Goal: Task Accomplishment & Management: Manage account settings

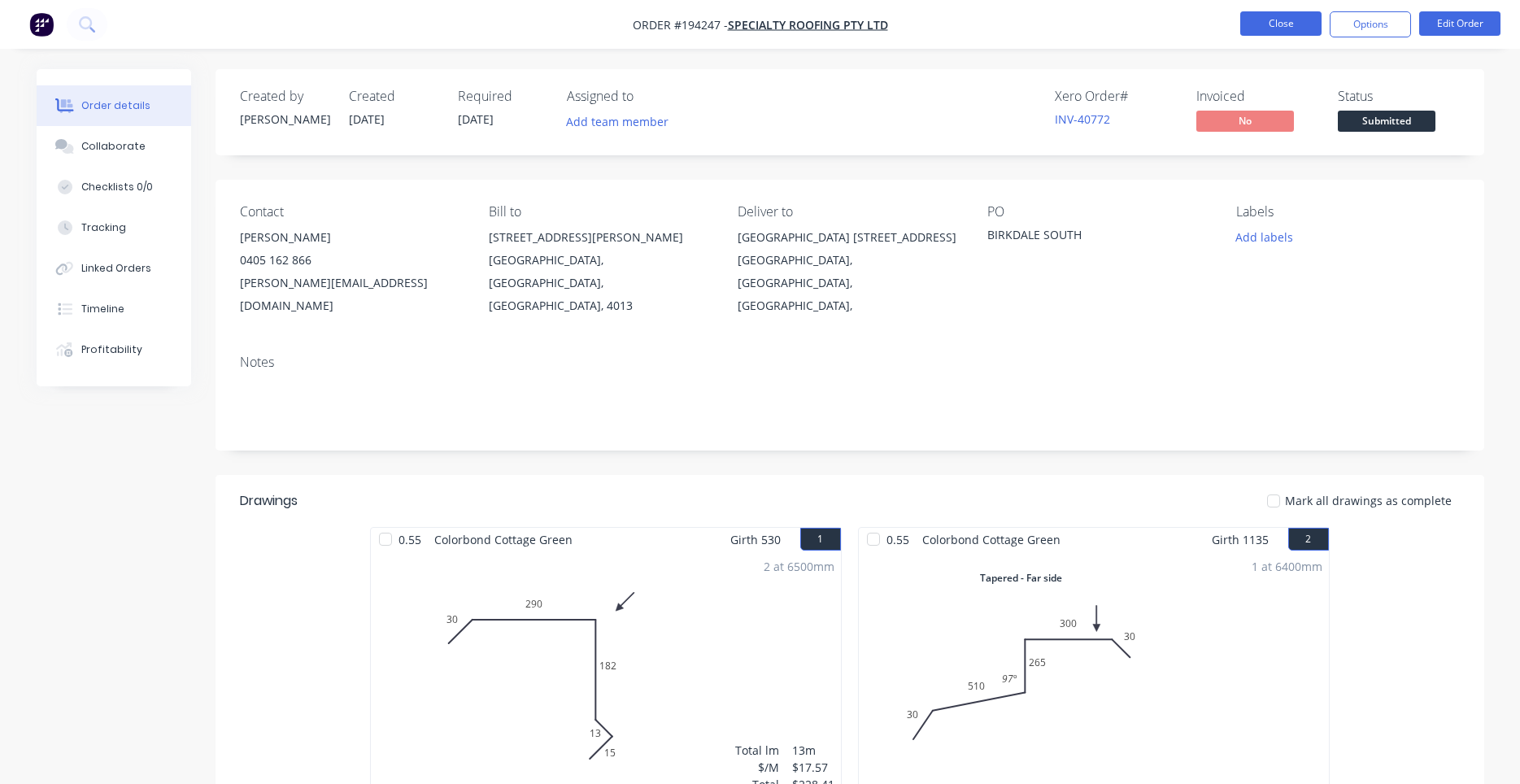
click at [1297, 26] on button "Close" at bounding box center [1281, 24] width 82 height 25
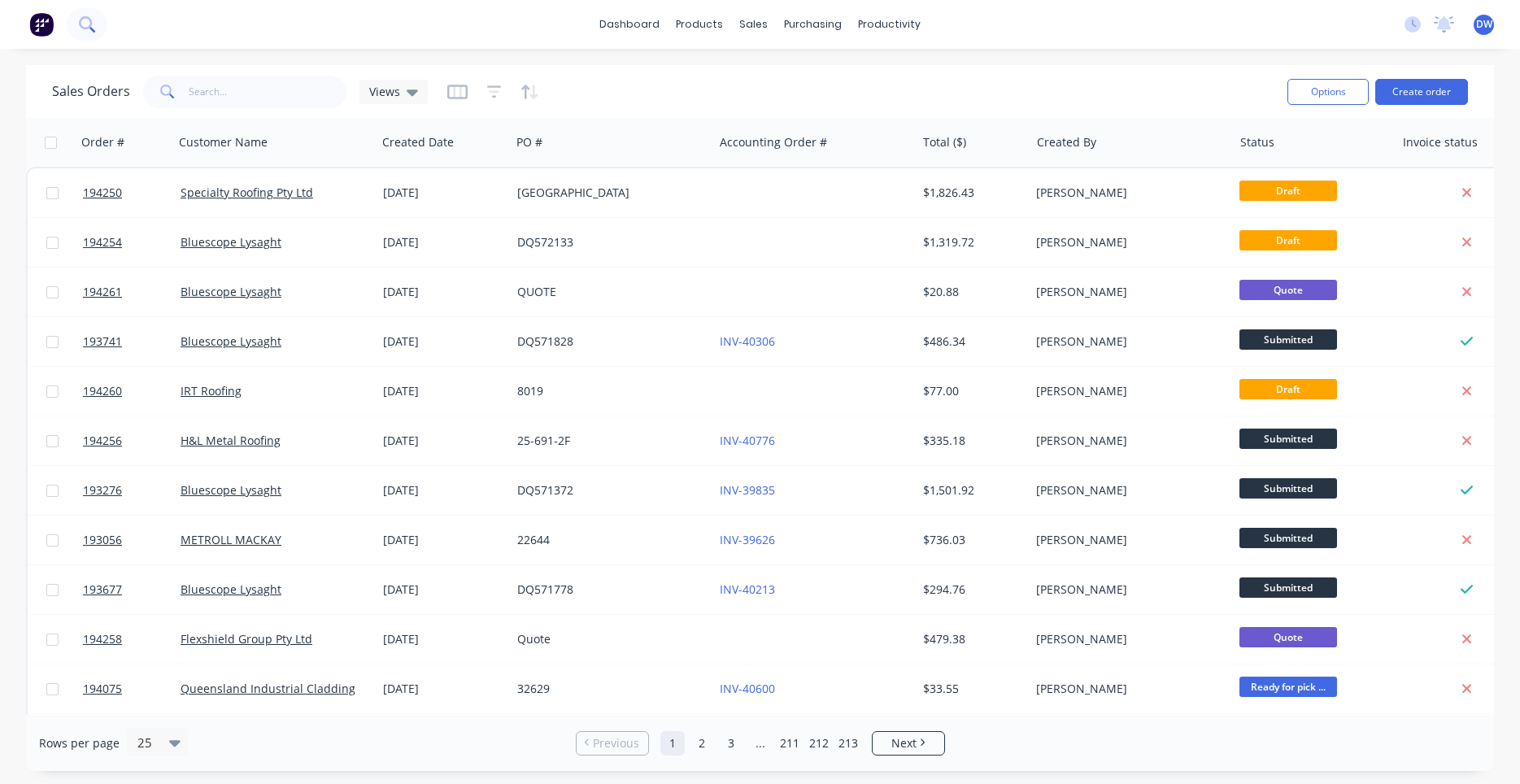
click at [87, 30] on icon at bounding box center [87, 25] width 16 height 16
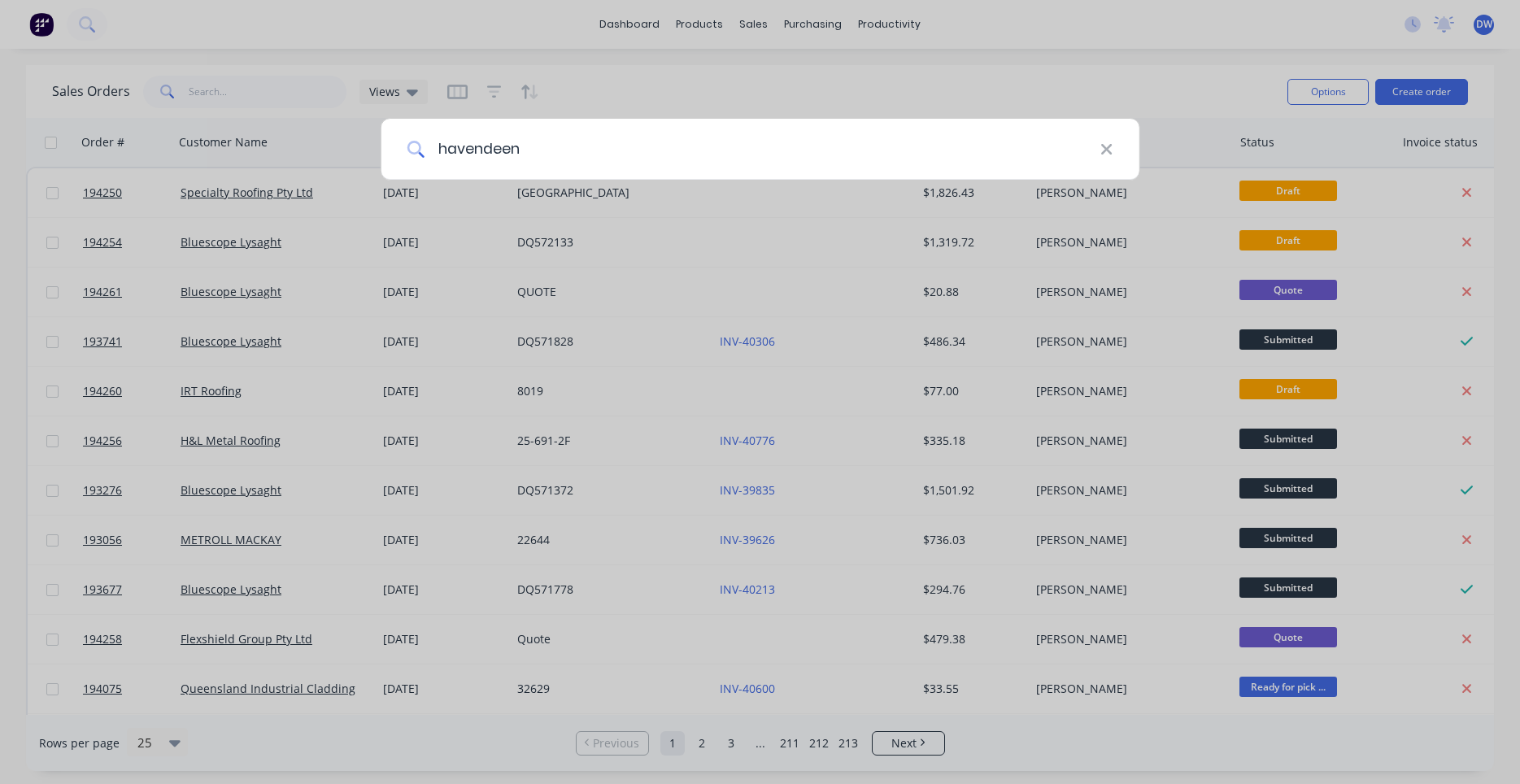
type input "havendeen"
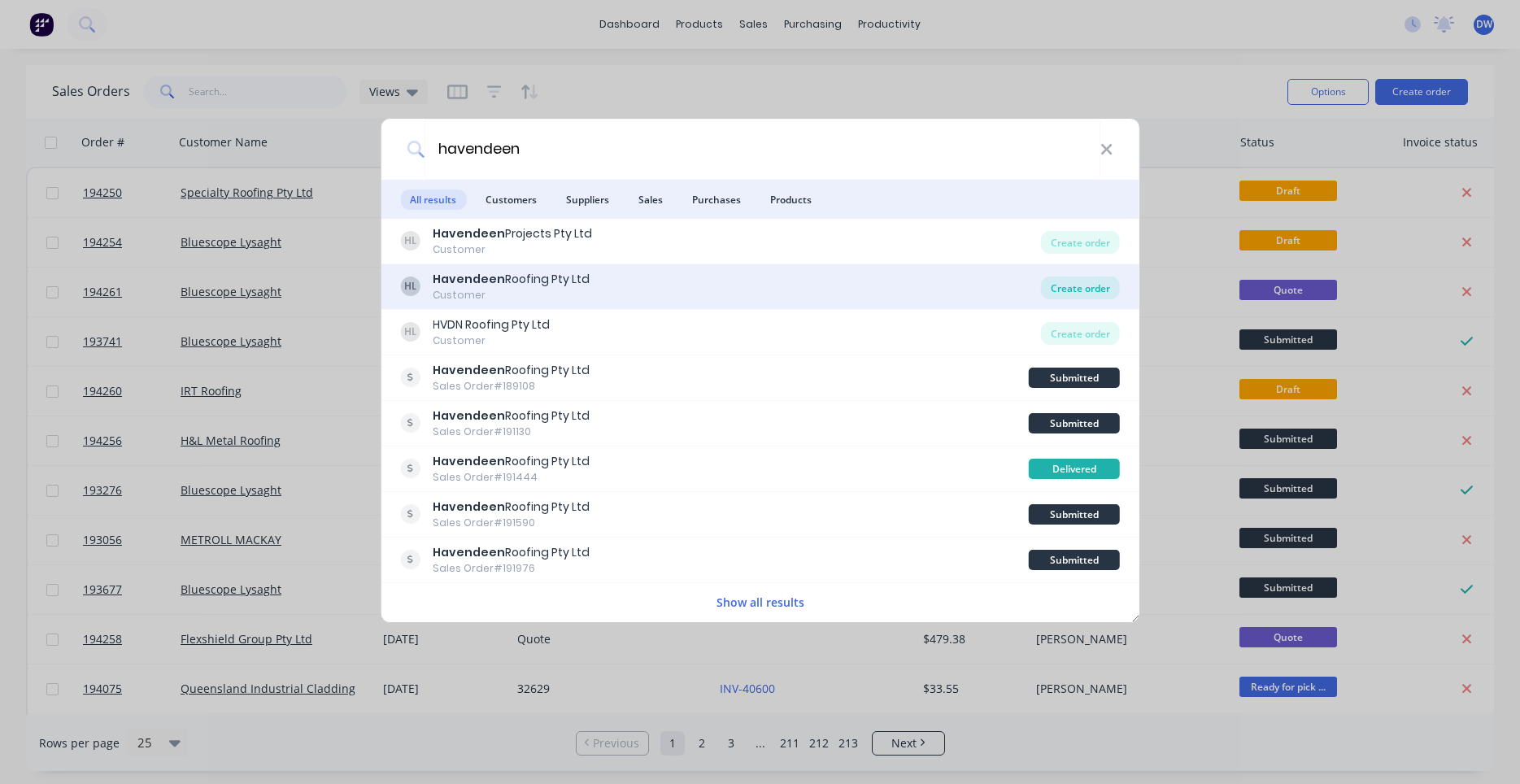
click at [1059, 284] on div "Create order" at bounding box center [1081, 288] width 79 height 23
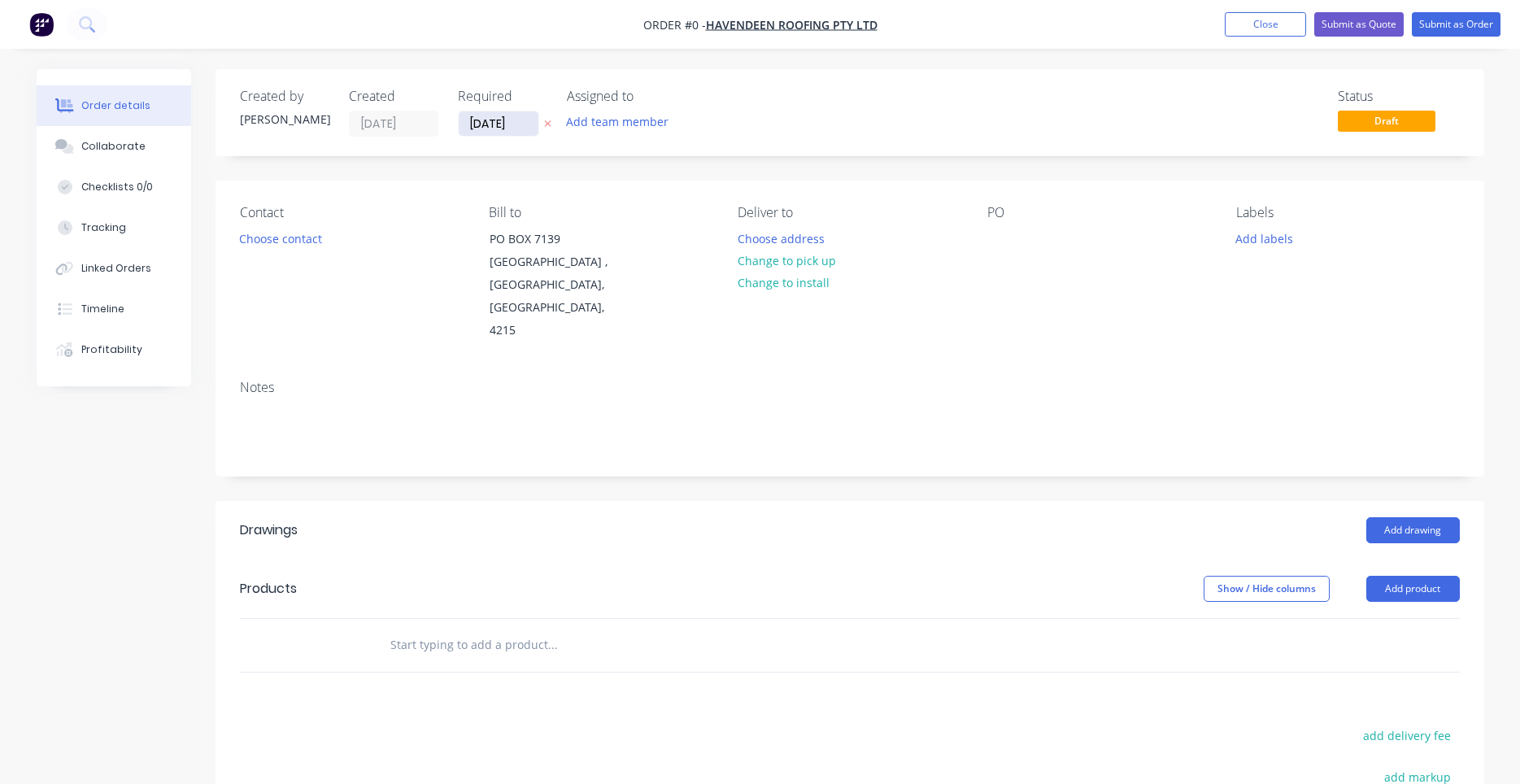
click at [503, 134] on input "[DATE]" at bounding box center [498, 124] width 80 height 25
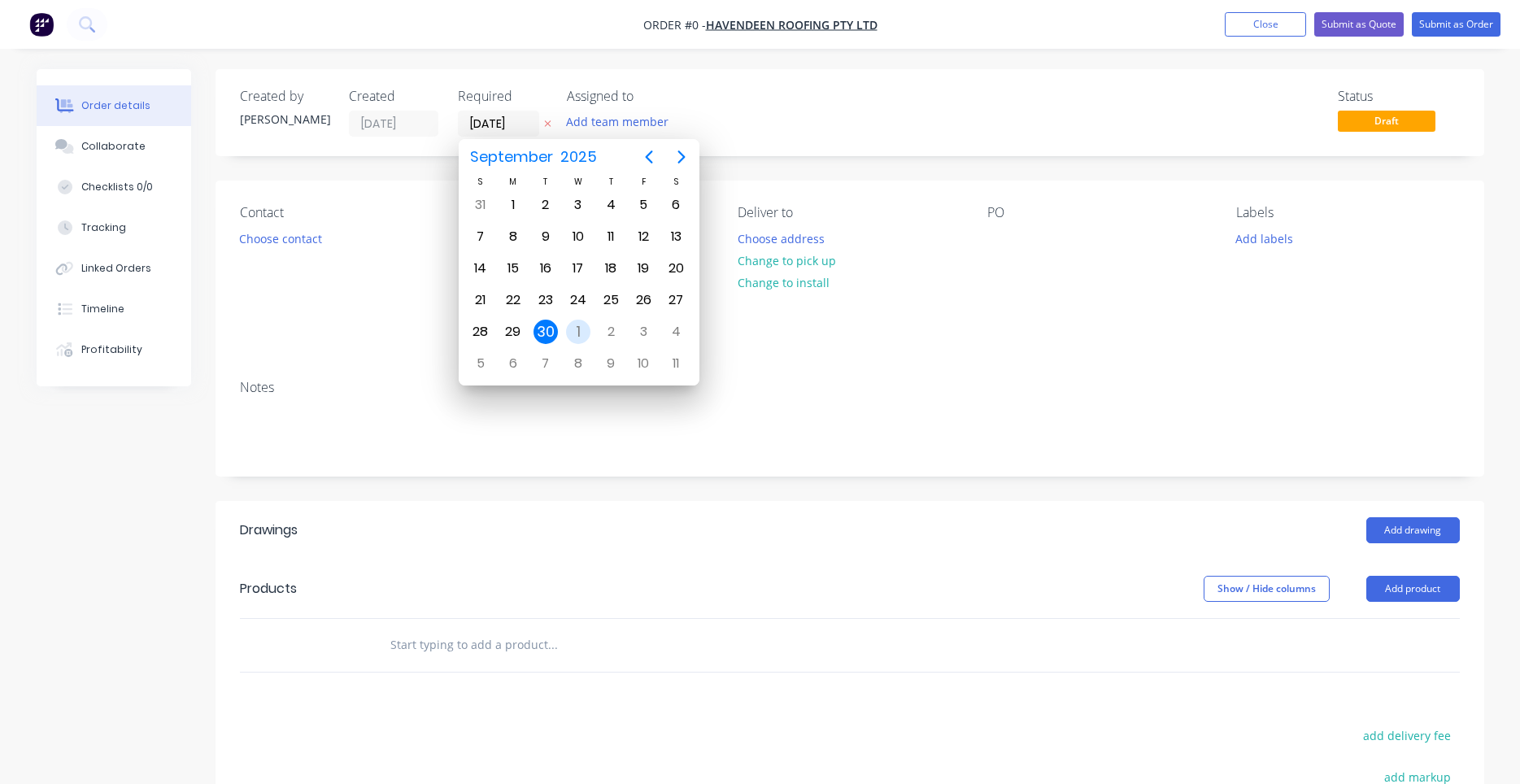
click at [582, 331] on div "1" at bounding box center [578, 331] width 25 height 25
type input "[DATE]"
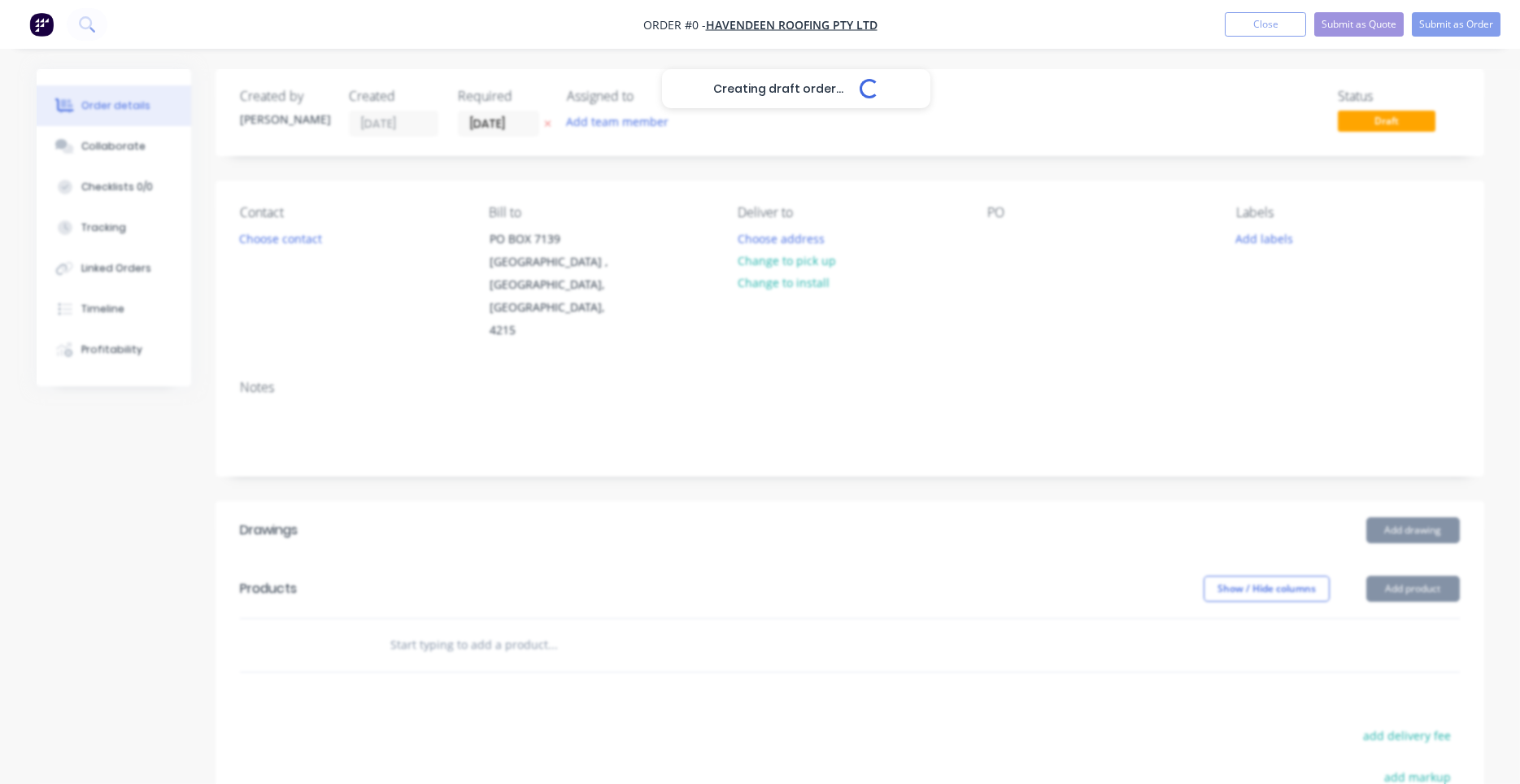
click at [1276, 245] on div "Creating draft order... Loading..." at bounding box center [796, 461] width 1520 height 784
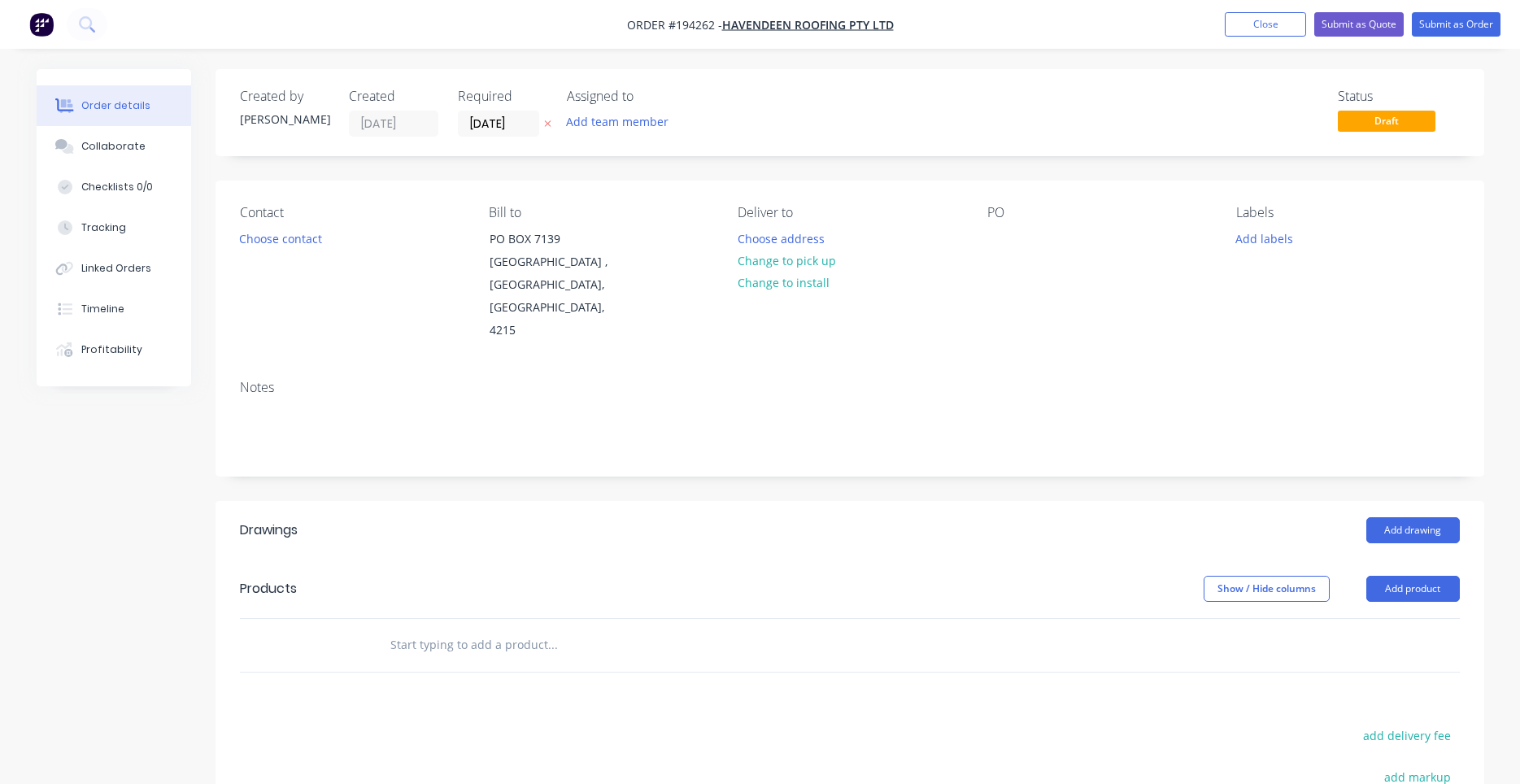
click at [1276, 245] on button "Add labels" at bounding box center [1264, 238] width 75 height 22
click at [1298, 287] on input "text" at bounding box center [1371, 286] width 170 height 32
type input "6"
click at [1262, 380] on div at bounding box center [1265, 383] width 32 height 32
click at [1167, 380] on div "Notes" at bounding box center [850, 388] width 1220 height 16
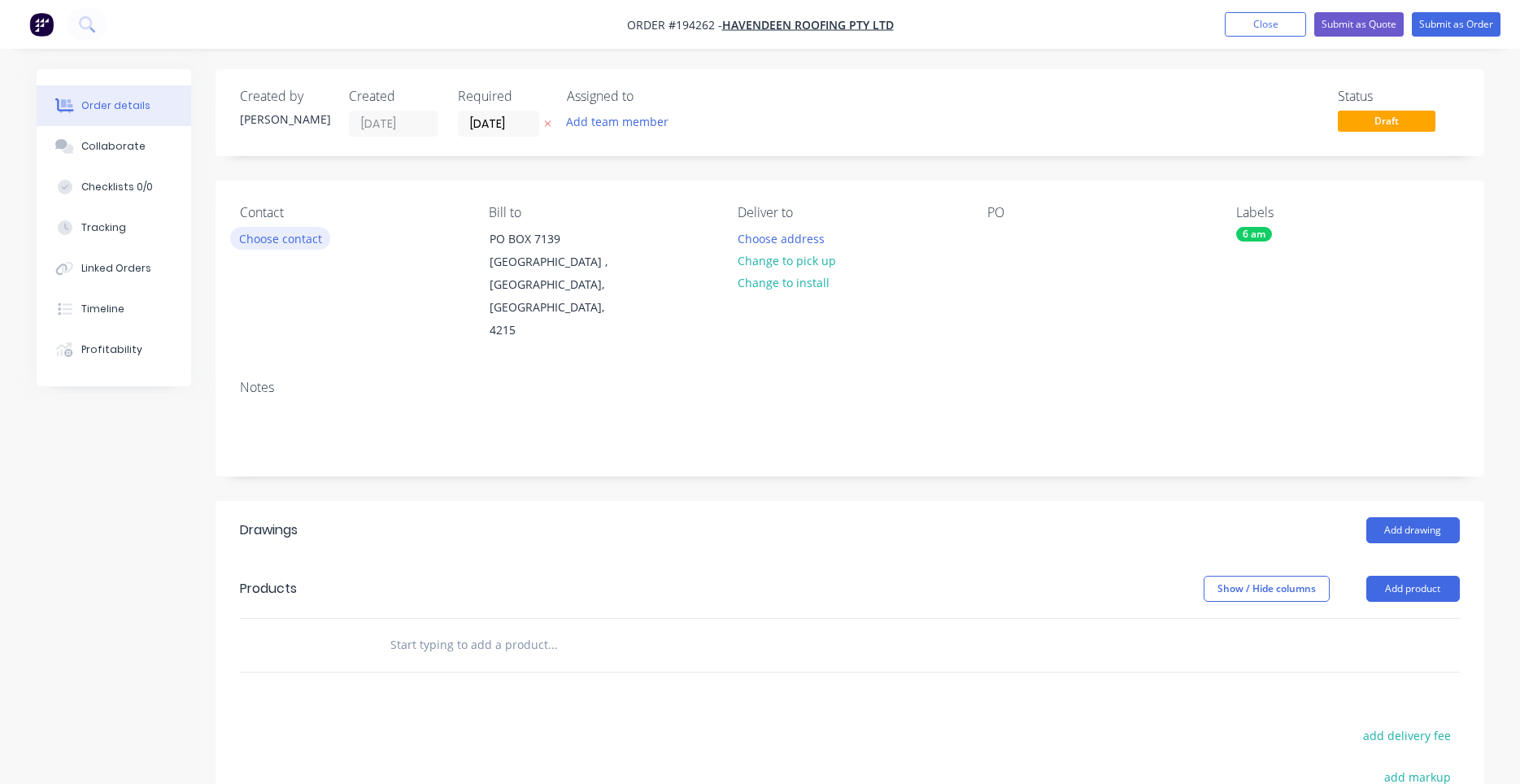
click at [301, 243] on button "Choose contact" at bounding box center [280, 238] width 100 height 22
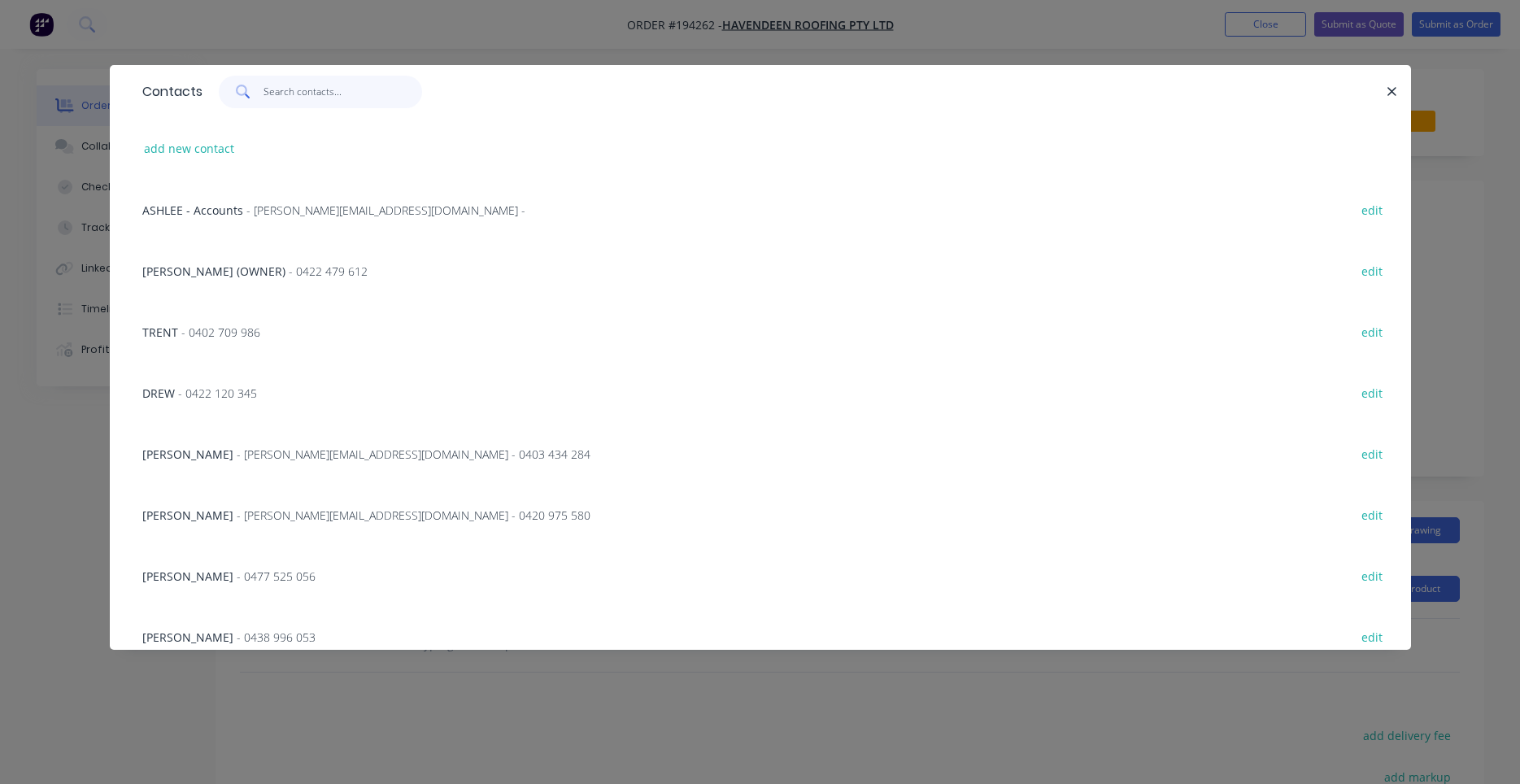
click at [305, 85] on input "text" at bounding box center [342, 91] width 159 height 32
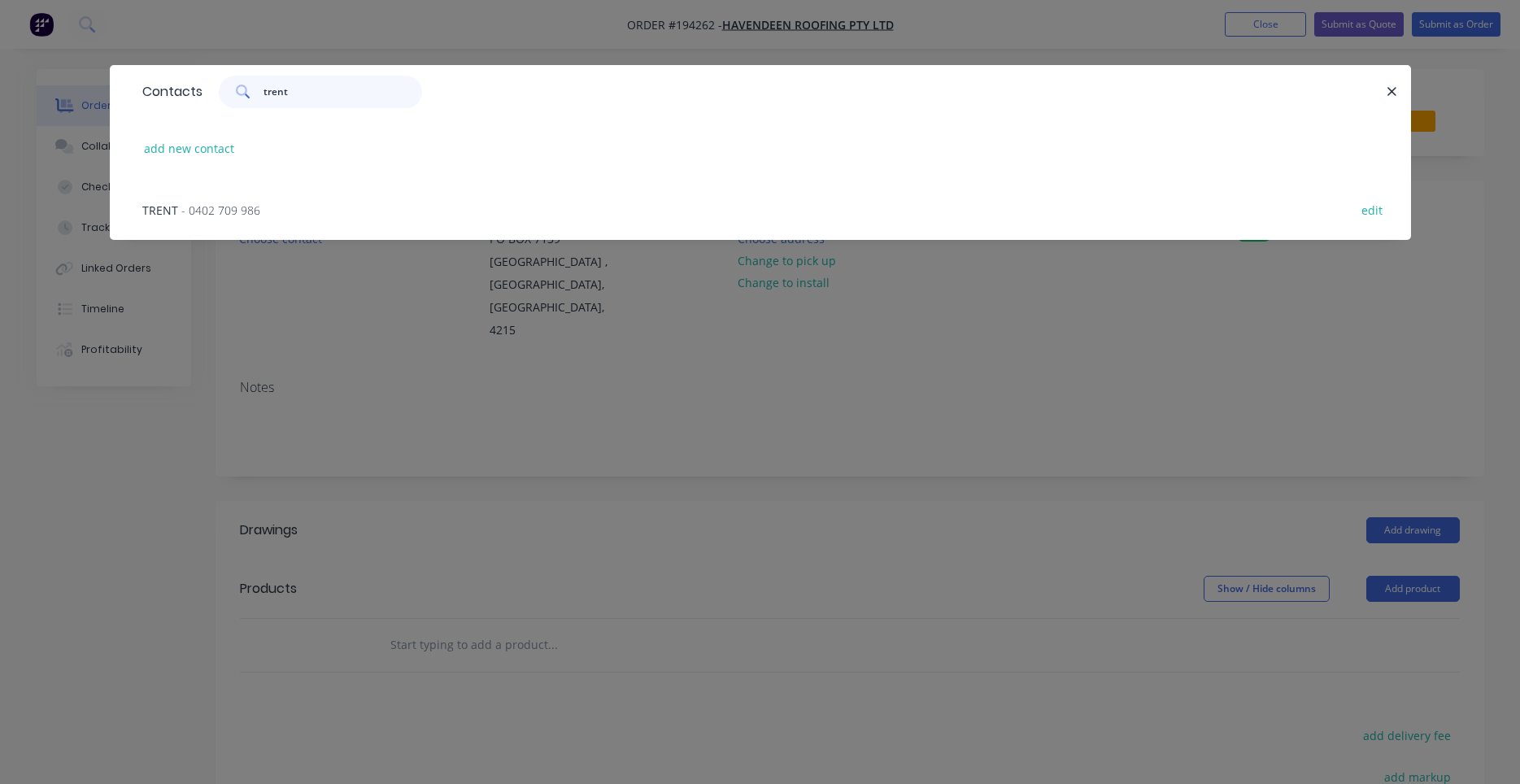
type input "trent"
click at [273, 207] on div "TRENT - 0402 709 986 edit" at bounding box center [760, 210] width 1252 height 61
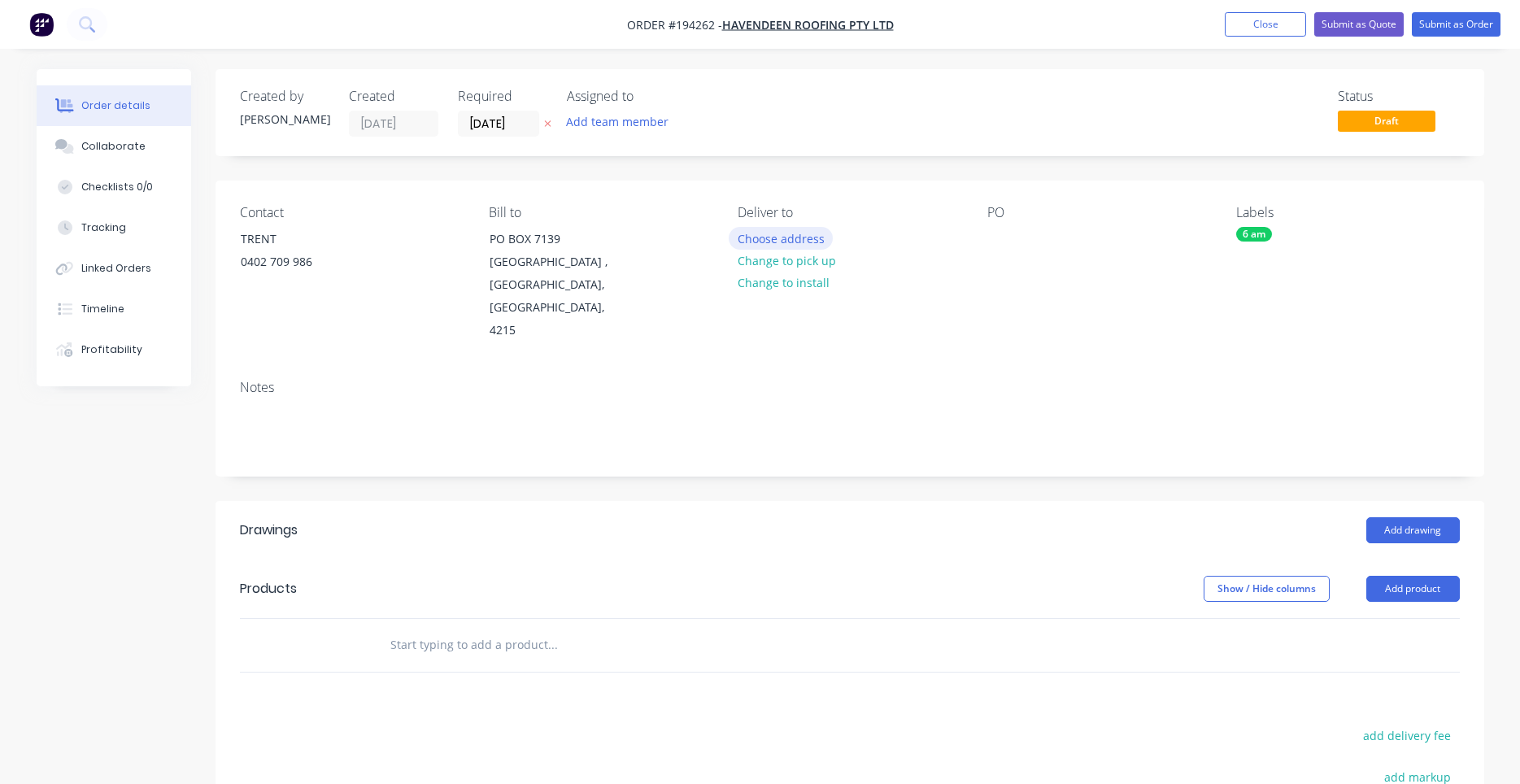
click at [737, 237] on button "Choose address" at bounding box center [781, 238] width 104 height 22
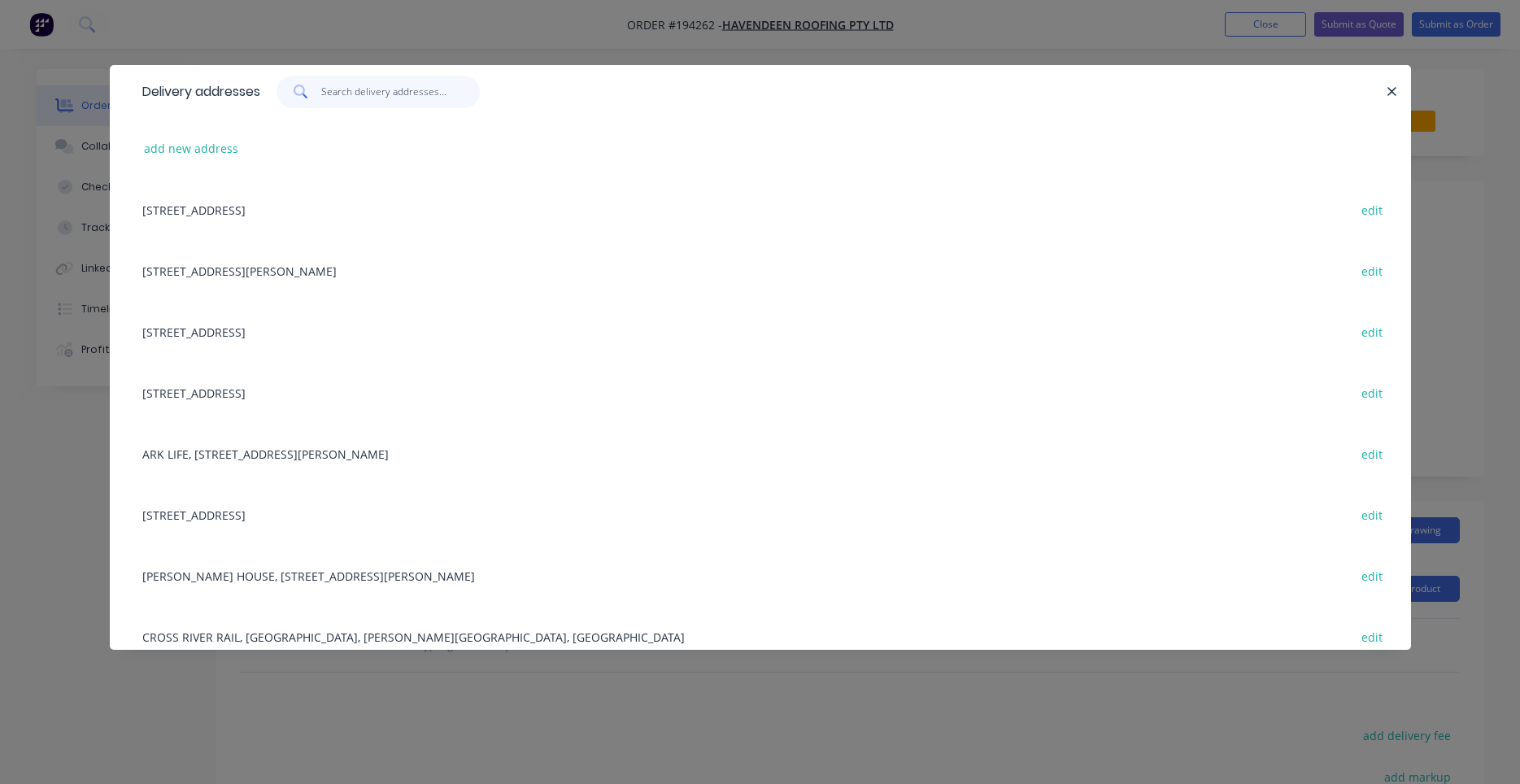
click at [422, 88] on input "text" at bounding box center [400, 91] width 159 height 32
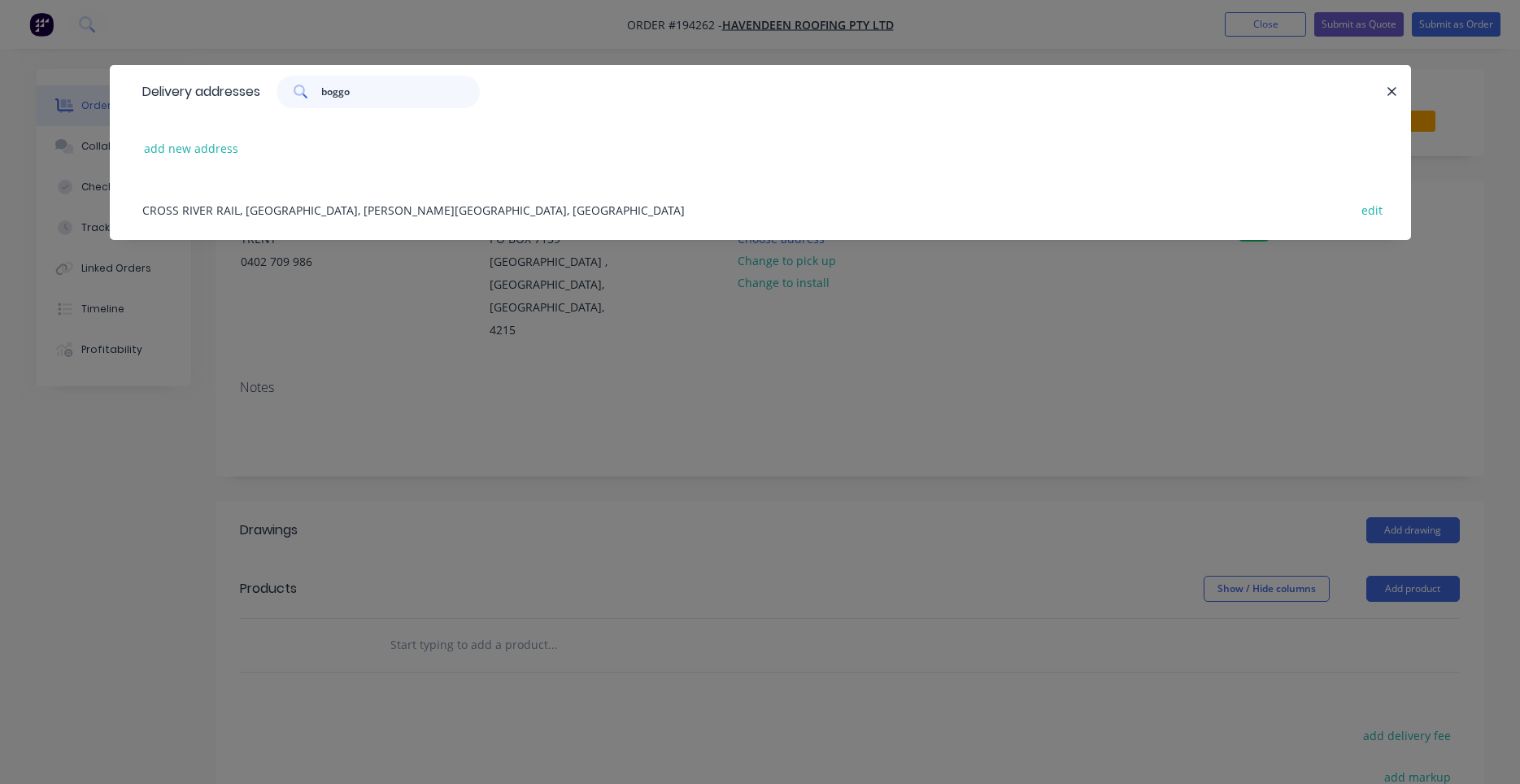
type input "boggo"
click at [422, 214] on div "CROSS RIVER RAIL, BOGGO RD, DUTTON PARK, Australia edit" at bounding box center [760, 210] width 1252 height 61
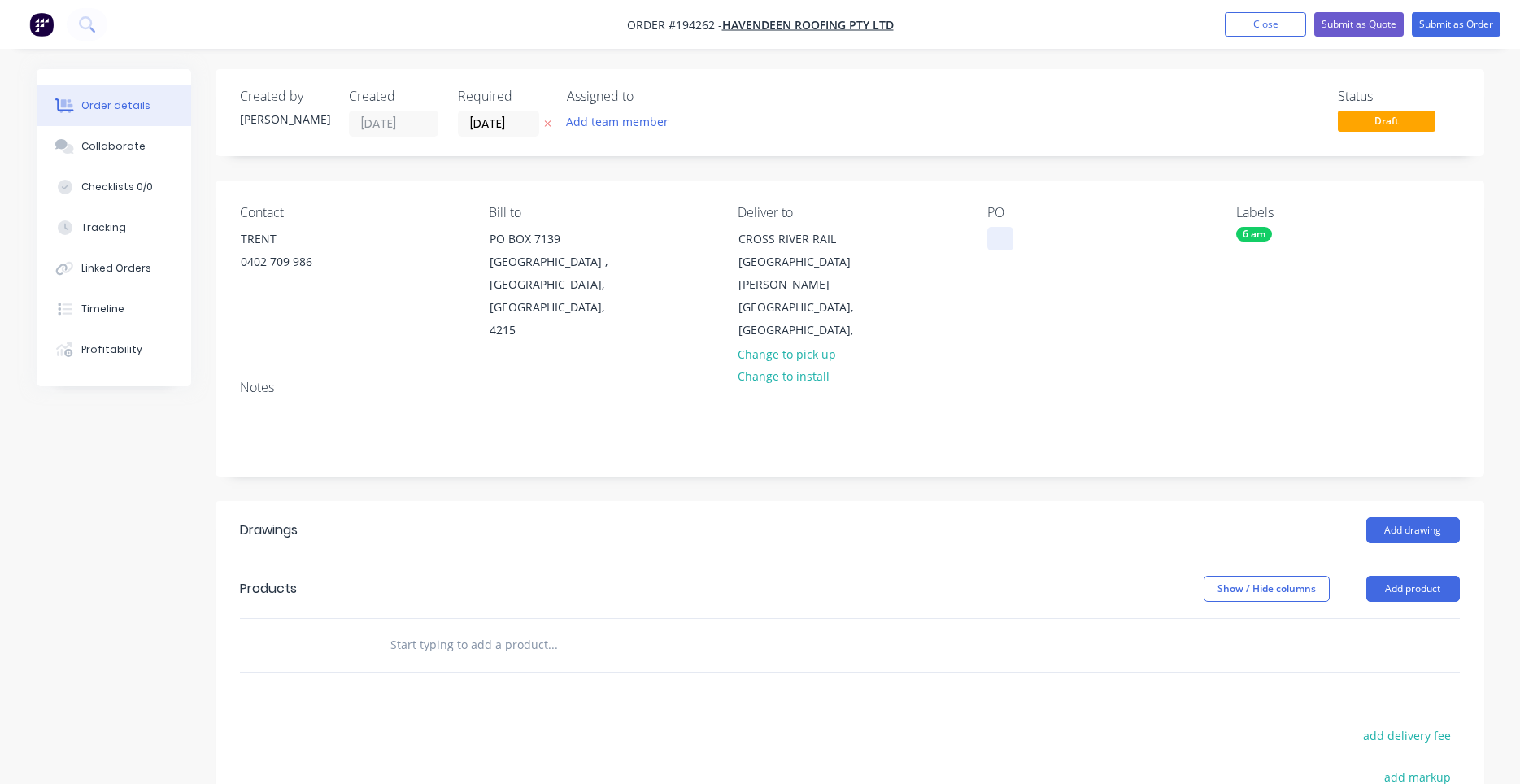
click at [995, 240] on div at bounding box center [1001, 239] width 26 height 24
click at [1392, 517] on button "Add drawing" at bounding box center [1413, 531] width 94 height 26
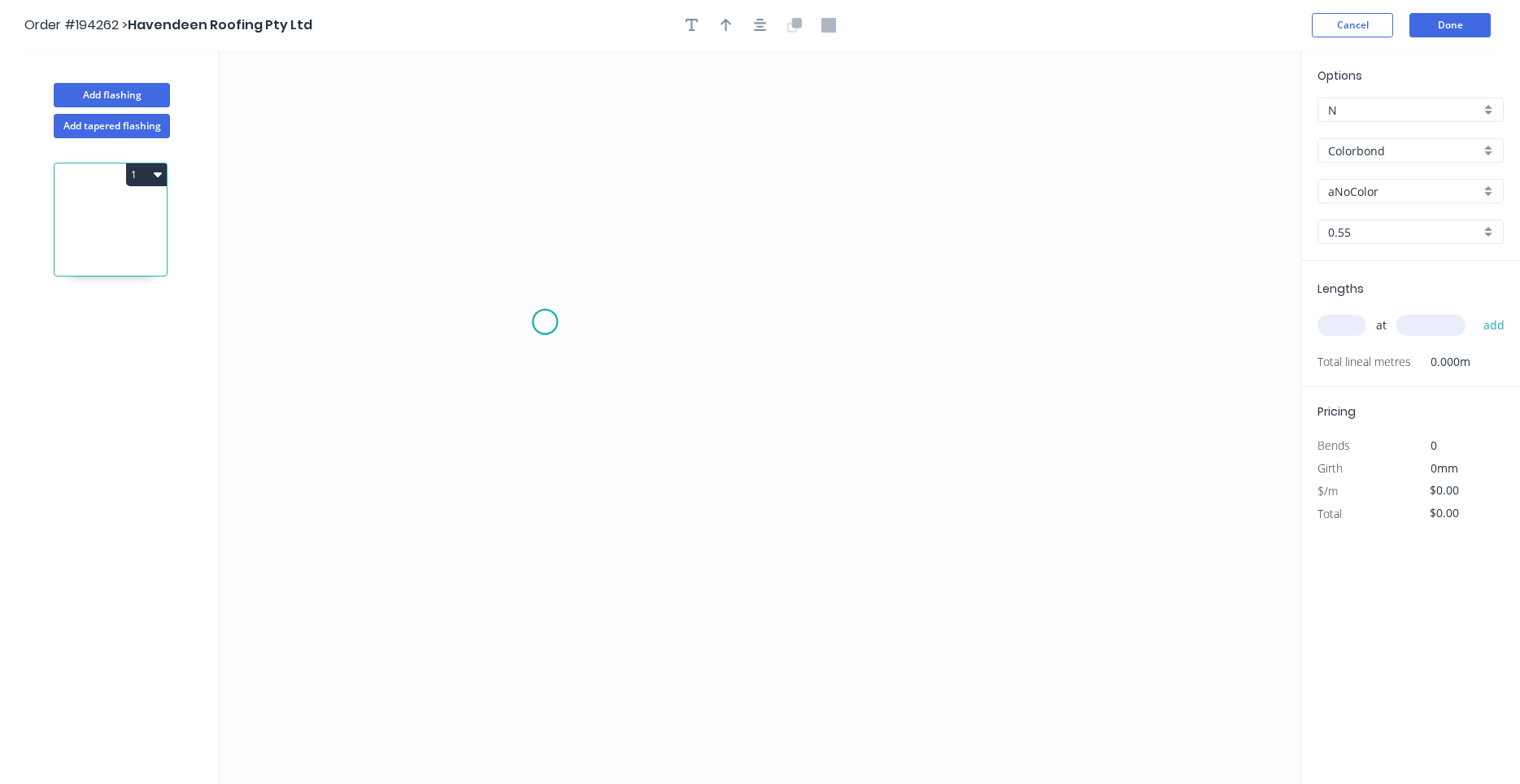
click at [545, 322] on icon "0" at bounding box center [760, 417] width 1081 height 733
click at [861, 324] on icon "0" at bounding box center [760, 417] width 1081 height 733
click at [861, 472] on icon "0 ?" at bounding box center [760, 417] width 1081 height 733
click at [861, 472] on circle at bounding box center [861, 471] width 25 height 25
drag, startPoint x: 546, startPoint y: 318, endPoint x: 464, endPoint y: 316, distance: 82.0
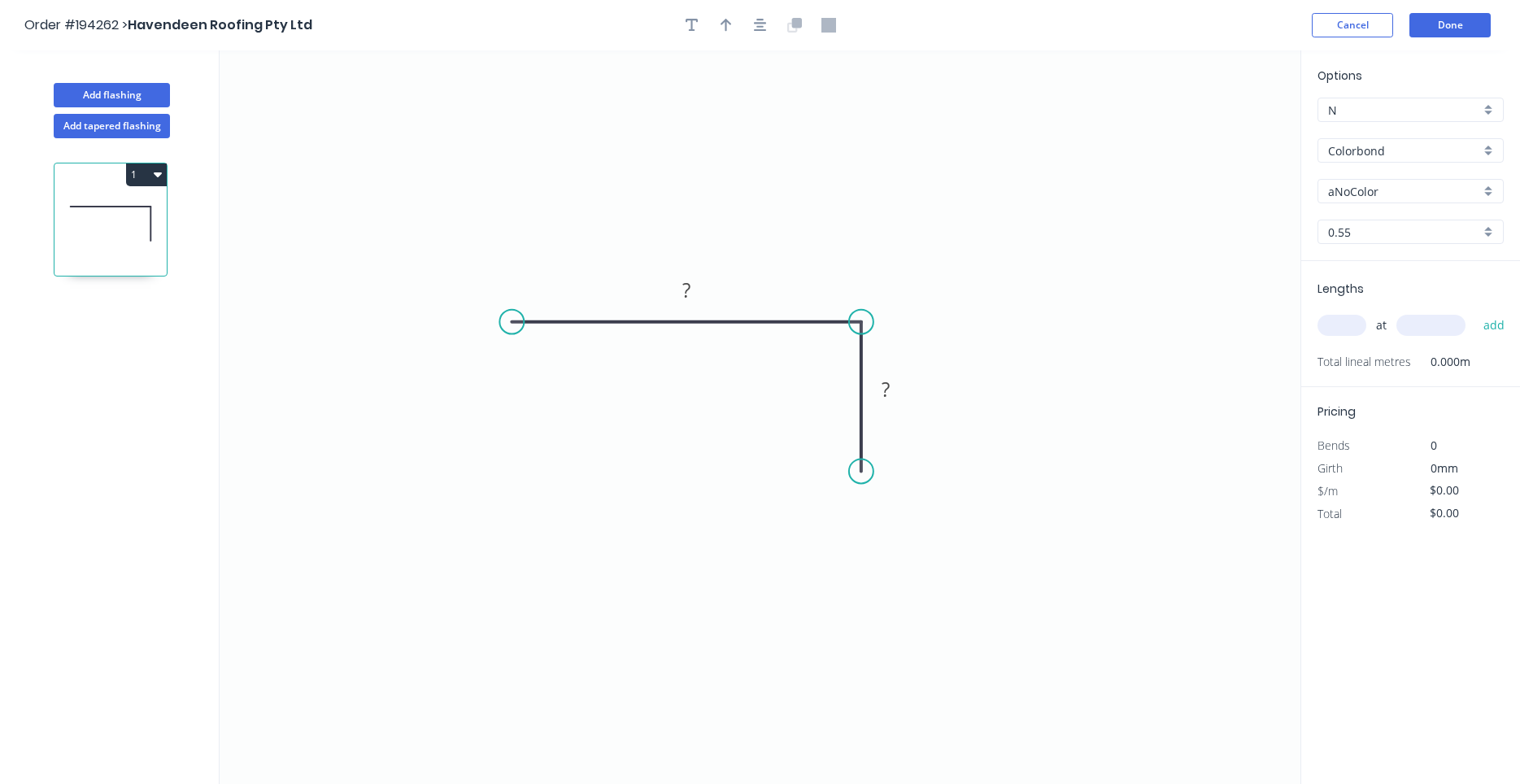
click at [499, 316] on circle at bounding box center [511, 322] width 25 height 25
drag, startPoint x: 862, startPoint y: 466, endPoint x: 862, endPoint y: 512, distance: 46.0
click at [862, 512] on circle at bounding box center [861, 508] width 25 height 25
click at [677, 299] on rect at bounding box center [662, 291] width 32 height 23
click at [1336, 184] on input "aNoColor" at bounding box center [1403, 191] width 152 height 17
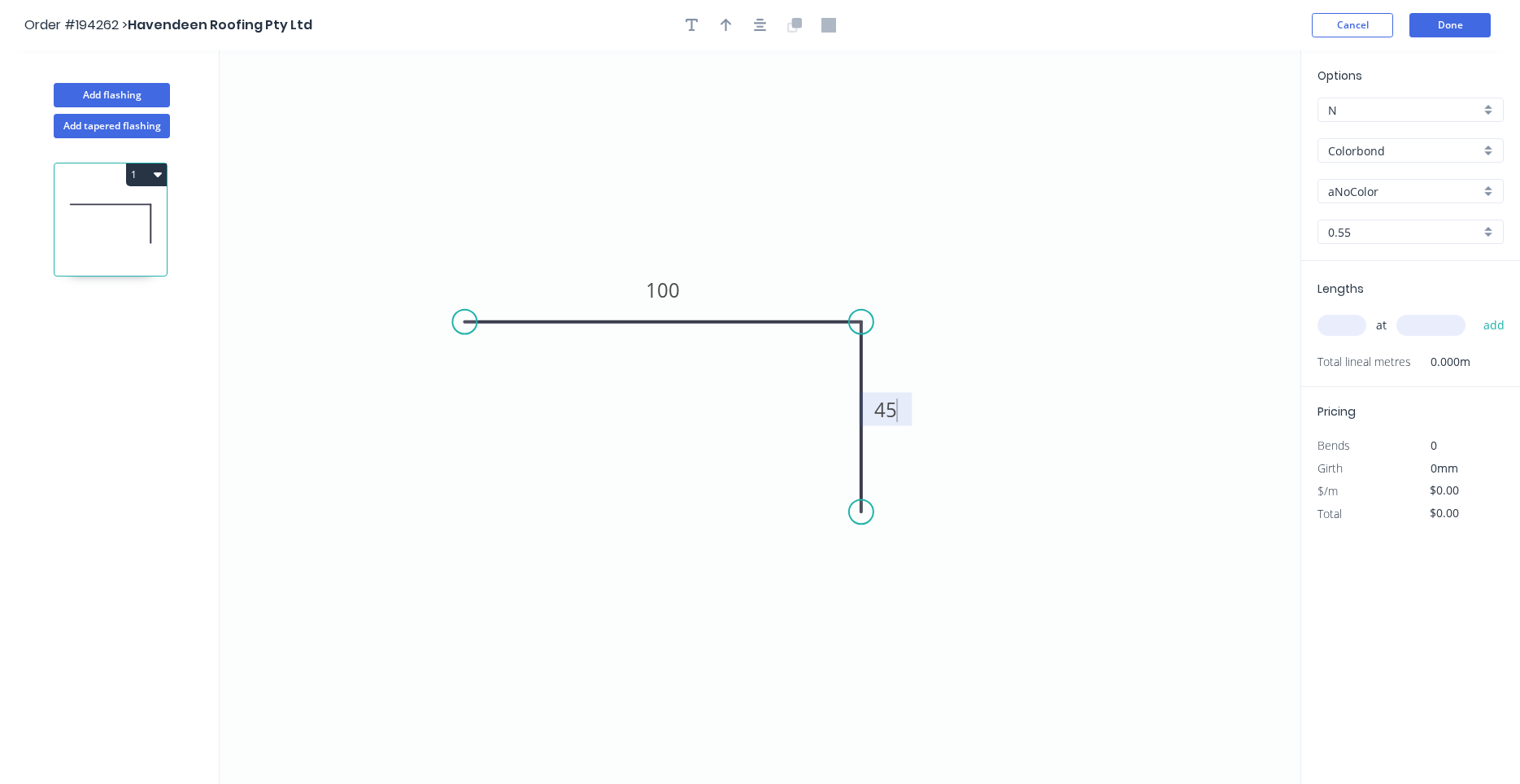
type input "$6.30"
click at [1352, 219] on div "[PERSON_NAME]" at bounding box center [1410, 222] width 184 height 28
type input "[PERSON_NAME]"
click at [1359, 146] on input "Colorbond" at bounding box center [1403, 150] width 152 height 17
click at [1357, 170] on div "Colorbond Matt" at bounding box center [1410, 182] width 184 height 28
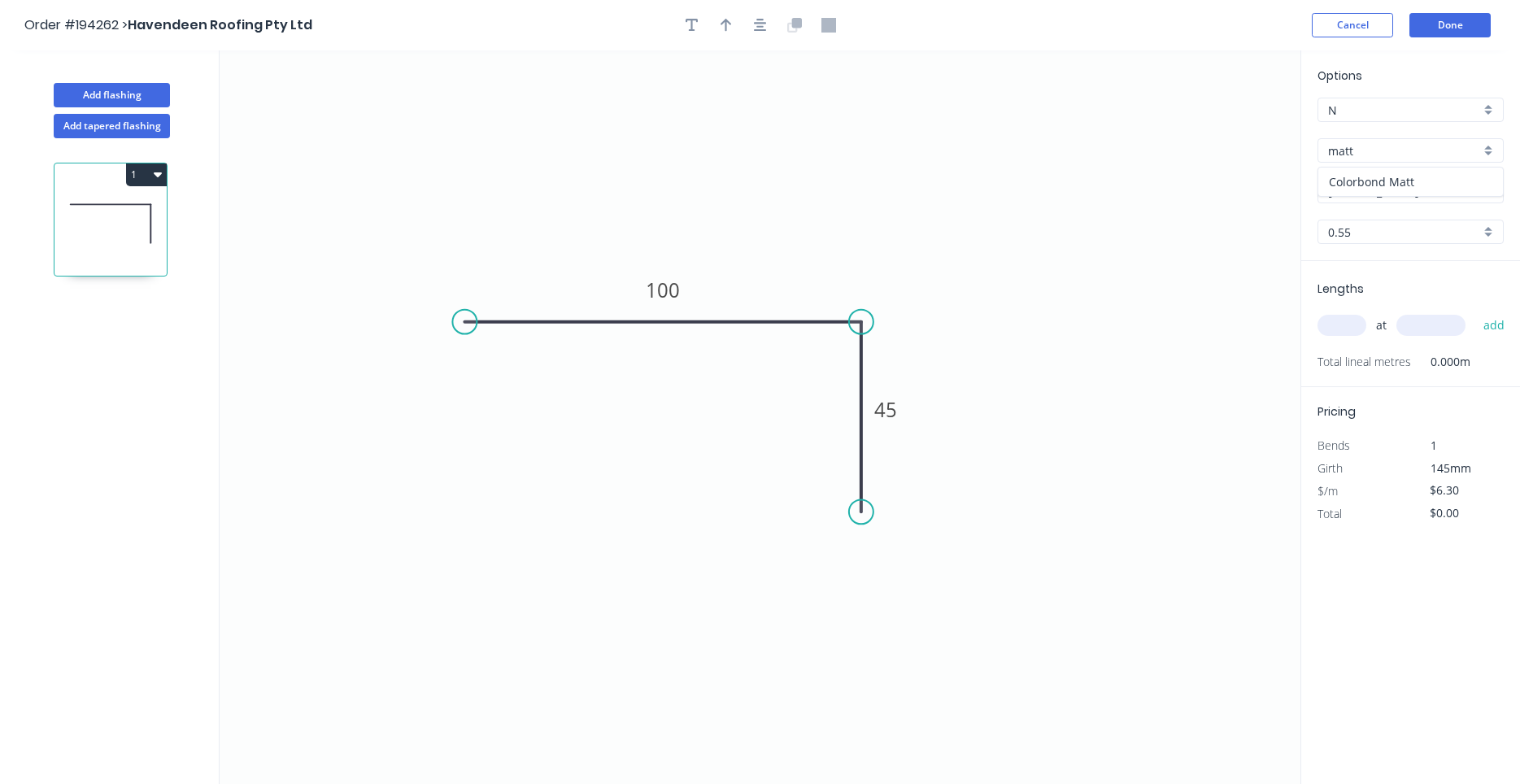
type input "Colorbond Matt"
type input "$7.63"
click at [1363, 229] on input "0.55" at bounding box center [1403, 232] width 152 height 17
click at [1340, 324] on input "text" at bounding box center [1342, 325] width 49 height 21
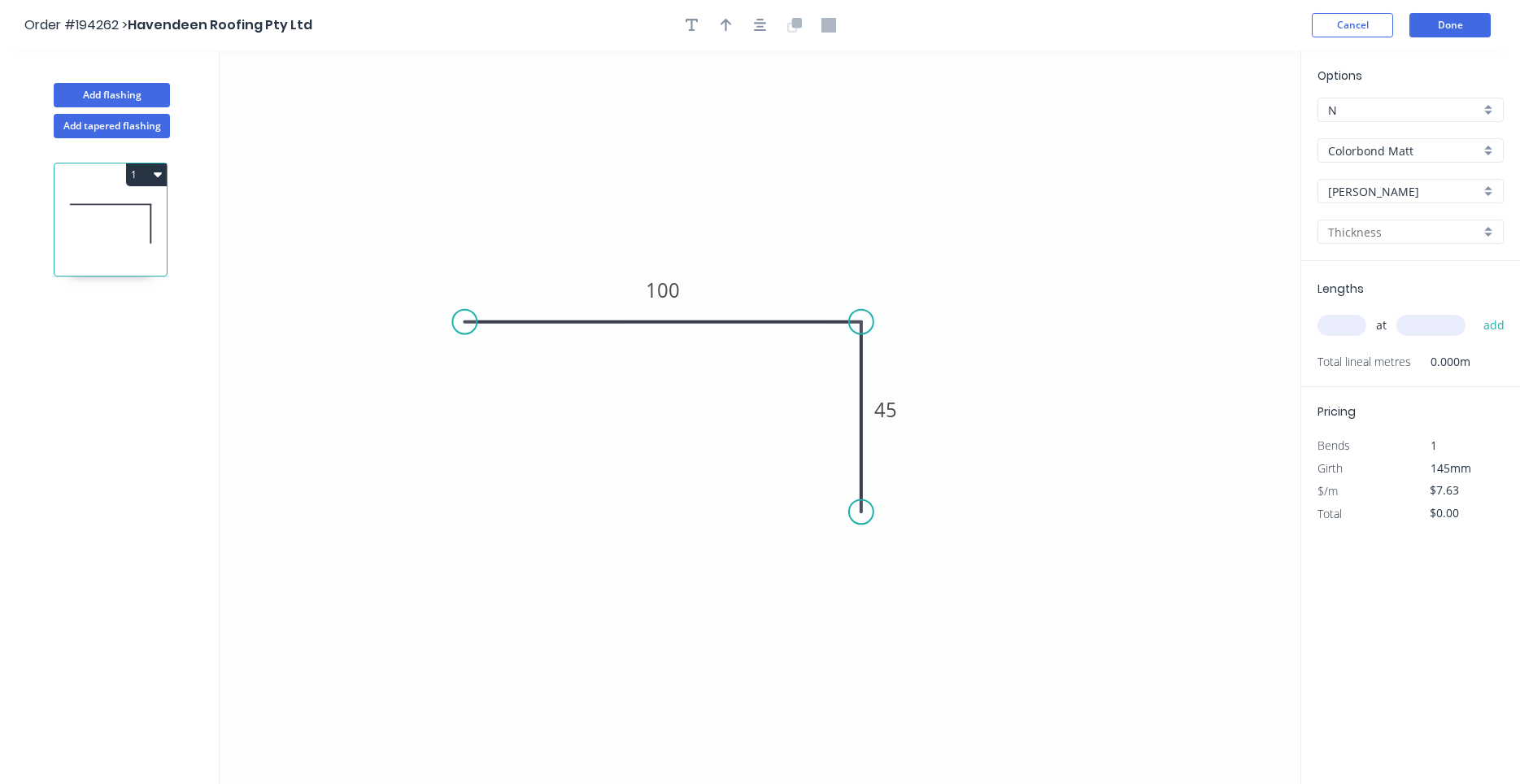
click at [1340, 324] on input "text" at bounding box center [1342, 325] width 49 height 21
type input "4"
type input "5500"
click at [1475, 311] on button "add" at bounding box center [1495, 325] width 39 height 28
type input "$167.86"
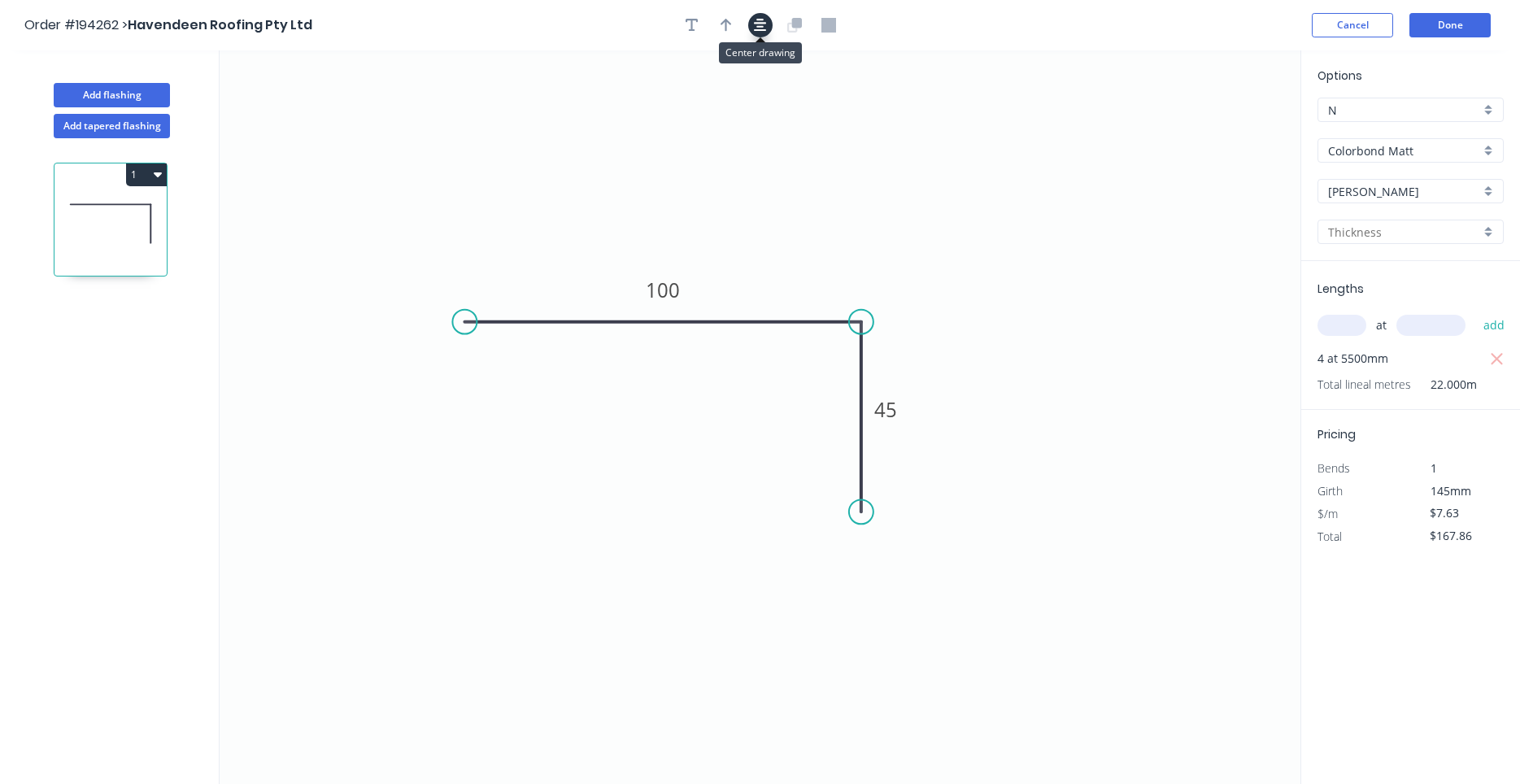
click at [764, 37] on button "button" at bounding box center [760, 25] width 25 height 25
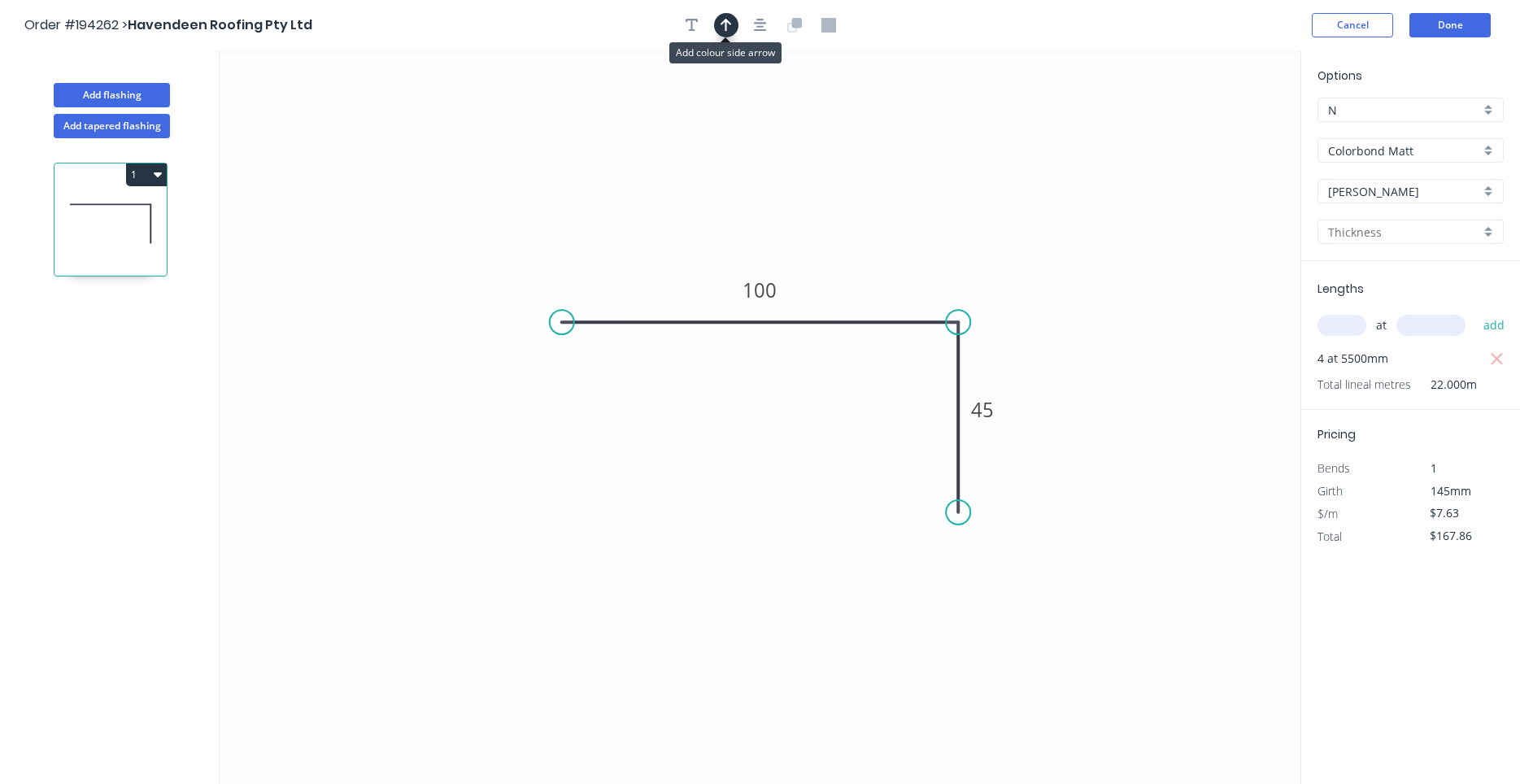
click at [722, 21] on icon "button" at bounding box center [726, 25] width 11 height 15
click at [1214, 129] on icon "0 100 45" at bounding box center [760, 417] width 1081 height 733
drag, startPoint x: 1217, startPoint y: 129, endPoint x: 972, endPoint y: 263, distance: 279.3
click at [984, 259] on icon at bounding box center [1008, 235] width 47 height 47
click at [141, 96] on button "Add flashing" at bounding box center [111, 96] width 117 height 25
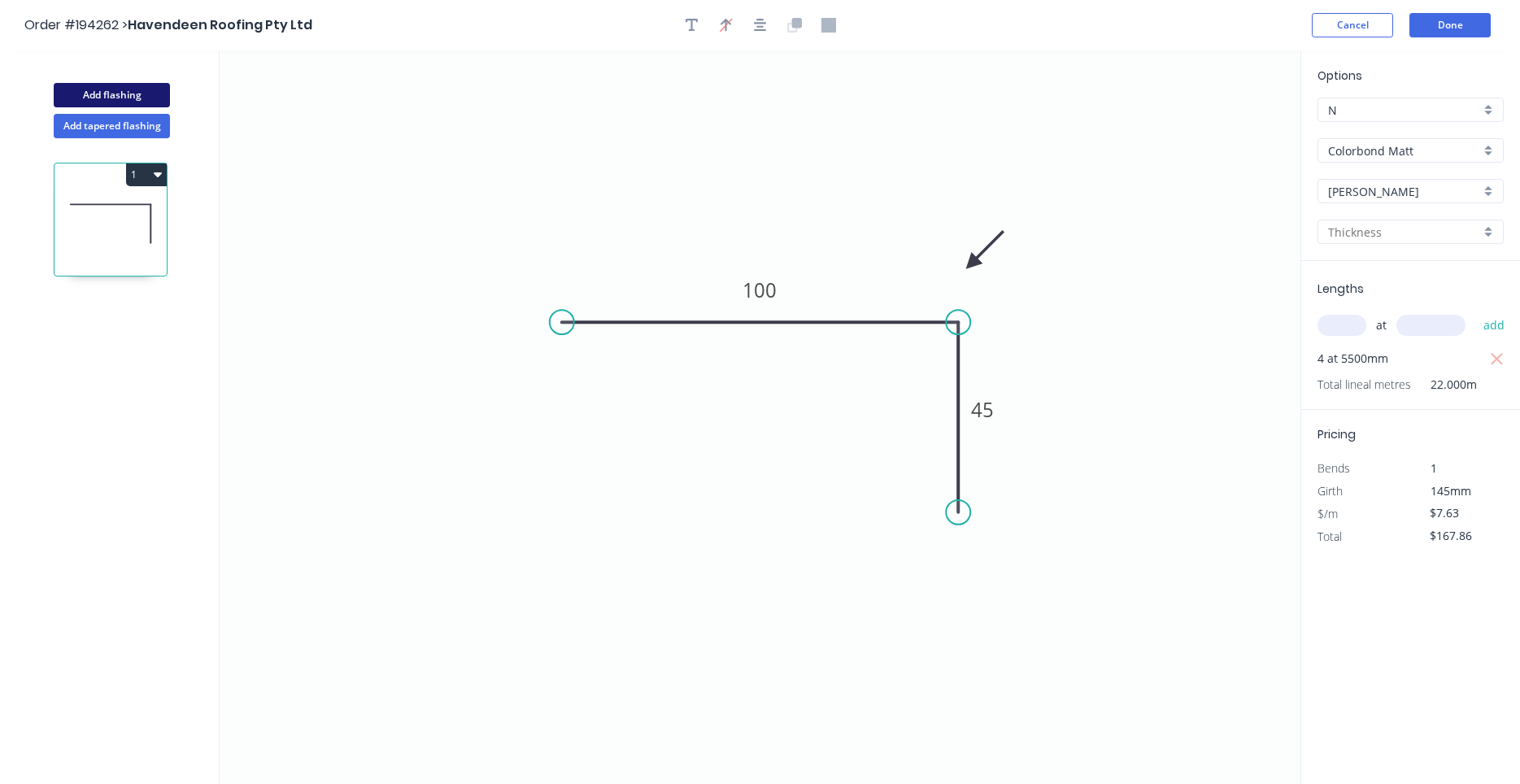
type input "$0.00"
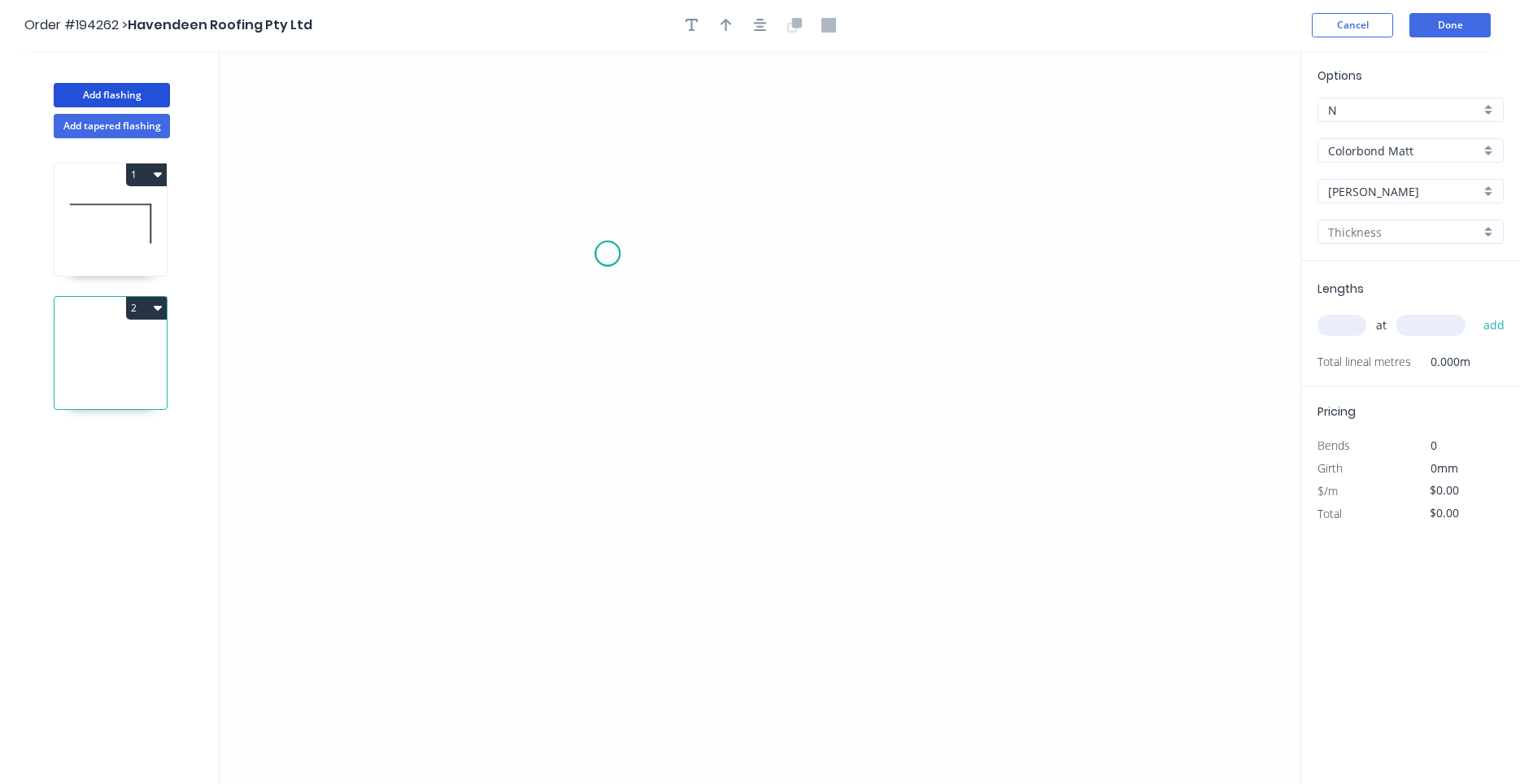
click at [608, 253] on icon "0" at bounding box center [760, 417] width 1081 height 733
click at [897, 245] on icon "0" at bounding box center [760, 417] width 1081 height 733
click at [899, 509] on icon "0 ?" at bounding box center [760, 417] width 1081 height 733
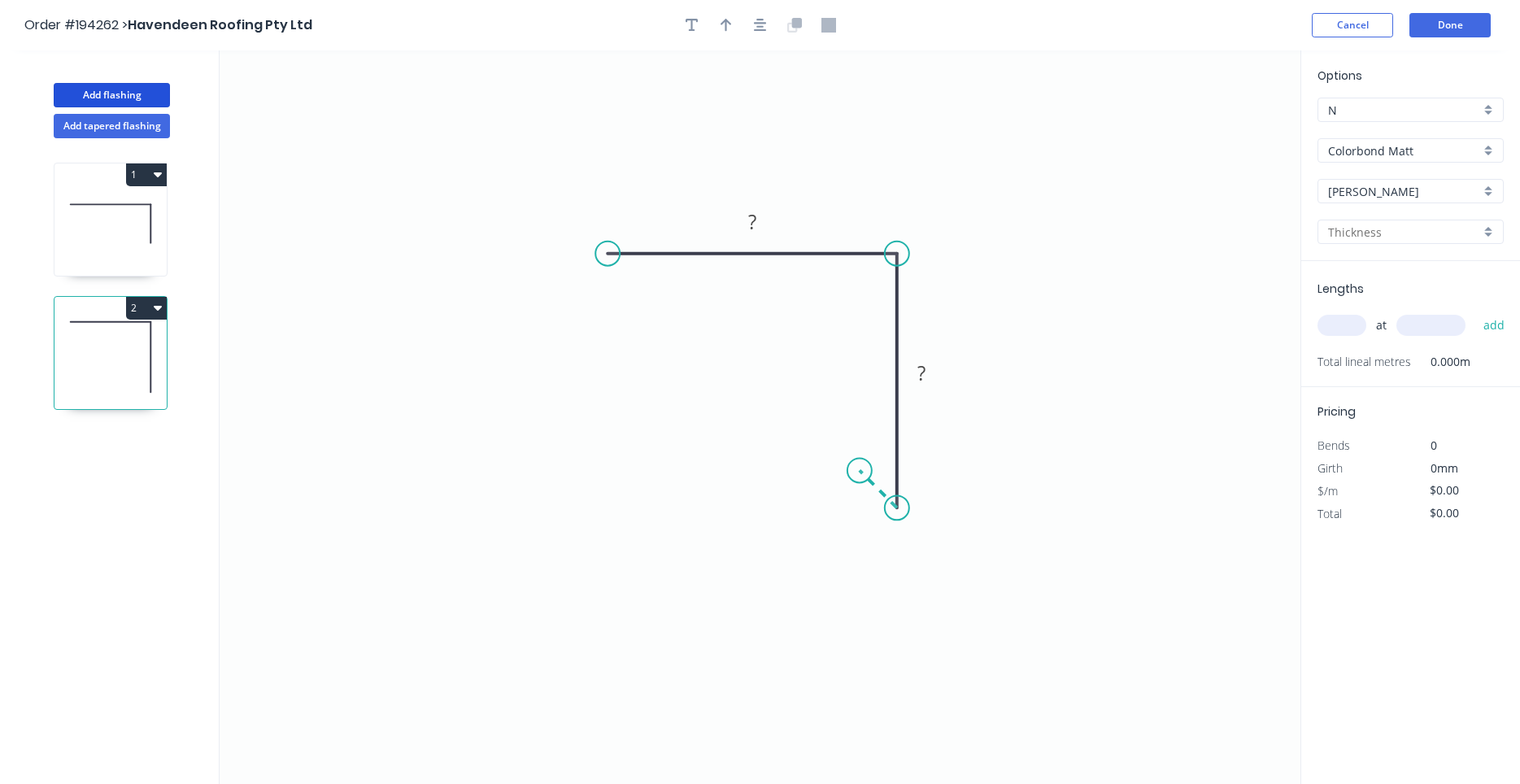
click at [860, 472] on icon at bounding box center [878, 488] width 38 height 38
click at [860, 472] on circle at bounding box center [860, 470] width 25 height 25
drag, startPoint x: 860, startPoint y: 469, endPoint x: 858, endPoint y: 487, distance: 18.1
click at [851, 460] on circle at bounding box center [851, 461] width 25 height 25
click at [859, 492] on tspan "?" at bounding box center [856, 494] width 8 height 27
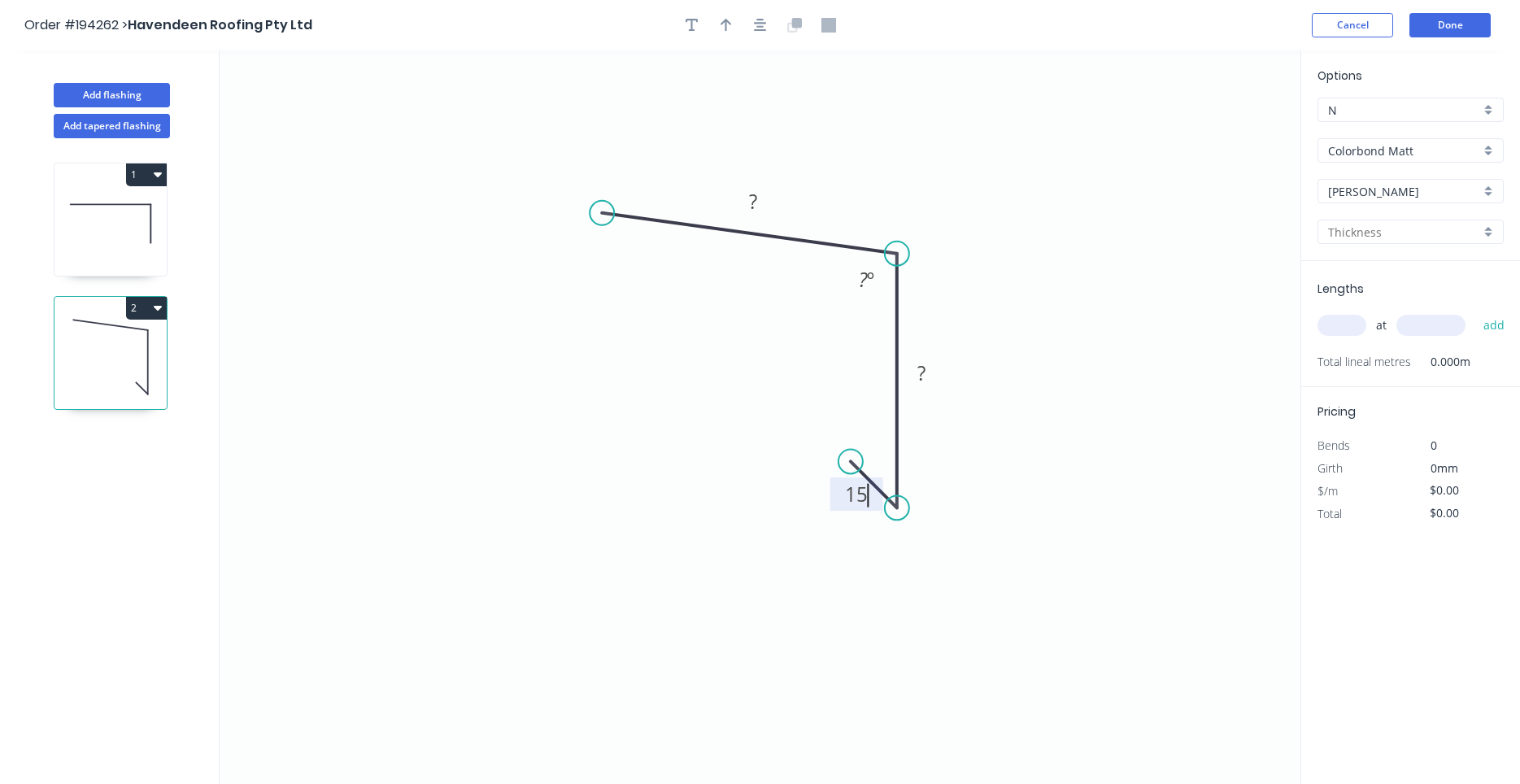
drag, startPoint x: 609, startPoint y: 253, endPoint x: 602, endPoint y: 213, distance: 40.6
click at [602, 213] on circle at bounding box center [602, 213] width 25 height 25
click at [759, 191] on rect at bounding box center [753, 201] width 53 height 33
type input "111"
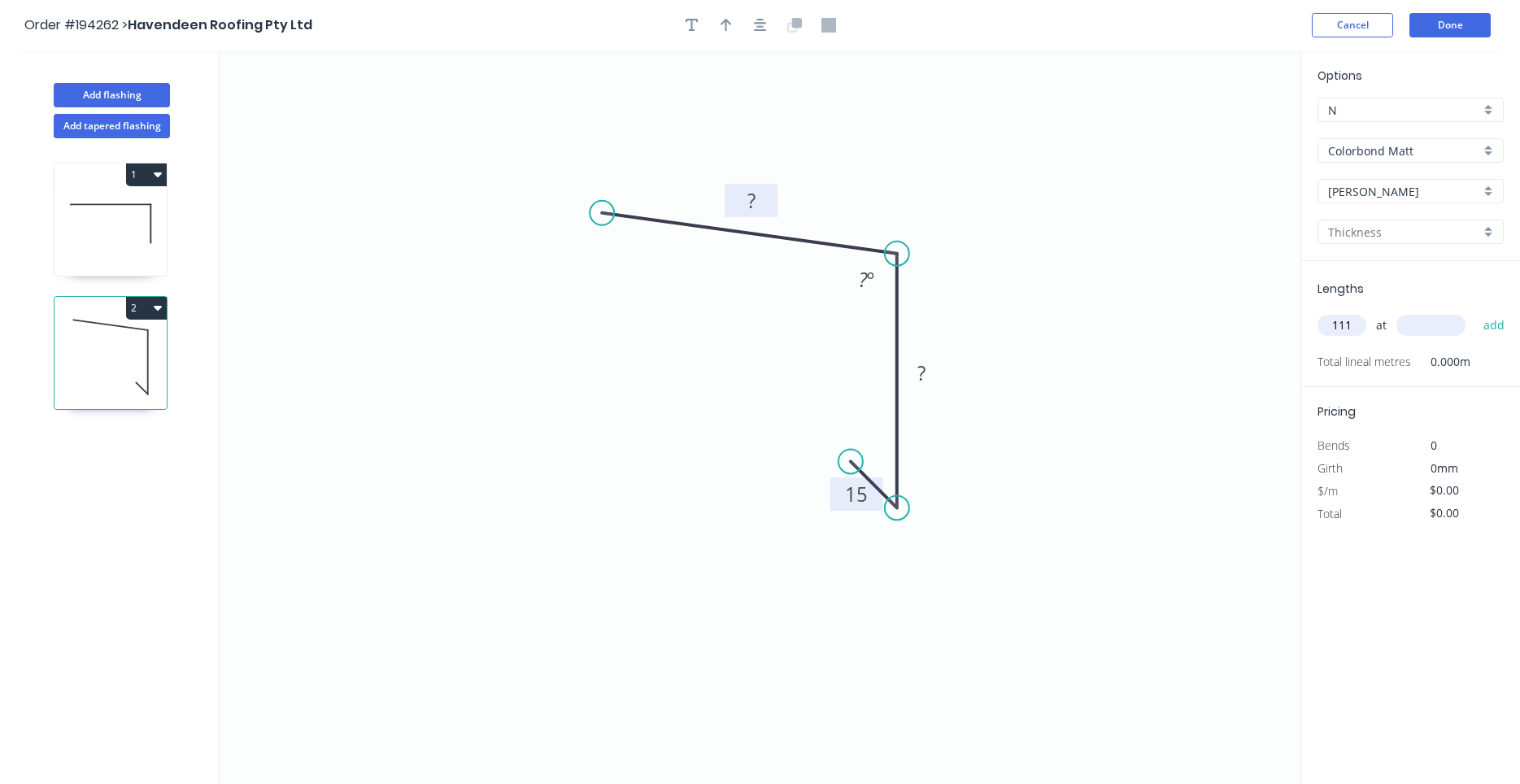
click at [769, 196] on rect at bounding box center [751, 201] width 53 height 33
click at [760, 196] on rect at bounding box center [751, 202] width 32 height 23
click at [1337, 319] on input "111" at bounding box center [1342, 325] width 49 height 21
type input "$10.63"
click at [1337, 319] on input "111" at bounding box center [1342, 325] width 49 height 21
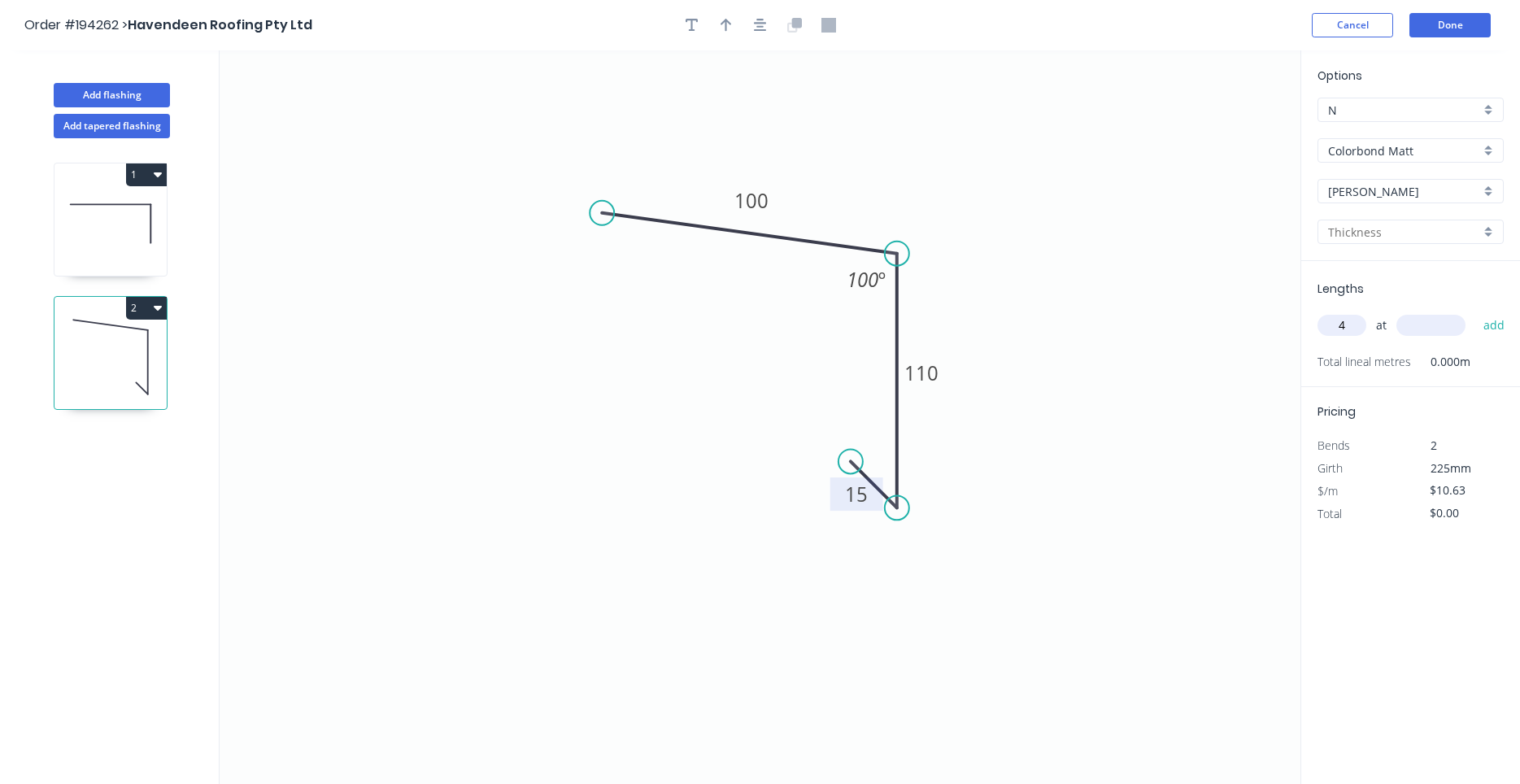
type input "4"
type input "1"
type input "6000"
click at [1475, 311] on button "add" at bounding box center [1495, 325] width 39 height 28
type input "$255.12"
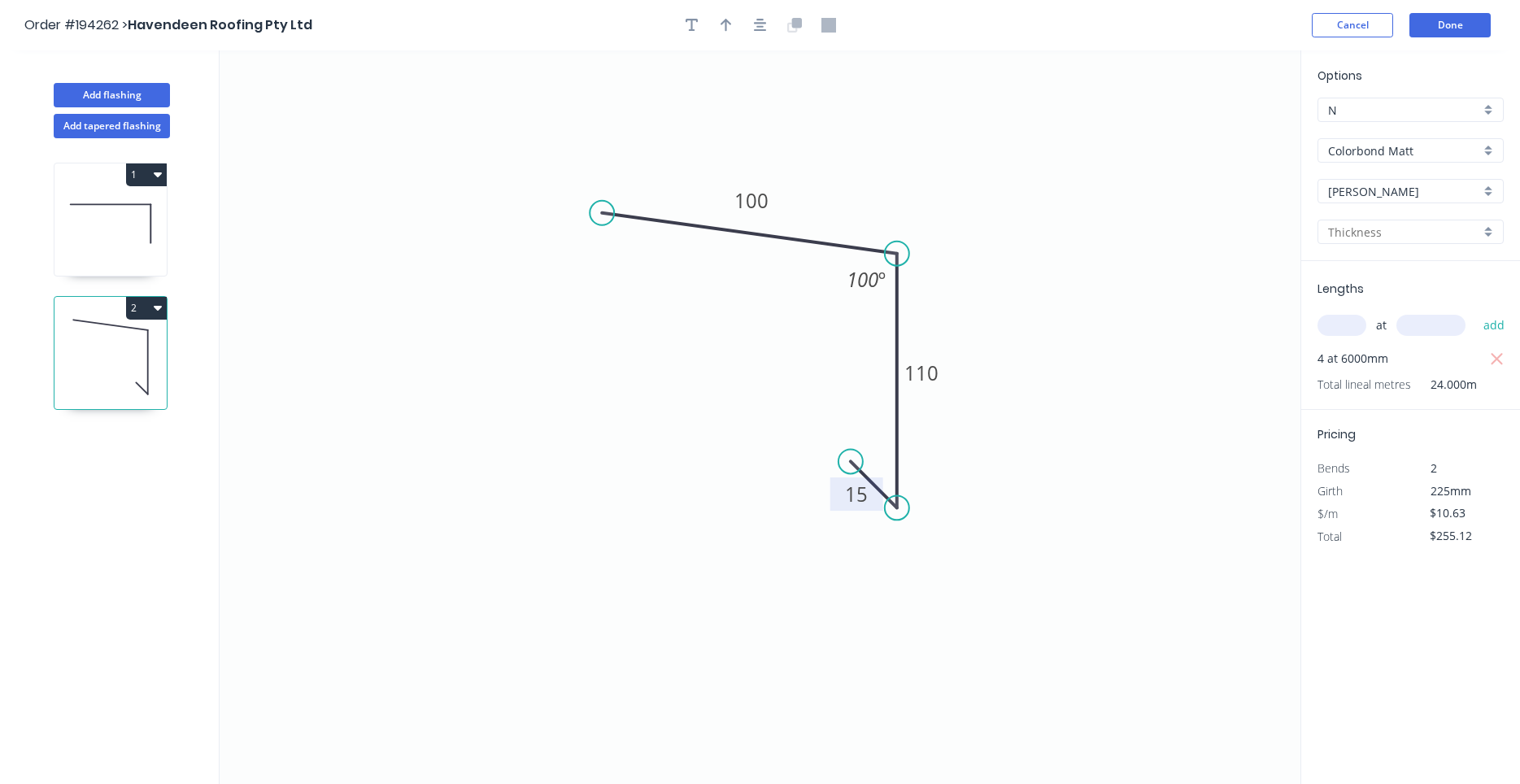
click at [1392, 233] on input "text" at bounding box center [1403, 232] width 152 height 17
click at [1380, 266] on div "0.55" at bounding box center [1410, 263] width 184 height 28
type input "0.55"
click at [113, 217] on icon at bounding box center [111, 224] width 112 height 104
type input "$7.63"
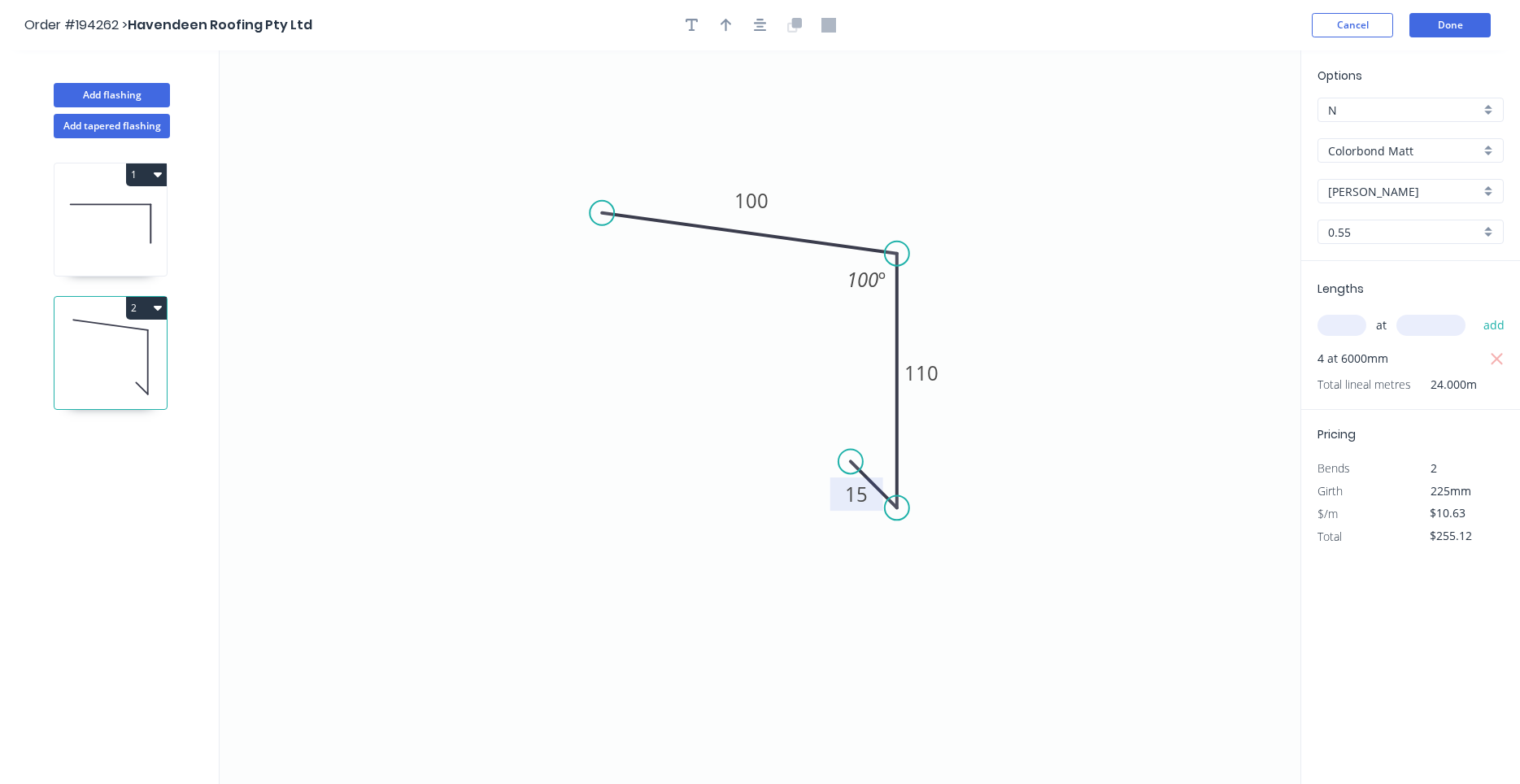
type input "$167.86"
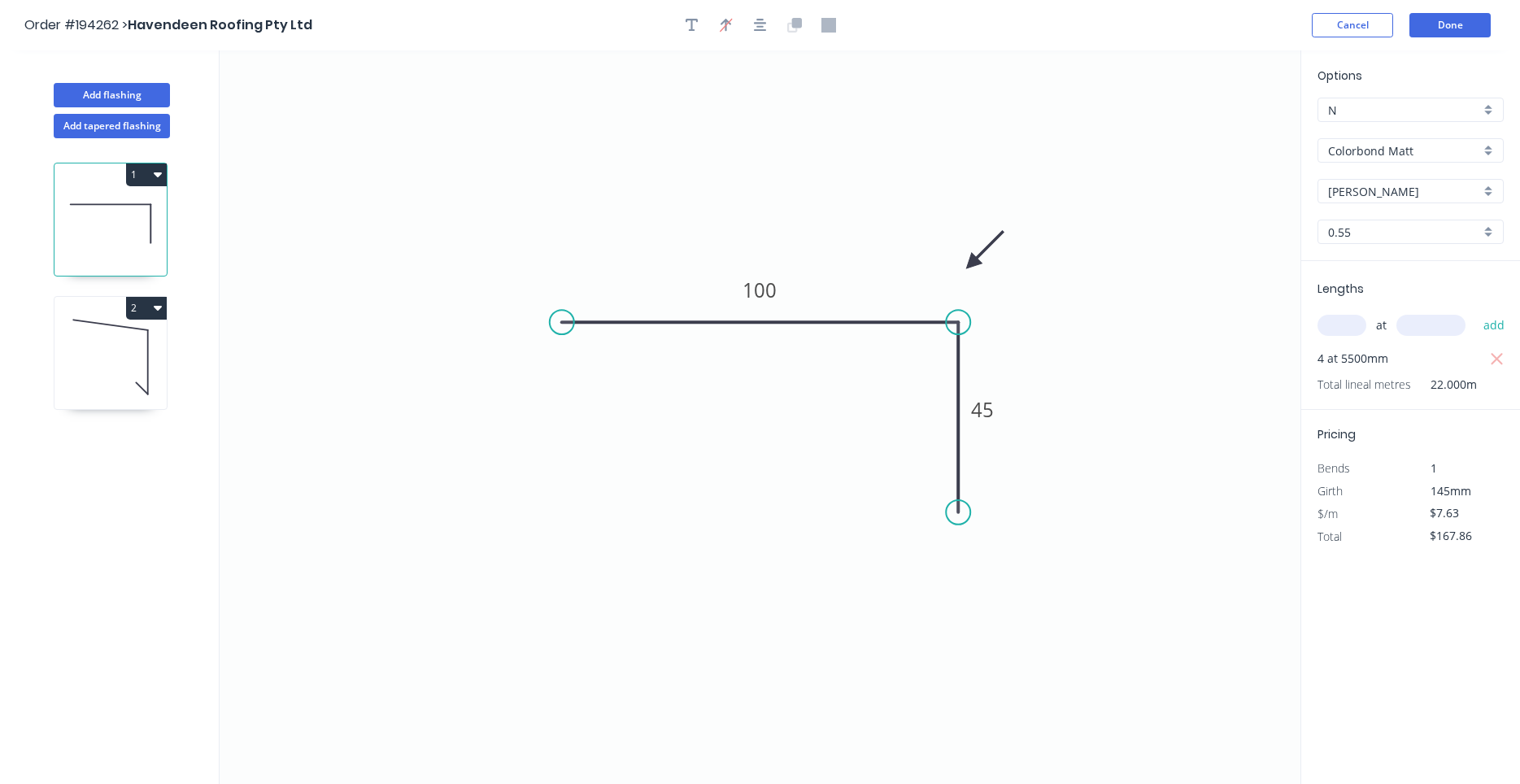
click at [113, 335] on icon at bounding box center [111, 357] width 112 height 104
type input "$10.63"
type input "$255.12"
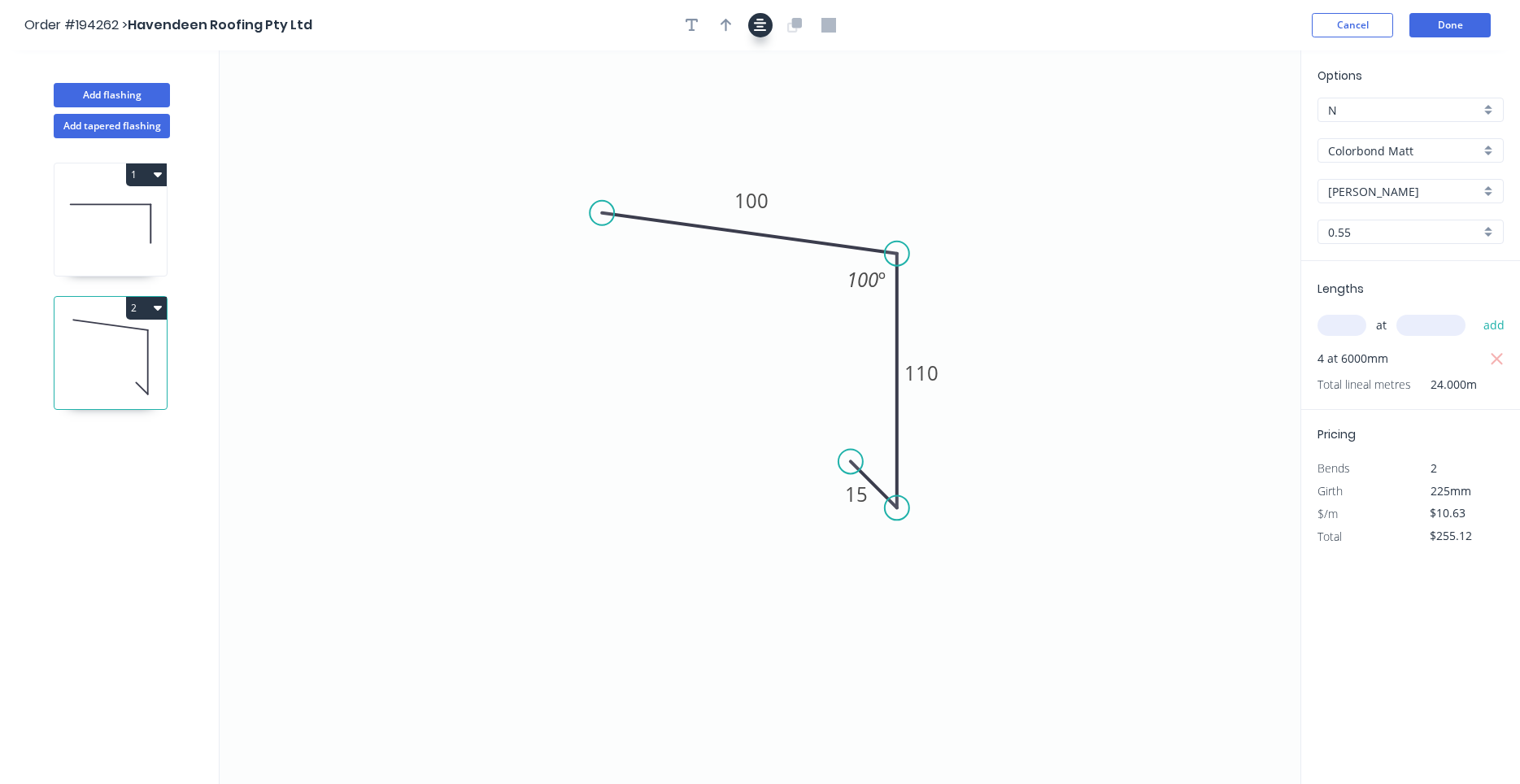
click at [753, 33] on button "button" at bounding box center [760, 25] width 25 height 25
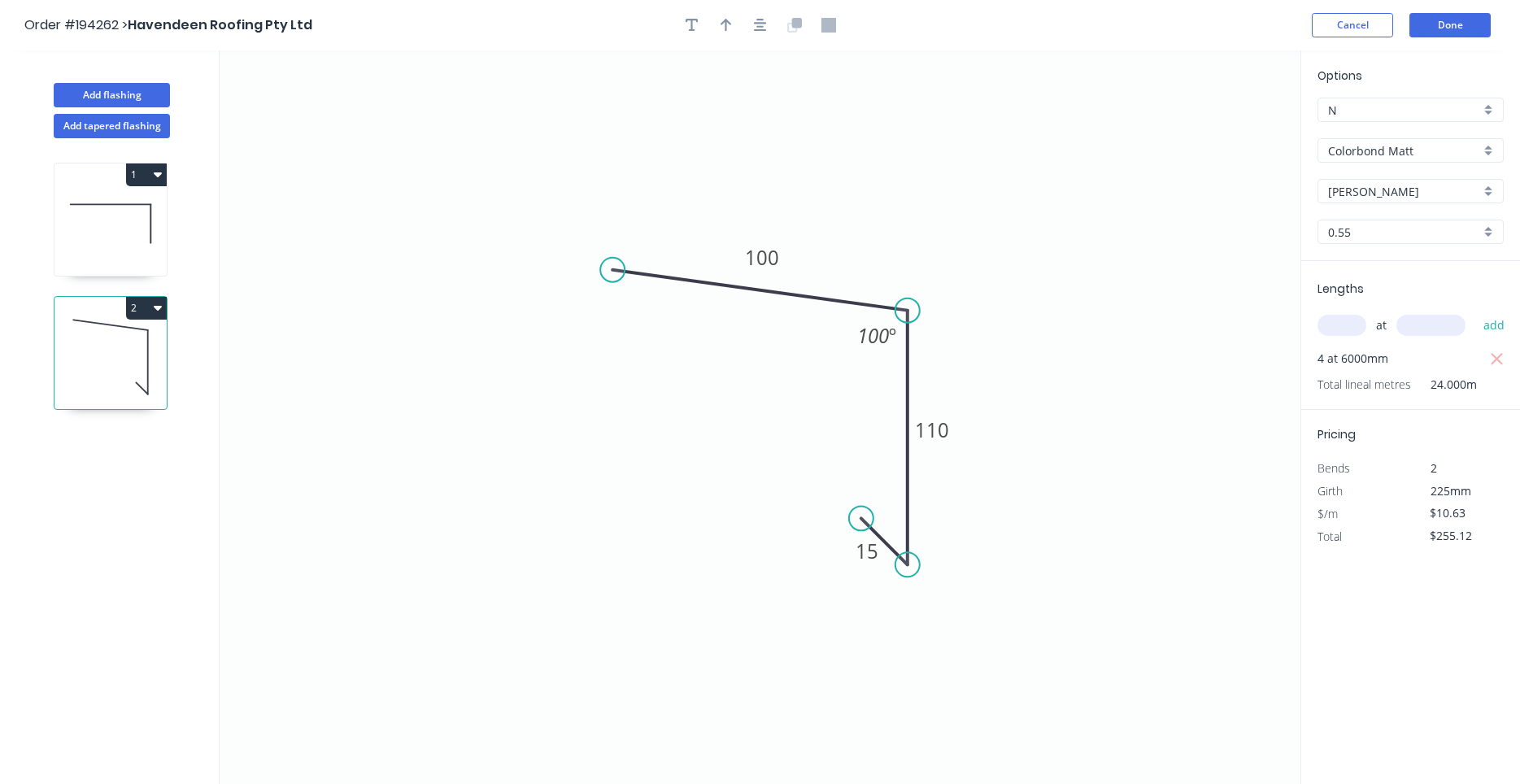
click at [704, 26] on div at bounding box center [760, 25] width 171 height 25
click at [718, 28] on button "button" at bounding box center [726, 25] width 25 height 25
click at [1219, 129] on icon at bounding box center [1218, 112] width 15 height 52
drag, startPoint x: 1219, startPoint y: 129, endPoint x: 905, endPoint y: 228, distance: 329.2
click at [905, 228] on icon at bounding box center [918, 215] width 47 height 47
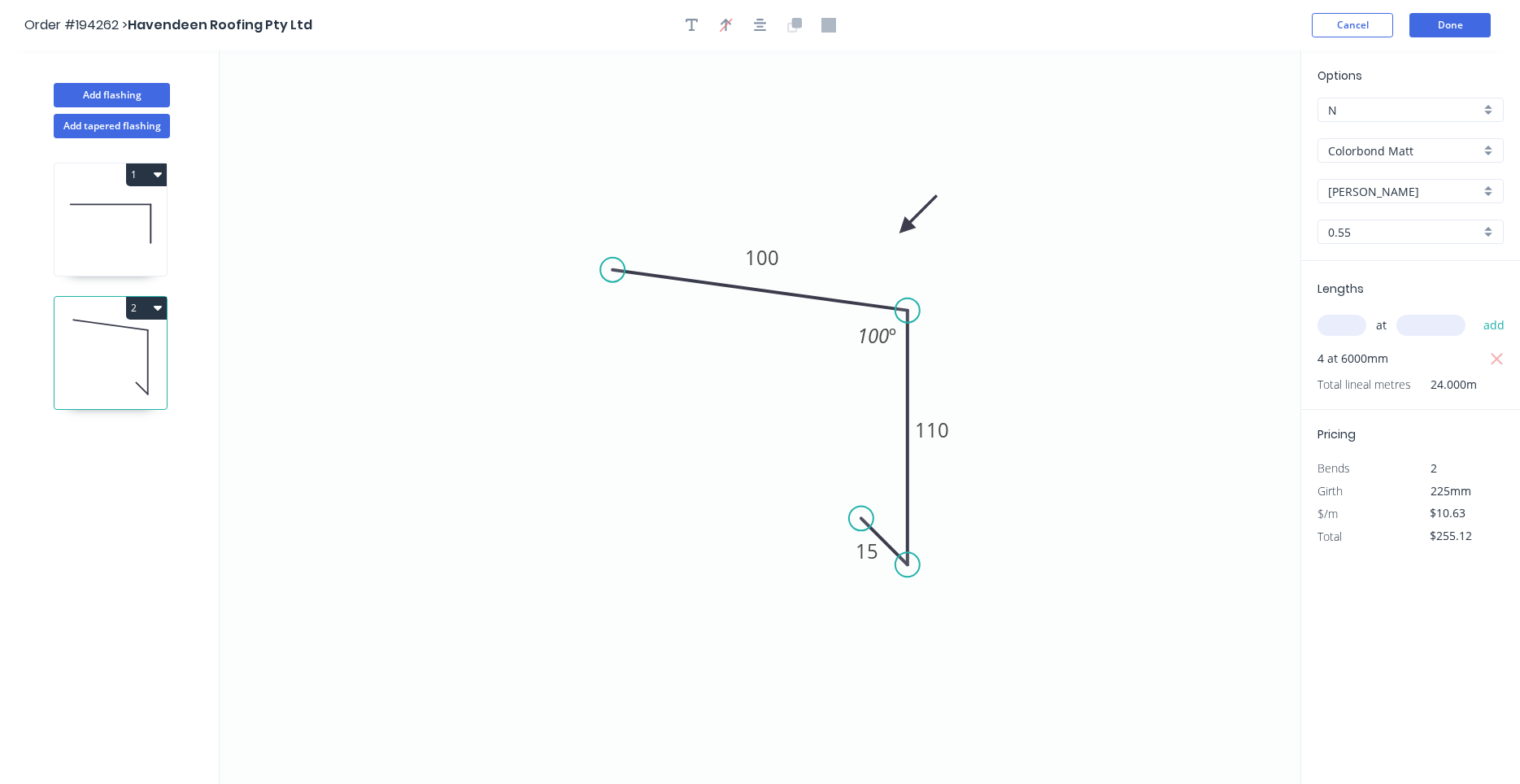
click at [130, 250] on icon at bounding box center [111, 224] width 112 height 104
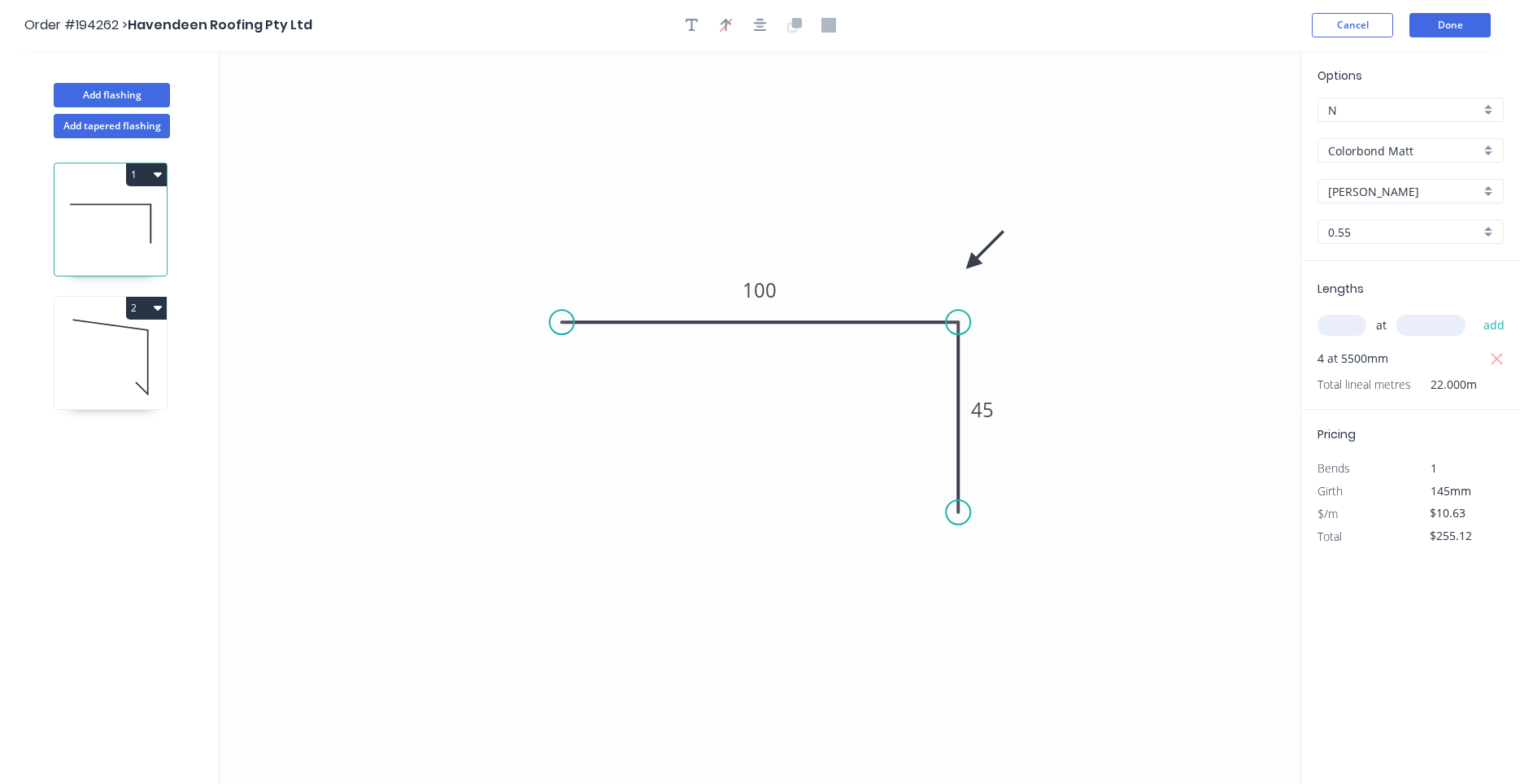
type input "$7.63"
type input "$167.86"
click at [123, 347] on icon at bounding box center [111, 357] width 112 height 104
type input "$10.63"
type input "$255.12"
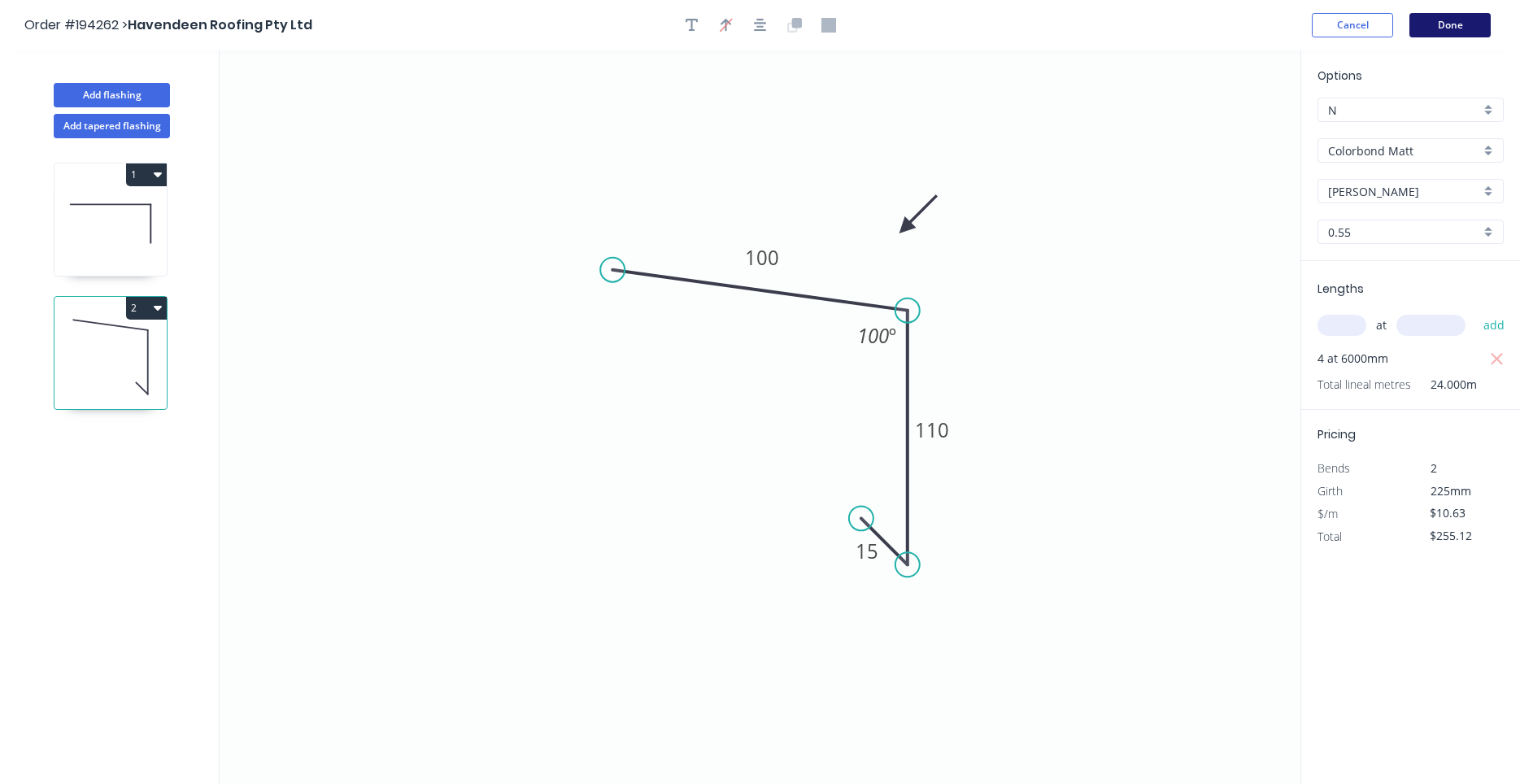
click at [1449, 25] on button "Done" at bounding box center [1450, 25] width 82 height 25
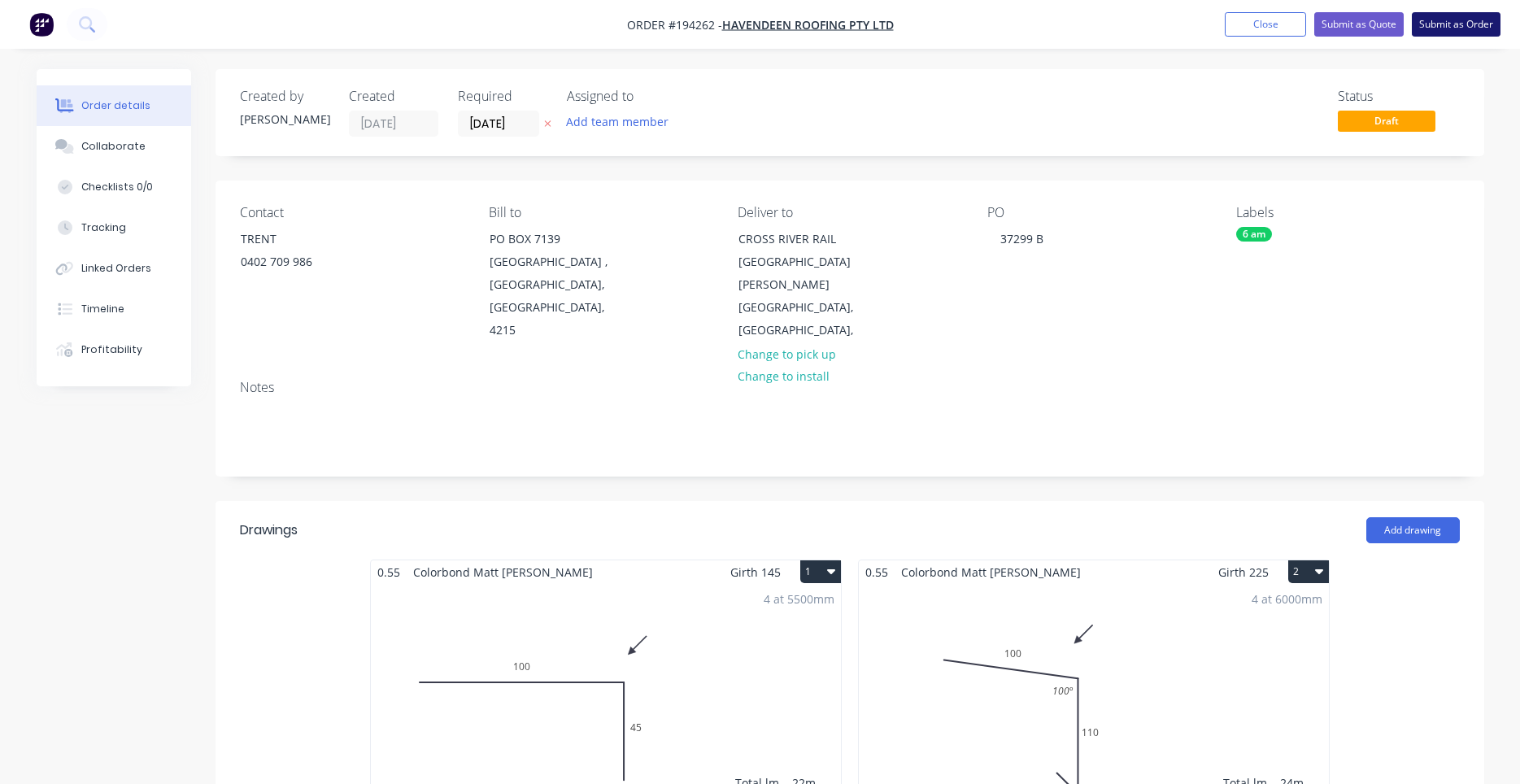
click at [1471, 30] on button "Submit as Order" at bounding box center [1456, 25] width 89 height 25
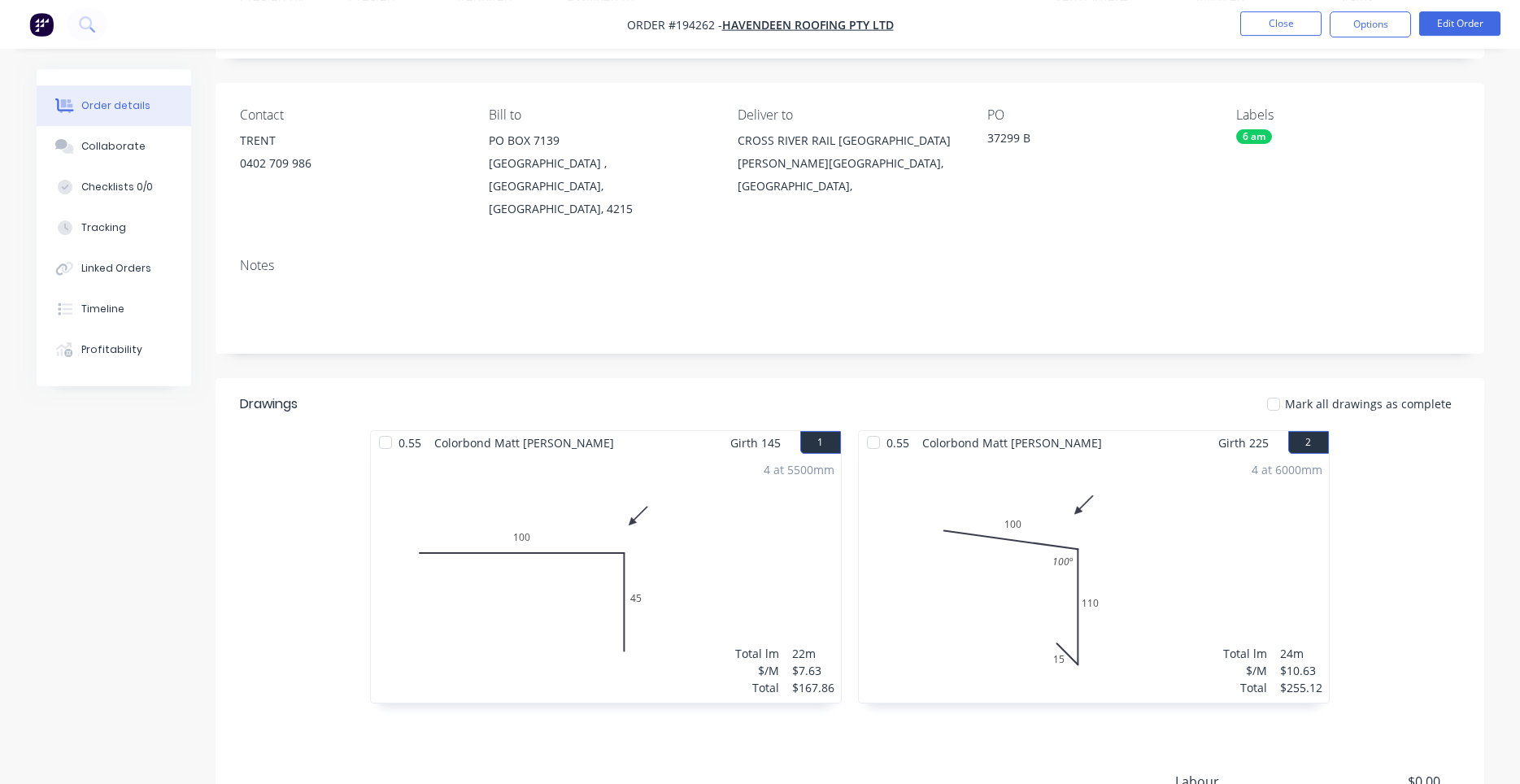
scroll to position [139, 0]
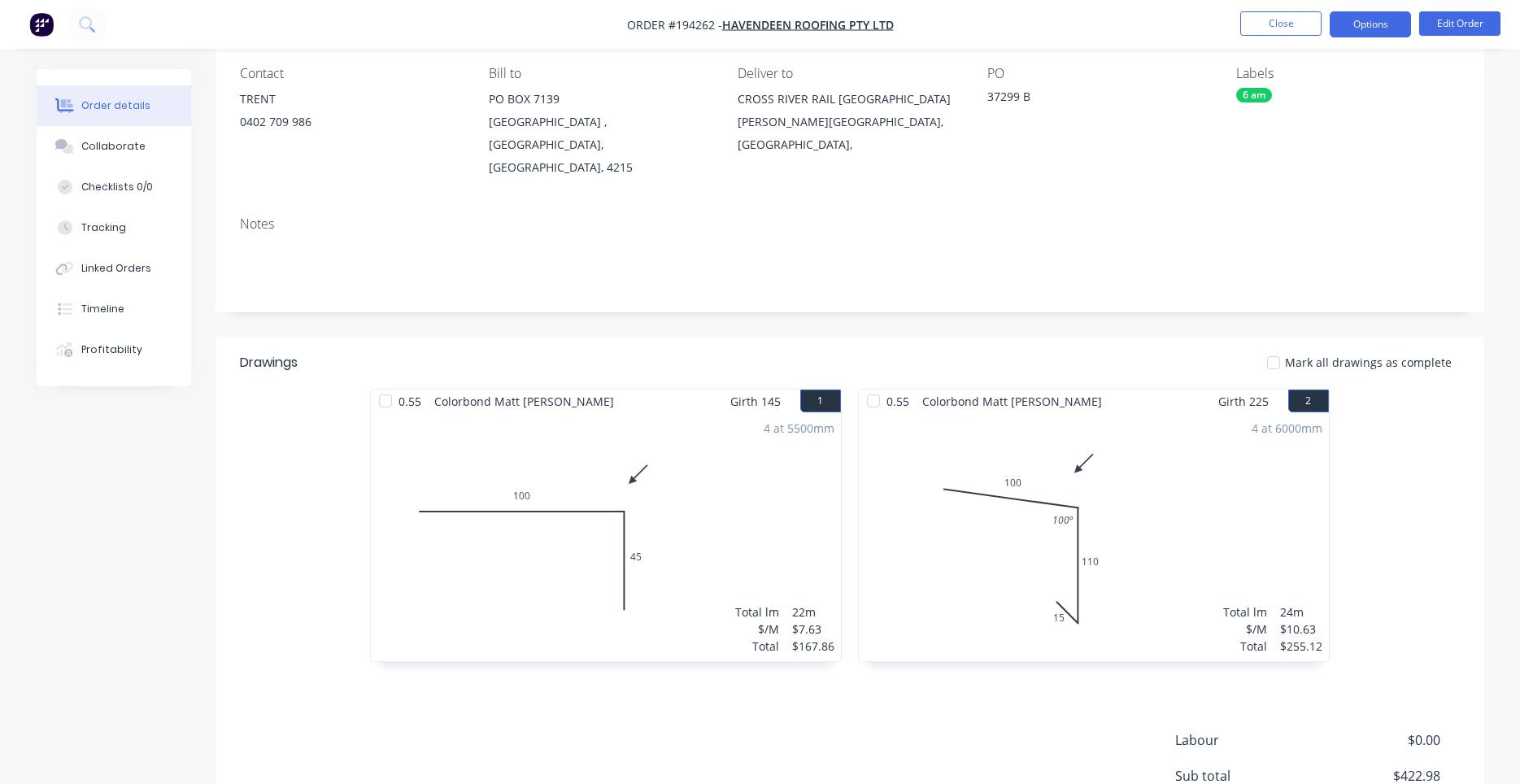
click at [1357, 24] on button "Options" at bounding box center [1370, 25] width 82 height 26
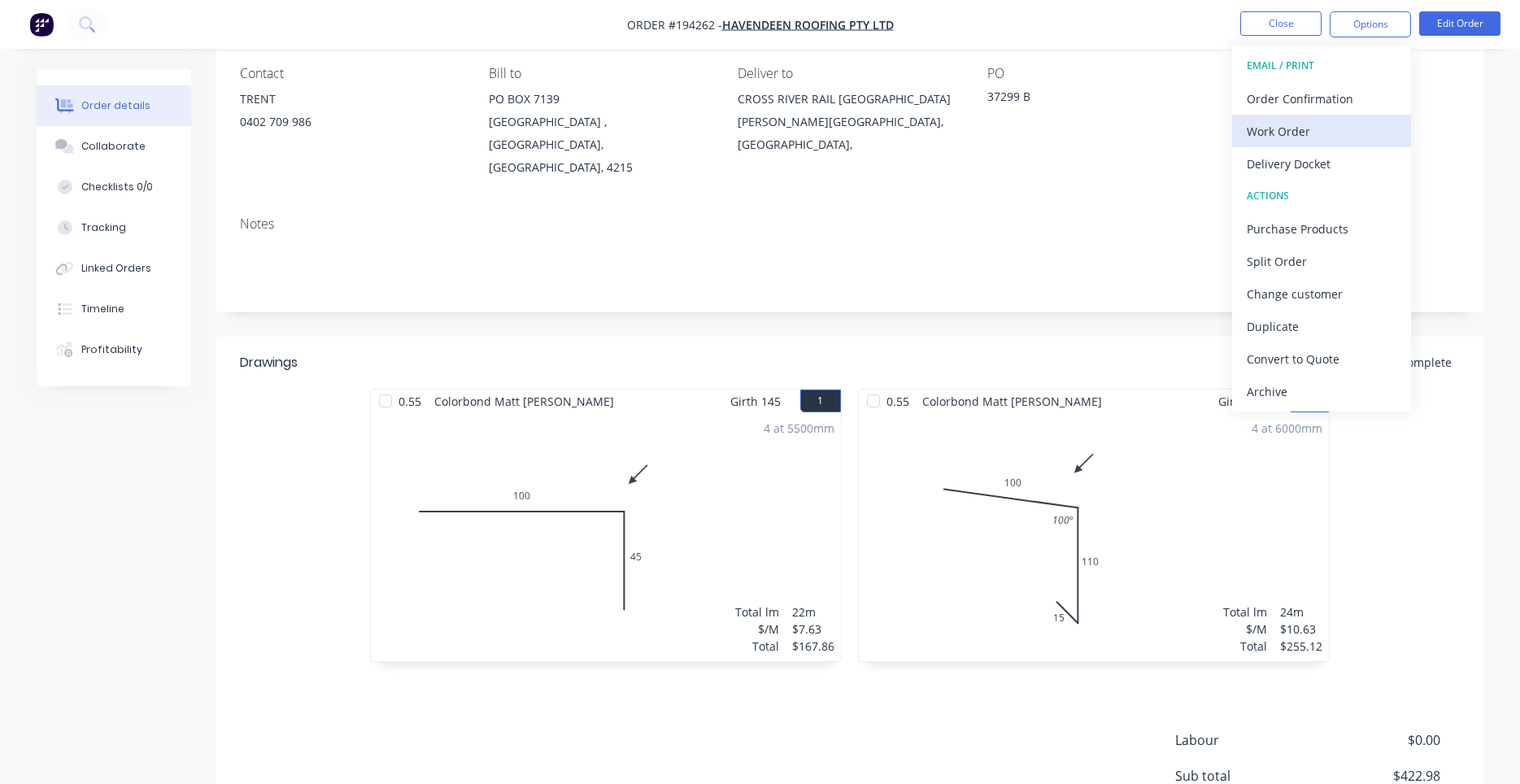
click at [1314, 118] on button "Work Order" at bounding box center [1322, 131] width 179 height 32
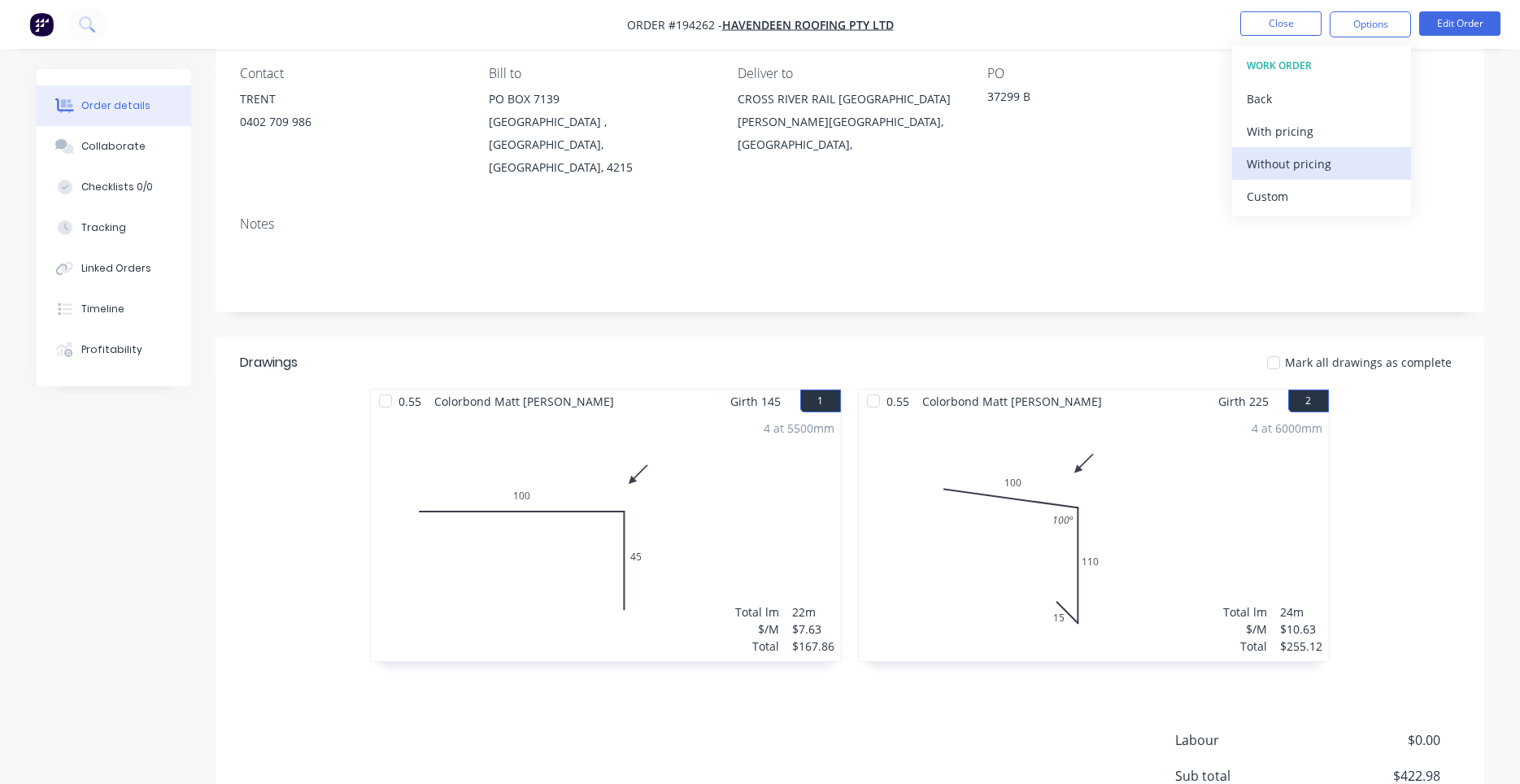
click at [1305, 162] on div "Without pricing" at bounding box center [1321, 163] width 150 height 24
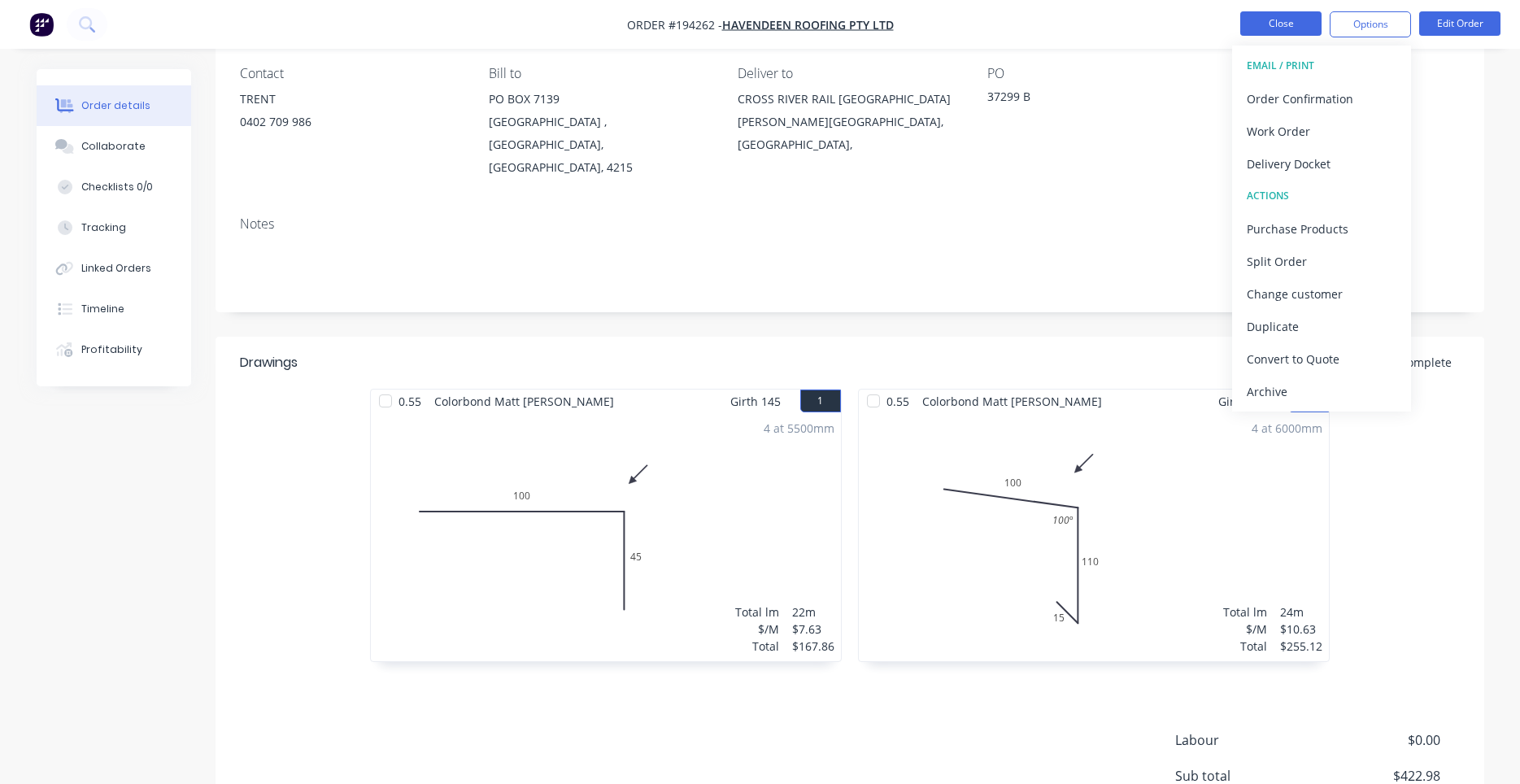
click at [1262, 26] on button "Close" at bounding box center [1281, 24] width 82 height 25
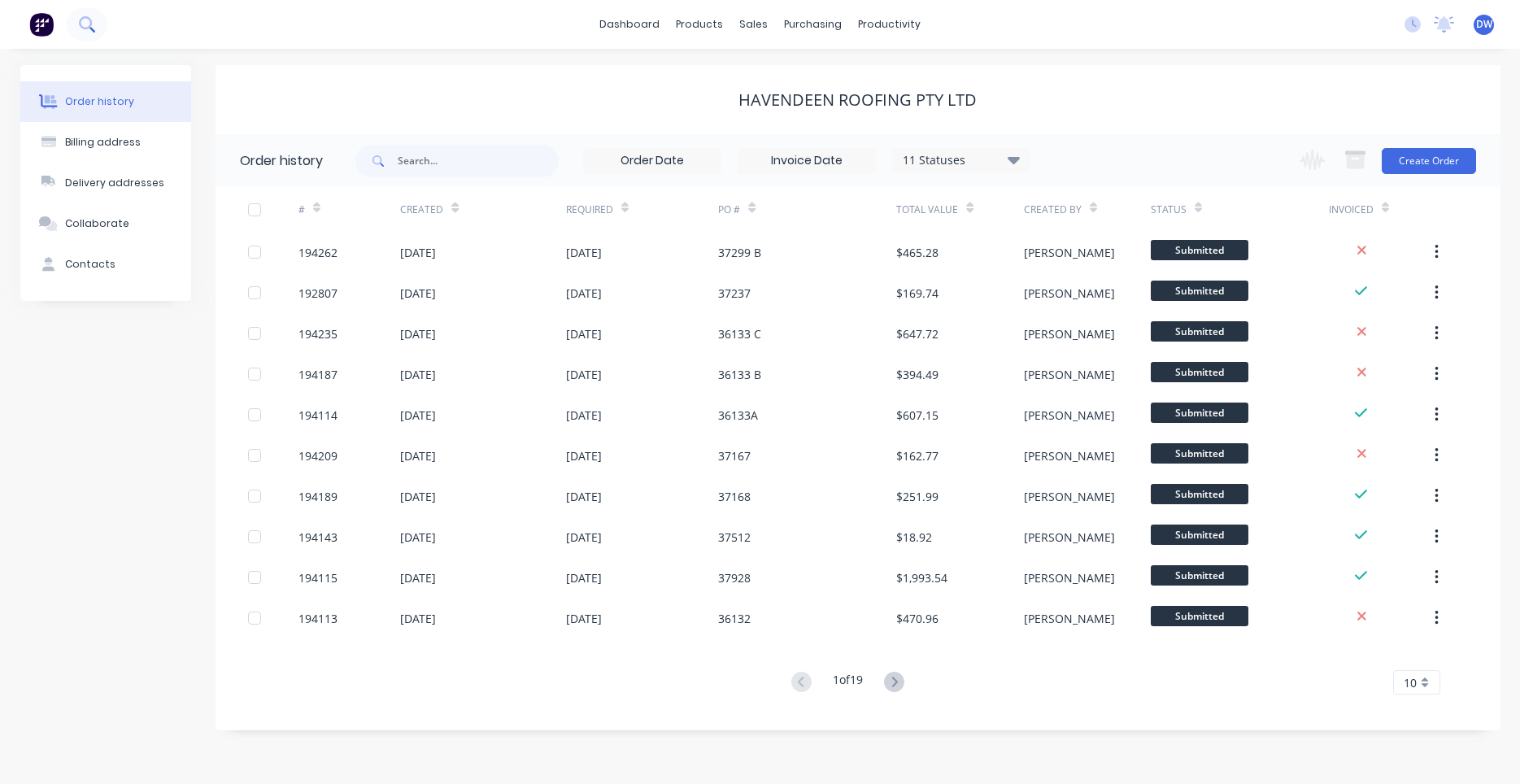
click at [92, 28] on button at bounding box center [87, 24] width 40 height 32
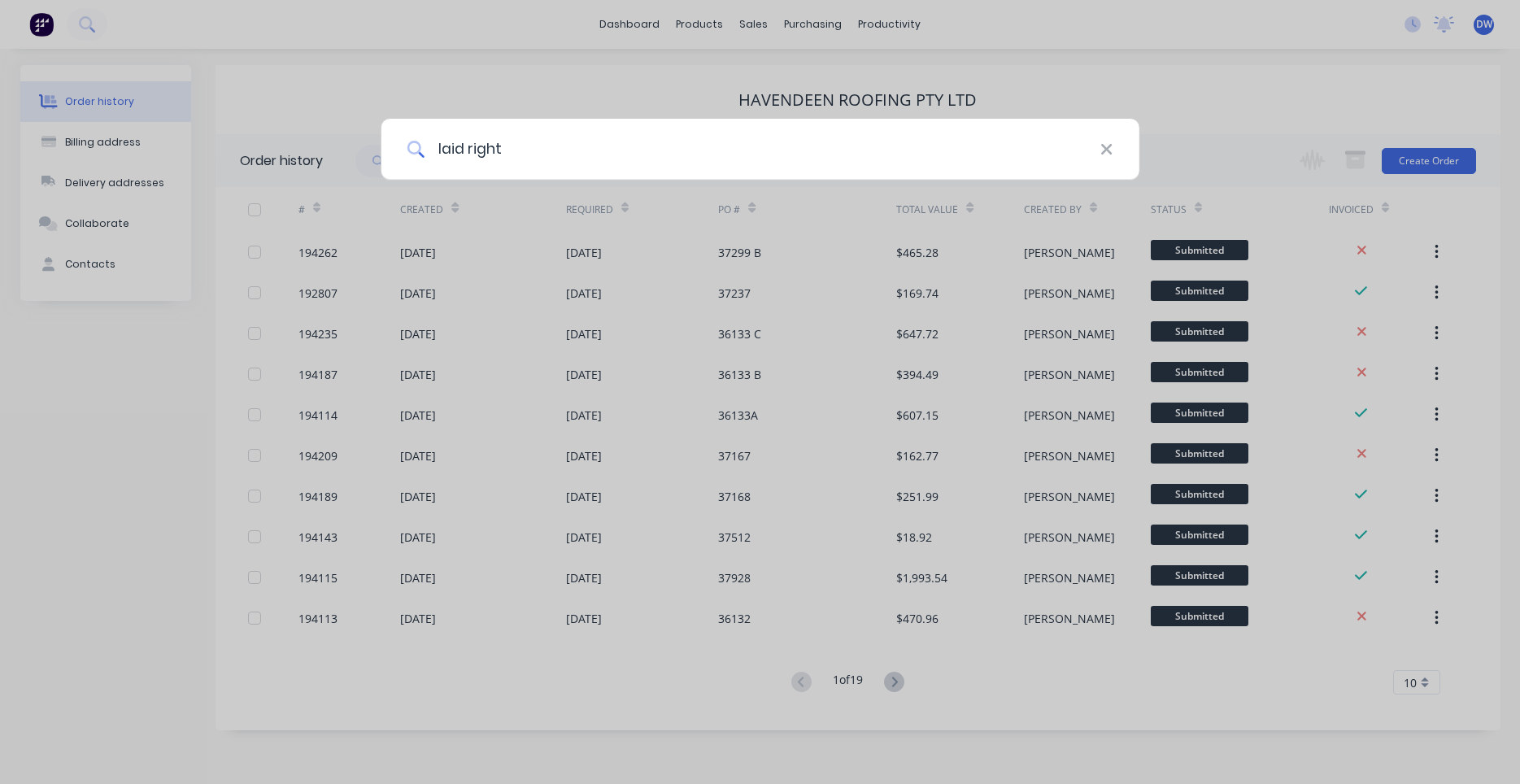
type input "laid right"
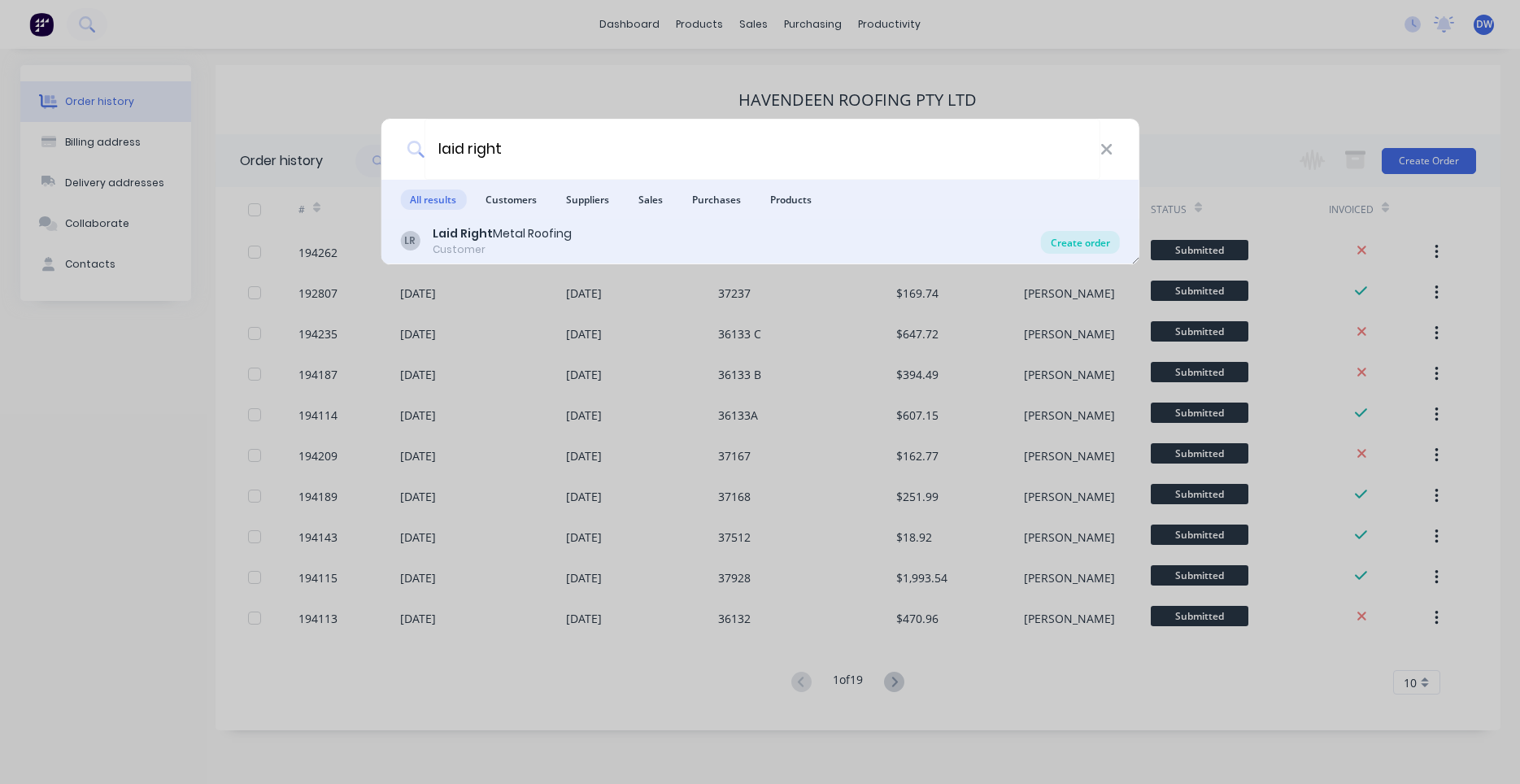
click at [1045, 249] on div "Create order" at bounding box center [1081, 242] width 79 height 23
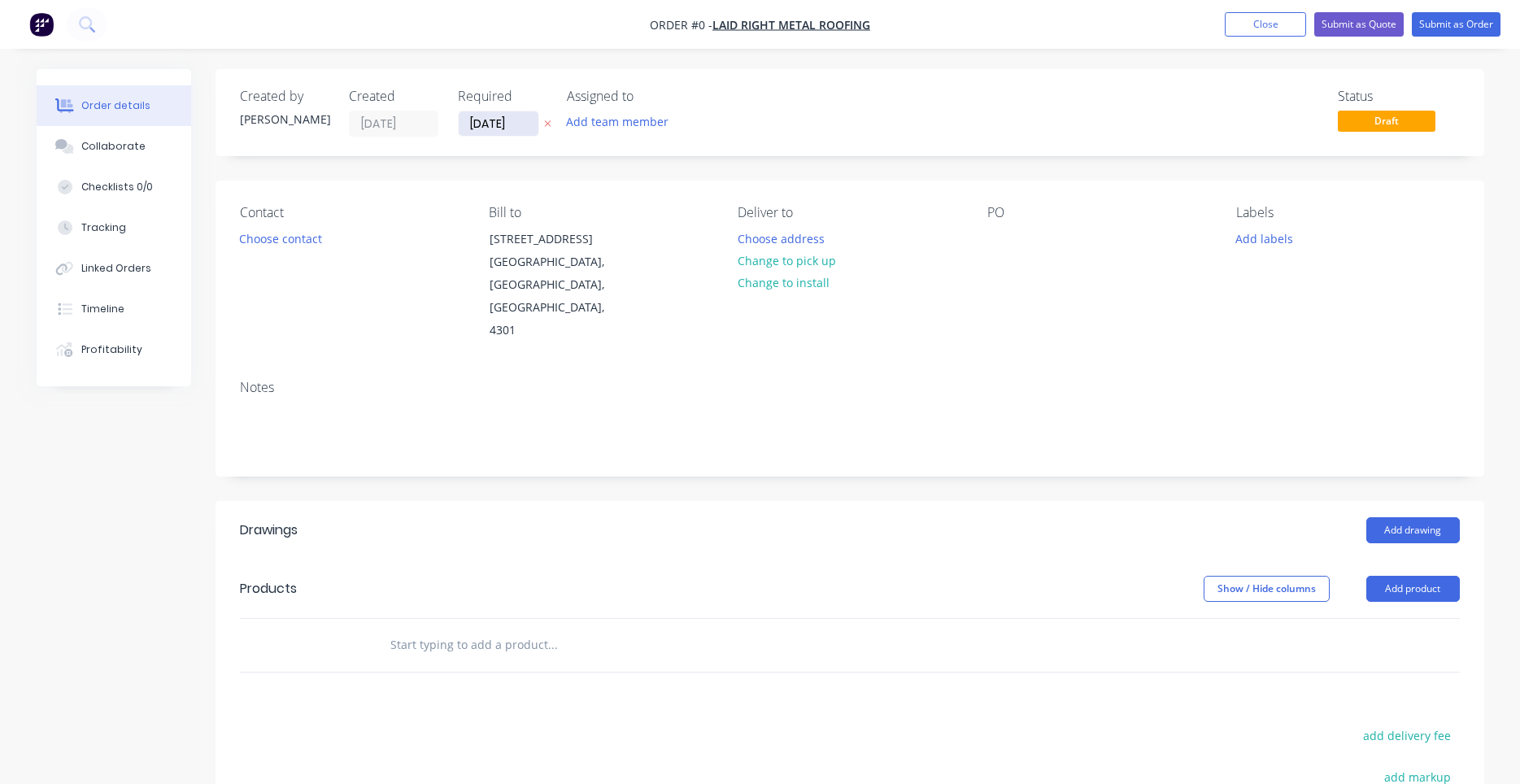
click at [507, 124] on input "30/09/25" at bounding box center [498, 124] width 80 height 25
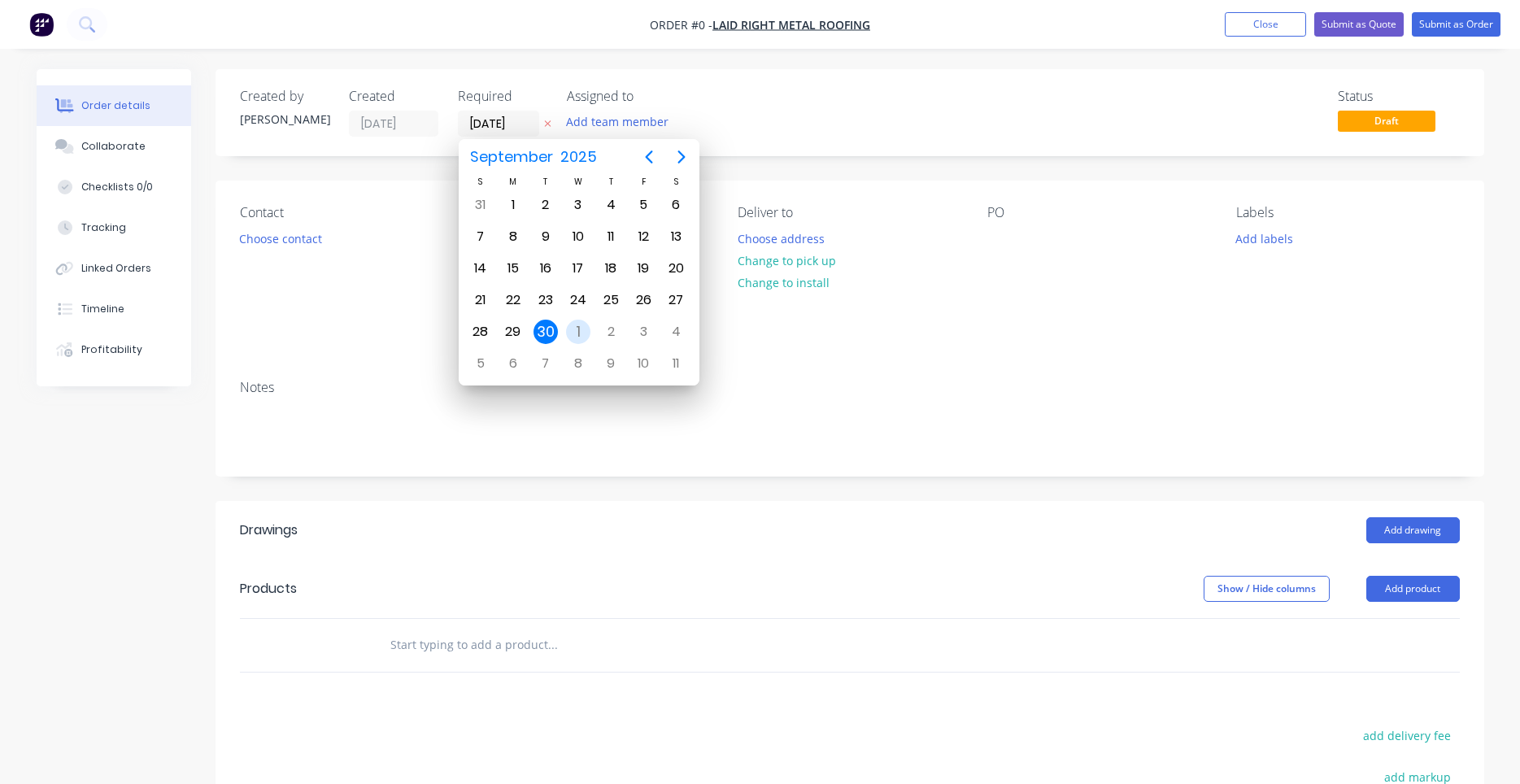
click at [588, 333] on div "1" at bounding box center [578, 331] width 25 height 25
type input "01/10/25"
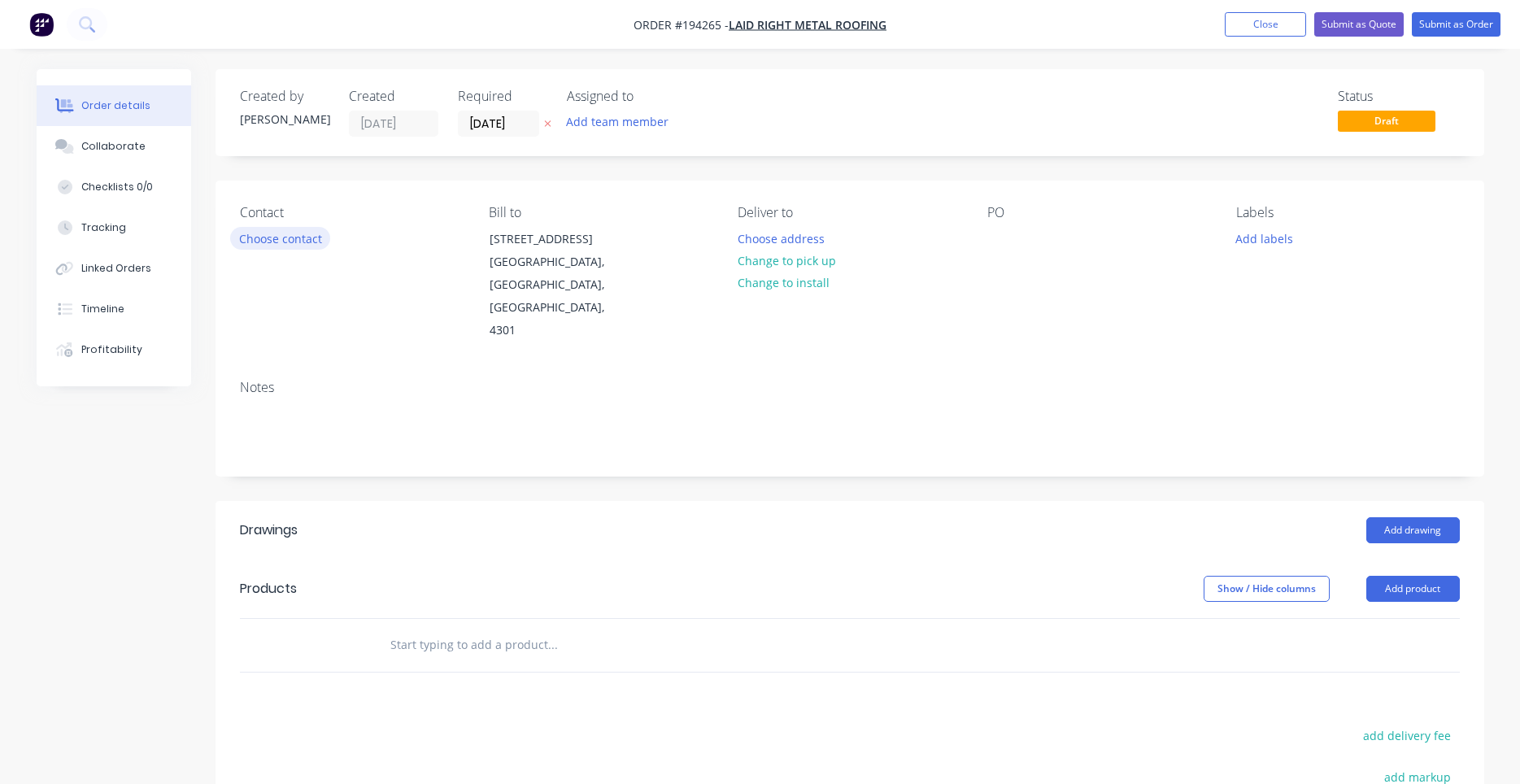
click at [312, 231] on button "Choose contact" at bounding box center [280, 238] width 100 height 22
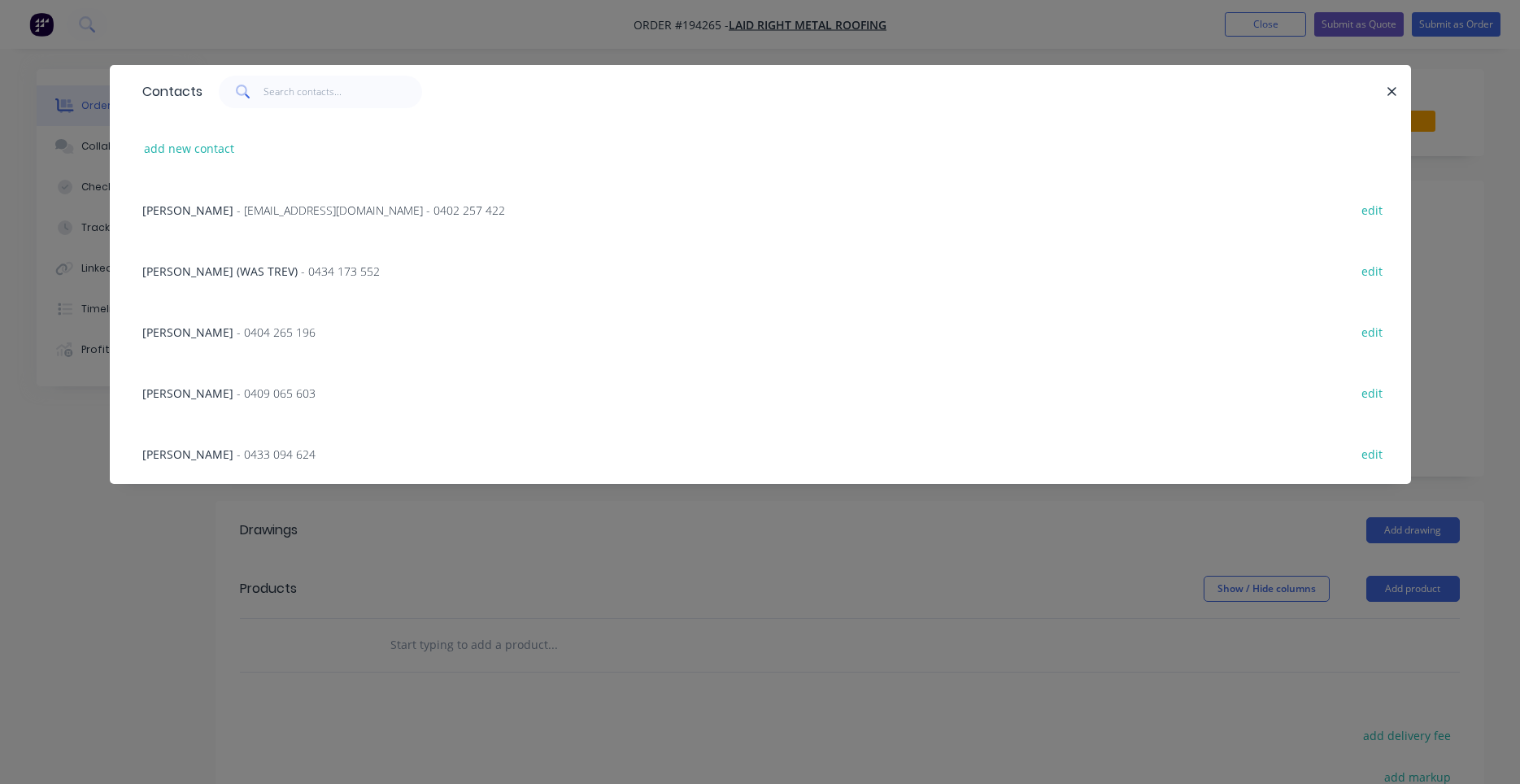
click at [386, 215] on span "- tcbpl@outlook.com - 0402 257 422" at bounding box center [371, 210] width 268 height 16
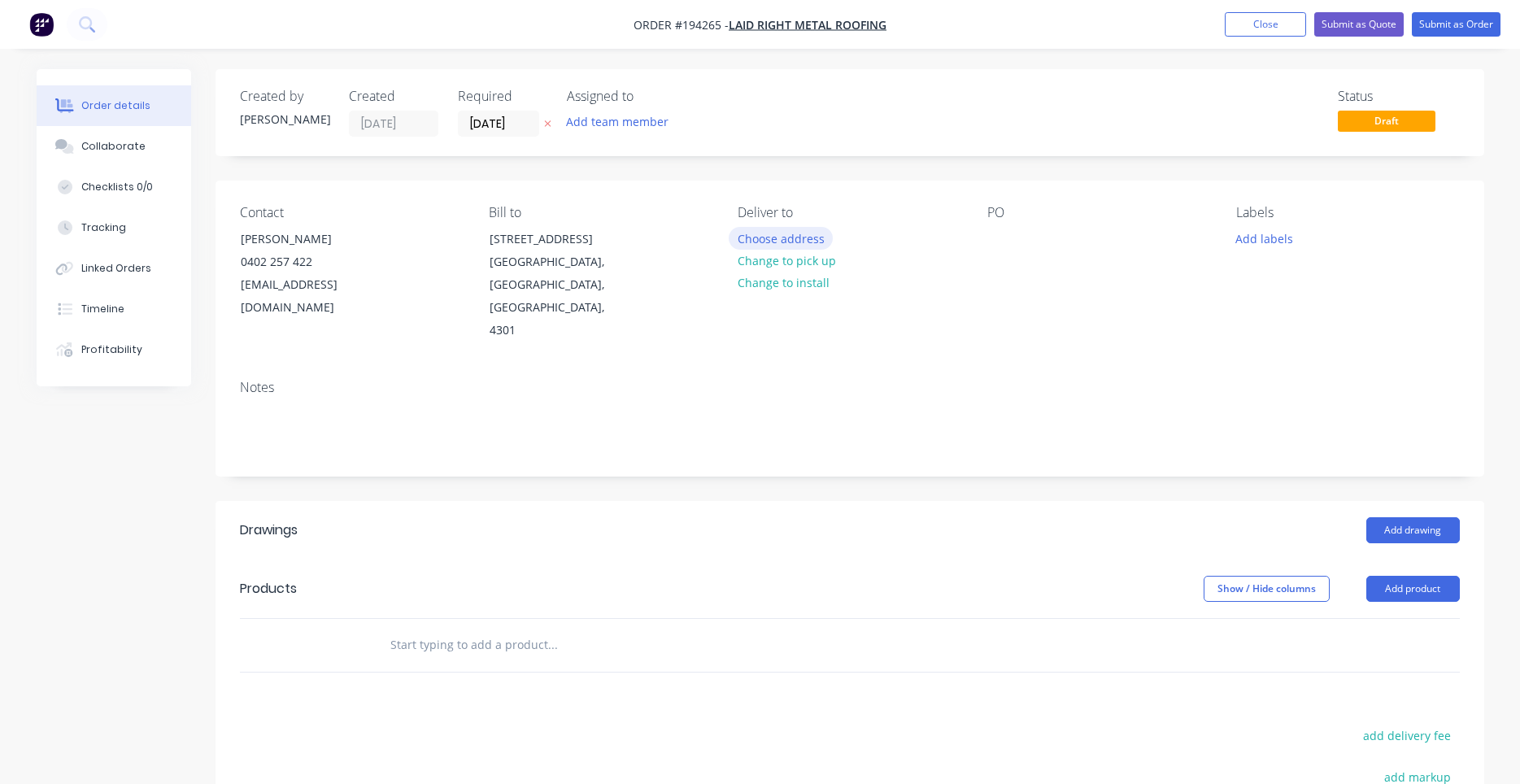
click at [749, 245] on button "Choose address" at bounding box center [781, 238] width 104 height 22
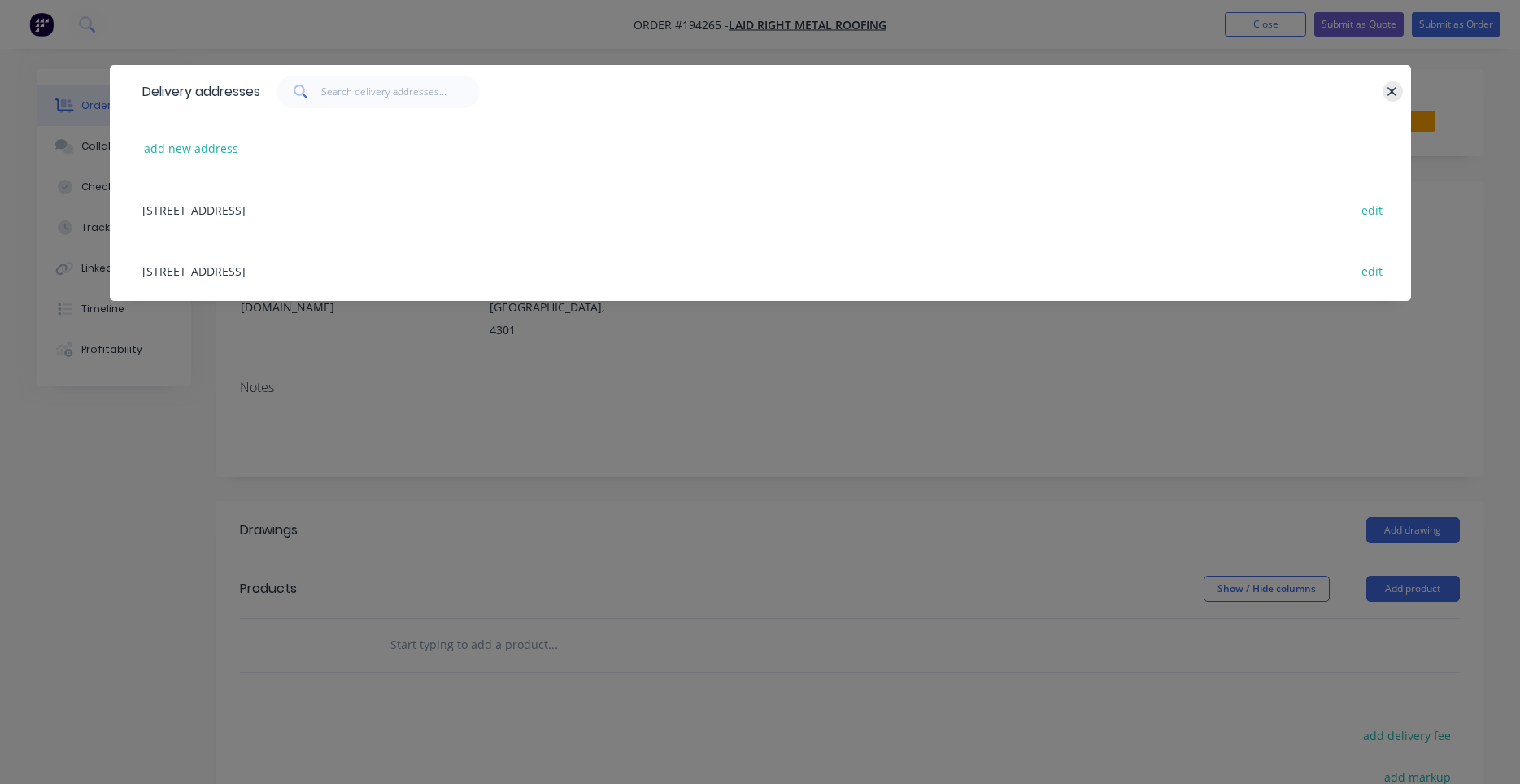
click at [1388, 90] on icon "button" at bounding box center [1392, 91] width 11 height 15
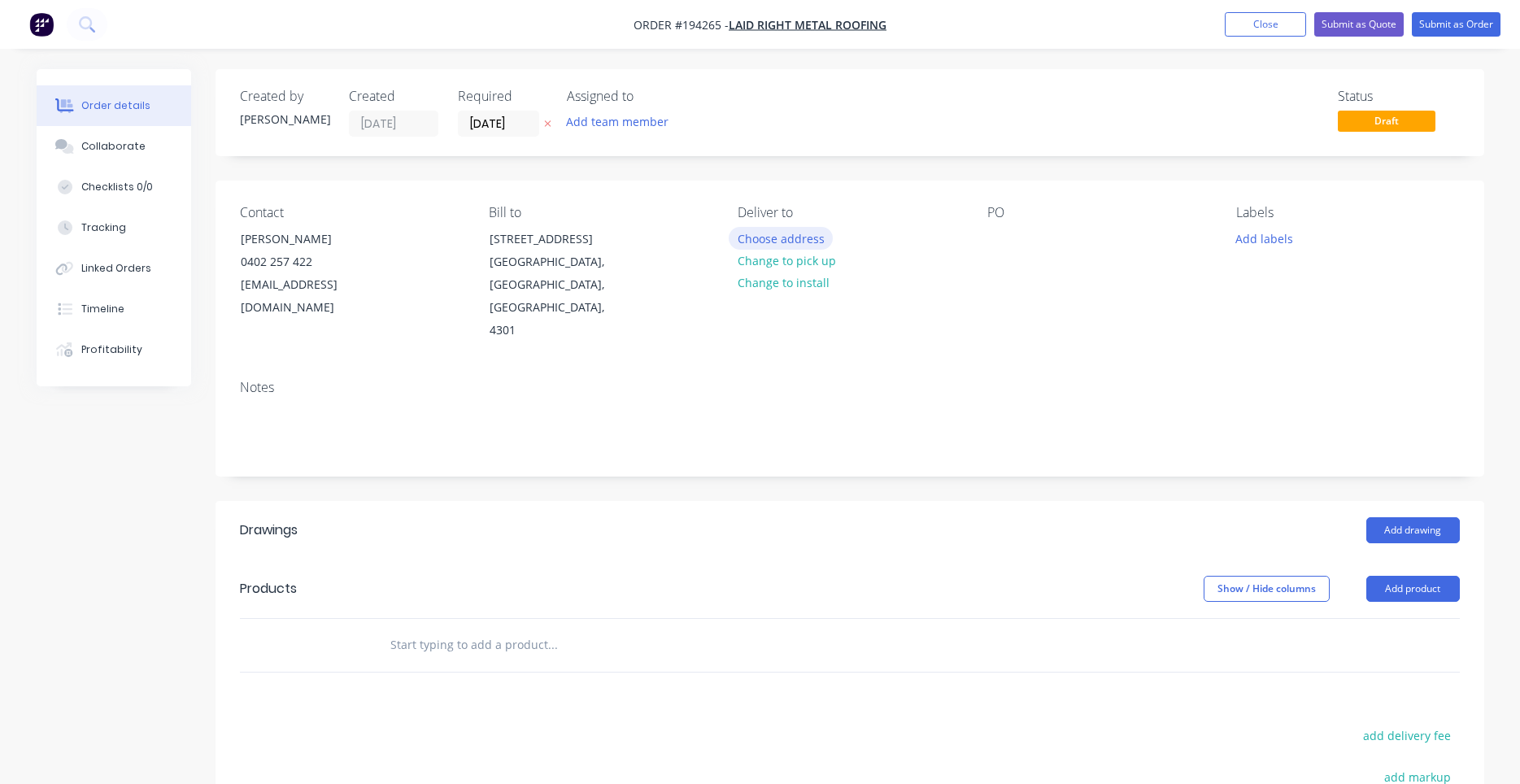
click at [792, 244] on button "Choose address" at bounding box center [781, 238] width 104 height 22
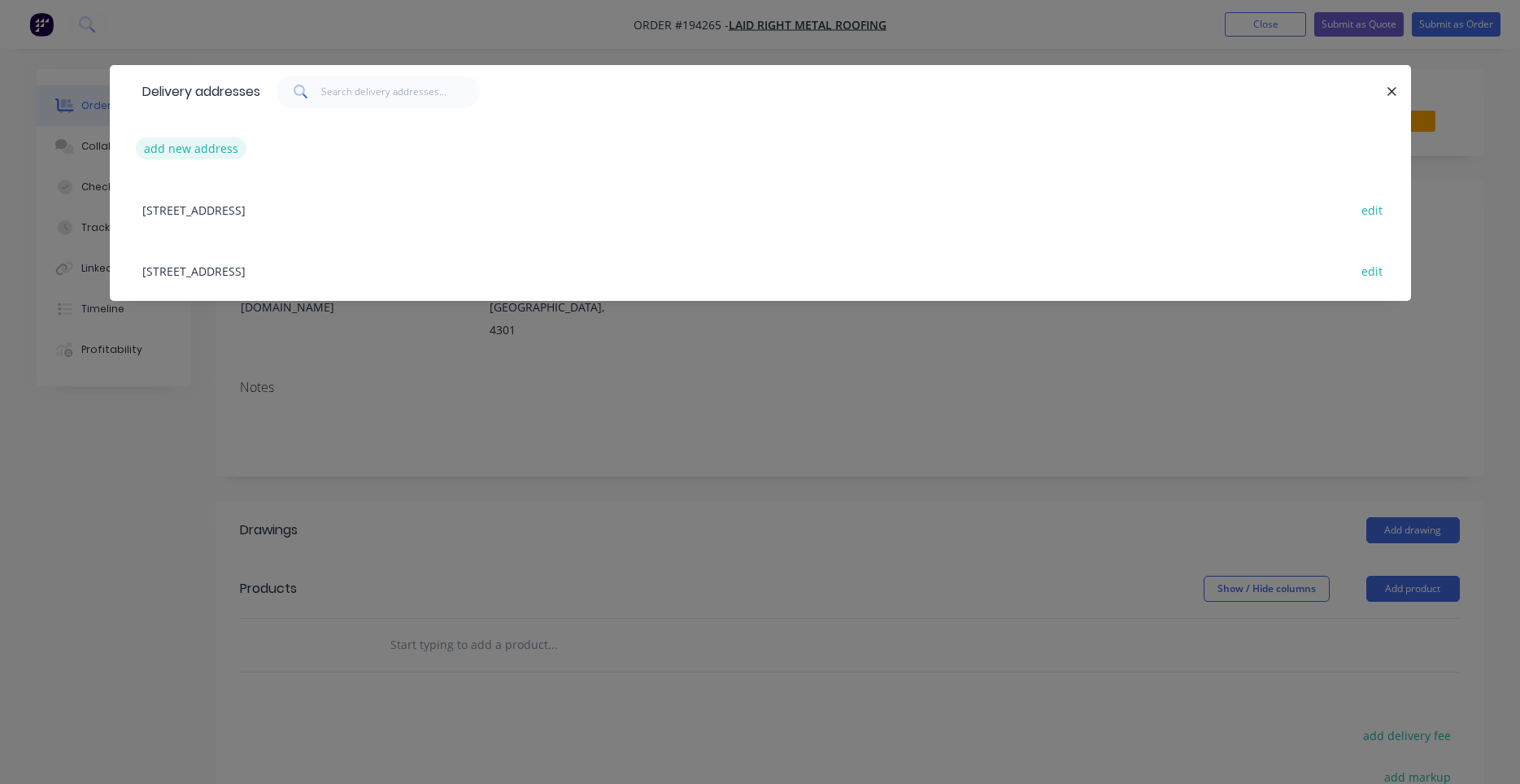
click at [221, 139] on button "add new address" at bounding box center [191, 148] width 111 height 22
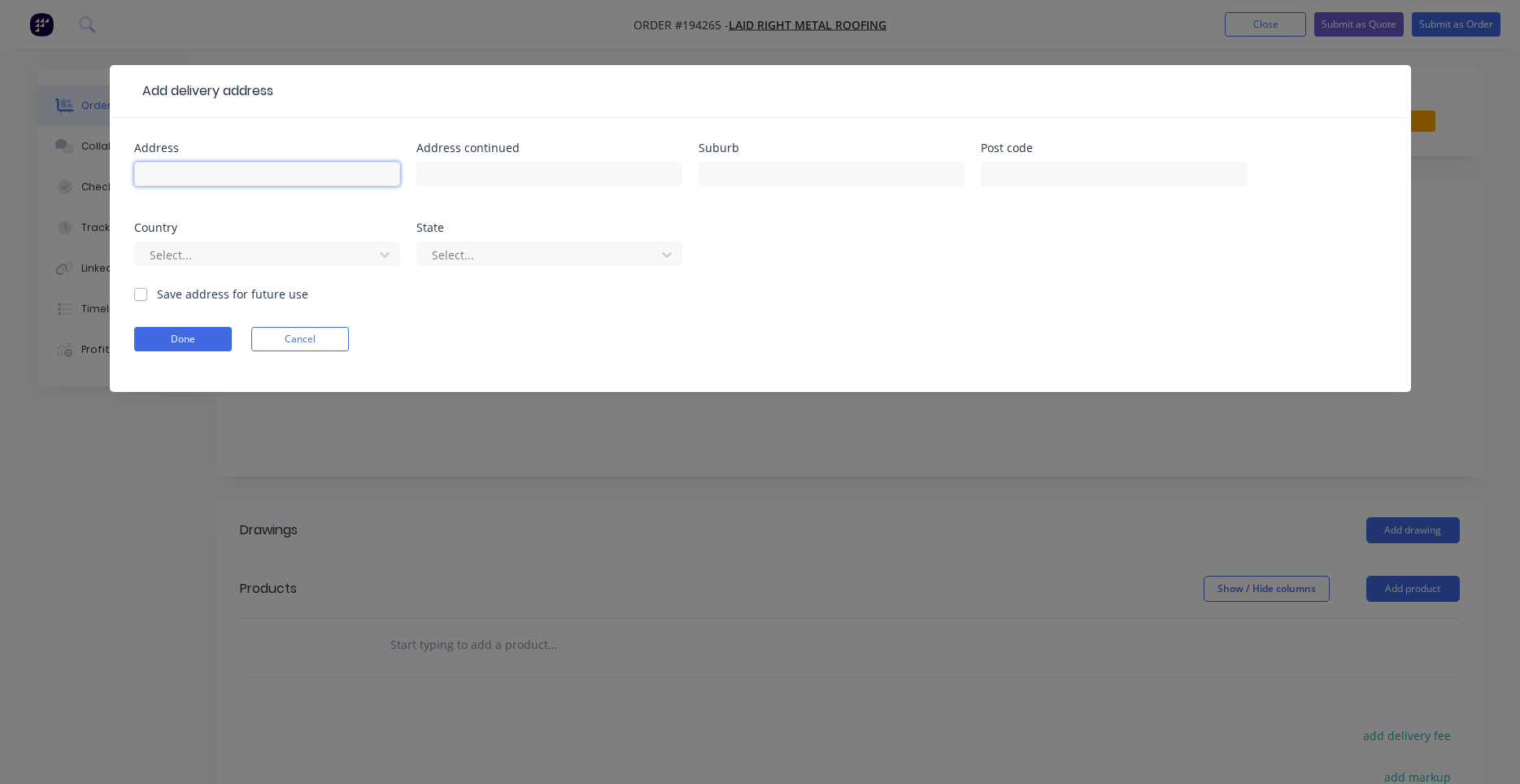
click at [342, 177] on input "text" at bounding box center [267, 175] width 266 height 25
drag, startPoint x: 252, startPoint y: 174, endPoint x: 96, endPoint y: 167, distance: 156.2
click at [134, 167] on input "19 McBride Court" at bounding box center [267, 175] width 266 height 25
type input "19 McBride Court"
type input "THORNLANDS"
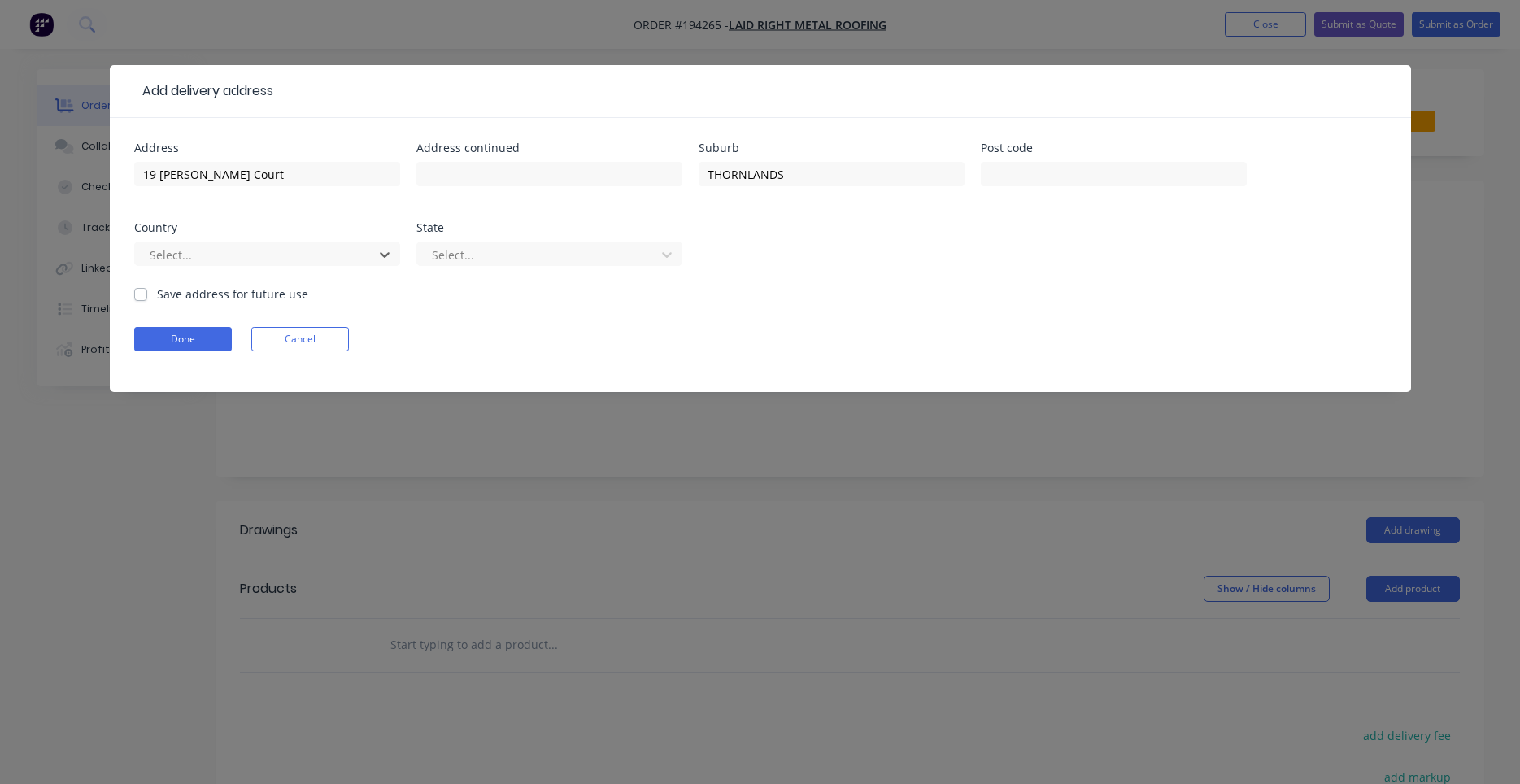
type input "a"
type input "q"
click at [216, 341] on button "Done" at bounding box center [182, 339] width 97 height 25
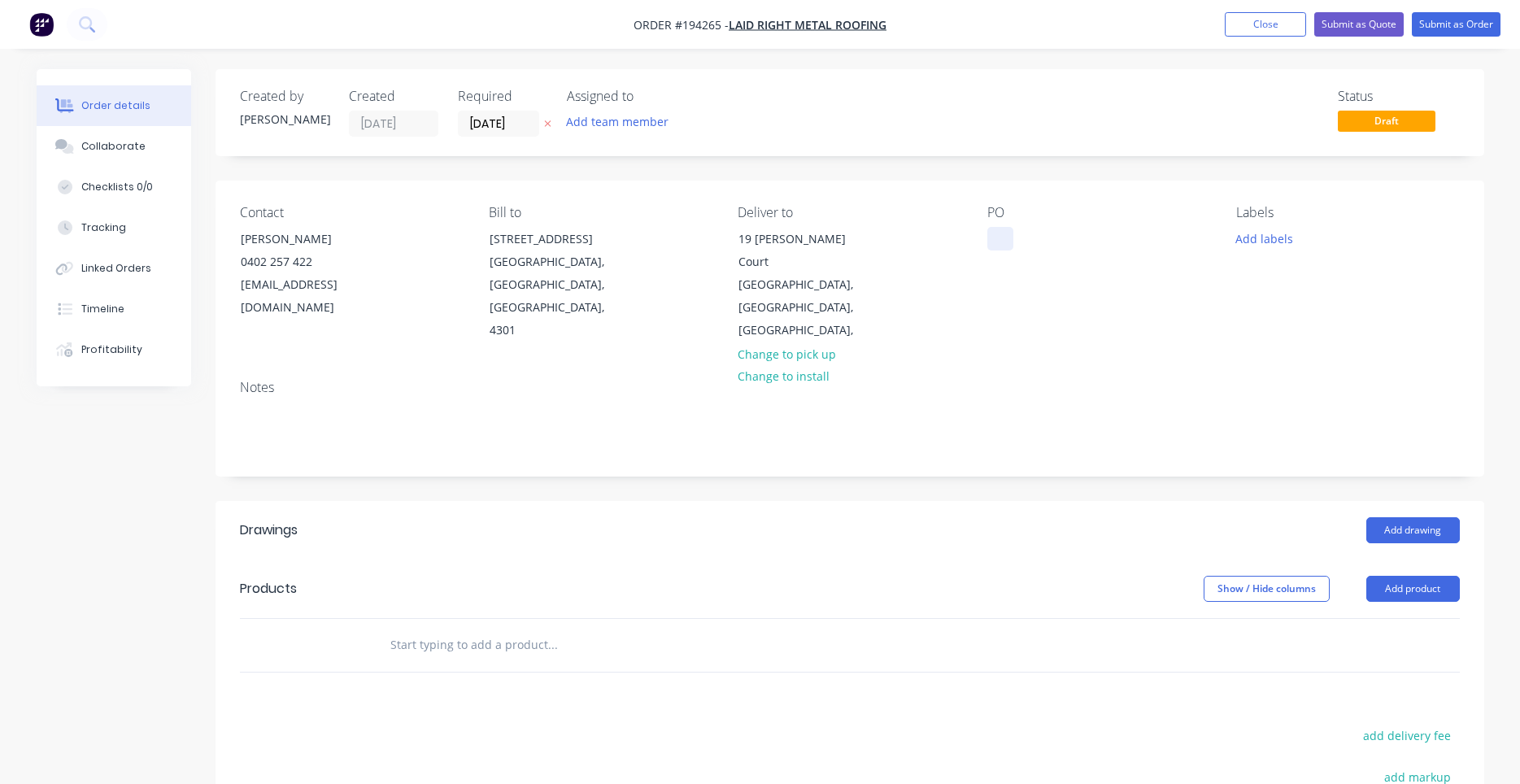
click at [999, 235] on div at bounding box center [1001, 239] width 26 height 24
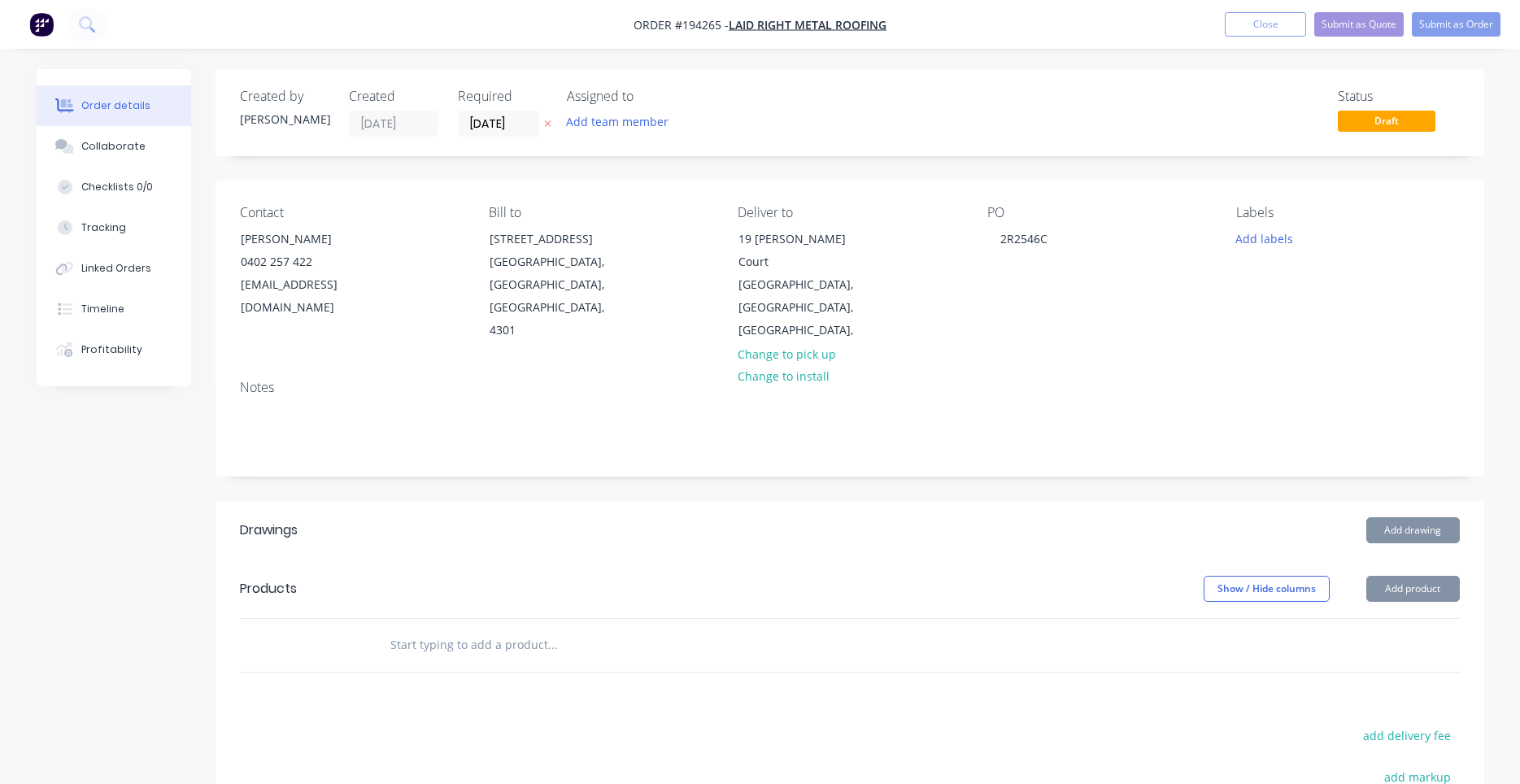
click at [1101, 251] on div "PO 2R2546C" at bounding box center [1099, 274] width 223 height 138
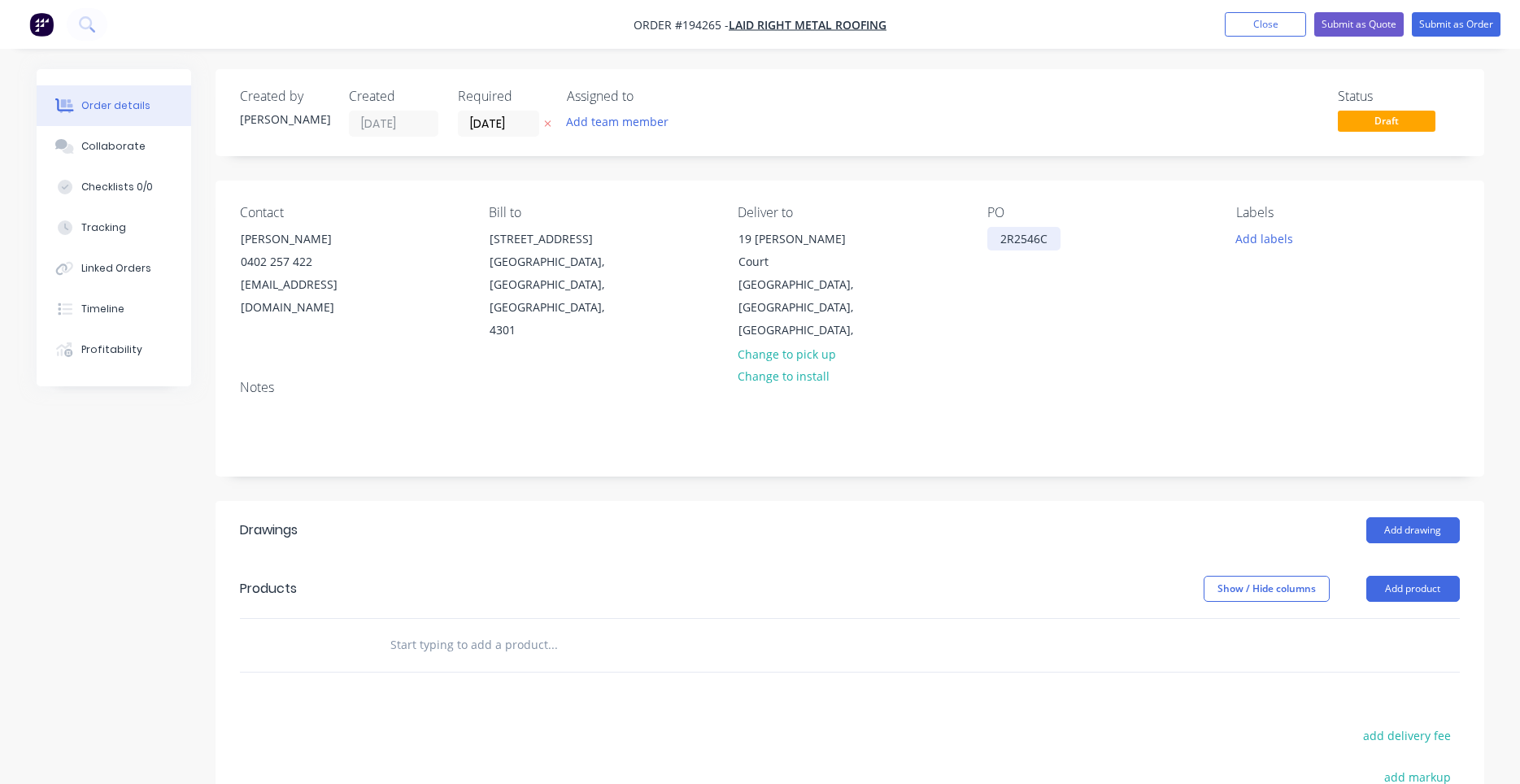
click at [1020, 245] on div "2R2546C" at bounding box center [1024, 239] width 73 height 24
click at [1006, 240] on div "2R2546C" at bounding box center [1024, 239] width 73 height 24
click at [1244, 241] on button "Add labels" at bounding box center [1264, 238] width 75 height 22
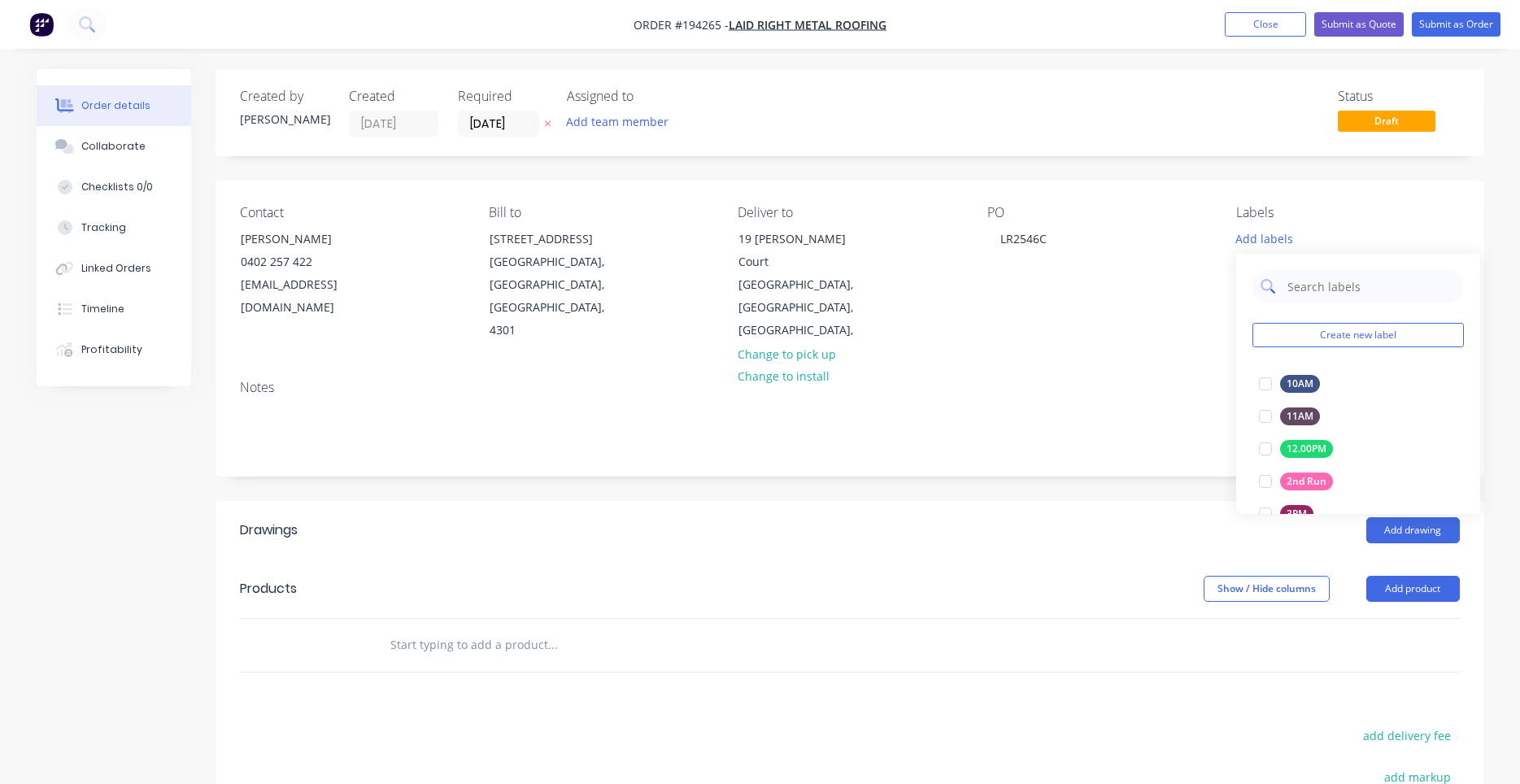
click at [1319, 295] on input "text" at bounding box center [1371, 286] width 170 height 32
click at [1024, 318] on div "PO LR2546C" at bounding box center [1099, 274] width 223 height 138
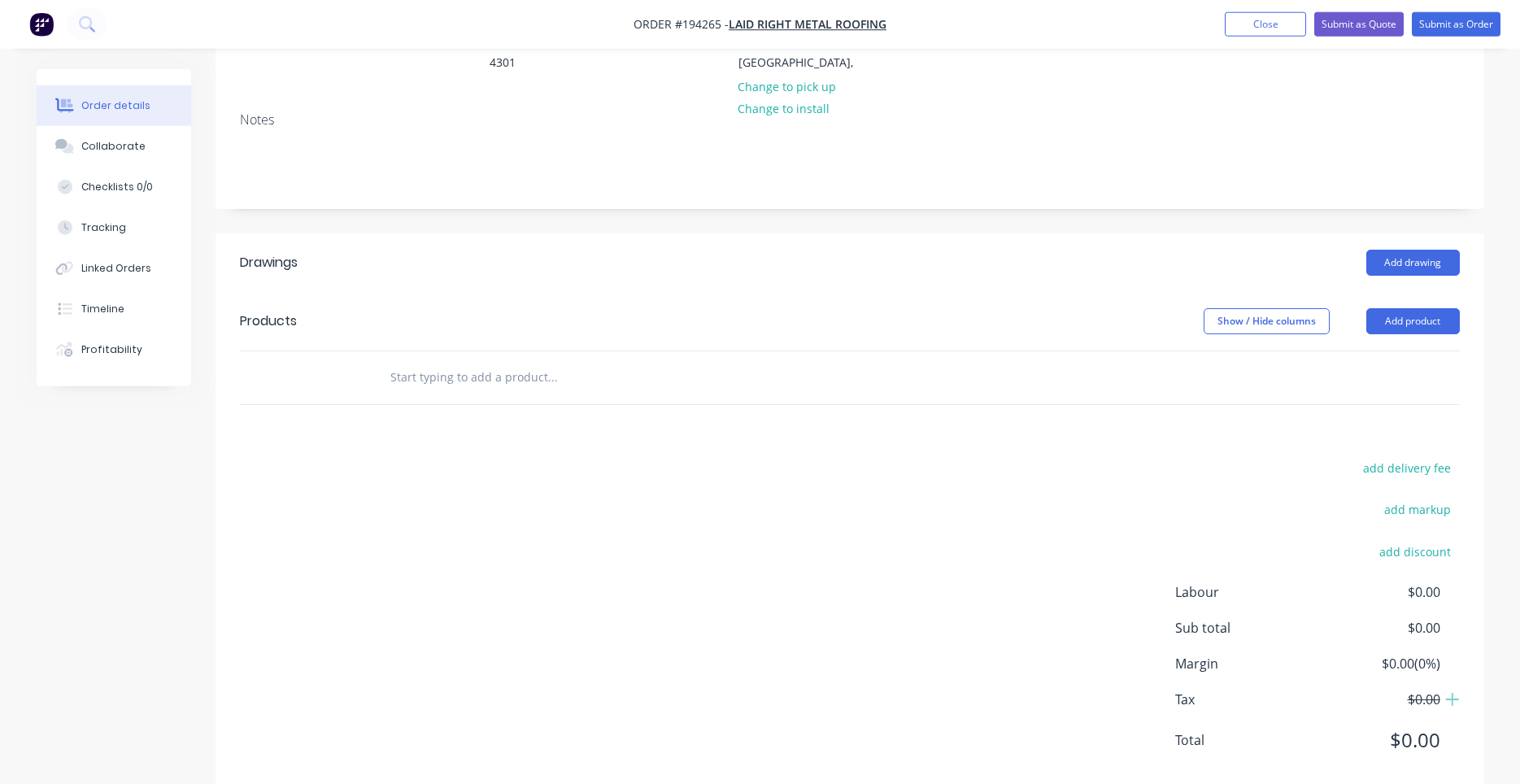
scroll to position [276, 0]
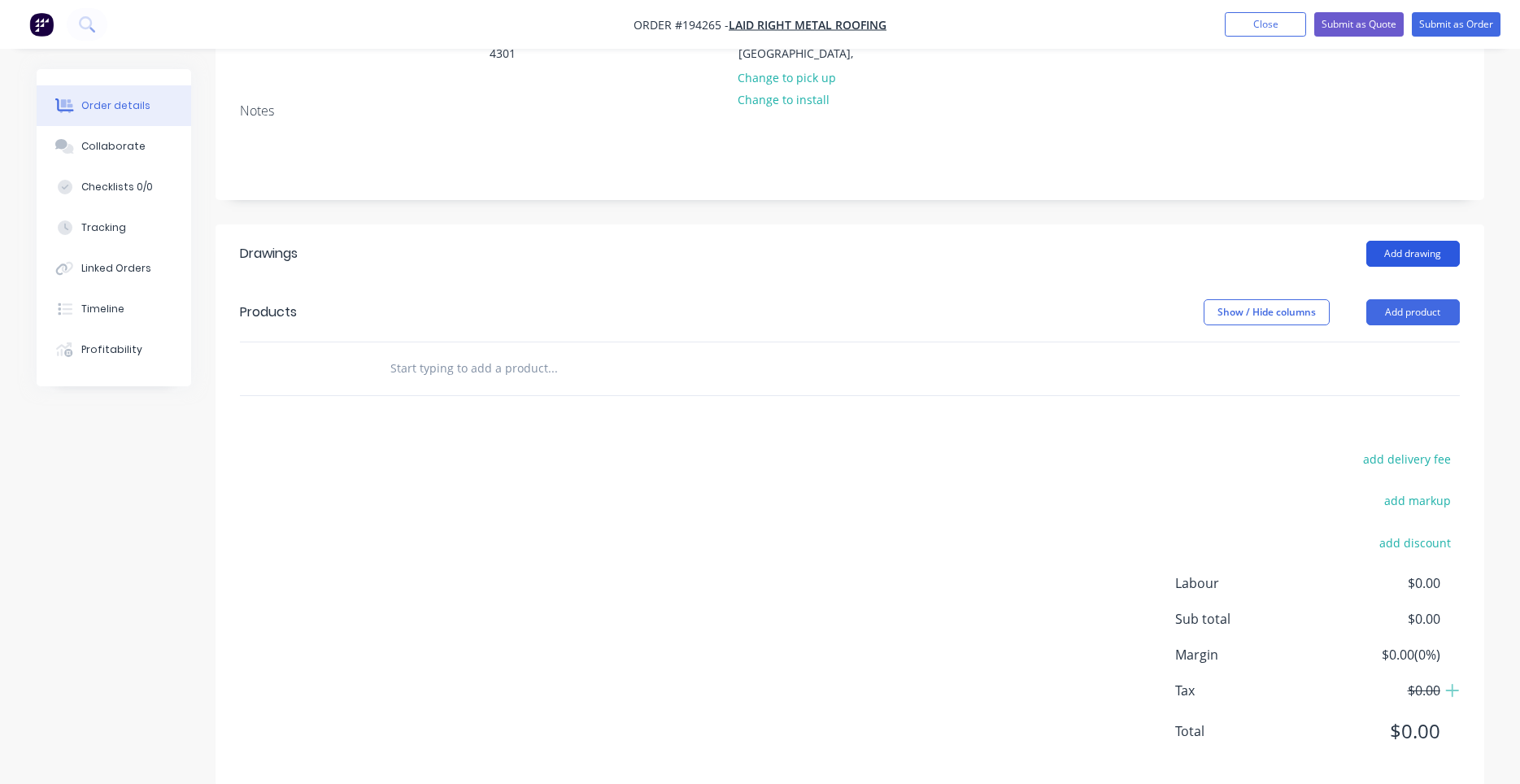
click at [1402, 243] on button "Add drawing" at bounding box center [1413, 253] width 94 height 26
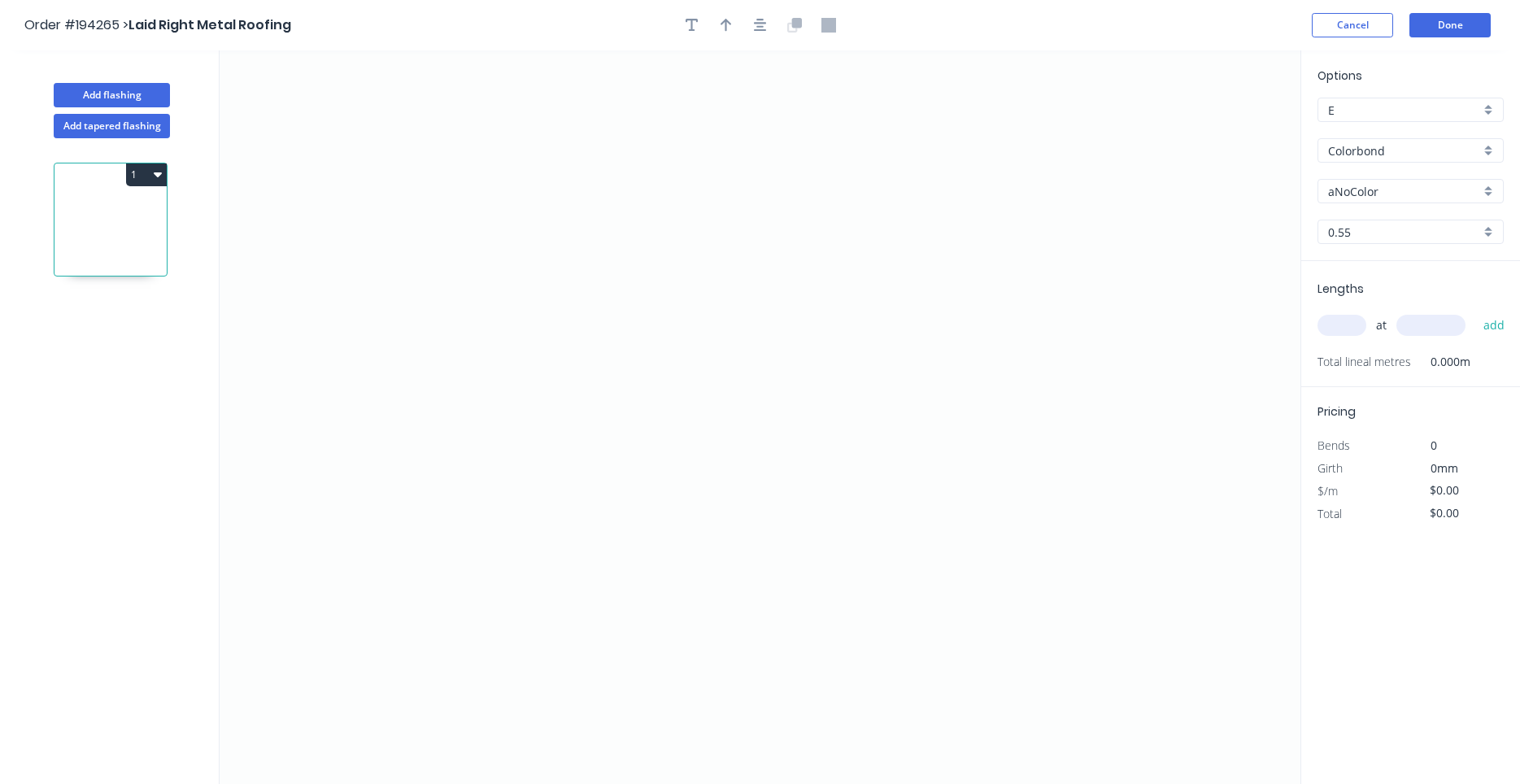
click at [1378, 199] on div "aNoColor" at bounding box center [1410, 191] width 186 height 25
click at [1379, 196] on input "text" at bounding box center [1403, 191] width 152 height 17
click at [1374, 209] on div "Surfmist" at bounding box center [1410, 222] width 184 height 28
type input "Surfmist"
click at [1382, 232] on input "0.55" at bounding box center [1403, 232] width 152 height 17
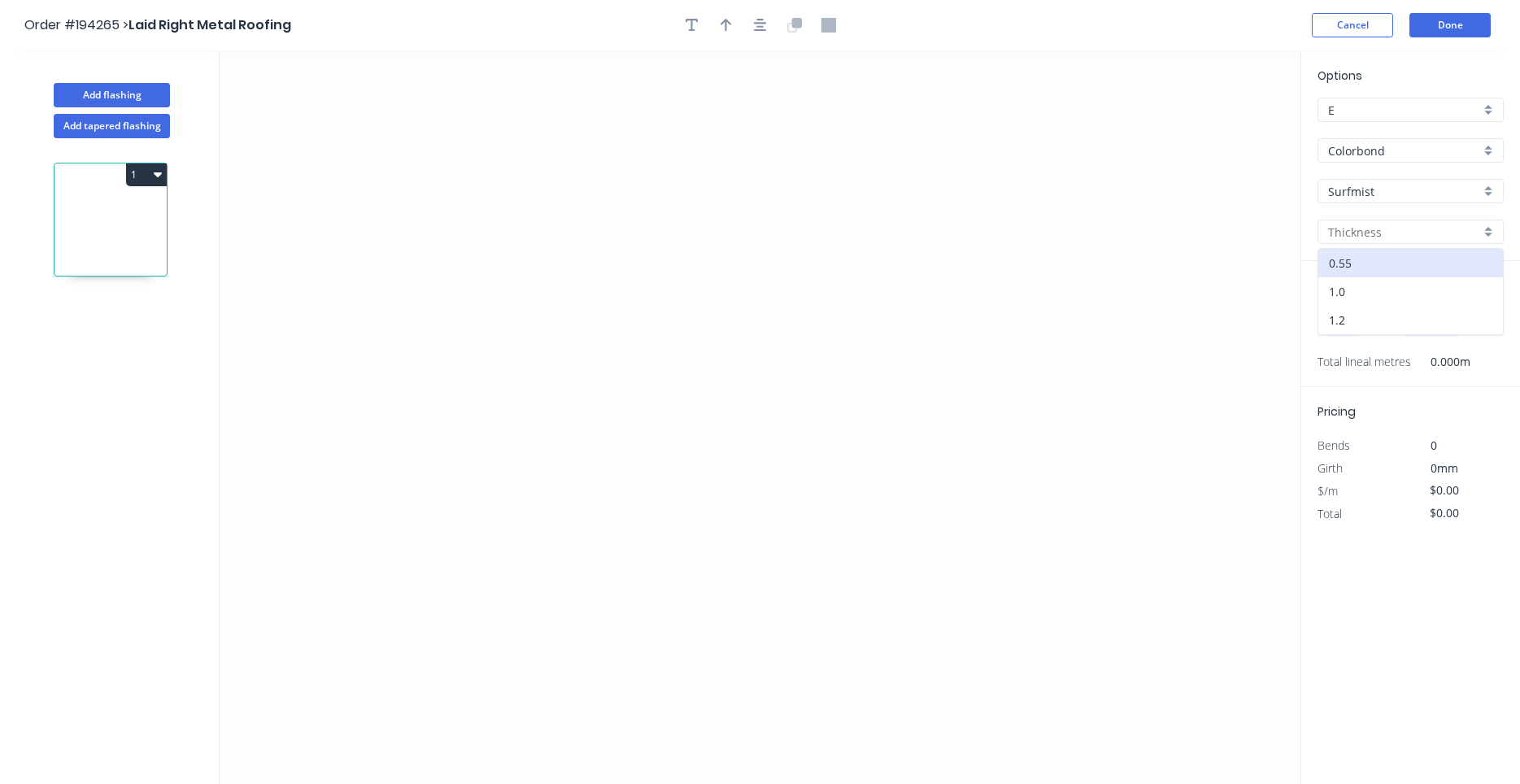
click at [1388, 293] on div "1.0" at bounding box center [1410, 291] width 184 height 28
type input "1.0"
click at [1352, 335] on input "text" at bounding box center [1342, 325] width 49 height 21
type input "2"
type input "6000"
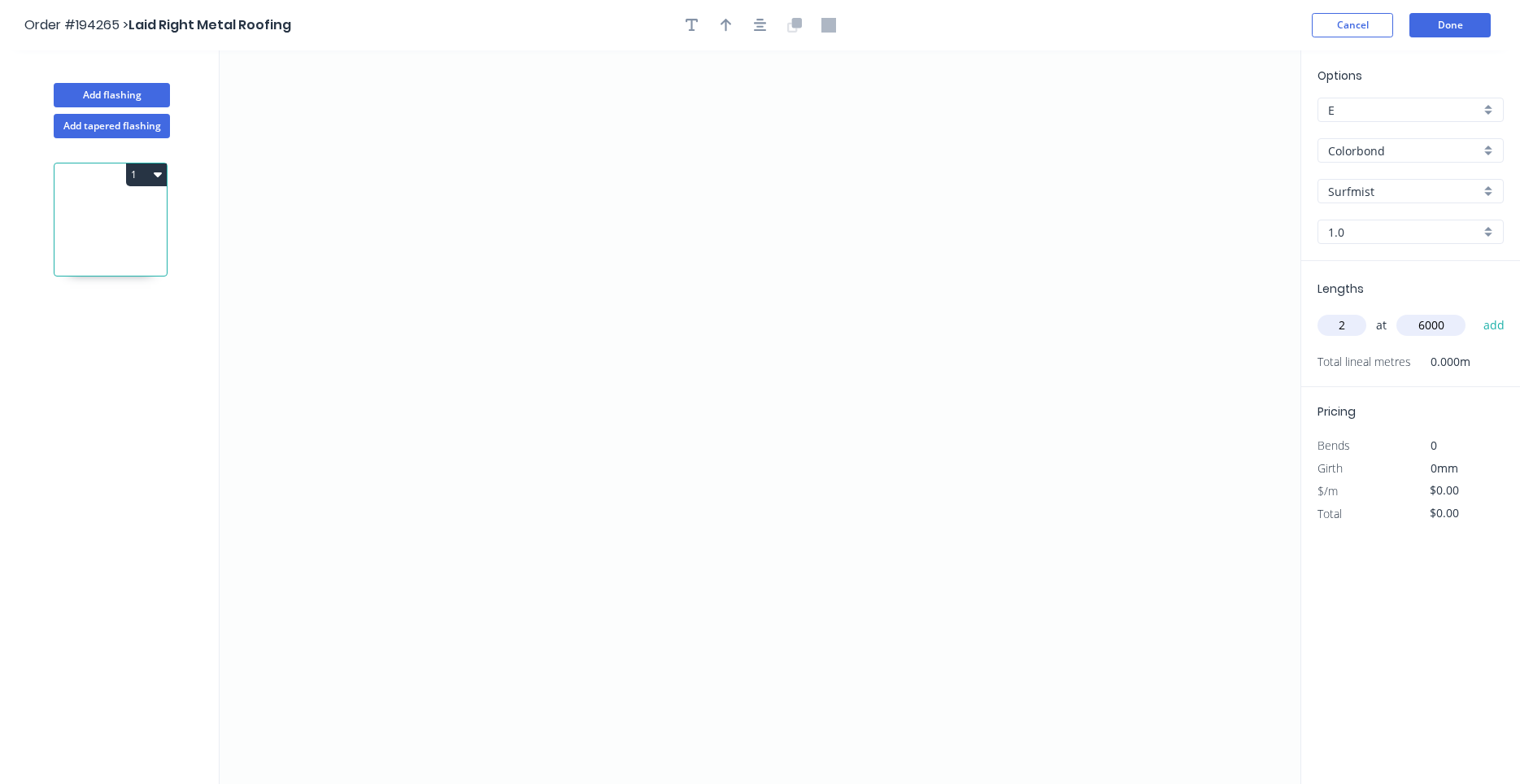
click at [1475, 311] on button "add" at bounding box center [1495, 325] width 39 height 28
type input "2"
type input "2750"
click at [1475, 311] on button "add" at bounding box center [1495, 325] width 39 height 28
click at [582, 189] on icon "0" at bounding box center [760, 417] width 1081 height 733
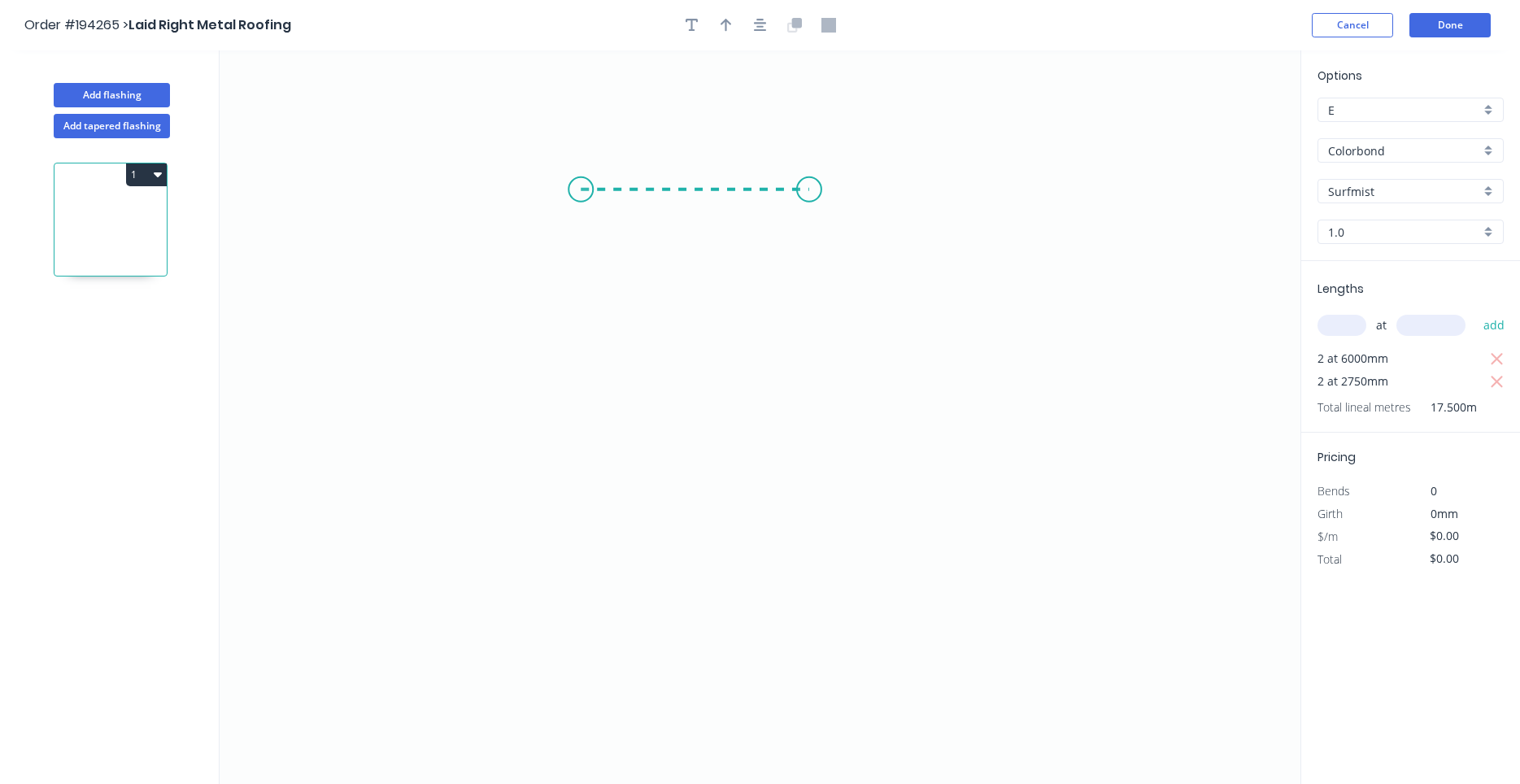
click at [810, 182] on icon "0" at bounding box center [760, 417] width 1081 height 733
click at [816, 457] on icon "0 ?" at bounding box center [760, 417] width 1081 height 733
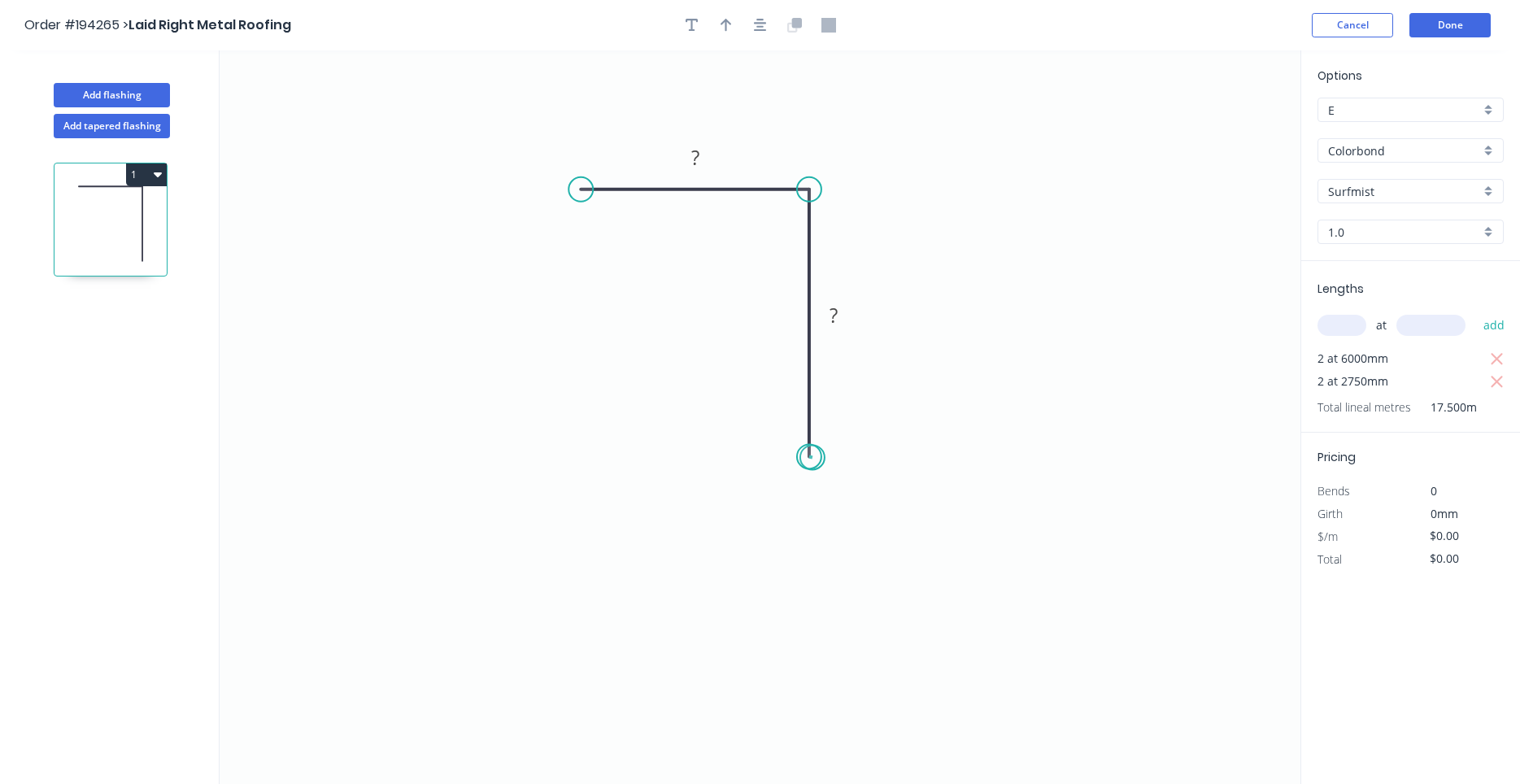
click at [811, 459] on circle at bounding box center [810, 456] width 25 height 25
click at [811, 458] on circle at bounding box center [810, 456] width 25 height 25
click at [583, 184] on circle at bounding box center [581, 189] width 25 height 25
click at [587, 457] on icon "0 ? ?" at bounding box center [760, 417] width 1081 height 733
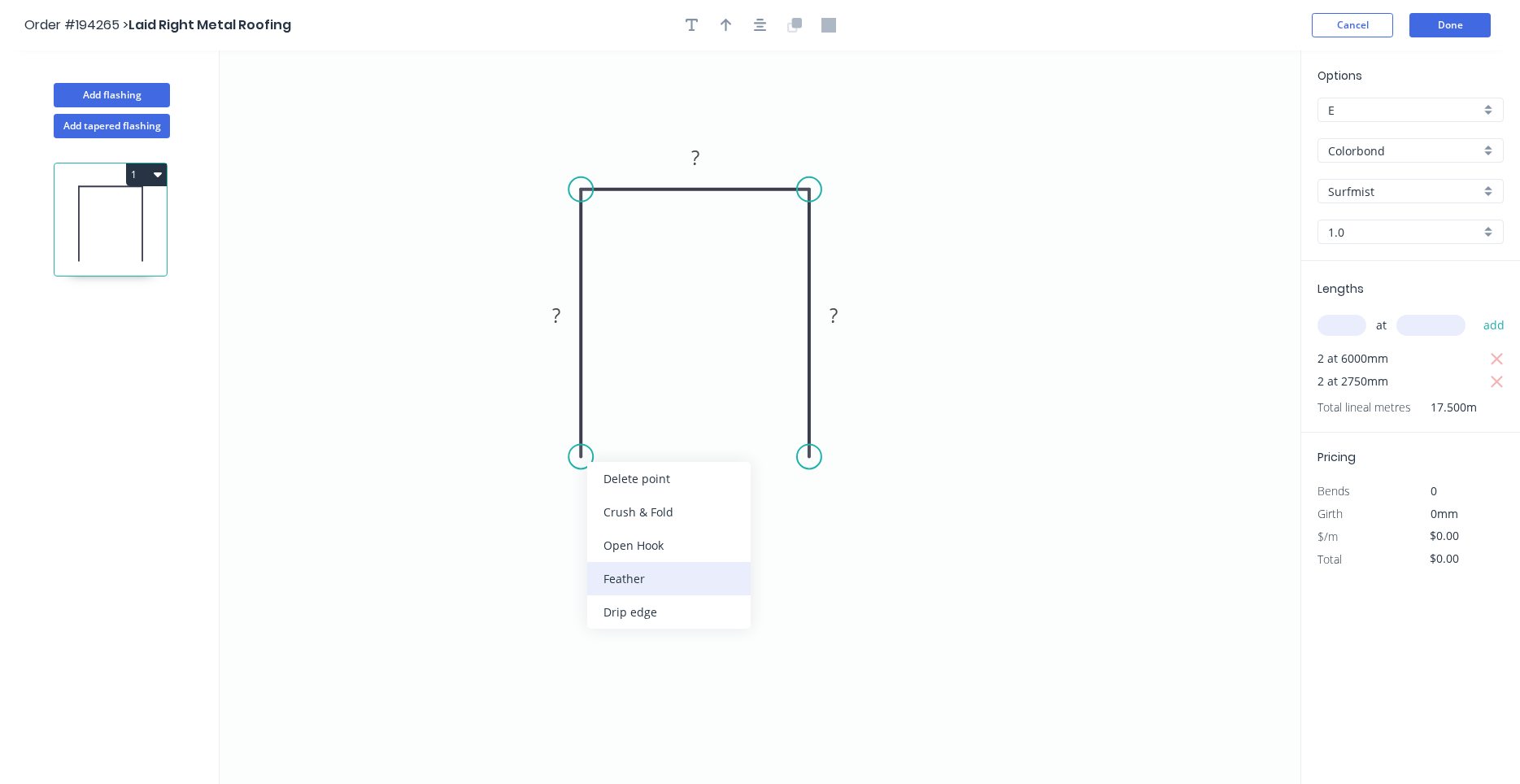
click at [629, 573] on div "Feather" at bounding box center [668, 579] width 163 height 33
click at [610, 504] on div "Flip bend" at bounding box center [669, 508] width 163 height 33
click at [620, 437] on tspan "15" at bounding box center [625, 427] width 23 height 27
type input "$20.27"
type input "$354.73"
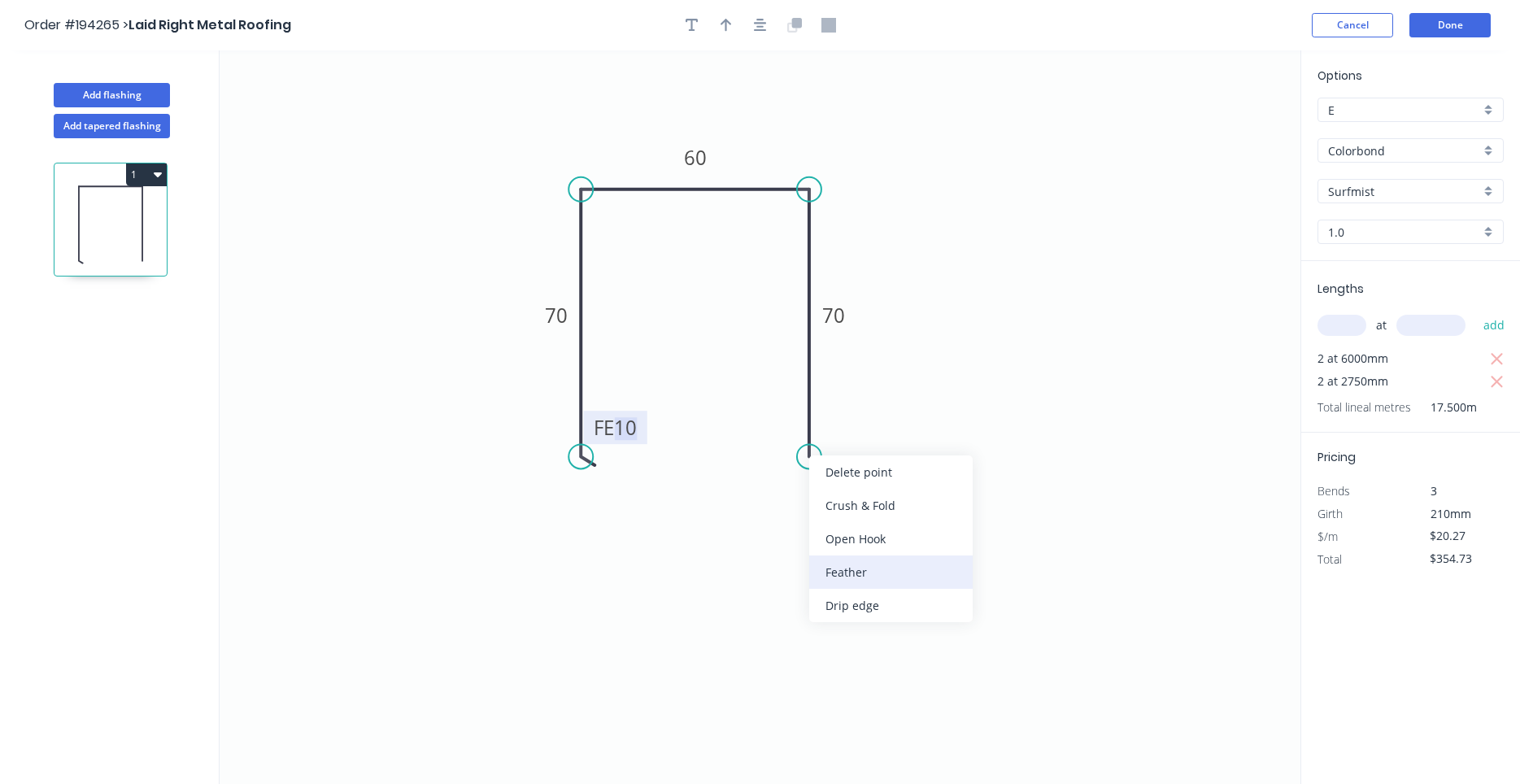
click at [839, 568] on div "Feather" at bounding box center [891, 572] width 163 height 33
type input "$21.29"
type input "$372.58"
click at [796, 431] on tspan "15" at bounding box center [785, 427] width 23 height 27
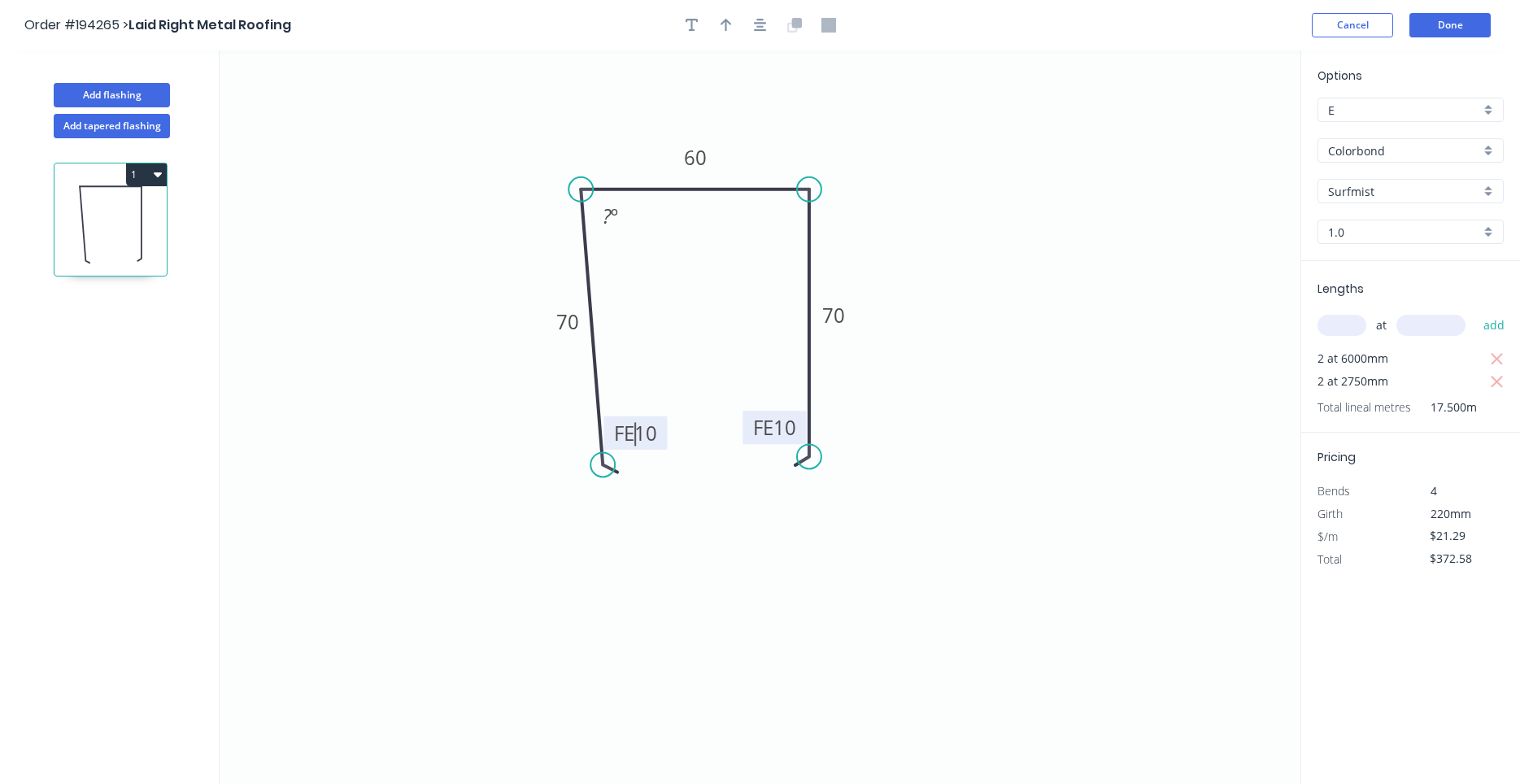
drag, startPoint x: 584, startPoint y: 465, endPoint x: 603, endPoint y: 465, distance: 19.0
click at [603, 465] on circle at bounding box center [603, 465] width 25 height 25
drag, startPoint x: 800, startPoint y: 459, endPoint x: 779, endPoint y: 460, distance: 21.0
click at [779, 460] on circle at bounding box center [779, 460] width 25 height 25
click at [618, 218] on tspan "º" at bounding box center [614, 216] width 7 height 27
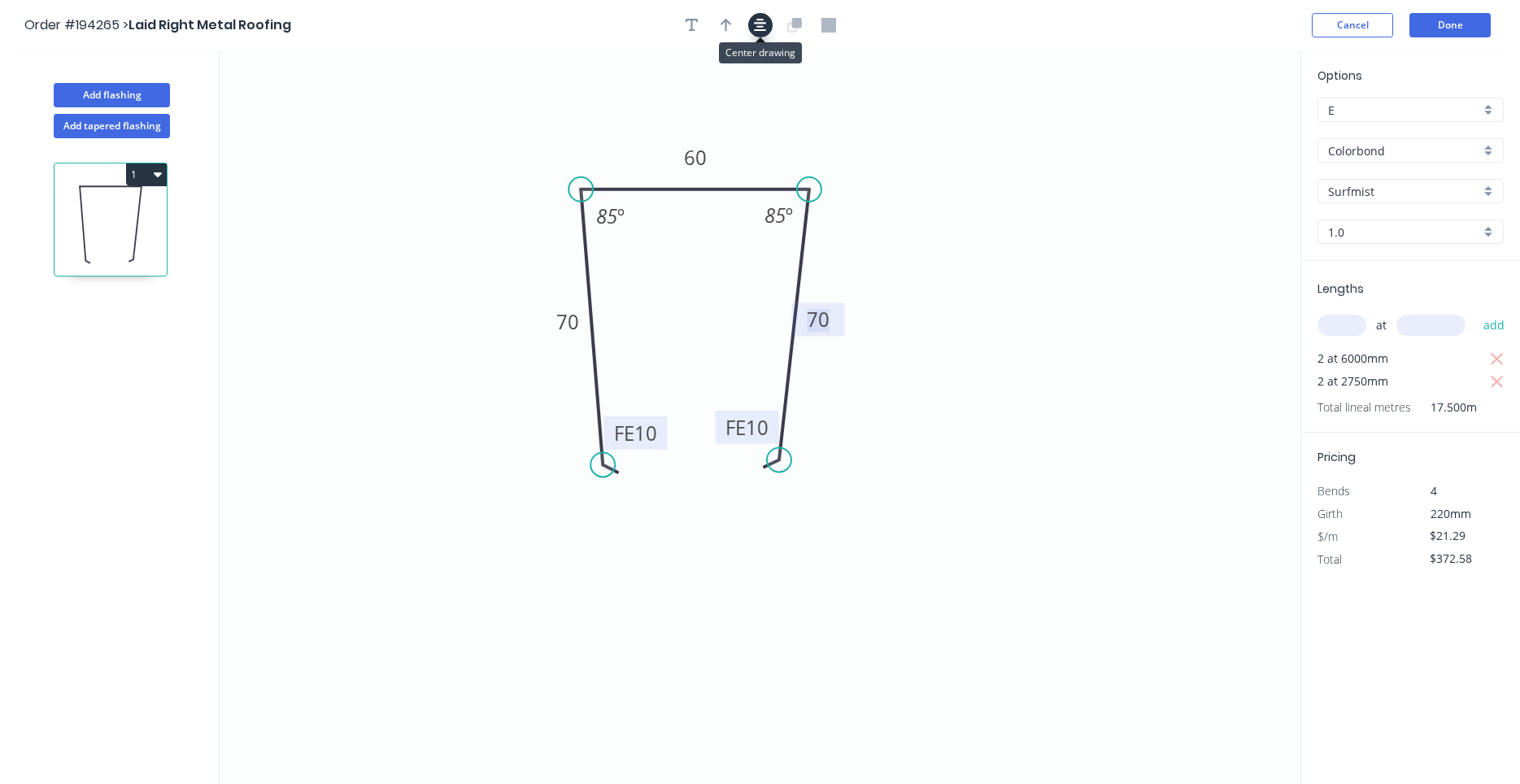
click at [761, 30] on icon "button" at bounding box center [760, 25] width 13 height 13
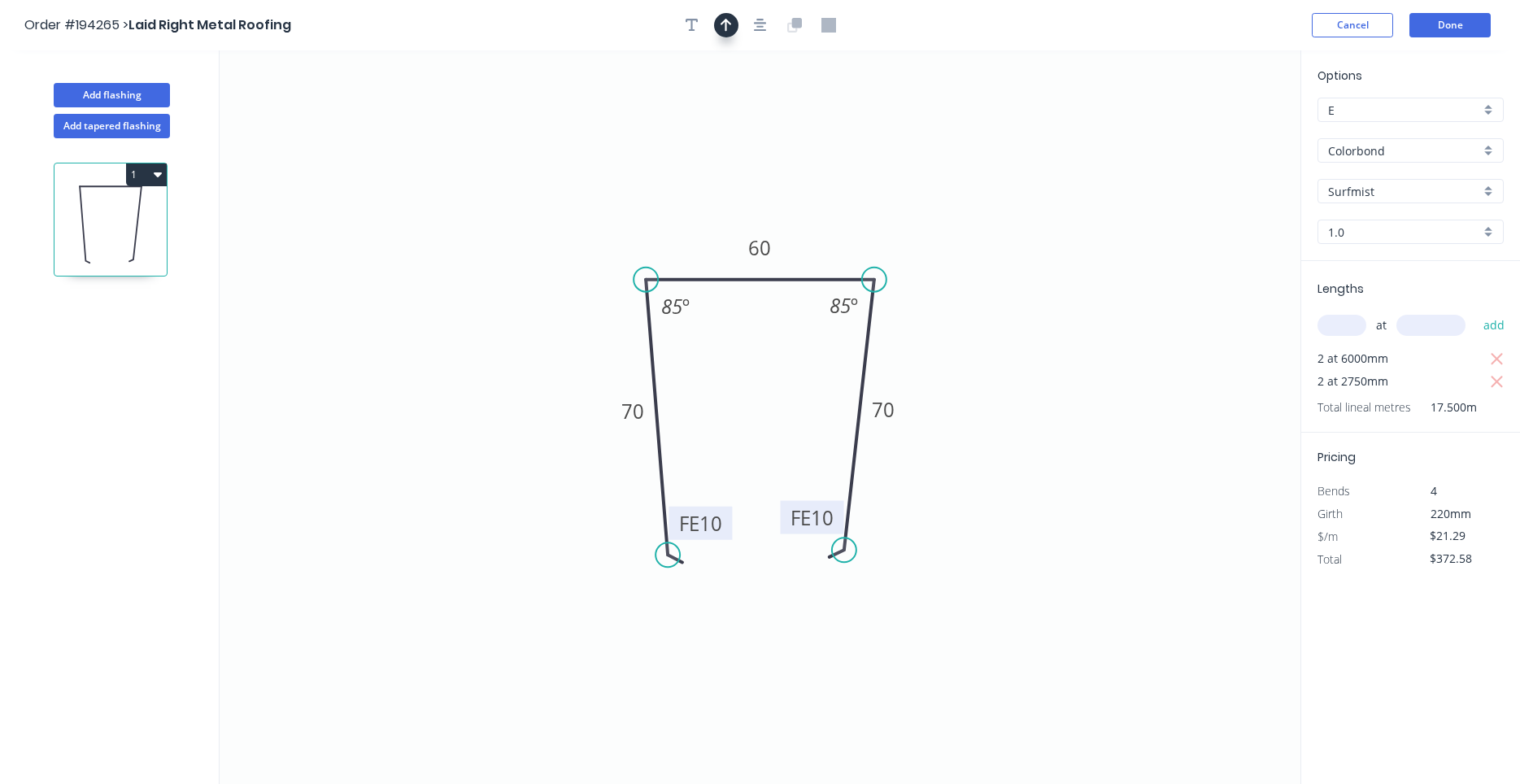
click at [738, 28] on button "button" at bounding box center [726, 25] width 25 height 25
drag, startPoint x: 1216, startPoint y: 129, endPoint x: 833, endPoint y: 194, distance: 388.5
click at [833, 194] on icon at bounding box center [833, 175] width 15 height 52
click at [1433, 34] on button "Done" at bounding box center [1450, 25] width 82 height 25
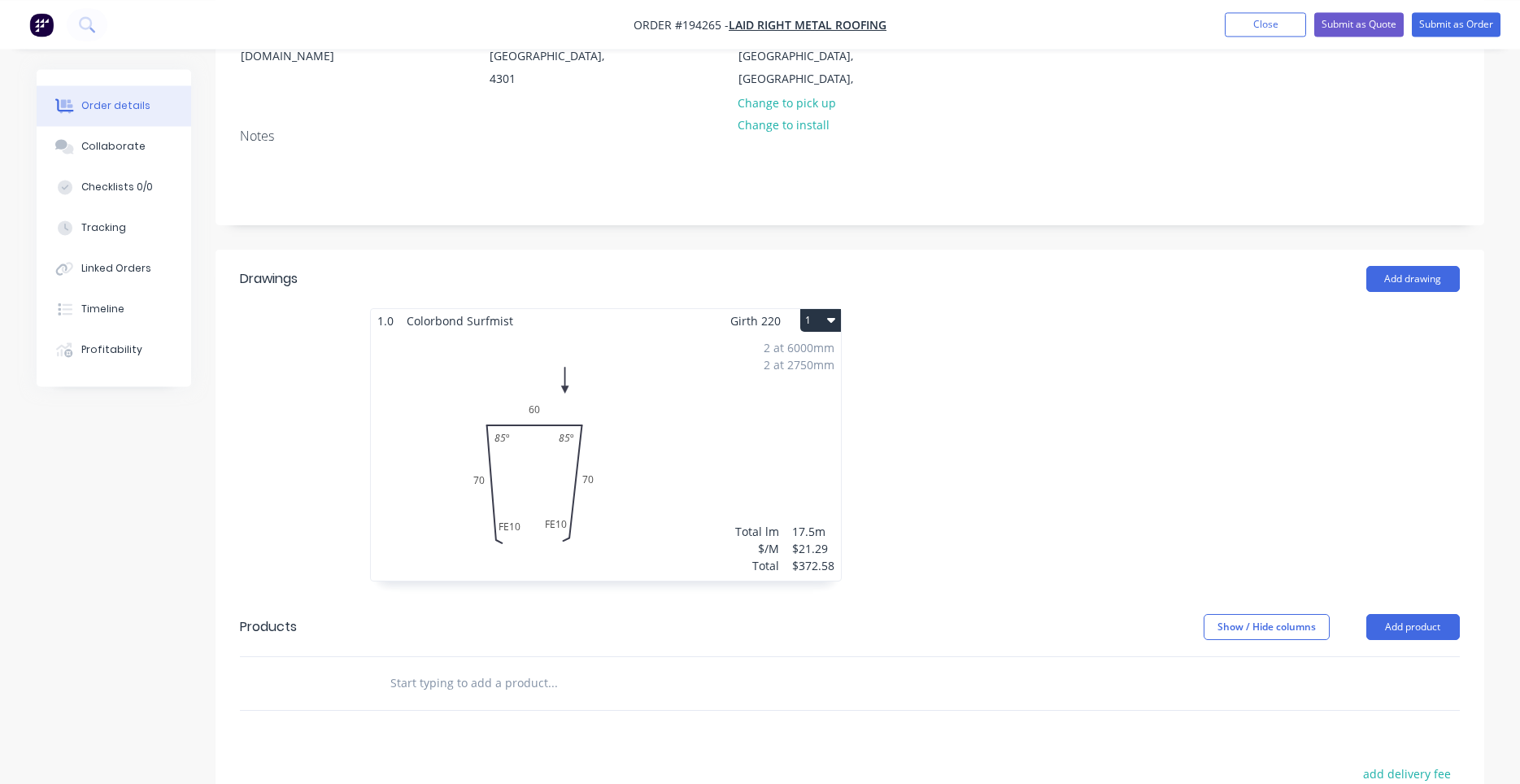
scroll to position [276, 0]
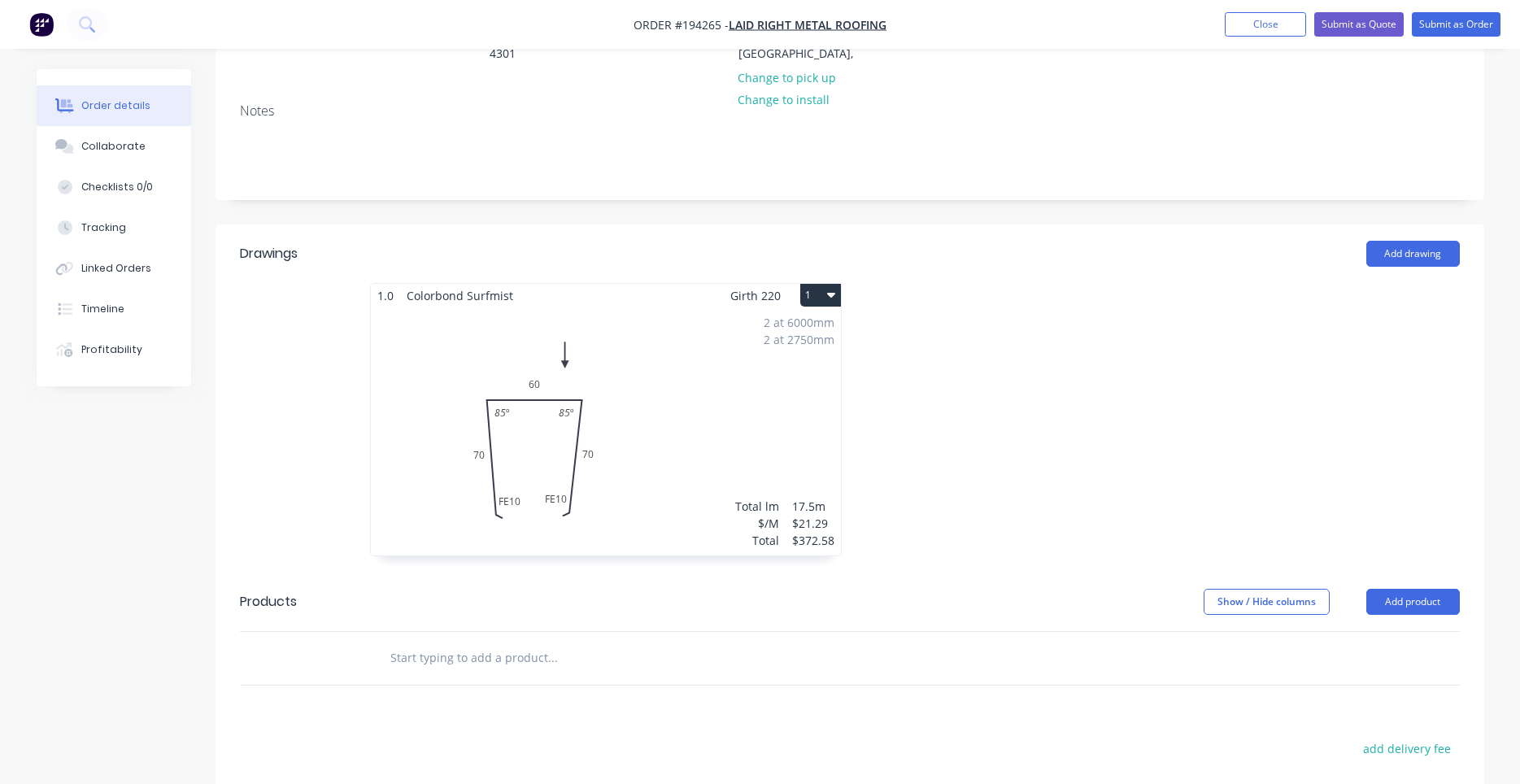
click at [834, 288] on icon "button" at bounding box center [831, 294] width 8 height 13
click at [822, 323] on div "Use larger box size" at bounding box center [763, 334] width 125 height 24
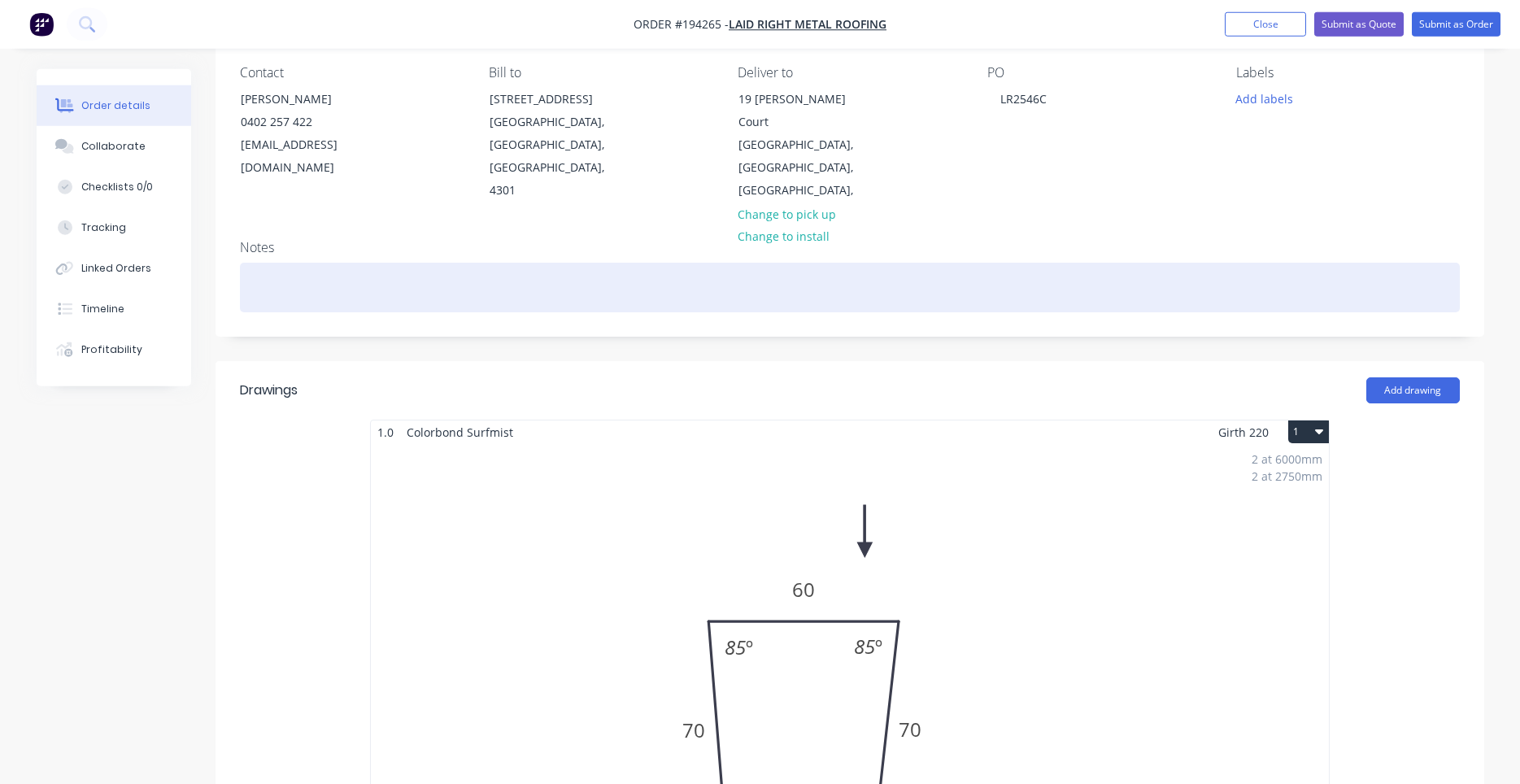
scroll to position [0, 0]
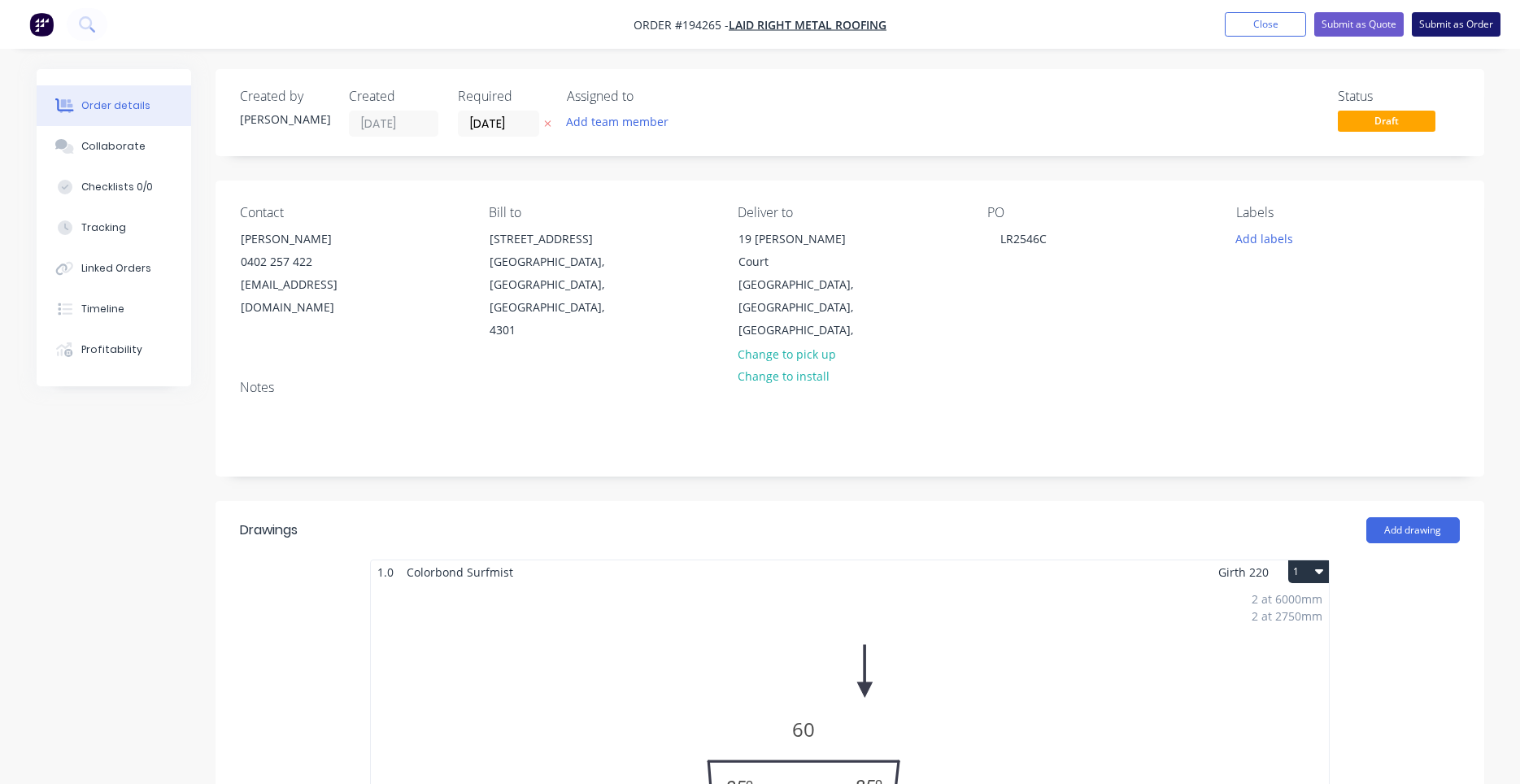
click at [1464, 31] on button "Submit as Order" at bounding box center [1456, 25] width 89 height 25
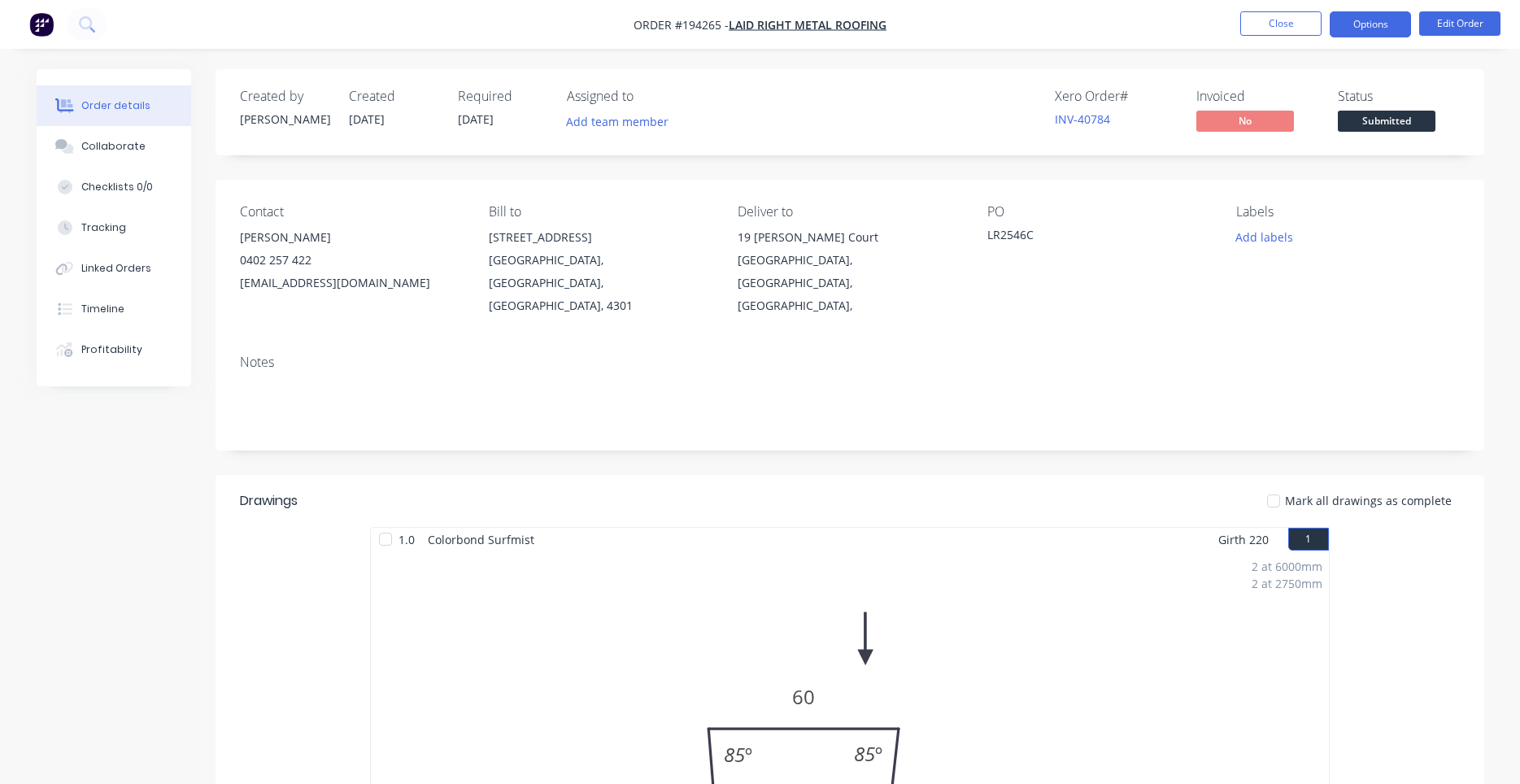
click at [1392, 34] on button "Options" at bounding box center [1370, 25] width 82 height 26
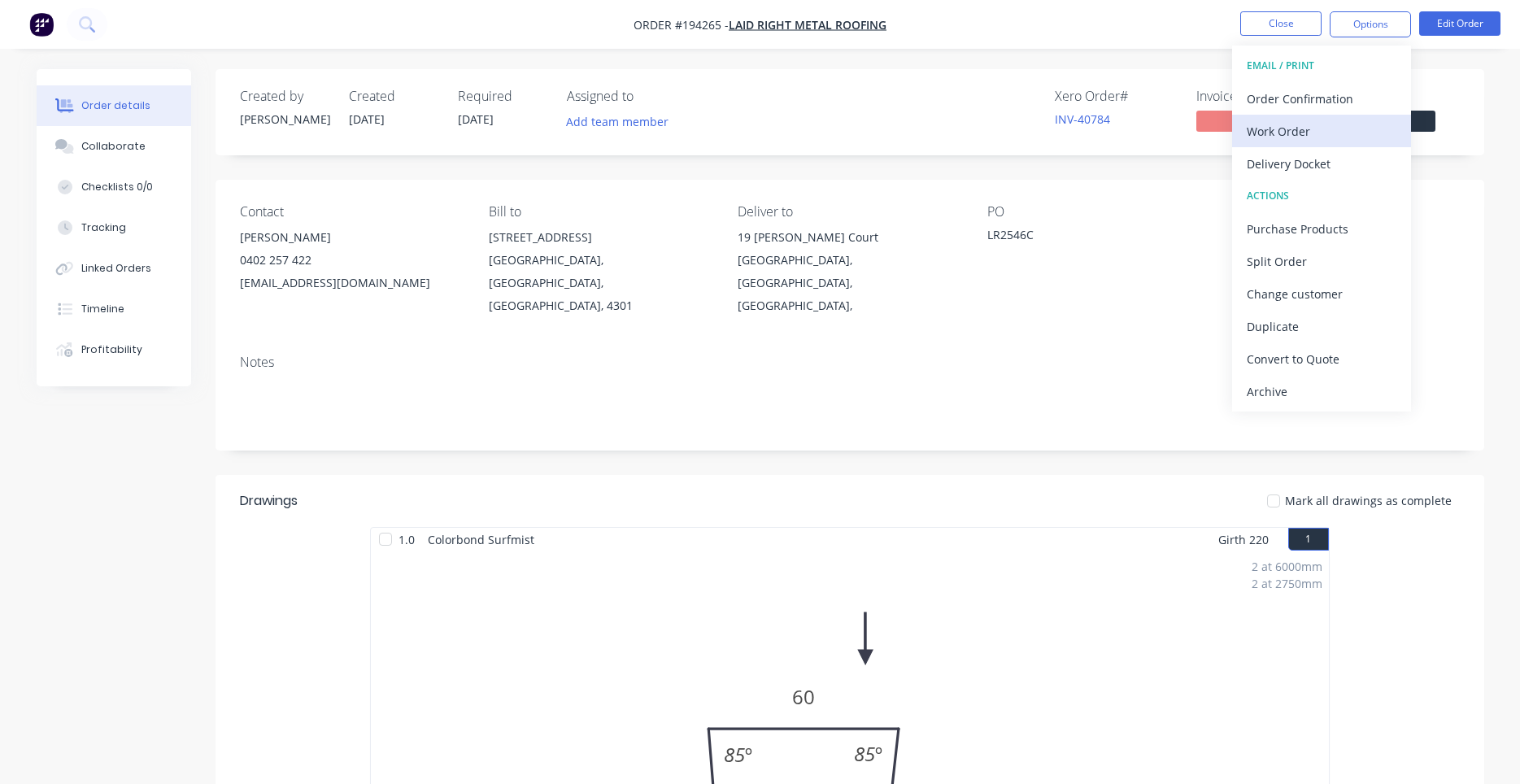
click at [1345, 124] on div "Work Order" at bounding box center [1321, 131] width 150 height 24
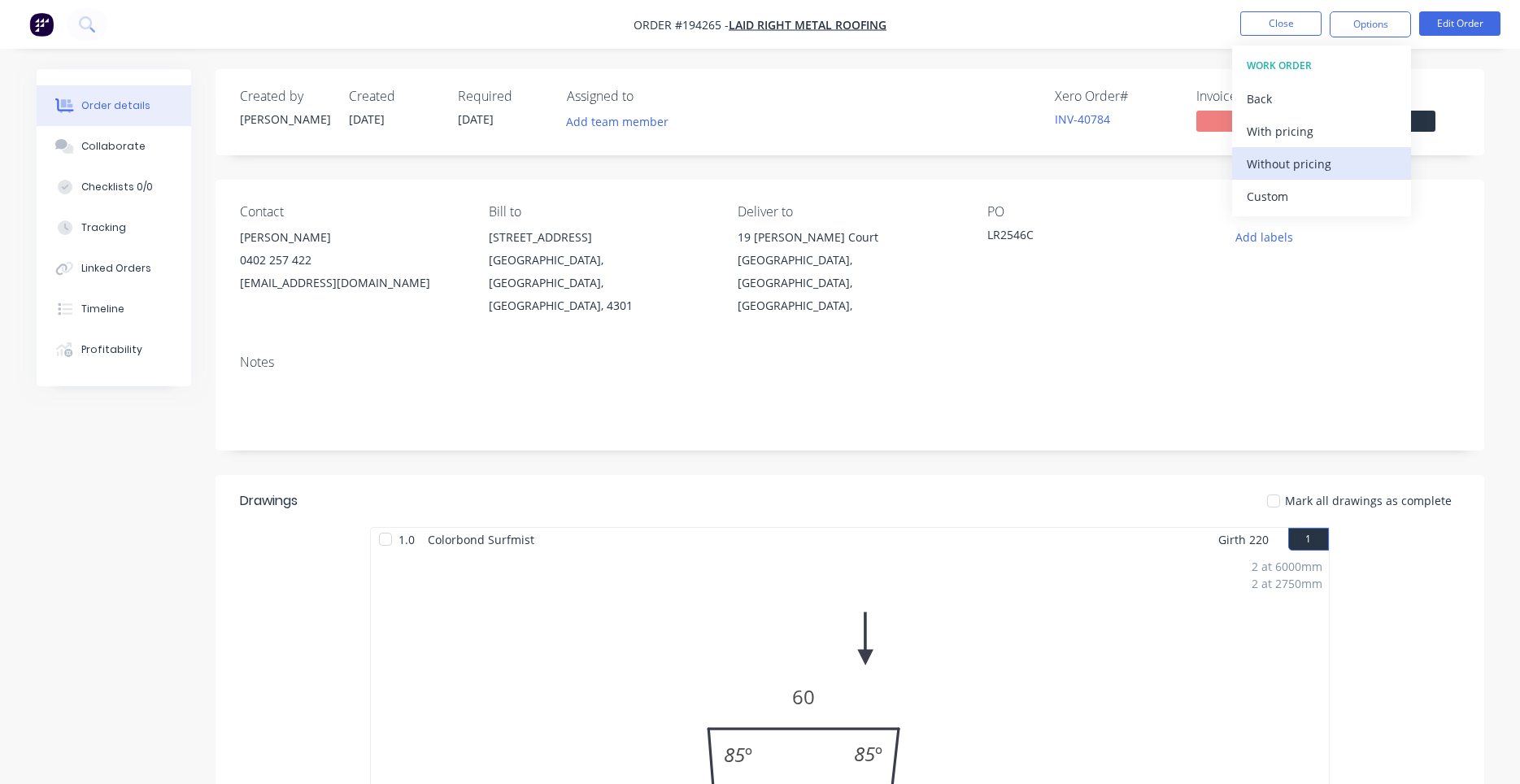
click at [1329, 151] on button "Without pricing" at bounding box center [1322, 163] width 179 height 32
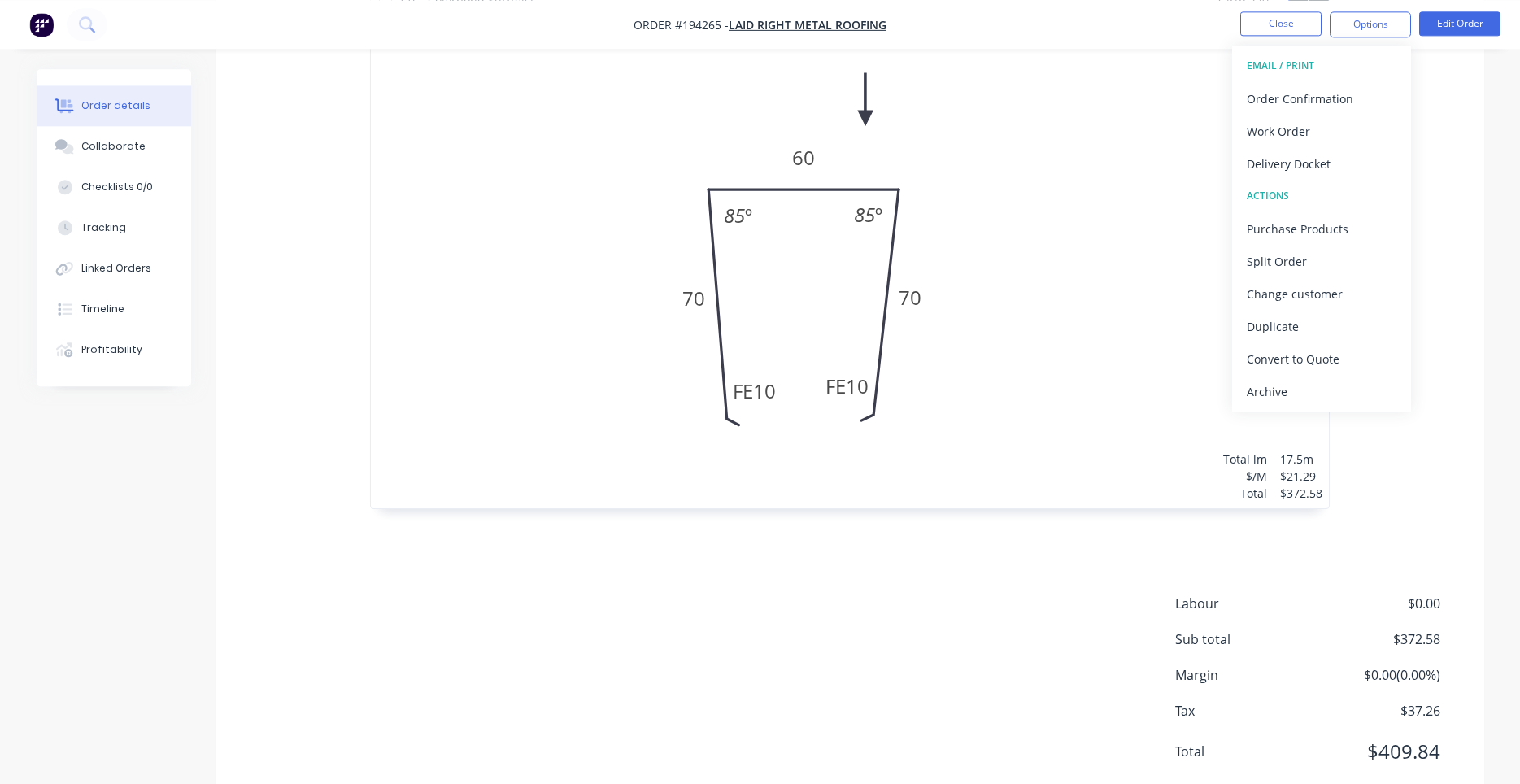
scroll to position [564, 0]
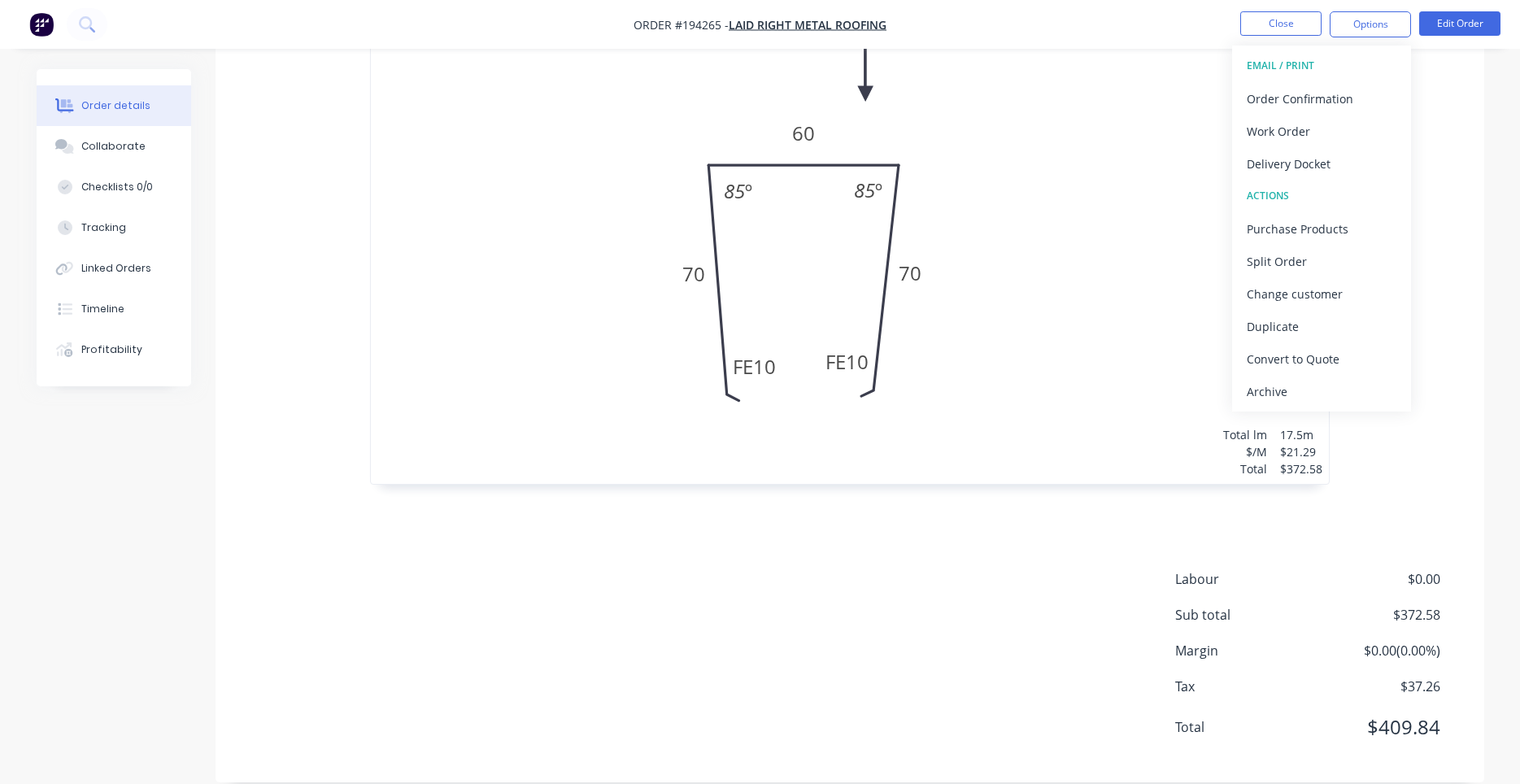
click at [603, 329] on div "2 at 6000mm 2 at 2750mm Total lm $/M Total 17.5m $21.29 $372.58" at bounding box center [850, 236] width 958 height 496
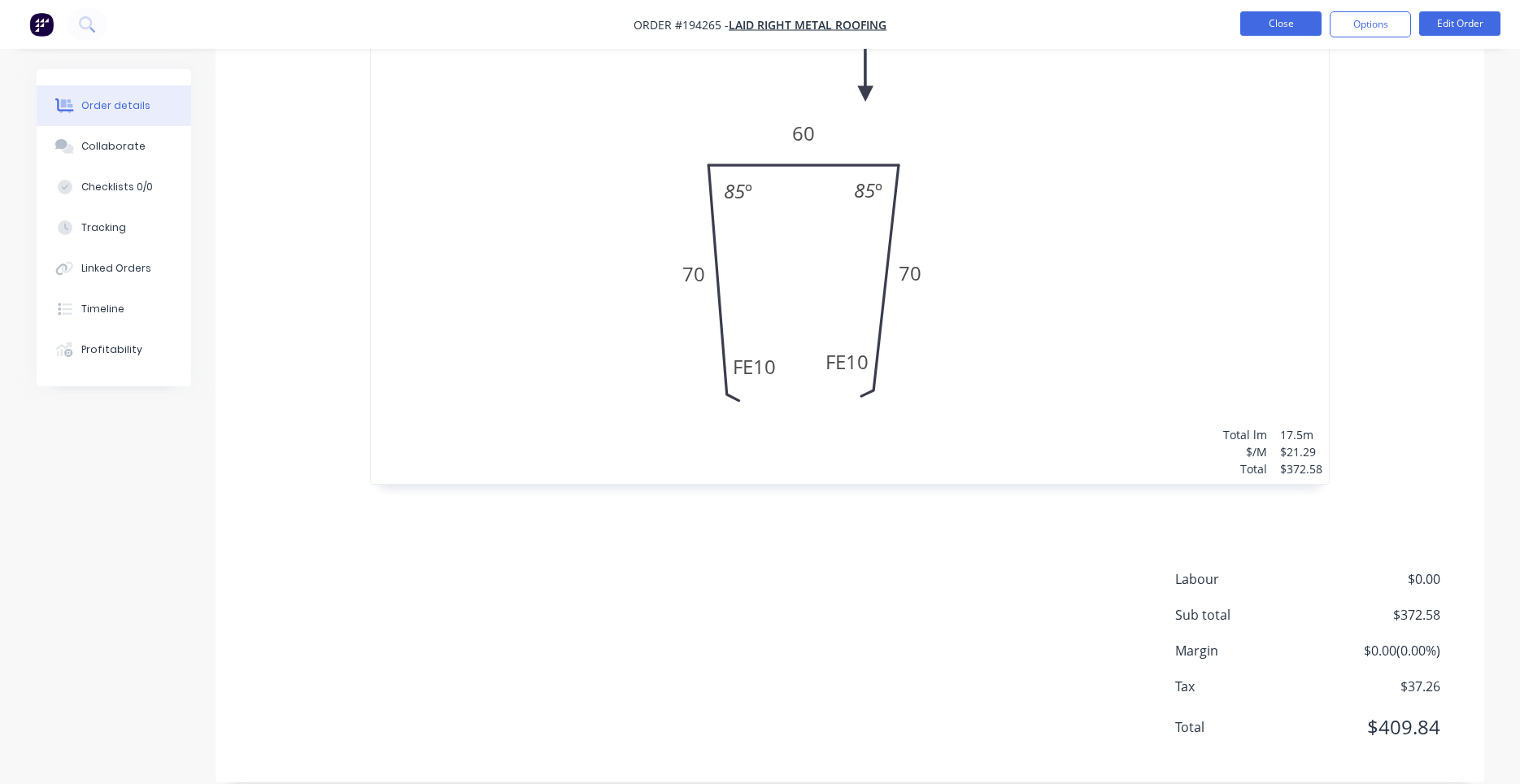
click at [1257, 21] on button "Close" at bounding box center [1281, 24] width 82 height 25
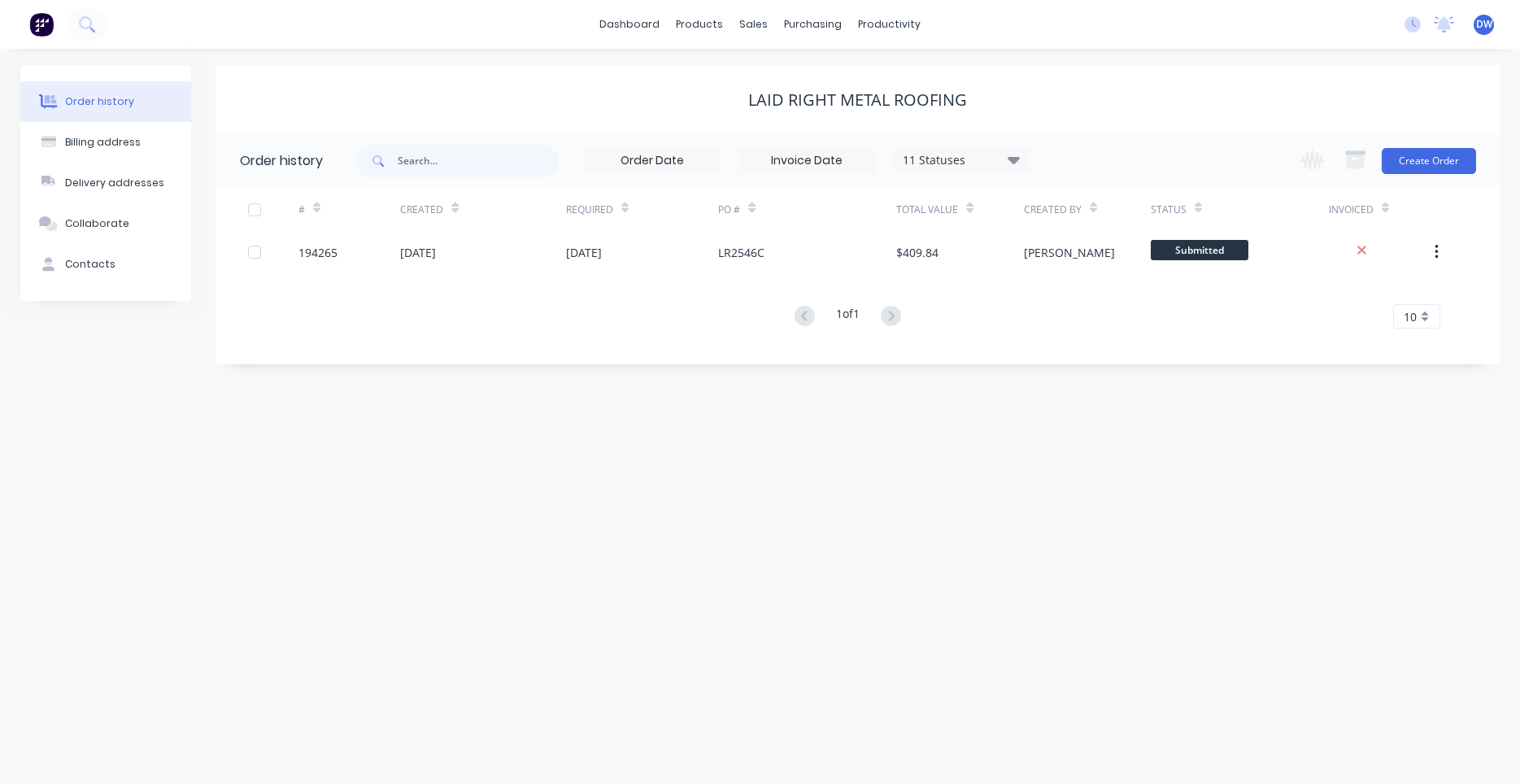
click at [985, 167] on div "11 Statuses" at bounding box center [961, 160] width 137 height 18
click at [1095, 380] on label at bounding box center [1095, 380] width 0 height 0
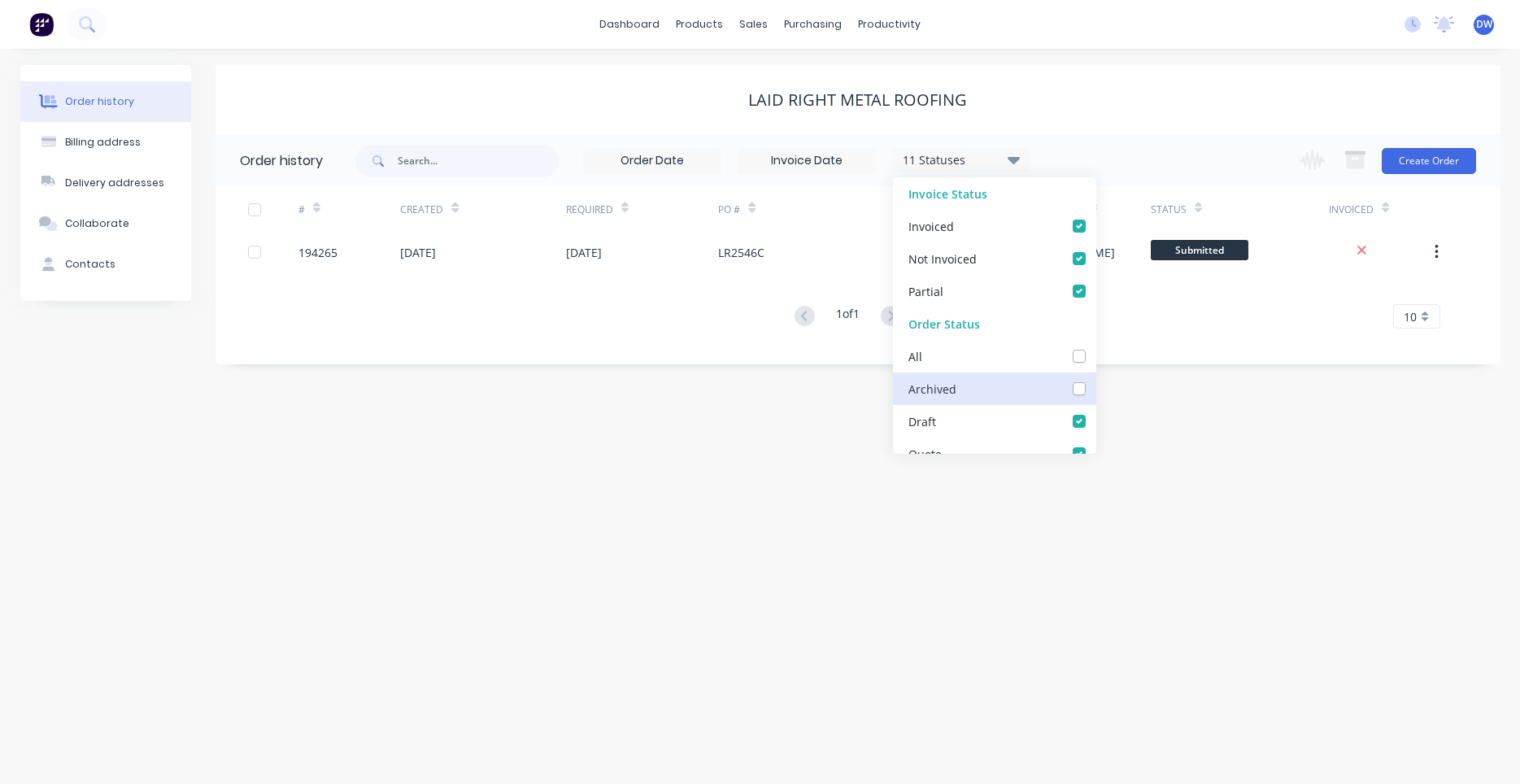
click at [1095, 385] on input "checkbox" at bounding box center [1102, 388] width 13 height 16
checkbox input "true"
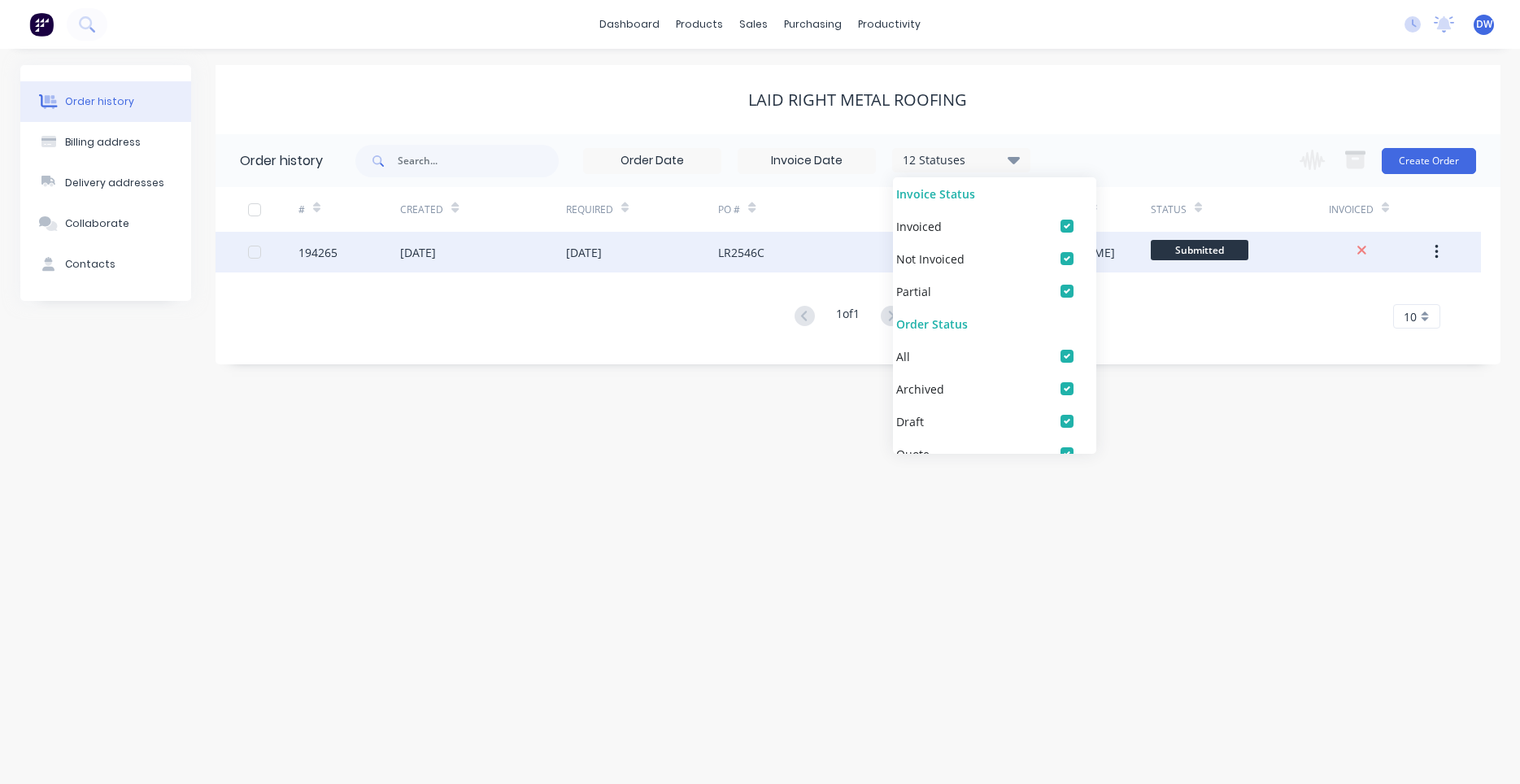
click at [814, 271] on div "LR2546C" at bounding box center [807, 252] width 178 height 40
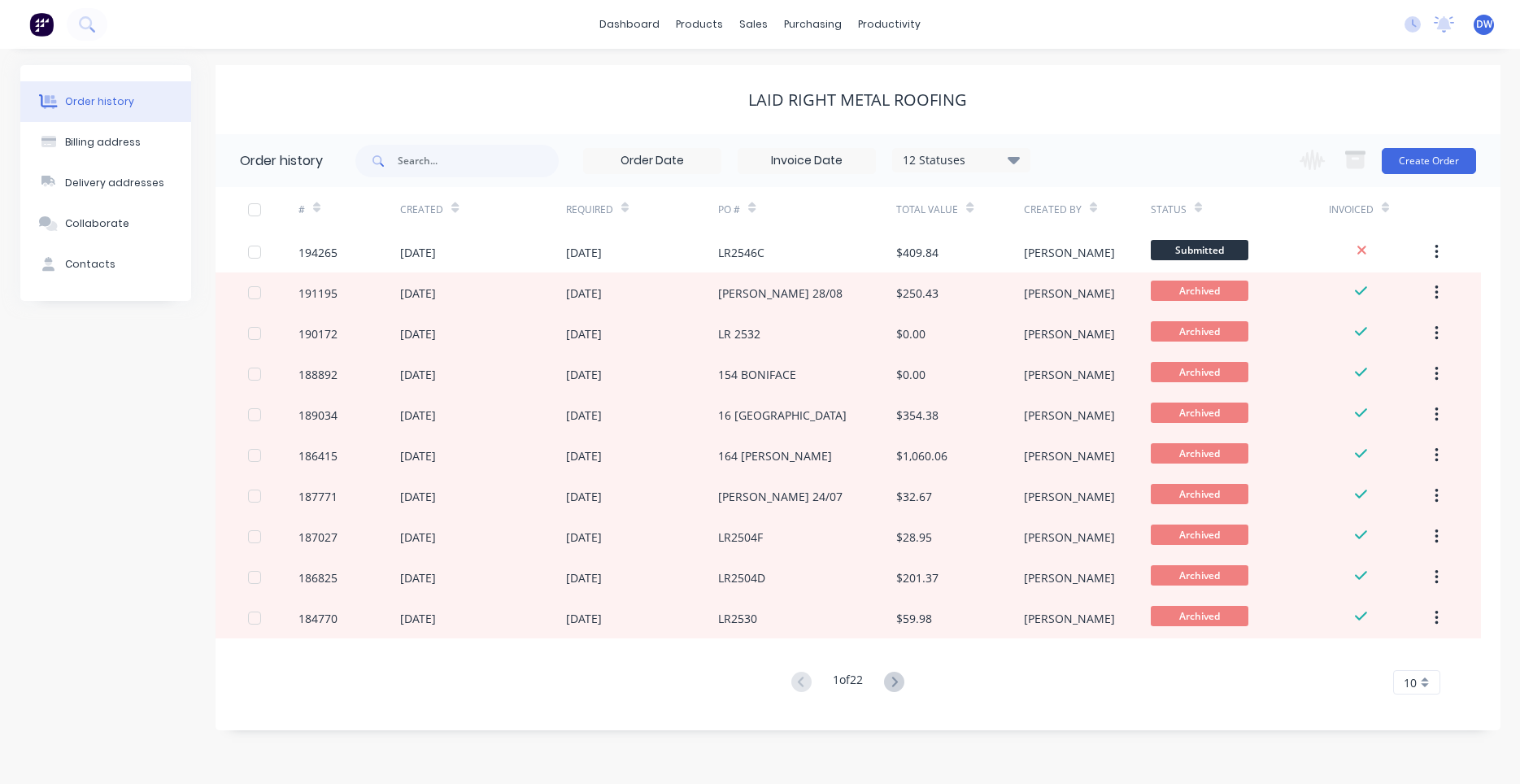
click at [944, 158] on div "12 Statuses" at bounding box center [961, 160] width 137 height 18
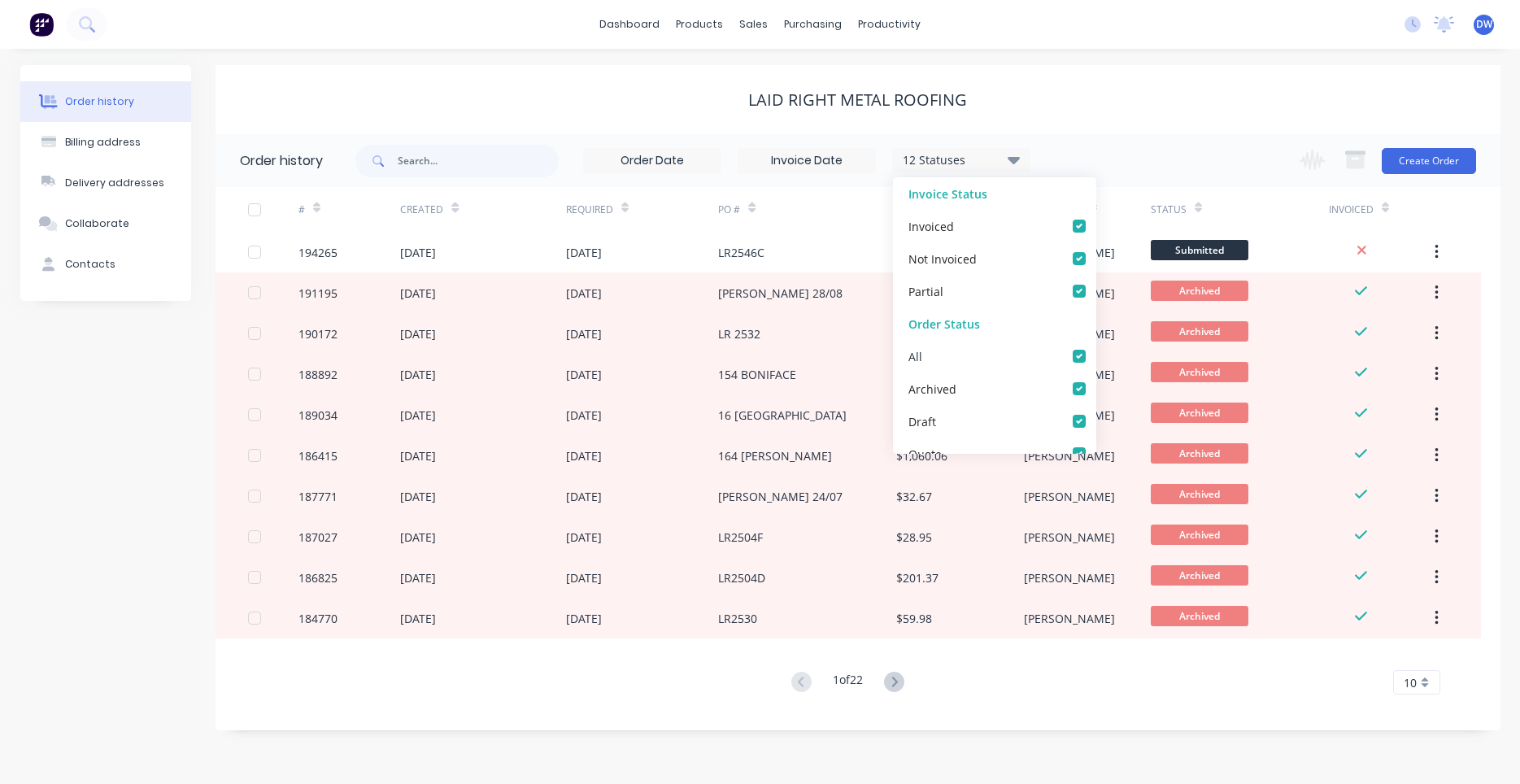
click at [1095, 347] on label at bounding box center [1095, 347] width 0 height 0
click at [1095, 353] on input "checkbox" at bounding box center [1102, 355] width 13 height 16
checkbox input "false"
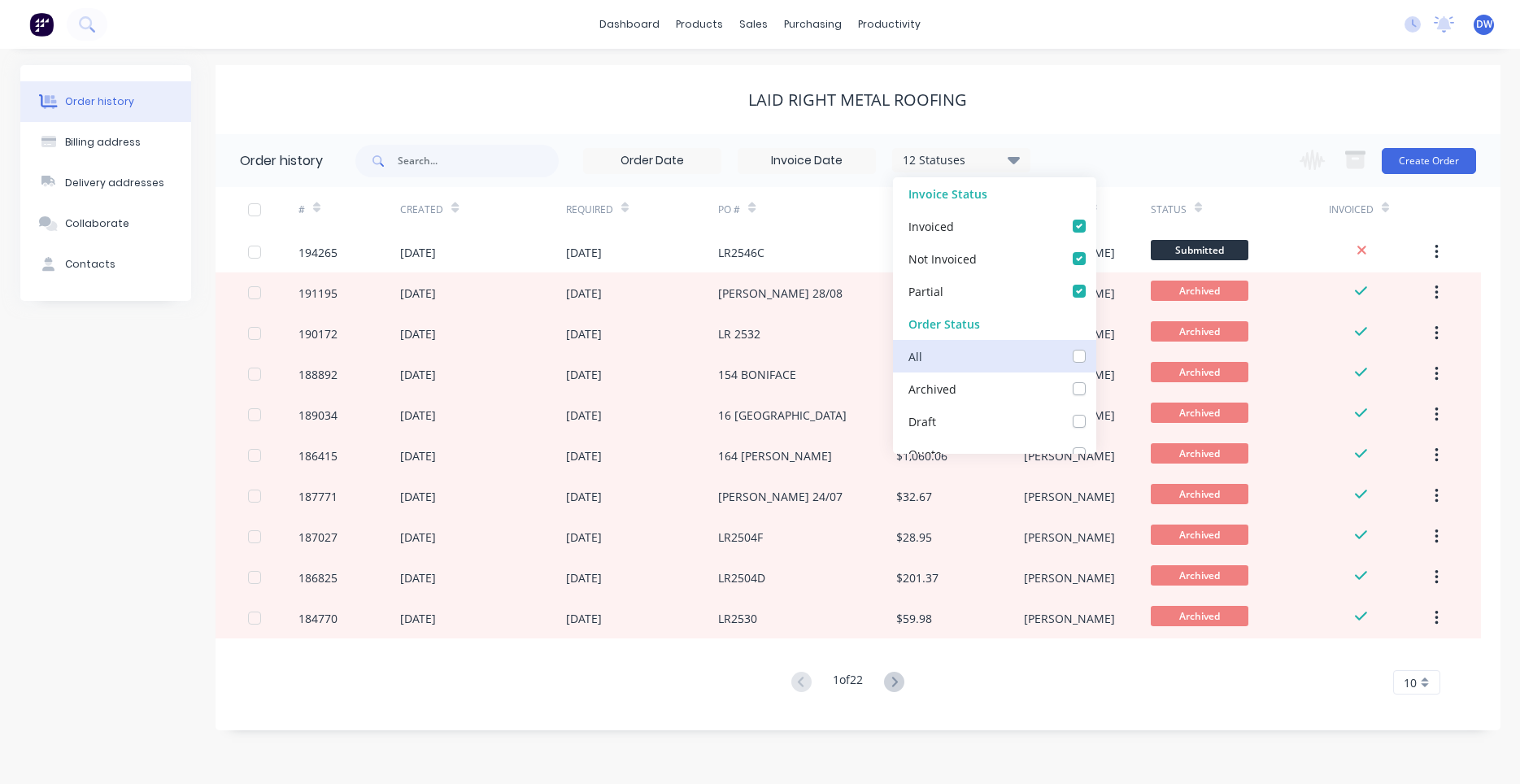
checkbox input "false"
checkbox up_checkbox_f065c758-0d54-45b4-87d1-a876060561b1undefined "false"
checkbox input "false"
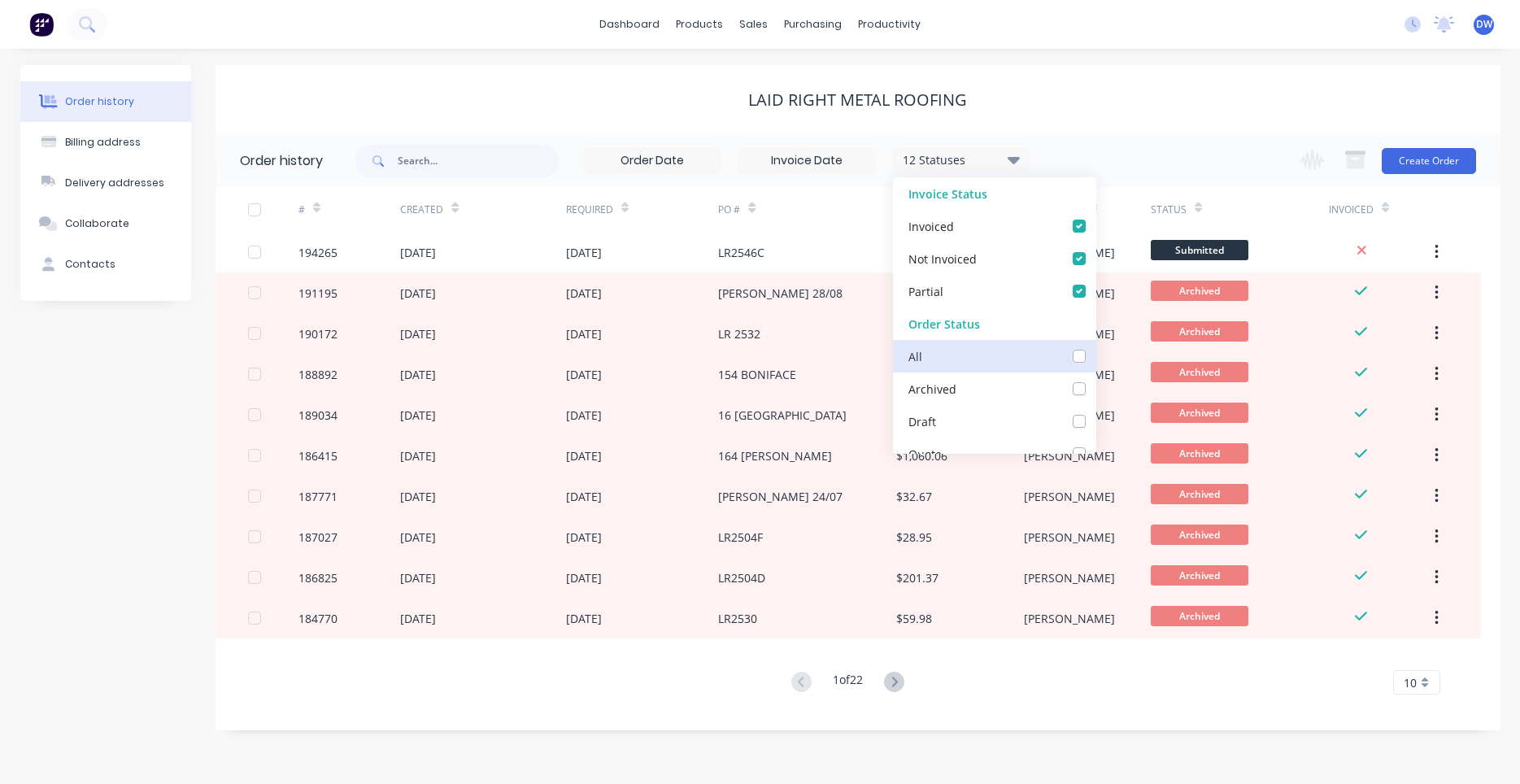
checkbox input "false"
checkbox Up_checkbox_kqht78undefined "false"
click at [1075, 358] on div "All" at bounding box center [982, 356] width 203 height 32
click at [1083, 347] on label at bounding box center [1083, 347] width 0 height 0
click at [1083, 355] on input "checkbox" at bounding box center [1089, 355] width 13 height 16
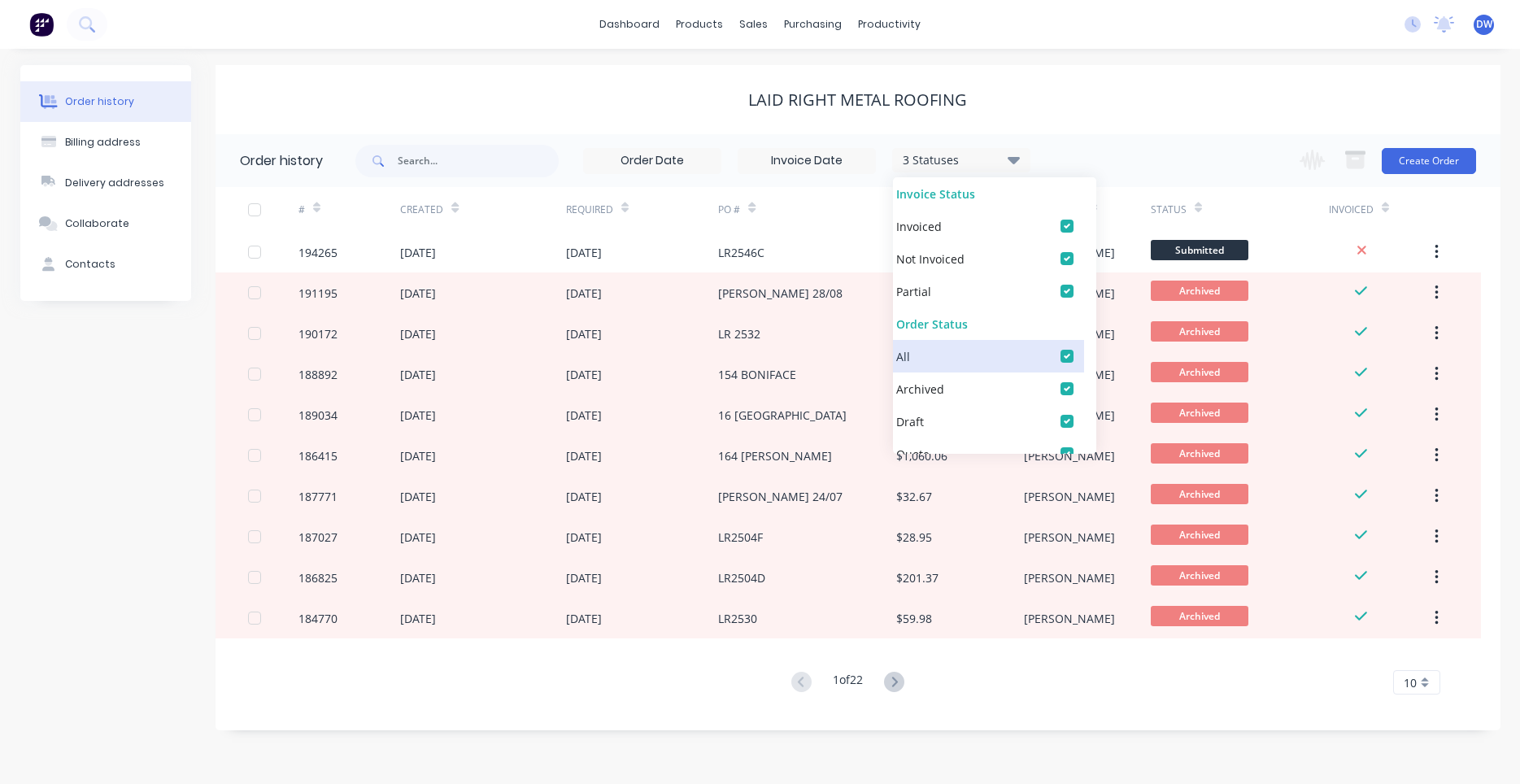
checkbox input "true"
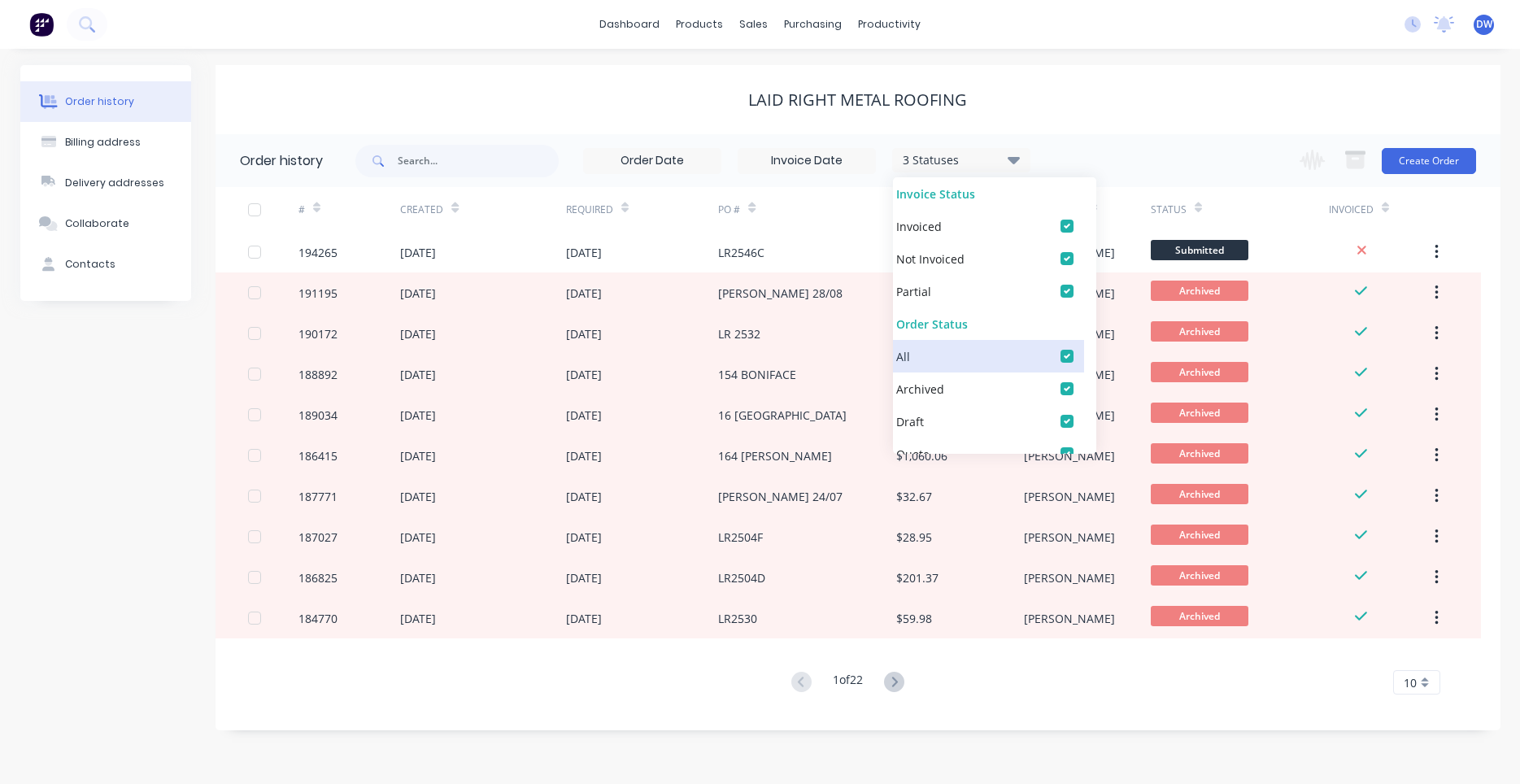
checkbox input "true"
checkbox up_checkbox_f065c758-0d54-45b4-87d1-a876060561b1undefined "true"
checkbox input "true"
checkbox Up_checkbox_kqht78undefined "true"
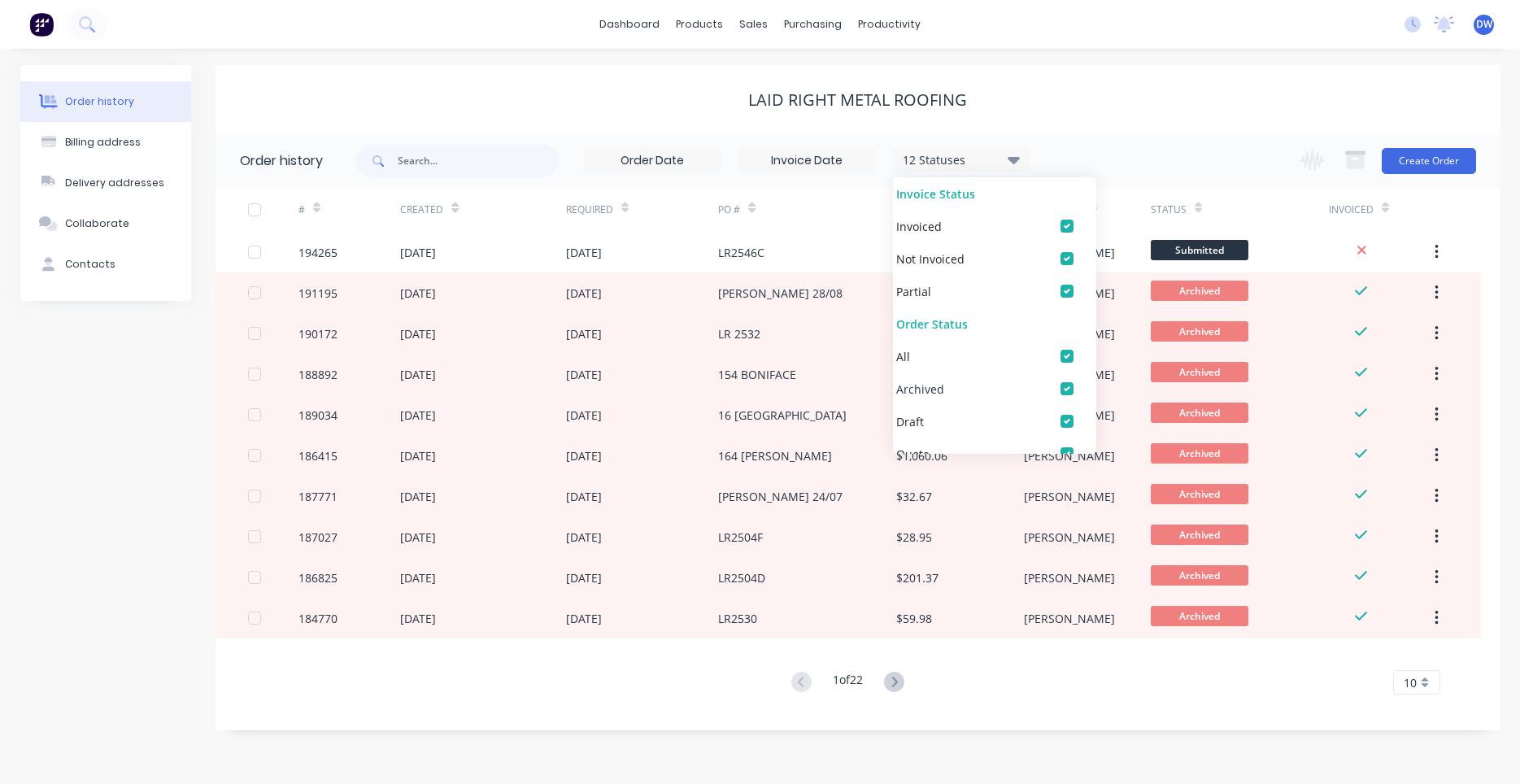
click at [1083, 380] on label at bounding box center [1083, 380] width 0 height 0
click at [1083, 386] on input "checkbox" at bounding box center [1089, 388] width 13 height 16
checkbox input "false"
click at [1105, 144] on div "11 Statuses Invoice Status Invoiced Not Invoiced Partial Order Status All Archi…" at bounding box center [928, 160] width 1145 height 53
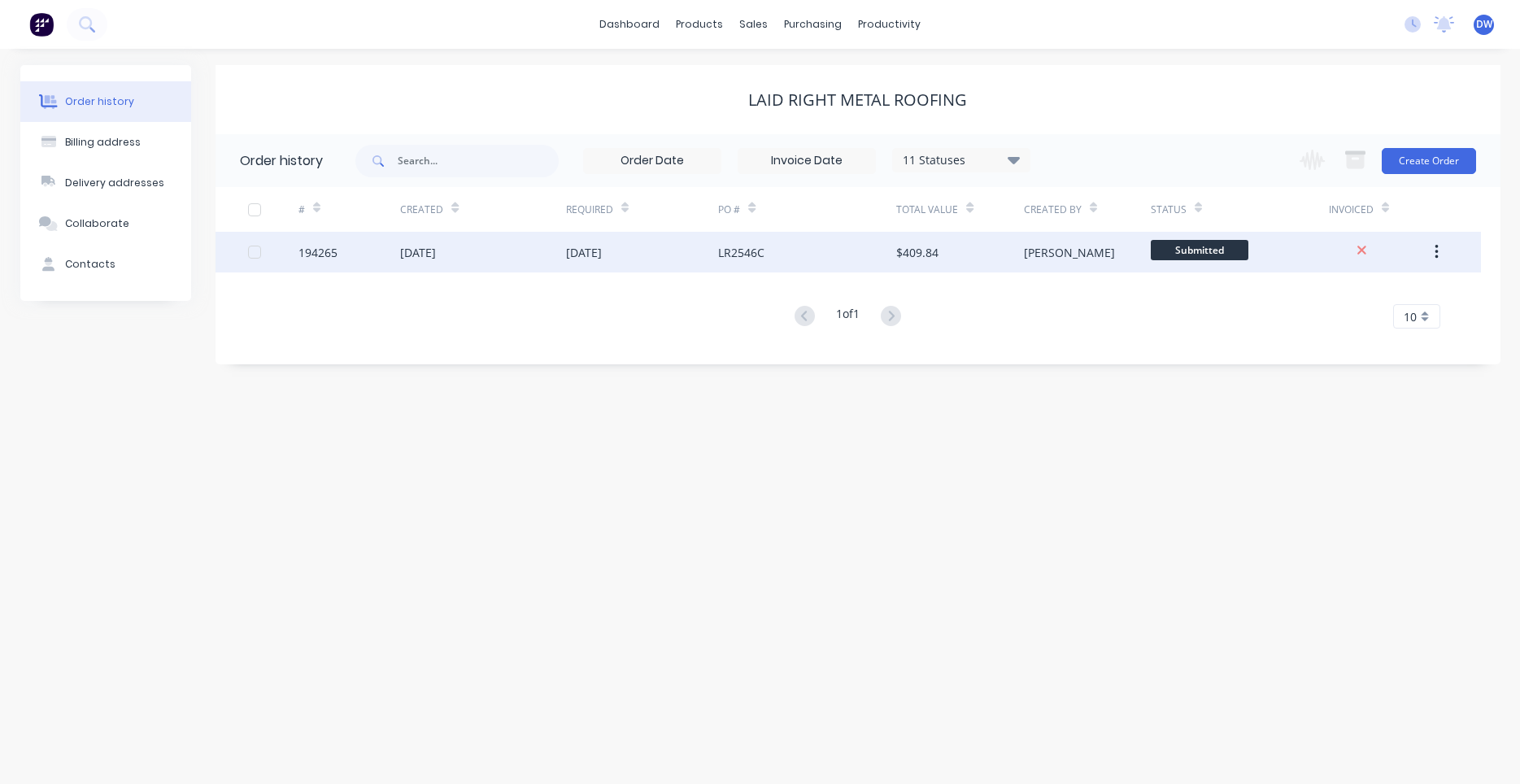
click at [883, 260] on div "LR2546C" at bounding box center [807, 252] width 178 height 40
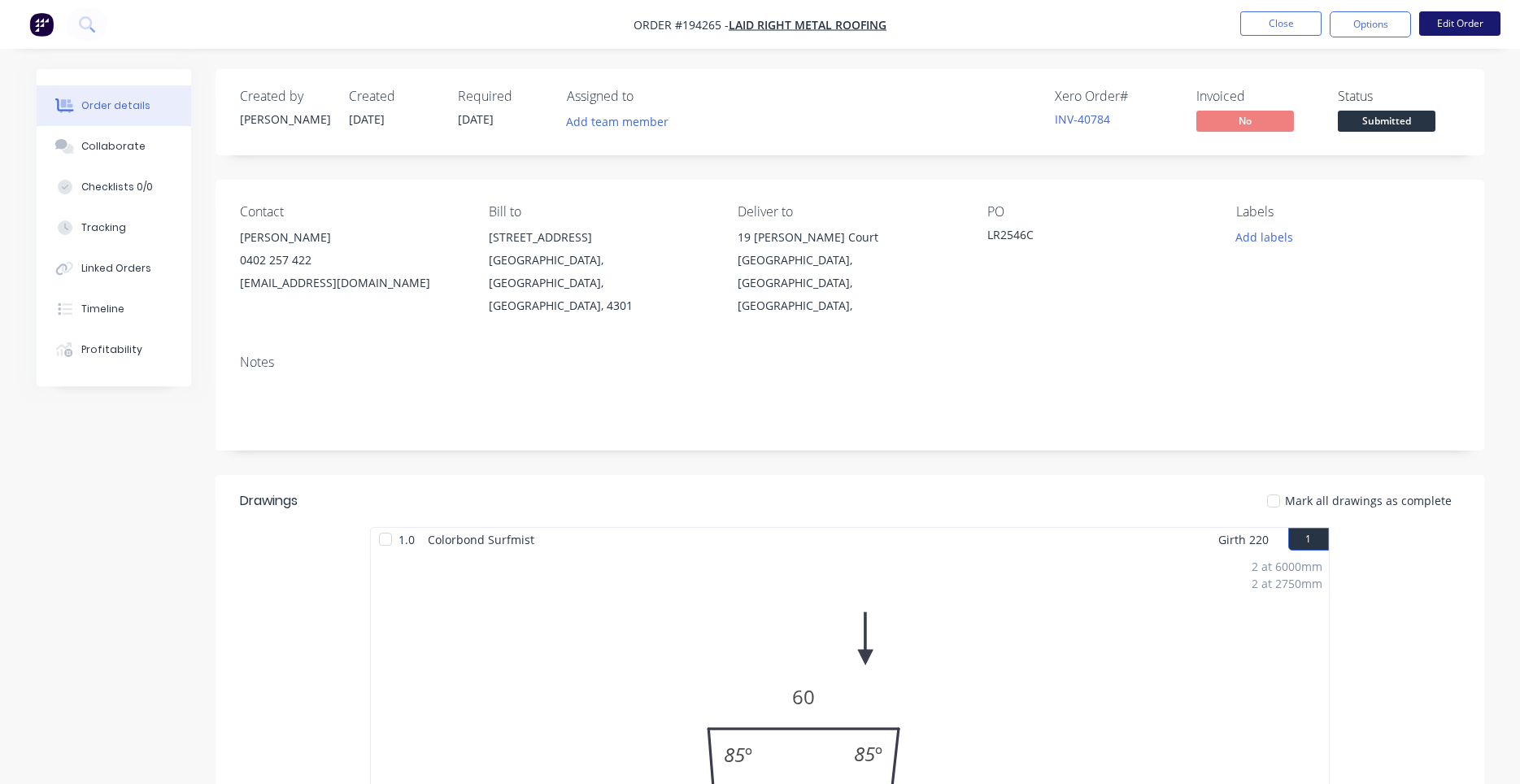
click at [1448, 13] on button "Edit Order" at bounding box center [1459, 24] width 82 height 25
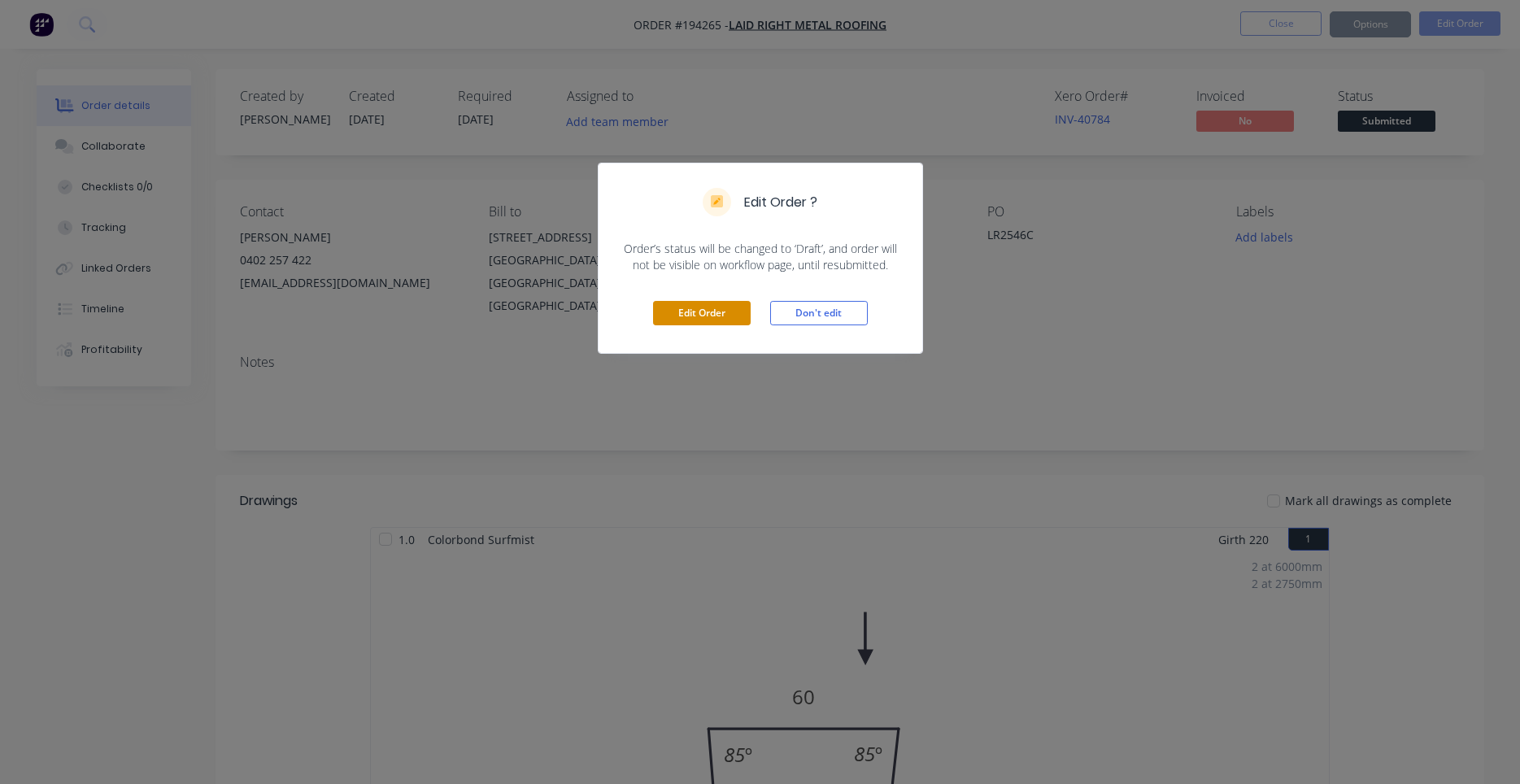
click at [739, 310] on button "Edit Order" at bounding box center [702, 313] width 97 height 25
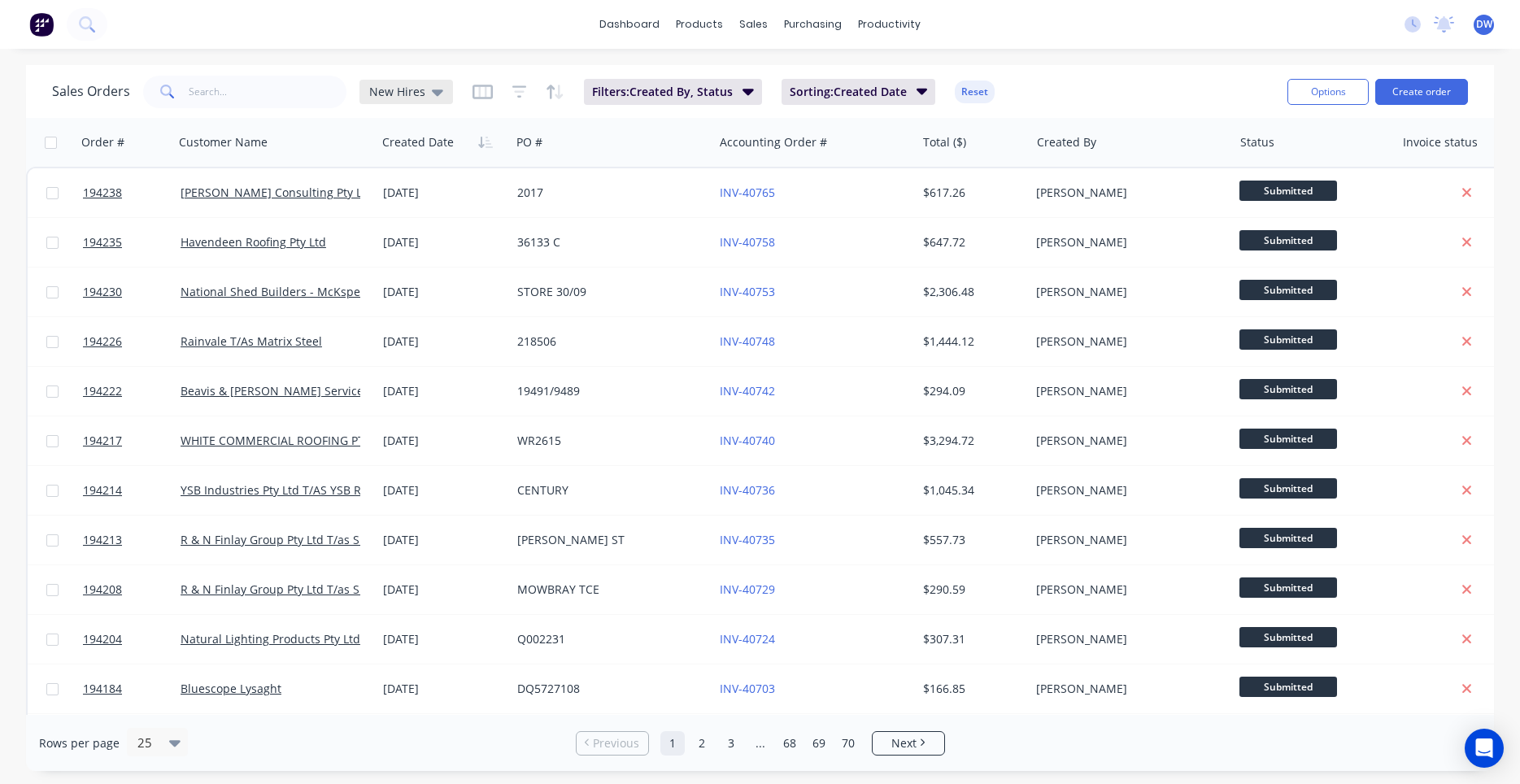
click at [412, 95] on span "New Hires" at bounding box center [397, 91] width 56 height 17
click at [401, 291] on button "Processing Team" at bounding box center [456, 295] width 185 height 18
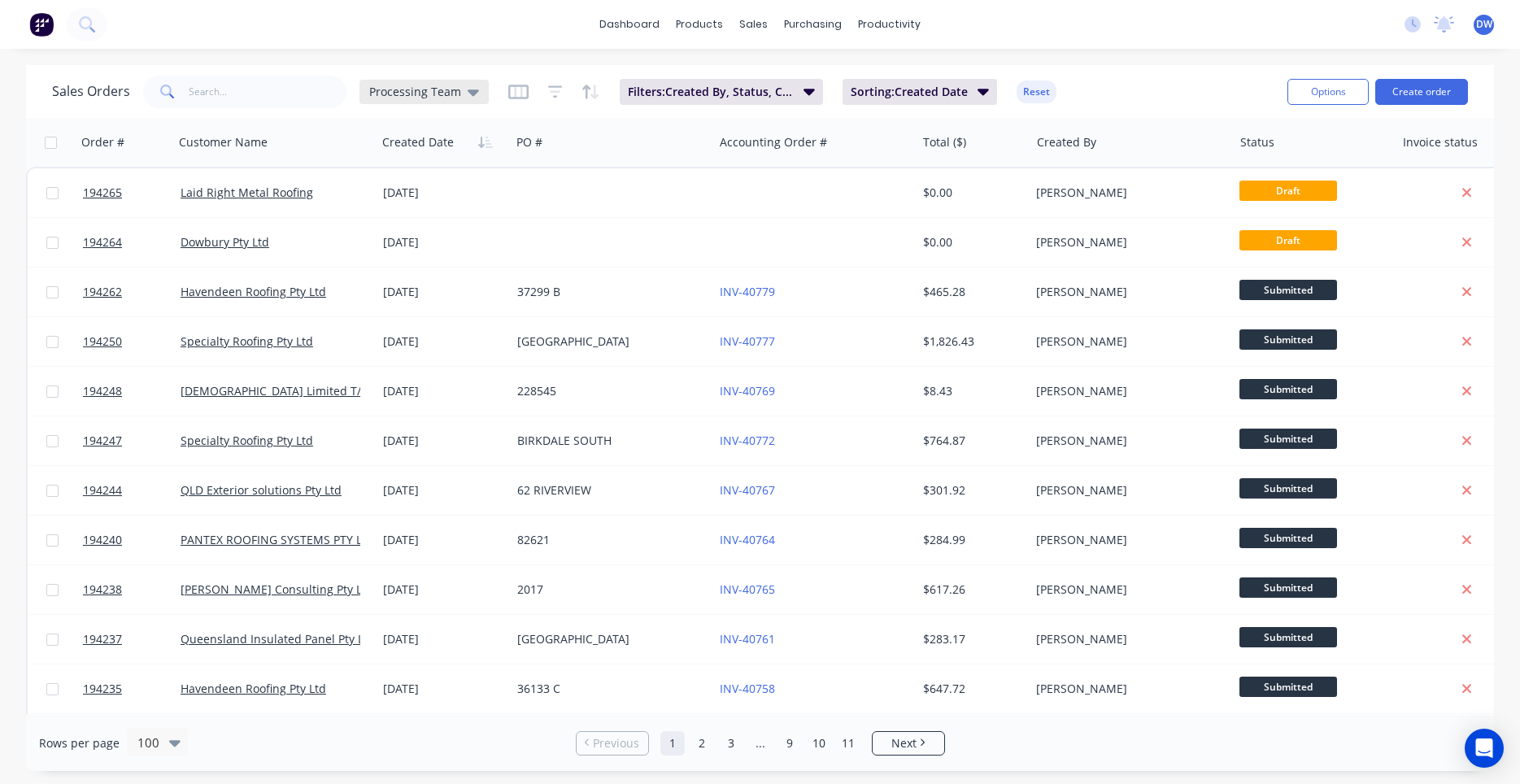
click at [420, 96] on span "Processing Team" at bounding box center [415, 91] width 92 height 17
click at [405, 260] on button "New Hires" at bounding box center [456, 262] width 185 height 18
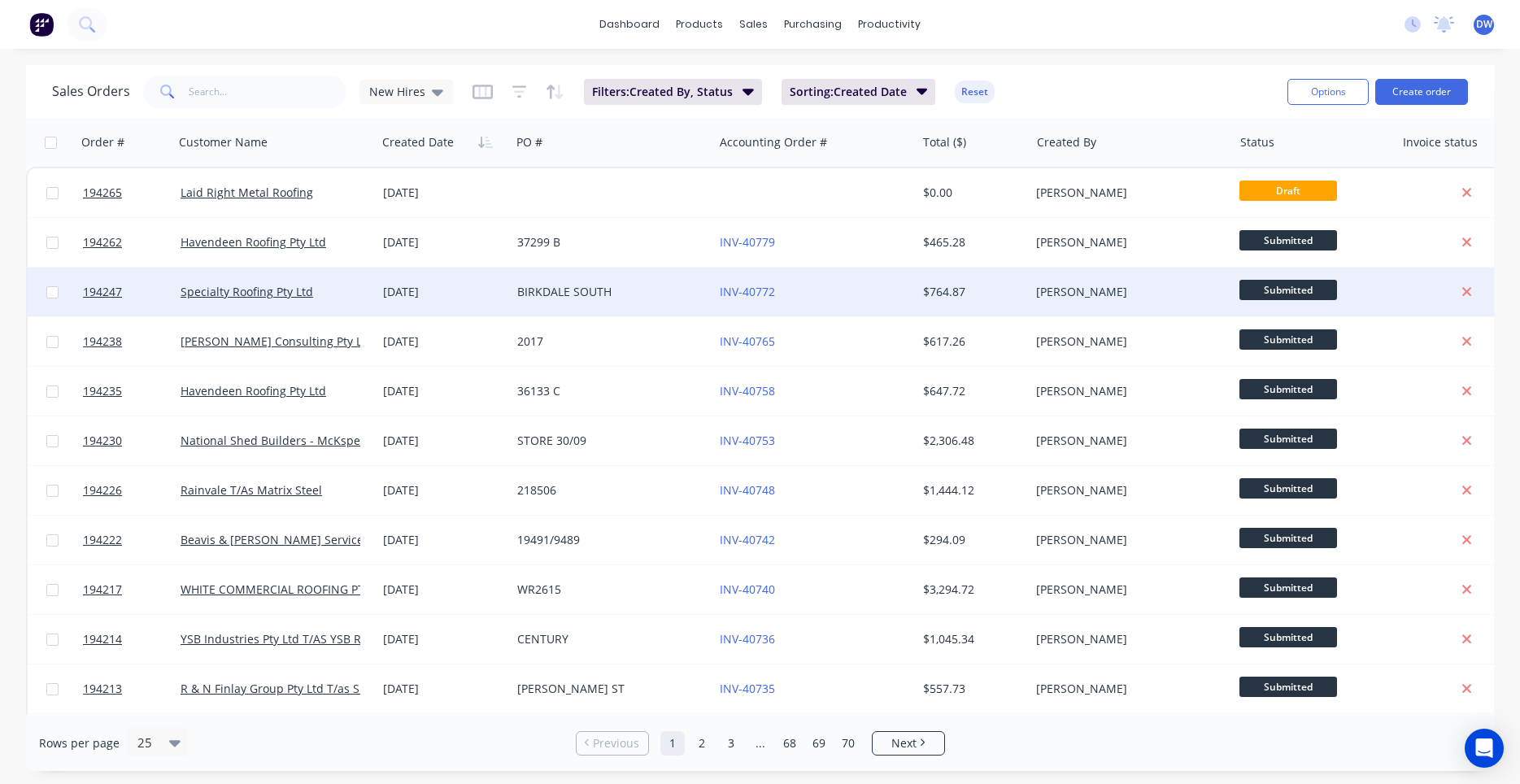
click at [368, 289] on div "Specialty Roofing Pty Ltd" at bounding box center [275, 292] width 189 height 17
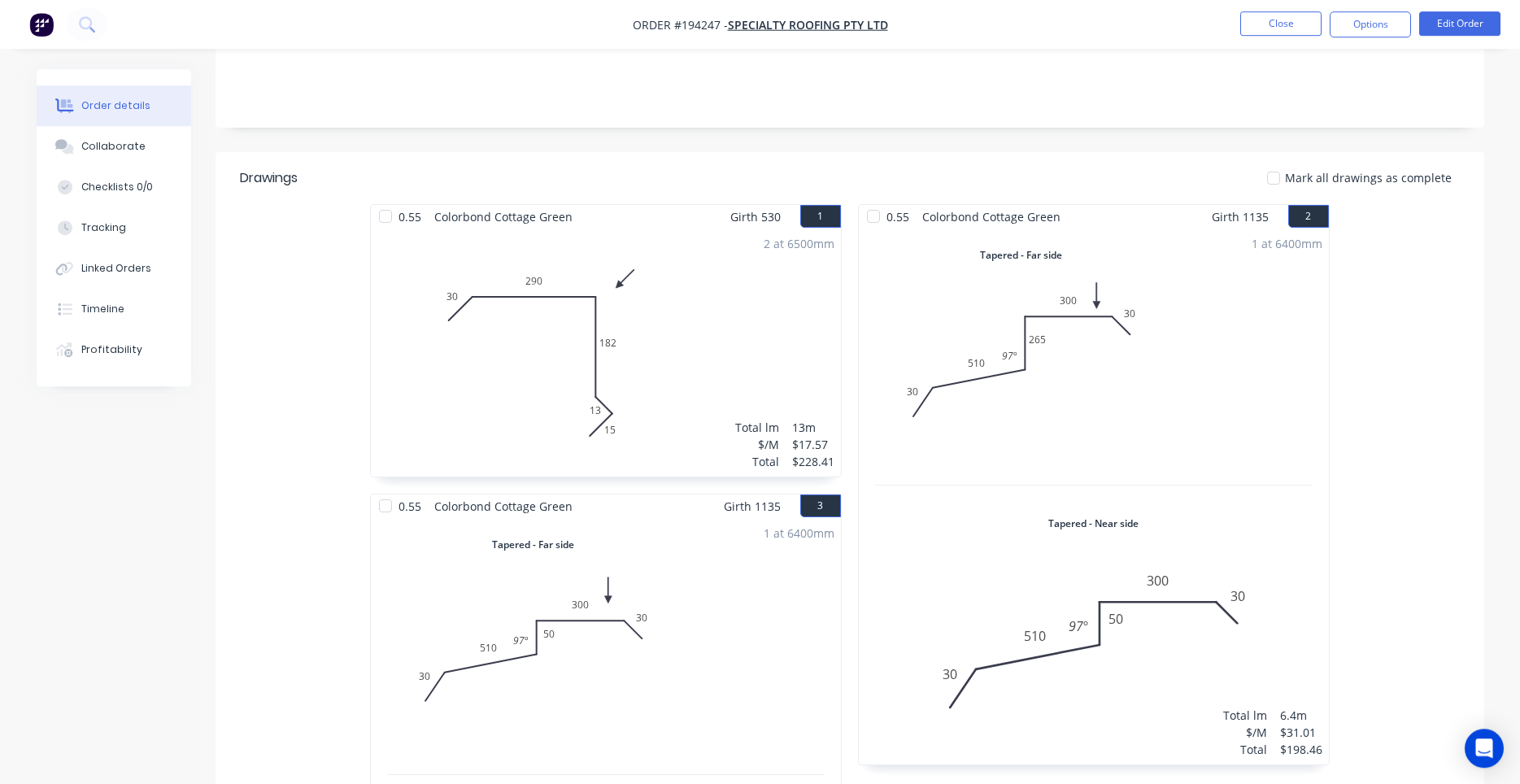
scroll to position [276, 0]
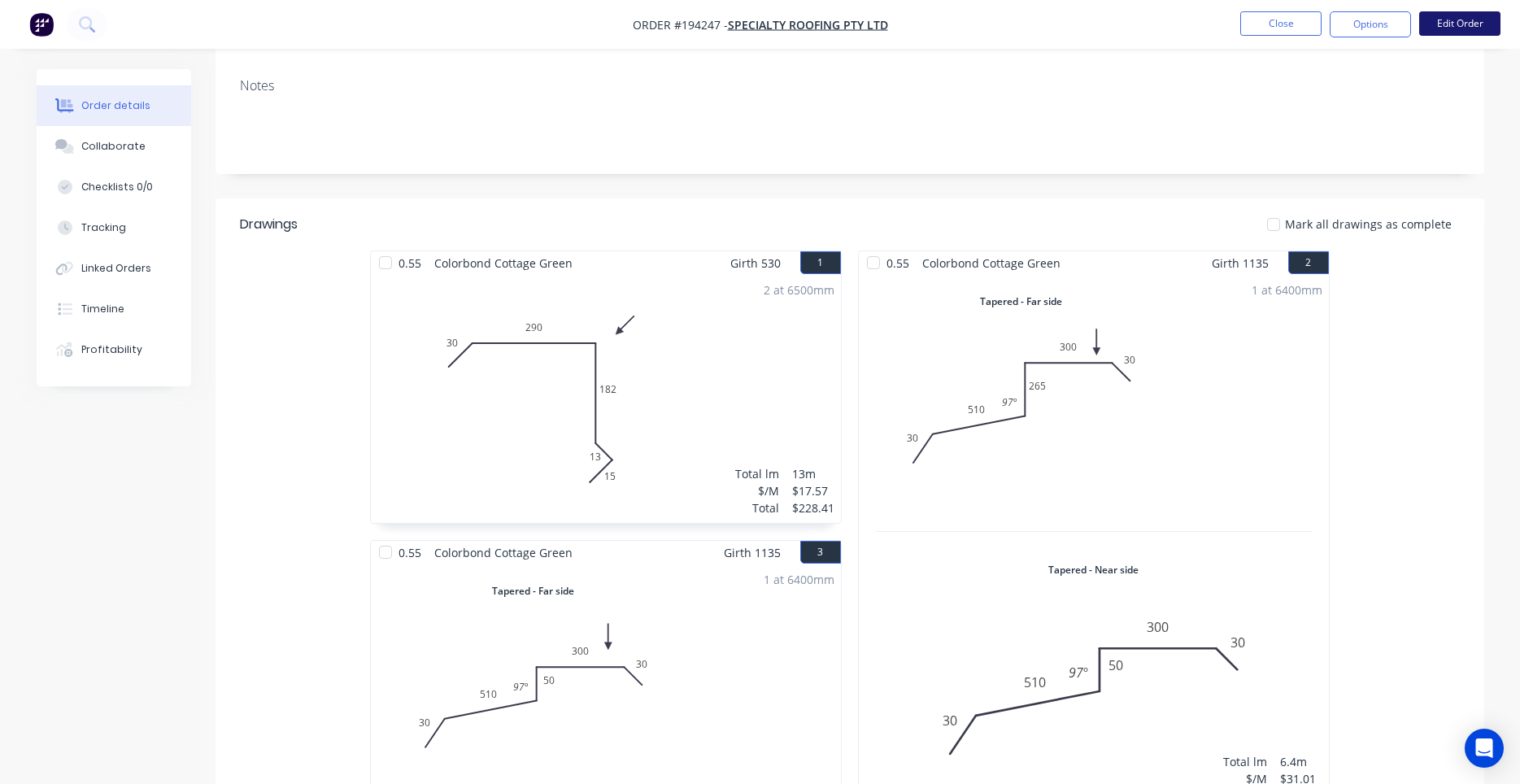
click at [1463, 27] on button "Edit Order" at bounding box center [1459, 24] width 82 height 25
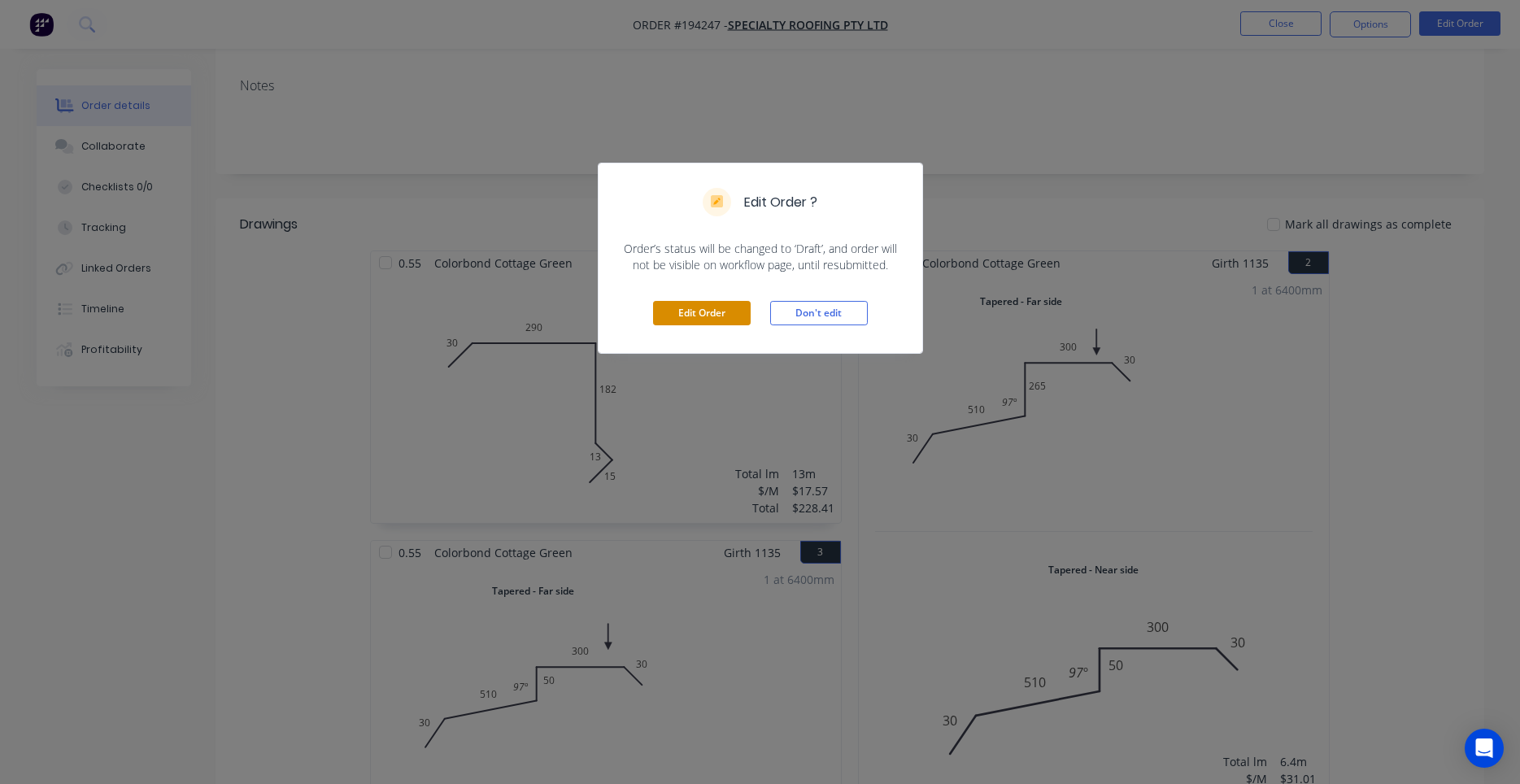
click at [724, 319] on button "Edit Order" at bounding box center [702, 313] width 97 height 25
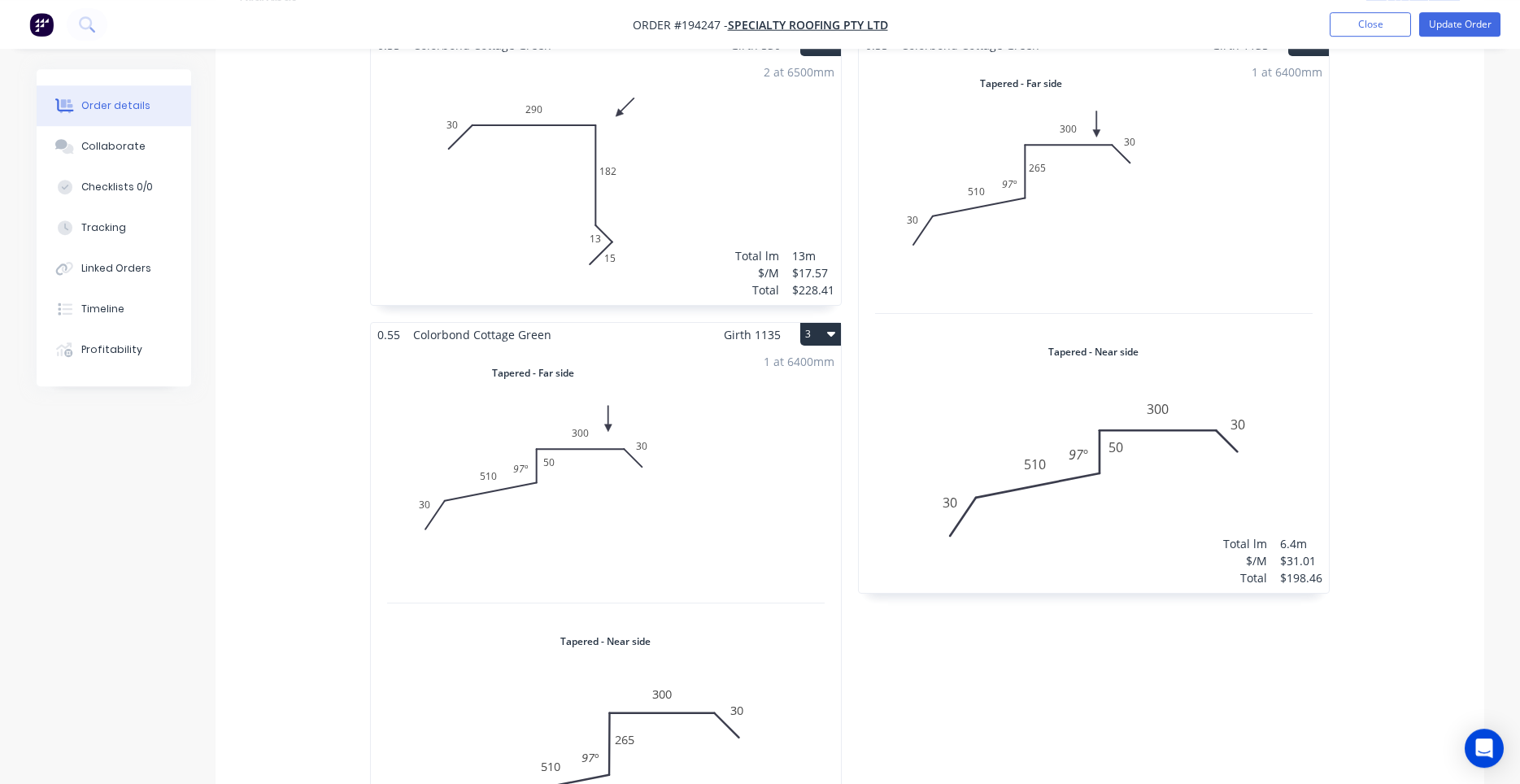
scroll to position [553, 0]
click at [1111, 222] on div "1 at 6400mm Total lm $/M Total 6.4m $31.01 $198.46" at bounding box center [1094, 321] width 470 height 536
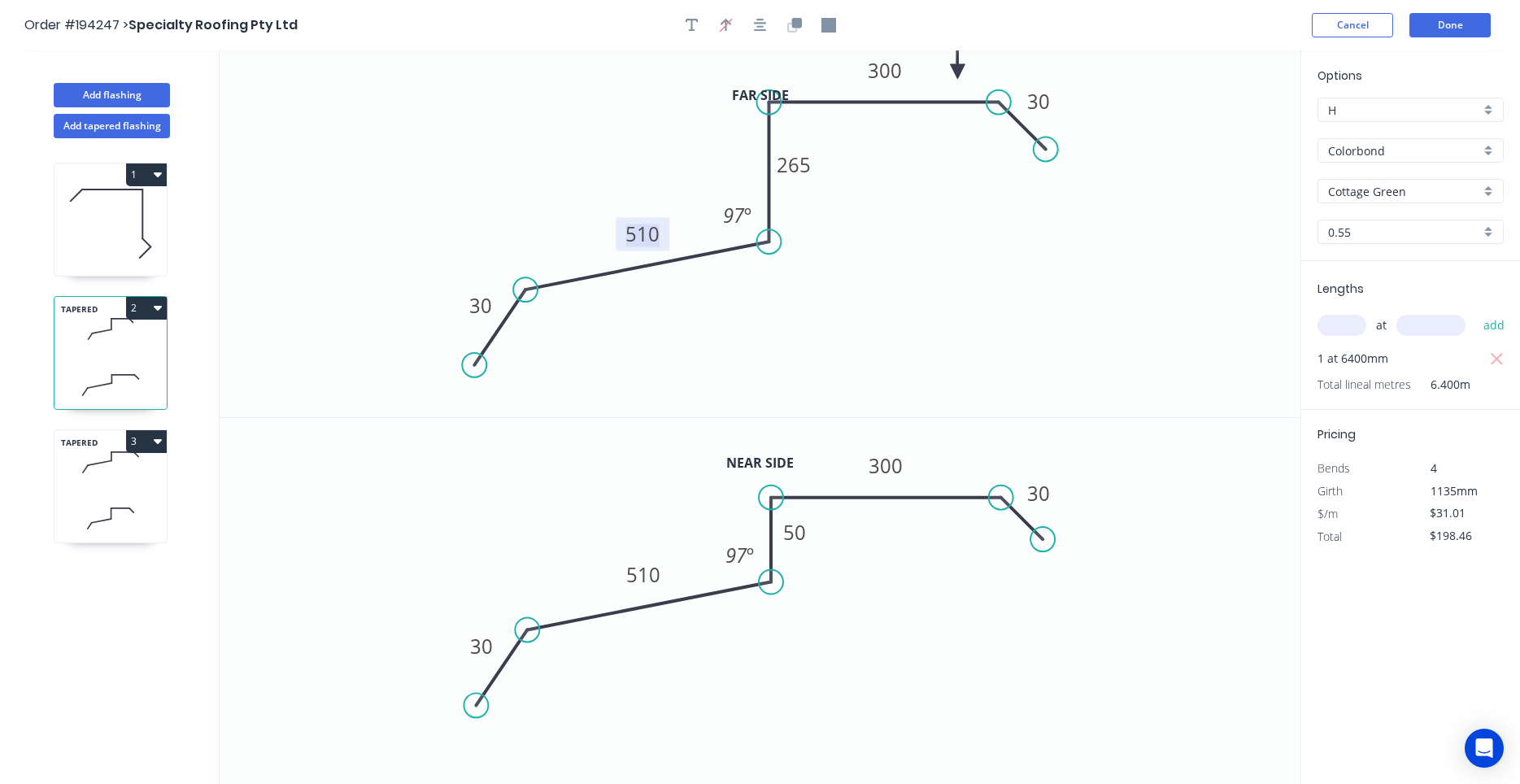
click at [647, 229] on tspan "510" at bounding box center [642, 233] width 34 height 27
click at [652, 566] on tspan "510" at bounding box center [644, 574] width 34 height 27
type input "$27.05"
type input "$173.12"
click at [136, 501] on icon at bounding box center [111, 518] width 112 height 48
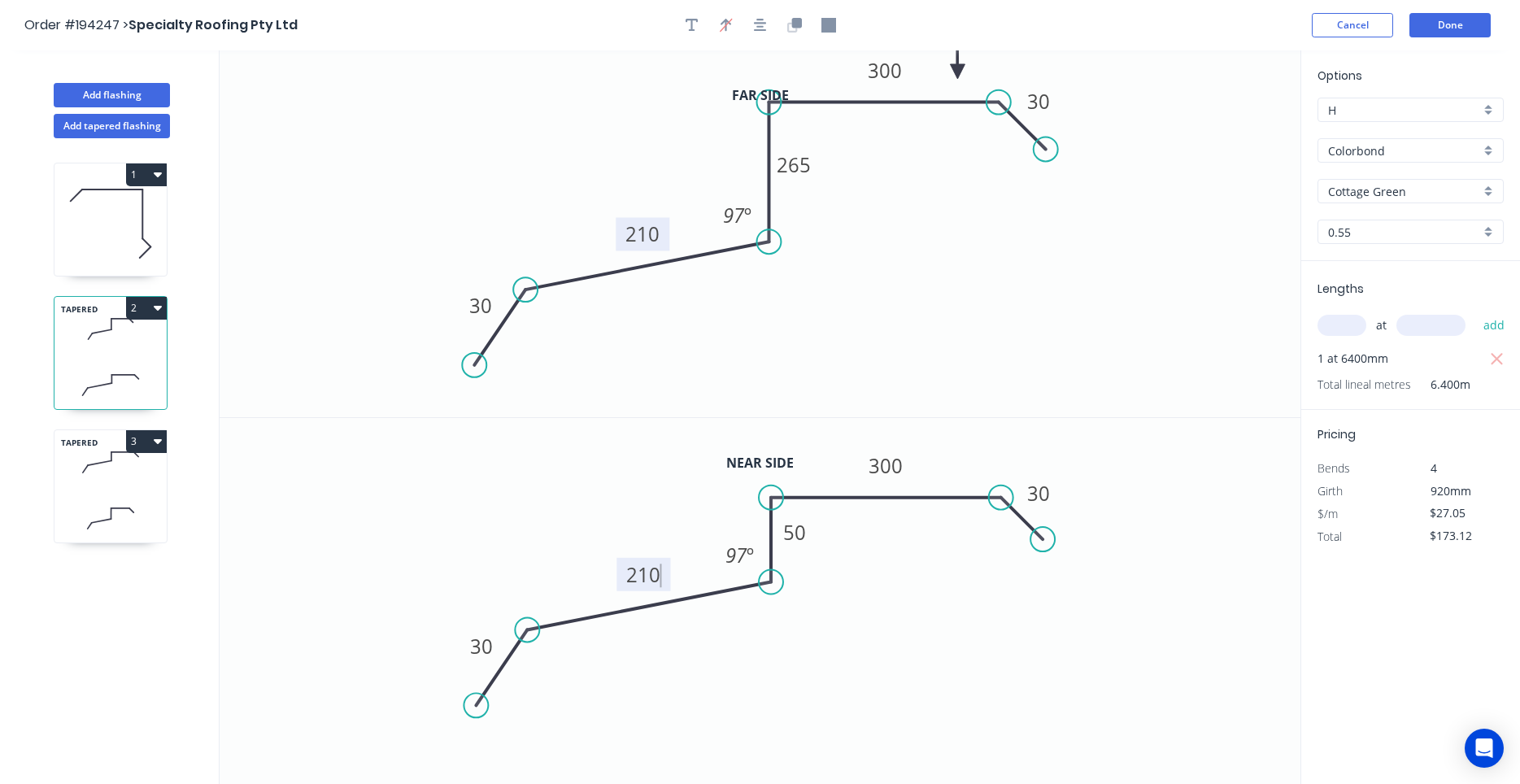
type input "$31.01"
type input "$198.46"
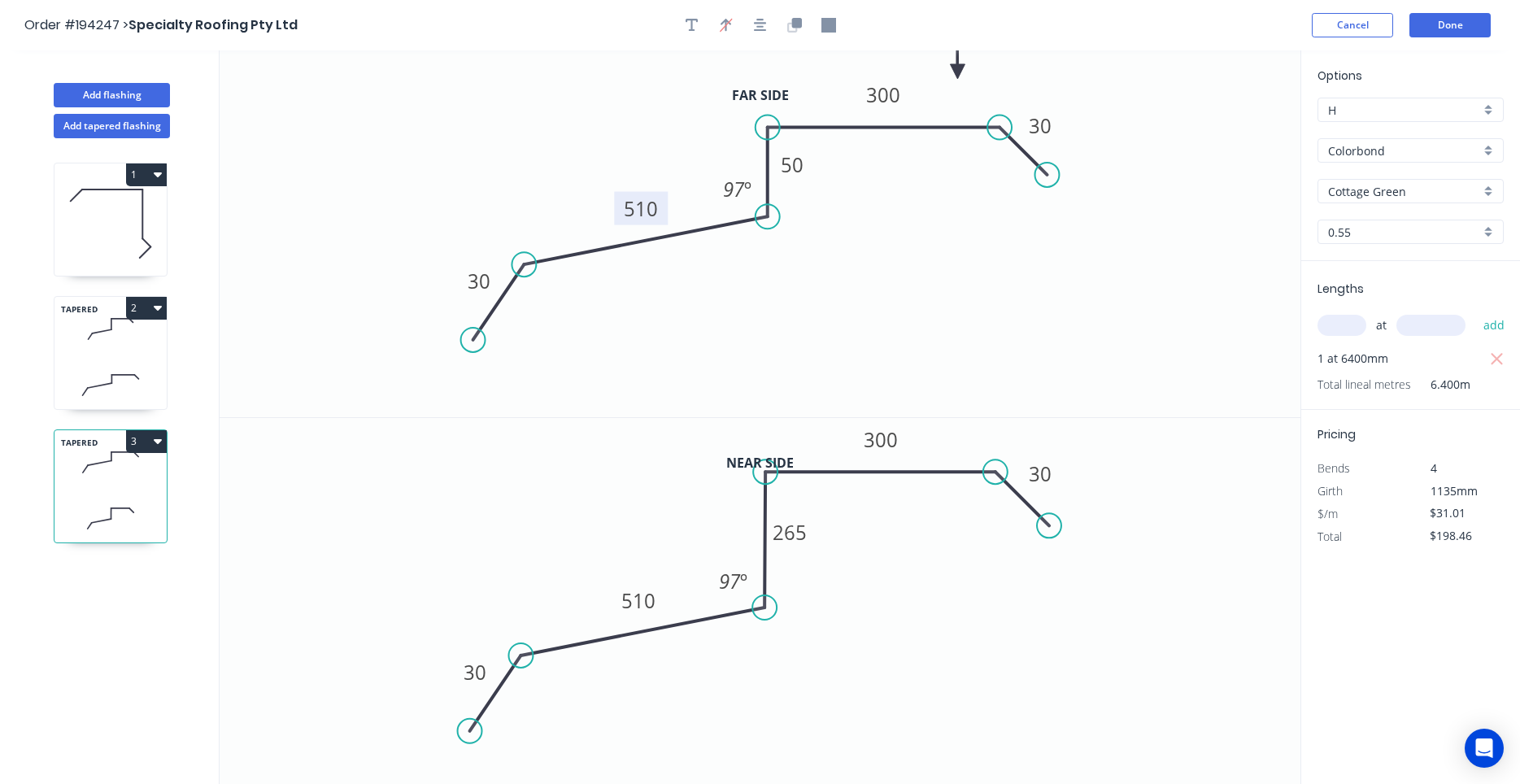
click at [639, 212] on tspan "510" at bounding box center [640, 209] width 34 height 27
click at [643, 595] on tspan "510" at bounding box center [639, 600] width 34 height 27
click at [907, 652] on icon "0 30 210 265 300 30 97 º" at bounding box center [760, 602] width 1081 height 367
type input "$27.05"
type input "$173.12"
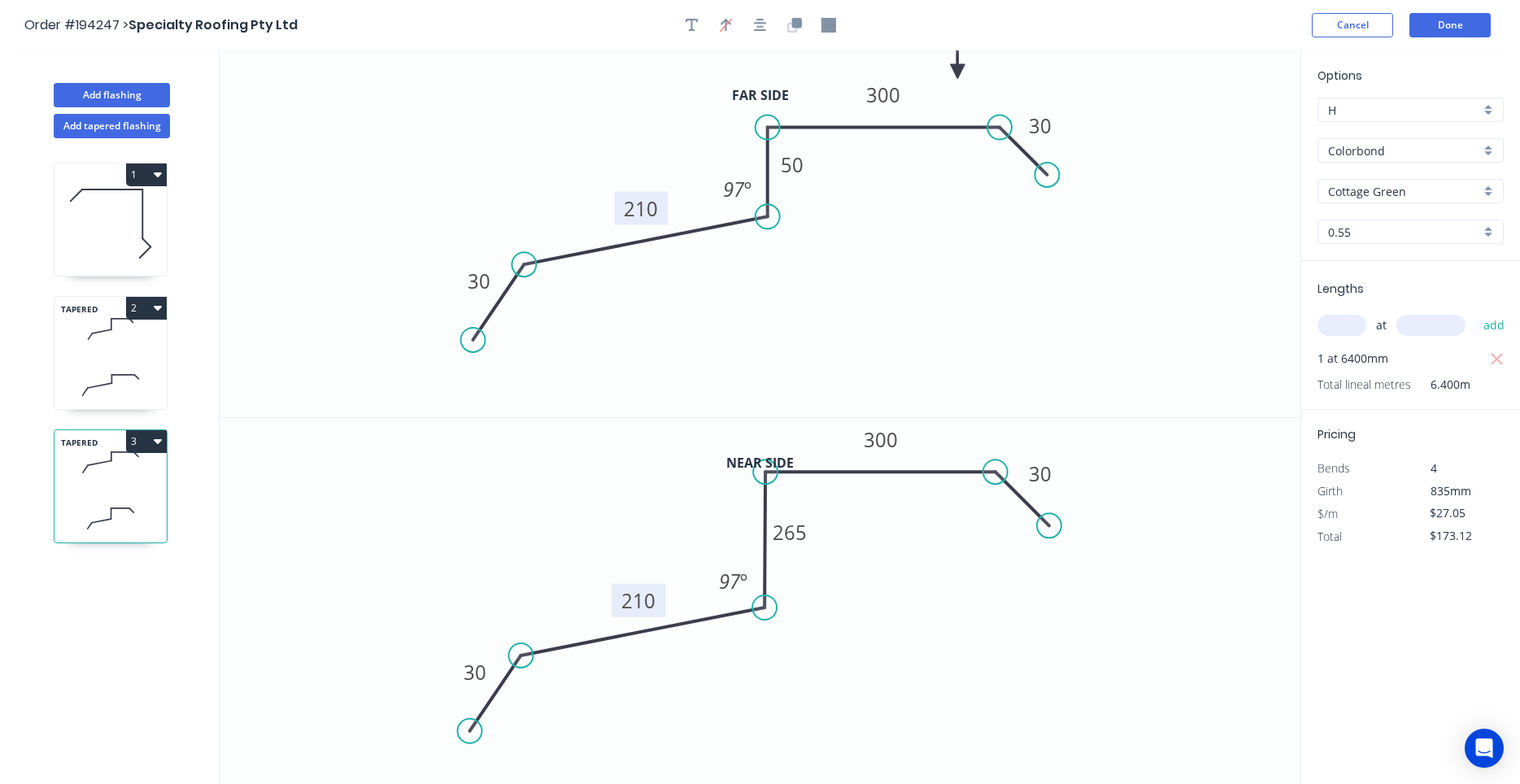
click at [137, 369] on icon at bounding box center [111, 385] width 112 height 48
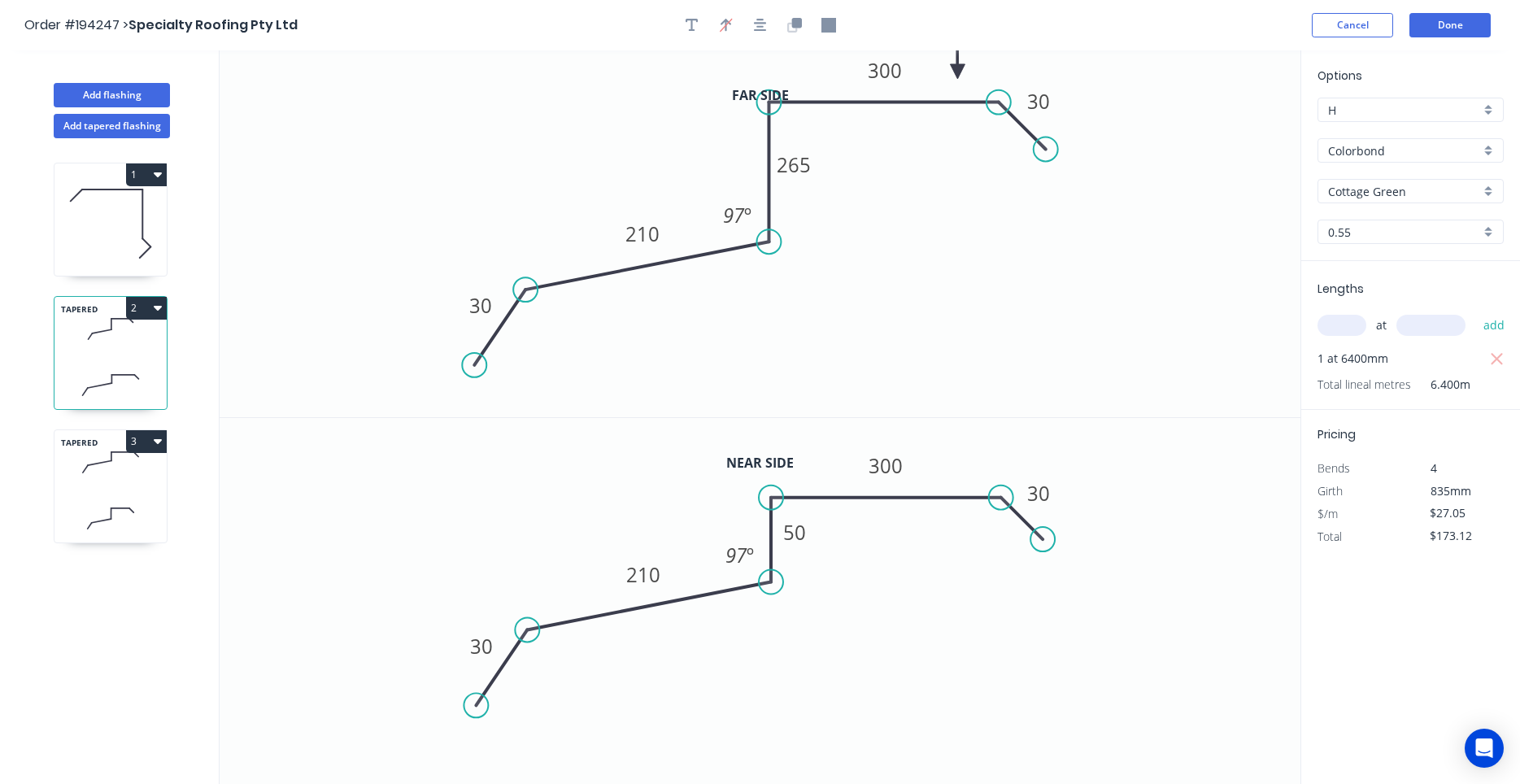
click at [134, 484] on icon at bounding box center [111, 462] width 112 height 48
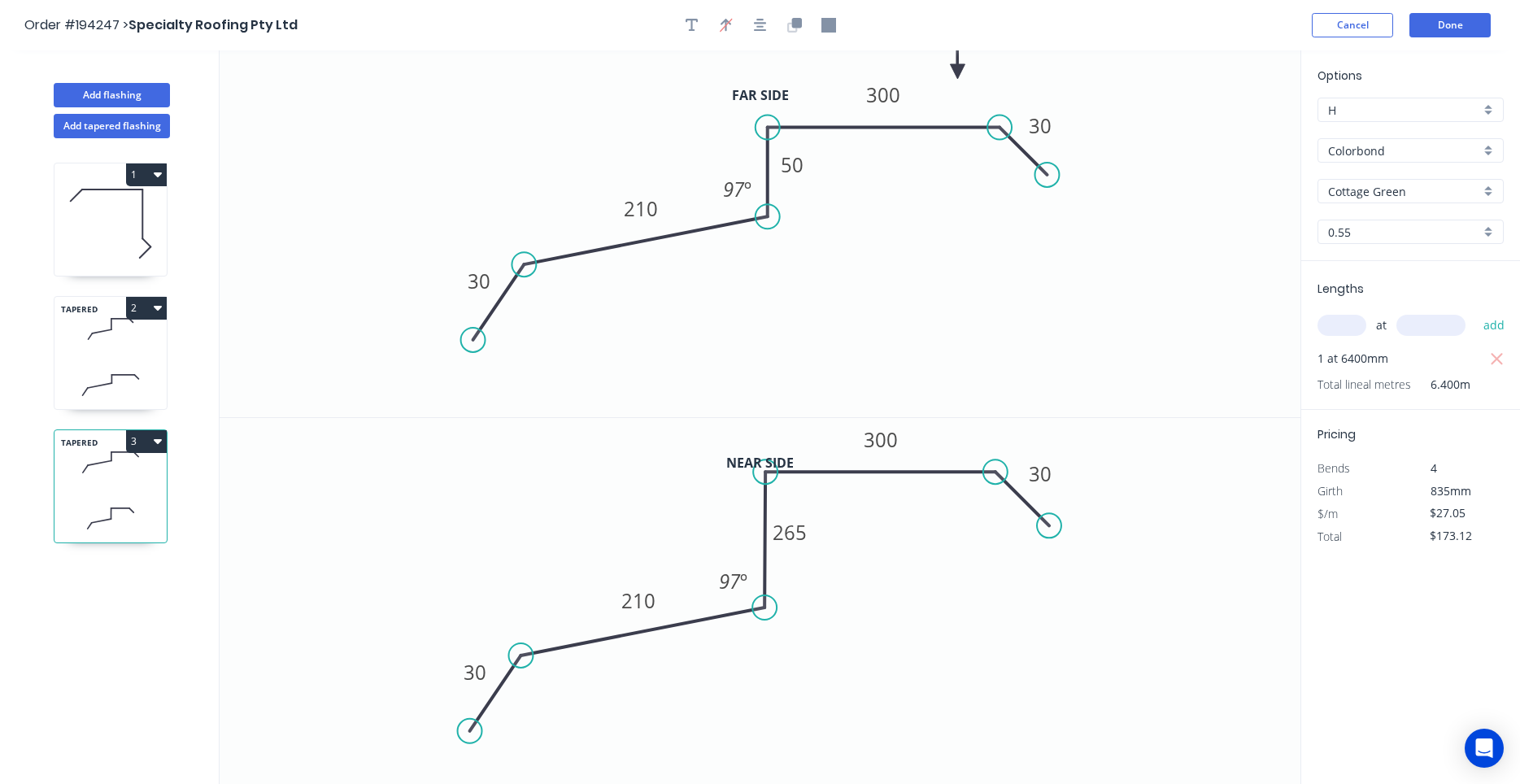
click at [122, 367] on icon at bounding box center [111, 385] width 112 height 48
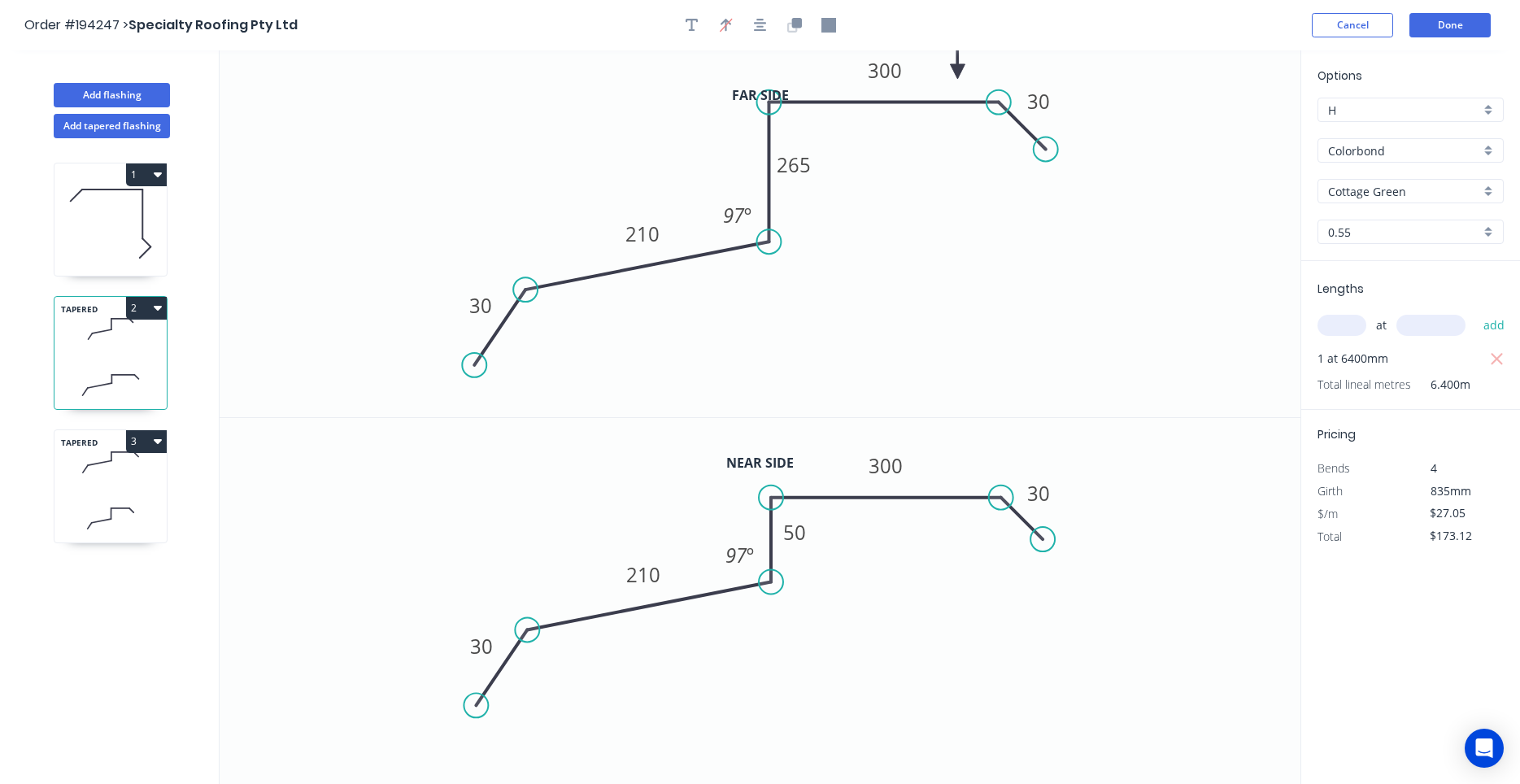
click at [125, 462] on icon at bounding box center [111, 462] width 112 height 48
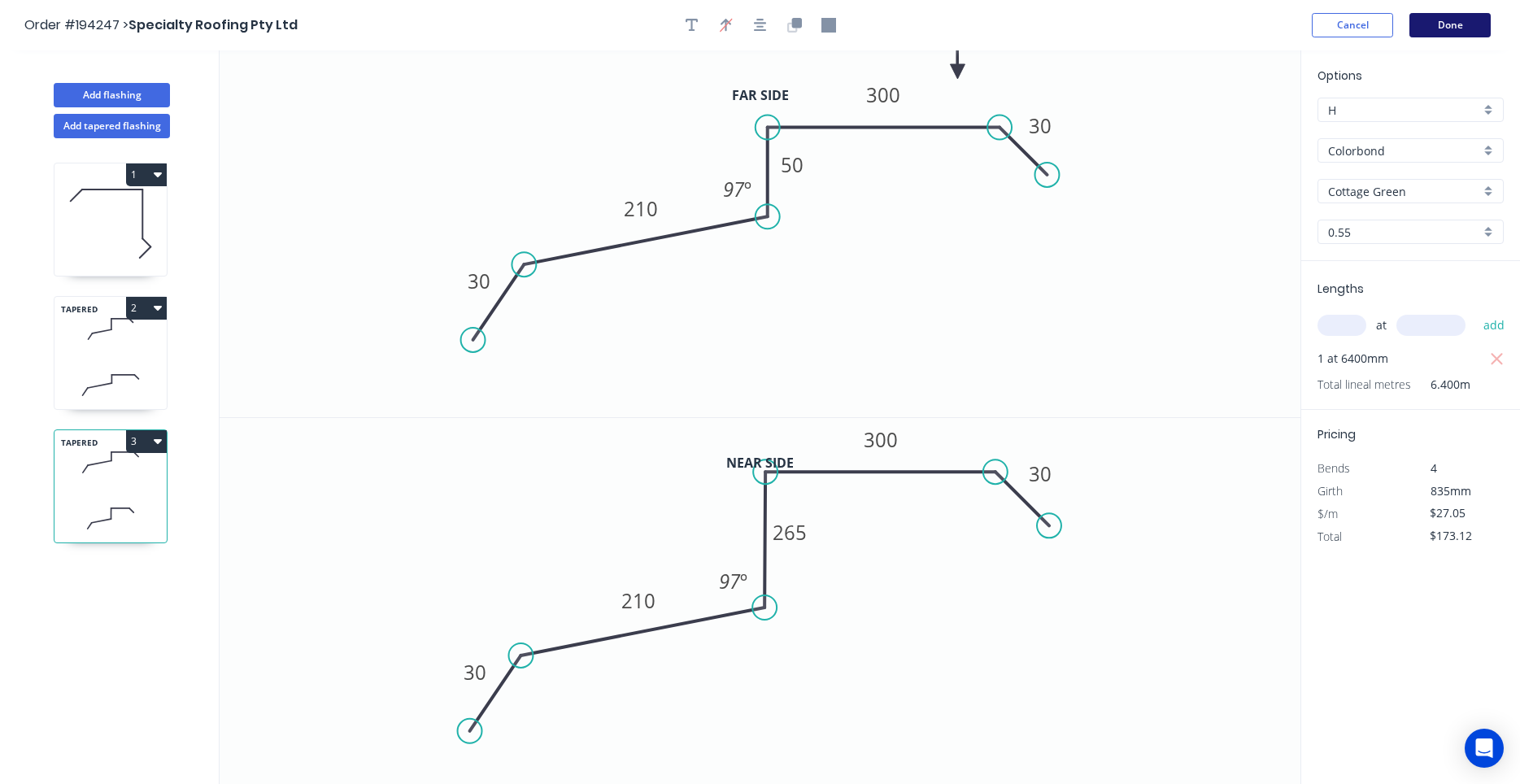
click at [1461, 18] on button "Done" at bounding box center [1450, 25] width 82 height 25
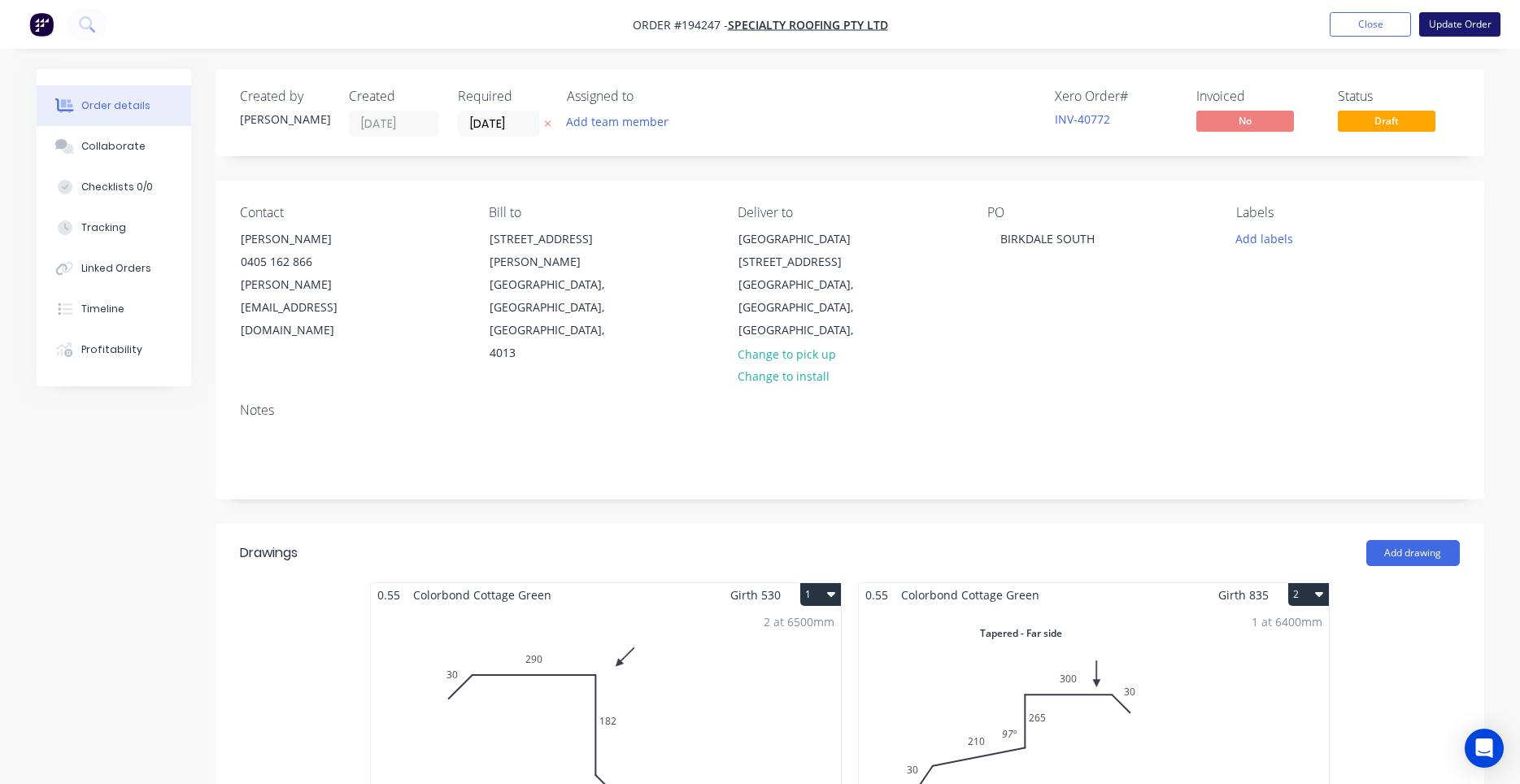
click at [1482, 26] on button "Update Order" at bounding box center [1459, 25] width 82 height 25
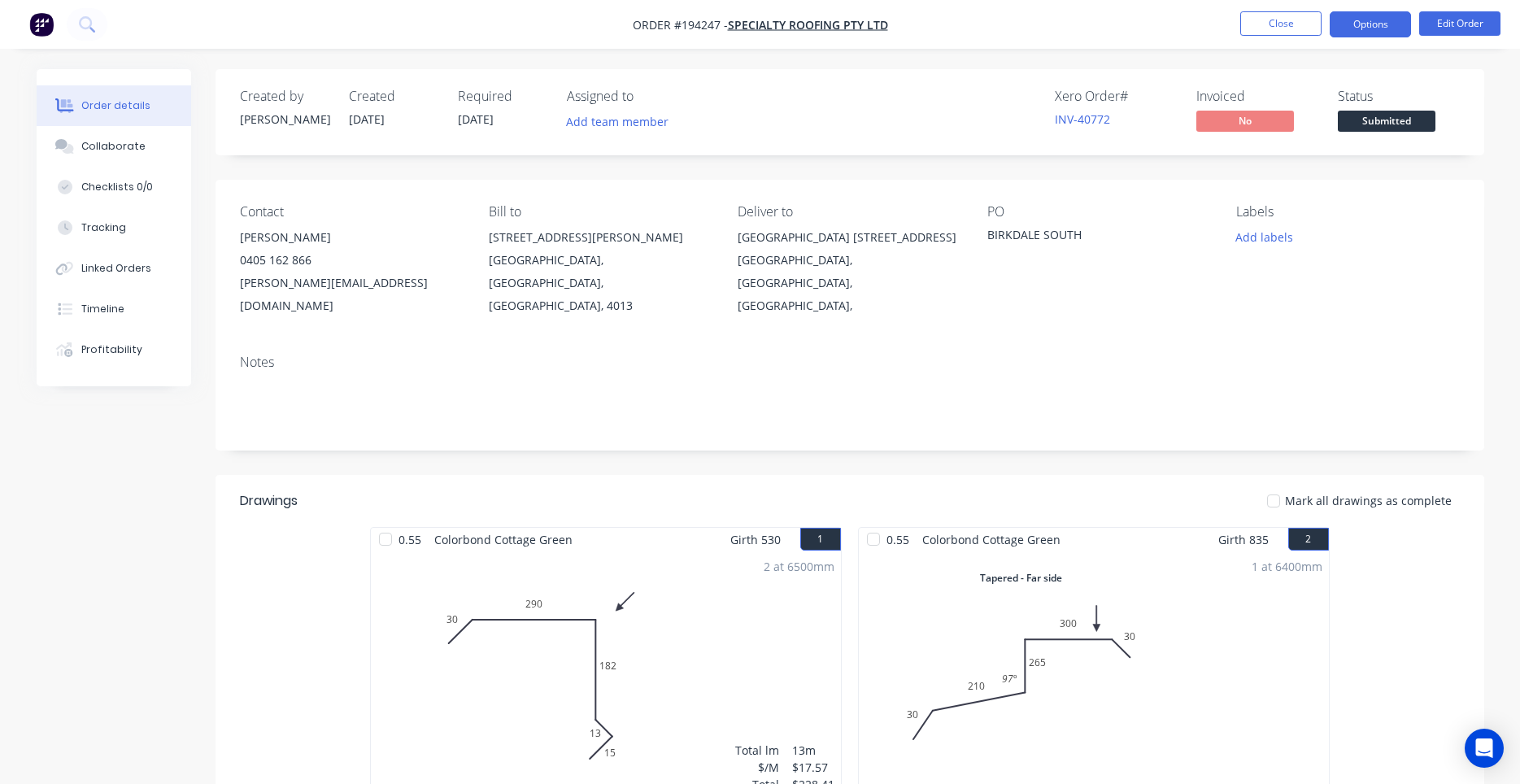
click at [1388, 32] on button "Options" at bounding box center [1370, 25] width 82 height 26
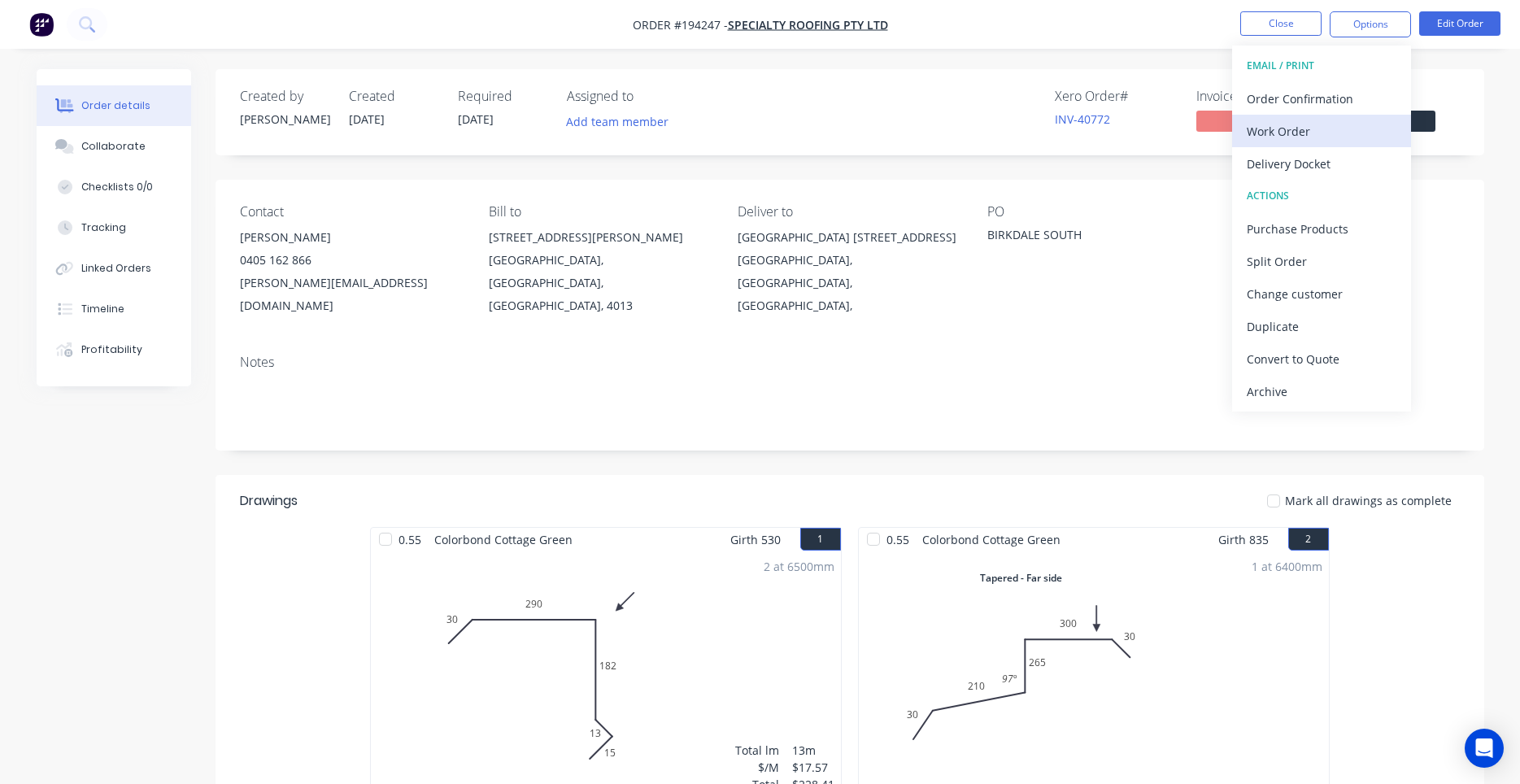
drag, startPoint x: 1345, startPoint y: 151, endPoint x: 1348, endPoint y: 132, distance: 19.2
click at [1348, 132] on div "EMAIL / PRINT Order Confirmation Work Order Delivery Docket ACTIONS Purchase Pr…" at bounding box center [1322, 228] width 179 height 366
click at [1348, 132] on div "Work Order" at bounding box center [1321, 131] width 150 height 24
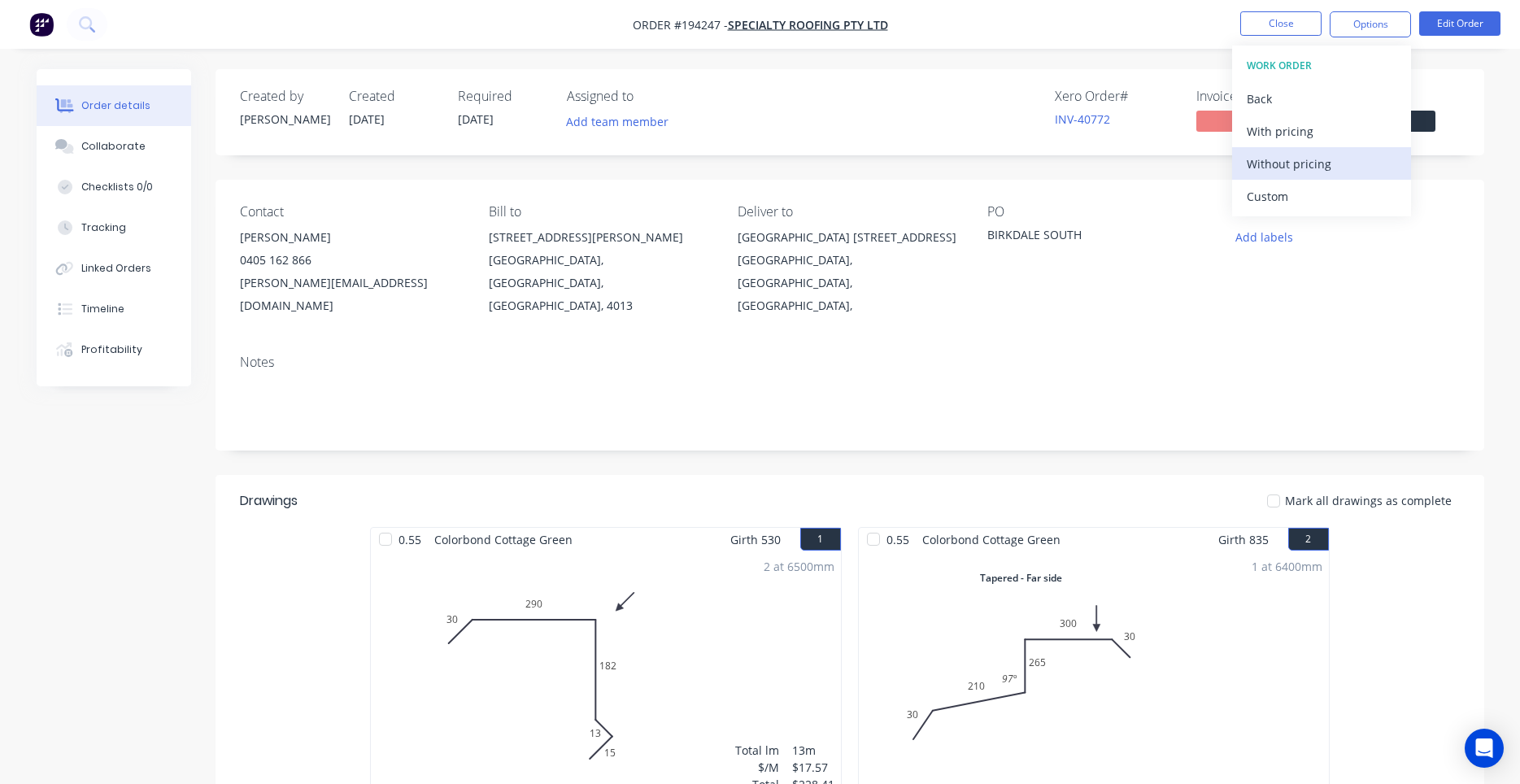
click at [1336, 164] on div "Without pricing" at bounding box center [1321, 163] width 150 height 24
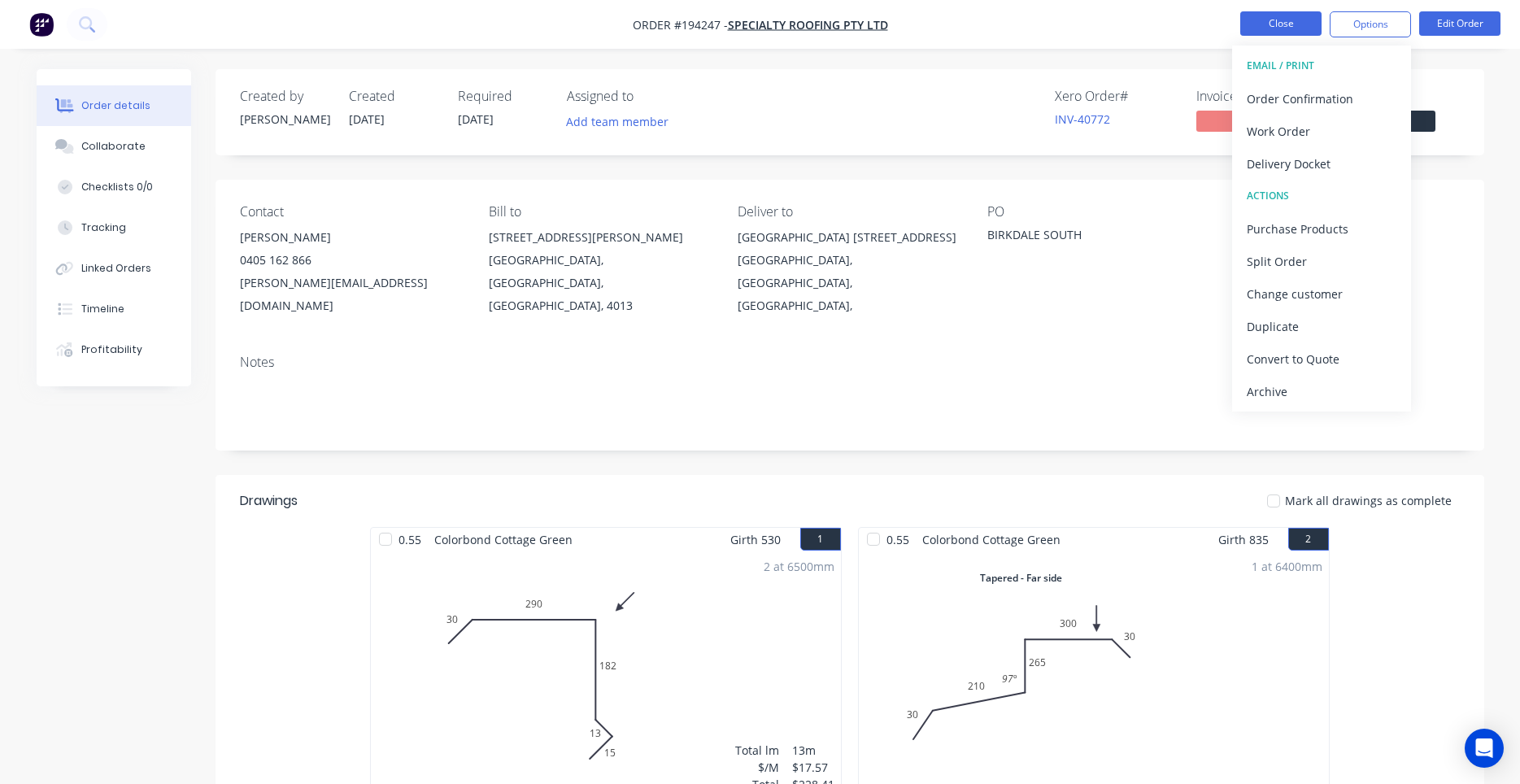
click at [1282, 30] on button "Close" at bounding box center [1281, 24] width 82 height 25
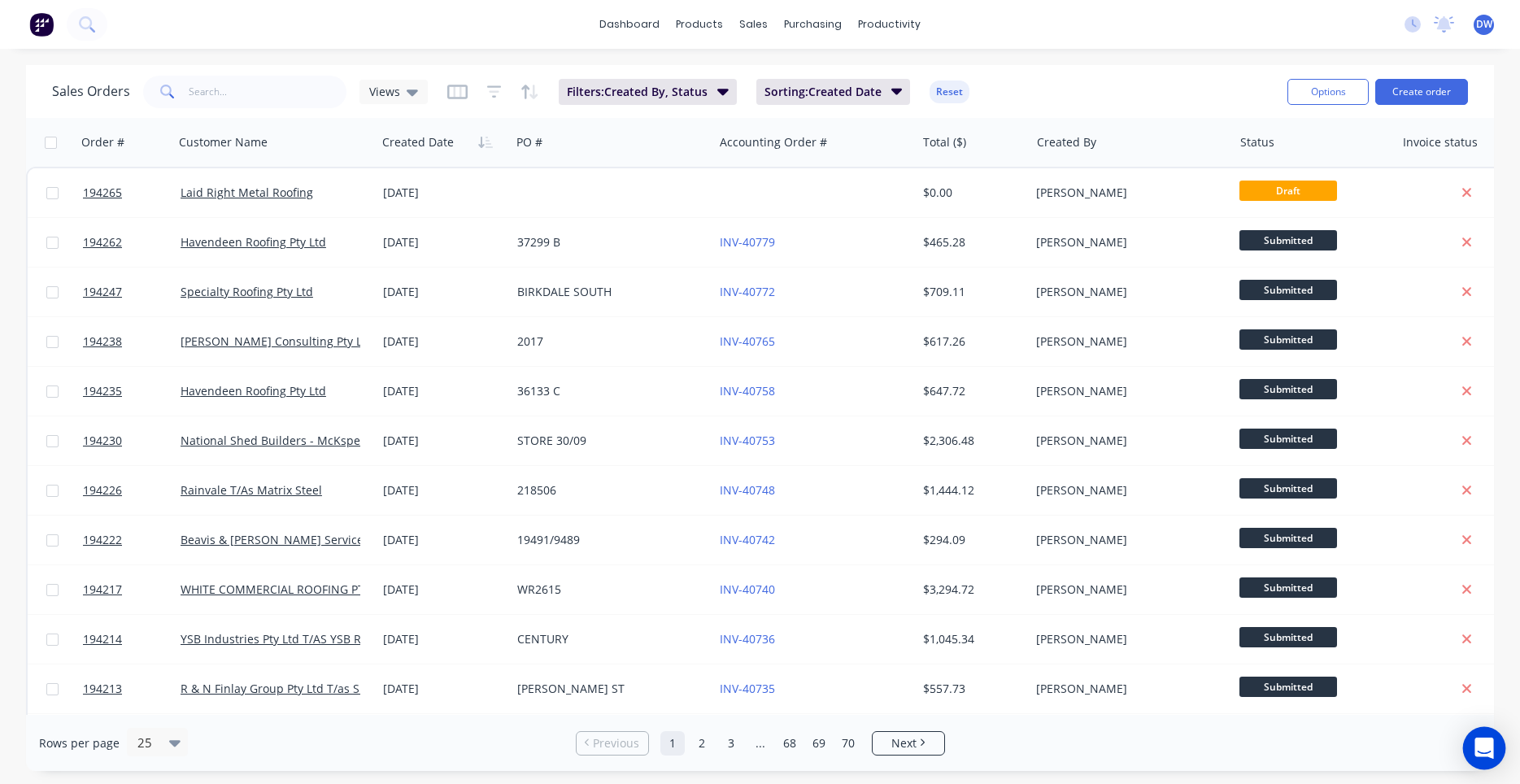
click at [1482, 754] on icon "Open Intercom Messenger" at bounding box center [1483, 748] width 18 height 21
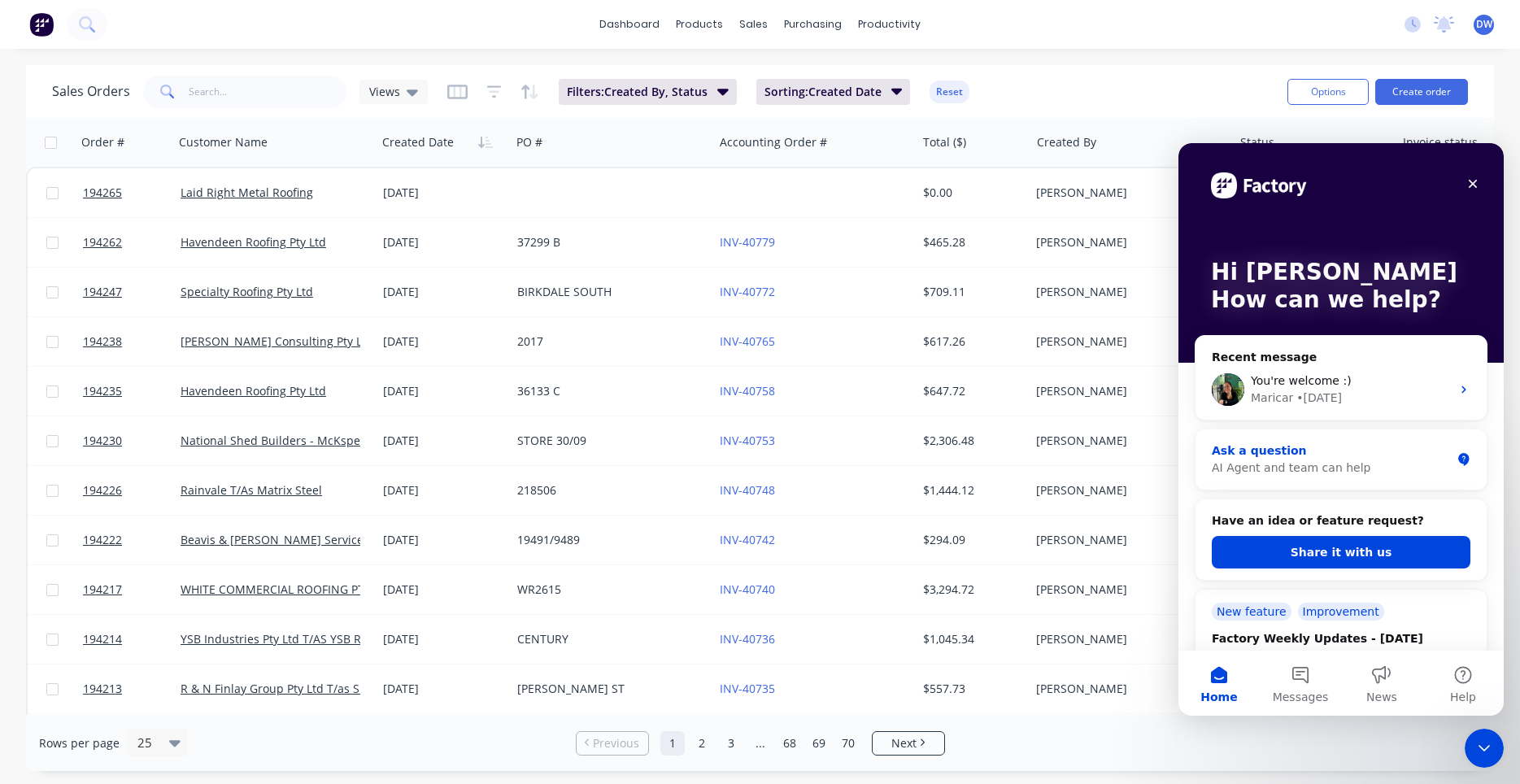
click at [1337, 445] on div "Ask a question" at bounding box center [1331, 450] width 239 height 17
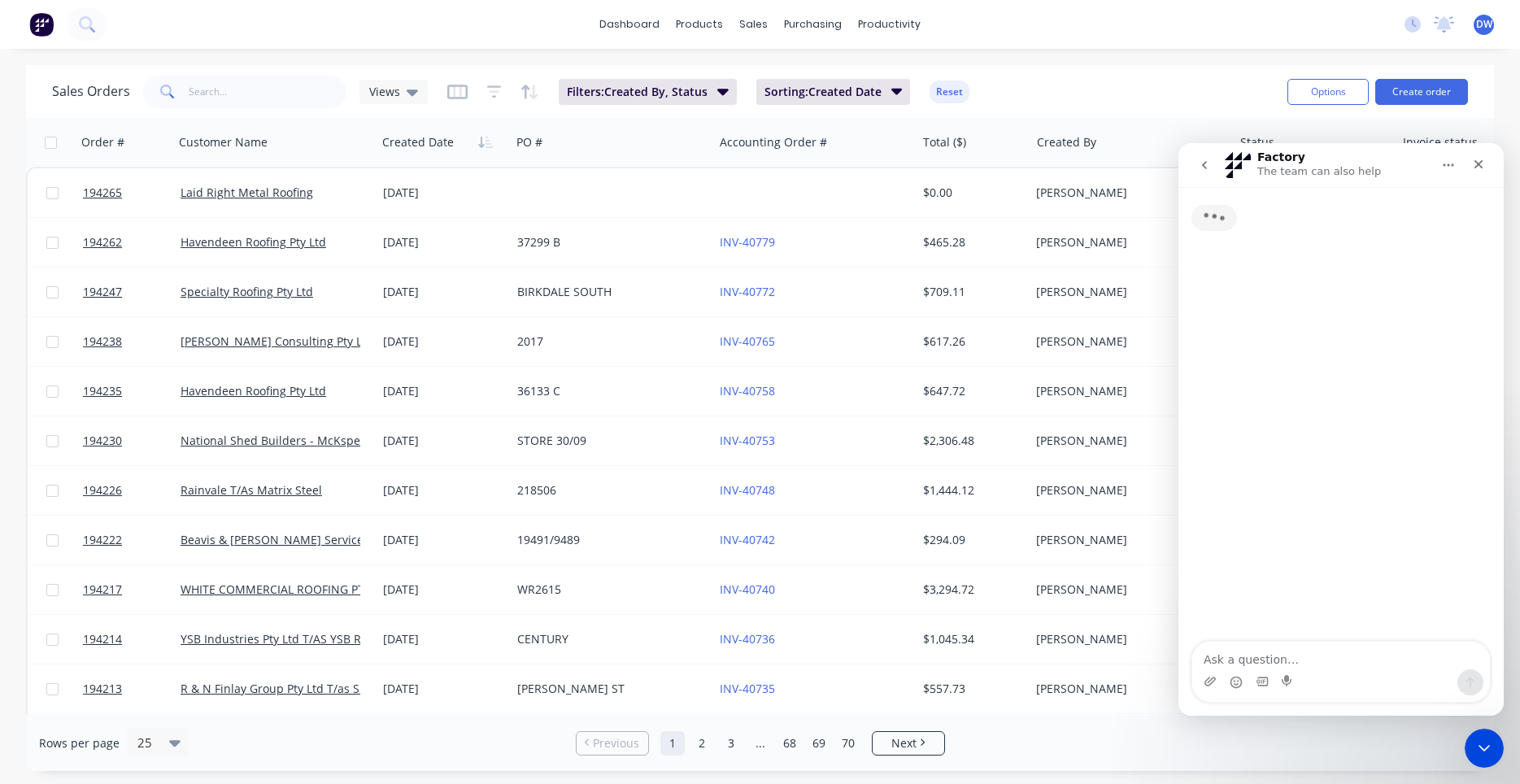
click at [1268, 659] on textarea "Ask a question…" at bounding box center [1340, 656] width 297 height 28
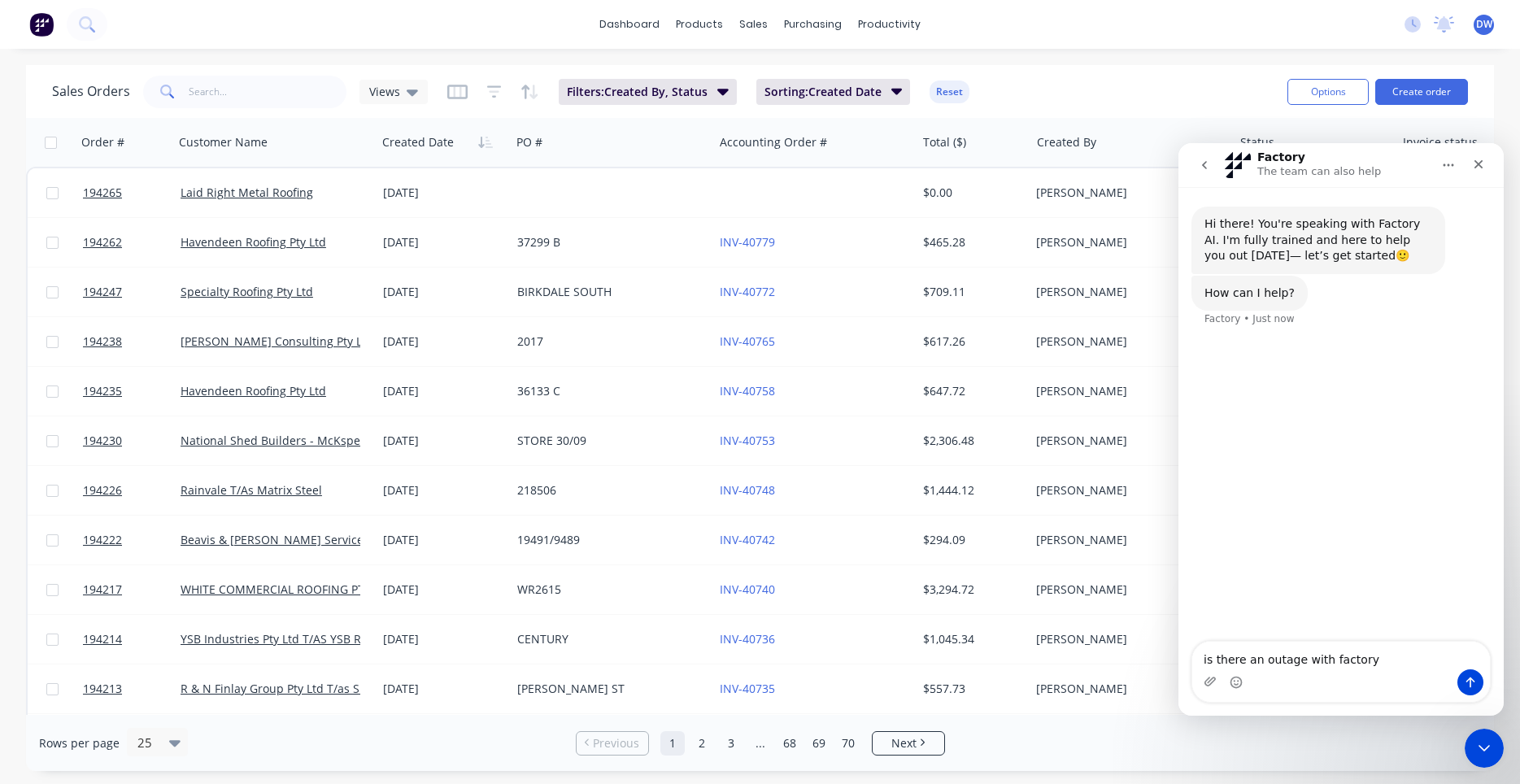
type textarea "is there an outage with factory?"
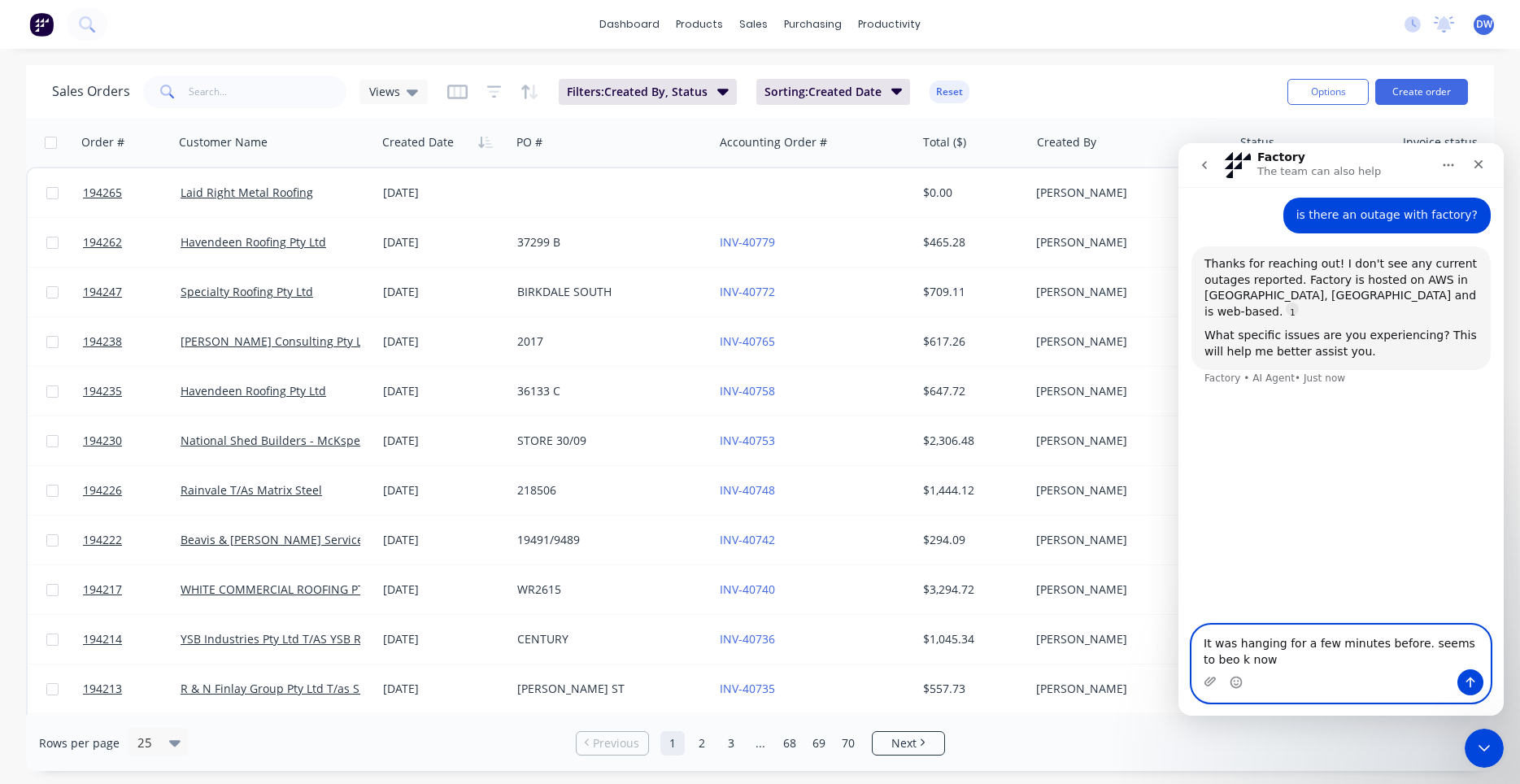
scroll to position [3, 0]
type textarea "It was hanging for a few minutes before. seems to beo k now"
click at [1461, 681] on button "Send a message…" at bounding box center [1471, 682] width 26 height 26
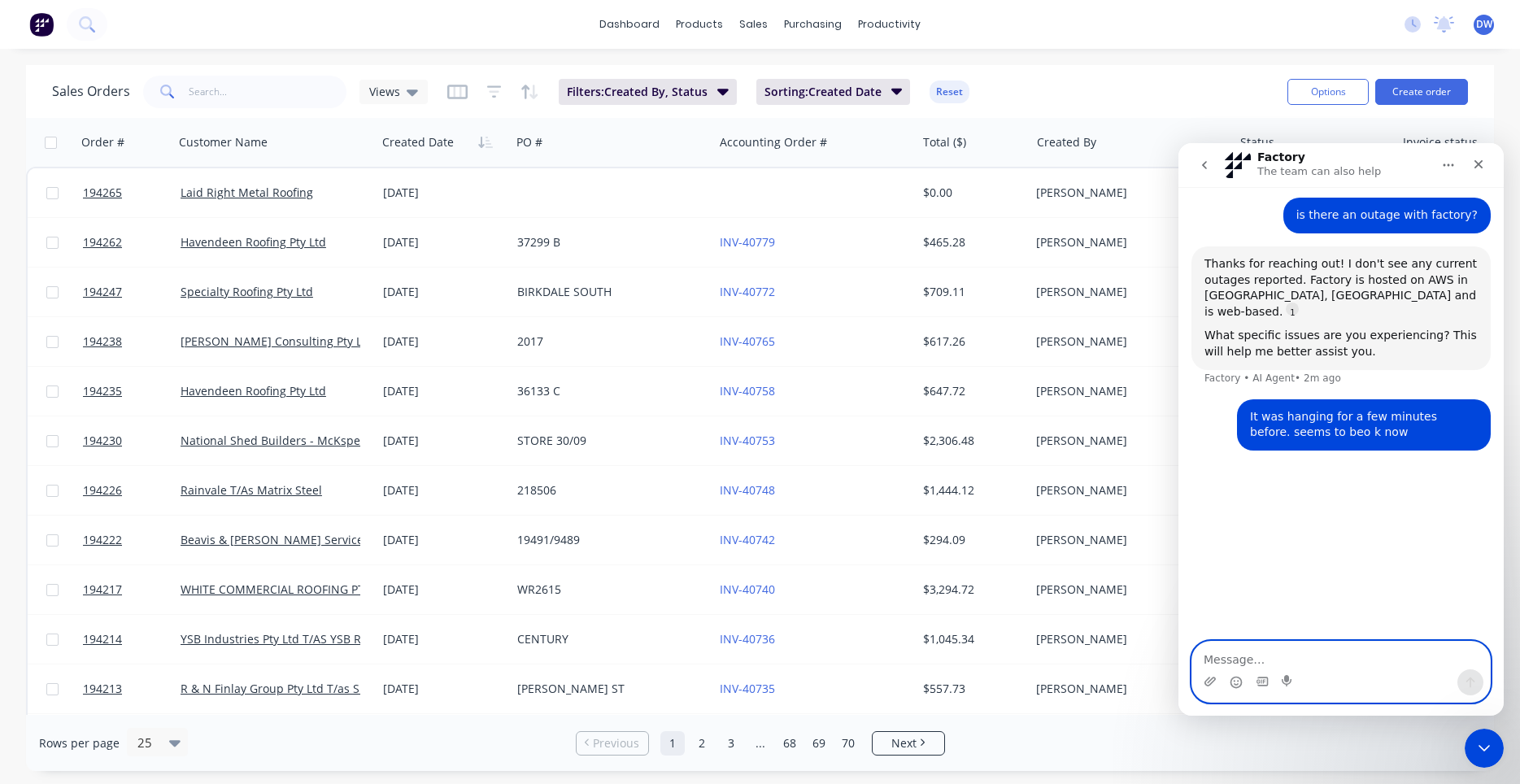
scroll to position [125, 0]
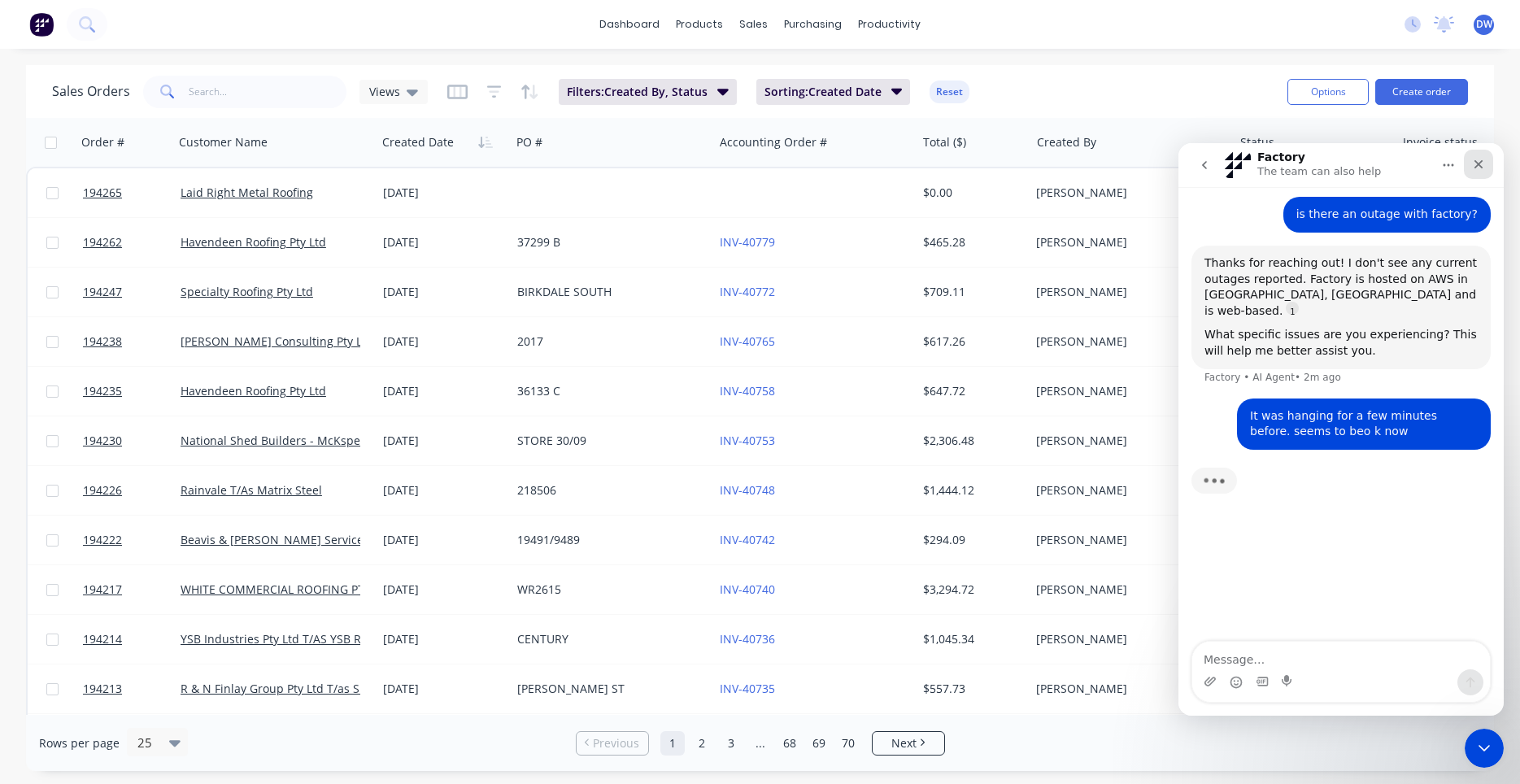
click at [1473, 153] on div "Close" at bounding box center [1478, 164] width 29 height 29
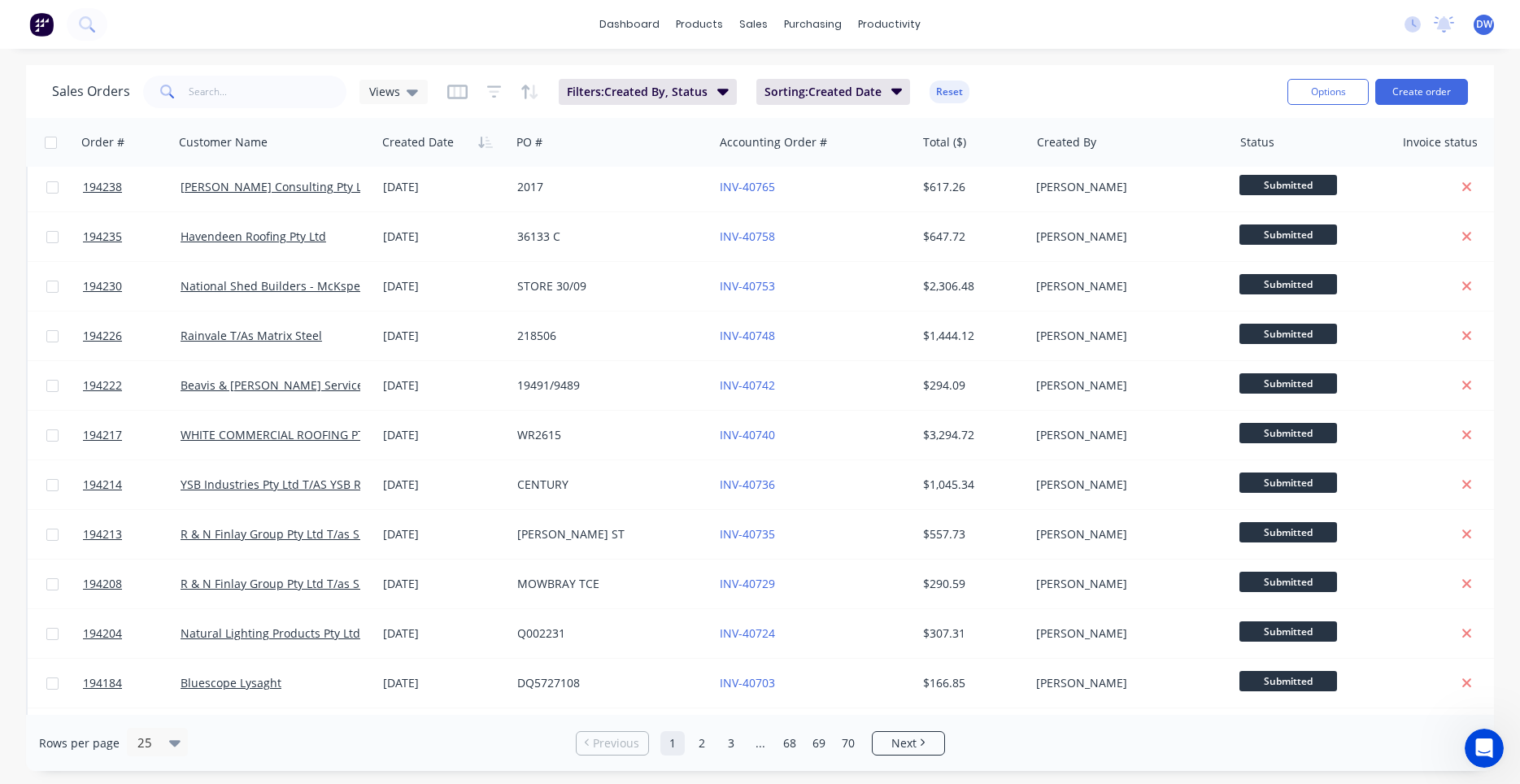
scroll to position [309, 0]
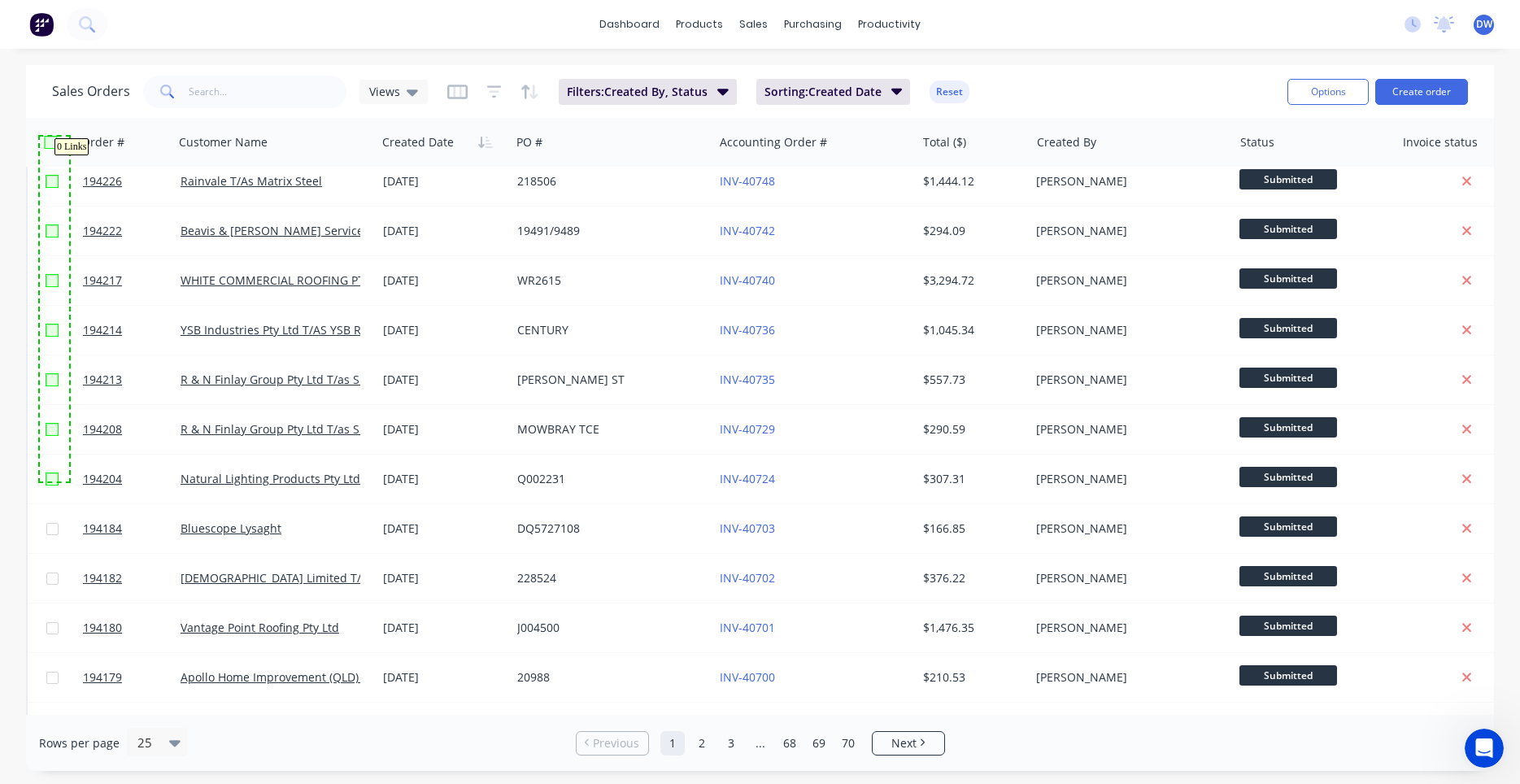
drag, startPoint x: 69, startPoint y: 481, endPoint x: 39, endPoint y: 129, distance: 353.3
checkbox input "true"
checkbox input "false"
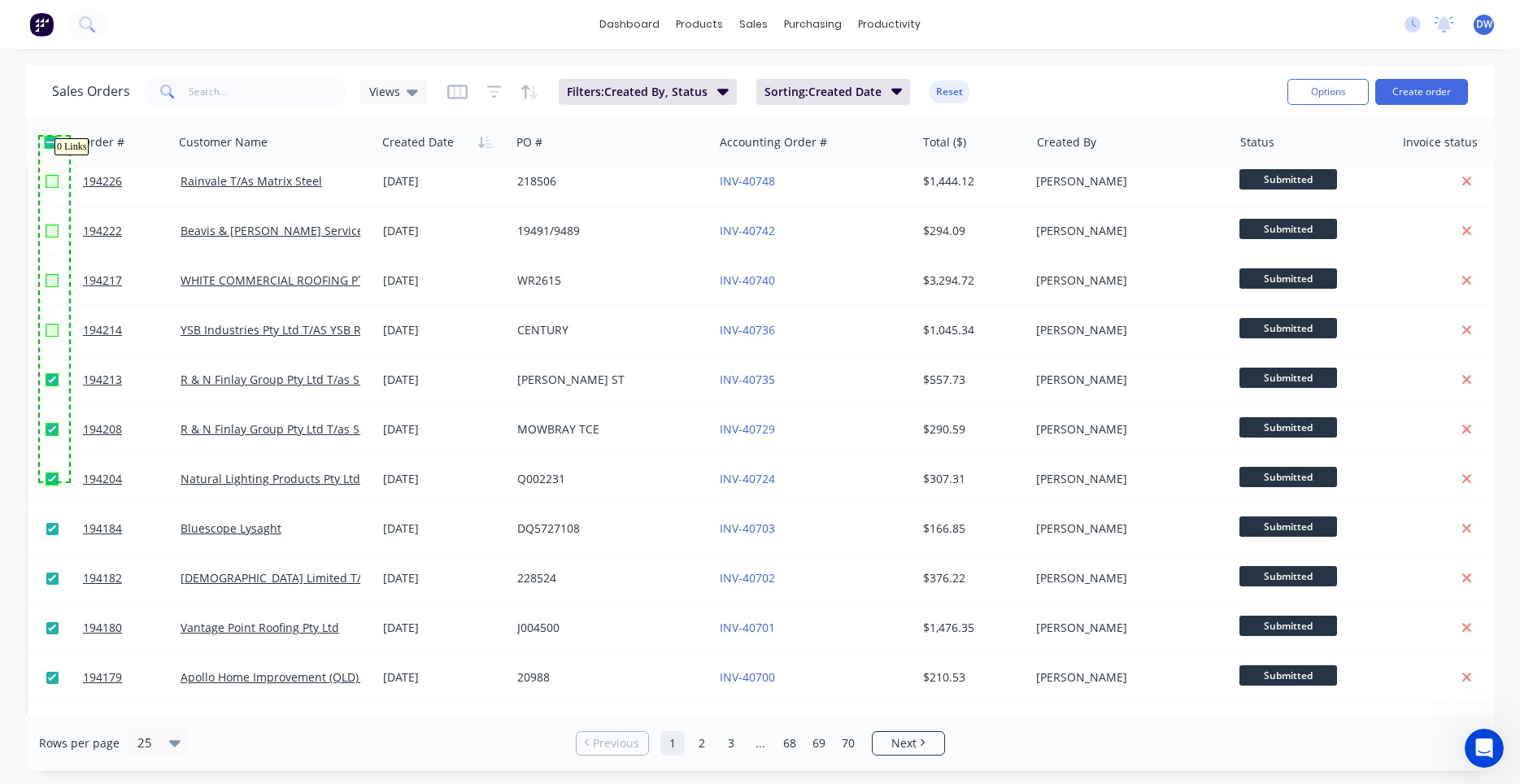
checkbox input "false"
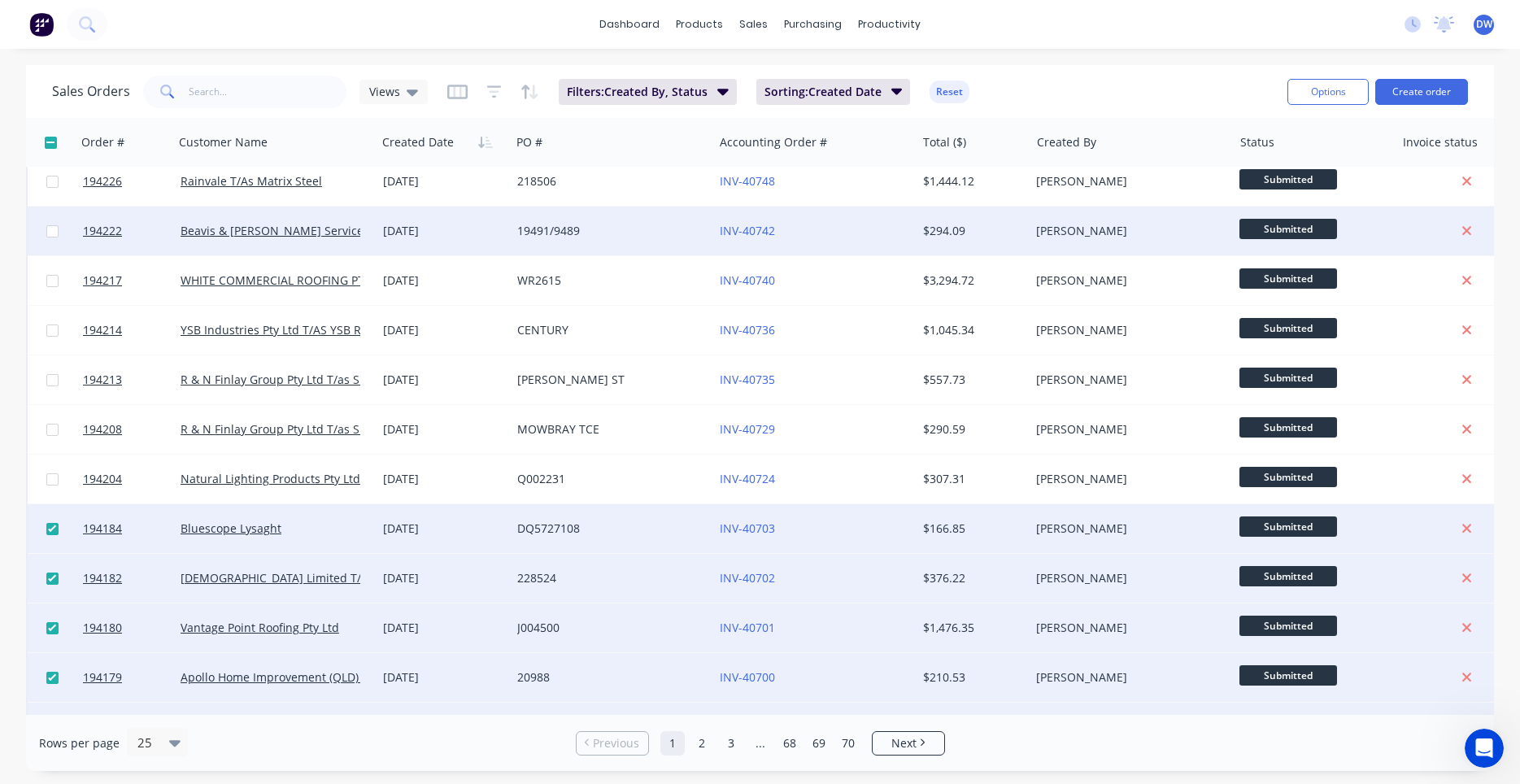
checkbox input "false"
checkbox input "true"
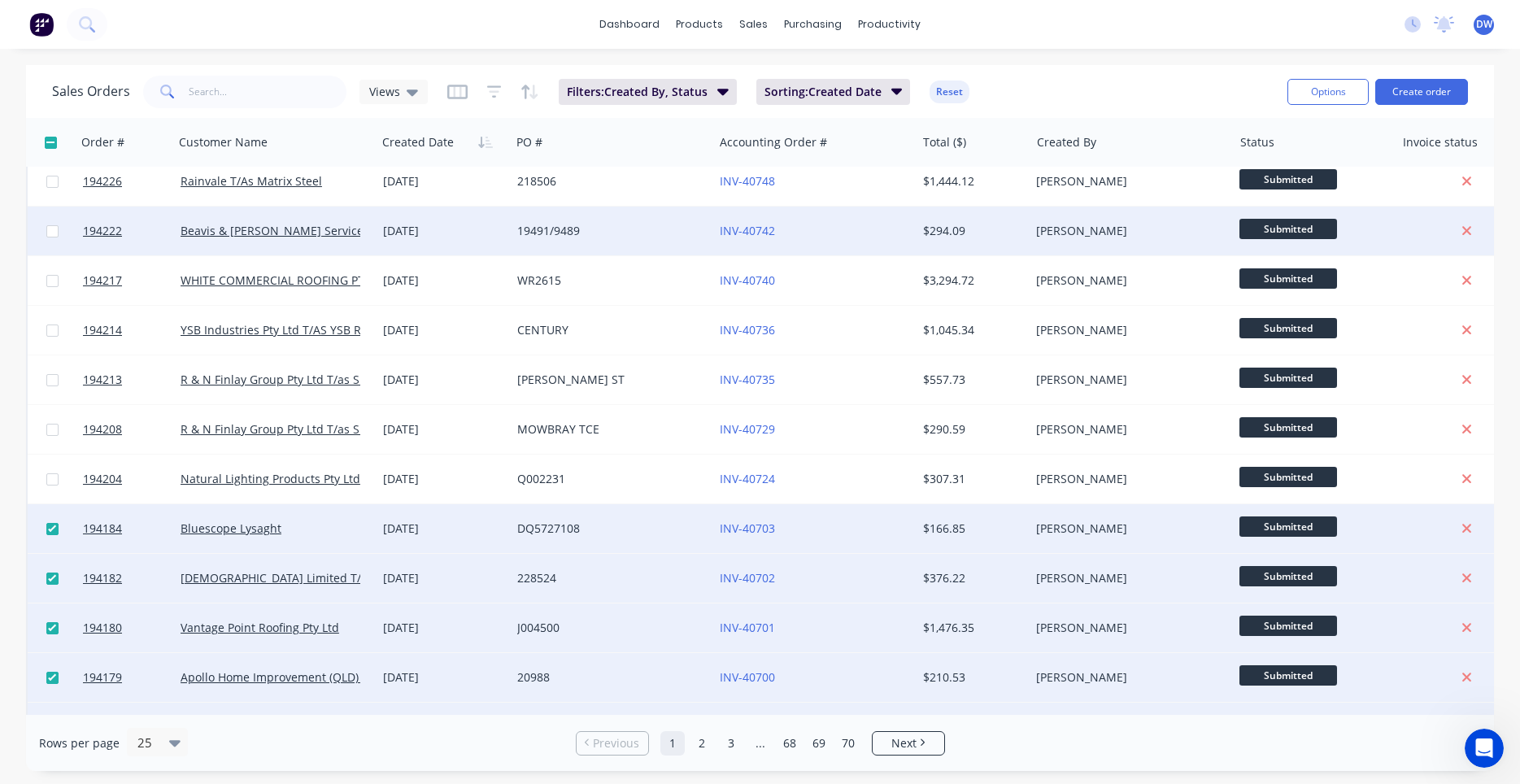
checkbox input "true"
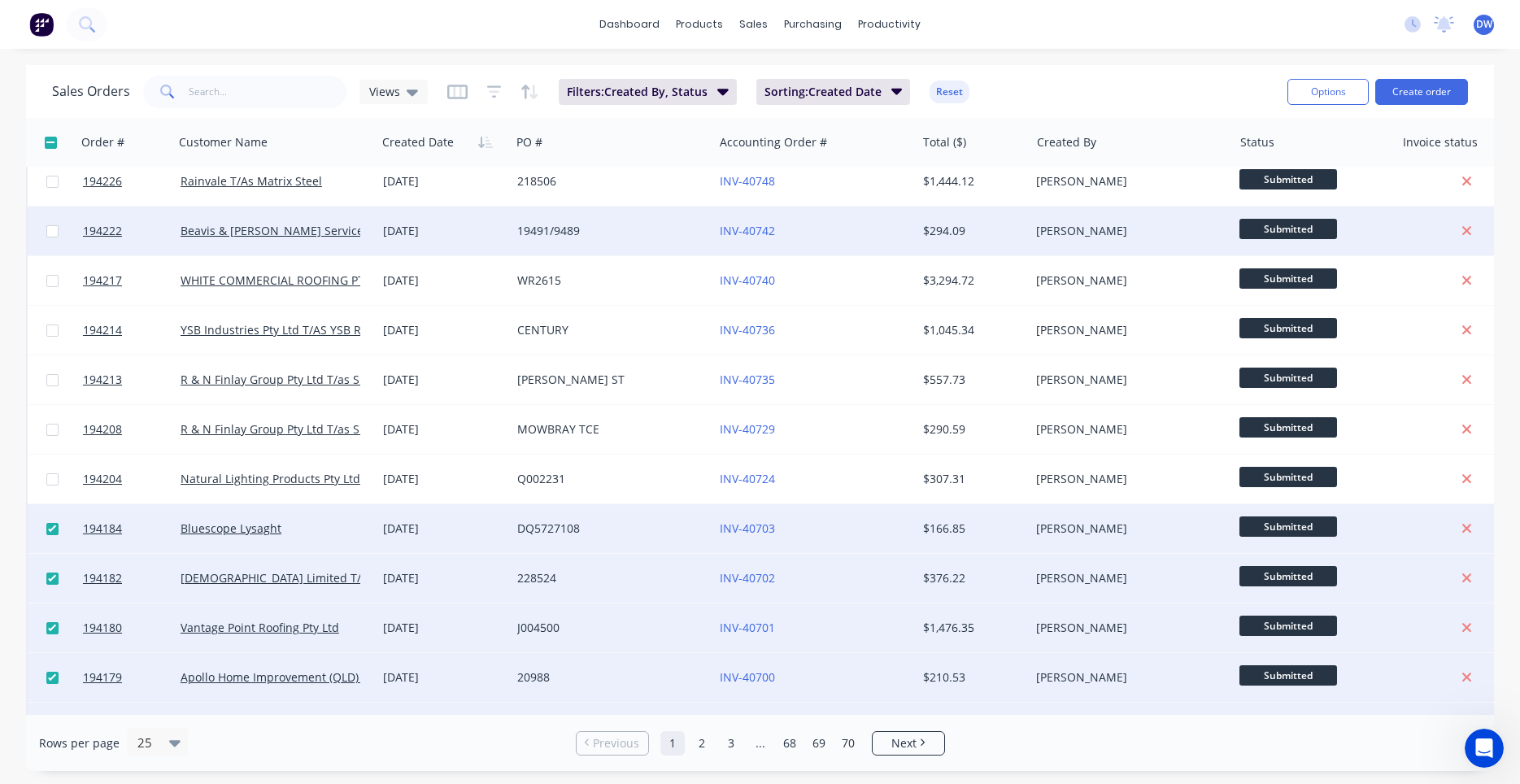
checkbox input "true"
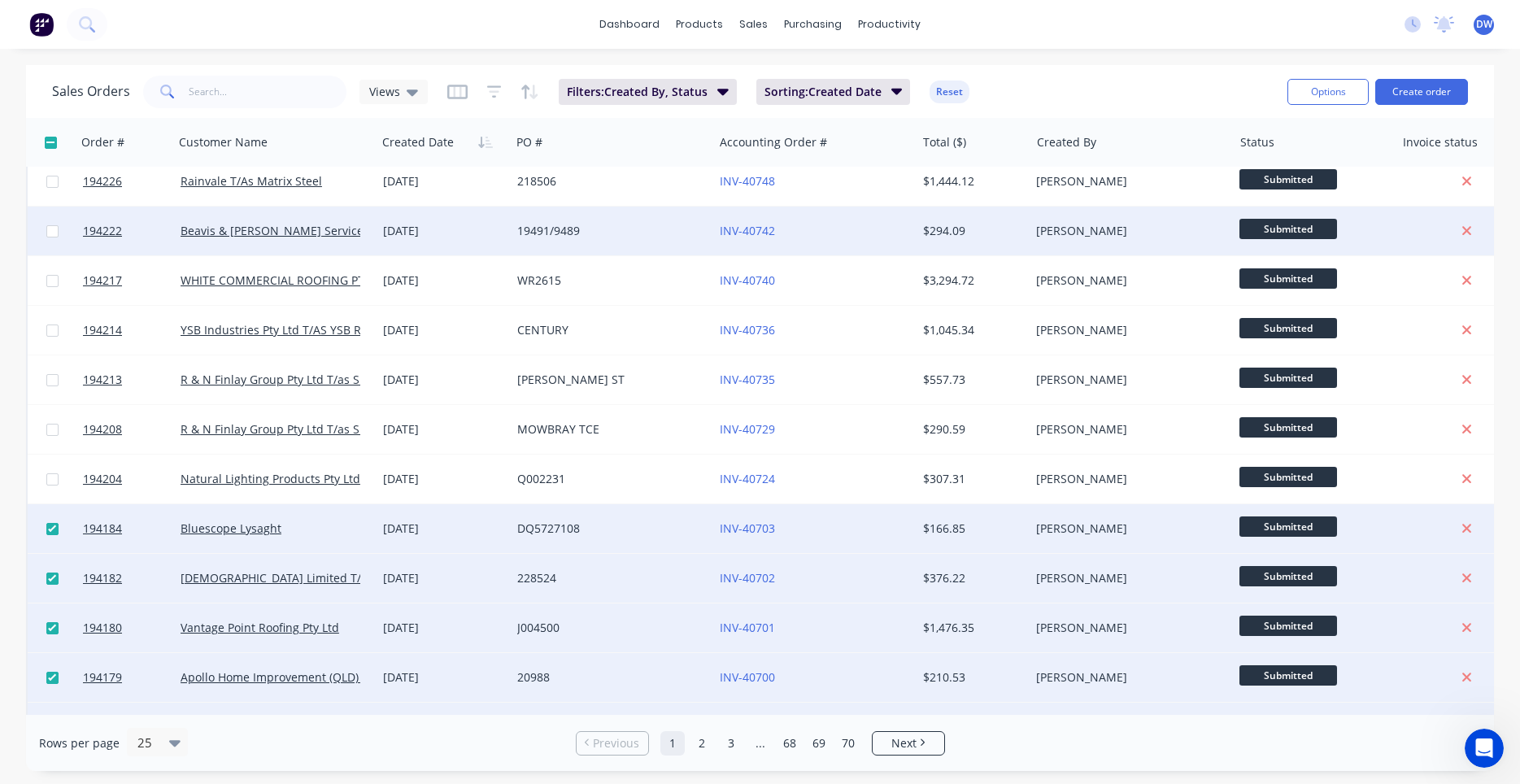
checkbox input "true"
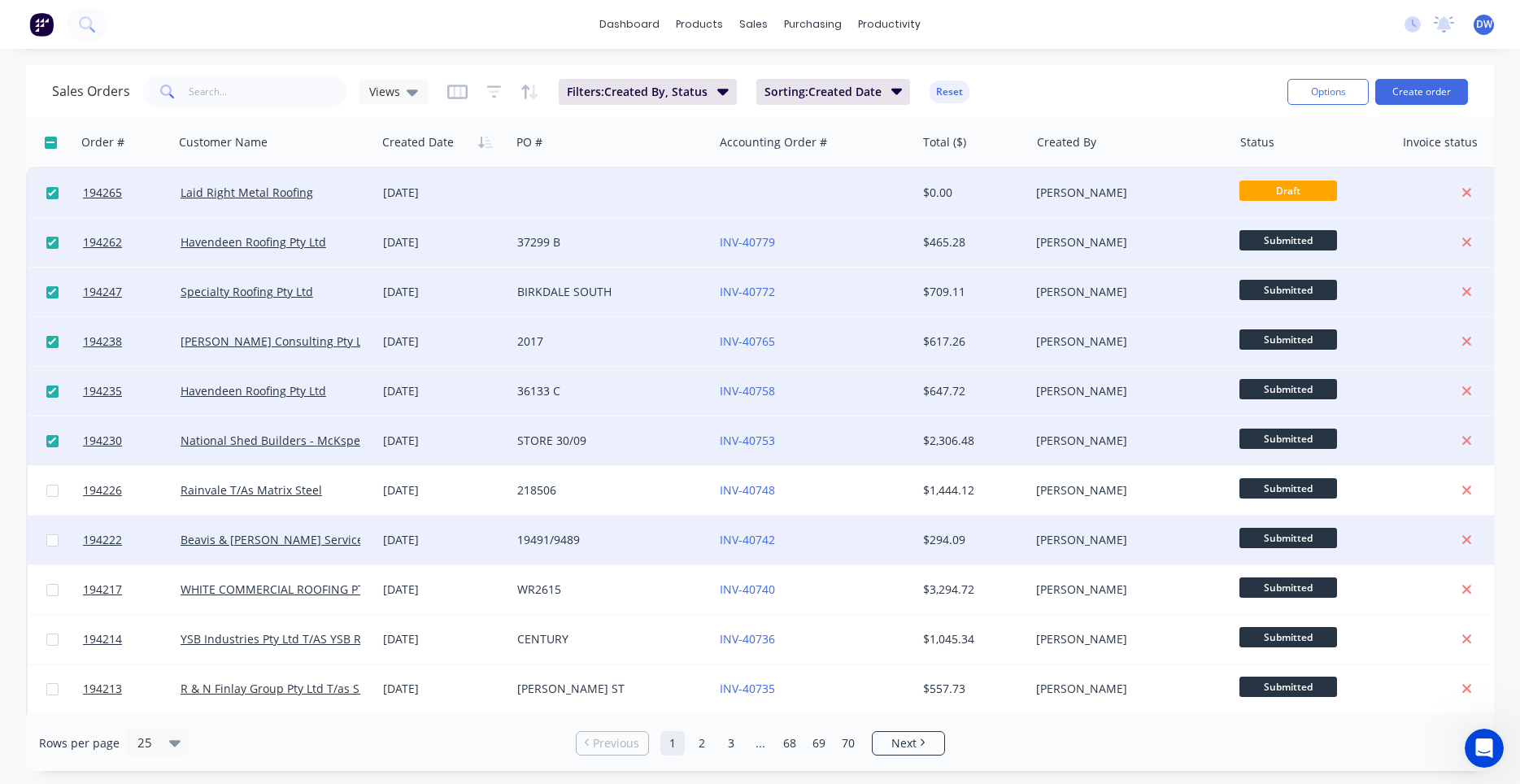
scroll to position [154, 0]
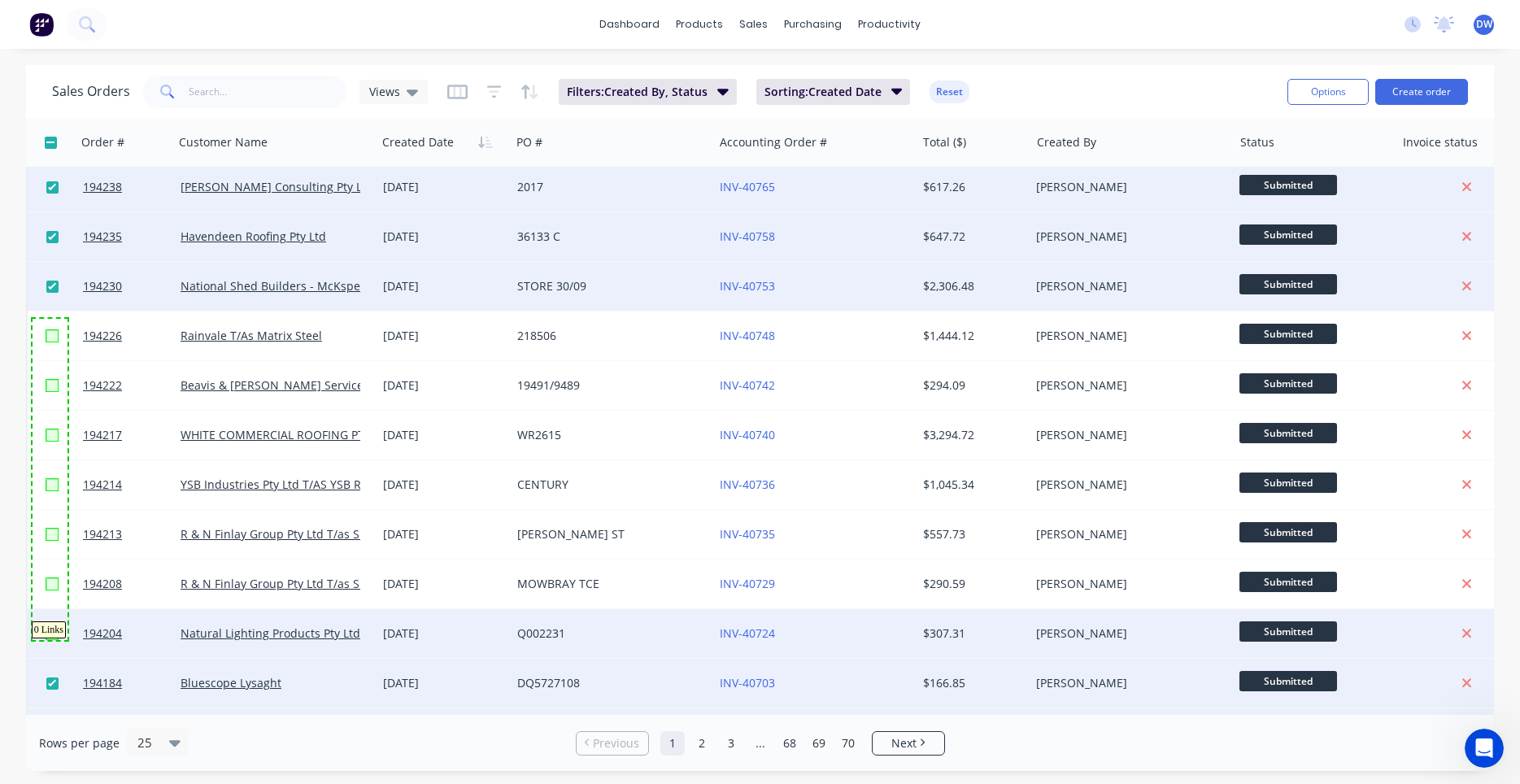
drag, startPoint x: 32, startPoint y: 319, endPoint x: 68, endPoint y: 640, distance: 323.0
checkbox input "true"
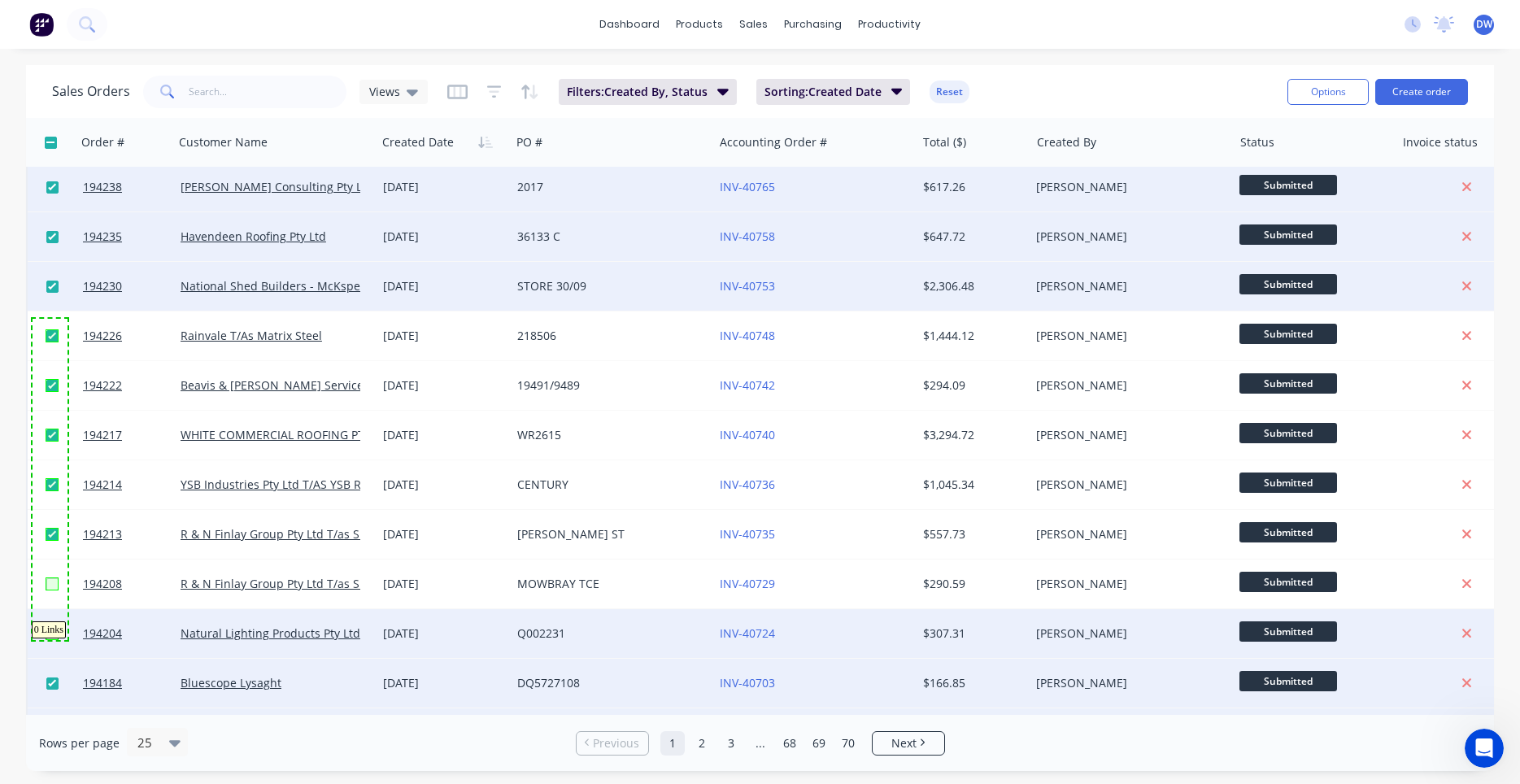
checkbox input "true"
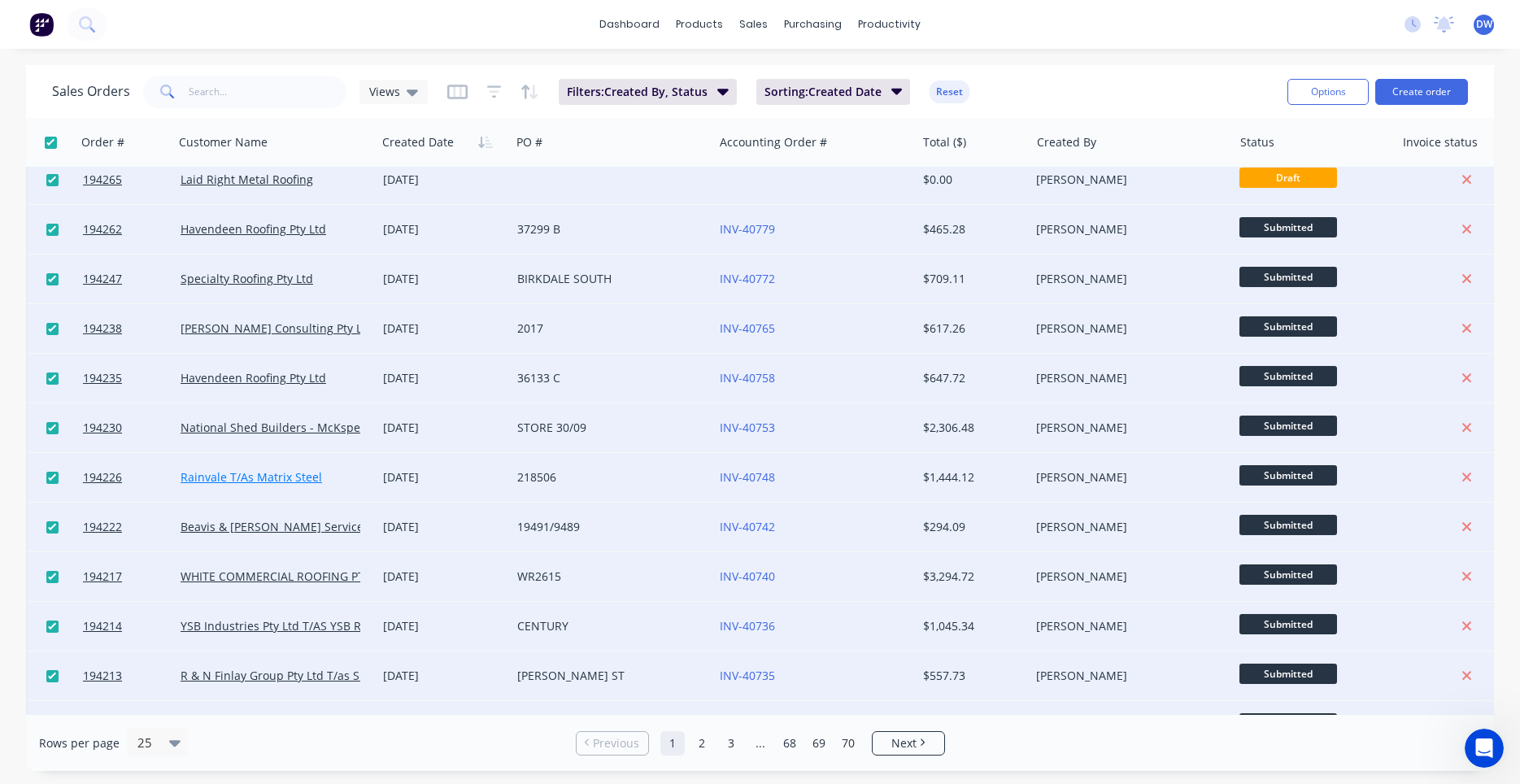
scroll to position [0, 0]
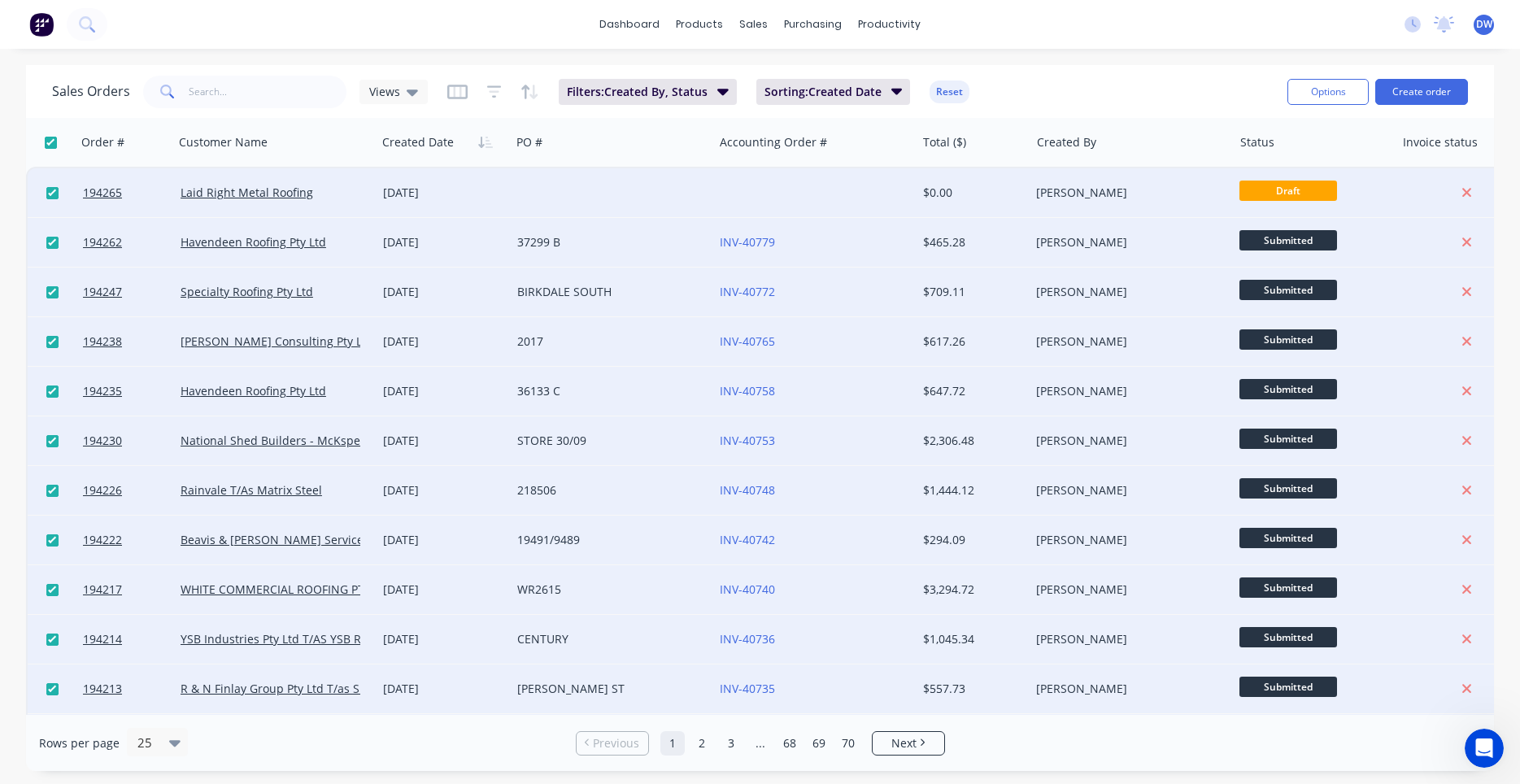
click at [54, 142] on input "checkbox" at bounding box center [51, 143] width 12 height 12
checkbox input "false"
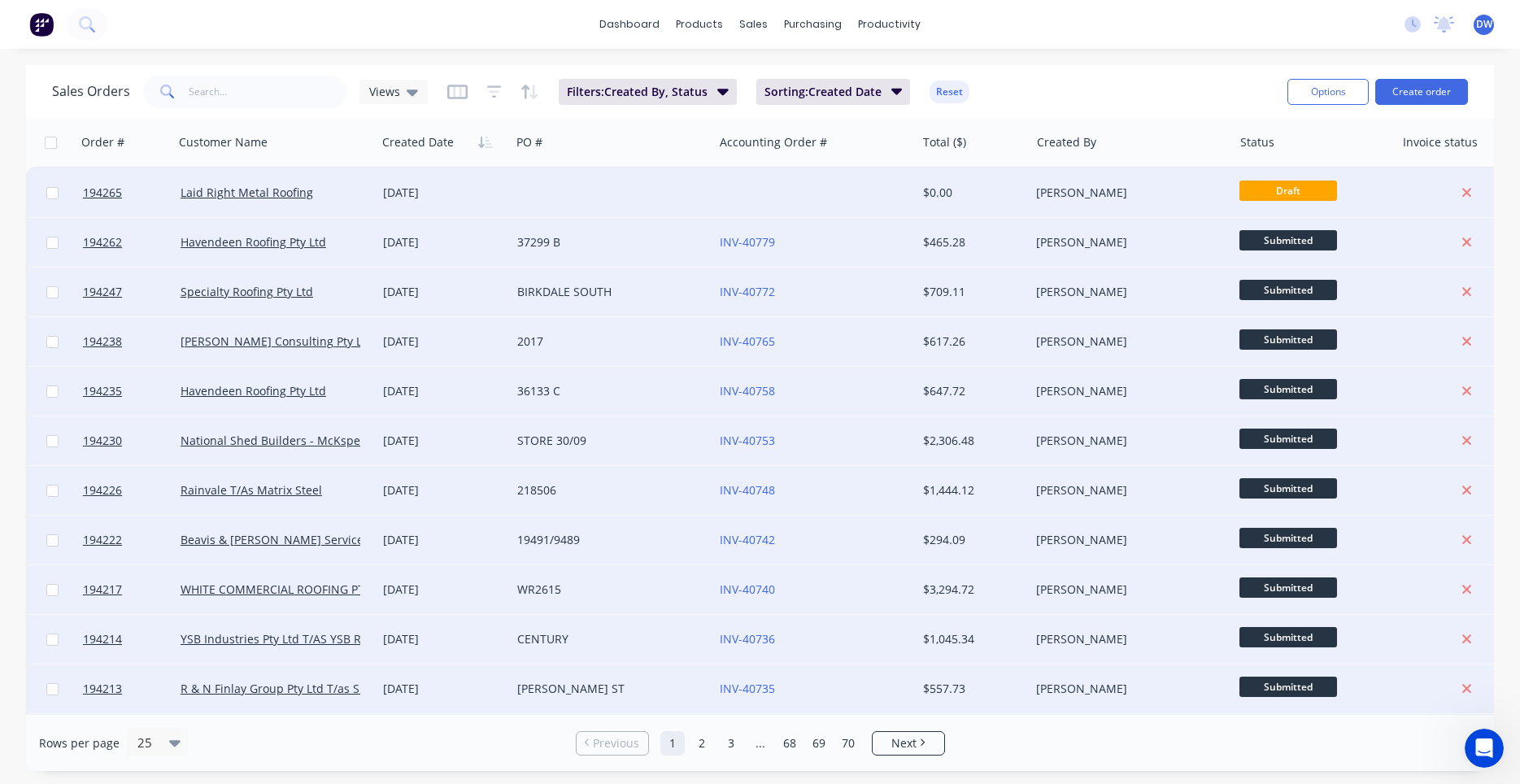
checkbox input "false"
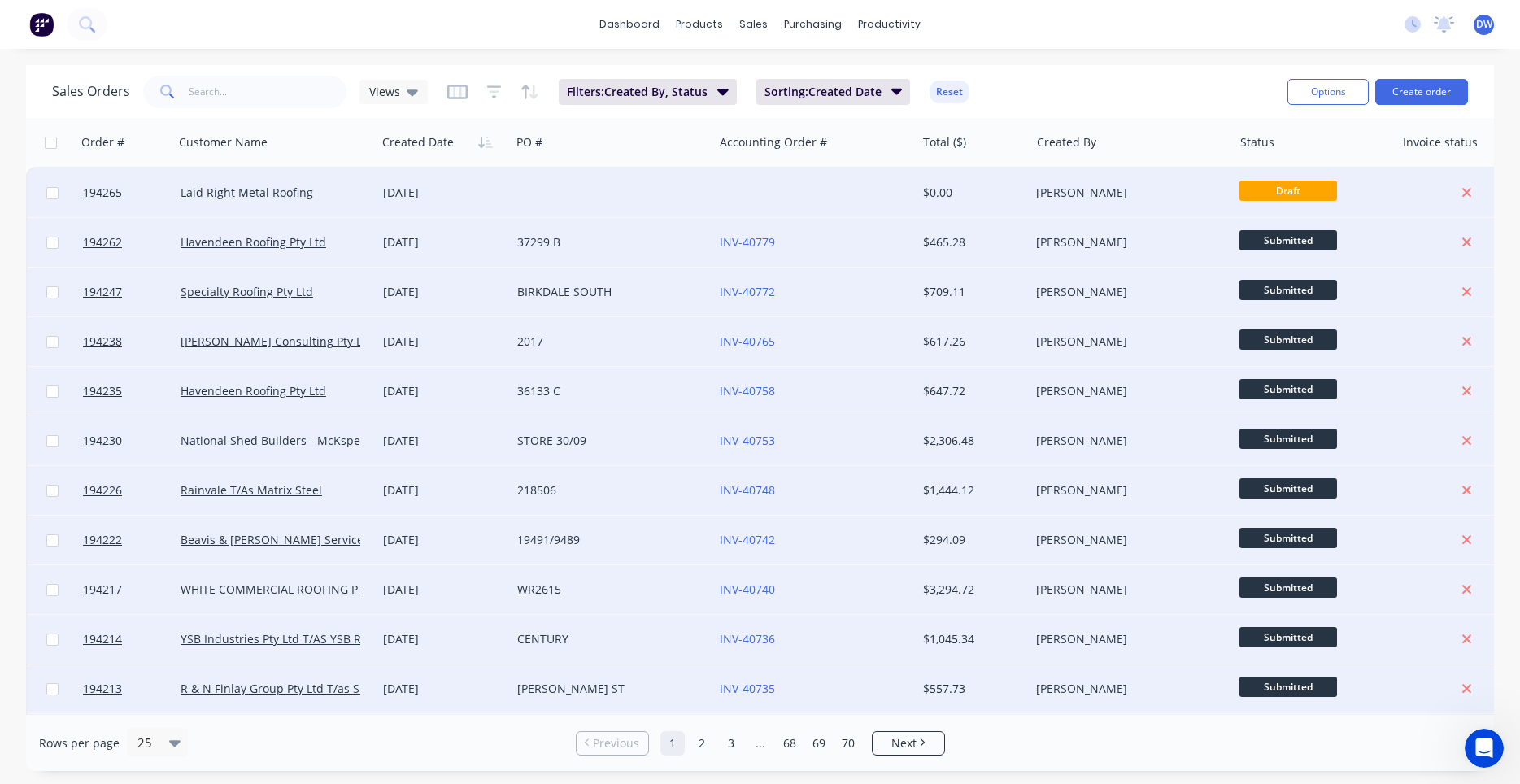
checkbox input "false"
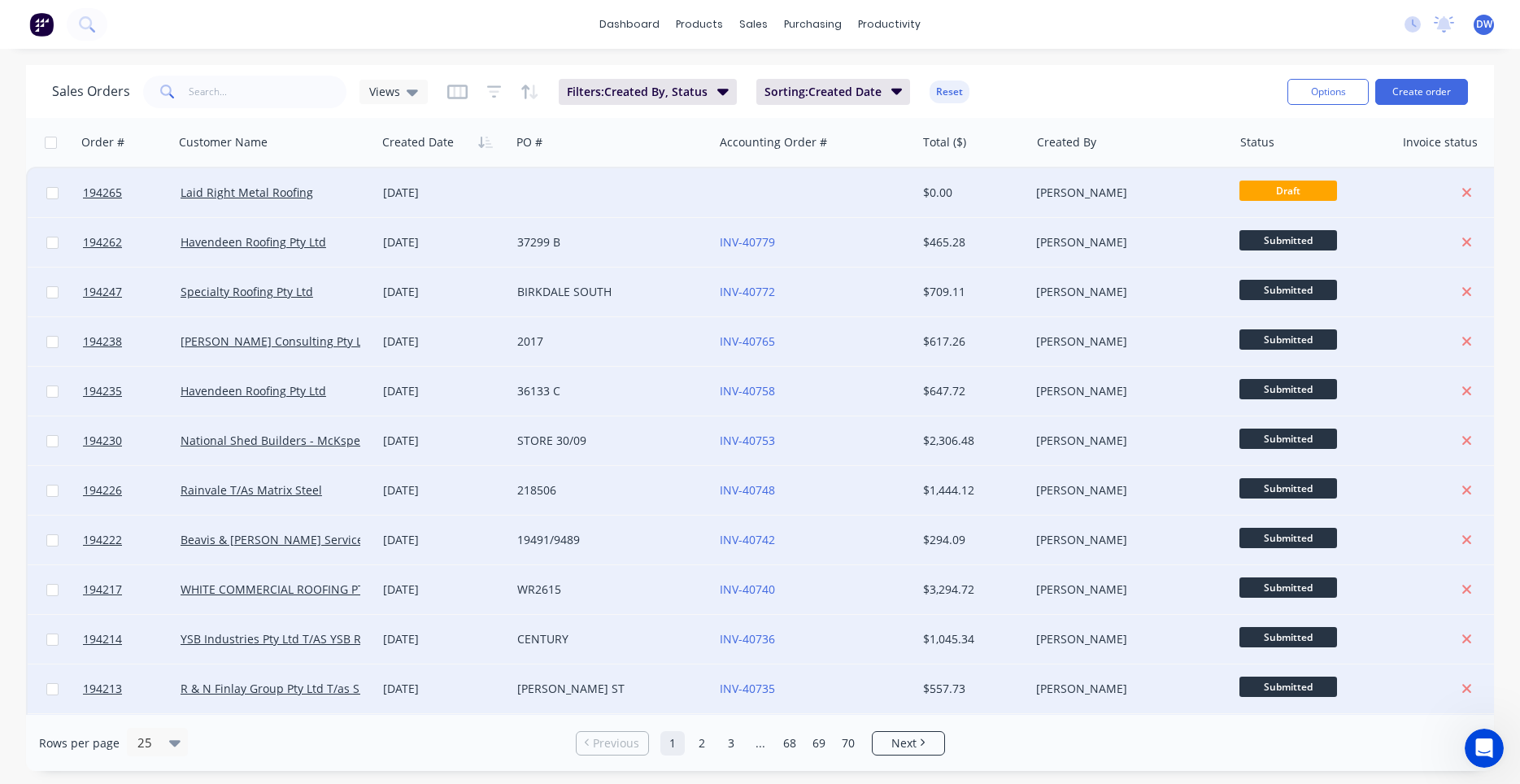
checkbox input "false"
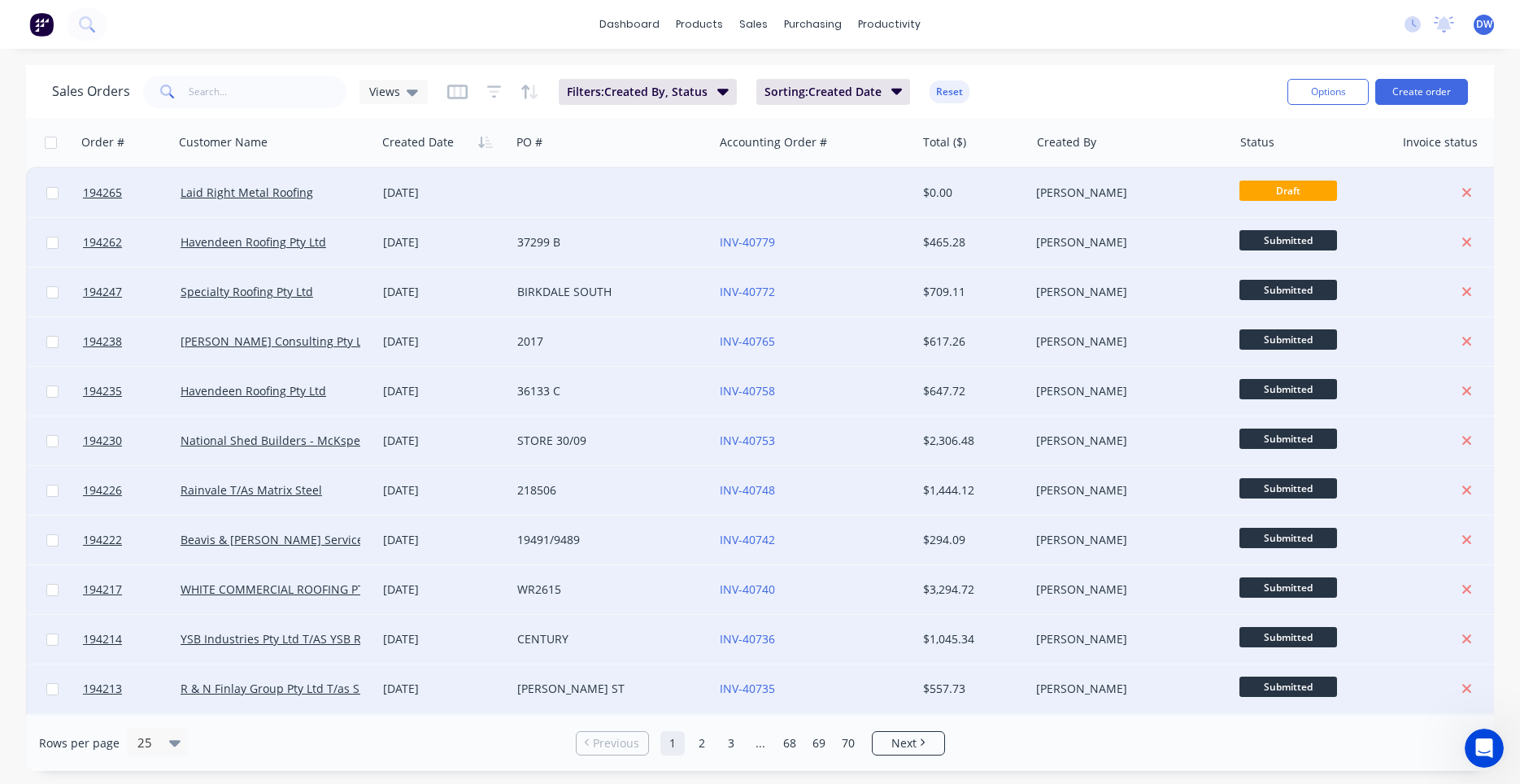
checkbox input "false"
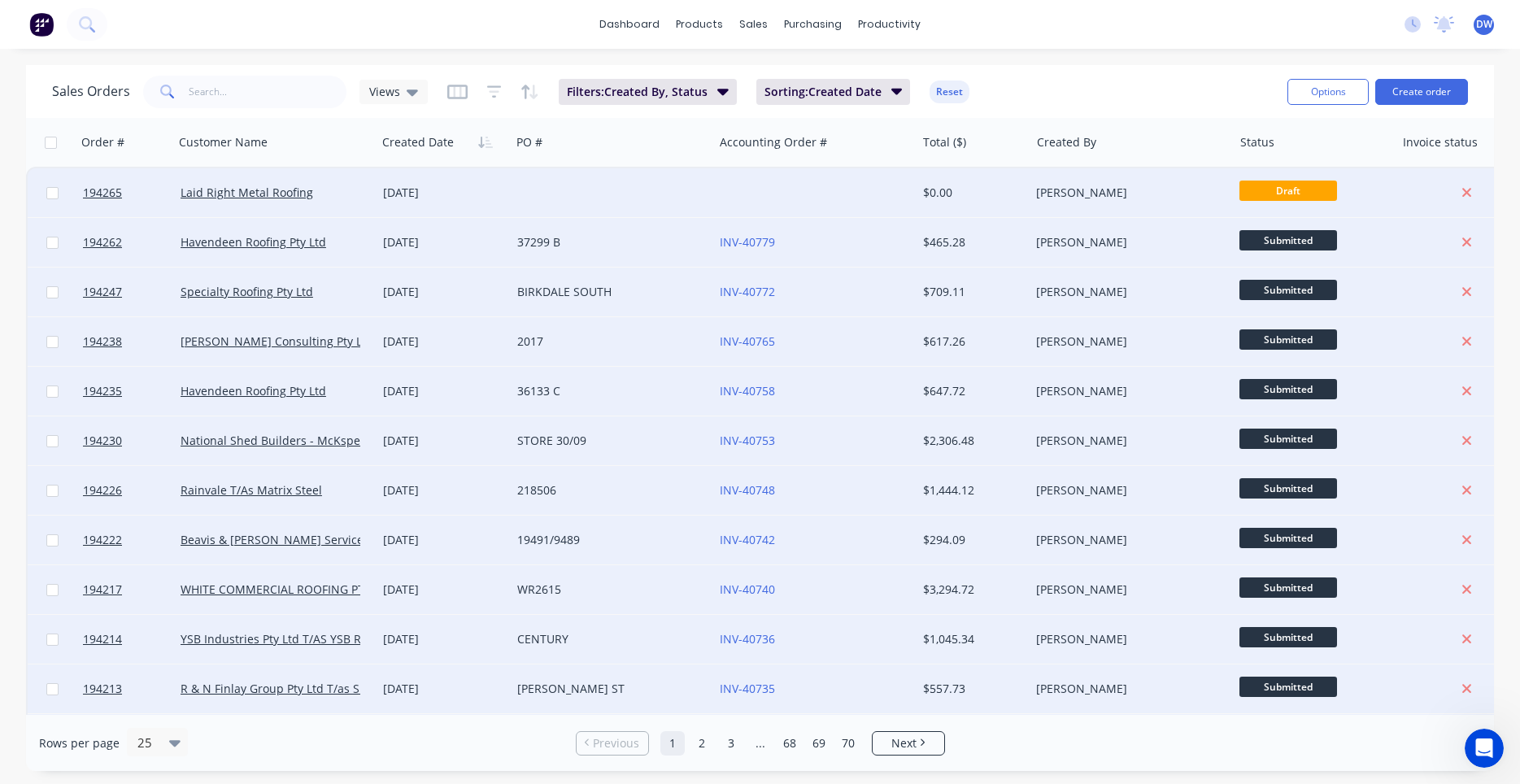
checkbox input "false"
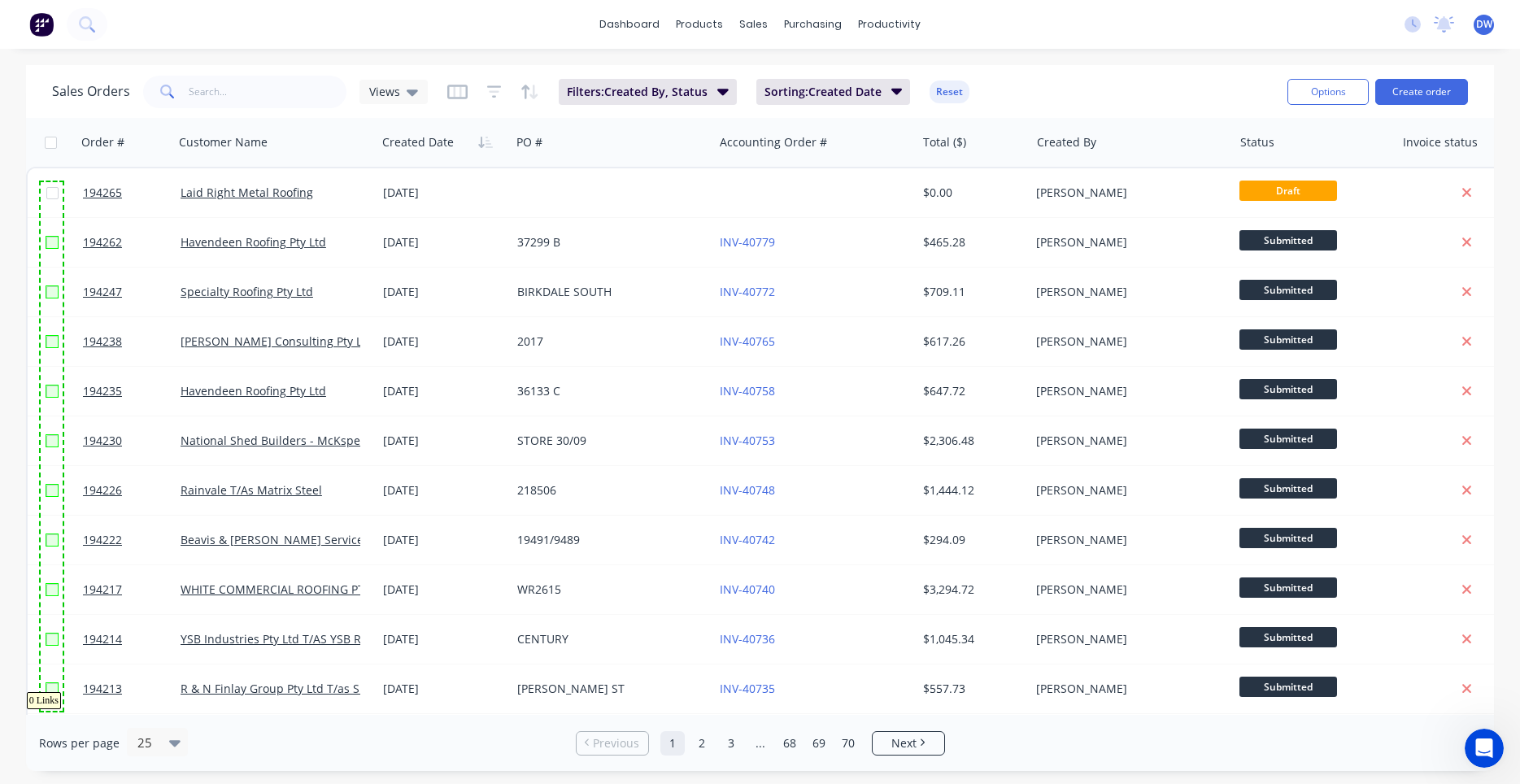
drag, startPoint x: 40, startPoint y: 182, endPoint x: 62, endPoint y: 710, distance: 528.5
checkbox input "true"
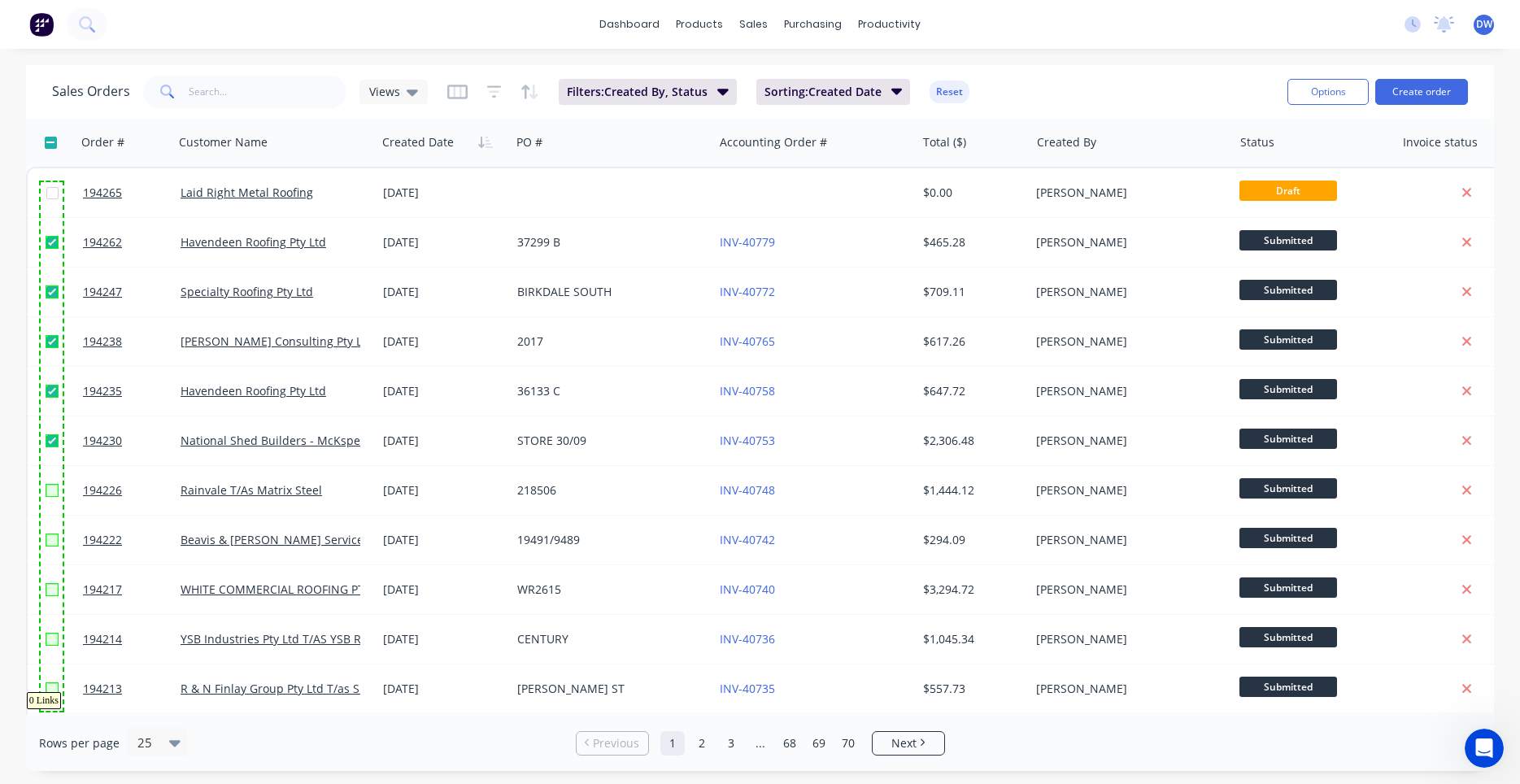
checkbox input "true"
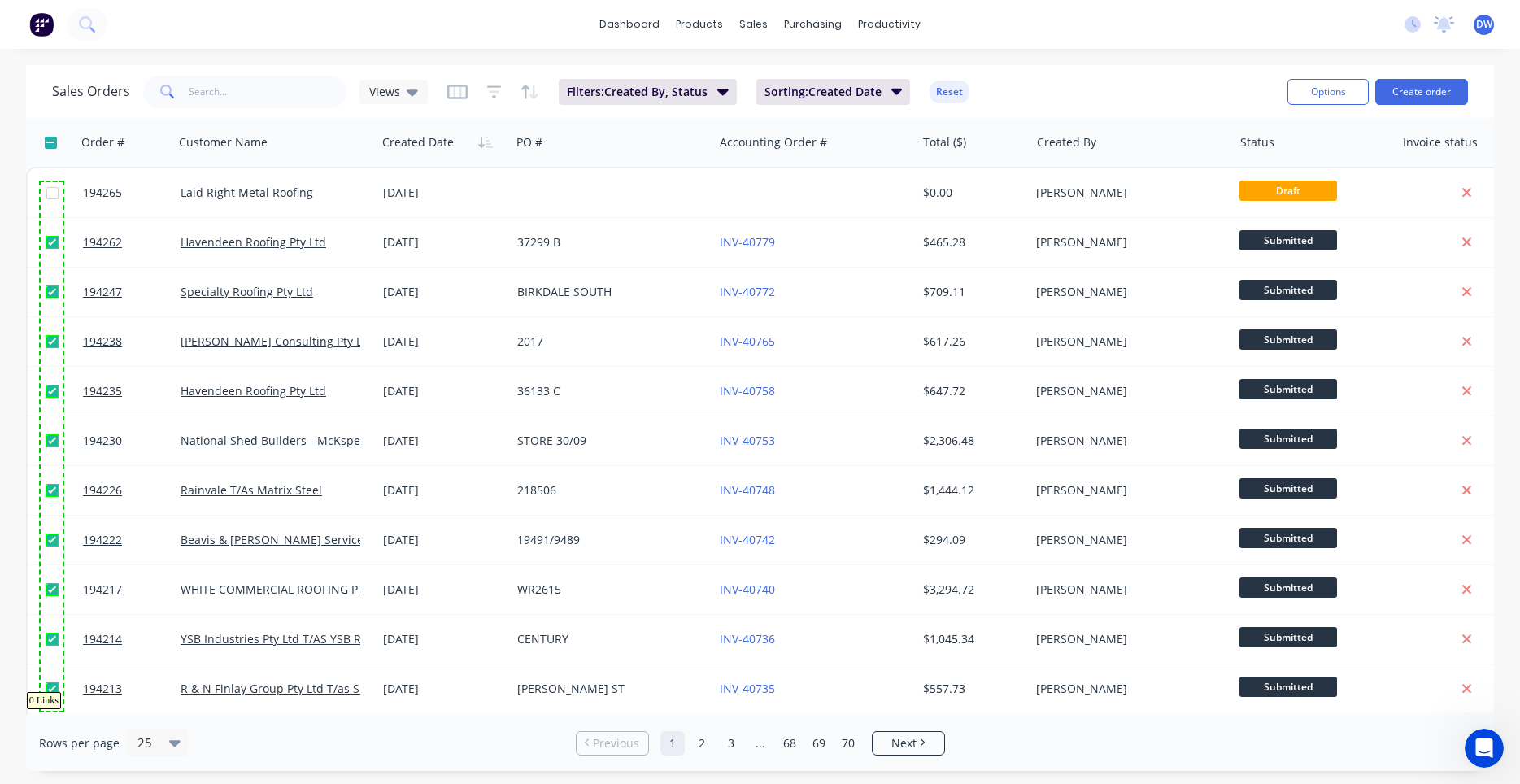
checkbox input "true"
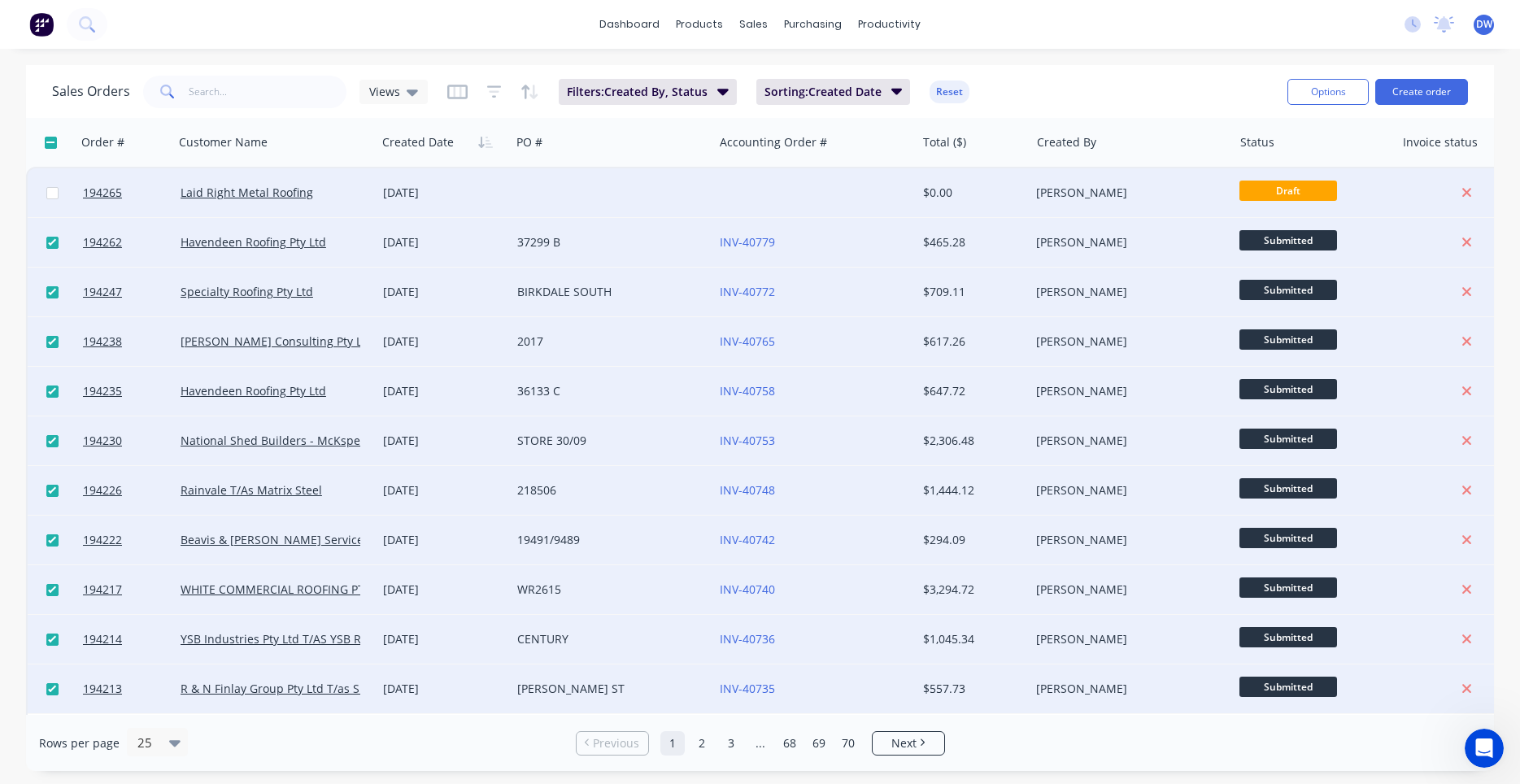
click at [54, 196] on input "checkbox" at bounding box center [53, 193] width 12 height 12
checkbox input "true"
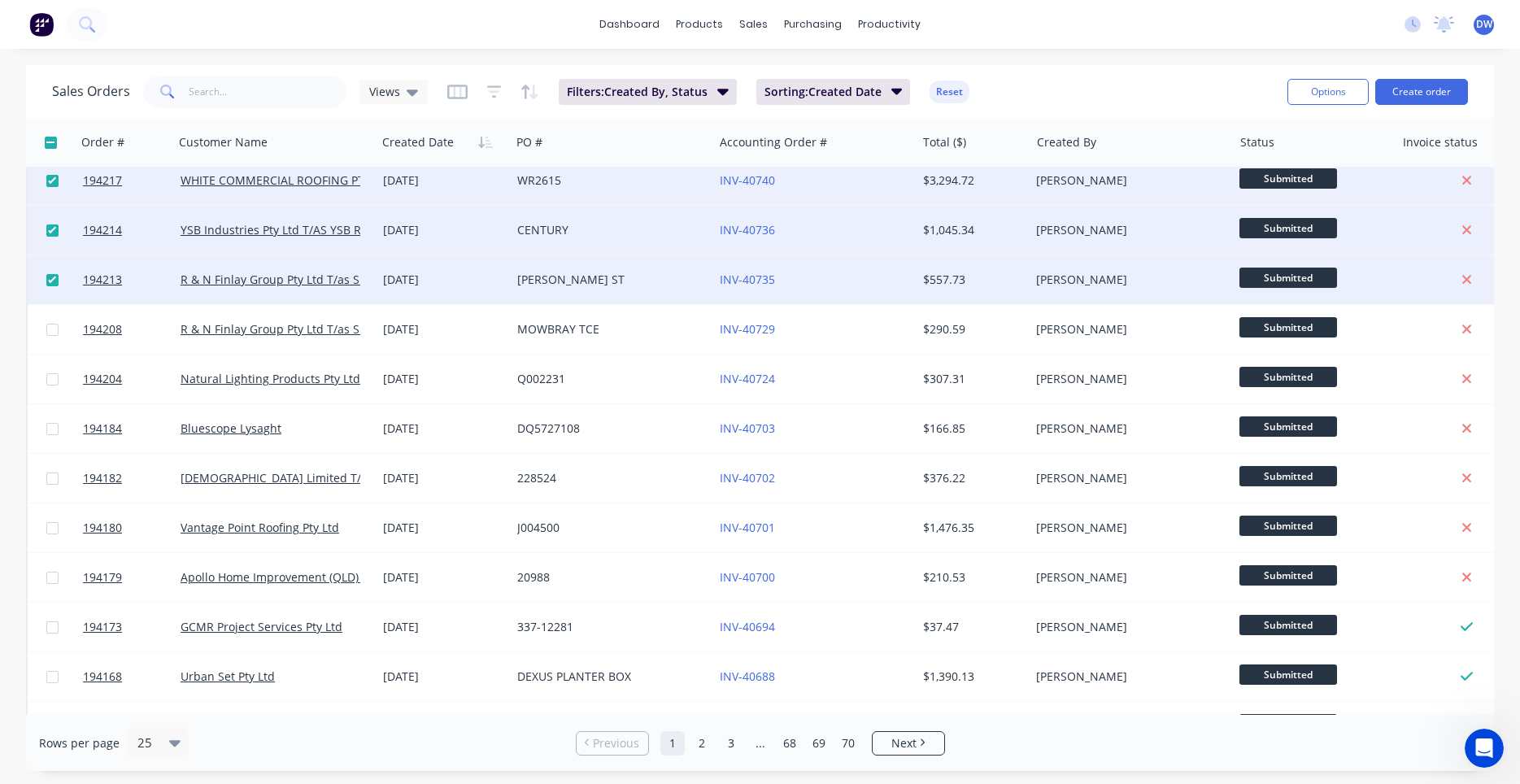
scroll to position [464, 0]
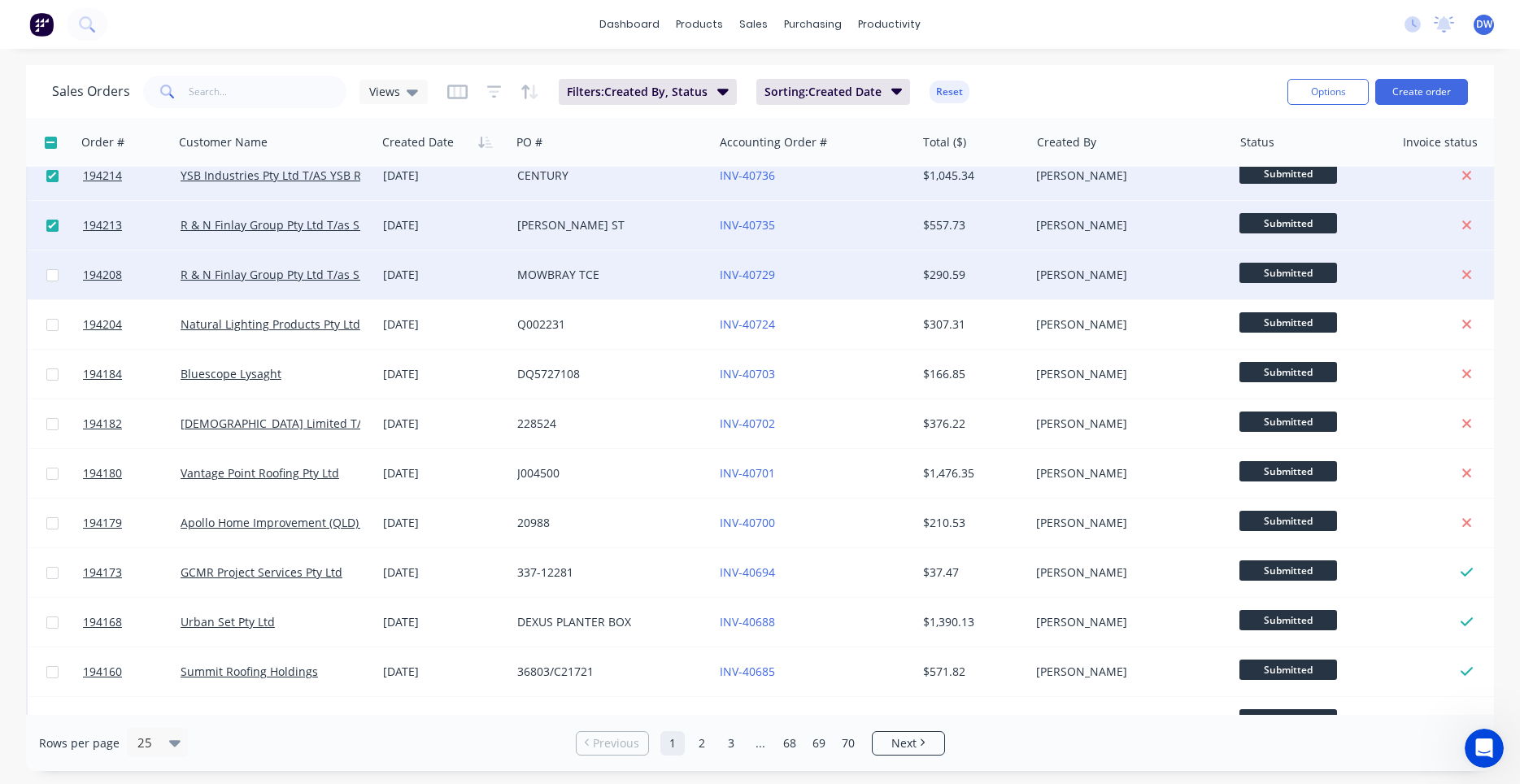
click at [53, 280] on input "checkbox" at bounding box center [53, 275] width 12 height 12
checkbox input "true"
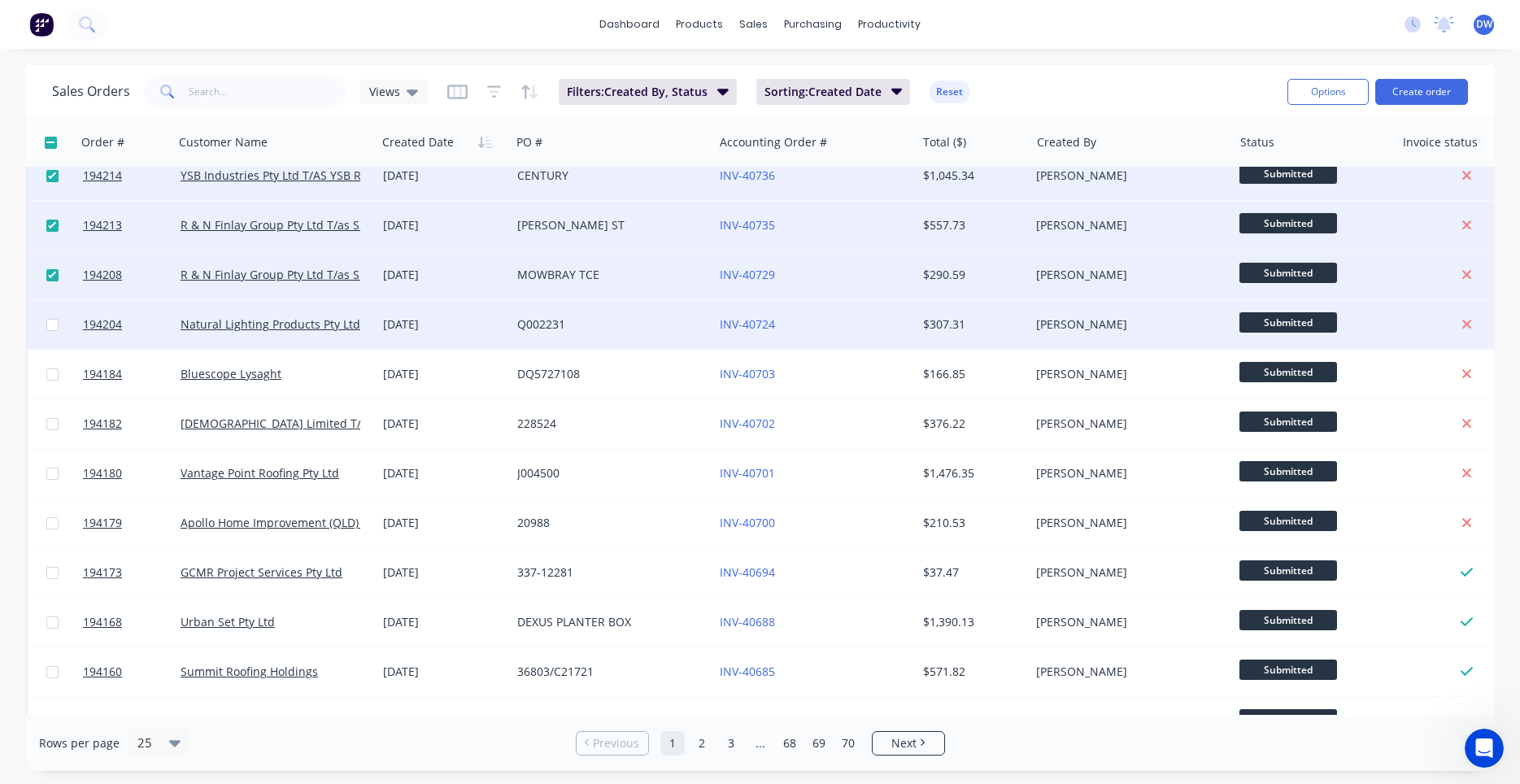
click at [54, 320] on input "checkbox" at bounding box center [53, 324] width 12 height 12
checkbox input "true"
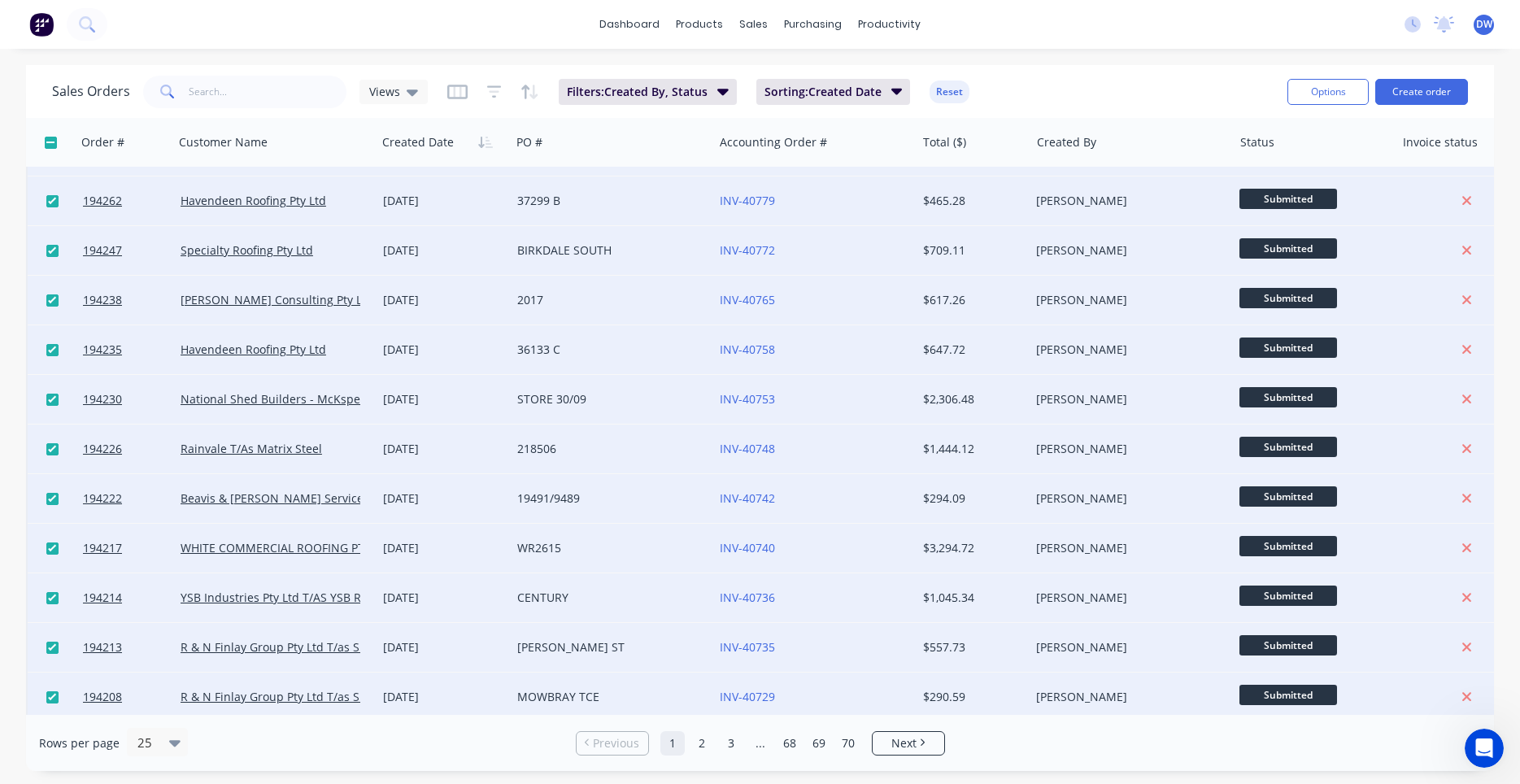
scroll to position [0, 0]
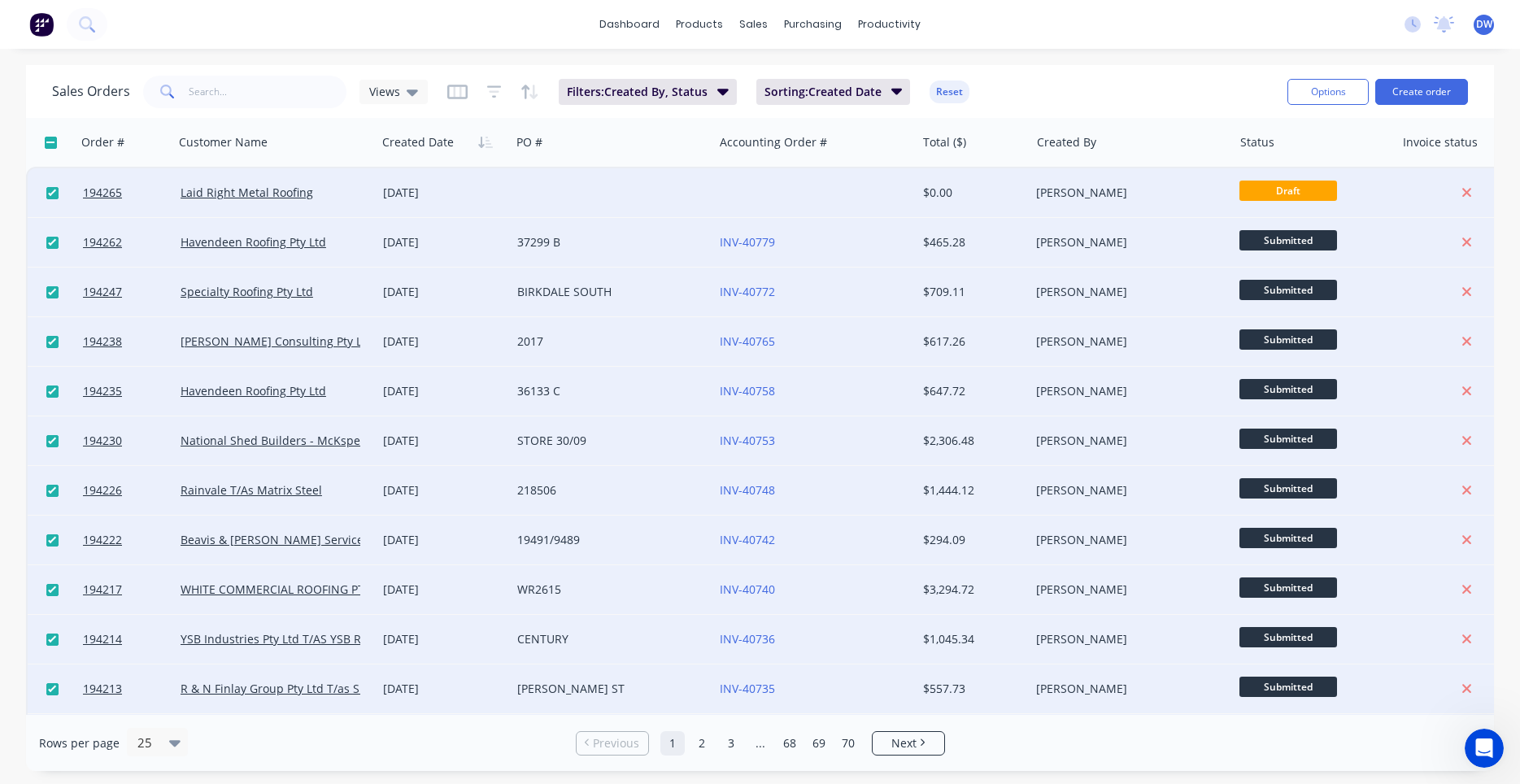
click at [54, 147] on input "checkbox" at bounding box center [51, 143] width 12 height 12
checkbox input "true"
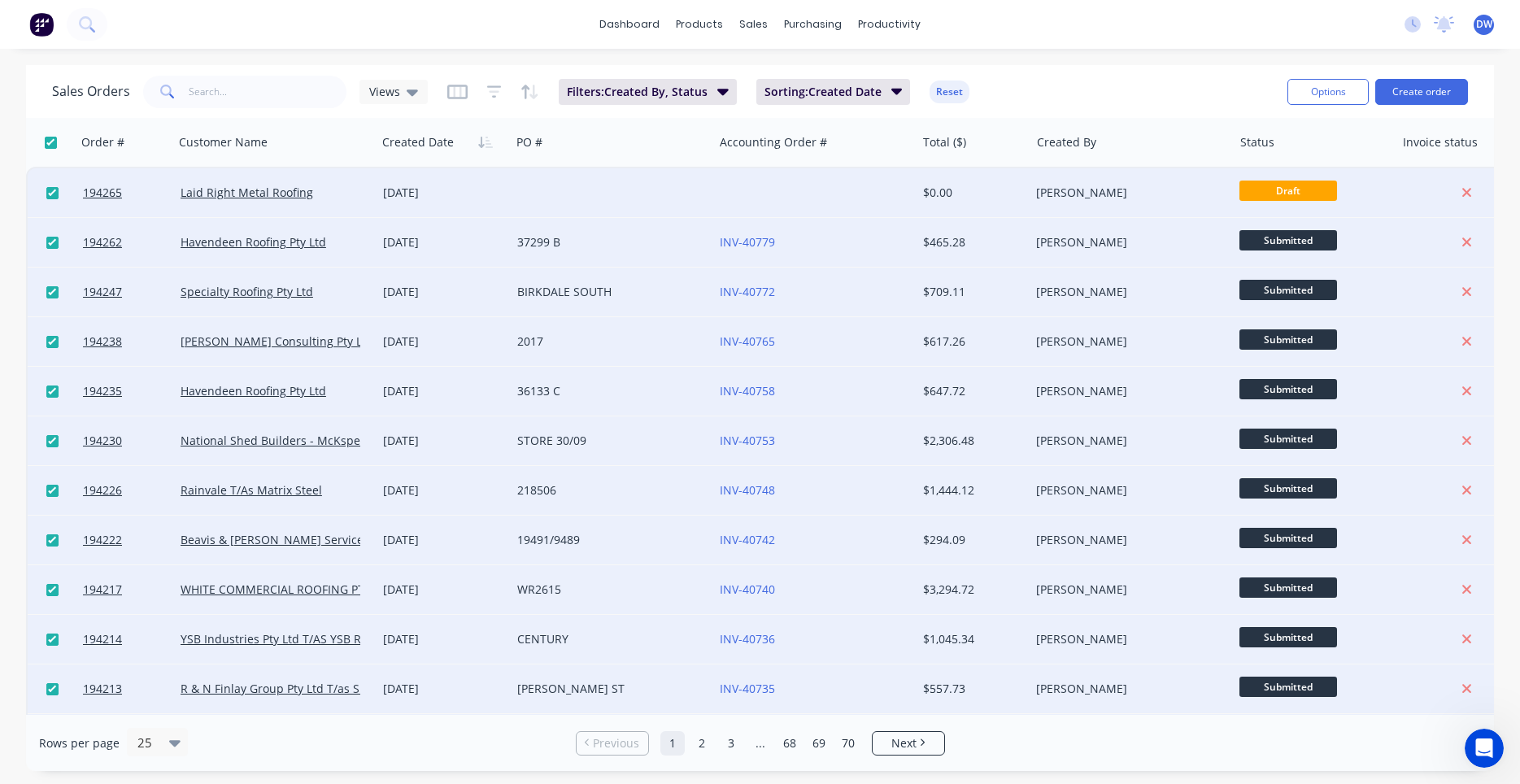
checkbox input "true"
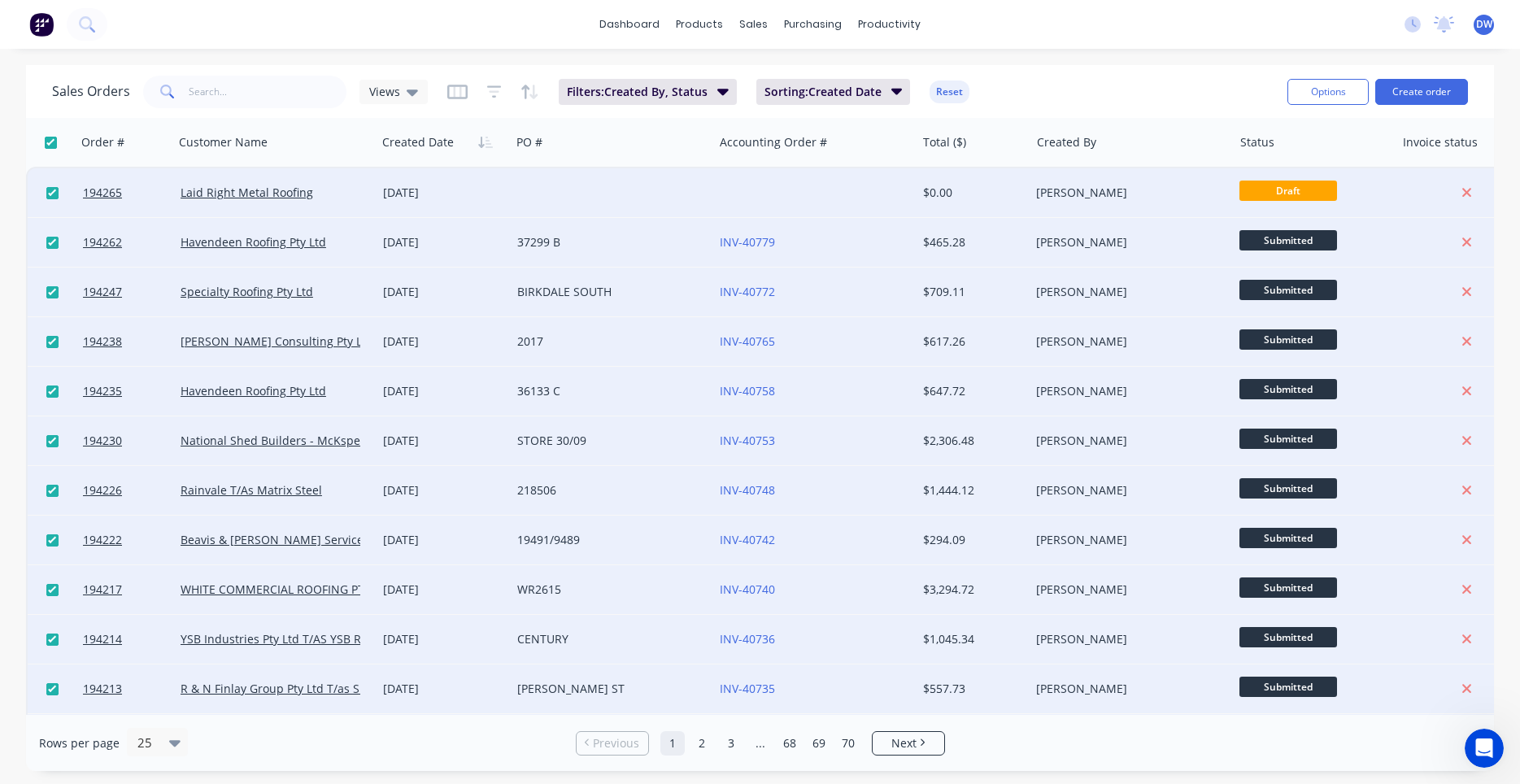
checkbox input "true"
click at [54, 147] on input "checkbox" at bounding box center [51, 143] width 12 height 12
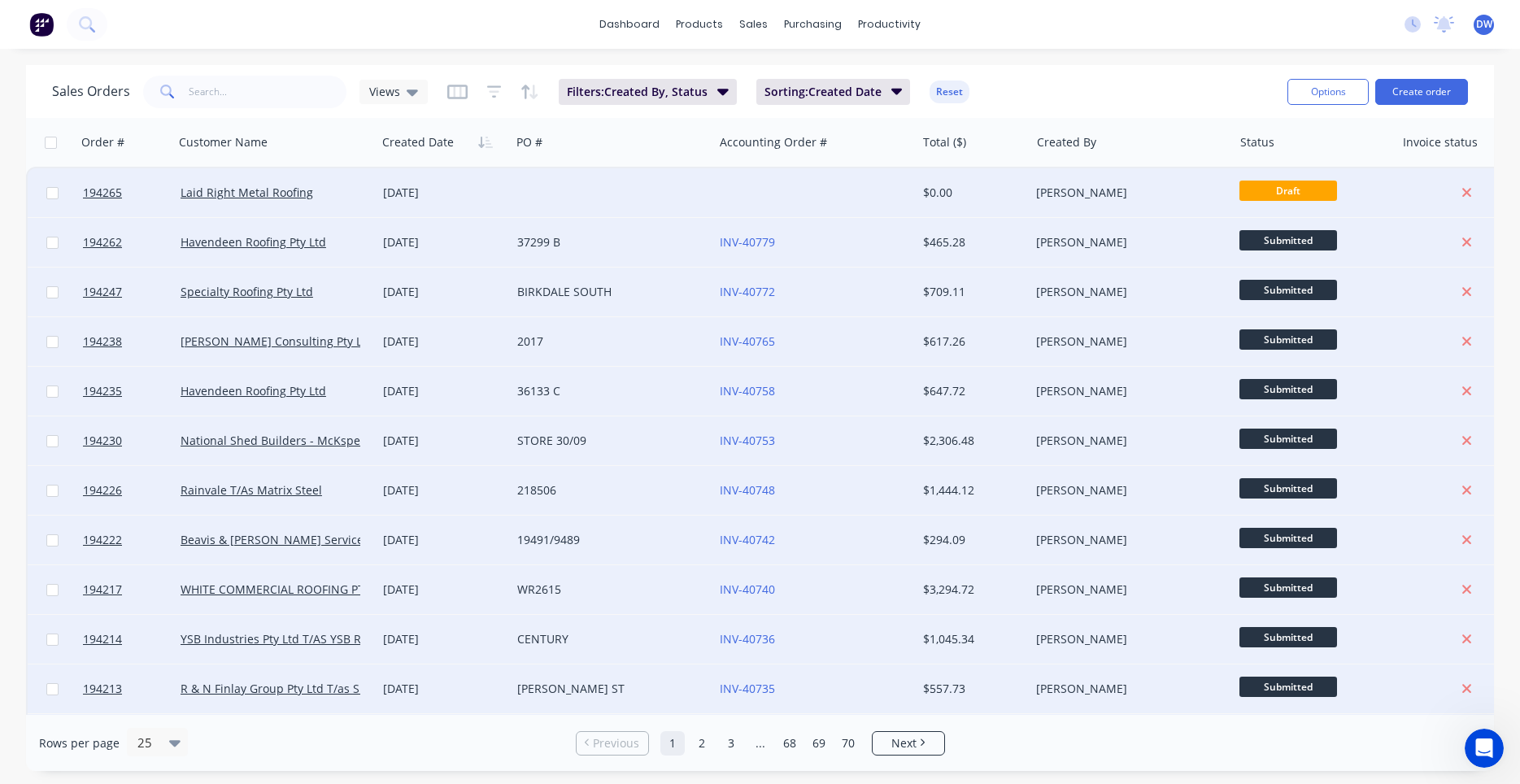
checkbox input "false"
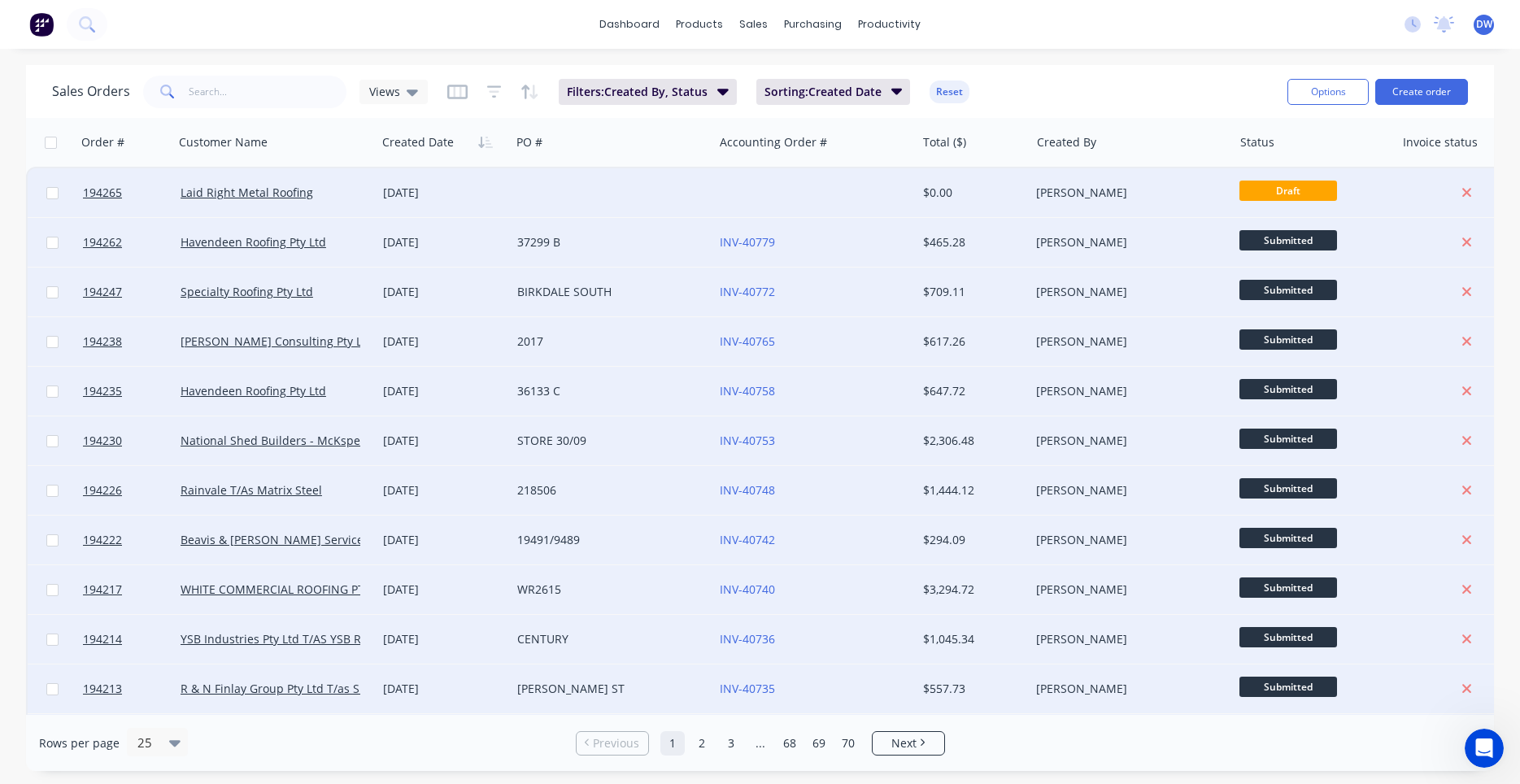
checkbox input "false"
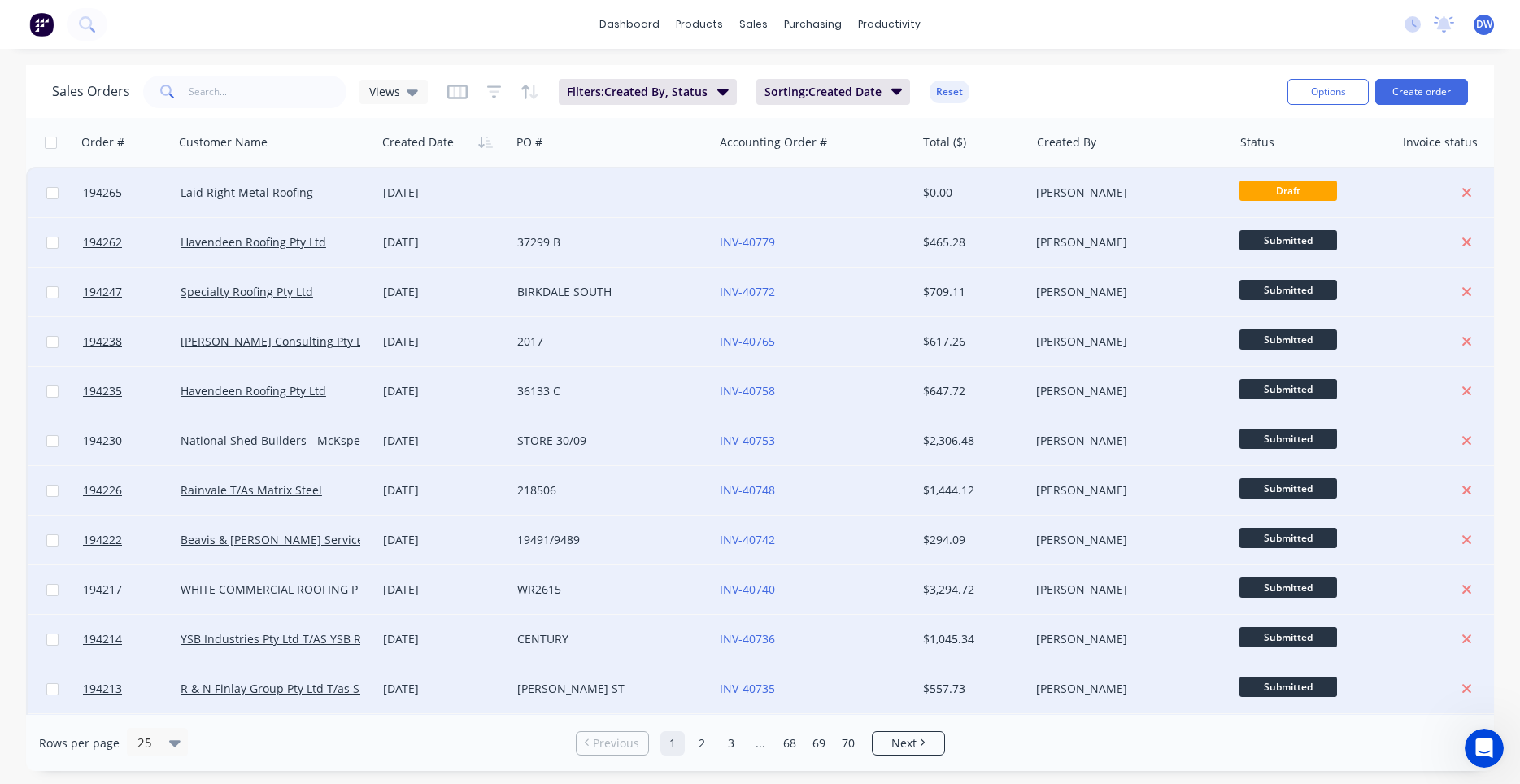
checkbox input "false"
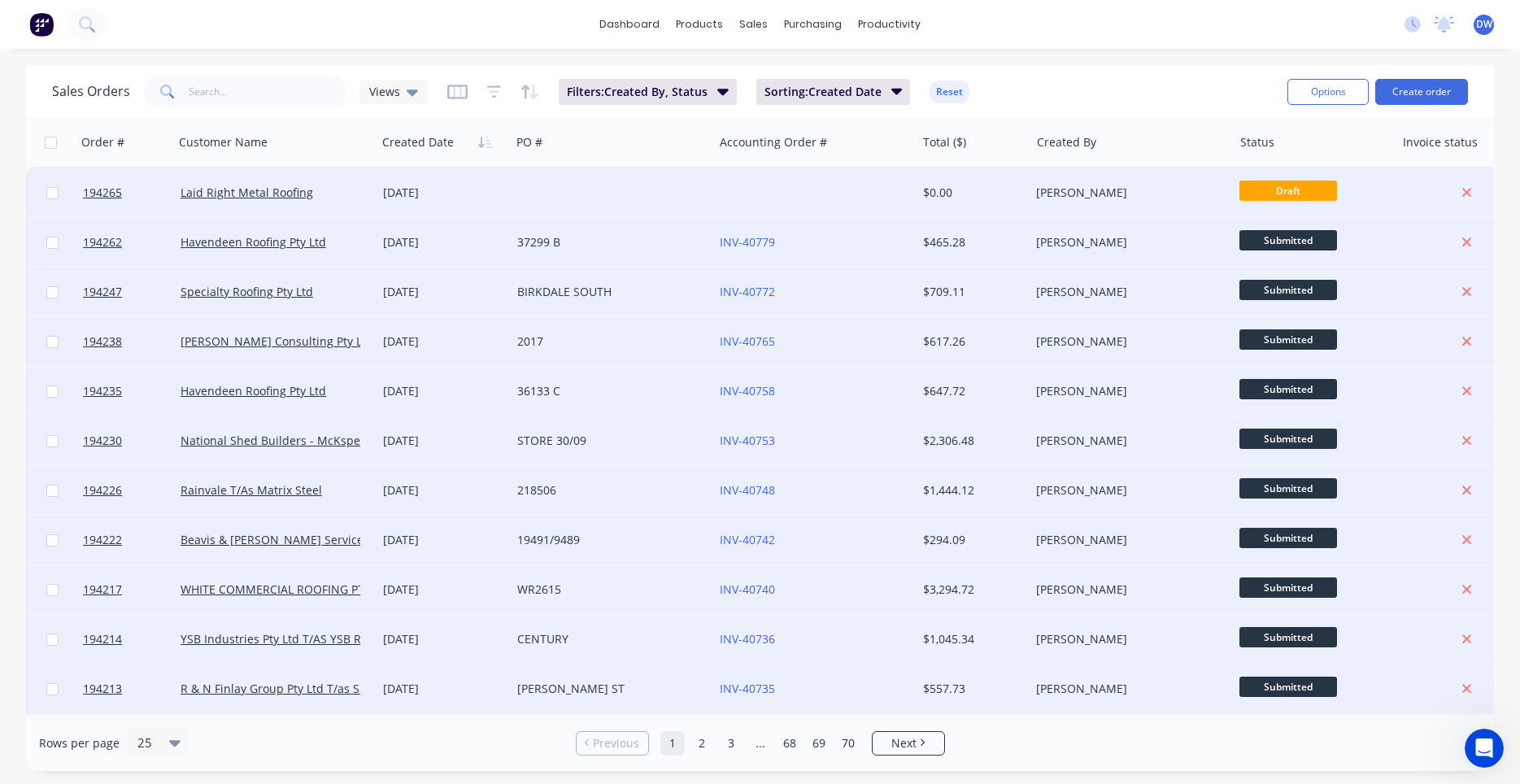
checkbox input "false"
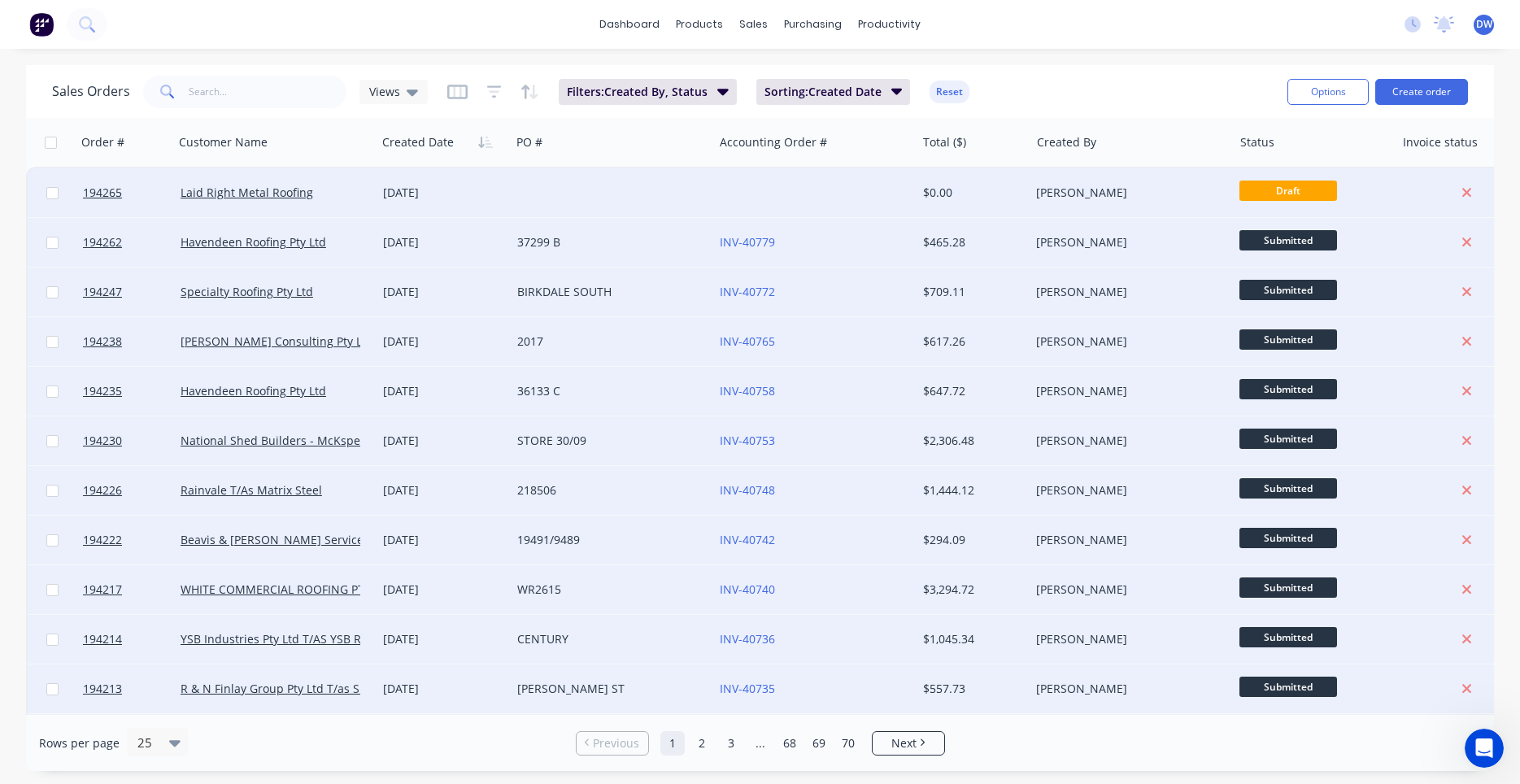
checkbox input "false"
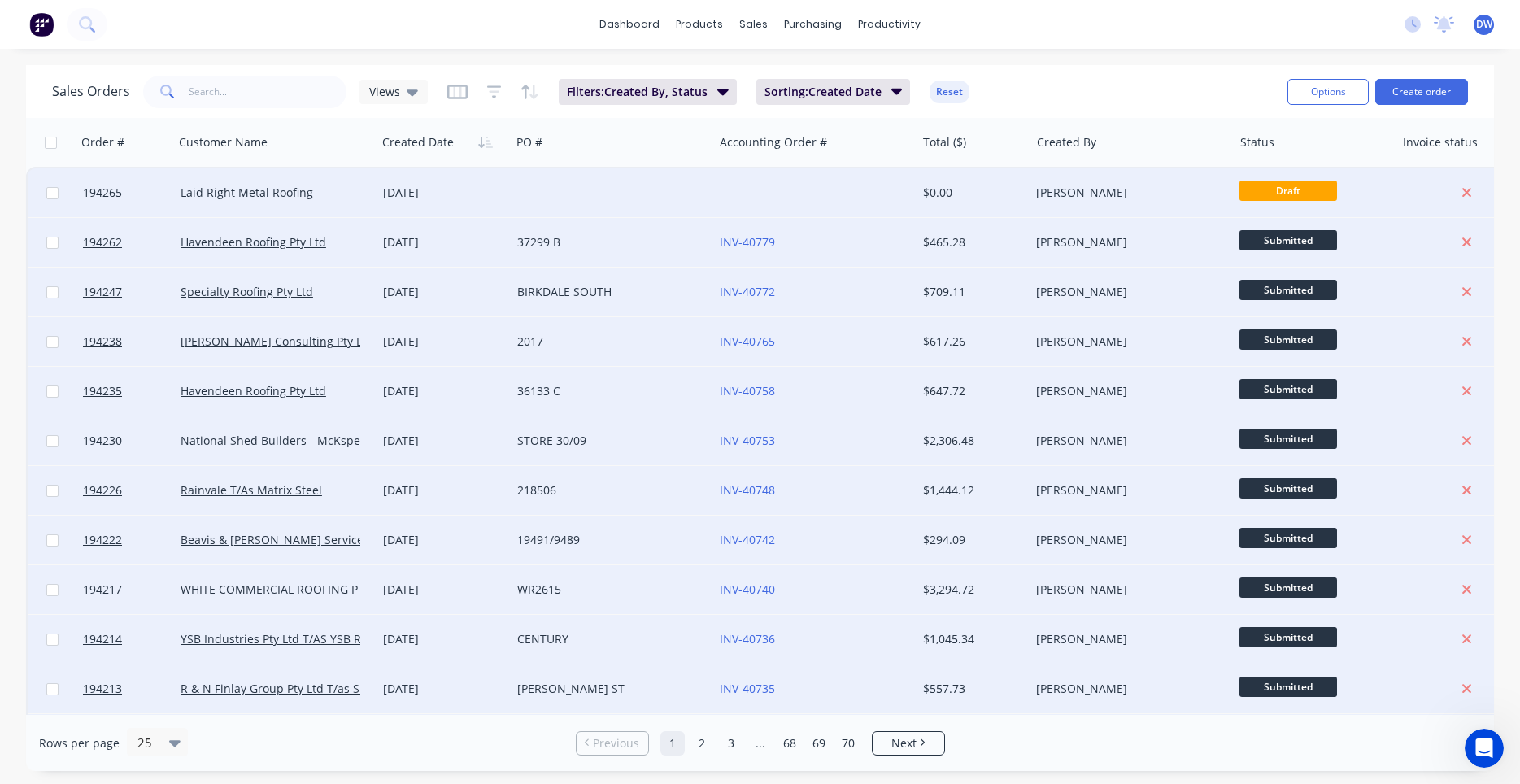
checkbox input "false"
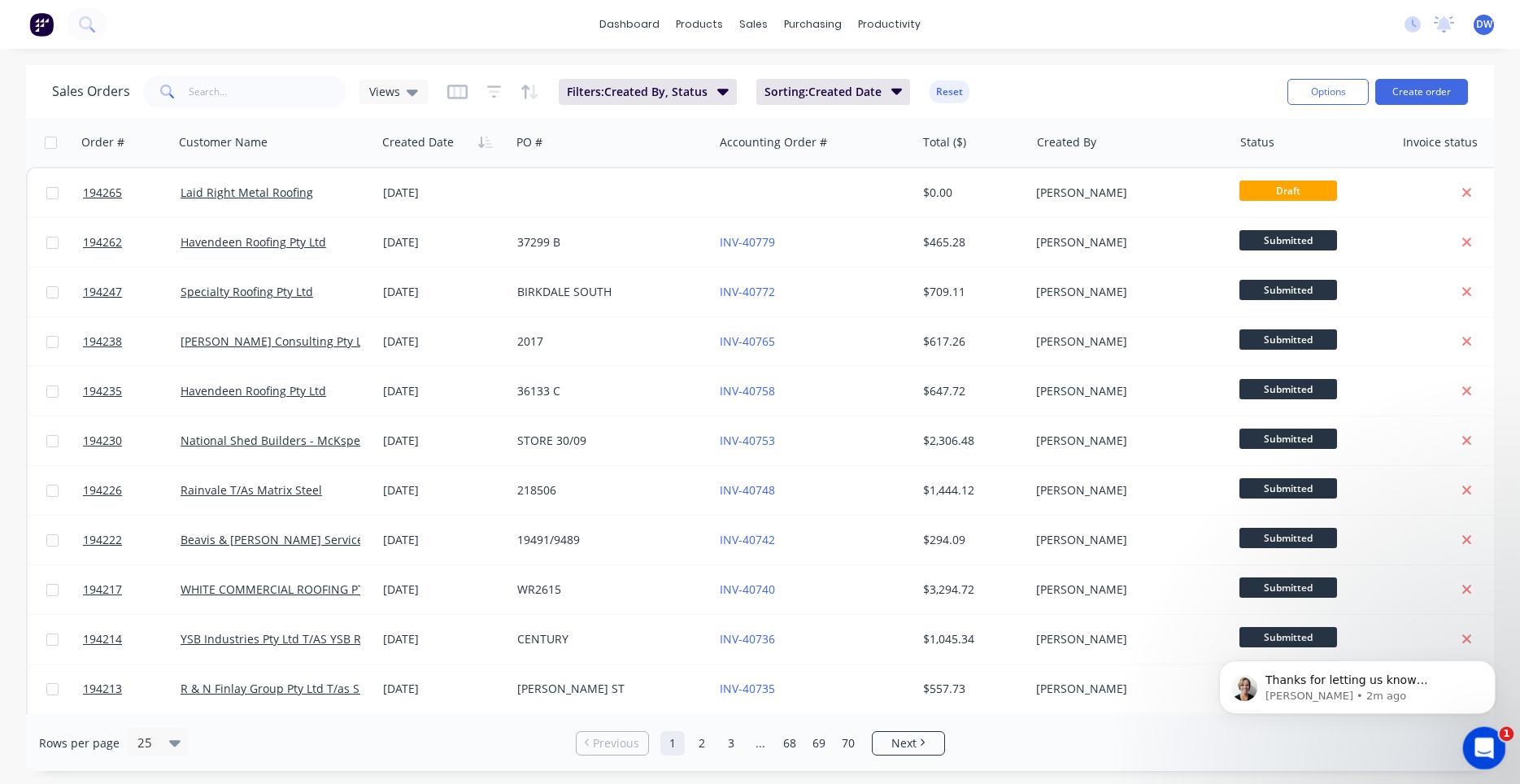
click at [1473, 738] on div "Open Intercom Messenger" at bounding box center [1481, 745] width 54 height 53
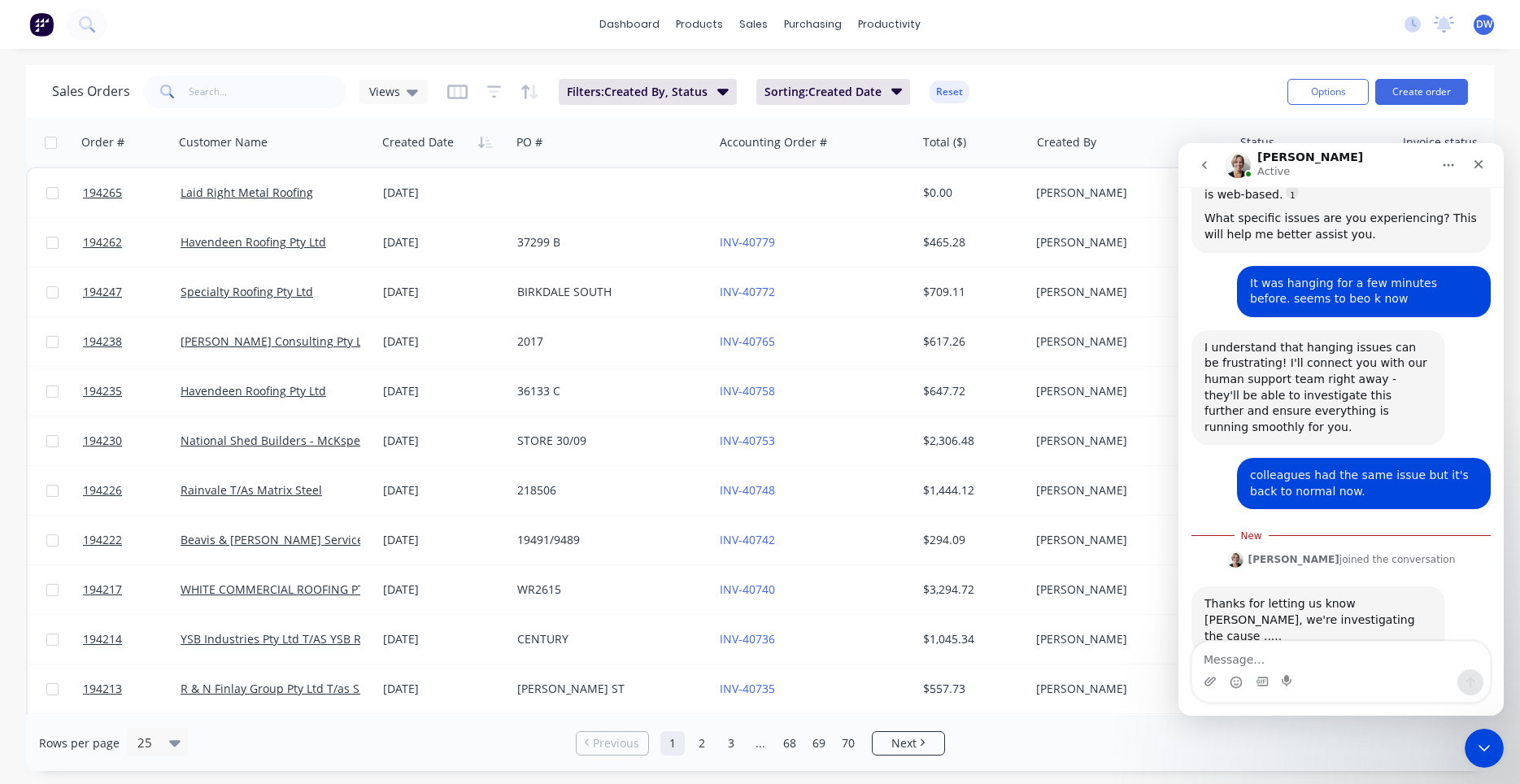
scroll to position [242, 0]
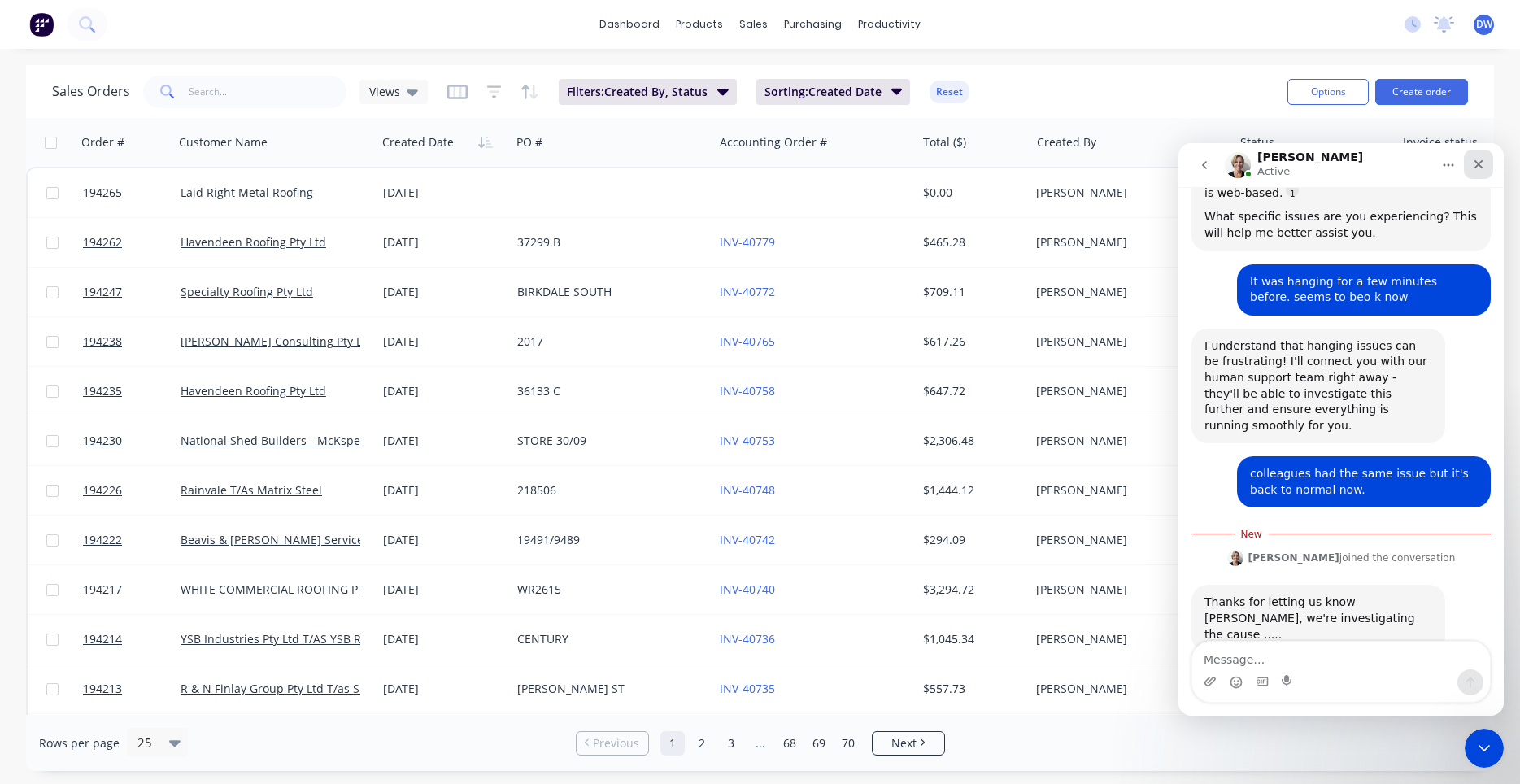
click at [1473, 164] on icon "Close" at bounding box center [1478, 164] width 13 height 13
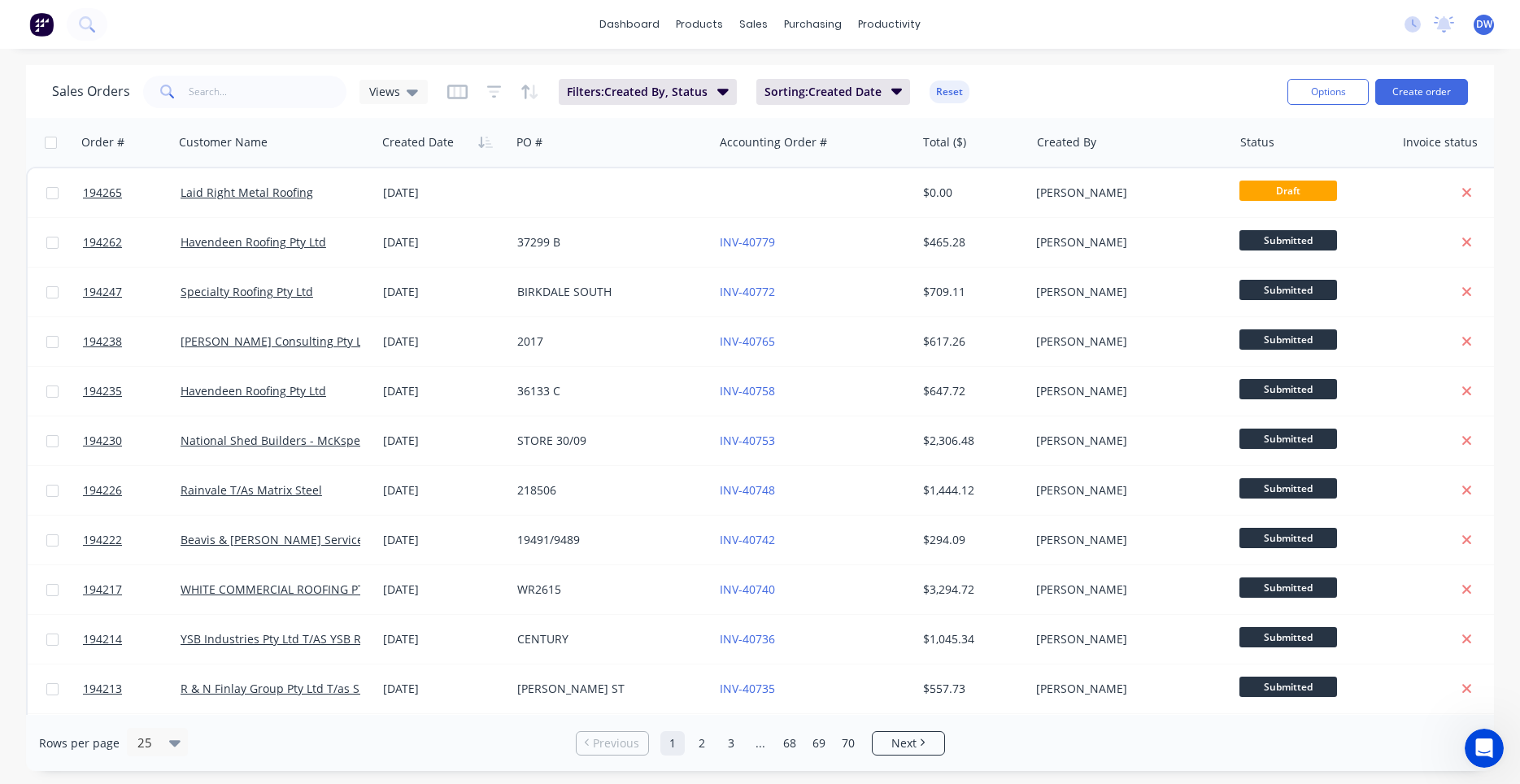
click at [184, 90] on span at bounding box center [166, 91] width 46 height 32
click at [95, 35] on button at bounding box center [87, 24] width 40 height 32
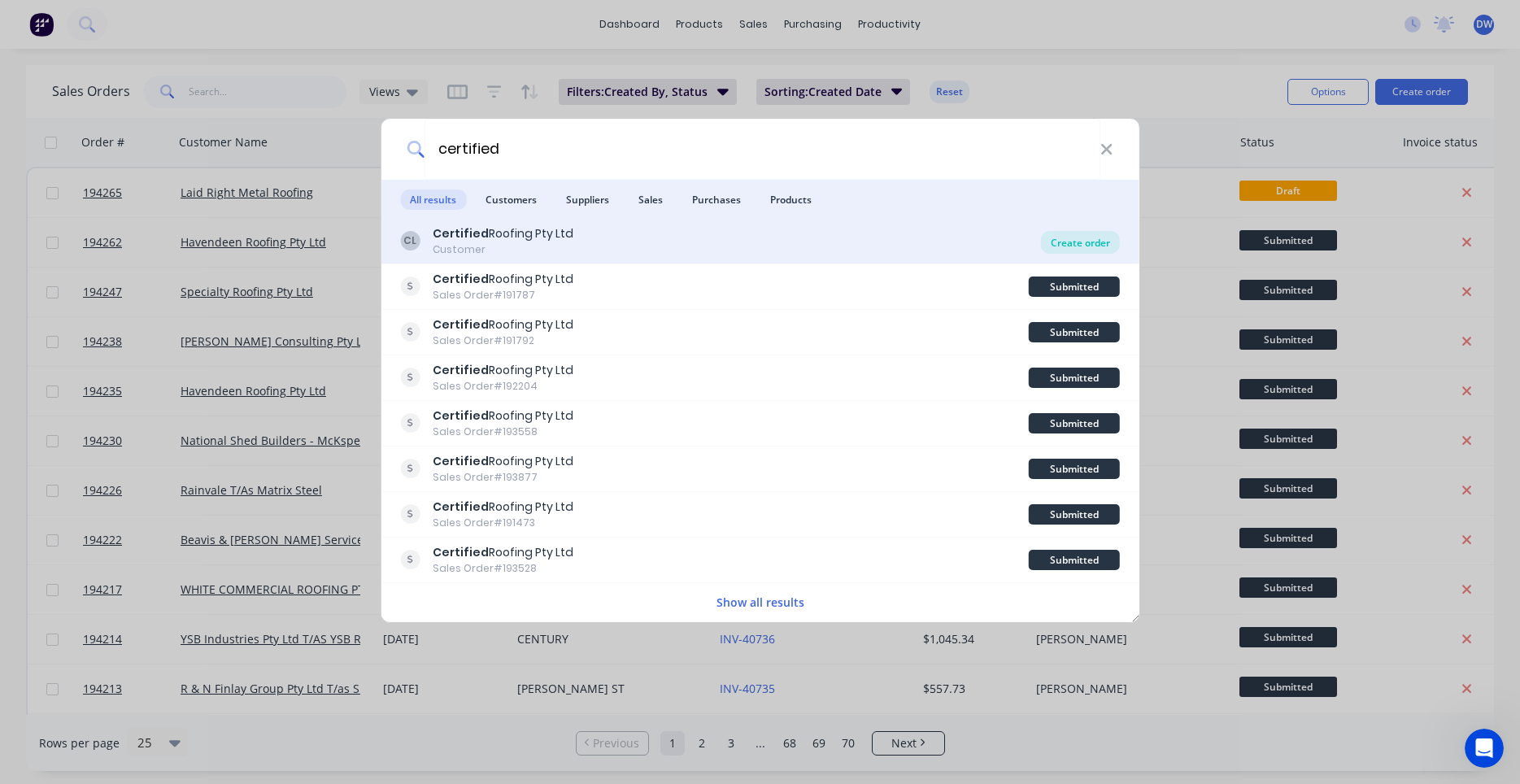
type input "certified"
click at [1066, 239] on div "Create order" at bounding box center [1081, 242] width 79 height 23
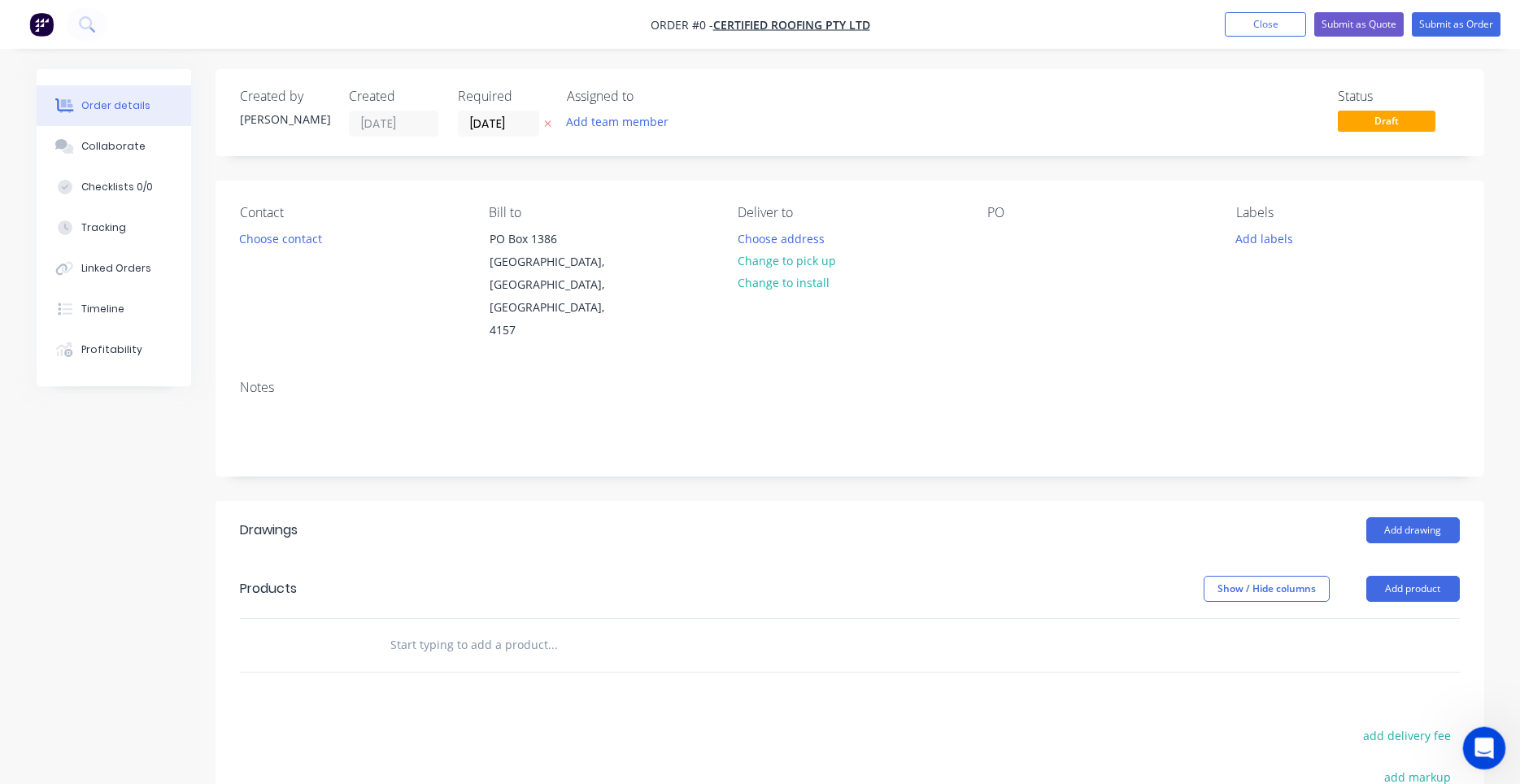
click at [1470, 742] on div "Open Intercom Messenger" at bounding box center [1481, 745] width 54 height 53
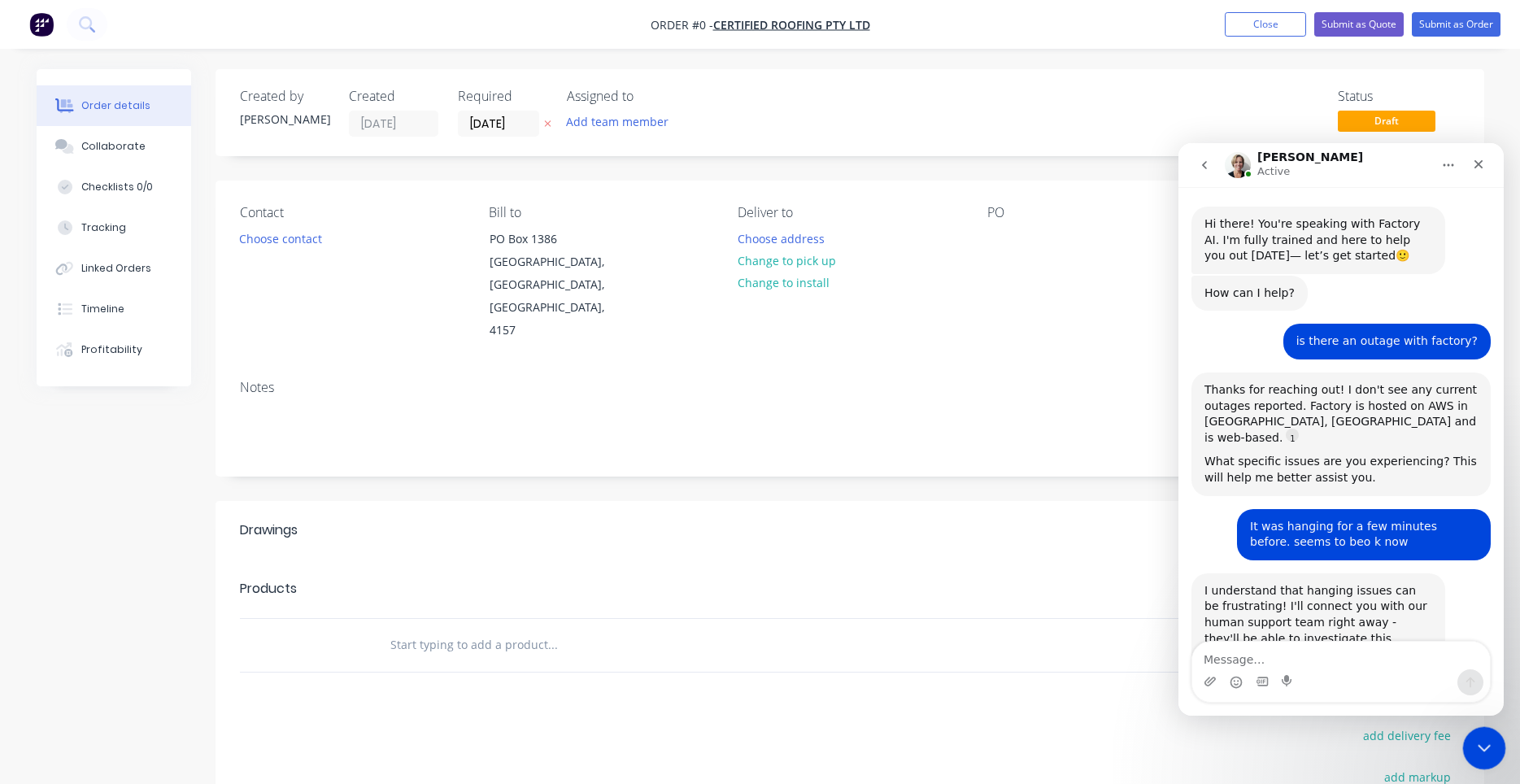
scroll to position [216, 0]
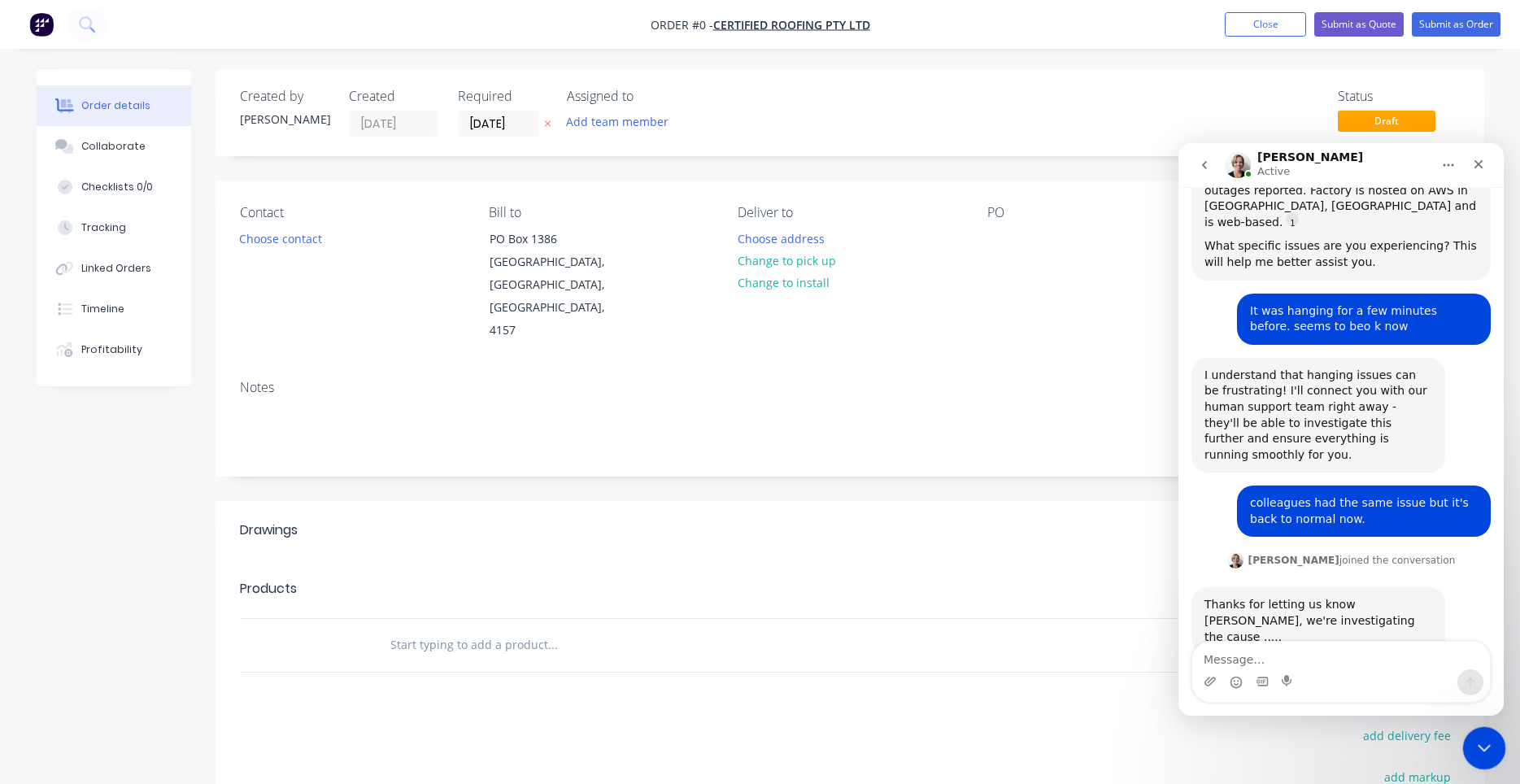
click at [1470, 742] on div "Close Intercom Messenger" at bounding box center [1481, 745] width 39 height 39
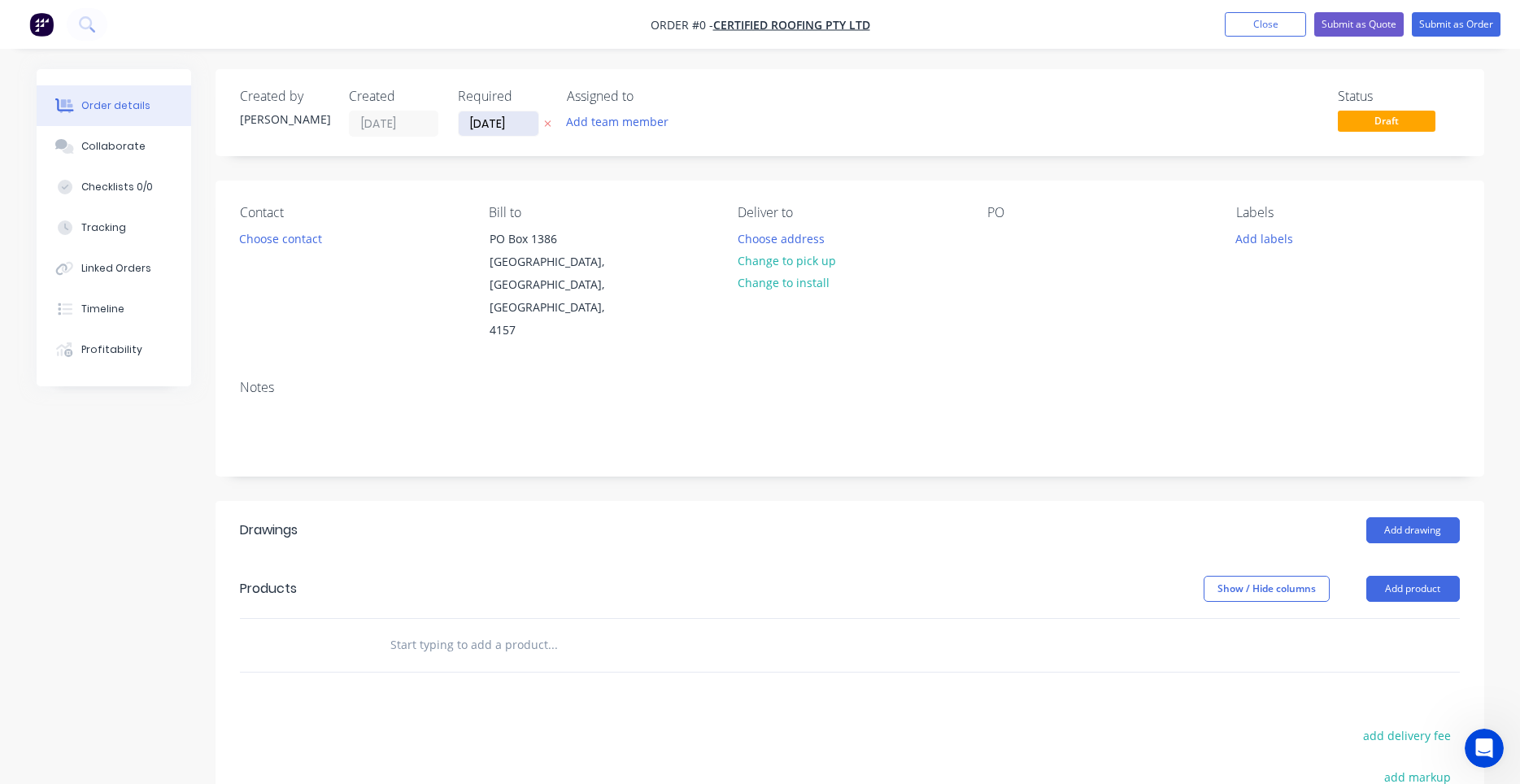
click at [507, 133] on input "30/09/25" at bounding box center [498, 124] width 80 height 25
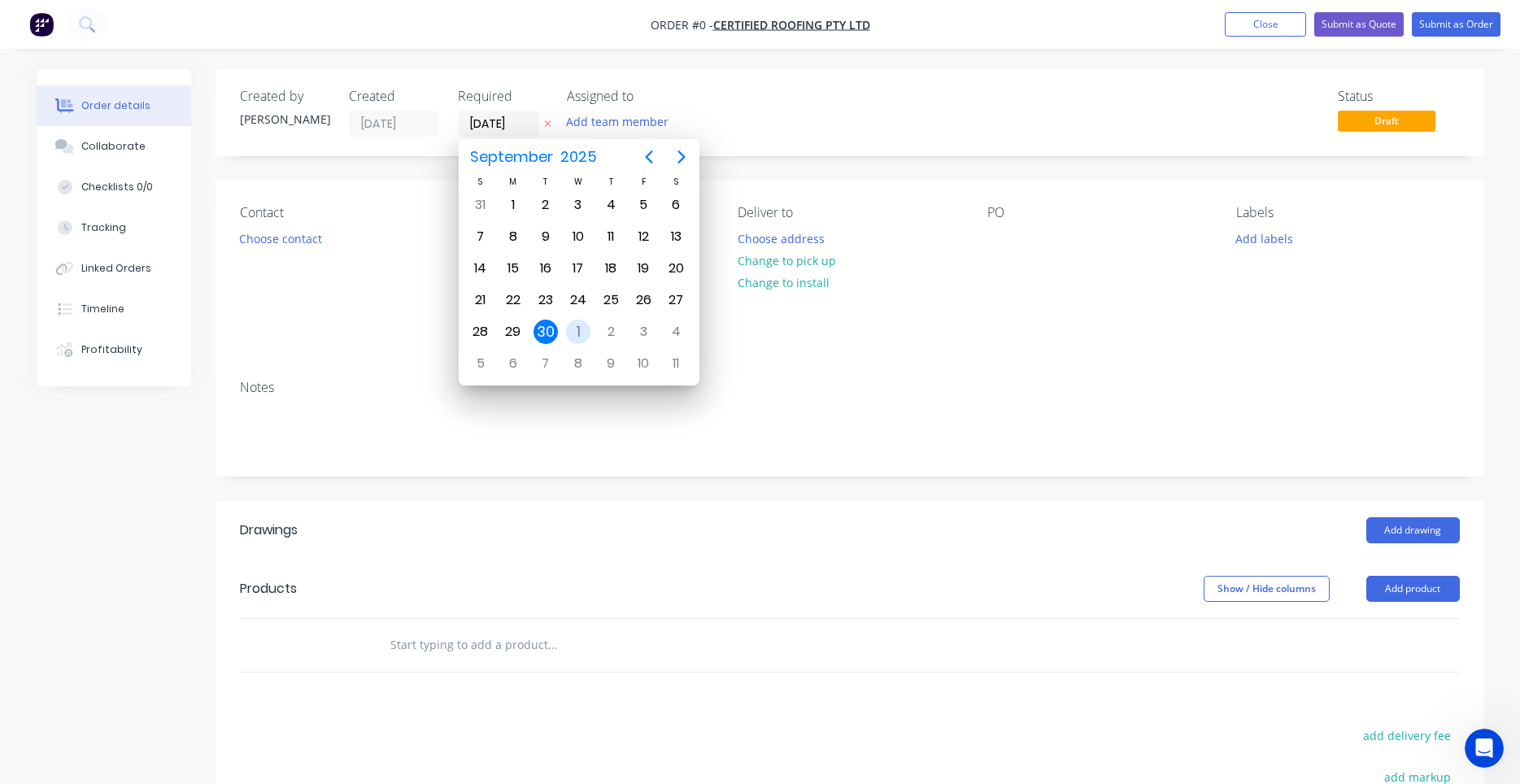
click at [567, 333] on div "1" at bounding box center [578, 331] width 25 height 25
type input "01/10/25"
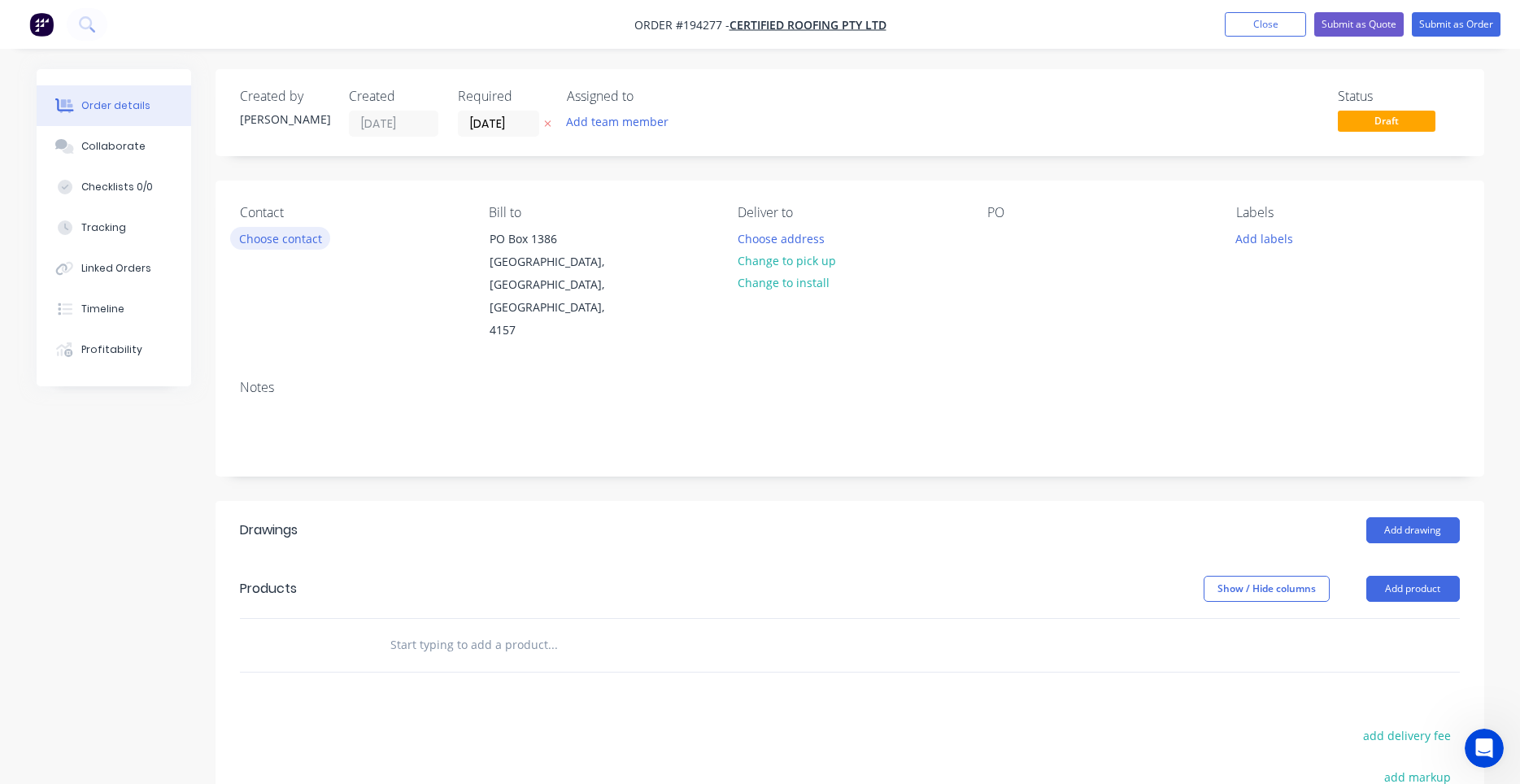
click at [308, 240] on button "Choose contact" at bounding box center [280, 238] width 100 height 22
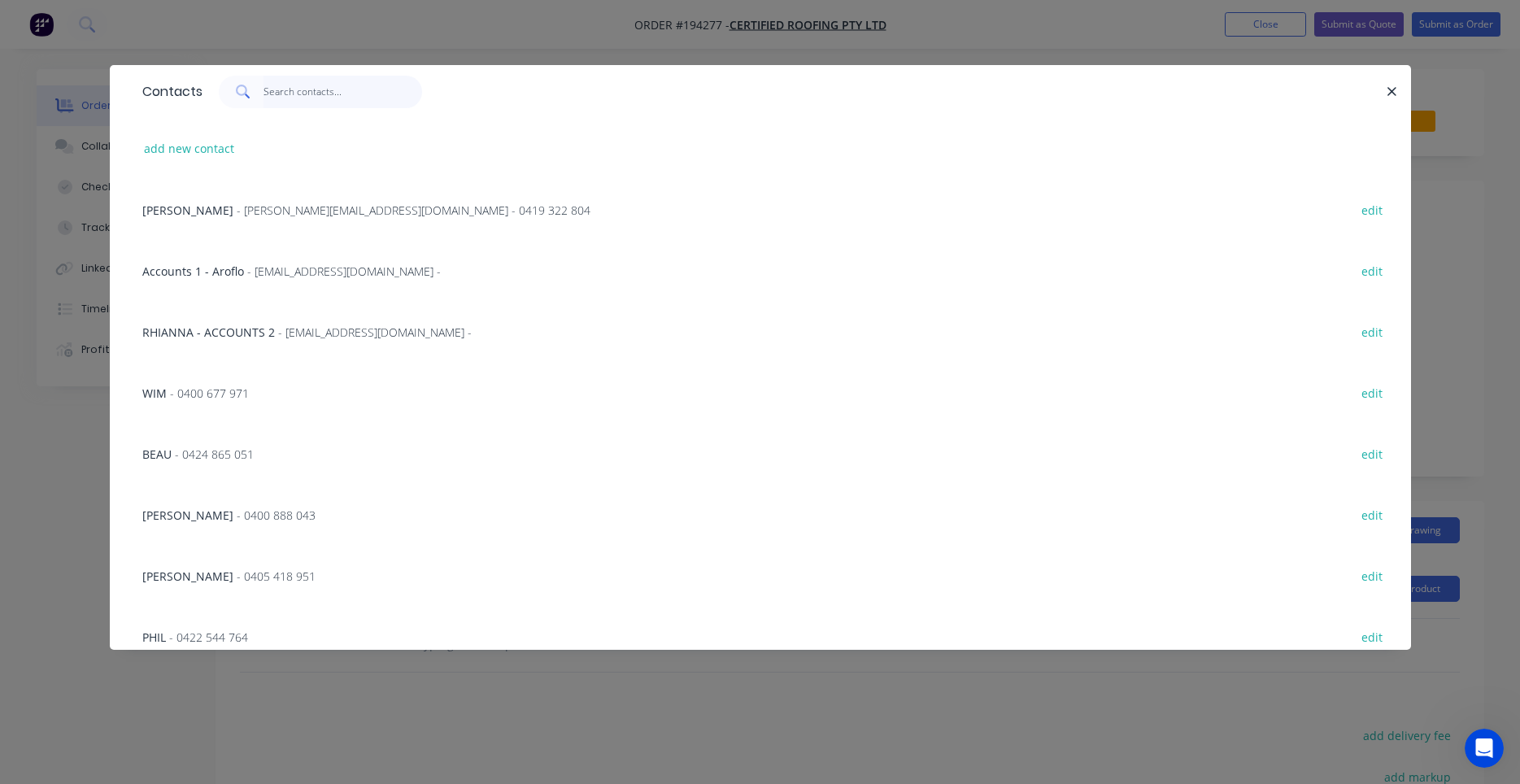
click at [338, 102] on input "text" at bounding box center [342, 91] width 159 height 32
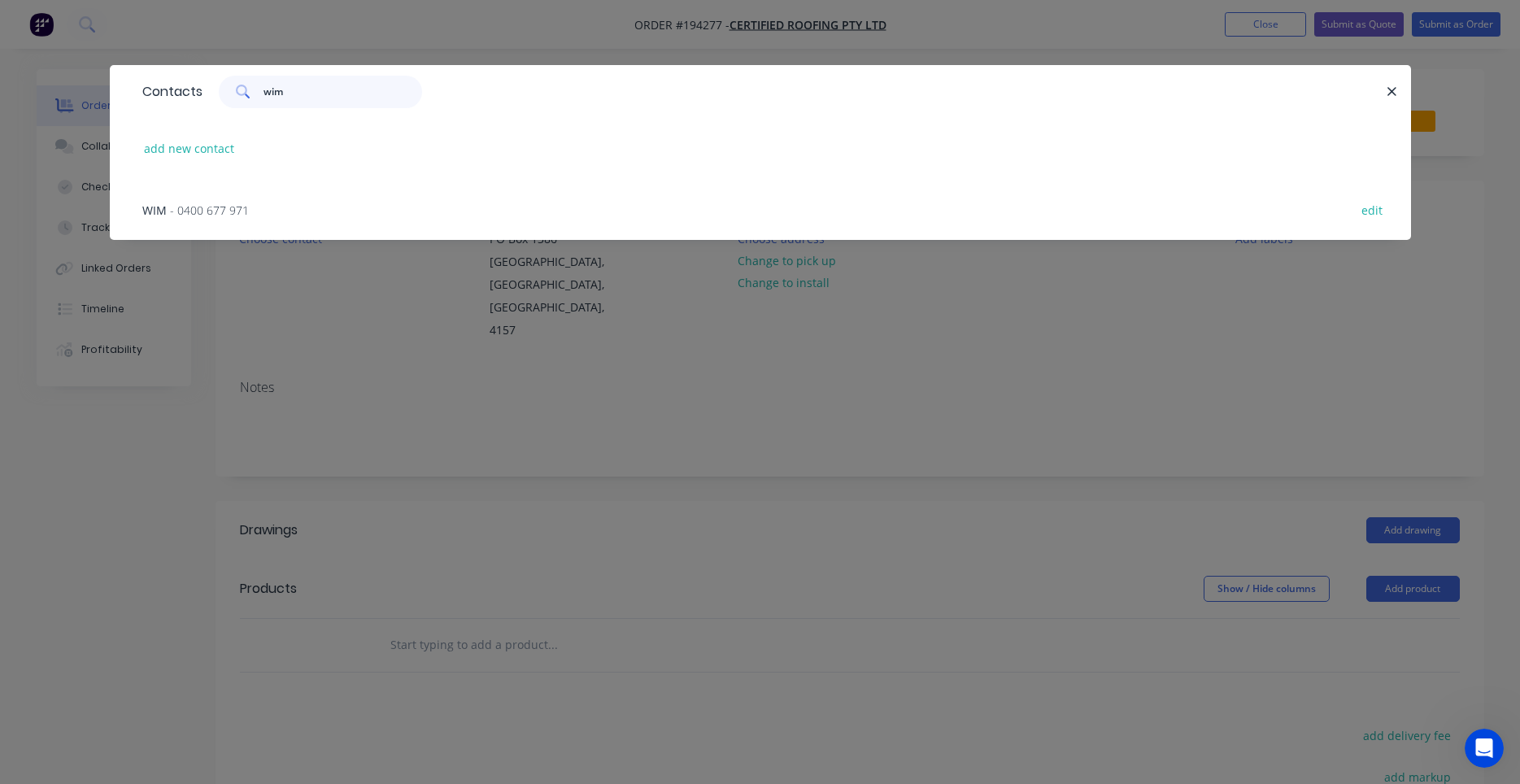
type input "wim"
click at [246, 209] on span "- 0400 677 971" at bounding box center [210, 210] width 79 height 16
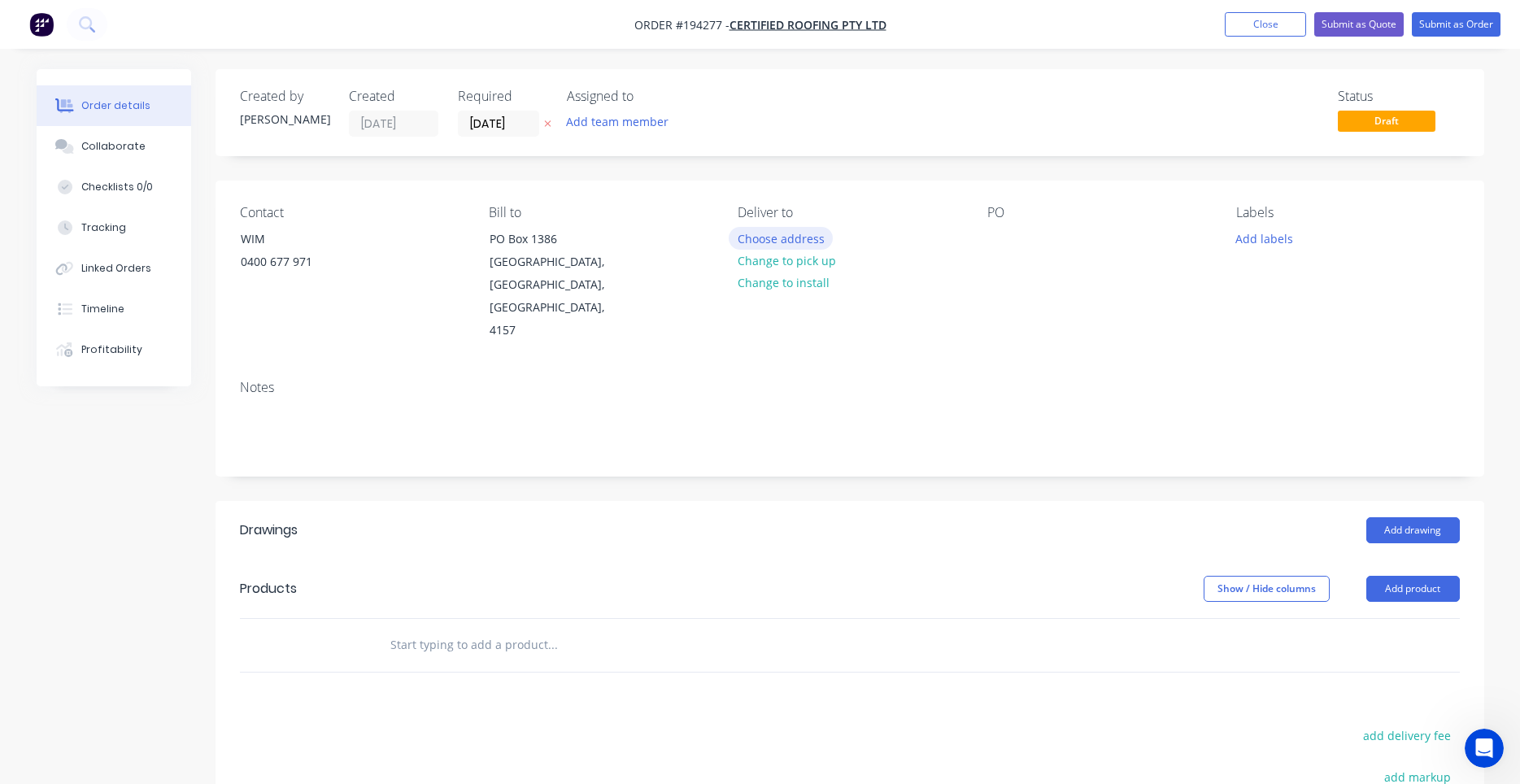
click at [768, 240] on button "Choose address" at bounding box center [781, 238] width 104 height 22
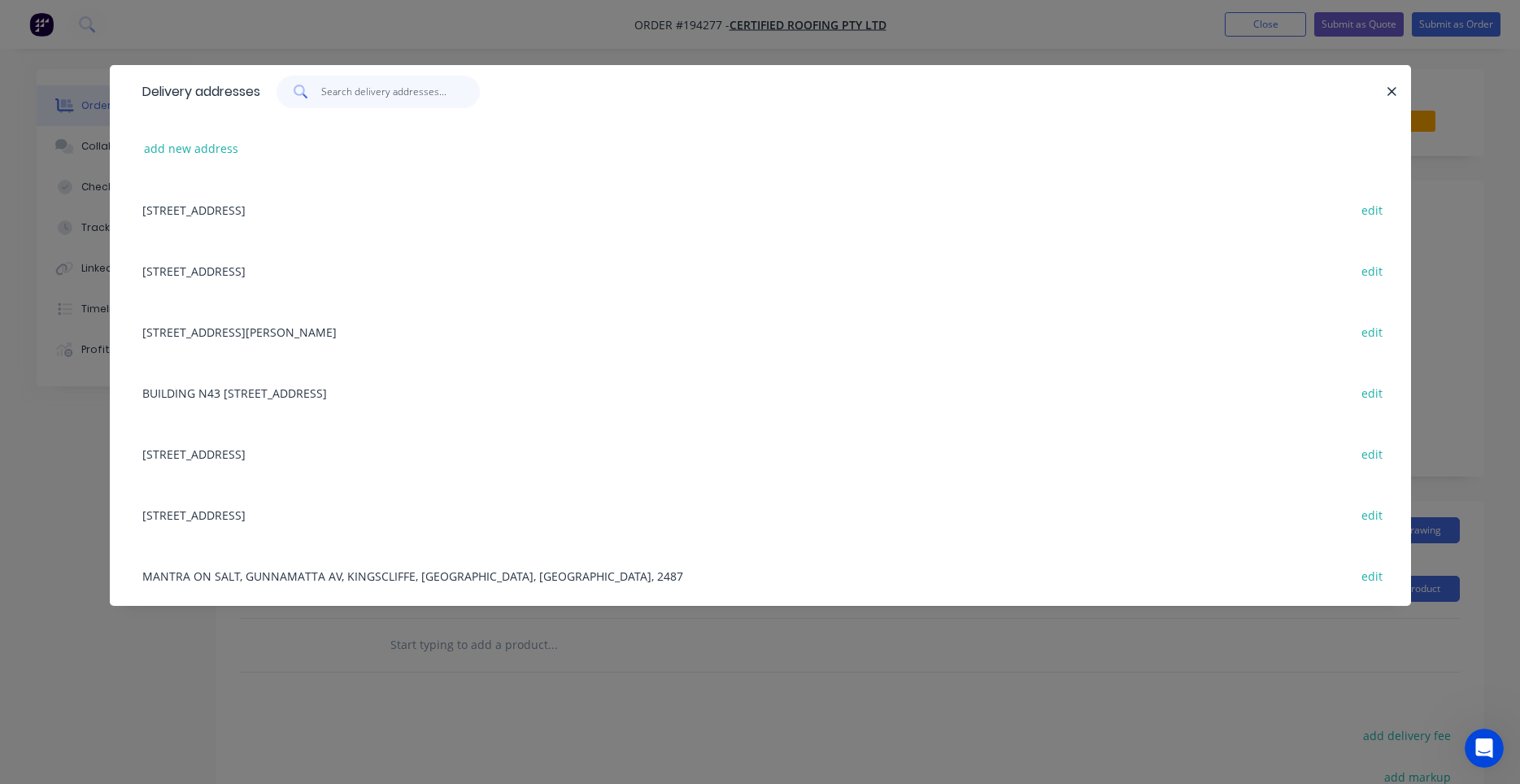
click at [437, 95] on input "text" at bounding box center [400, 91] width 159 height 32
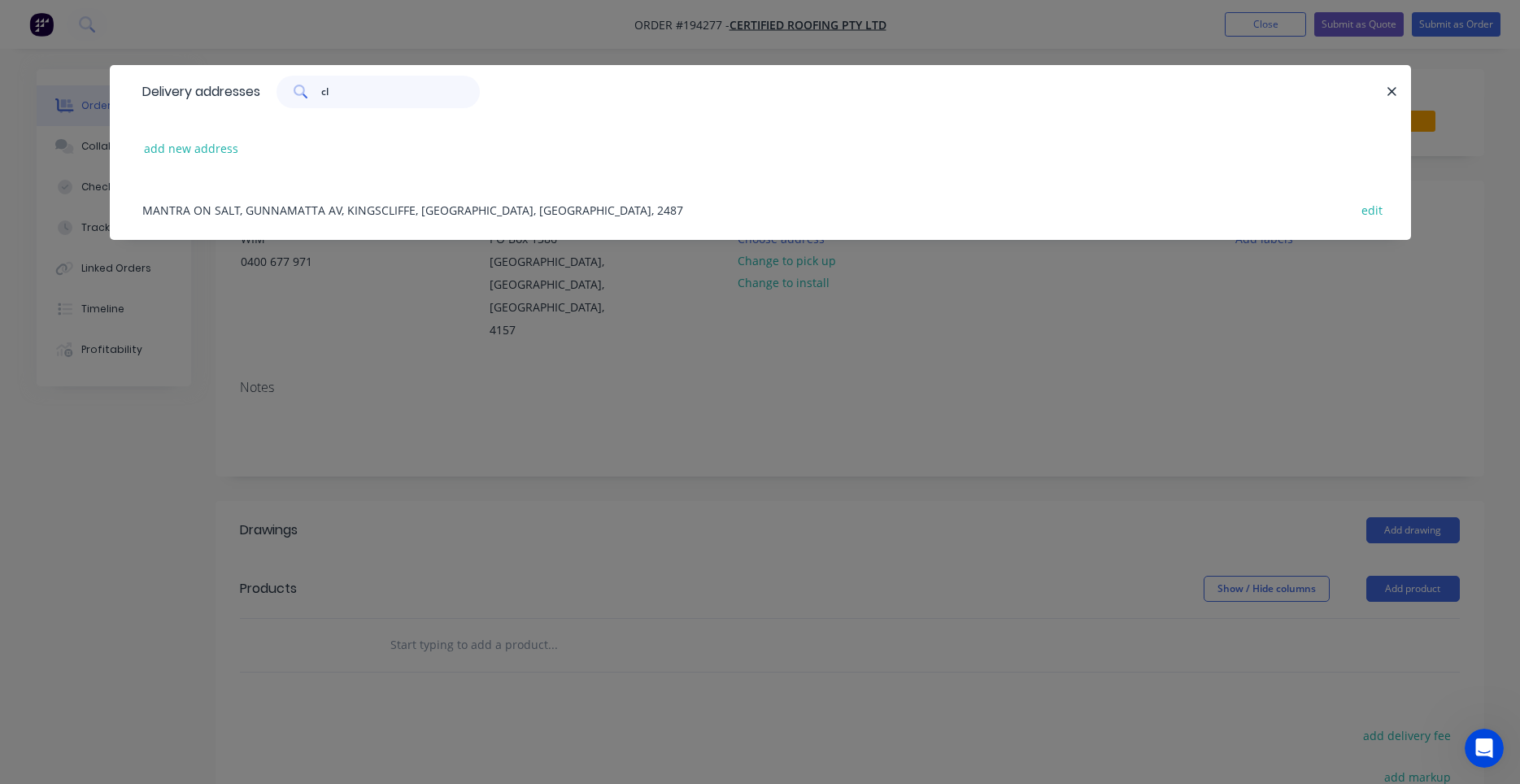
type input "c"
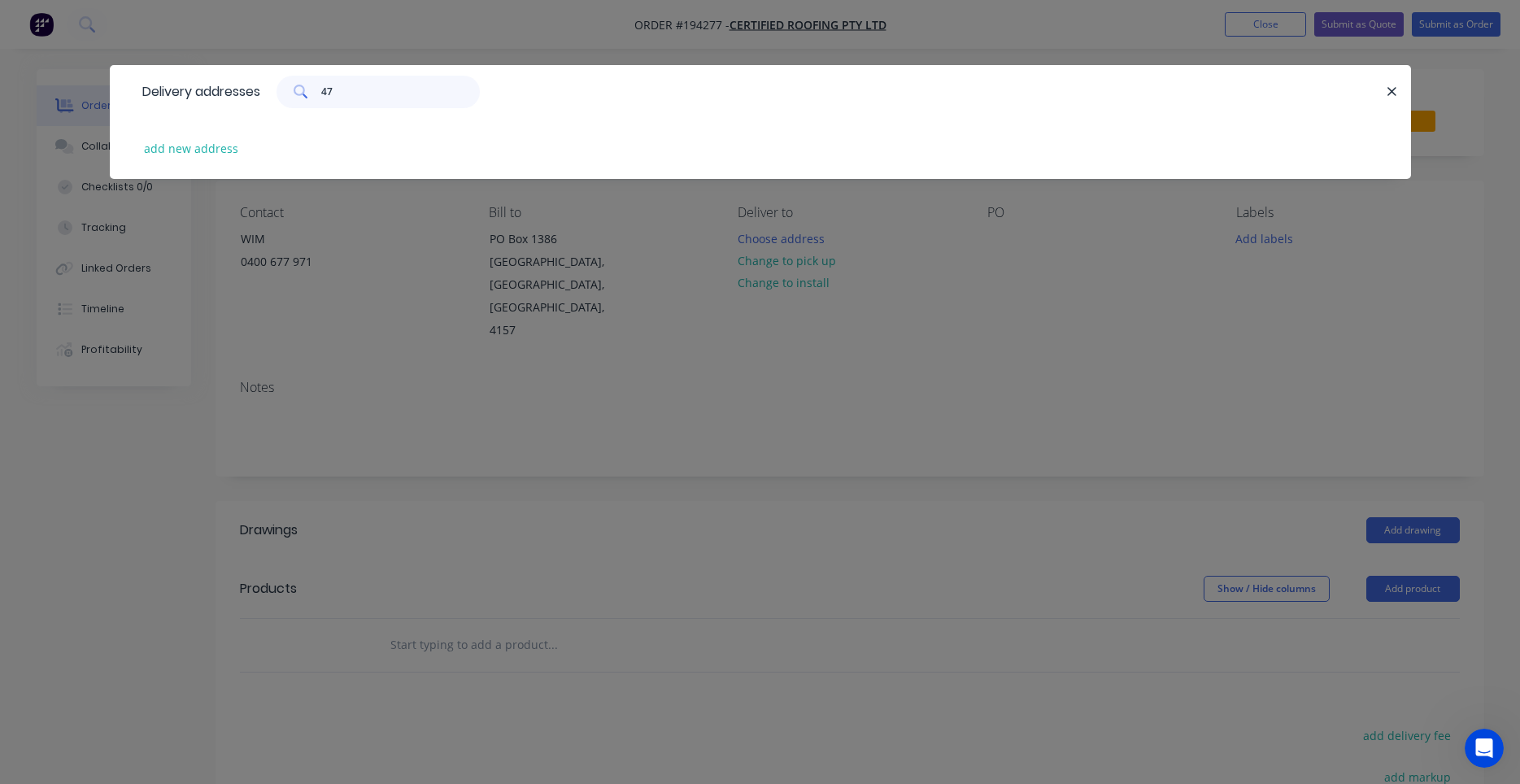
type input "4"
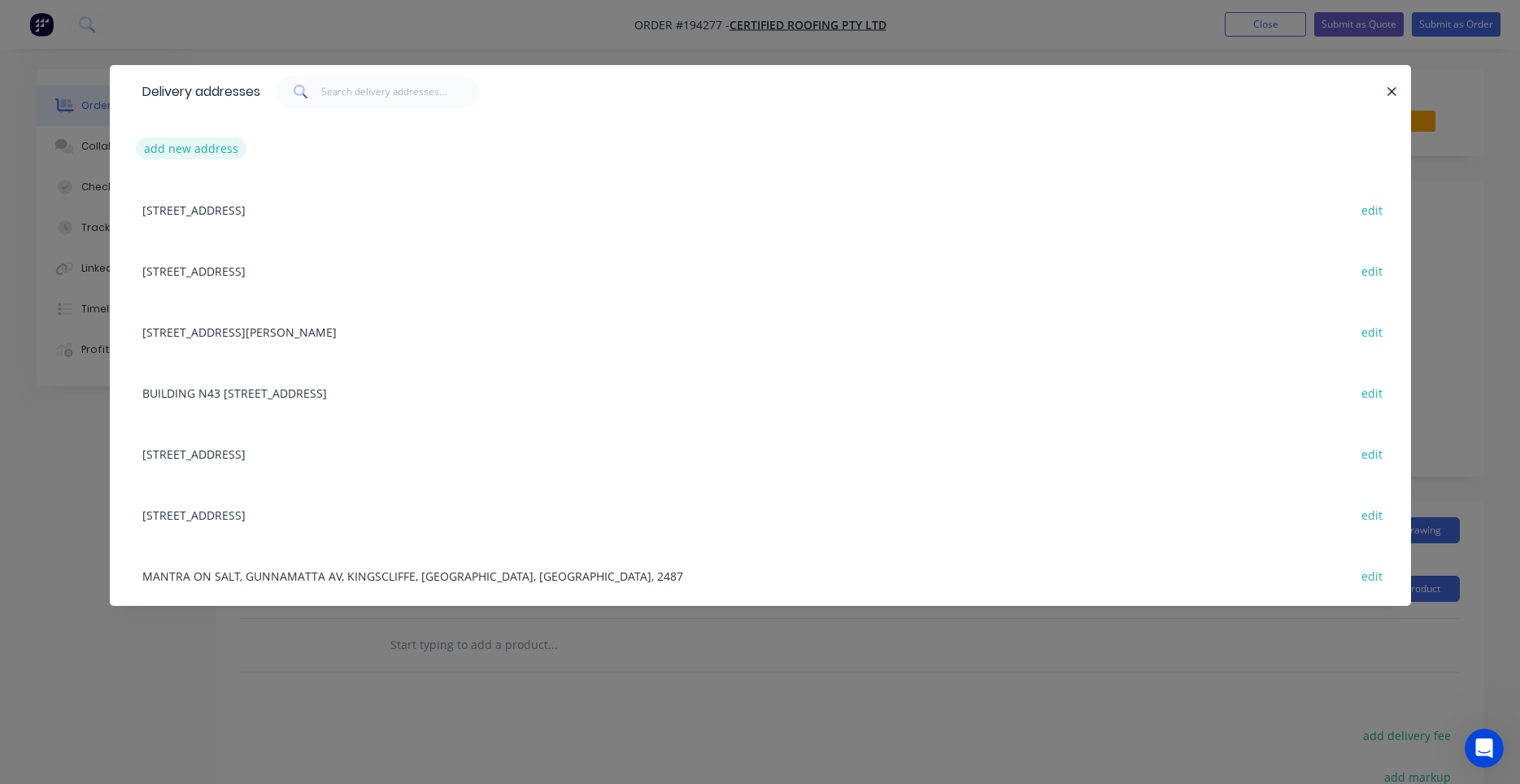
click at [211, 147] on button "add new address" at bounding box center [191, 148] width 111 height 22
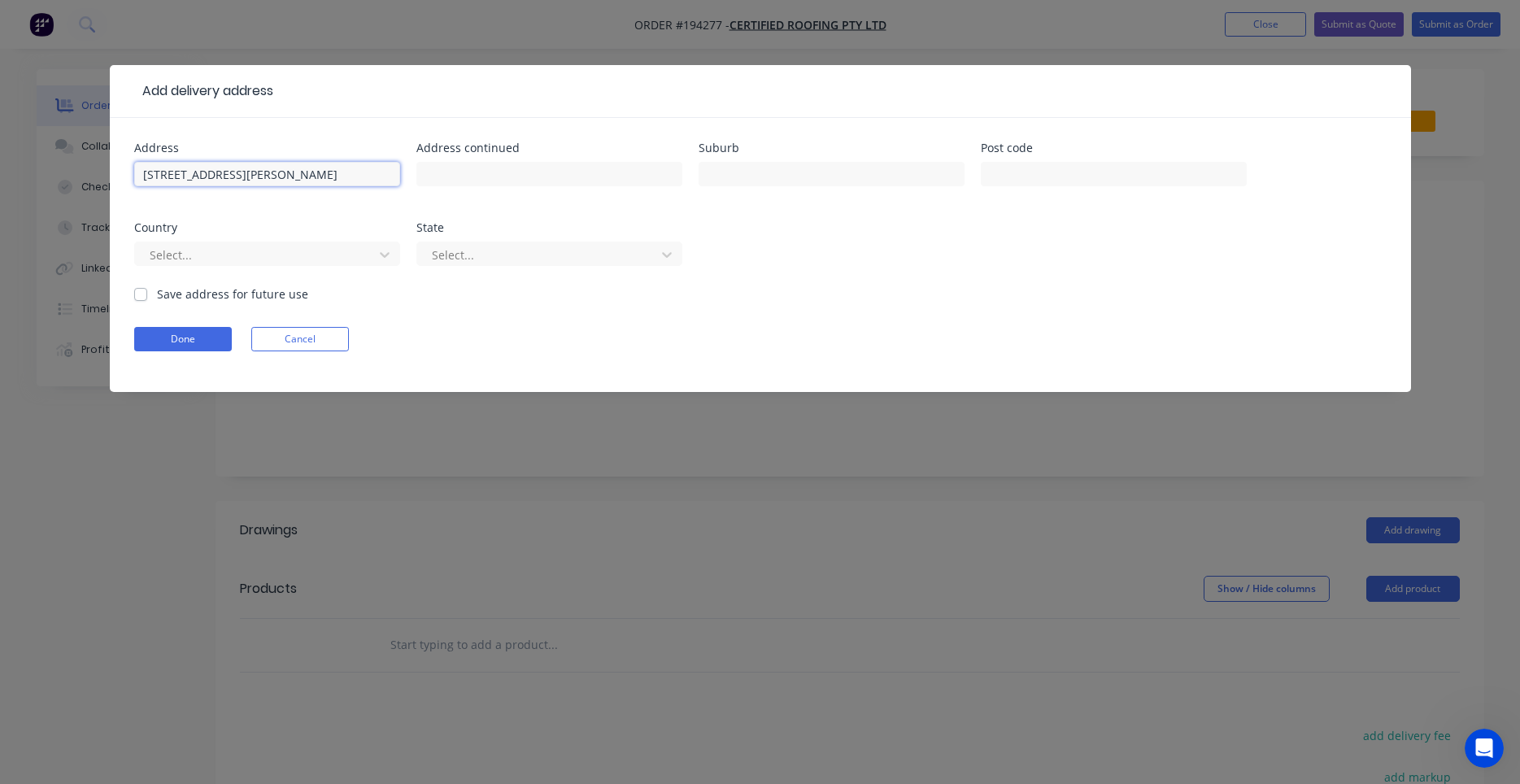
type input "47 Clyde Rd"
type input "HERSTON"
type input "a"
type input "q"
click at [155, 335] on button "Done" at bounding box center [182, 339] width 97 height 25
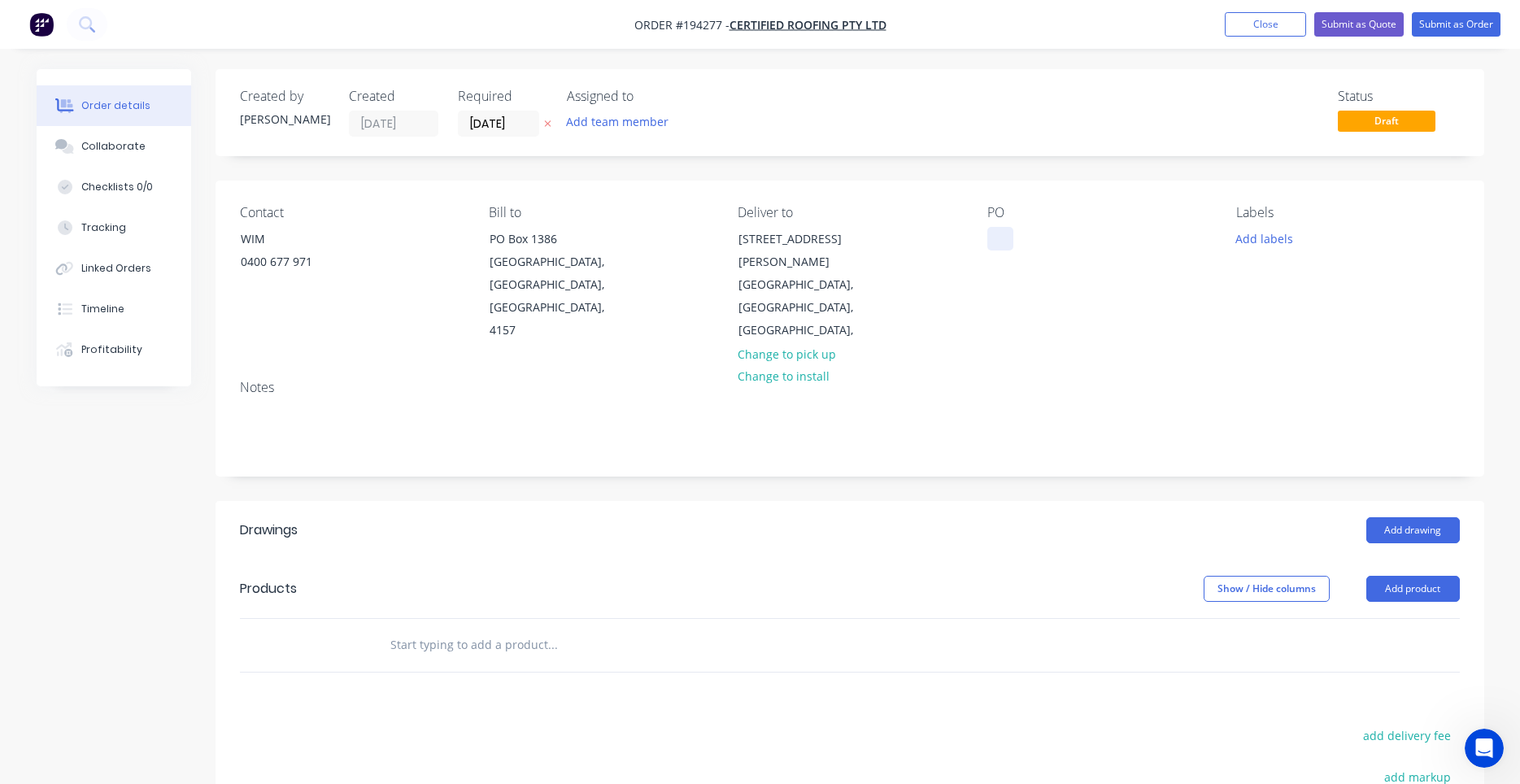
click at [1002, 234] on div at bounding box center [1001, 239] width 26 height 24
drag, startPoint x: 952, startPoint y: 353, endPoint x: 942, endPoint y: 343, distance: 14.1
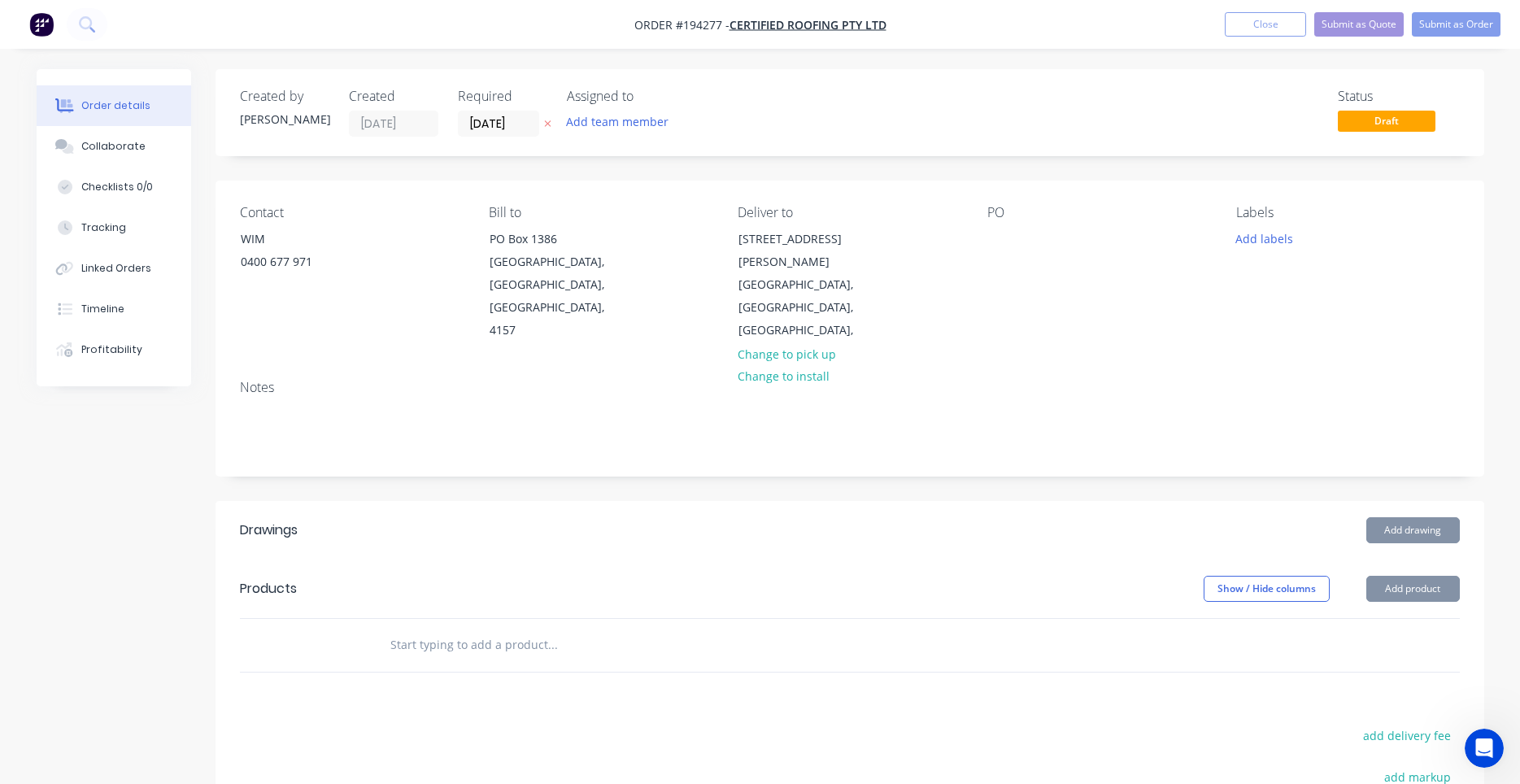
click at [1003, 222] on div "PO" at bounding box center [1099, 274] width 223 height 138
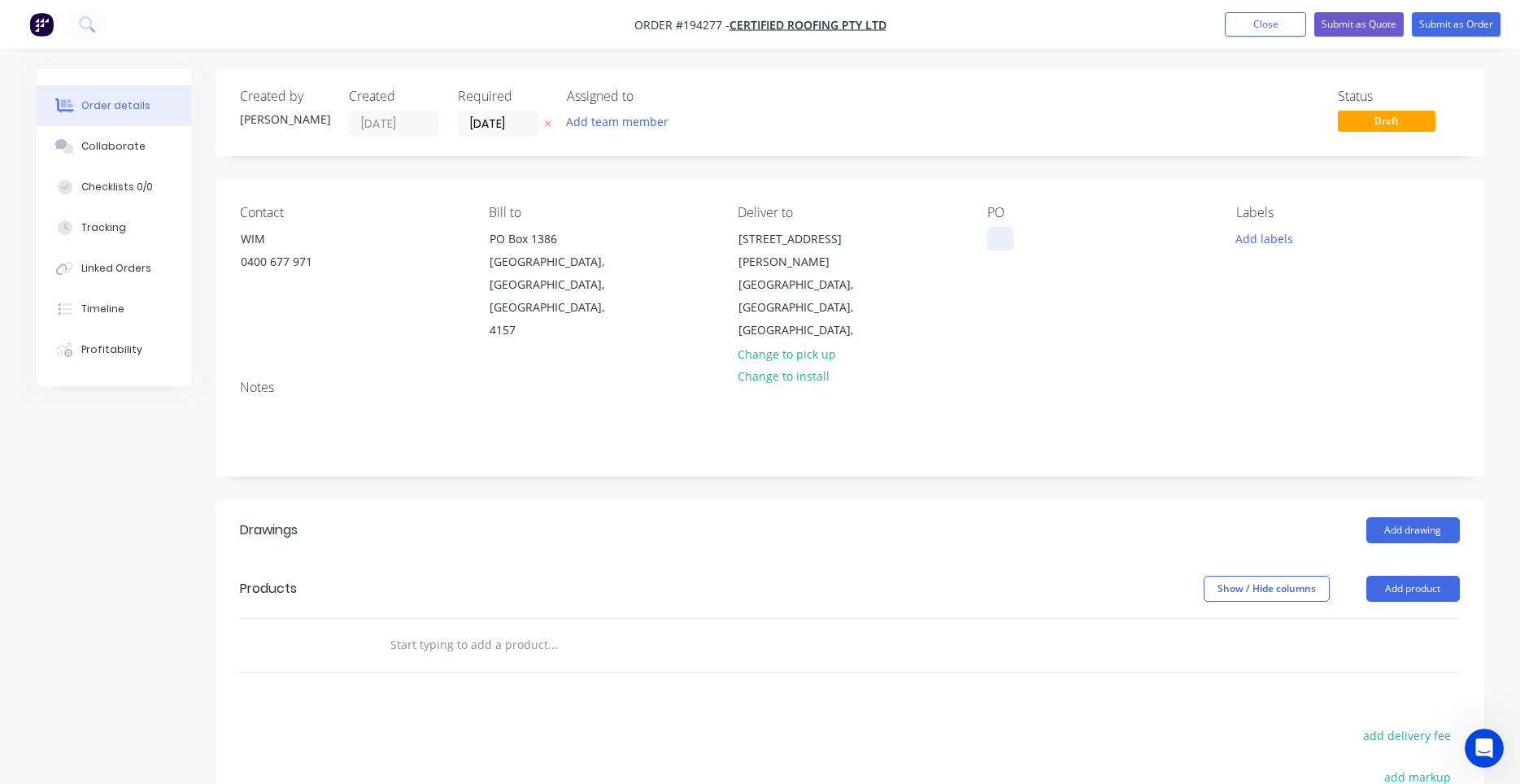
click at [1001, 243] on div at bounding box center [1001, 239] width 26 height 24
click at [1397, 501] on header "Drawings Add drawing" at bounding box center [850, 530] width 1269 height 59
click at [1396, 517] on button "Add drawing" at bounding box center [1413, 531] width 94 height 26
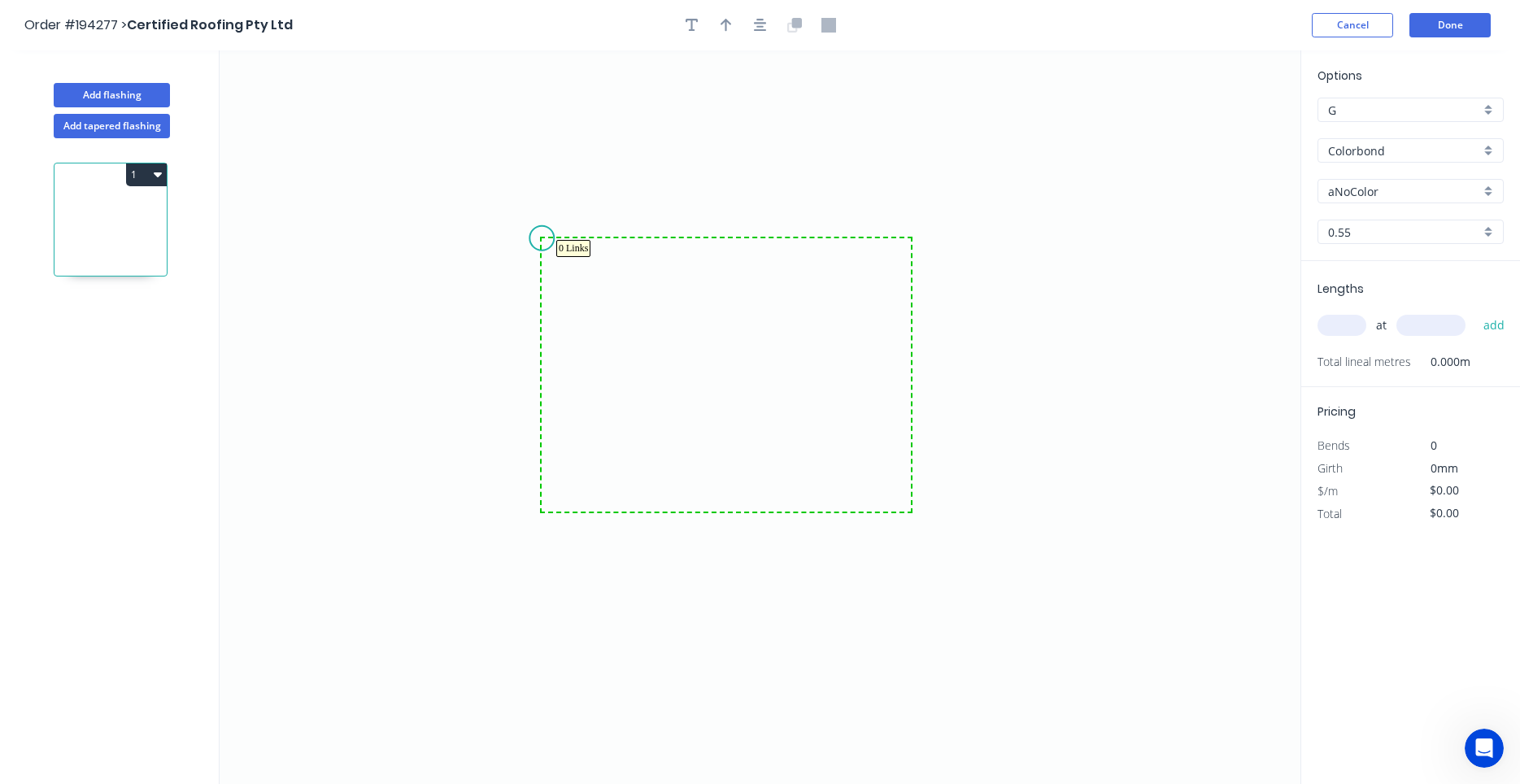
drag, startPoint x: 911, startPoint y: 511, endPoint x: 527, endPoint y: 296, distance: 440.1
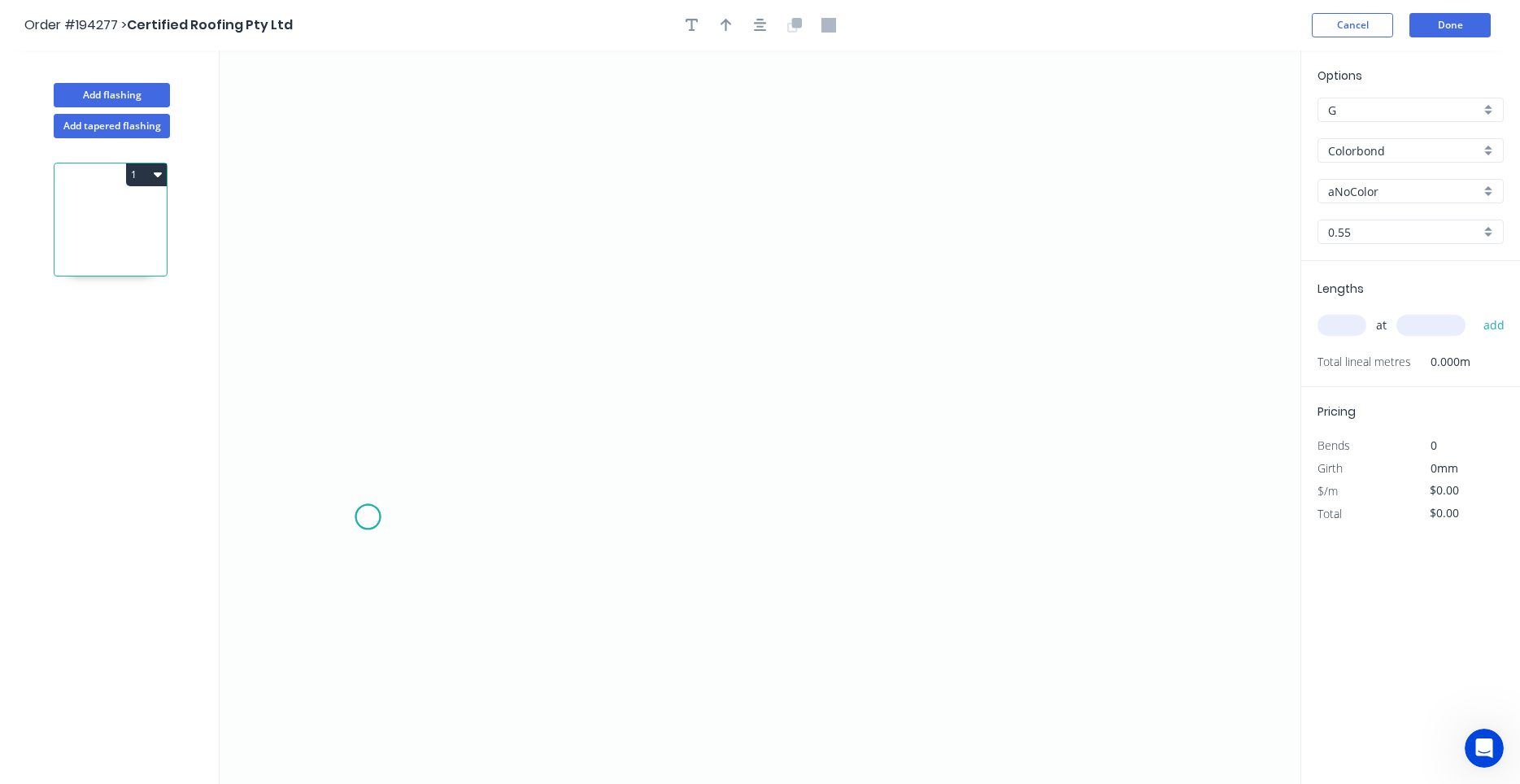
click at [368, 517] on icon "0" at bounding box center [760, 417] width 1081 height 733
click at [475, 424] on icon "0" at bounding box center [760, 417] width 1081 height 733
click at [985, 417] on icon "0 ?" at bounding box center [760, 417] width 1081 height 733
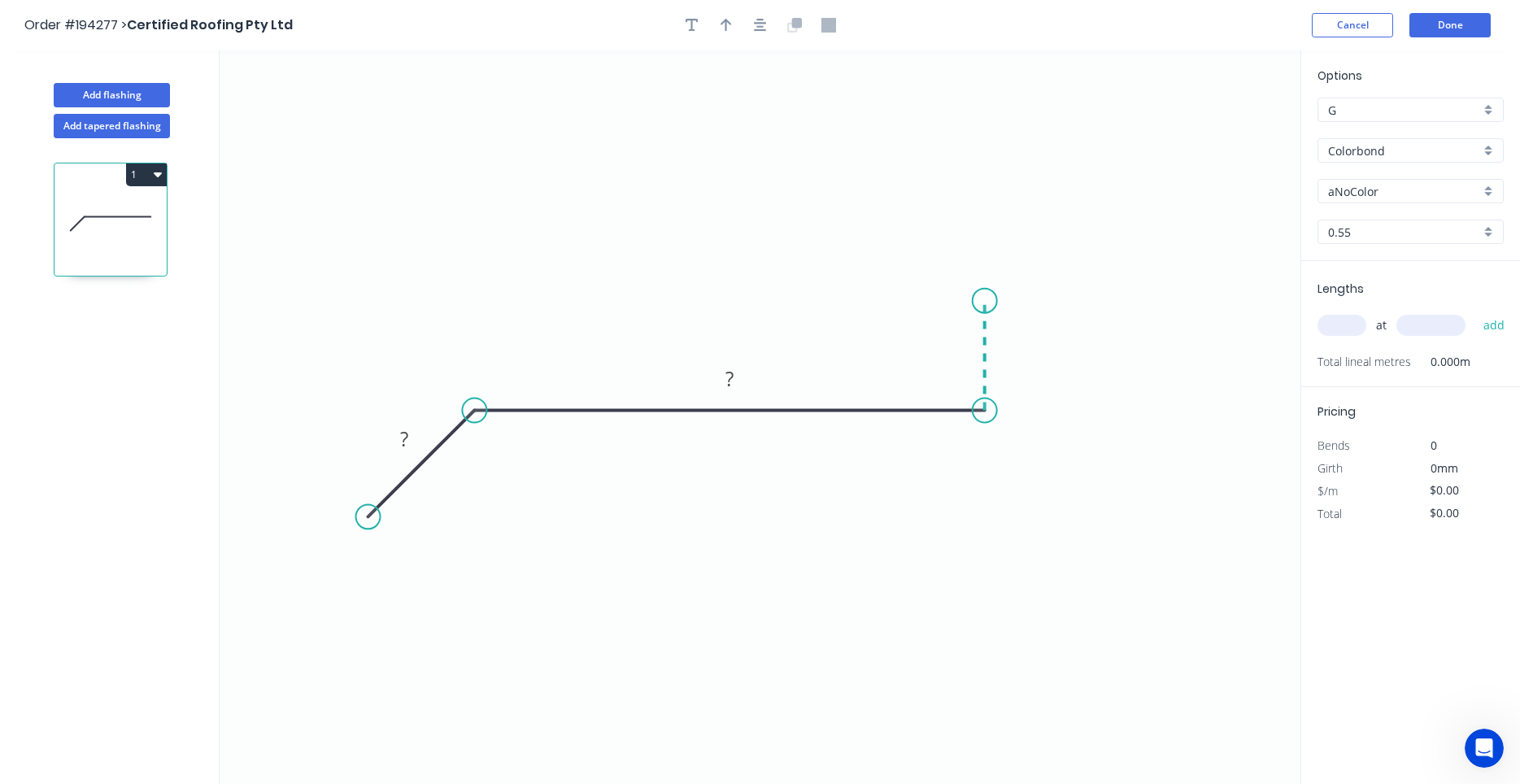
click at [981, 301] on icon "0 ? ?" at bounding box center [760, 417] width 1081 height 733
click at [982, 267] on icon at bounding box center [983, 284] width 3 height 33
click at [983, 312] on div "Delete point" at bounding box center [1058, 322] width 163 height 33
click at [988, 408] on circle at bounding box center [985, 410] width 25 height 25
click at [974, 228] on icon "0 ? ?" at bounding box center [760, 417] width 1081 height 733
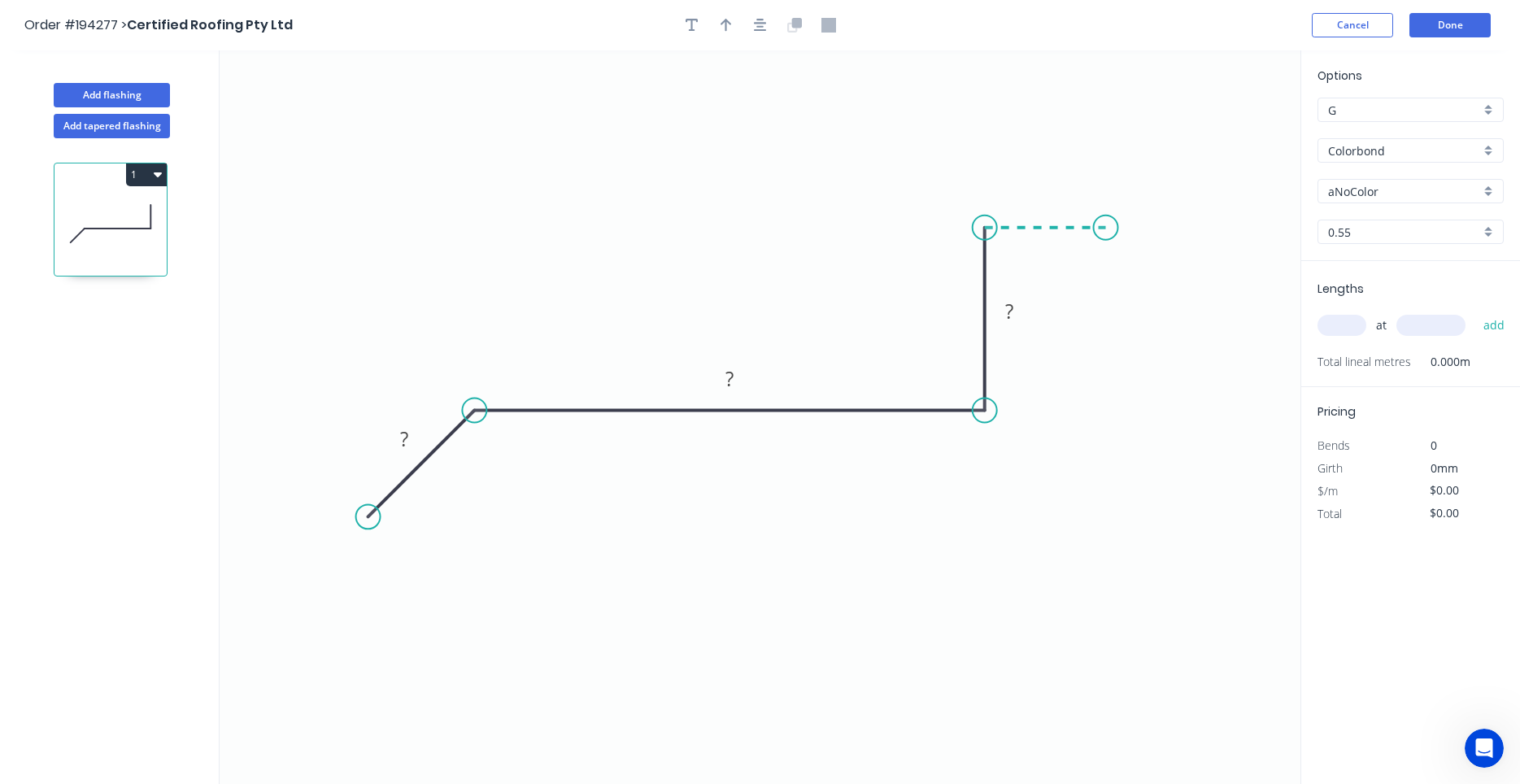
click at [1106, 221] on icon "0 ? ? ?" at bounding box center [760, 417] width 1081 height 733
click at [1111, 408] on icon "0 ? ? ? ?" at bounding box center [760, 417] width 1081 height 733
click at [1111, 408] on circle at bounding box center [1106, 409] width 25 height 25
click at [407, 436] on tspan "?" at bounding box center [403, 438] width 8 height 27
type input "$30.15"
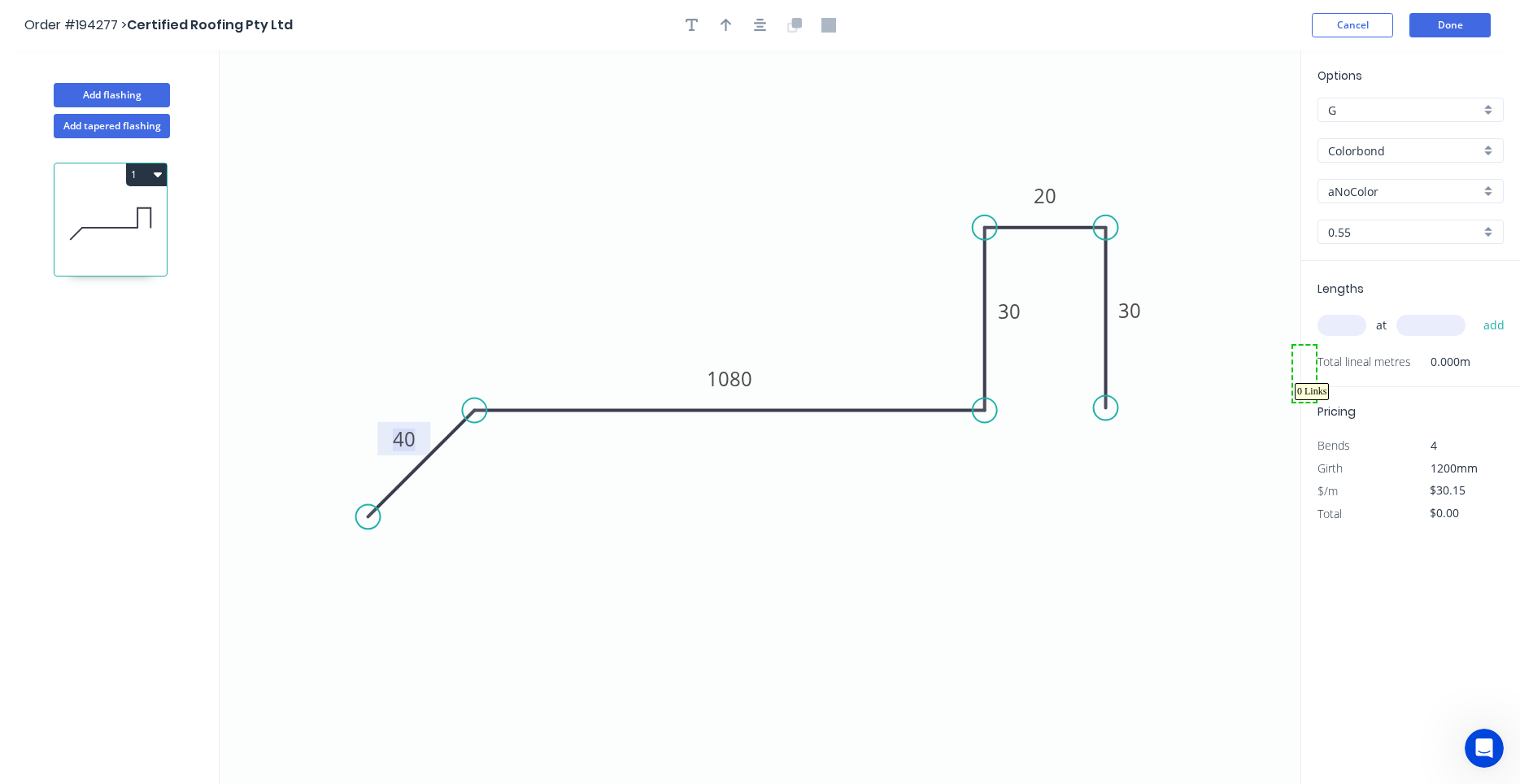
drag, startPoint x: 1316, startPoint y: 346, endPoint x: 1293, endPoint y: 402, distance: 60.5
click at [1331, 324] on input "text" at bounding box center [1342, 325] width 49 height 21
type input "1"
type input "3000"
click at [1475, 311] on button "add" at bounding box center [1495, 325] width 39 height 28
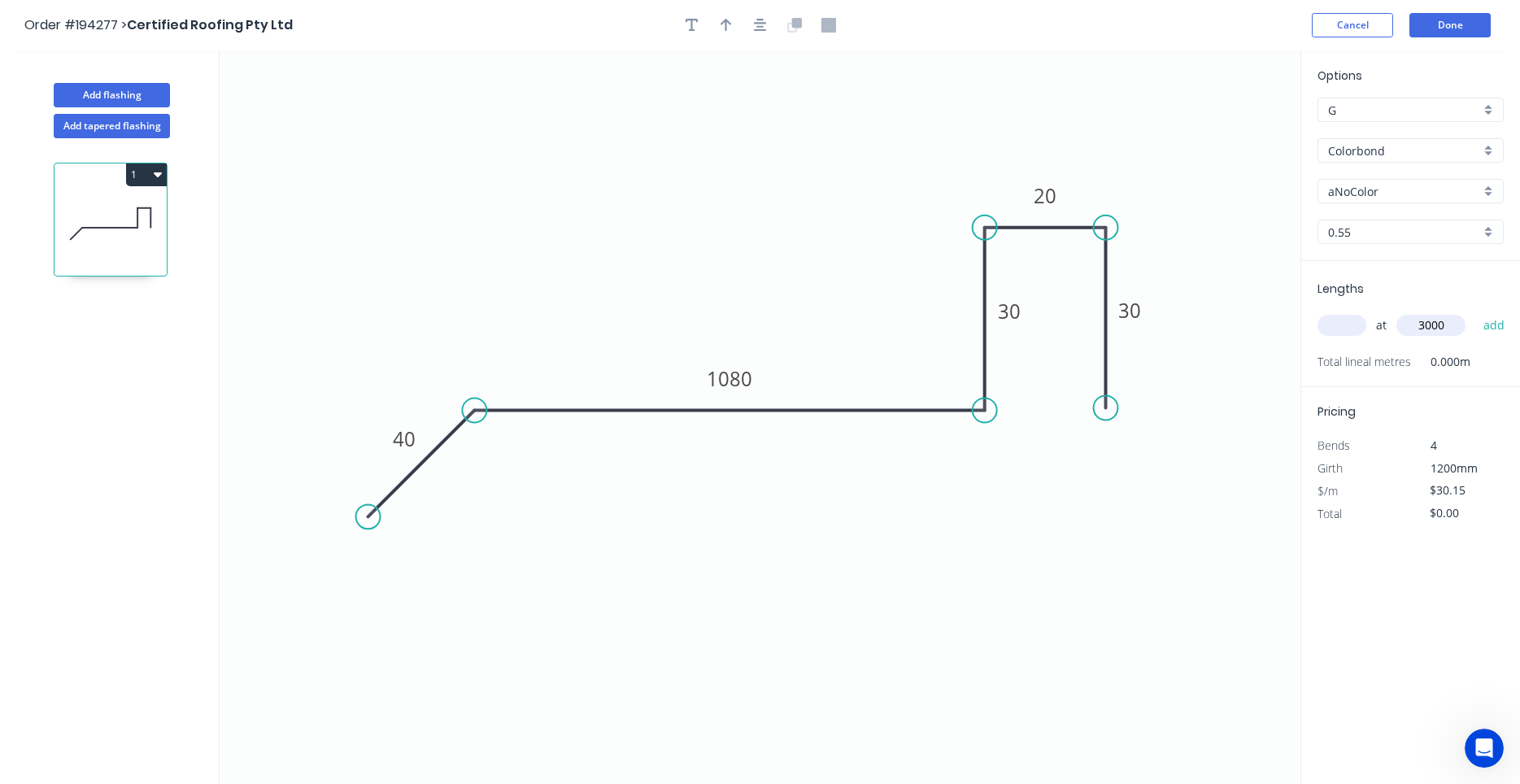
type input "$90.45"
click at [1288, 386] on icon "0 40 1080 30 20 30" at bounding box center [760, 417] width 1081 height 733
click at [150, 98] on button "Add flashing" at bounding box center [111, 96] width 117 height 25
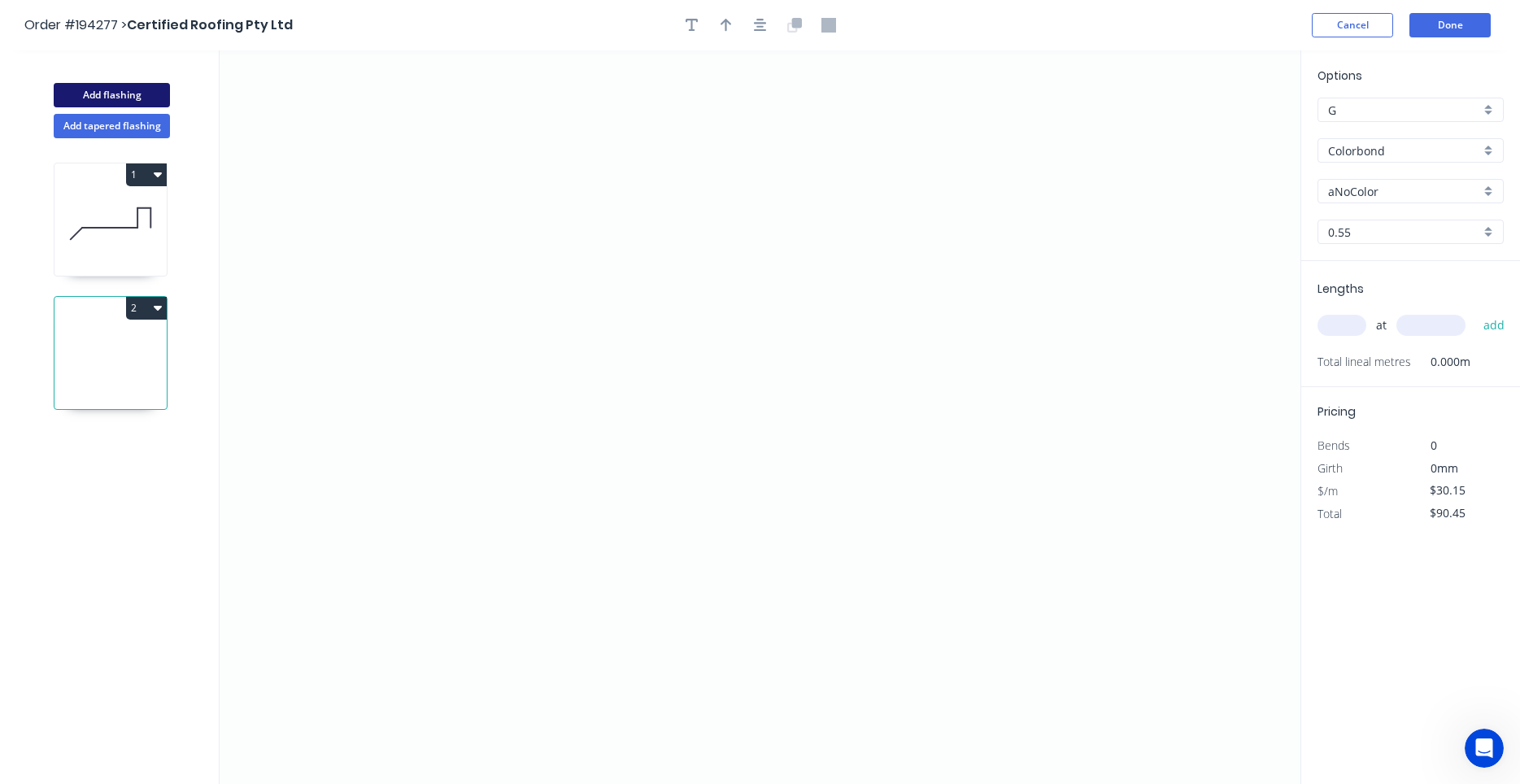
type input "$0.00"
click at [159, 173] on icon "button" at bounding box center [157, 175] width 8 height 5
click at [271, 200] on icon "0" at bounding box center [760, 417] width 1081 height 733
click at [157, 296] on div "2" at bounding box center [111, 353] width 114 height 114
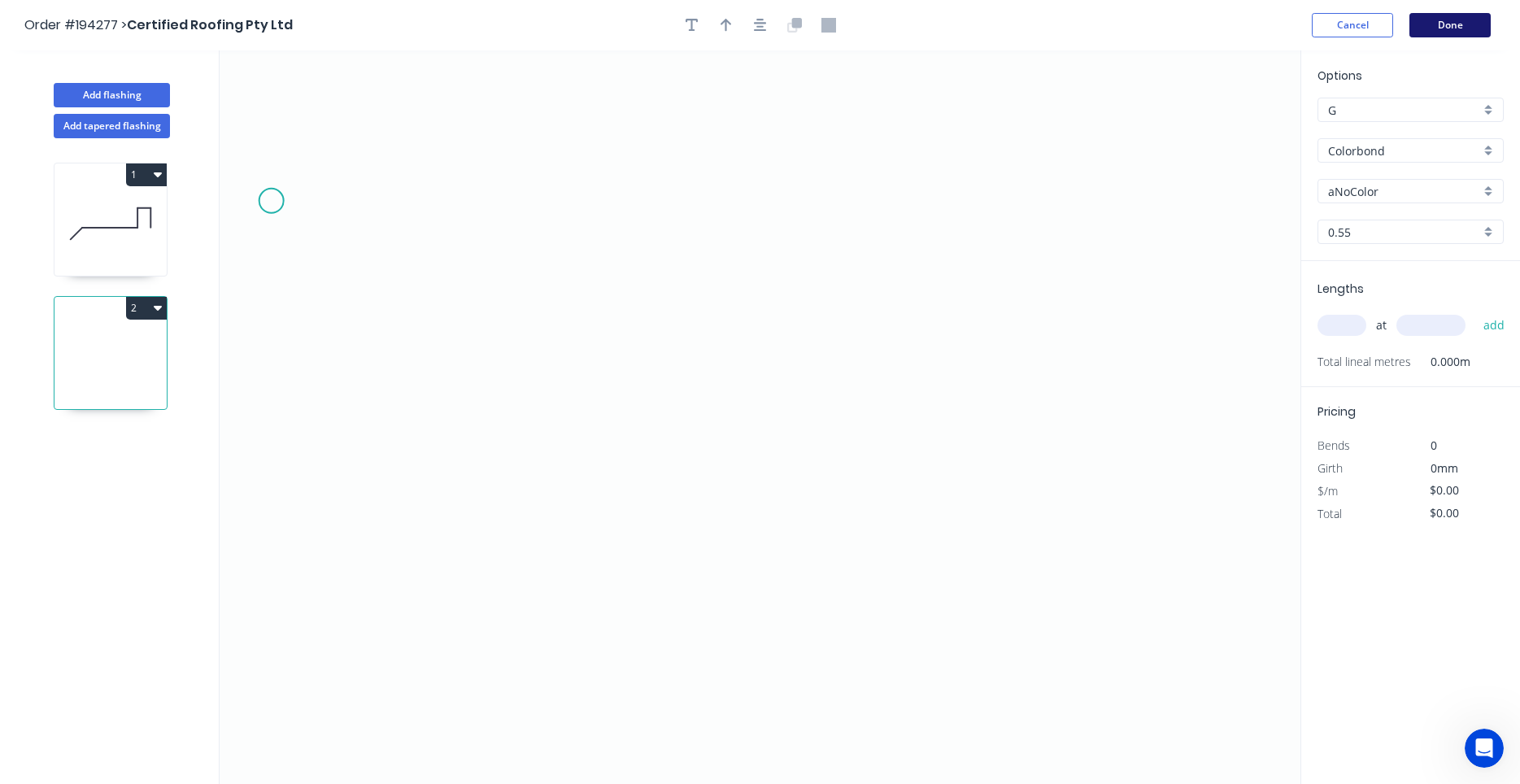
click at [1436, 19] on button "Done" at bounding box center [1450, 25] width 82 height 25
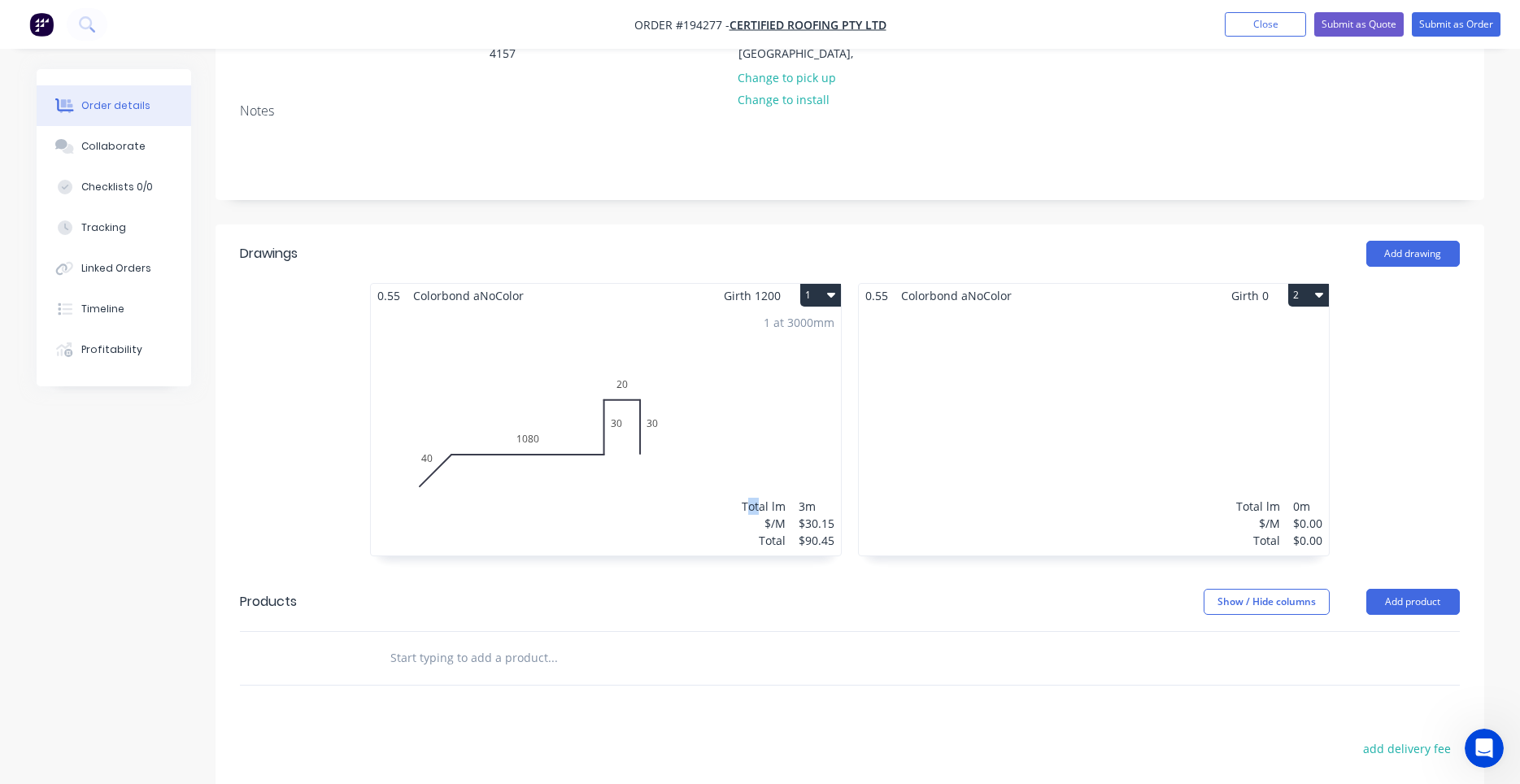
click at [749, 412] on div "1 at 3000mm Total lm $/M Total 3m $30.15 $90.45" at bounding box center [606, 431] width 470 height 248
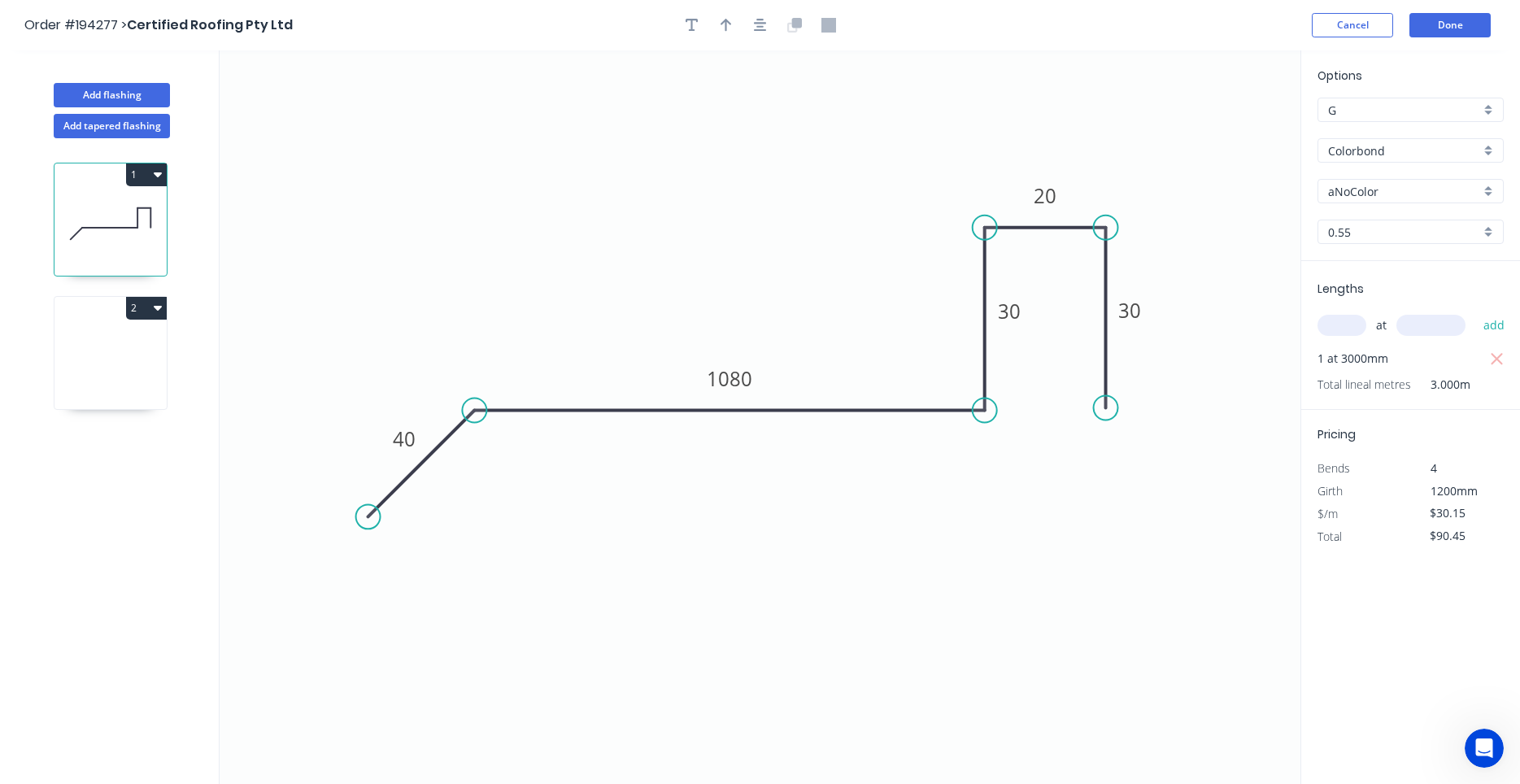
click at [1371, 144] on input "Colorbond" at bounding box center [1403, 150] width 152 height 17
click at [1411, 179] on div "Zincalume" at bounding box center [1410, 182] width 184 height 28
type input "Zincalume"
type input "$27.22"
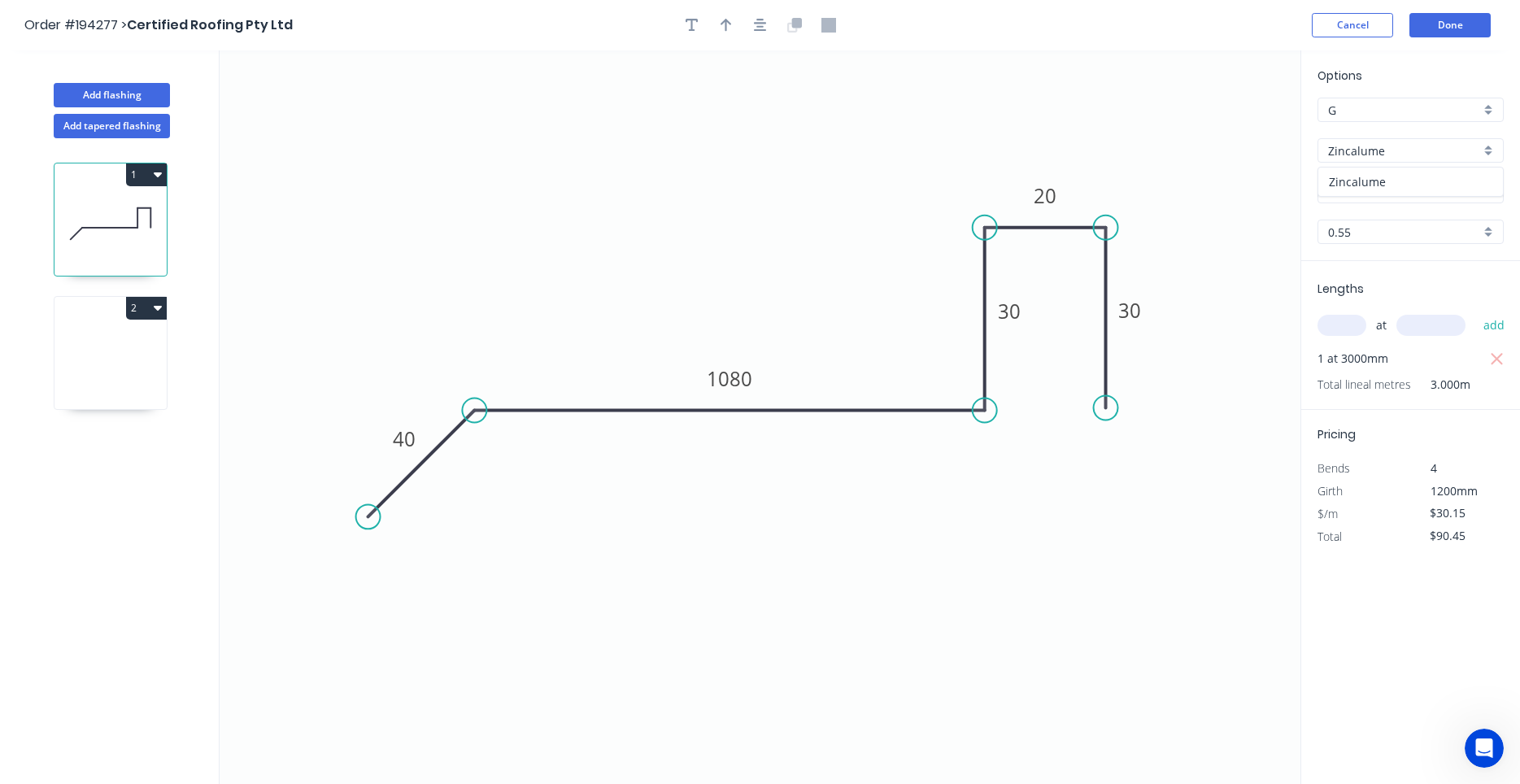
type input "$81.66"
click at [767, 25] on button "button" at bounding box center [760, 25] width 25 height 25
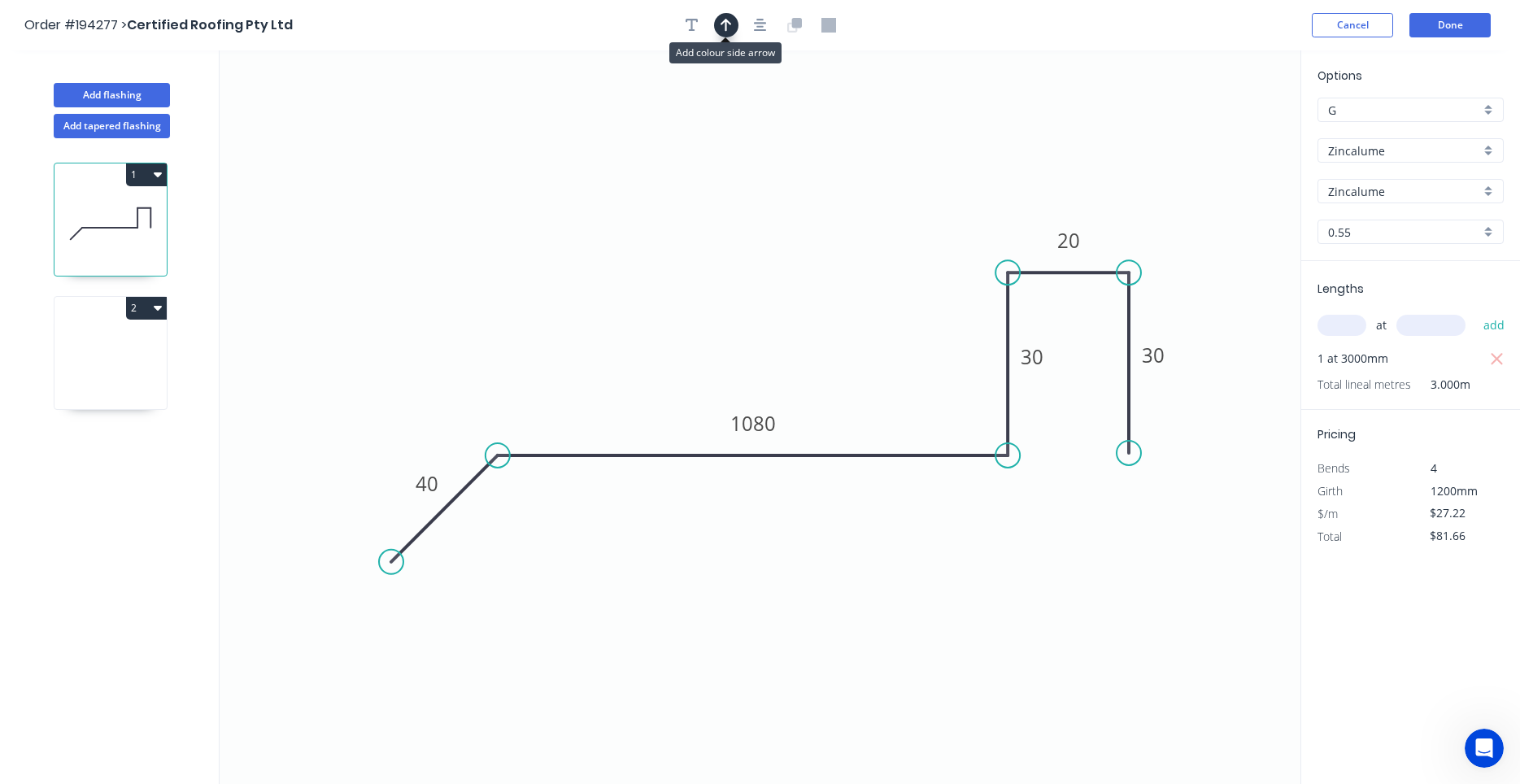
click at [729, 29] on icon "button" at bounding box center [726, 25] width 11 height 15
drag, startPoint x: 1222, startPoint y: 124, endPoint x: 1147, endPoint y: 144, distance: 77.6
click at [1147, 144] on icon "0 40 1080 30 20 30" at bounding box center [760, 417] width 1081 height 733
drag, startPoint x: 1220, startPoint y: 130, endPoint x: 922, endPoint y: 218, distance: 310.7
click at [922, 218] on icon at bounding box center [924, 199] width 15 height 52
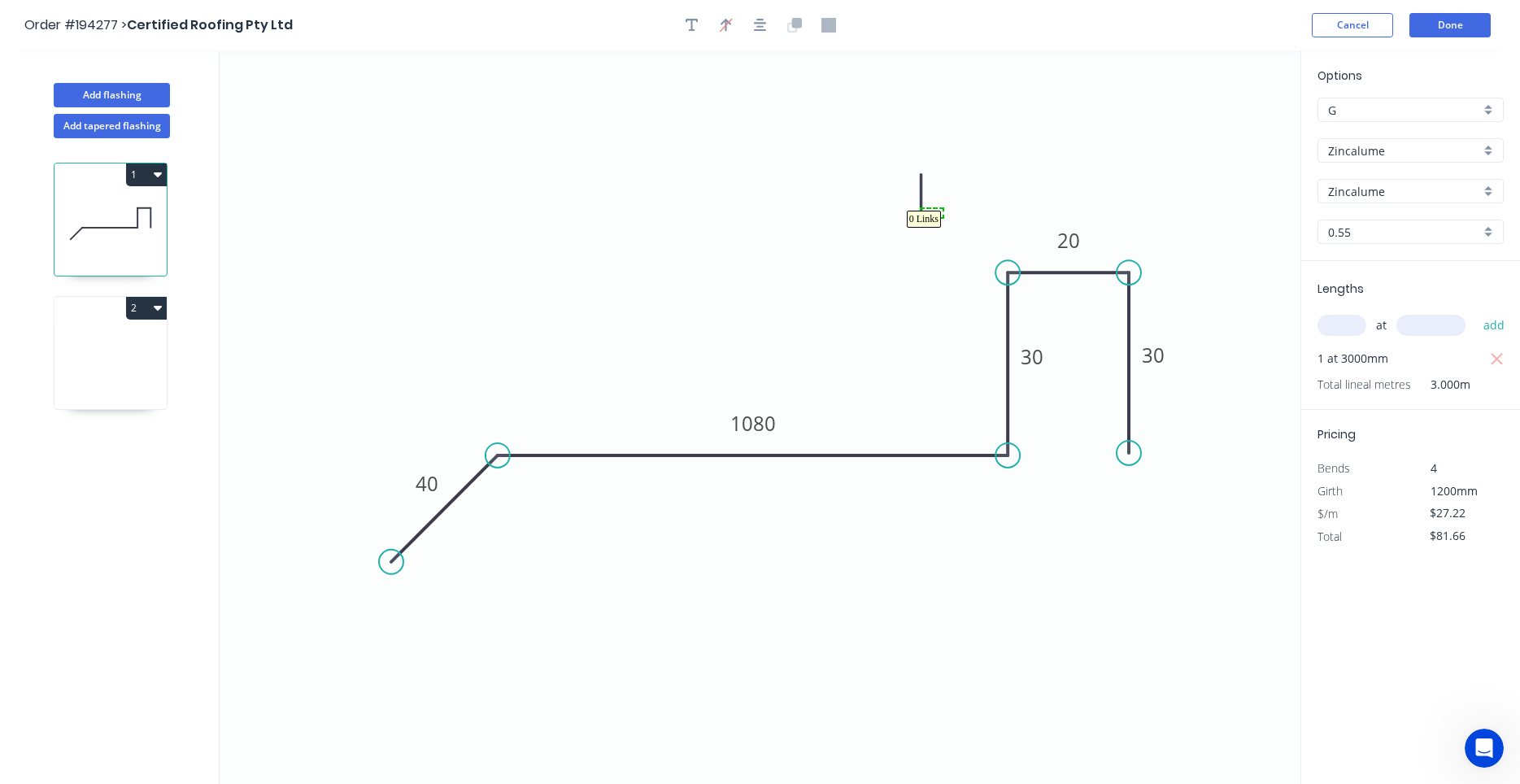
drag, startPoint x: 922, startPoint y: 217, endPoint x: 943, endPoint y: 209, distance: 22.5
drag, startPoint x: 924, startPoint y: 218, endPoint x: 853, endPoint y: 274, distance: 90.4
click at [854, 274] on icon at bounding box center [861, 253] width 15 height 52
drag, startPoint x: 924, startPoint y: 217, endPoint x: 961, endPoint y: 210, distance: 37.7
click at [999, 152] on icon "0 40 1080 30 20 30" at bounding box center [760, 417] width 1081 height 733
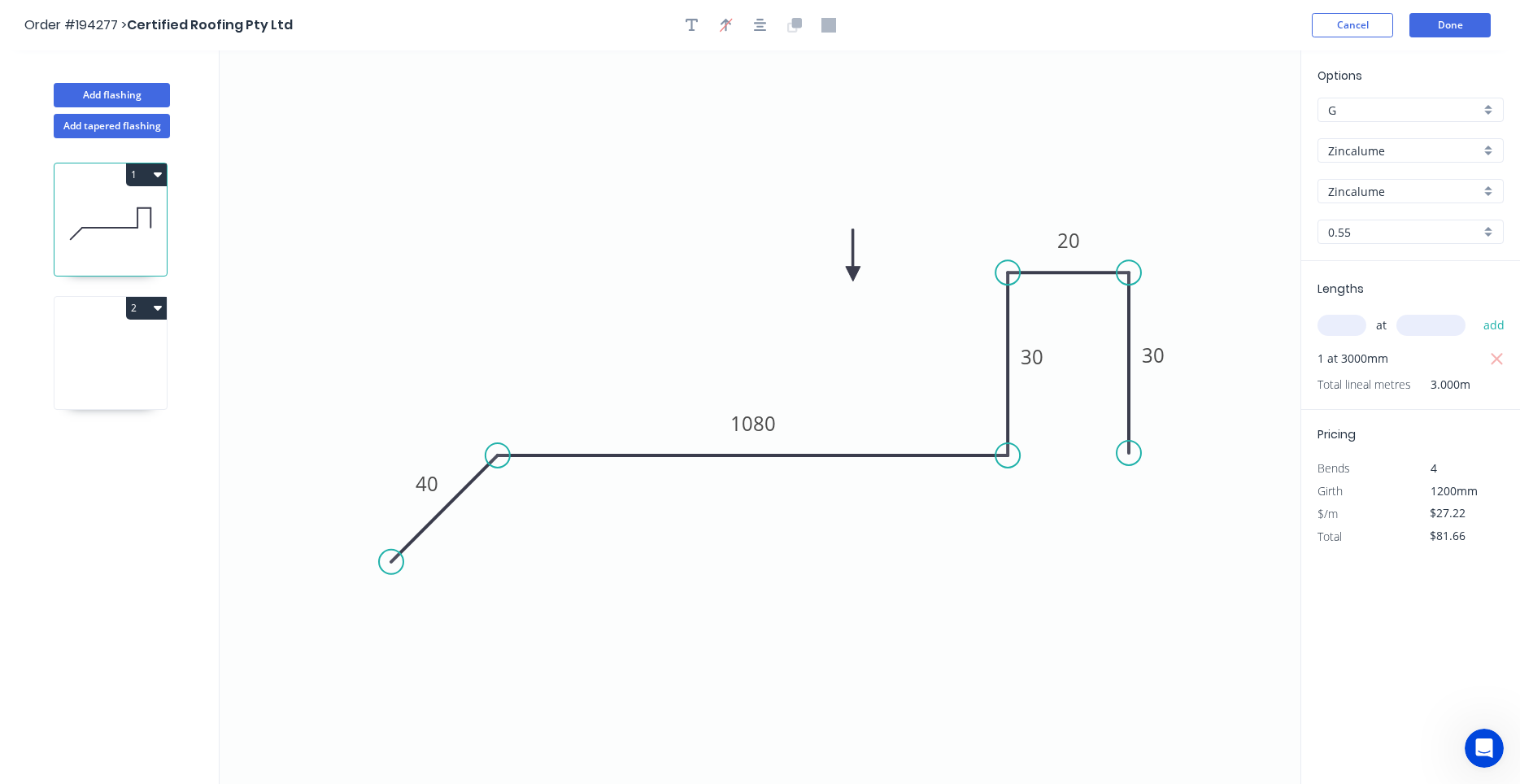
click at [145, 355] on icon at bounding box center [111, 357] width 112 height 104
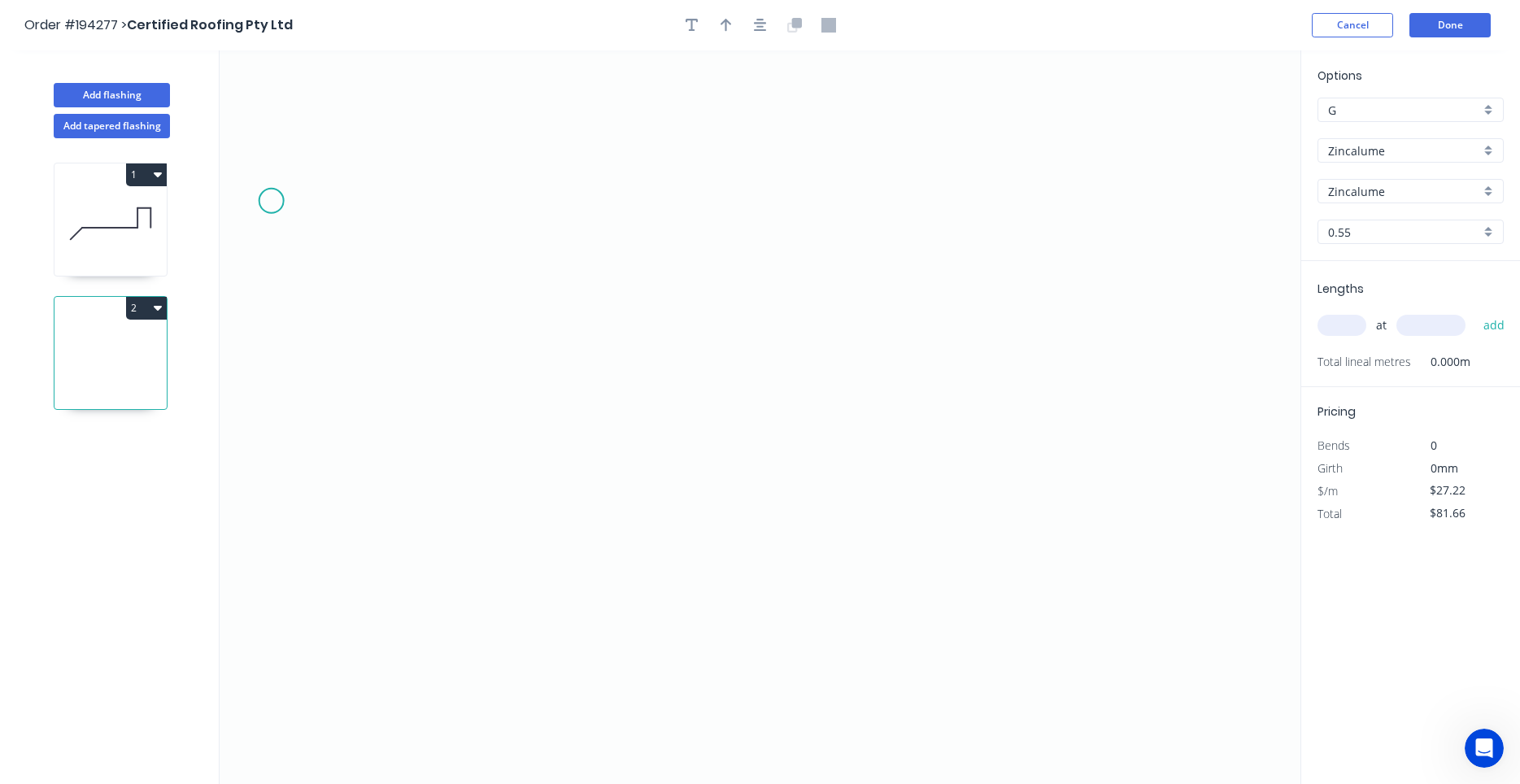
type input "Colorbond"
type input "aNoColor"
type input "$0.00"
click at [1350, 327] on input "text" at bounding box center [1342, 325] width 49 height 21
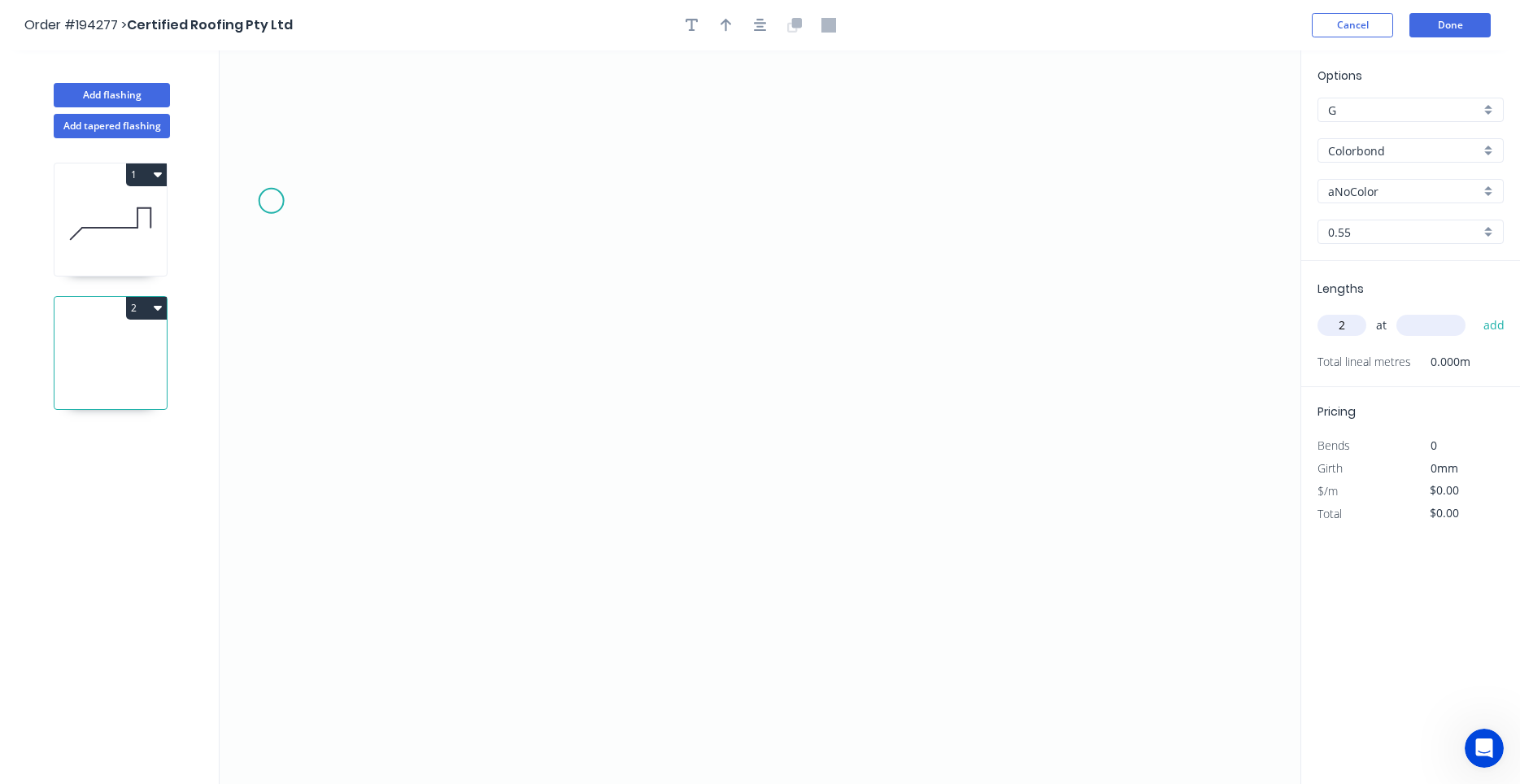
type input "2"
type input "2500"
click at [1475, 311] on button "add" at bounding box center [1495, 325] width 39 height 28
click at [137, 242] on icon at bounding box center [111, 224] width 112 height 104
type input "Zincalume"
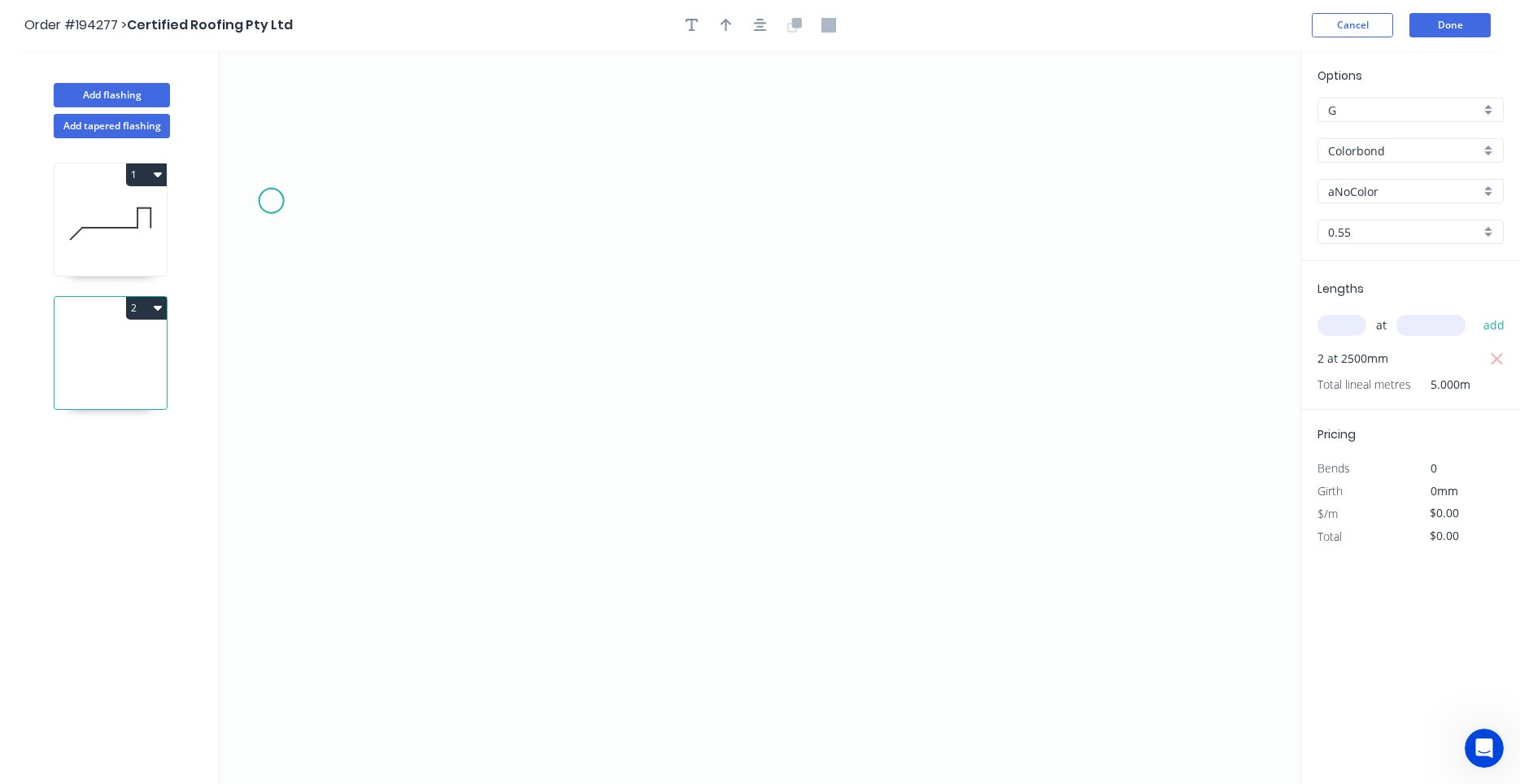
type input "Zincalume"
type input "$27.22"
type input "$81.66"
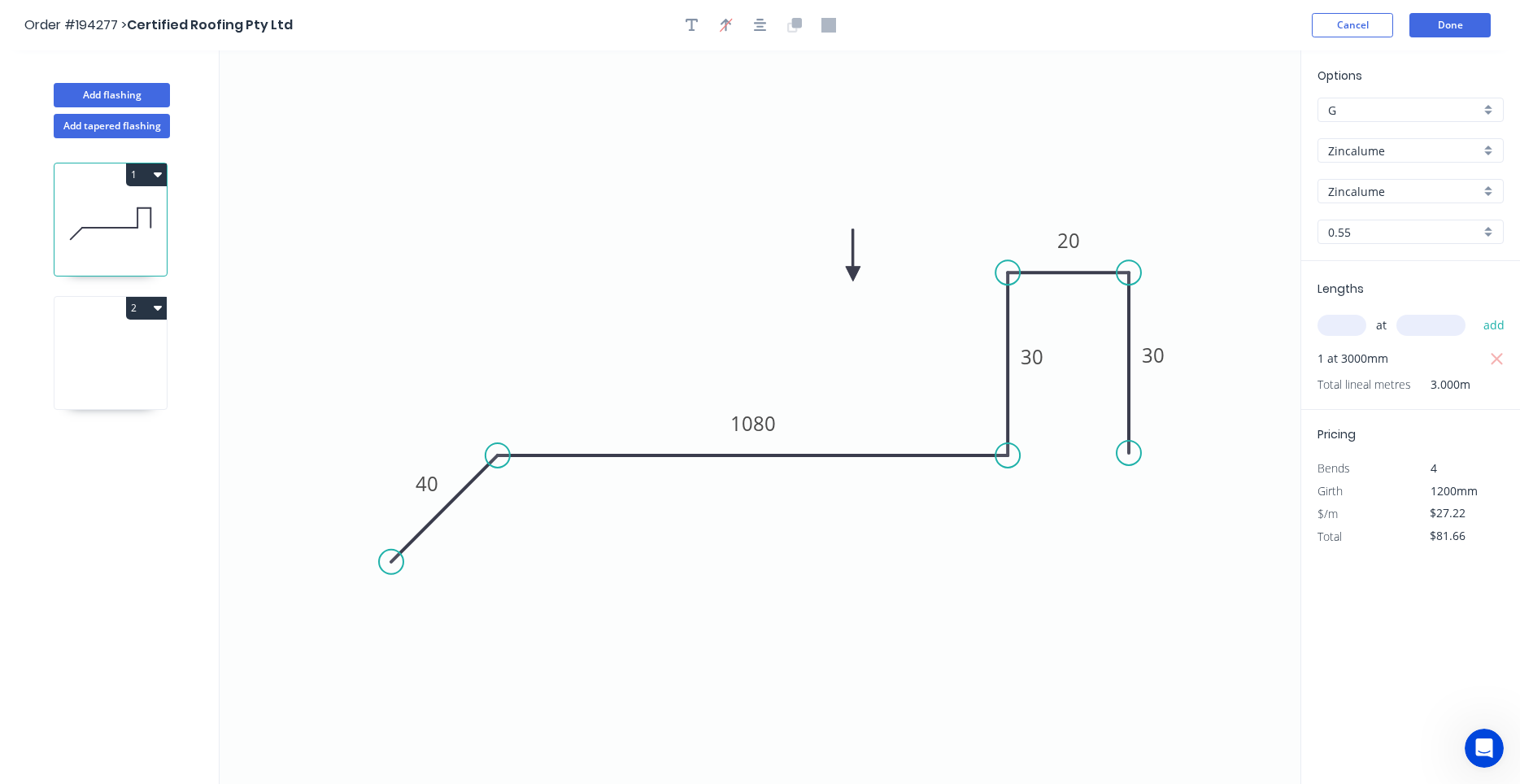
click at [124, 385] on icon at bounding box center [111, 357] width 112 height 104
type input "Colorbond"
type input "aNoColor"
type input "$0.00"
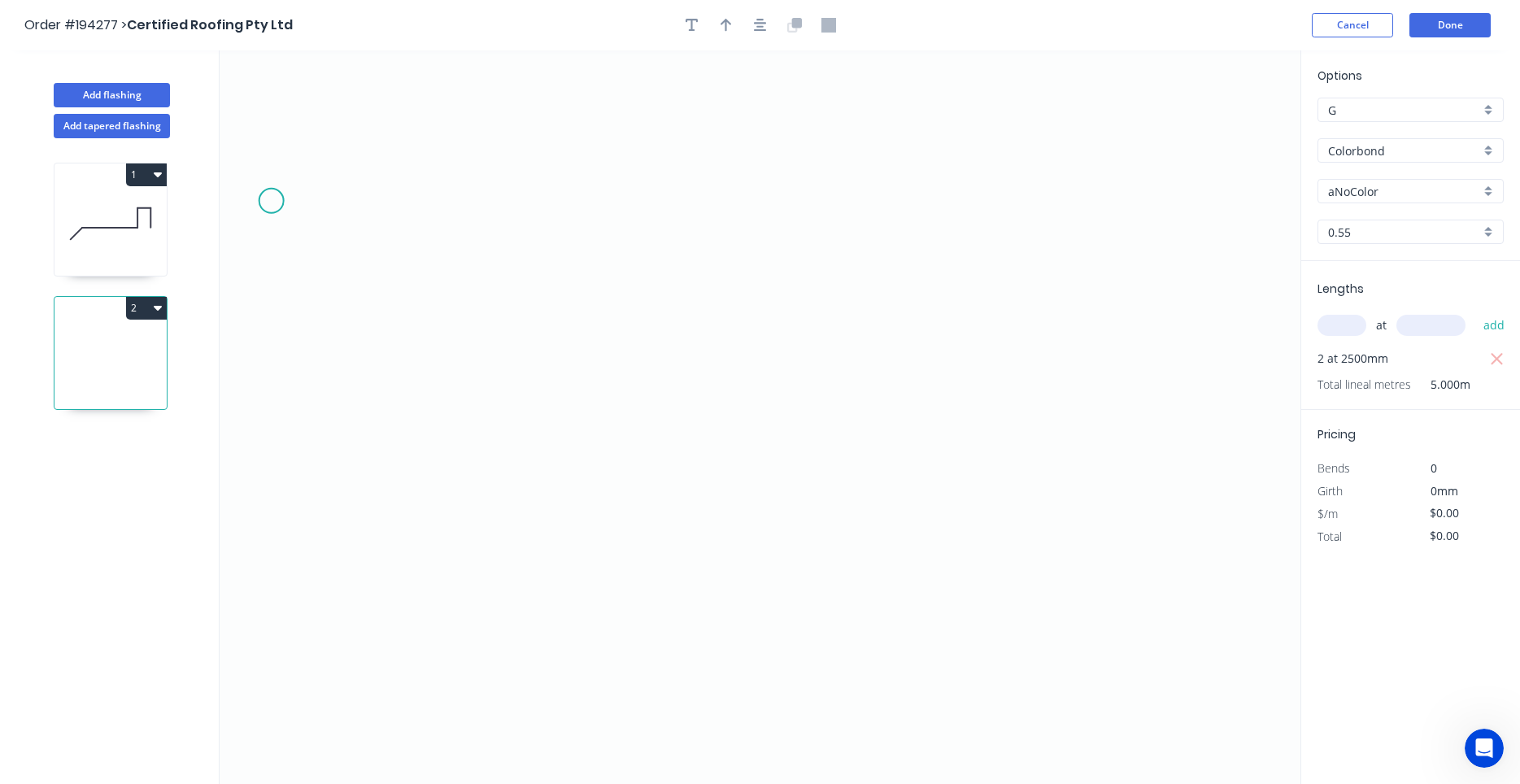
click at [1371, 193] on input "aNoColor" at bounding box center [1403, 191] width 152 height 17
type input "aNoColor"
click at [1356, 173] on div "Zincalume" at bounding box center [1410, 182] width 184 height 28
type input "Zincalume"
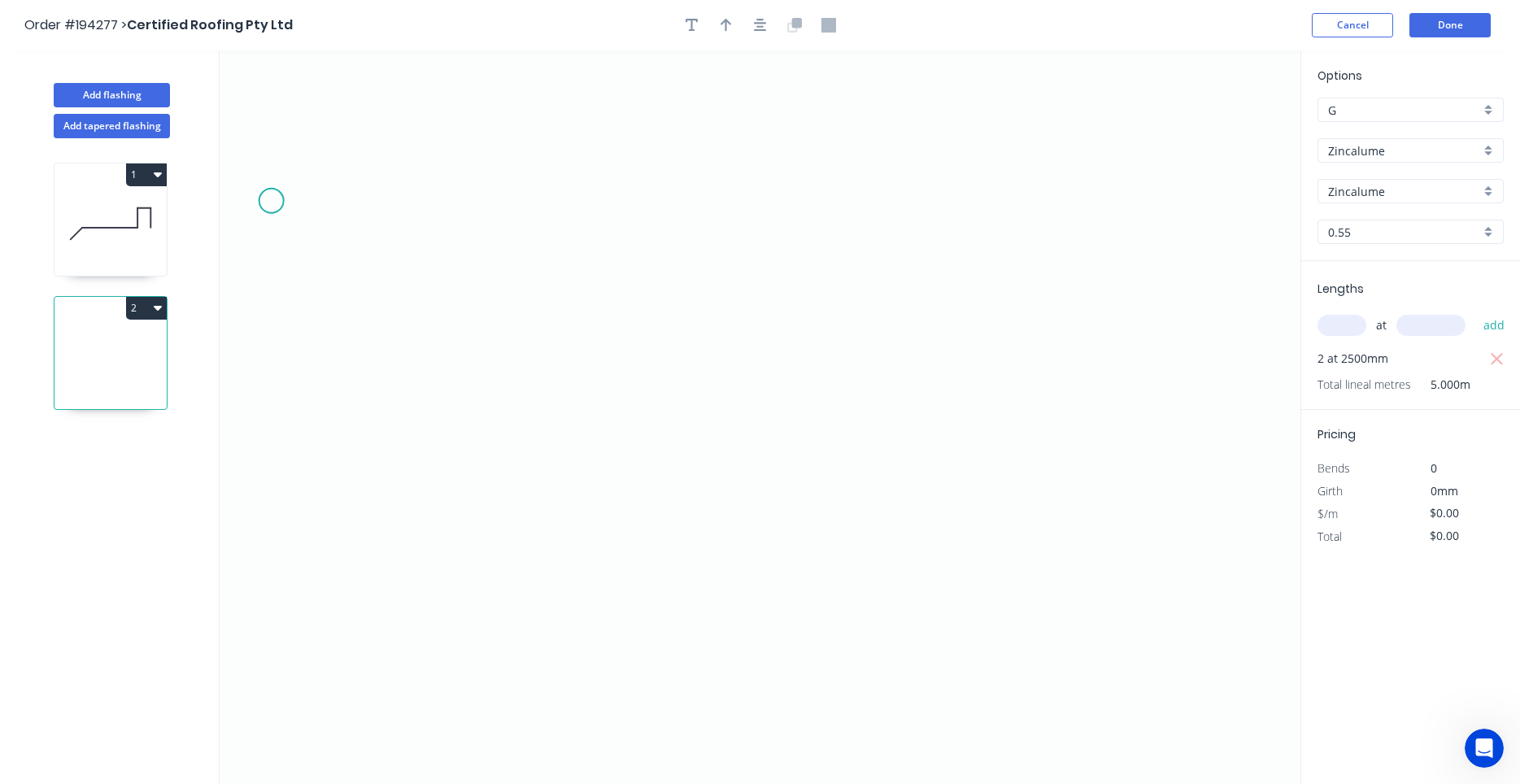
click at [1340, 342] on div "at add" at bounding box center [1412, 325] width 189 height 44
click at [1338, 335] on input "text" at bounding box center [1342, 325] width 49 height 21
drag, startPoint x: 1287, startPoint y: 383, endPoint x: 1235, endPoint y: 458, distance: 91.3
click at [121, 265] on icon at bounding box center [111, 224] width 112 height 104
type input "$27.22"
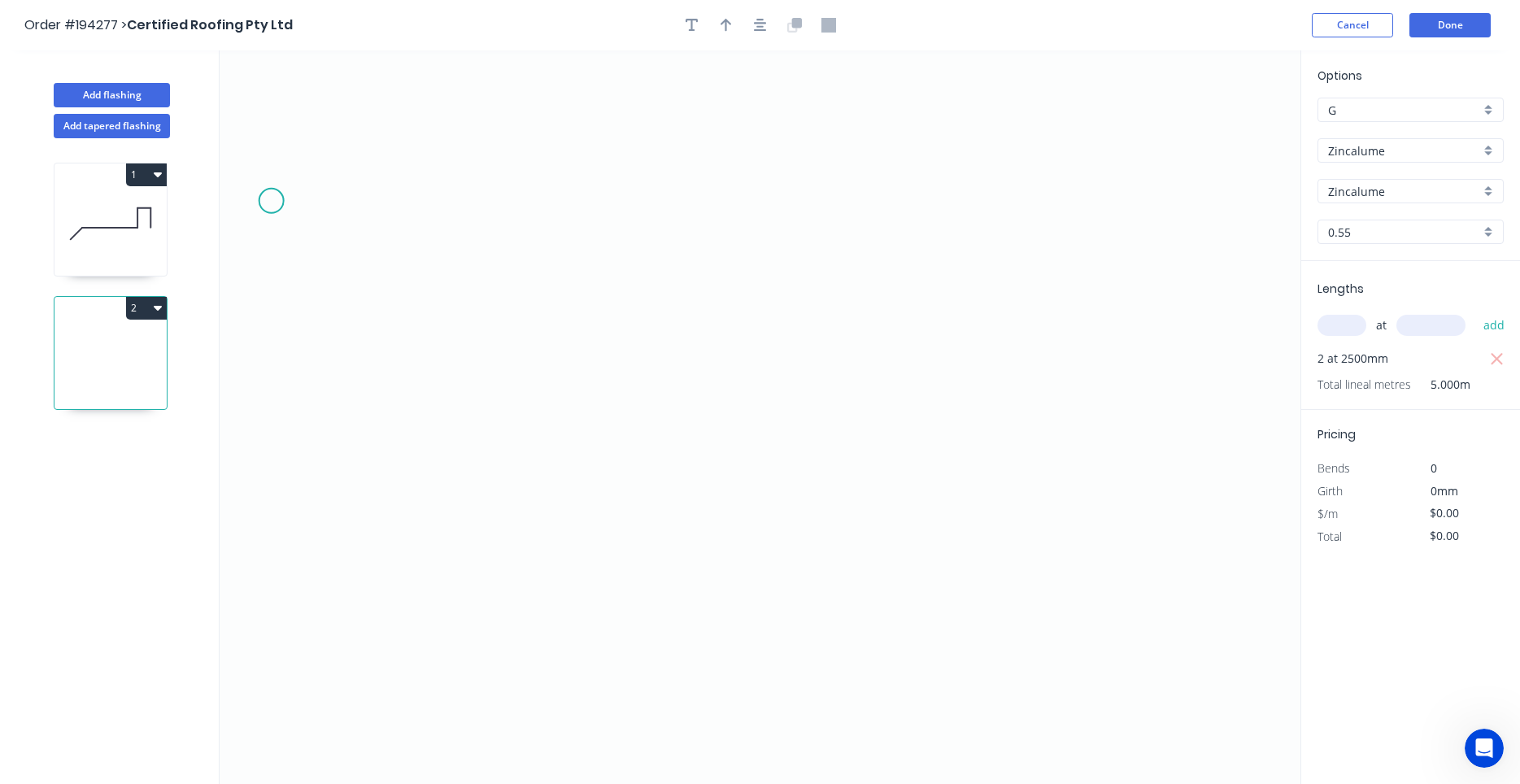
type input "$81.66"
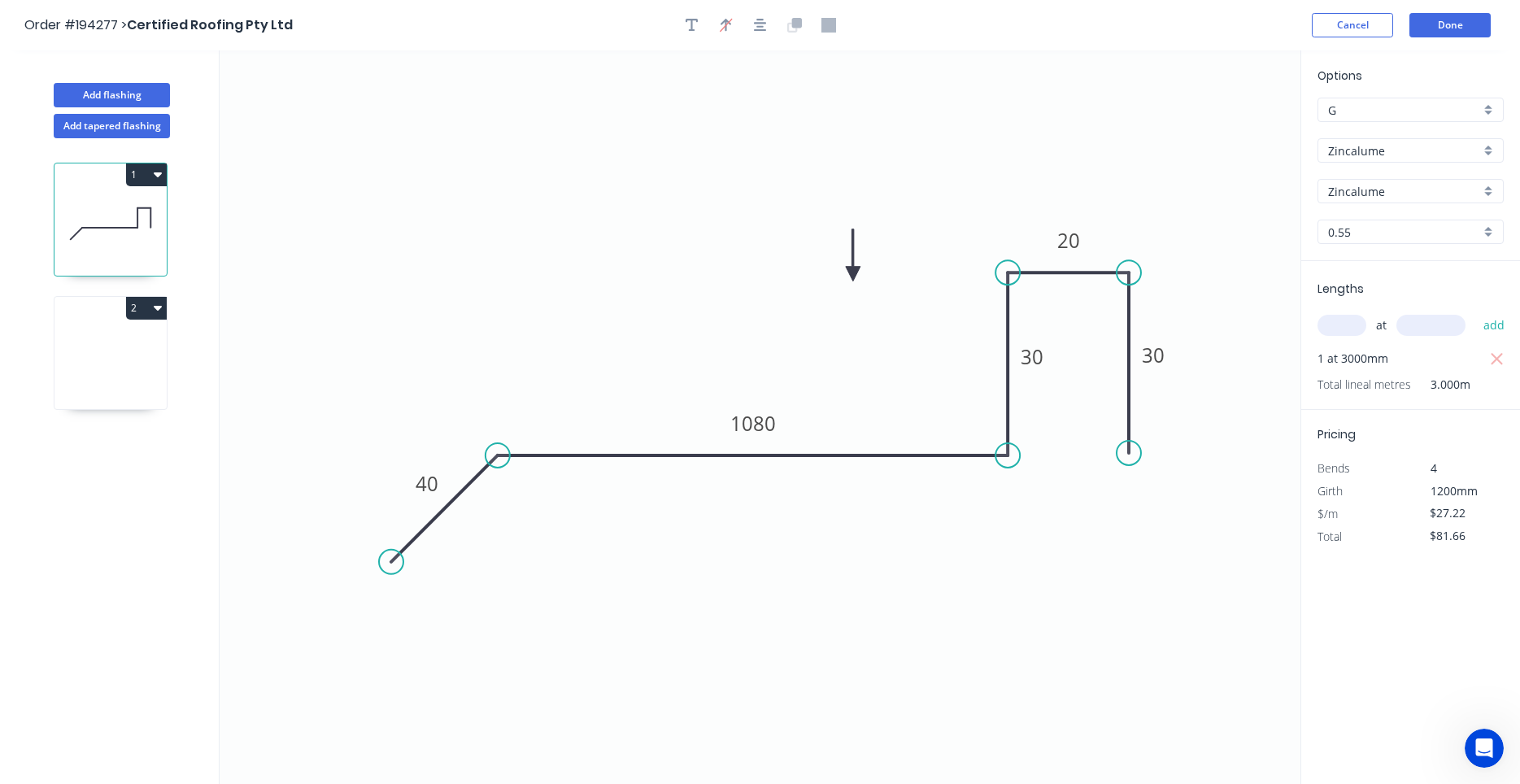
click at [111, 360] on icon at bounding box center [111, 357] width 112 height 104
type input "$0.00"
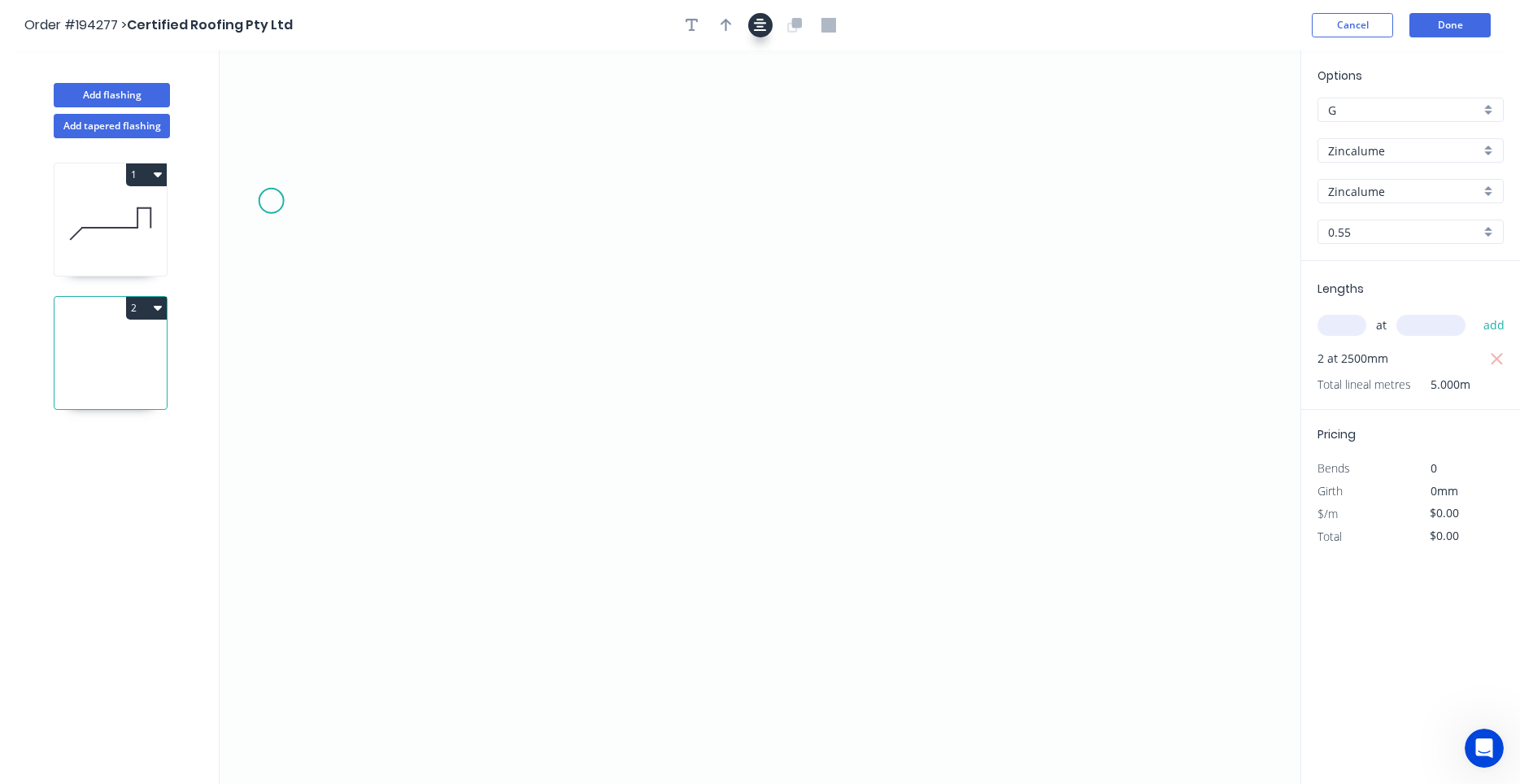
click at [758, 25] on icon "button" at bounding box center [760, 25] width 13 height 15
click at [732, 22] on button "button" at bounding box center [726, 25] width 25 height 25
drag, startPoint x: 1077, startPoint y: 196, endPoint x: 995, endPoint y: 250, distance: 98.2
click at [767, 427] on div "Delete point" at bounding box center [840, 438] width 163 height 33
click at [423, 419] on icon "0" at bounding box center [760, 417] width 1081 height 733
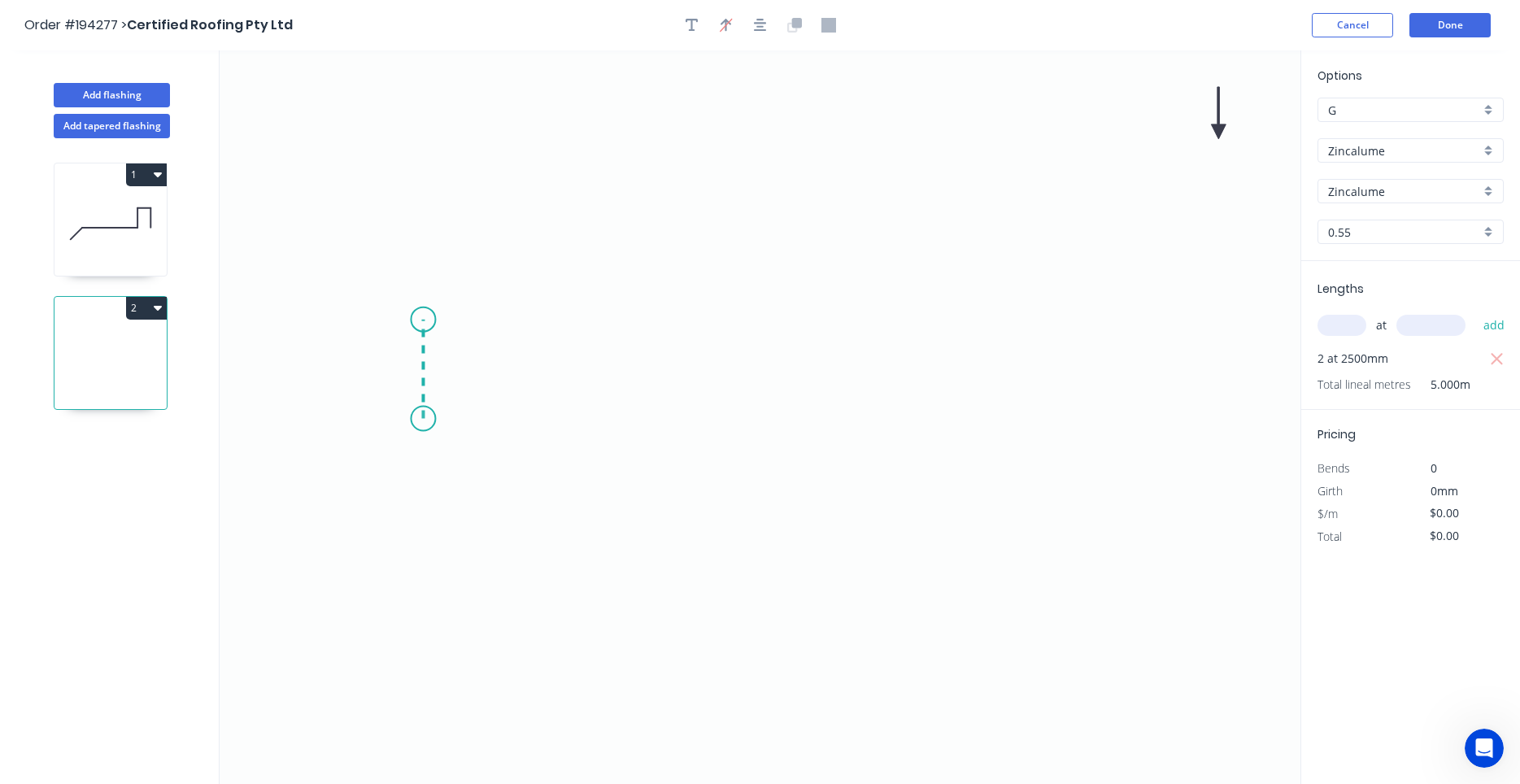
click at [420, 319] on icon "0" at bounding box center [760, 417] width 1081 height 733
click at [545, 317] on icon "0 ?" at bounding box center [760, 417] width 1081 height 733
click at [548, 469] on icon "0 ? ?" at bounding box center [760, 417] width 1081 height 733
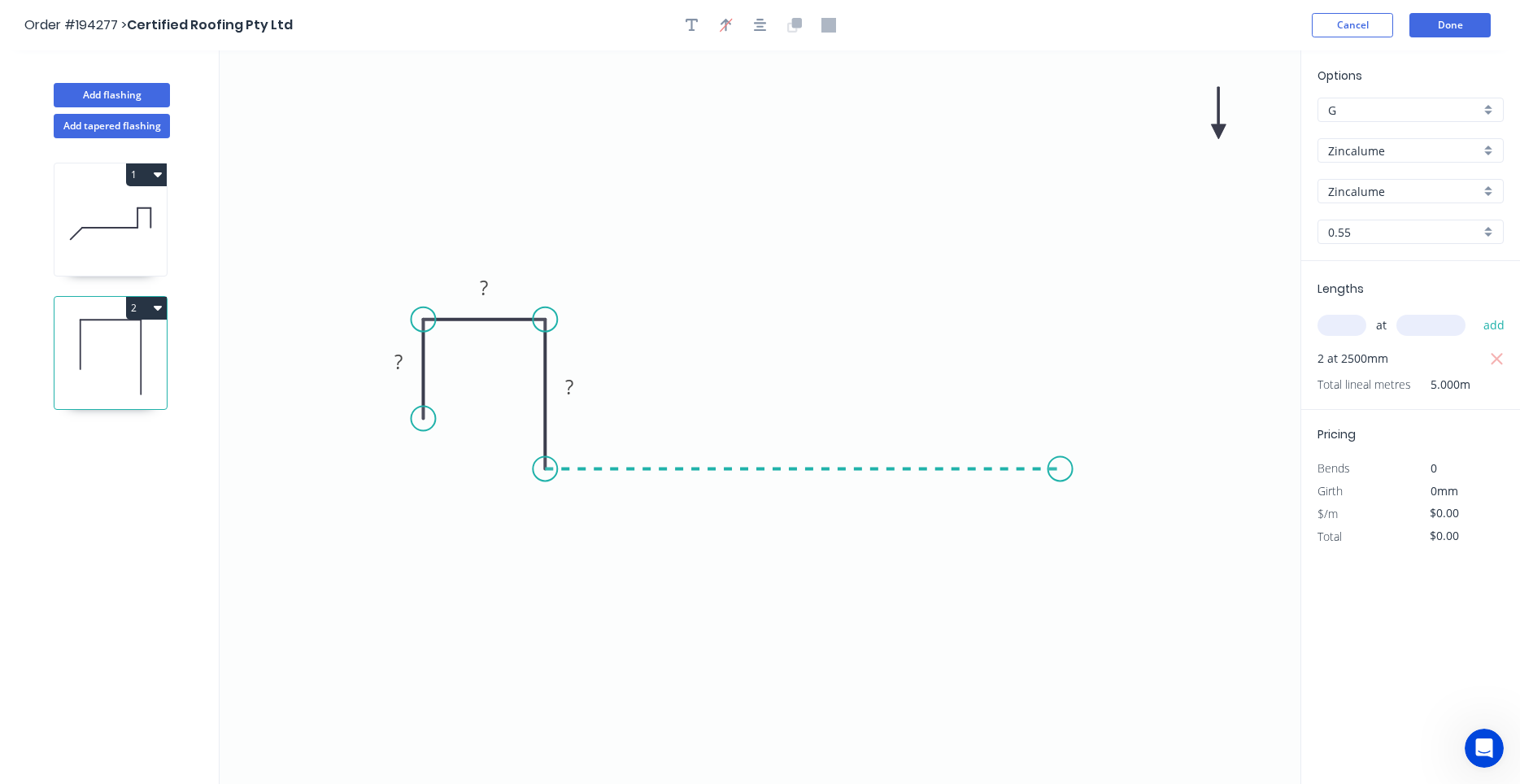
click at [1060, 475] on icon "0 ? ? ?" at bounding box center [760, 417] width 1081 height 733
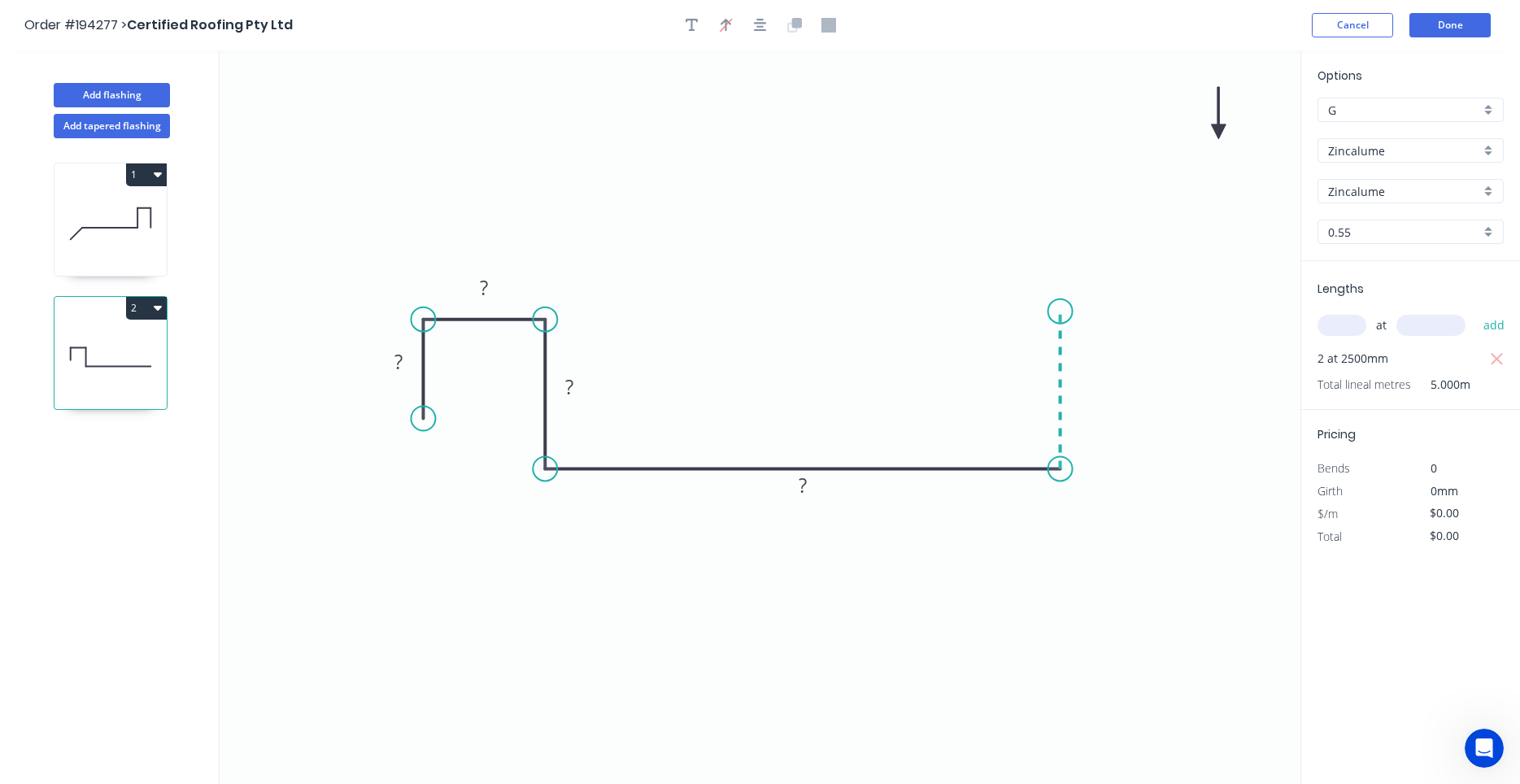
click at [1059, 311] on icon "0 ? ? ? ?" at bounding box center [760, 417] width 1081 height 733
click at [1155, 309] on icon "0 ? ? ? ? ?" at bounding box center [760, 417] width 1081 height 733
click at [1152, 449] on icon "0 ? ? ? ? ? ?" at bounding box center [760, 417] width 1081 height 733
click at [1152, 449] on circle at bounding box center [1154, 448] width 25 height 25
drag, startPoint x: 1151, startPoint y: 450, endPoint x: 1151, endPoint y: 459, distance: 9.0
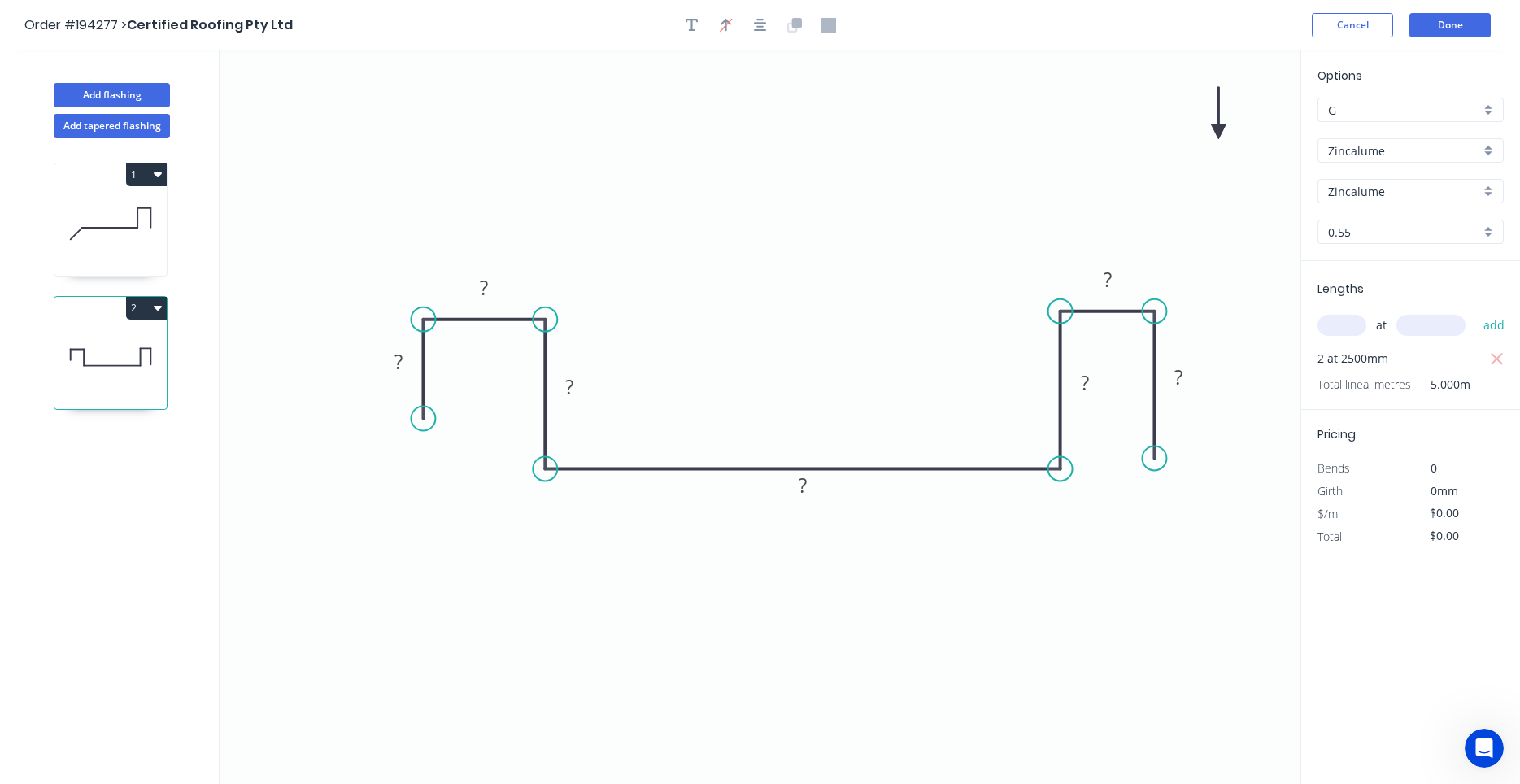
click at [1151, 459] on circle at bounding box center [1154, 458] width 25 height 25
click at [813, 478] on rect at bounding box center [803, 487] width 32 height 23
click at [161, 318] on button "2" at bounding box center [146, 308] width 40 height 23
click at [154, 351] on button "Duplicate" at bounding box center [89, 347] width 154 height 32
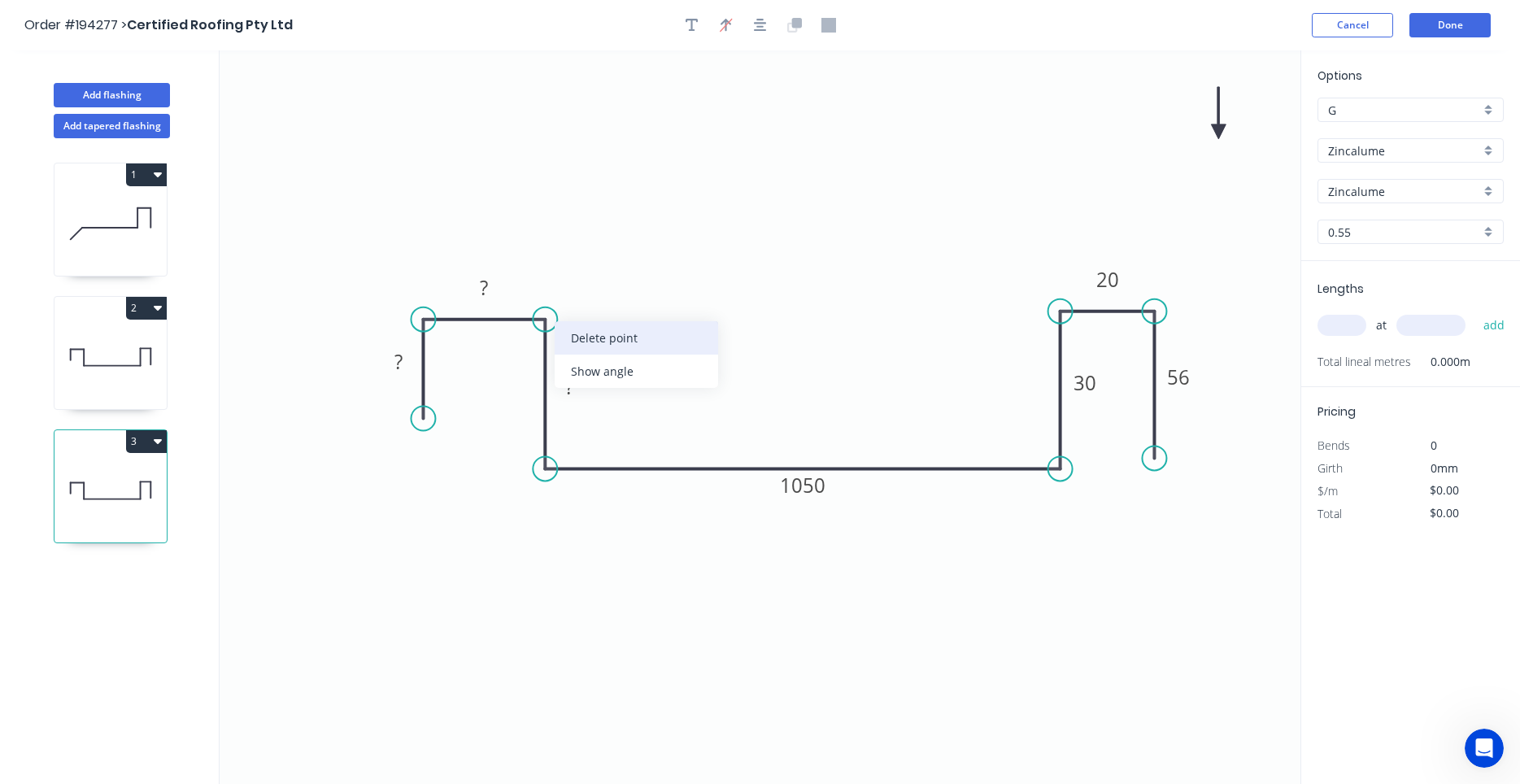
click at [573, 333] on div "Delete point" at bounding box center [636, 338] width 163 height 33
click at [446, 331] on div "Delete point" at bounding box center [512, 334] width 163 height 33
drag, startPoint x: 547, startPoint y: 358, endPoint x: 552, endPoint y: 346, distance: 13.0
click at [552, 346] on div "Delete point Crush & Fold Open Hook Feather Drip edge" at bounding box center [618, 408] width 163 height 167
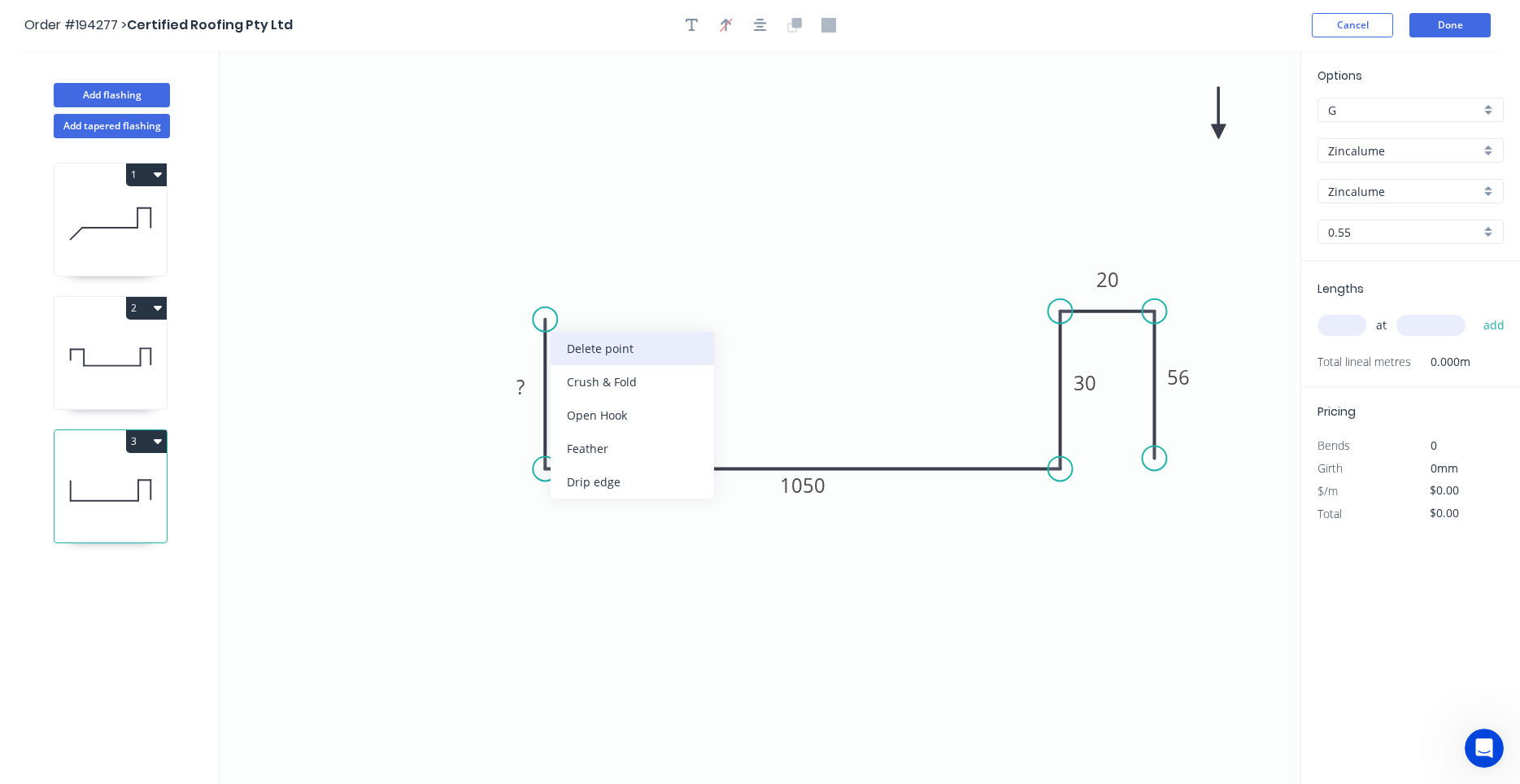
click at [555, 344] on div "Delete point" at bounding box center [632, 348] width 163 height 33
click at [752, 282] on icon "0 1050 30 20 56" at bounding box center [760, 417] width 1081 height 733
click at [104, 318] on div "2" at bounding box center [111, 308] width 112 height 23
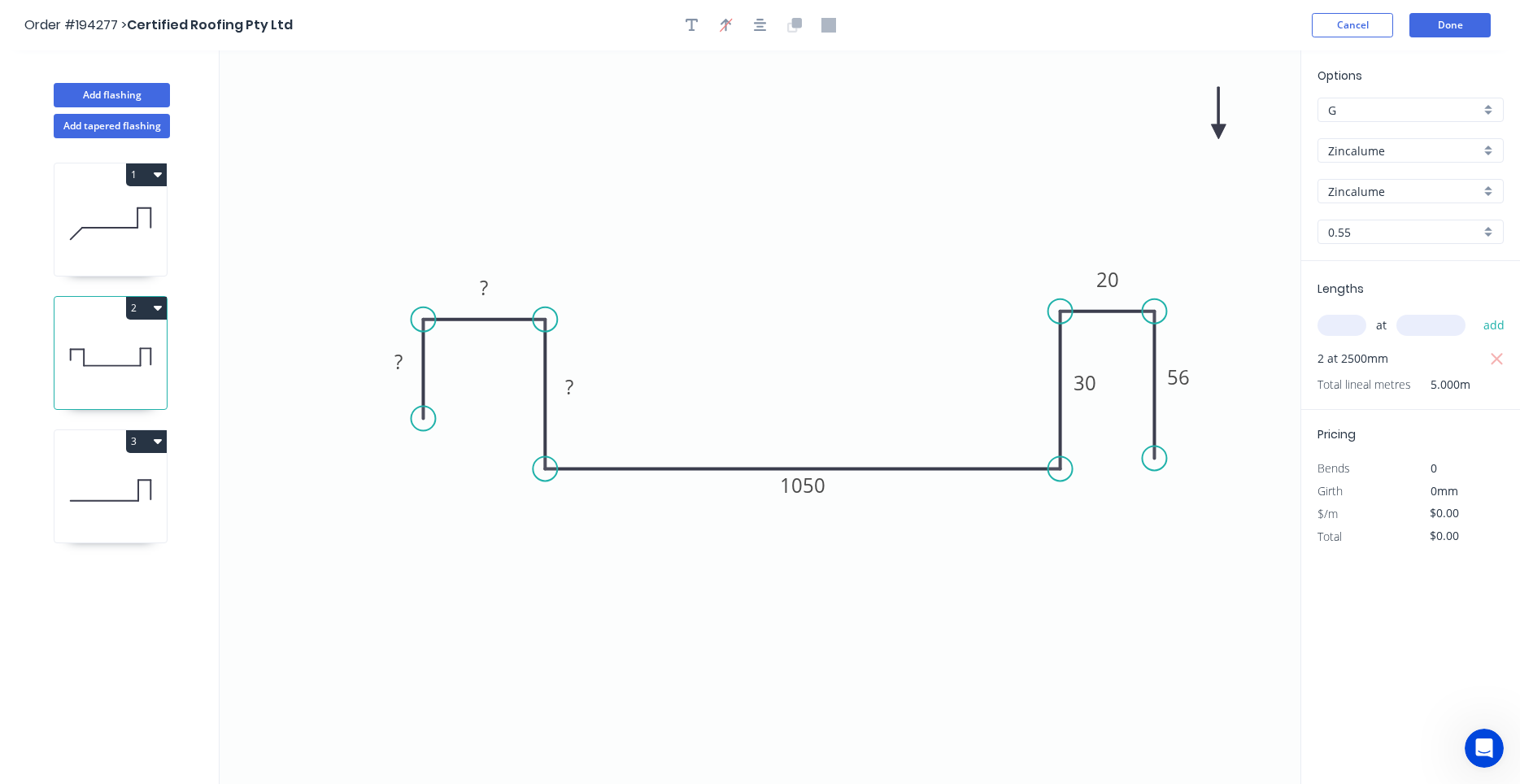
click at [89, 439] on div "3" at bounding box center [111, 442] width 112 height 23
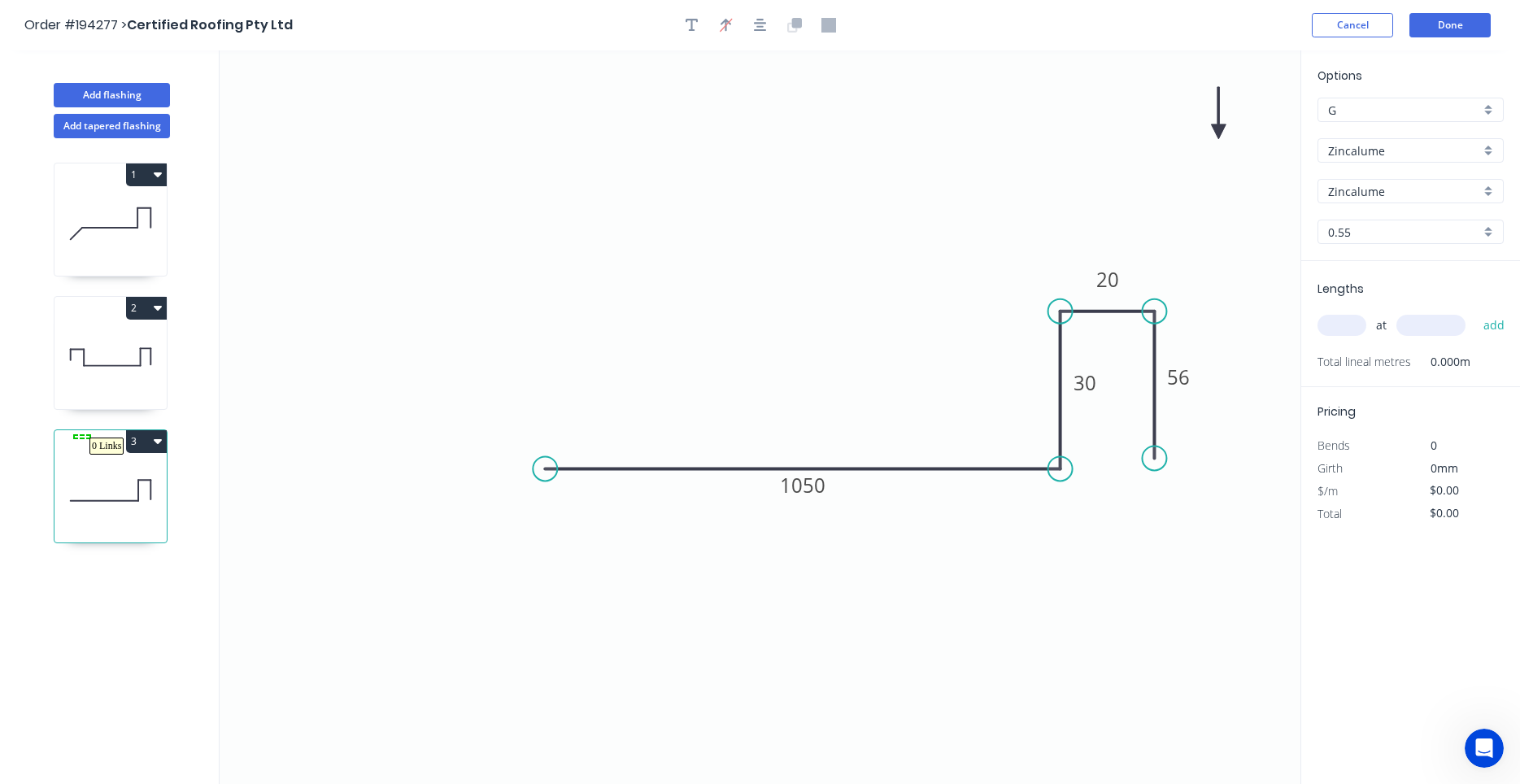
drag, startPoint x: 89, startPoint y: 438, endPoint x: 89, endPoint y: 421, distance: 17.0
click at [242, 384] on icon "0 1050 30 20 56" at bounding box center [760, 417] width 1081 height 733
drag, startPoint x: 543, startPoint y: 471, endPoint x: 520, endPoint y: 475, distance: 23.3
click at [520, 475] on circle at bounding box center [521, 468] width 25 height 25
click at [87, 385] on icon at bounding box center [111, 357] width 112 height 104
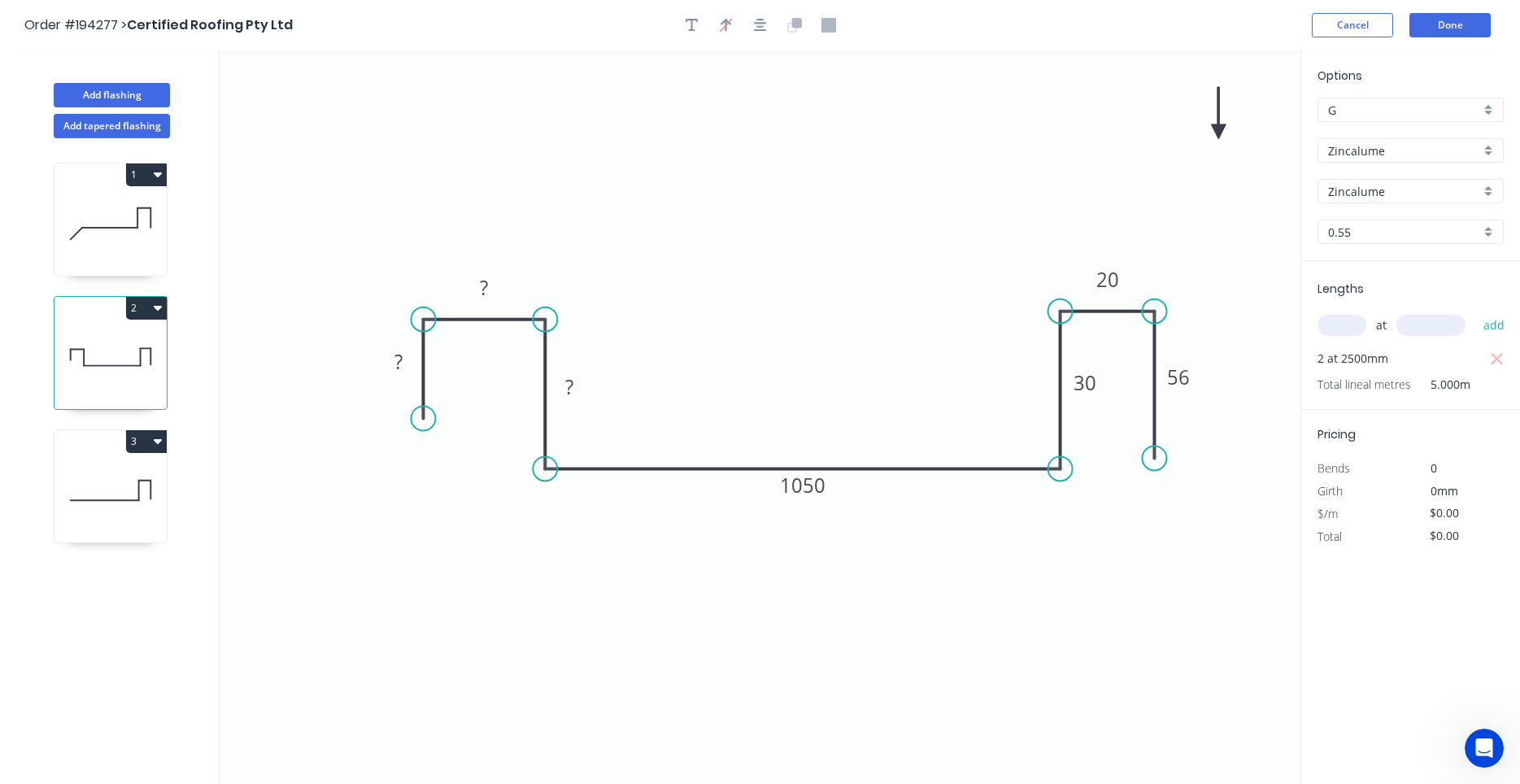
click at [99, 442] on div "3" at bounding box center [111, 442] width 112 height 23
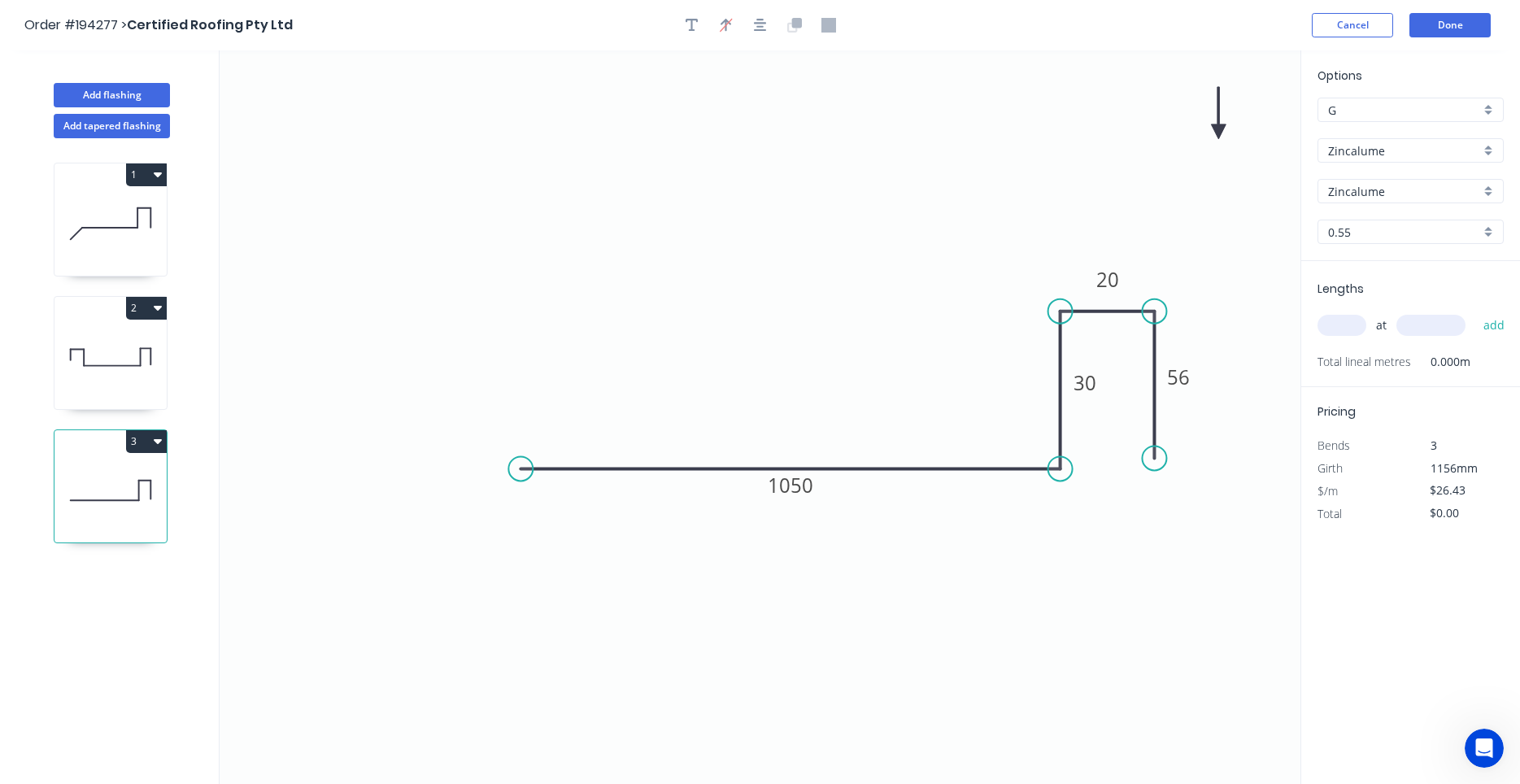
click at [1296, 318] on icon "0 1050 30 20 56" at bounding box center [760, 417] width 1081 height 733
click at [1075, 474] on div "Delete point" at bounding box center [1140, 484] width 163 height 33
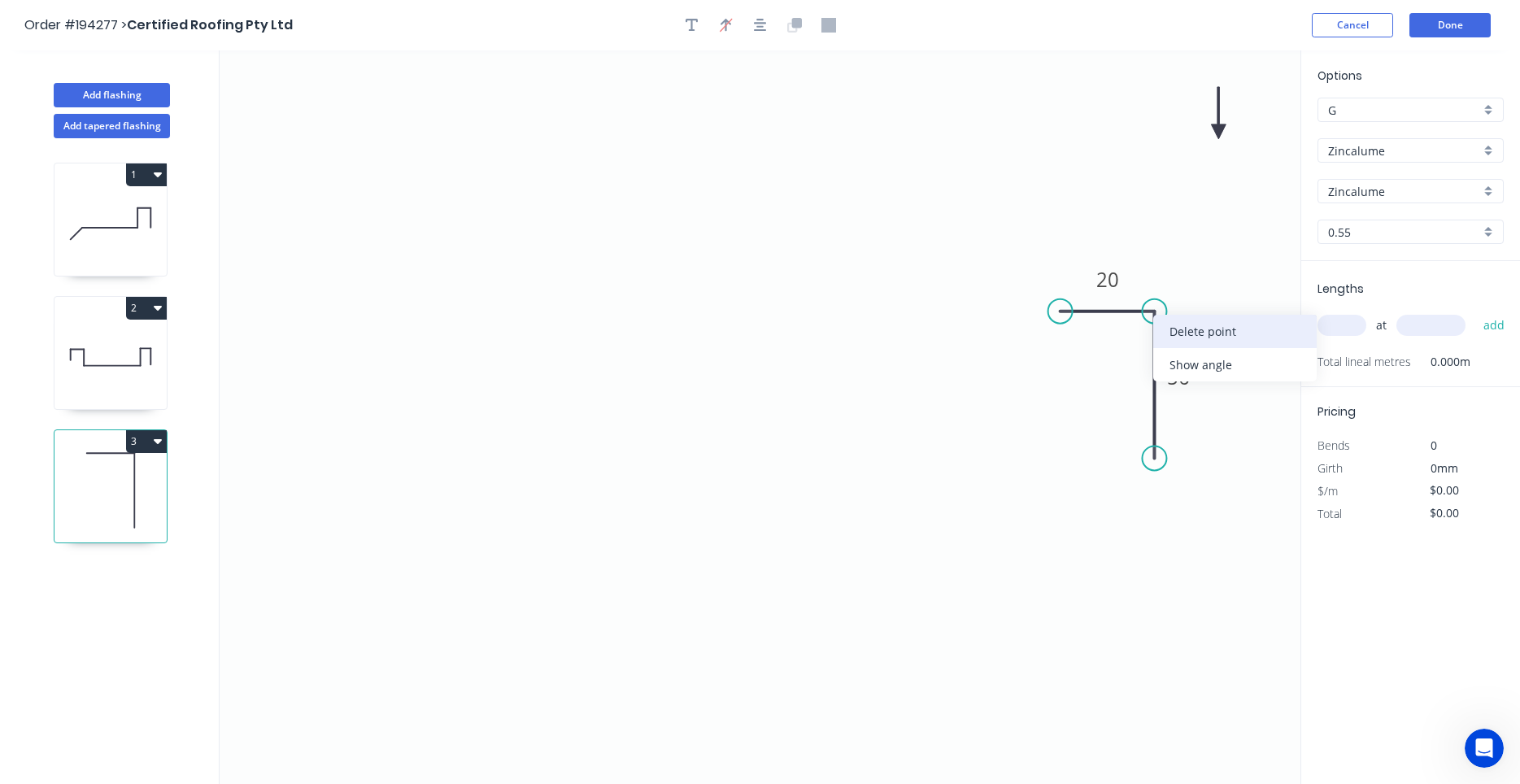
drag, startPoint x: 1173, startPoint y: 353, endPoint x: 1181, endPoint y: 341, distance: 14.4
click at [1181, 341] on div "Delete point Show angle" at bounding box center [1235, 348] width 163 height 67
click at [1158, 339] on div "Delete point" at bounding box center [1231, 335] width 163 height 33
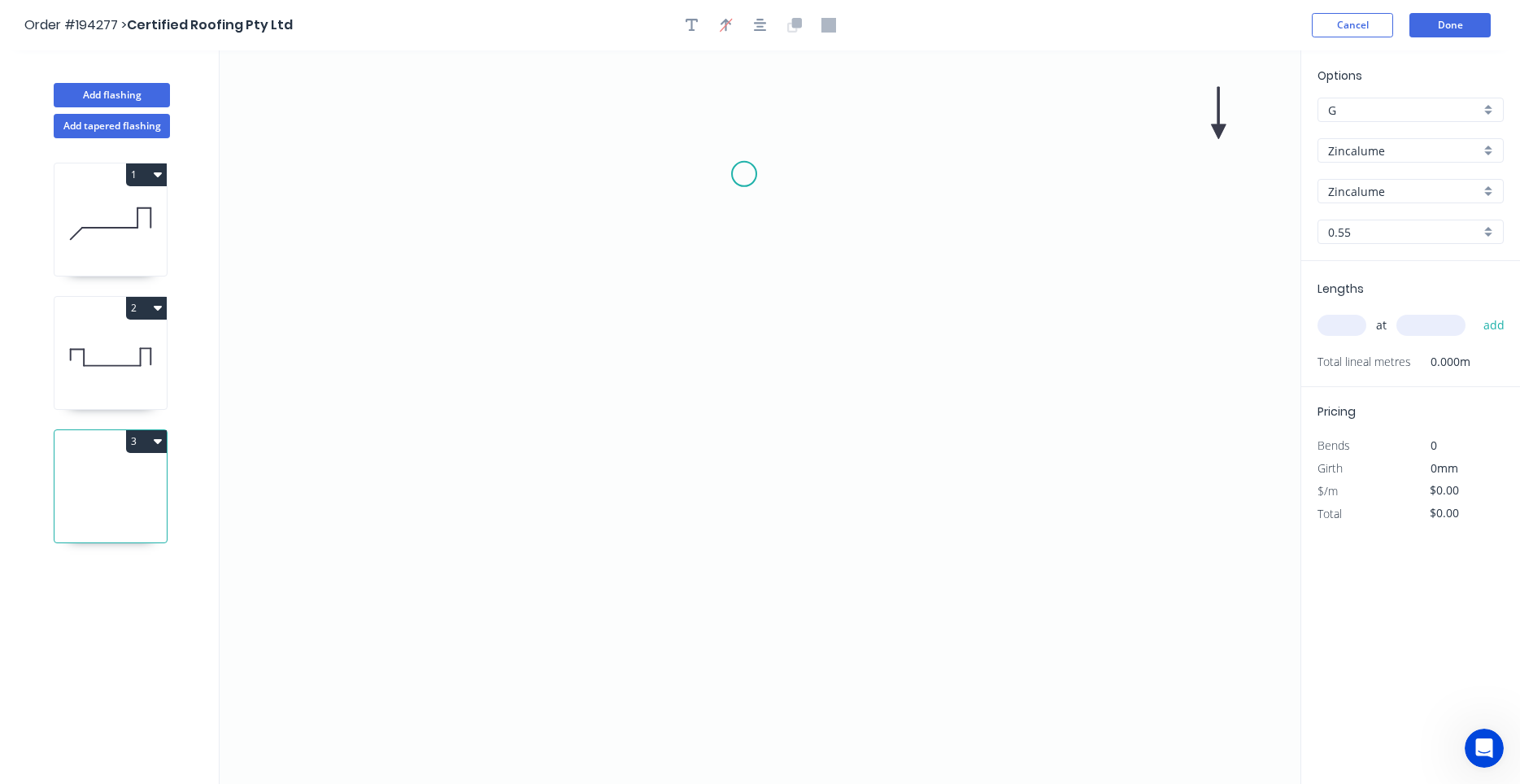
click at [744, 174] on icon "0" at bounding box center [760, 417] width 1081 height 733
click at [856, 174] on icon "0" at bounding box center [760, 417] width 1081 height 733
click at [864, 446] on icon "0 ?" at bounding box center [760, 417] width 1081 height 733
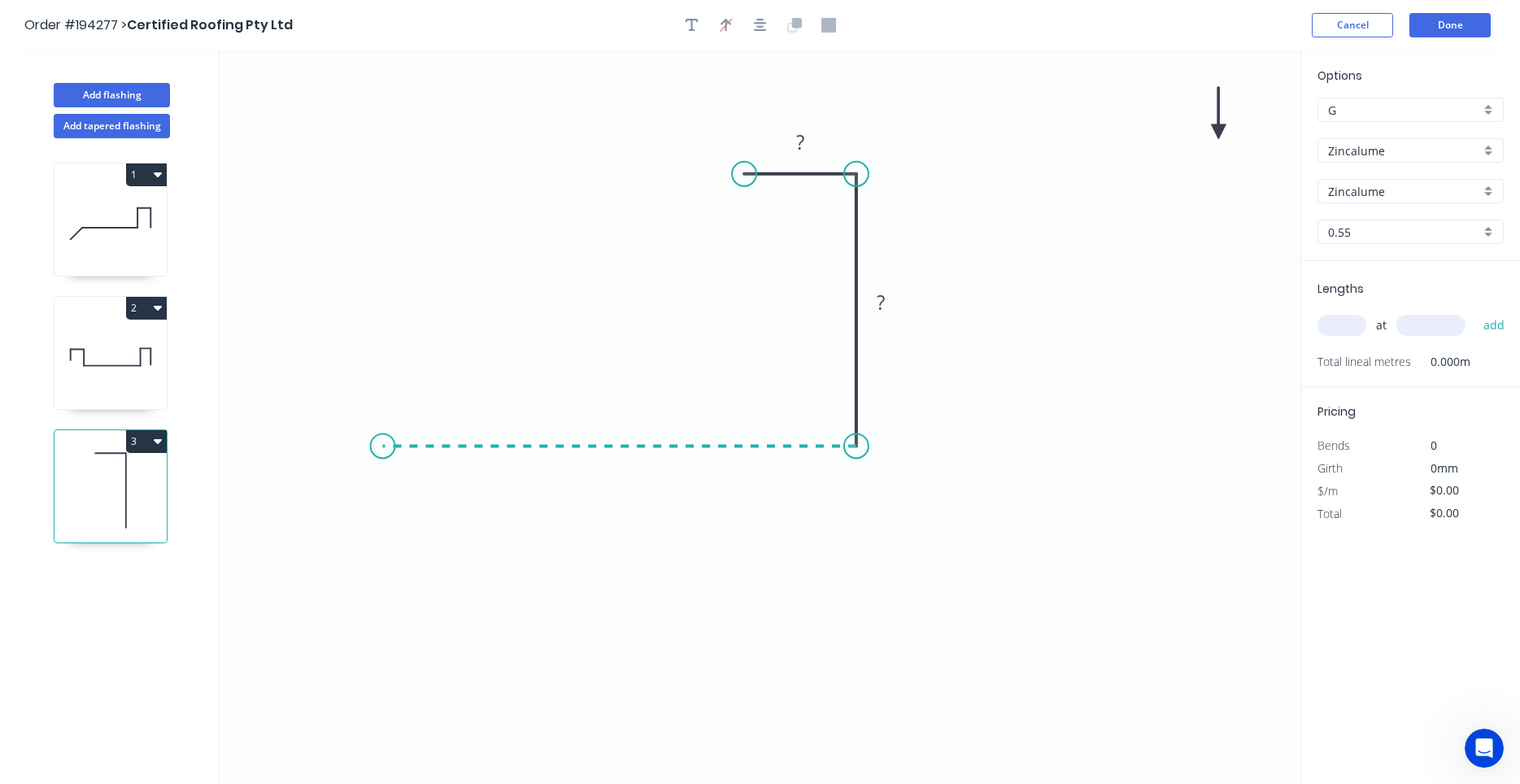
click at [382, 419] on icon "0 ? ?" at bounding box center [760, 417] width 1081 height 733
click at [309, 540] on icon "0 ? ? ?" at bounding box center [760, 417] width 1081 height 733
click at [309, 540] on circle at bounding box center [310, 539] width 25 height 25
drag, startPoint x: 313, startPoint y: 540, endPoint x: 304, endPoint y: 535, distance: 10.3
click at [304, 535] on circle at bounding box center [305, 524] width 25 height 25
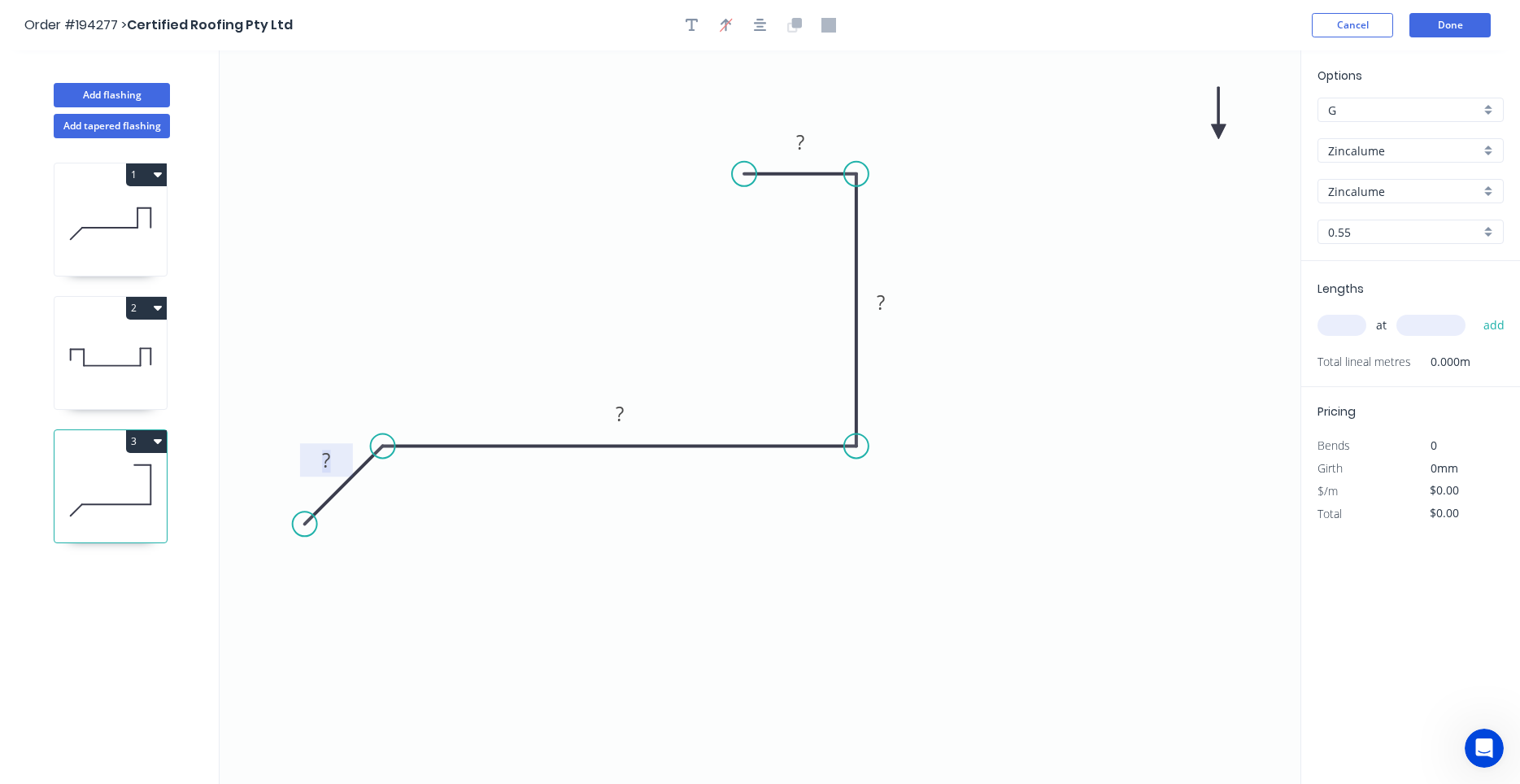
click at [325, 463] on tspan "?" at bounding box center [325, 460] width 8 height 27
drag, startPoint x: 1221, startPoint y: 125, endPoint x: 353, endPoint y: 190, distance: 870.4
click at [596, 182] on icon at bounding box center [603, 159] width 15 height 52
click at [147, 230] on icon at bounding box center [111, 224] width 112 height 104
type input "$27.22"
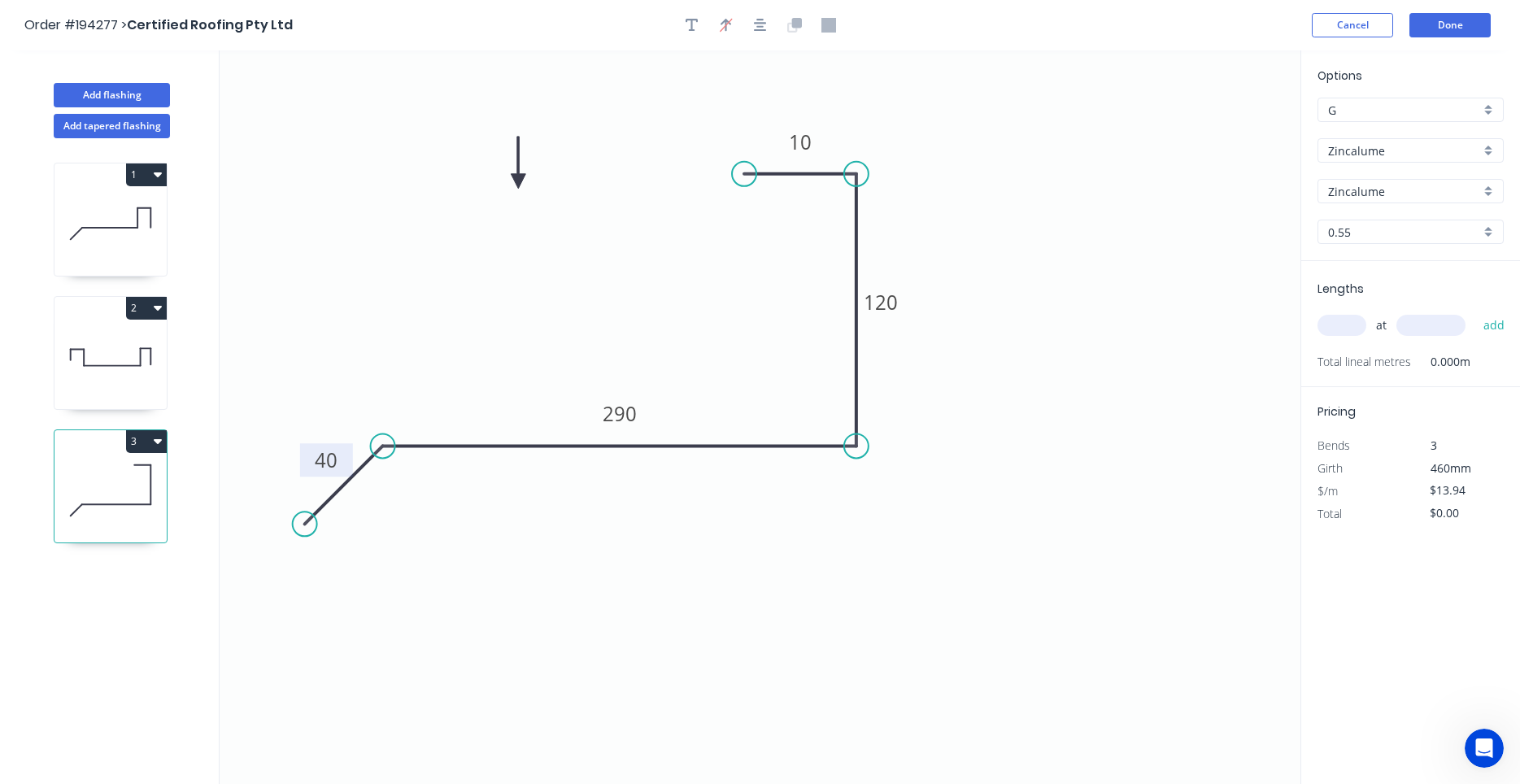
type input "$81.66"
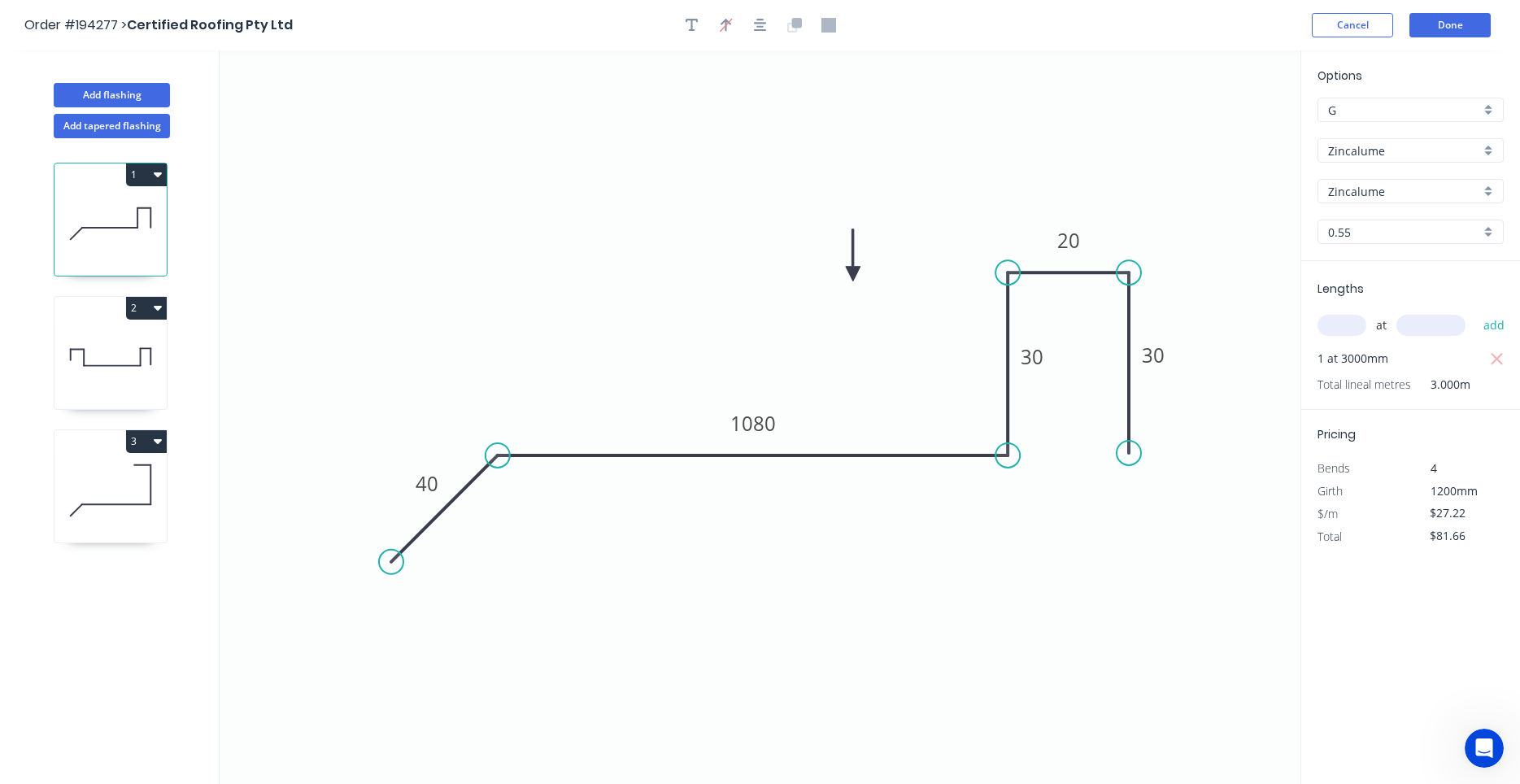
click at [107, 360] on icon at bounding box center [111, 357] width 112 height 104
type input "$0.00"
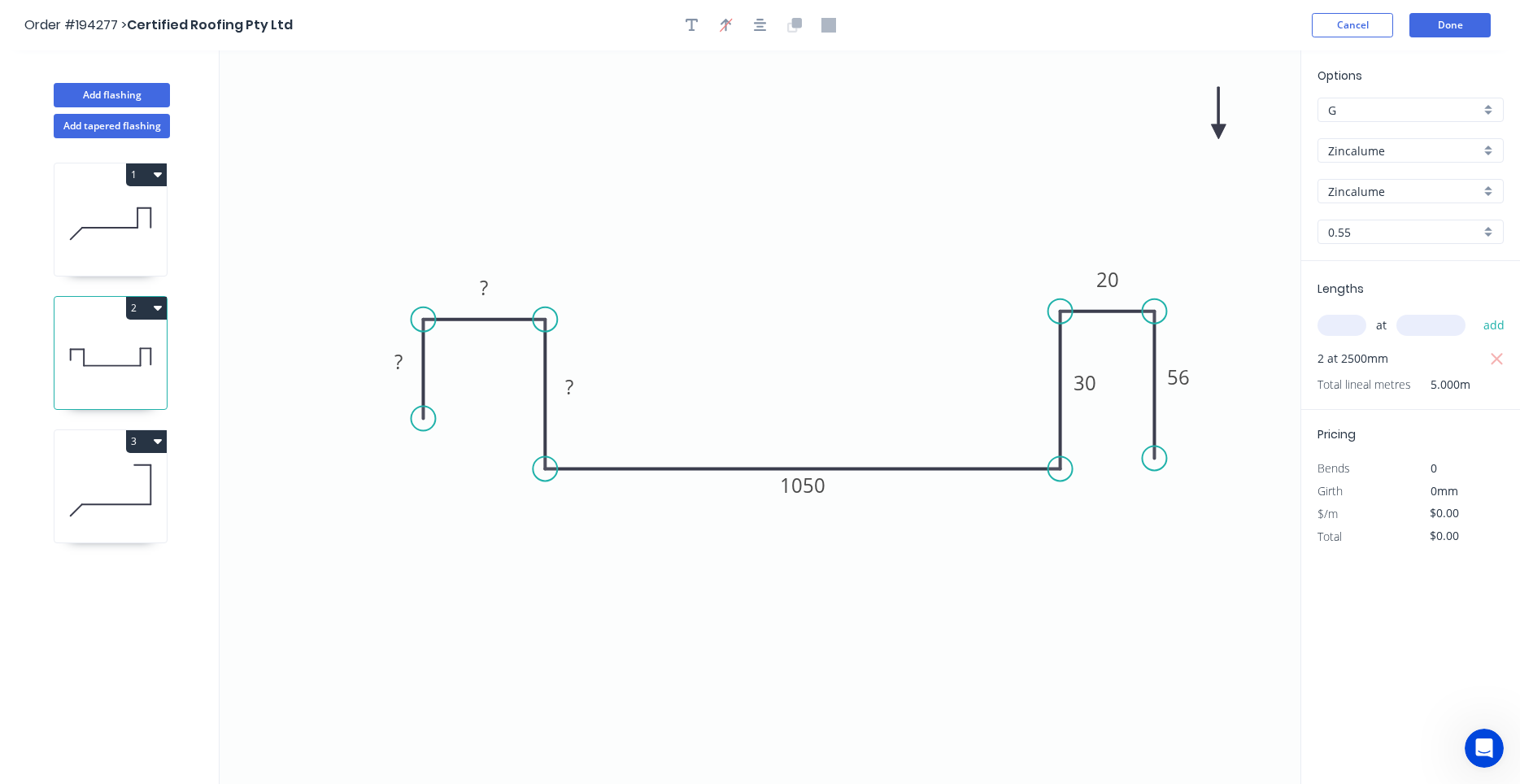
click at [109, 465] on icon at bounding box center [111, 490] width 112 height 104
type input "$13.94"
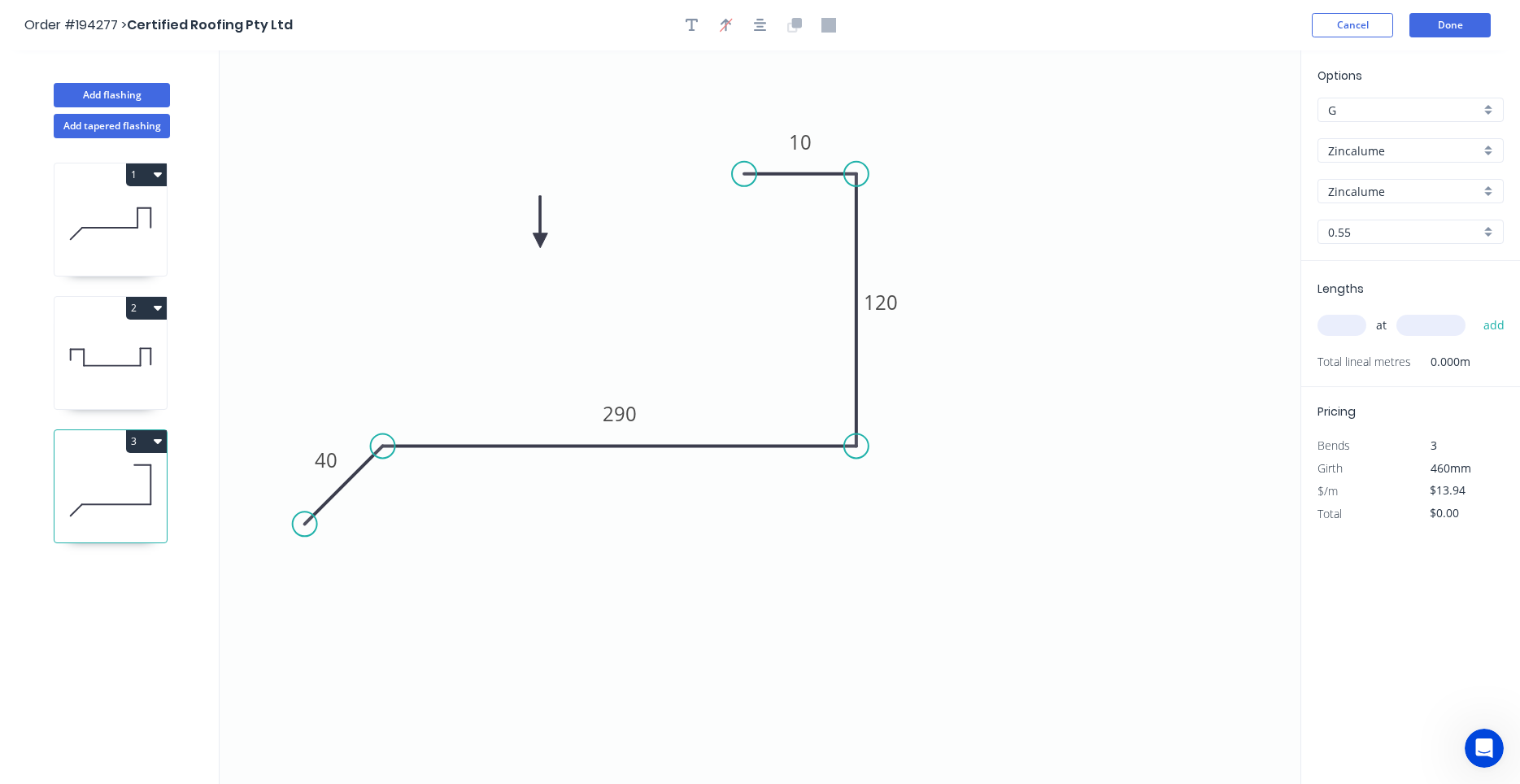
drag, startPoint x: 514, startPoint y: 175, endPoint x: 540, endPoint y: 241, distance: 70.9
click at [540, 241] on icon at bounding box center [539, 221] width 15 height 52
click at [747, 24] on div at bounding box center [760, 25] width 171 height 25
click at [764, 30] on icon "button" at bounding box center [760, 25] width 13 height 13
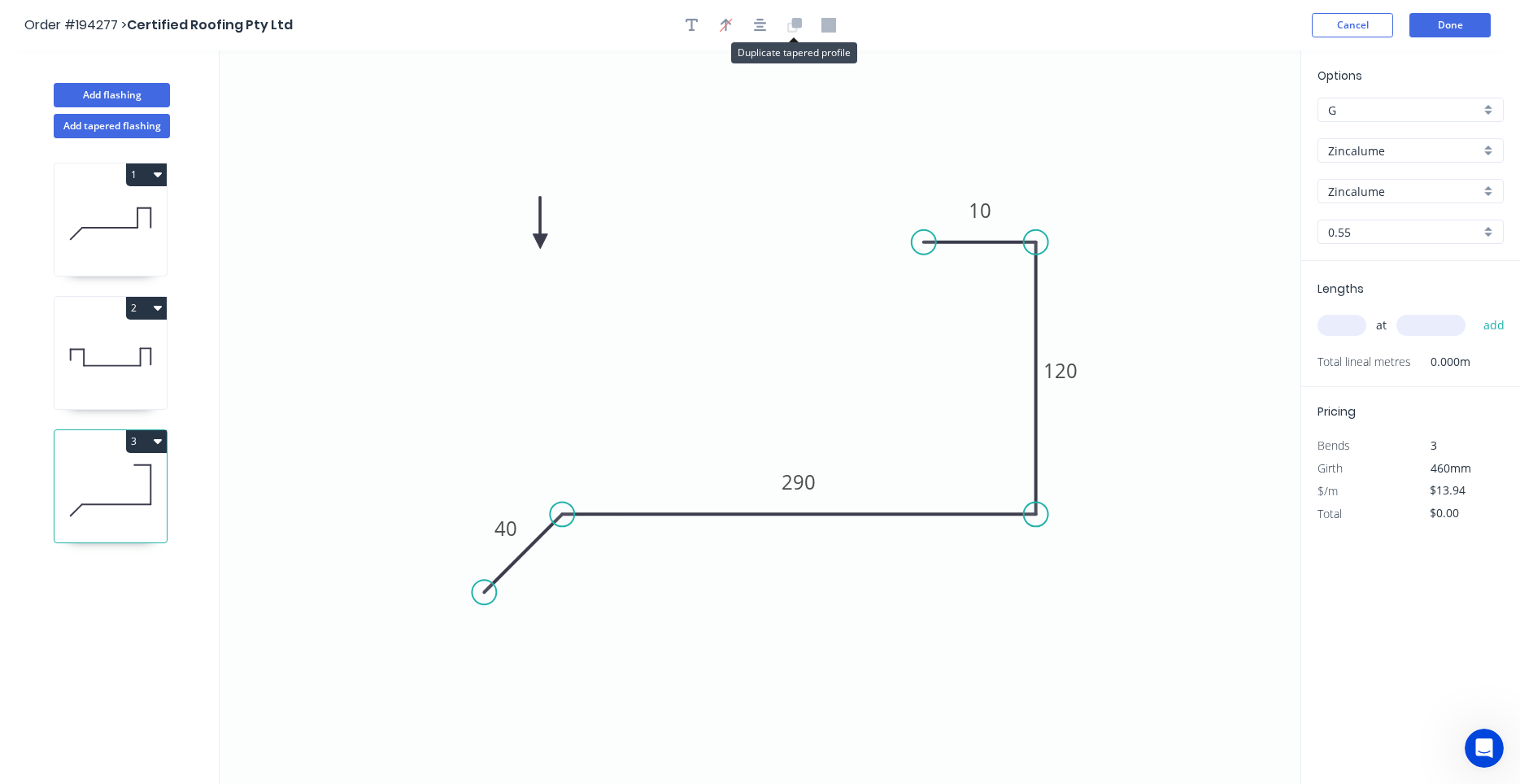
click at [793, 21] on icon at bounding box center [795, 25] width 15 height 15
click at [766, 28] on icon "button" at bounding box center [760, 25] width 13 height 15
click at [744, 25] on div at bounding box center [760, 25] width 171 height 25
drag, startPoint x: 744, startPoint y: 25, endPoint x: 743, endPoint y: 49, distance: 24.0
click at [744, 46] on header "Order #194277 > Certified Roofing Pty Ltd Cancel Done" at bounding box center [760, 25] width 1520 height 50
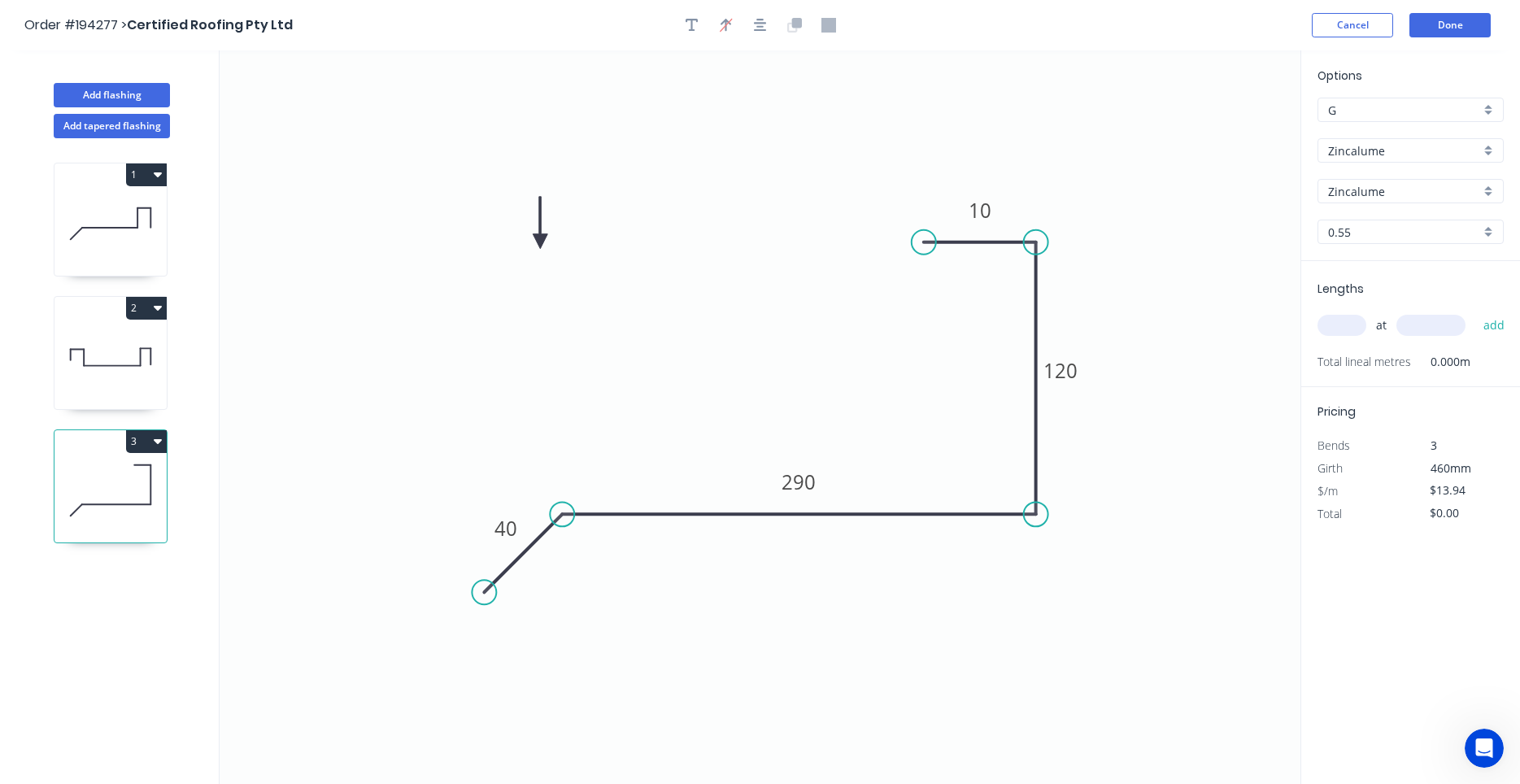
click at [704, 231] on icon "0 40 290 120 10" at bounding box center [760, 417] width 1081 height 733
drag, startPoint x: 545, startPoint y: 234, endPoint x: 688, endPoint y: 291, distance: 153.9
click at [688, 291] on icon at bounding box center [688, 272] width 15 height 52
click at [1336, 331] on input "text" at bounding box center [1342, 325] width 49 height 21
type input "1"
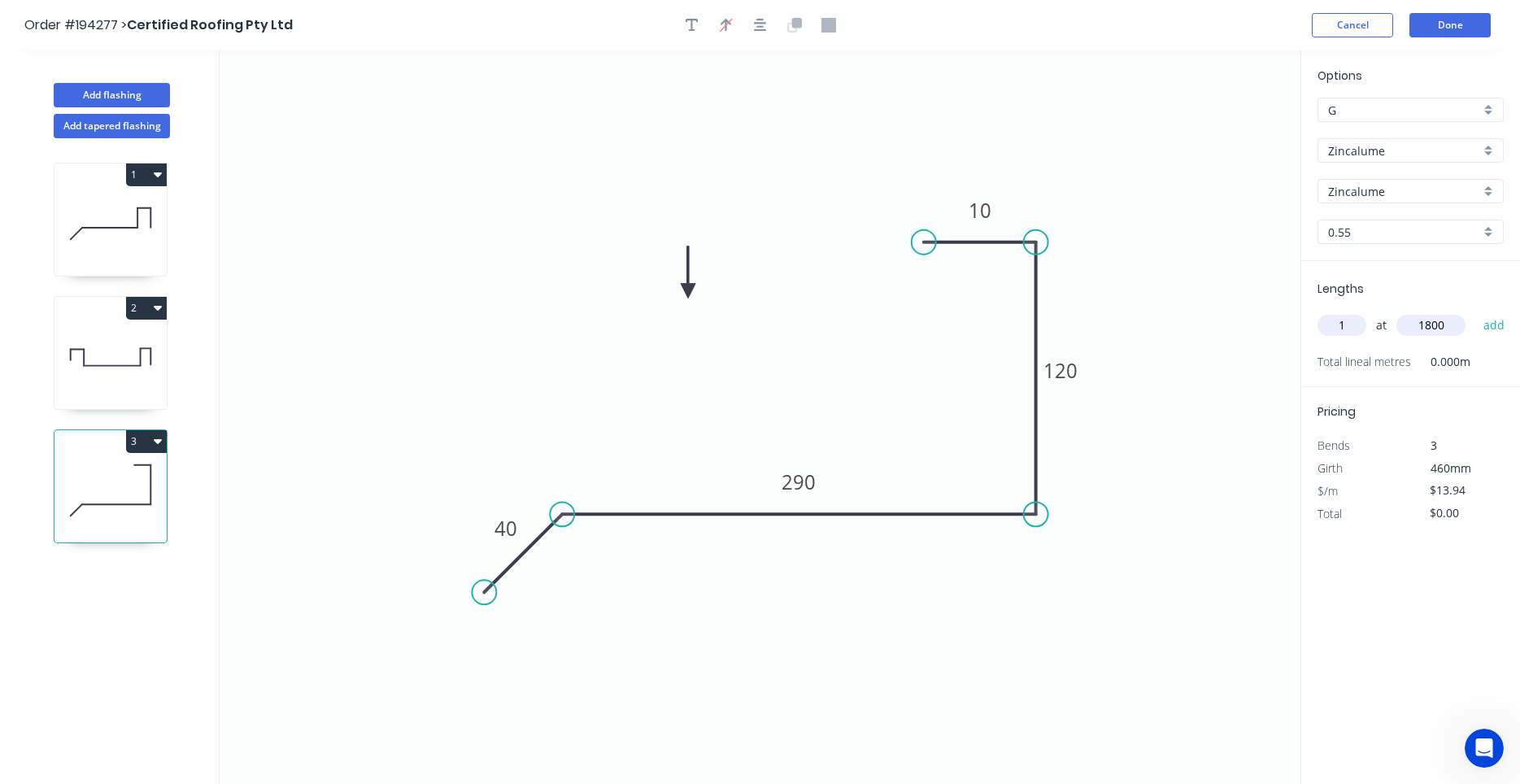
type input "1800"
click at [1475, 311] on button "add" at bounding box center [1495, 325] width 39 height 28
type input "$25.09"
click at [132, 123] on button "Add tapered flashing" at bounding box center [111, 126] width 117 height 25
type input "$0.00"
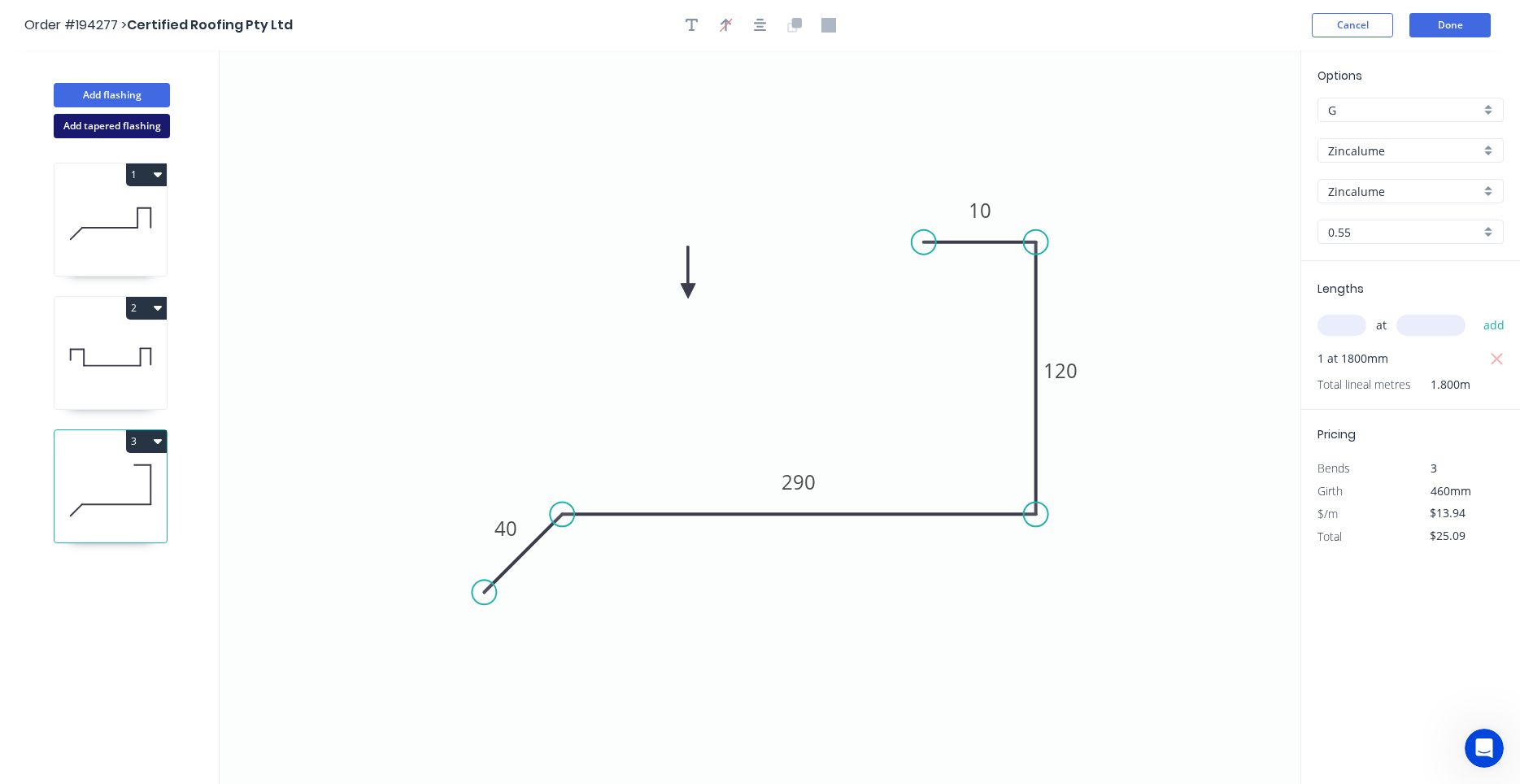
type input "$0.00"
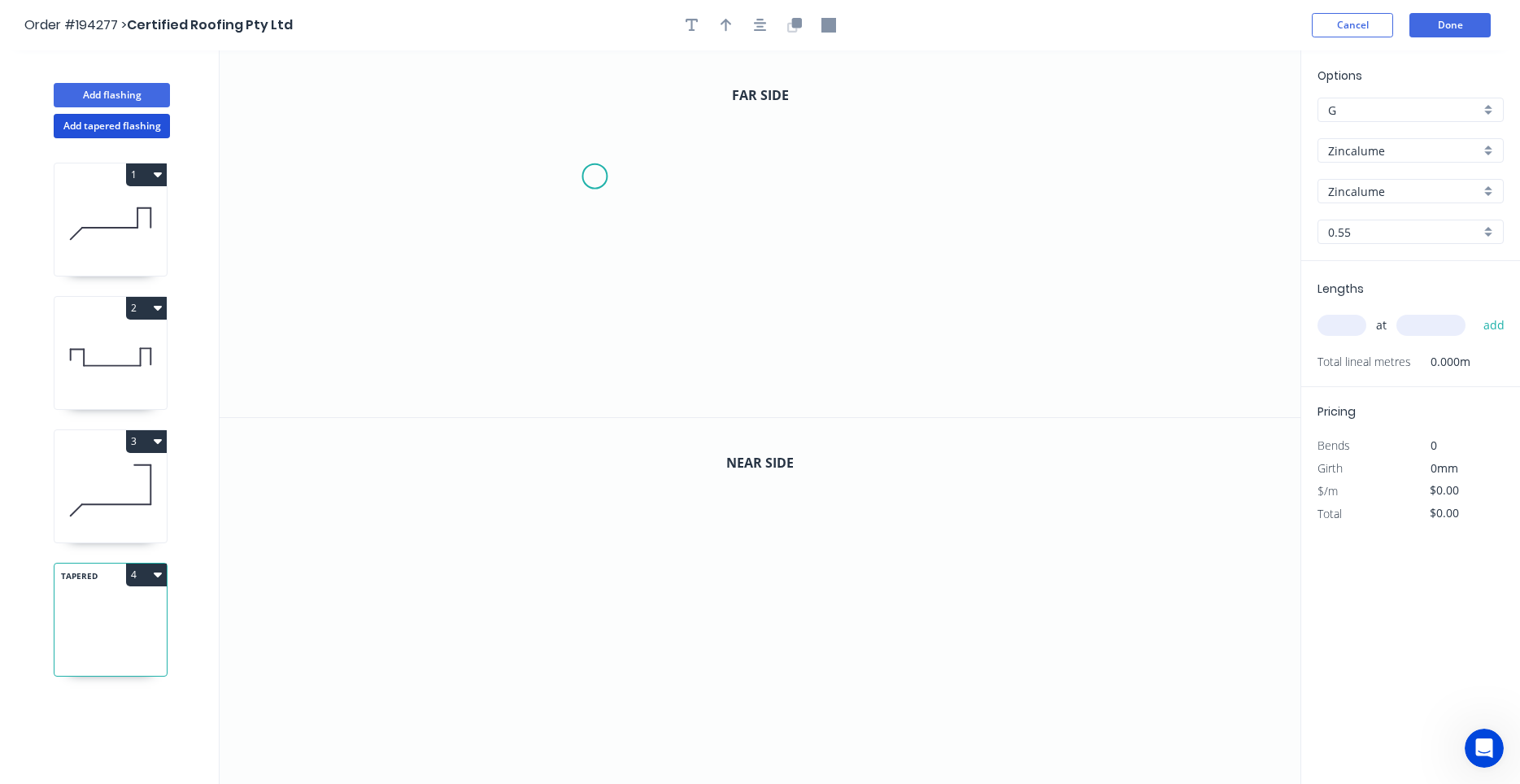
drag, startPoint x: 597, startPoint y: 173, endPoint x: 592, endPoint y: 180, distance: 8.6
click at [1005, 338] on icon "0" at bounding box center [760, 233] width 1081 height 367
click at [1001, 213] on icon "0" at bounding box center [760, 233] width 1081 height 367
click at [893, 206] on icon "0 ?" at bounding box center [760, 233] width 1081 height 367
click at [897, 337] on icon "0 ? ?" at bounding box center [760, 233] width 1081 height 367
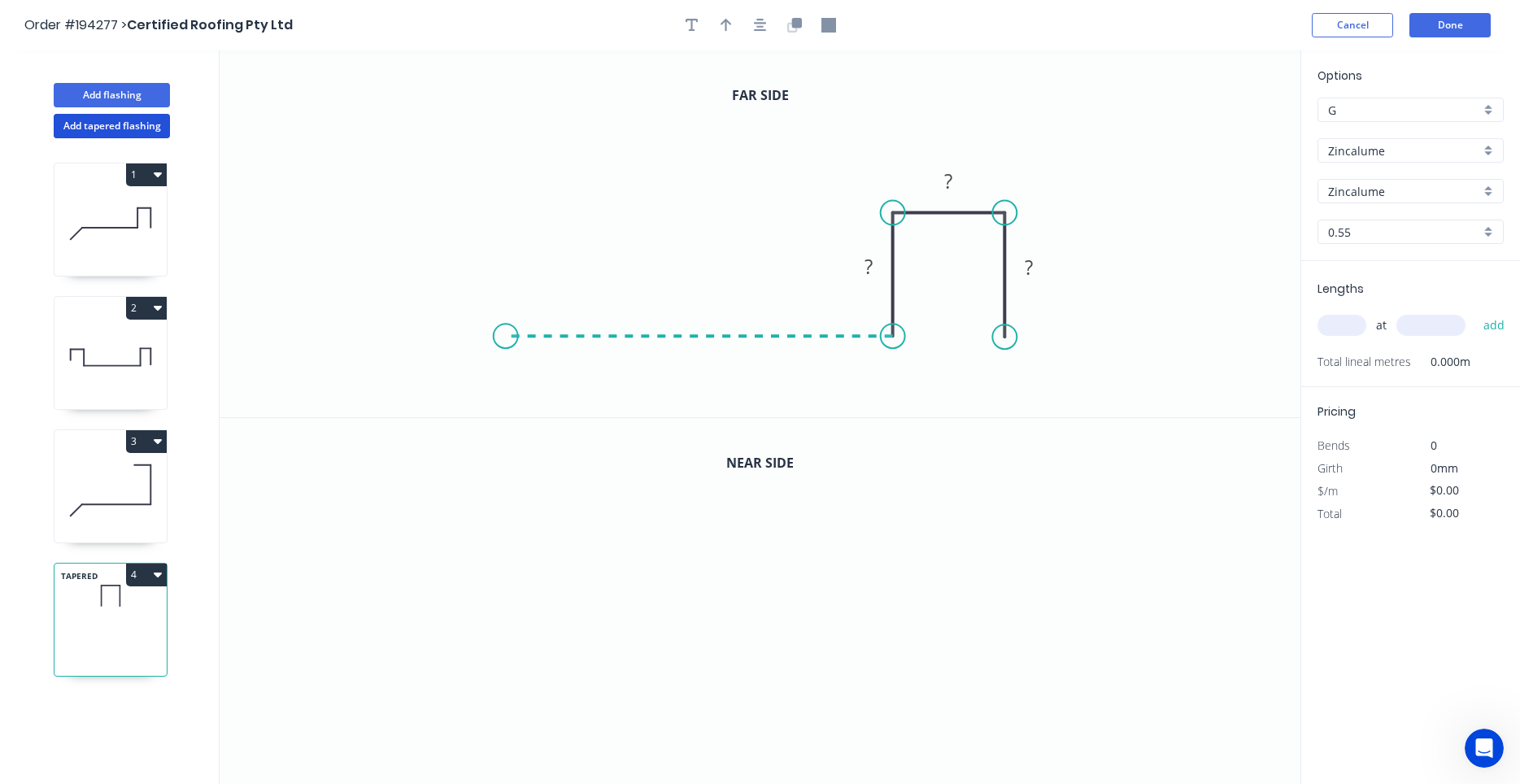
click at [505, 304] on icon "0 ? ? ?" at bounding box center [760, 233] width 1081 height 367
drag, startPoint x: 628, startPoint y: 341, endPoint x: 519, endPoint y: 345, distance: 109.1
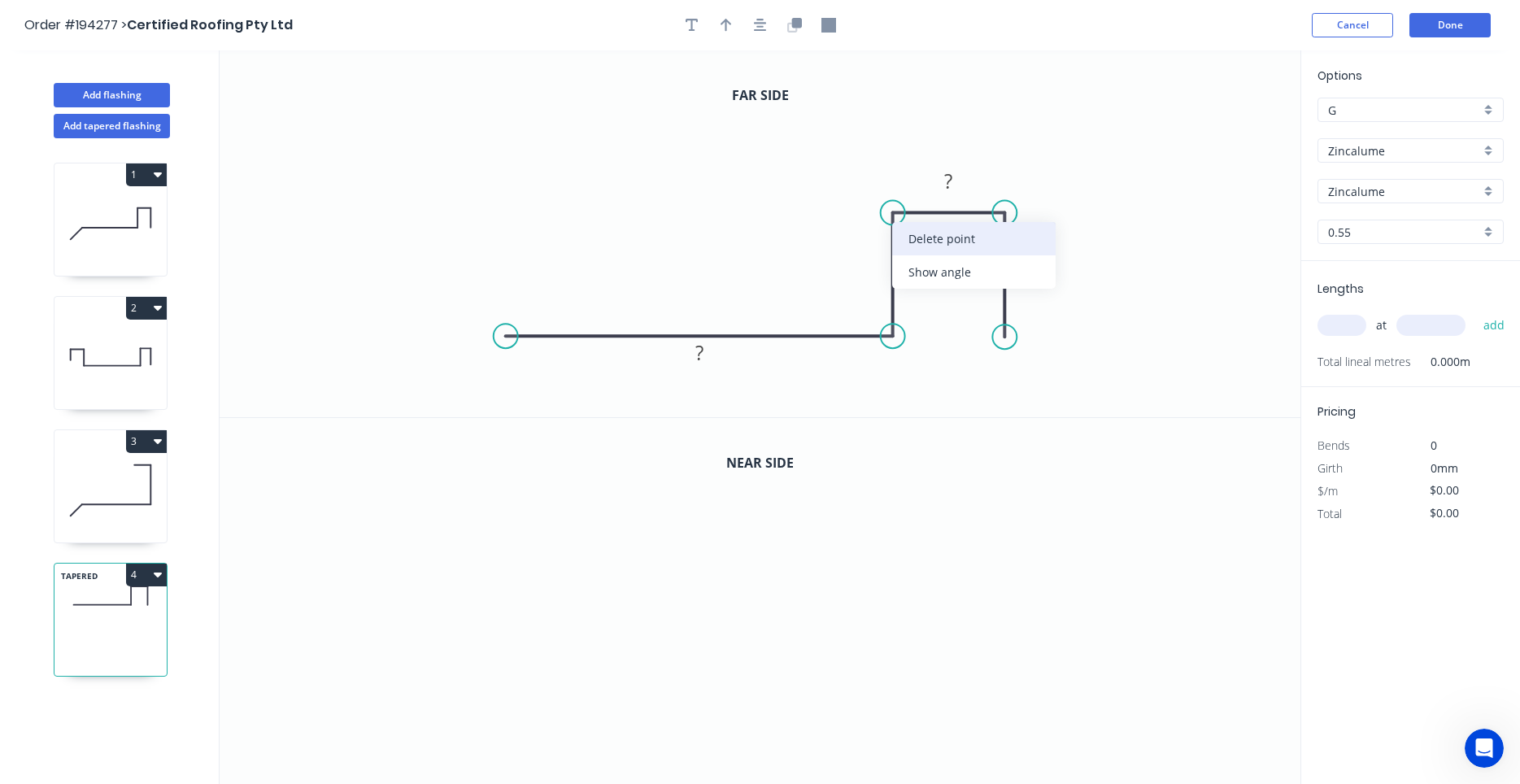
click at [900, 236] on div "Delete point" at bounding box center [974, 239] width 163 height 33
click at [904, 345] on div "Delete point" at bounding box center [970, 357] width 163 height 33
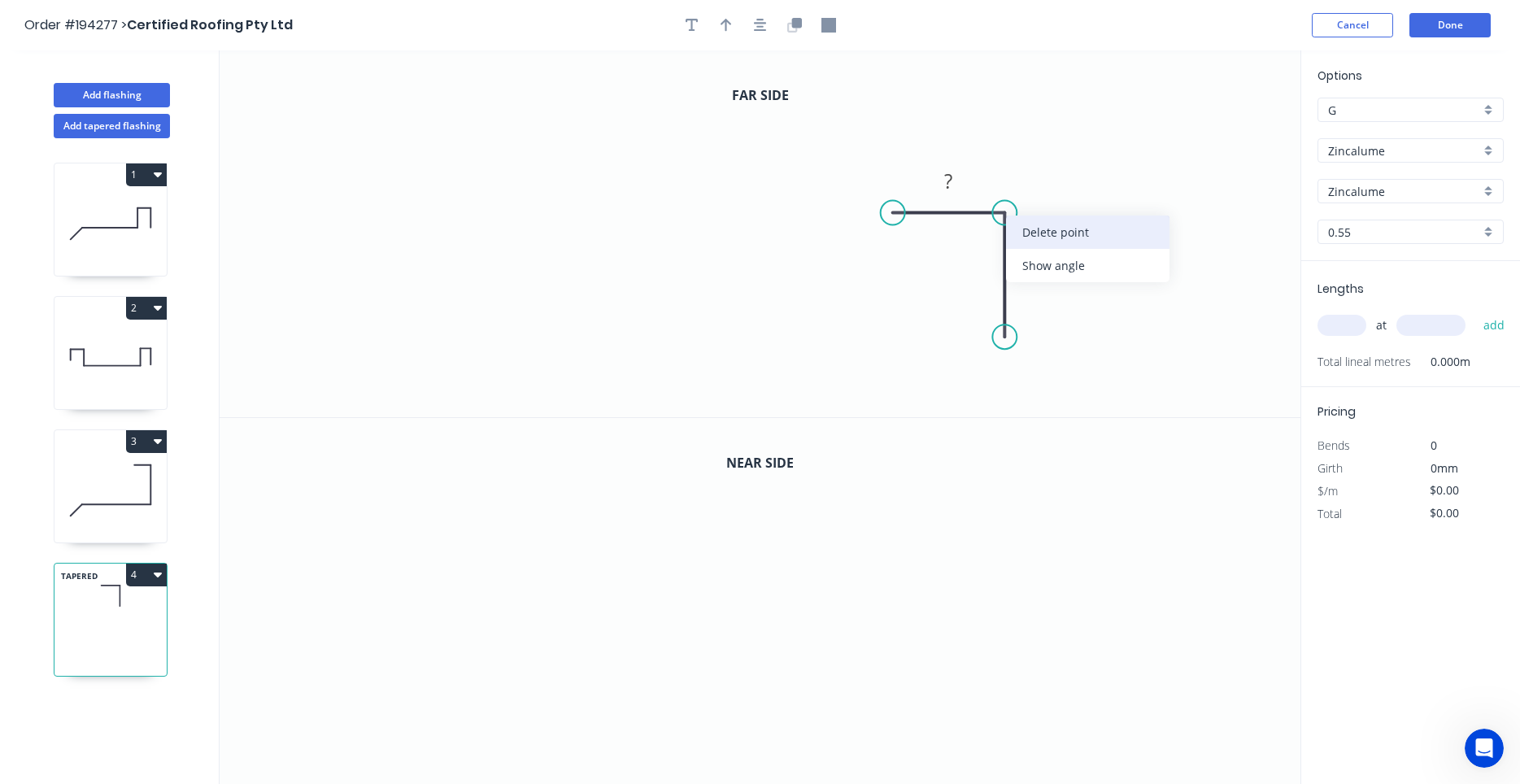
click at [1013, 230] on div "Delete point" at bounding box center [1088, 232] width 163 height 33
click at [150, 467] on icon at bounding box center [111, 490] width 112 height 104
type input "$13.94"
type input "$25.09"
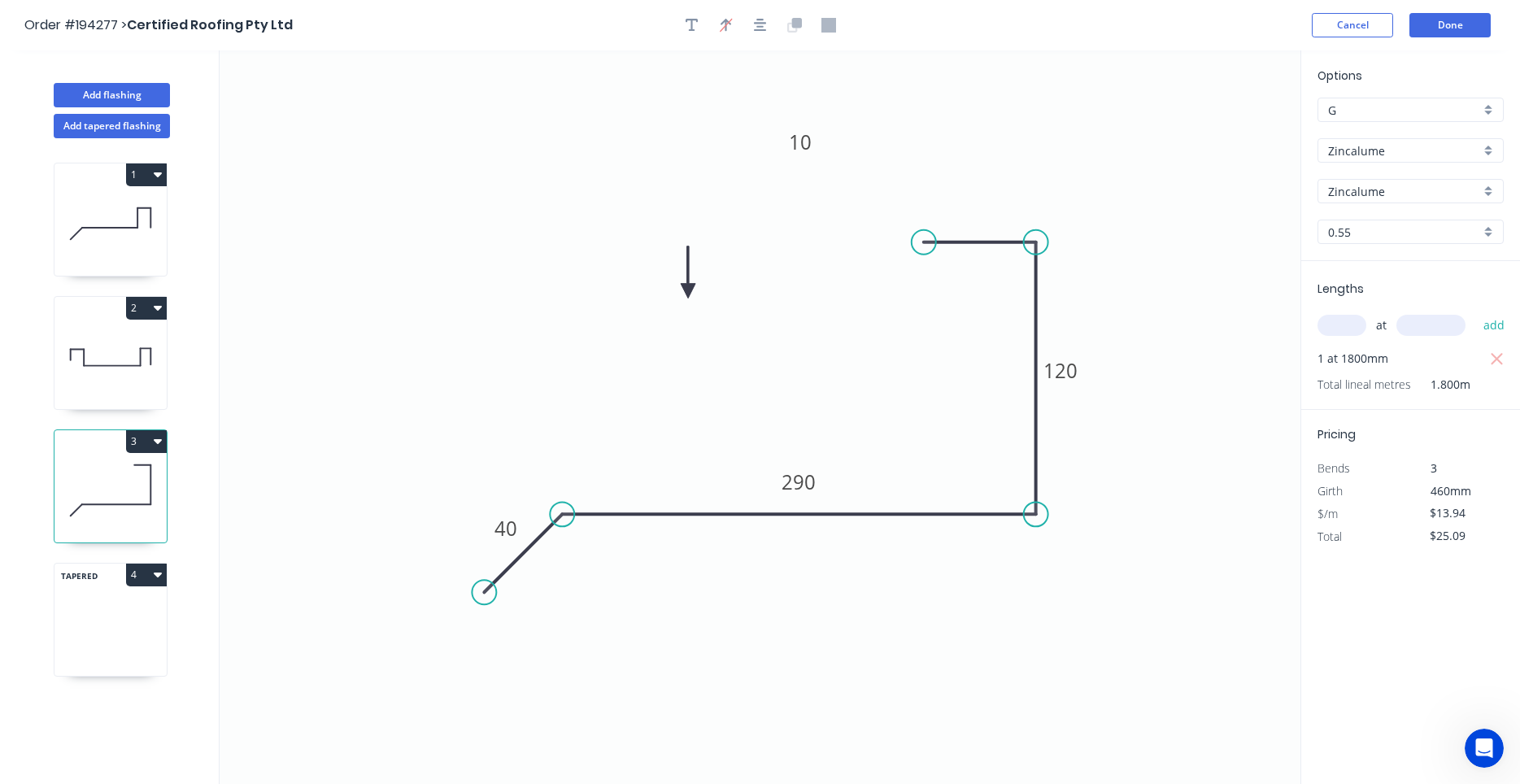
click at [131, 522] on icon at bounding box center [111, 490] width 112 height 104
click at [125, 538] on icon at bounding box center [111, 490] width 112 height 104
click at [122, 542] on icon at bounding box center [111, 490] width 112 height 104
drag, startPoint x: 157, startPoint y: 465, endPoint x: 164, endPoint y: 457, distance: 10.6
click at [150, 624] on div "TAPERED 4" at bounding box center [111, 620] width 114 height 114
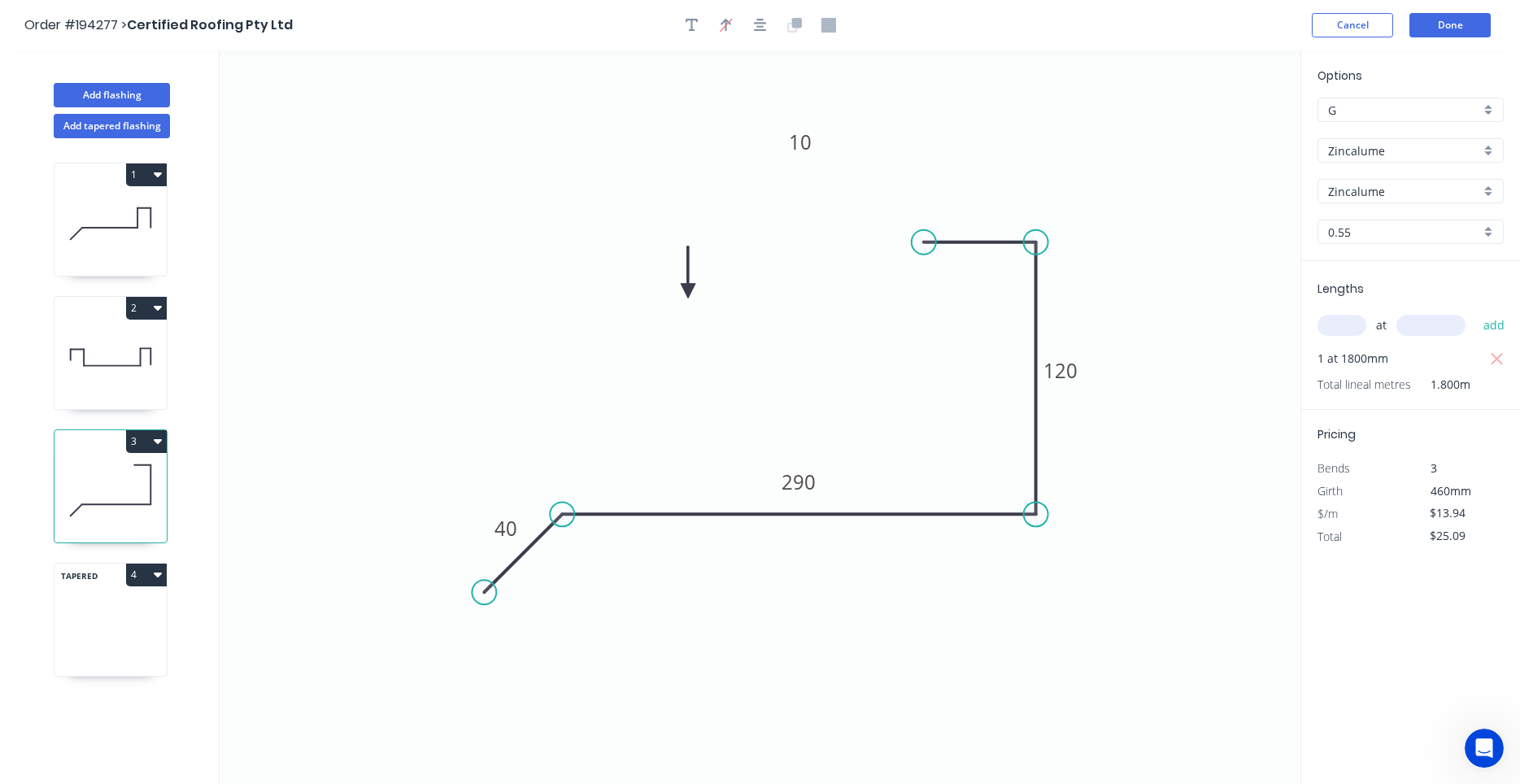
type input "$0.00"
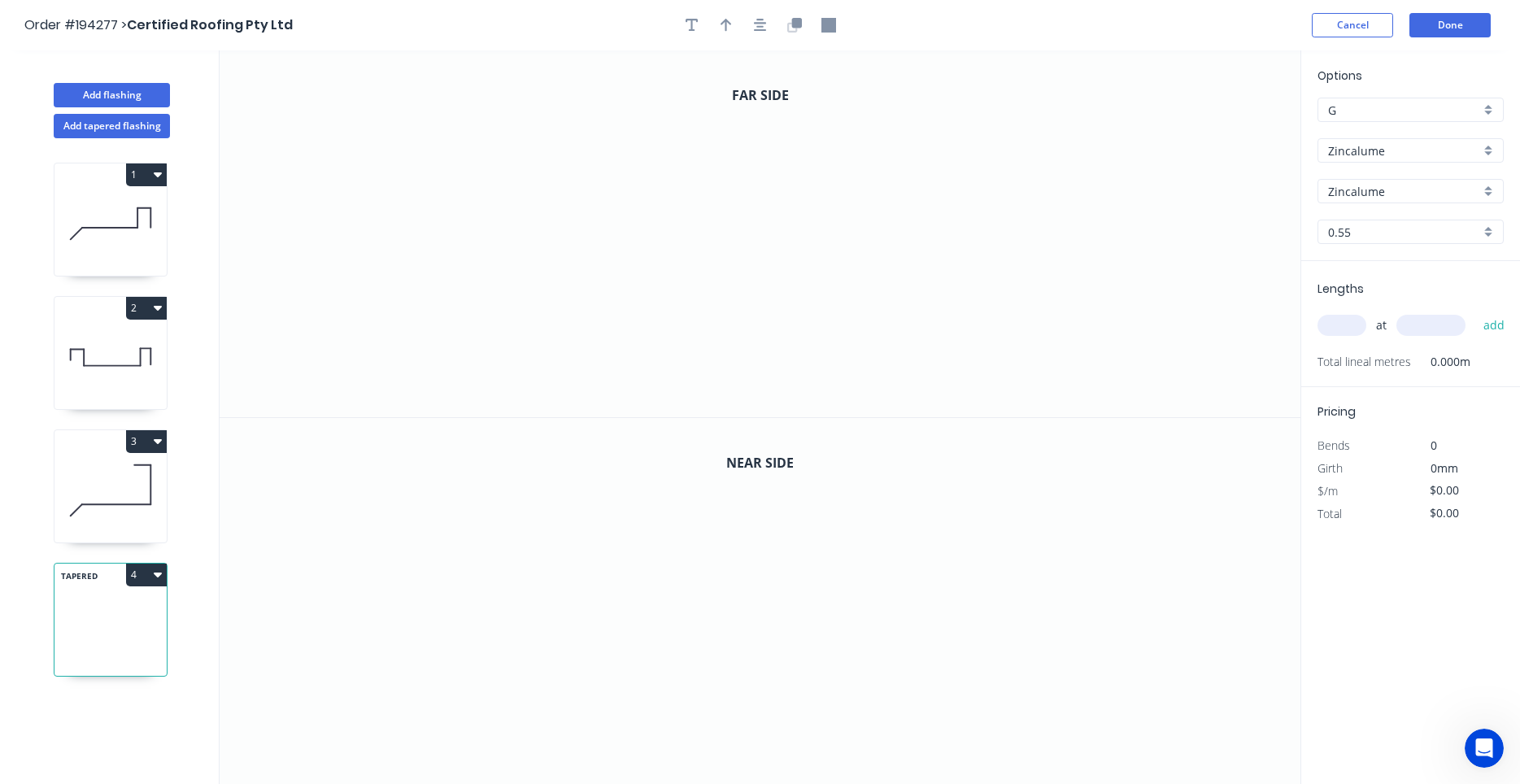
click at [1375, 156] on input "Zincalume" at bounding box center [1403, 150] width 152 height 17
click at [1370, 182] on div "Colorbond" at bounding box center [1410, 182] width 184 height 28
type input "Colorbond"
type input "aNoColor"
click at [1366, 195] on input "aNoColor" at bounding box center [1403, 191] width 152 height 17
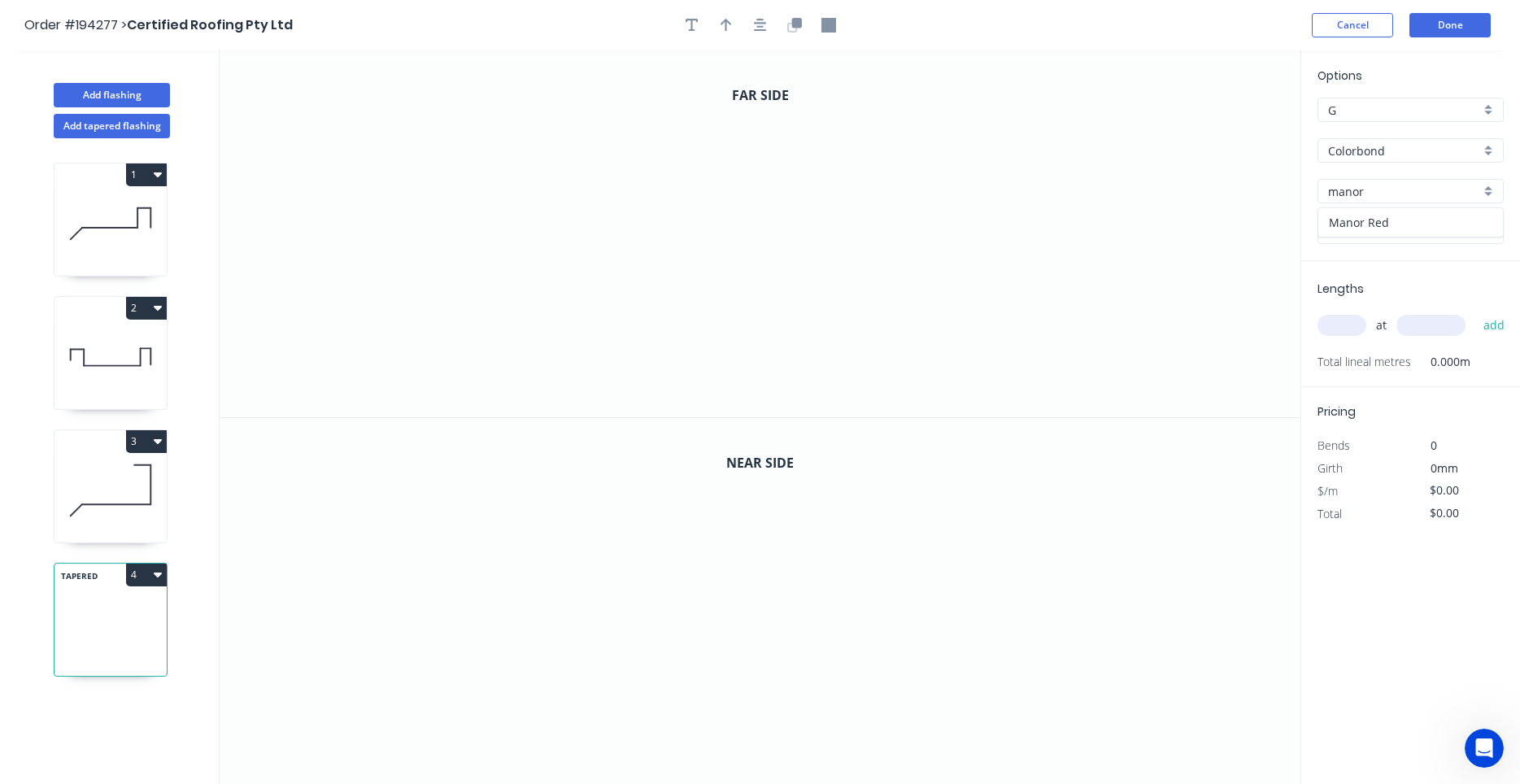
click at [1345, 230] on div "Manor Red" at bounding box center [1410, 222] width 184 height 28
type input "Manor Red"
click at [1337, 329] on input "text" at bounding box center [1342, 325] width 49 height 21
type input "1"
type input "3100"
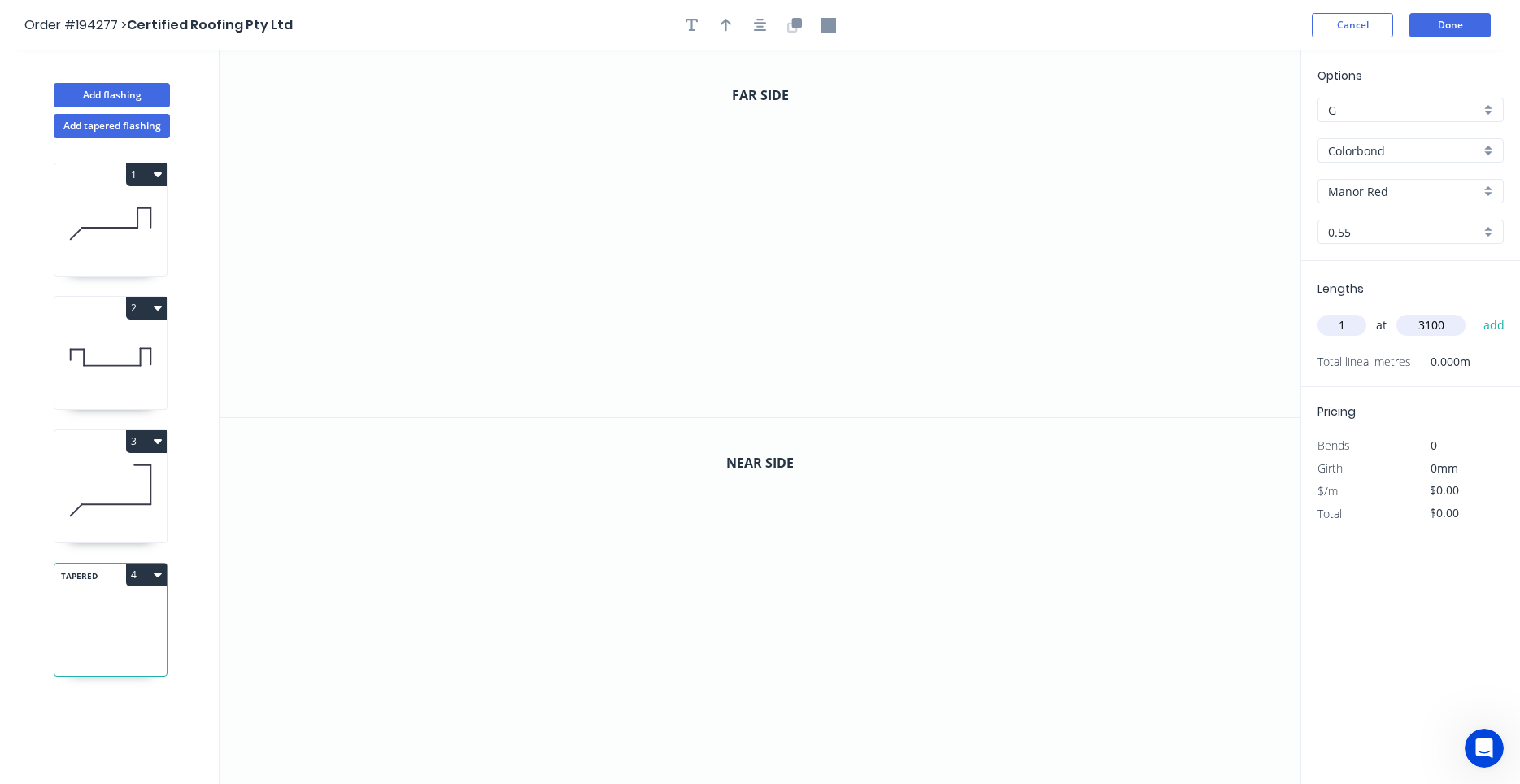
click at [1475, 311] on button "add" at bounding box center [1495, 325] width 39 height 28
click at [1450, 19] on button "Done" at bounding box center [1450, 25] width 82 height 25
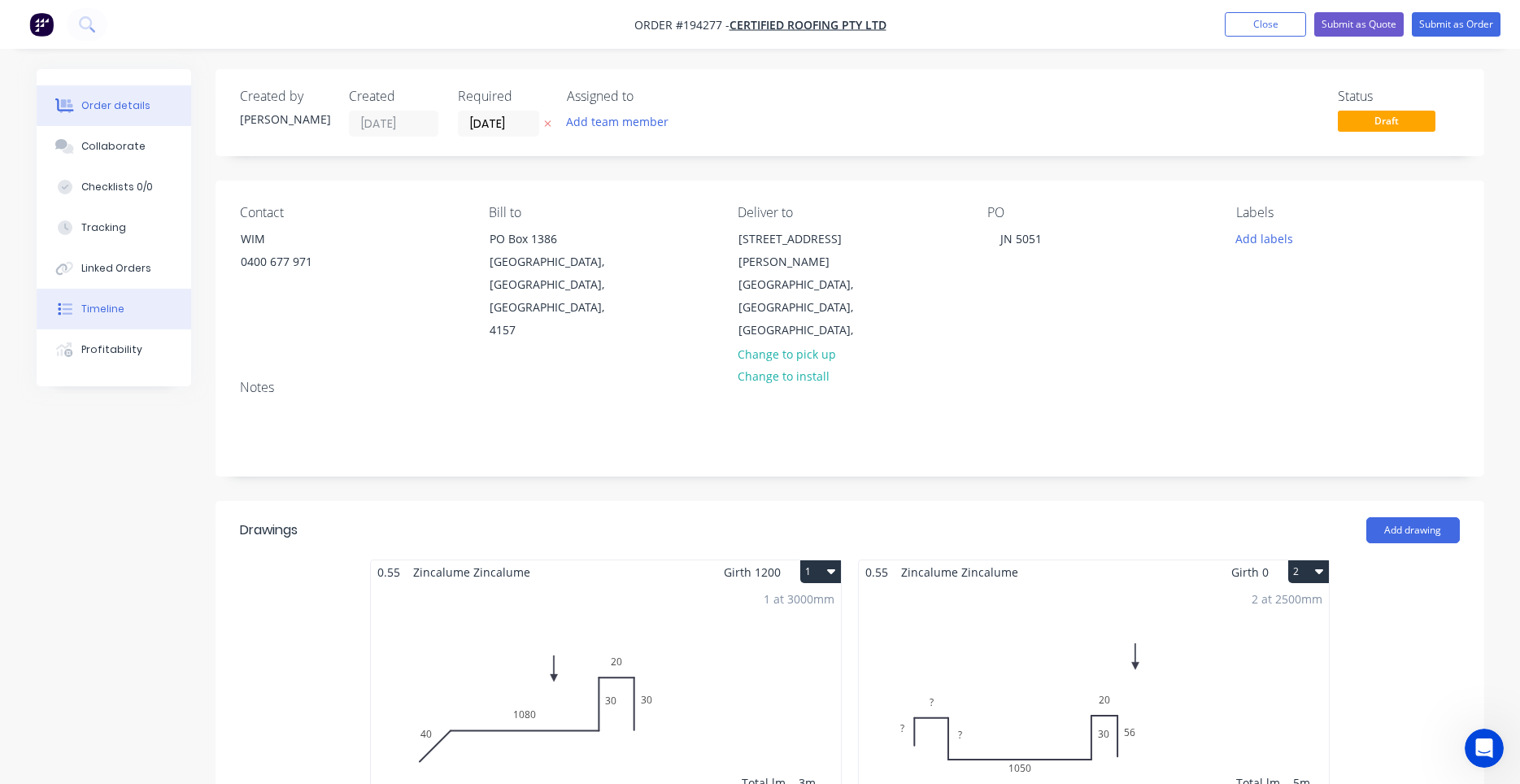
click at [141, 317] on button "Timeline" at bounding box center [114, 309] width 154 height 40
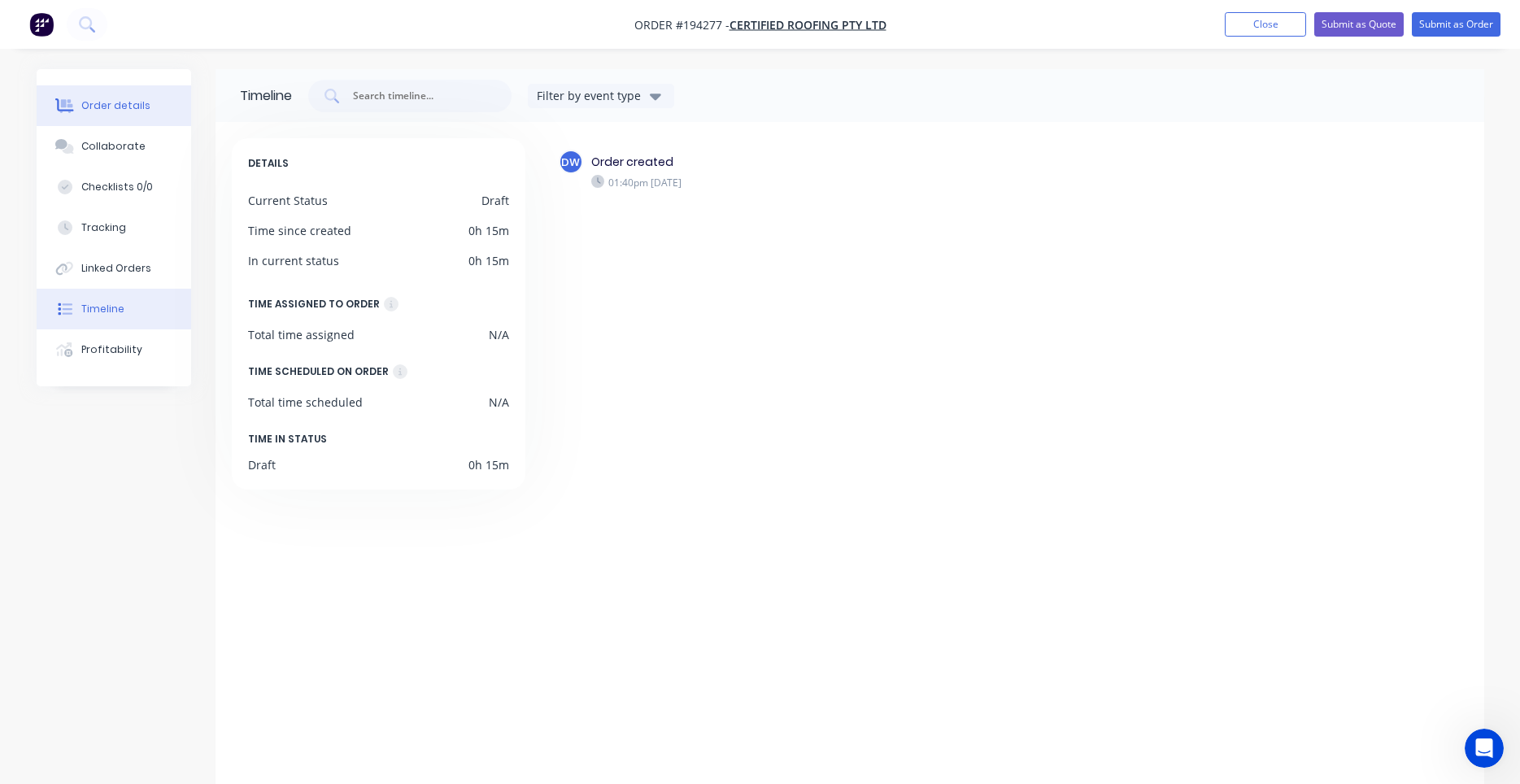
click at [169, 106] on button "Order details" at bounding box center [114, 105] width 154 height 40
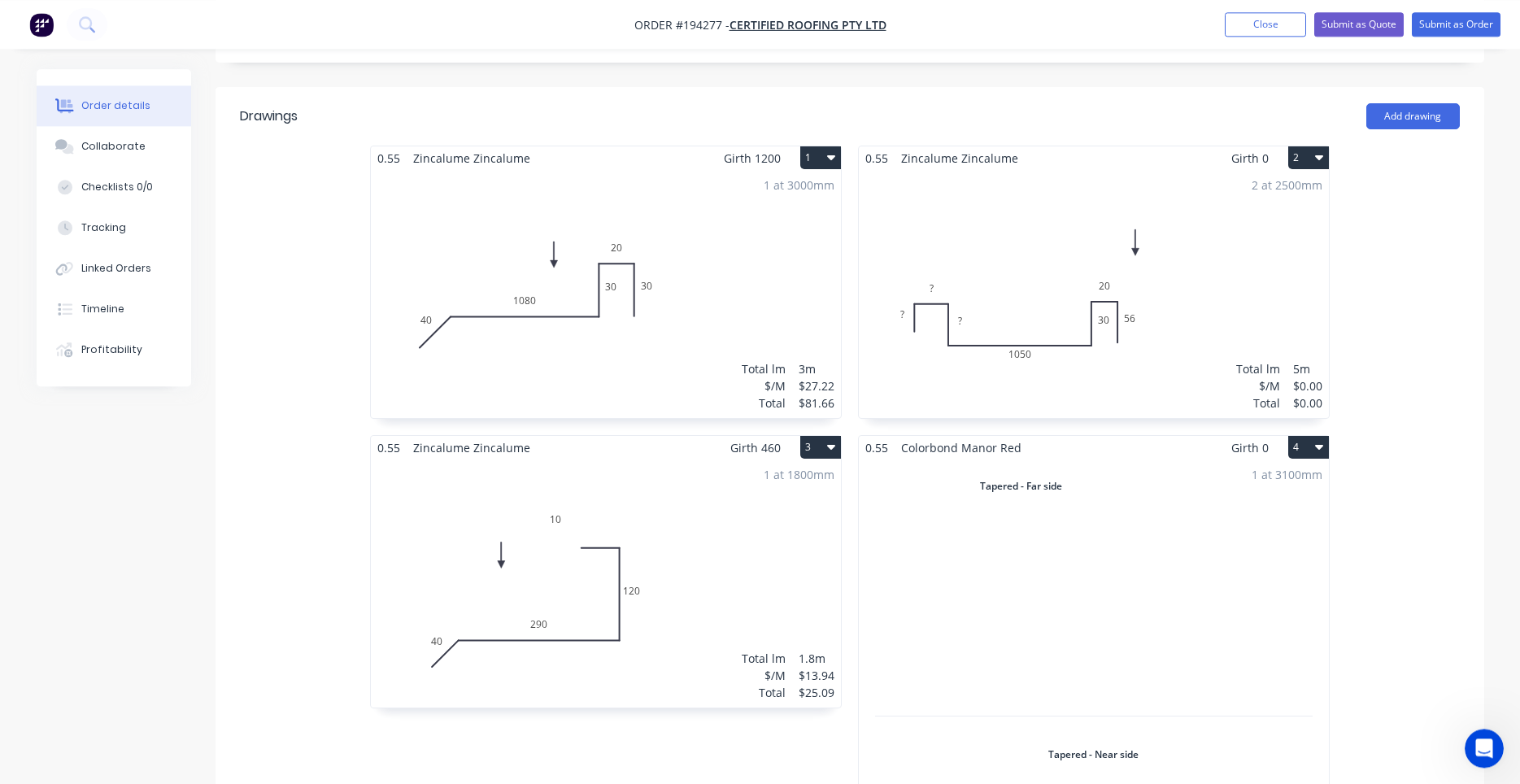
scroll to position [415, 0]
click at [996, 289] on div "2 at 2500mm Total lm $/M Total 5m $0.00 $0.00" at bounding box center [1094, 293] width 470 height 248
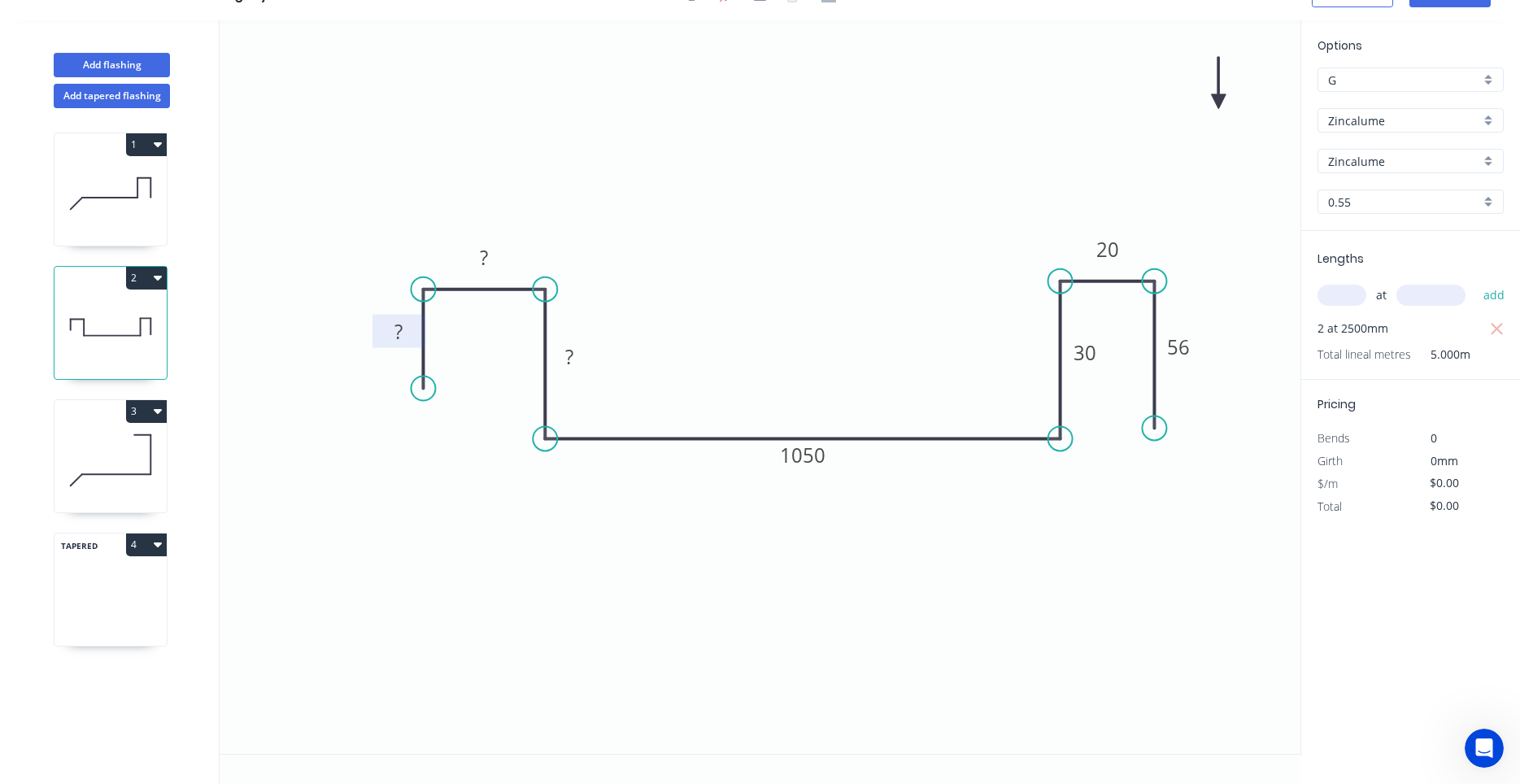
click at [403, 329] on tspan "?" at bounding box center [398, 331] width 8 height 27
click at [732, 253] on icon "0 18 22 30 1050 30 20 56" at bounding box center [760, 387] width 1081 height 733
click at [804, 453] on tspan "1050" at bounding box center [803, 455] width 46 height 27
click at [1183, 353] on tspan "56" at bounding box center [1179, 346] width 23 height 27
type input "$28.80"
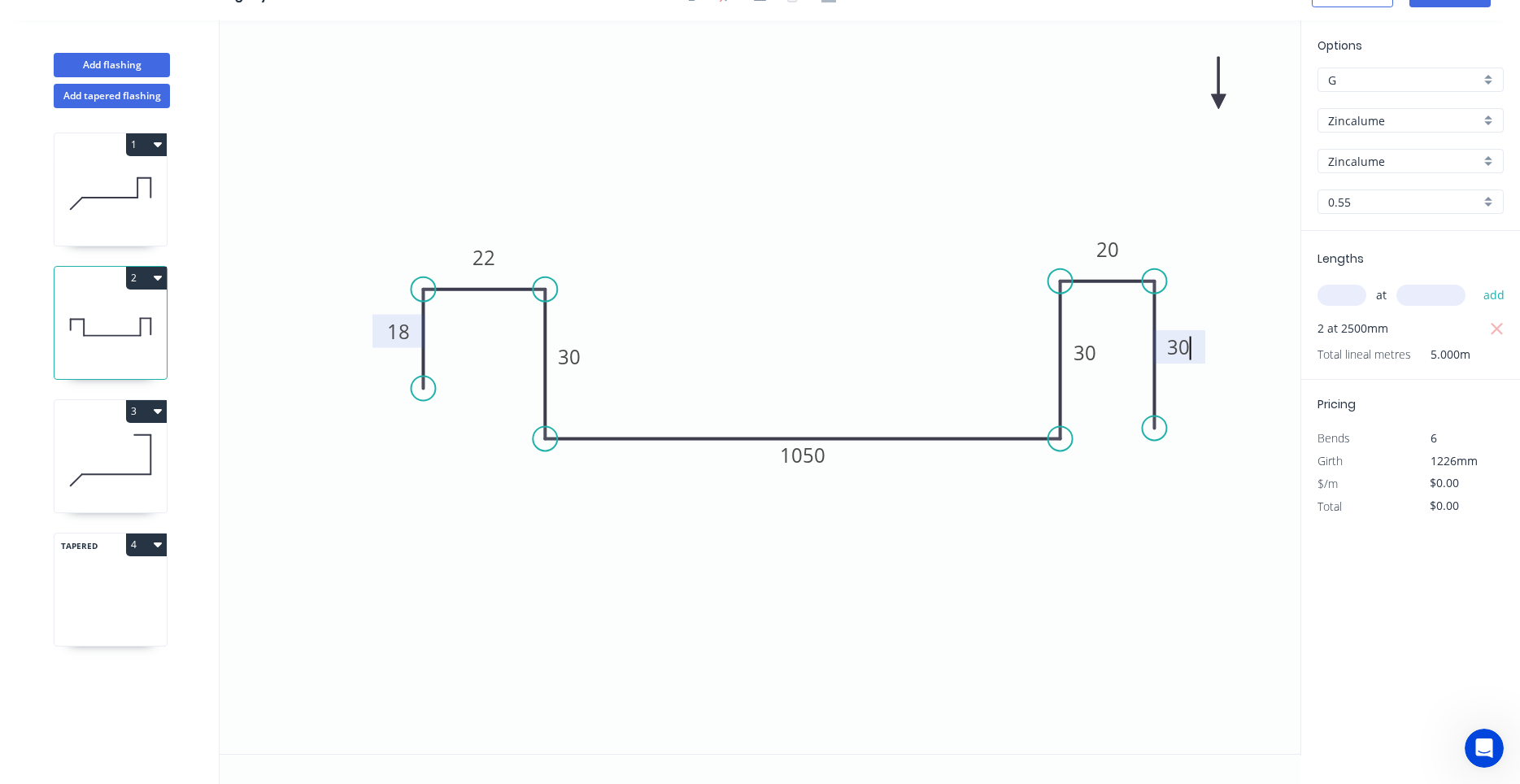
type input "$144.00"
click at [138, 221] on icon at bounding box center [111, 193] width 112 height 104
type input "$27.22"
type input "$81.66"
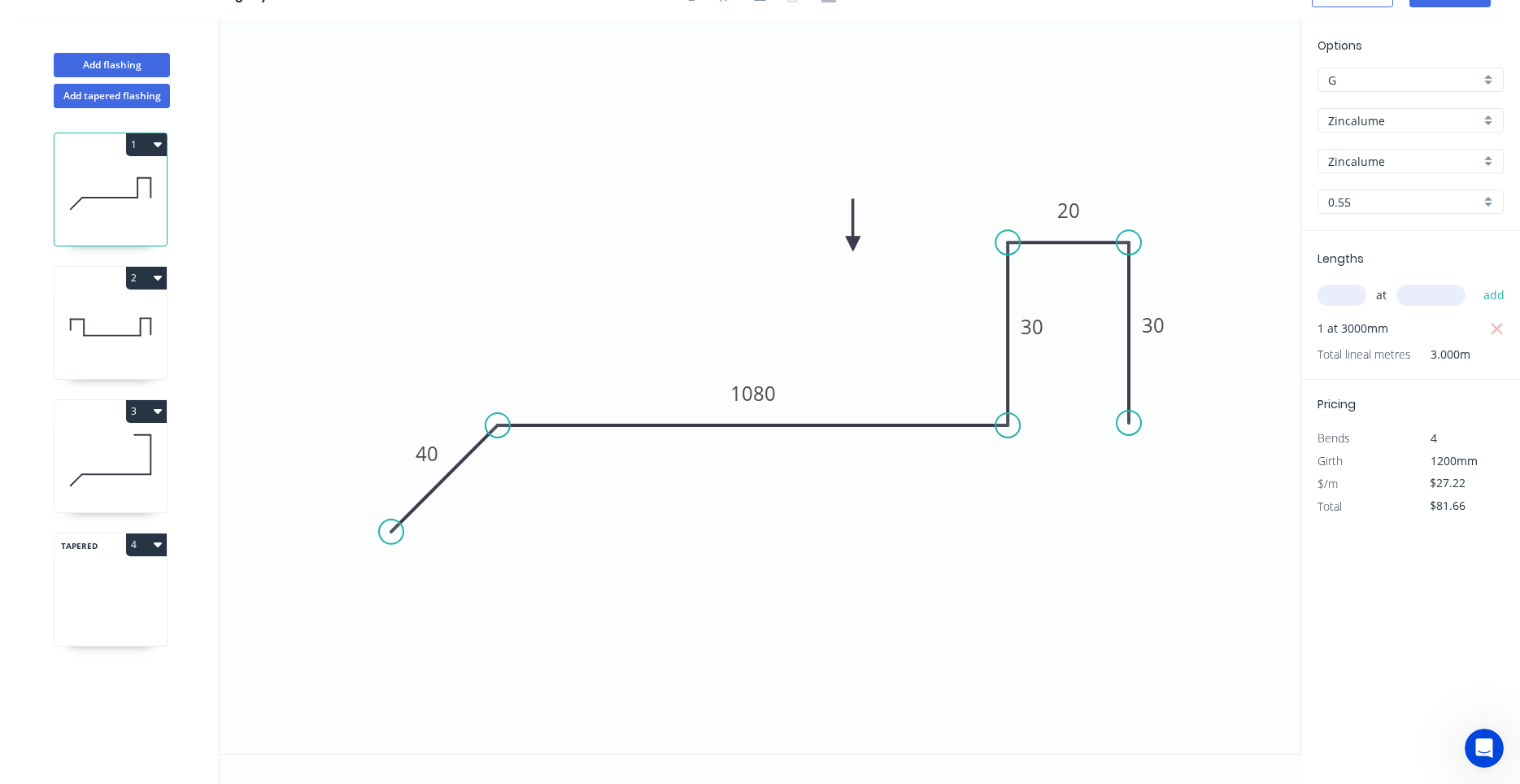
click at [110, 344] on icon at bounding box center [111, 326] width 112 height 104
type input "$28.80"
type input "$144.00"
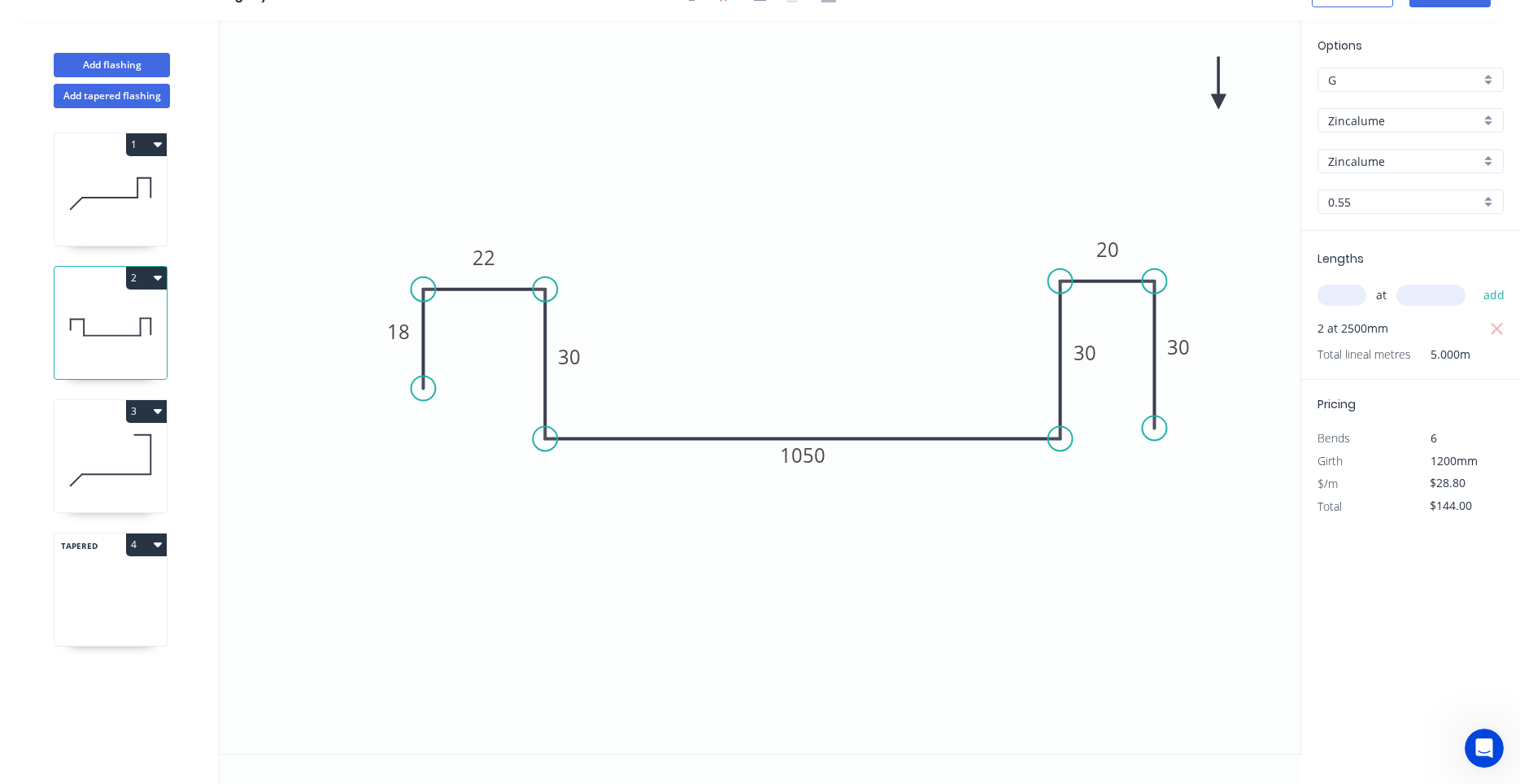
click at [76, 181] on icon at bounding box center [111, 193] width 112 height 104
type input "$27.22"
type input "$81.66"
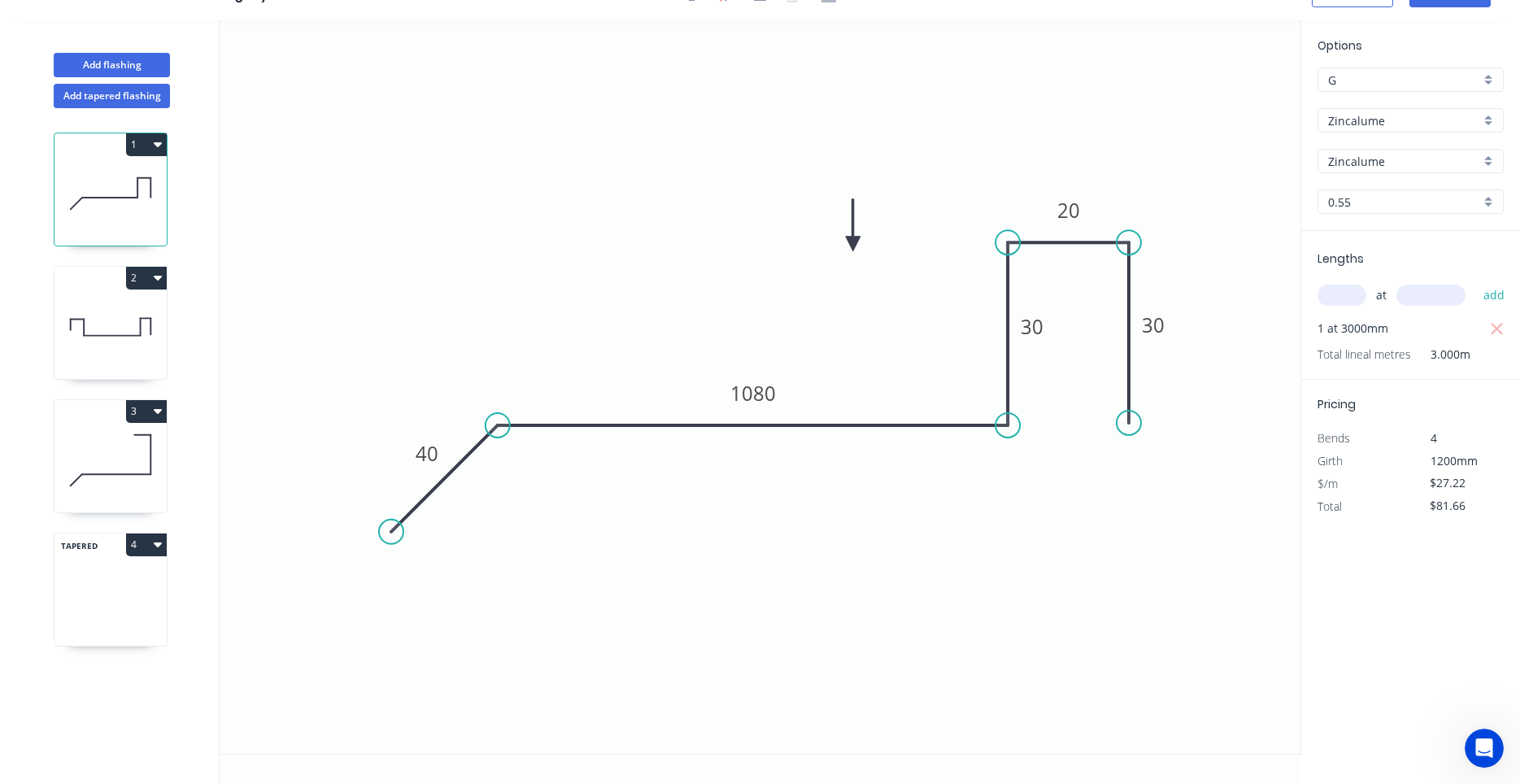
click at [59, 292] on icon at bounding box center [111, 326] width 112 height 104
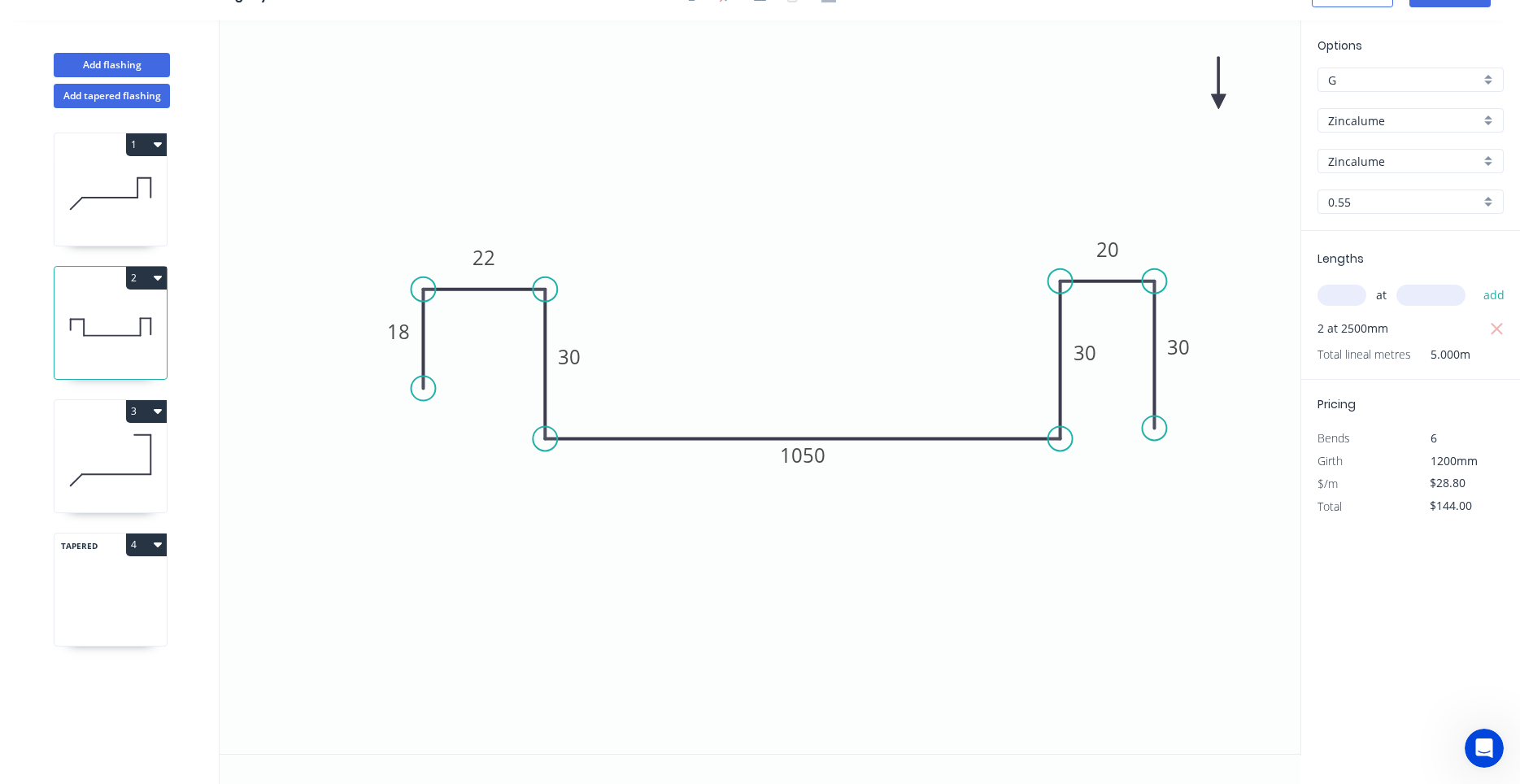
click at [62, 442] on icon at bounding box center [111, 460] width 112 height 104
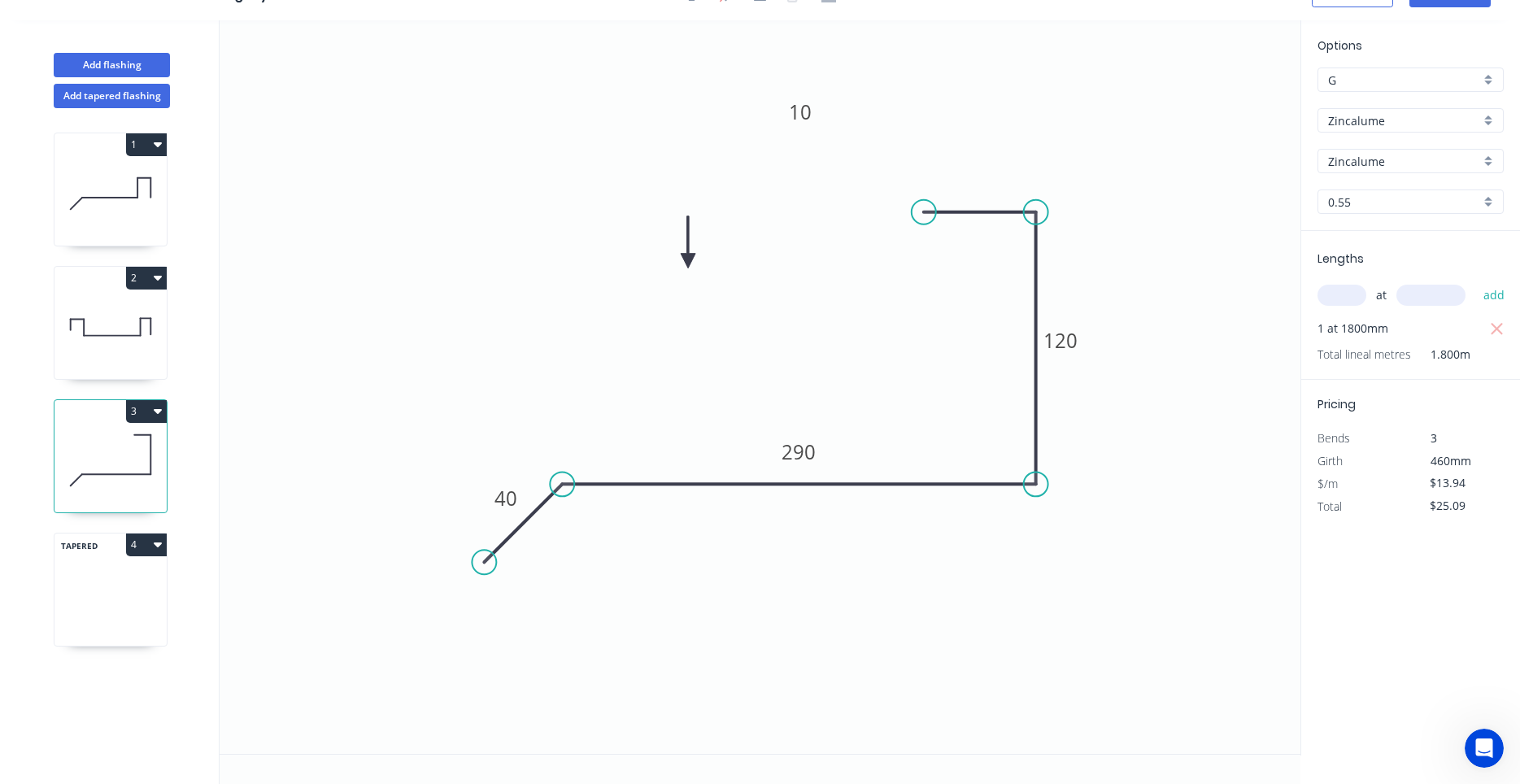
click at [109, 529] on div "1 2 3 TAPERED 4" at bounding box center [112, 445] width 214 height 676
click at [151, 581] on icon at bounding box center [111, 566] width 112 height 48
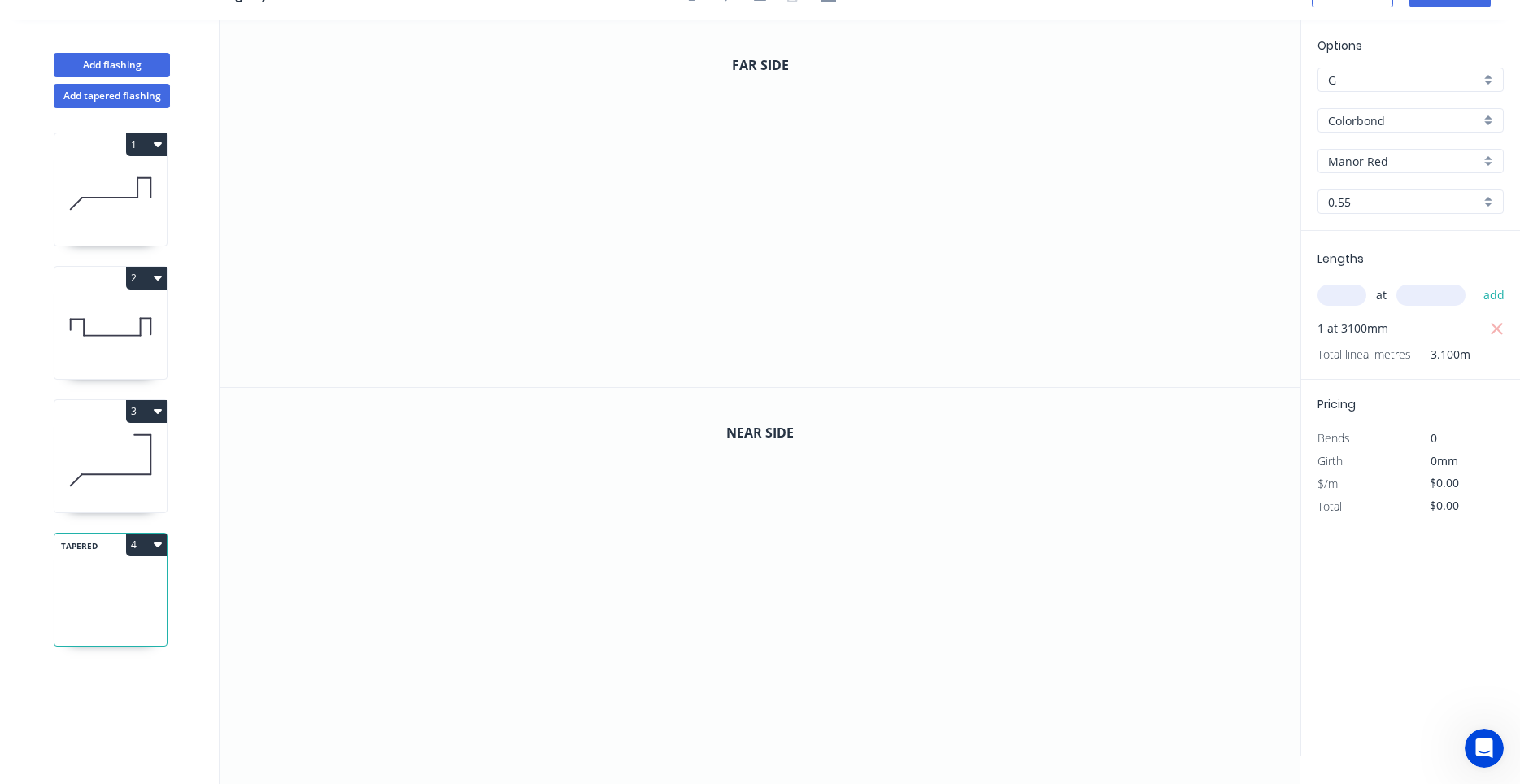
click at [97, 464] on icon at bounding box center [111, 460] width 112 height 104
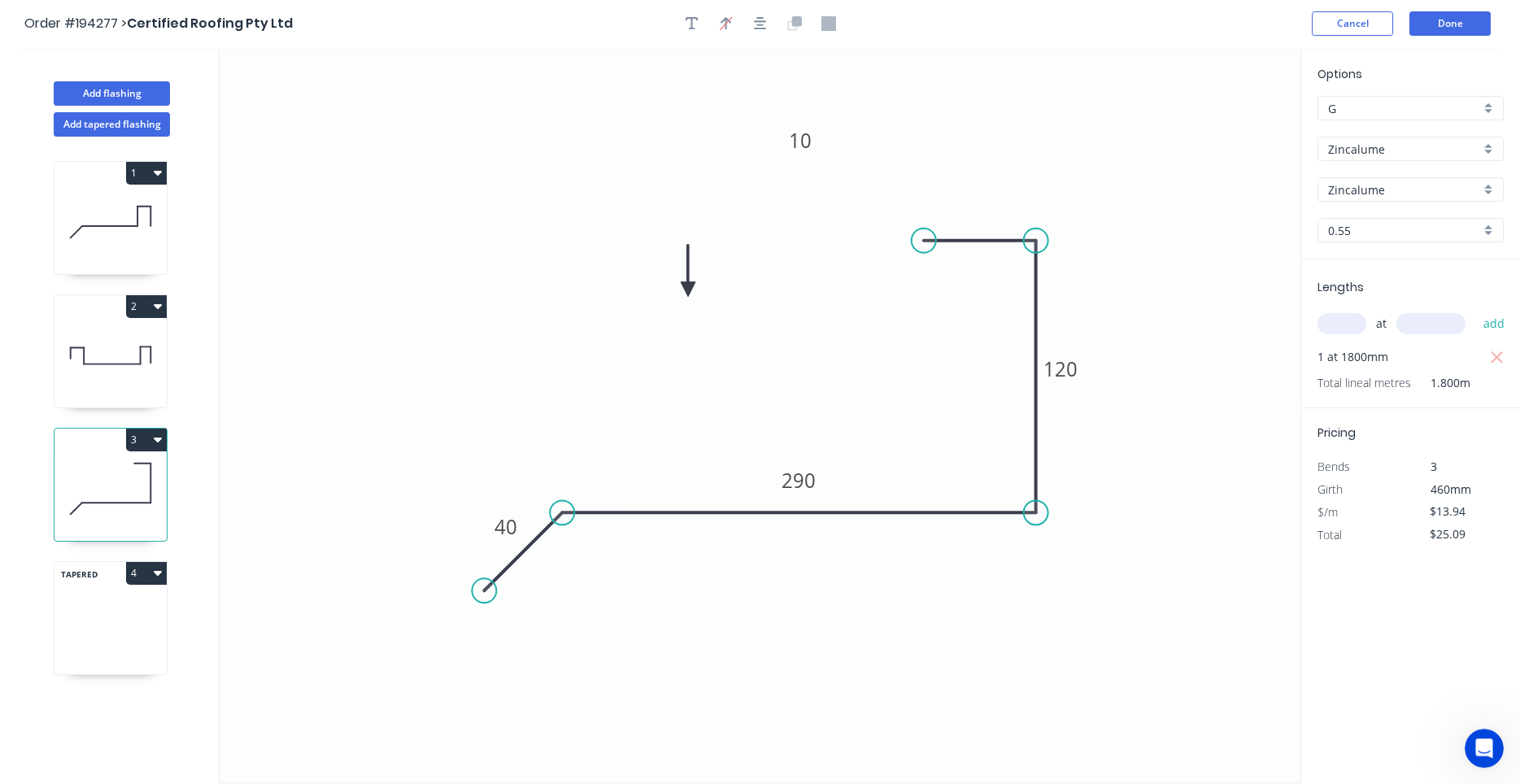
scroll to position [0, 0]
click at [1439, 17] on button "Done" at bounding box center [1450, 25] width 82 height 25
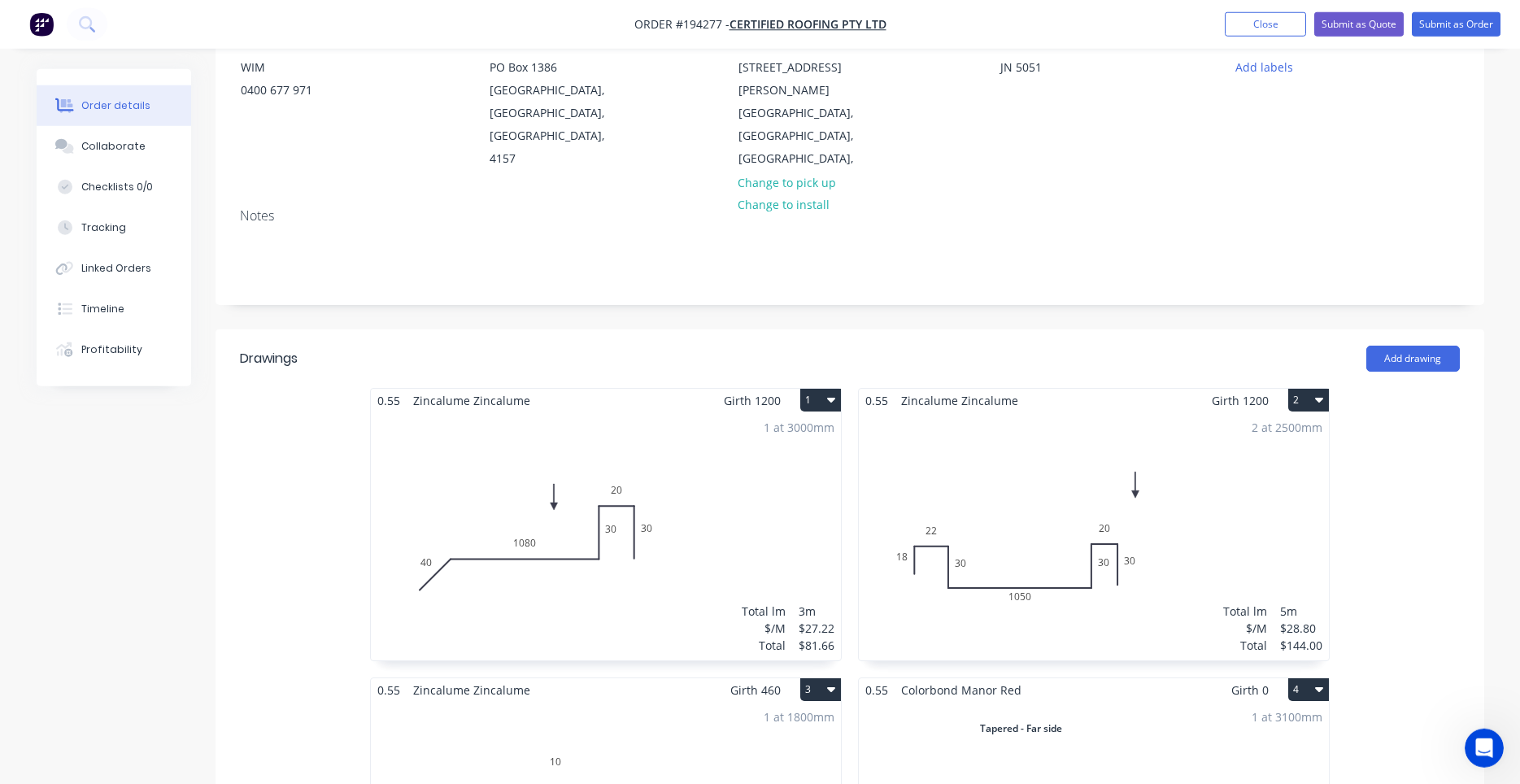
scroll to position [415, 0]
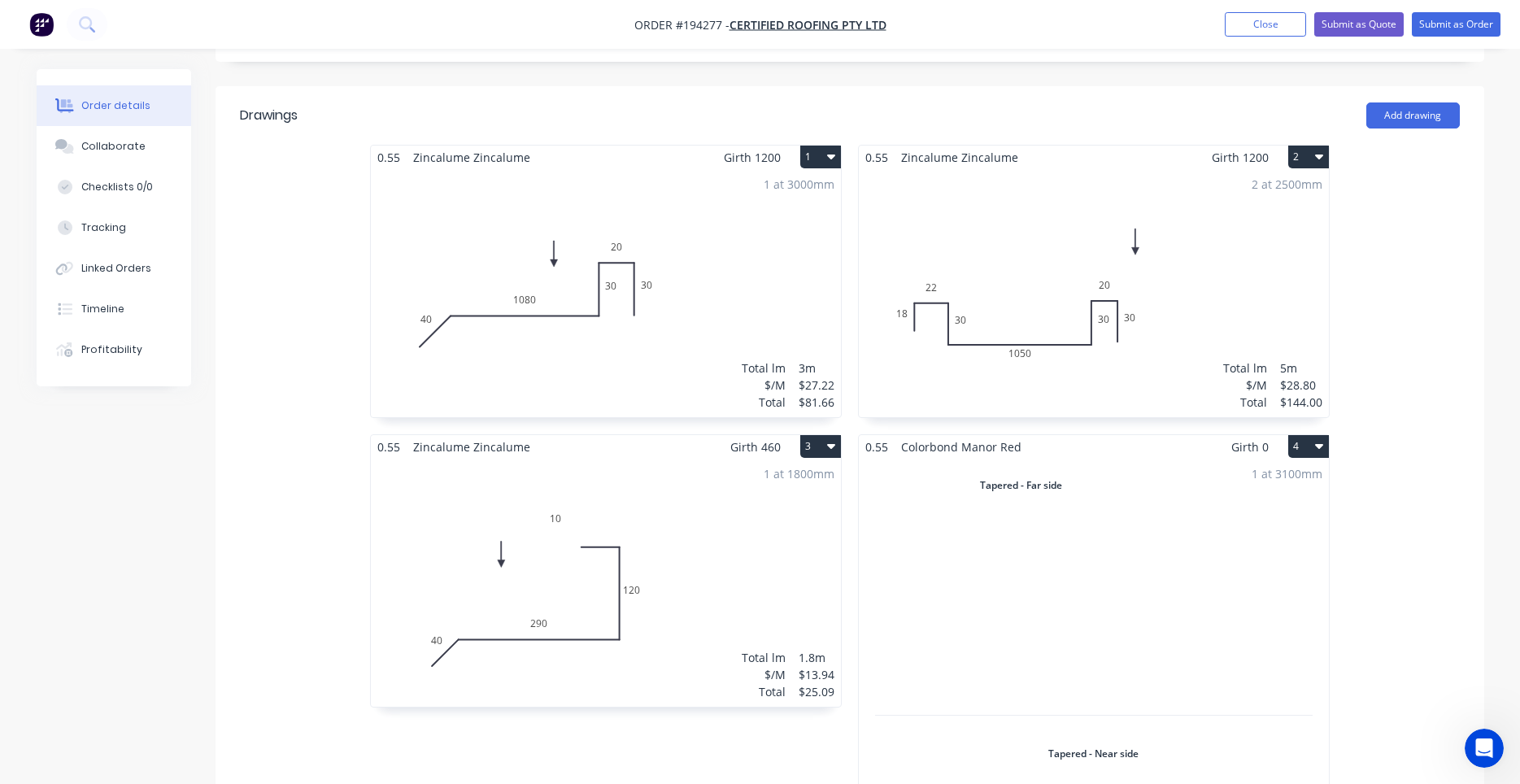
click at [984, 520] on div "1 at 3100mm Total lm $/M Total 3.1m $0.00 $0.00" at bounding box center [1094, 726] width 470 height 536
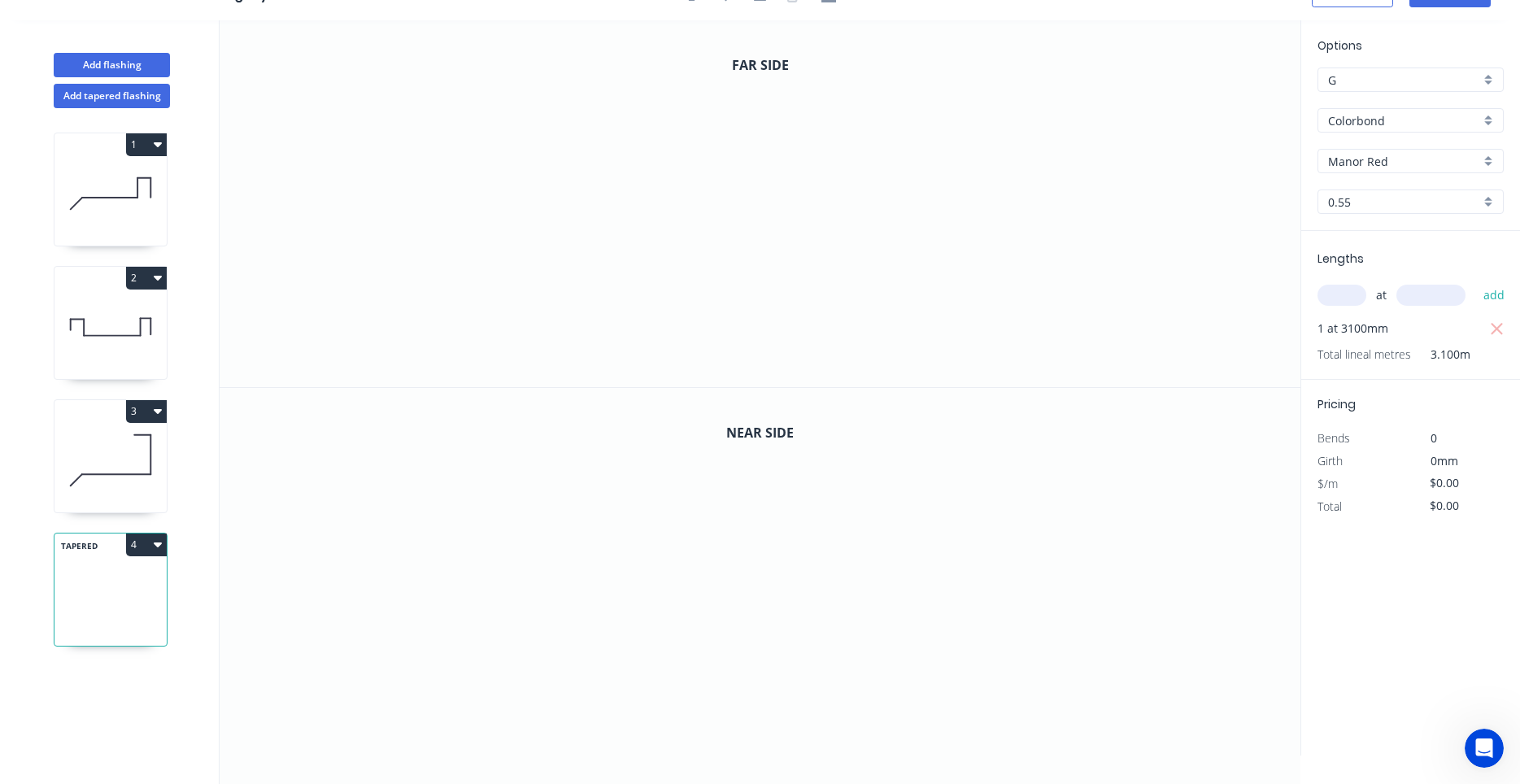
scroll to position [30, 0]
click at [1001, 214] on icon "0" at bounding box center [760, 203] width 1081 height 367
click at [951, 167] on icon "0" at bounding box center [760, 203] width 1081 height 367
click at [767, 167] on icon "0 ?" at bounding box center [760, 203] width 1081 height 367
click at [781, 267] on icon "0 ? ?" at bounding box center [760, 203] width 1081 height 367
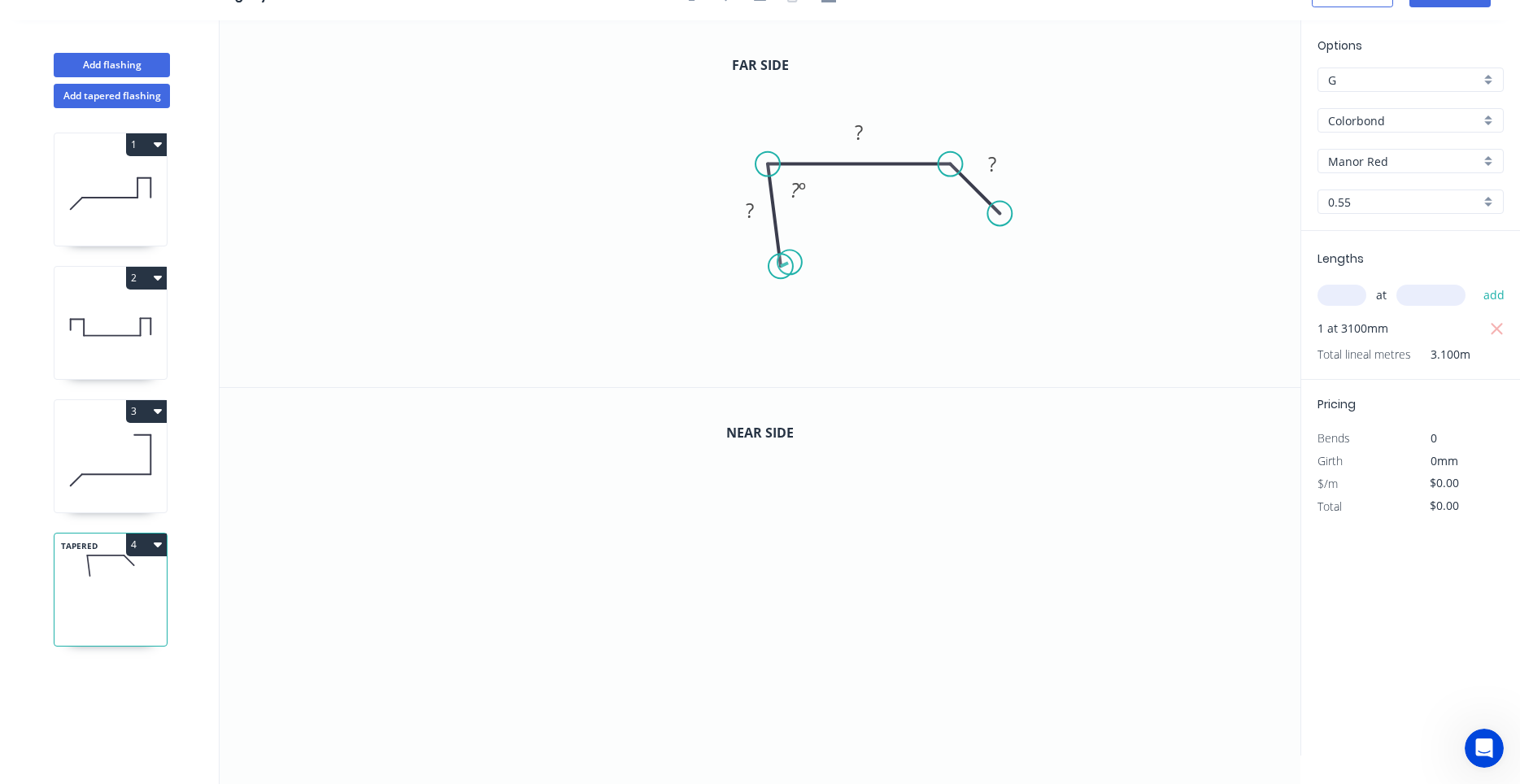
click at [789, 263] on circle at bounding box center [781, 266] width 25 height 25
drag, startPoint x: 779, startPoint y: 265, endPoint x: 771, endPoint y: 288, distance: 24.4
click at [771, 288] on circle at bounding box center [767, 287] width 25 height 25
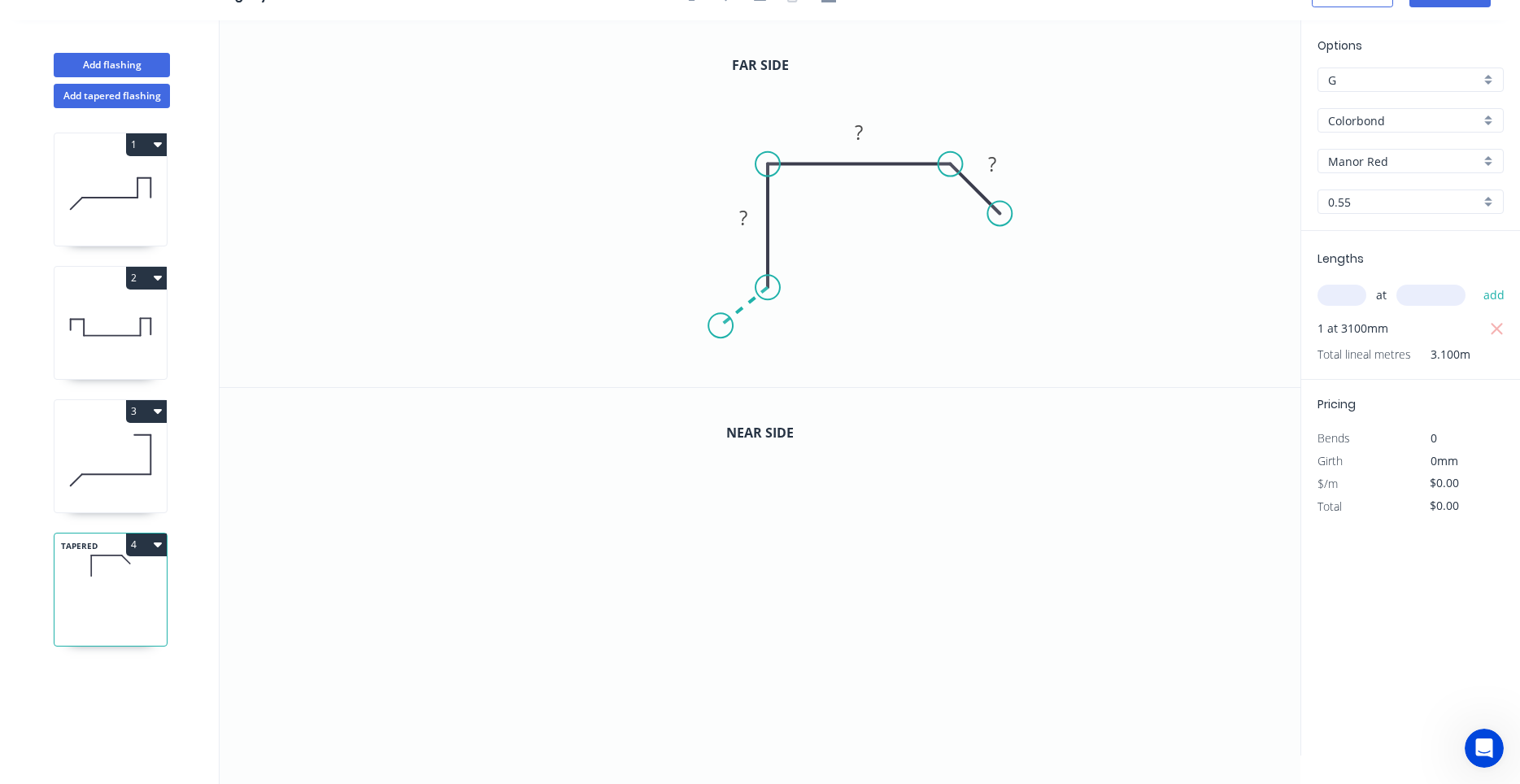
click at [721, 326] on icon "0 ? ? ?" at bounding box center [760, 203] width 1081 height 367
click at [772, 370] on icon "0 ? ? ? ? ? º" at bounding box center [760, 203] width 1081 height 367
click at [772, 370] on circle at bounding box center [772, 369] width 25 height 25
click at [775, 35] on icon "0 ? ? ? ? ? ? º ? º" at bounding box center [760, 203] width 1081 height 367
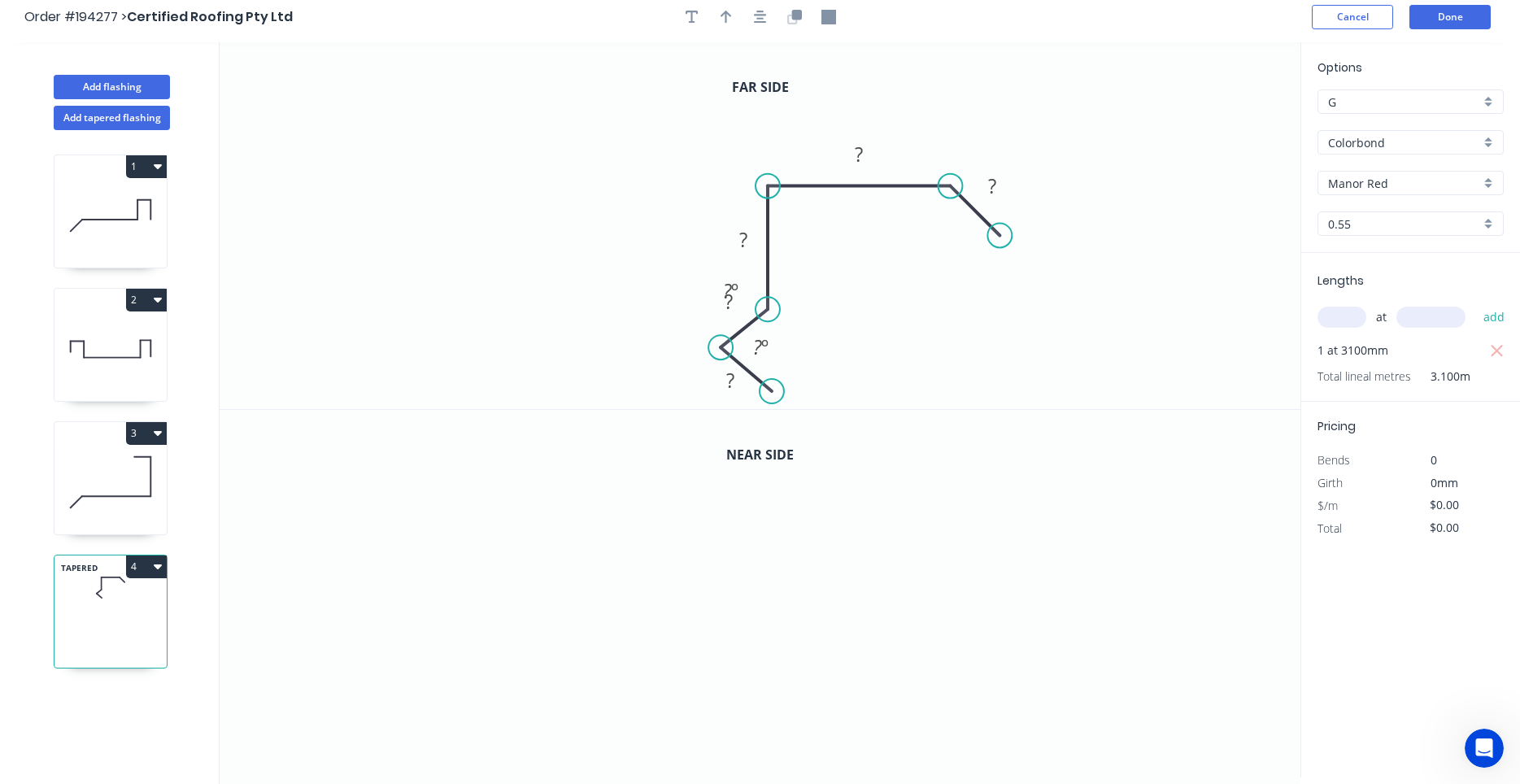
scroll to position [0, 0]
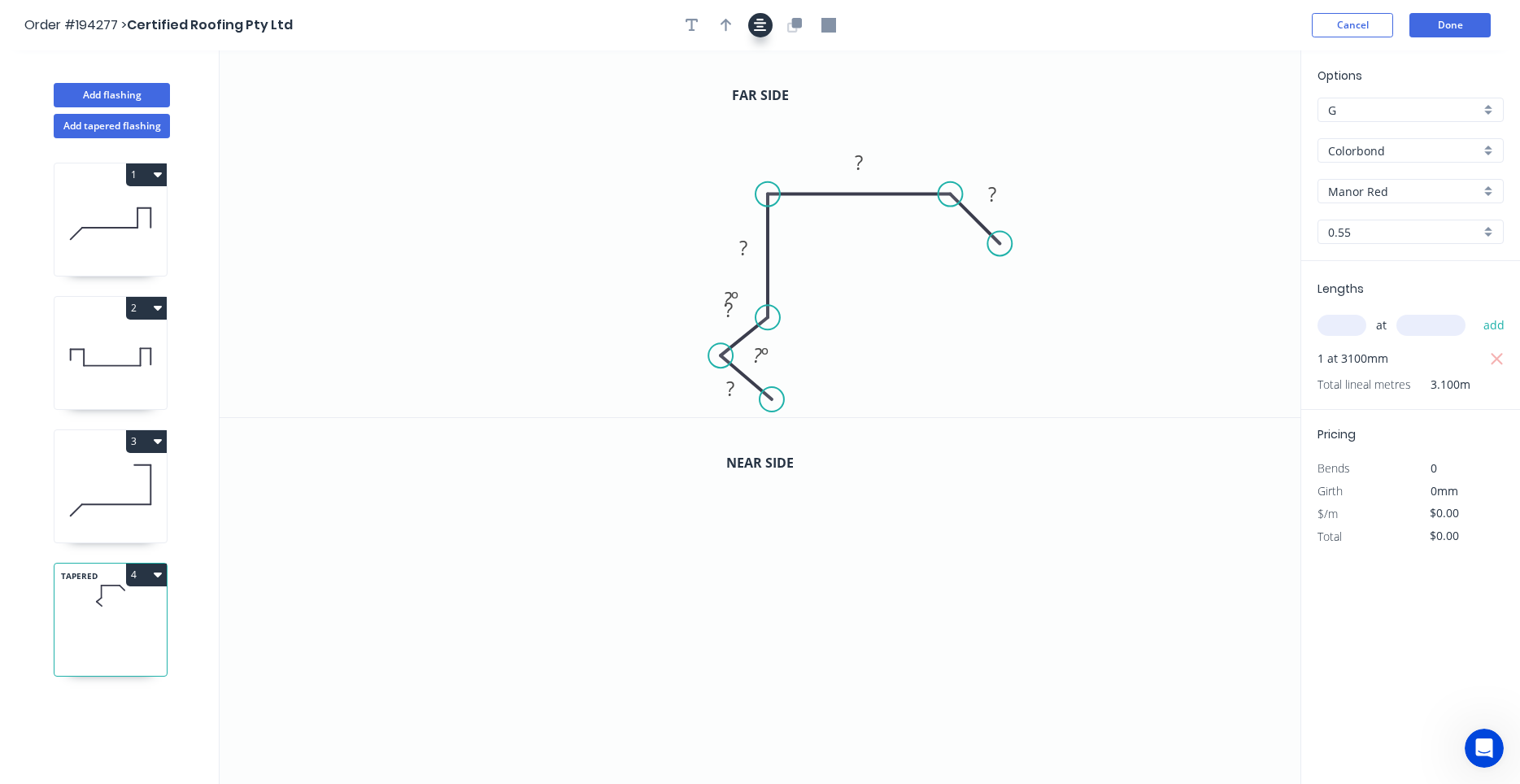
click at [763, 18] on icon "button" at bounding box center [760, 25] width 13 height 15
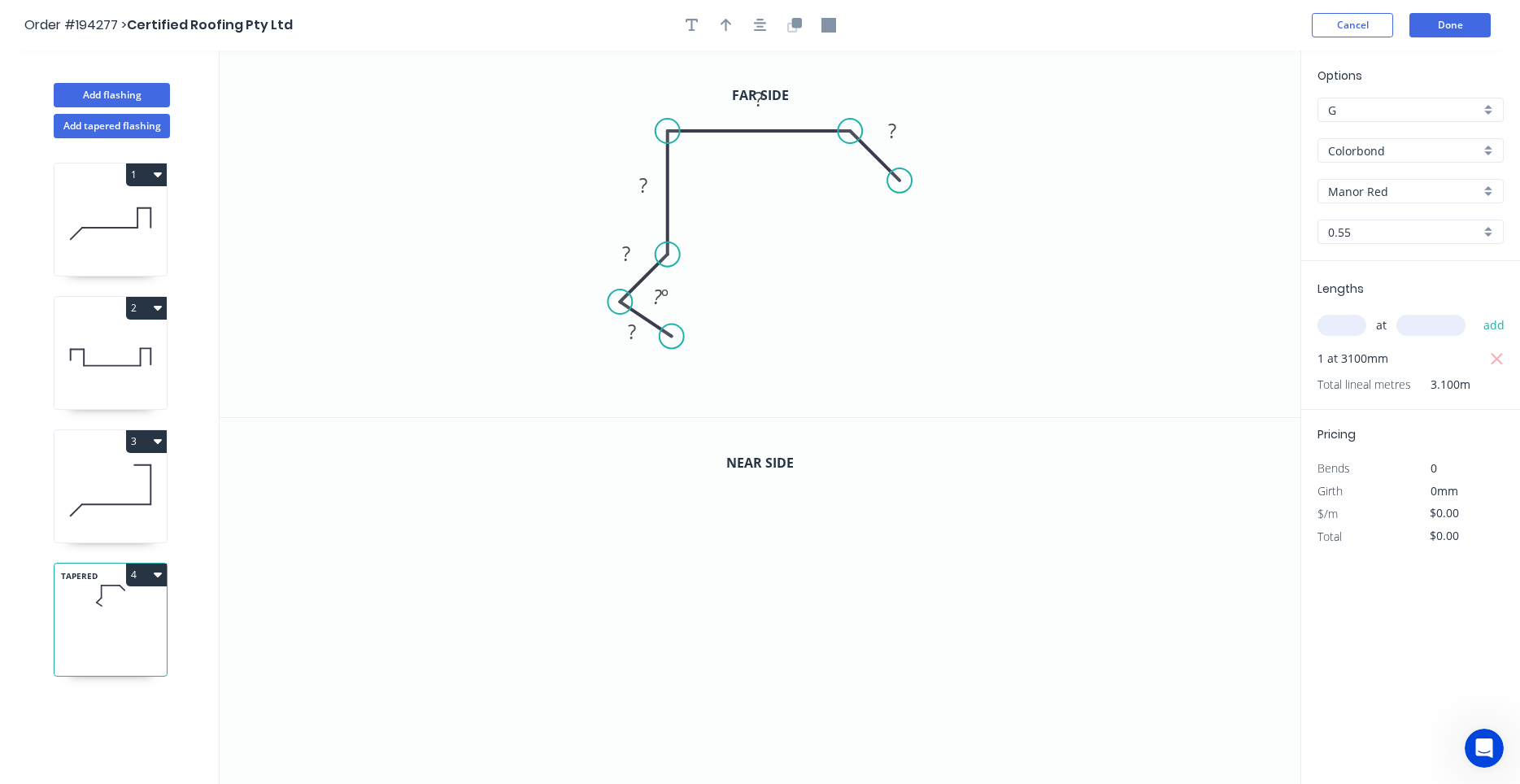
drag, startPoint x: 621, startPoint y: 296, endPoint x: 620, endPoint y: 307, distance: 11.0
click at [620, 307] on circle at bounding box center [620, 302] width 25 height 25
drag, startPoint x: 674, startPoint y: 345, endPoint x: 674, endPoint y: 354, distance: 9.0
click at [674, 354] on circle at bounding box center [674, 356] width 25 height 25
click at [632, 335] on tspan "?" at bounding box center [630, 339] width 8 height 27
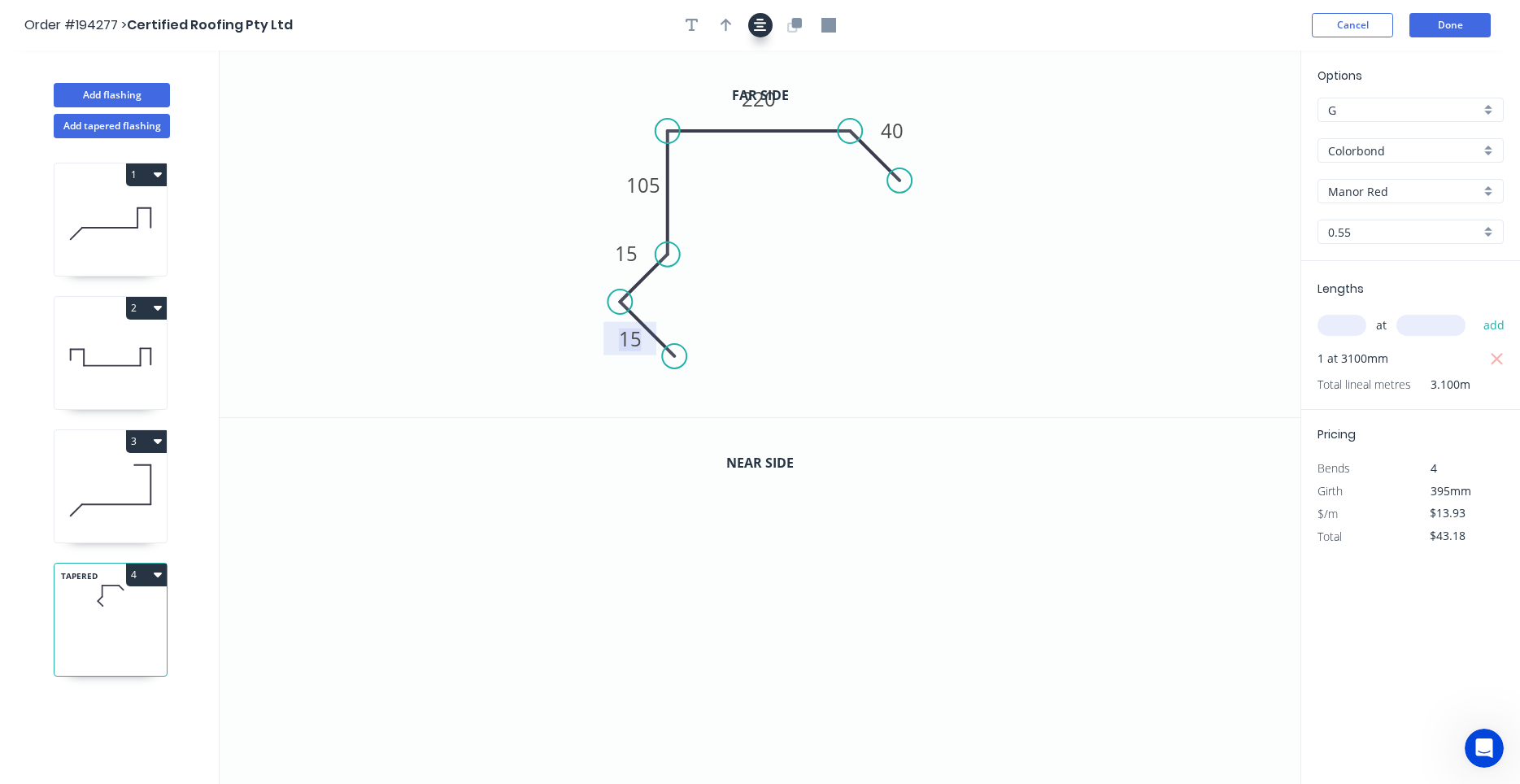
click at [755, 25] on button "button" at bounding box center [760, 25] width 25 height 25
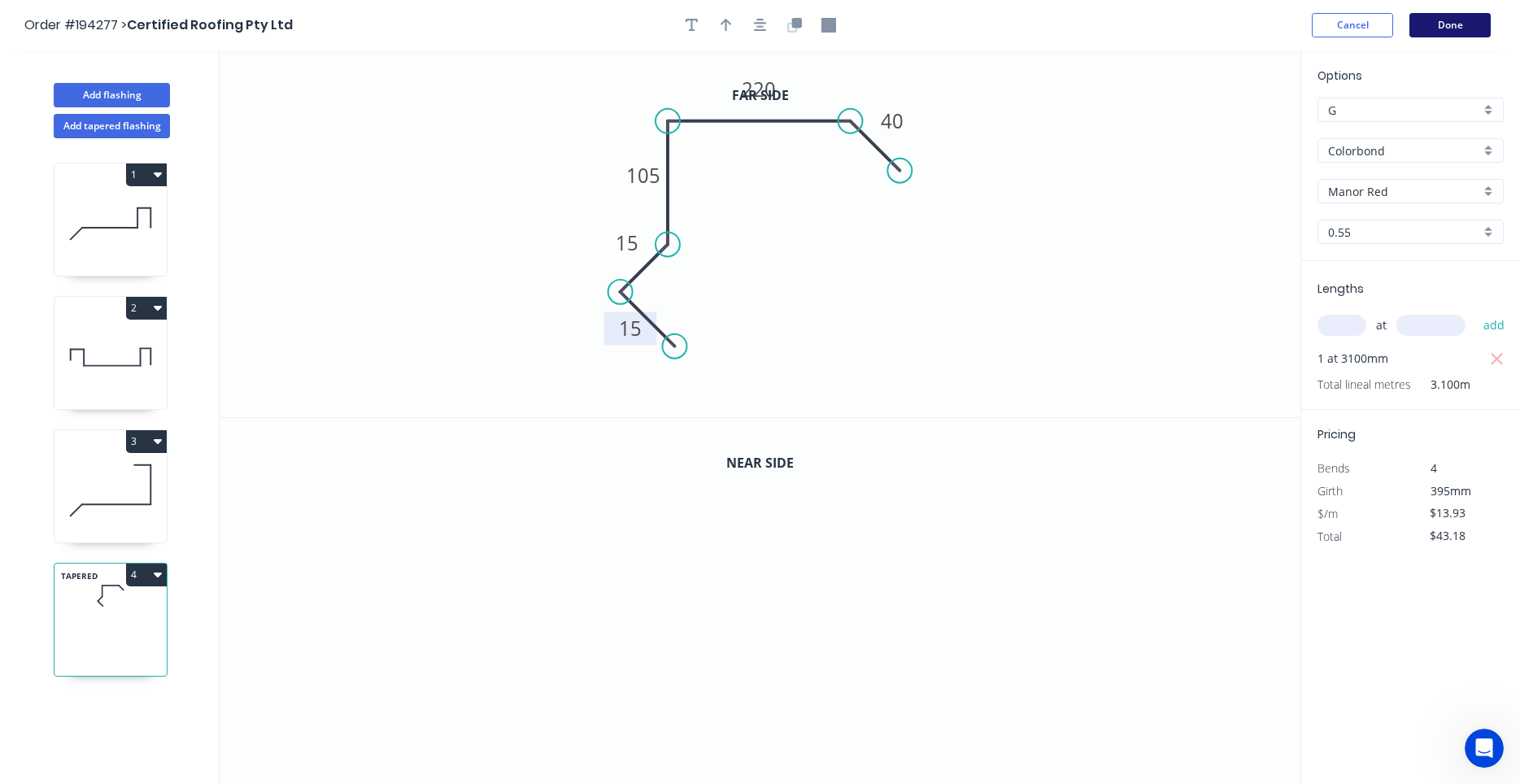
click at [1429, 18] on button "Done" at bounding box center [1450, 25] width 82 height 25
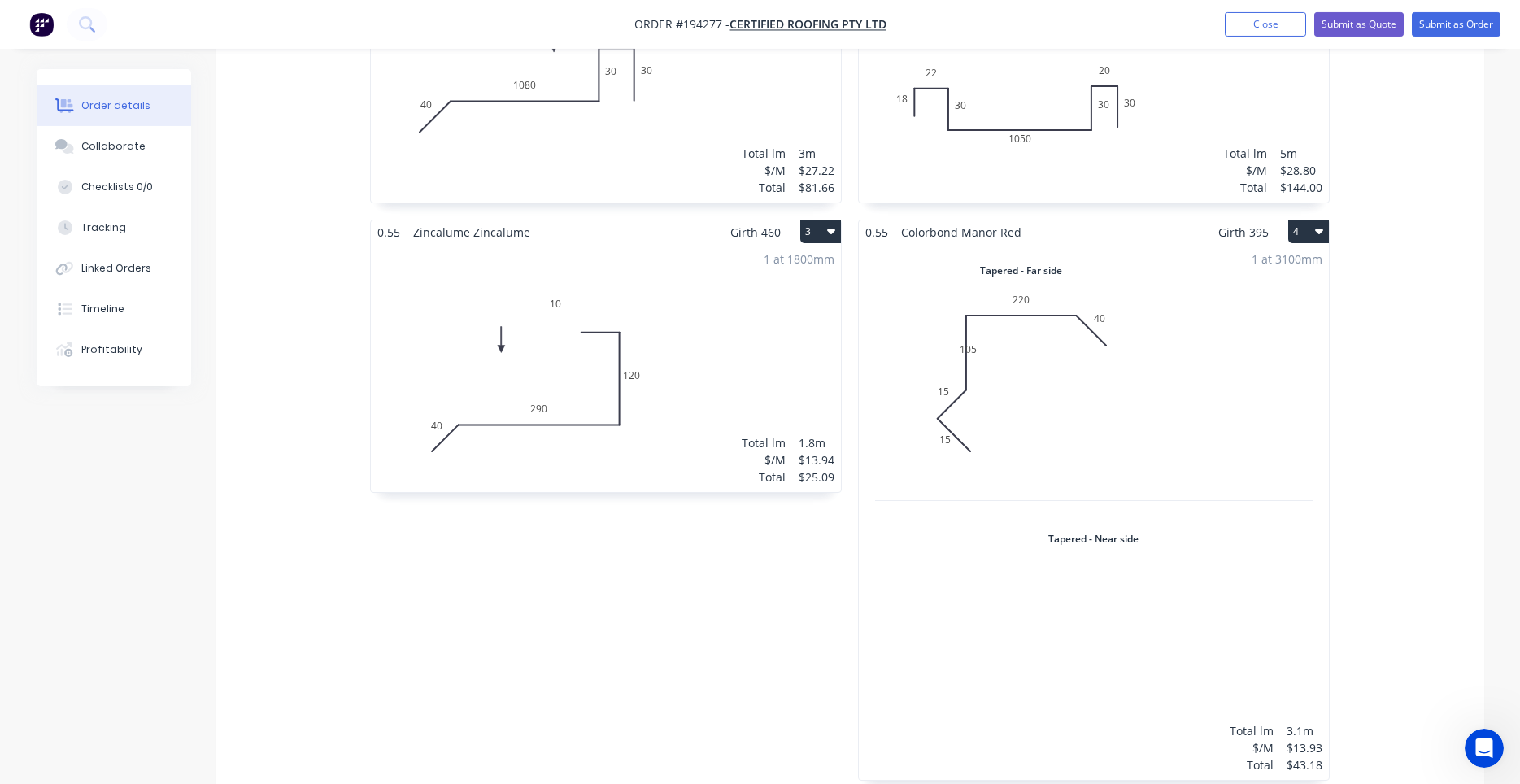
scroll to position [691, 0]
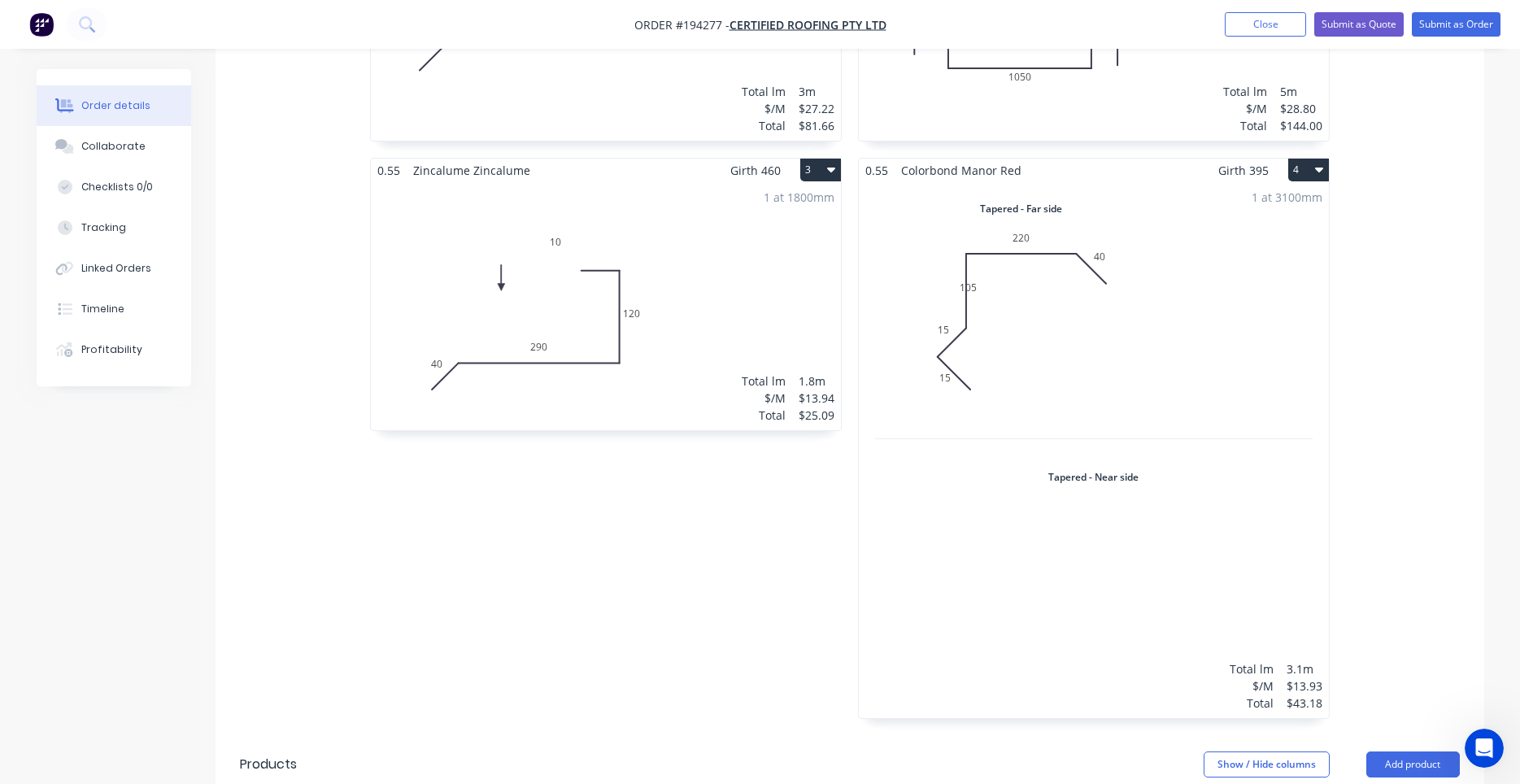
click at [1115, 274] on div "1 at 3100mm Total lm $/M Total 3.1m $13.93 $43.18" at bounding box center [1094, 450] width 470 height 536
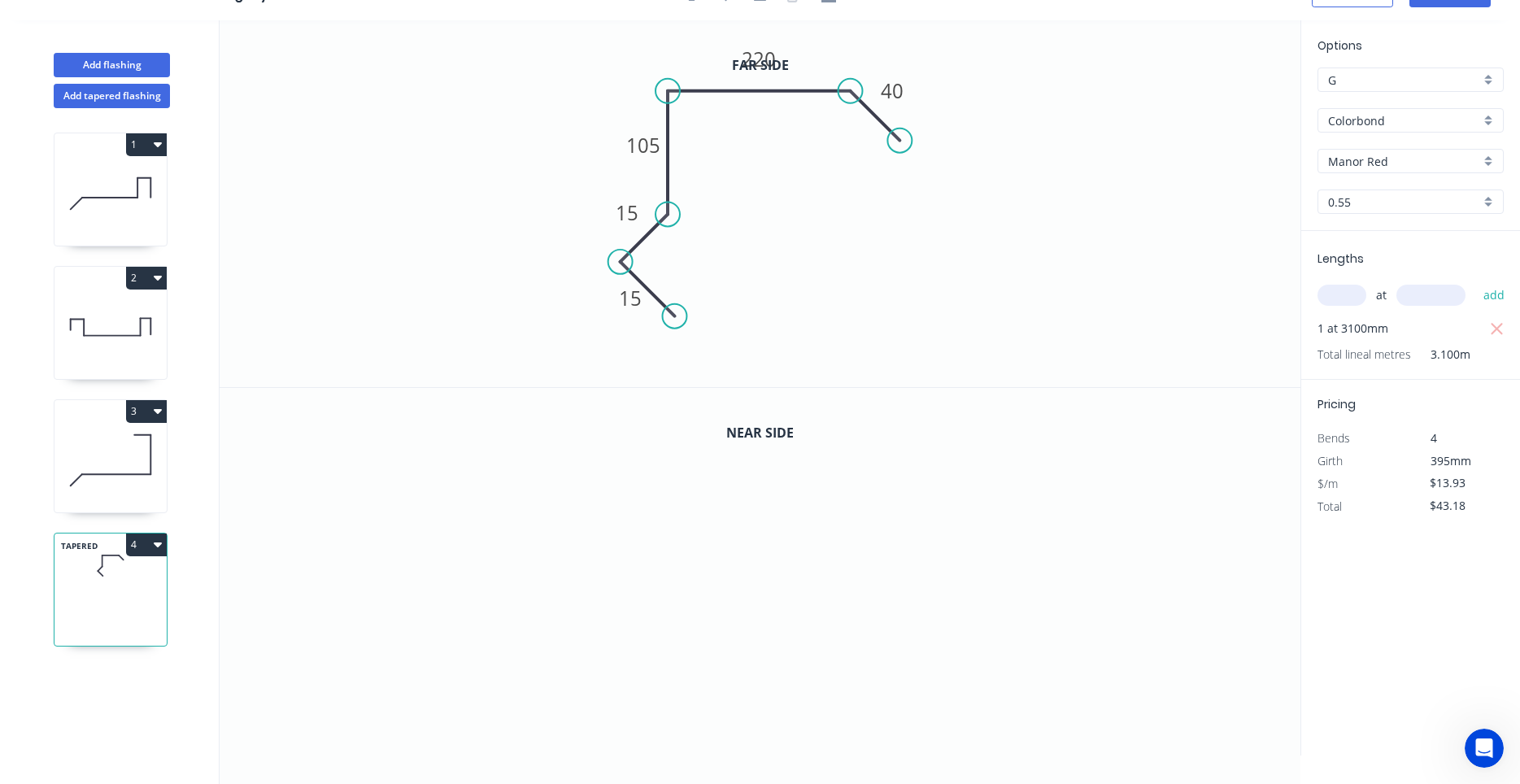
scroll to position [30, 0]
drag, startPoint x: 624, startPoint y: 149, endPoint x: 576, endPoint y: 153, distance: 48.2
click at [576, 153] on rect at bounding box center [596, 149] width 54 height 33
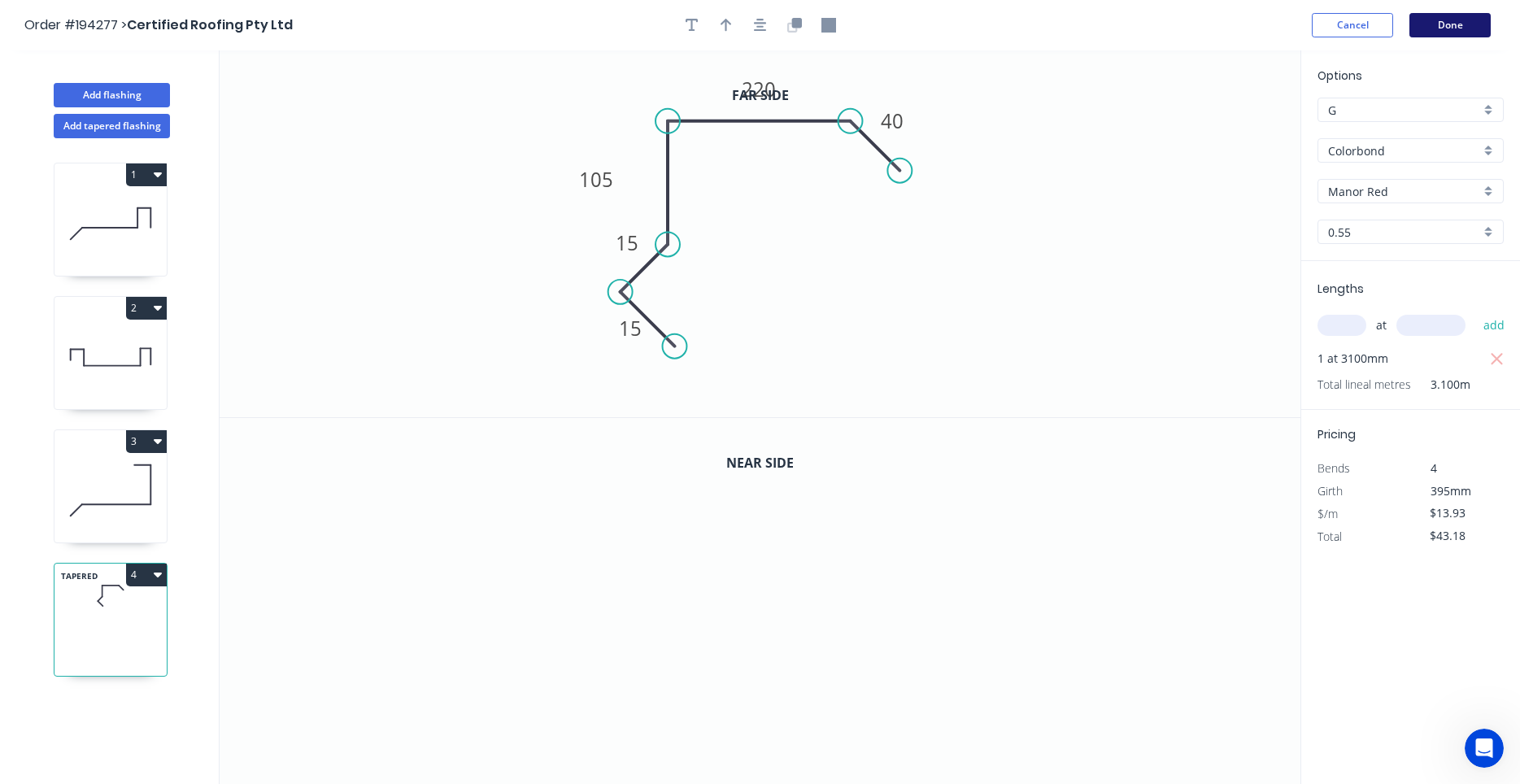
click at [1459, 30] on button "Done" at bounding box center [1450, 25] width 82 height 25
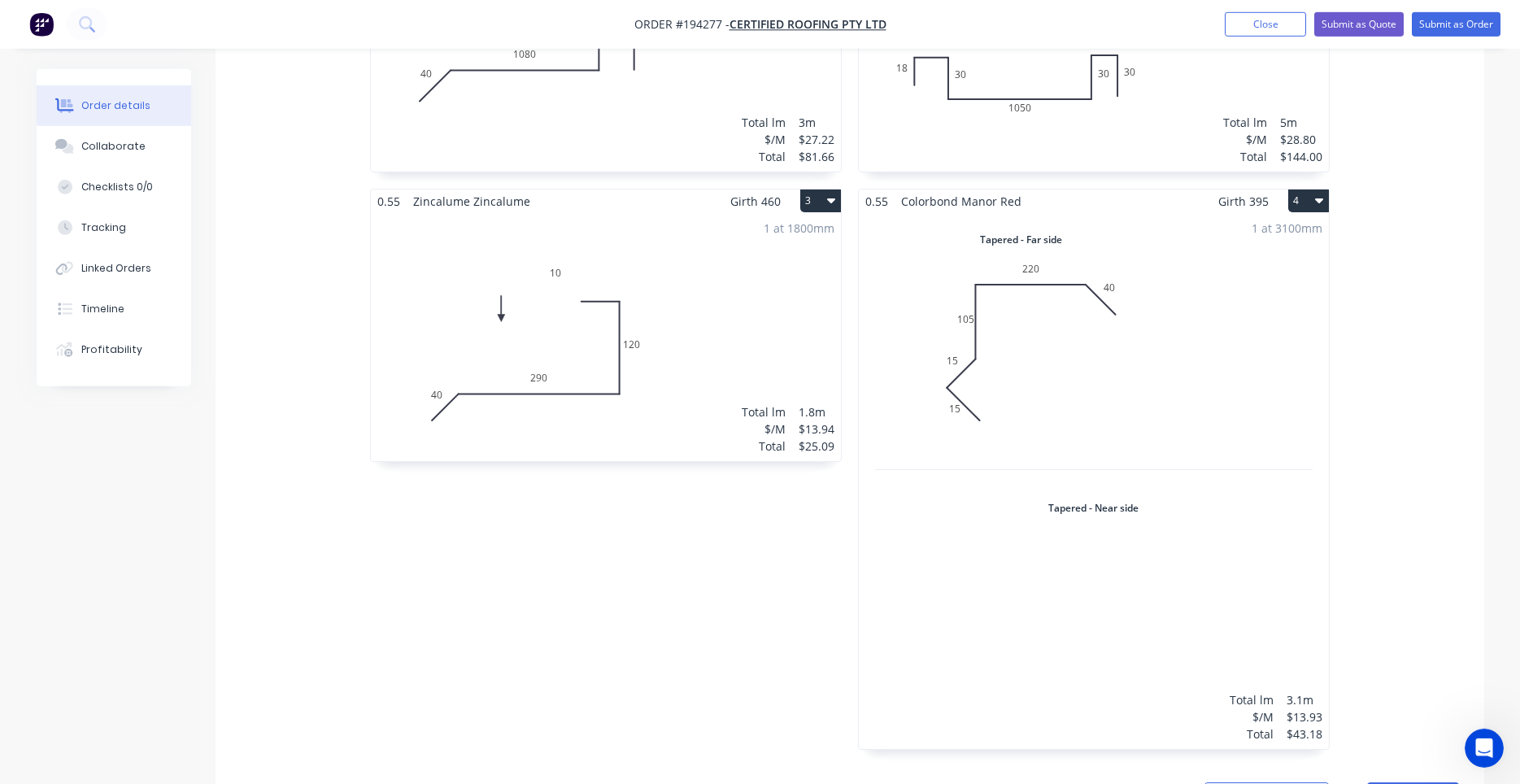
scroll to position [572, 0]
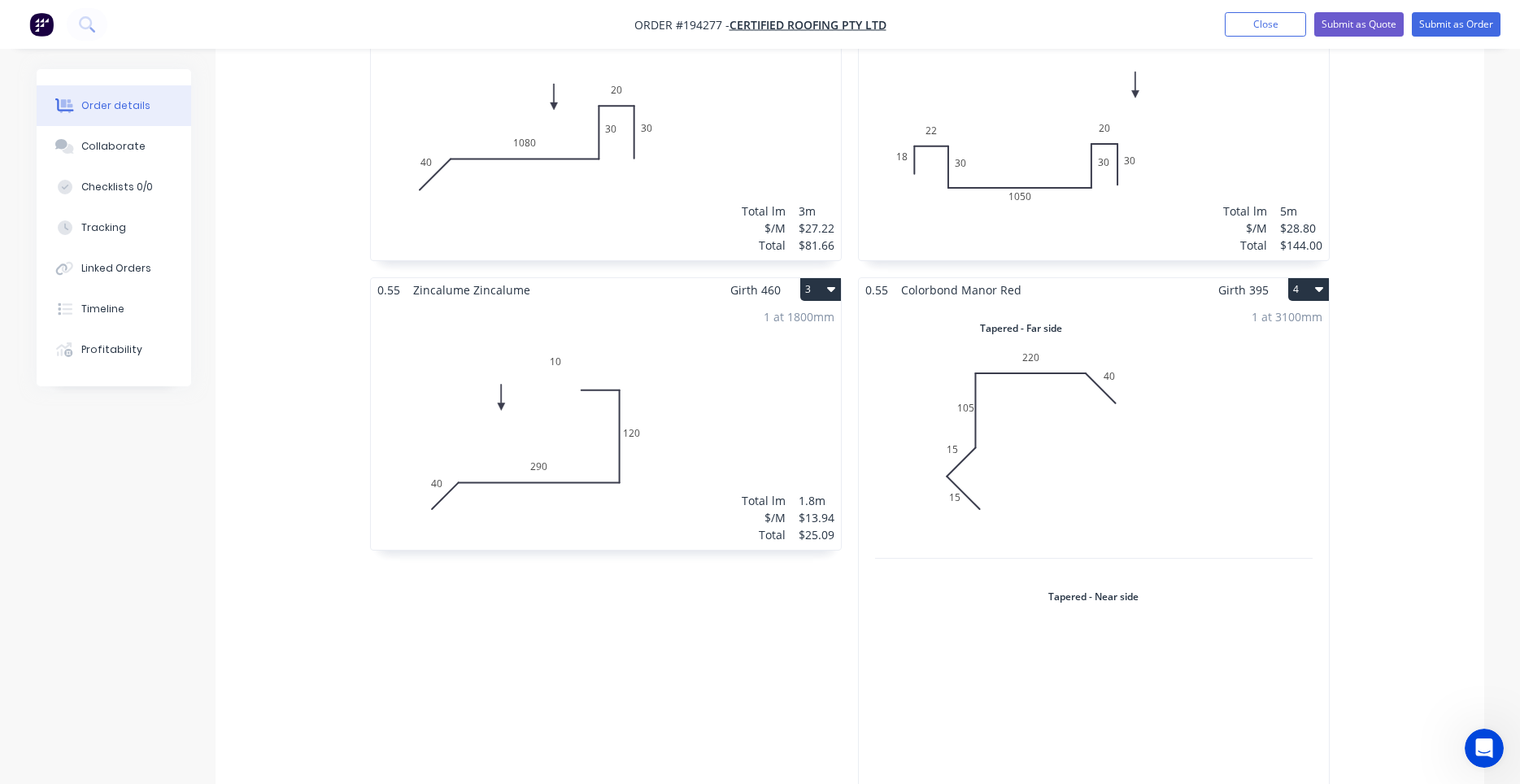
click at [1148, 310] on div "1 at 3100mm Total lm $/M Total 3.1m $13.93 $43.18" at bounding box center [1094, 569] width 470 height 536
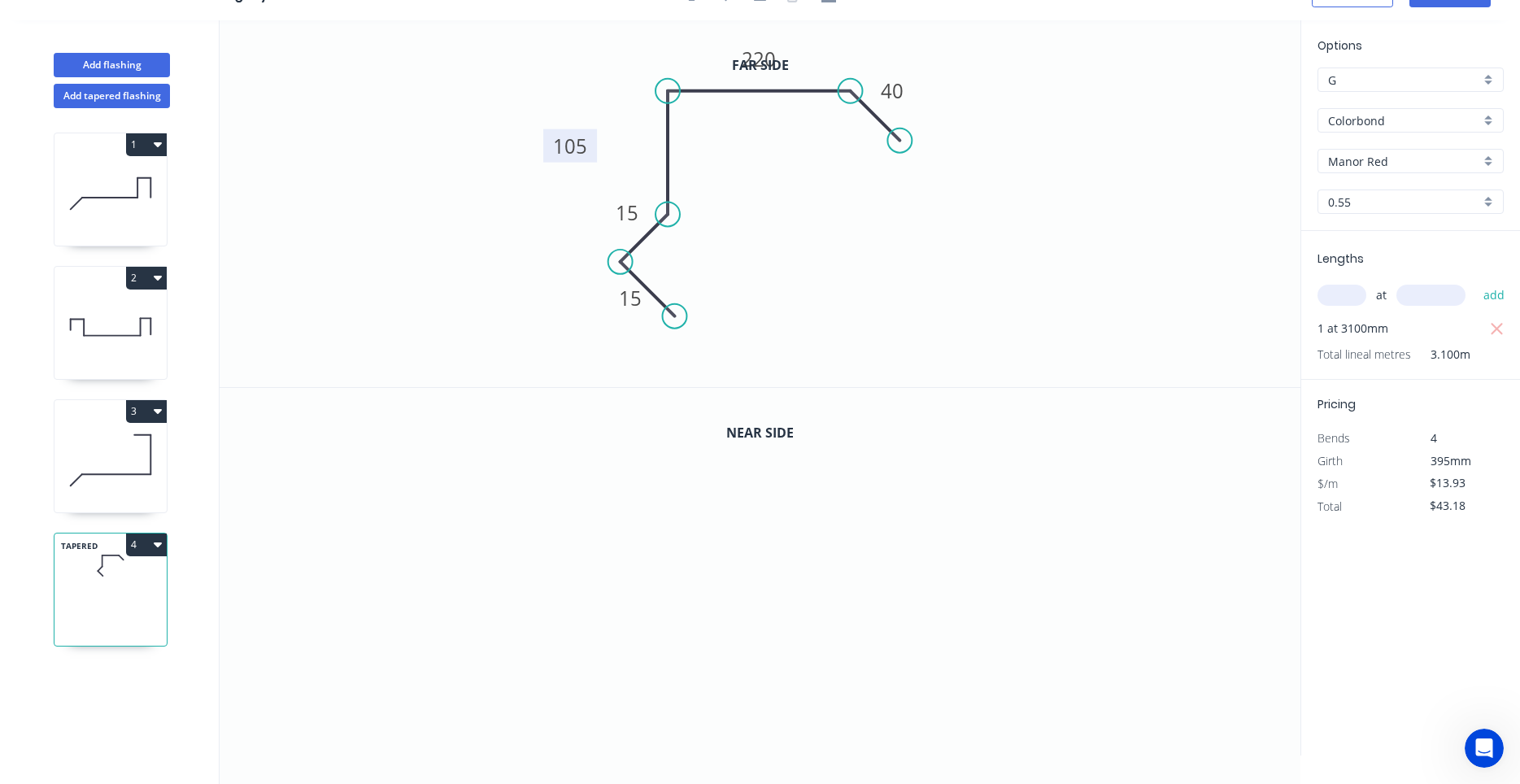
drag, startPoint x: 617, startPoint y: 153, endPoint x: 591, endPoint y: 150, distance: 26.2
click at [591, 150] on rect at bounding box center [569, 146] width 54 height 33
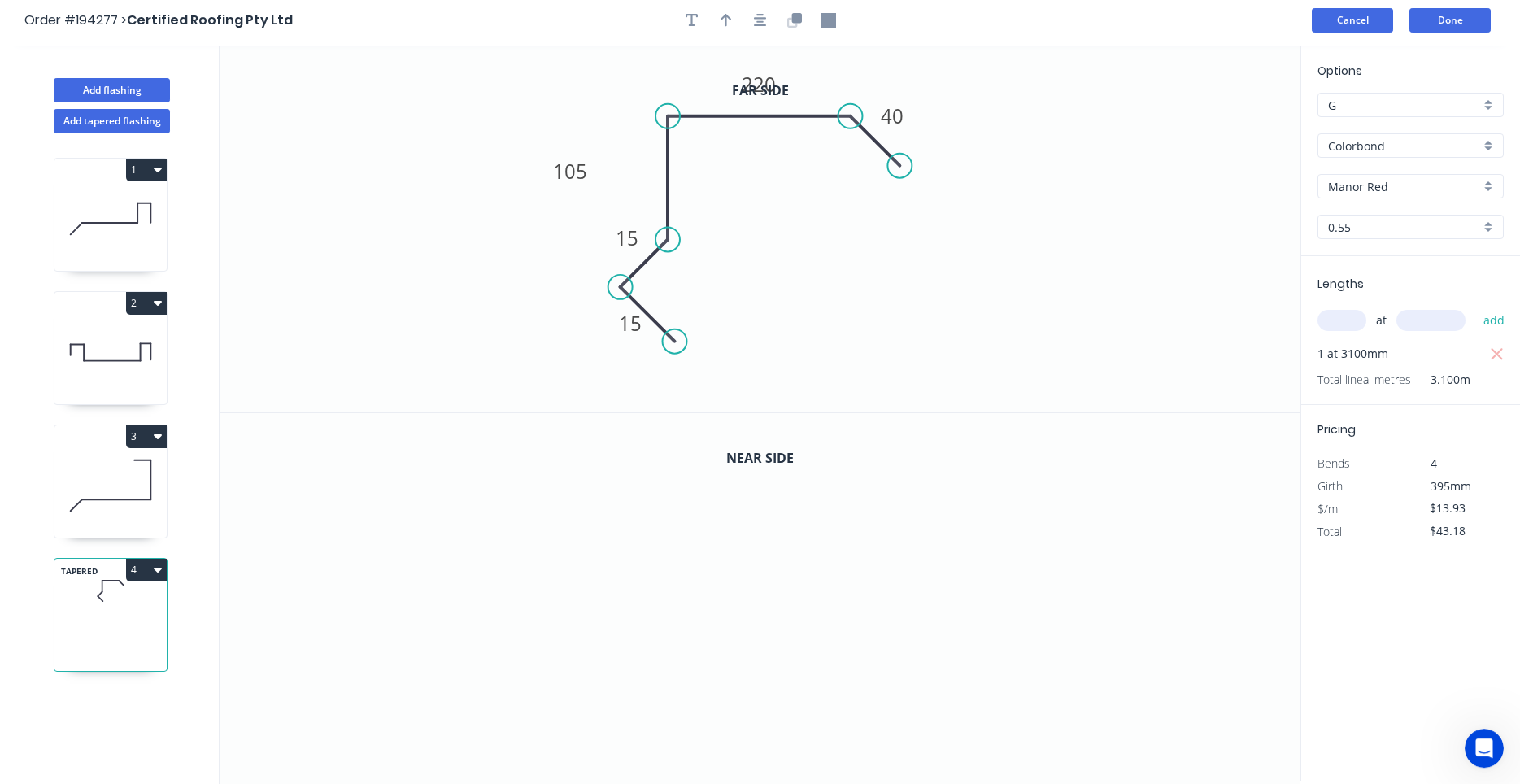
scroll to position [0, 0]
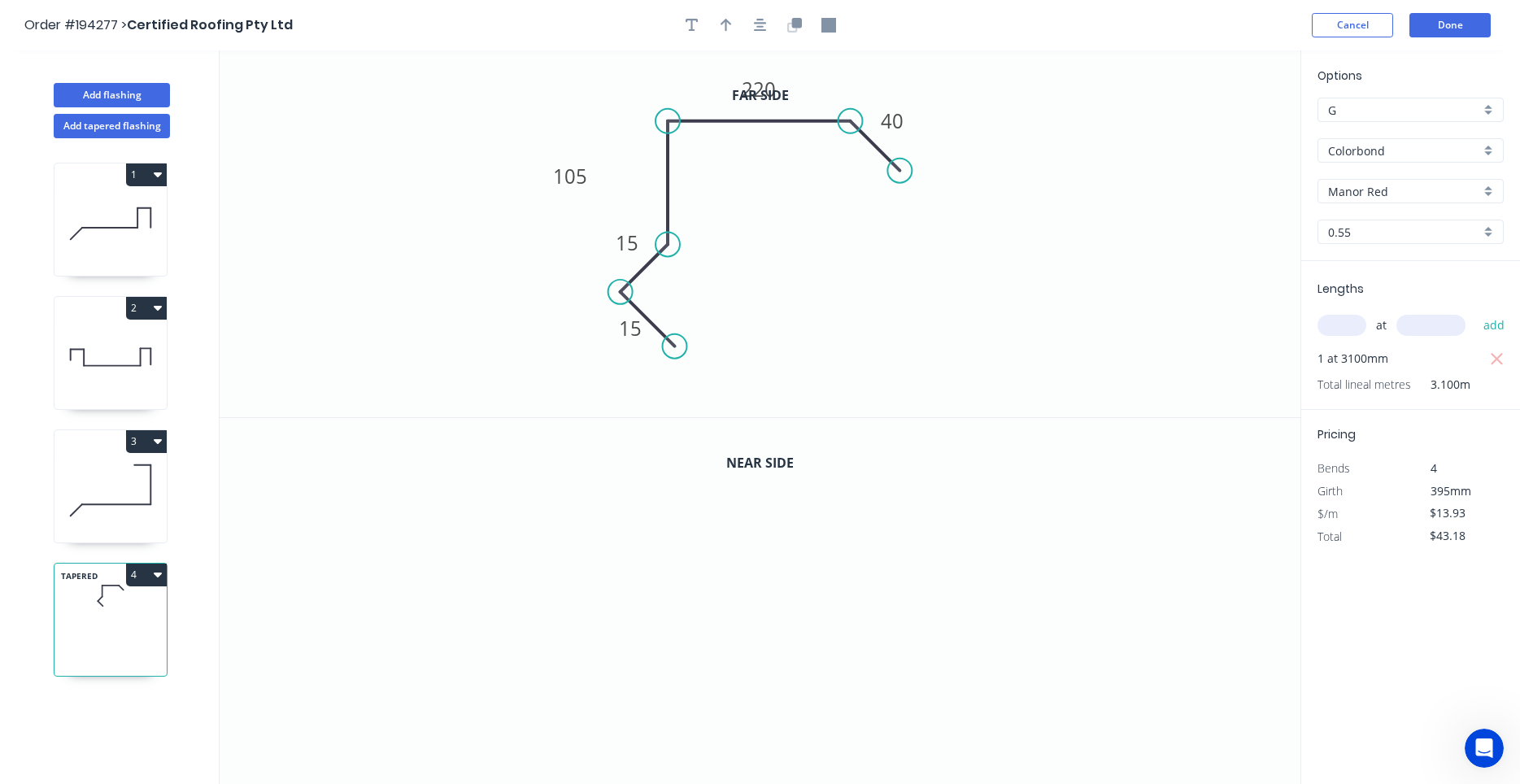
click at [1437, 8] on header "Order #194277 > Certified Roofing Pty Ltd Cancel Done" at bounding box center [760, 25] width 1520 height 50
click at [1437, 25] on button "Done" at bounding box center [1450, 25] width 82 height 25
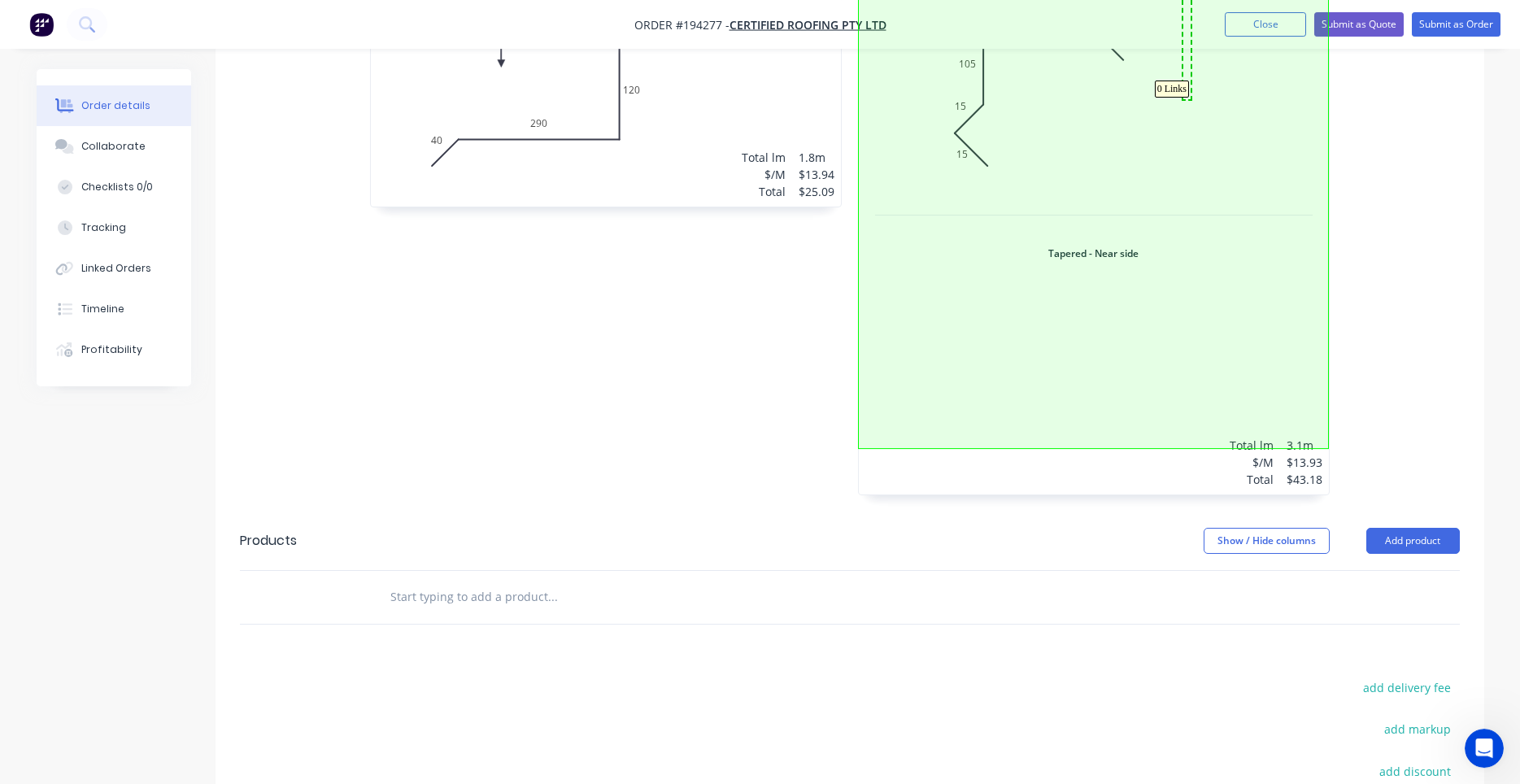
scroll to position [967, 0]
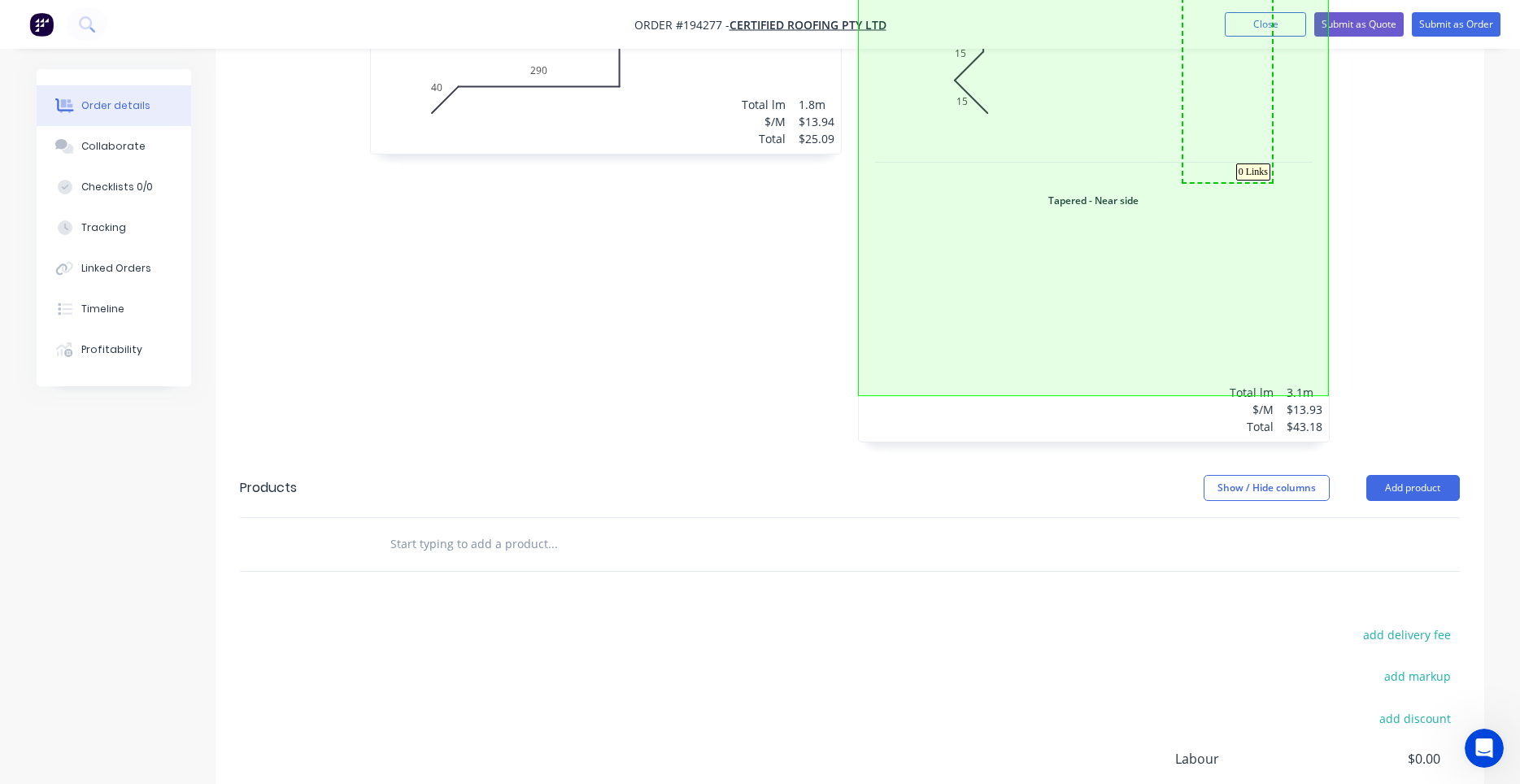
drag, startPoint x: 1183, startPoint y: 184, endPoint x: 1272, endPoint y: 182, distance: 89.0
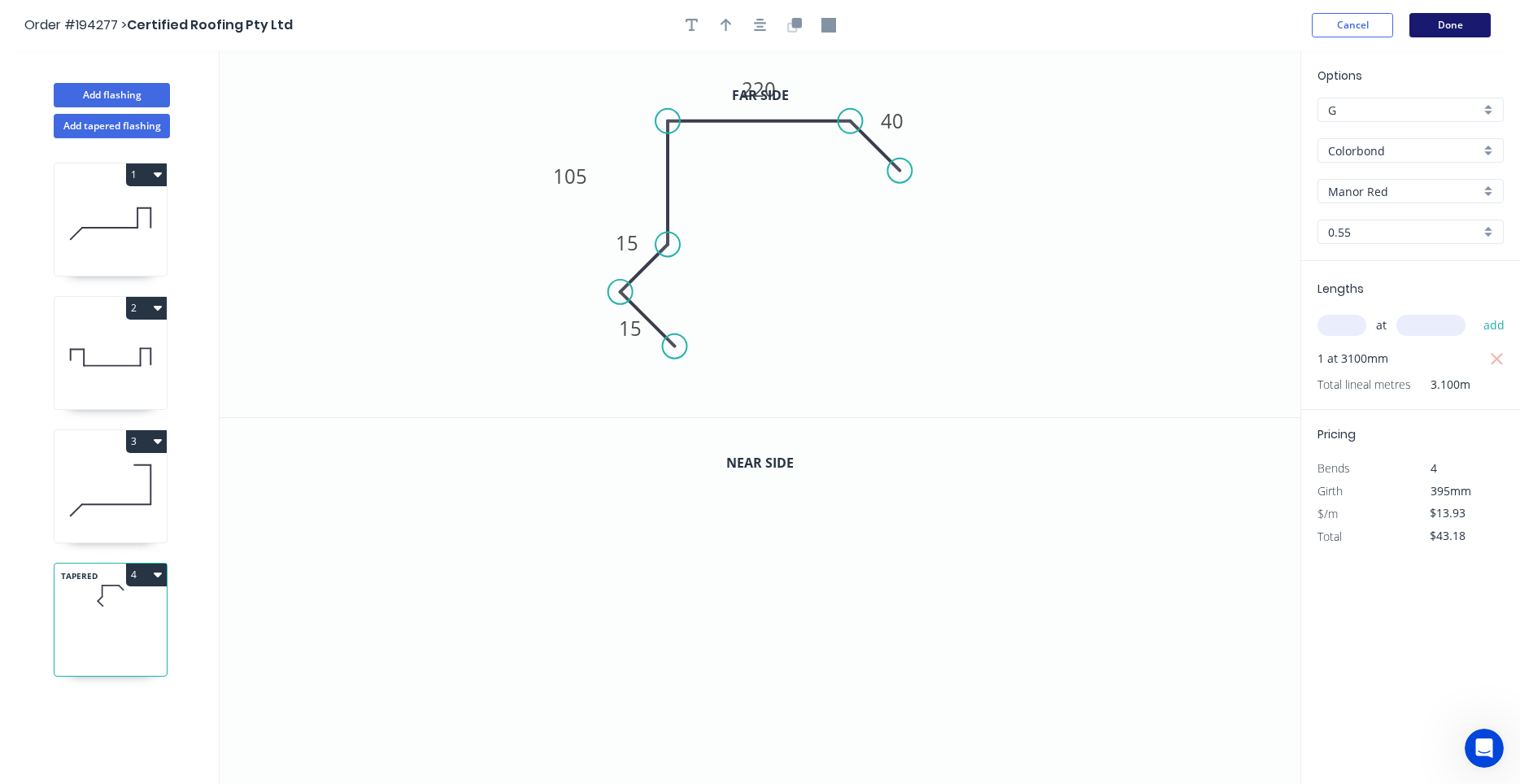
click at [1460, 29] on button "Done" at bounding box center [1450, 25] width 82 height 25
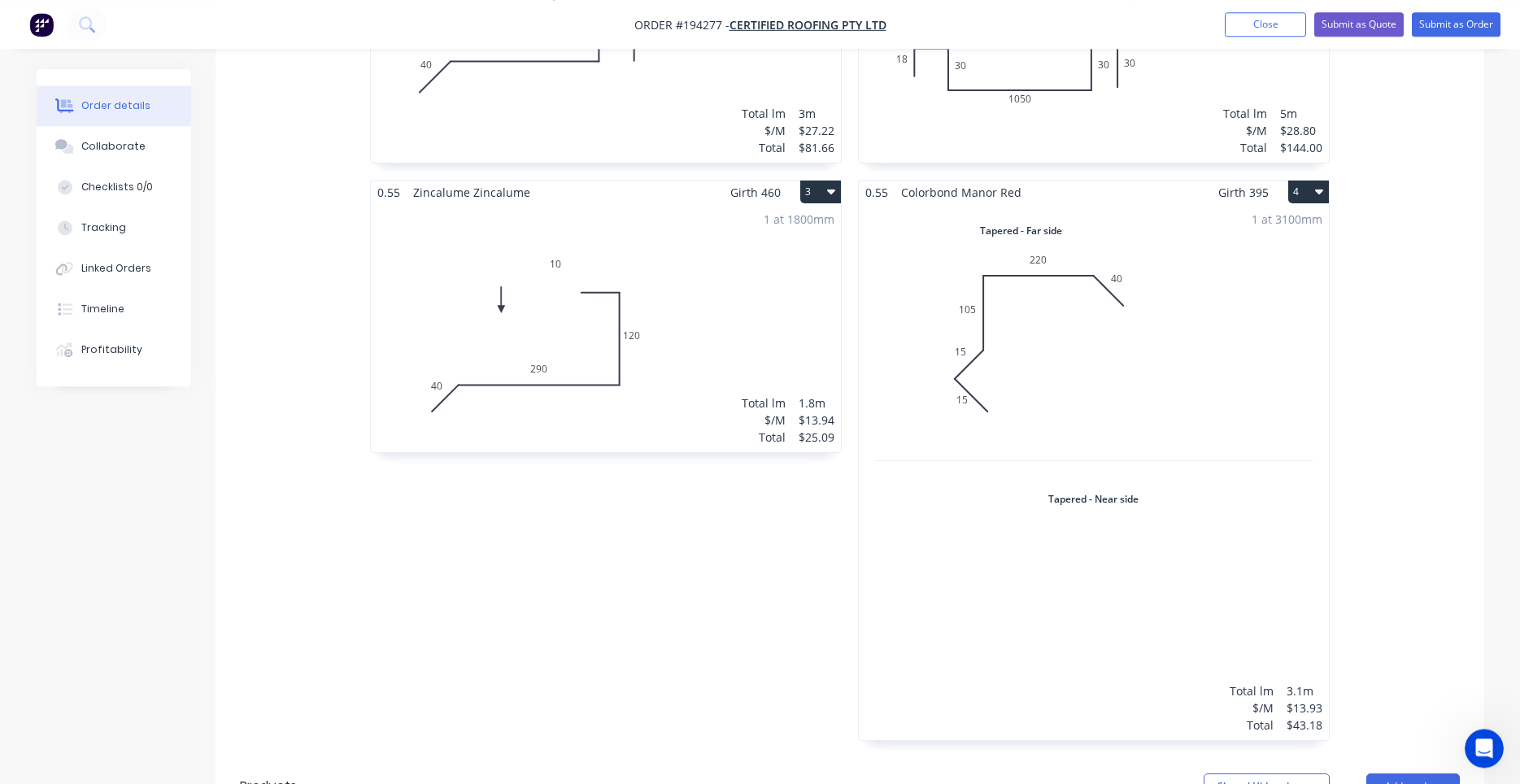
scroll to position [691, 0]
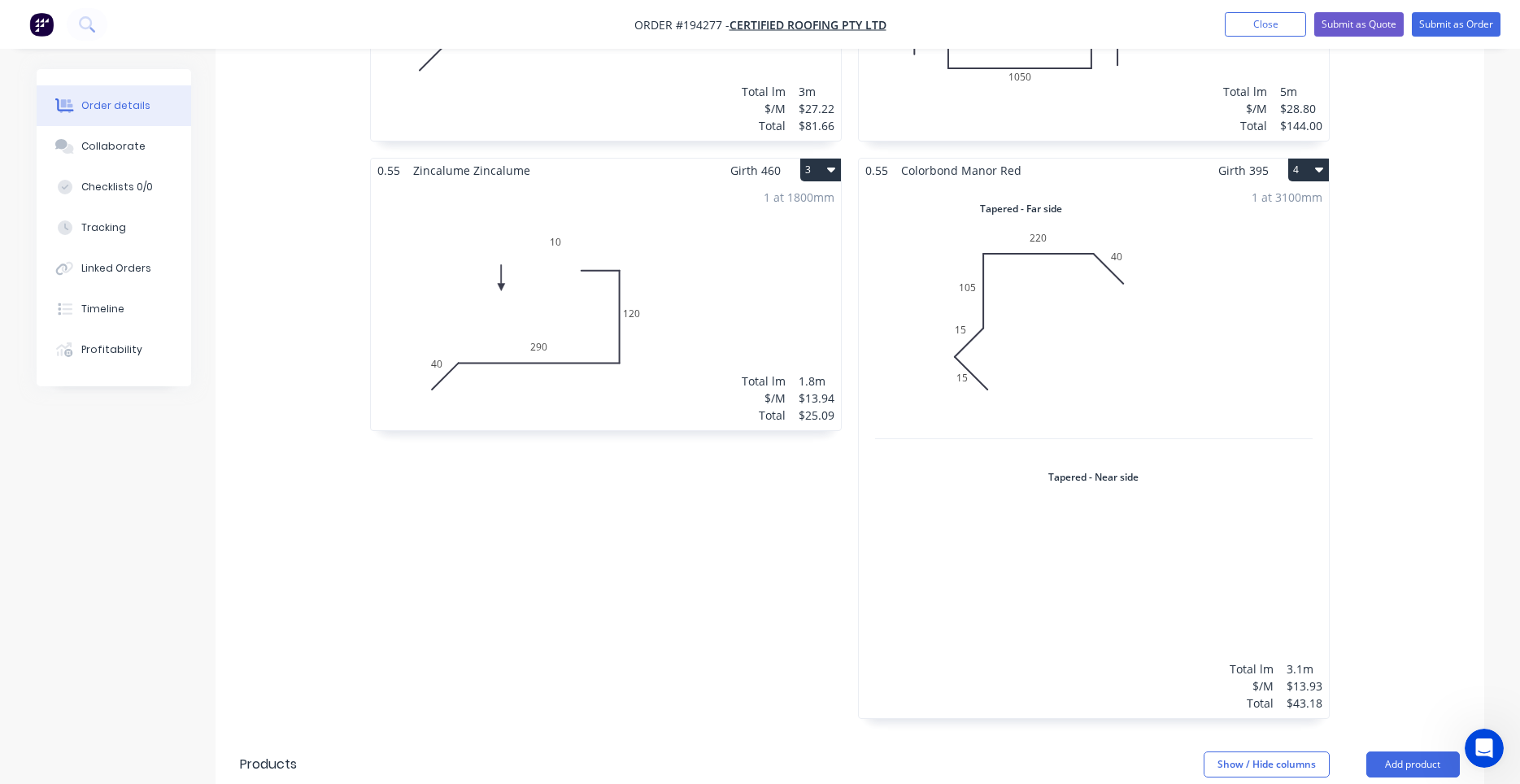
click at [1097, 272] on div "1 at 3100mm Total lm $/M Total 3.1m $13.93 $43.18" at bounding box center [1094, 450] width 470 height 536
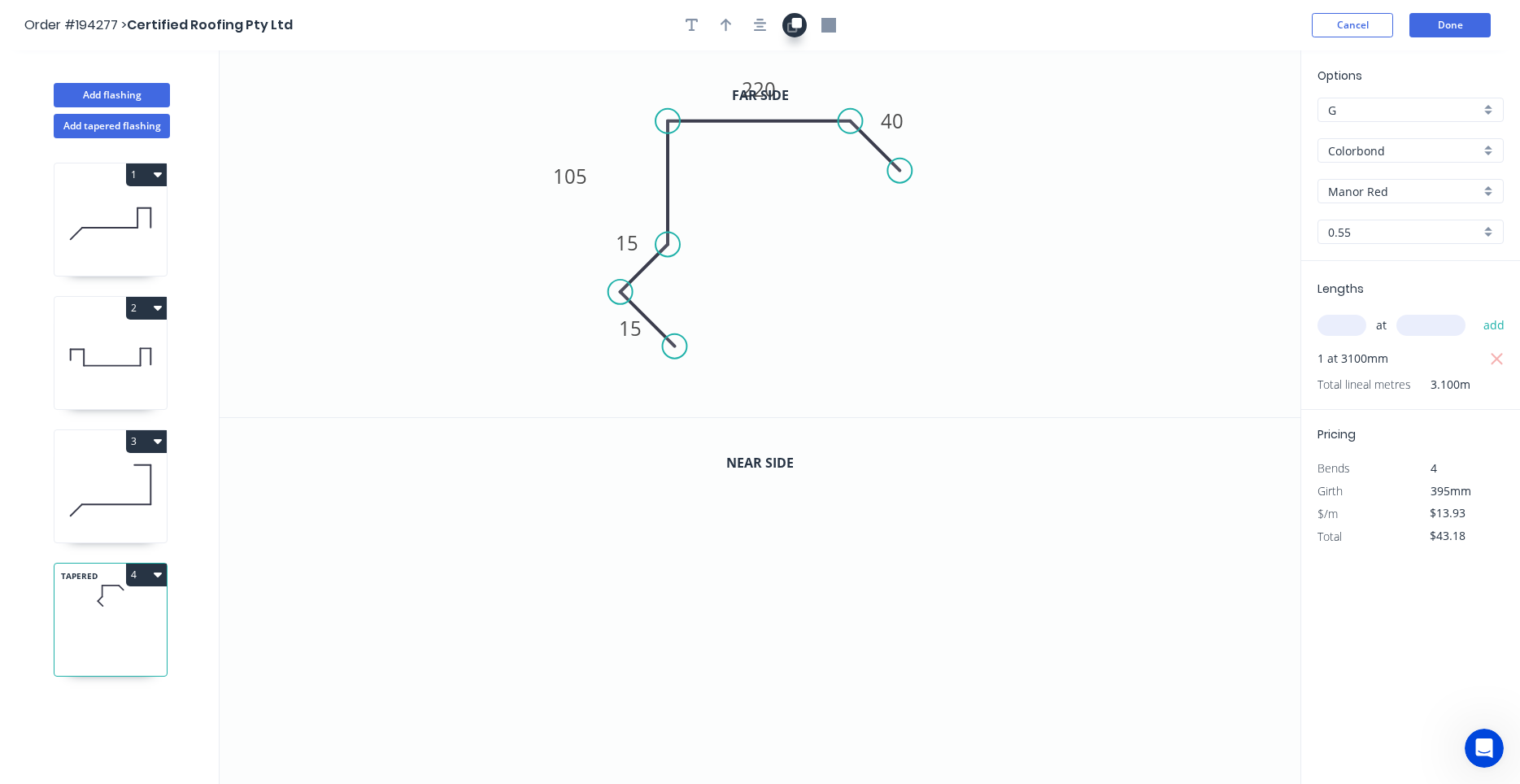
click at [802, 32] on button "button" at bounding box center [795, 25] width 25 height 25
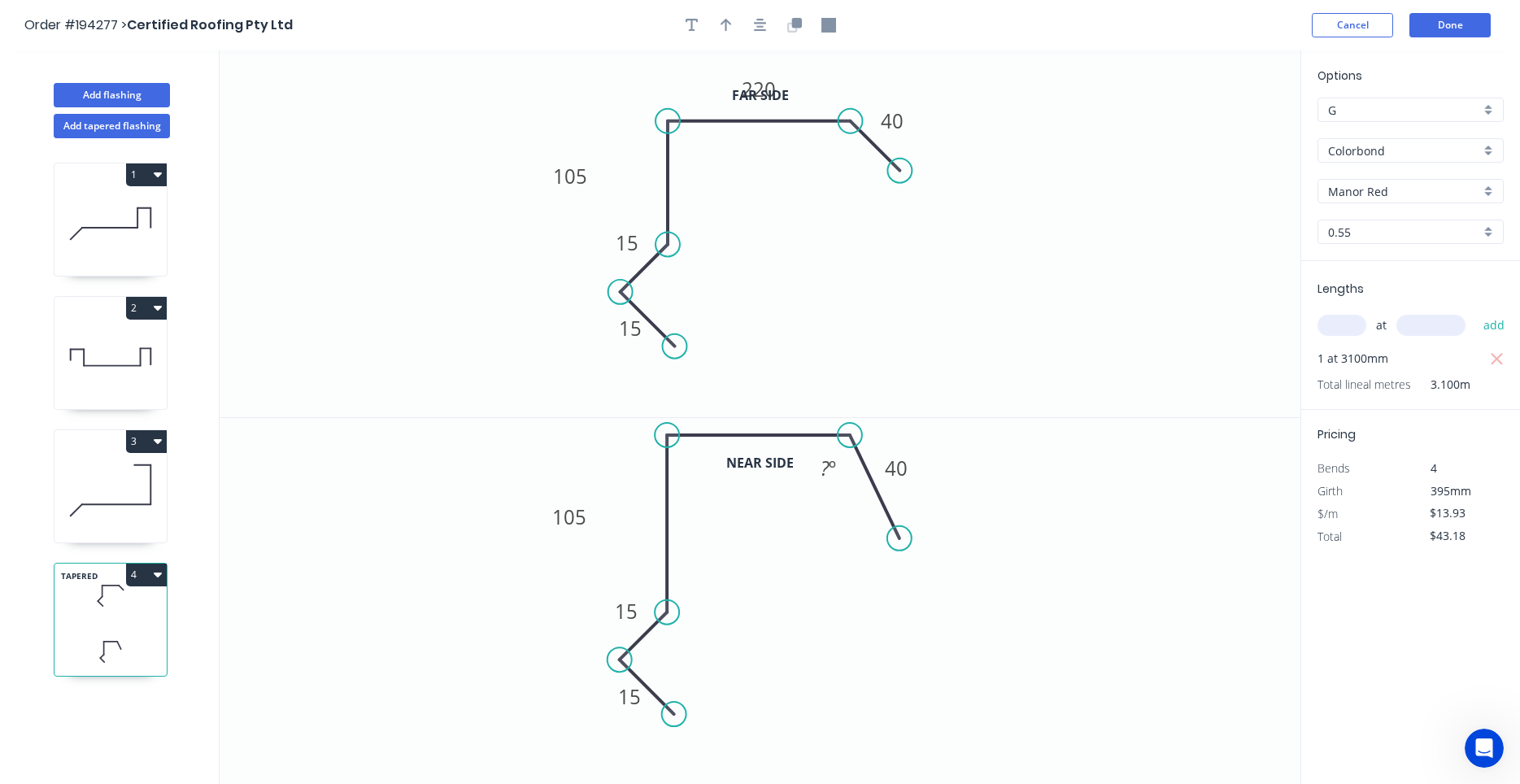
drag, startPoint x: 787, startPoint y: 488, endPoint x: 787, endPoint y: 433, distance: 55.0
click at [787, 435] on icon at bounding box center [759, 435] width 183 height 0
drag, startPoint x: 907, startPoint y: 543, endPoint x: 903, endPoint y: 491, distance: 52.2
click at [903, 491] on circle at bounding box center [903, 488] width 25 height 25
click at [587, 518] on tspan "105" at bounding box center [570, 517] width 34 height 27
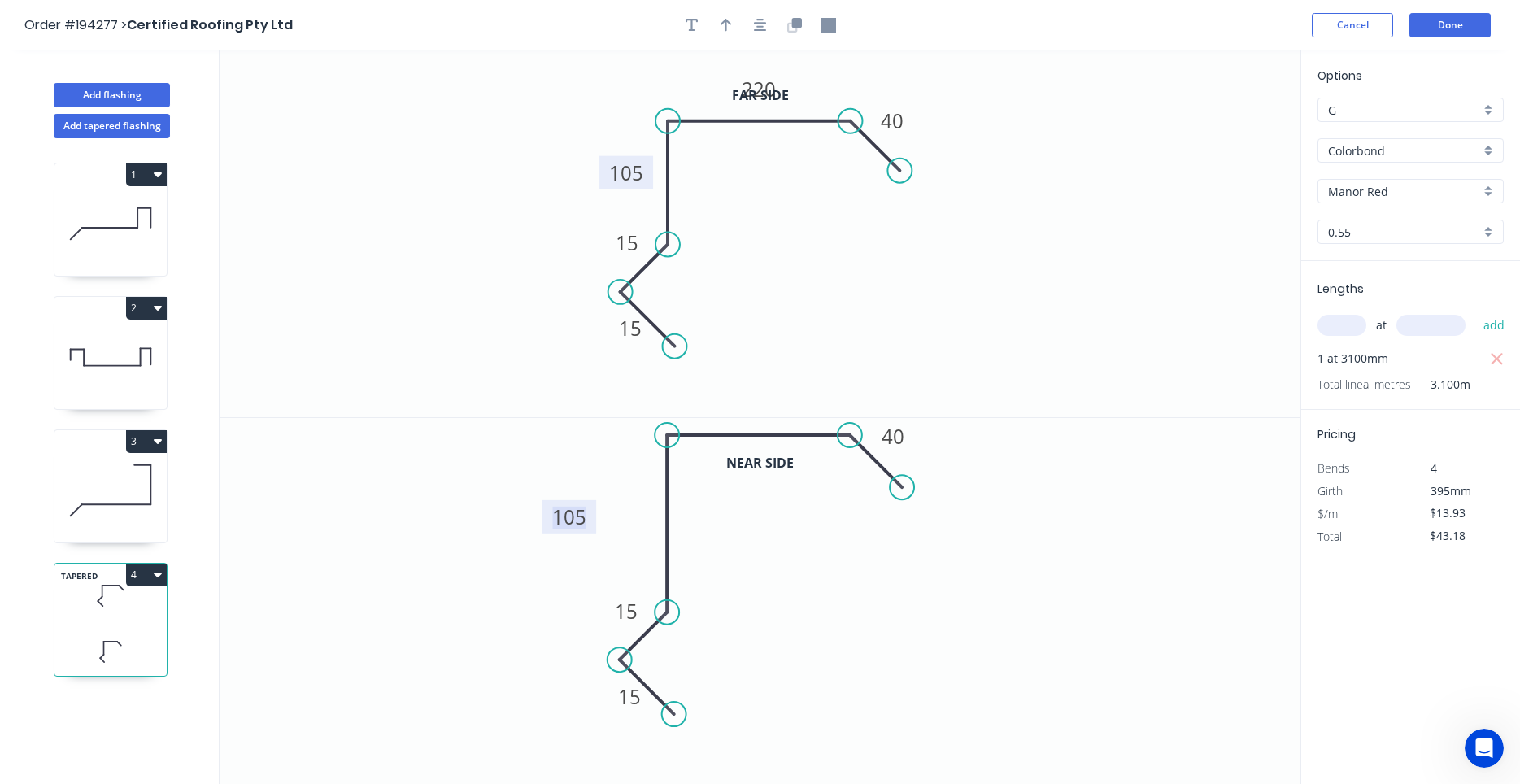
drag, startPoint x: 594, startPoint y: 174, endPoint x: 650, endPoint y: 170, distance: 56.1
click at [650, 170] on rect at bounding box center [625, 173] width 54 height 33
drag, startPoint x: 590, startPoint y: 510, endPoint x: 646, endPoint y: 496, distance: 57.7
click at [646, 496] on rect at bounding box center [624, 502] width 54 height 33
click at [637, 506] on tspan "105" at bounding box center [625, 502] width 34 height 27
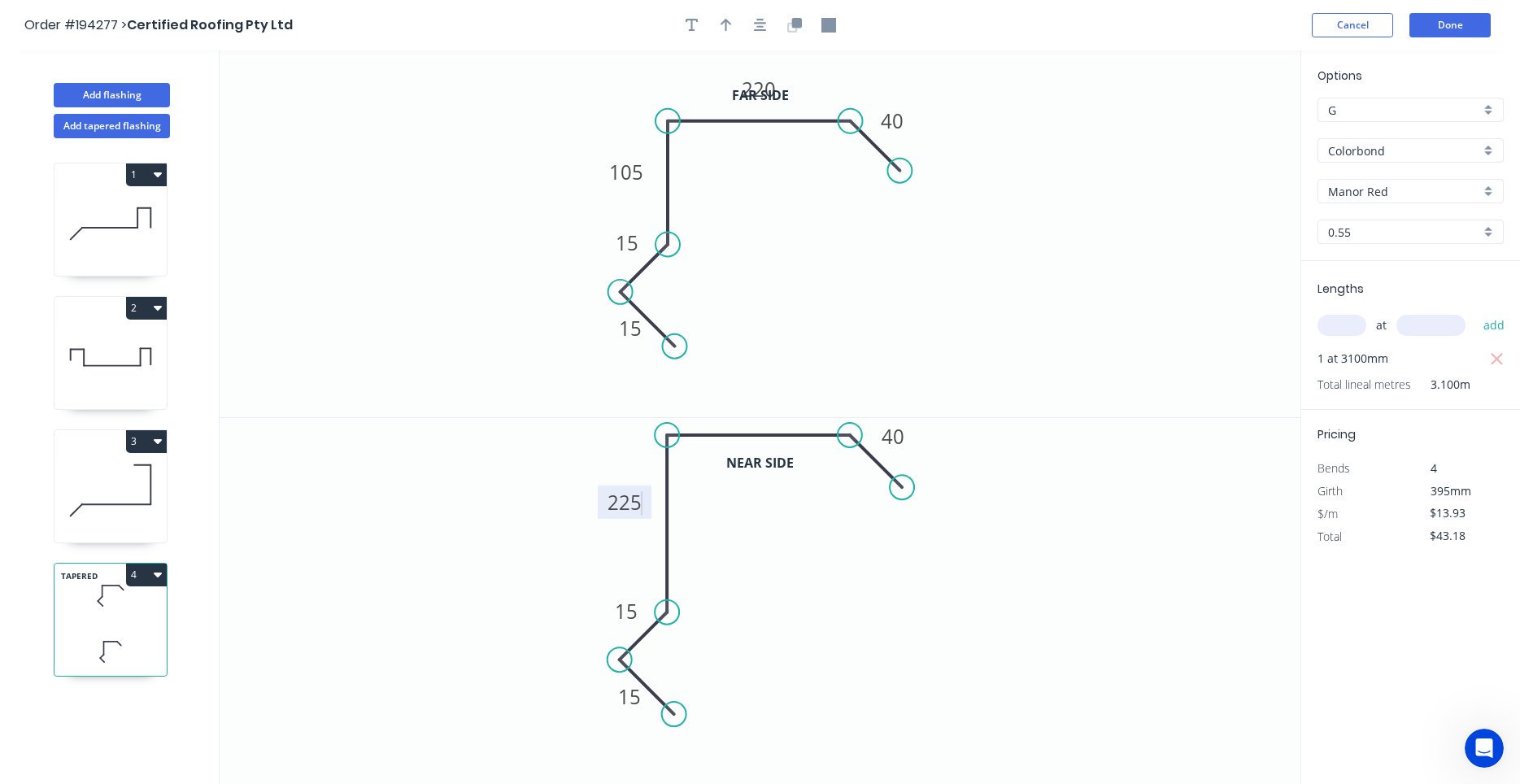
click at [746, 309] on icon "0 15 15 105 220 40" at bounding box center [760, 233] width 1081 height 367
click at [104, 524] on icon at bounding box center [111, 490] width 112 height 104
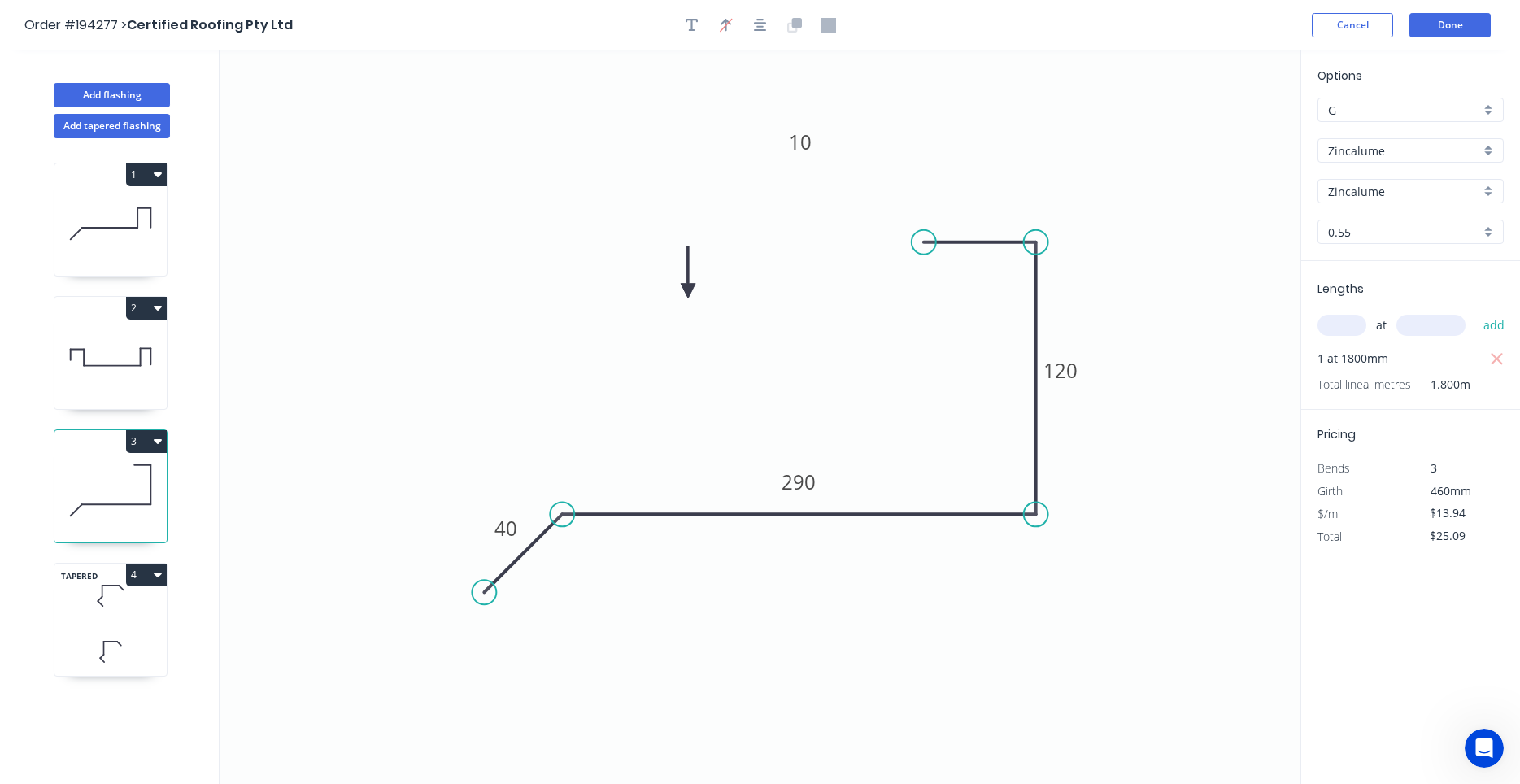
click at [98, 610] on icon at bounding box center [111, 595] width 112 height 48
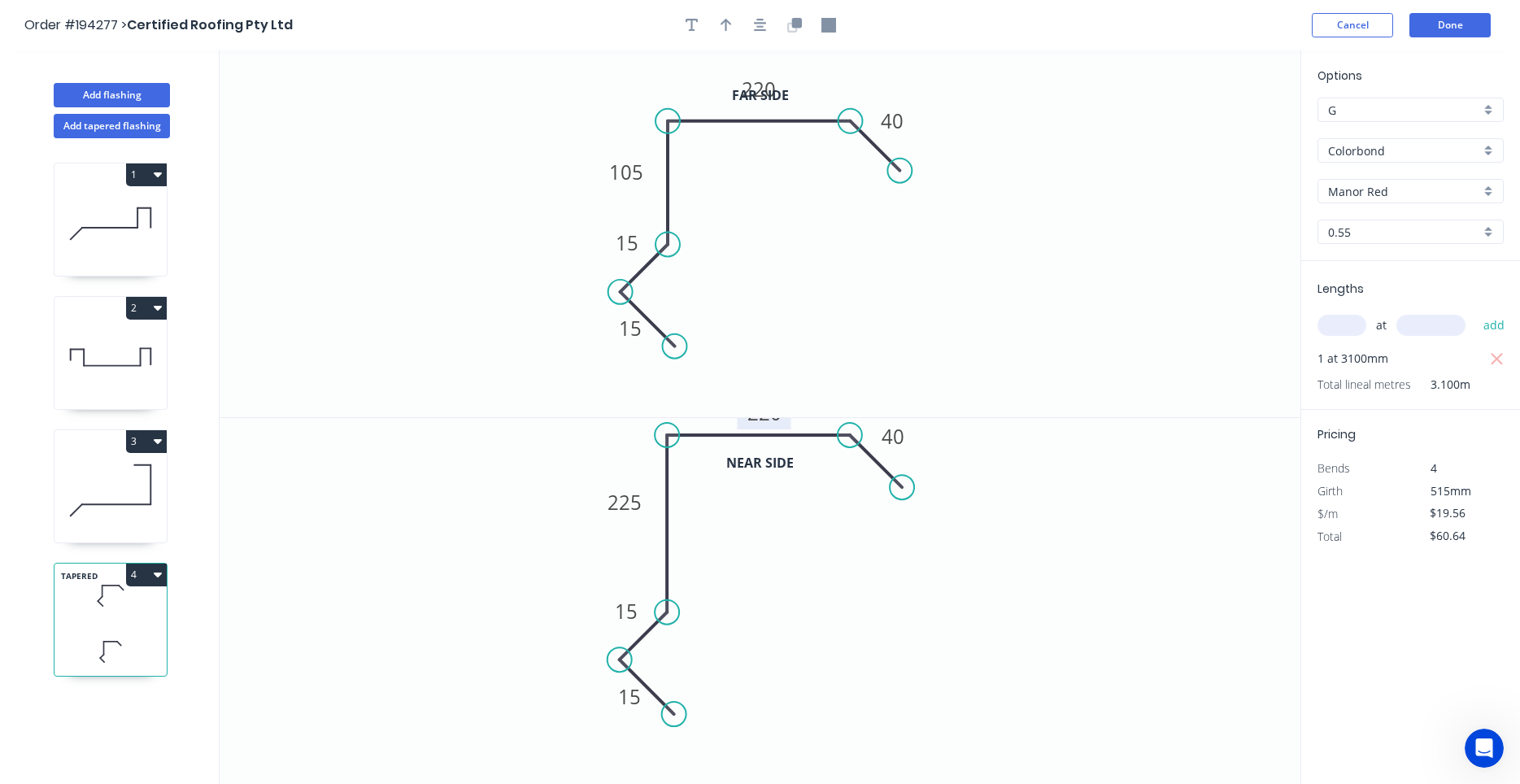
drag, startPoint x: 776, startPoint y: 418, endPoint x: 781, endPoint y: 428, distance: 11.2
click at [781, 428] on rect at bounding box center [764, 413] width 54 height 33
click at [1446, 12] on header "Order #194277 > Certified Roofing Pty Ltd Cancel Done" at bounding box center [760, 25] width 1520 height 50
click at [1446, 21] on button "Done" at bounding box center [1450, 25] width 82 height 25
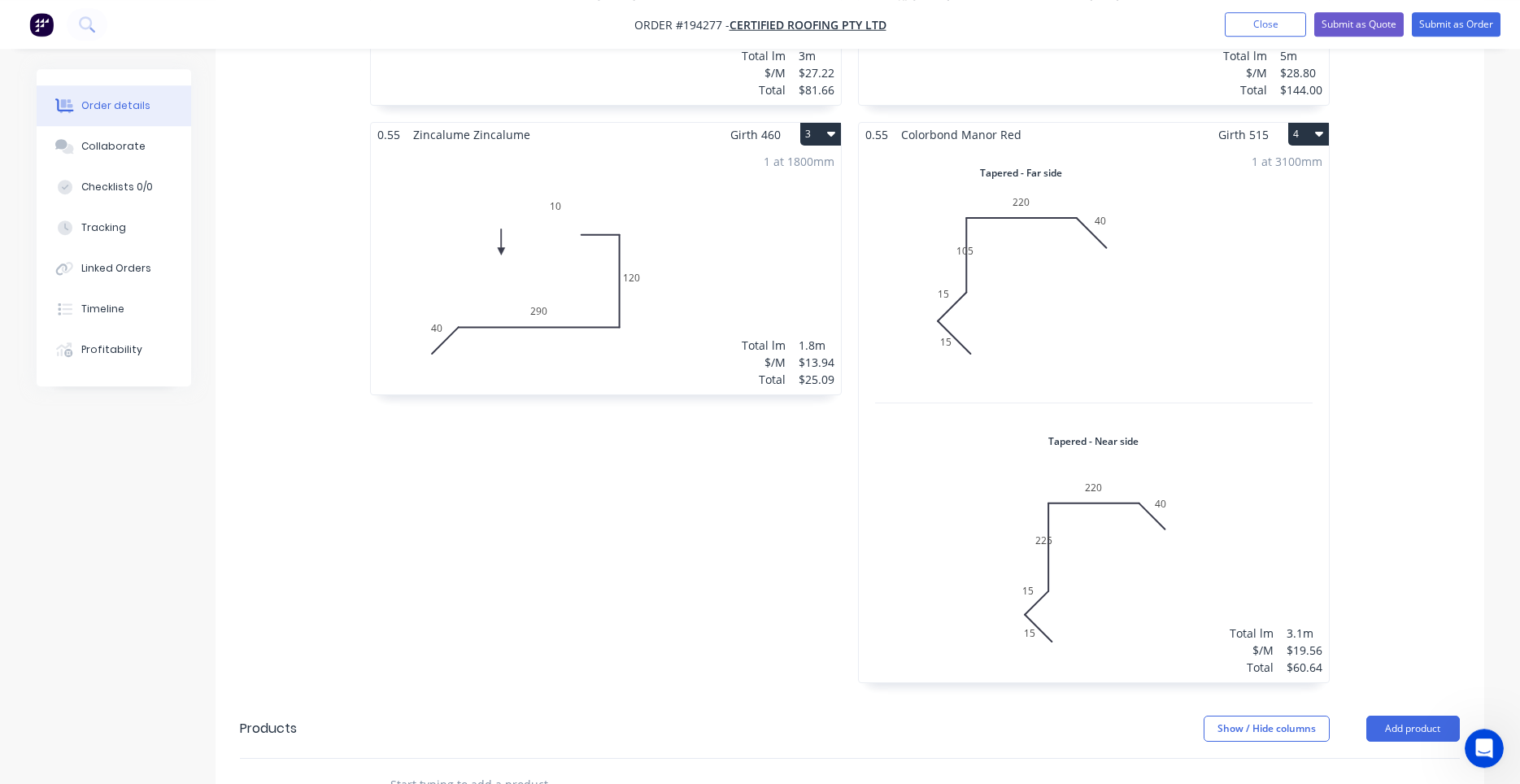
scroll to position [830, 0]
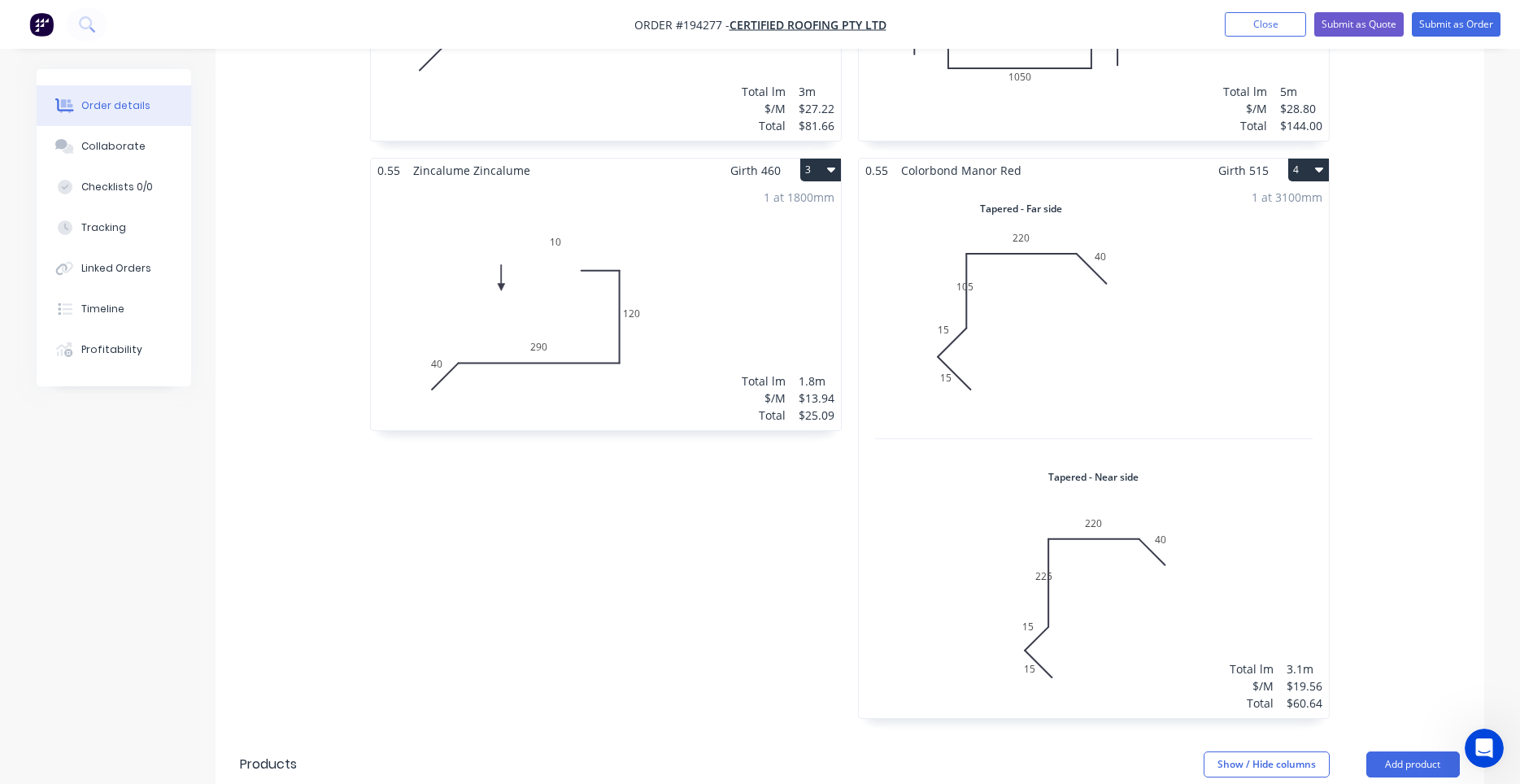
click at [1142, 299] on div "1 at 3100mm Total lm $/M Total 3.1m $19.56 $60.64" at bounding box center [1094, 450] width 470 height 536
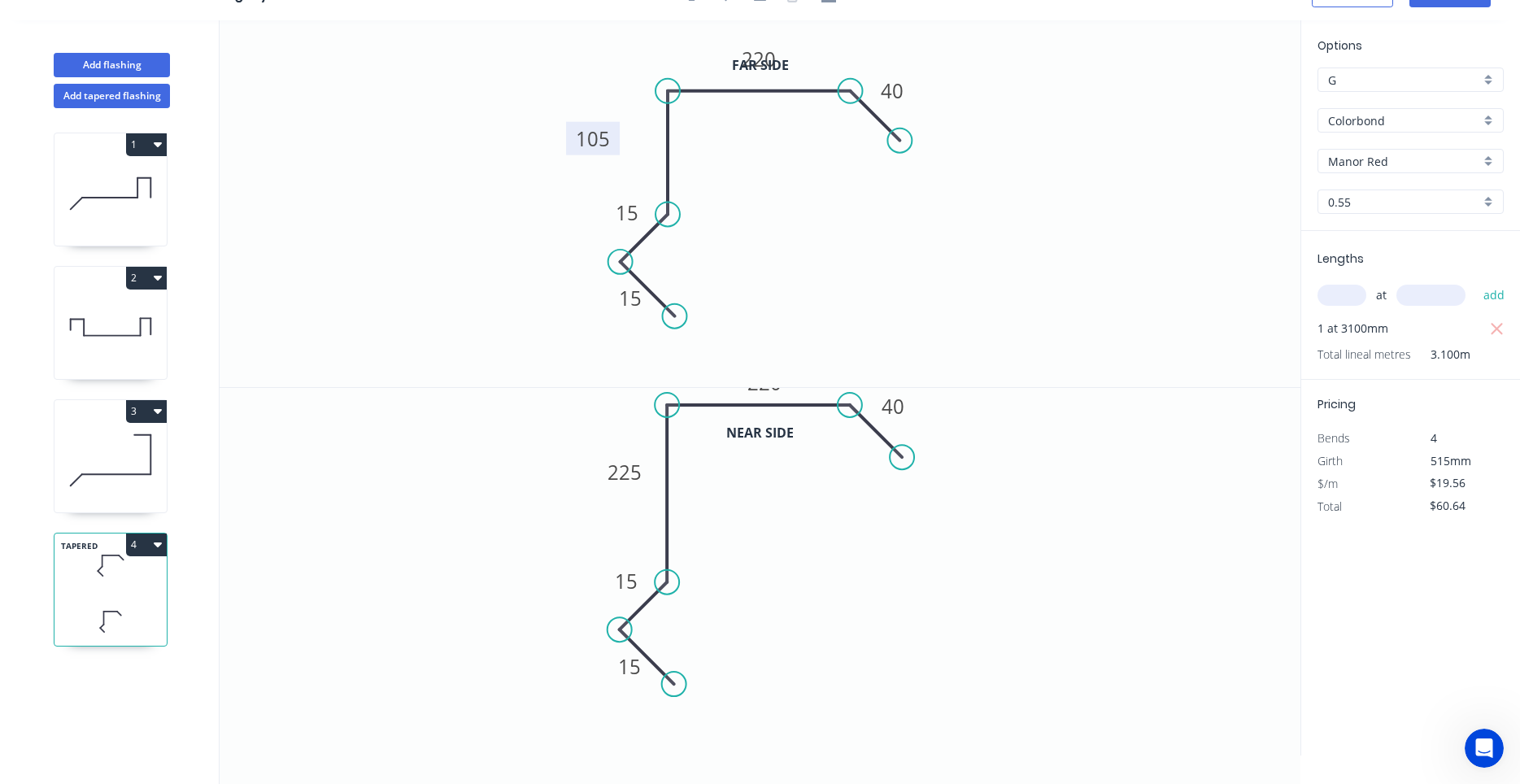
drag, startPoint x: 647, startPoint y: 137, endPoint x: 614, endPoint y: 133, distance: 33.2
click at [614, 133] on rect at bounding box center [592, 139] width 54 height 33
drag, startPoint x: 643, startPoint y: 474, endPoint x: 604, endPoint y: 474, distance: 39.0
click at [604, 474] on rect at bounding box center [585, 472] width 54 height 33
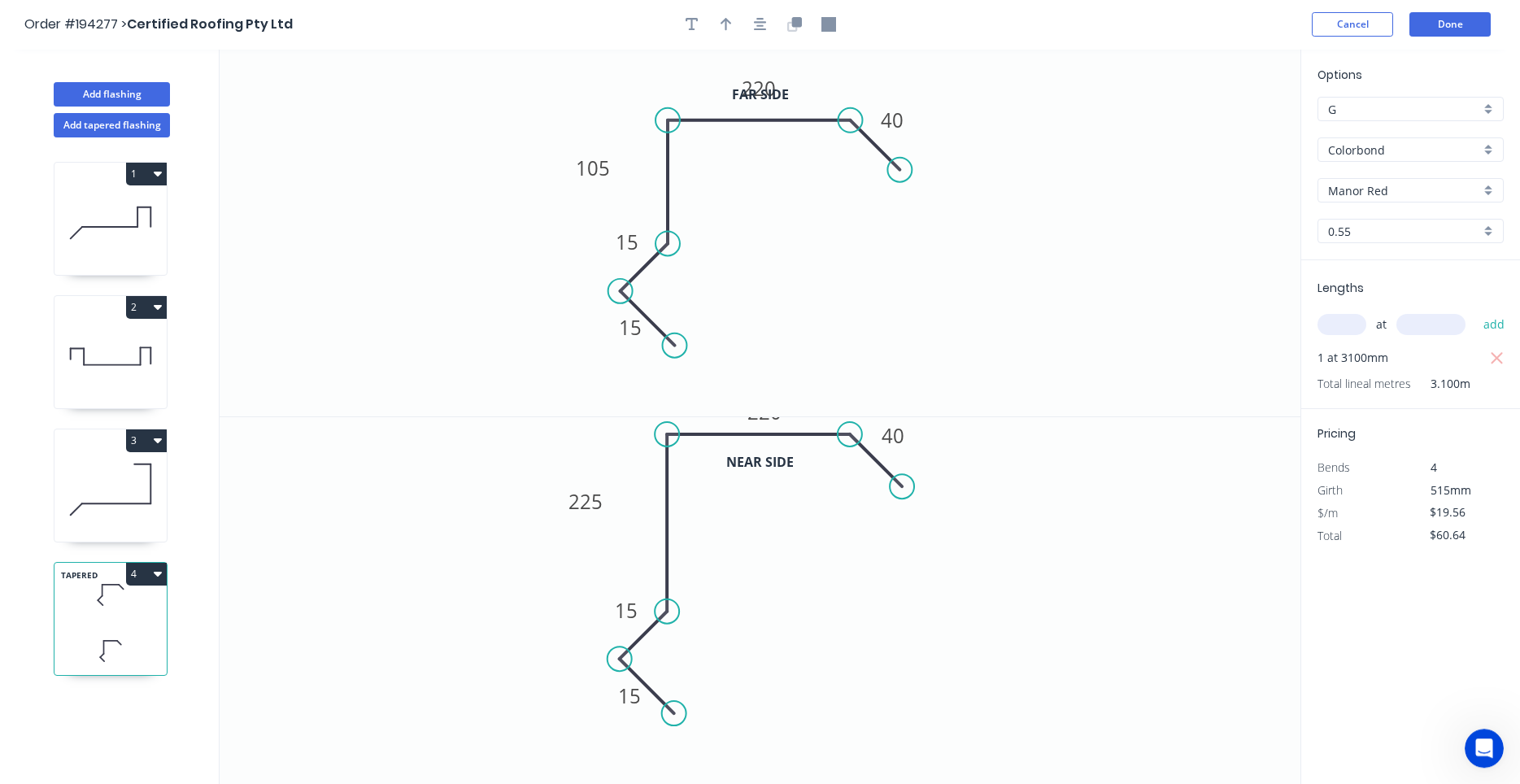
scroll to position [0, 0]
click at [1437, 32] on button "Done" at bounding box center [1450, 25] width 82 height 25
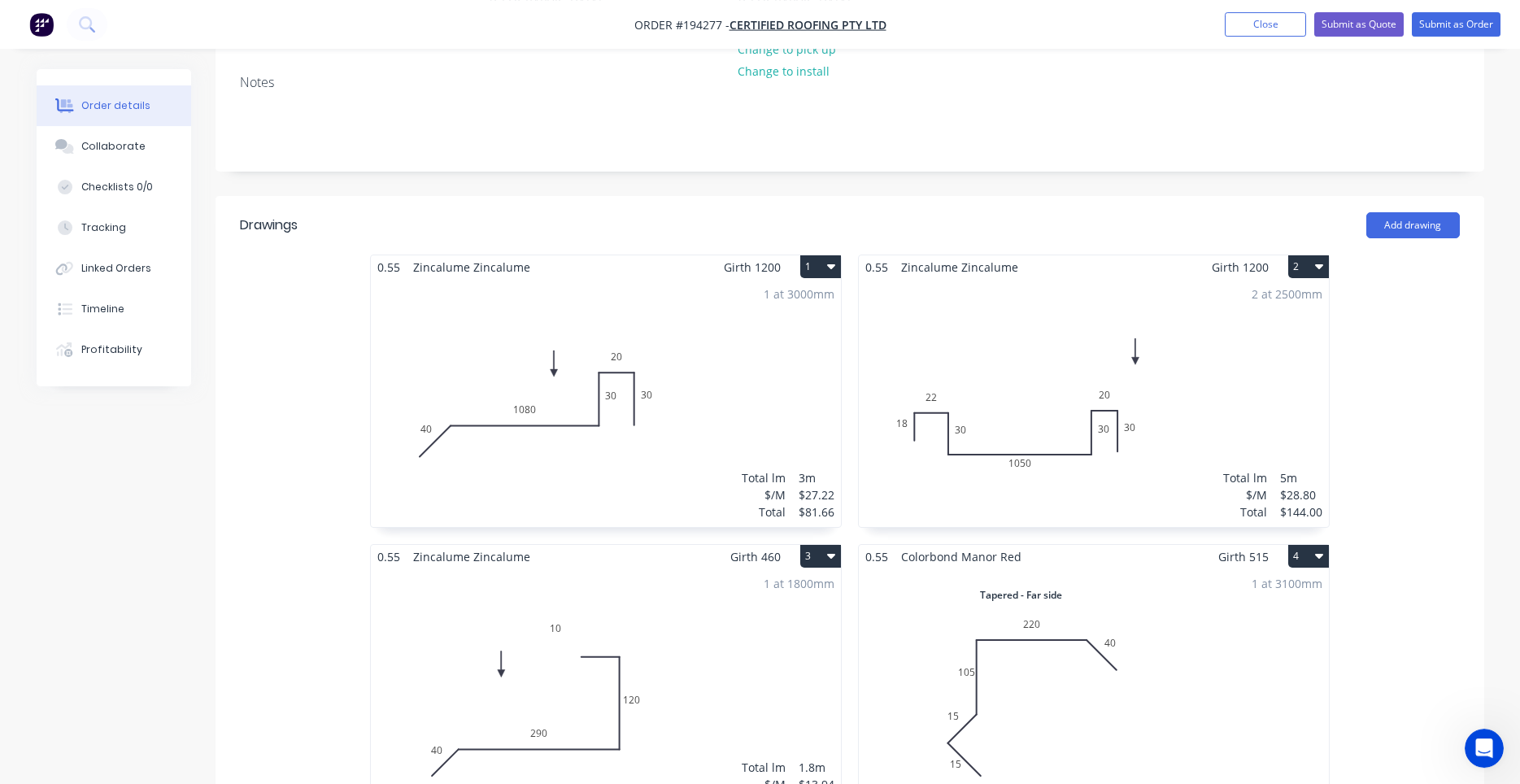
scroll to position [553, 0]
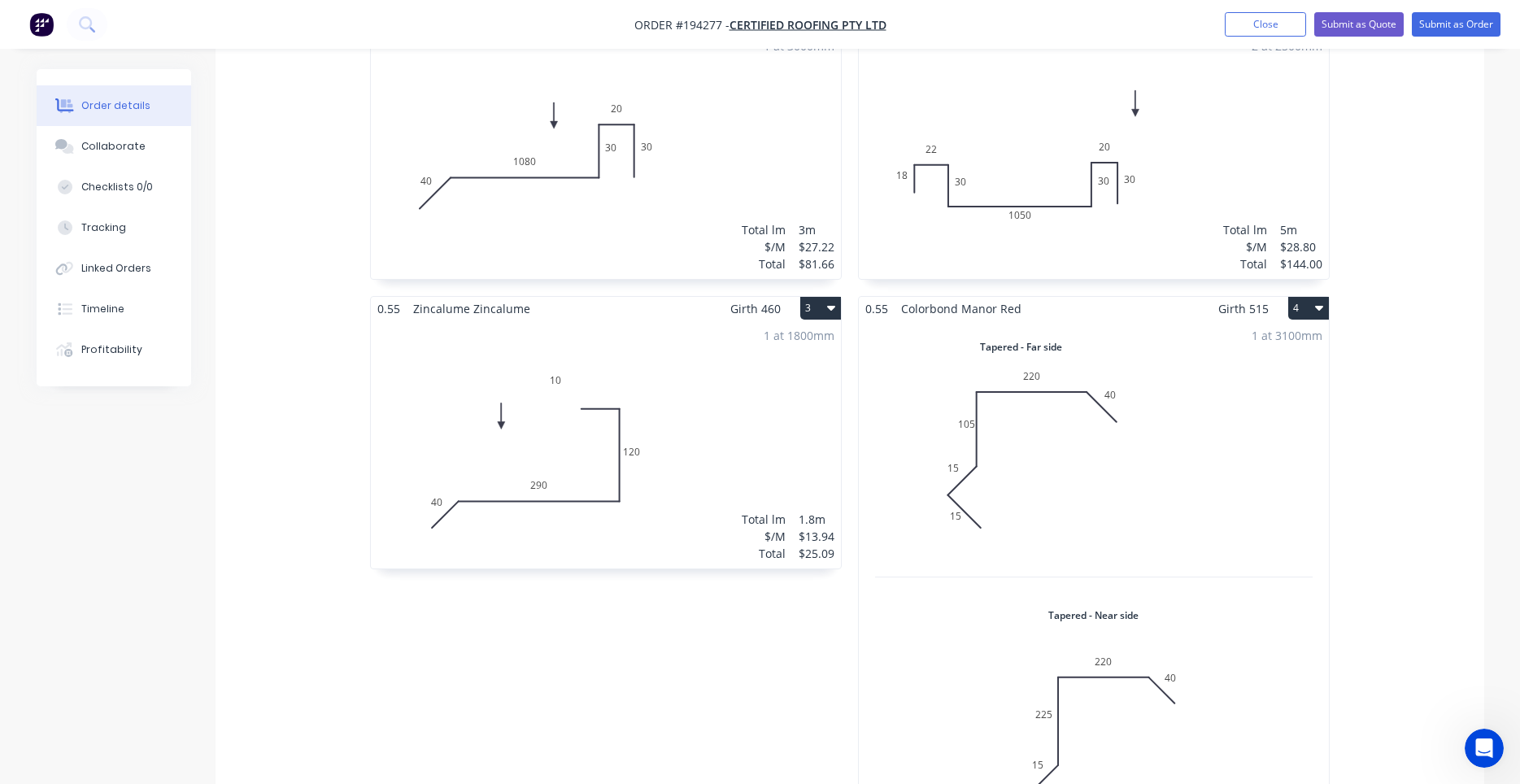
click at [395, 742] on div "0.55 Zincalume Zincalume Girth 1200 1 0 40 1080 30 20 30 0 40 1080 30 20 30 1 a…" at bounding box center [606, 439] width 488 height 866
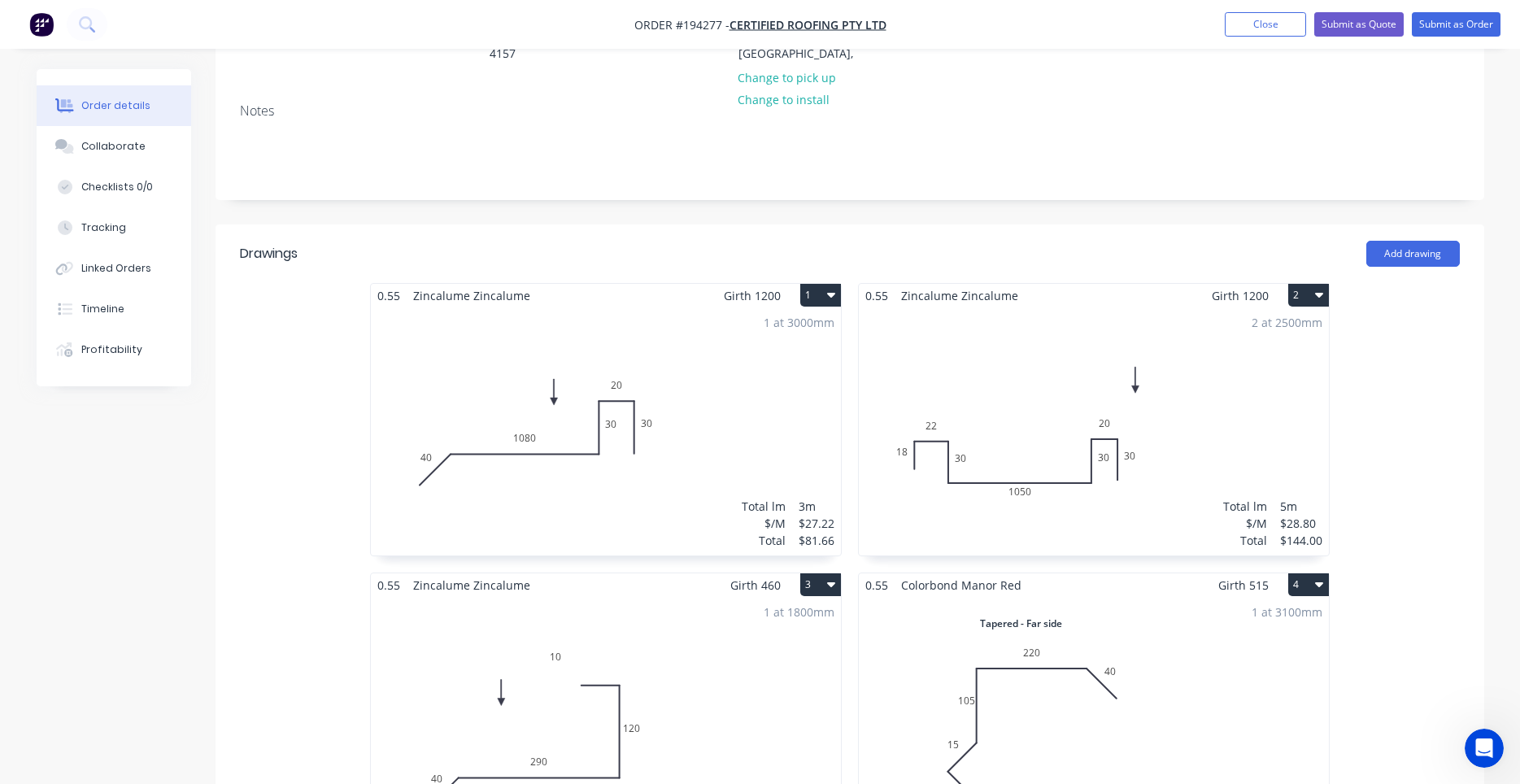
click at [734, 609] on div "1 at 1800mm Total lm $/M Total 1.8m $13.94 $25.09" at bounding box center [606, 721] width 470 height 248
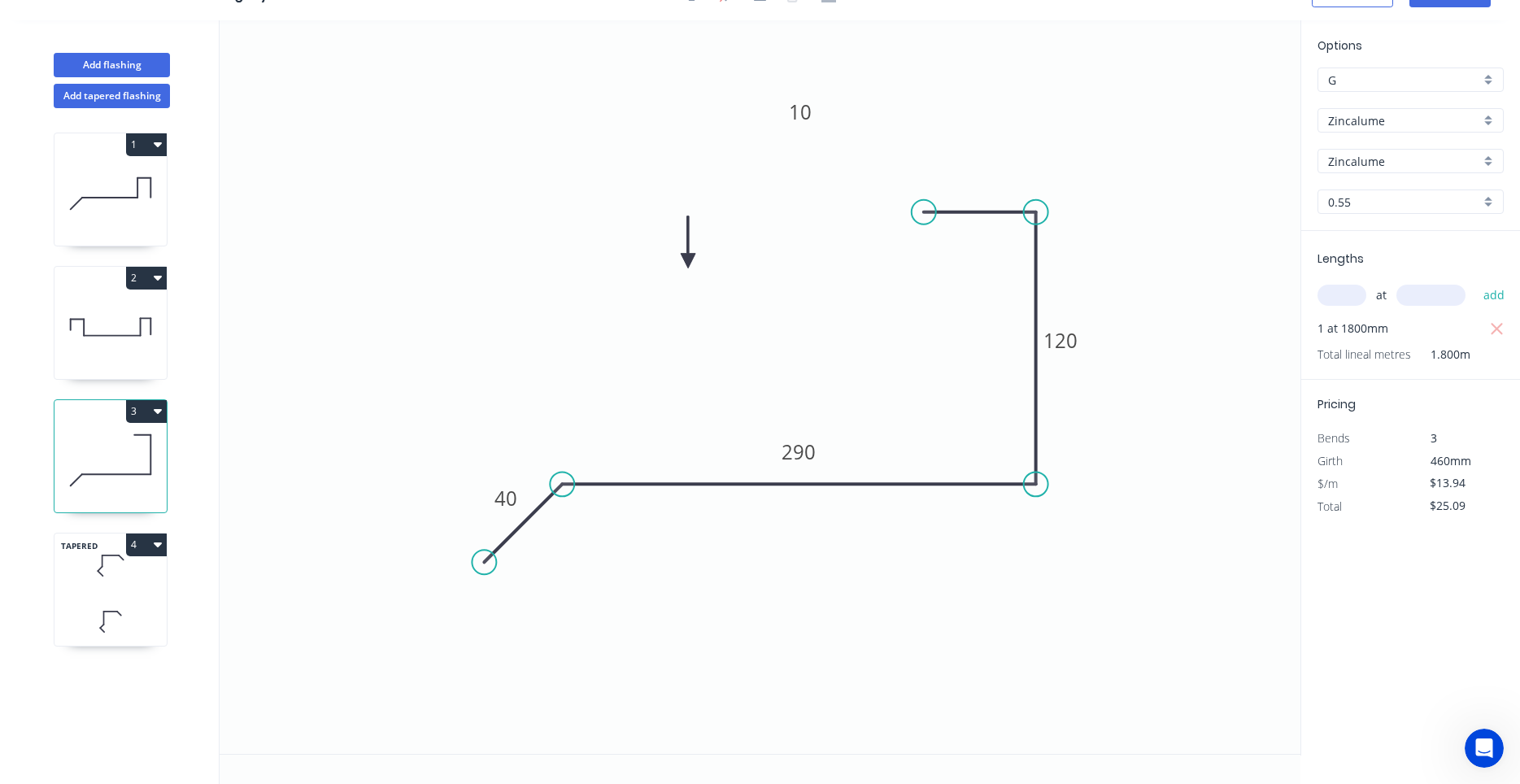
scroll to position [30, 0]
drag, startPoint x: 810, startPoint y: 112, endPoint x: 833, endPoint y: 126, distance: 26.9
click at [833, 126] on icon "0 40 290 120 10" at bounding box center [760, 387] width 1081 height 733
drag, startPoint x: 822, startPoint y: 118, endPoint x: 981, endPoint y: 167, distance: 166.4
click at [979, 167] on rect at bounding box center [953, 157] width 53 height 33
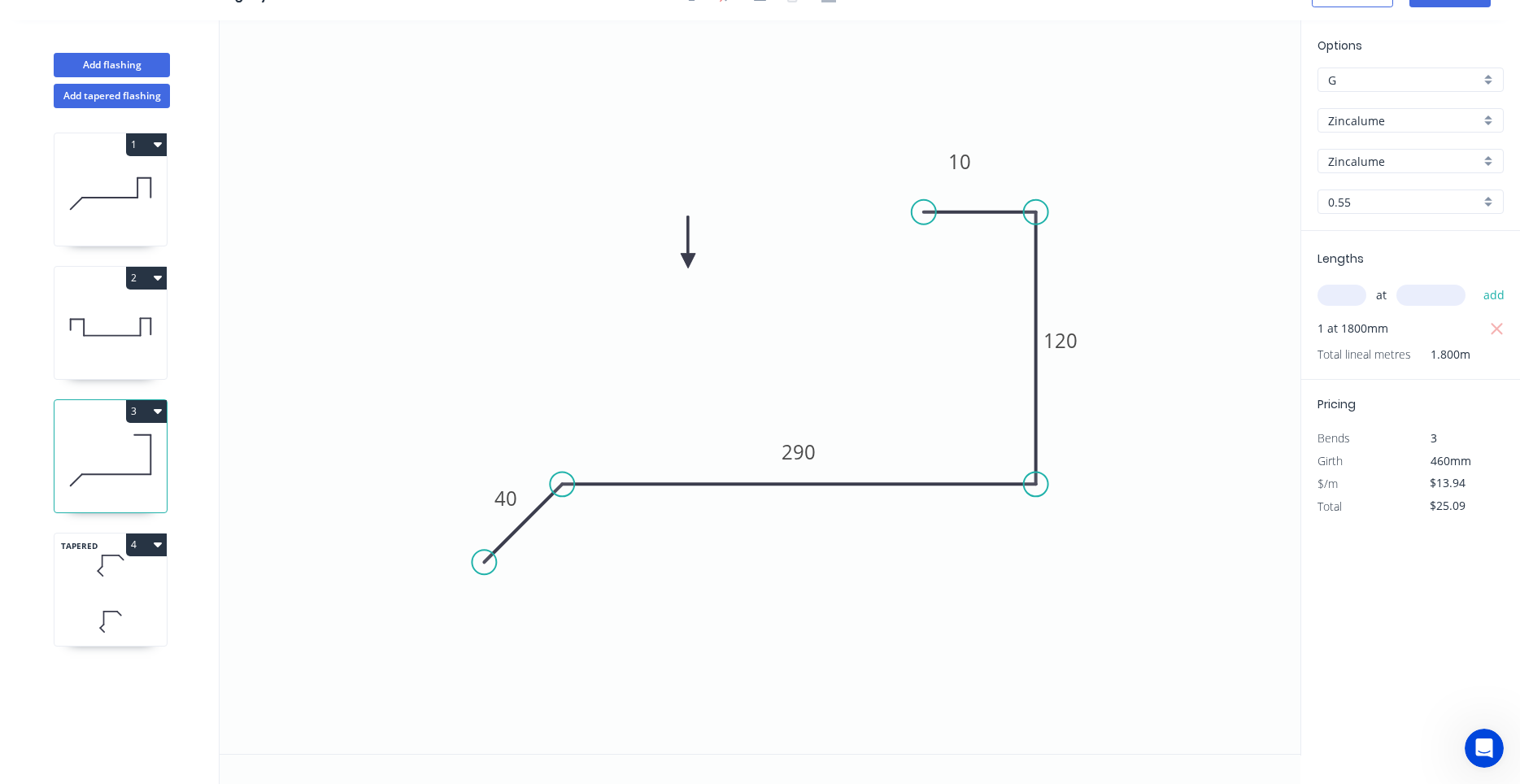
click at [118, 347] on icon at bounding box center [111, 326] width 112 height 104
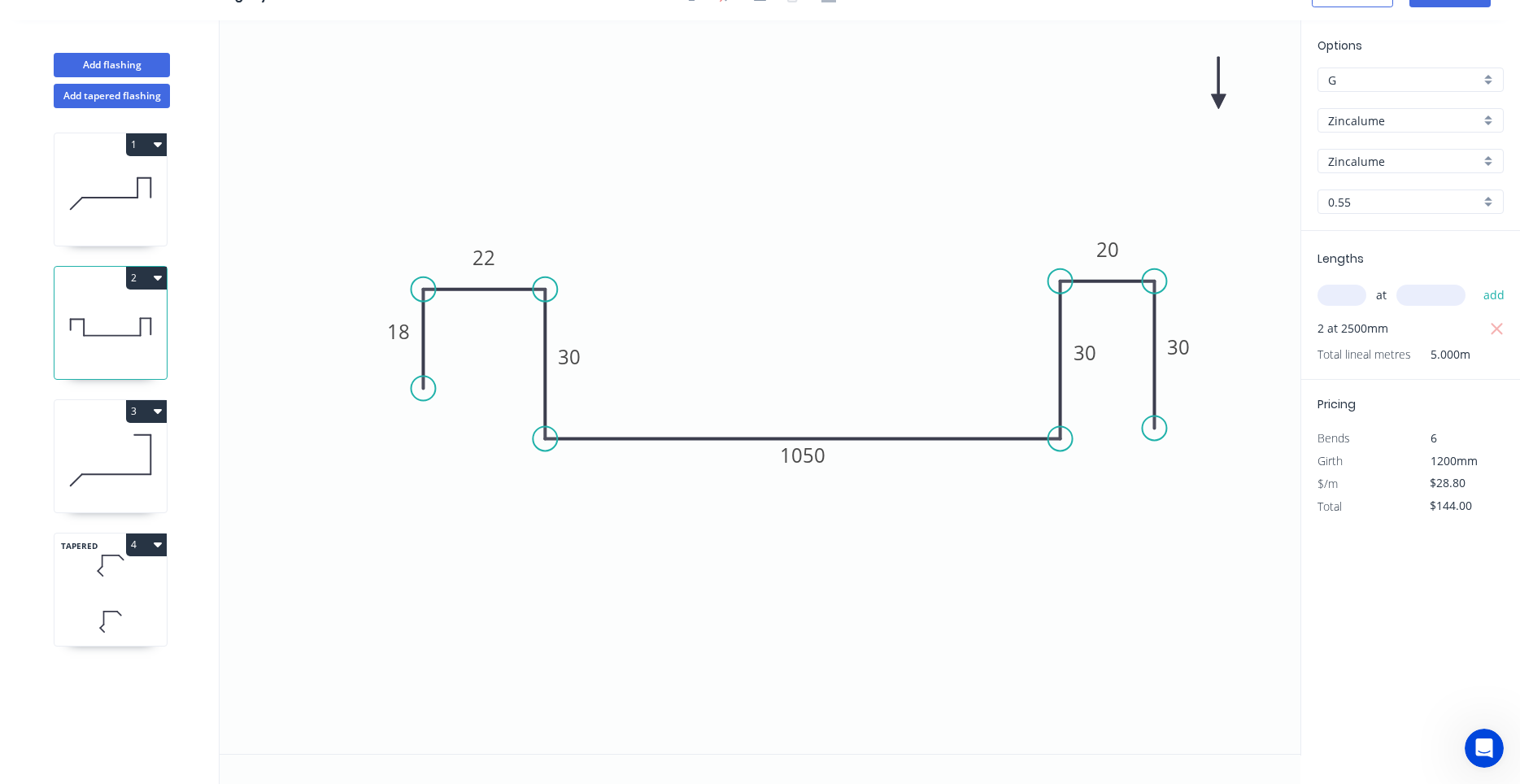
click at [95, 453] on icon at bounding box center [111, 460] width 112 height 104
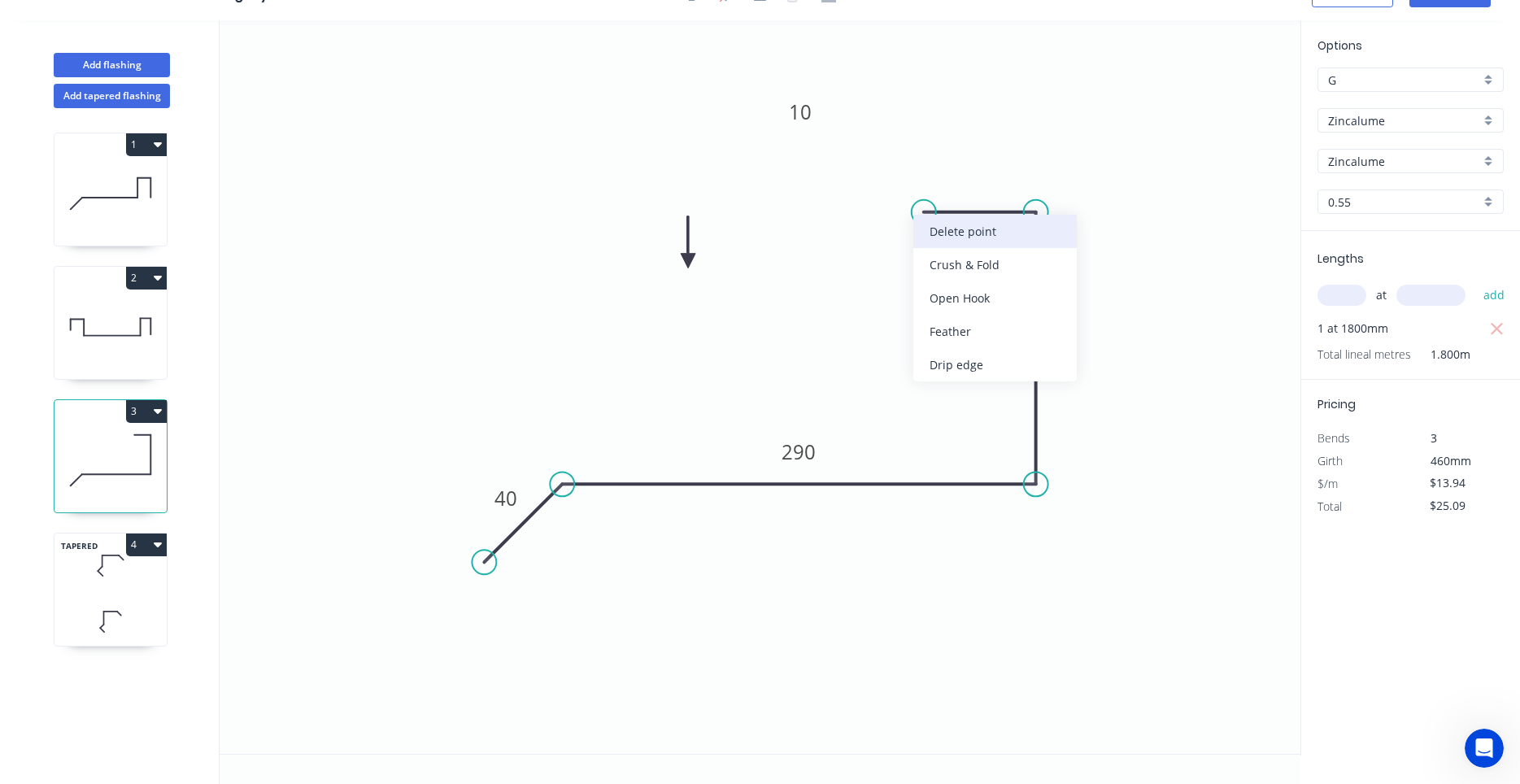
click at [915, 227] on div "Delete point" at bounding box center [995, 232] width 163 height 33
click at [1031, 204] on circle at bounding box center [1036, 204] width 25 height 25
click at [1030, 205] on circle at bounding box center [1036, 204] width 25 height 25
click at [1033, 205] on circle at bounding box center [1036, 205] width 25 height 25
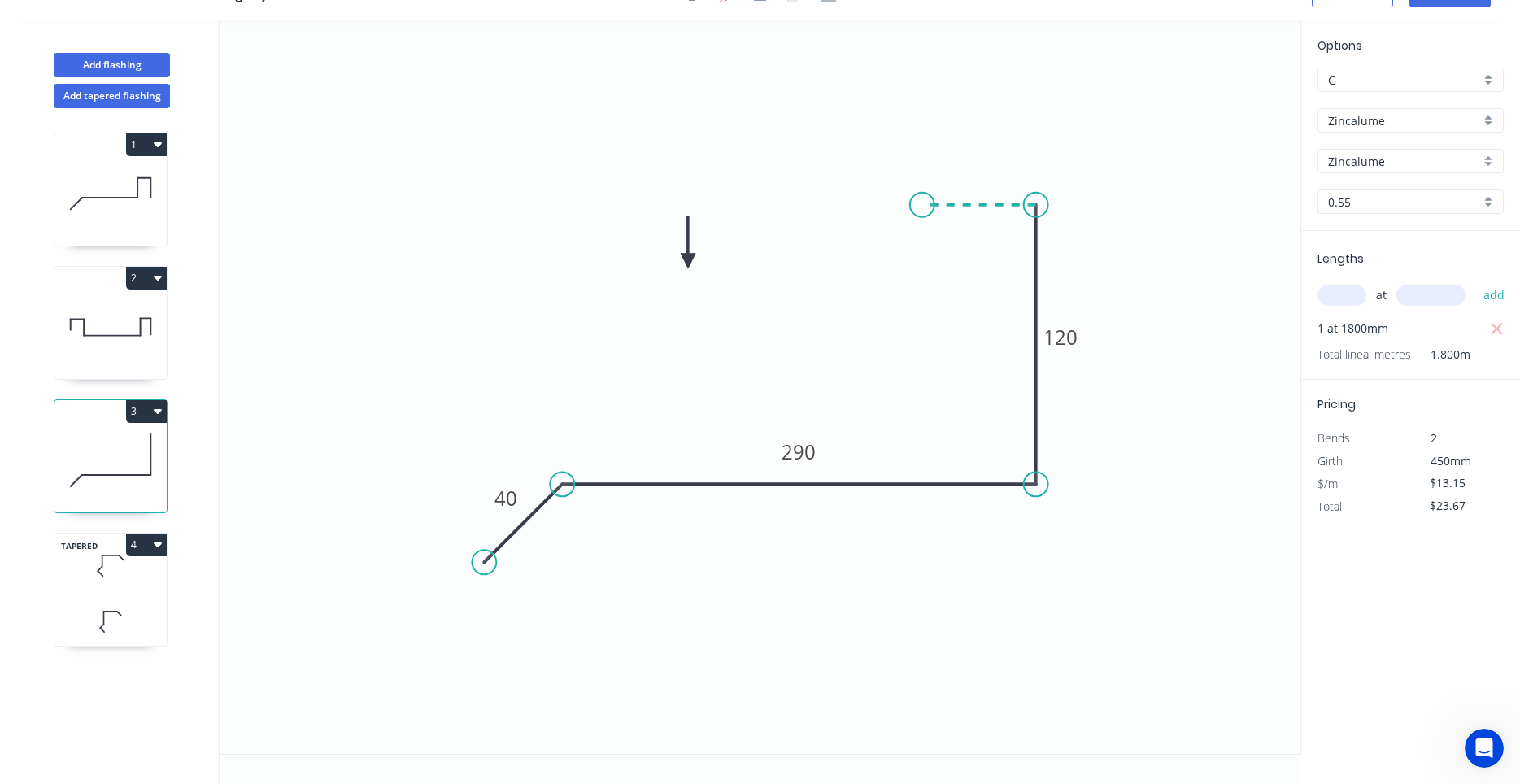
click at [923, 208] on icon "0 40 290 120" at bounding box center [760, 387] width 1081 height 733
click at [923, 208] on circle at bounding box center [923, 205] width 25 height 25
click at [981, 176] on tspan "?" at bounding box center [979, 173] width 8 height 27
drag, startPoint x: 110, startPoint y: 317, endPoint x: 113, endPoint y: 339, distance: 22.2
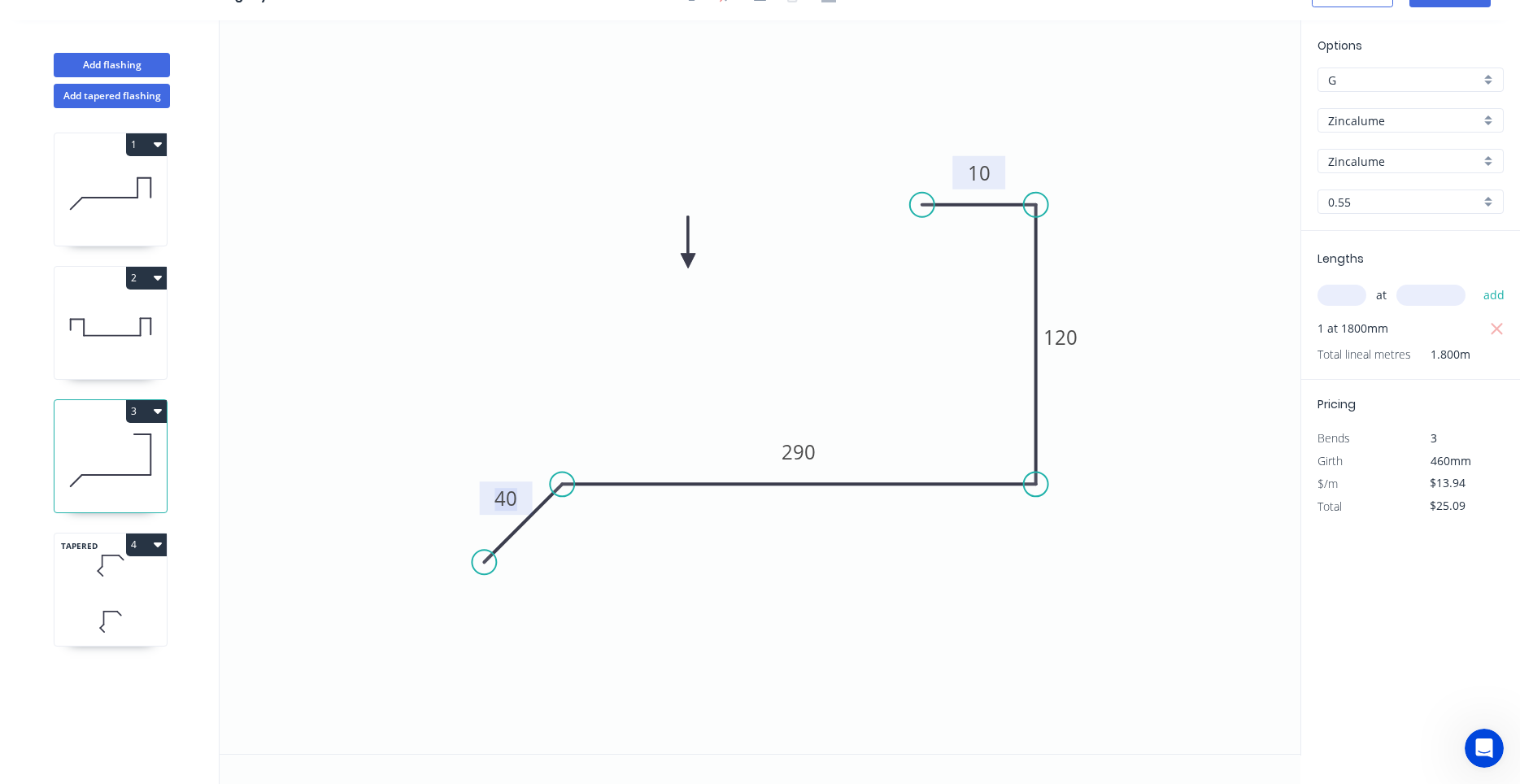
click at [110, 317] on icon at bounding box center [111, 326] width 112 height 104
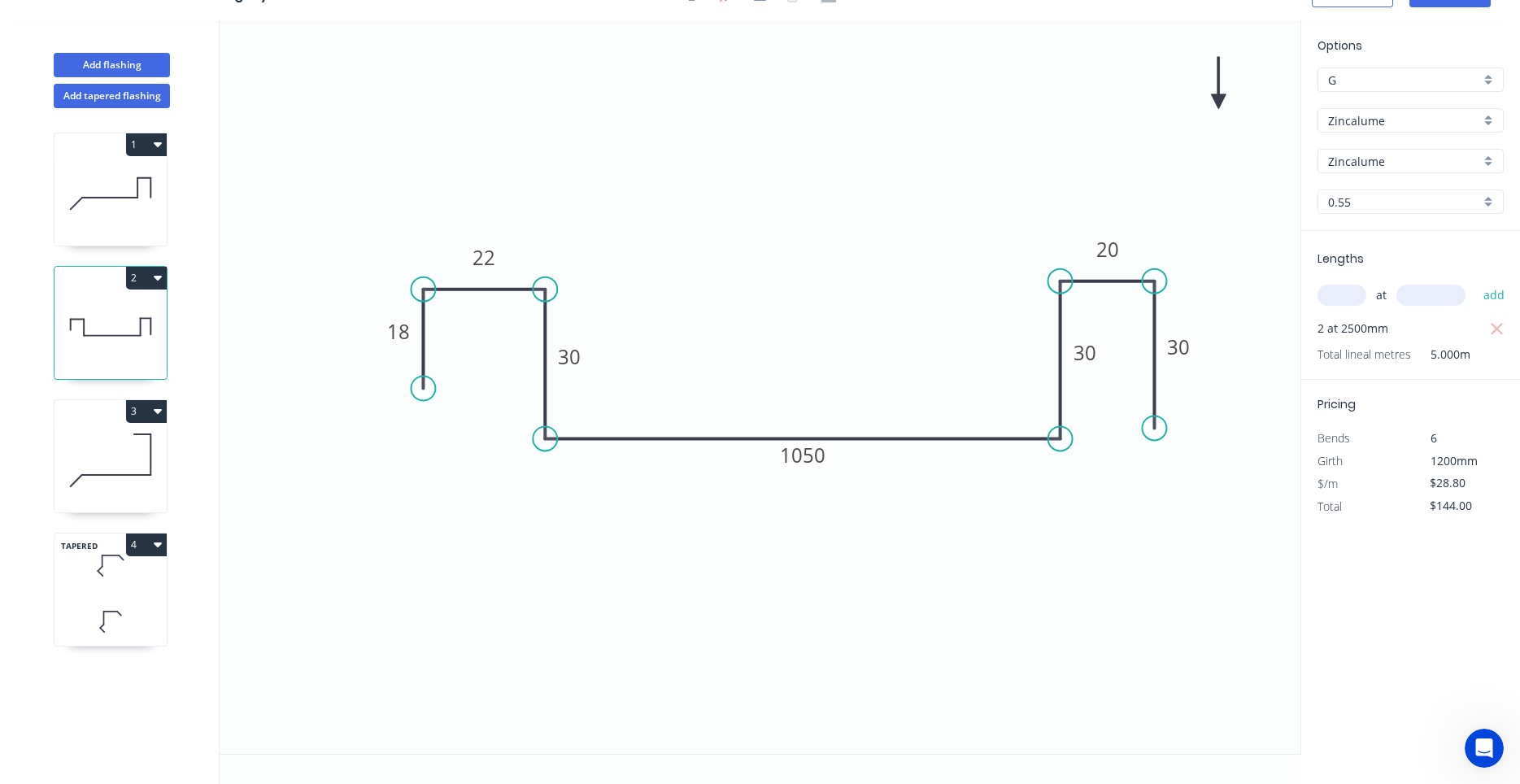
click at [117, 437] on icon at bounding box center [111, 460] width 112 height 104
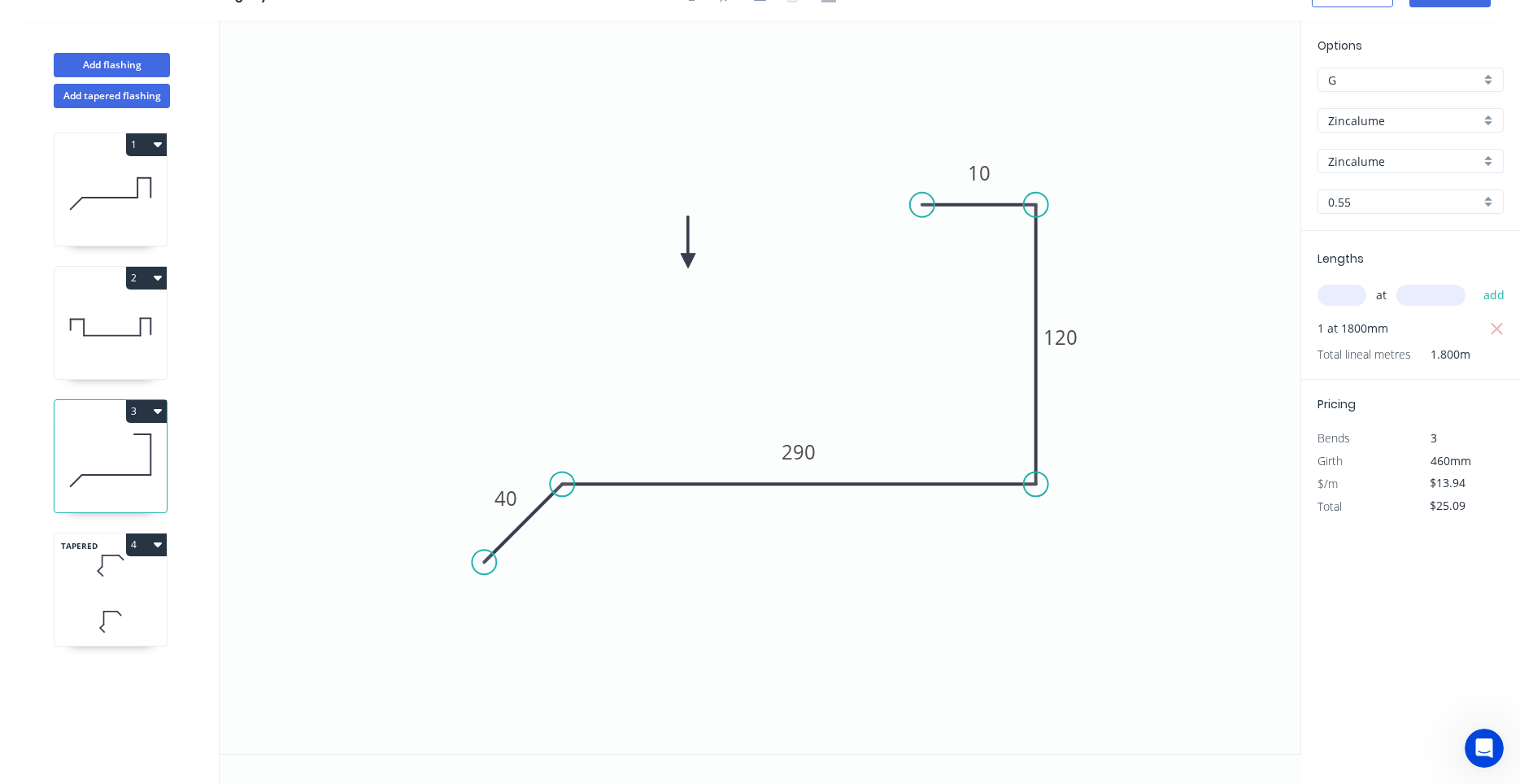
click at [111, 580] on icon at bounding box center [111, 566] width 112 height 48
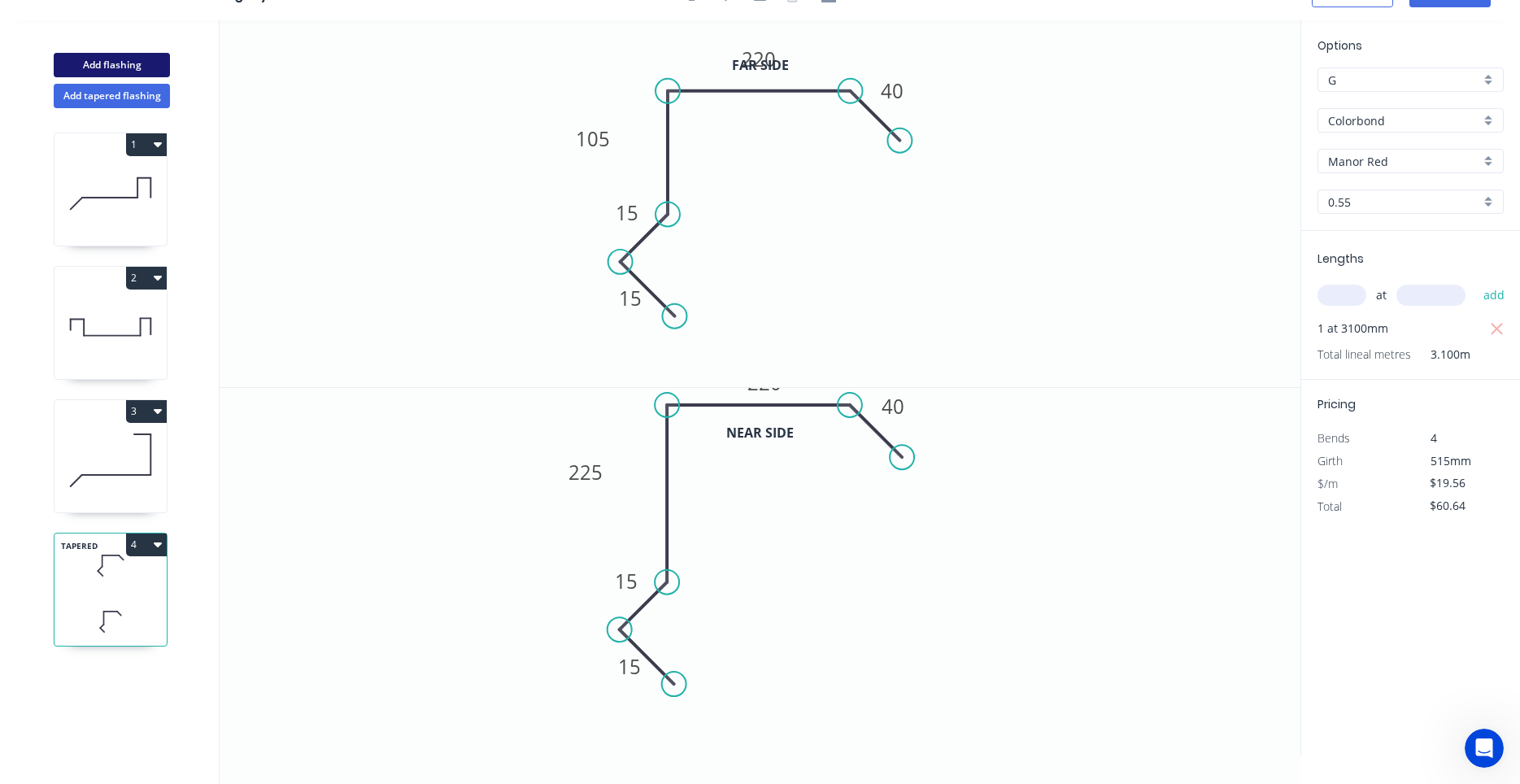
click at [148, 73] on button "Add flashing" at bounding box center [111, 65] width 117 height 25
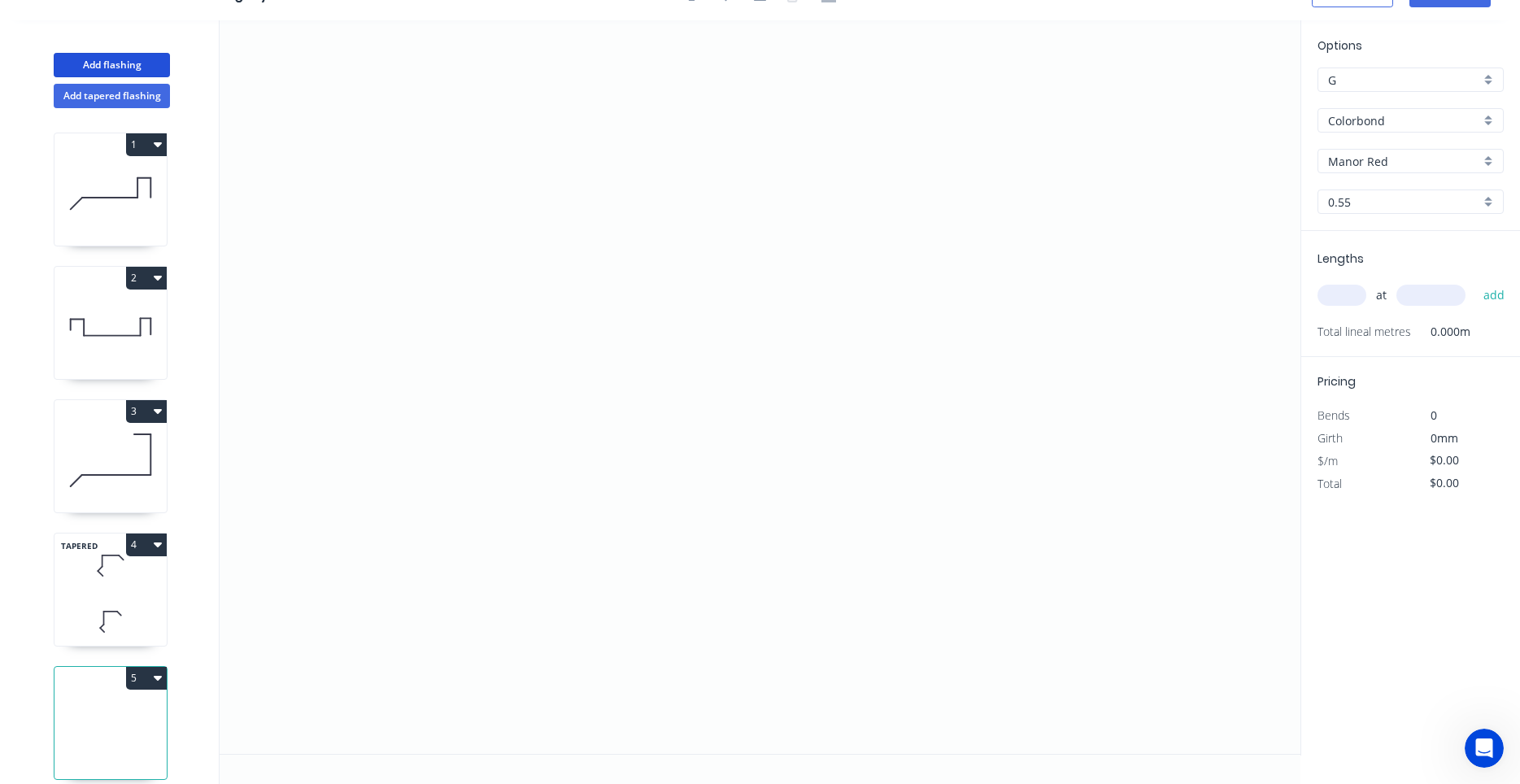
scroll to position [16, 0]
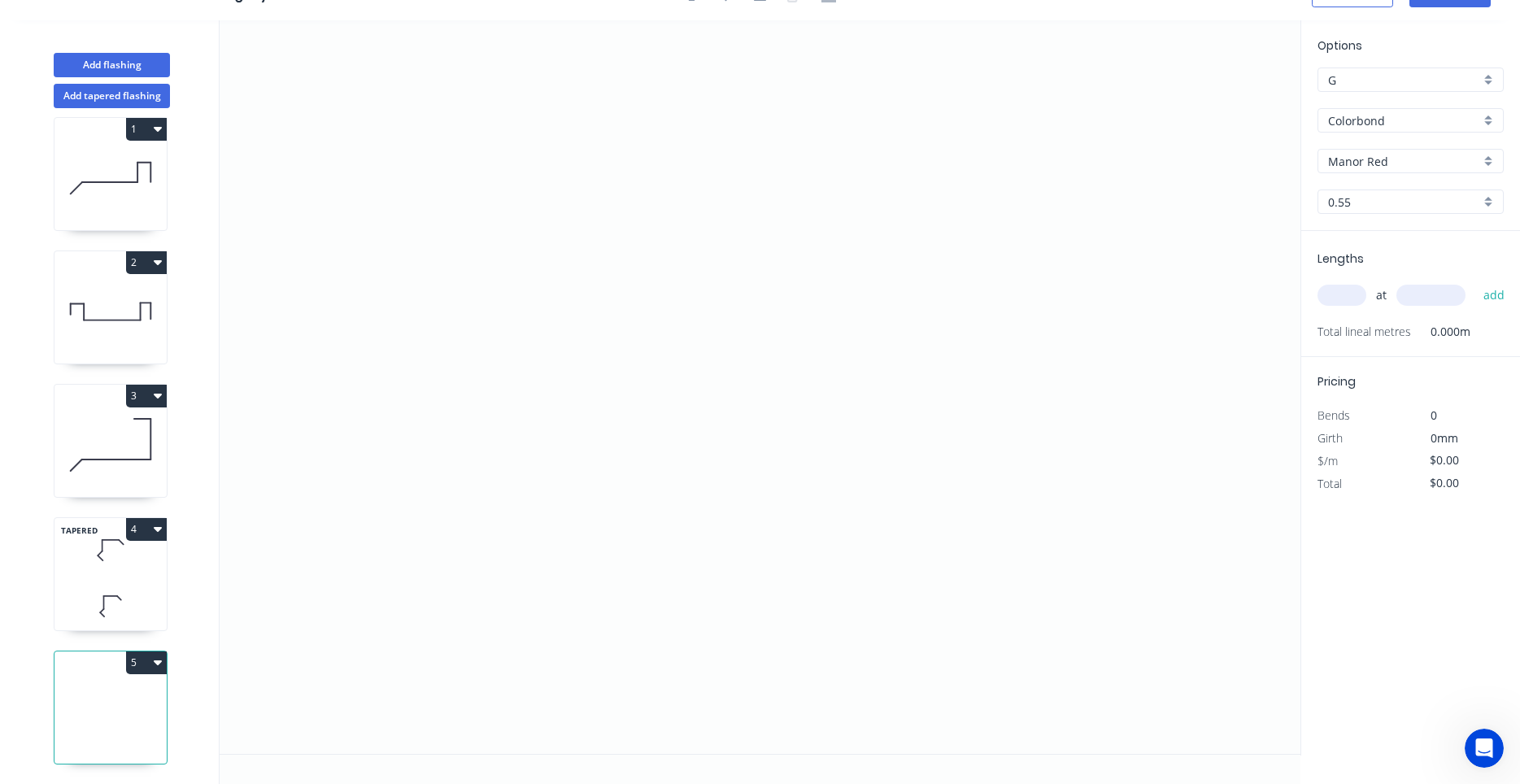
click at [1357, 302] on input "text" at bounding box center [1342, 296] width 49 height 21
click at [1406, 120] on input "Colorbond" at bounding box center [1403, 120] width 152 height 17
click at [1387, 149] on div "Zincalume" at bounding box center [1410, 152] width 184 height 28
click at [1357, 296] on input "text" at bounding box center [1342, 296] width 49 height 21
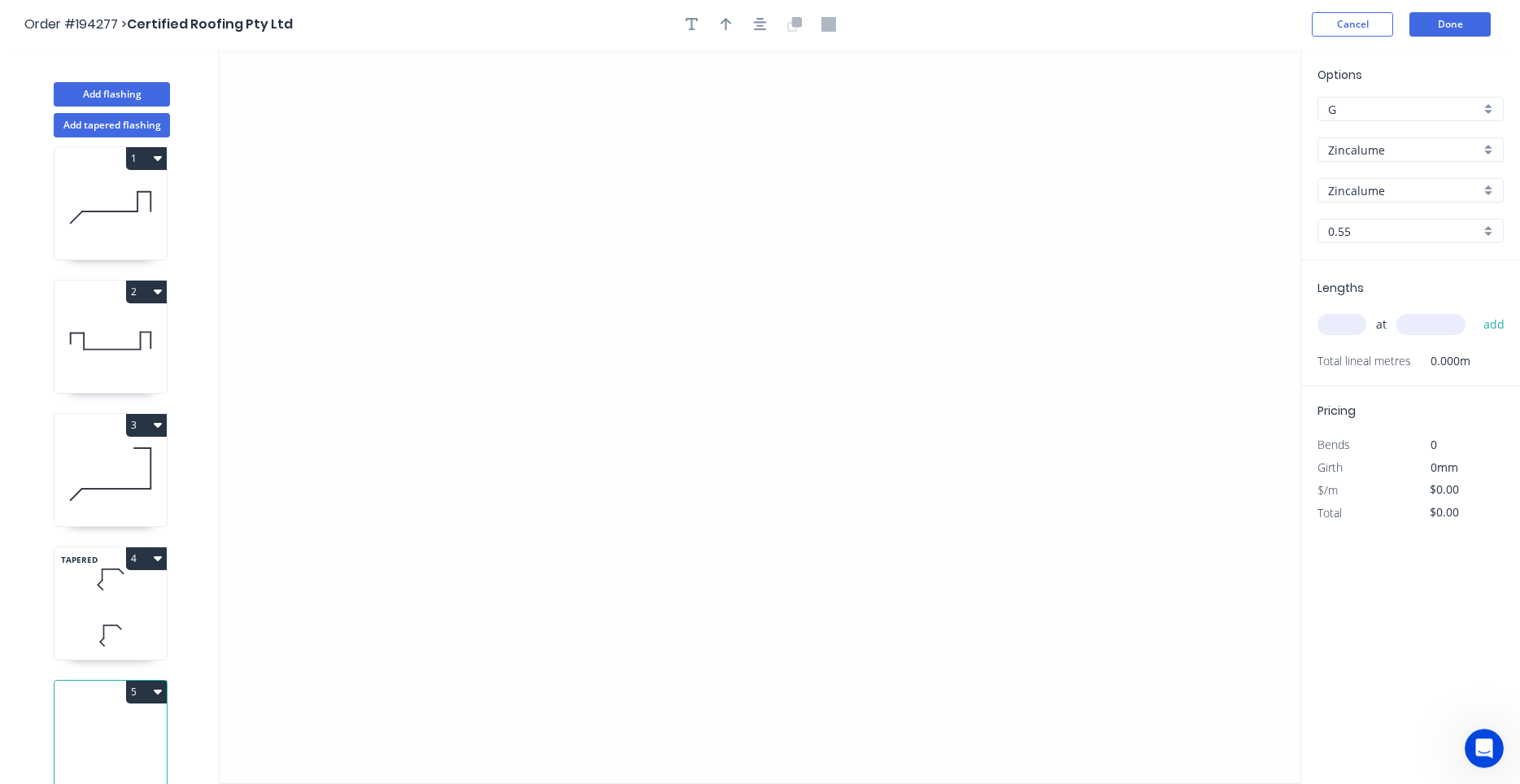
scroll to position [0, 0]
click at [1452, 19] on button "Done" at bounding box center [1450, 25] width 82 height 25
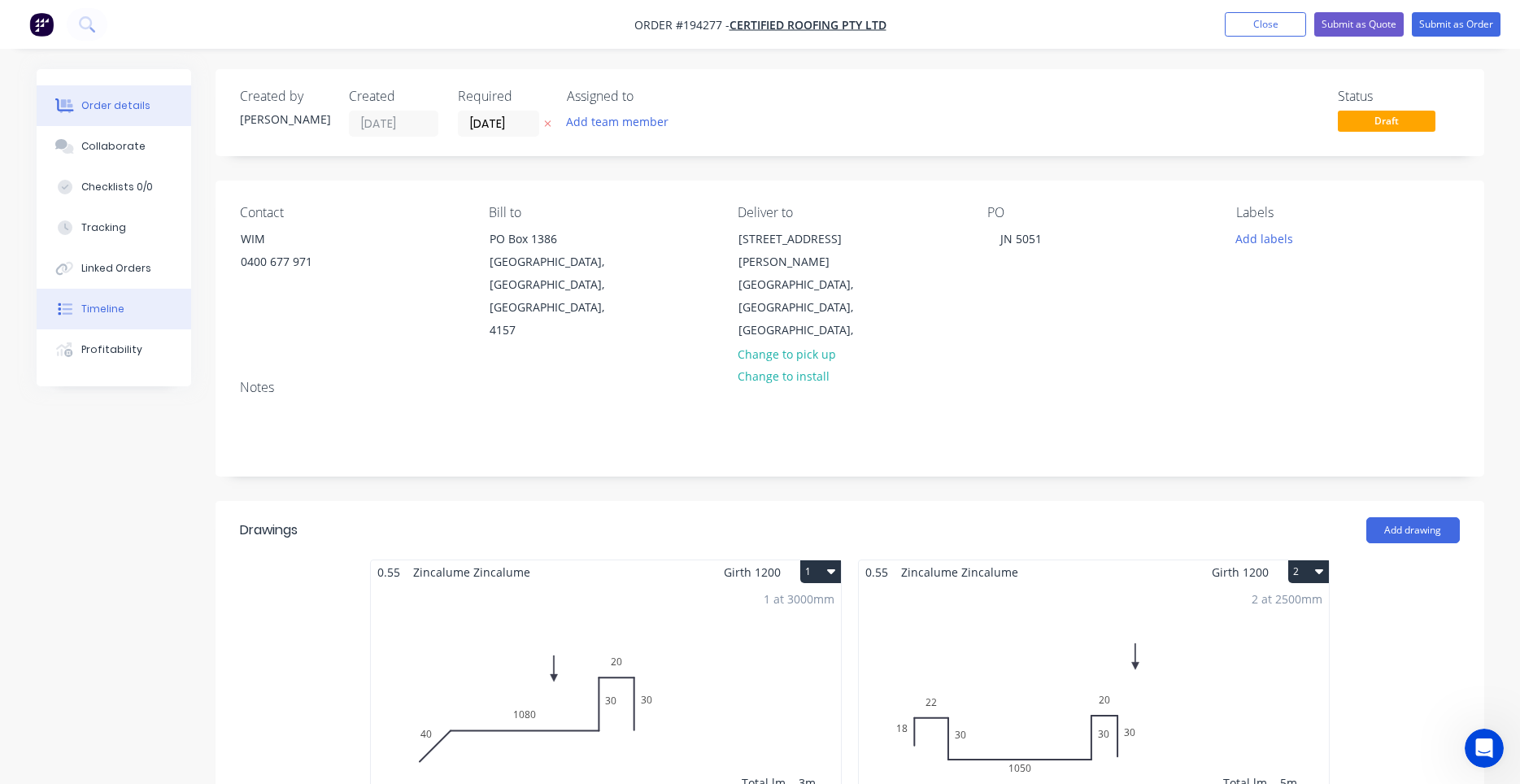
click at [133, 310] on button "Timeline" at bounding box center [114, 309] width 154 height 40
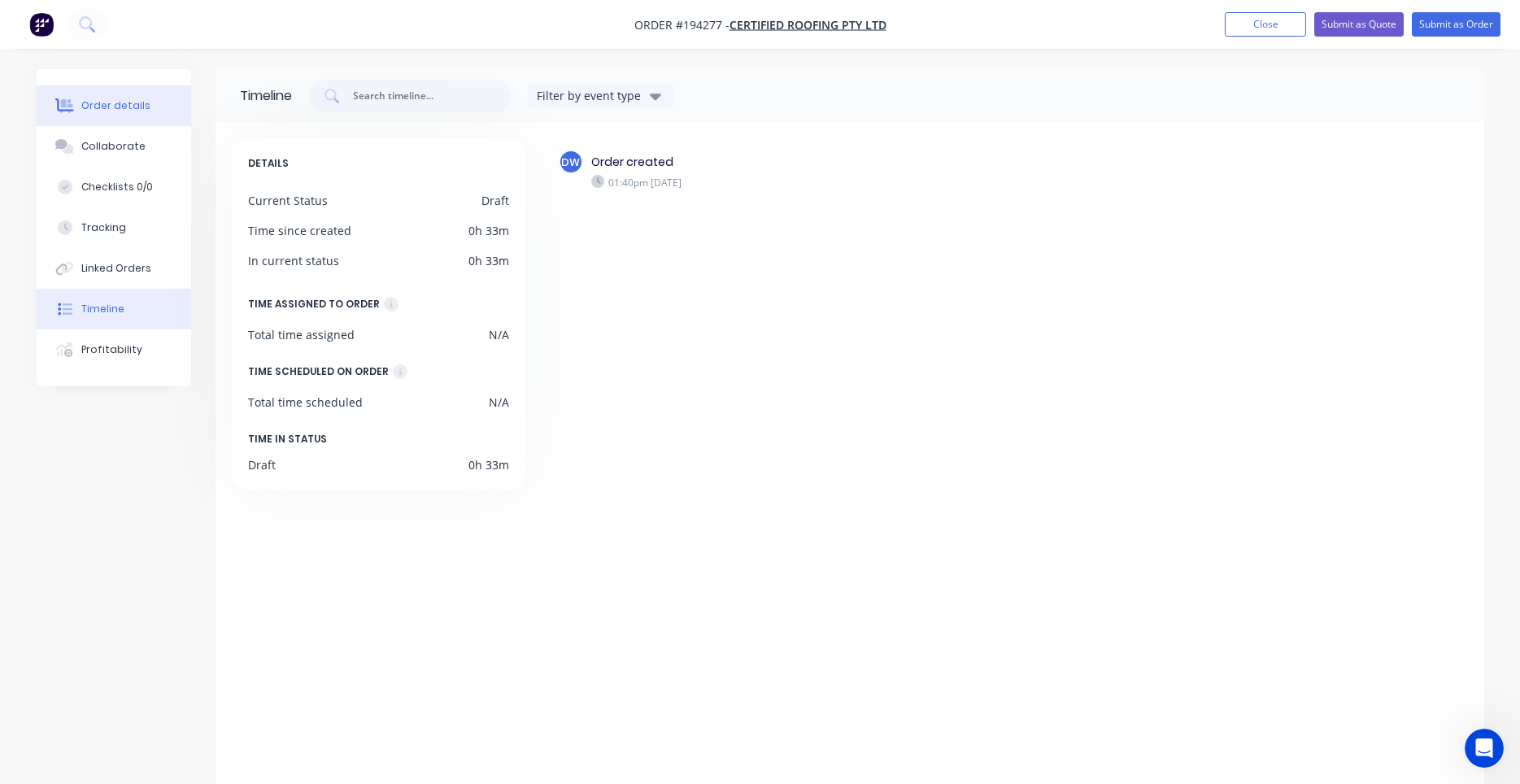
click at [127, 103] on div "Order details" at bounding box center [116, 105] width 69 height 15
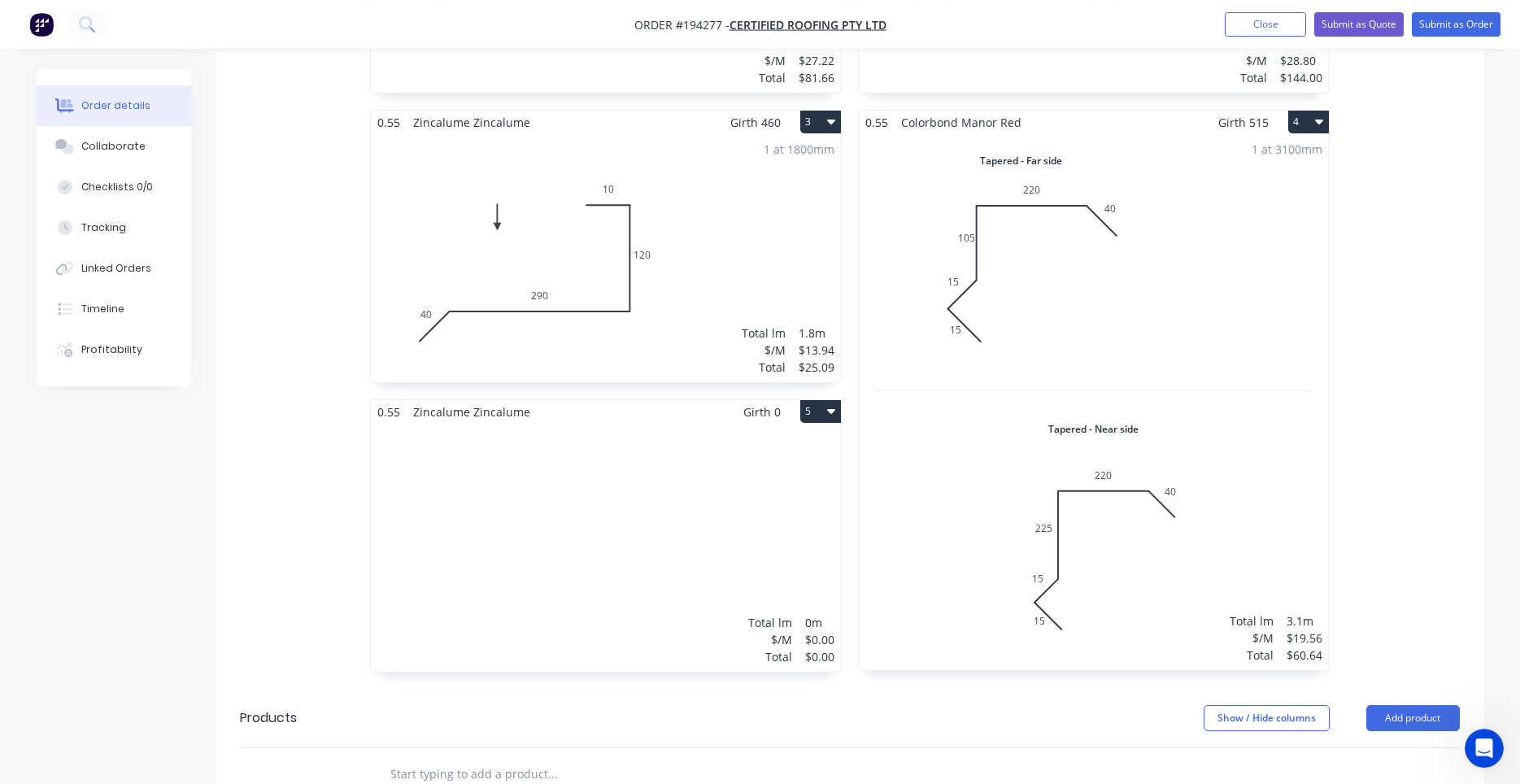
scroll to position [850, 0]
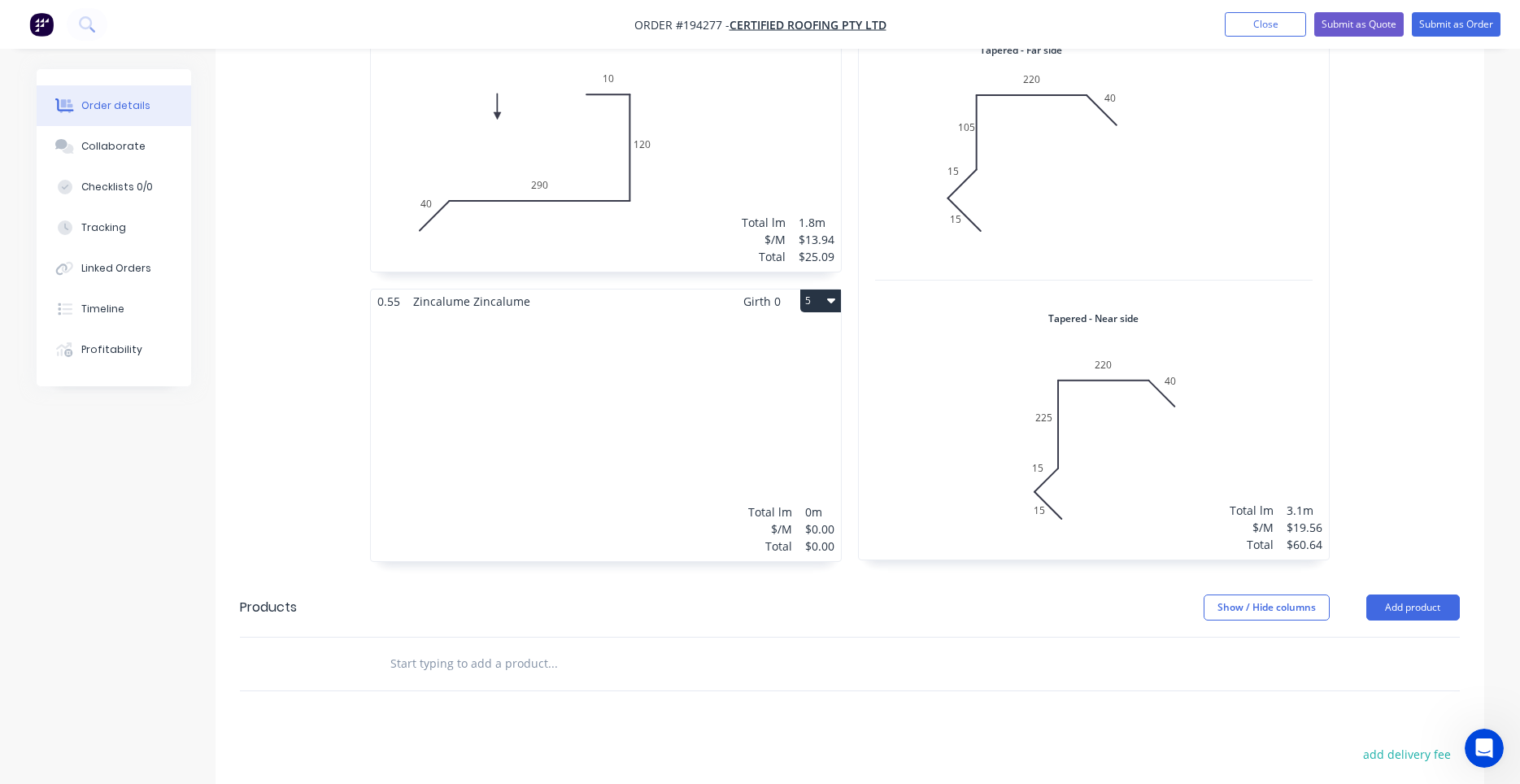
click at [732, 328] on div "Total lm $/M Total 0m $0.00 $0.00" at bounding box center [606, 437] width 470 height 248
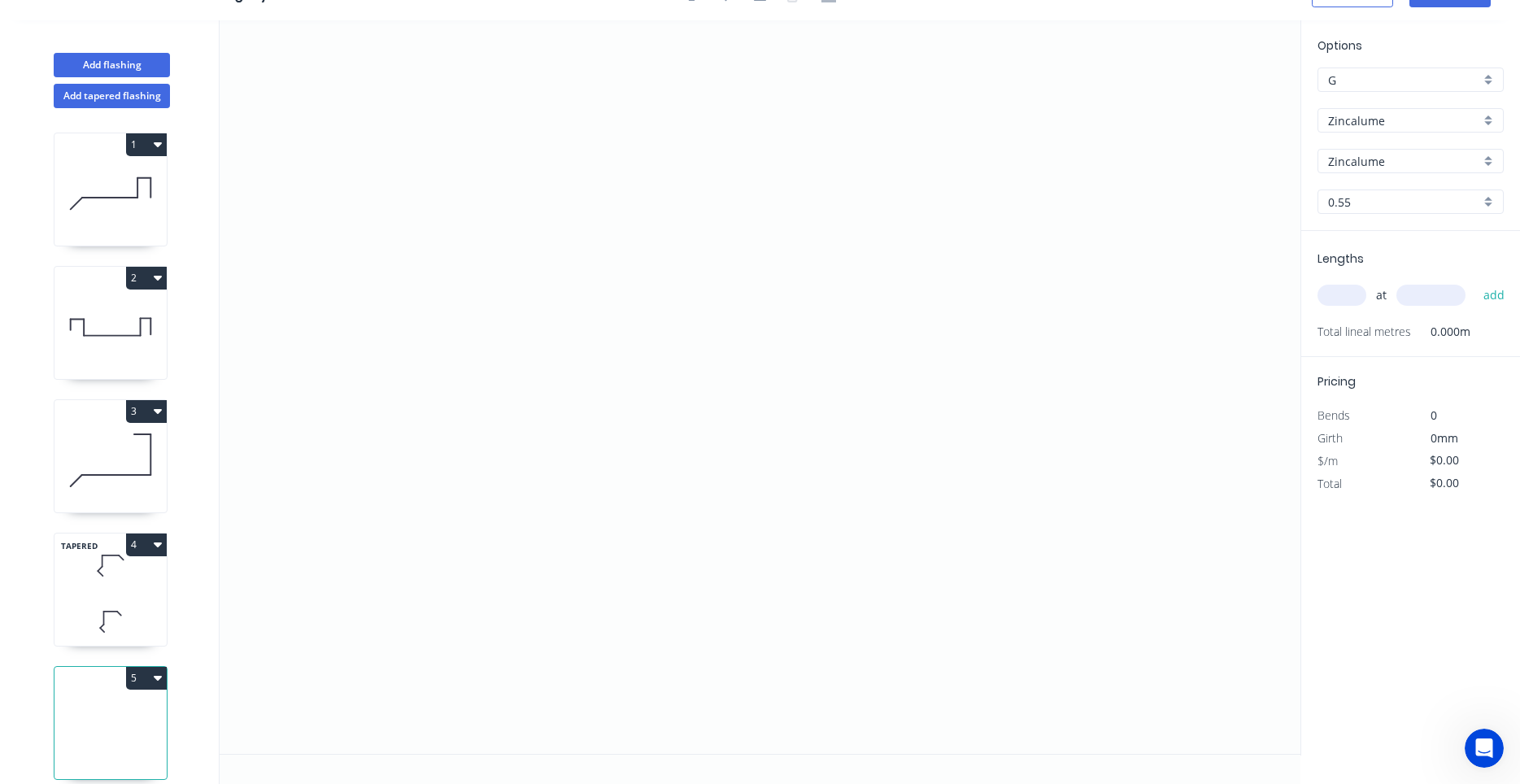
click at [154, 580] on icon at bounding box center [111, 566] width 112 height 48
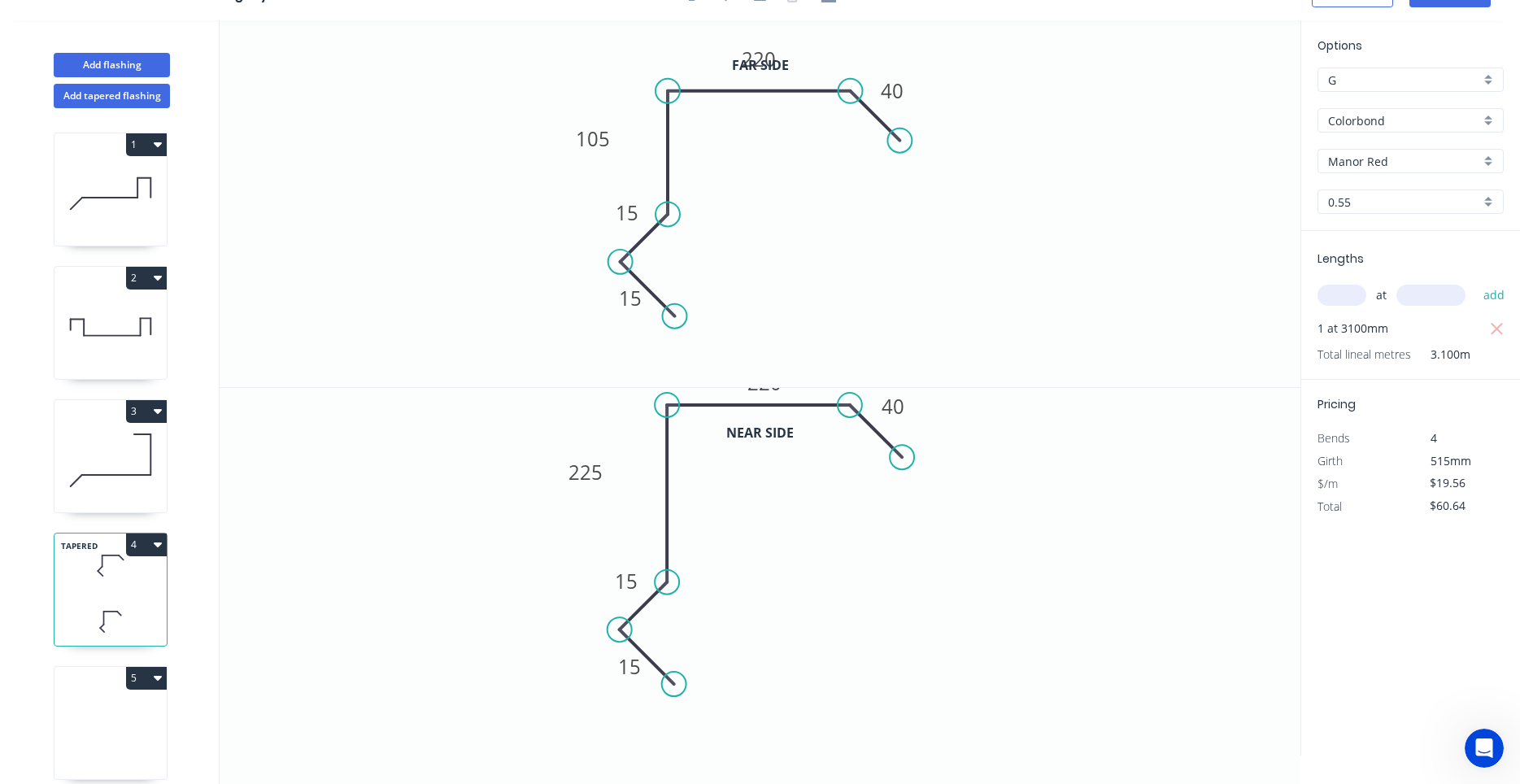
click at [126, 711] on icon at bounding box center [111, 727] width 112 height 104
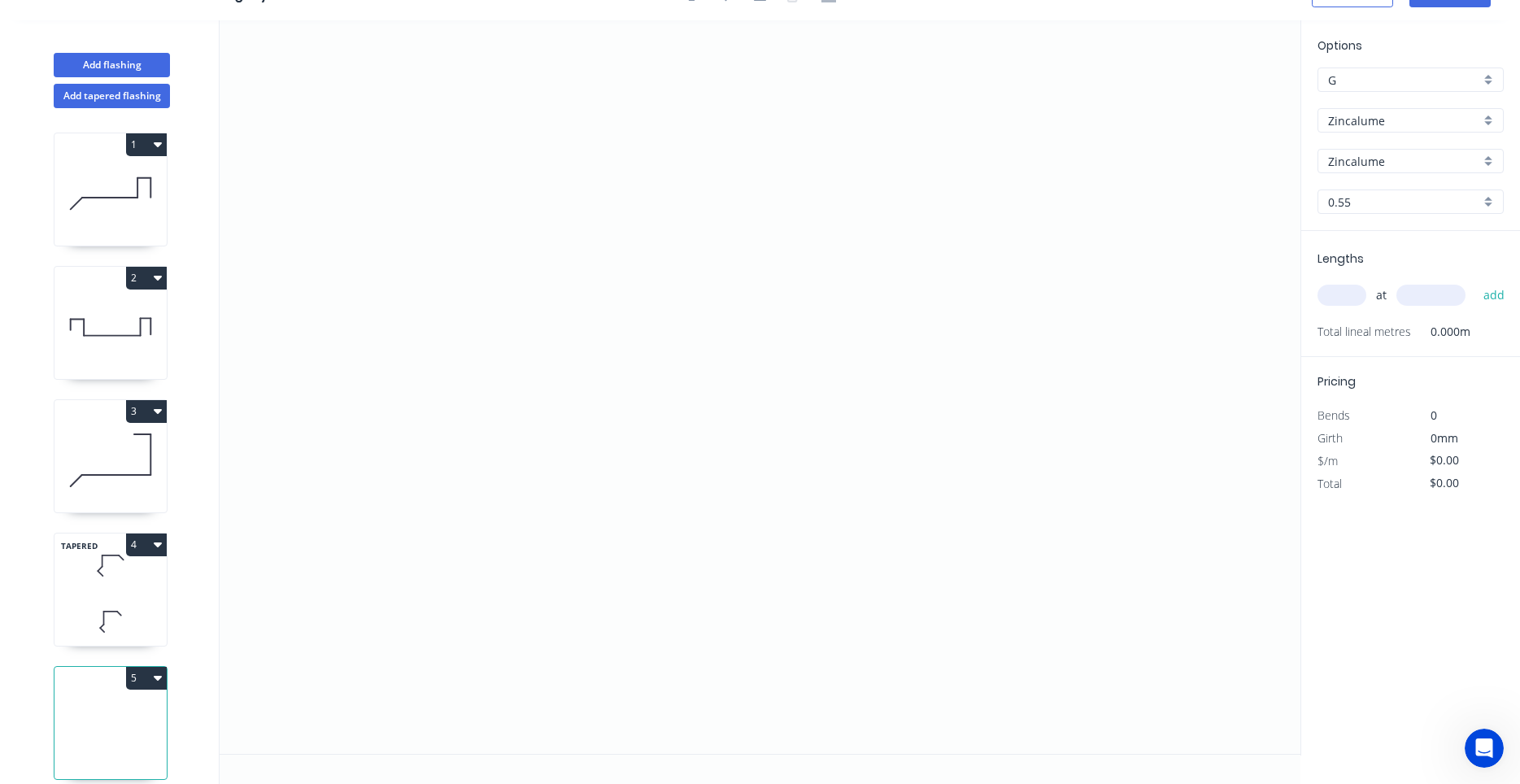
click at [1340, 306] on input "text" at bounding box center [1342, 296] width 49 height 21
click at [1475, 282] on button "add" at bounding box center [1495, 296] width 39 height 28
click at [355, 537] on icon "0" at bounding box center [760, 387] width 1081 height 733
click at [458, 436] on icon "0" at bounding box center [760, 387] width 1081 height 733
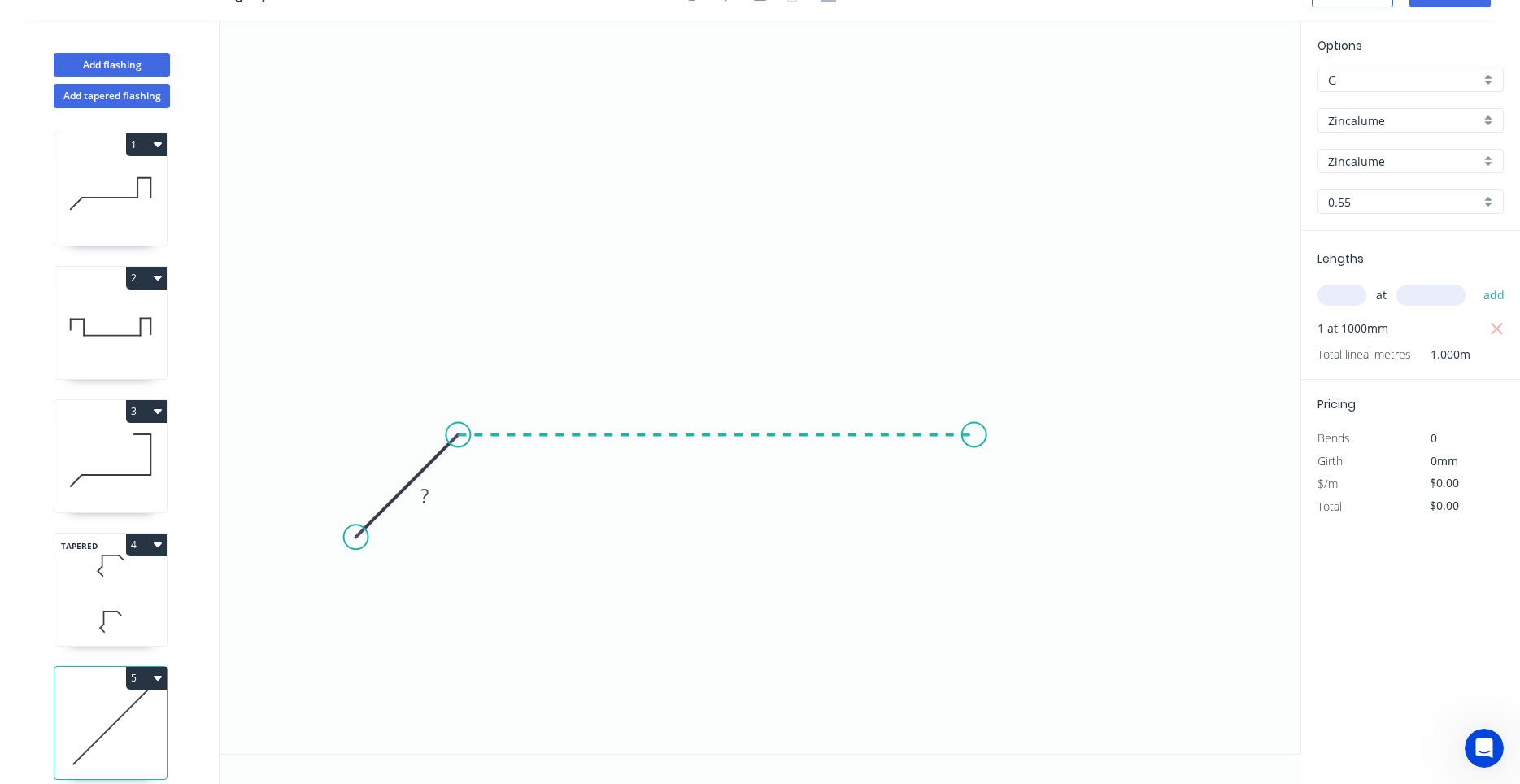
click at [974, 458] on icon "0 ?" at bounding box center [760, 387] width 1081 height 733
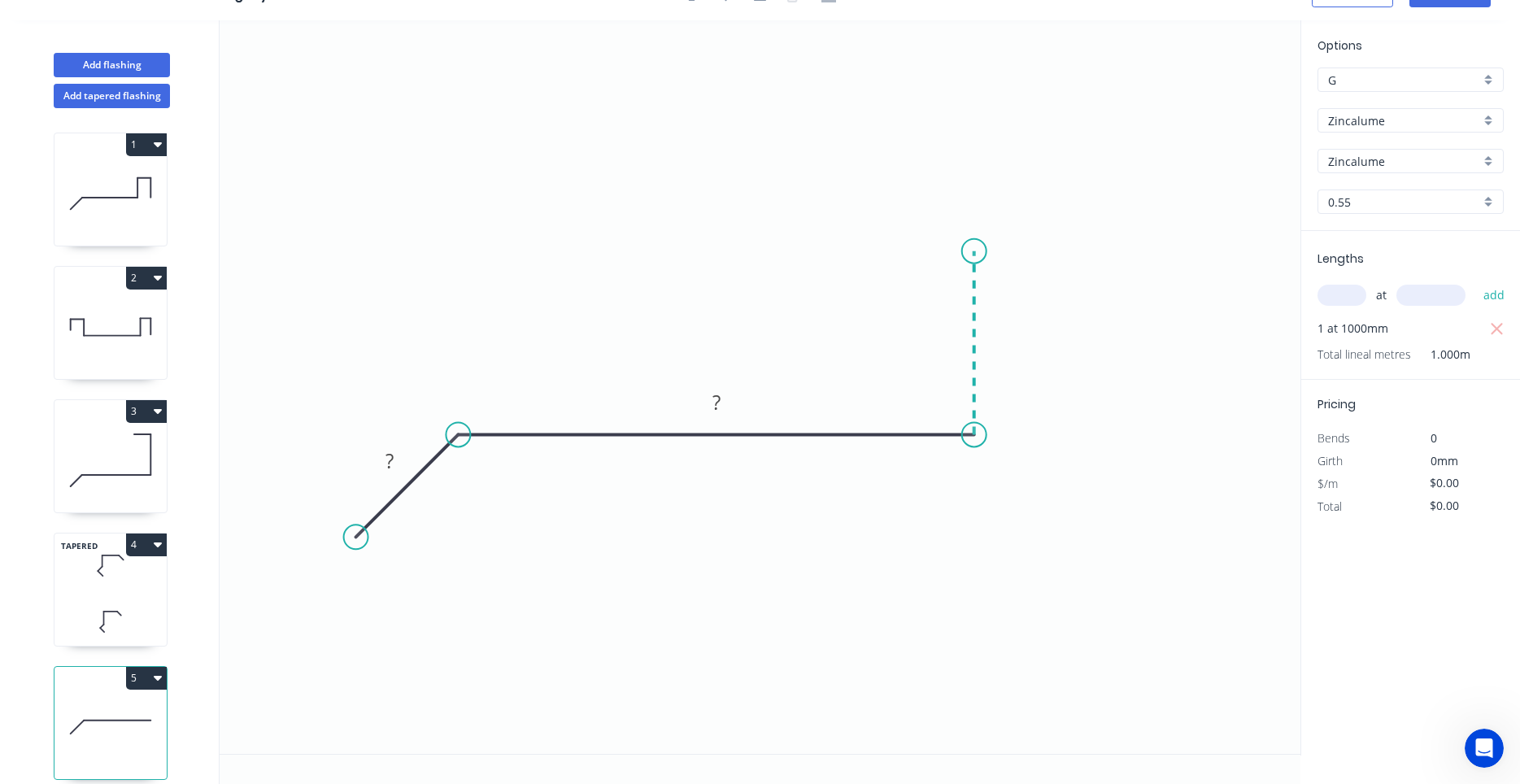
click at [971, 252] on icon "0 ? ?" at bounding box center [760, 387] width 1081 height 733
click at [1143, 249] on icon "0 ? ? ?" at bounding box center [760, 387] width 1081 height 733
click at [1136, 396] on icon "0 ? ? ? ?" at bounding box center [760, 387] width 1081 height 733
click at [1136, 396] on circle at bounding box center [1142, 396] width 25 height 25
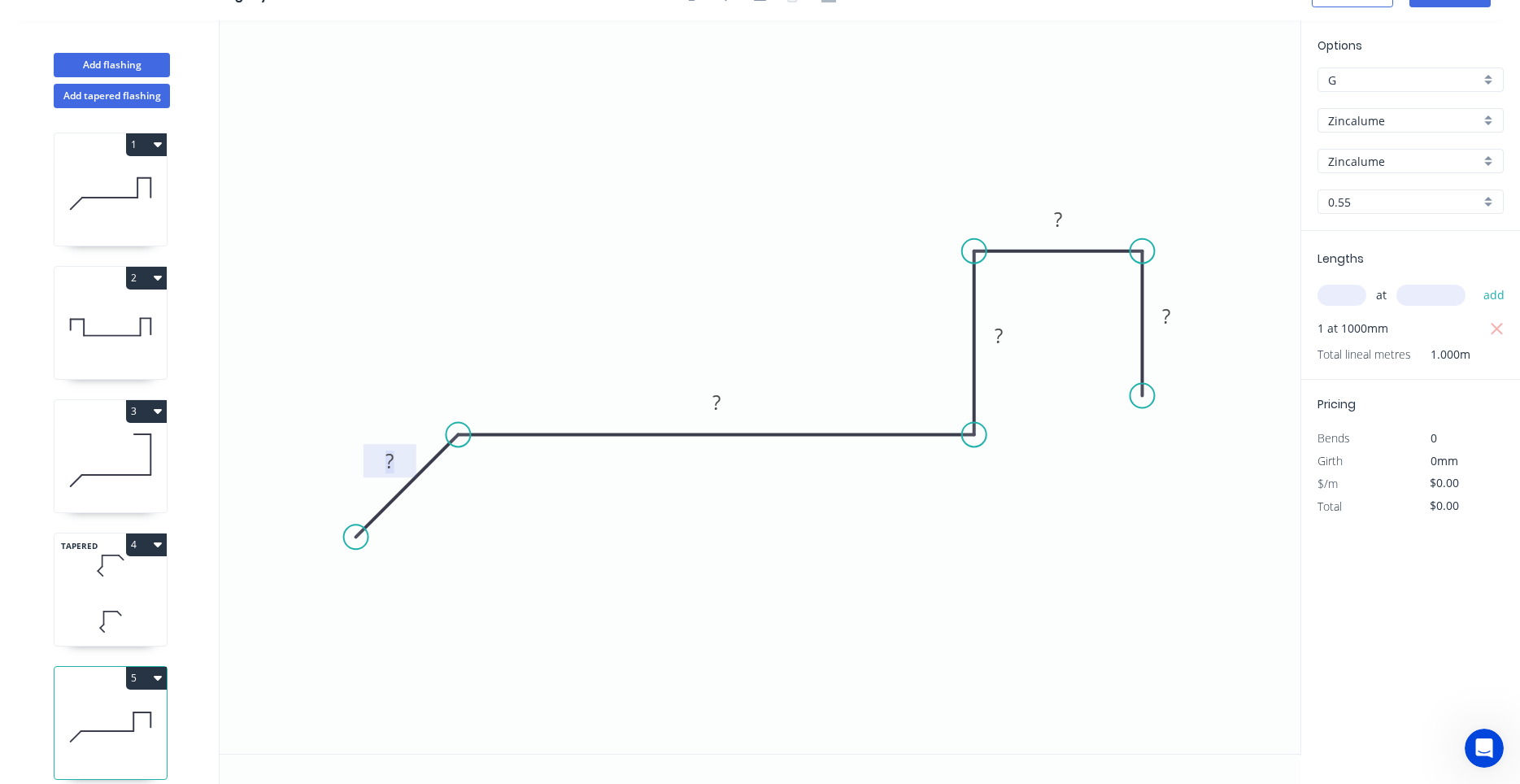
click at [393, 453] on tspan "?" at bounding box center [389, 460] width 8 height 27
click at [1015, 410] on icon "0 40 110 30 22 18" at bounding box center [760, 387] width 1081 height 733
click at [144, 100] on button "Add tapered flashing" at bounding box center [111, 96] width 117 height 25
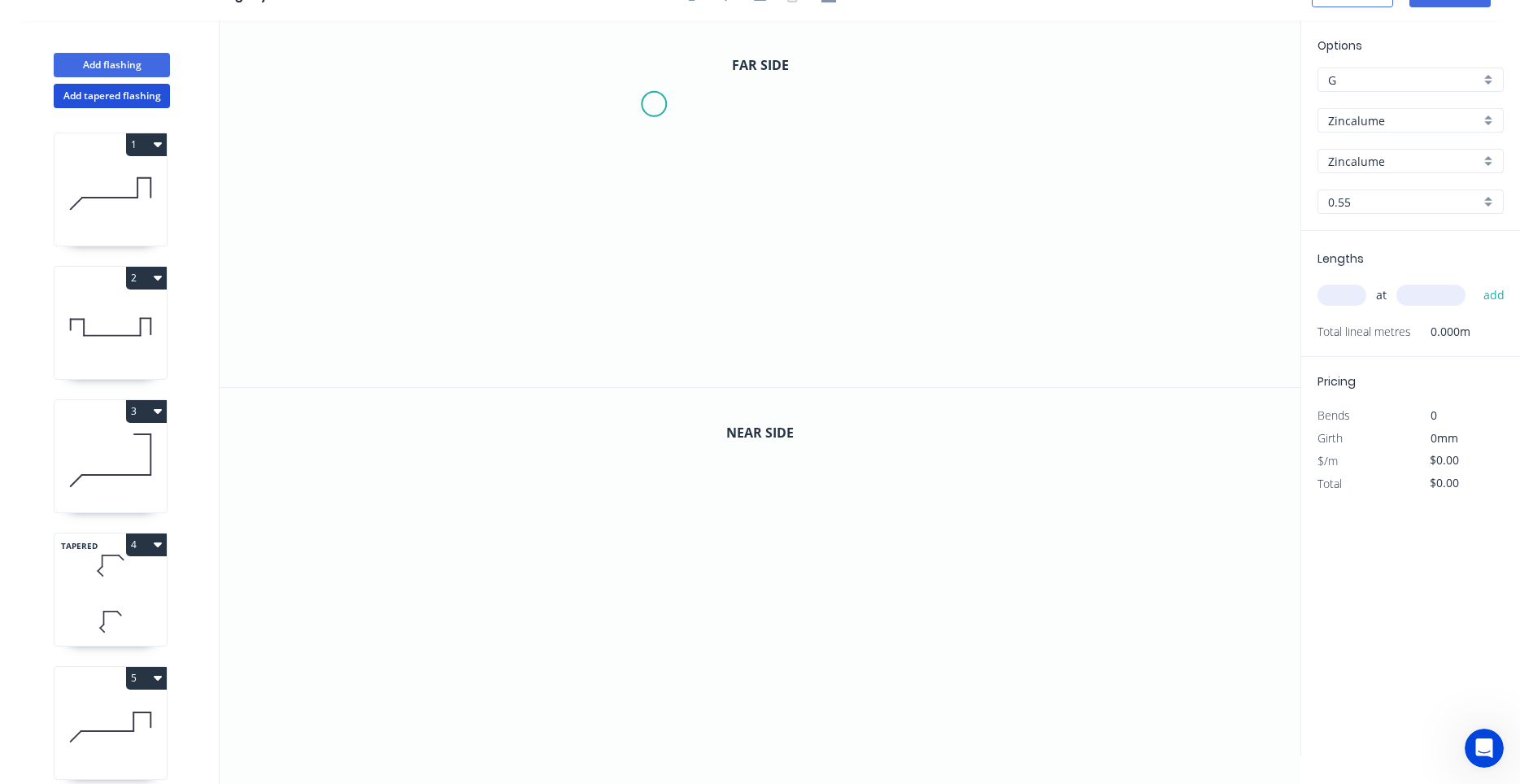
click at [654, 104] on icon "0" at bounding box center [760, 203] width 1081 height 367
click at [971, 95] on icon "0" at bounding box center [760, 203] width 1081 height 367
click at [1024, 173] on icon "0 ?" at bounding box center [760, 203] width 1081 height 367
click at [1024, 173] on circle at bounding box center [1024, 173] width 25 height 25
drag, startPoint x: 1027, startPoint y: 166, endPoint x: 1032, endPoint y: 159, distance: 8.6
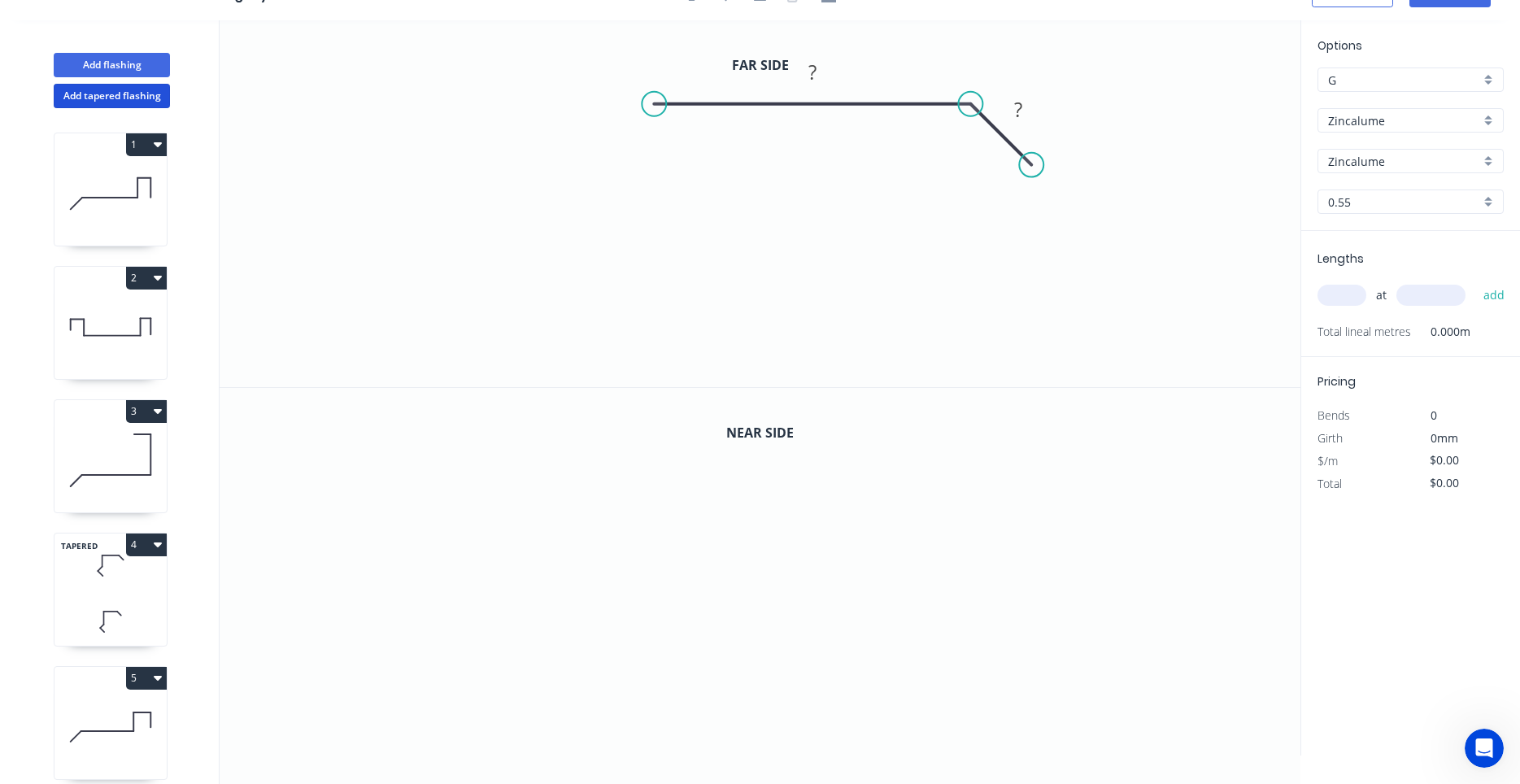
click at [1032, 159] on circle at bounding box center [1031, 165] width 25 height 25
click at [653, 110] on circle at bounding box center [654, 104] width 25 height 25
click at [659, 246] on icon "0 ? ?" at bounding box center [760, 203] width 1081 height 367
click at [609, 286] on icon "0 ? ? ?" at bounding box center [760, 203] width 1081 height 367
click at [653, 340] on icon "0 ? ? ? ?" at bounding box center [760, 203] width 1081 height 367
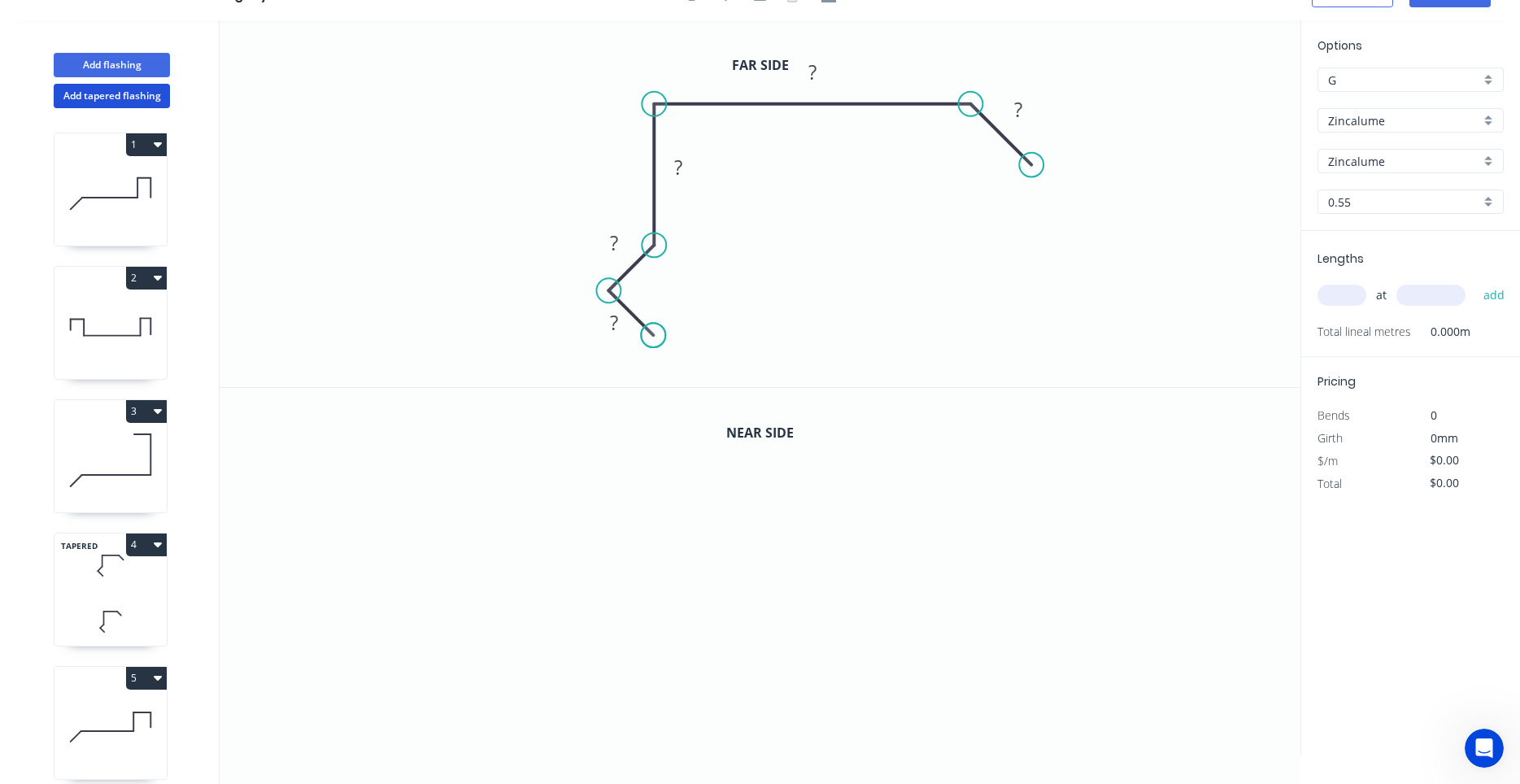
click at [653, 340] on circle at bounding box center [653, 335] width 25 height 25
click at [622, 331] on rect at bounding box center [614, 324] width 32 height 23
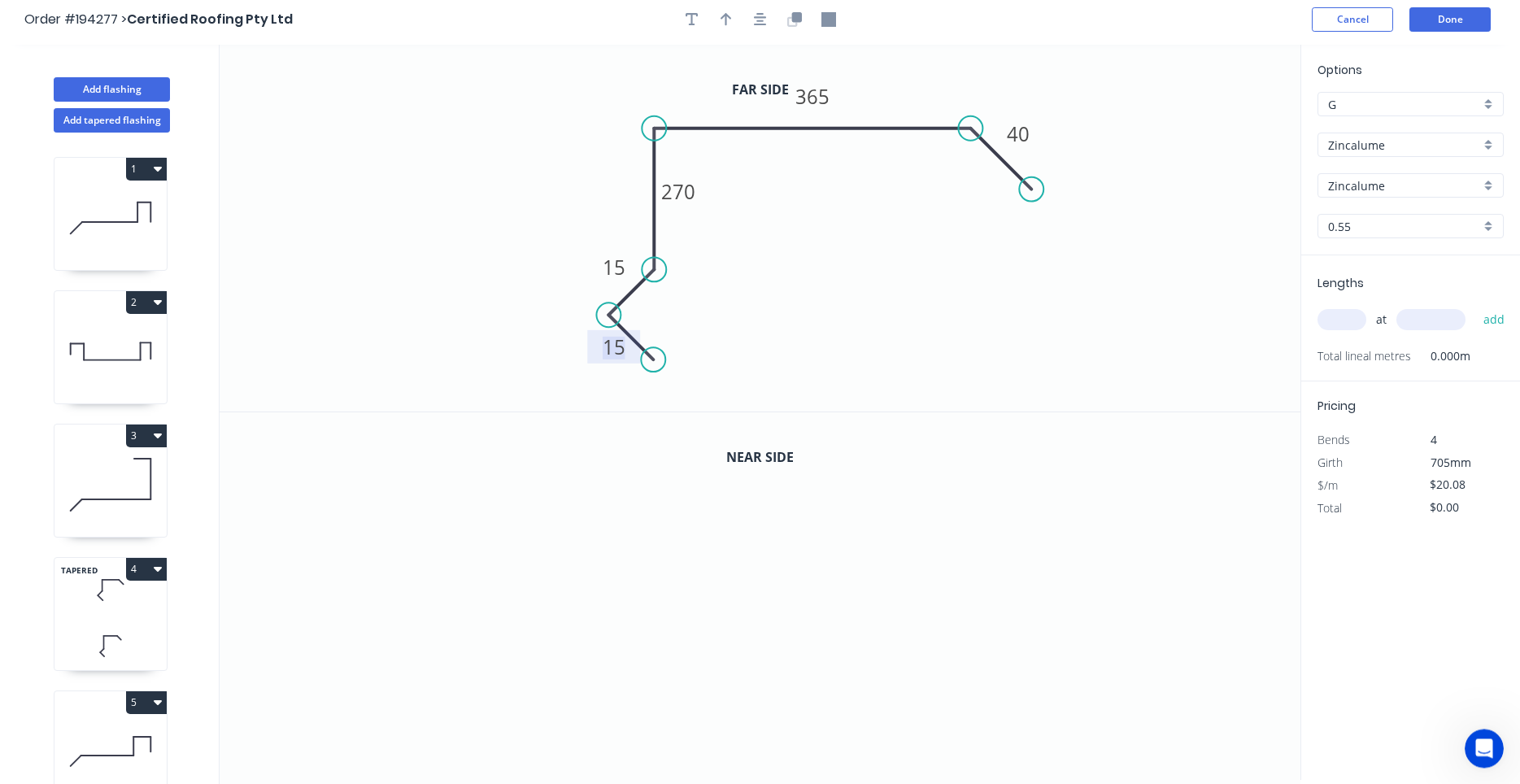
scroll to position [0, 0]
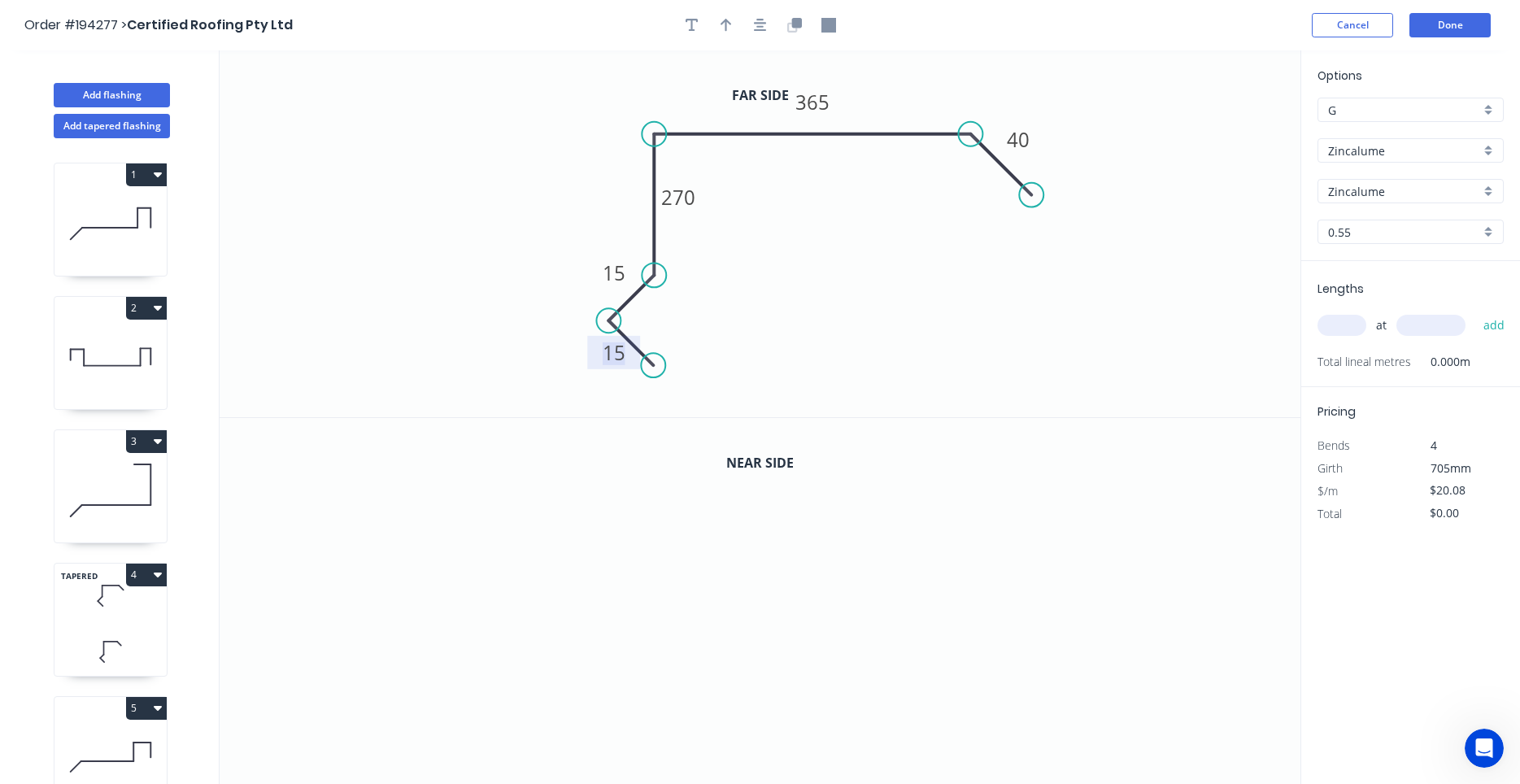
click at [773, 26] on div at bounding box center [760, 25] width 171 height 25
click at [764, 26] on icon "button" at bounding box center [760, 25] width 13 height 15
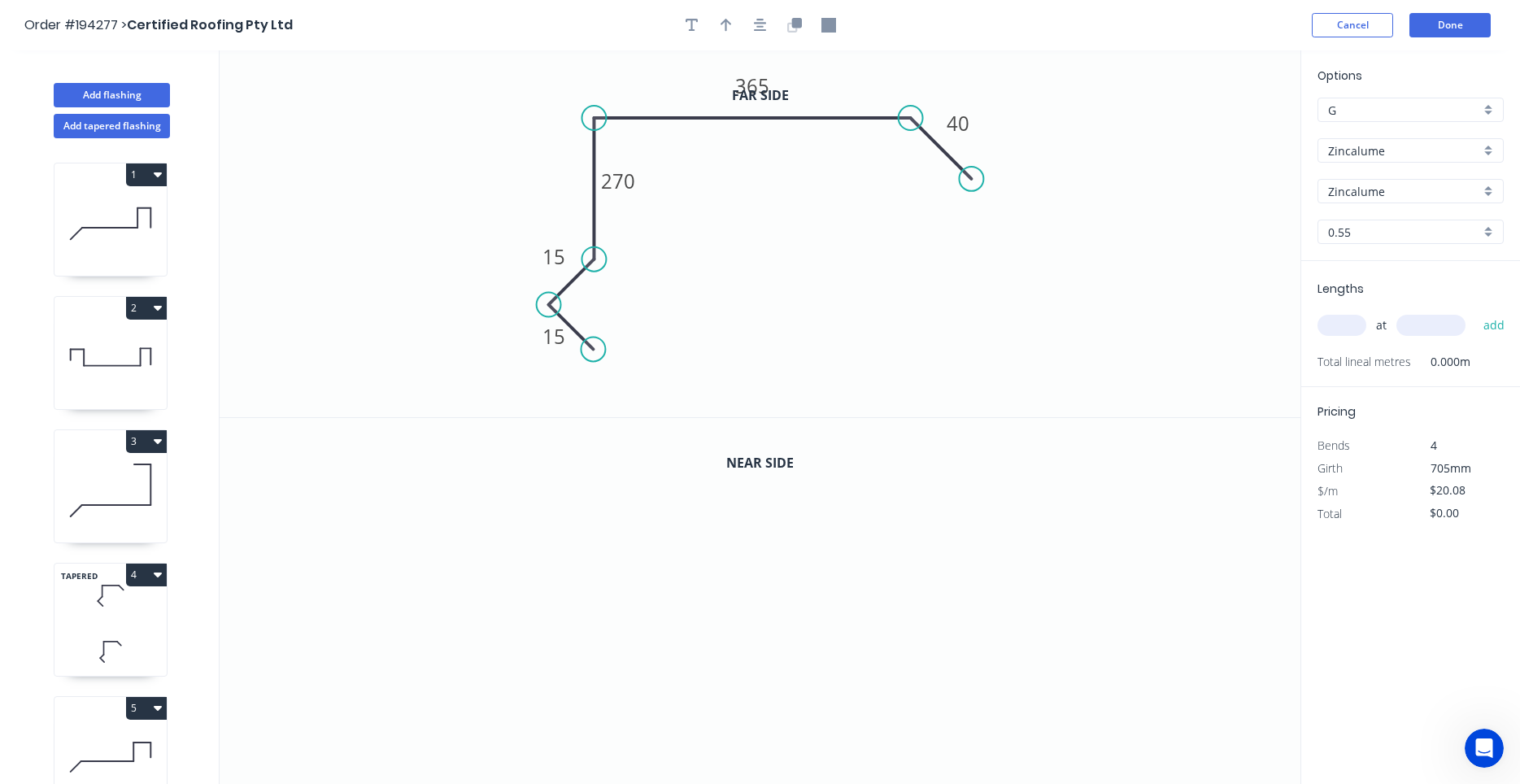
click at [111, 605] on icon at bounding box center [111, 595] width 112 height 48
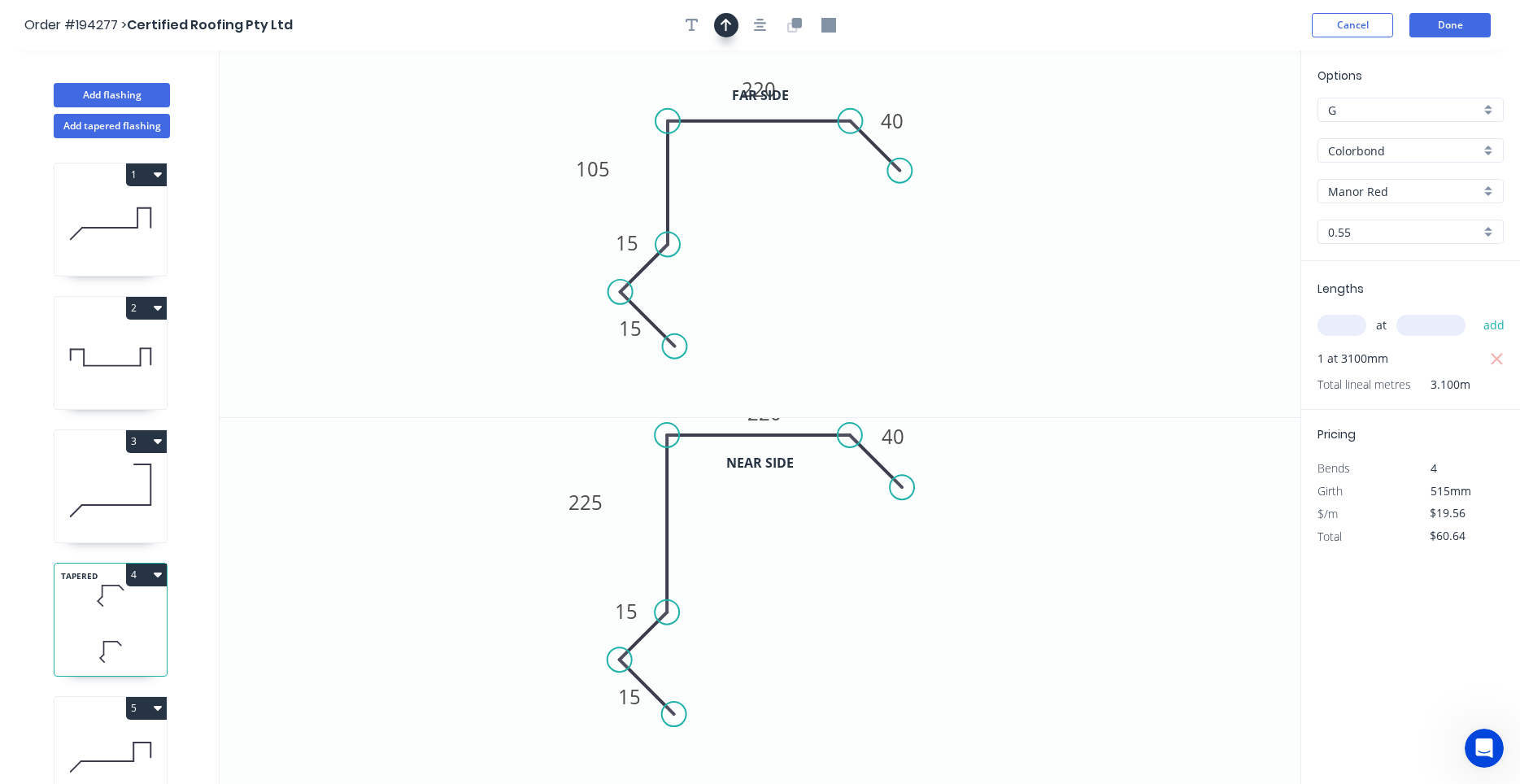
click at [733, 26] on button "button" at bounding box center [726, 25] width 25 height 25
drag, startPoint x: 1220, startPoint y: 132, endPoint x: 843, endPoint y: 80, distance: 380.6
click at [843, 80] on icon at bounding box center [842, 61] width 15 height 52
click at [842, 80] on icon at bounding box center [842, 61] width 15 height 52
drag, startPoint x: 842, startPoint y: 80, endPoint x: 799, endPoint y: 98, distance: 46.6
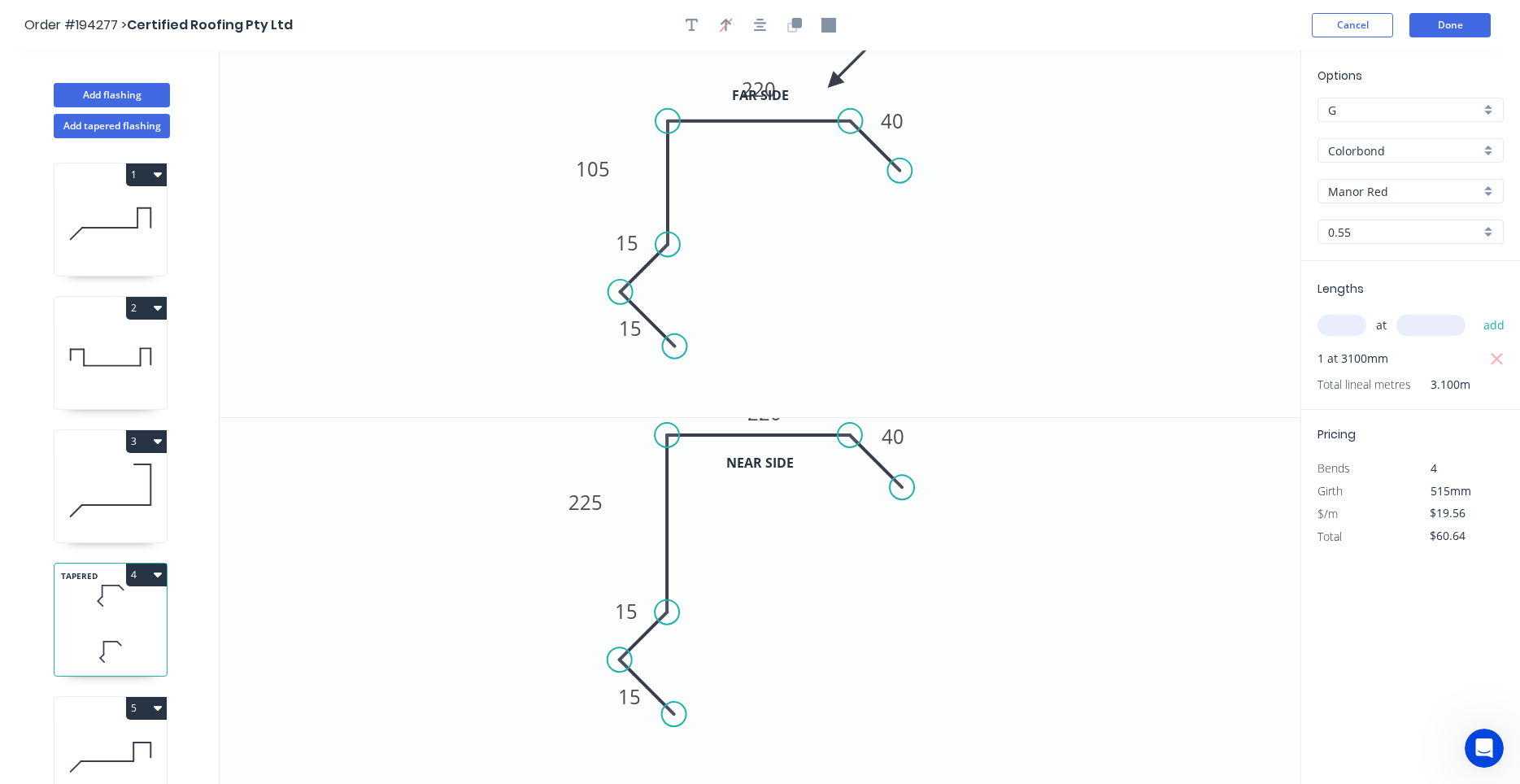
click at [826, 82] on icon at bounding box center [846, 69] width 47 height 47
click at [50, 505] on div "1 2 3 TAPERED 4 5 TAPERED 6" at bounding box center [112, 476] width 214 height 676
click at [75, 496] on icon at bounding box center [111, 490] width 112 height 104
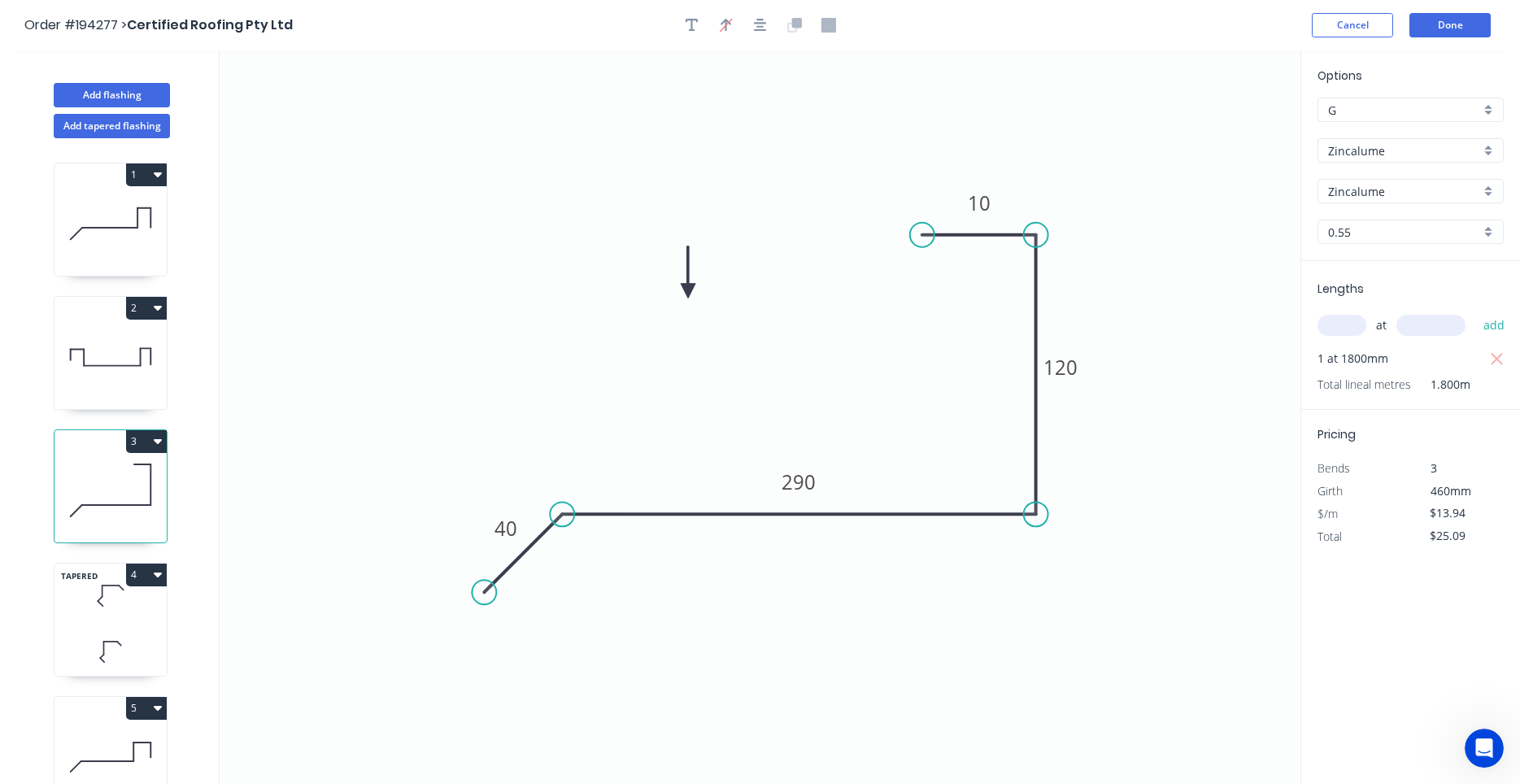
click at [99, 356] on icon at bounding box center [111, 357] width 112 height 104
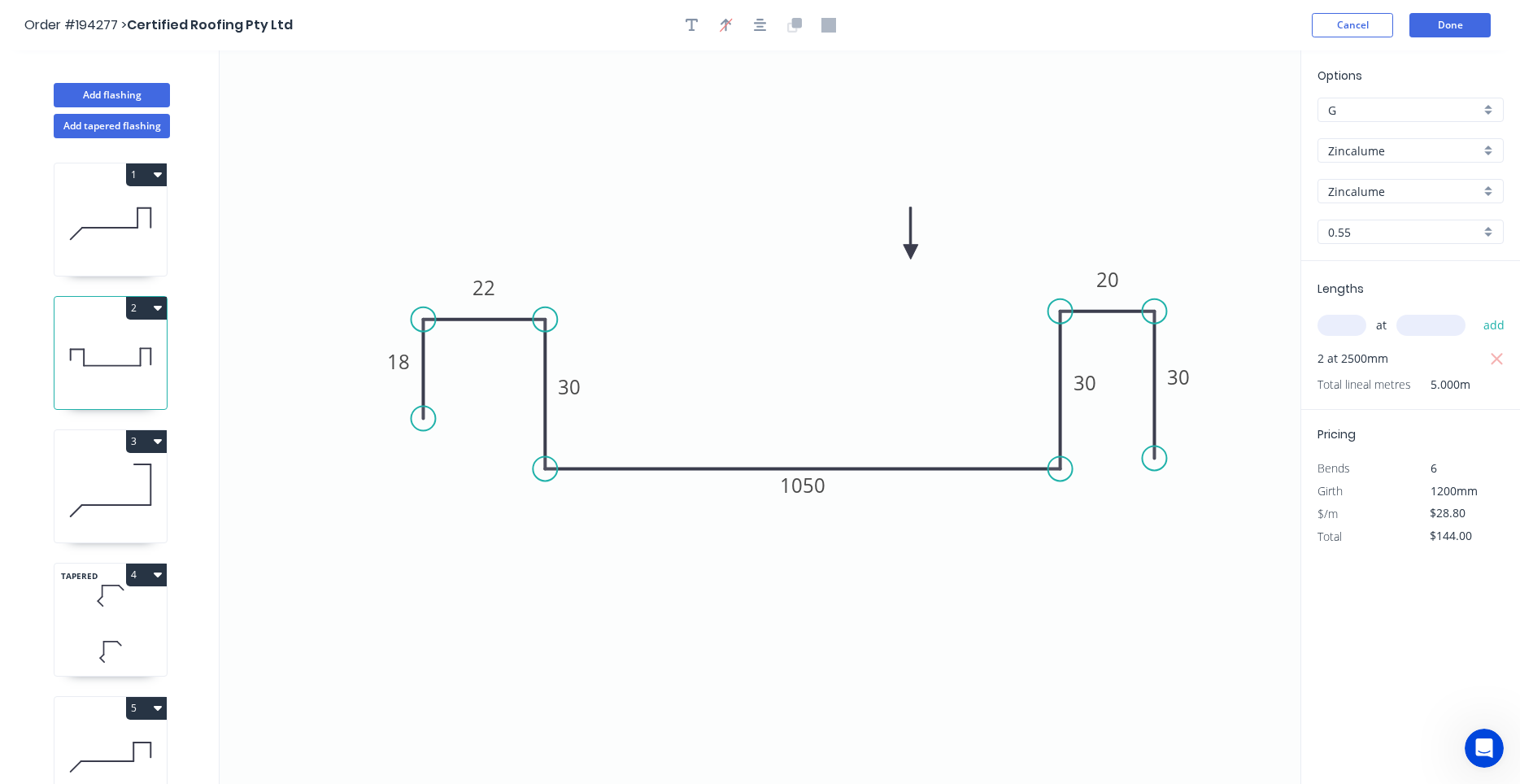
drag, startPoint x: 1216, startPoint y: 132, endPoint x: 779, endPoint y: 299, distance: 467.8
click at [903, 260] on icon at bounding box center [910, 232] width 15 height 52
click at [123, 503] on icon at bounding box center [111, 490] width 112 height 104
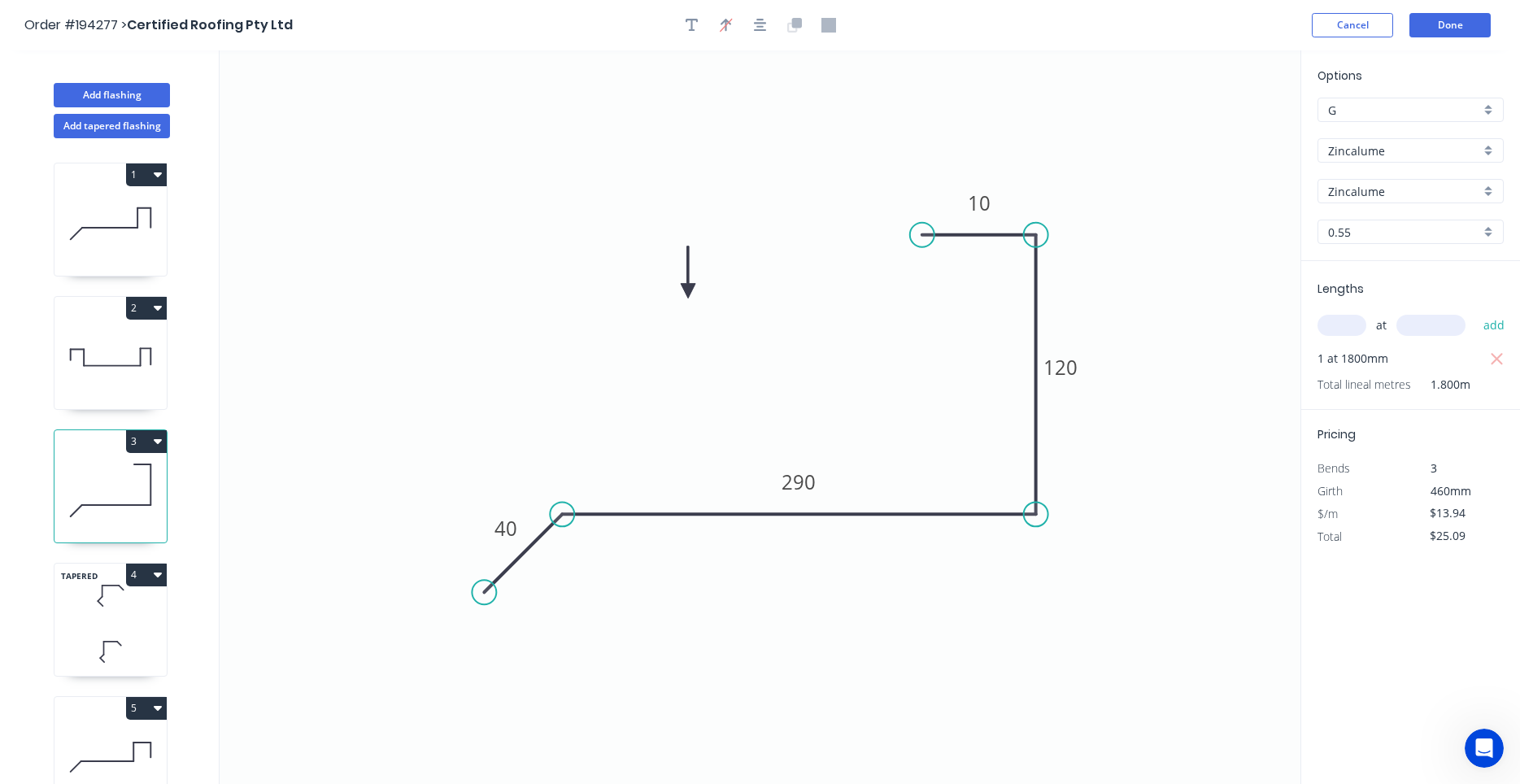
click at [126, 230] on icon at bounding box center [111, 224] width 112 height 104
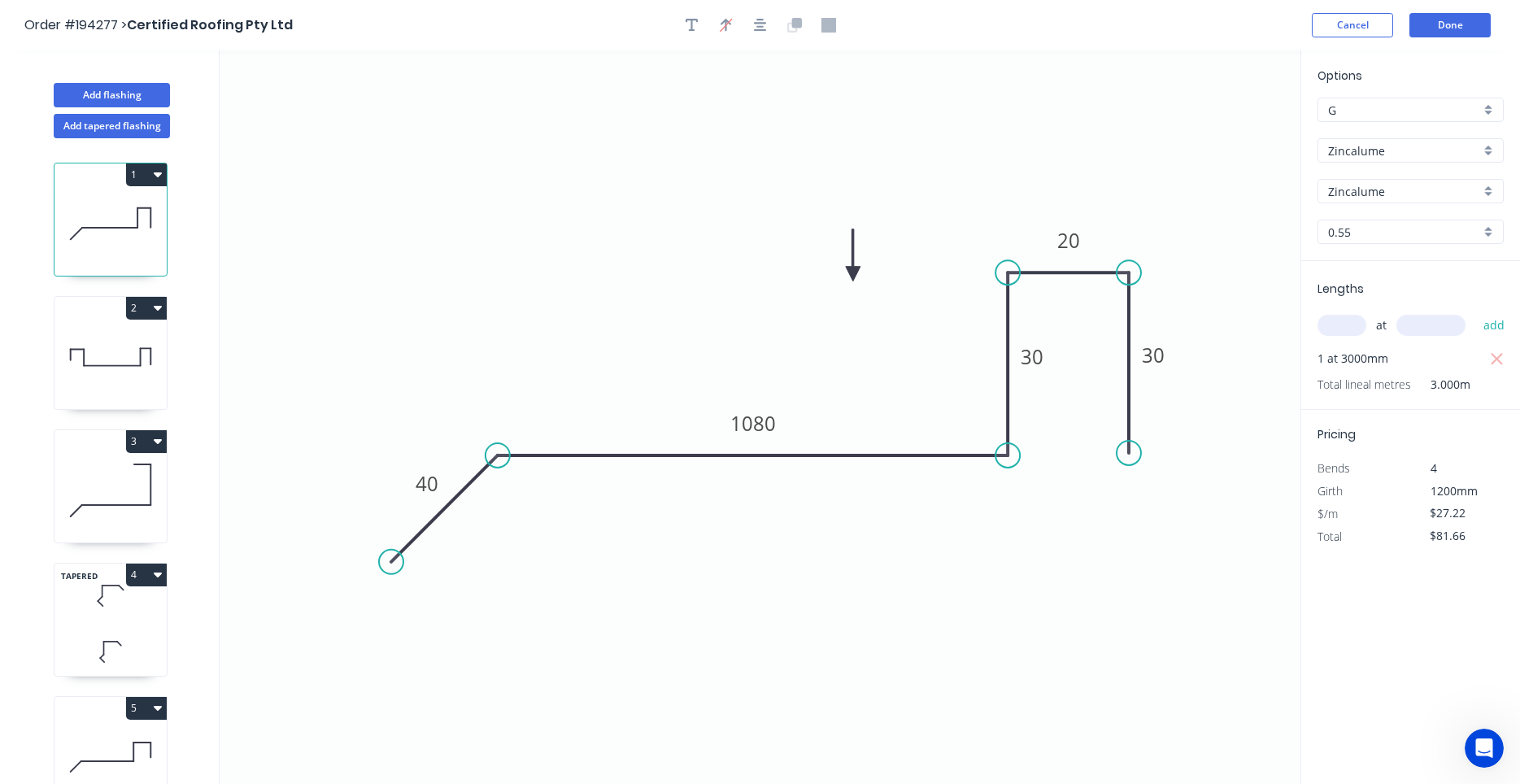
click at [131, 604] on icon at bounding box center [111, 595] width 112 height 48
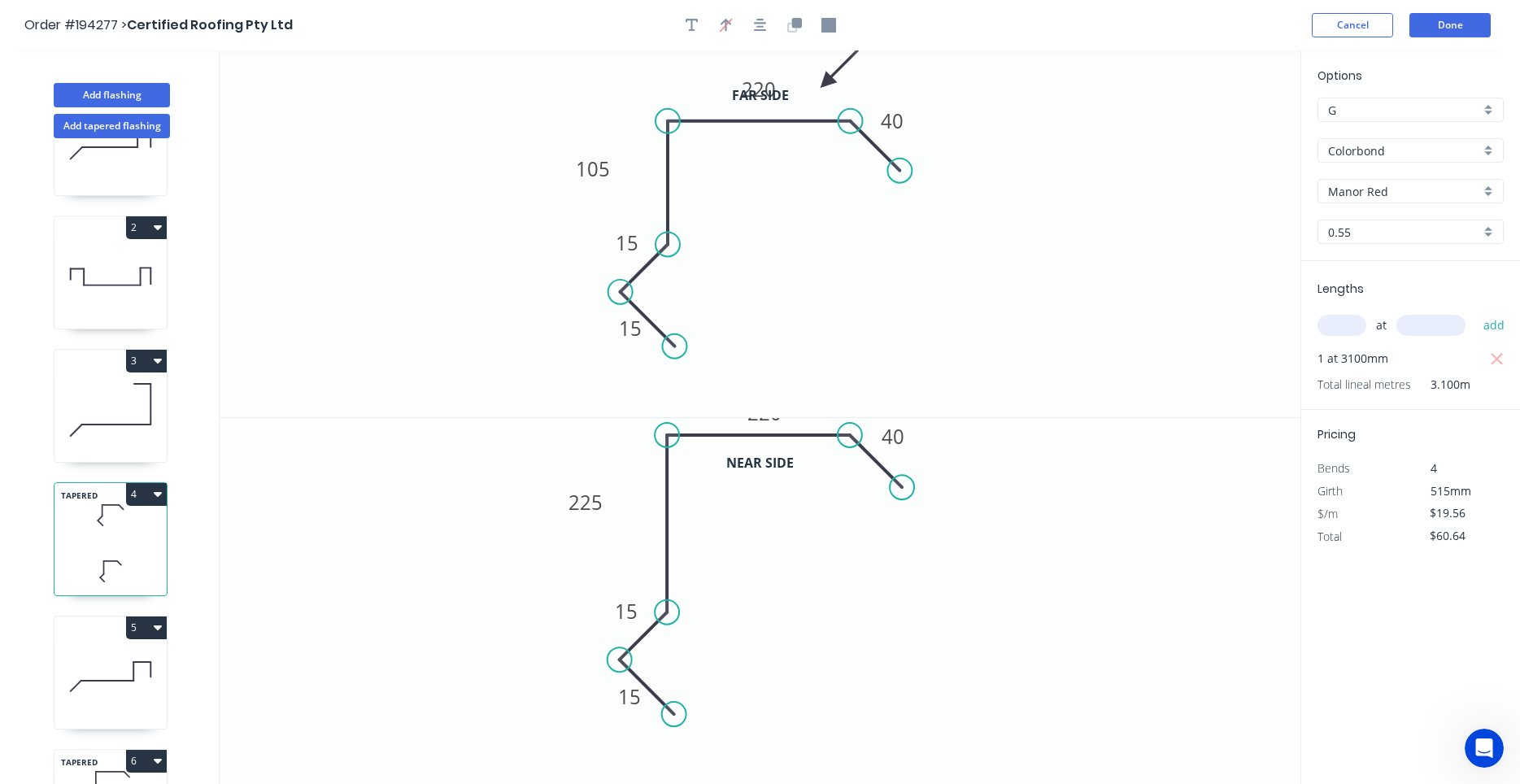
scroll to position [149, 0]
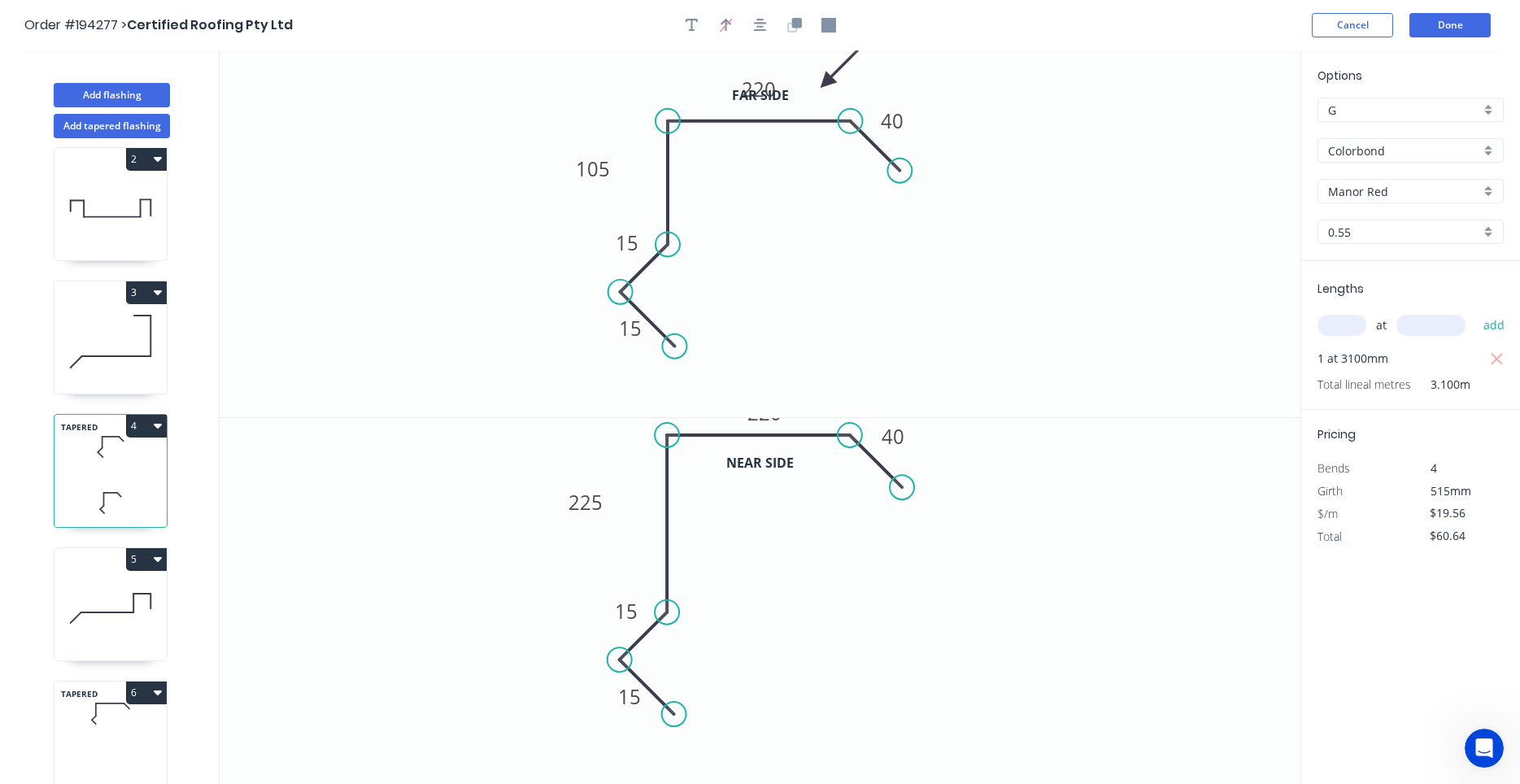
click at [123, 636] on icon at bounding box center [111, 608] width 112 height 104
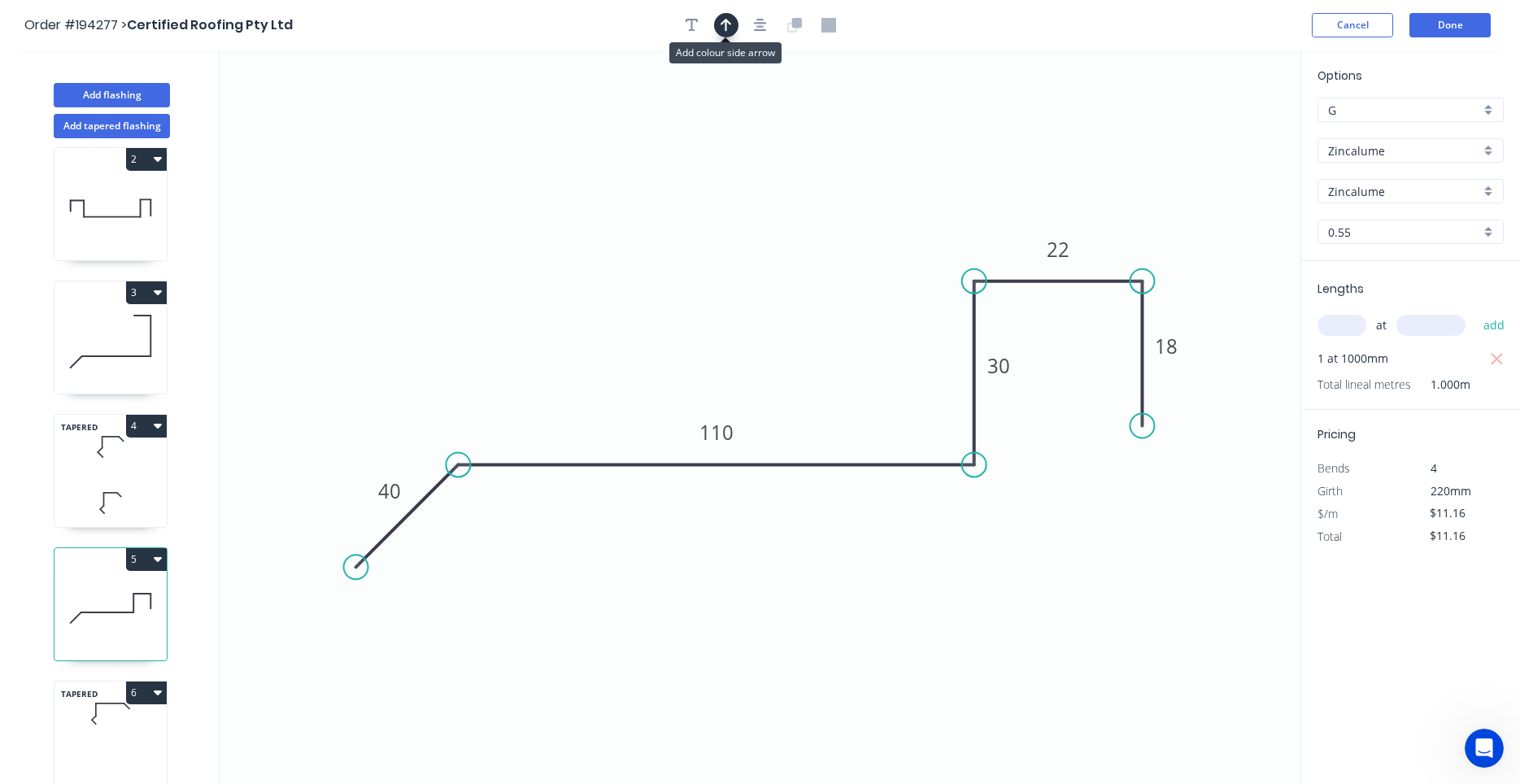
click at [730, 18] on button "button" at bounding box center [726, 25] width 25 height 25
drag, startPoint x: 1217, startPoint y: 125, endPoint x: 840, endPoint y: 271, distance: 404.3
click at [840, 271] on icon at bounding box center [840, 252] width 15 height 52
click at [117, 723] on icon at bounding box center [111, 713] width 112 height 48
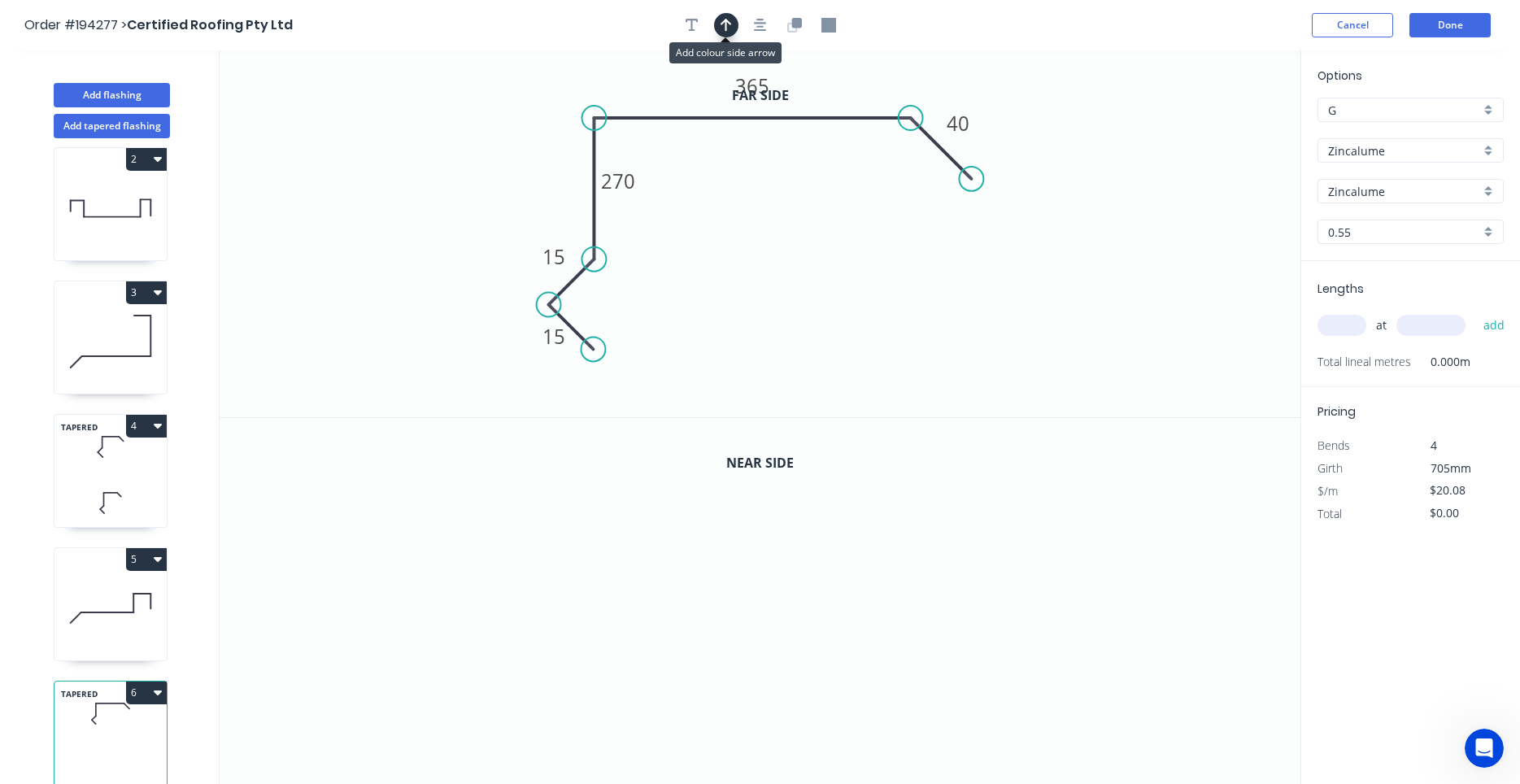
click at [729, 20] on icon "button" at bounding box center [726, 25] width 11 height 15
click at [1216, 129] on icon at bounding box center [1218, 112] width 15 height 52
click at [1216, 129] on icon at bounding box center [1215, 110] width 15 height 52
drag, startPoint x: 1216, startPoint y: 129, endPoint x: 845, endPoint y: 86, distance: 373.5
click at [845, 86] on icon at bounding box center [860, 74] width 47 height 47
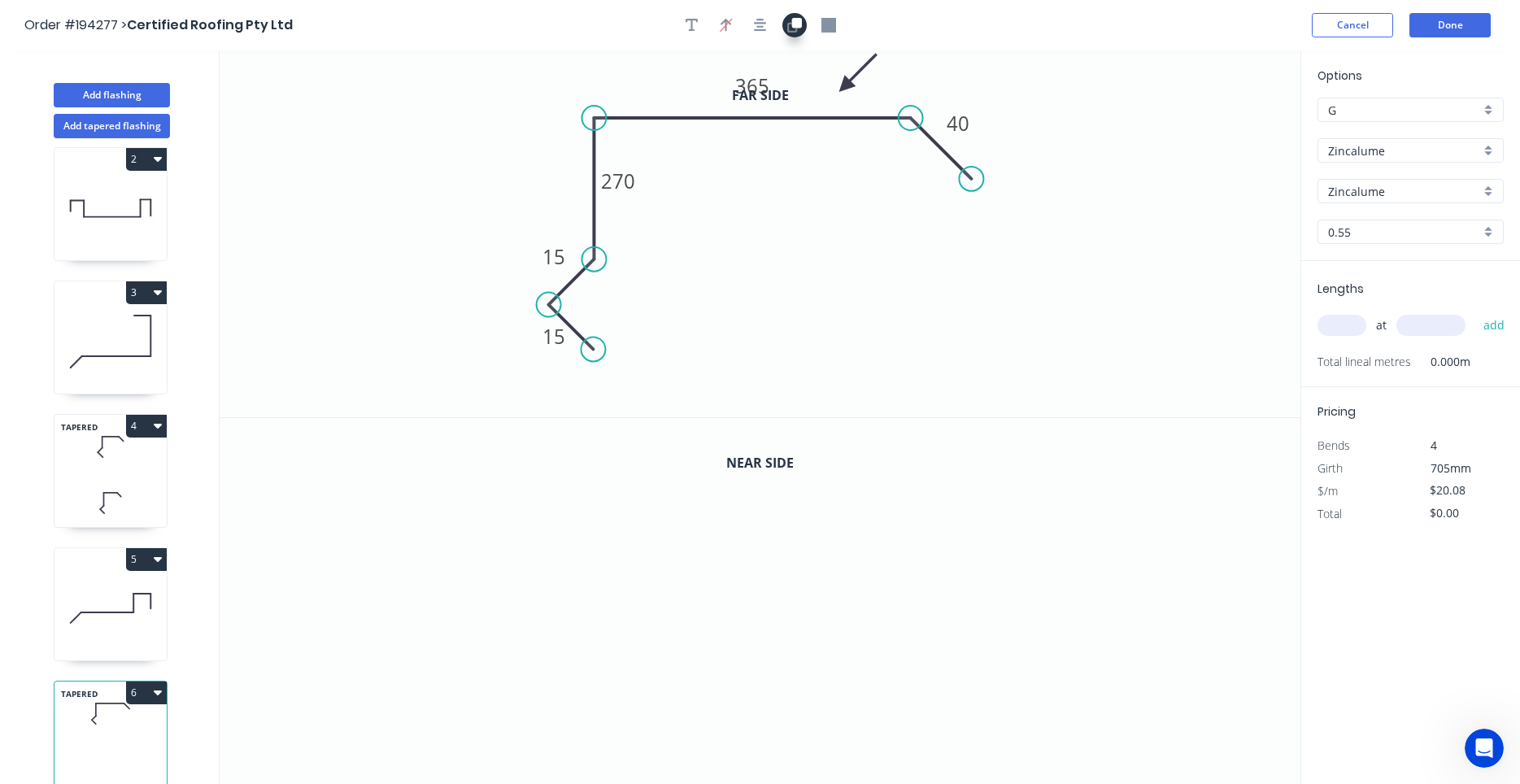
click at [792, 24] on g "button" at bounding box center [795, 25] width 15 height 15
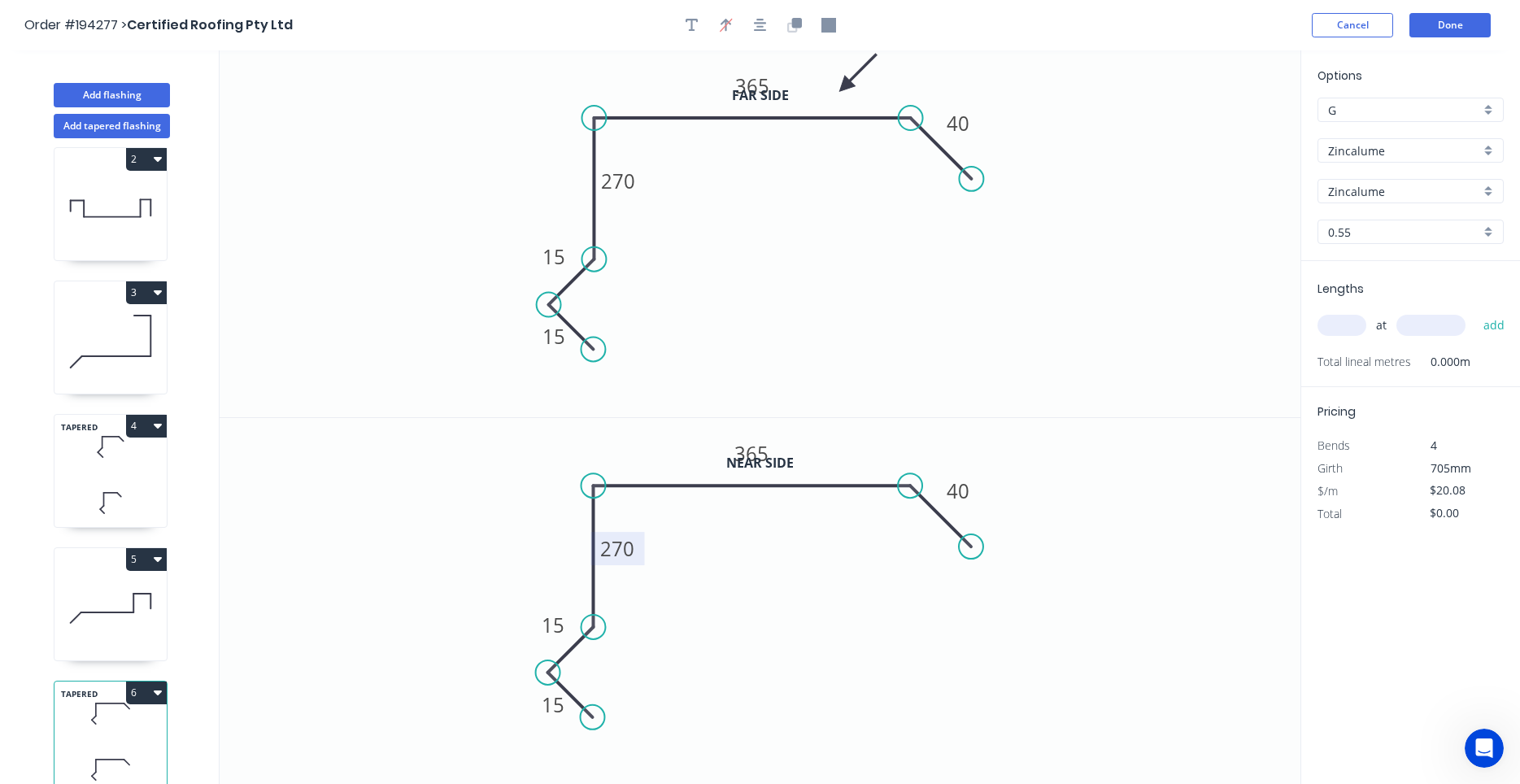
click at [621, 538] on tspan "270" at bounding box center [617, 548] width 34 height 27
click at [724, 484] on icon "0 15 15 115 365 40" at bounding box center [760, 602] width 1081 height 367
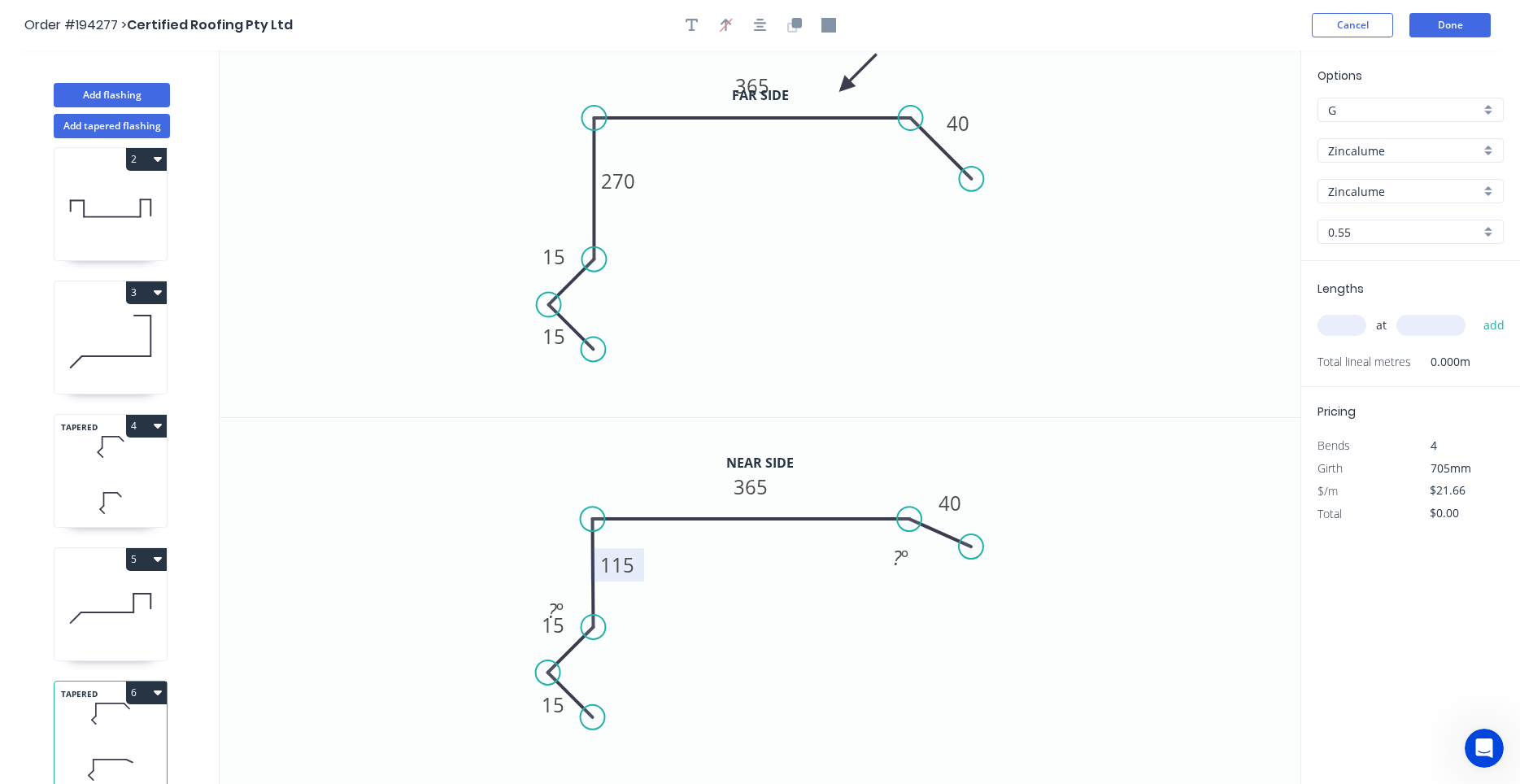
drag, startPoint x: 722, startPoint y: 487, endPoint x: 721, endPoint y: 520, distance: 33.0
click at [721, 519] on icon at bounding box center [752, 519] width 318 height 0
drag, startPoint x: 974, startPoint y: 548, endPoint x: 966, endPoint y: 570, distance: 23.4
click at [966, 570] on circle at bounding box center [966, 574] width 25 height 25
click at [592, 628] on circle at bounding box center [594, 627] width 25 height 25
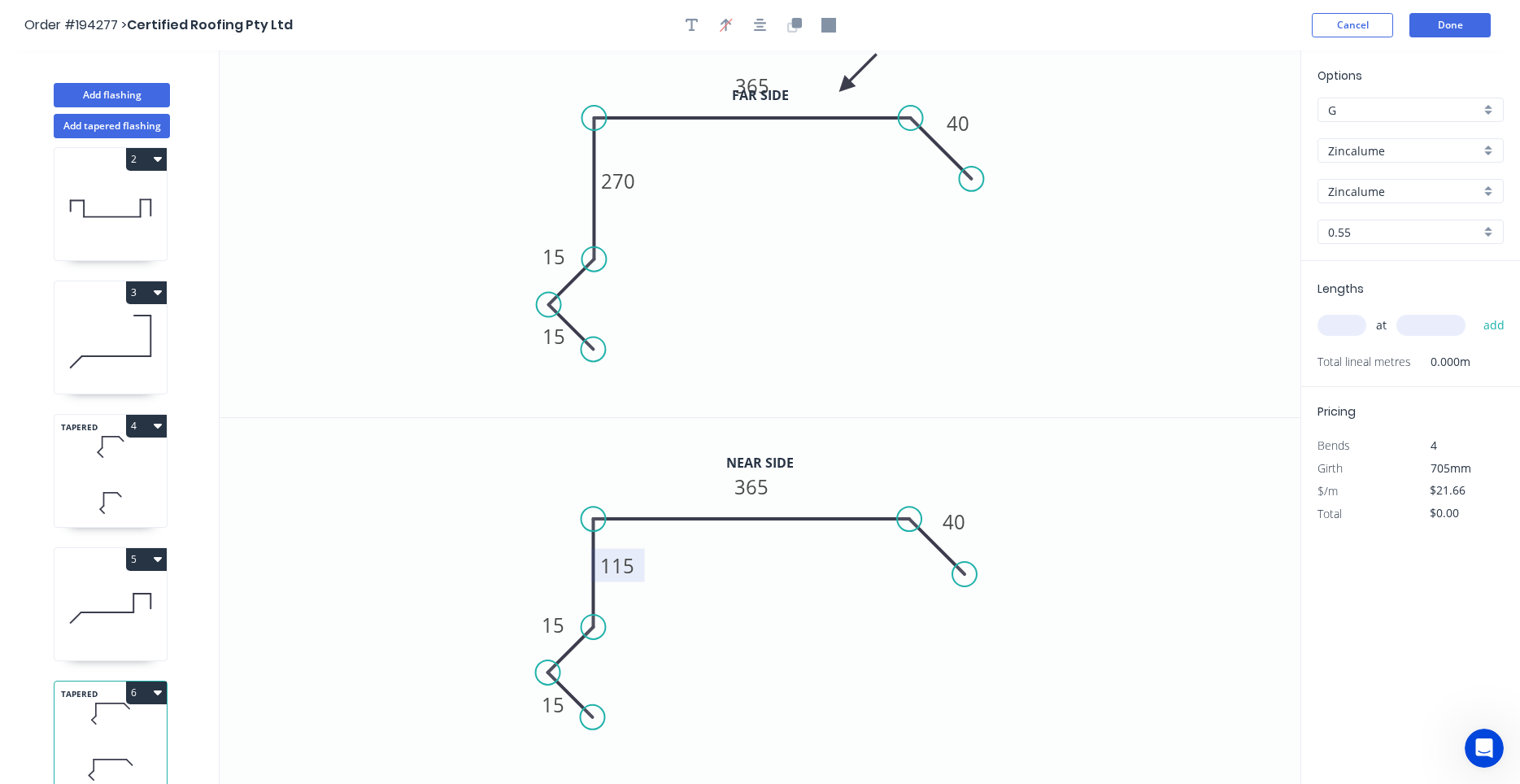
click at [601, 521] on circle at bounding box center [594, 519] width 25 height 25
click at [1352, 331] on input "text" at bounding box center [1342, 325] width 49 height 21
click at [1475, 311] on button "add" at bounding box center [1495, 325] width 39 height 28
click at [1464, 32] on button "Done" at bounding box center [1450, 25] width 82 height 25
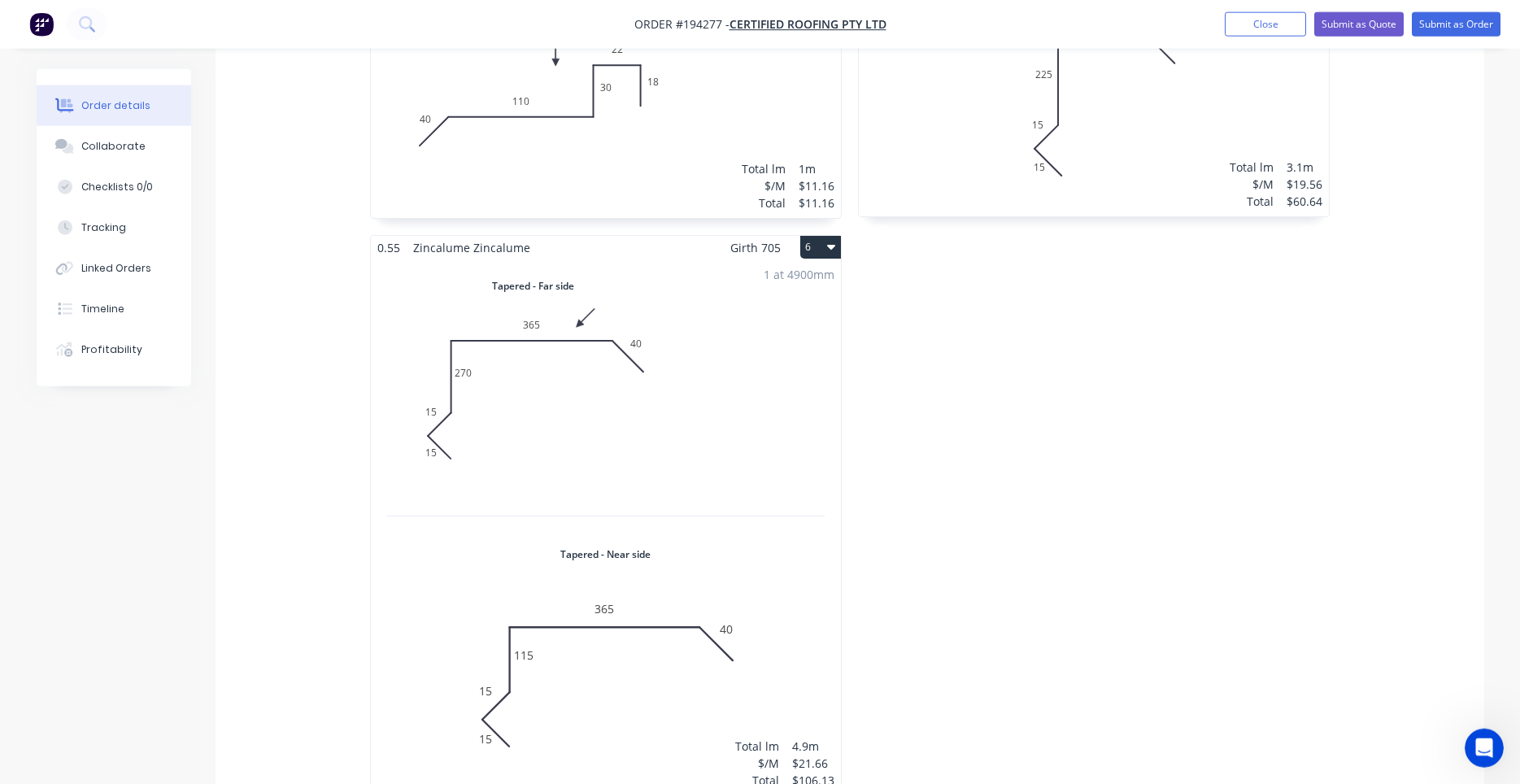
scroll to position [1106, 0]
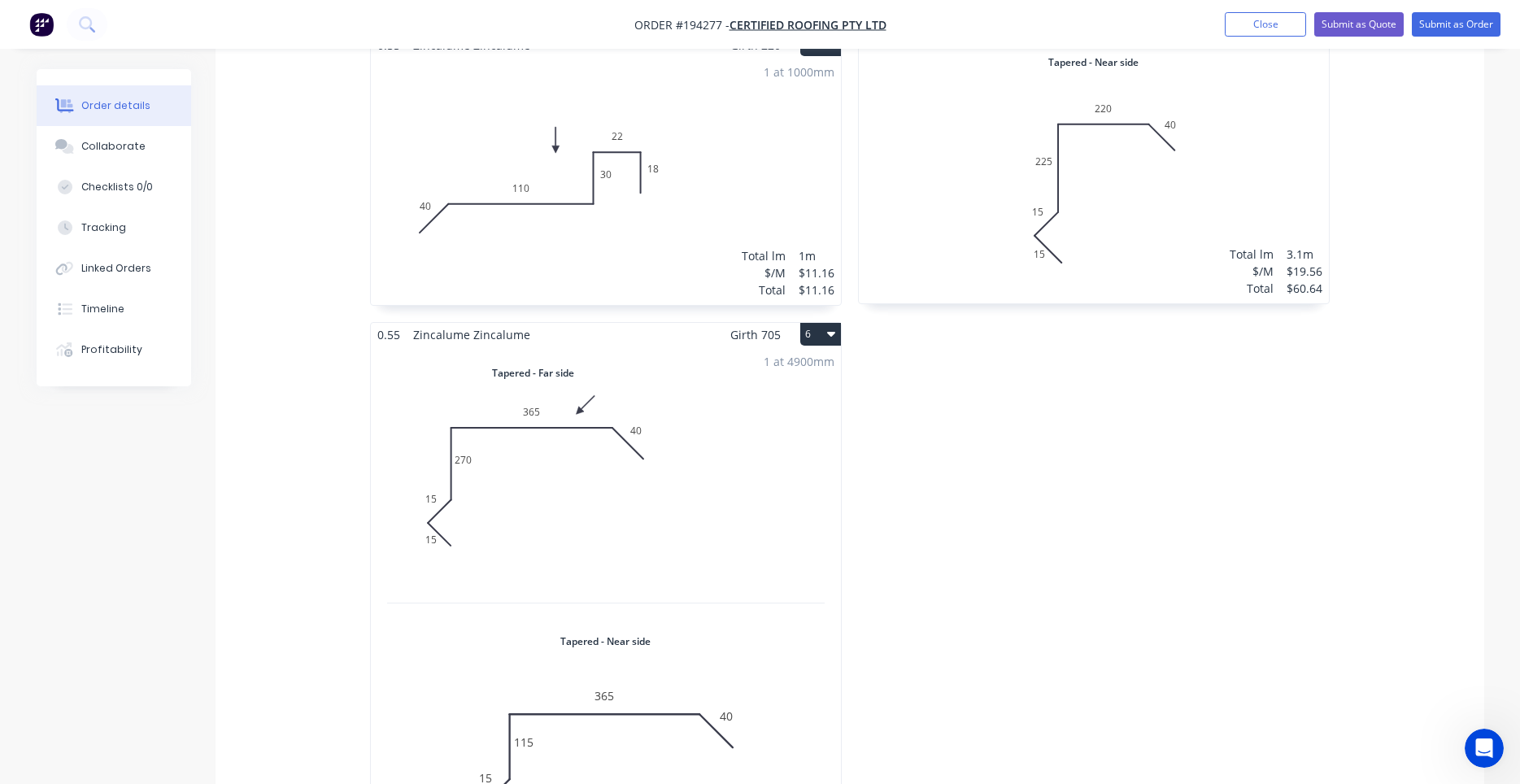
click at [725, 420] on div "1 at 4900mm Total lm $/M Total 4.9m $21.66 $106.13" at bounding box center [606, 614] width 470 height 536
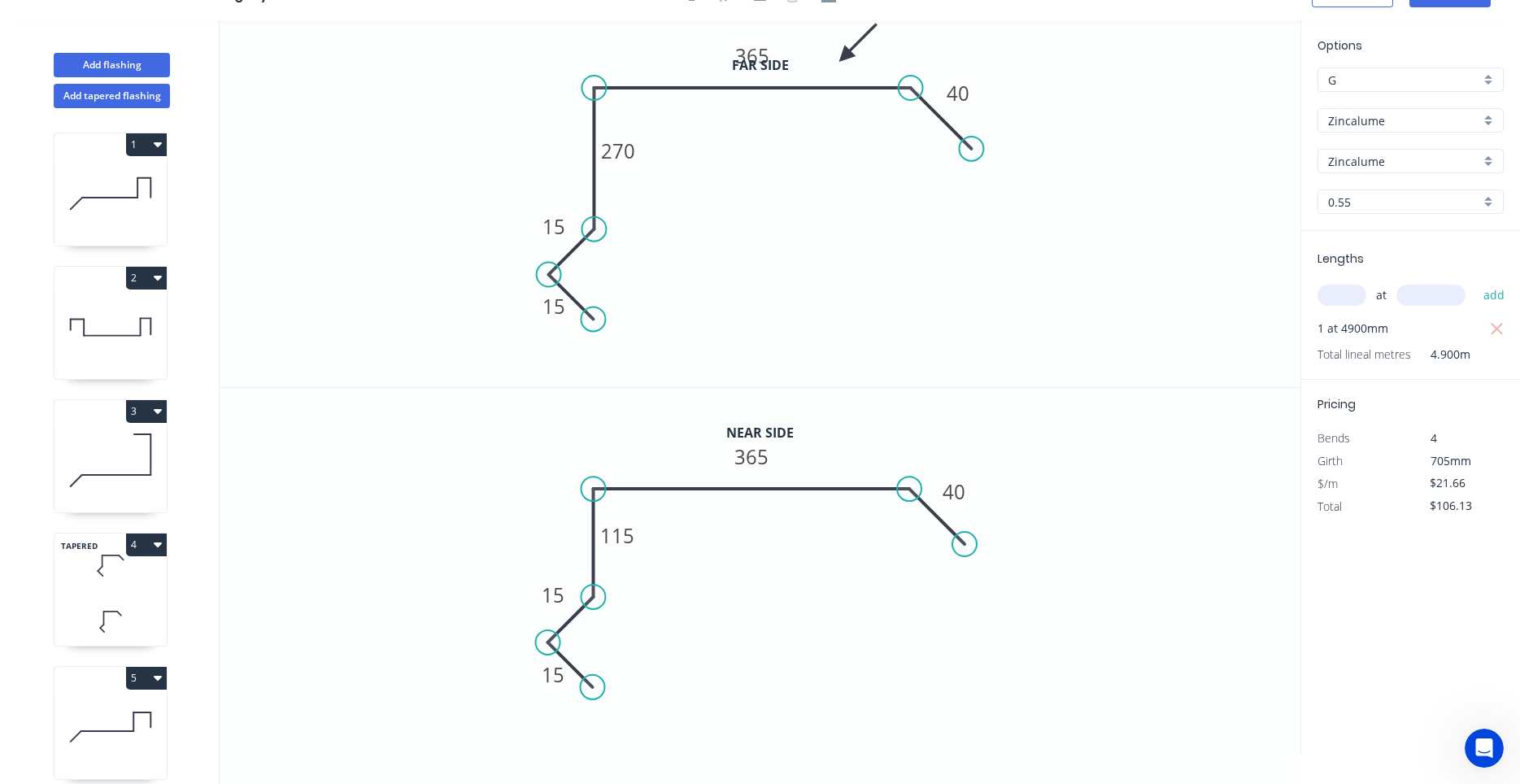
scroll to position [30, 0]
click at [1433, 127] on input "Zincalume" at bounding box center [1403, 120] width 152 height 17
click at [1422, 152] on div "Colorbond" at bounding box center [1410, 152] width 184 height 28
click at [1415, 172] on div "aNoColor" at bounding box center [1410, 161] width 186 height 25
click at [1419, 162] on input "text" at bounding box center [1403, 160] width 152 height 17
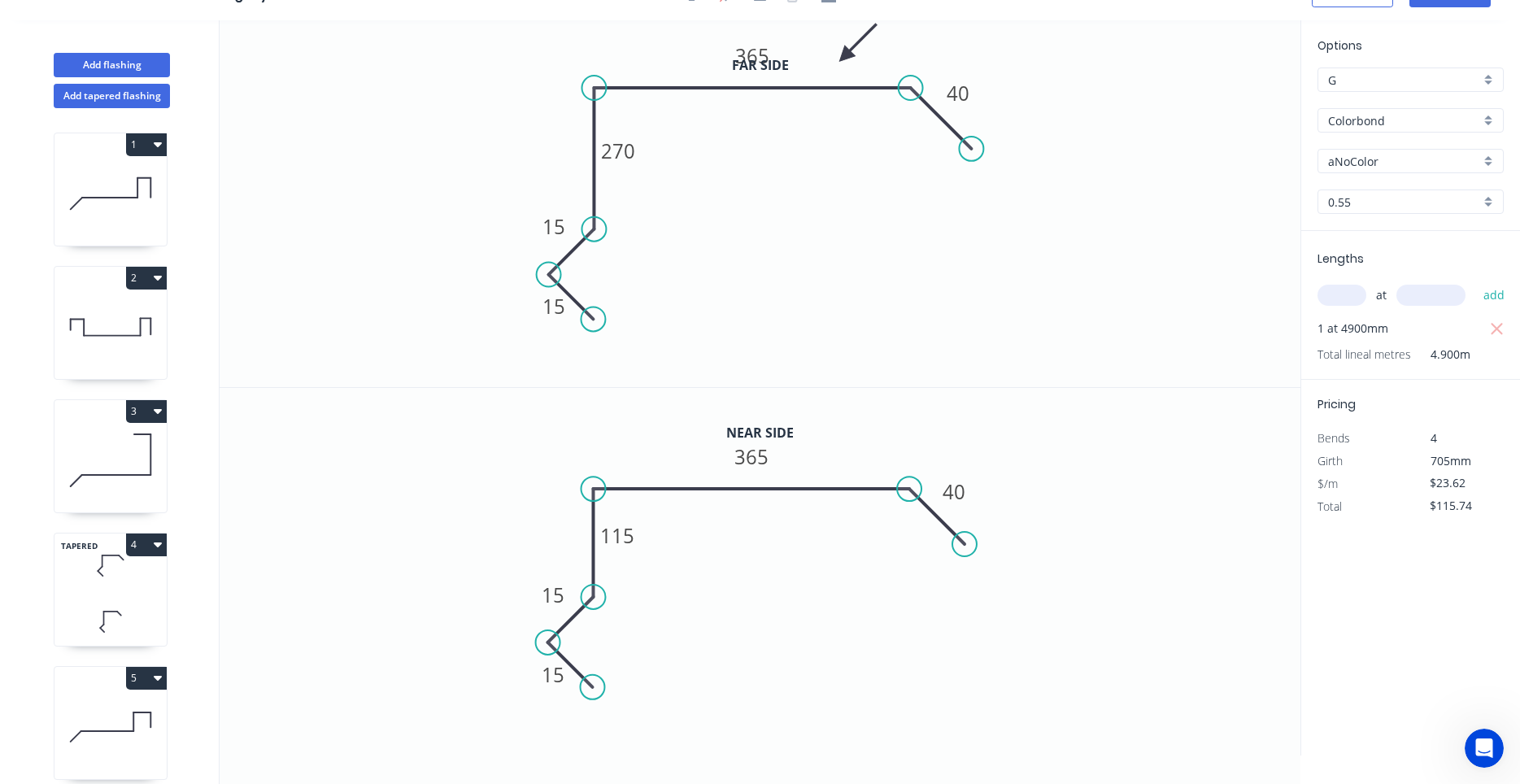
click at [1419, 162] on input "aNoColor" at bounding box center [1403, 160] width 152 height 17
click at [1394, 261] on div "Manor Red" at bounding box center [1410, 261] width 184 height 28
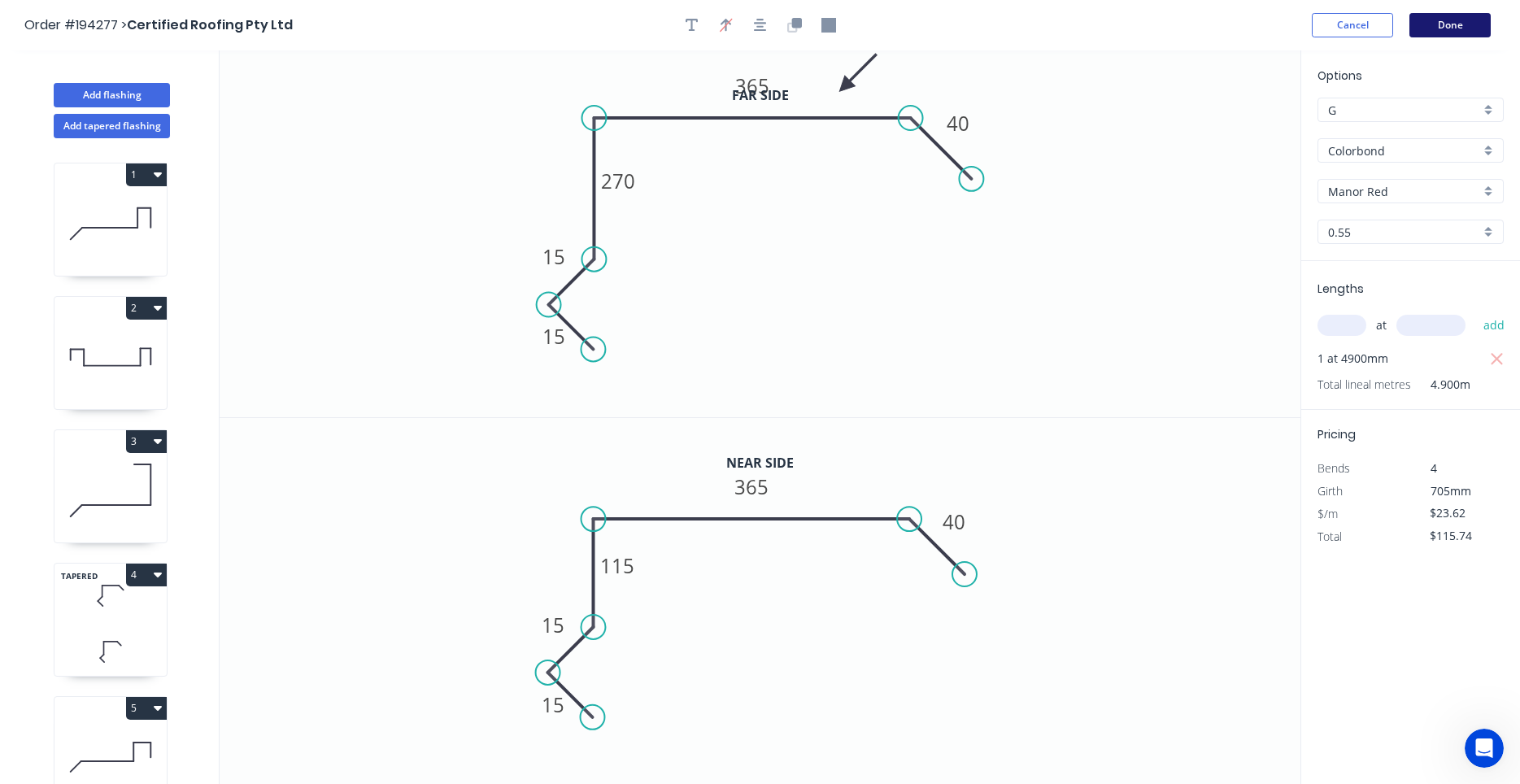
click at [1445, 25] on button "Done" at bounding box center [1450, 25] width 82 height 25
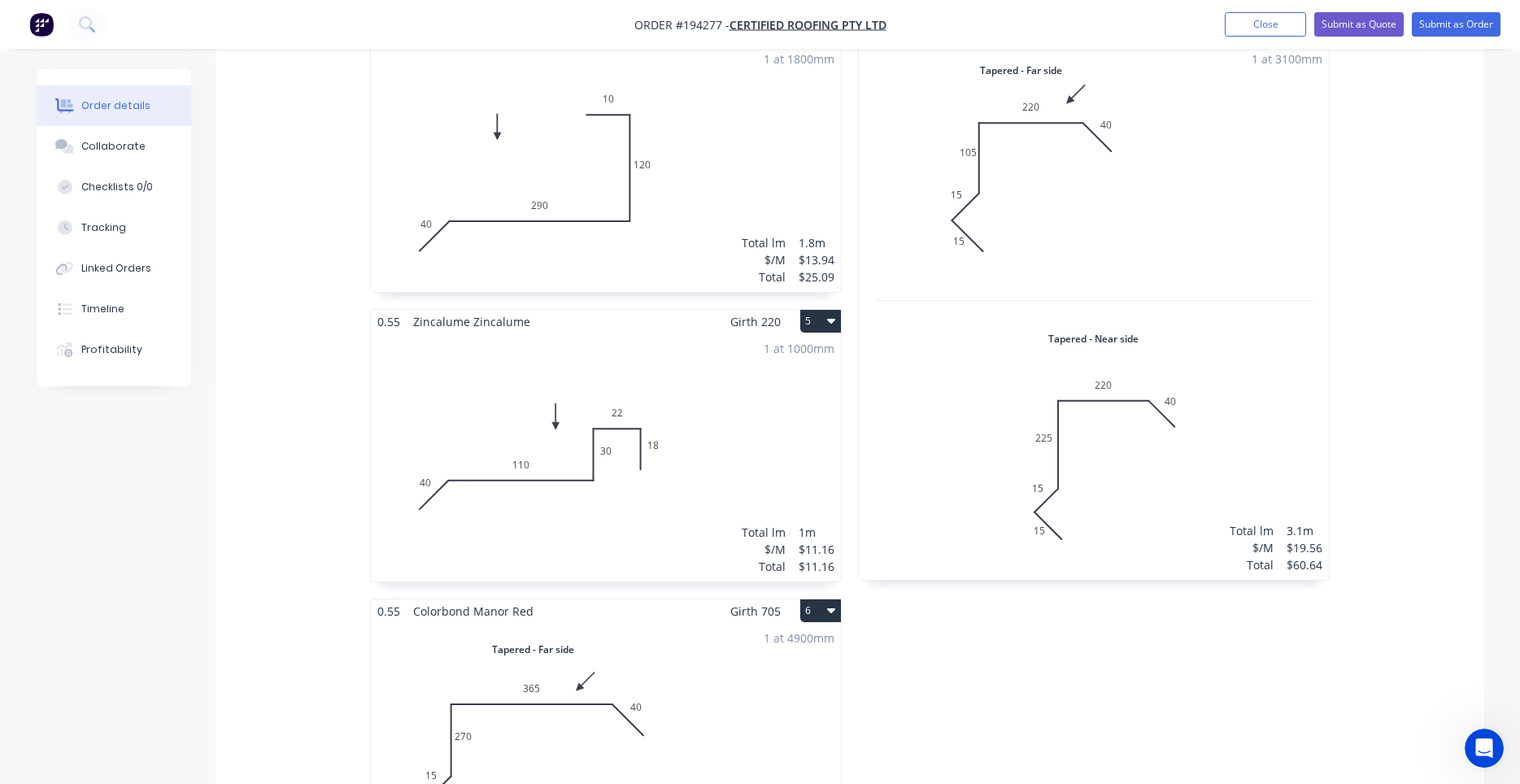
scroll to position [1382, 0]
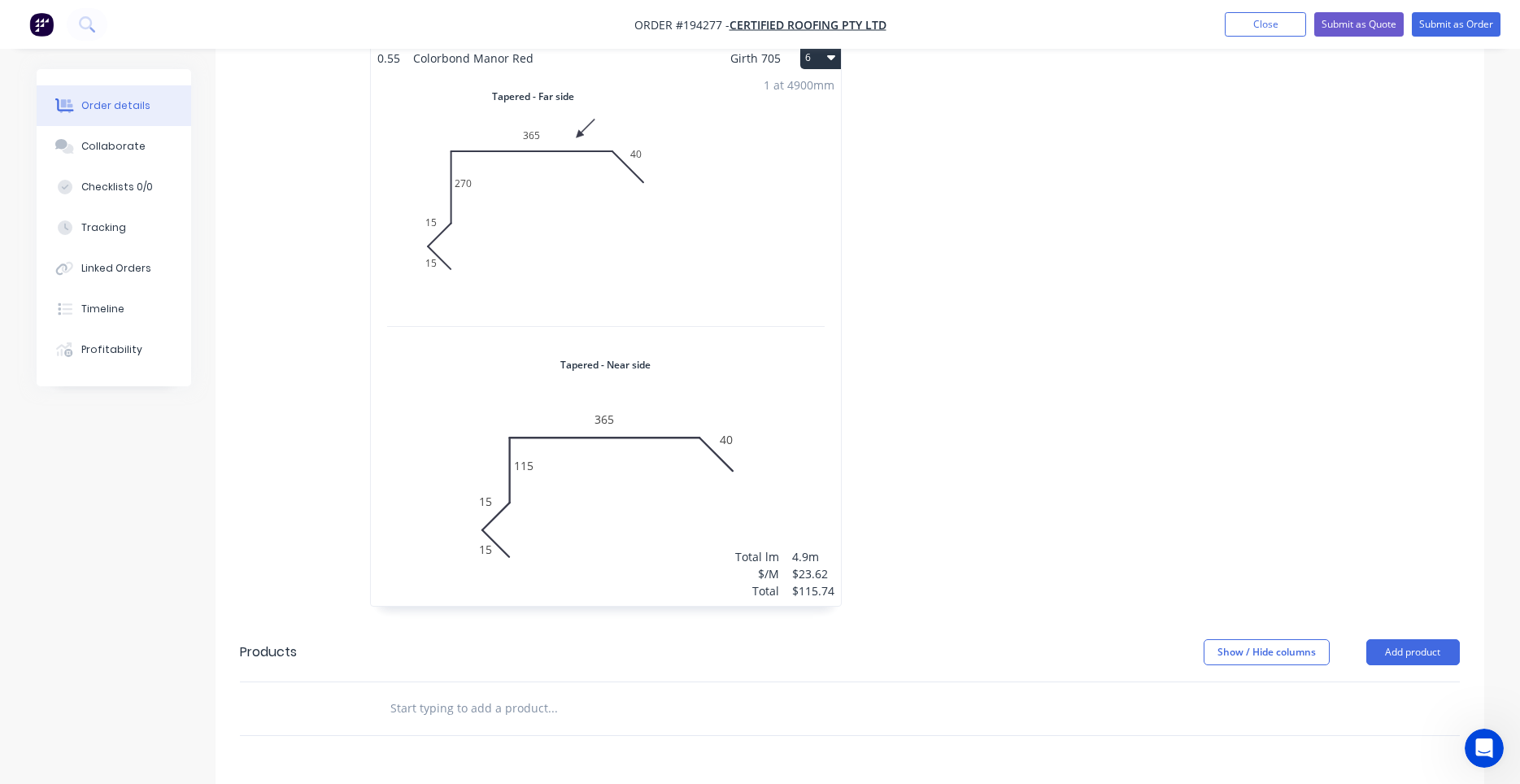
click at [777, 317] on div "1 at 4900mm Total lm $/M Total 4.9m $23.62 $115.74" at bounding box center [606, 338] width 470 height 536
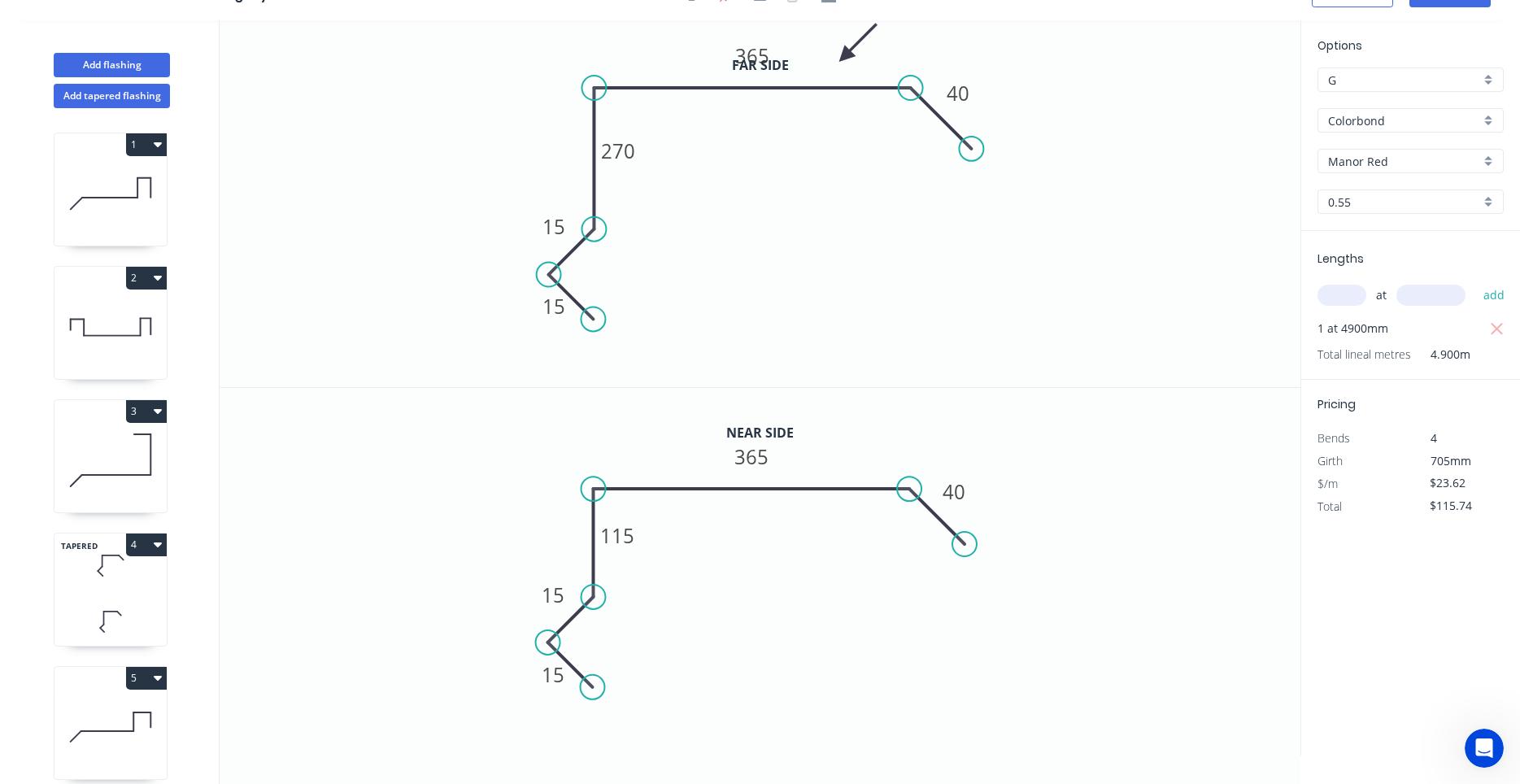
scroll to position [30, 0]
click at [149, 68] on button "Add flashing" at bounding box center [111, 65] width 117 height 25
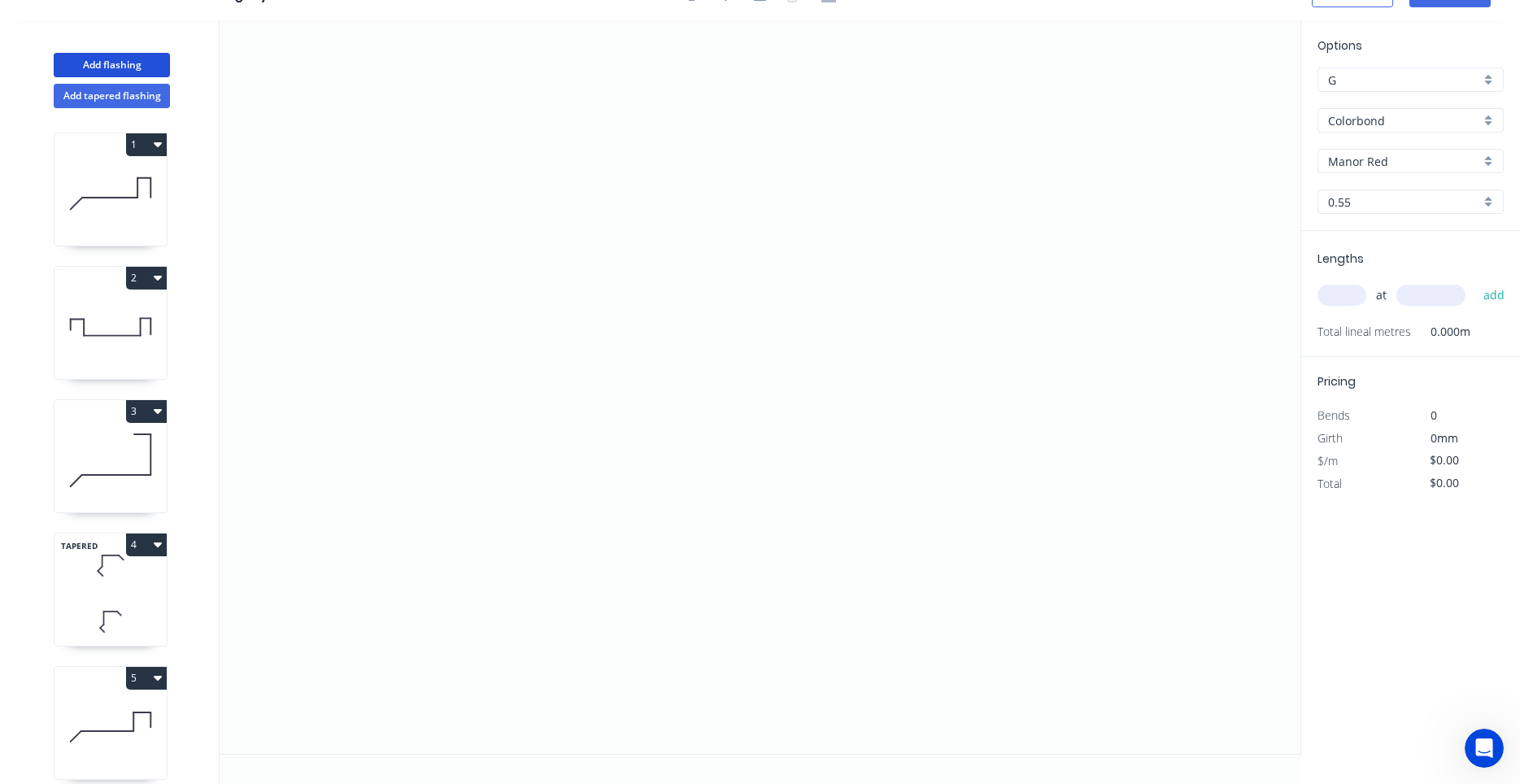
scroll to position [282, 0]
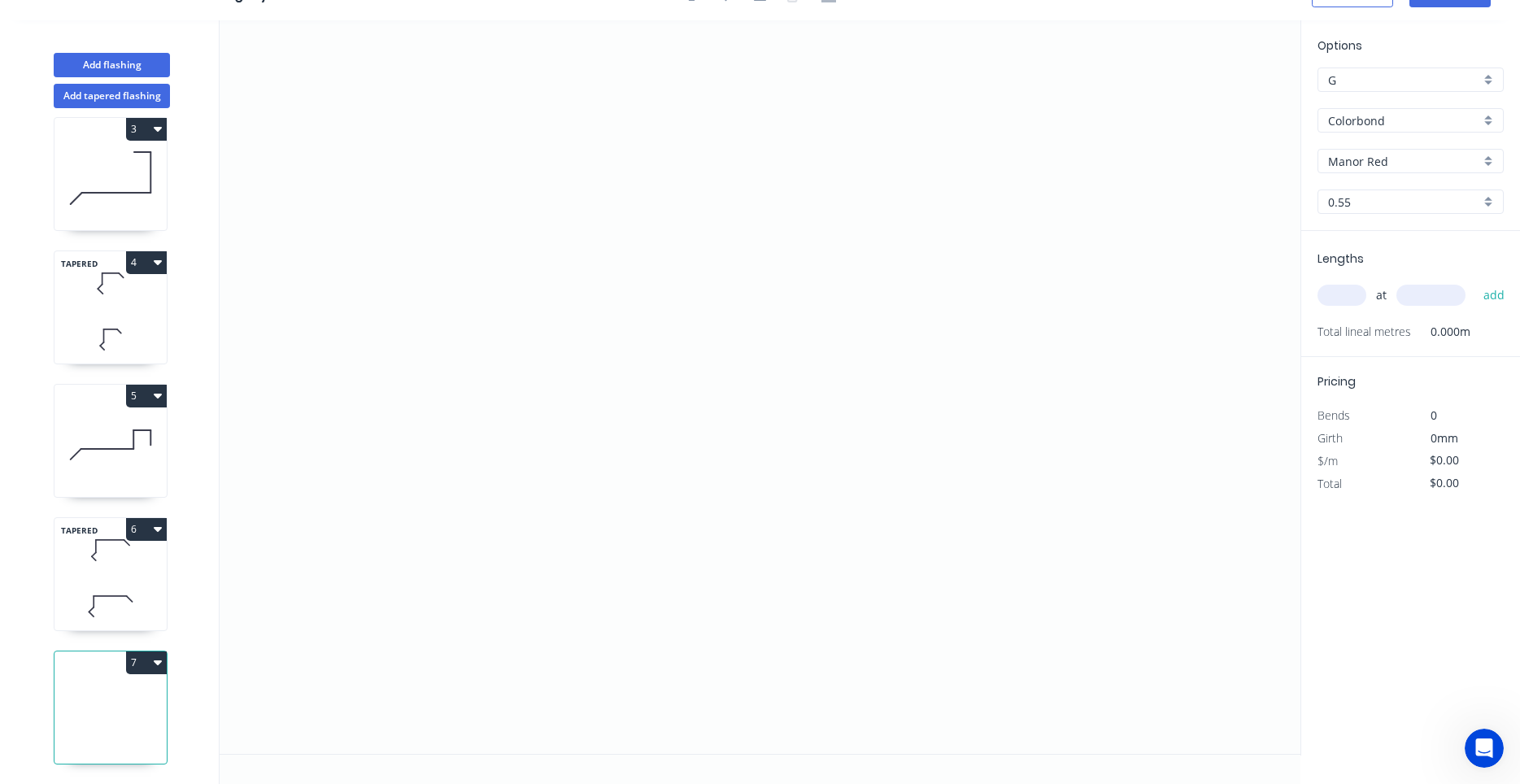
click at [127, 581] on div "TAPERED 6" at bounding box center [111, 574] width 114 height 114
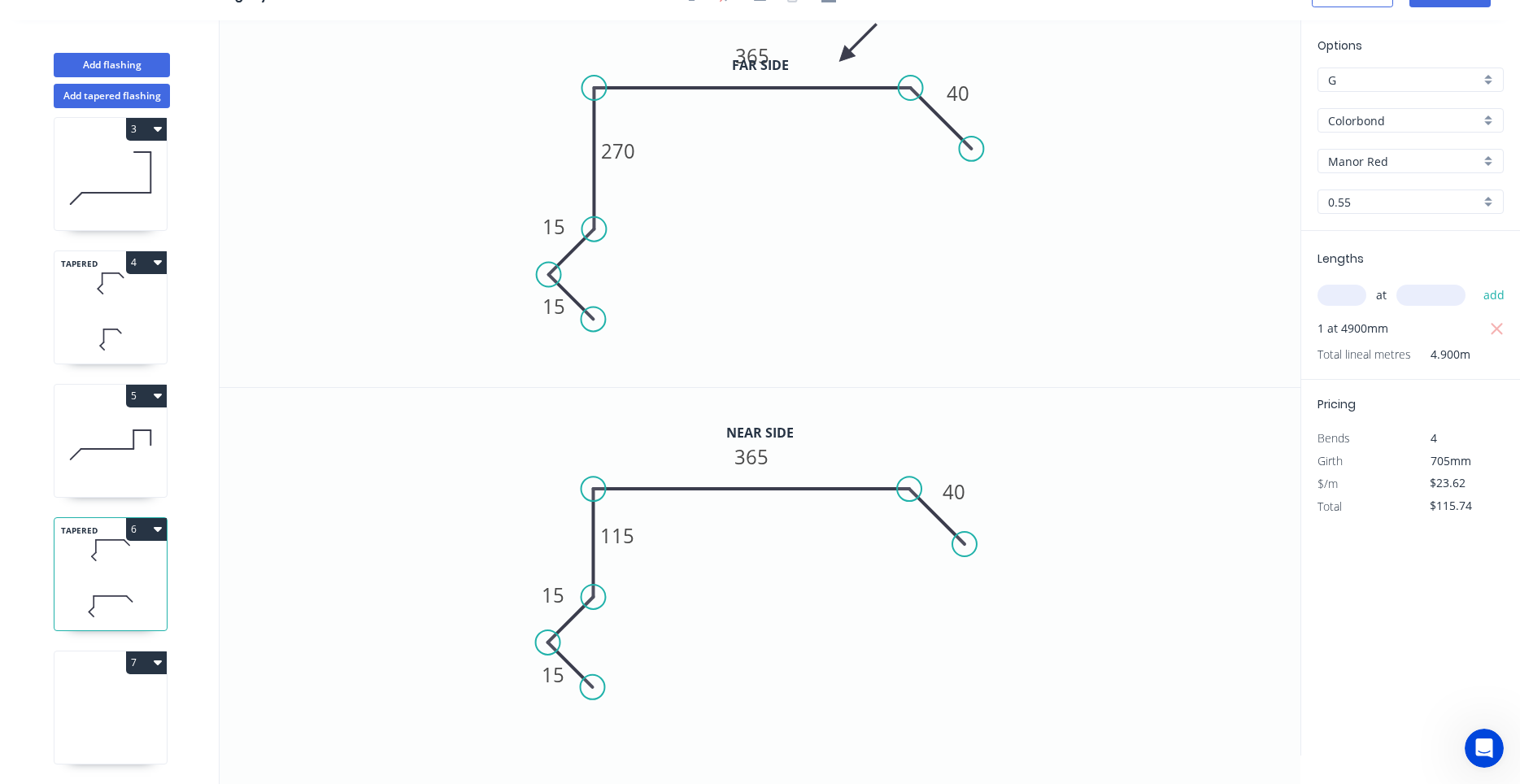
click at [109, 696] on icon at bounding box center [111, 711] width 112 height 104
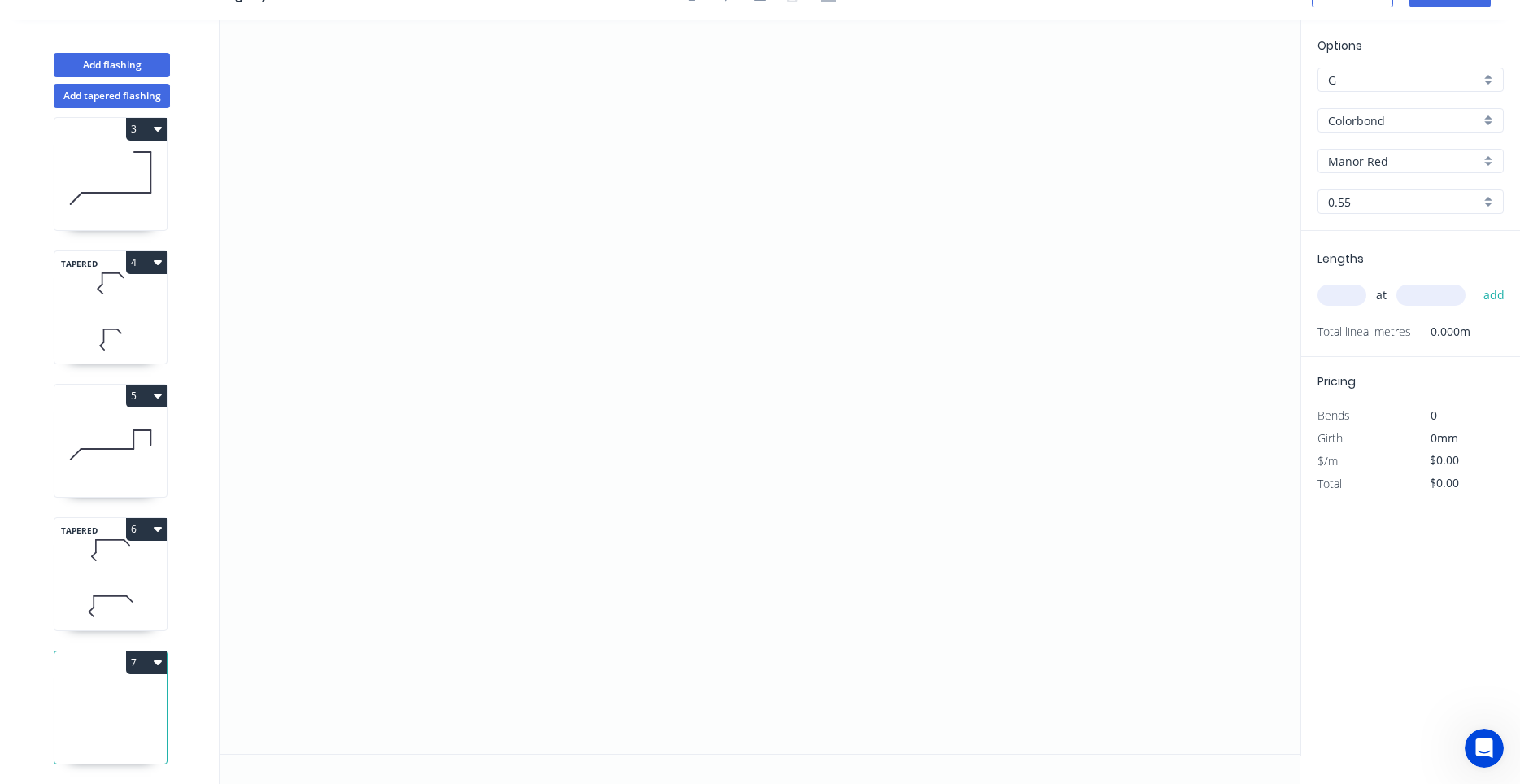
click at [1362, 300] on input "text" at bounding box center [1342, 296] width 49 height 21
click at [1475, 282] on button "add" at bounding box center [1495, 296] width 39 height 28
click at [542, 609] on icon "0" at bounding box center [760, 387] width 1081 height 733
click at [453, 509] on icon "0" at bounding box center [760, 387] width 1081 height 733
click at [532, 449] on icon "0 ?" at bounding box center [760, 387] width 1081 height 733
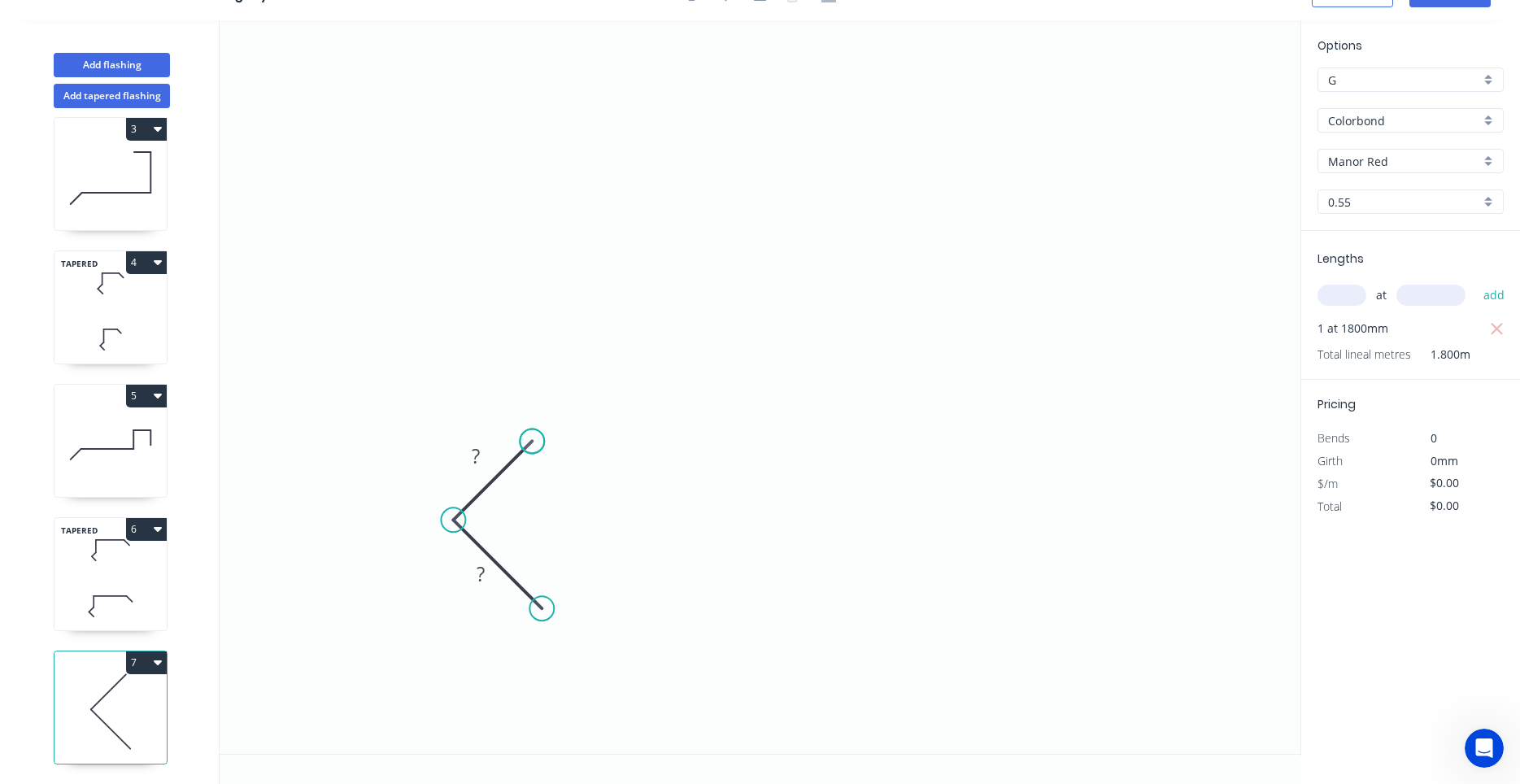
click at [532, 449] on circle at bounding box center [532, 441] width 25 height 25
drag, startPoint x: 533, startPoint y: 443, endPoint x: 546, endPoint y: 425, distance: 22.2
click at [546, 425] on circle at bounding box center [546, 426] width 25 height 25
drag, startPoint x: 546, startPoint y: 425, endPoint x: 525, endPoint y: 453, distance: 35.0
click at [525, 453] on circle at bounding box center [530, 443] width 25 height 25
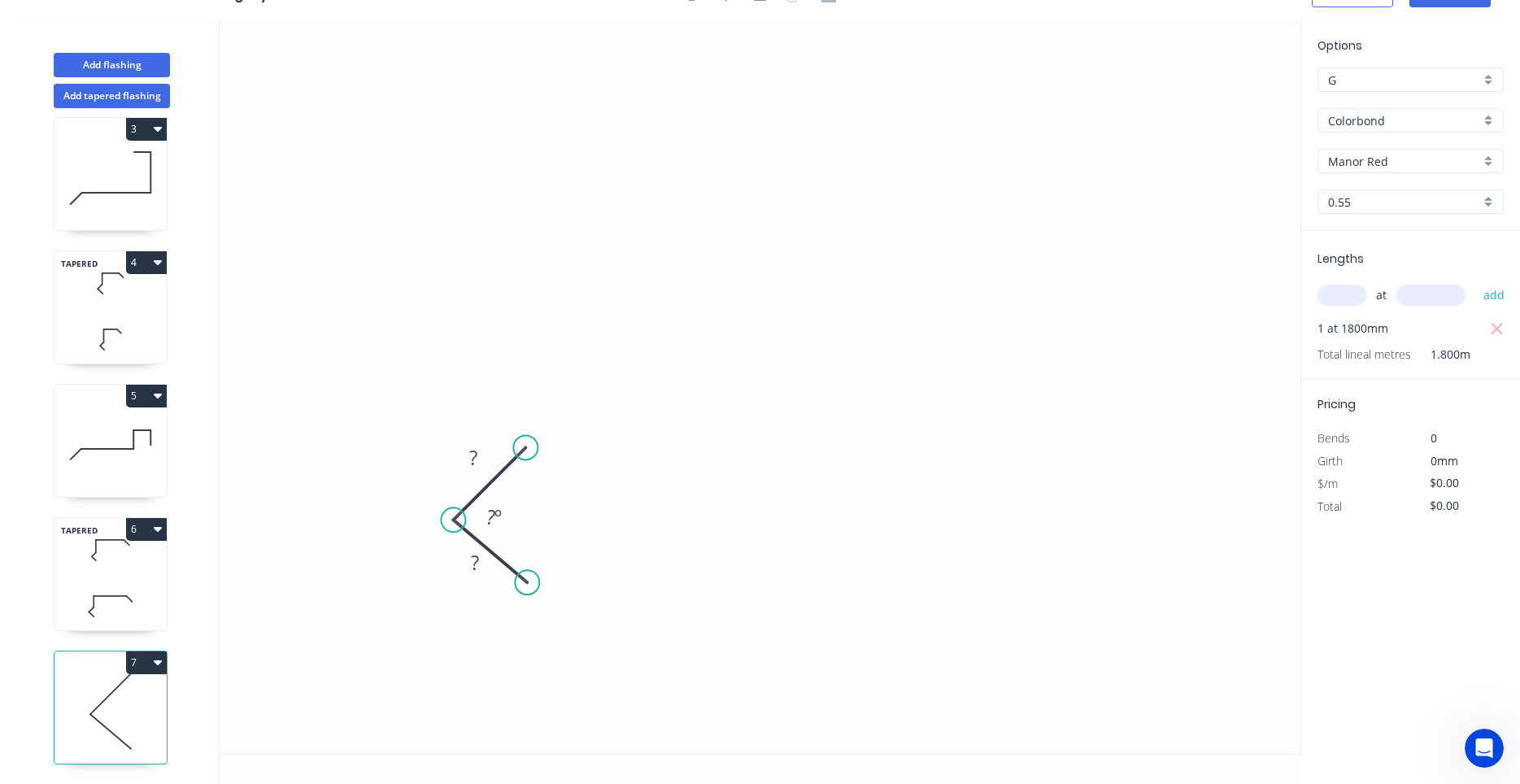
drag, startPoint x: 544, startPoint y: 608, endPoint x: 526, endPoint y: 582, distance: 31.6
click at [526, 582] on circle at bounding box center [527, 582] width 25 height 25
drag, startPoint x: 526, startPoint y: 582, endPoint x: 516, endPoint y: 585, distance: 10.4
click at [516, 585] on circle at bounding box center [516, 582] width 25 height 25
drag, startPoint x: 525, startPoint y: 442, endPoint x: 521, endPoint y: 450, distance: 8.9
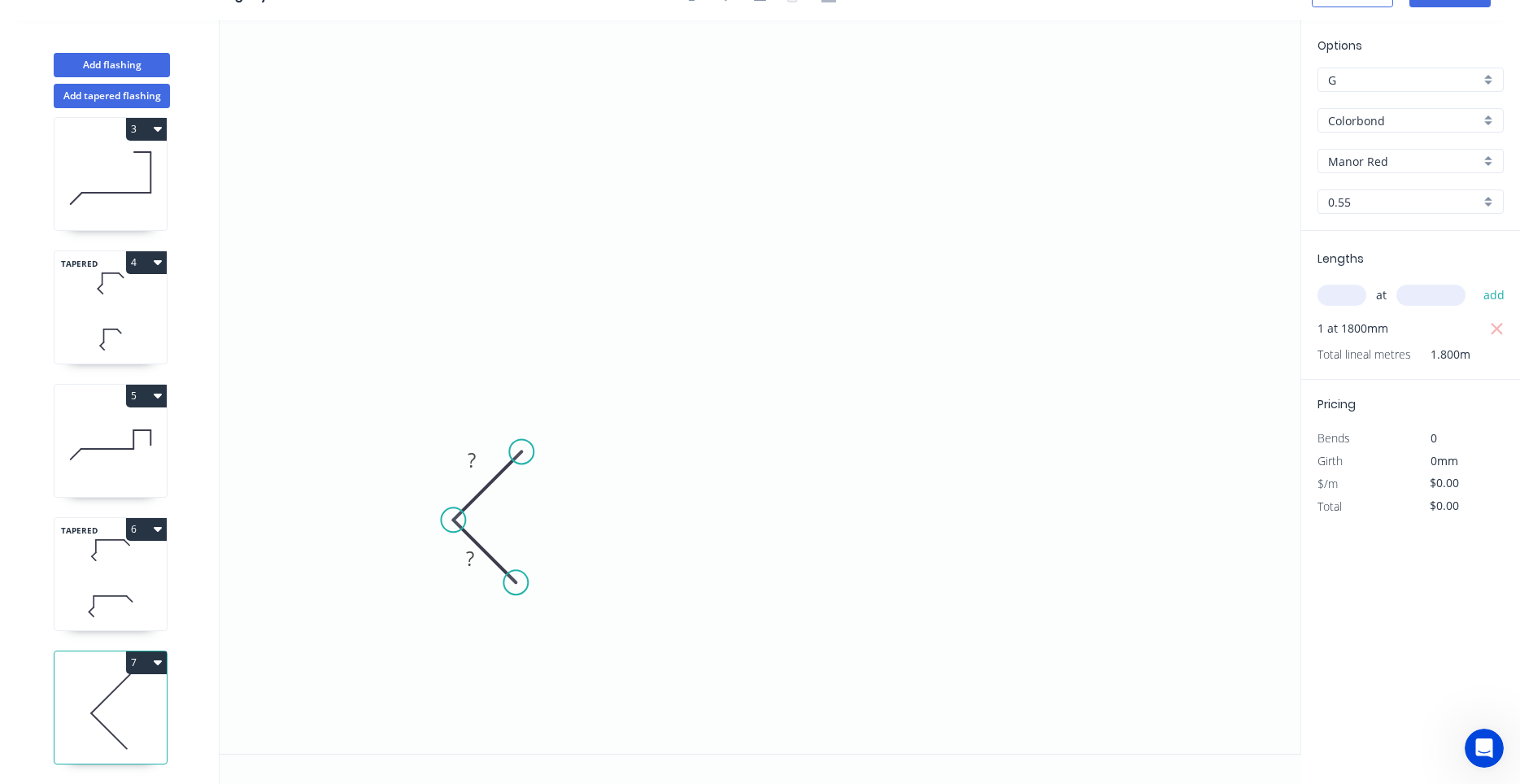
click at [521, 450] on circle at bounding box center [521, 452] width 25 height 25
click at [528, 86] on icon "0 ? ?" at bounding box center [760, 387] width 1081 height 733
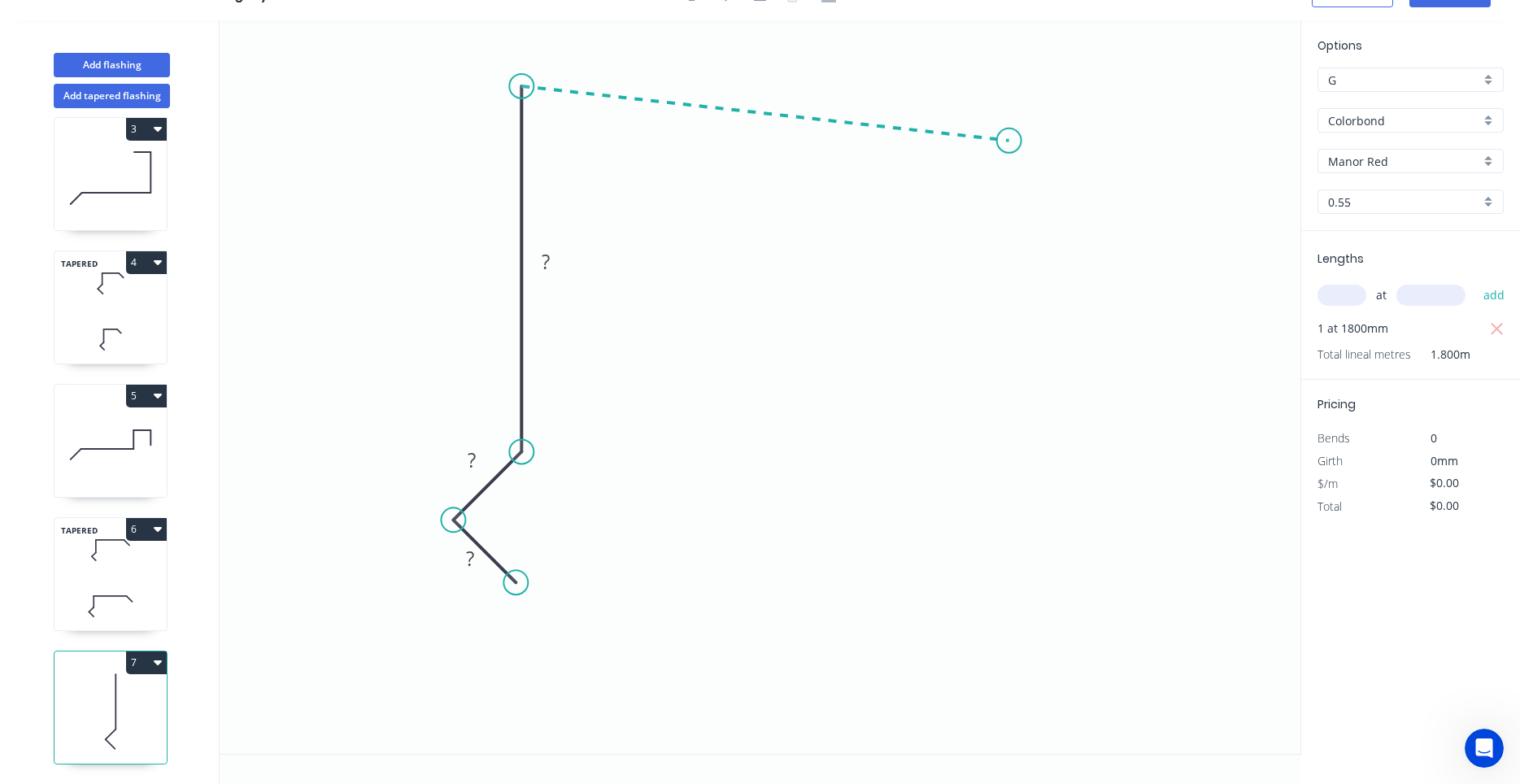
click at [1010, 140] on icon "0 ? ? ?" at bounding box center [760, 387] width 1081 height 733
click at [1010, 140] on circle at bounding box center [1010, 141] width 25 height 25
click at [1001, 140] on circle at bounding box center [1002, 141] width 25 height 25
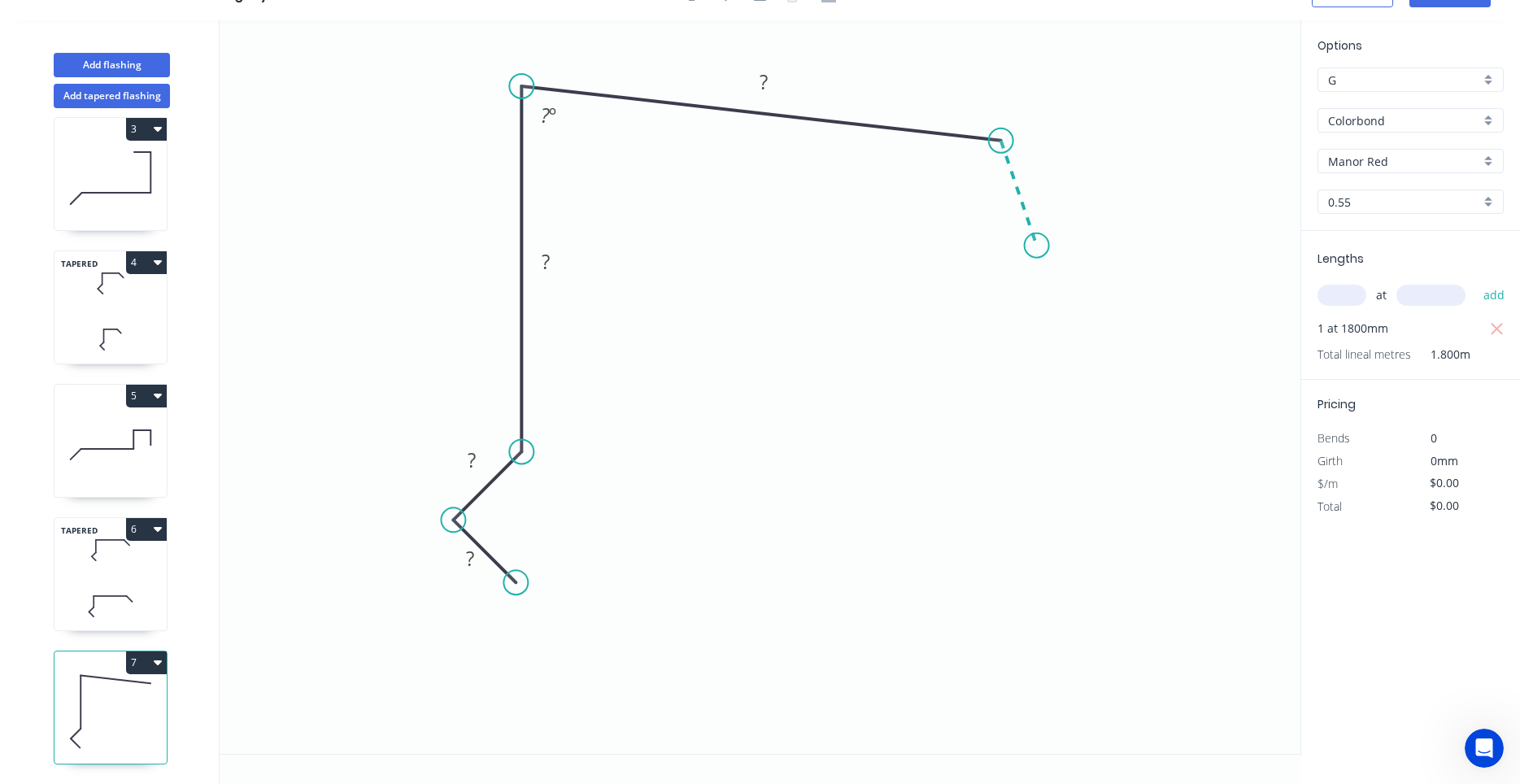
click at [1037, 246] on icon "0 ? ? ? ? ? º" at bounding box center [760, 387] width 1081 height 733
click at [1037, 246] on circle at bounding box center [1037, 246] width 25 height 25
drag, startPoint x: 1036, startPoint y: 239, endPoint x: 1059, endPoint y: 211, distance: 36.2
click at [1059, 211] on circle at bounding box center [1059, 211] width 25 height 25
click at [467, 552] on tspan "?" at bounding box center [469, 558] width 8 height 27
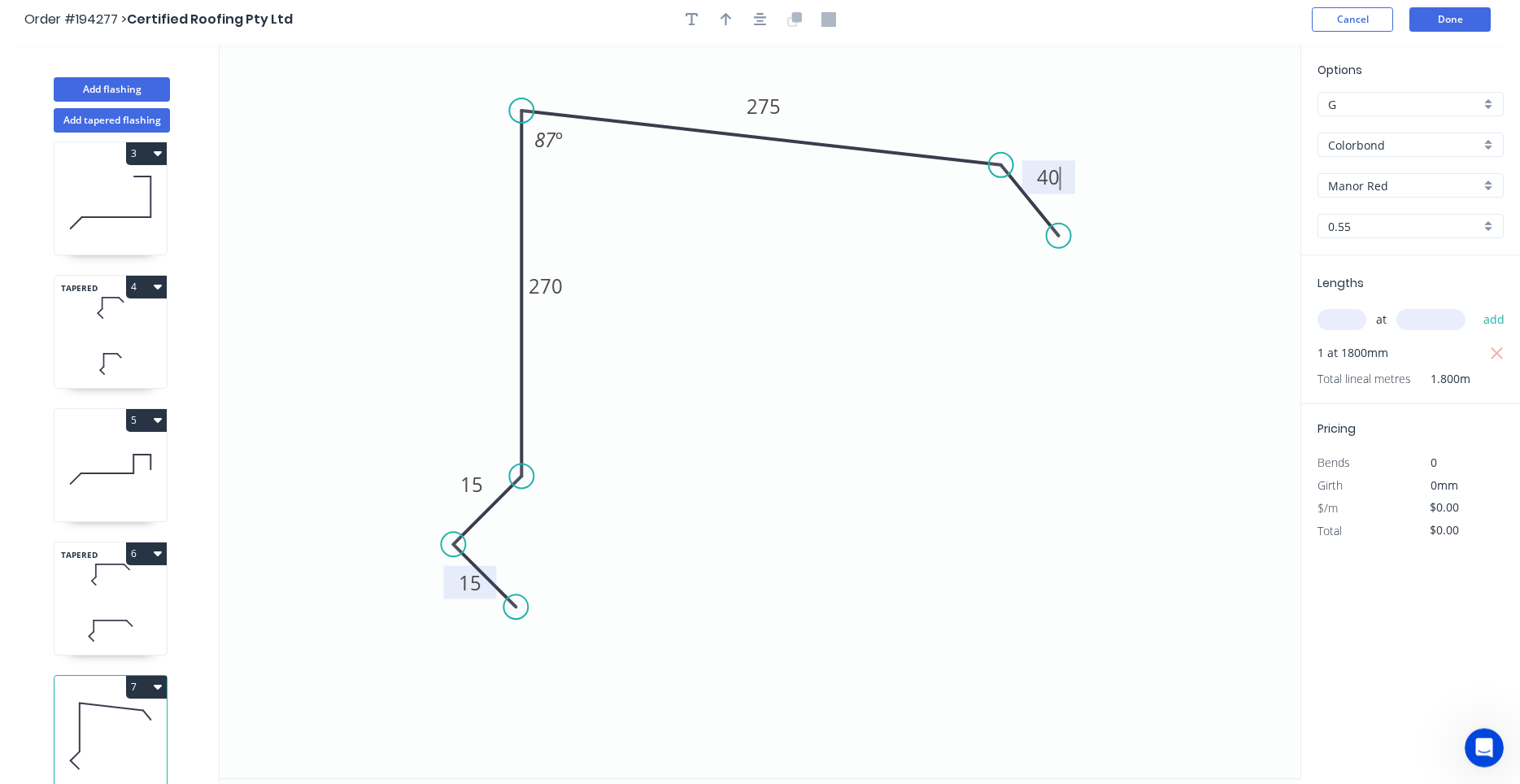
scroll to position [0, 0]
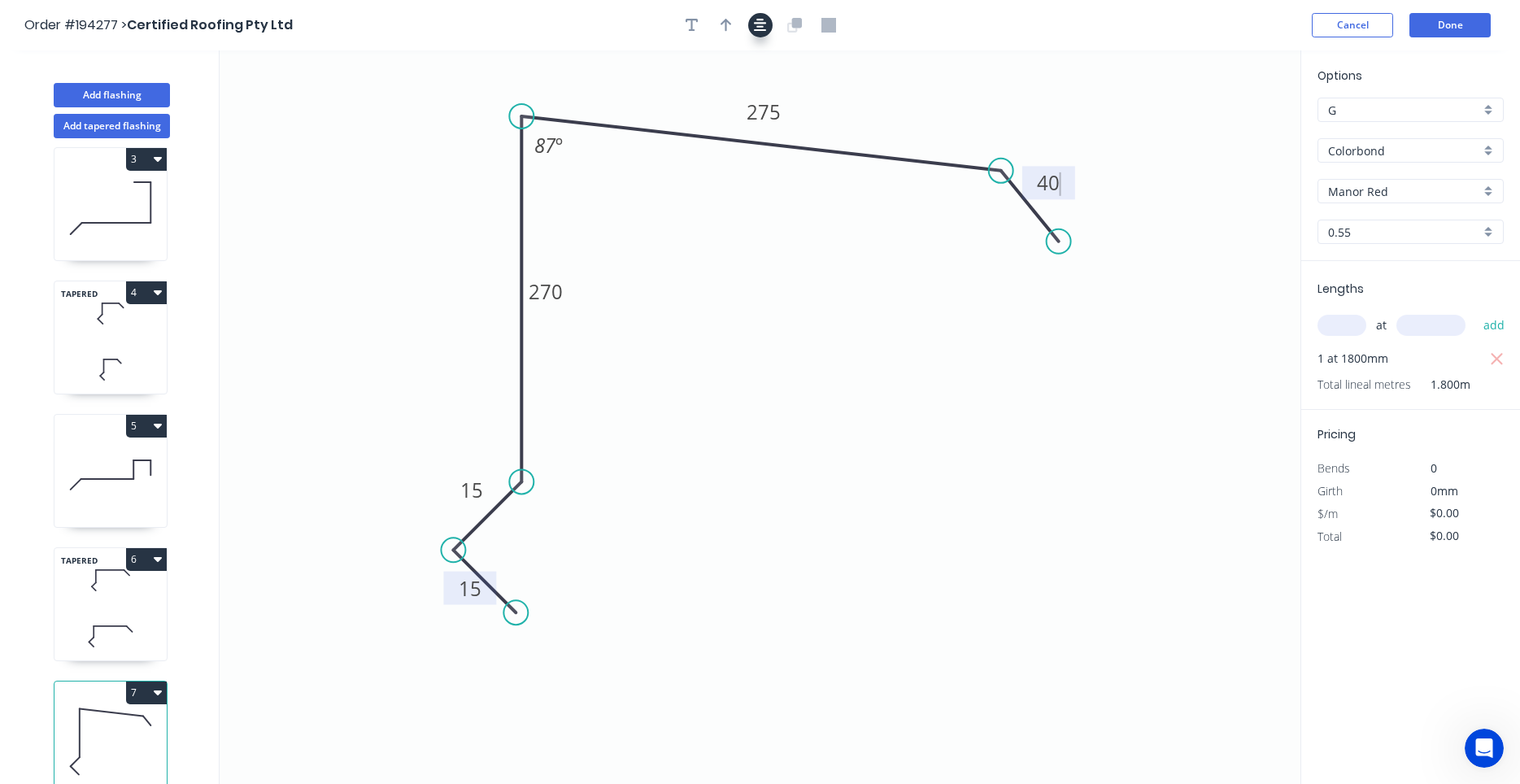
click at [760, 32] on icon "button" at bounding box center [760, 25] width 13 height 15
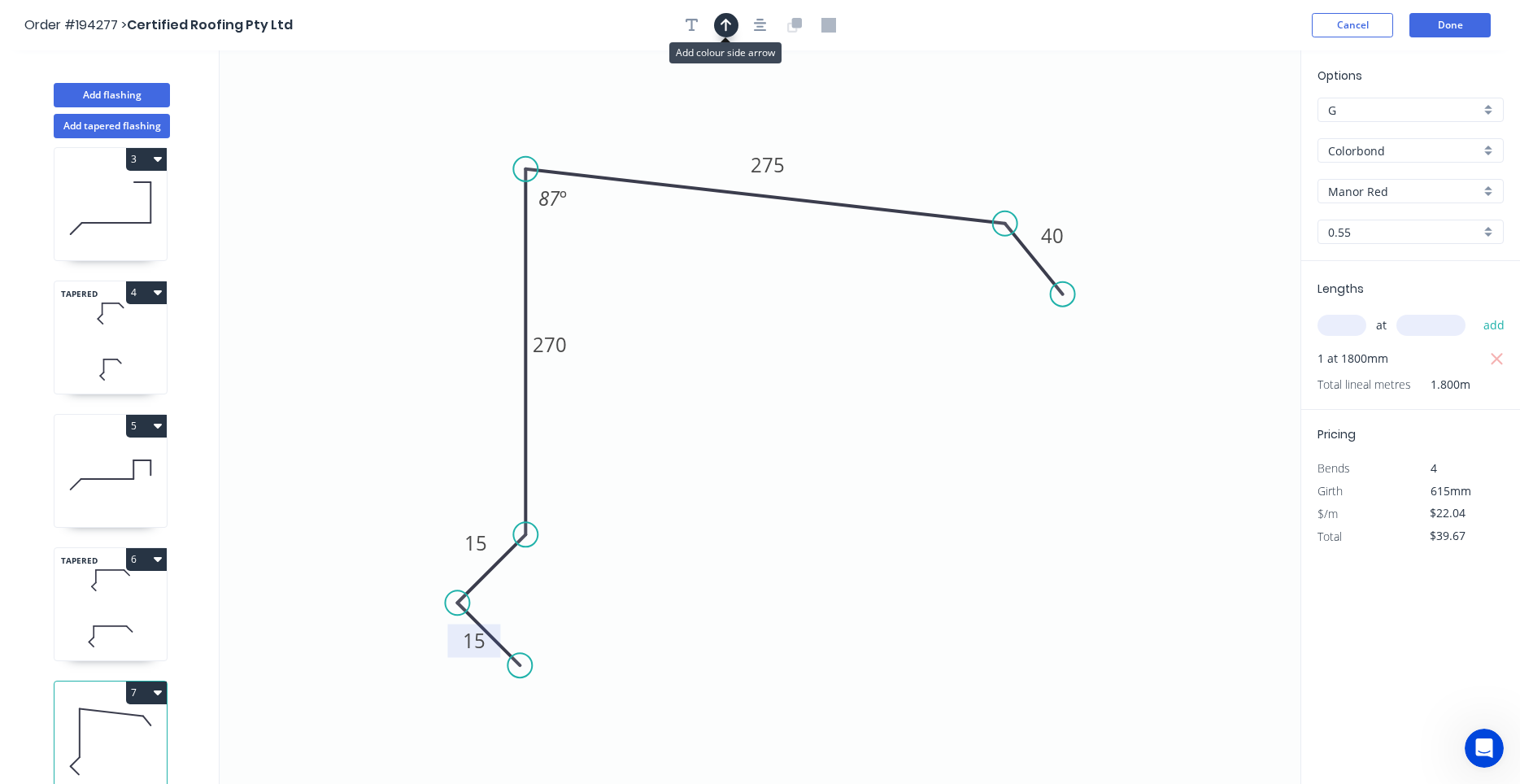
click at [731, 31] on icon "button" at bounding box center [726, 25] width 11 height 15
click at [1217, 129] on icon at bounding box center [1218, 112] width 15 height 52
click at [1217, 129] on icon at bounding box center [1217, 110] width 15 height 52
drag, startPoint x: 1217, startPoint y: 129, endPoint x: 918, endPoint y: 141, distance: 299.2
click at [918, 141] on icon at bounding box center [931, 129] width 47 height 47
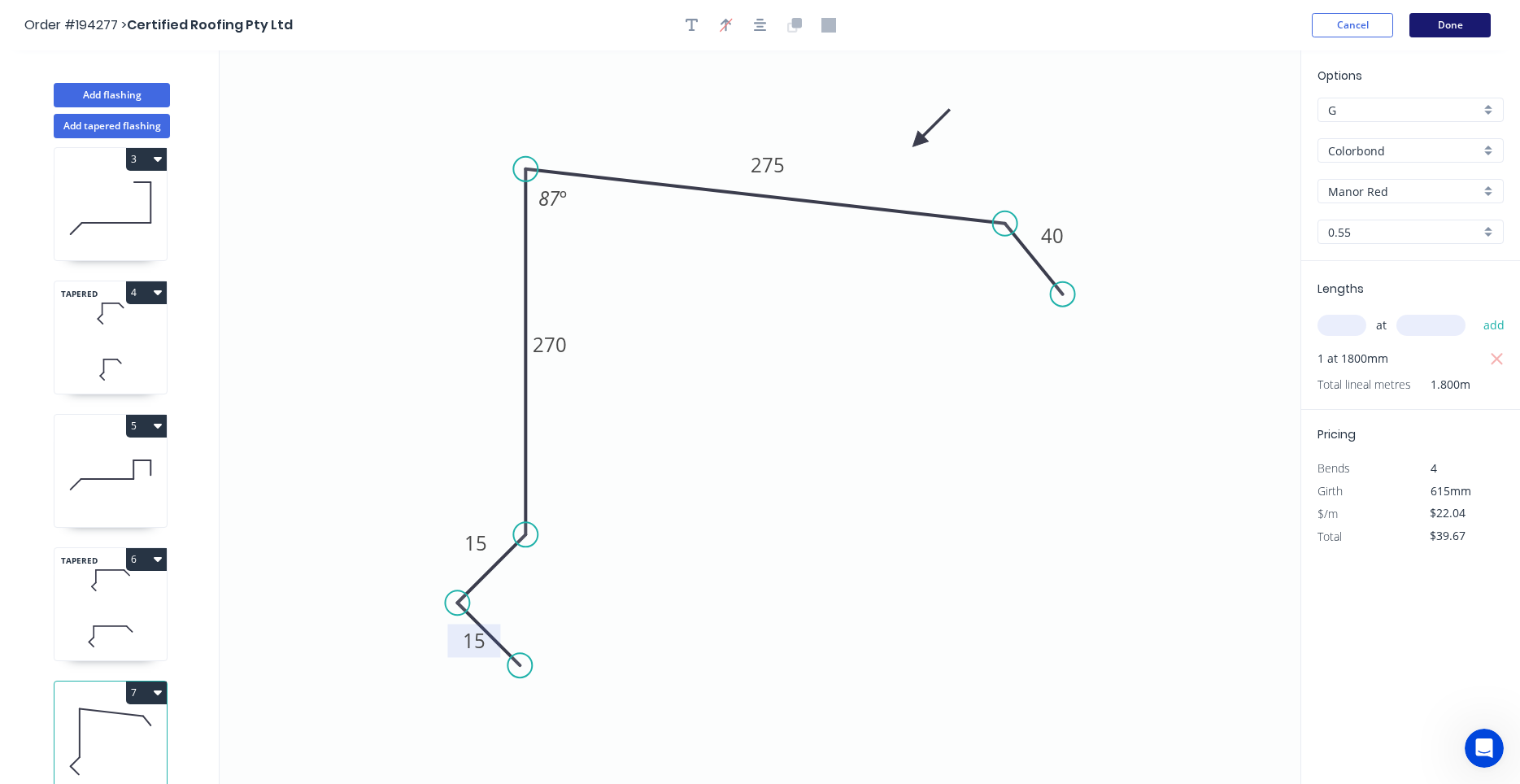
click at [1443, 17] on button "Done" at bounding box center [1450, 25] width 82 height 25
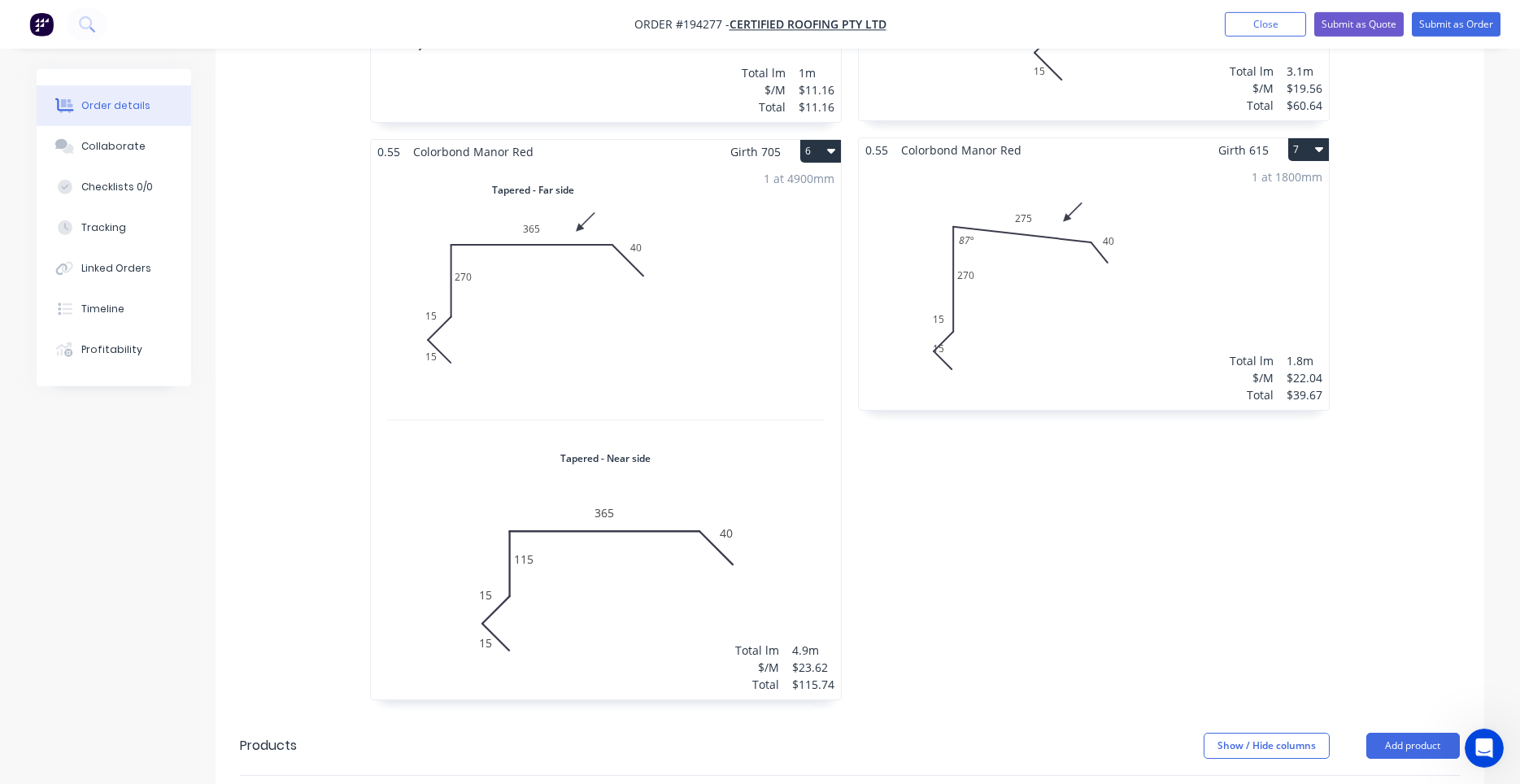
scroll to position [1244, 0]
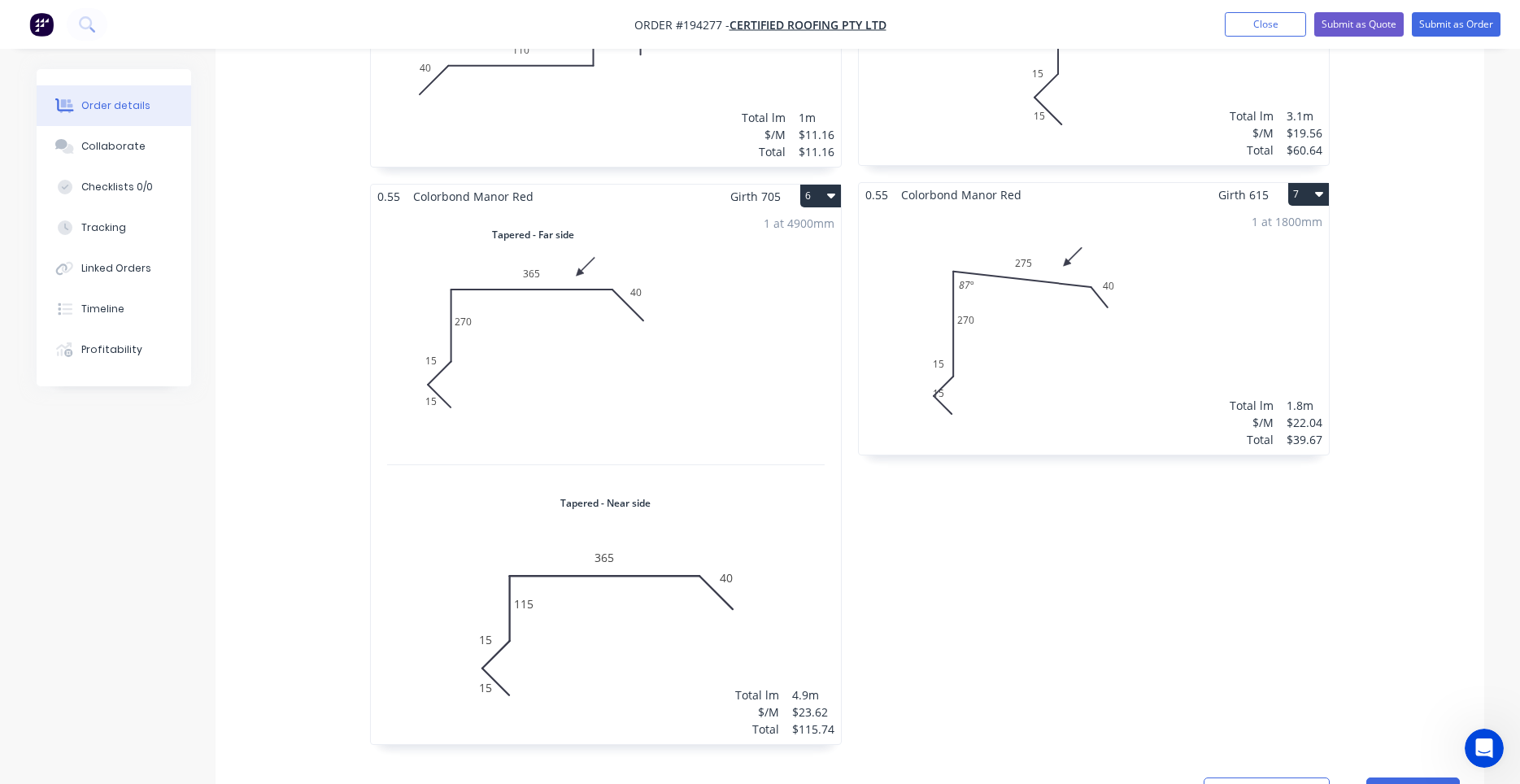
click at [1112, 328] on div "1 at 1800mm Total lm $/M Total 1.8m $22.04 $39.67" at bounding box center [1094, 331] width 470 height 248
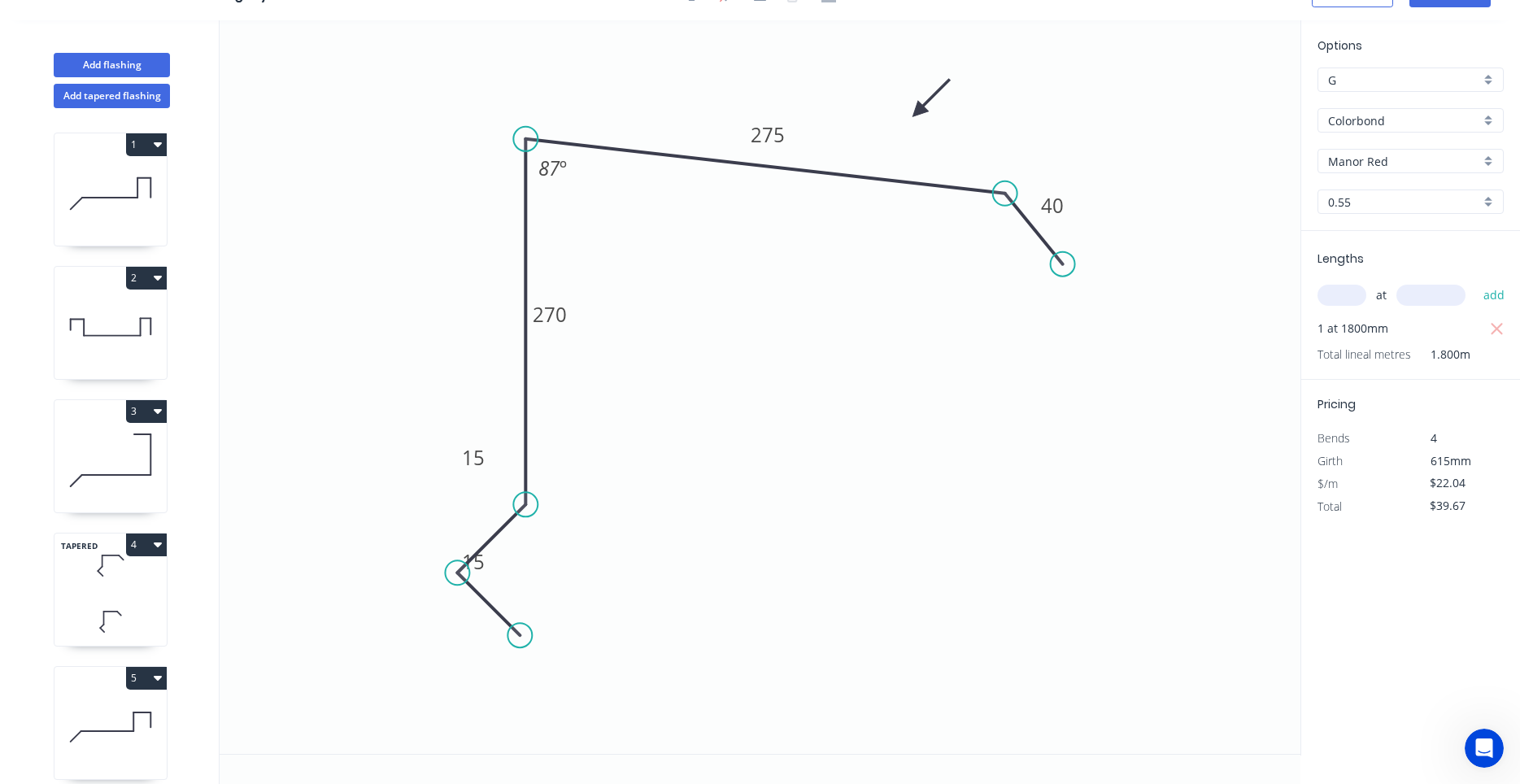
scroll to position [30, 0]
click at [538, 643] on div "Delete point" at bounding box center [600, 638] width 163 height 33
click at [475, 592] on div "Delete point" at bounding box center [542, 594] width 163 height 33
click at [531, 504] on circle at bounding box center [525, 504] width 25 height 25
click at [453, 581] on icon "0 270 275 40 87 º" at bounding box center [760, 387] width 1081 height 733
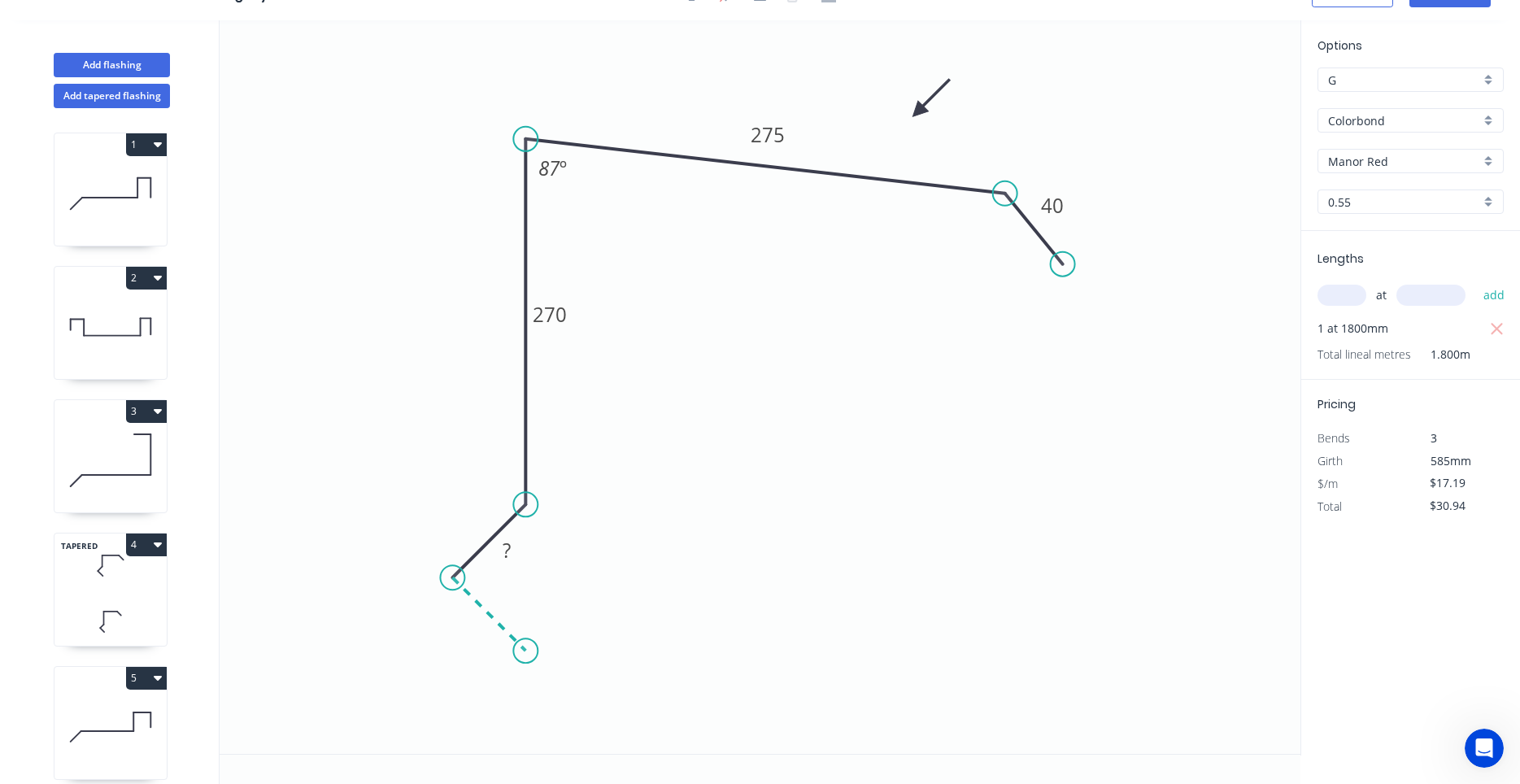
click at [525, 648] on icon at bounding box center [489, 613] width 73 height 73
click at [525, 647] on circle at bounding box center [525, 651] width 25 height 25
click at [475, 515] on tspan "?" at bounding box center [471, 516] width 8 height 27
click at [605, 326] on icon "0 15 15 270 275 40 87 º" at bounding box center [760, 387] width 1081 height 733
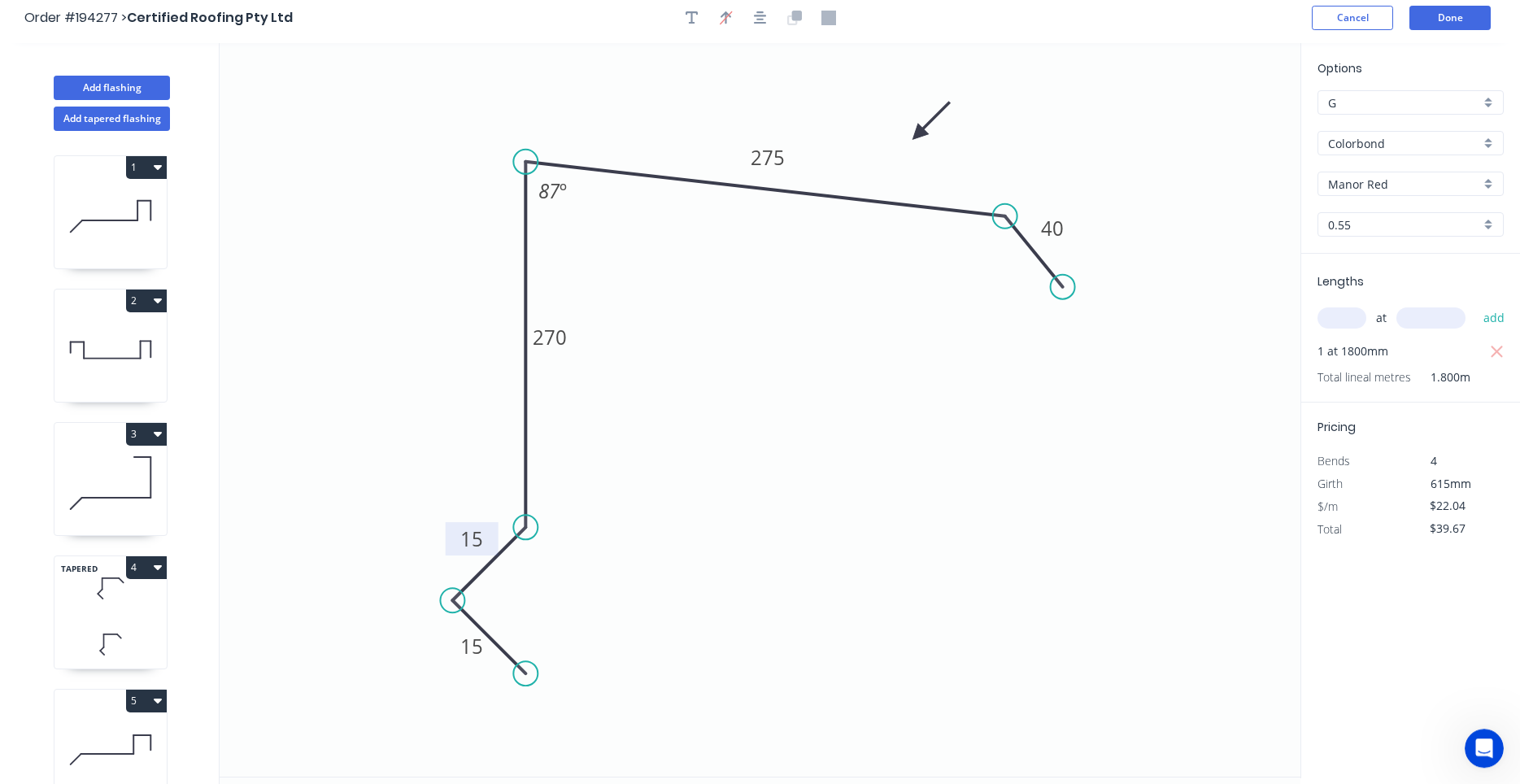
scroll to position [0, 0]
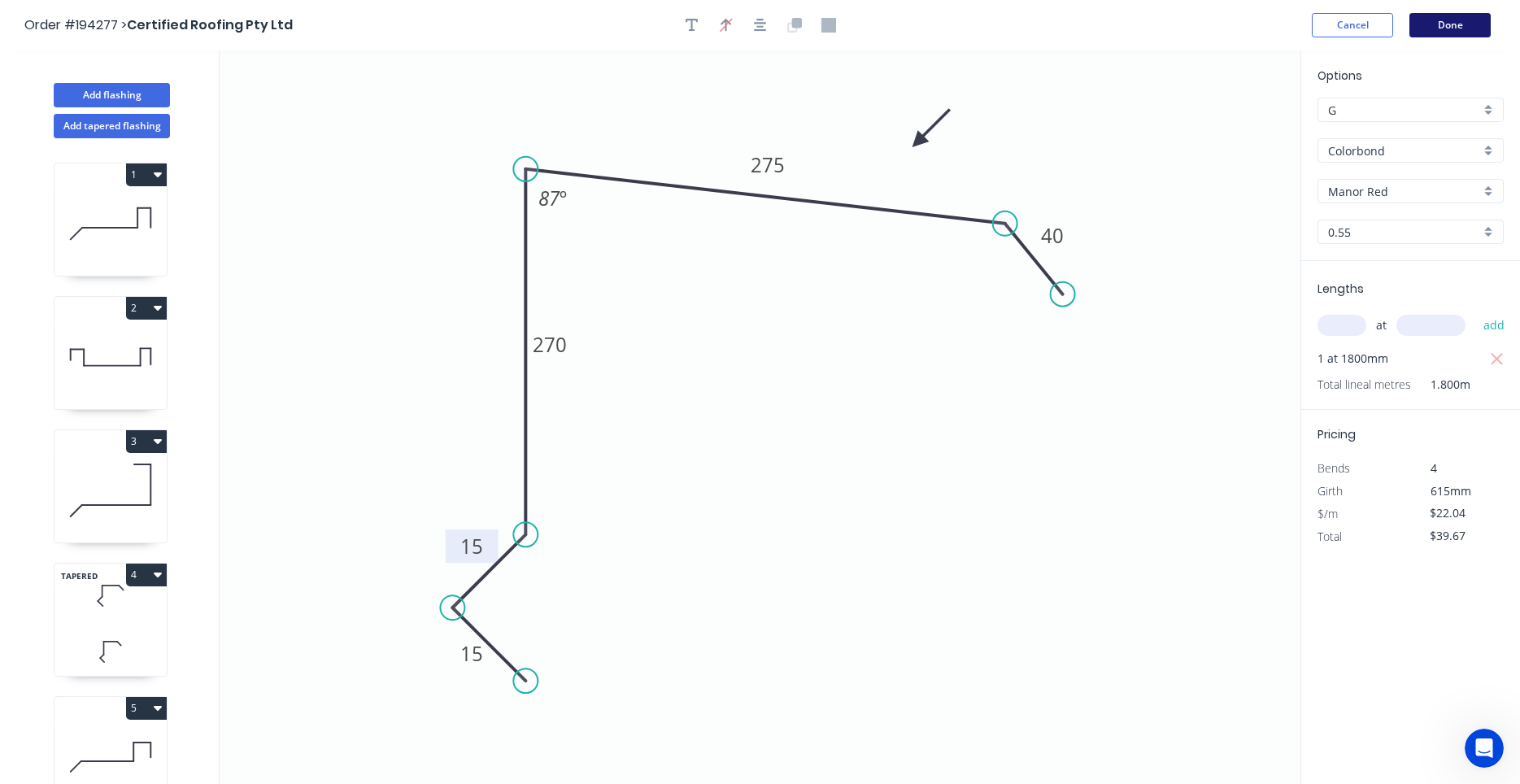
click at [1472, 33] on button "Done" at bounding box center [1450, 25] width 82 height 25
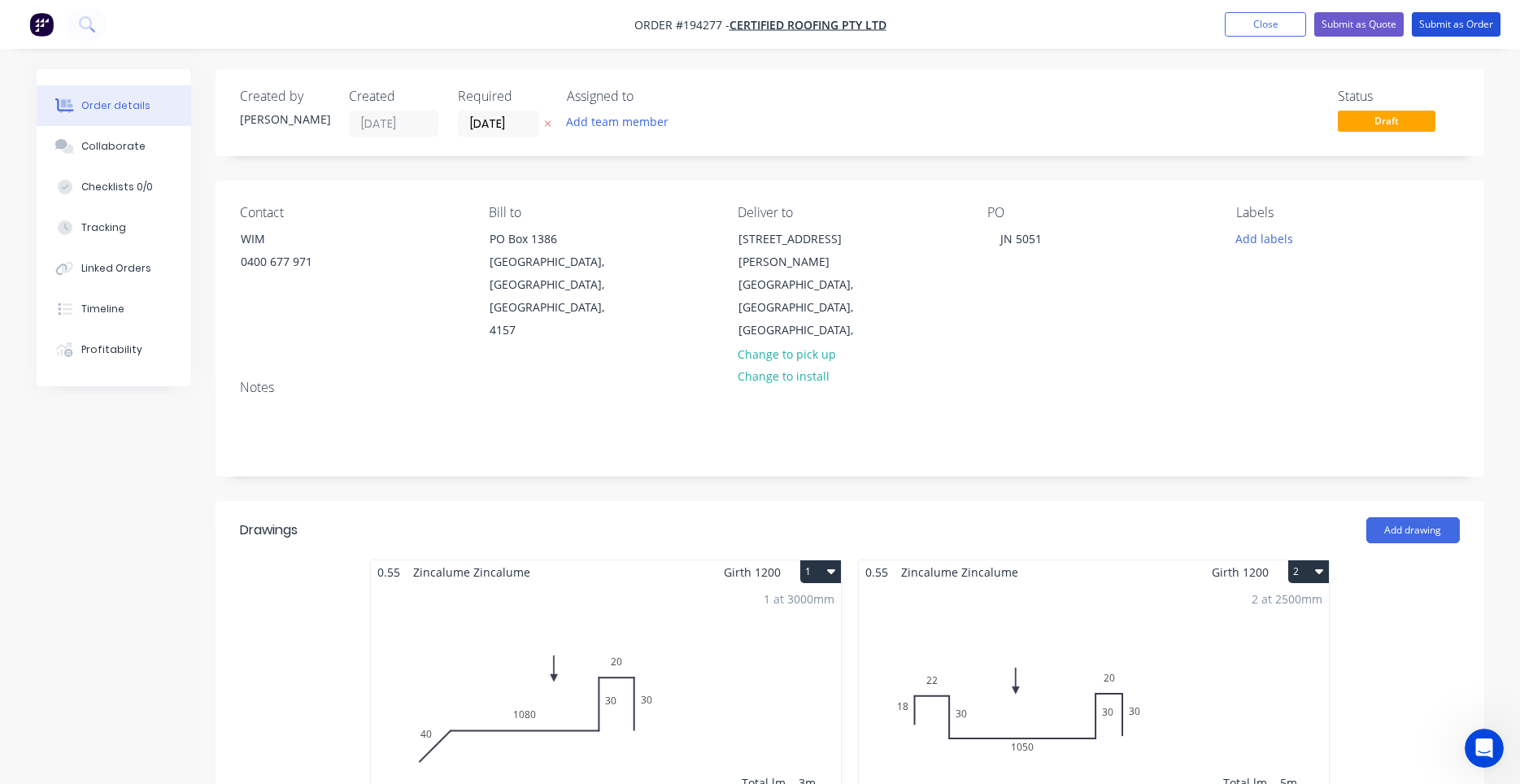
drag, startPoint x: 1425, startPoint y: 18, endPoint x: 1344, endPoint y: 334, distance: 326.2
click at [1445, 29] on button "Submit as Order" at bounding box center [1456, 25] width 89 height 25
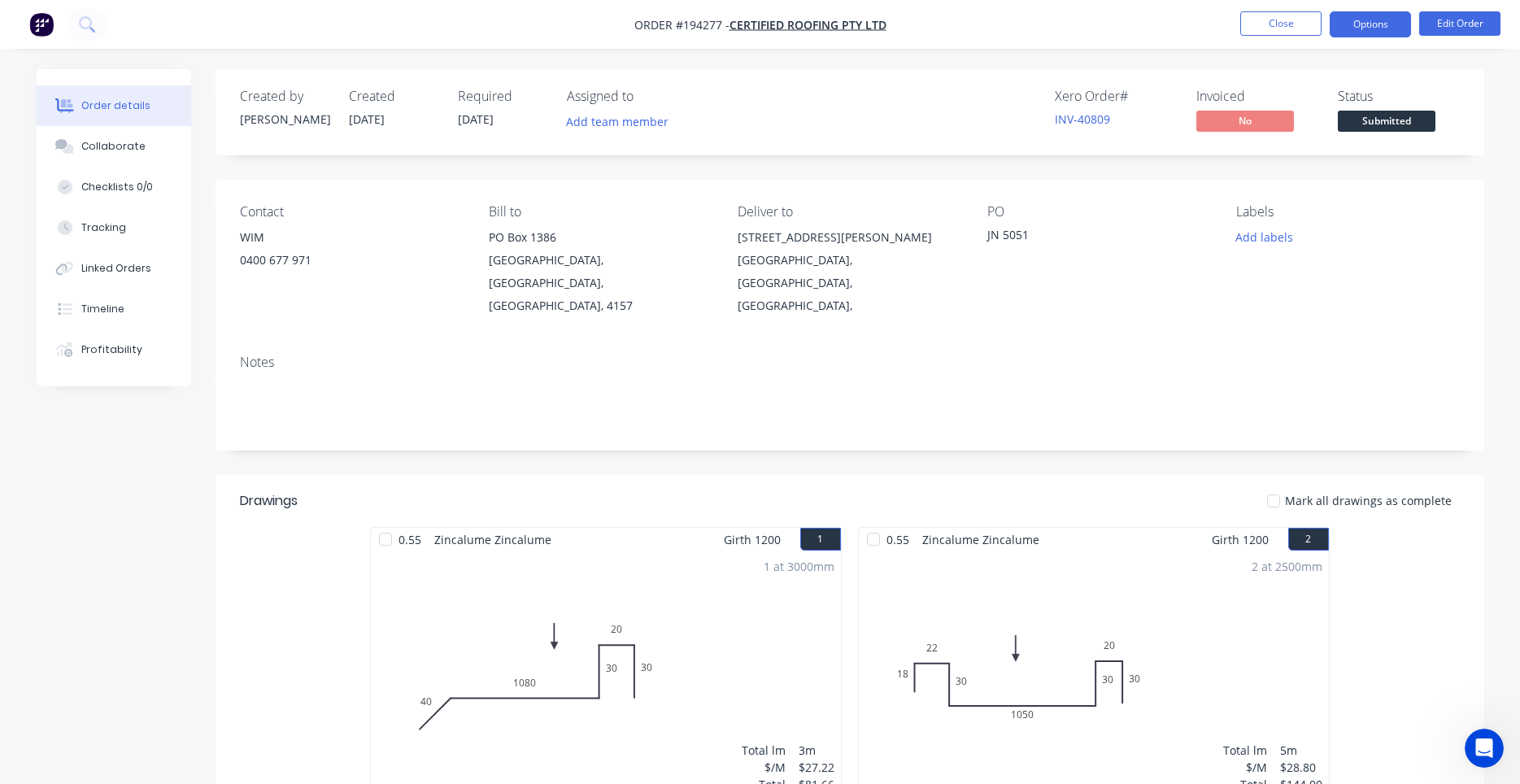
click at [1364, 27] on button "Options" at bounding box center [1370, 25] width 82 height 26
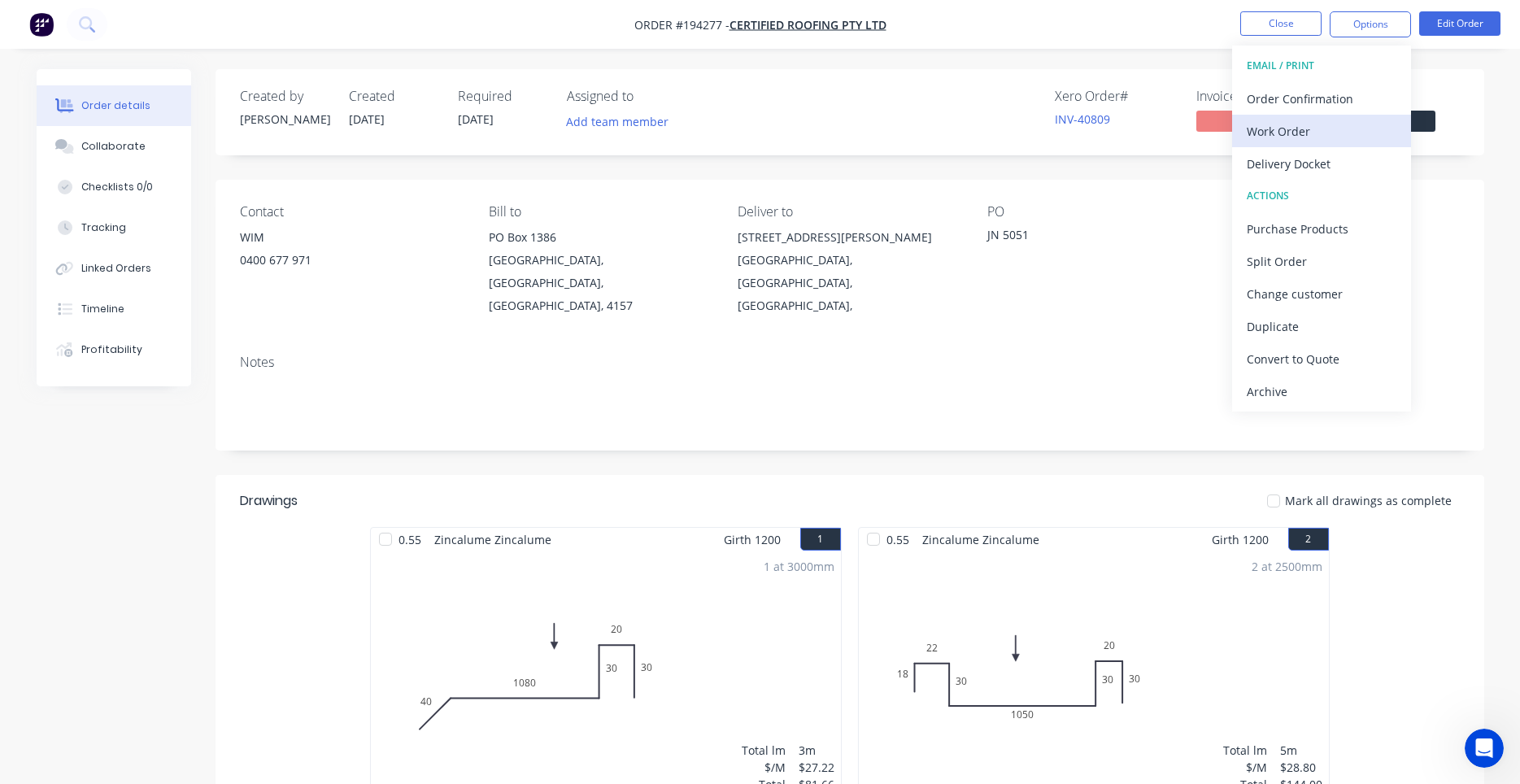
click at [1311, 133] on div "Work Order" at bounding box center [1321, 131] width 150 height 24
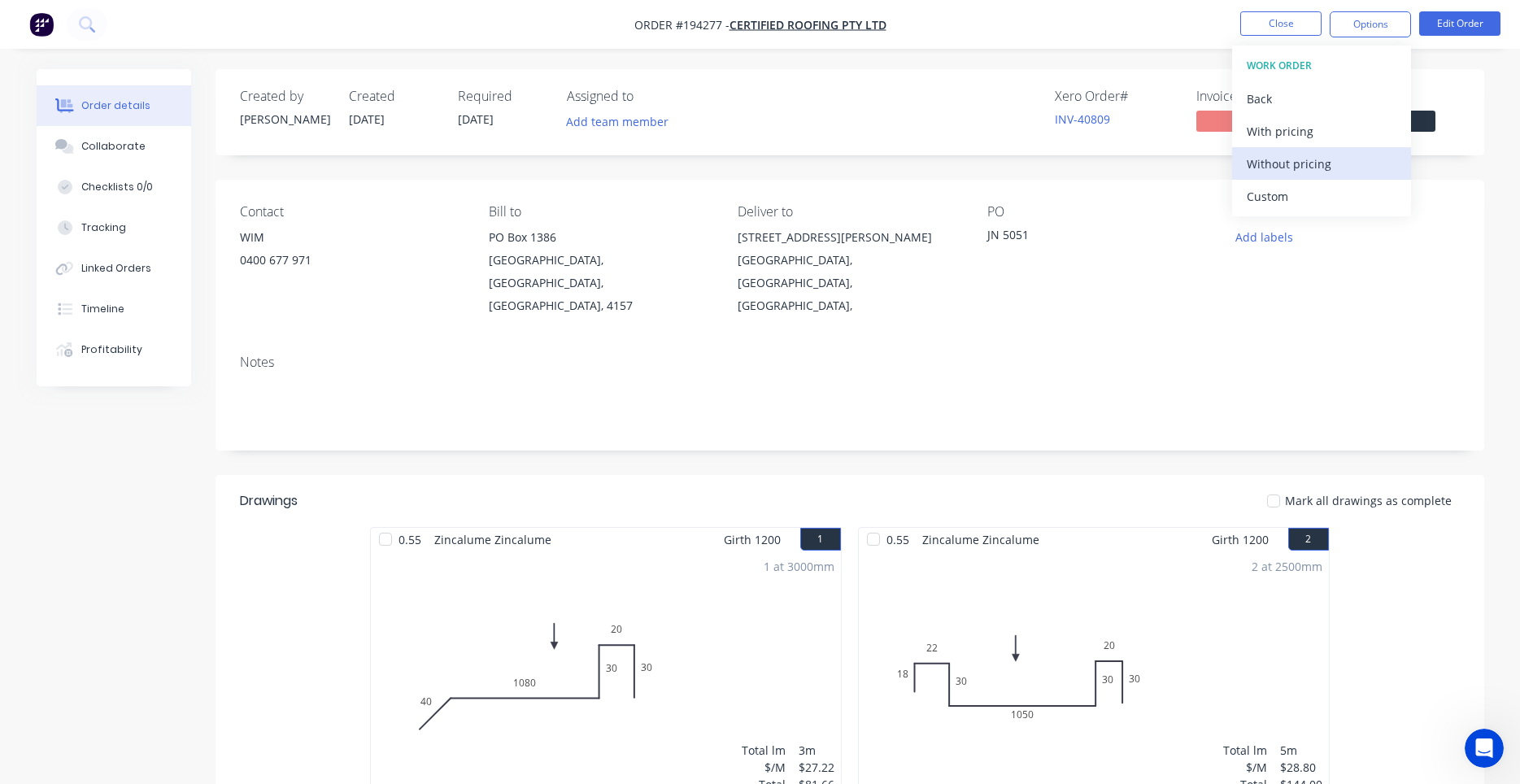
click at [1301, 159] on div "Without pricing" at bounding box center [1321, 163] width 150 height 24
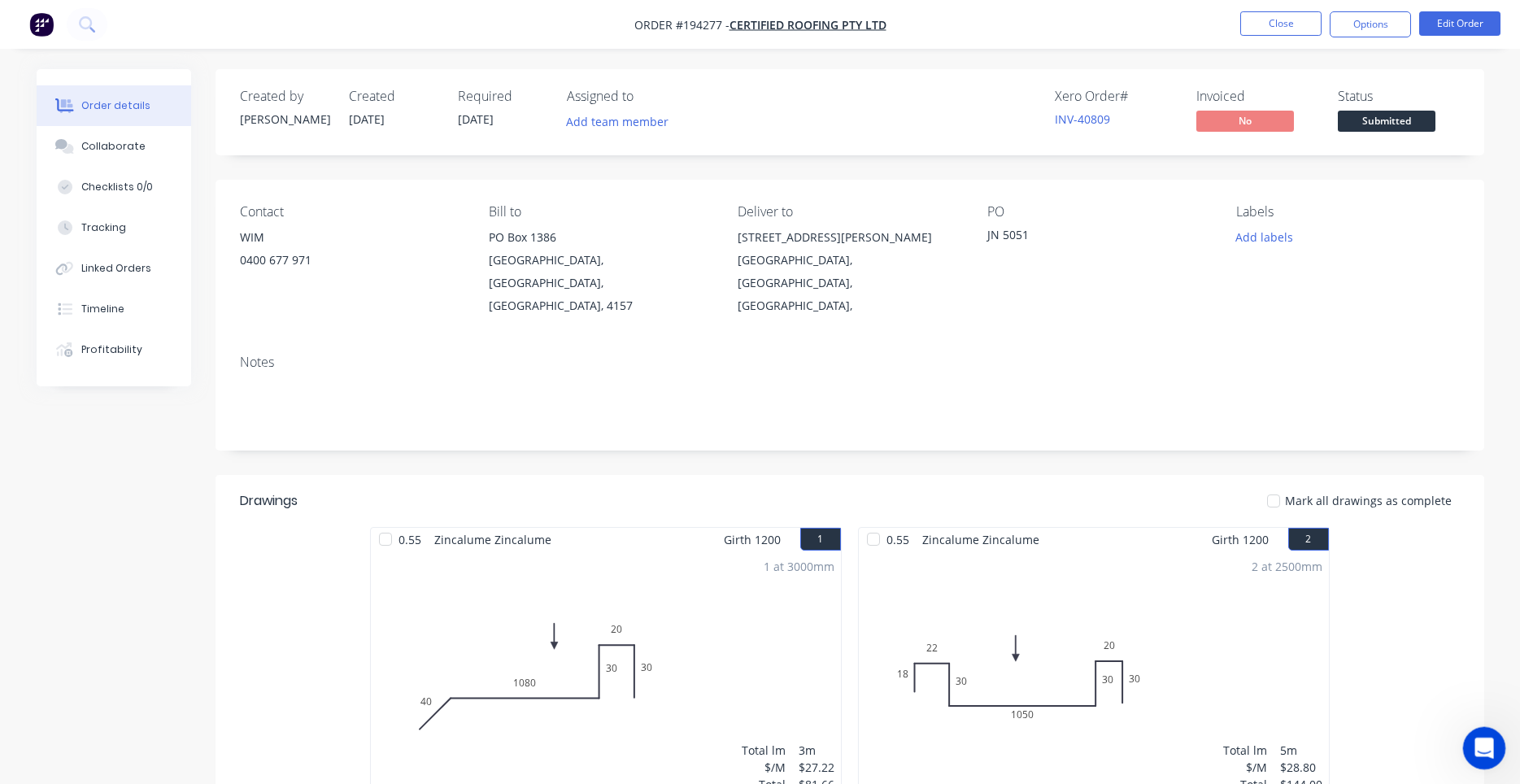
drag, startPoint x: 1468, startPoint y: 735, endPoint x: 4, endPoint y: 8, distance: 1634.6
click at [1468, 736] on div at bounding box center [1484, 748] width 43 height 43
click at [1469, 735] on div "Open Intercom Messenger" at bounding box center [1481, 745] width 54 height 53
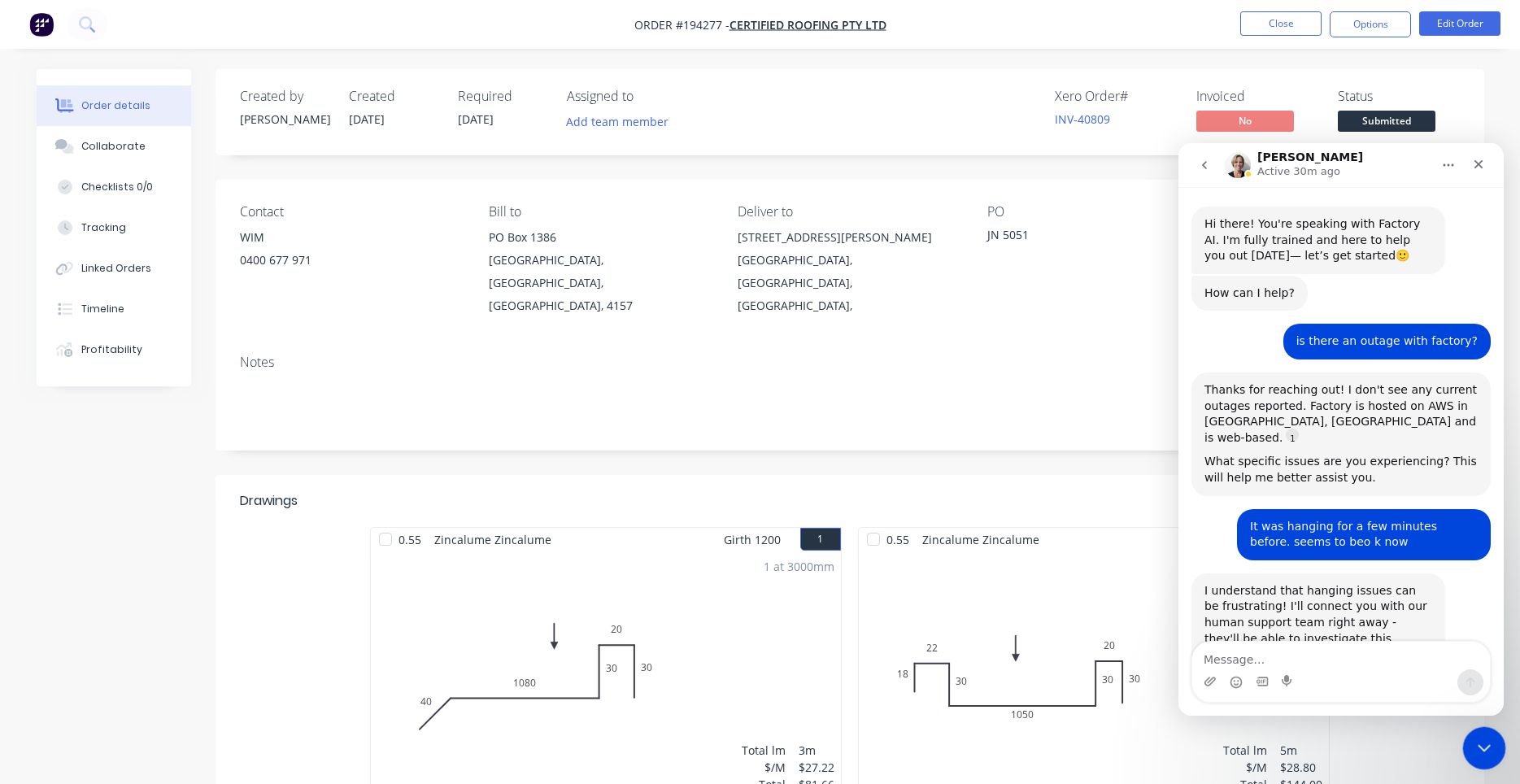
scroll to position [216, 0]
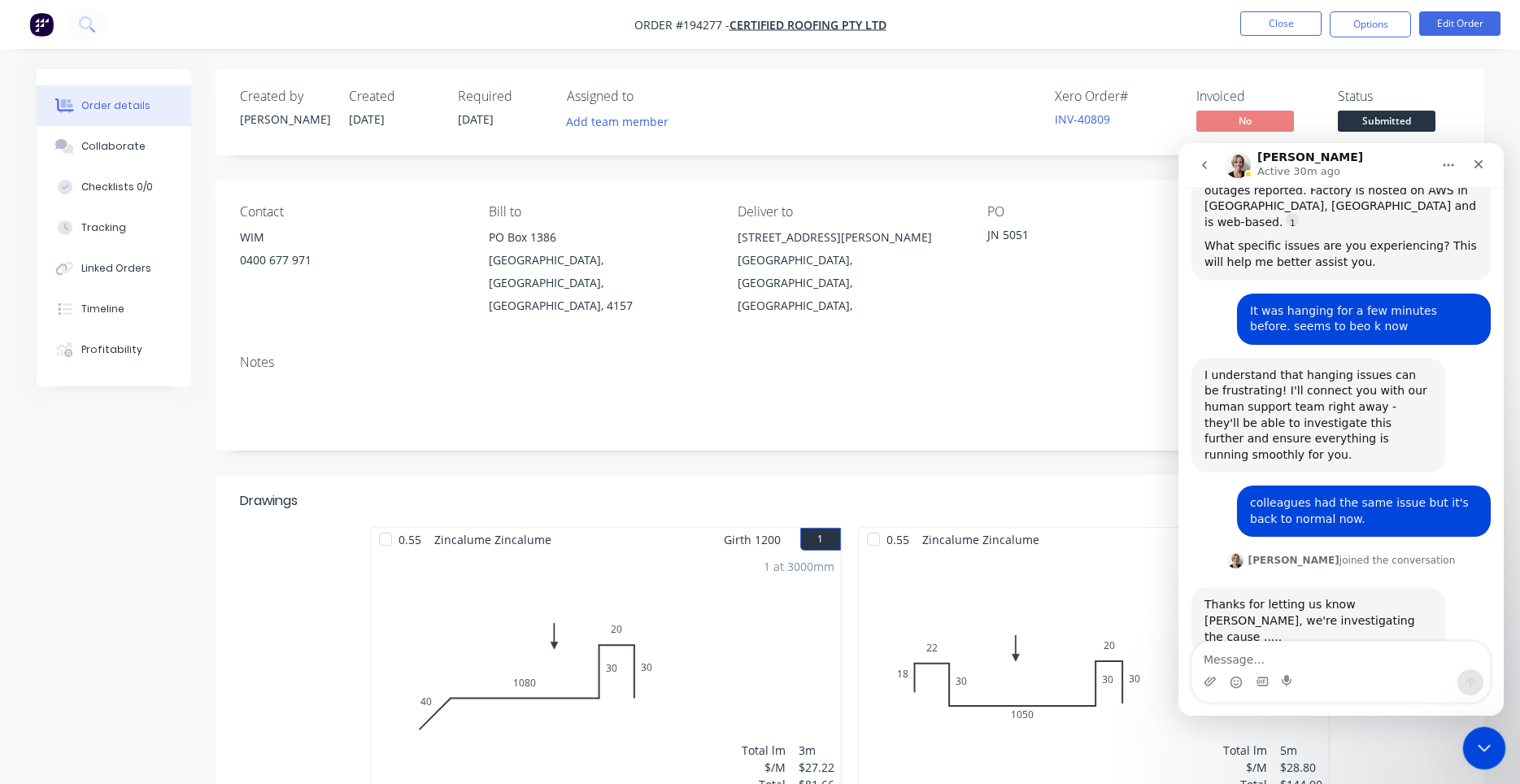
click at [1469, 735] on div "Close Intercom Messenger" at bounding box center [1481, 745] width 39 height 39
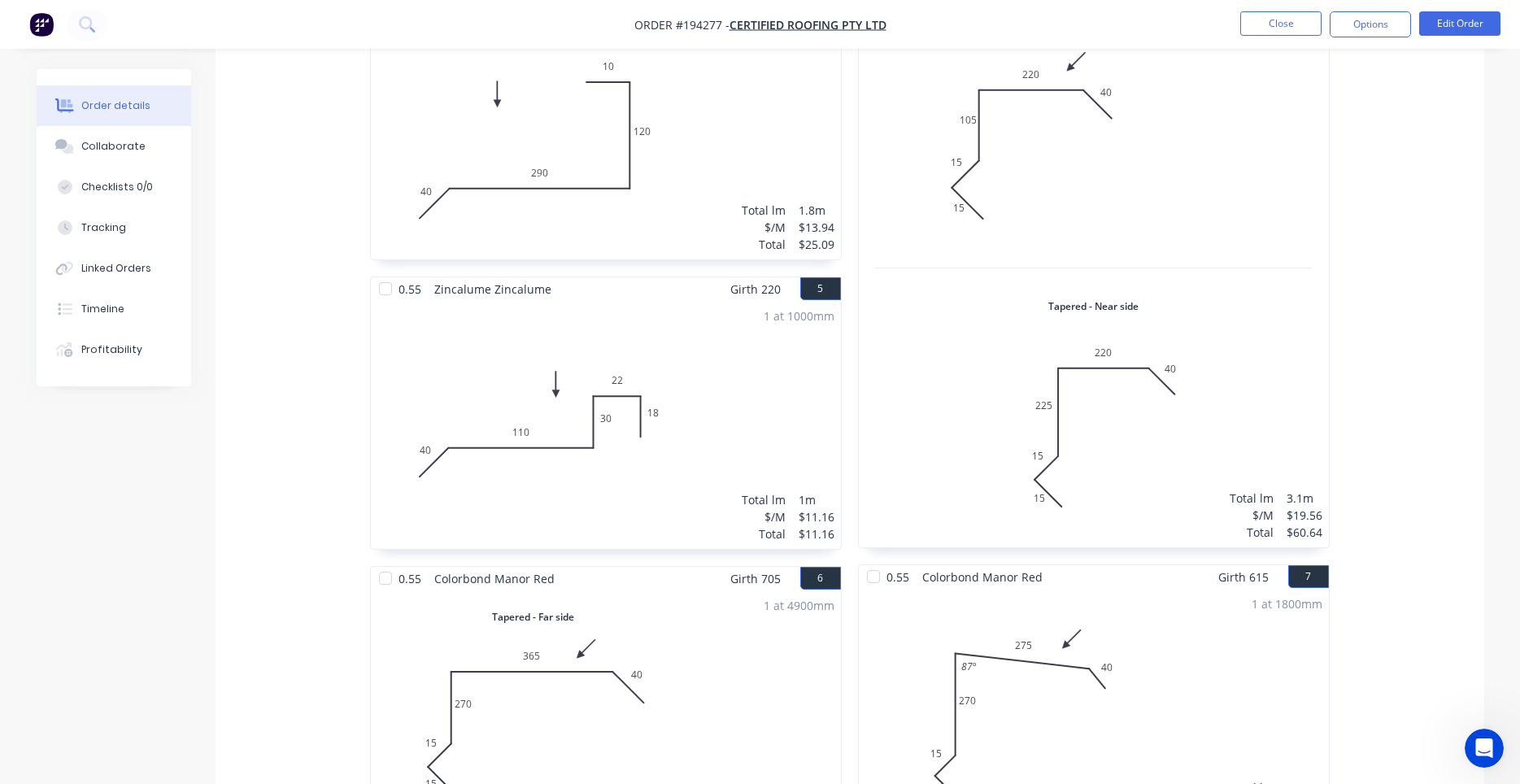
scroll to position [1439, 0]
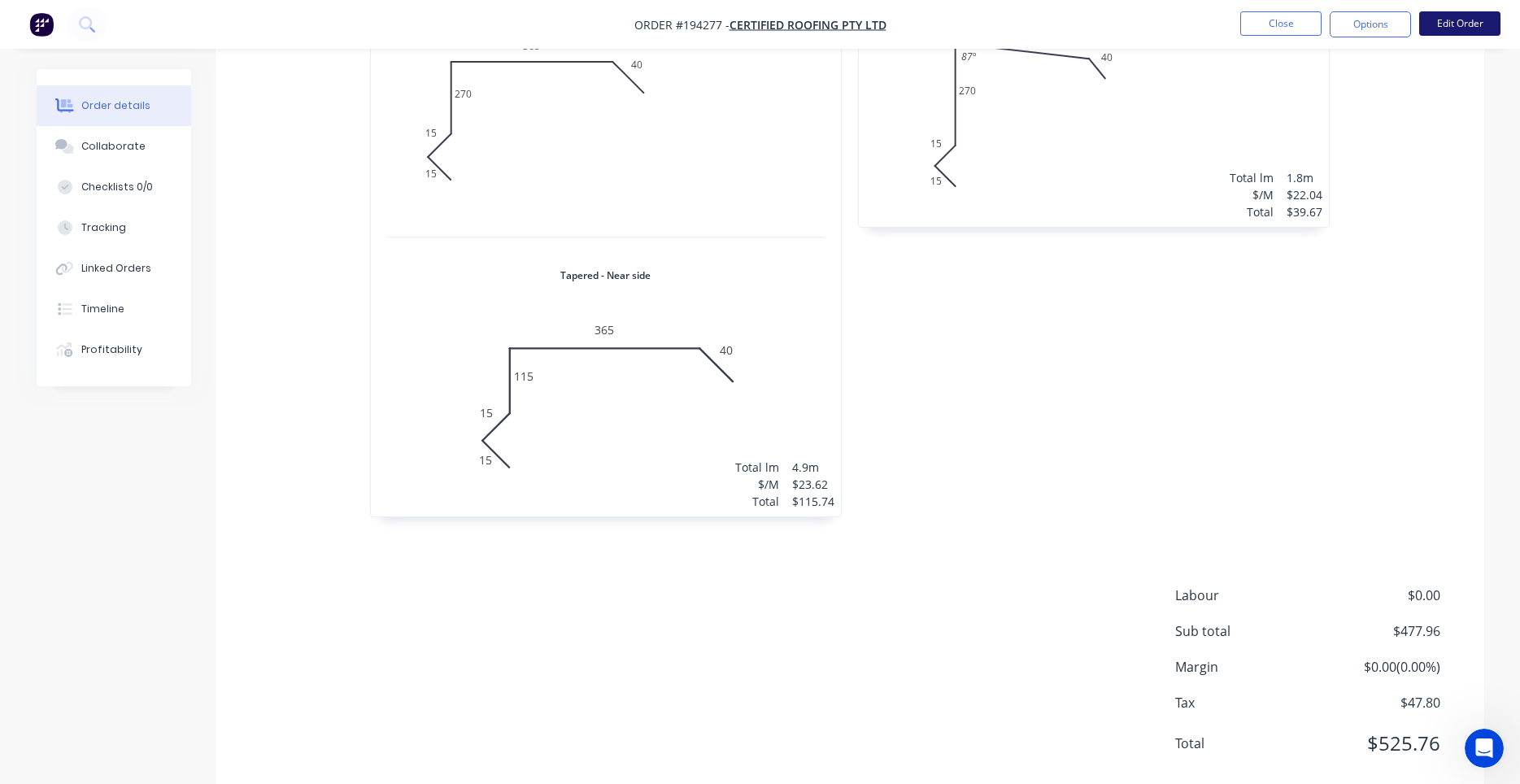
click at [1440, 18] on button "Edit Order" at bounding box center [1459, 24] width 82 height 25
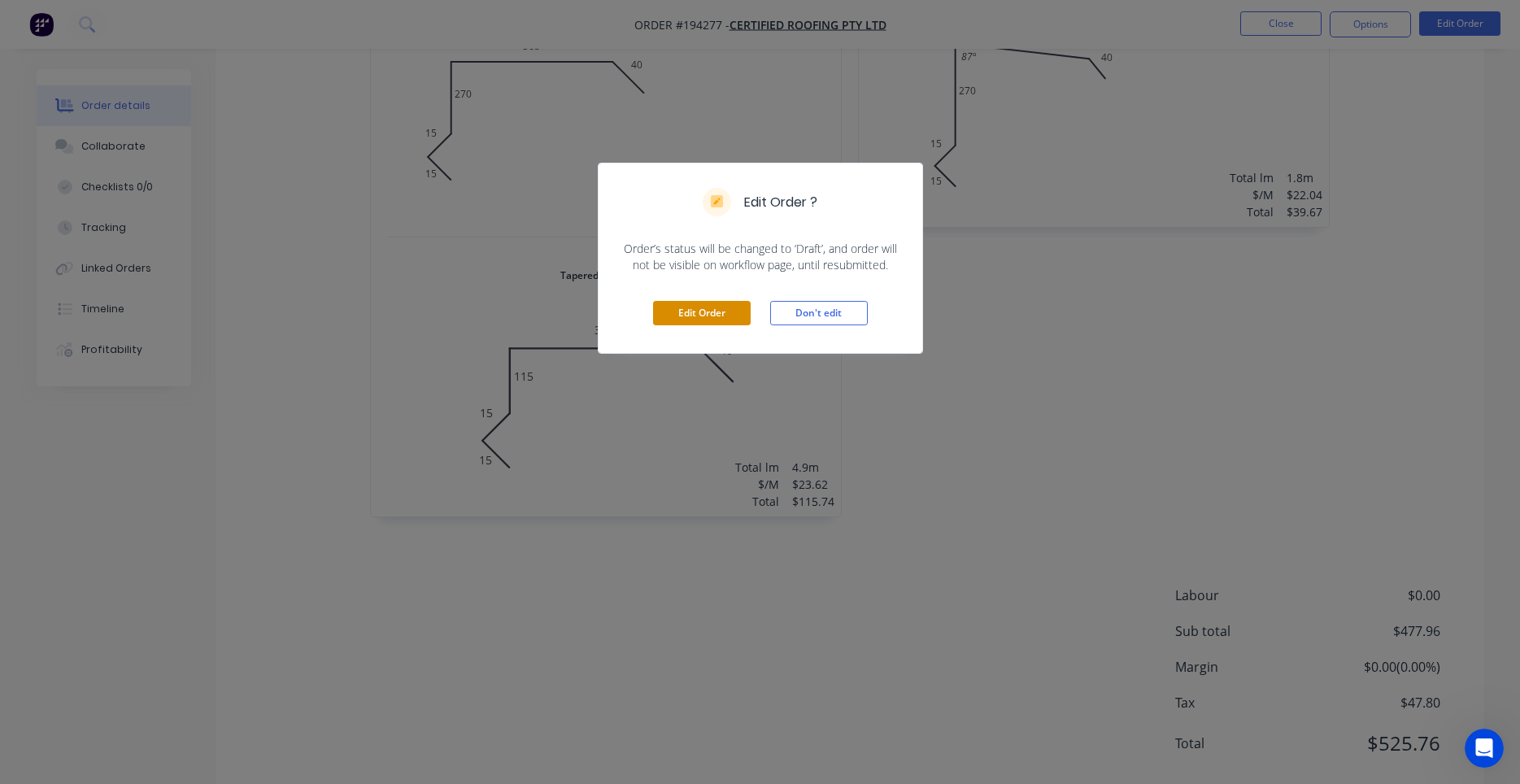
click at [715, 312] on button "Edit Order" at bounding box center [702, 313] width 97 height 25
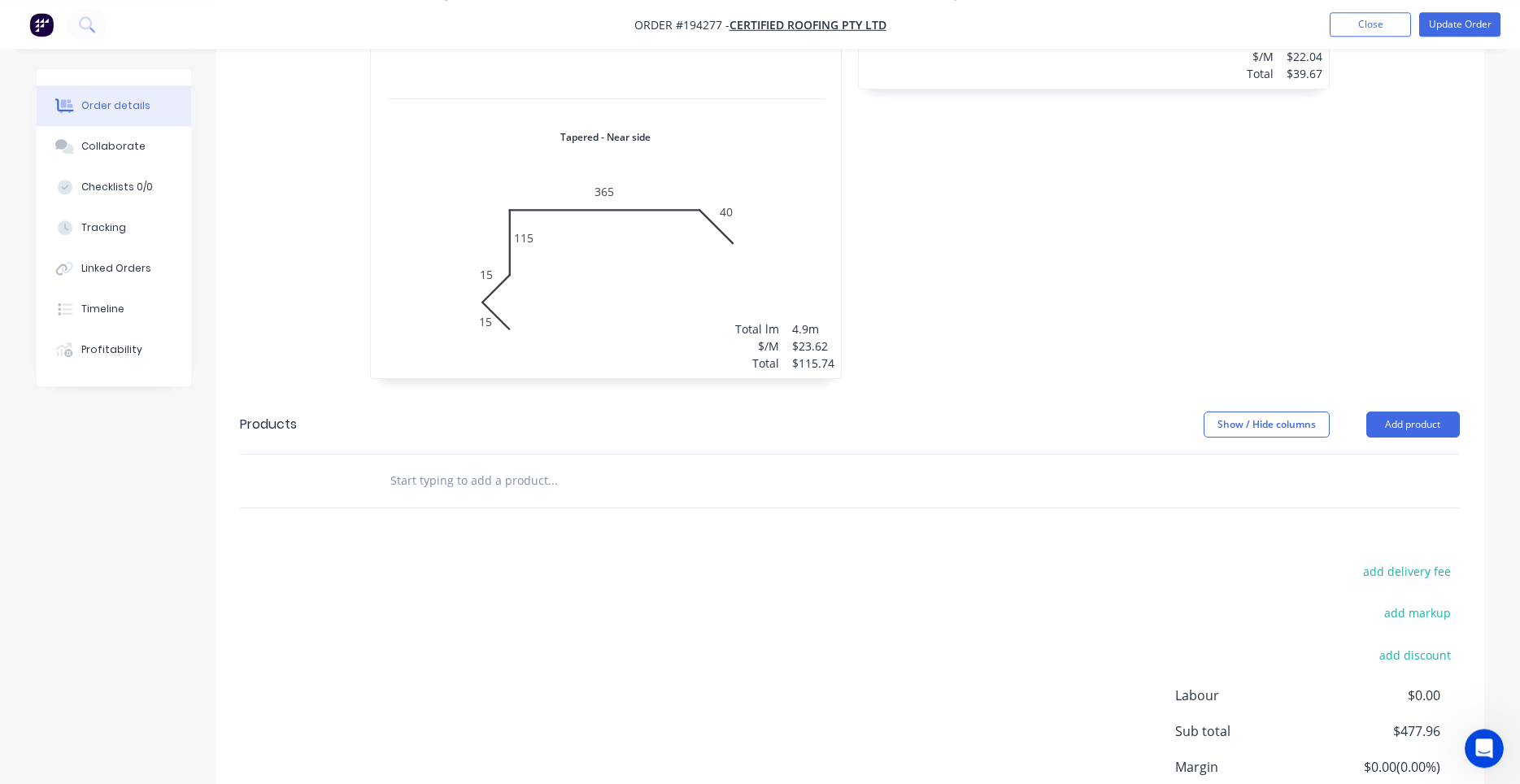
scroll to position [1704, 0]
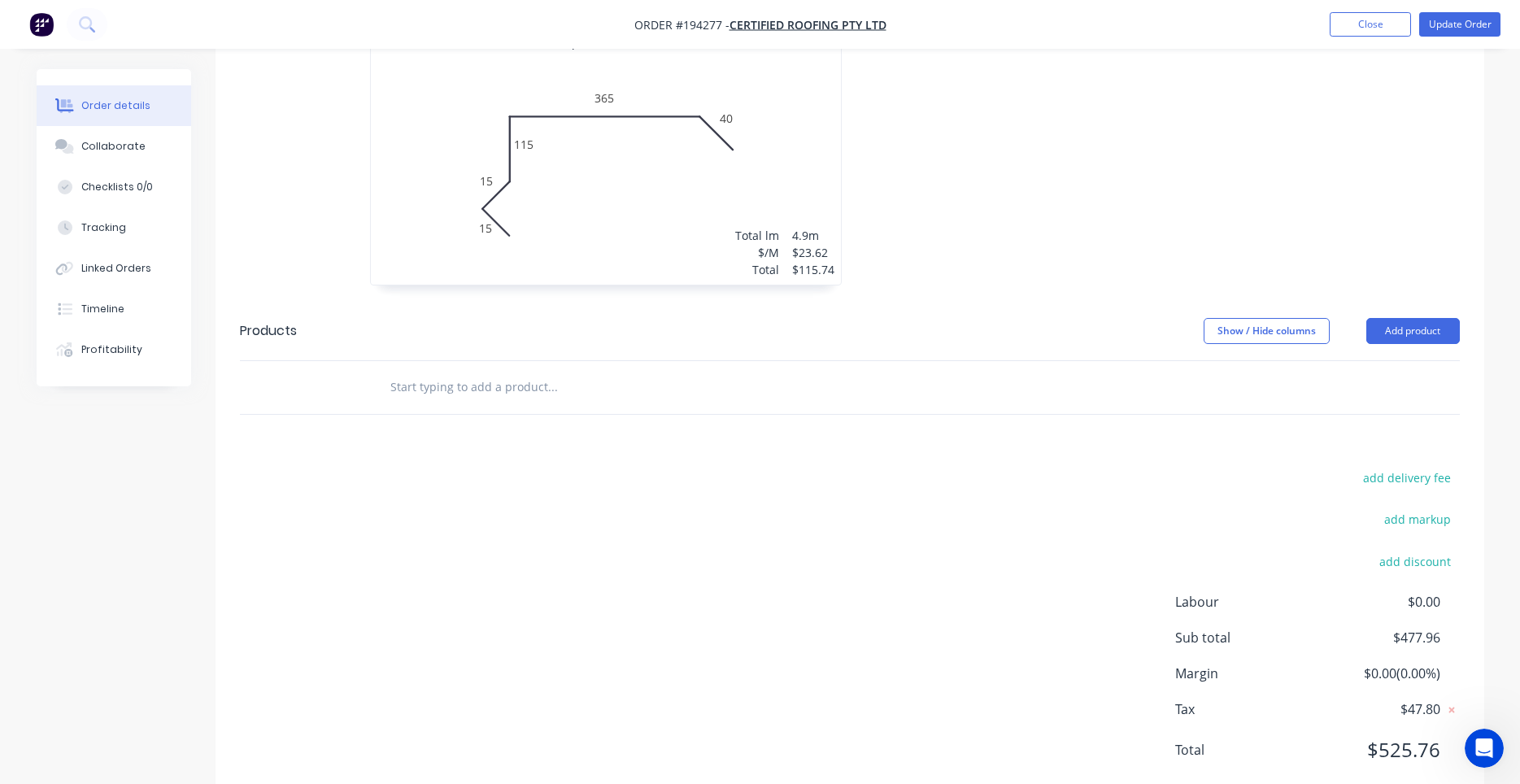
click at [489, 371] on input "text" at bounding box center [552, 387] width 325 height 32
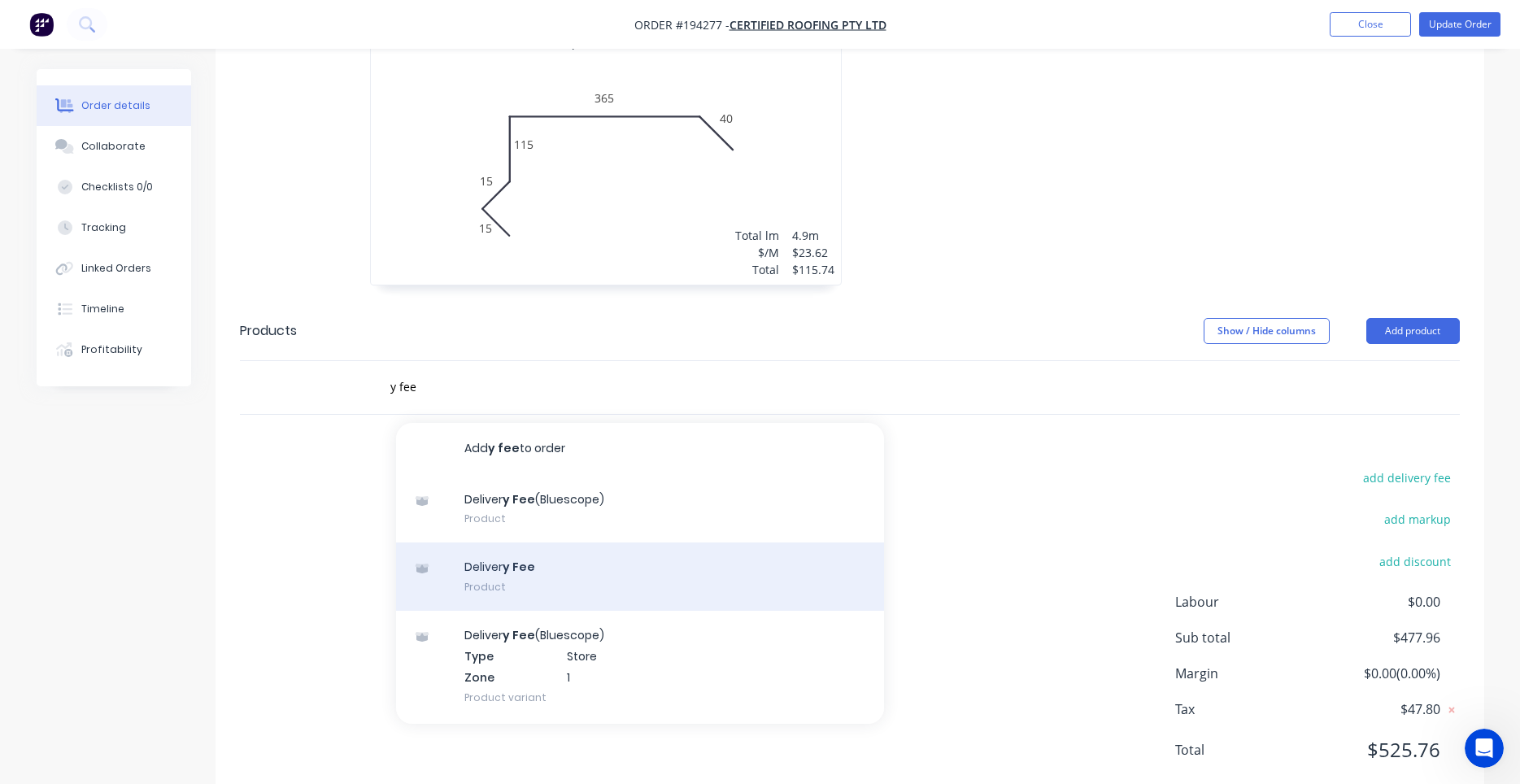
click at [523, 542] on div "Deliver y Fee Product" at bounding box center [640, 576] width 488 height 68
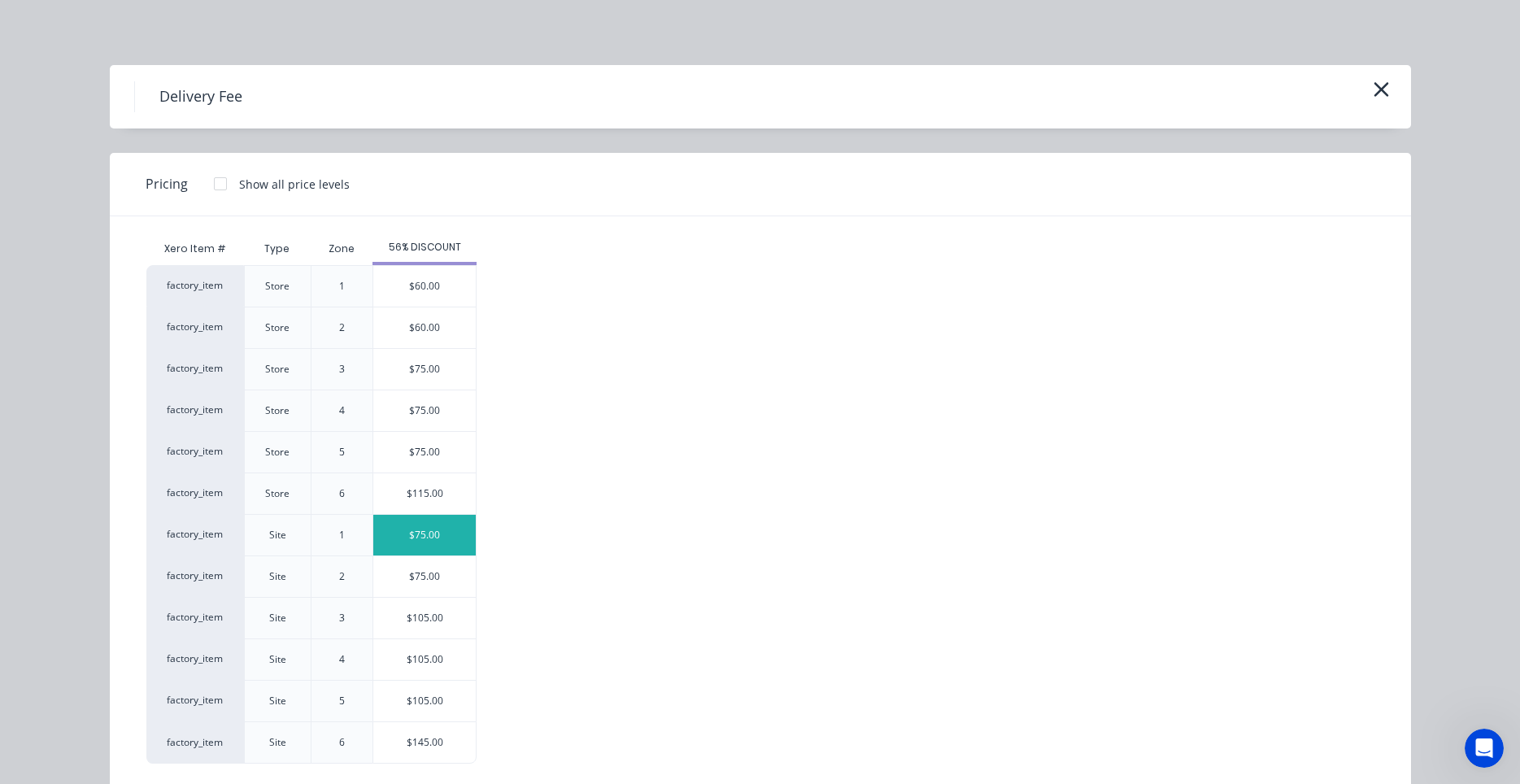
click at [421, 529] on div "$75.00" at bounding box center [425, 535] width 103 height 40
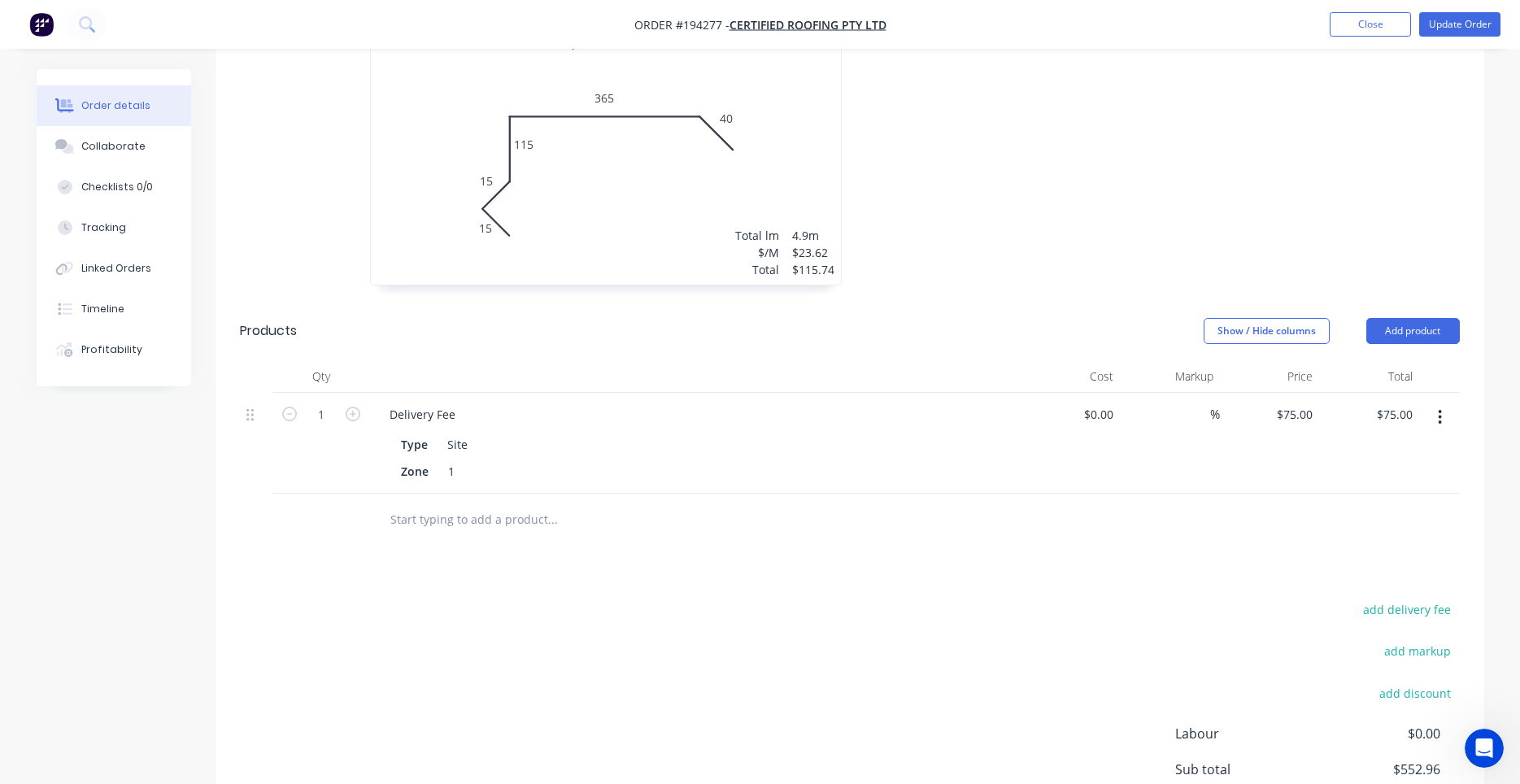
scroll to position [1012, 0]
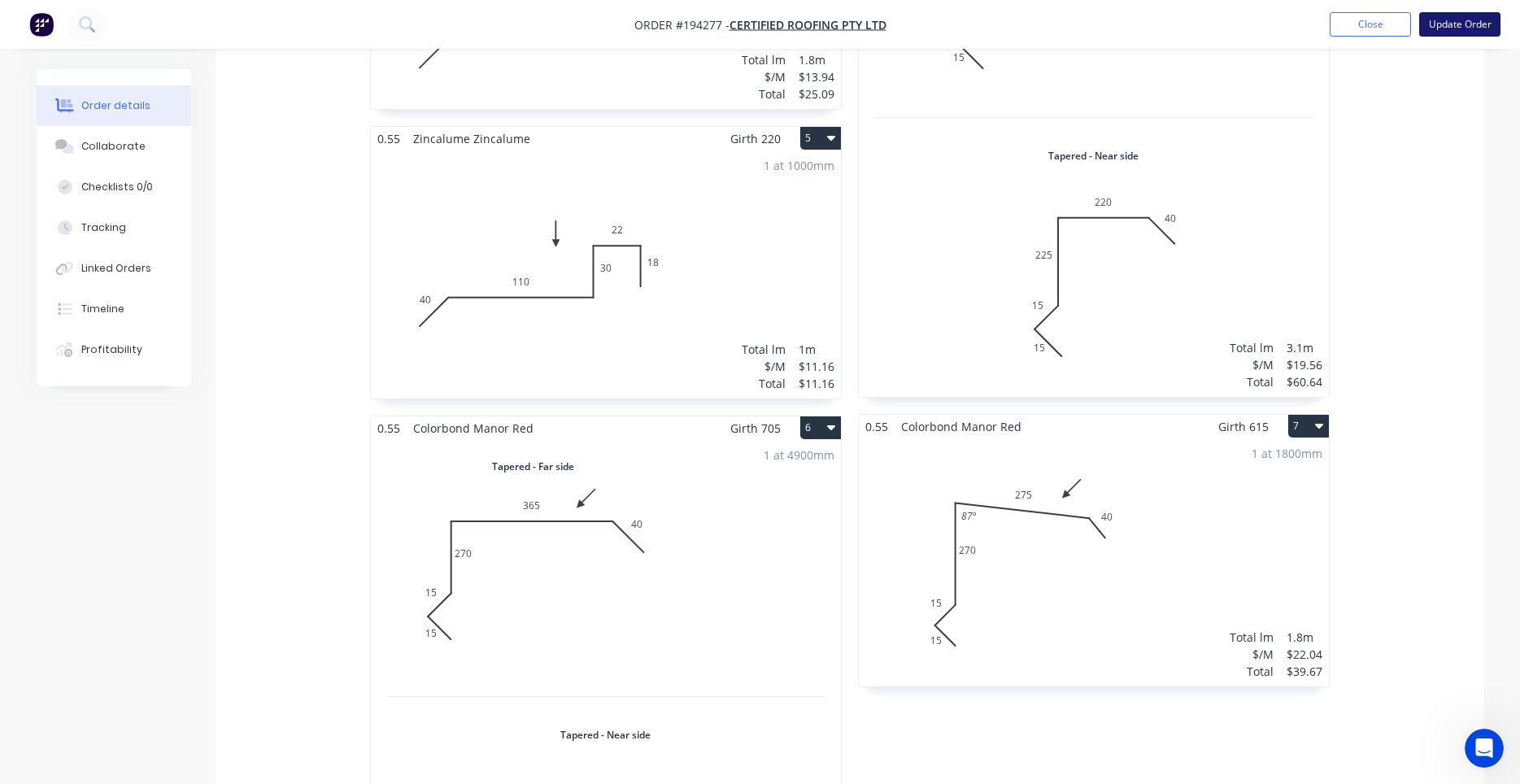
click at [1441, 31] on button "Update Order" at bounding box center [1459, 25] width 82 height 25
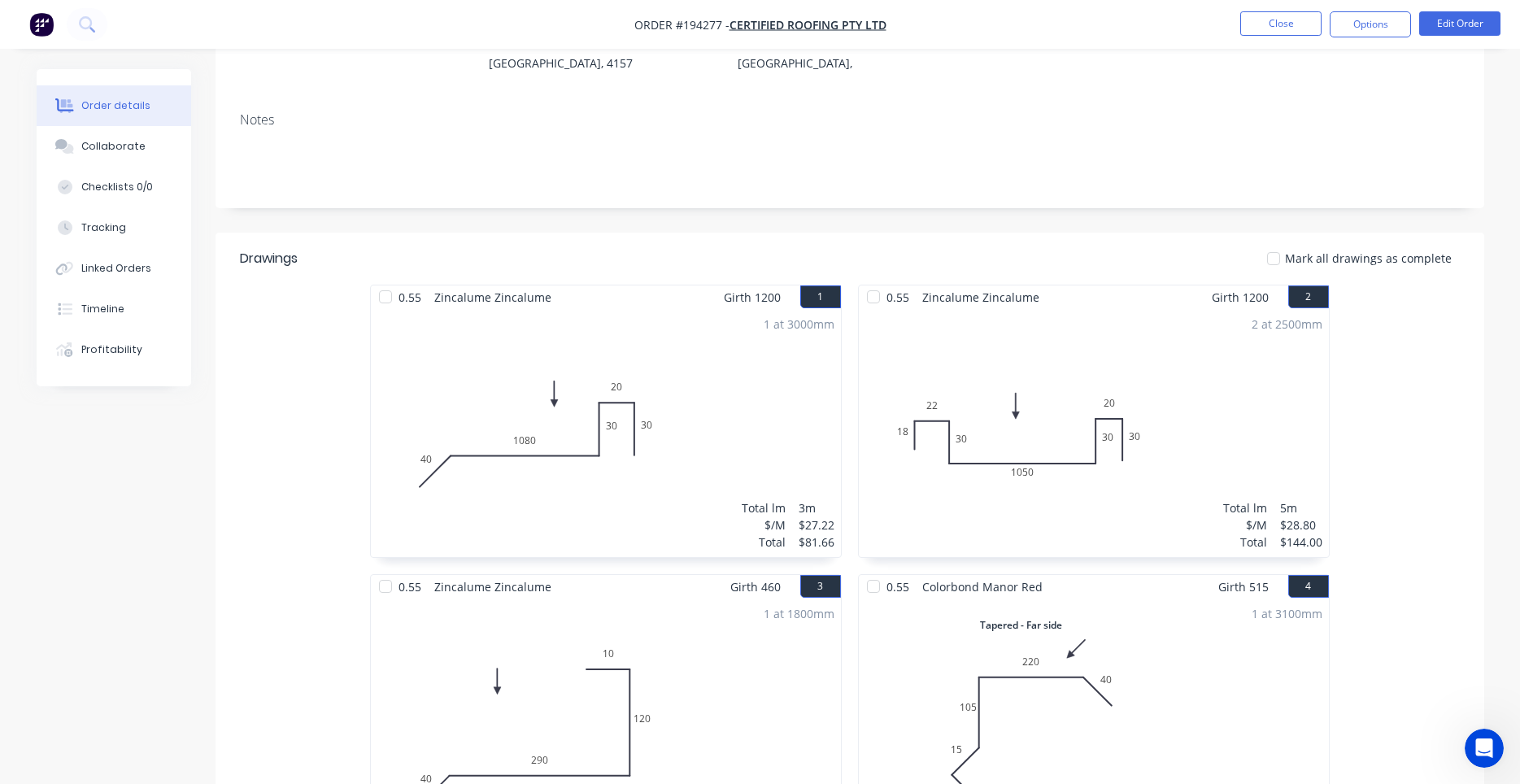
scroll to position [0, 0]
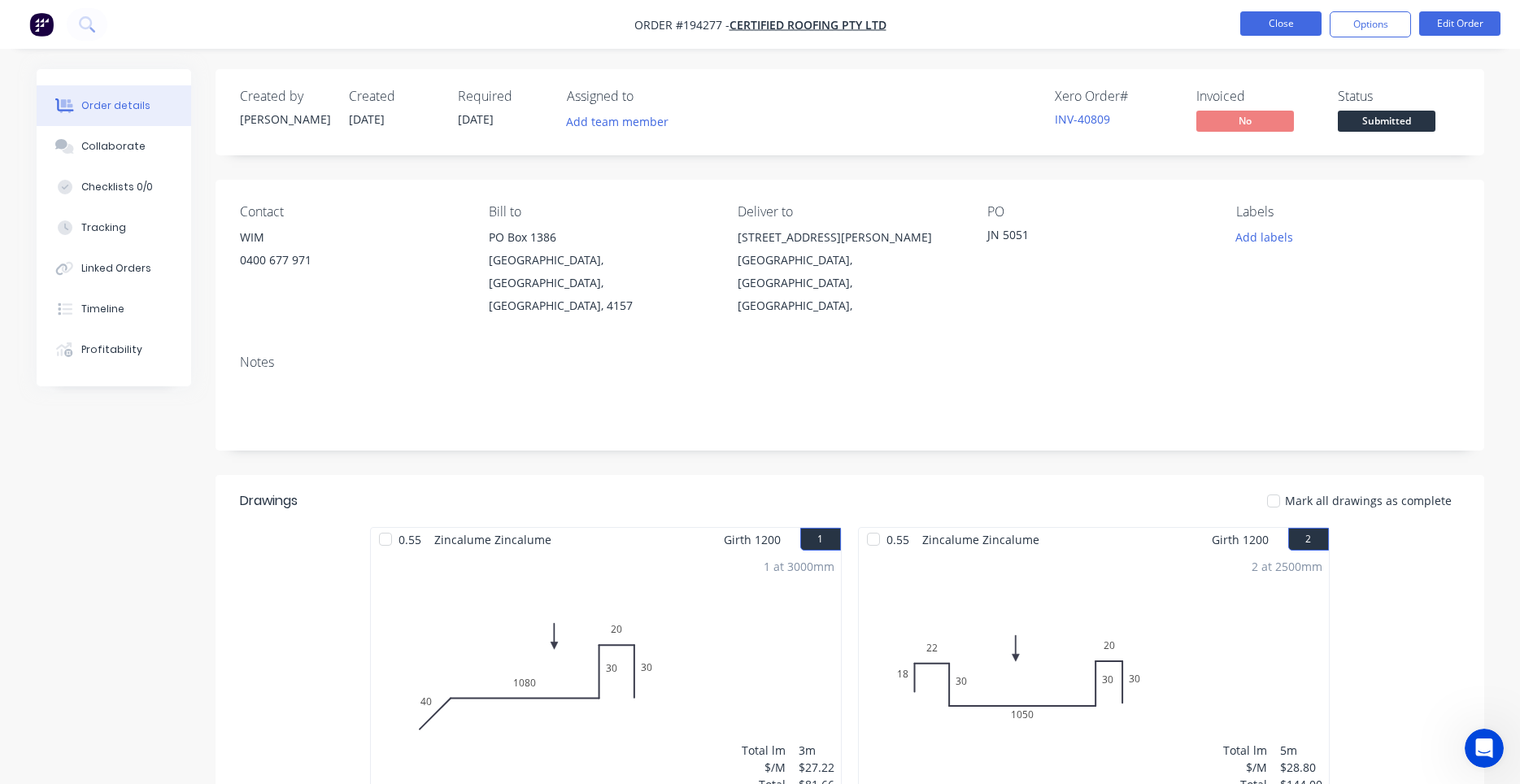
click at [1274, 28] on button "Close" at bounding box center [1281, 24] width 82 height 25
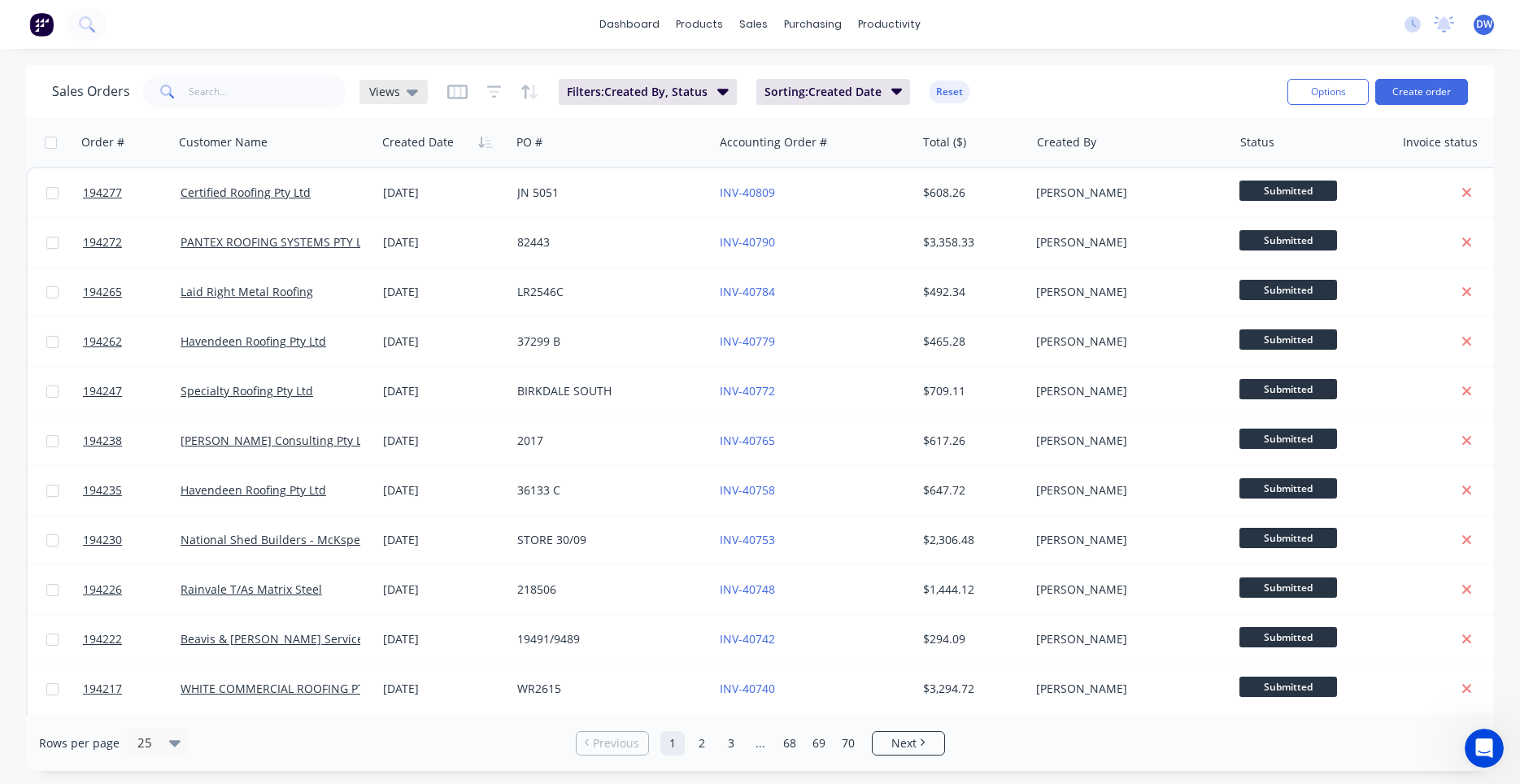
click at [413, 97] on icon at bounding box center [412, 92] width 11 height 18
click at [406, 267] on button "New Hires" at bounding box center [456, 262] width 185 height 18
click at [389, 95] on span "New Hires" at bounding box center [397, 91] width 56 height 17
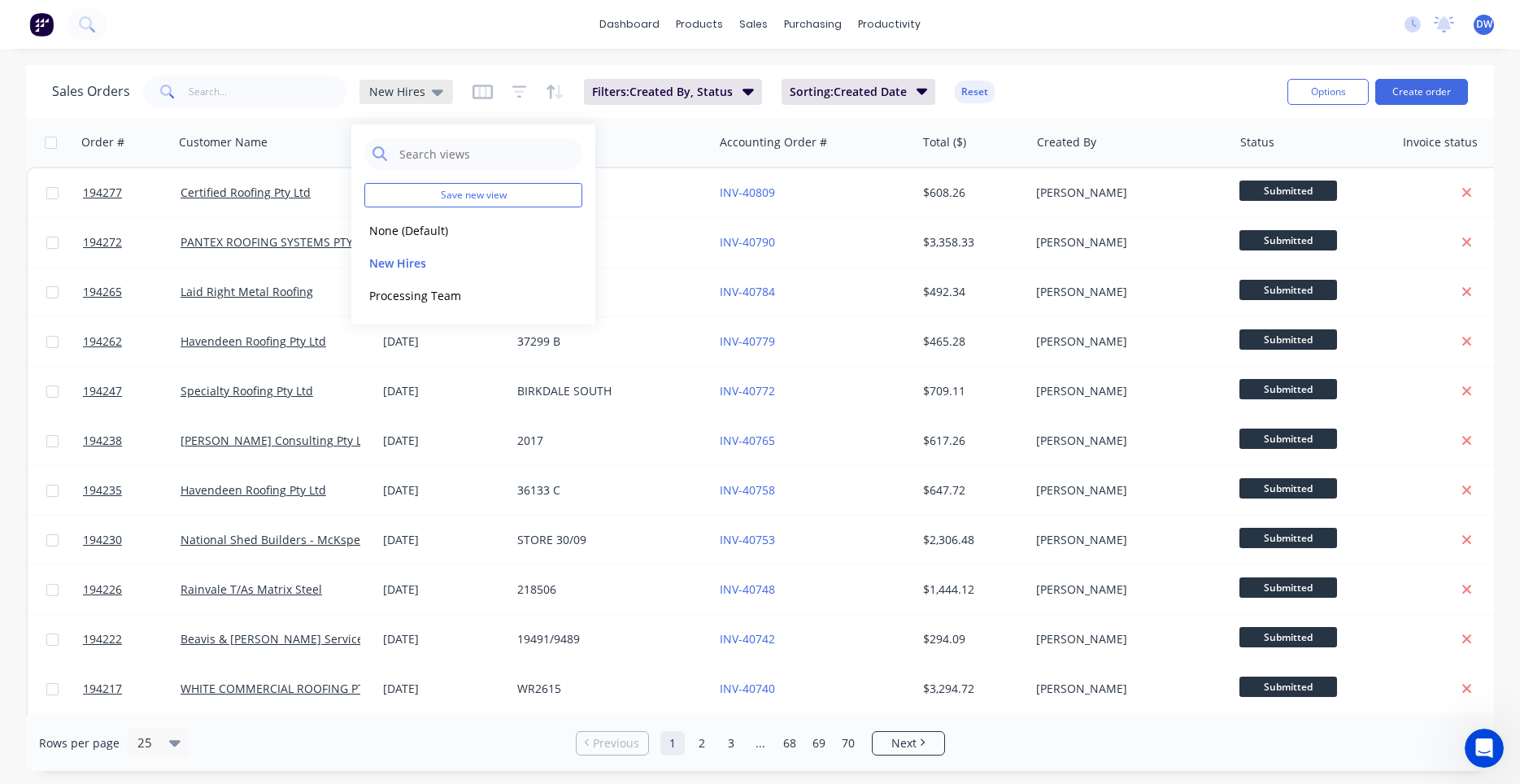
click at [389, 95] on span "New Hires" at bounding box center [397, 91] width 56 height 17
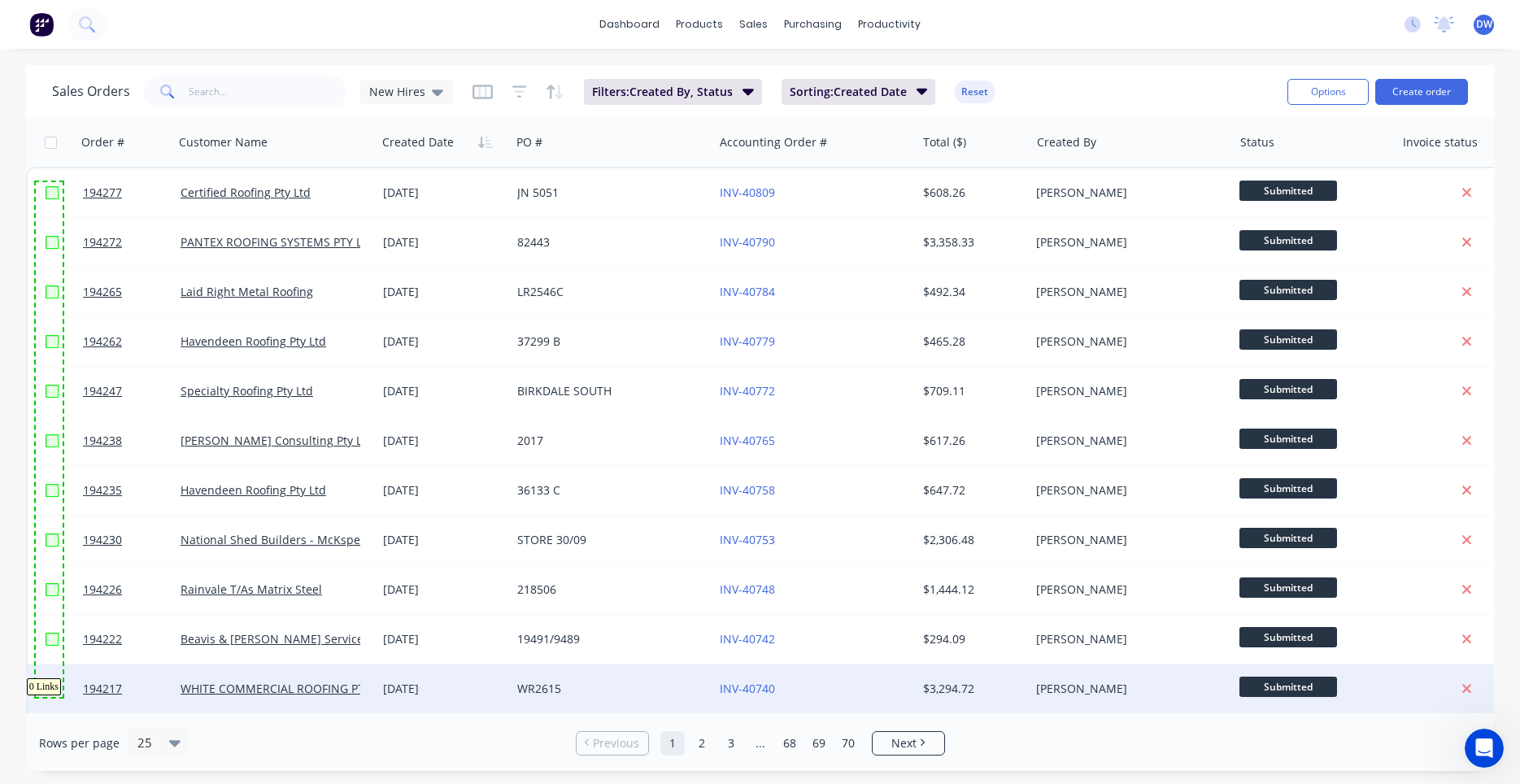
drag, startPoint x: 37, startPoint y: 182, endPoint x: 62, endPoint y: 697, distance: 515.6
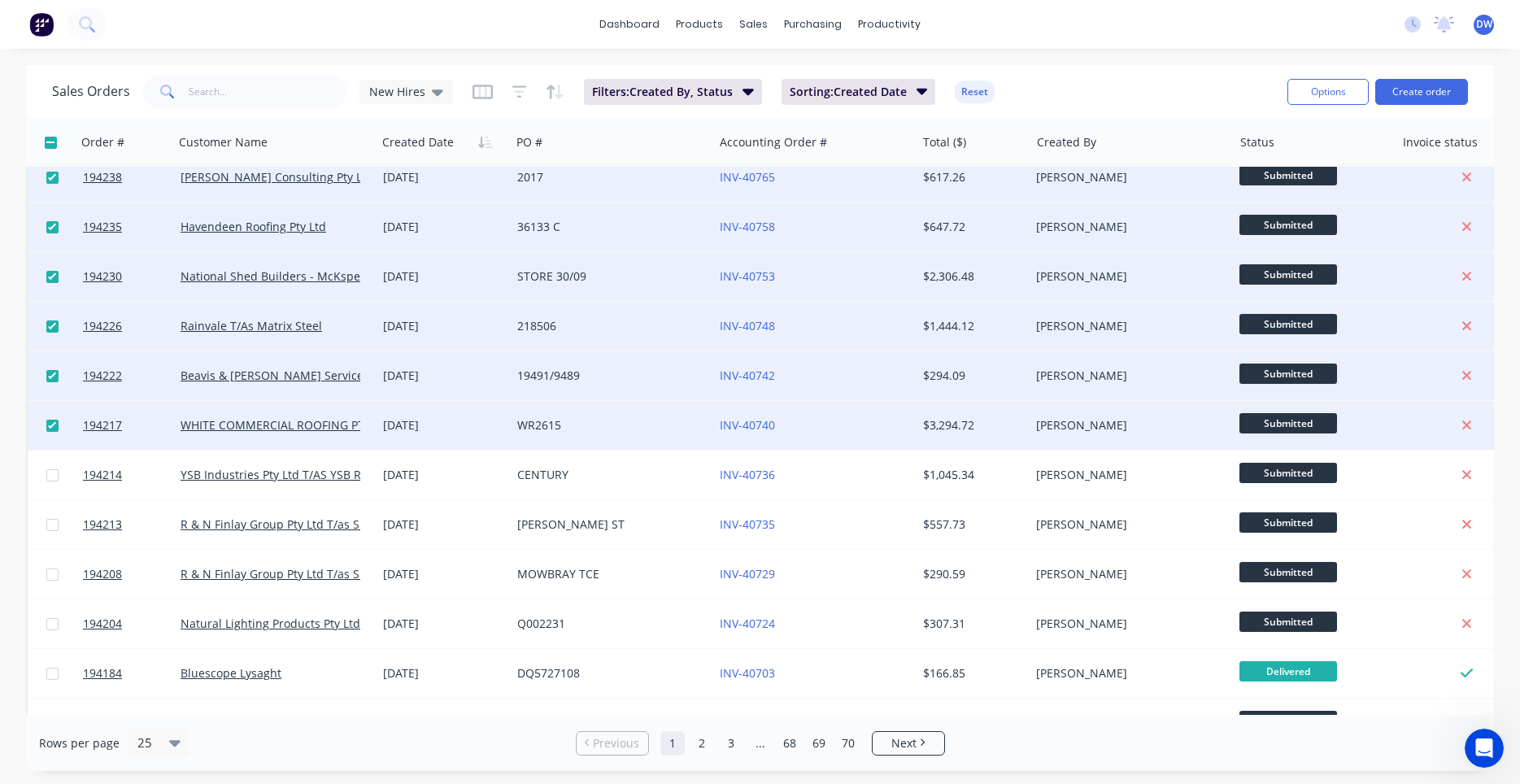
scroll to position [309, 0]
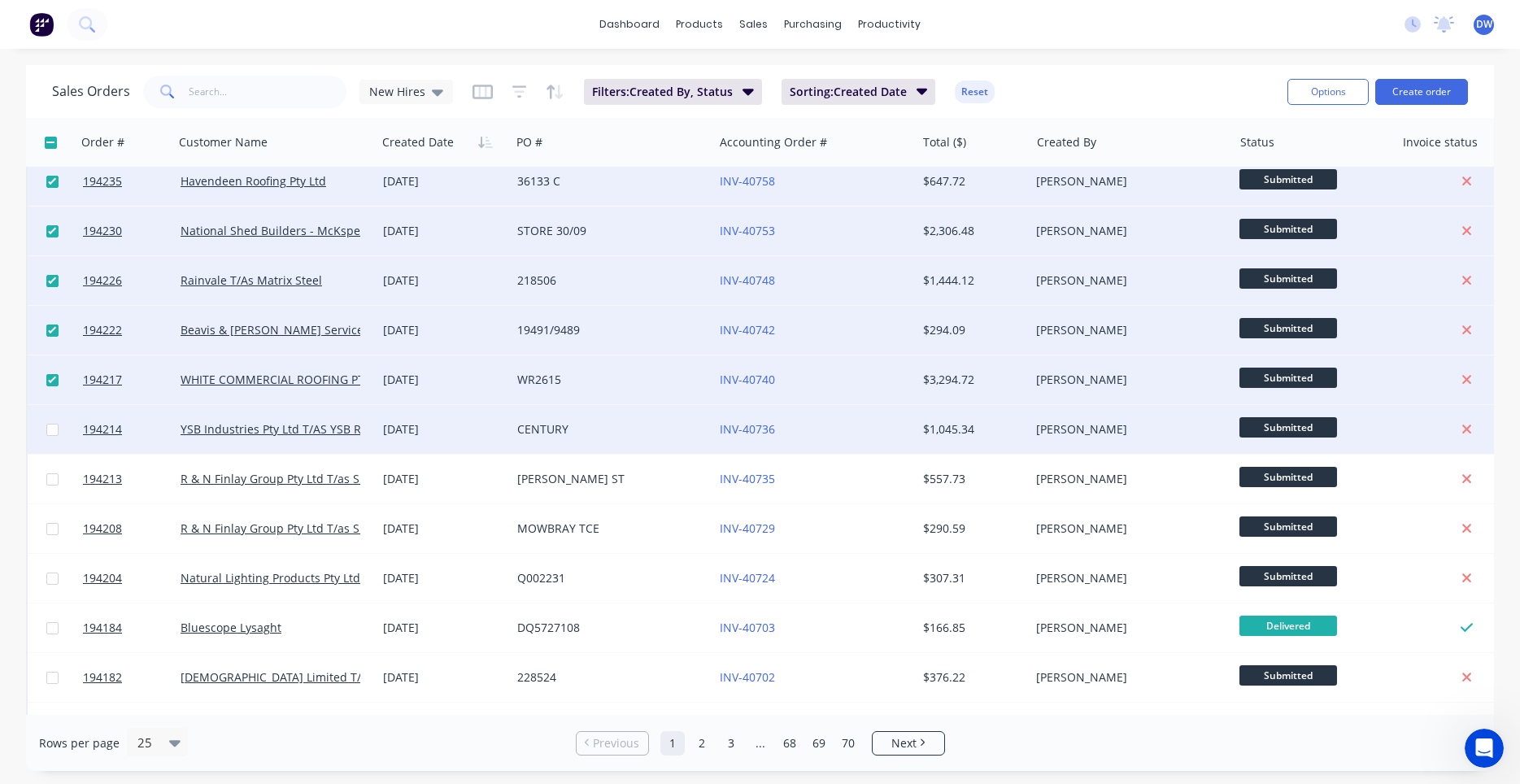
click at [55, 427] on input "checkbox" at bounding box center [53, 430] width 12 height 12
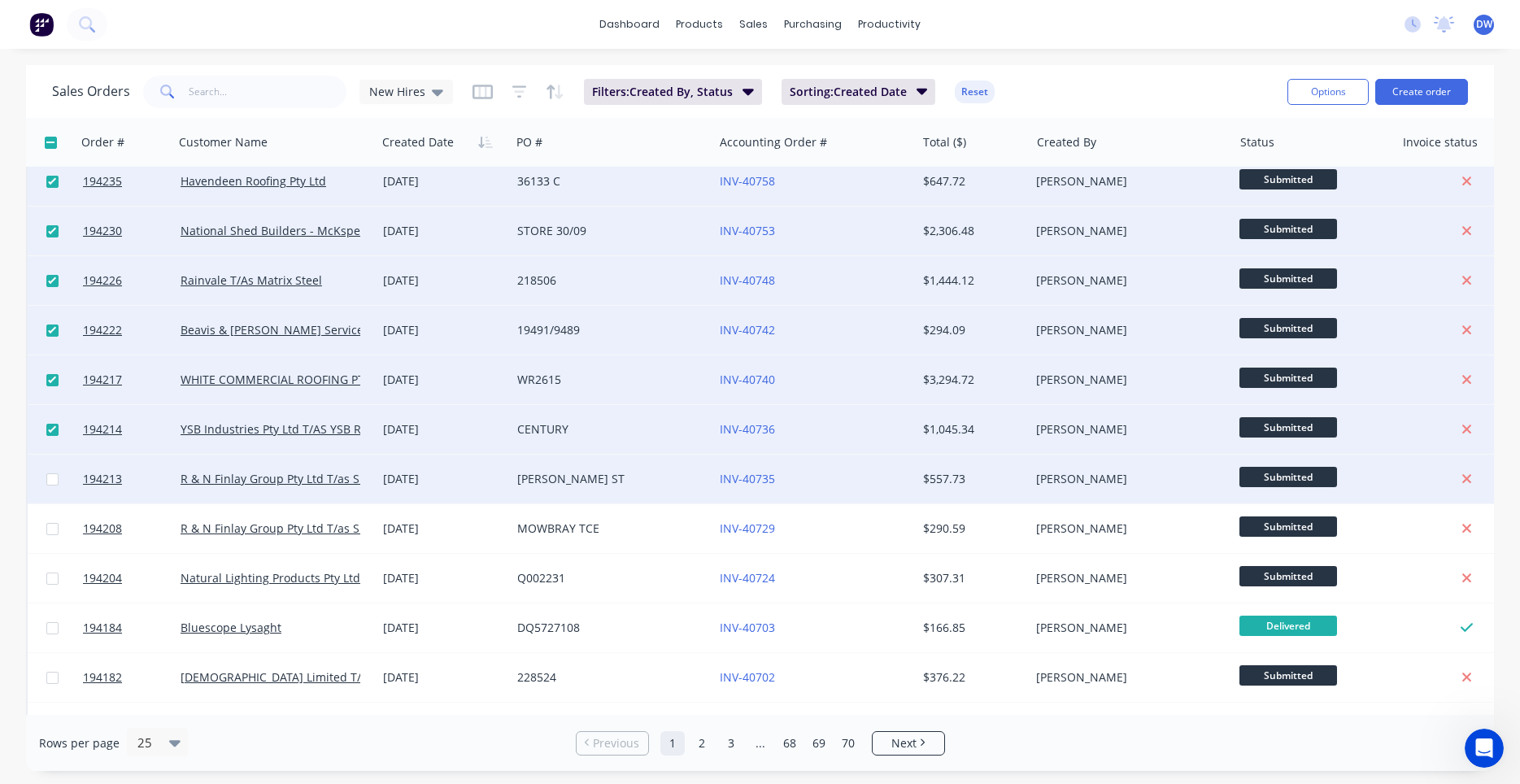
click at [58, 481] on input "checkbox" at bounding box center [53, 480] width 12 height 12
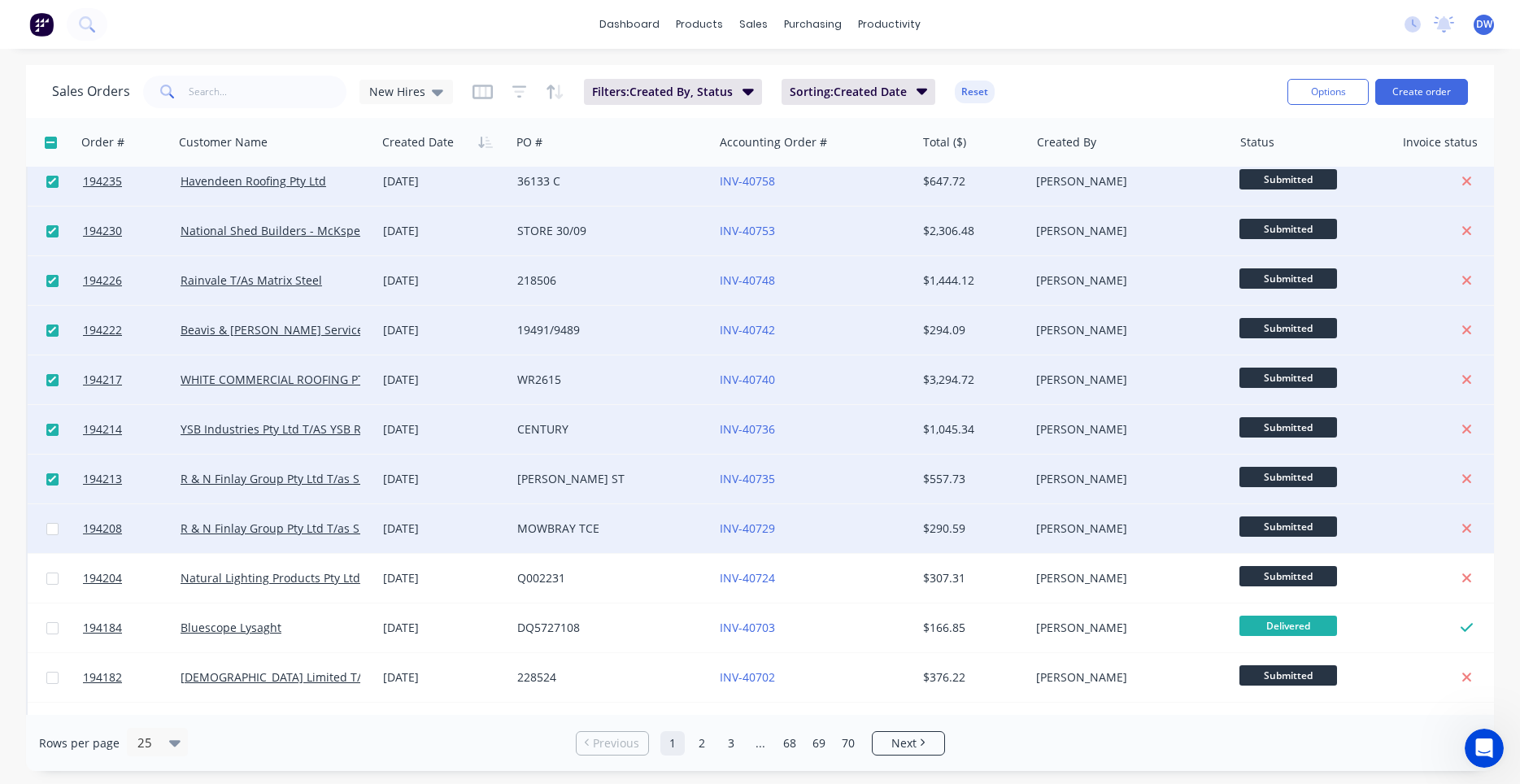
click at [61, 527] on div at bounding box center [53, 529] width 49 height 49
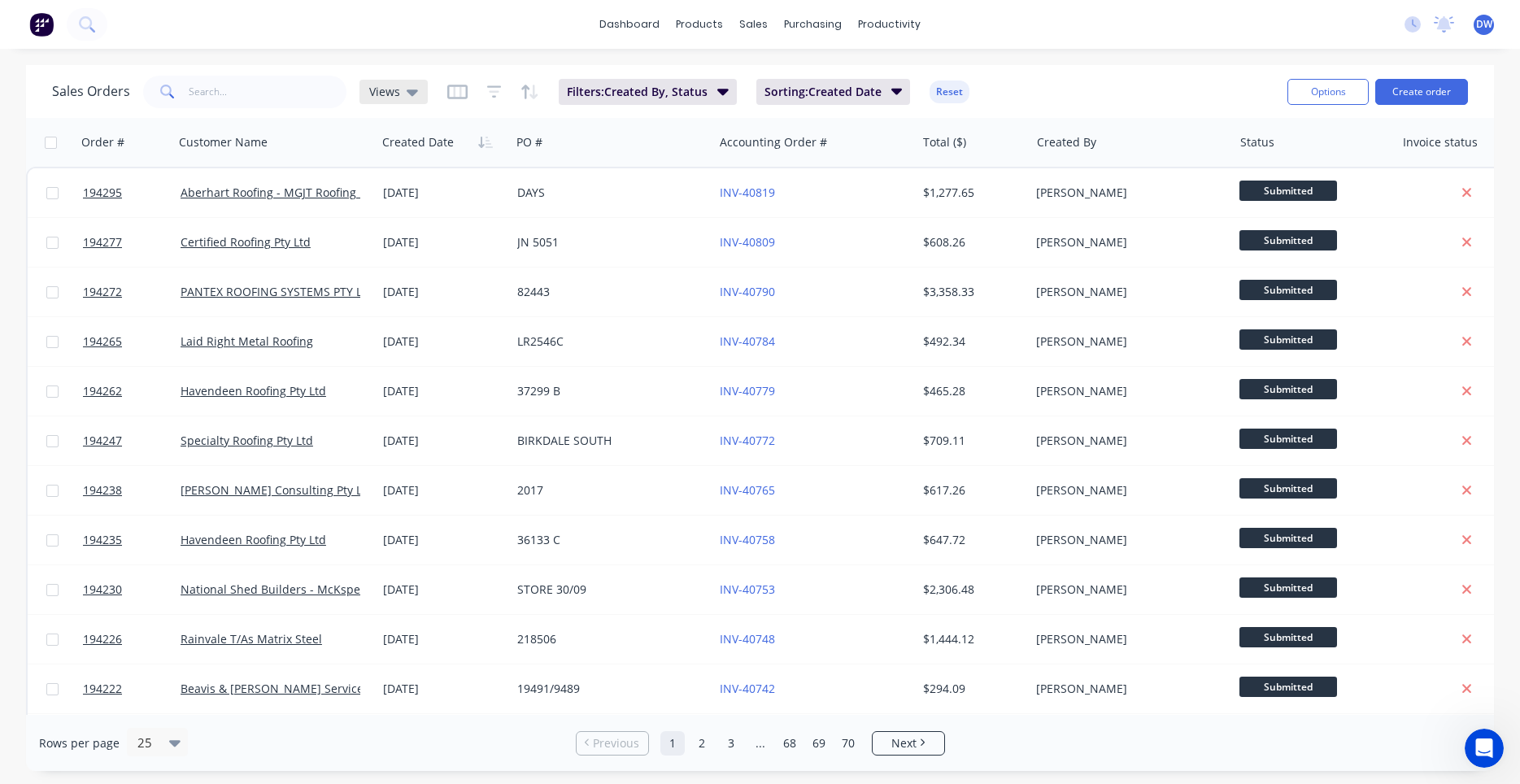
click at [413, 96] on icon at bounding box center [412, 92] width 11 height 18
click at [397, 260] on button "New Hires" at bounding box center [456, 262] width 185 height 18
click at [410, 97] on span "New Hires" at bounding box center [397, 91] width 56 height 17
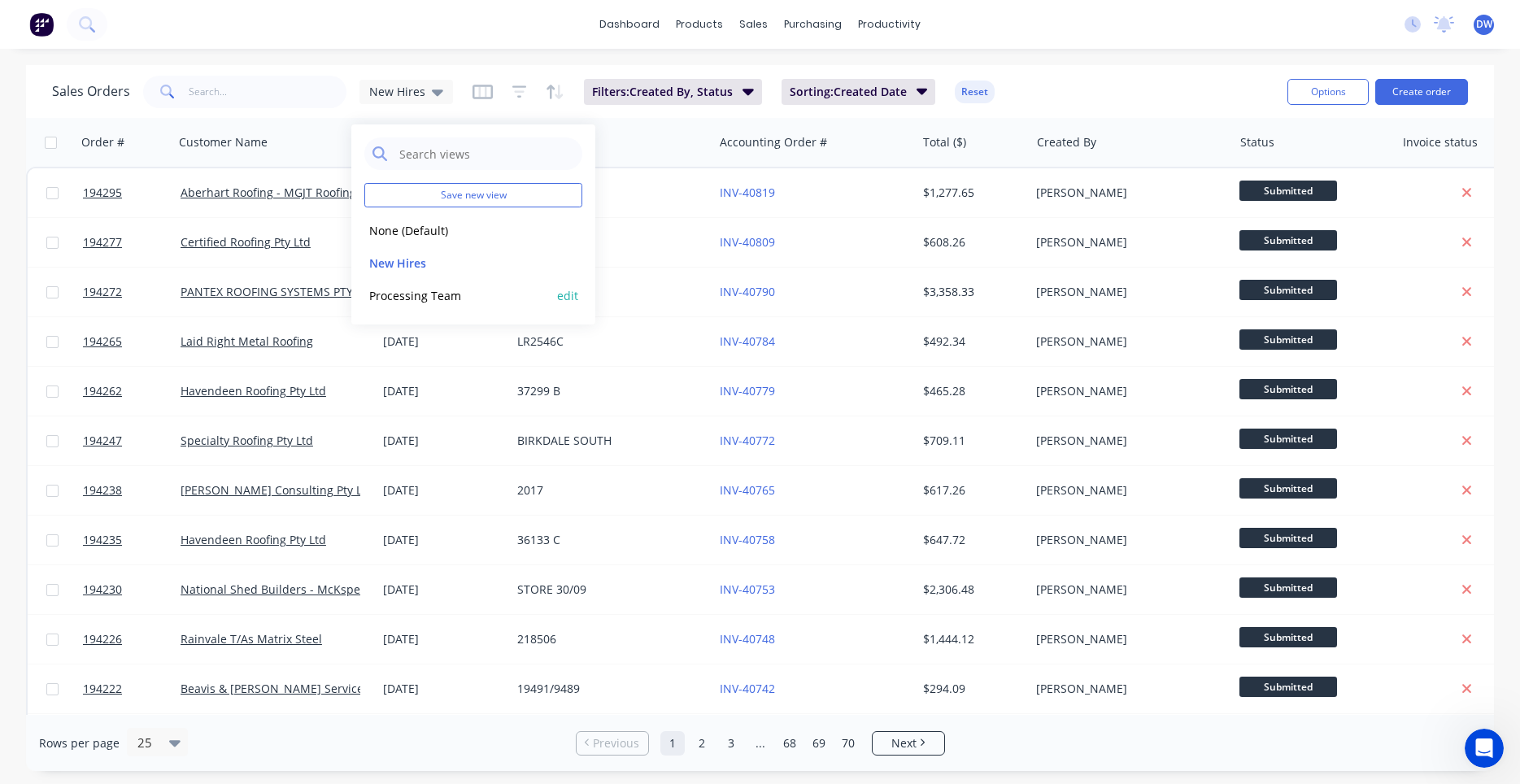
click at [410, 296] on button "Processing Team" at bounding box center [456, 295] width 185 height 18
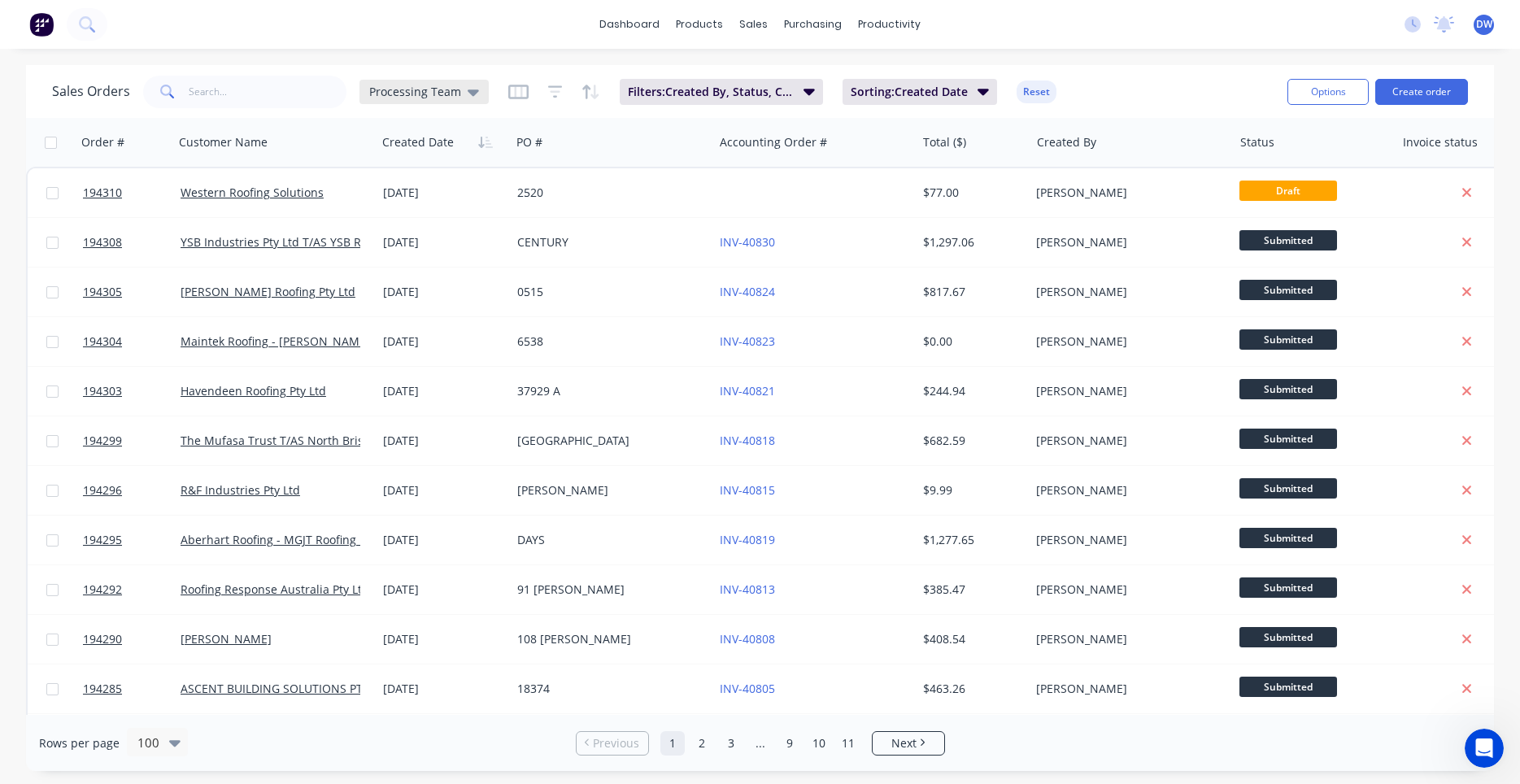
click at [417, 99] on div "Processing Team" at bounding box center [424, 92] width 129 height 25
click at [393, 264] on button "New Hires" at bounding box center [456, 262] width 185 height 18
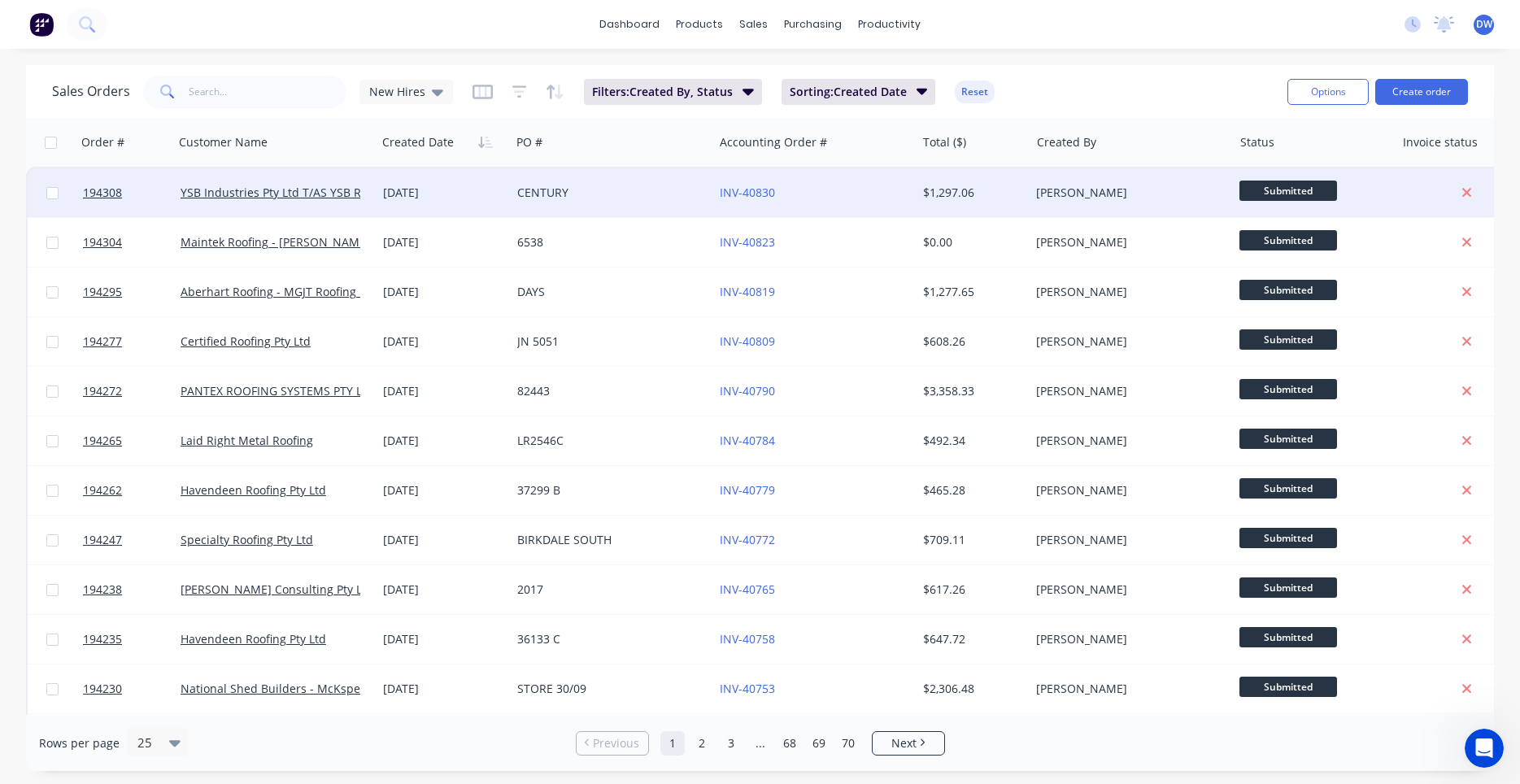
drag, startPoint x: 641, startPoint y: 188, endPoint x: 498, endPoint y: 218, distance: 146.1
click at [517, 201] on div "CENTURY" at bounding box center [608, 192] width 181 height 17
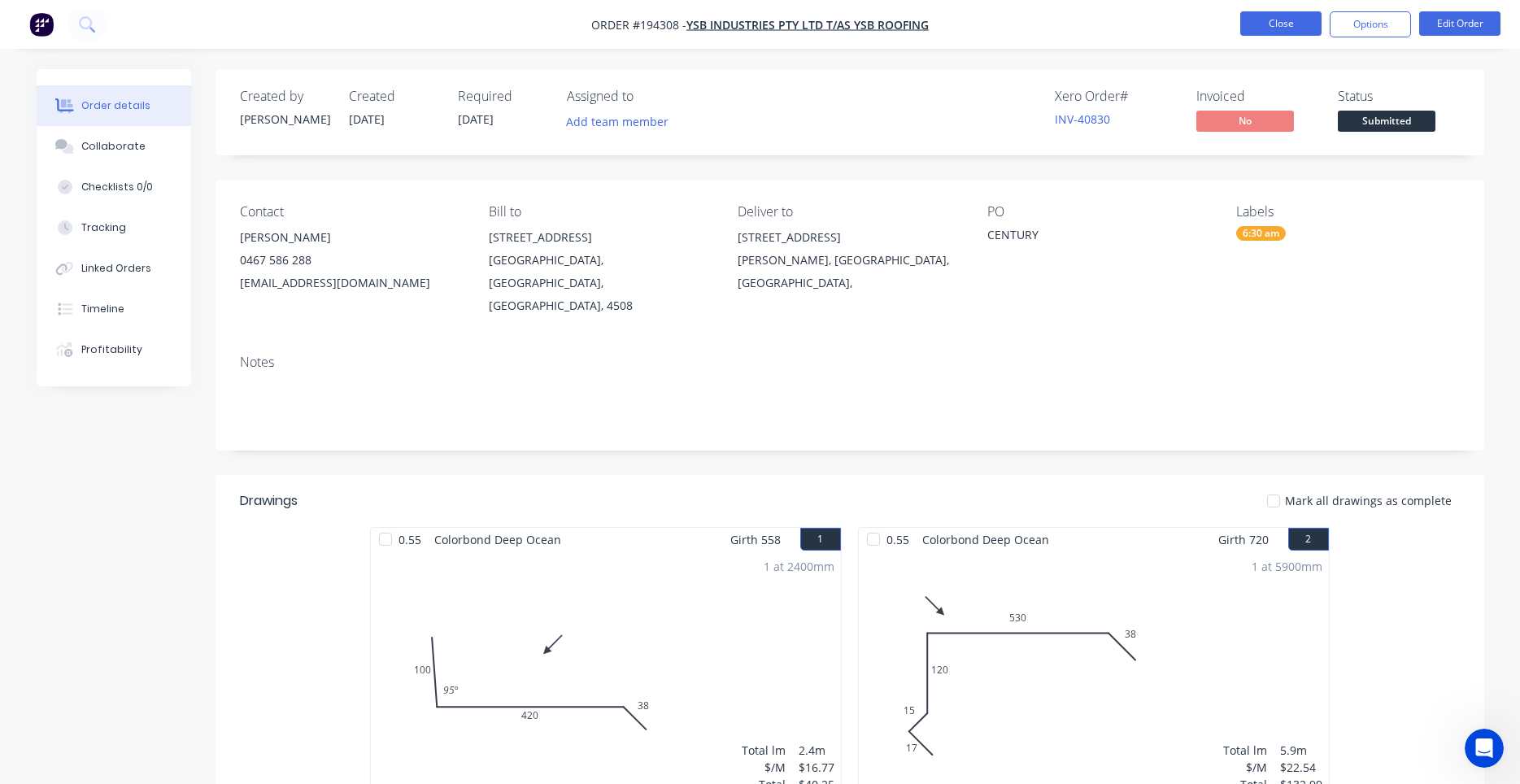
click at [1274, 21] on button "Close" at bounding box center [1281, 24] width 82 height 25
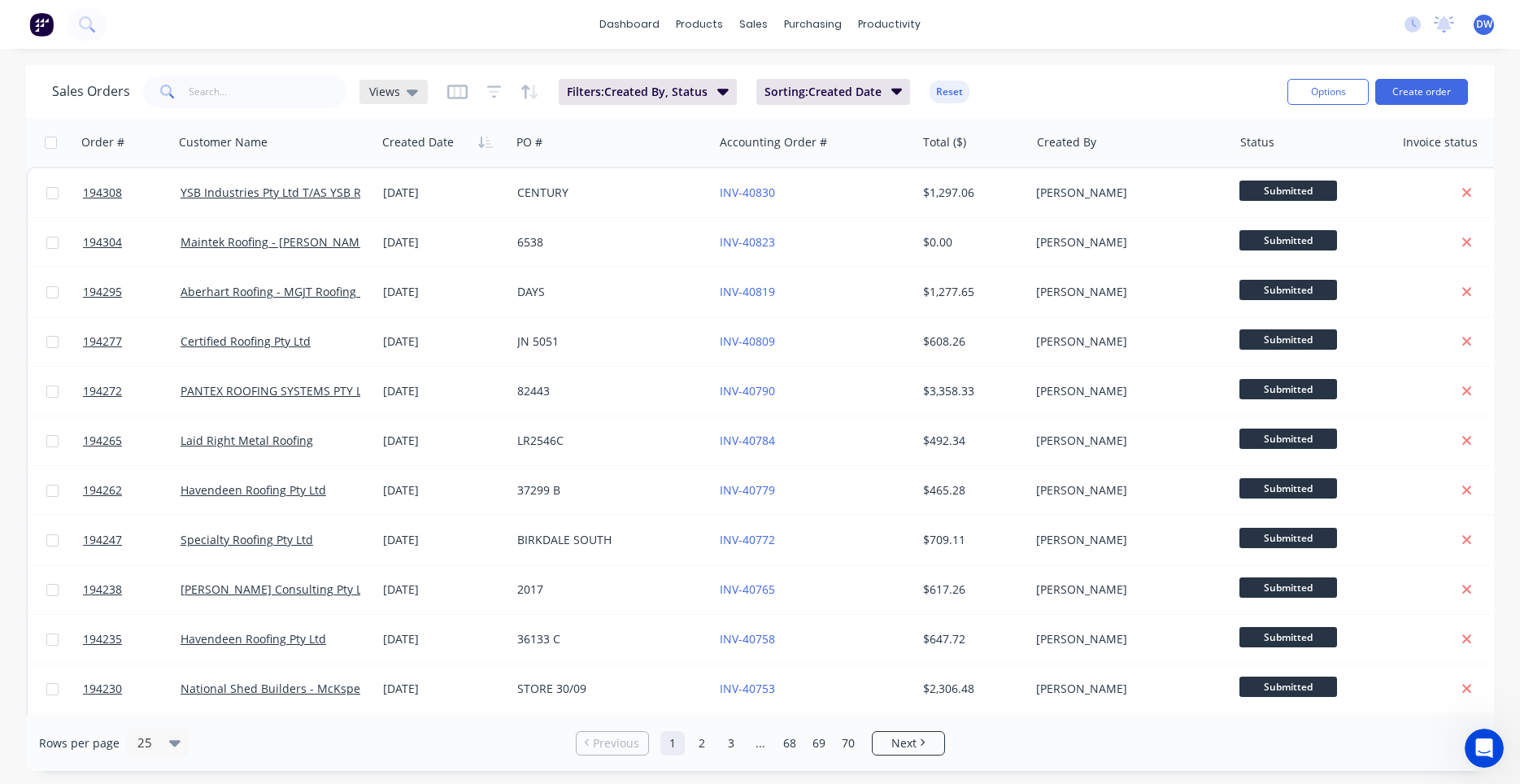
click at [380, 95] on span "Views" at bounding box center [384, 91] width 31 height 17
click at [386, 263] on button "New Hires" at bounding box center [456, 262] width 185 height 18
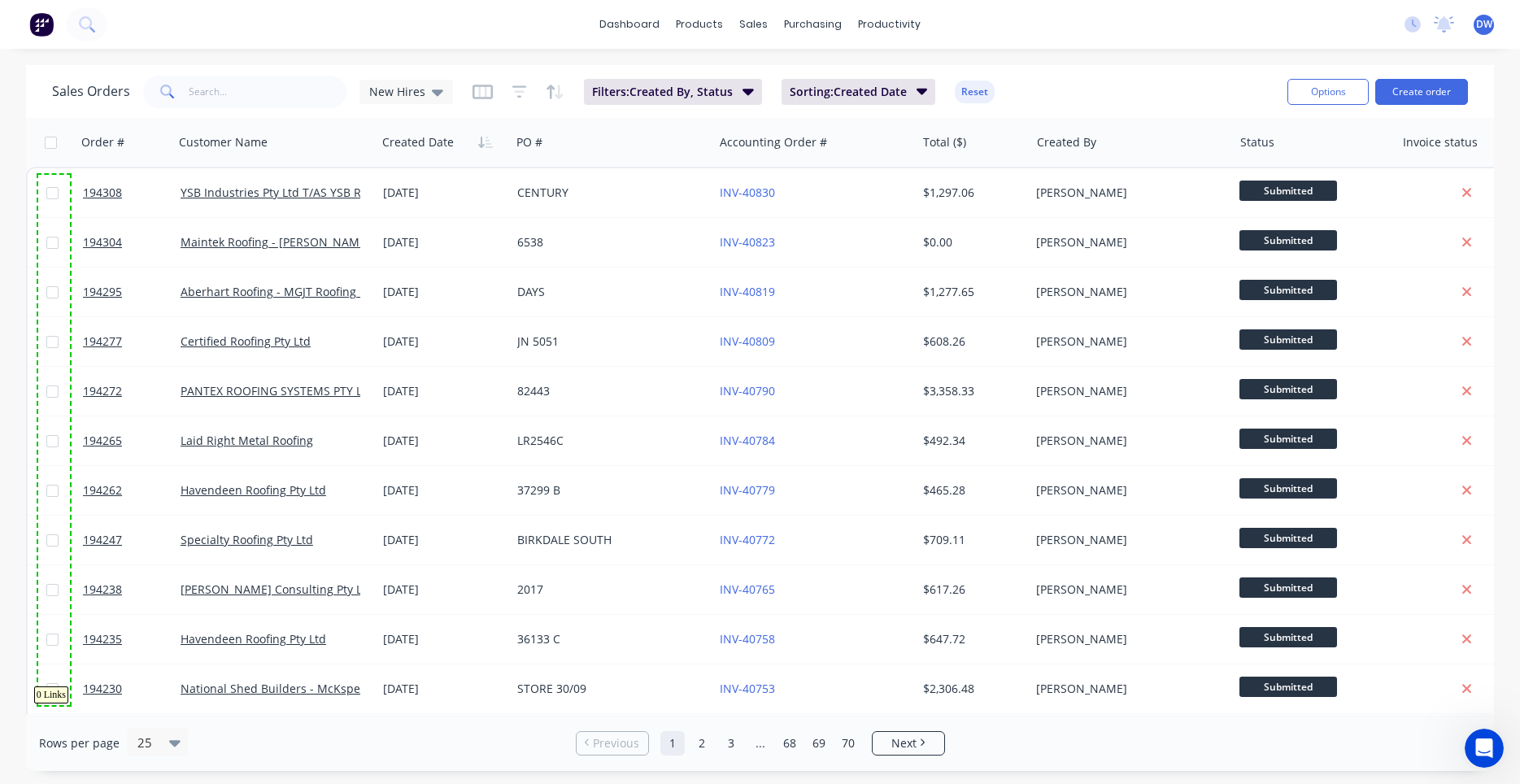
drag, startPoint x: 39, startPoint y: 175, endPoint x: 70, endPoint y: 705, distance: 530.9
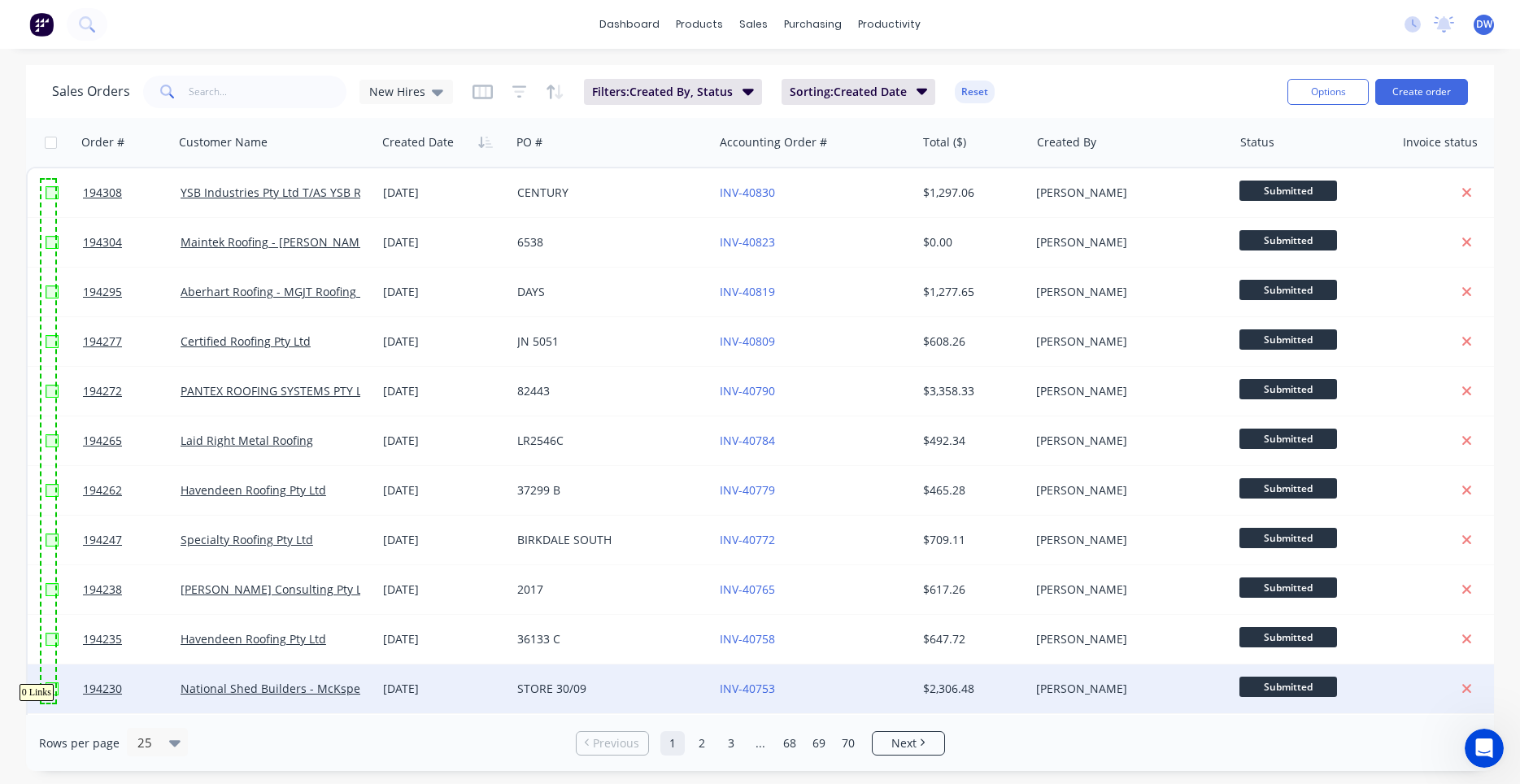
drag, startPoint x: 41, startPoint y: 180, endPoint x: 55, endPoint y: 702, distance: 522.2
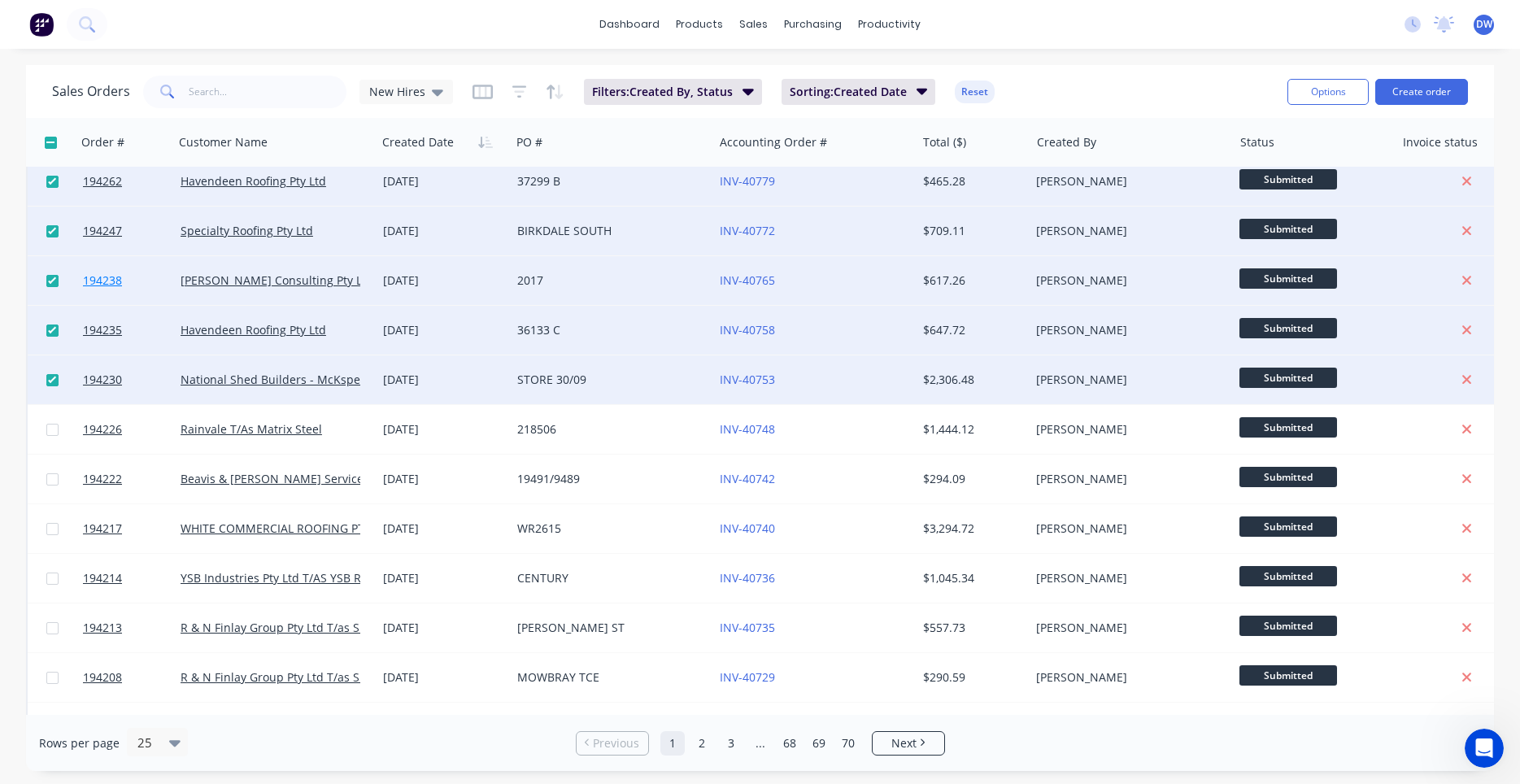
scroll to position [464, 0]
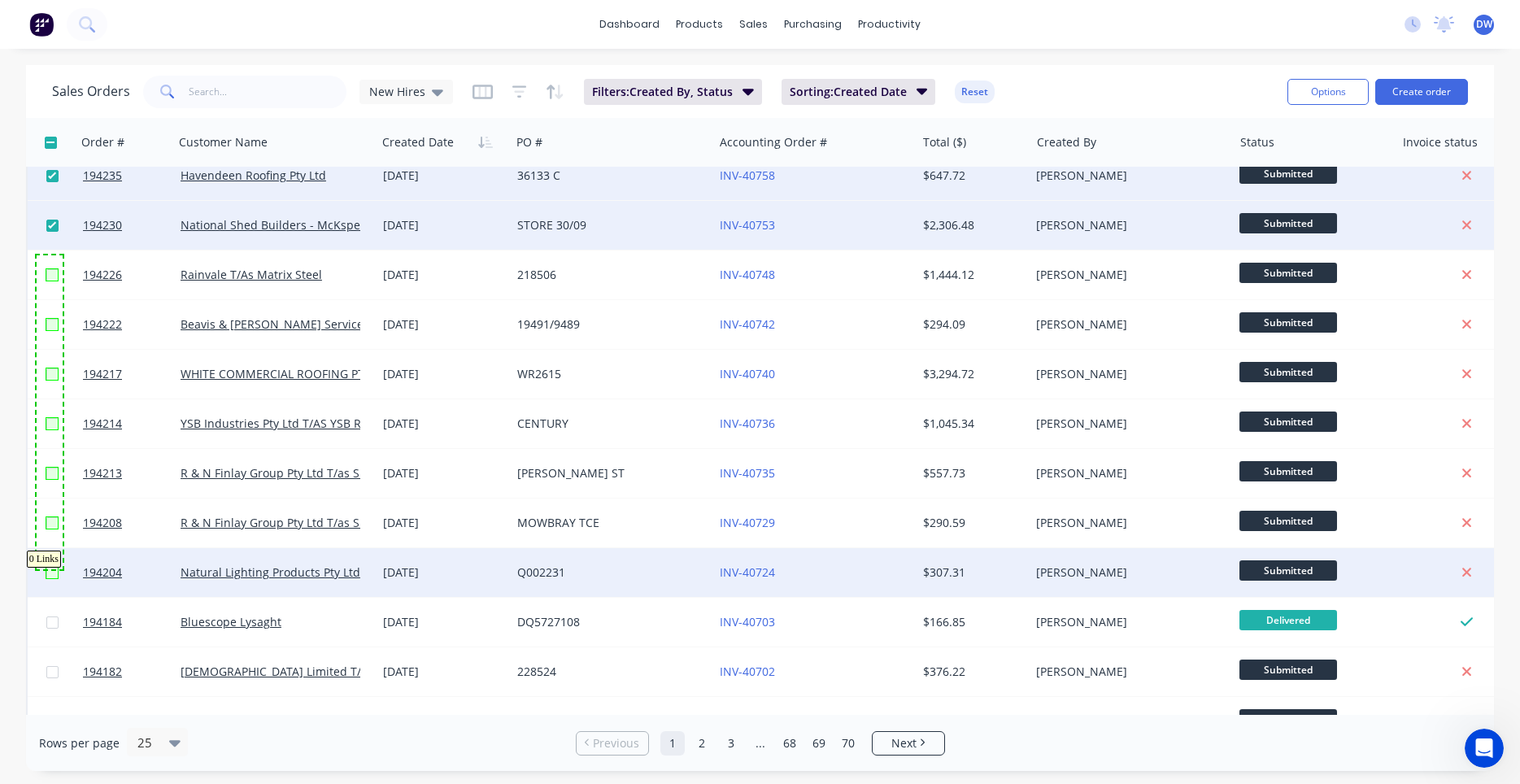
drag, startPoint x: 37, startPoint y: 255, endPoint x: 62, endPoint y: 569, distance: 315.0
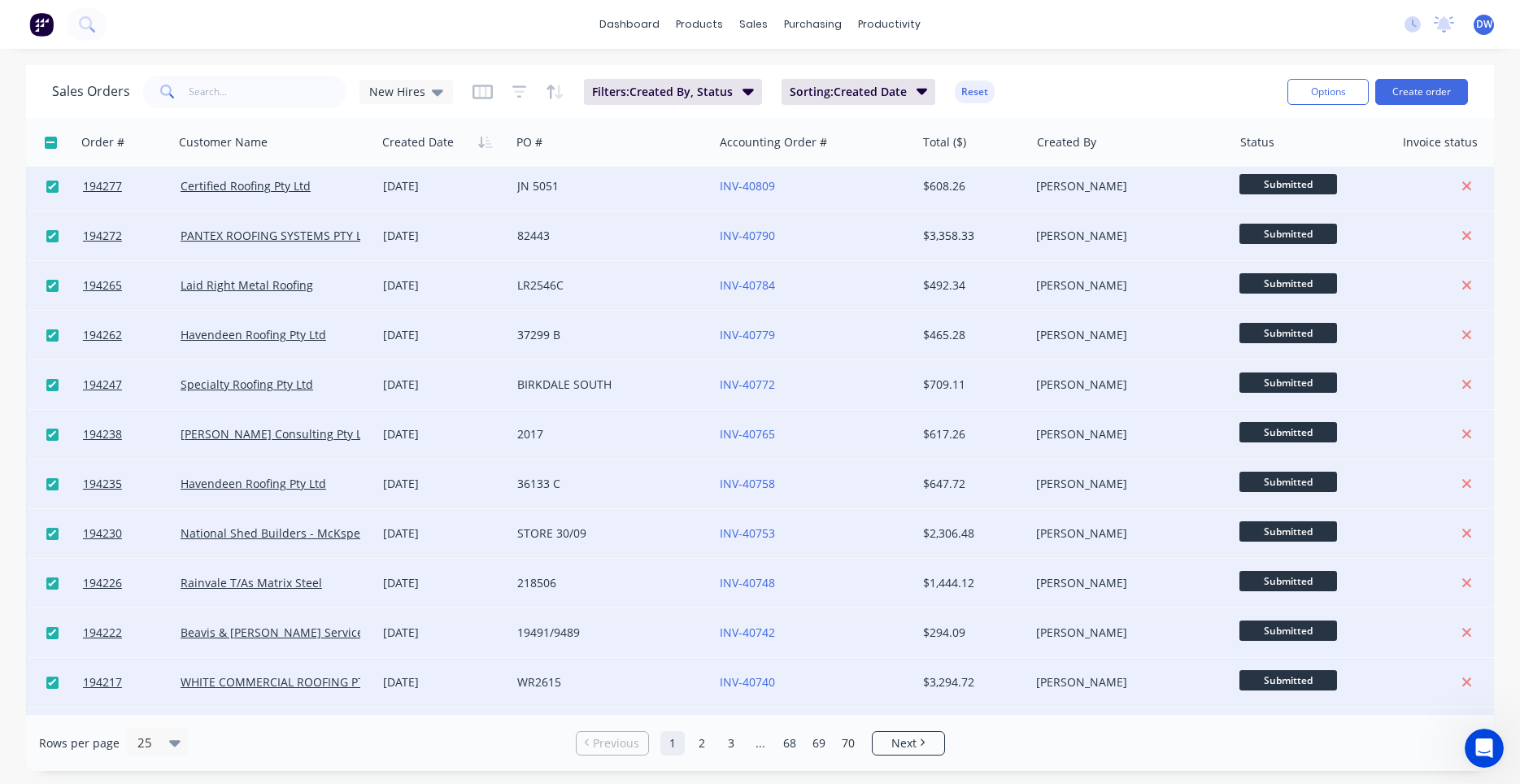
scroll to position [0, 0]
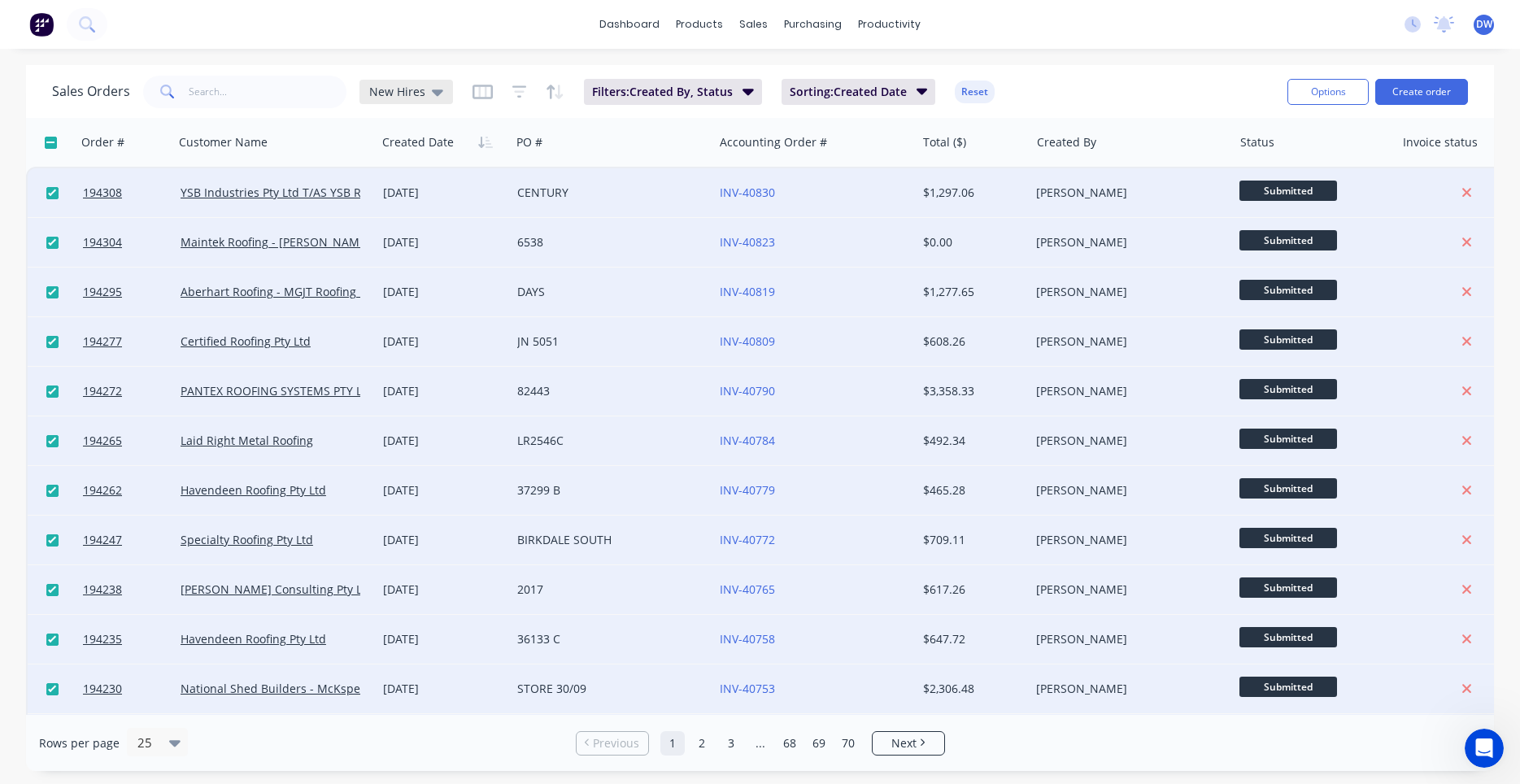
click at [432, 95] on icon at bounding box center [437, 92] width 11 height 18
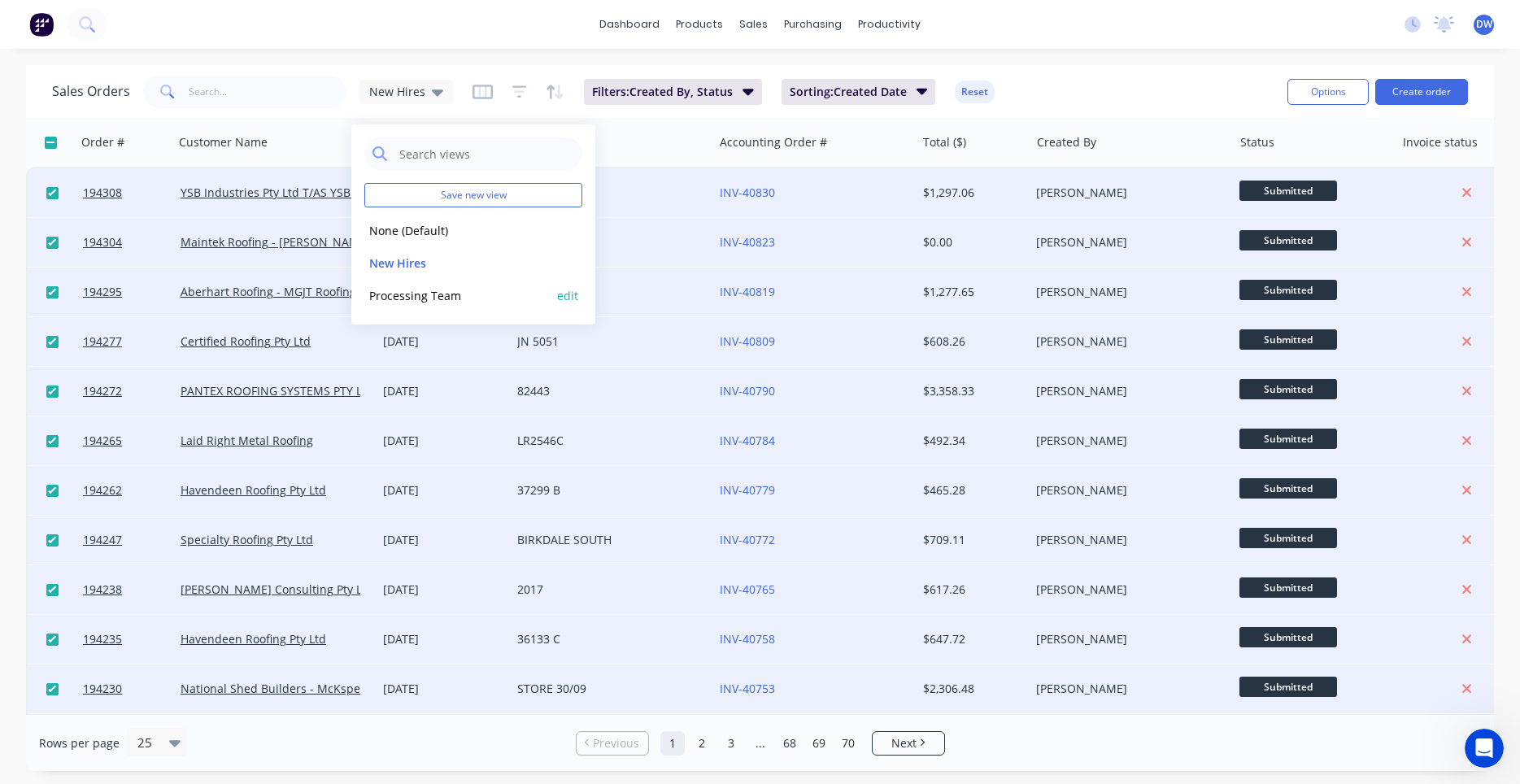
click at [409, 302] on button "Processing Team" at bounding box center [456, 295] width 185 height 18
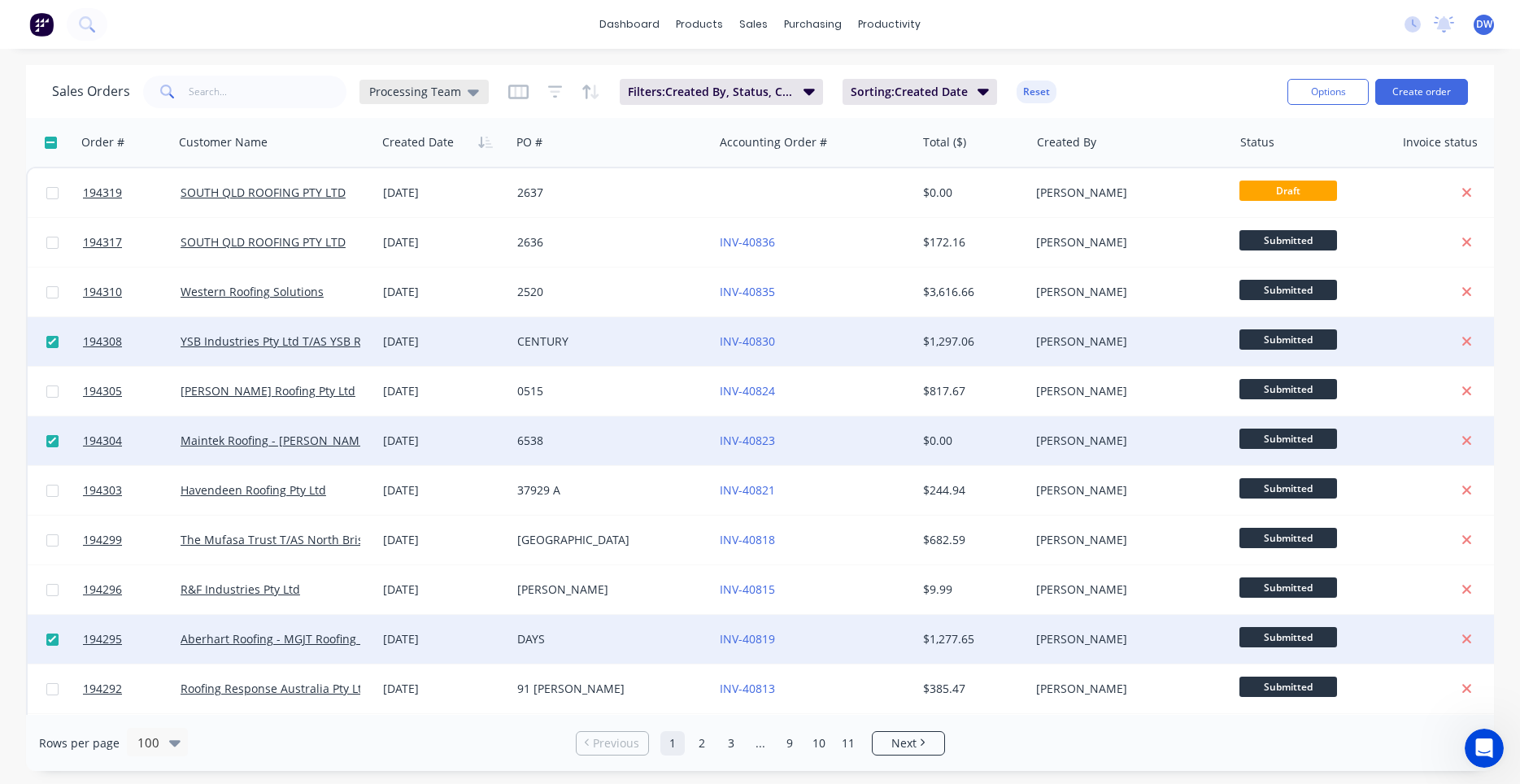
click at [418, 94] on span "Processing Team" at bounding box center [415, 91] width 92 height 17
click at [430, 263] on button "New Hires" at bounding box center [456, 262] width 185 height 18
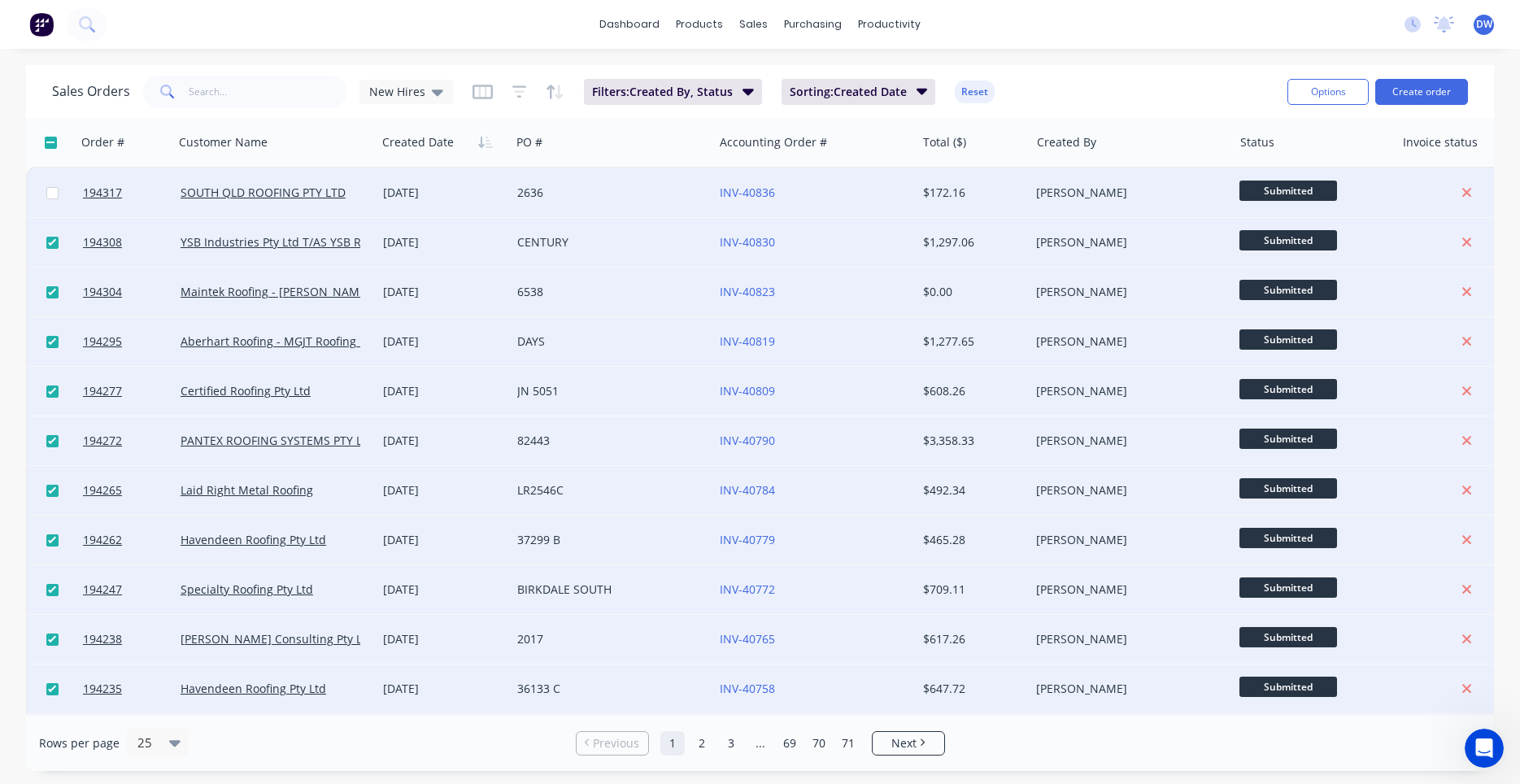
click at [54, 192] on input "checkbox" at bounding box center [53, 193] width 12 height 12
click at [435, 102] on div "New Hires" at bounding box center [406, 92] width 94 height 25
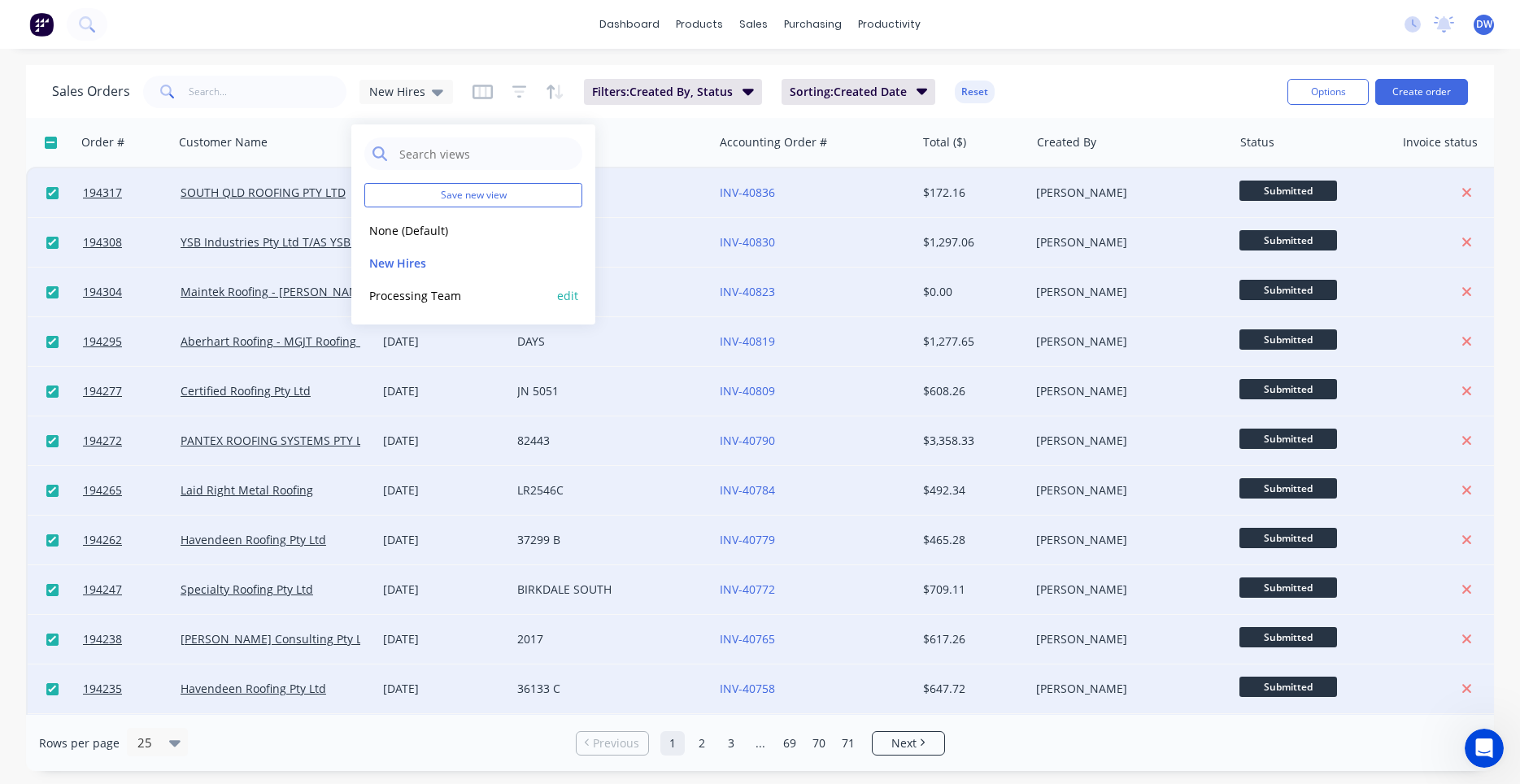
click at [442, 298] on button "Processing Team" at bounding box center [456, 295] width 185 height 18
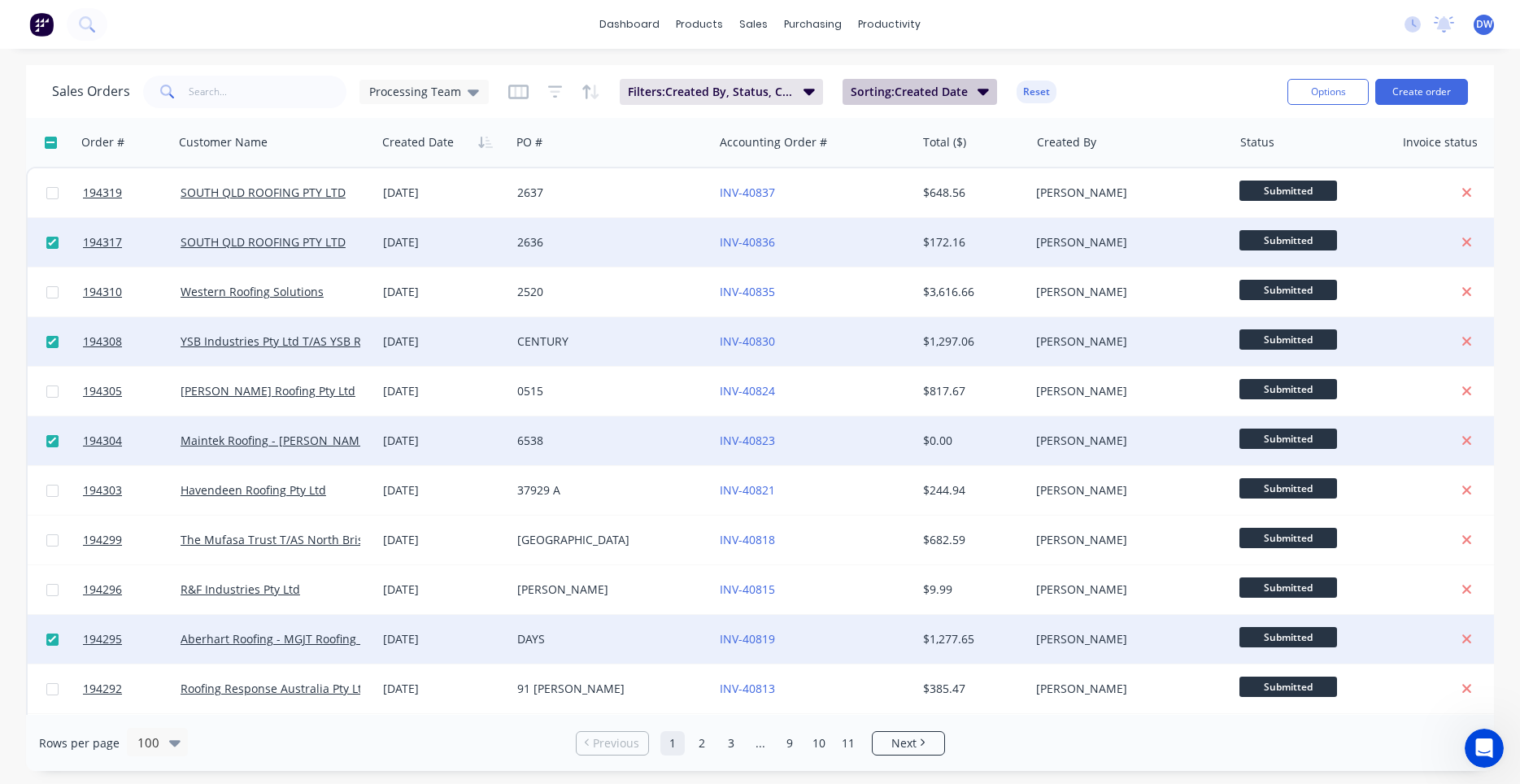
click at [851, 95] on span "Sorting: Created Date" at bounding box center [910, 92] width 118 height 17
click at [773, 94] on span "Filters: Created By, Status, Created Date" at bounding box center [710, 92] width 166 height 17
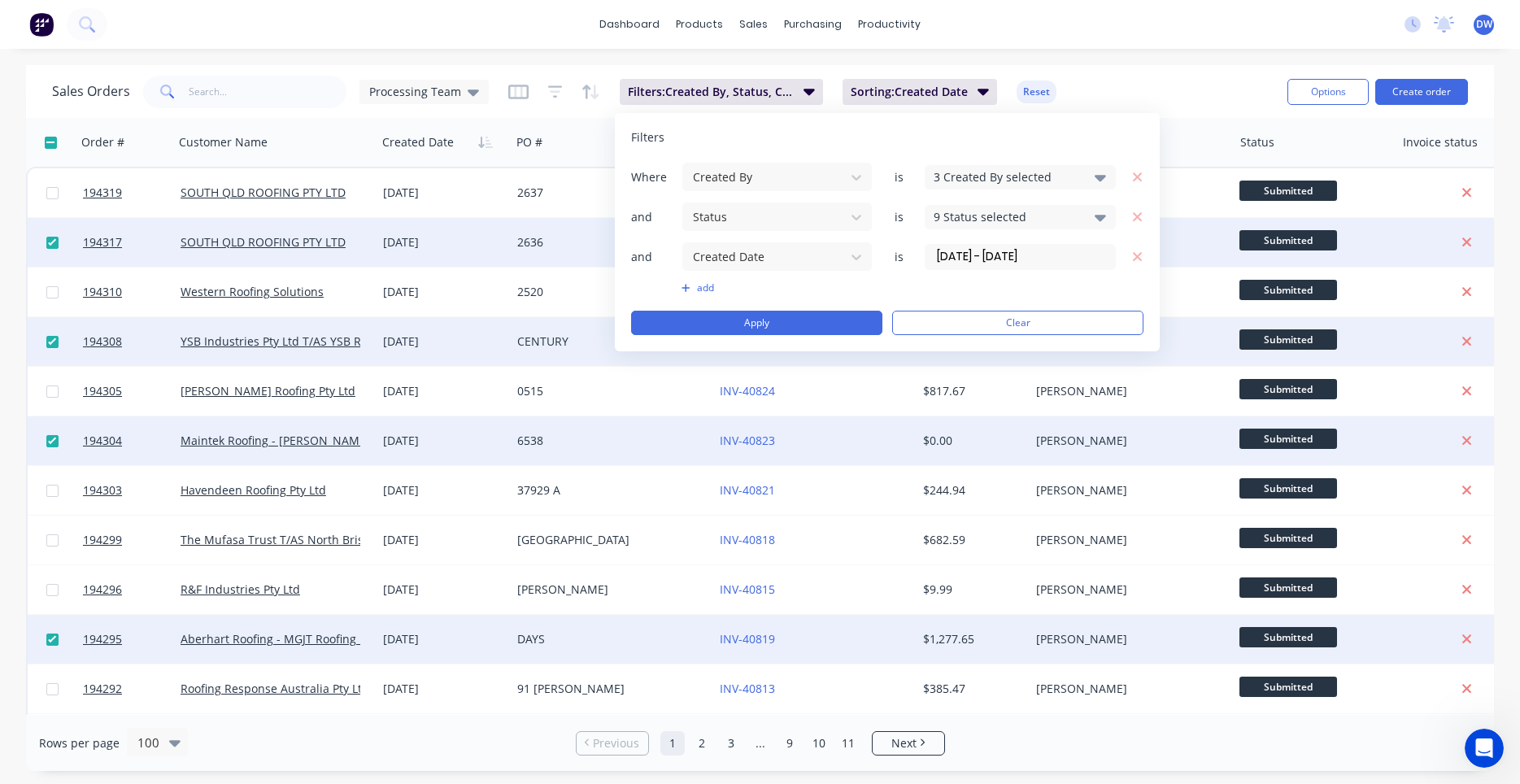
click at [973, 253] on input "01/09/25 - 30/09/25" at bounding box center [1020, 257] width 189 height 25
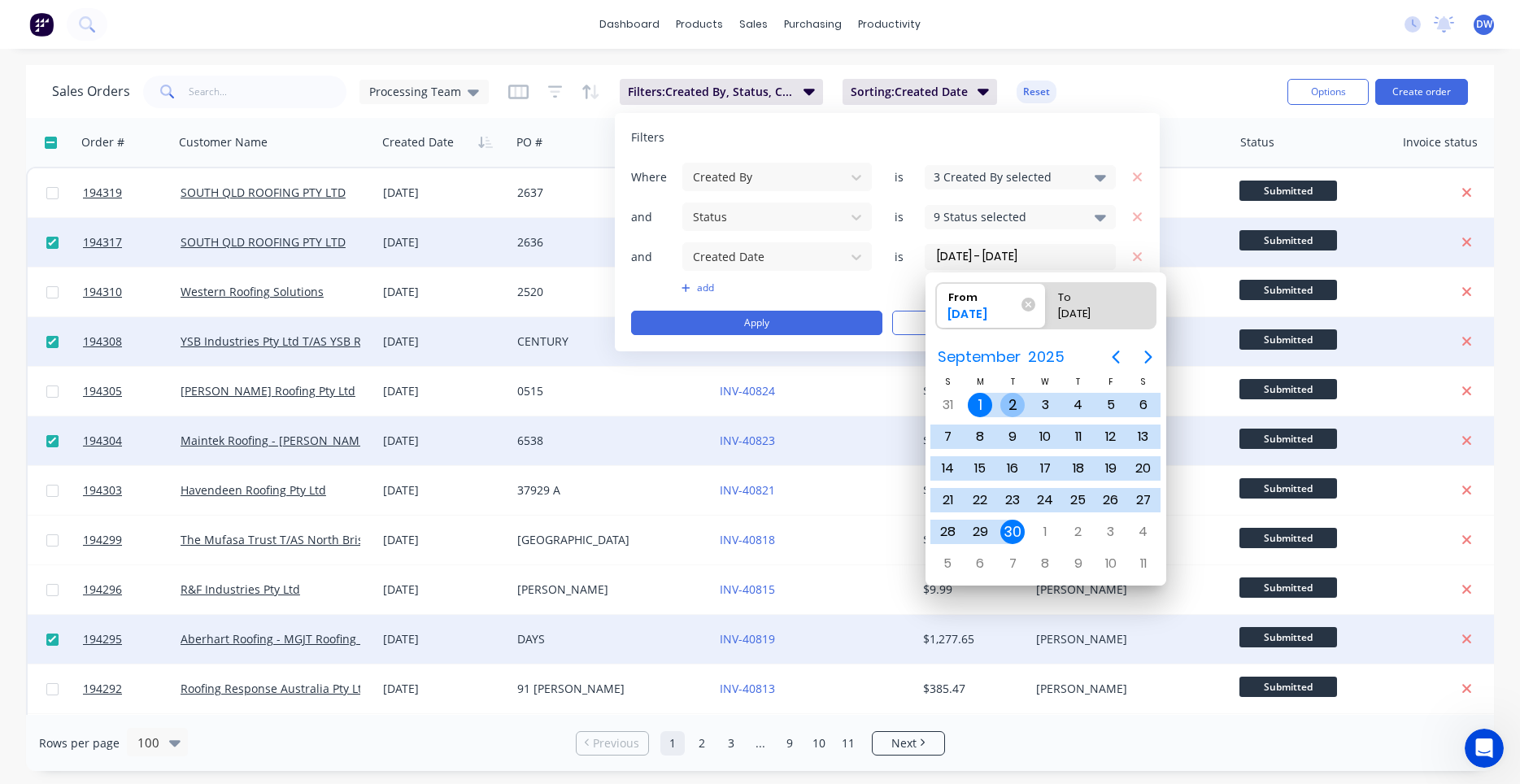
click at [1024, 404] on div "2" at bounding box center [1013, 405] width 25 height 25
click at [1020, 533] on div "30" at bounding box center [1013, 532] width 25 height 25
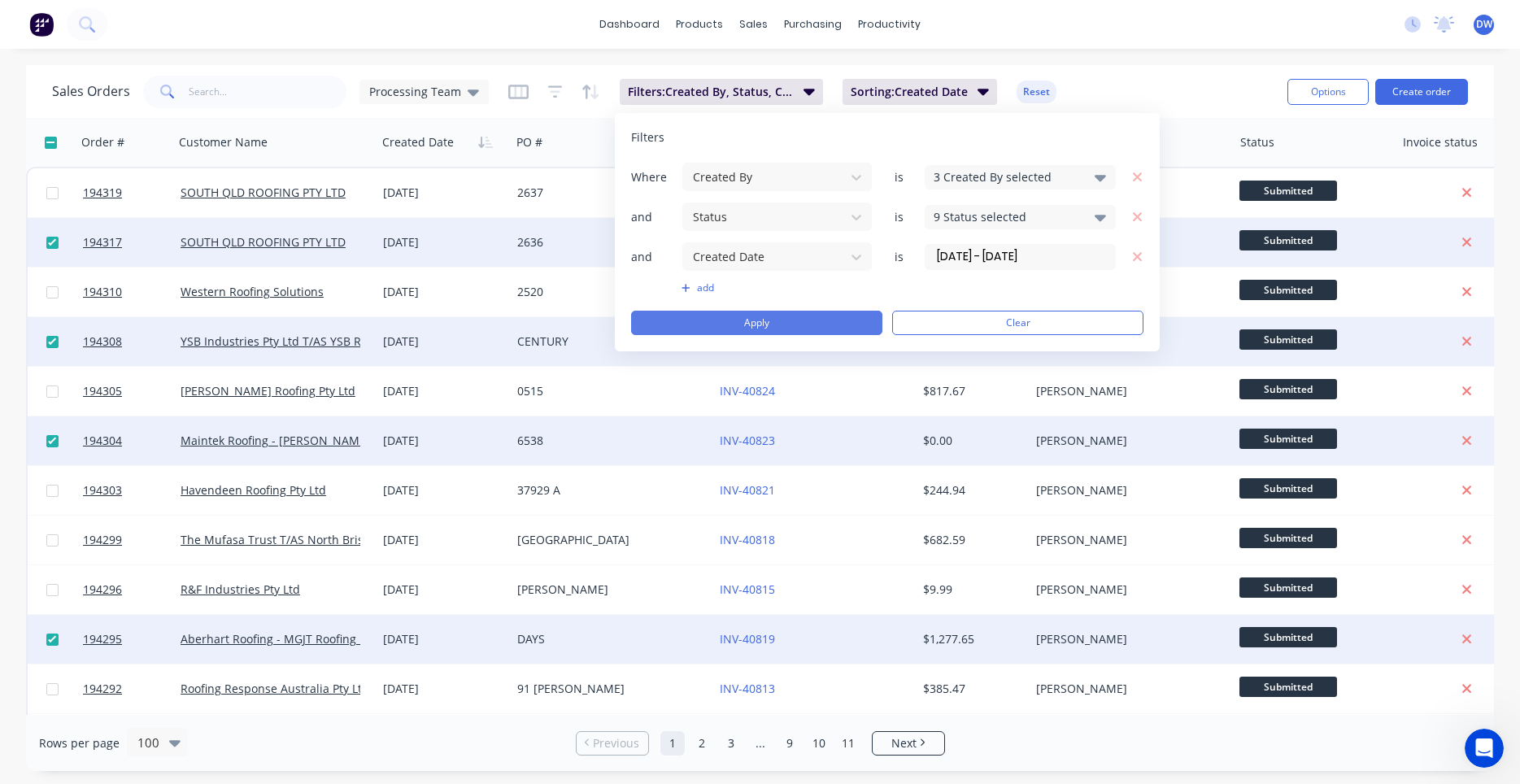
click at [846, 317] on button "Apply" at bounding box center [757, 323] width 252 height 25
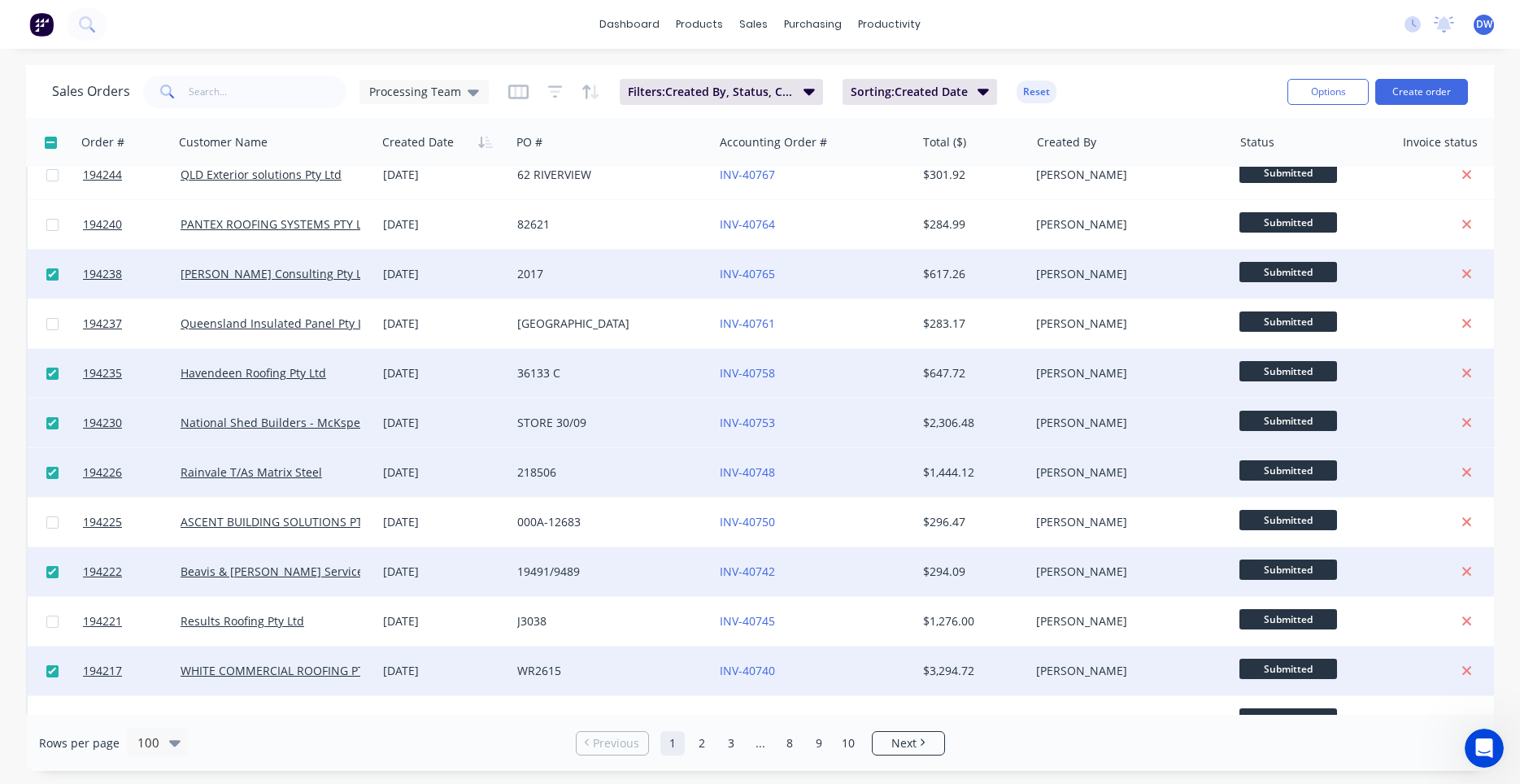
scroll to position [1236, 0]
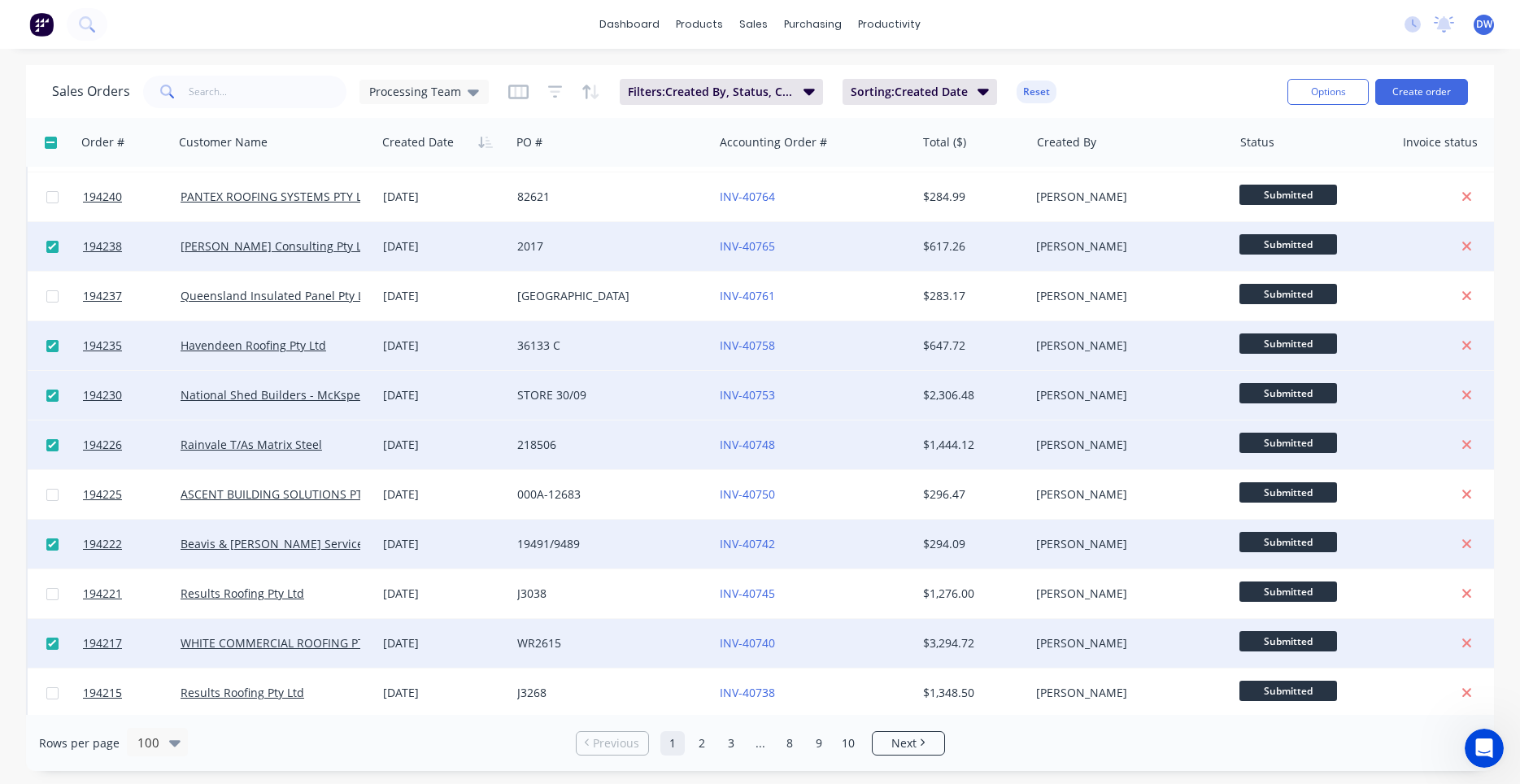
click at [1481, 15] on div "No new notifications Mark all as read You have no notifications DW F&M Fabricat…" at bounding box center [1456, 25] width 129 height 25
click at [1480, 28] on span "DW" at bounding box center [1484, 24] width 17 height 15
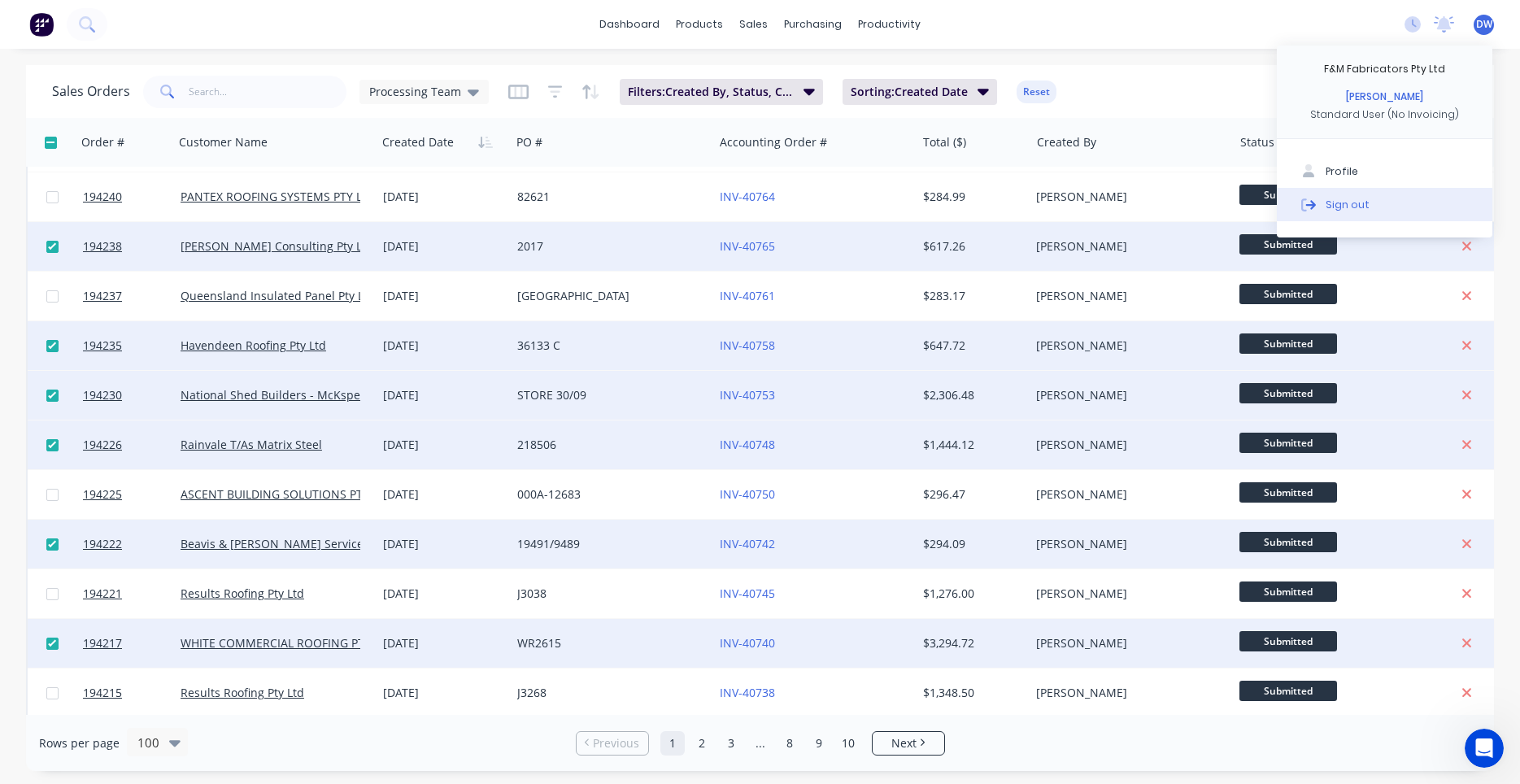
click at [1383, 206] on button "Sign out" at bounding box center [1385, 203] width 216 height 32
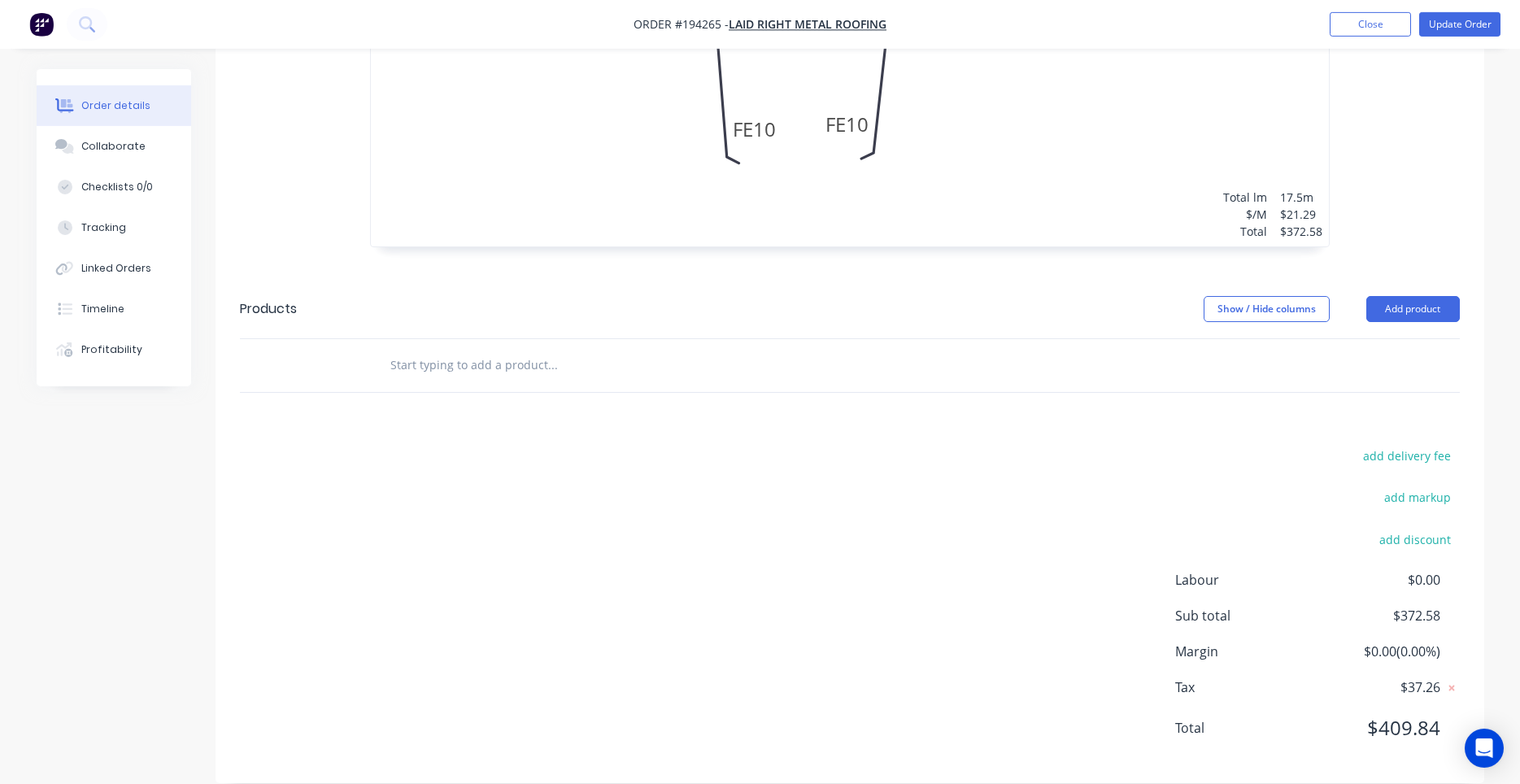
scroll to position [834, 0]
click at [589, 348] on input "text" at bounding box center [552, 364] width 325 height 32
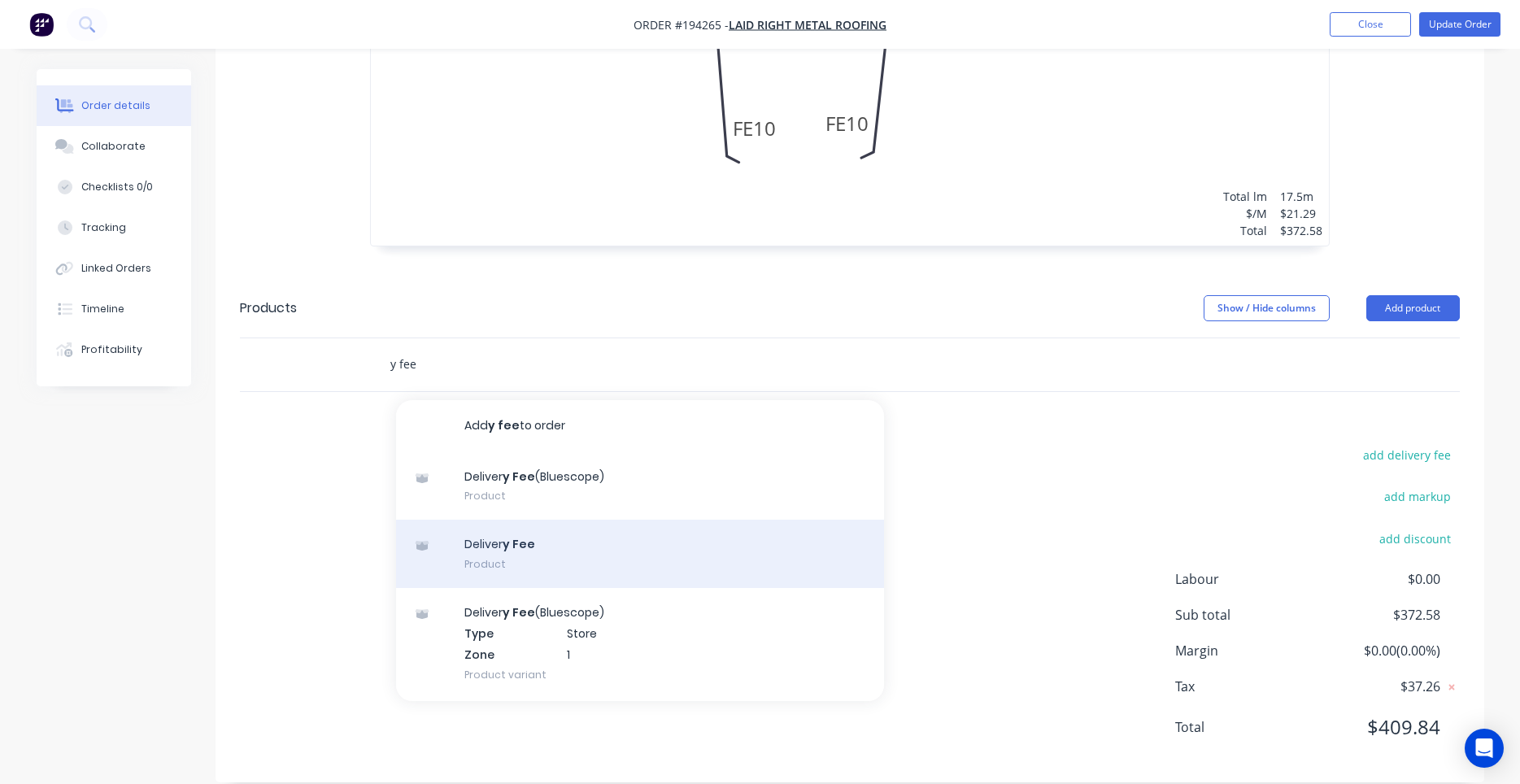
type input "y fee"
click at [578, 520] on div "Deliver y Fee Product" at bounding box center [640, 554] width 488 height 68
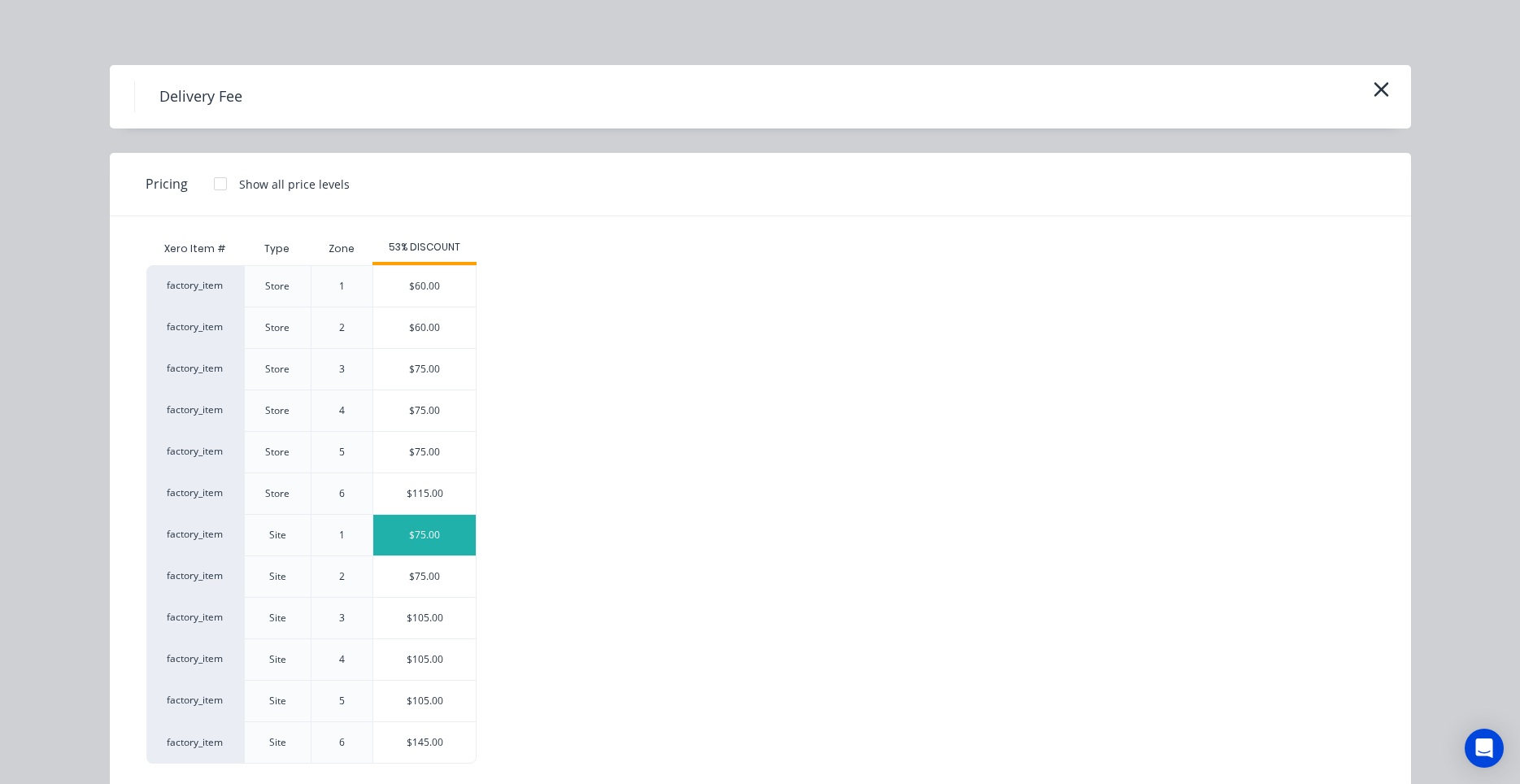
click at [467, 531] on div "$75.00" at bounding box center [425, 535] width 103 height 40
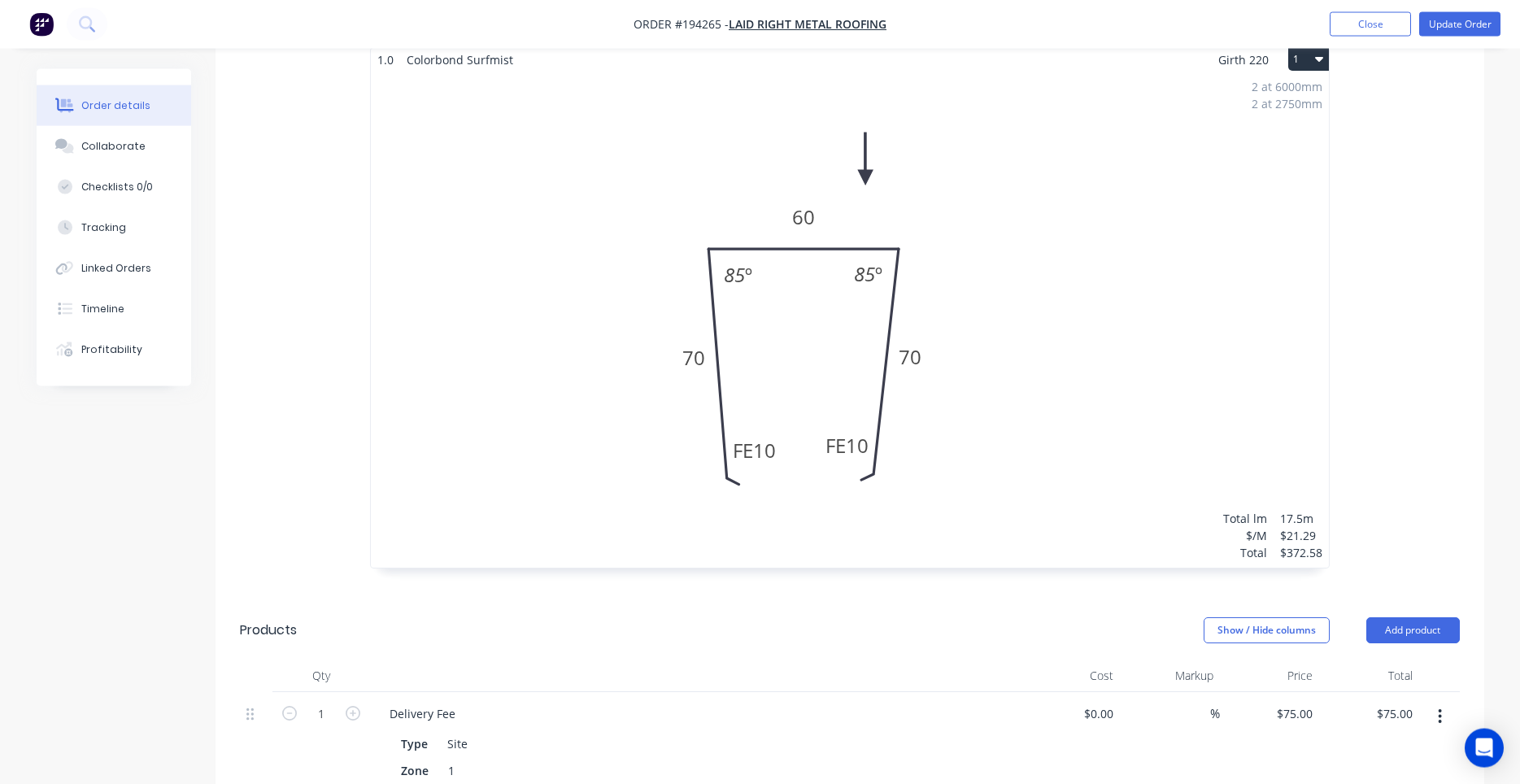
scroll to position [282, 0]
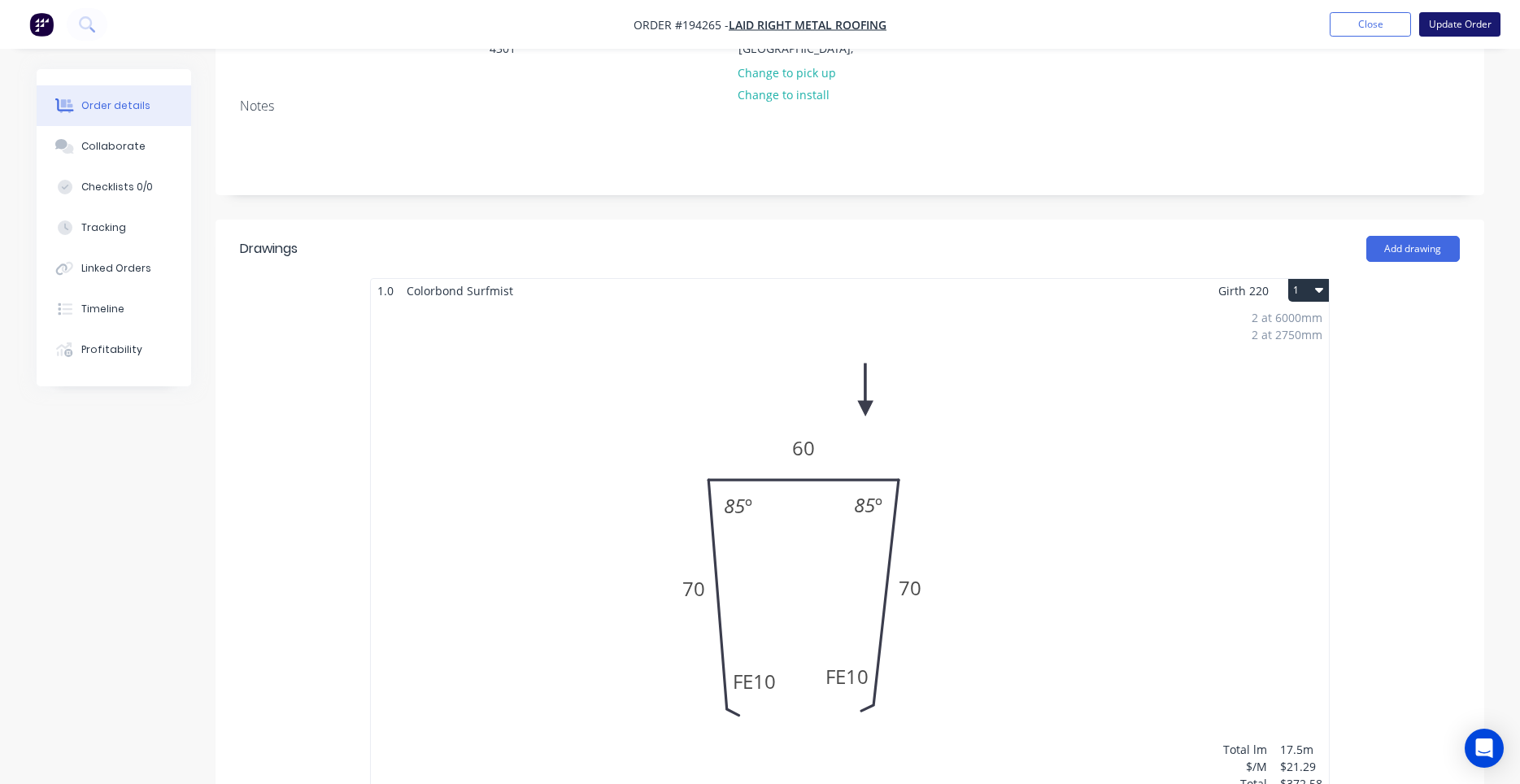
click at [1473, 25] on button "Update Order" at bounding box center [1459, 25] width 82 height 25
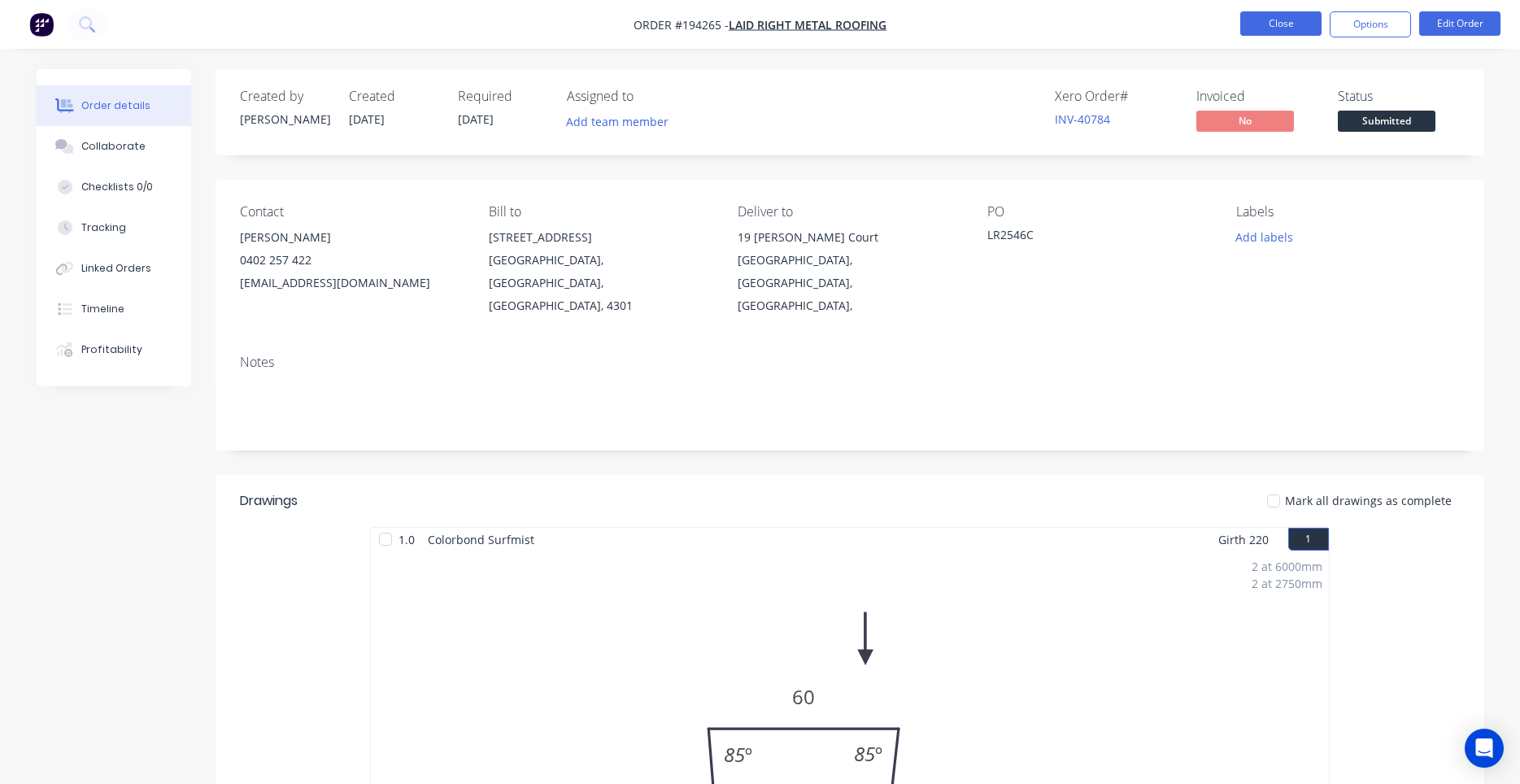
click at [1288, 27] on button "Close" at bounding box center [1281, 24] width 82 height 25
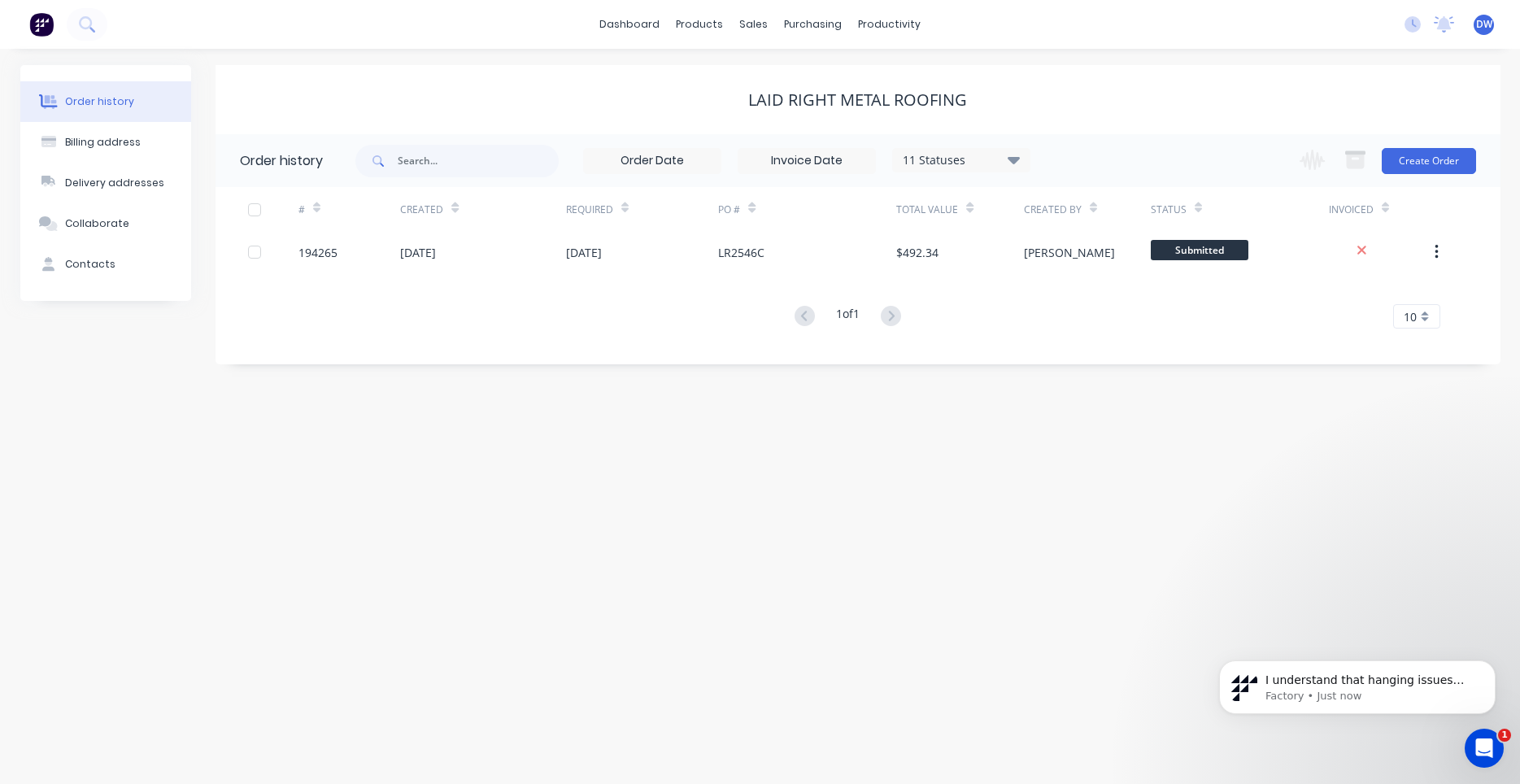
click at [1453, 632] on html "I understand that hanging issues can be frustrating! I'll connect you with our …" at bounding box center [1357, 629] width 325 height 6
click at [1474, 741] on div "Open Intercom Messenger" at bounding box center [1481, 745] width 54 height 53
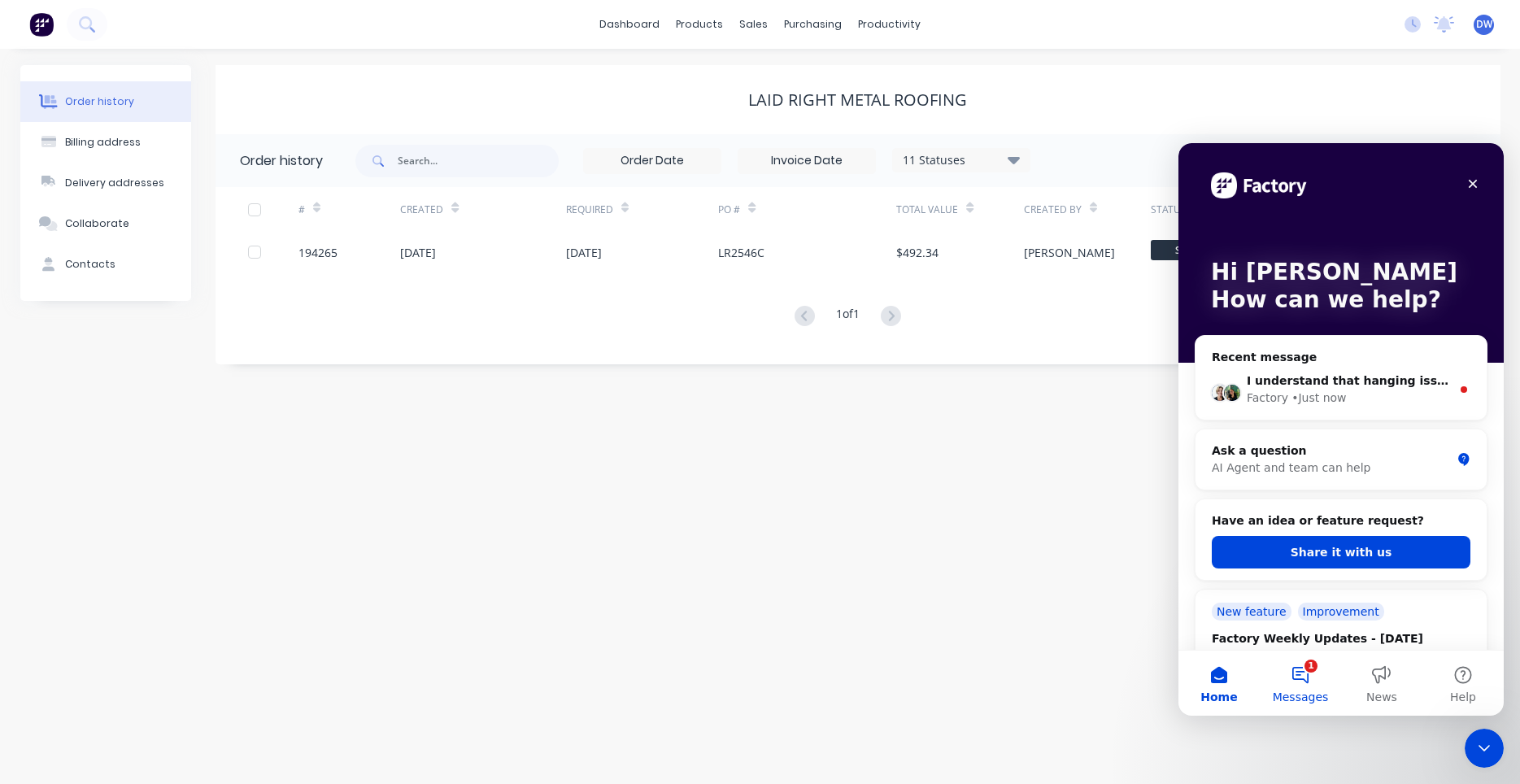
click at [1322, 671] on button "1 Messages" at bounding box center [1300, 683] width 82 height 65
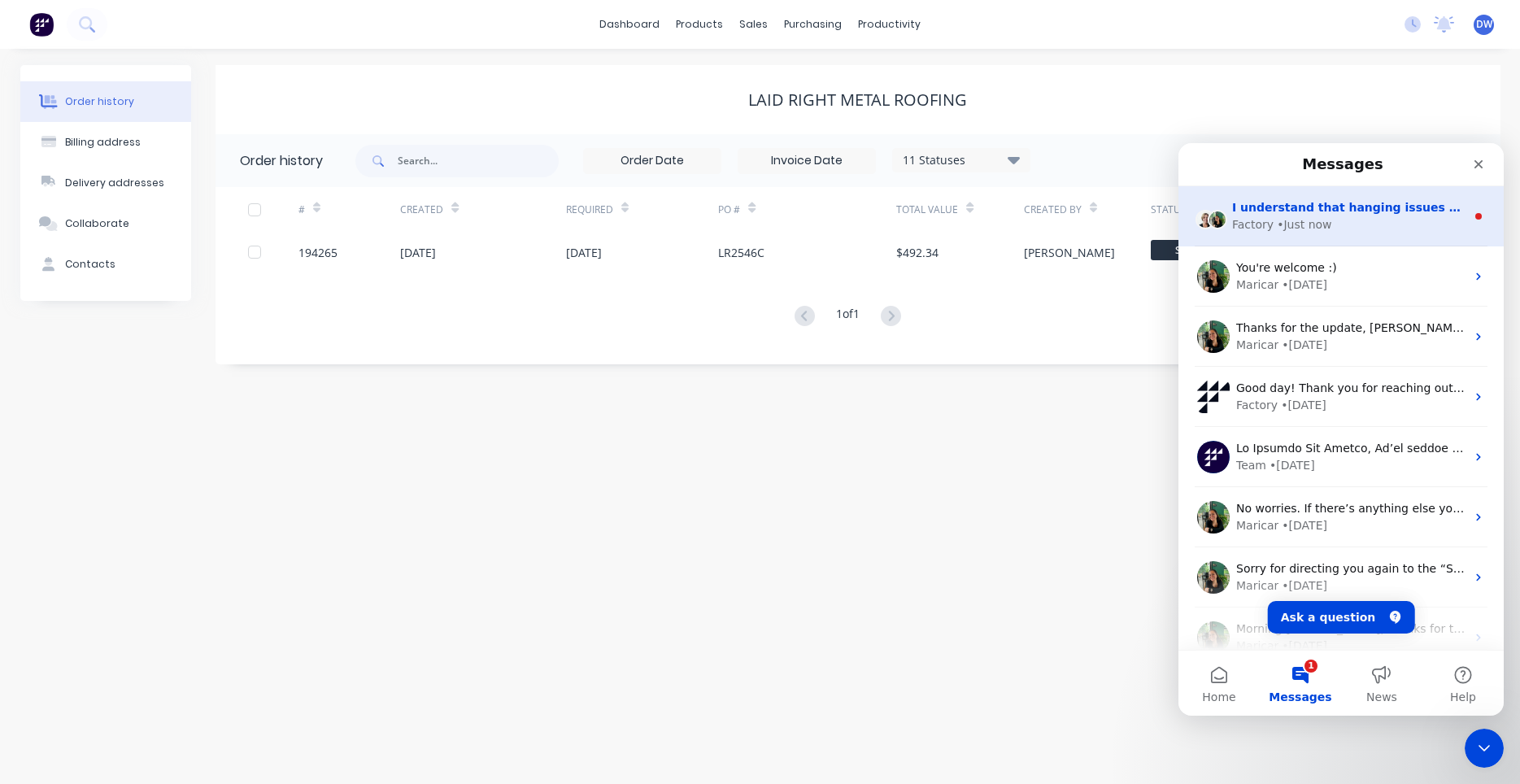
click at [1350, 232] on div "Factory • Just now" at bounding box center [1349, 225] width 233 height 17
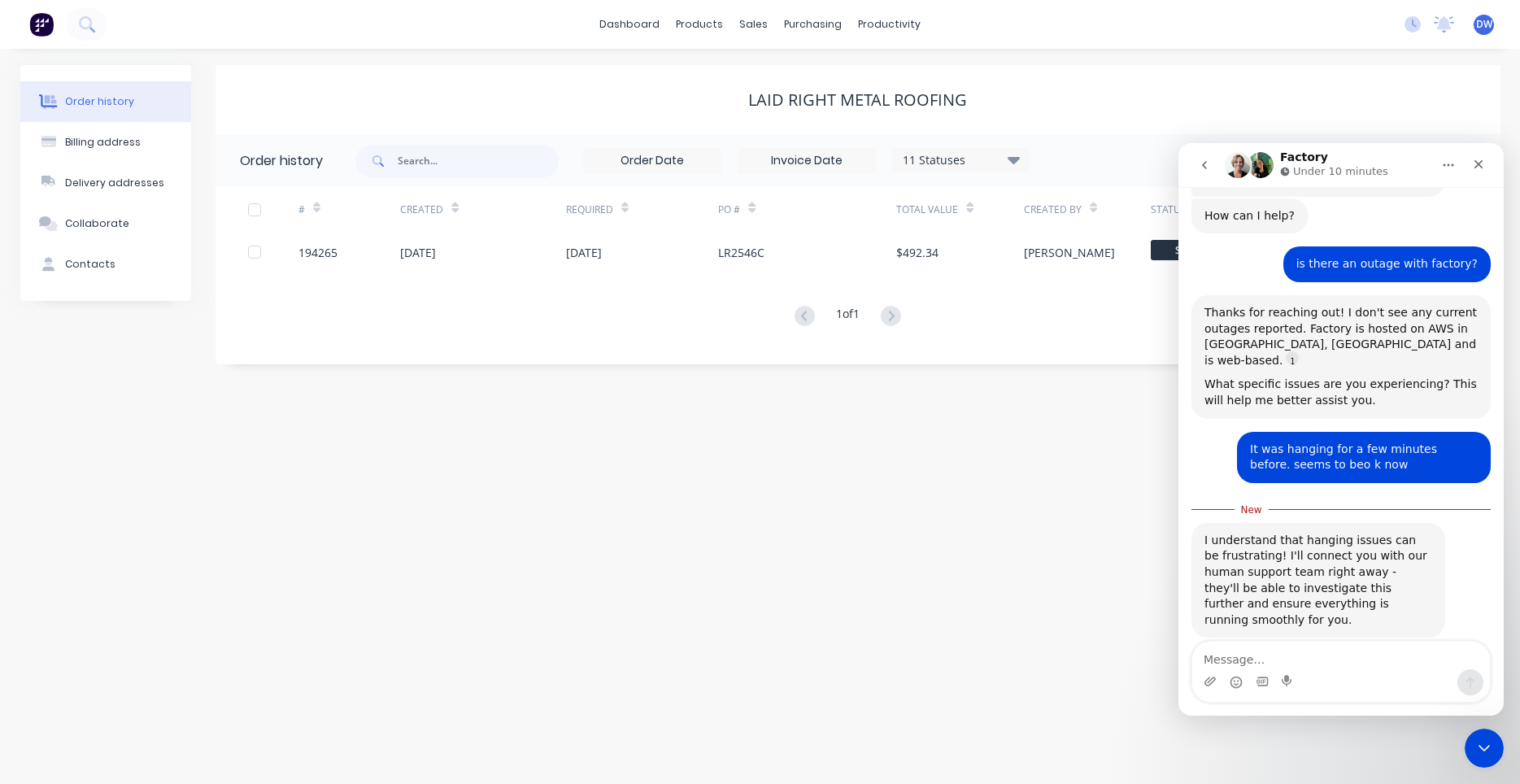
scroll to position [75, 0]
click at [1472, 165] on icon "Close" at bounding box center [1478, 164] width 13 height 13
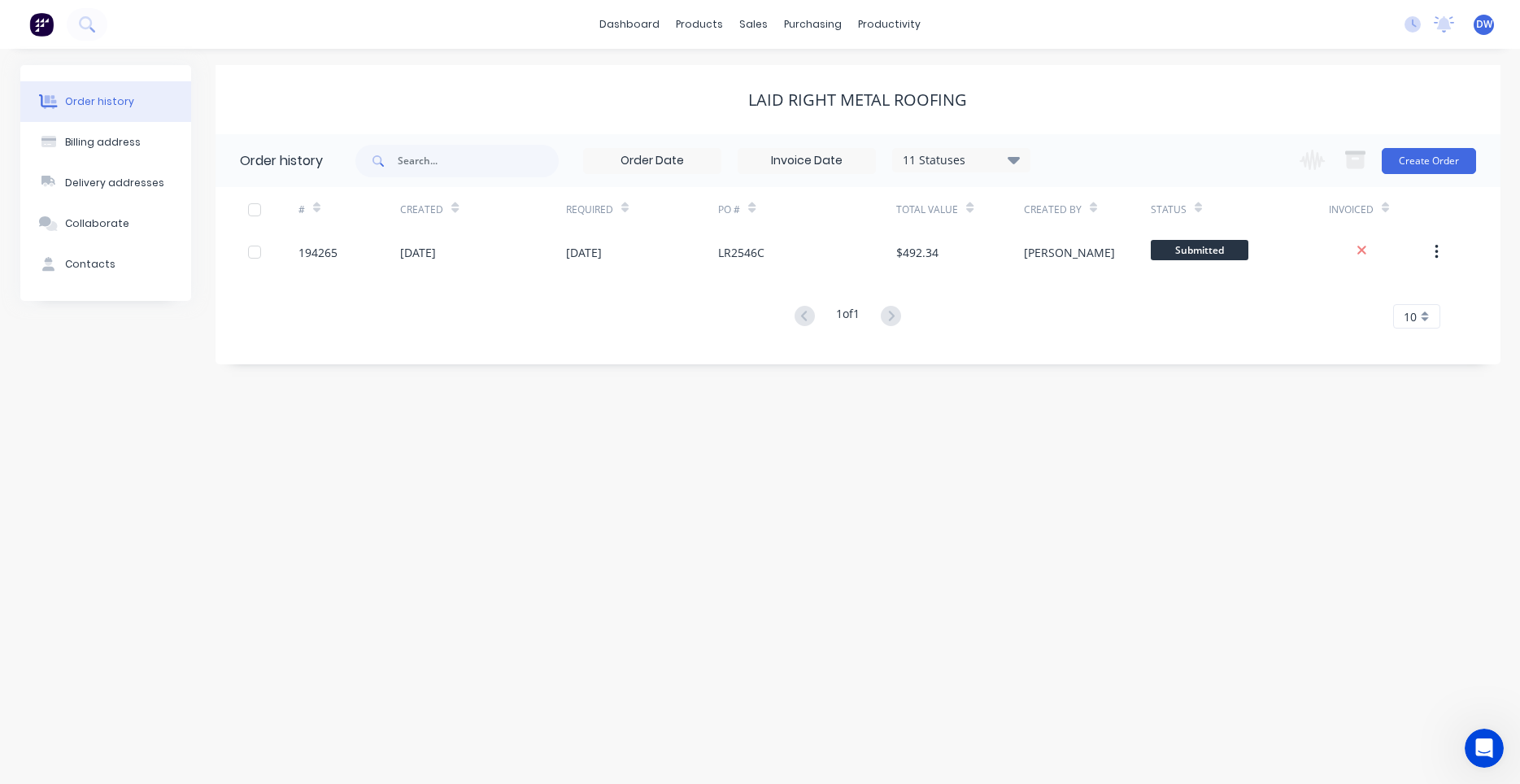
scroll to position [0, 0]
click at [1480, 746] on icon "Open Intercom Messenger" at bounding box center [1482, 745] width 27 height 27
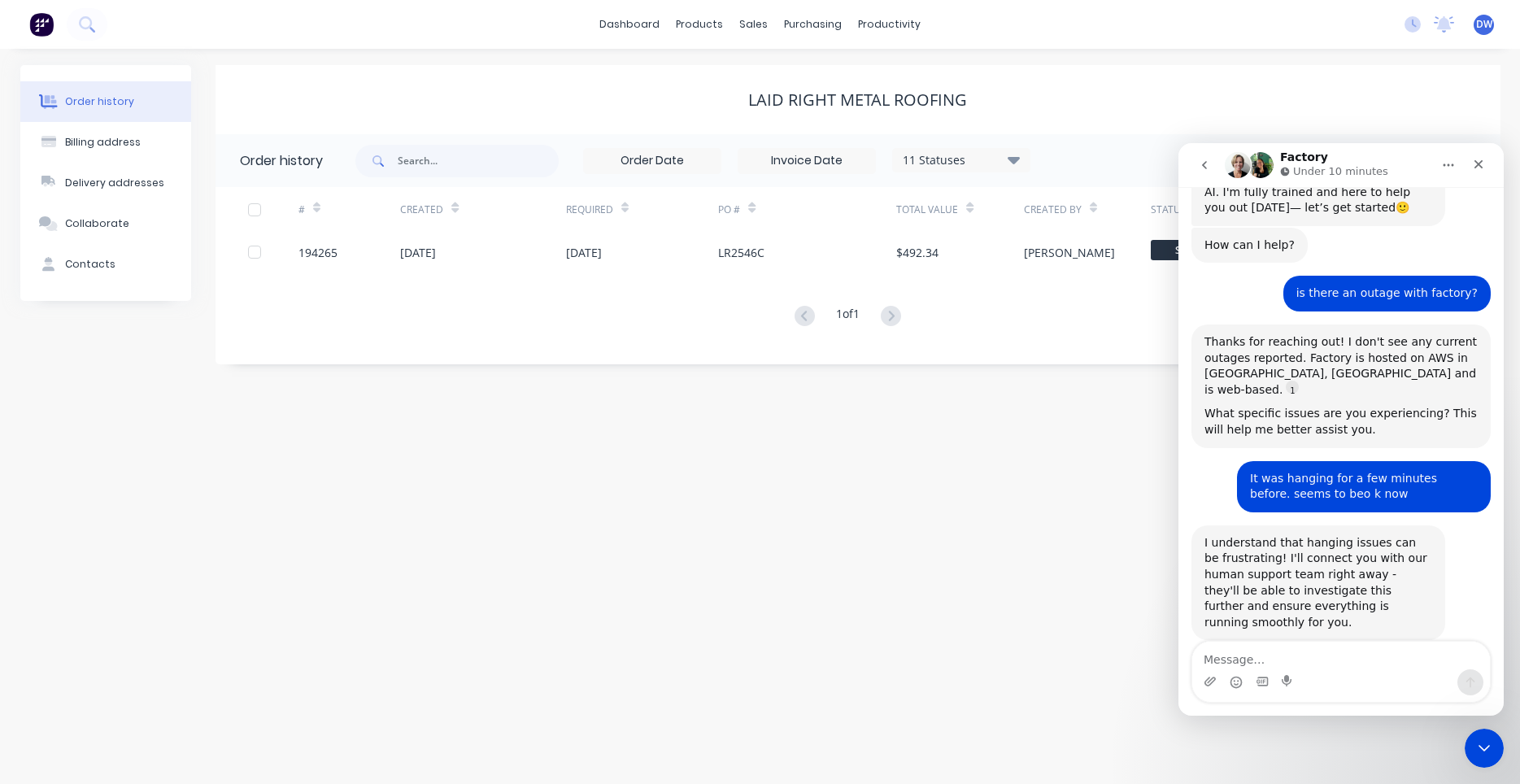
scroll to position [49, 0]
click at [1258, 652] on textarea "Message…" at bounding box center [1340, 656] width 297 height 28
type textarea "colleagues had the same issue but it's back to normal now."
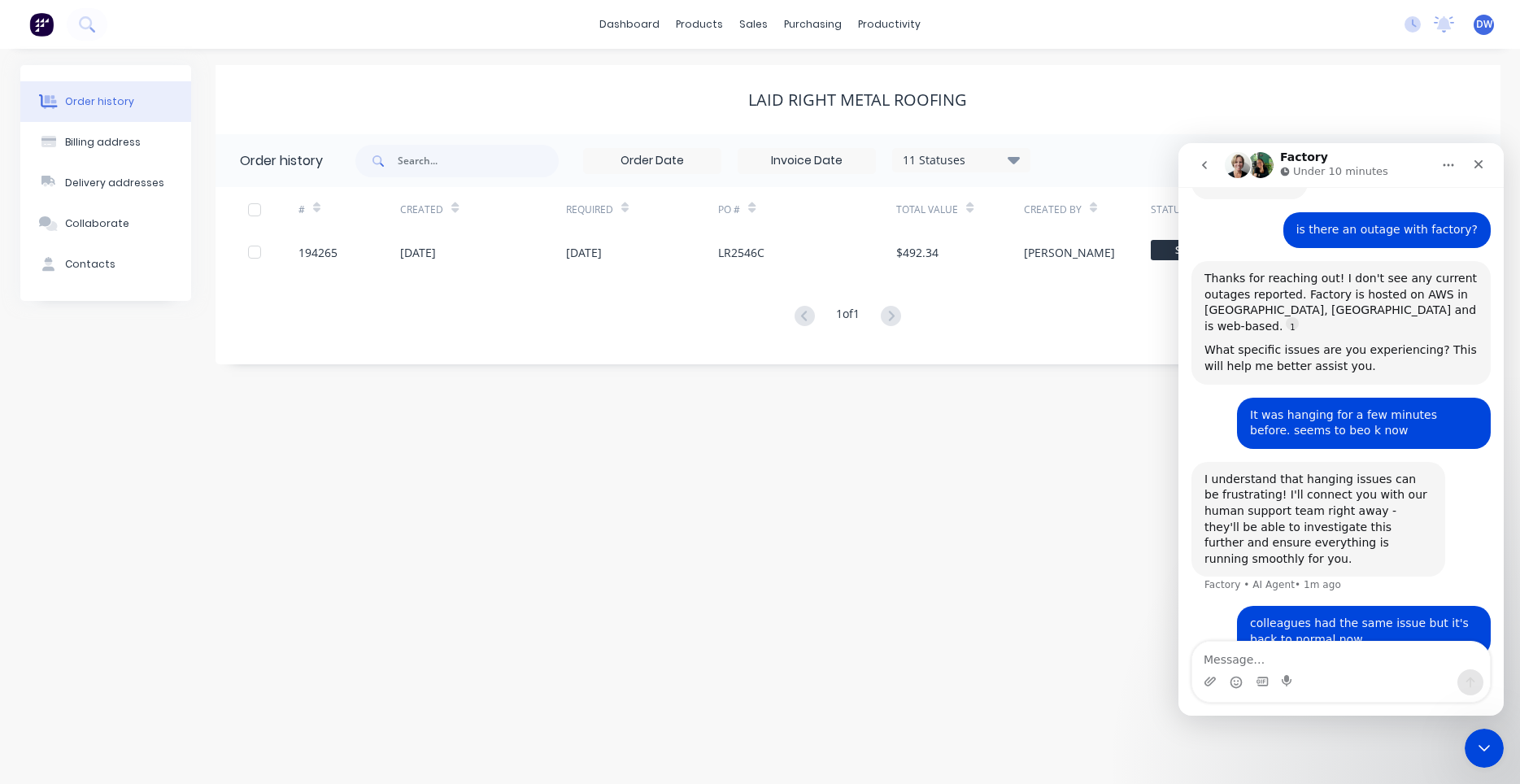
scroll to position [113, 0]
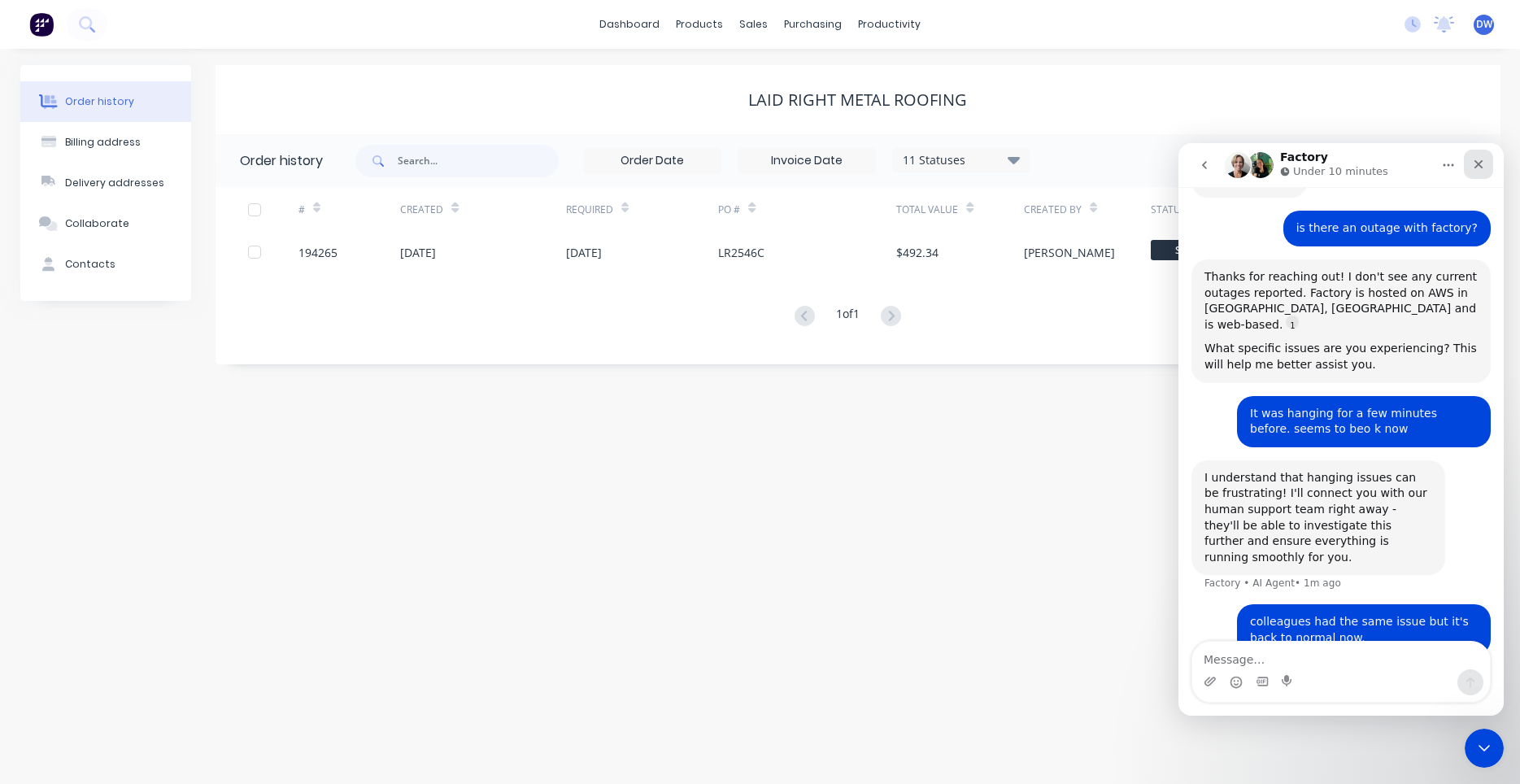
click at [1472, 162] on icon "Close" at bounding box center [1478, 164] width 13 height 13
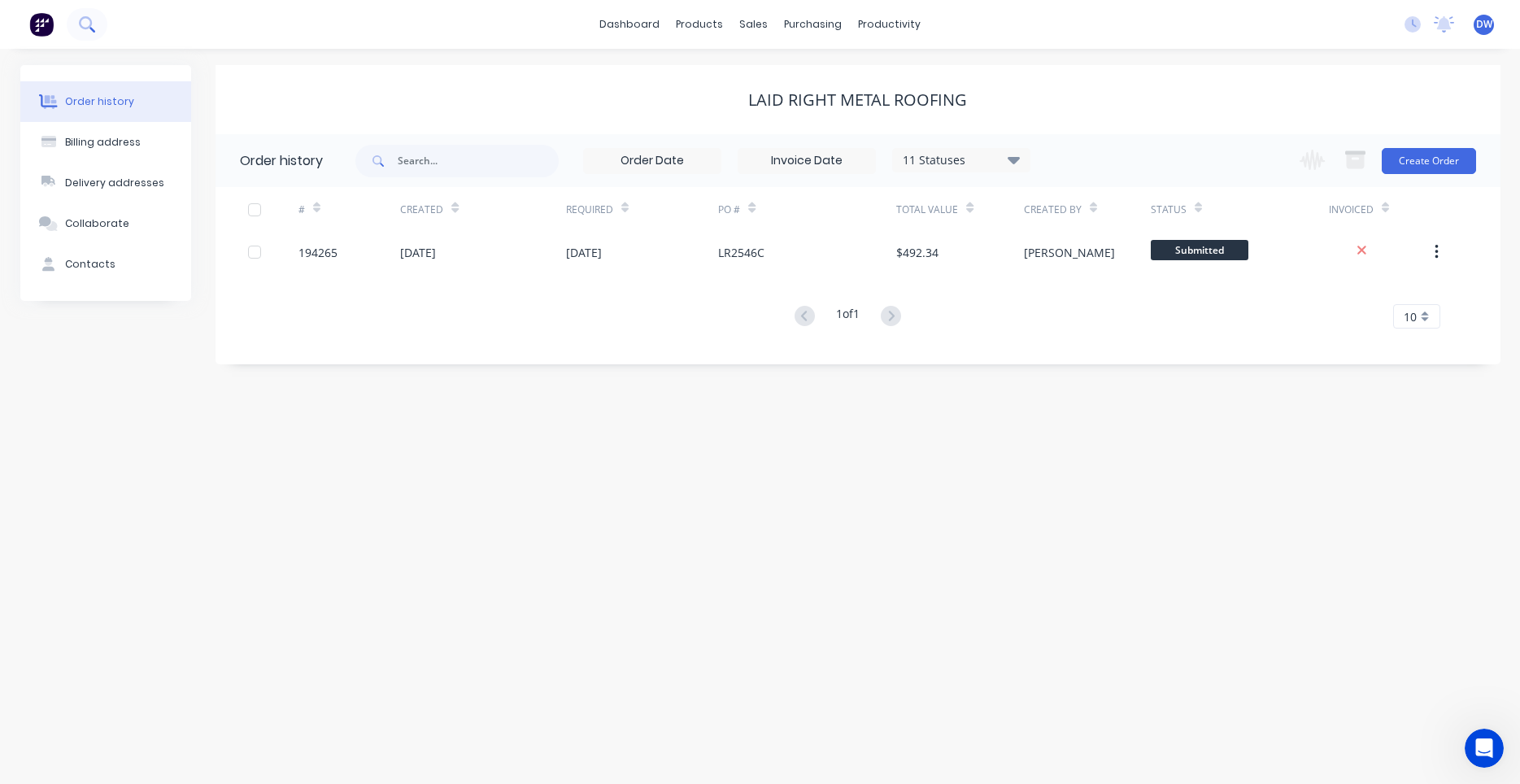
click at [102, 28] on button at bounding box center [87, 24] width 40 height 32
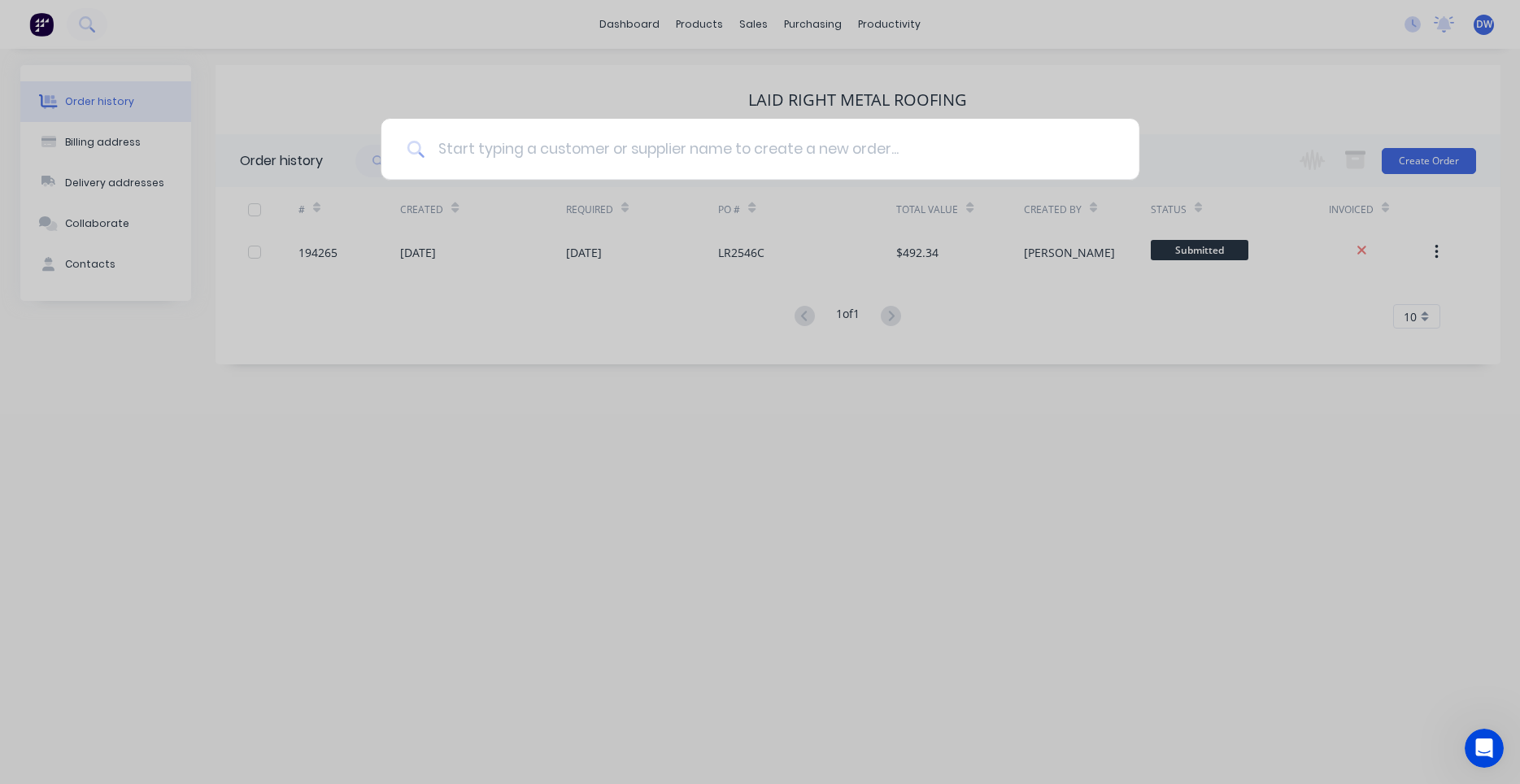
click at [492, 139] on input at bounding box center [768, 149] width 689 height 61
type input "pantex"
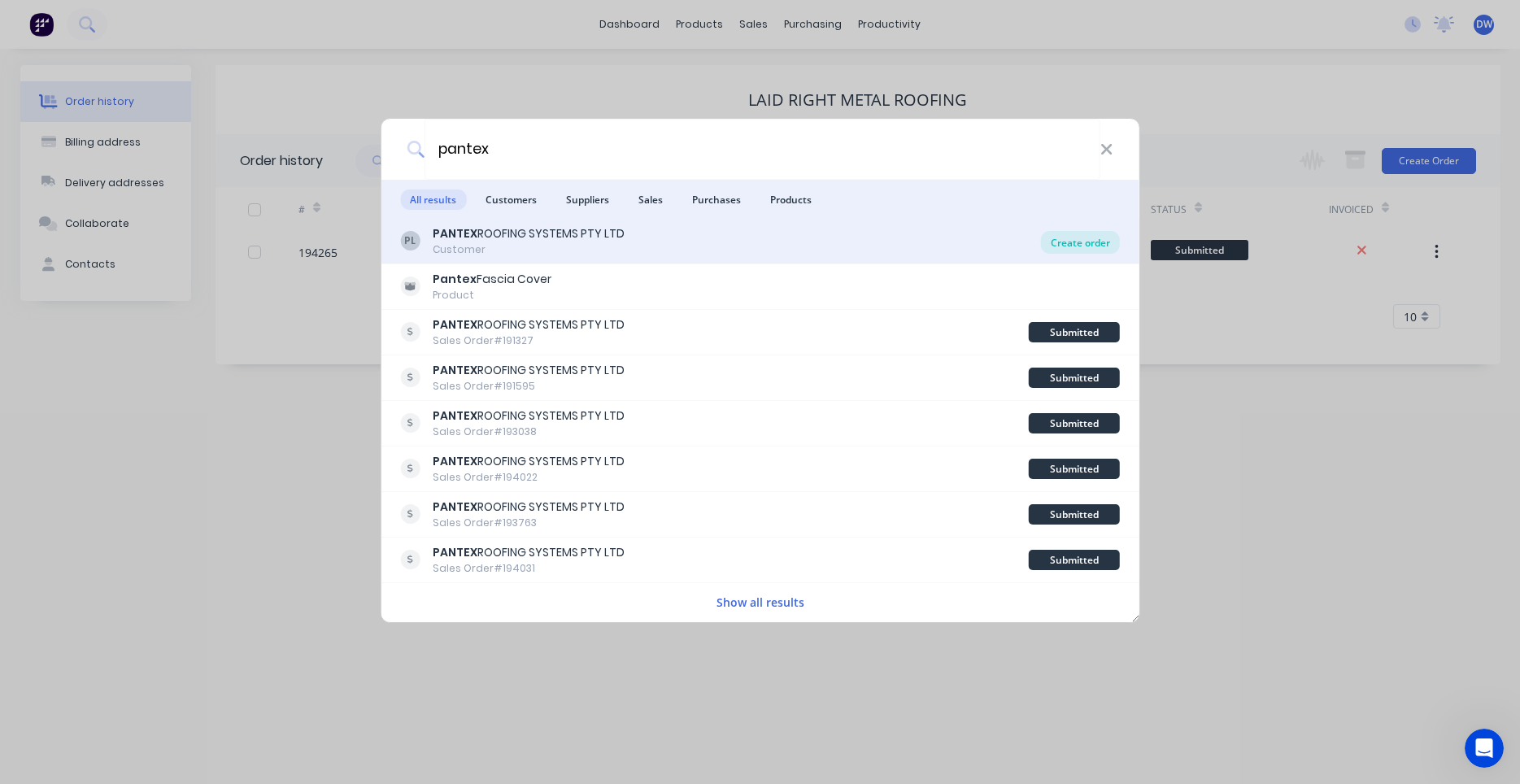
click at [1053, 240] on div "Create order" at bounding box center [1081, 242] width 79 height 23
click at [1053, 241] on div "Create order" at bounding box center [1081, 242] width 79 height 23
click at [1063, 250] on div "Create order" at bounding box center [1081, 242] width 79 height 23
click at [1067, 245] on div "Create order" at bounding box center [1081, 242] width 79 height 23
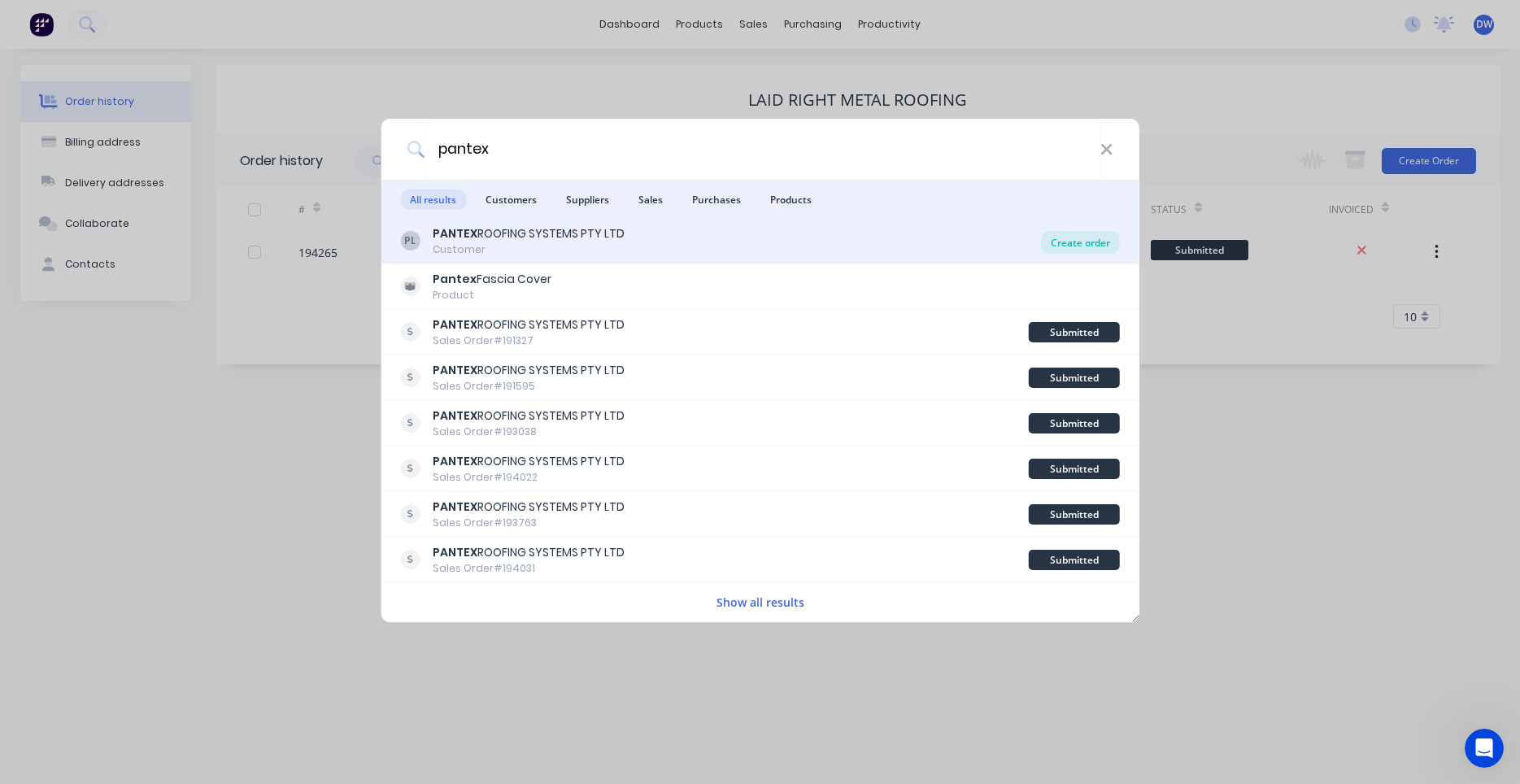
click at [1082, 246] on div "Create order" at bounding box center [1081, 242] width 79 height 23
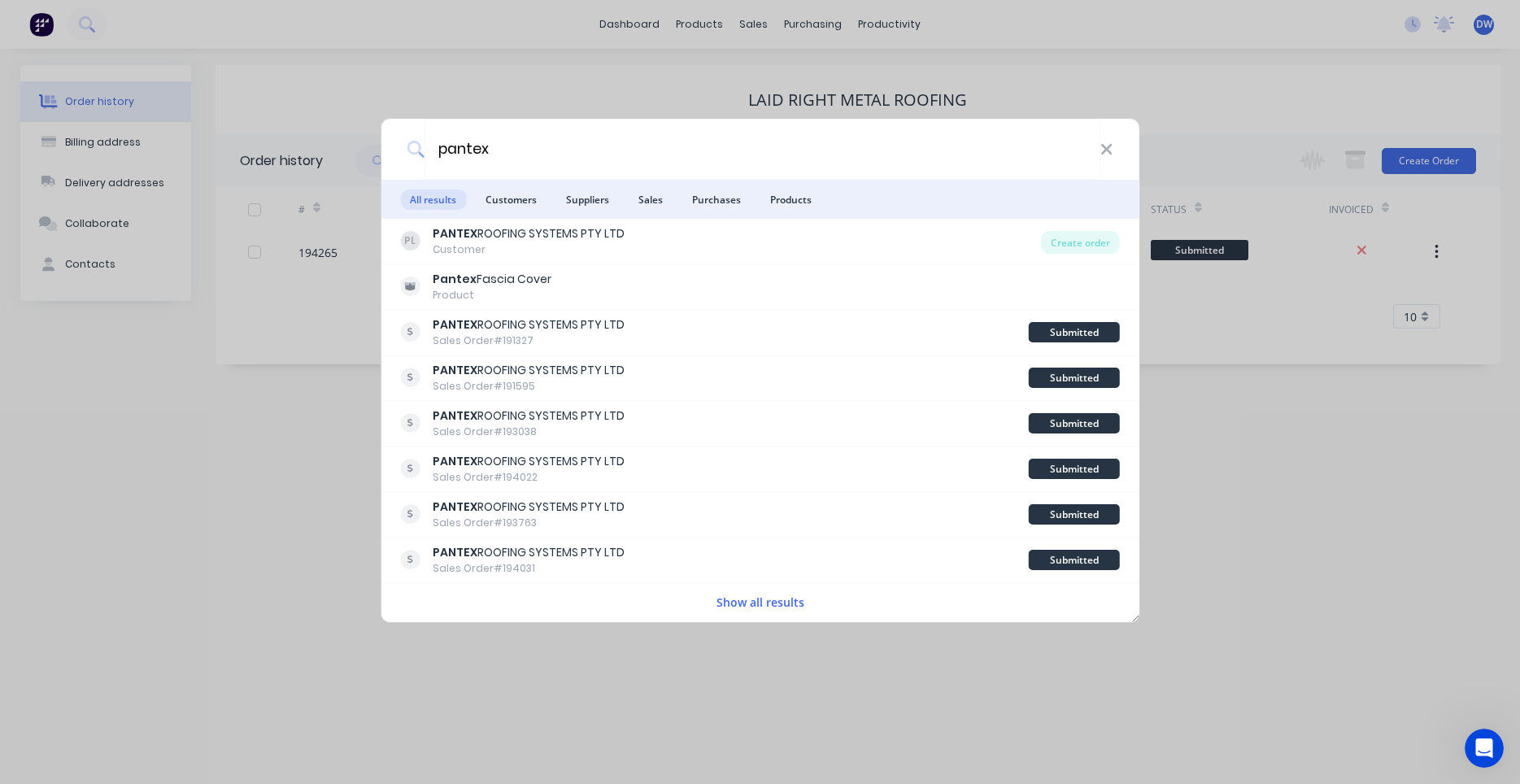
click at [1113, 146] on div "pantex" at bounding box center [760, 149] width 759 height 61
click at [1111, 148] on icon at bounding box center [1107, 149] width 13 height 18
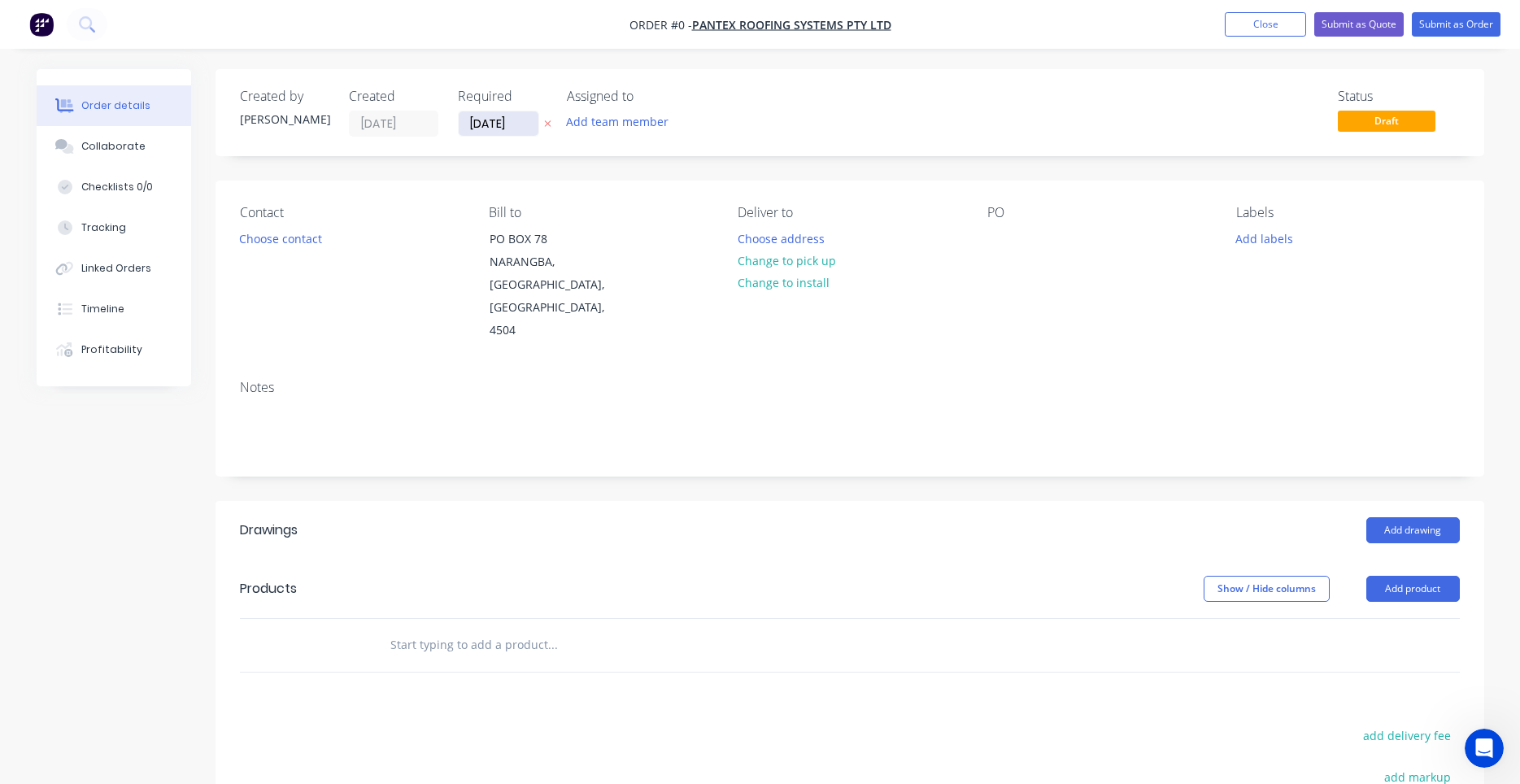
click at [525, 126] on input "[DATE]" at bounding box center [498, 124] width 80 height 25
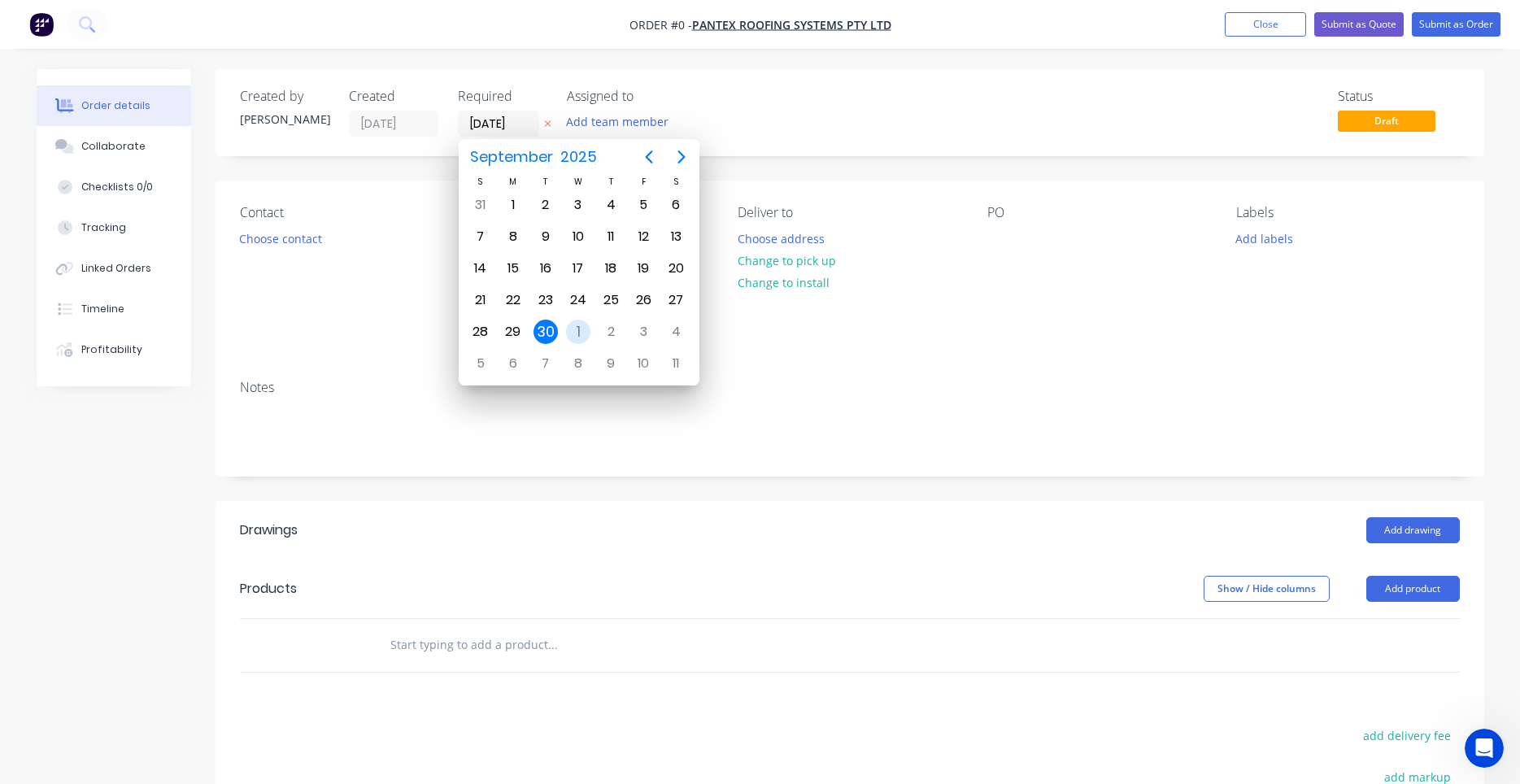
click at [576, 329] on div "1" at bounding box center [578, 331] width 25 height 25
type input "[DATE]"
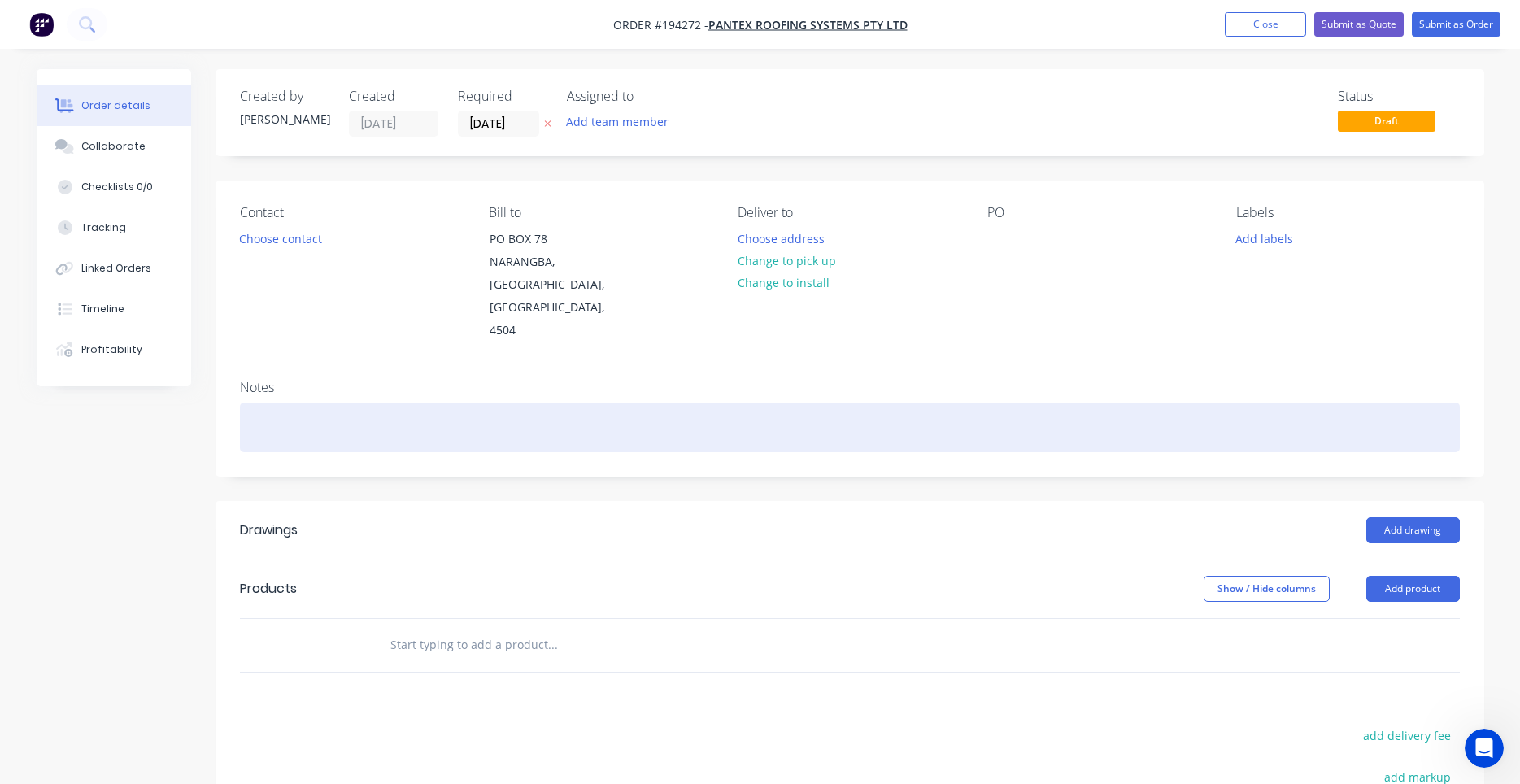
click at [421, 403] on div at bounding box center [850, 427] width 1220 height 50
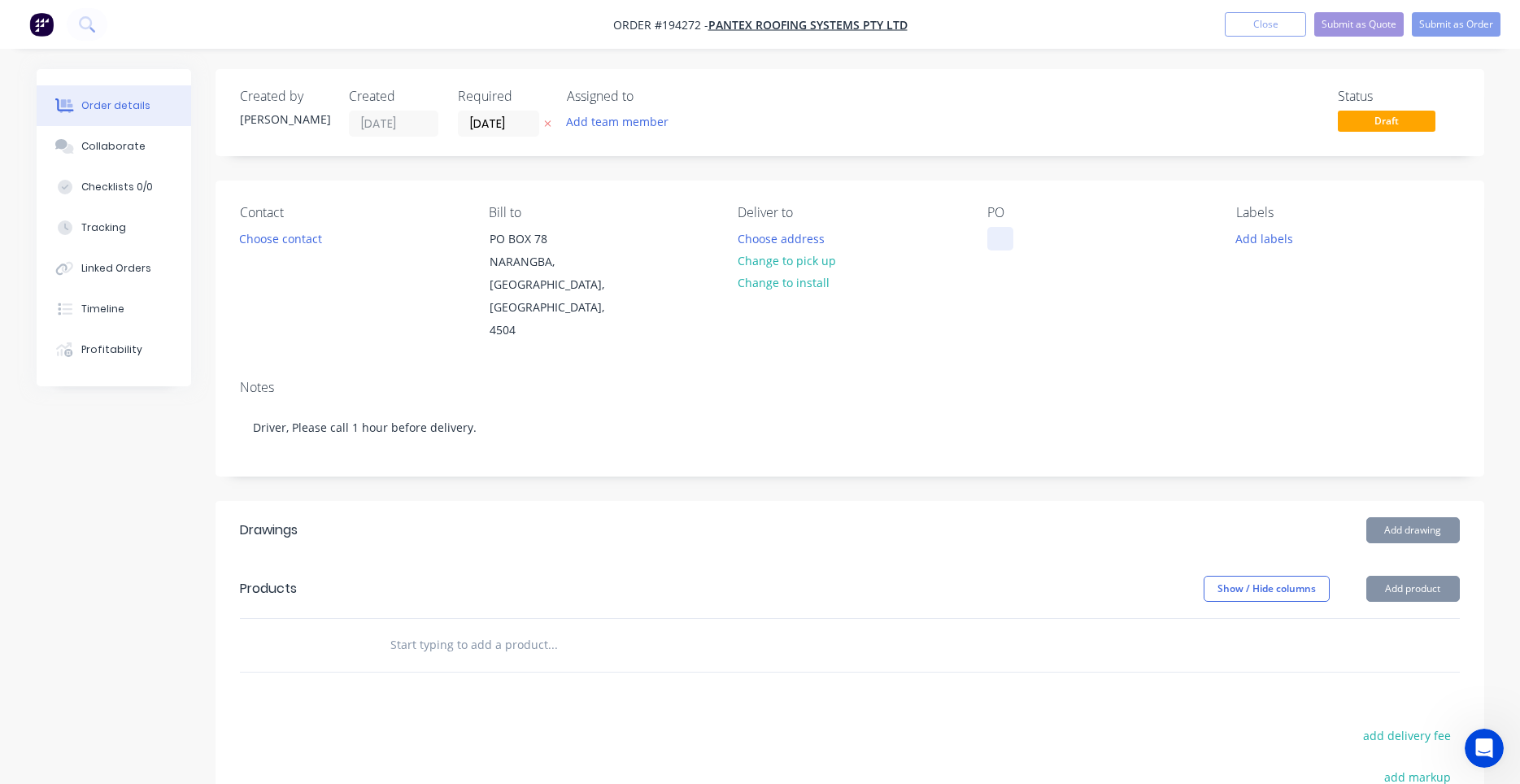
click at [1004, 232] on div at bounding box center [1001, 239] width 26 height 24
click at [471, 629] on input "text" at bounding box center [552, 645] width 325 height 32
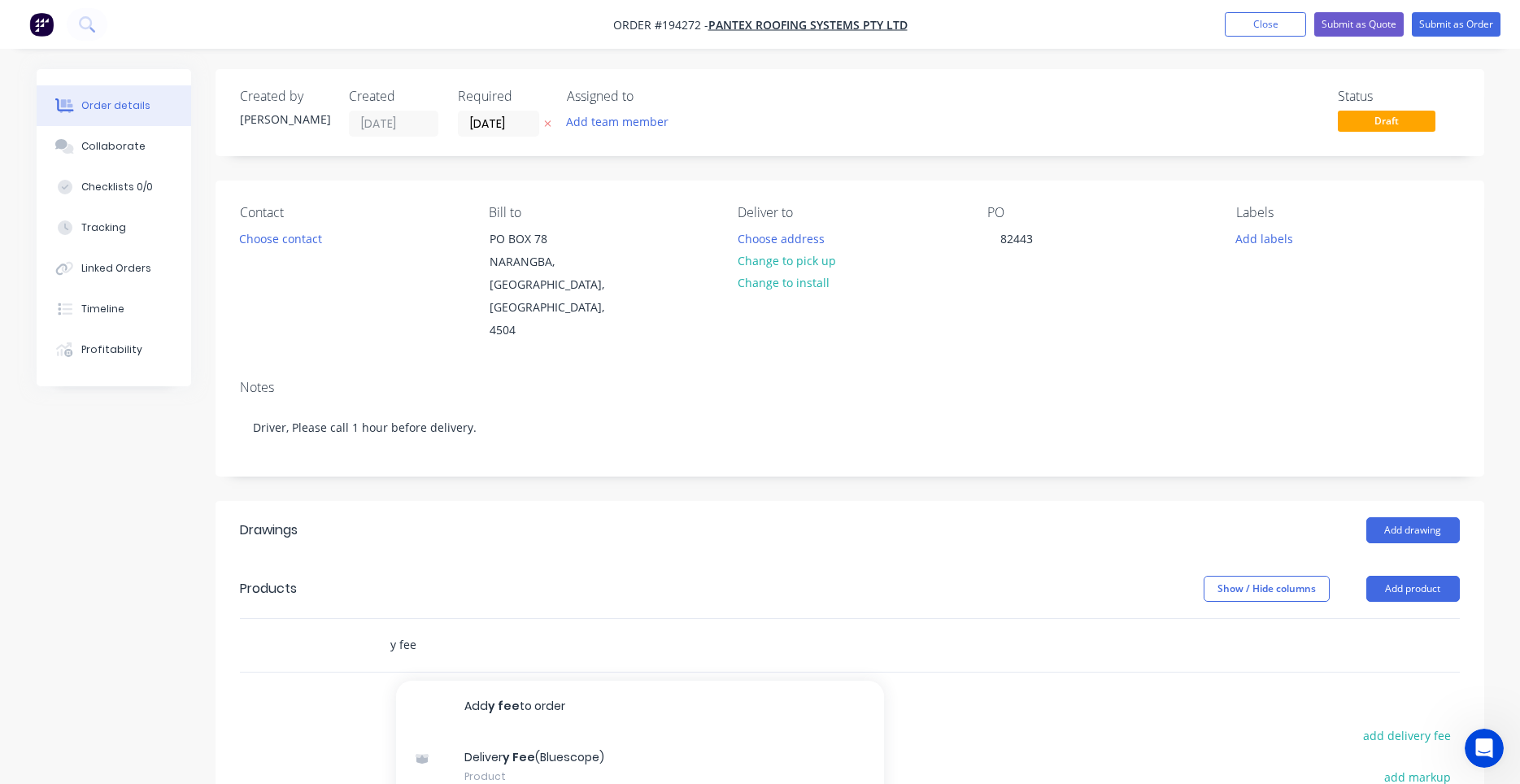
type input "y fee"
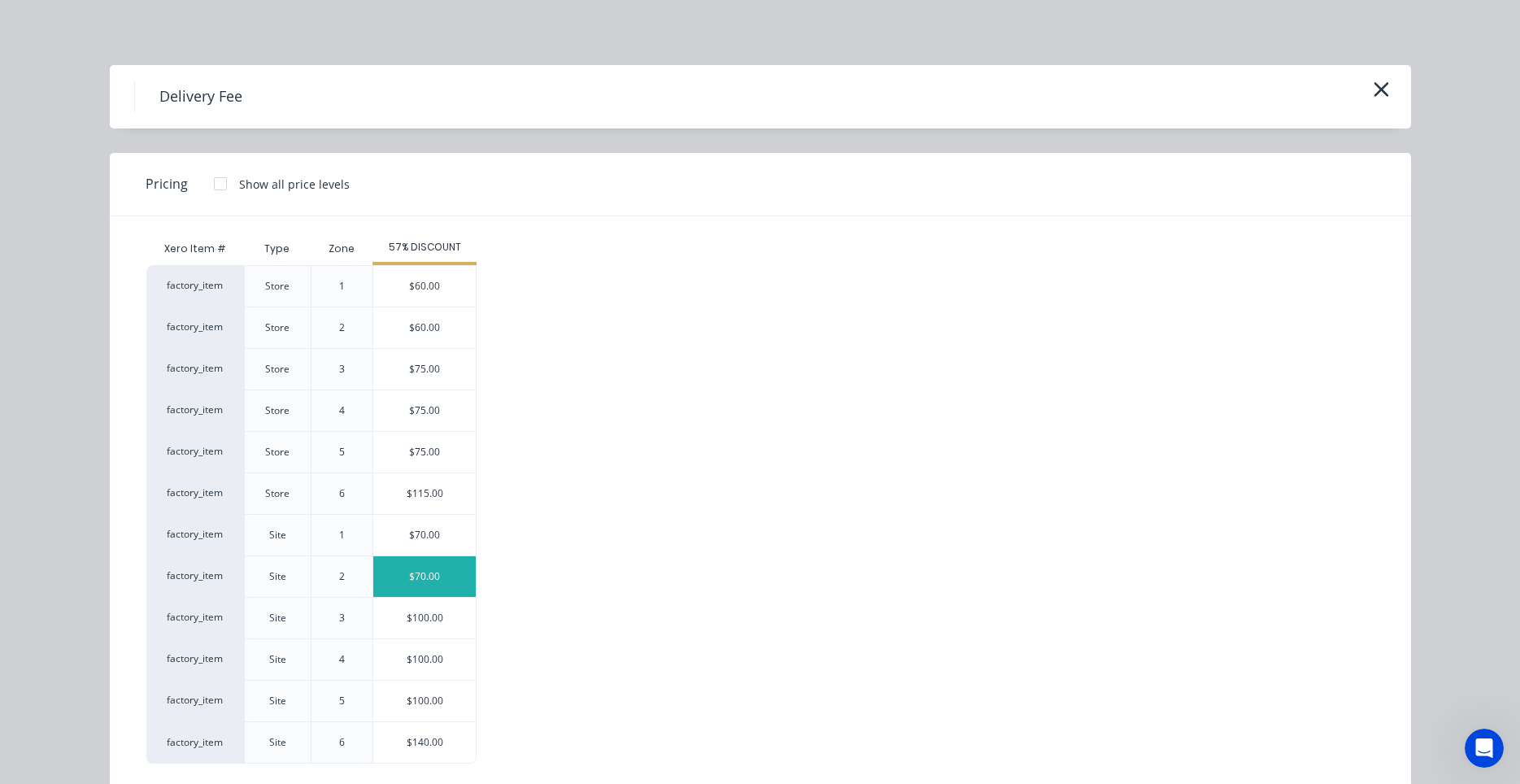
click at [415, 572] on div "$70.00" at bounding box center [425, 576] width 103 height 40
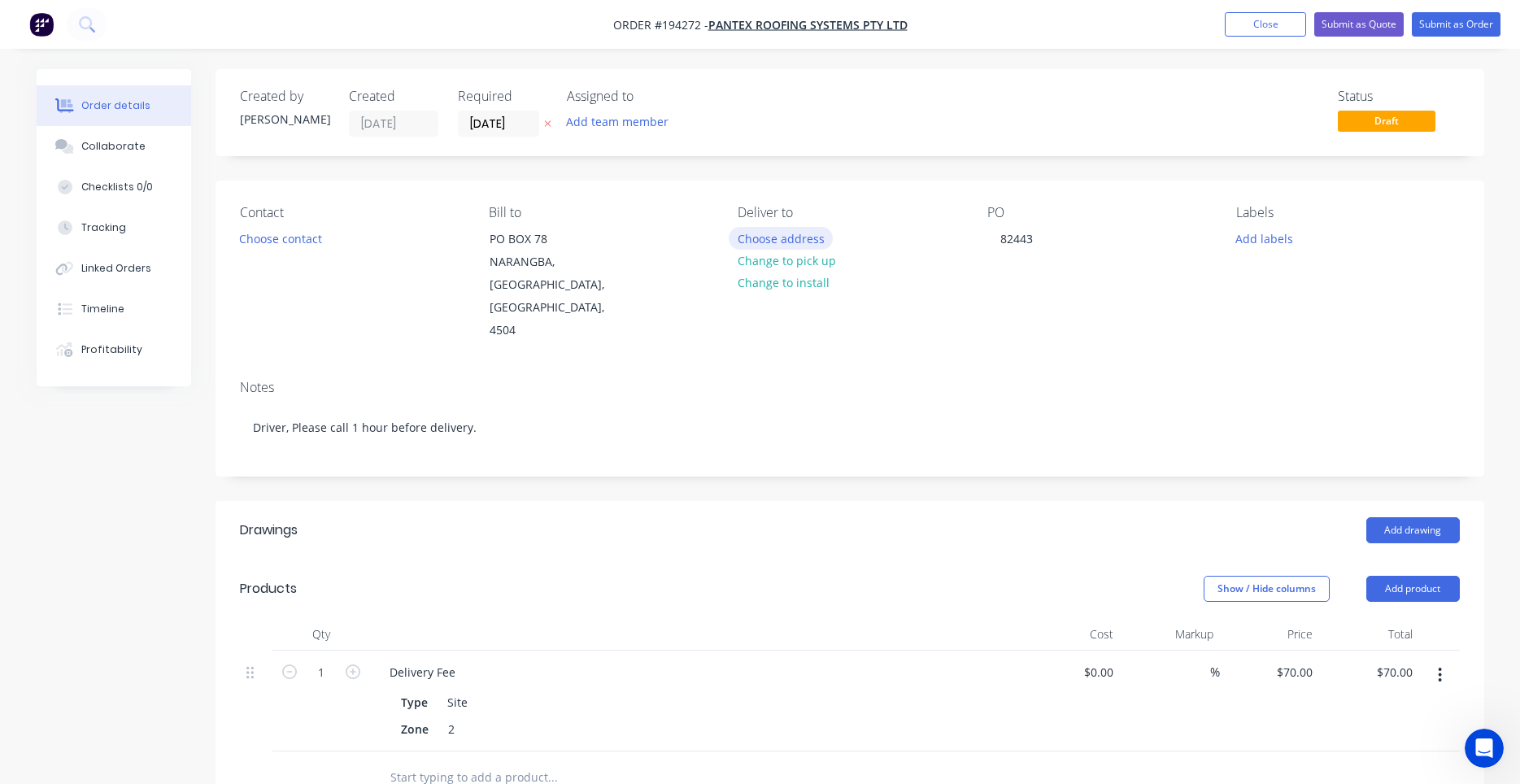
click at [785, 242] on button "Choose address" at bounding box center [781, 238] width 104 height 22
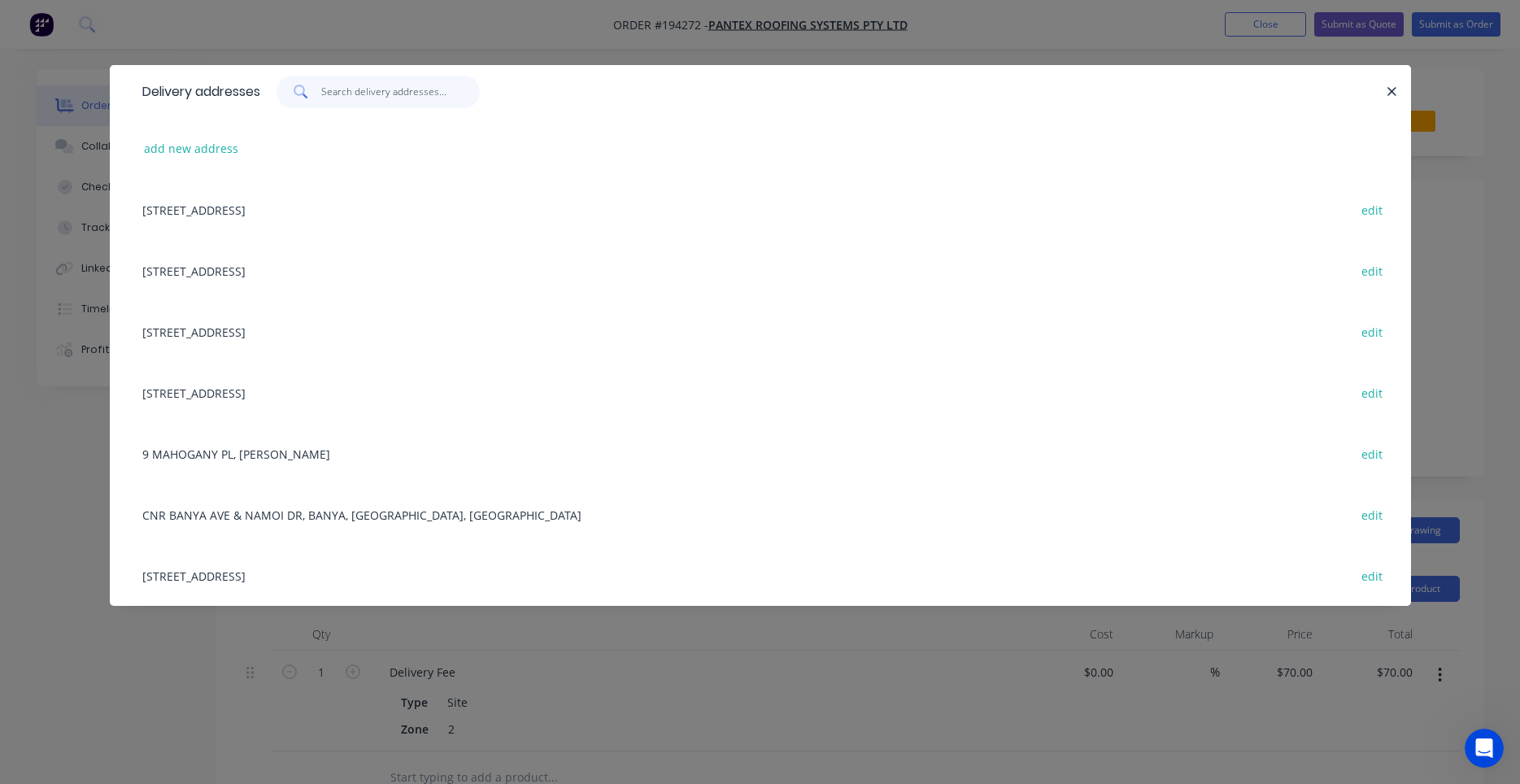
click at [375, 96] on input "text" at bounding box center [400, 91] width 159 height 32
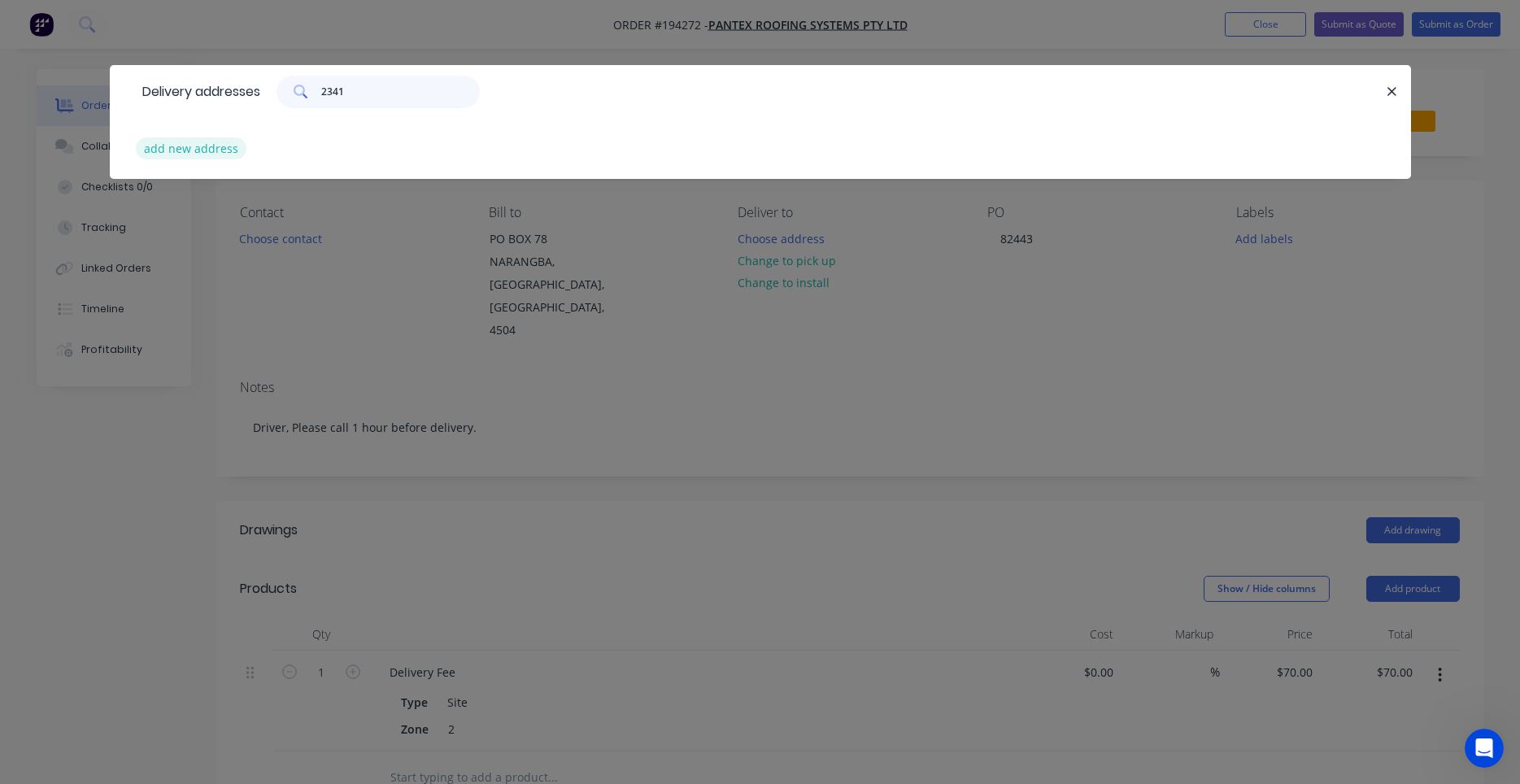
type input "2341"
click at [229, 151] on button "add new address" at bounding box center [191, 148] width 111 height 22
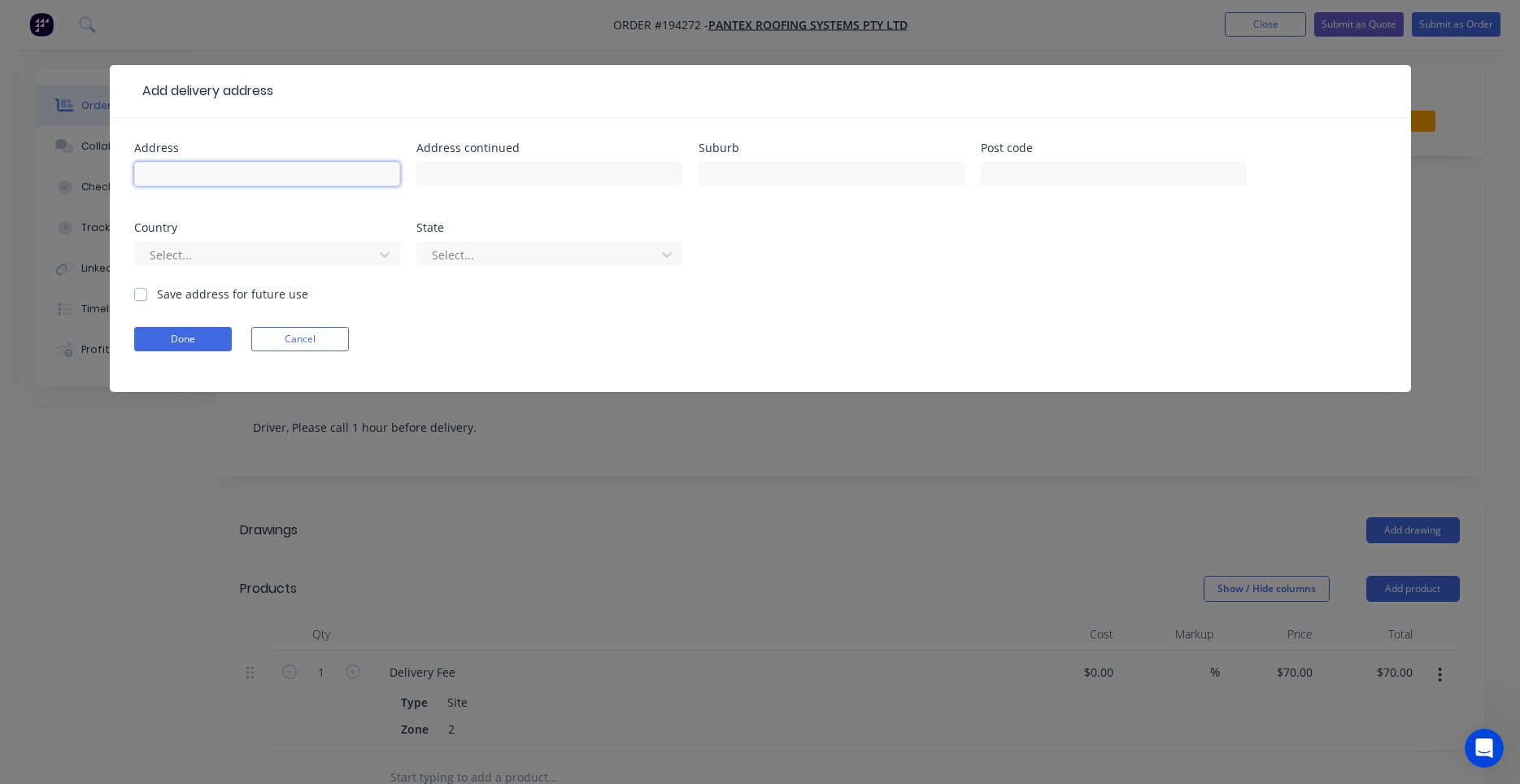
click at [266, 181] on input "text" at bounding box center [267, 175] width 266 height 25
type input "[STREET_ADDRESS]"
type input "m"
type input "MERMAID BEACH"
type input "a"
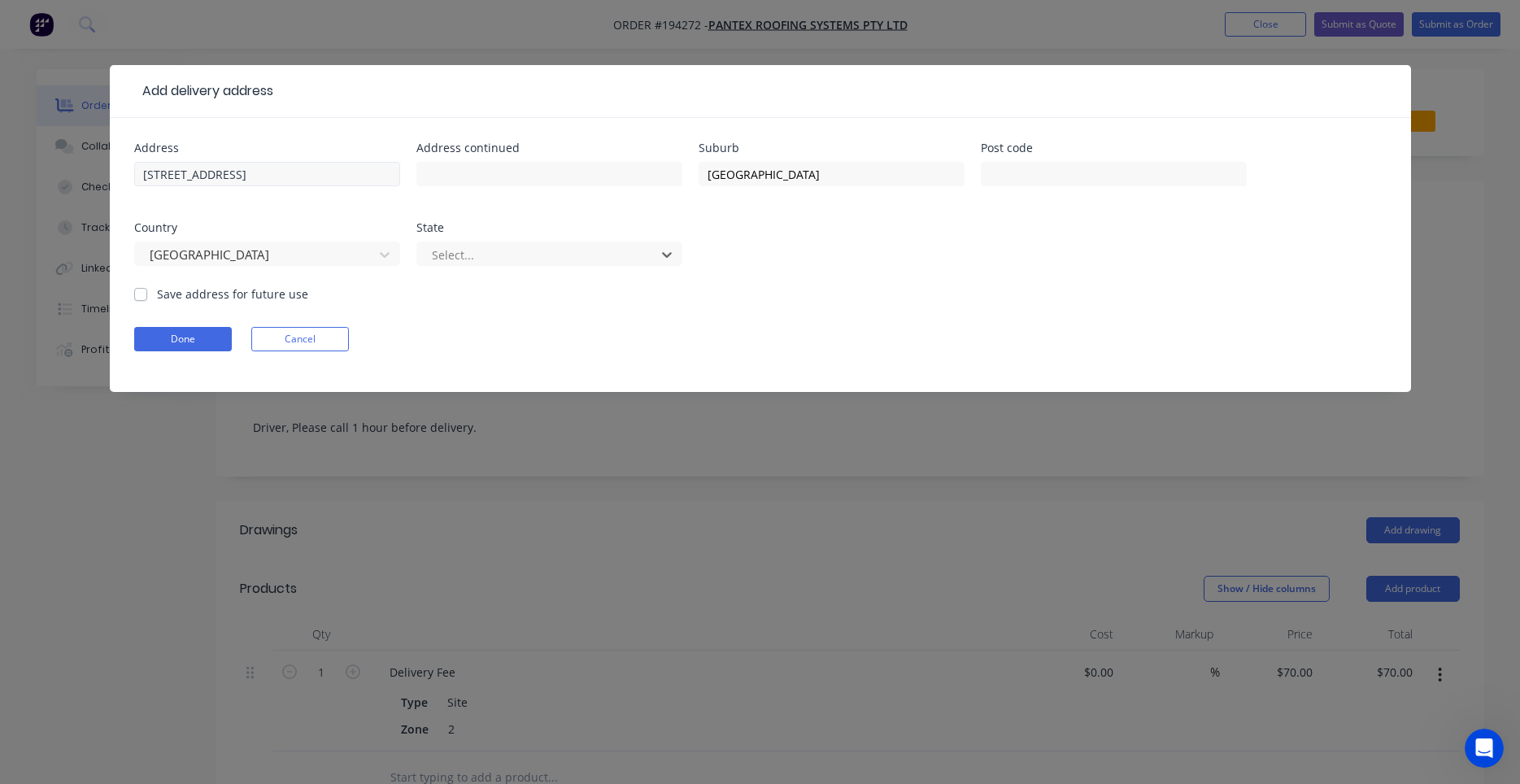
type input "q"
click at [159, 294] on label "Save address for future use" at bounding box center [232, 293] width 151 height 17
click at [147, 294] on input "Save address for future use" at bounding box center [140, 293] width 13 height 16
click at [159, 294] on label "Save address for future use" at bounding box center [232, 293] width 151 height 17
click at [147, 294] on input "Save address for future use" at bounding box center [140, 293] width 13 height 16
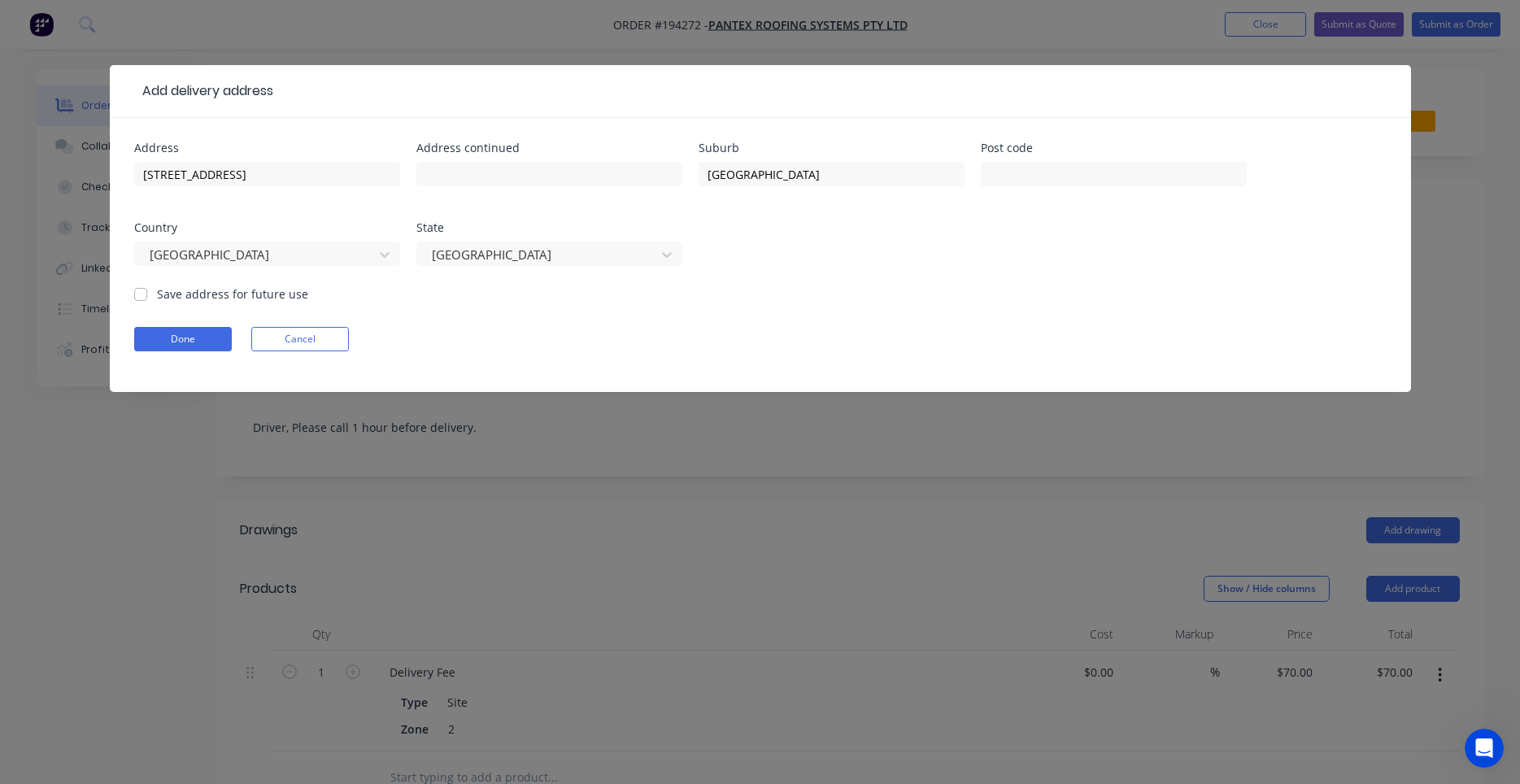
checkbox input "false"
click at [178, 339] on button "Done" at bounding box center [182, 339] width 97 height 25
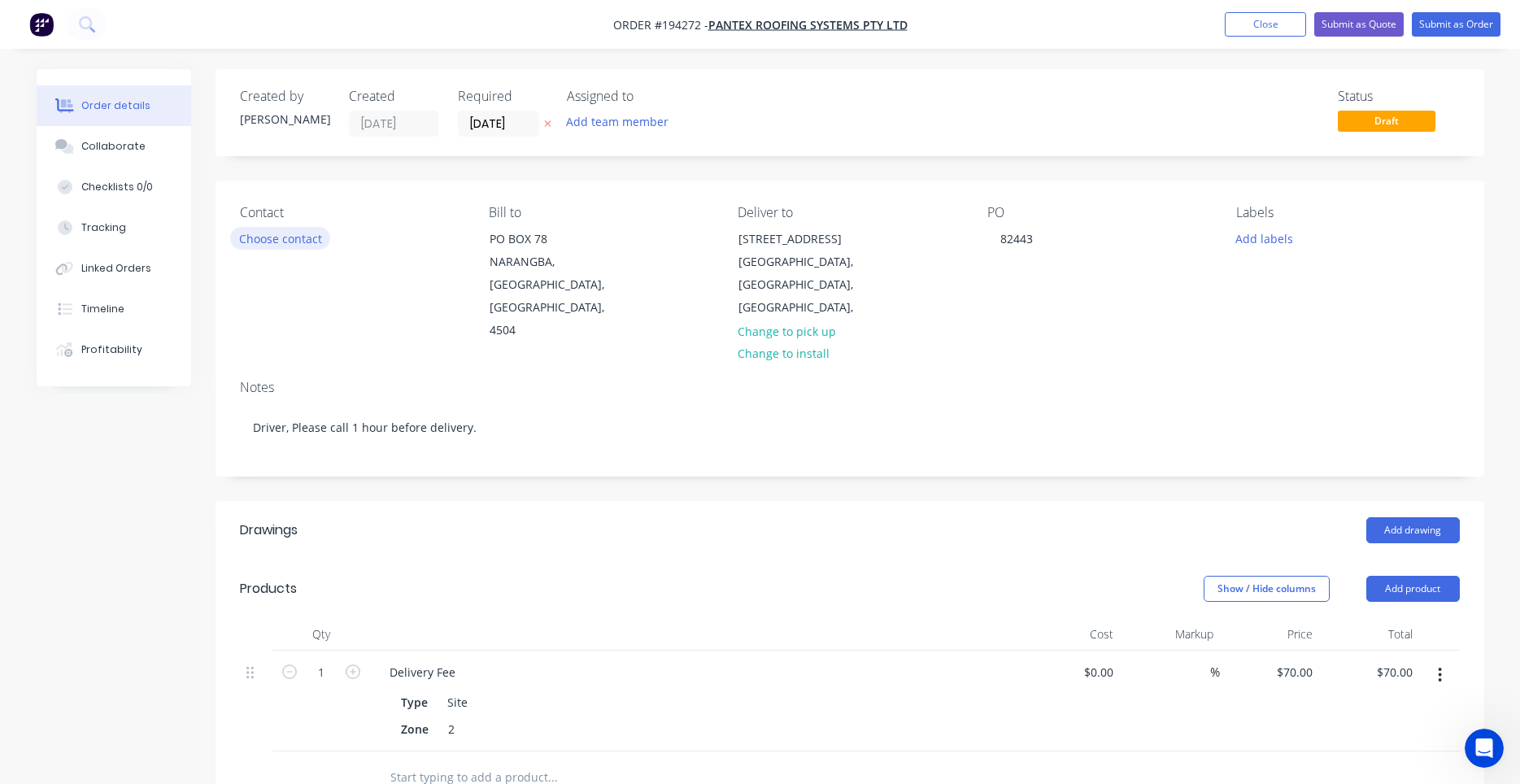
click at [305, 245] on button "Choose contact" at bounding box center [280, 238] width 100 height 22
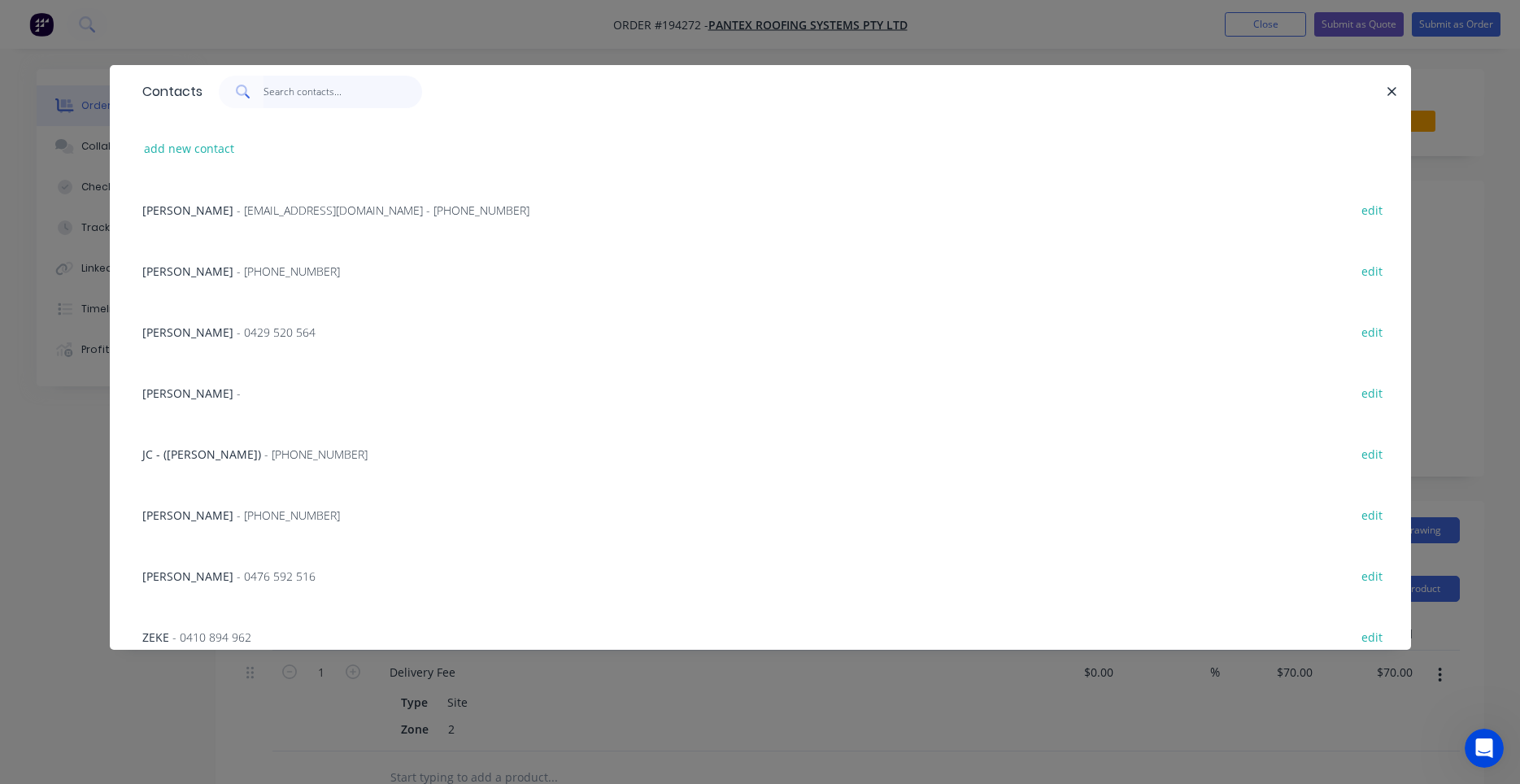
click at [327, 99] on input "text" at bounding box center [342, 91] width 159 height 32
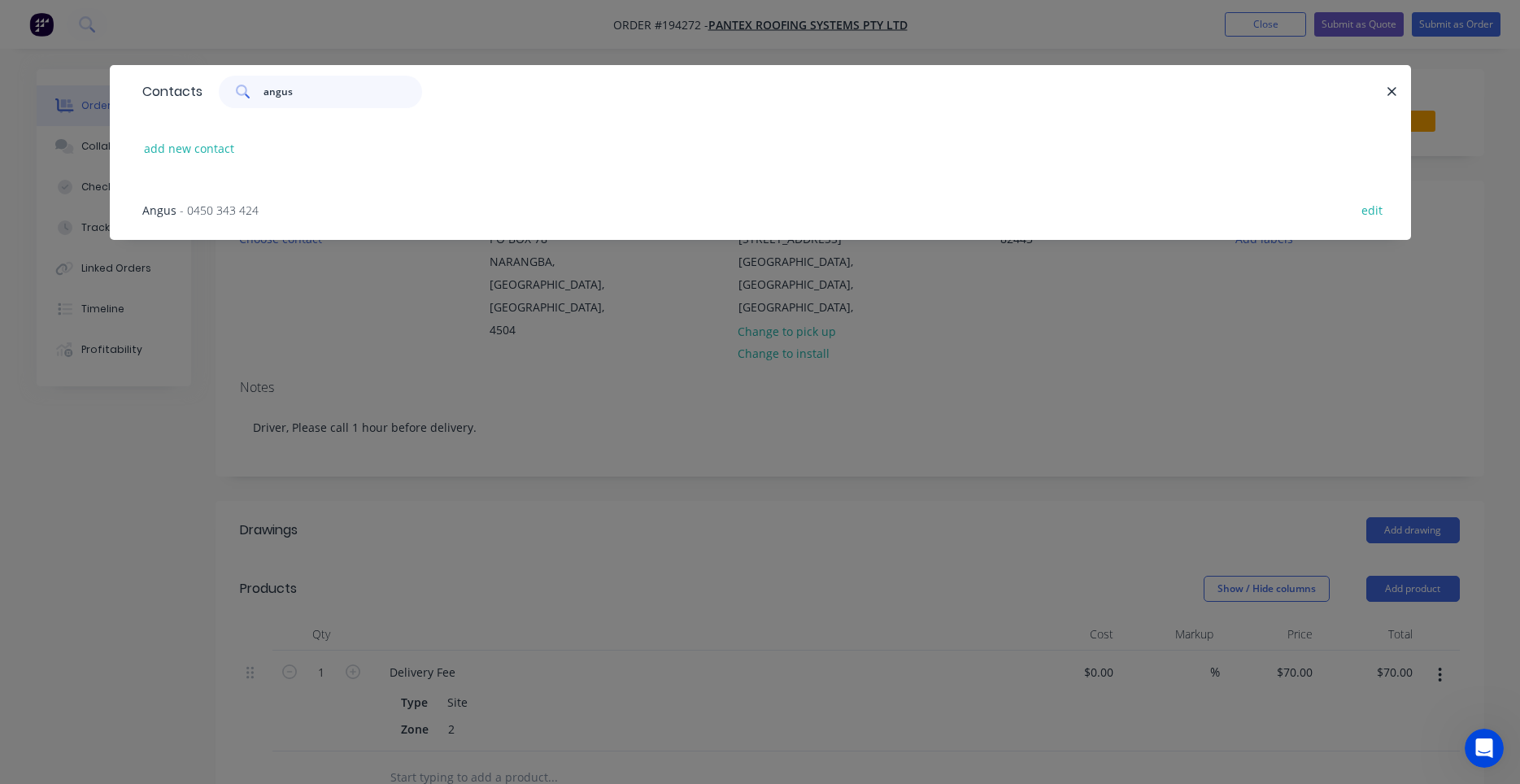
type input "angus"
click at [288, 202] on div "Angus - 0450 343 424 edit" at bounding box center [760, 210] width 1252 height 61
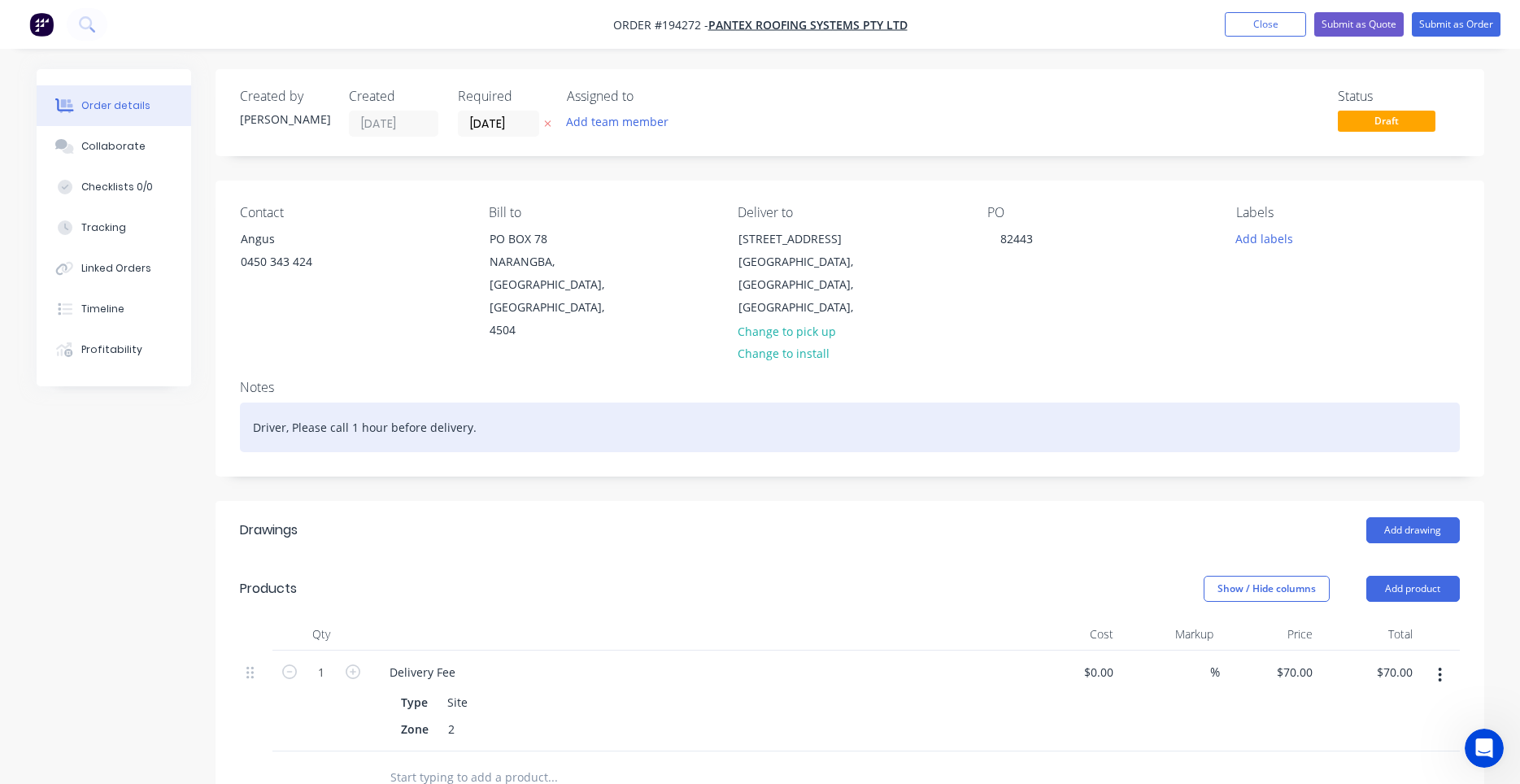
click at [890, 416] on div "Driver, Please call 1 hour before delivery." at bounding box center [850, 427] width 1220 height 50
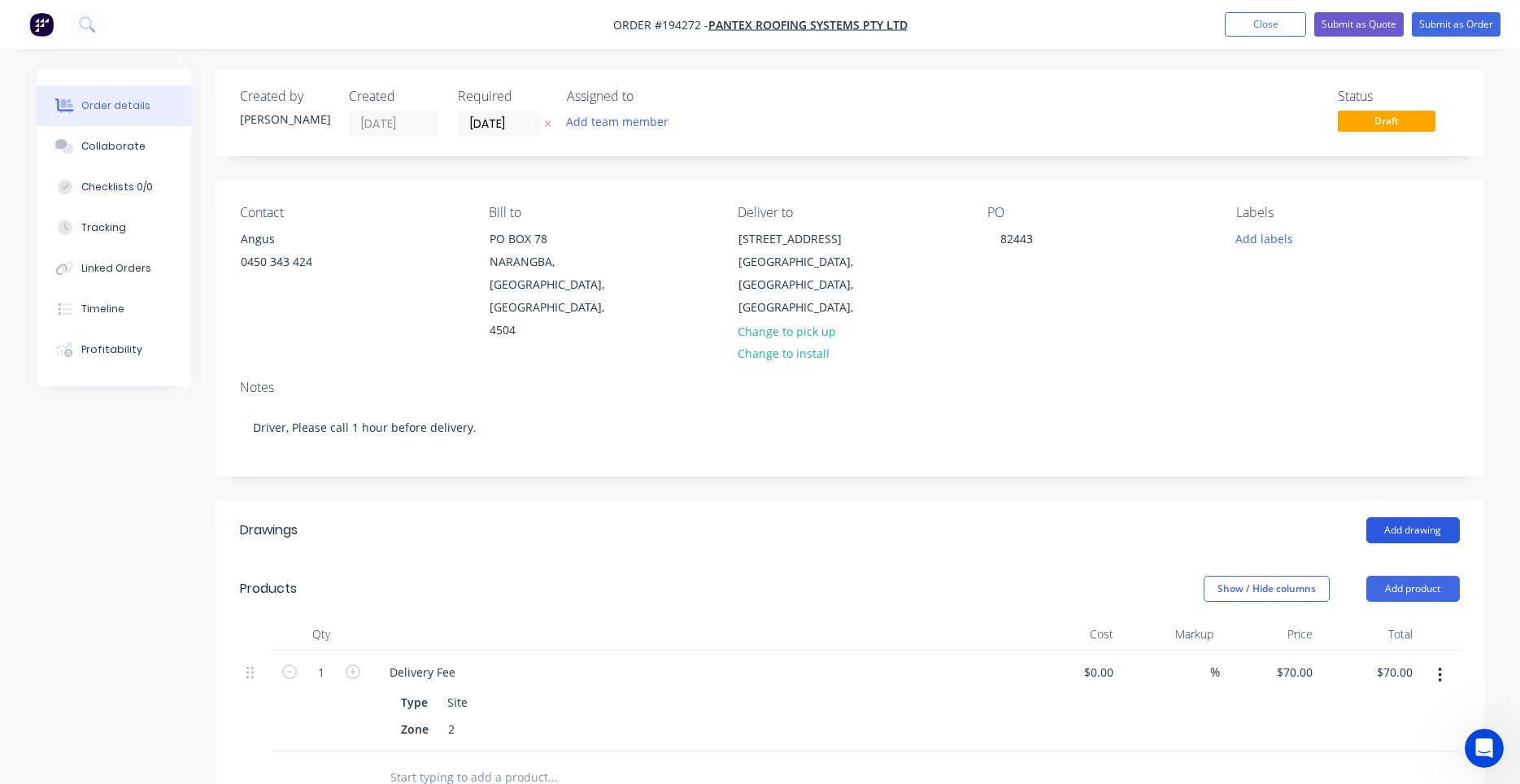
click at [1386, 517] on button "Add drawing" at bounding box center [1413, 531] width 94 height 26
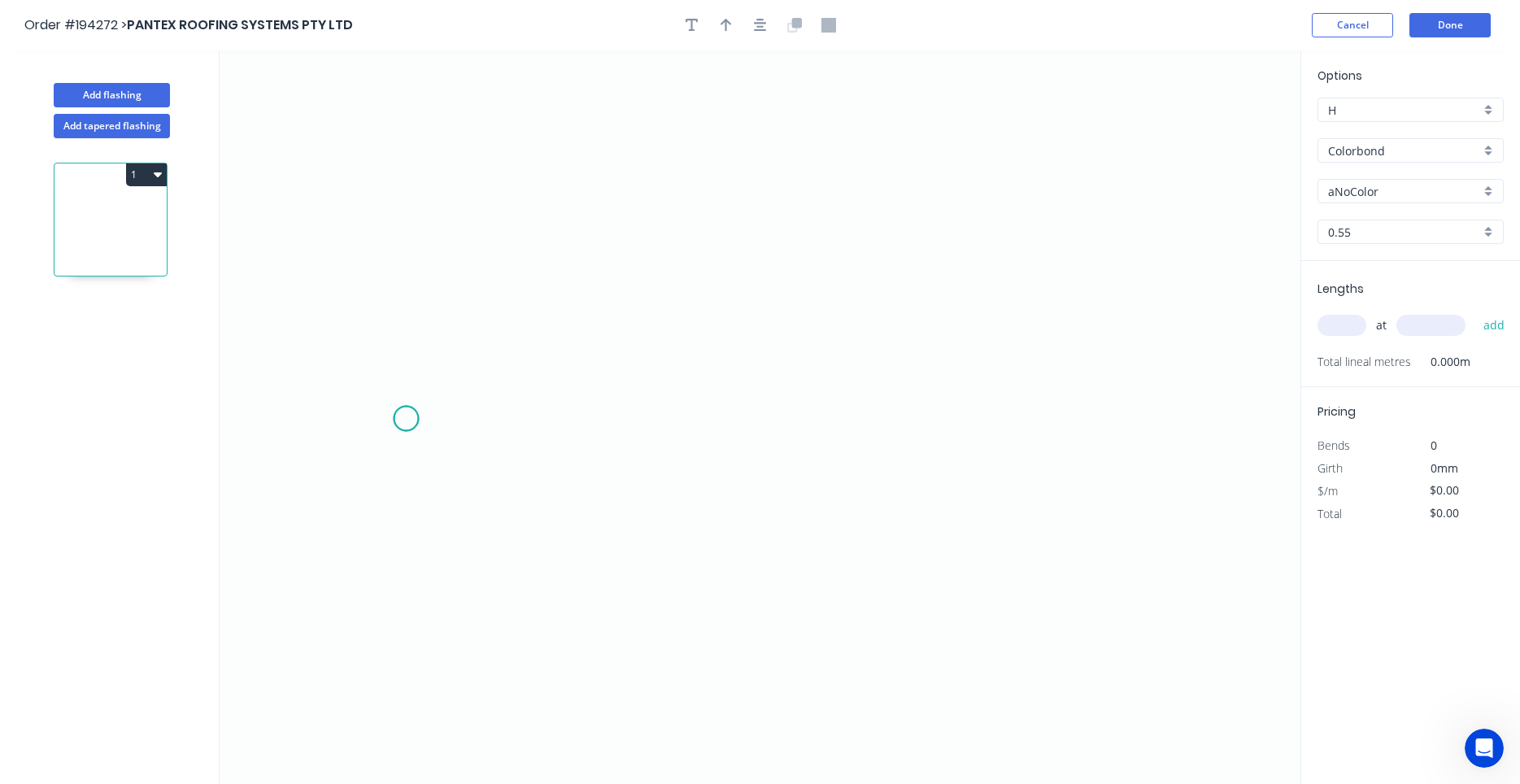
click at [407, 419] on icon "0" at bounding box center [760, 417] width 1081 height 733
click at [411, 340] on icon "0" at bounding box center [760, 417] width 1081 height 733
click at [1087, 341] on icon "0 ?" at bounding box center [760, 417] width 1081 height 733
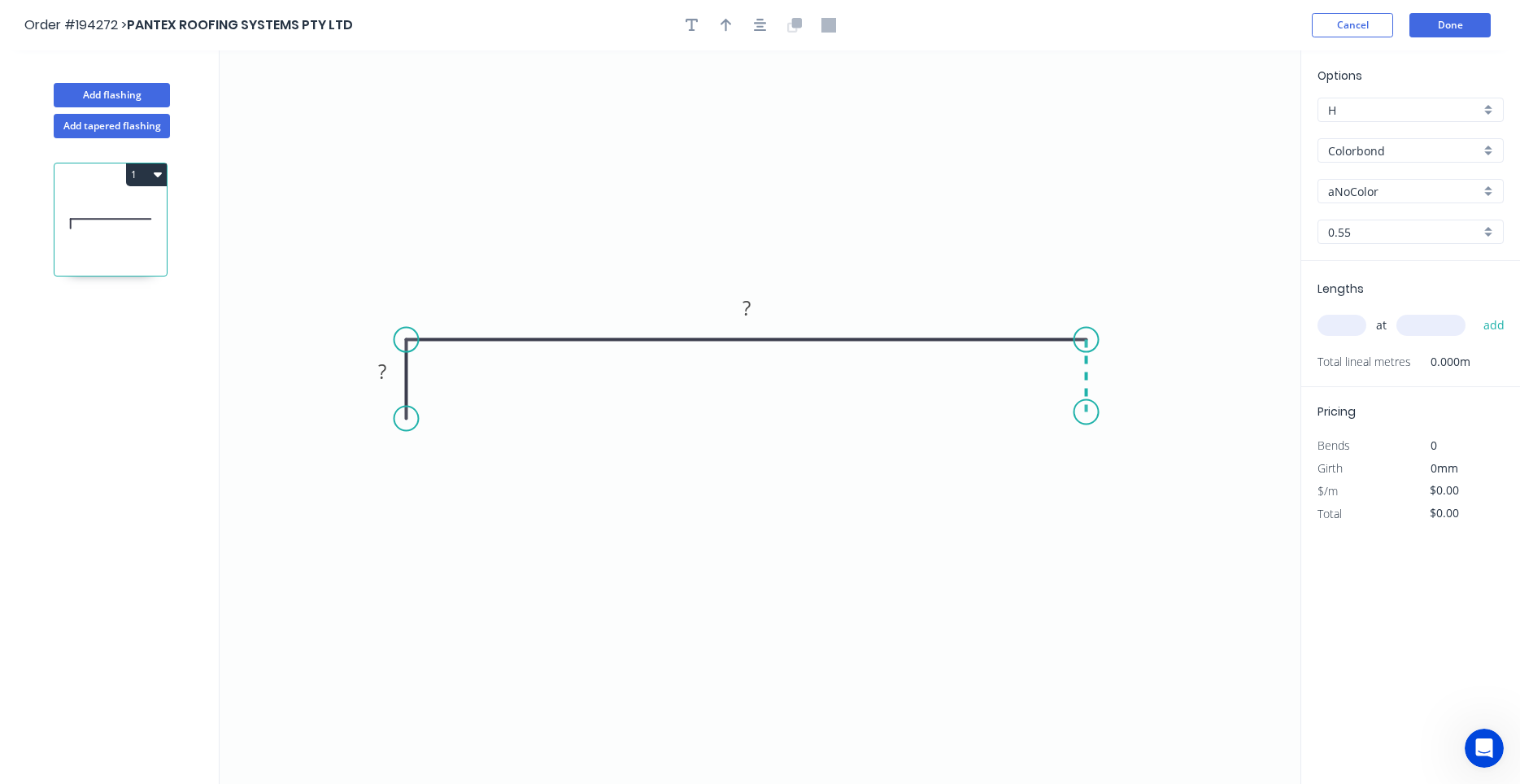
click at [1090, 412] on icon "0 ? ?" at bounding box center [760, 417] width 1081 height 733
click at [1090, 412] on circle at bounding box center [1087, 412] width 25 height 25
click at [392, 358] on rect at bounding box center [382, 371] width 53 height 33
click at [391, 361] on rect at bounding box center [382, 371] width 53 height 33
click at [389, 364] on rect at bounding box center [382, 373] width 32 height 23
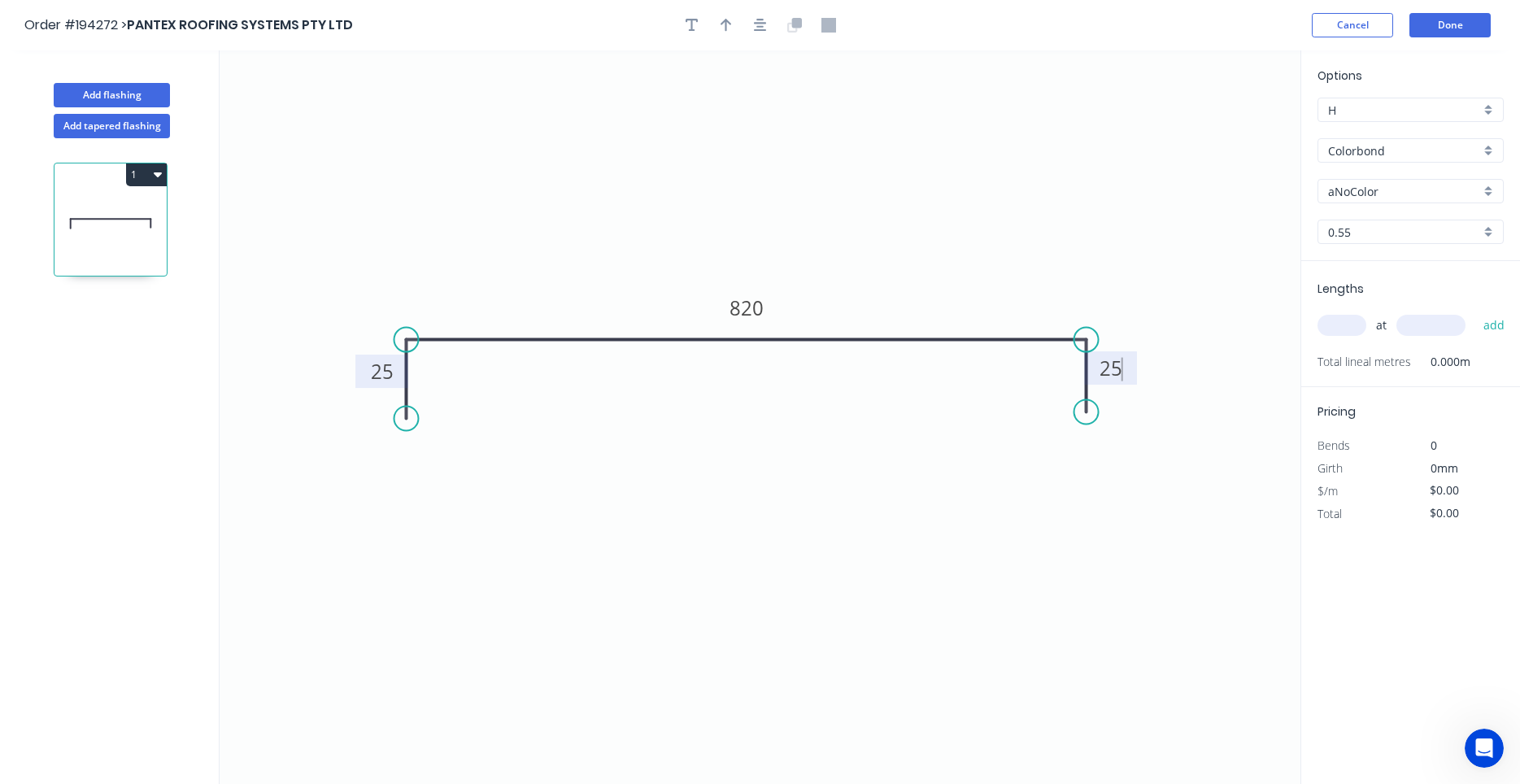
type input "$23.95"
click at [767, 22] on button "button" at bounding box center [760, 25] width 25 height 25
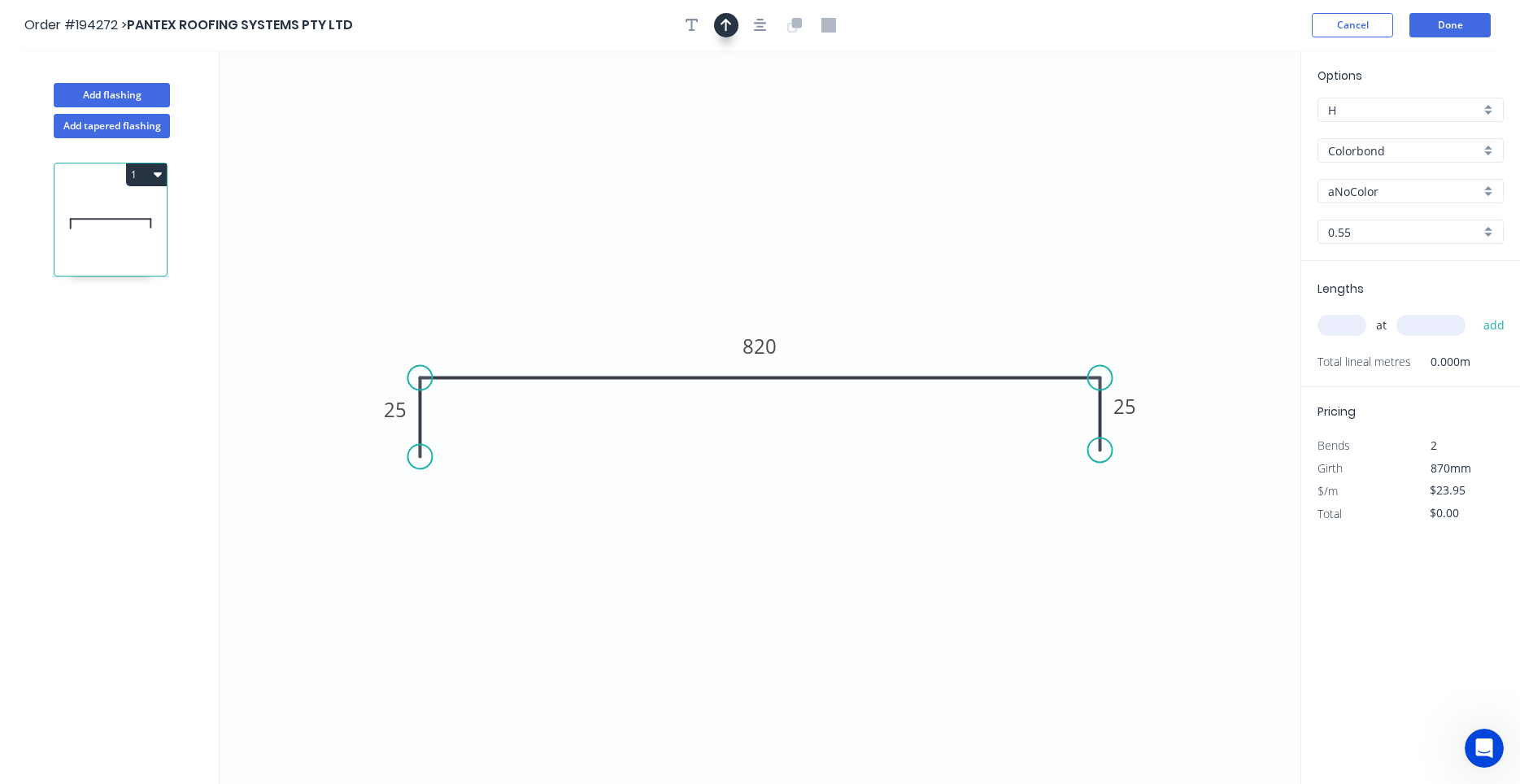
click at [732, 26] on button "button" at bounding box center [726, 25] width 25 height 25
drag, startPoint x: 1218, startPoint y: 124, endPoint x: 617, endPoint y: 296, distance: 625.1
click at [617, 296] on icon at bounding box center [617, 277] width 15 height 52
click at [1404, 202] on div "aNoColor" at bounding box center [1410, 191] width 186 height 25
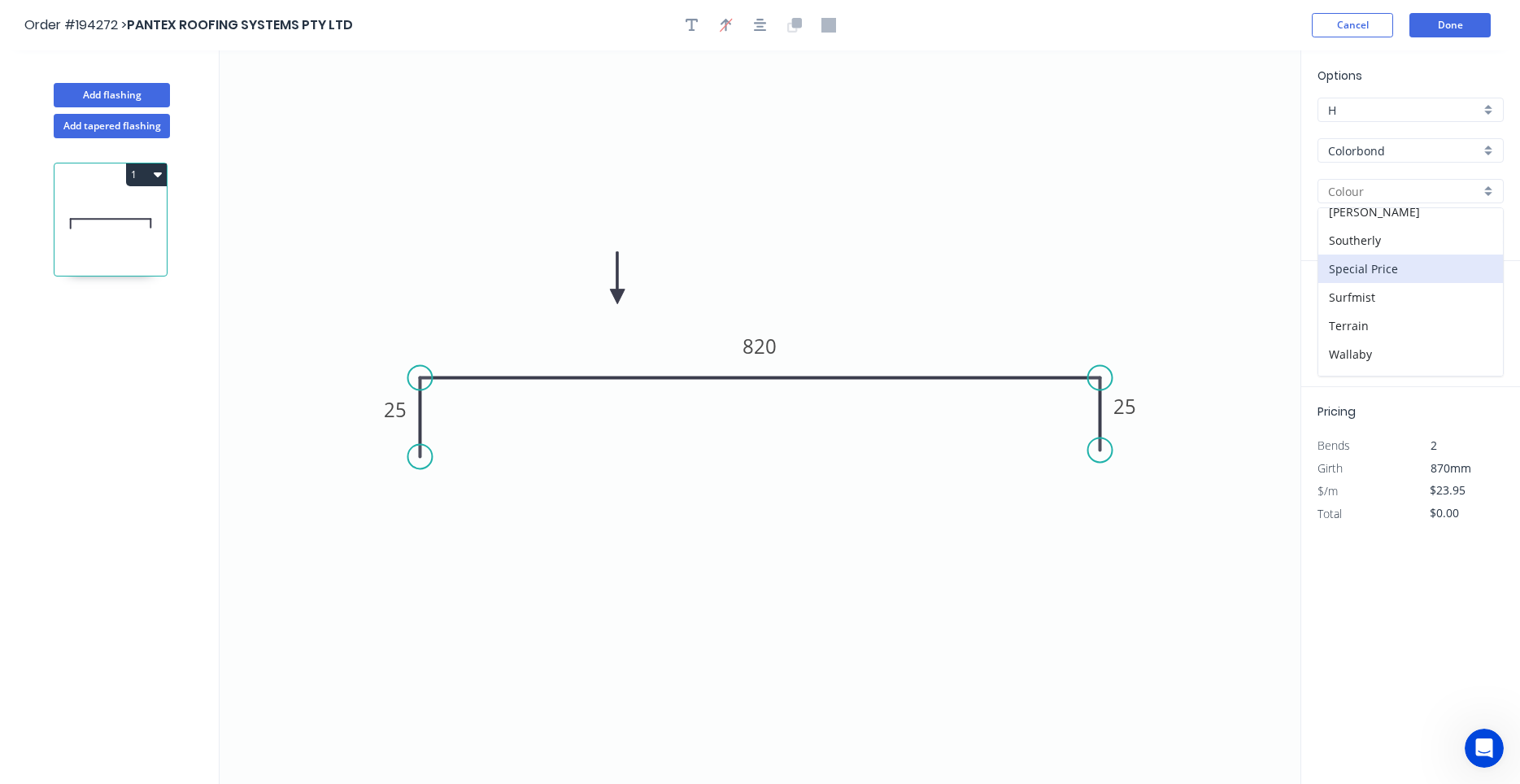
scroll to position [602, 0]
click at [1385, 251] on div "Surfmist" at bounding box center [1410, 246] width 184 height 28
type input "Surfmist"
click at [1363, 329] on input "text" at bounding box center [1342, 325] width 49 height 21
type input "4"
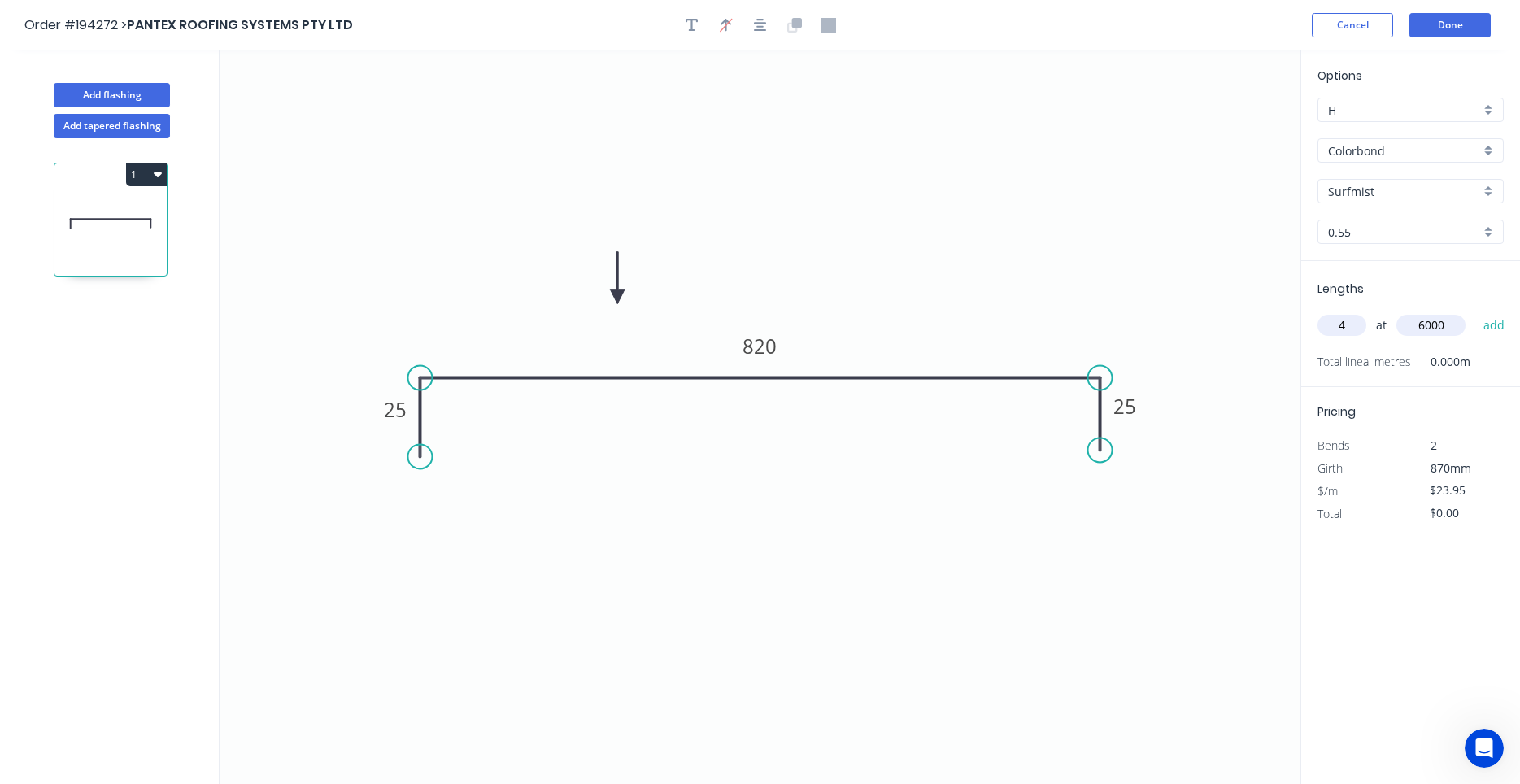
type input "6000"
click at [1475, 311] on button "add" at bounding box center [1495, 325] width 39 height 28
type input "$574.80"
click at [156, 83] on button "Add flashing" at bounding box center [111, 96] width 117 height 25
type input "$0.00"
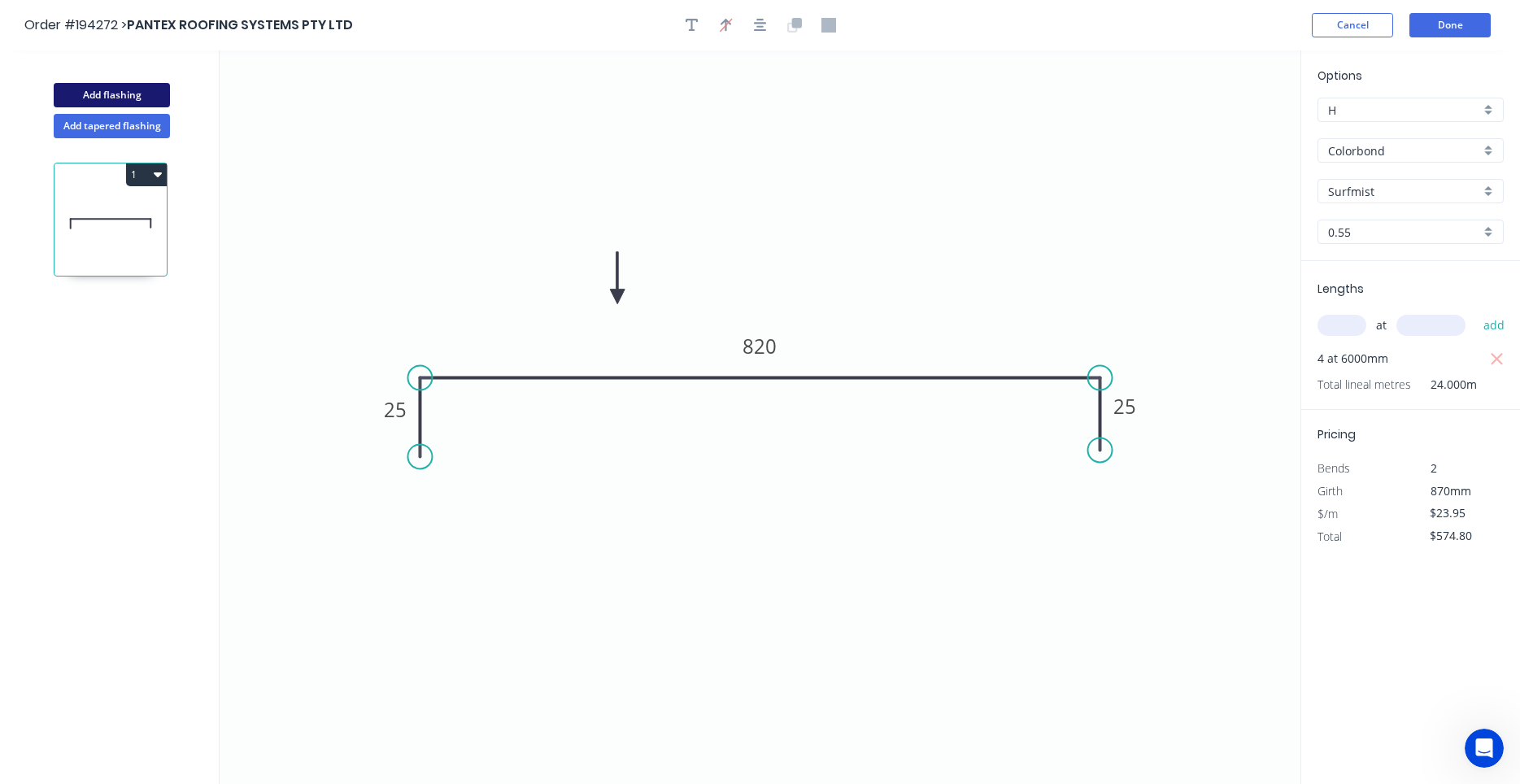
type input "$0.00"
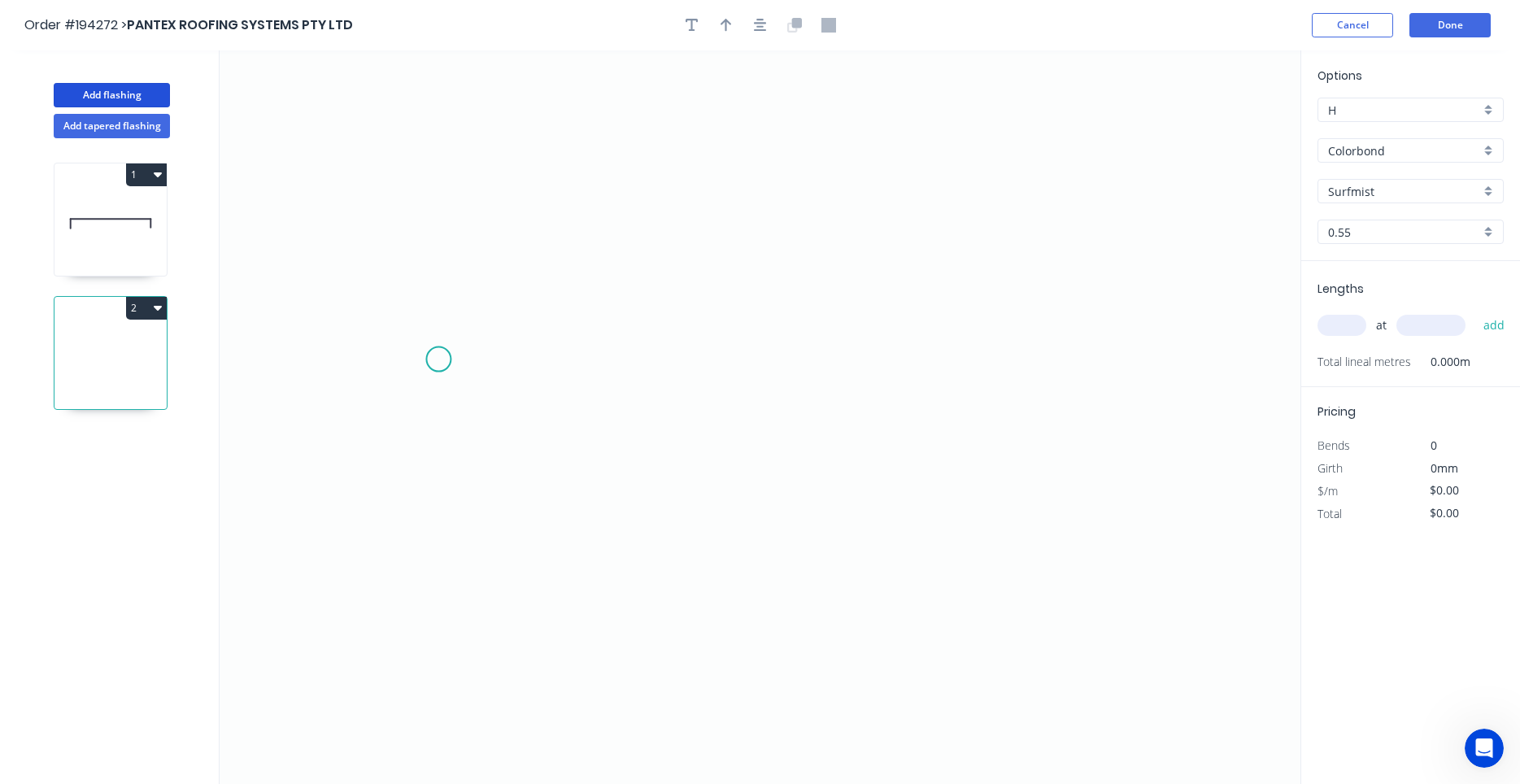
click at [439, 359] on icon "0" at bounding box center [760, 417] width 1081 height 733
click at [445, 268] on icon "0" at bounding box center [760, 417] width 1081 height 733
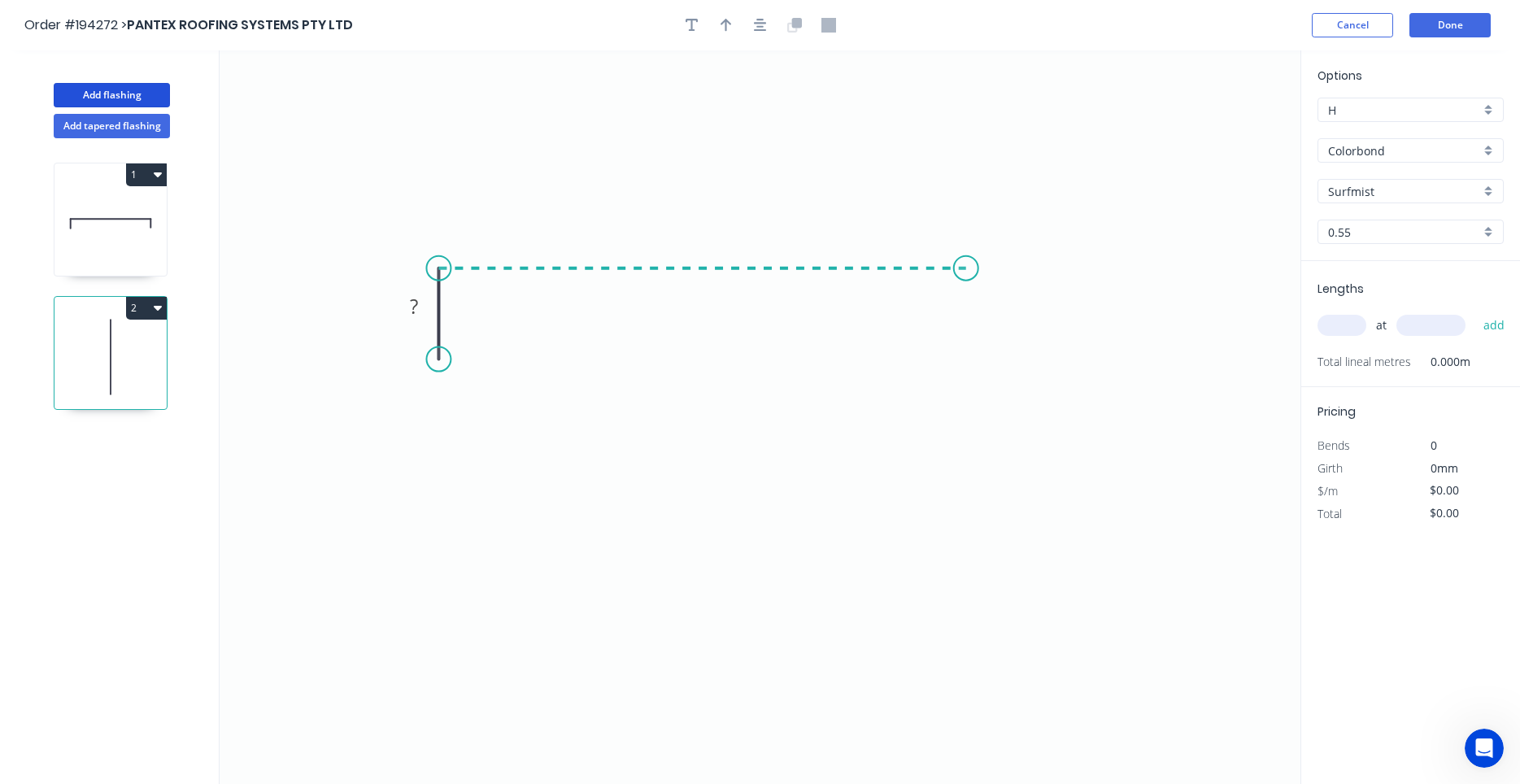
click at [967, 290] on icon "0 ?" at bounding box center [760, 417] width 1081 height 733
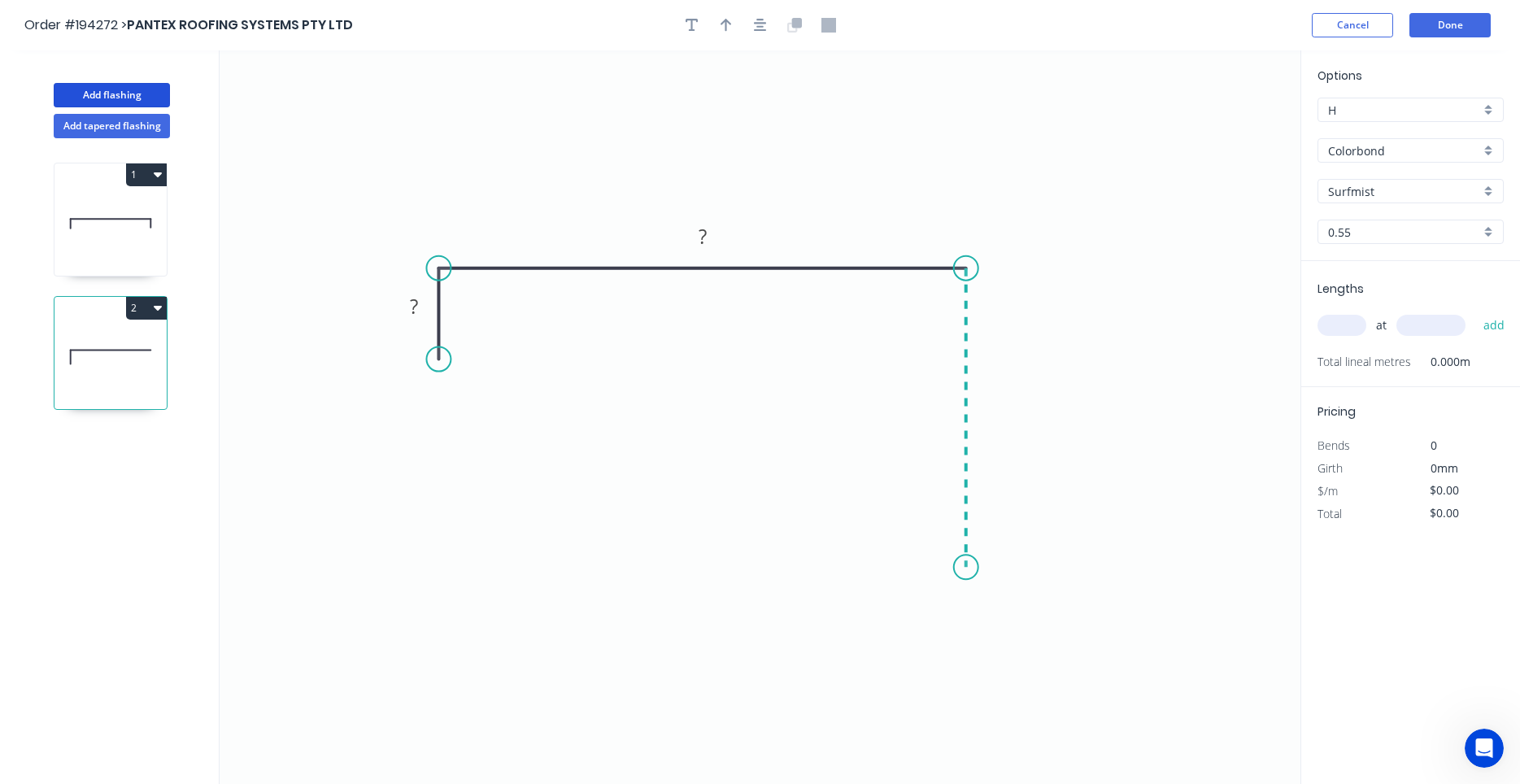
click at [967, 567] on icon "0 ? ?" at bounding box center [760, 417] width 1081 height 733
click at [1017, 616] on icon at bounding box center [991, 591] width 50 height 50
click at [967, 666] on icon at bounding box center [992, 642] width 50 height 50
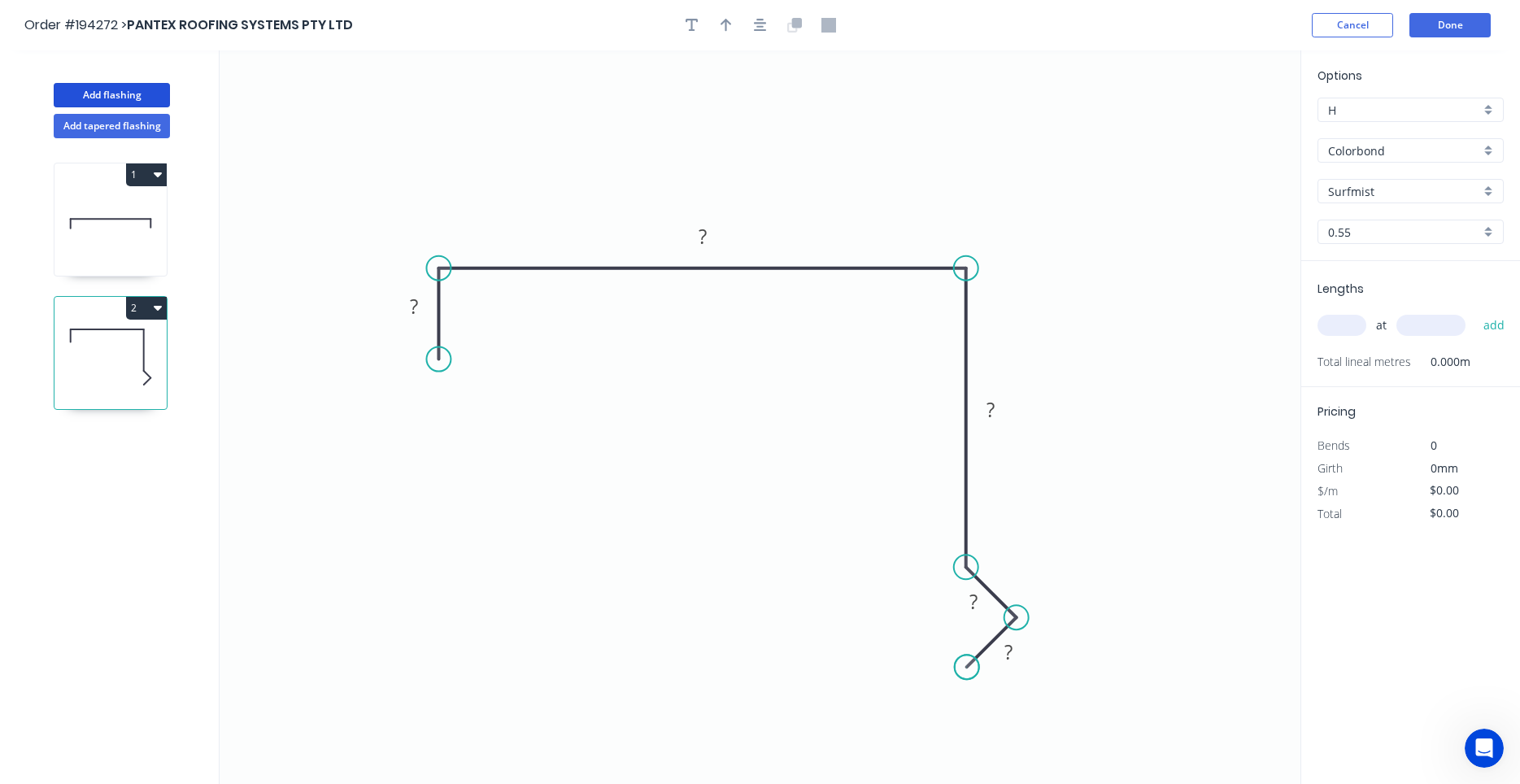
click at [967, 666] on circle at bounding box center [967, 666] width 25 height 25
click at [415, 309] on tspan "?" at bounding box center [413, 306] width 8 height 27
drag, startPoint x: 993, startPoint y: 606, endPoint x: 1024, endPoint y: 567, distance: 49.8
click at [1024, 567] on rect at bounding box center [1005, 563] width 53 height 33
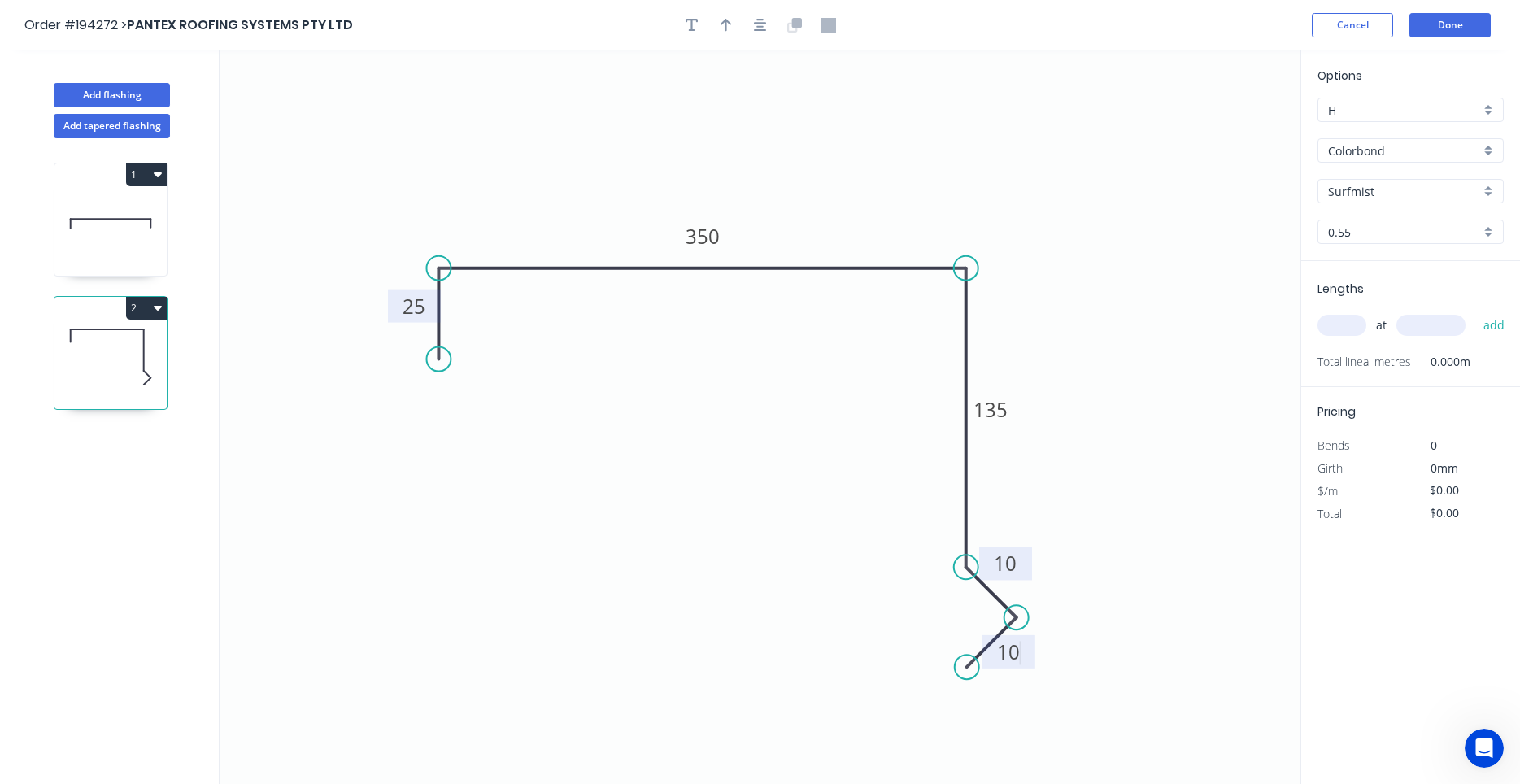
type input "$17.57"
click at [752, 29] on button "button" at bounding box center [760, 25] width 25 height 25
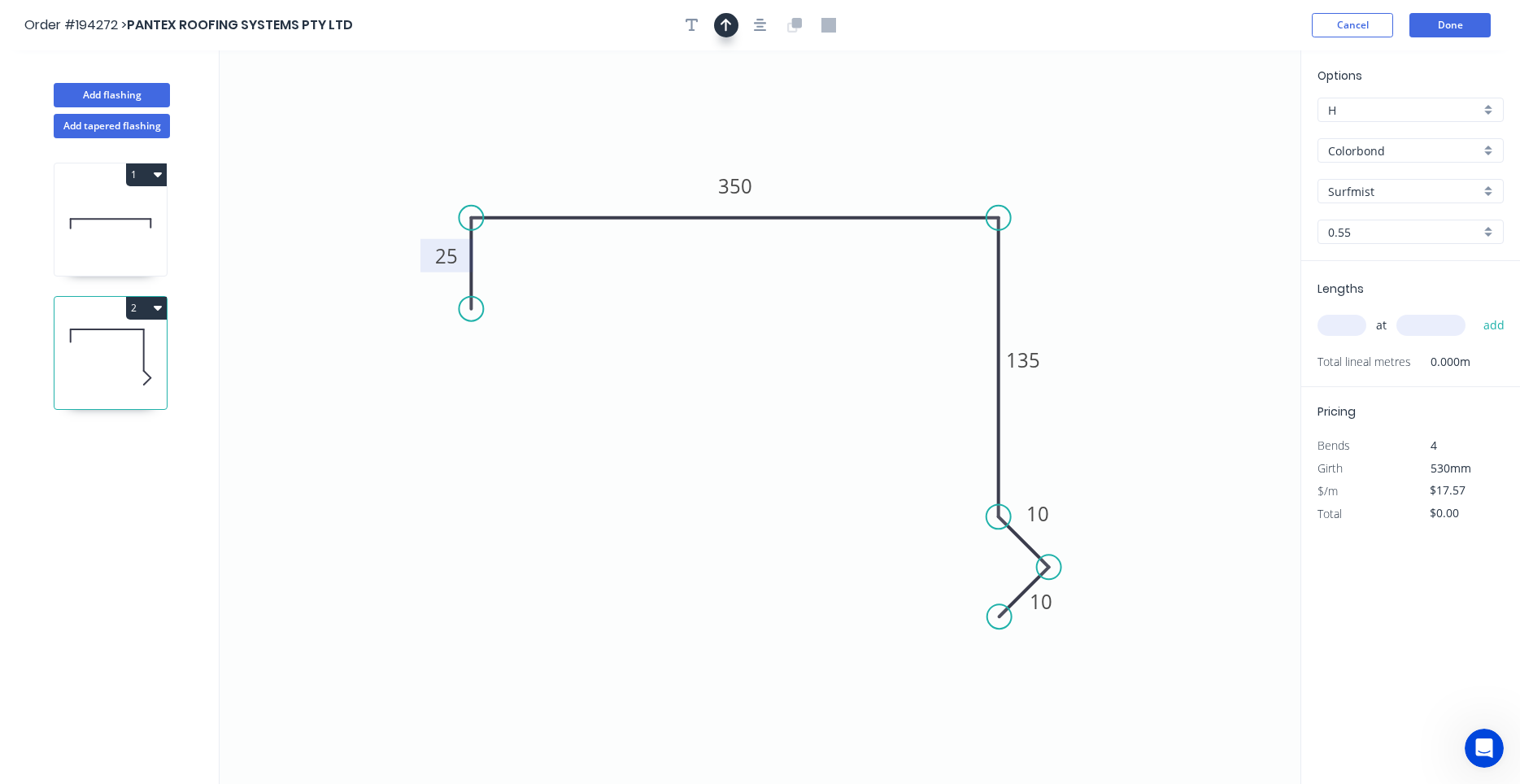
click at [727, 23] on icon "button" at bounding box center [726, 25] width 11 height 15
drag, startPoint x: 1219, startPoint y: 129, endPoint x: 635, endPoint y: 132, distance: 584.0
click at [635, 132] on icon at bounding box center [635, 112] width 15 height 52
click at [1347, 317] on input "text" at bounding box center [1342, 325] width 49 height 21
type input "4"
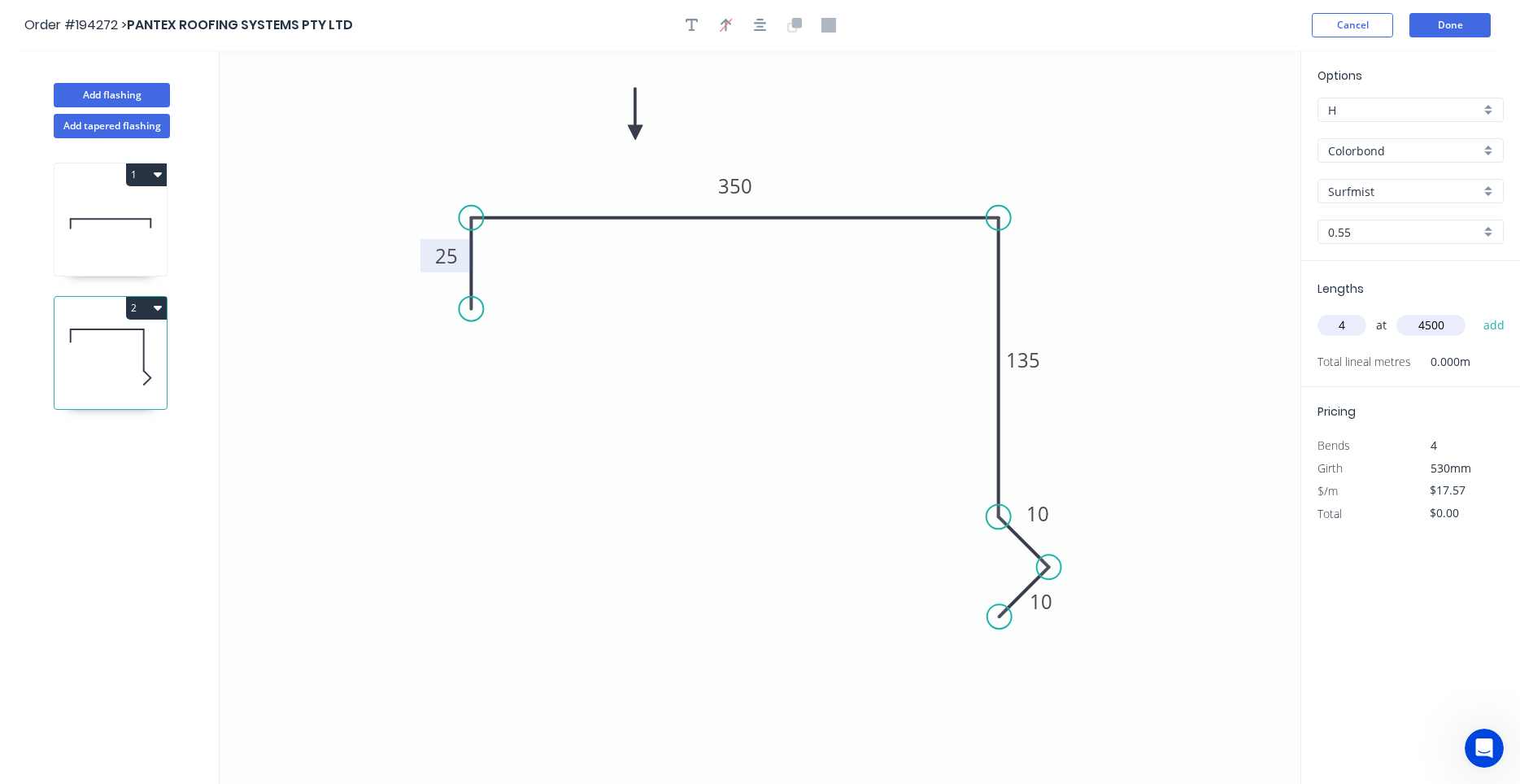
type input "4500"
click at [1475, 311] on button "add" at bounding box center [1495, 325] width 39 height 28
type input "$316.26"
click at [132, 233] on icon at bounding box center [111, 224] width 112 height 104
type input "$23.95"
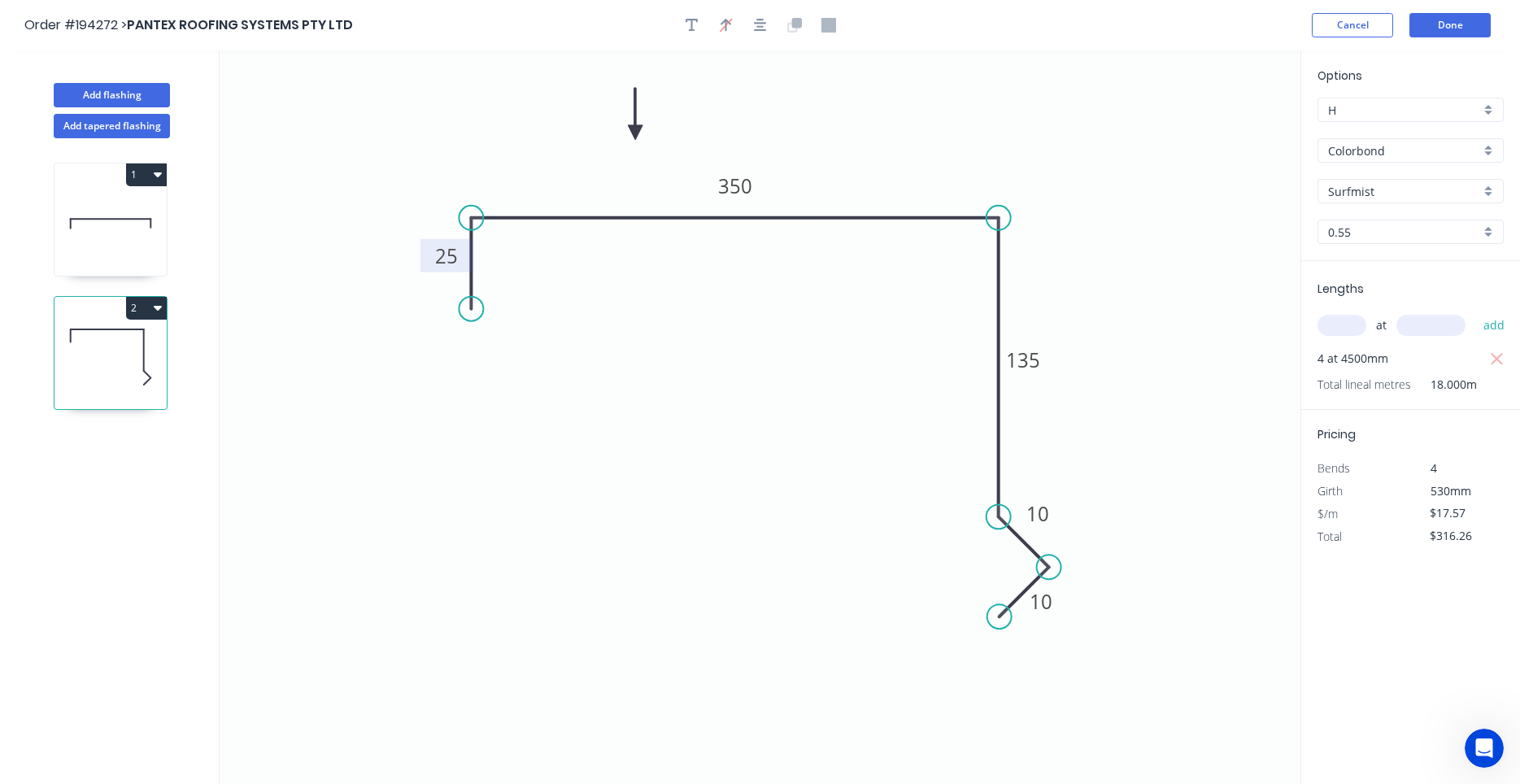
type input "$574.80"
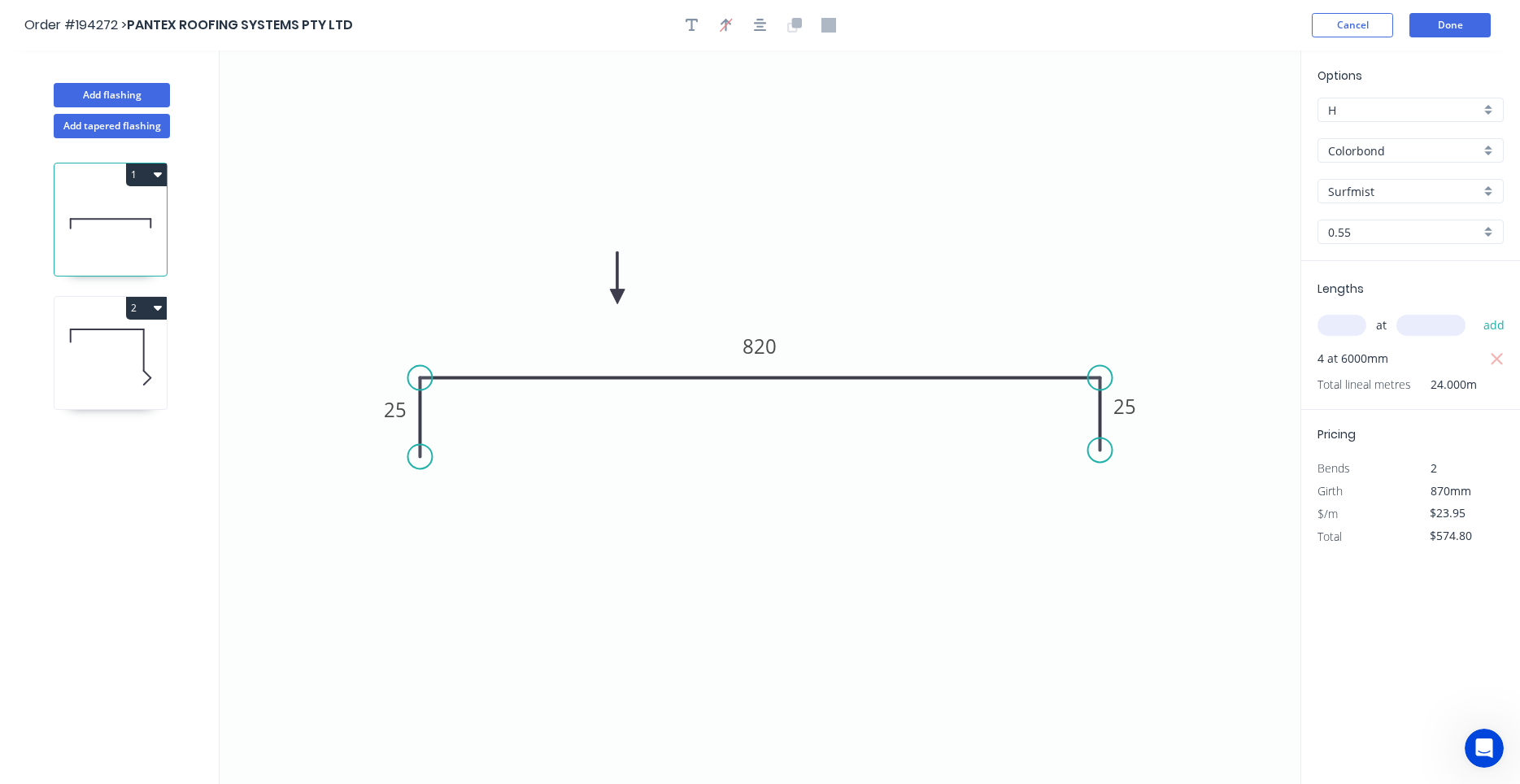
click at [122, 378] on icon at bounding box center [111, 357] width 112 height 104
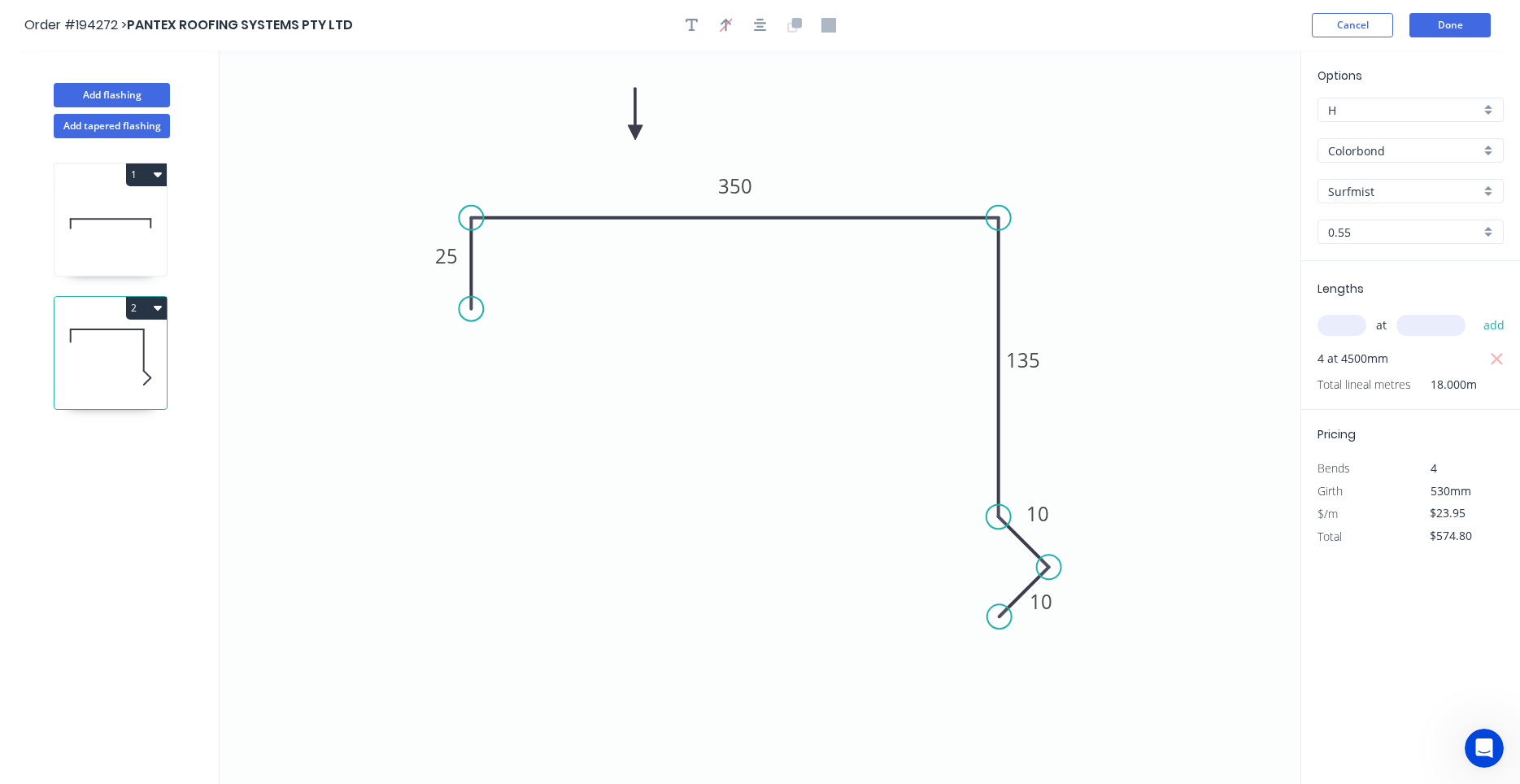
type input "$17.57"
type input "$316.26"
click at [115, 220] on icon at bounding box center [111, 224] width 112 height 104
type input "$23.95"
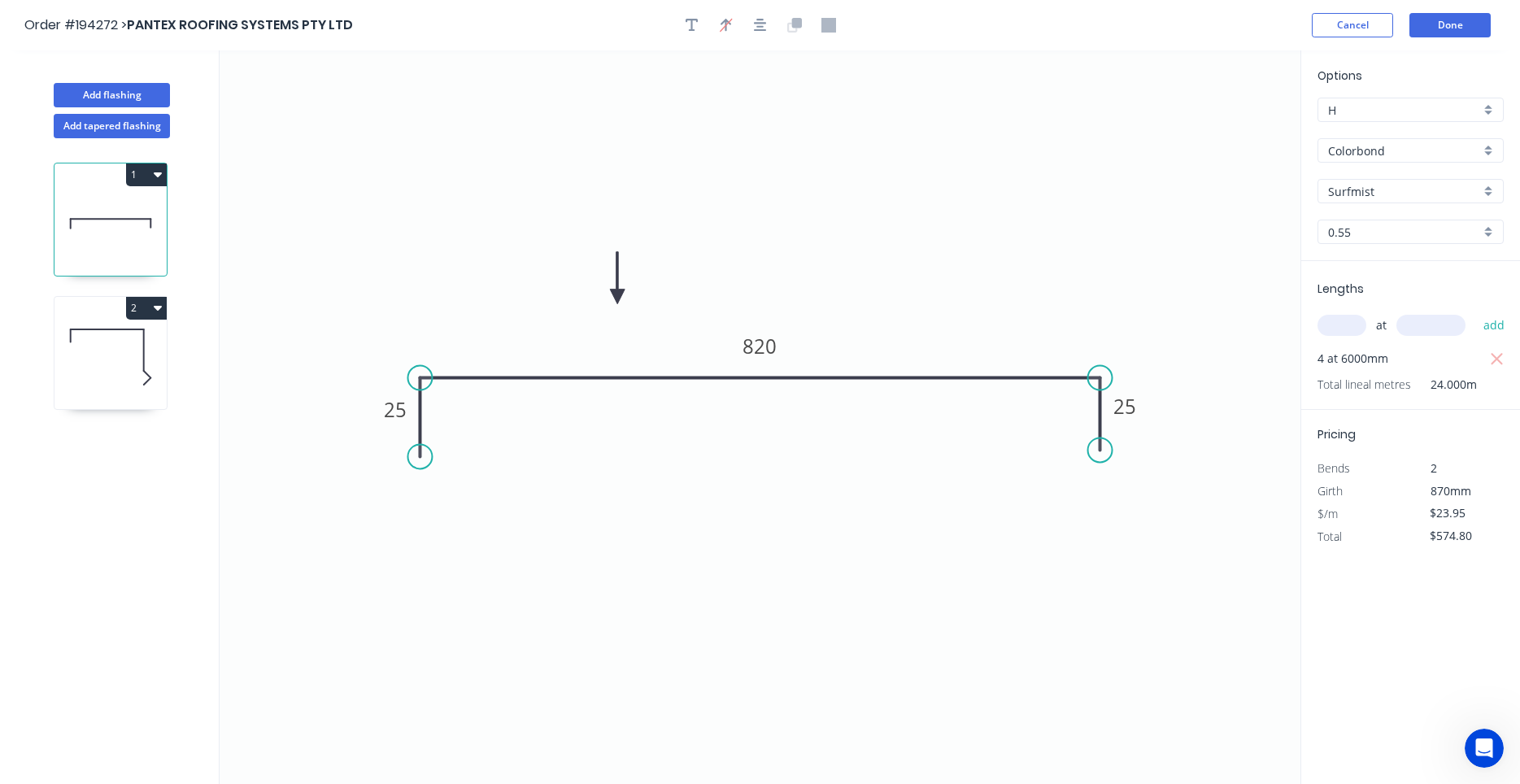
click at [141, 171] on button "1" at bounding box center [146, 175] width 40 height 23
click at [125, 207] on div "Duplicate" at bounding box center [89, 215] width 125 height 24
type input "$0.00"
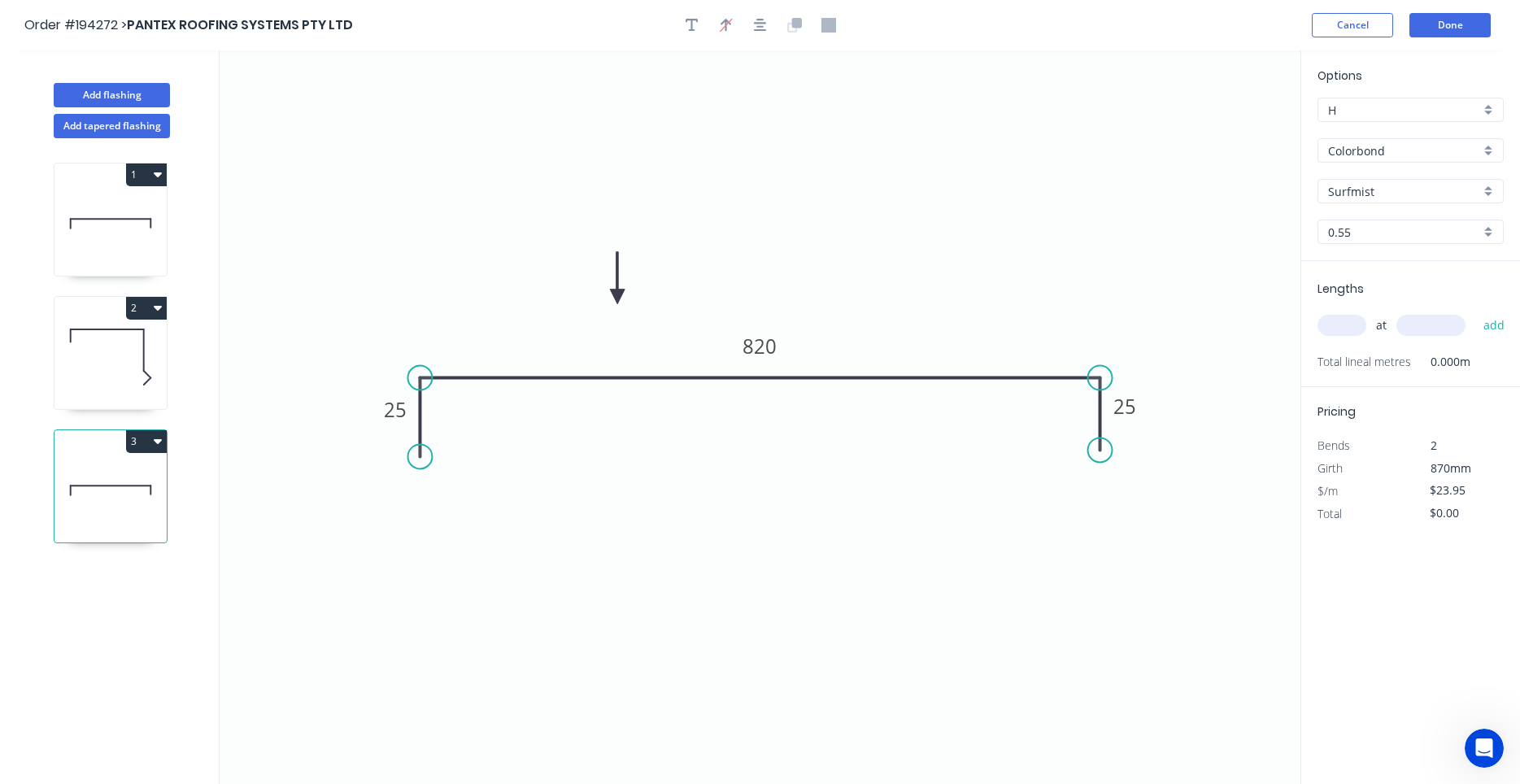
click at [117, 456] on icon at bounding box center [111, 490] width 112 height 104
click at [748, 338] on tspan "820" at bounding box center [760, 346] width 34 height 27
click at [754, 345] on tspan "820" at bounding box center [760, 346] width 34 height 27
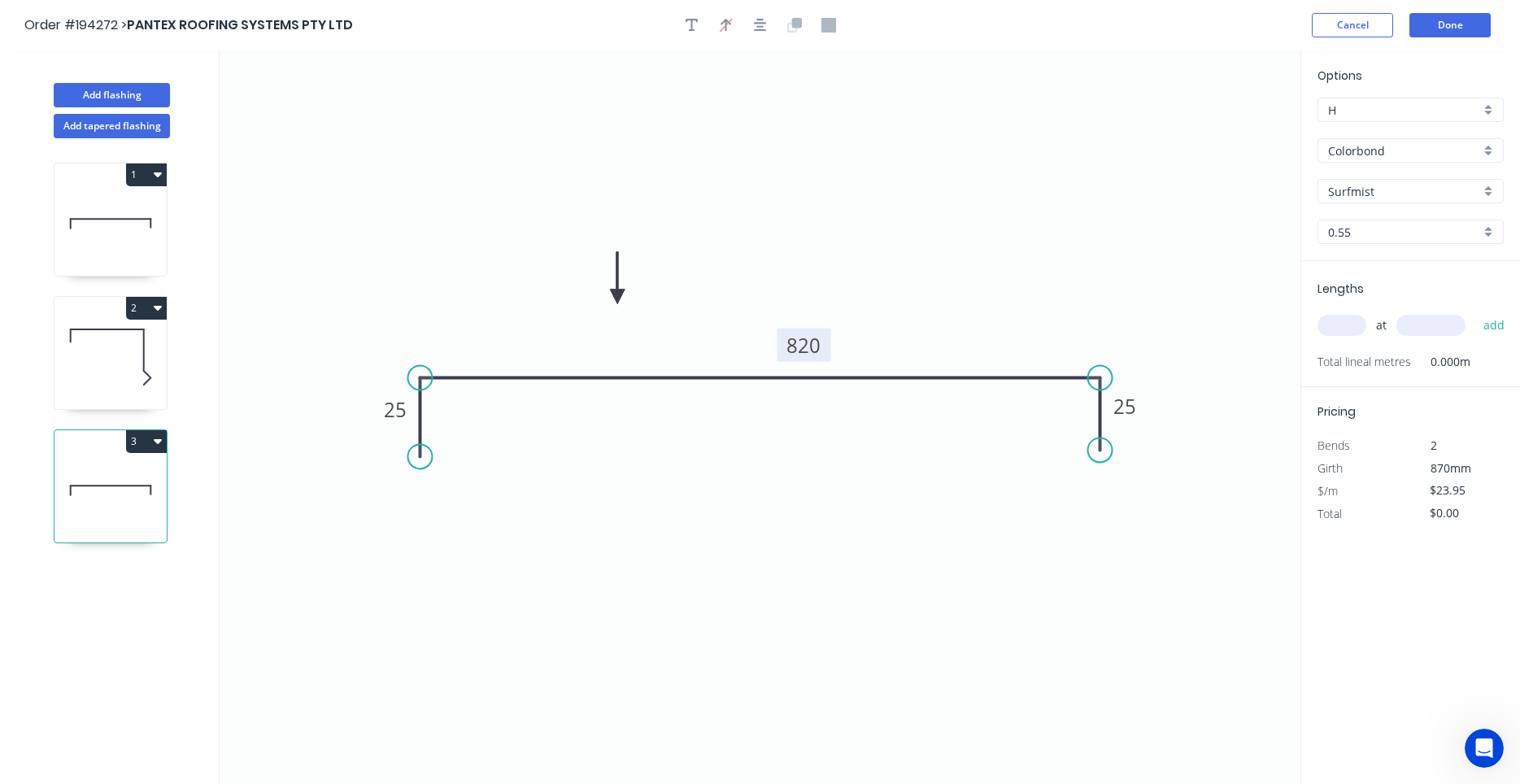
drag, startPoint x: 739, startPoint y: 341, endPoint x: 782, endPoint y: 340, distance: 43.0
click at [782, 340] on rect at bounding box center [803, 346] width 54 height 33
drag, startPoint x: 793, startPoint y: 343, endPoint x: 833, endPoint y: 343, distance: 40.0
click at [833, 343] on icon "0 25 820 25" at bounding box center [760, 417] width 1081 height 733
click at [803, 338] on tspan "820" at bounding box center [804, 345] width 34 height 27
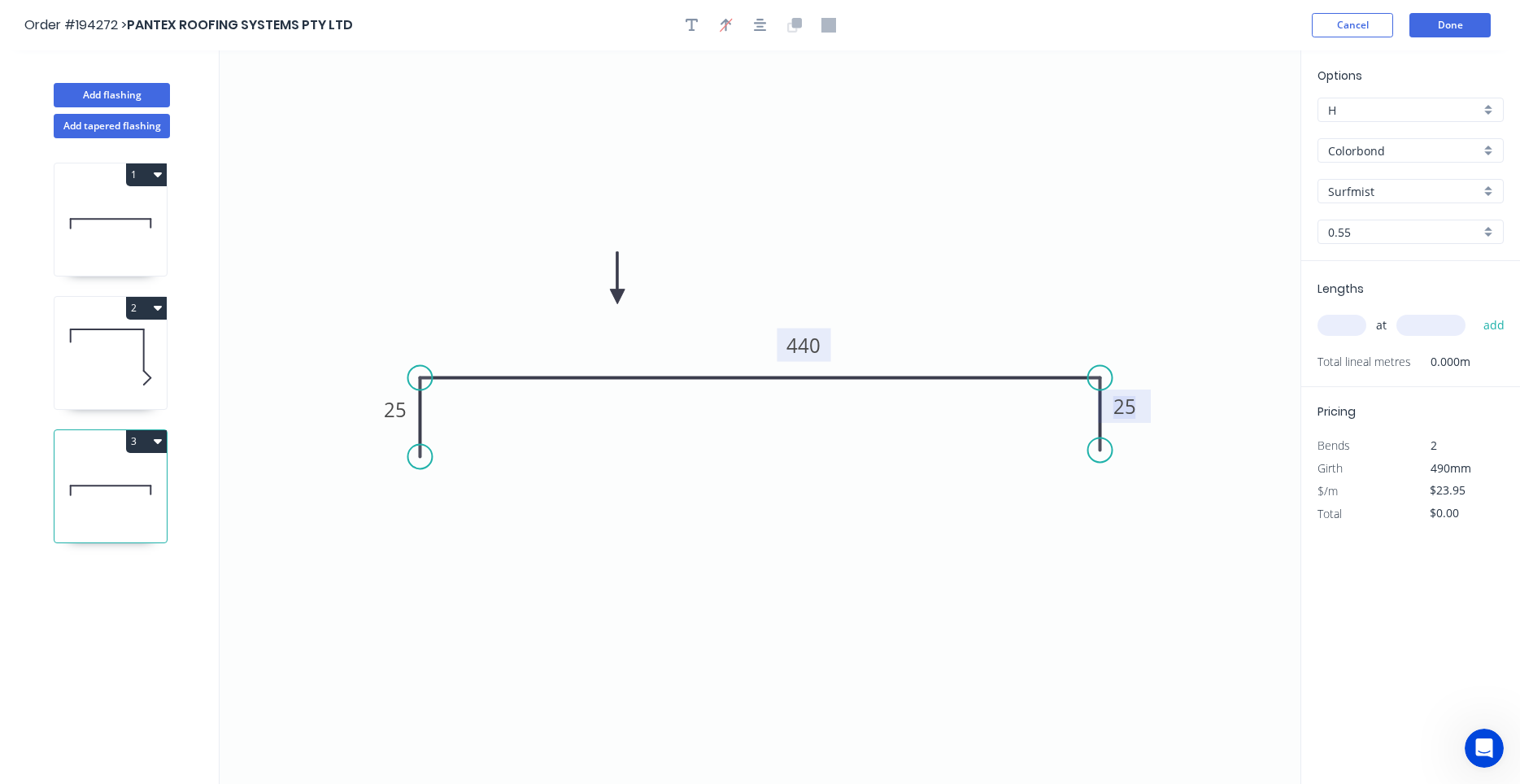
type input "$14.04"
click at [1348, 320] on input "text" at bounding box center [1342, 325] width 49 height 21
type input "22"
type input "4500"
click at [1475, 311] on button "add" at bounding box center [1495, 325] width 39 height 28
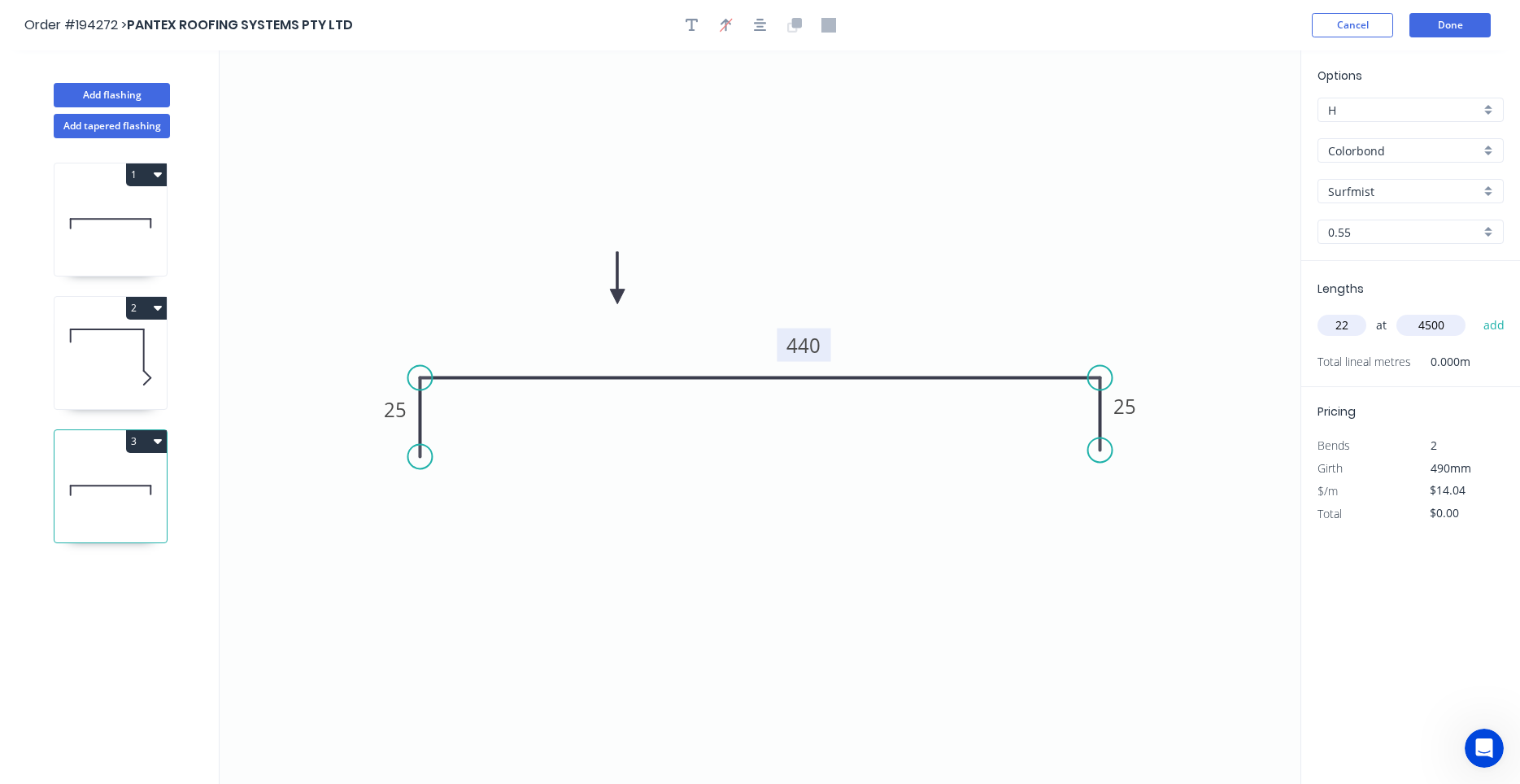
type input "$1,389.96"
type input "10"
type input "5000"
click at [1475, 311] on button "add" at bounding box center [1495, 325] width 39 height 28
type input "$2,091.96"
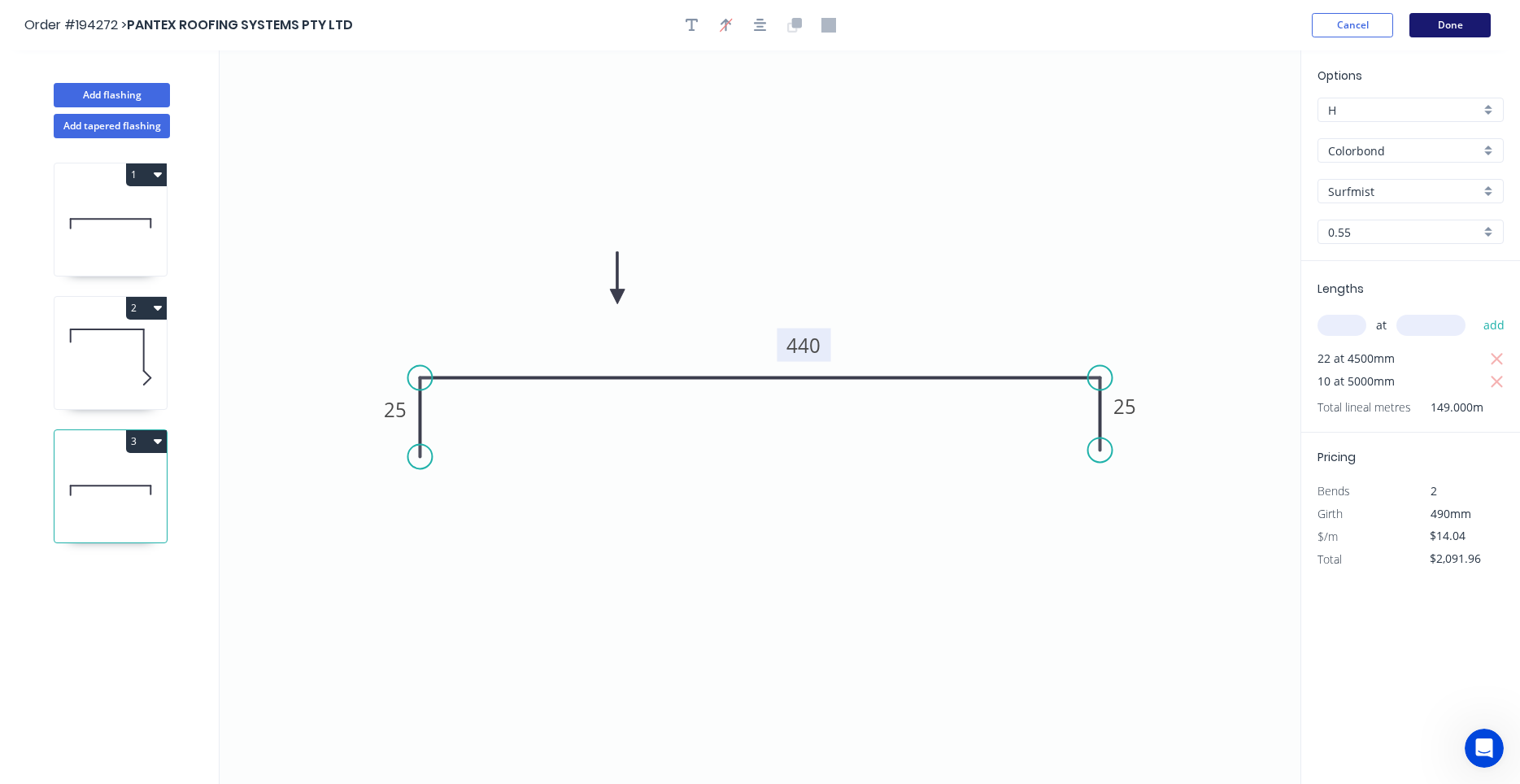
click at [1457, 19] on button "Done" at bounding box center [1450, 25] width 82 height 25
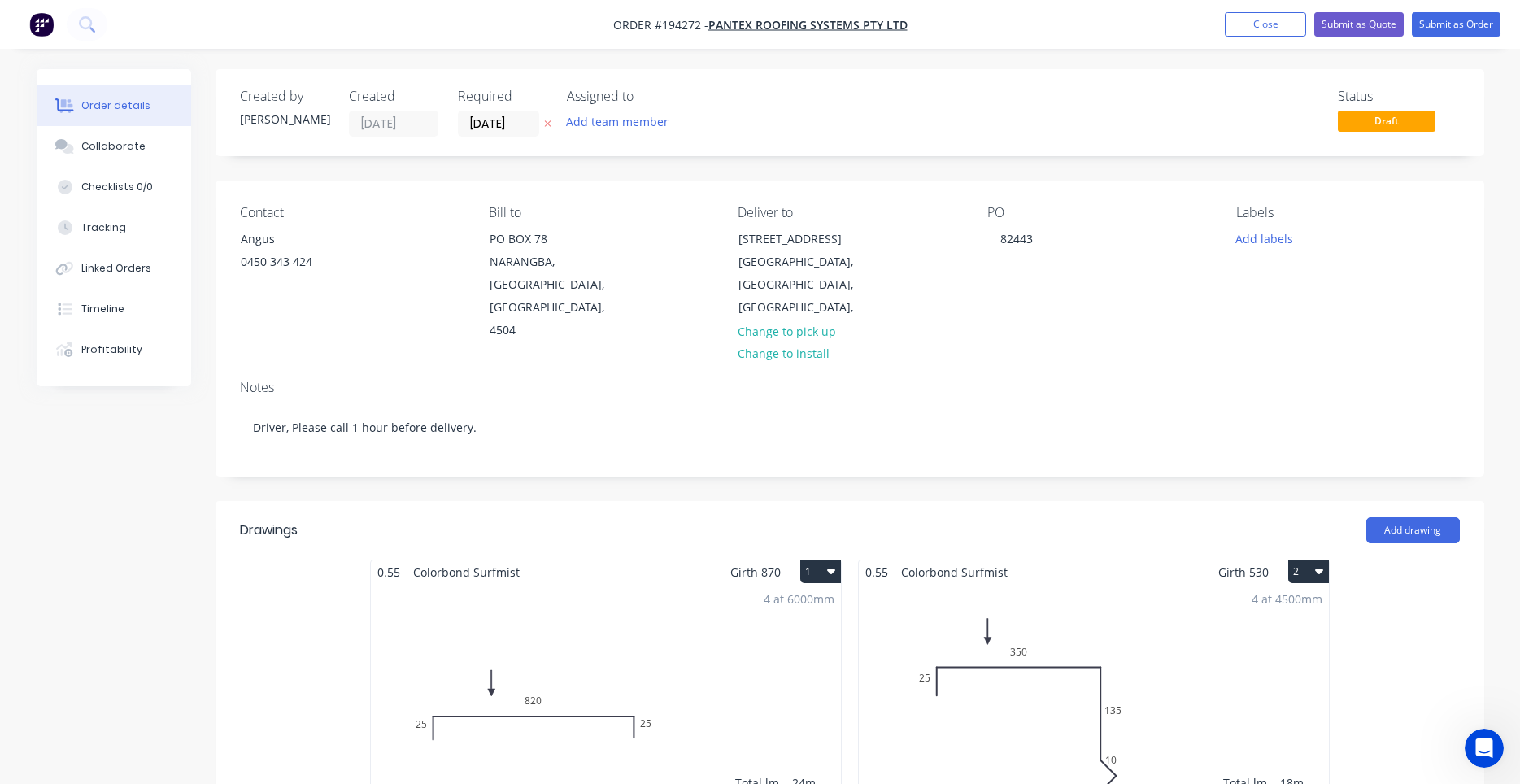
click at [1429, 39] on nav "Order #194272 - PANTEX ROOFING SYSTEMS PTY LTD Add product Close Submit as Quot…" at bounding box center [760, 25] width 1520 height 49
click at [1434, 32] on button "Submit as Order" at bounding box center [1456, 25] width 89 height 25
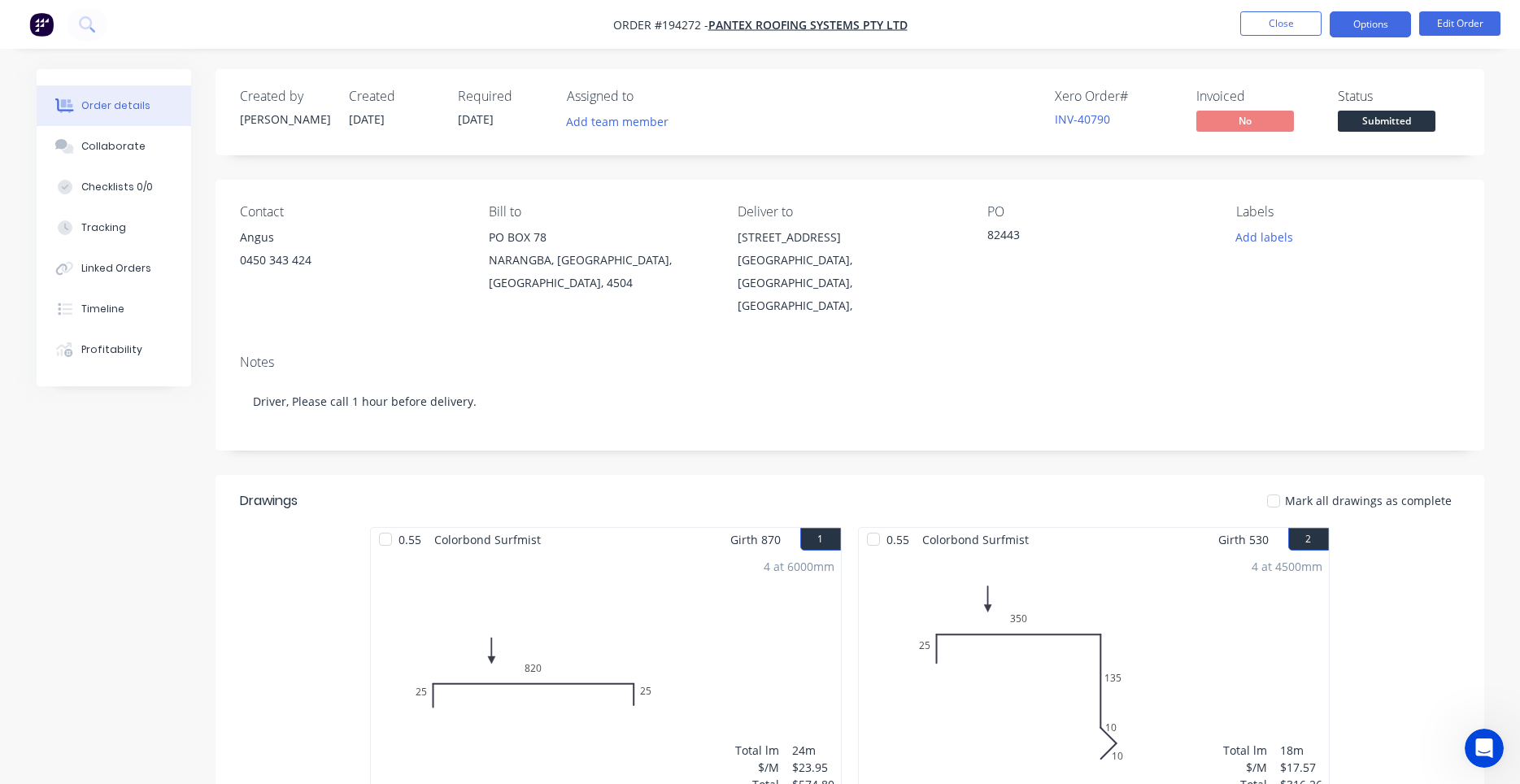
click at [1375, 27] on button "Options" at bounding box center [1370, 25] width 82 height 26
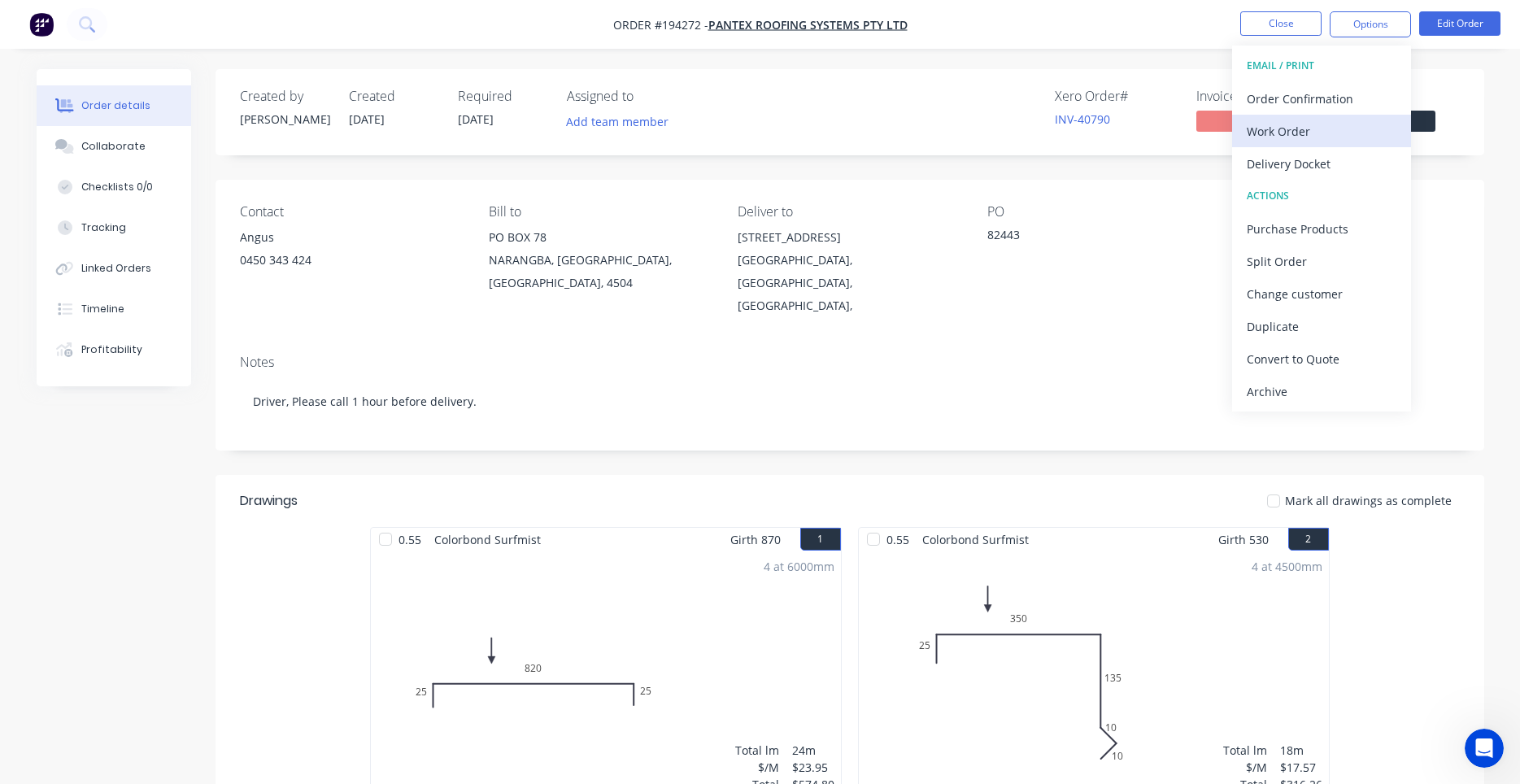
click at [1294, 130] on div "Work Order" at bounding box center [1321, 131] width 150 height 24
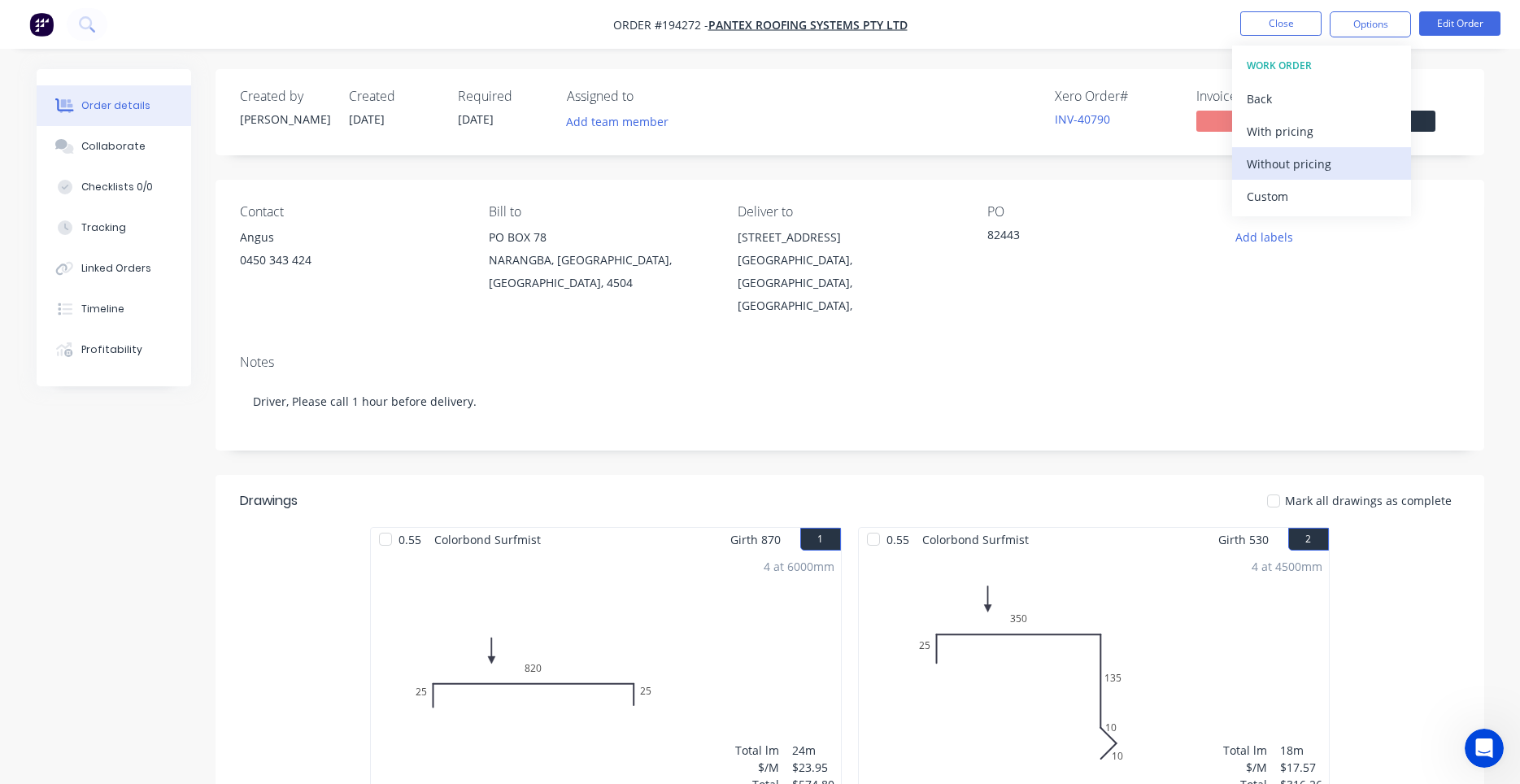
click at [1277, 156] on div "Without pricing" at bounding box center [1321, 163] width 150 height 24
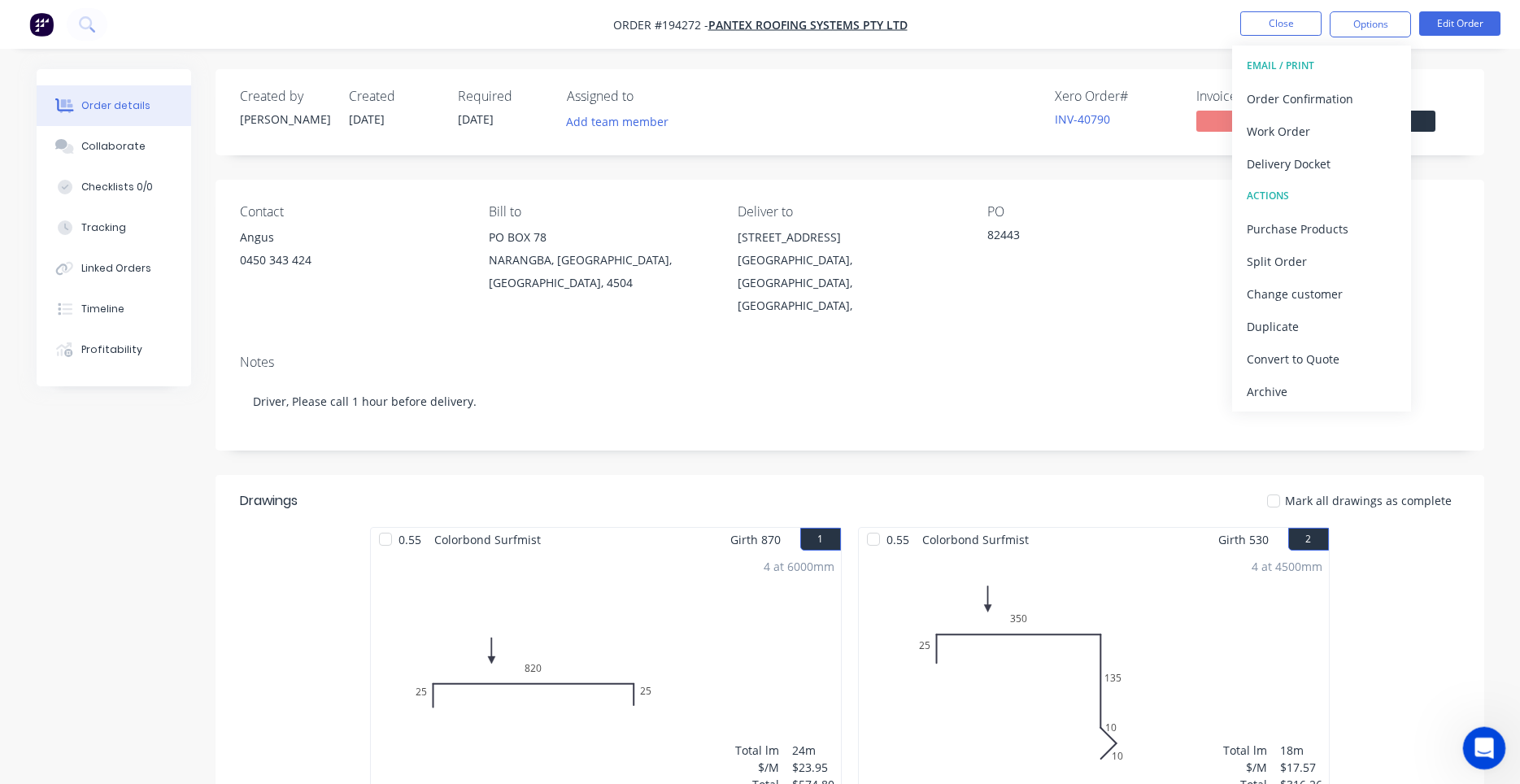
click at [1478, 755] on div "Open Intercom Messenger" at bounding box center [1481, 745] width 54 height 53
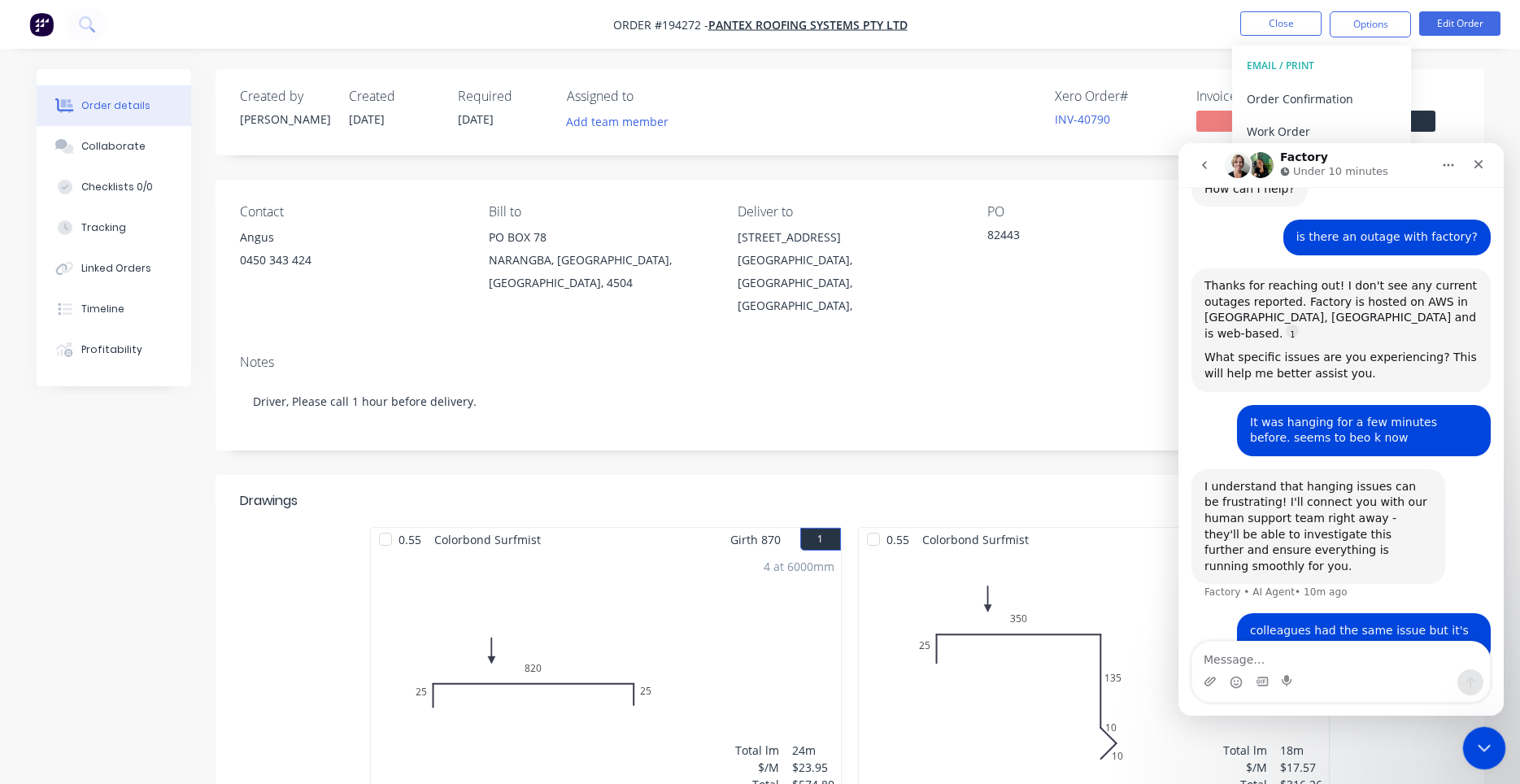
scroll to position [113, 0]
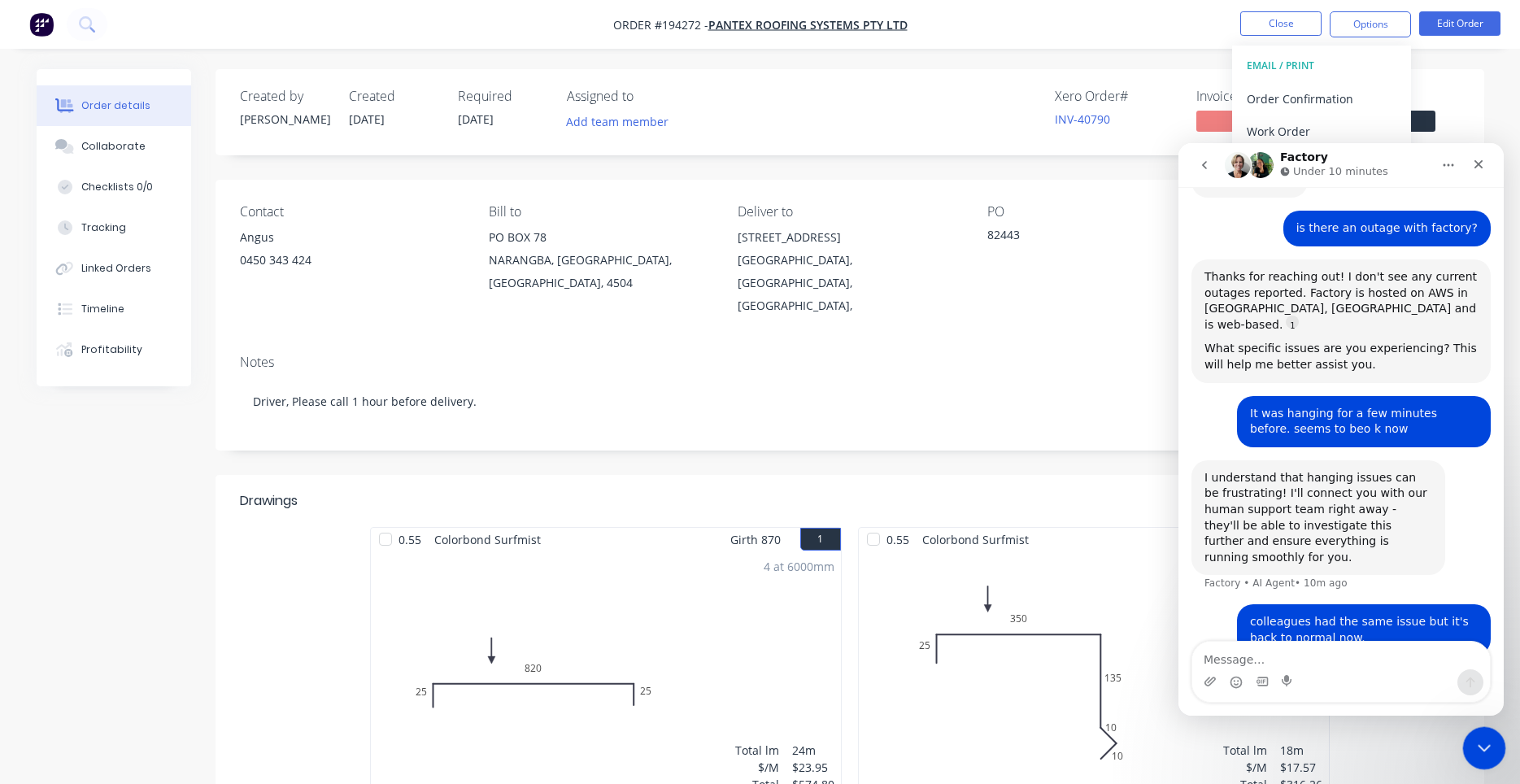
click at [1481, 738] on icon "Close Intercom Messenger" at bounding box center [1481, 745] width 19 height 19
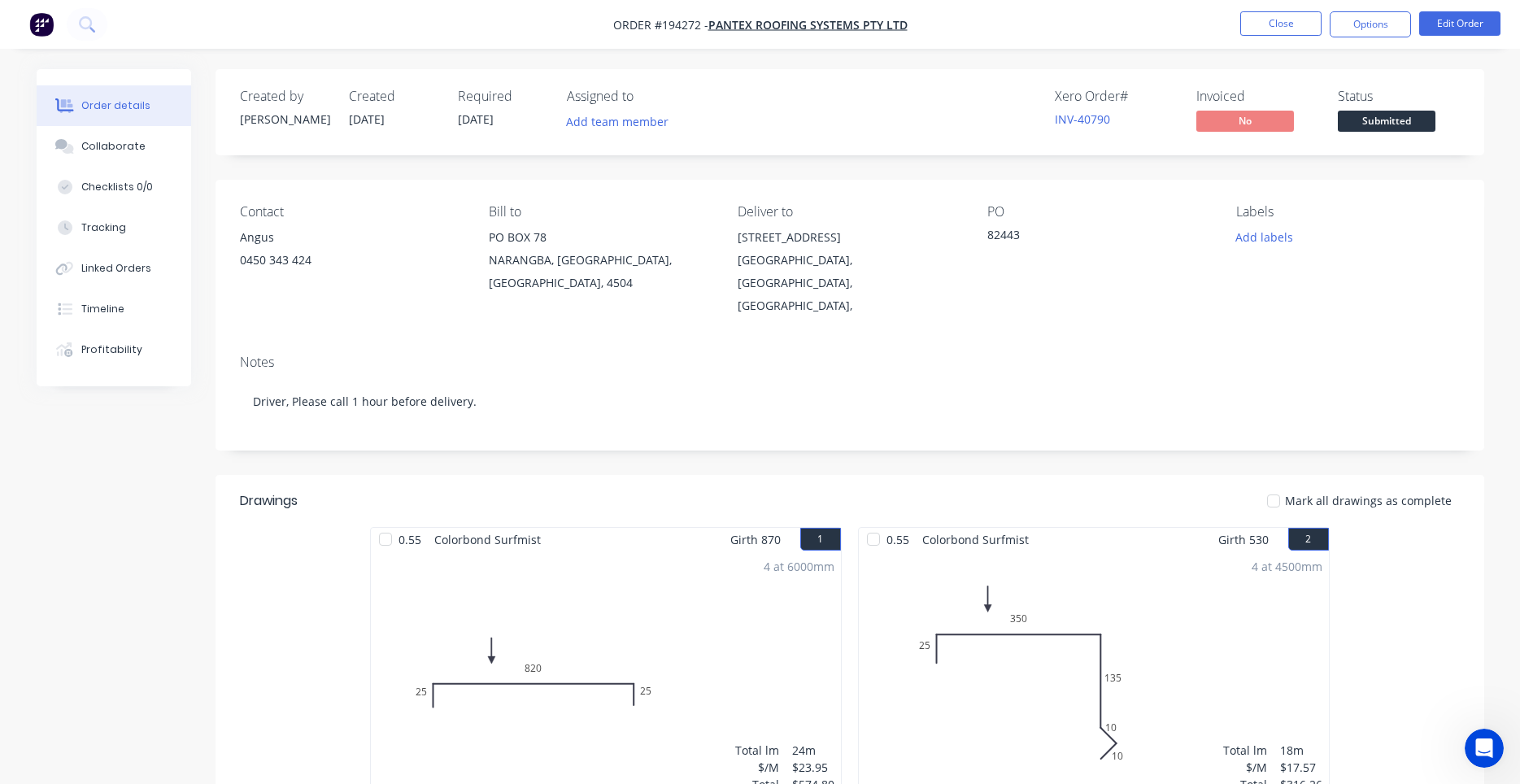
drag, startPoint x: 1440, startPoint y: 533, endPoint x: 1417, endPoint y: 519, distance: 26.9
drag, startPoint x: 1467, startPoint y: 735, endPoint x: 5, endPoint y: 7, distance: 1633.2
click at [1471, 737] on div at bounding box center [1484, 748] width 43 height 43
click at [1470, 735] on div "Open Intercom Messenger" at bounding box center [1481, 745] width 54 height 53
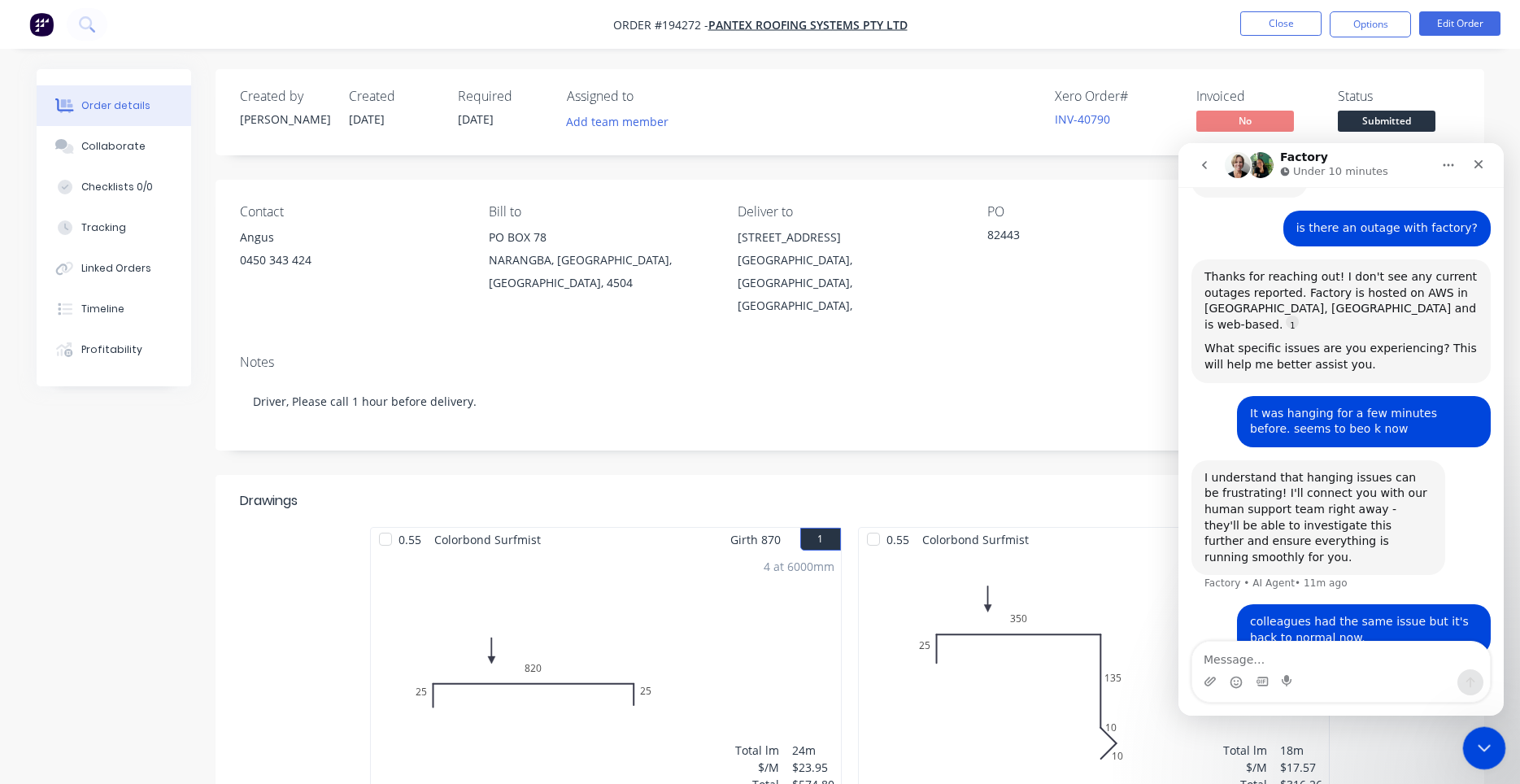
click at [1470, 735] on div "Close Intercom Messenger" at bounding box center [1481, 745] width 39 height 39
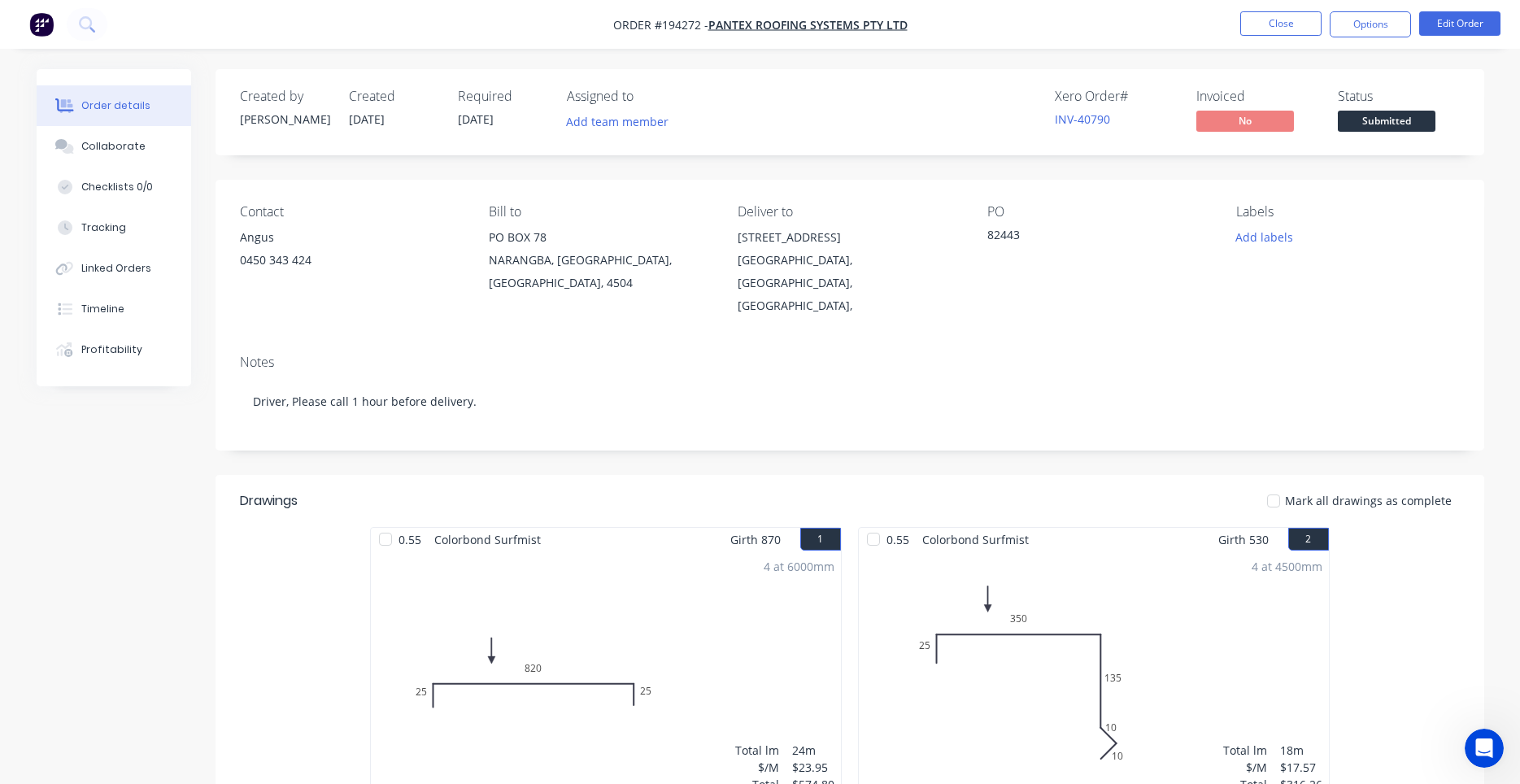
scroll to position [216, 0]
click at [1271, 29] on button "Close" at bounding box center [1281, 24] width 82 height 25
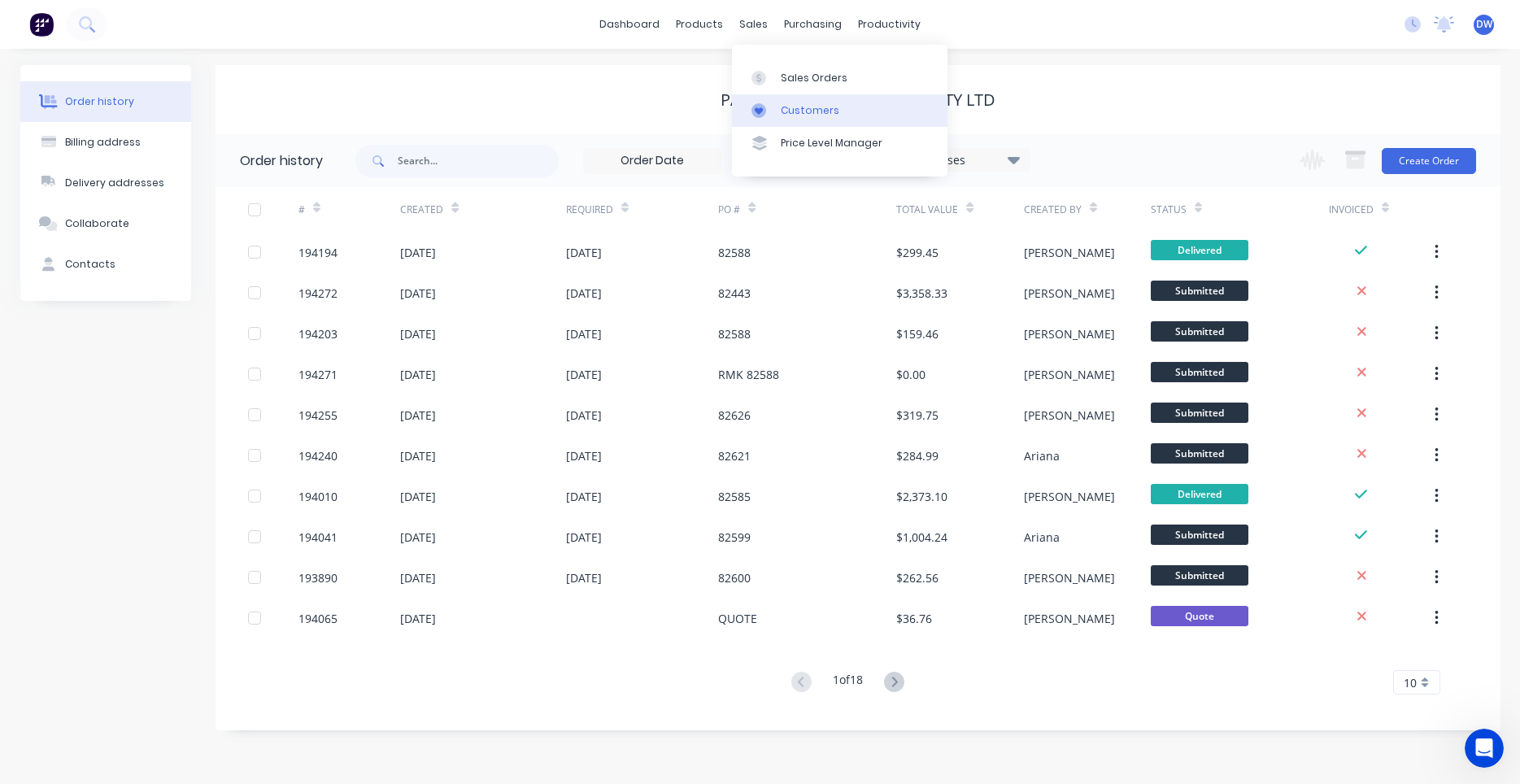
click at [772, 103] on div at bounding box center [764, 110] width 25 height 15
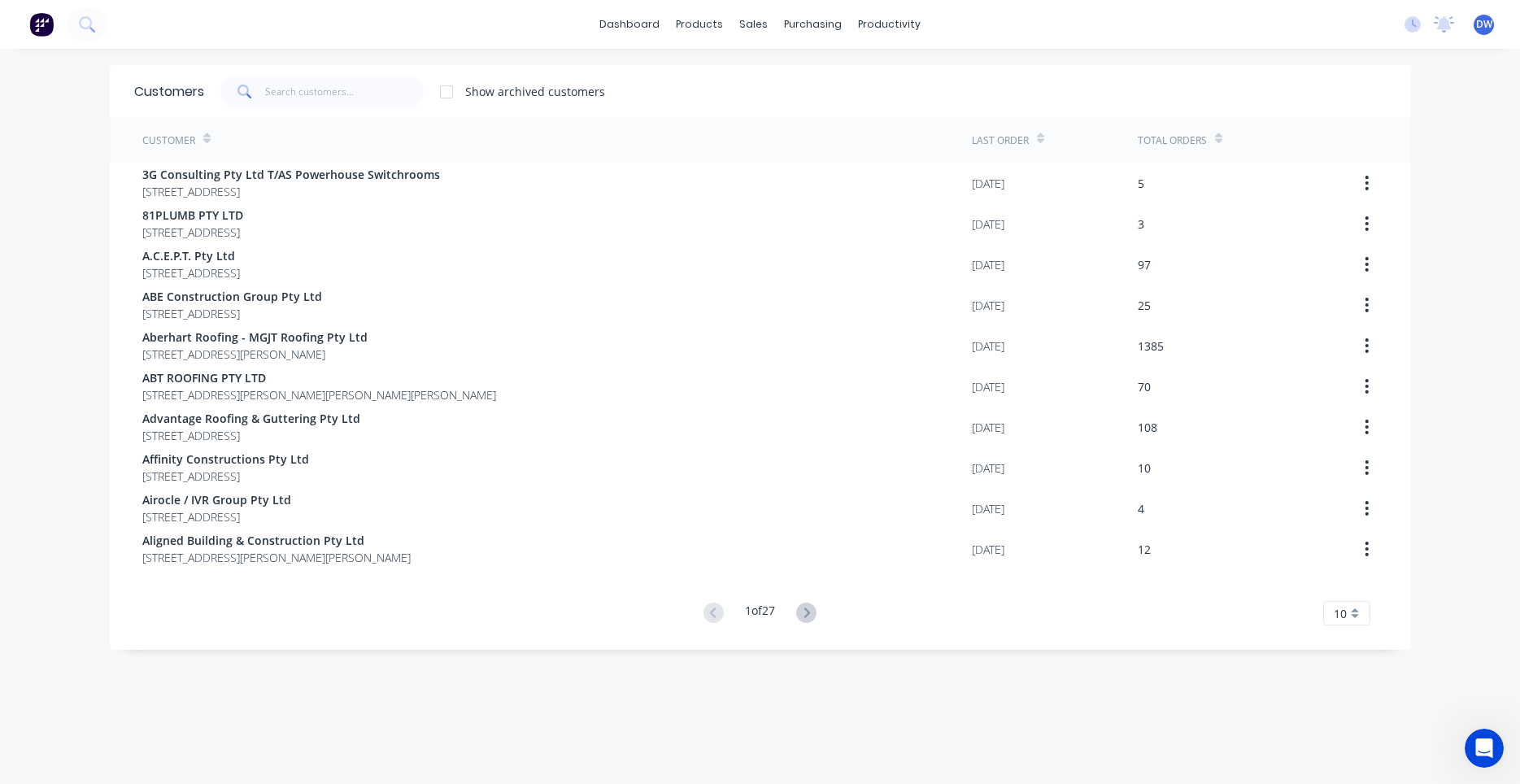
scroll to position [216, 0]
click at [389, 93] on input "text" at bounding box center [344, 91] width 159 height 32
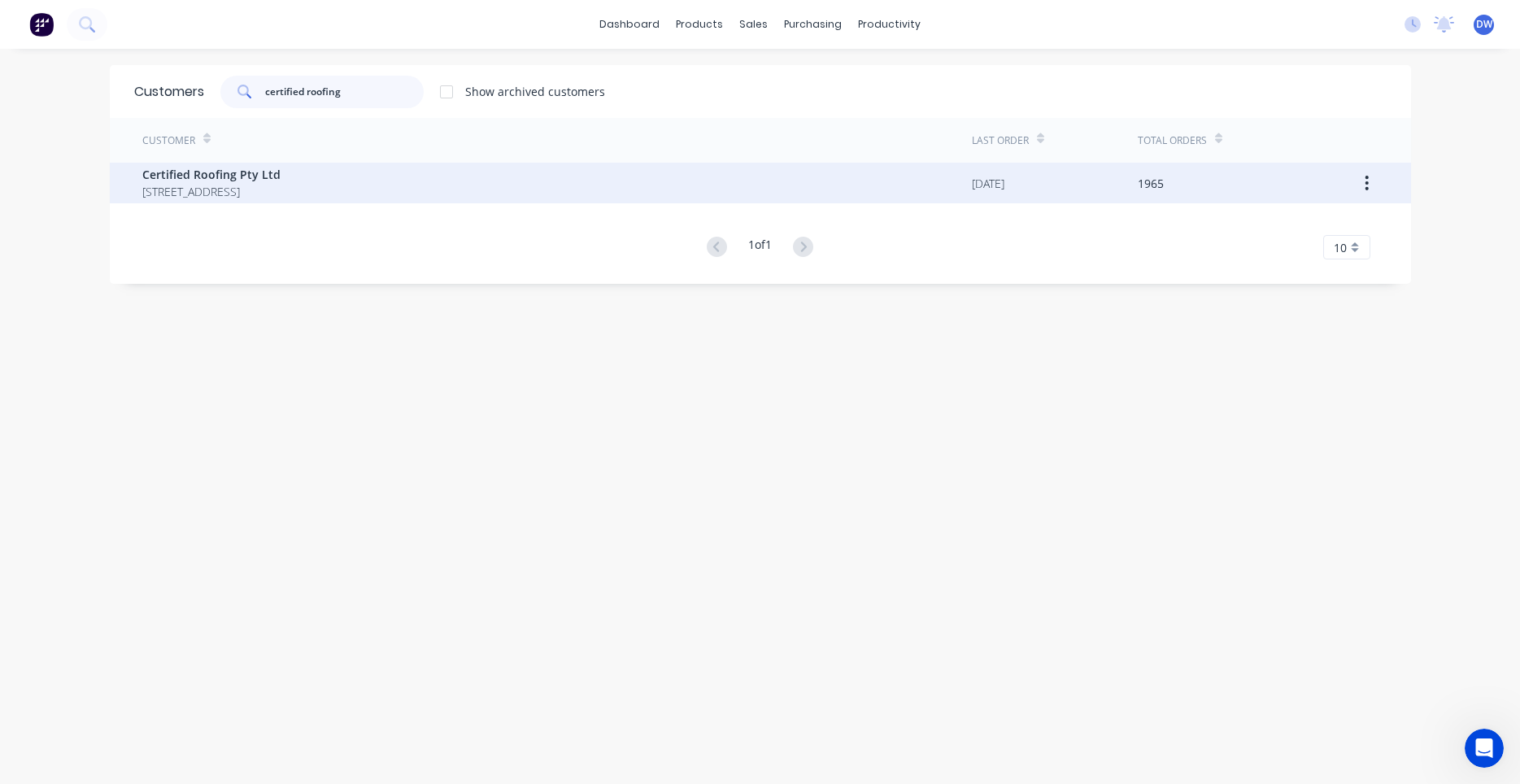
type input "certified roofing"
click at [281, 190] on span "[STREET_ADDRESS]" at bounding box center [211, 191] width 139 height 17
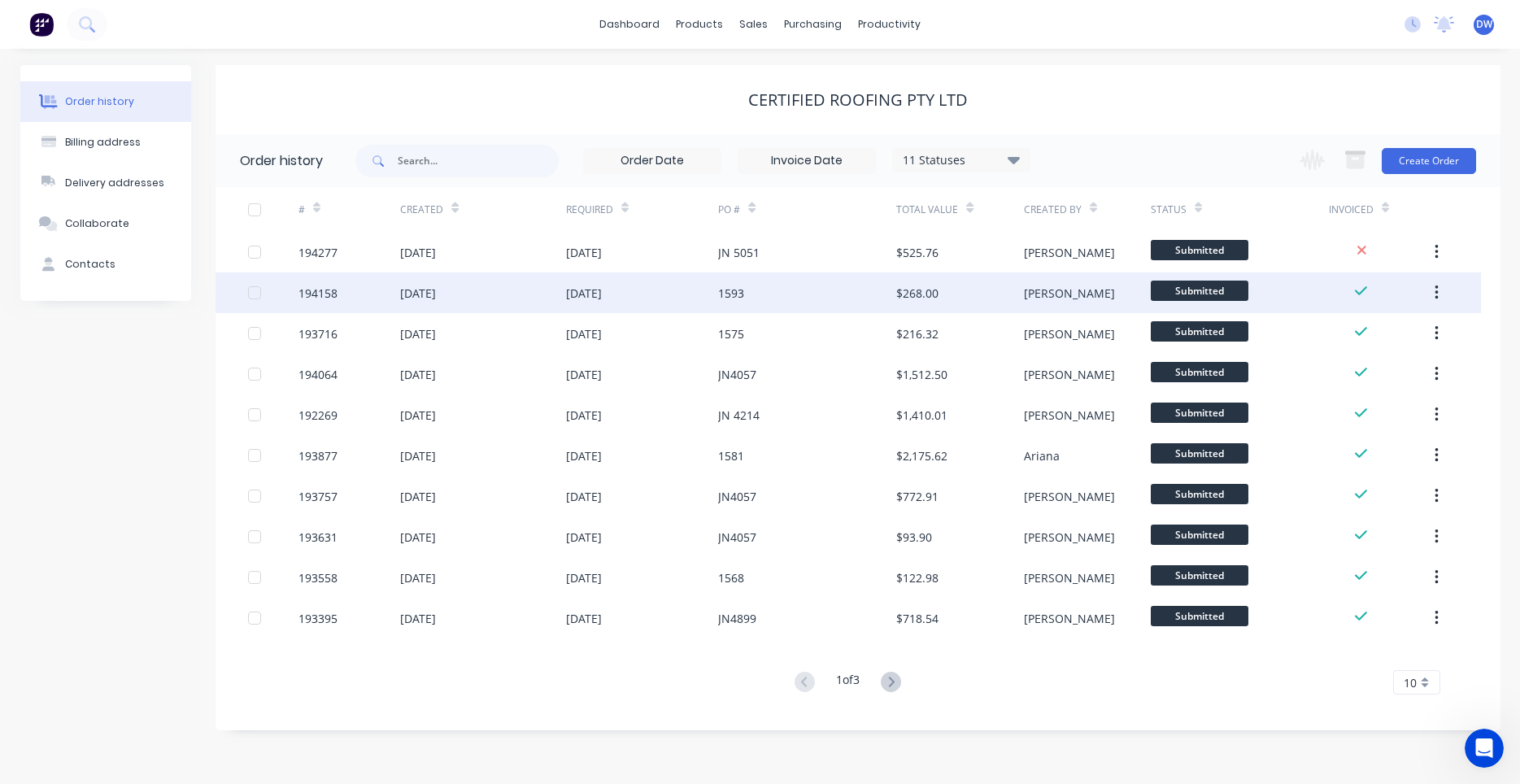
click at [597, 307] on div "[DATE]" at bounding box center [642, 293] width 153 height 40
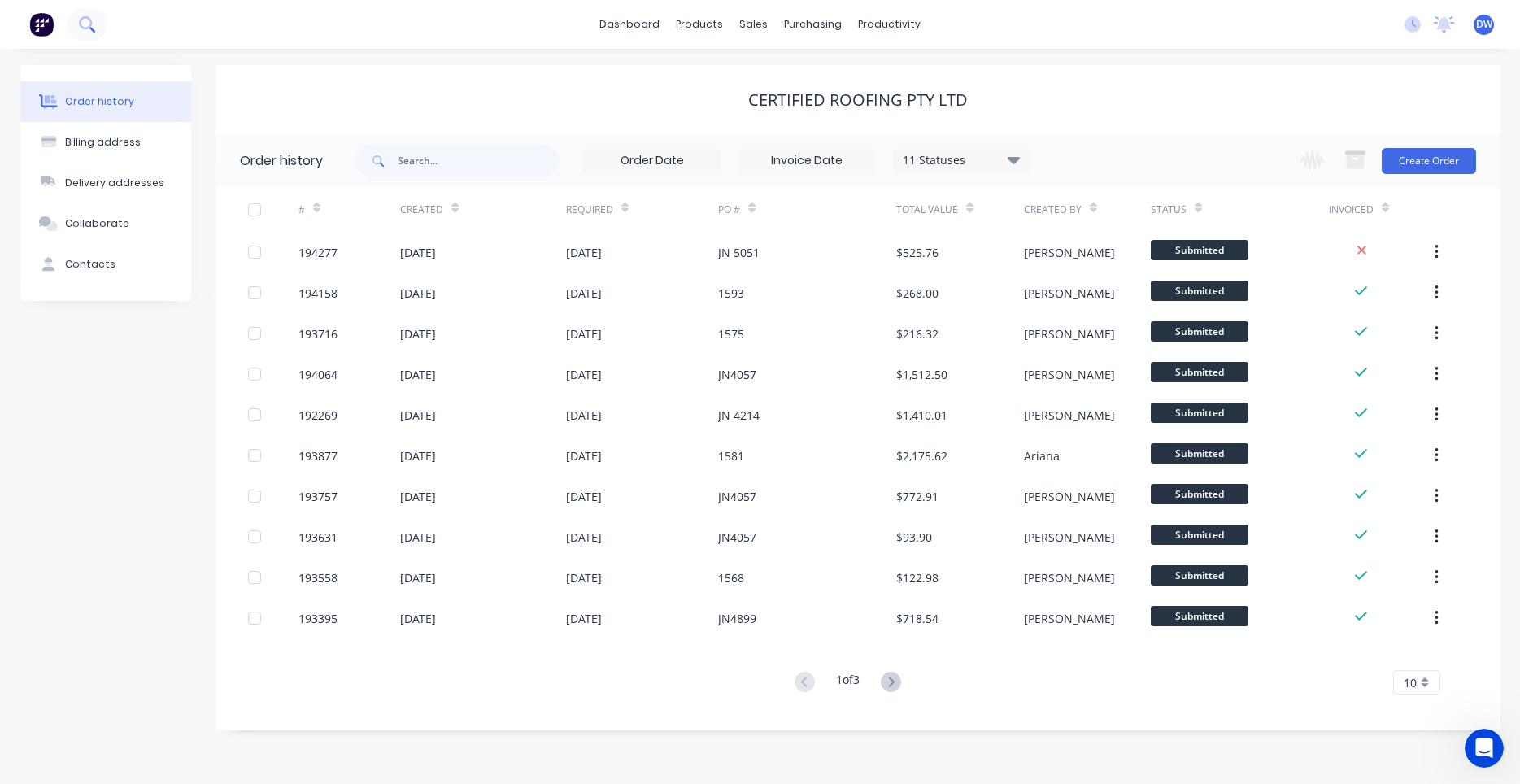
click at [93, 19] on button at bounding box center [87, 24] width 40 height 32
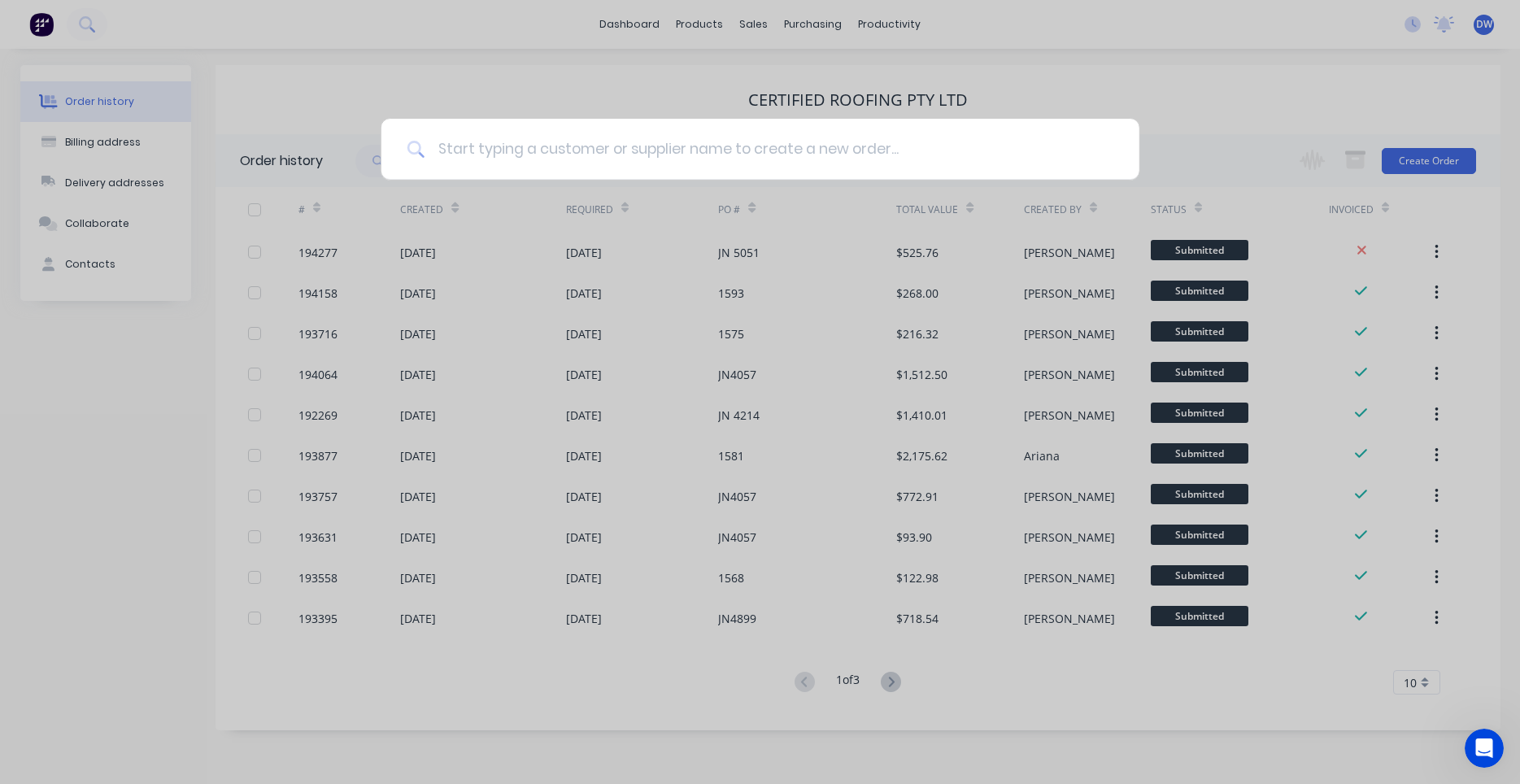
click at [460, 146] on input at bounding box center [768, 149] width 689 height 61
type input "aberhart"
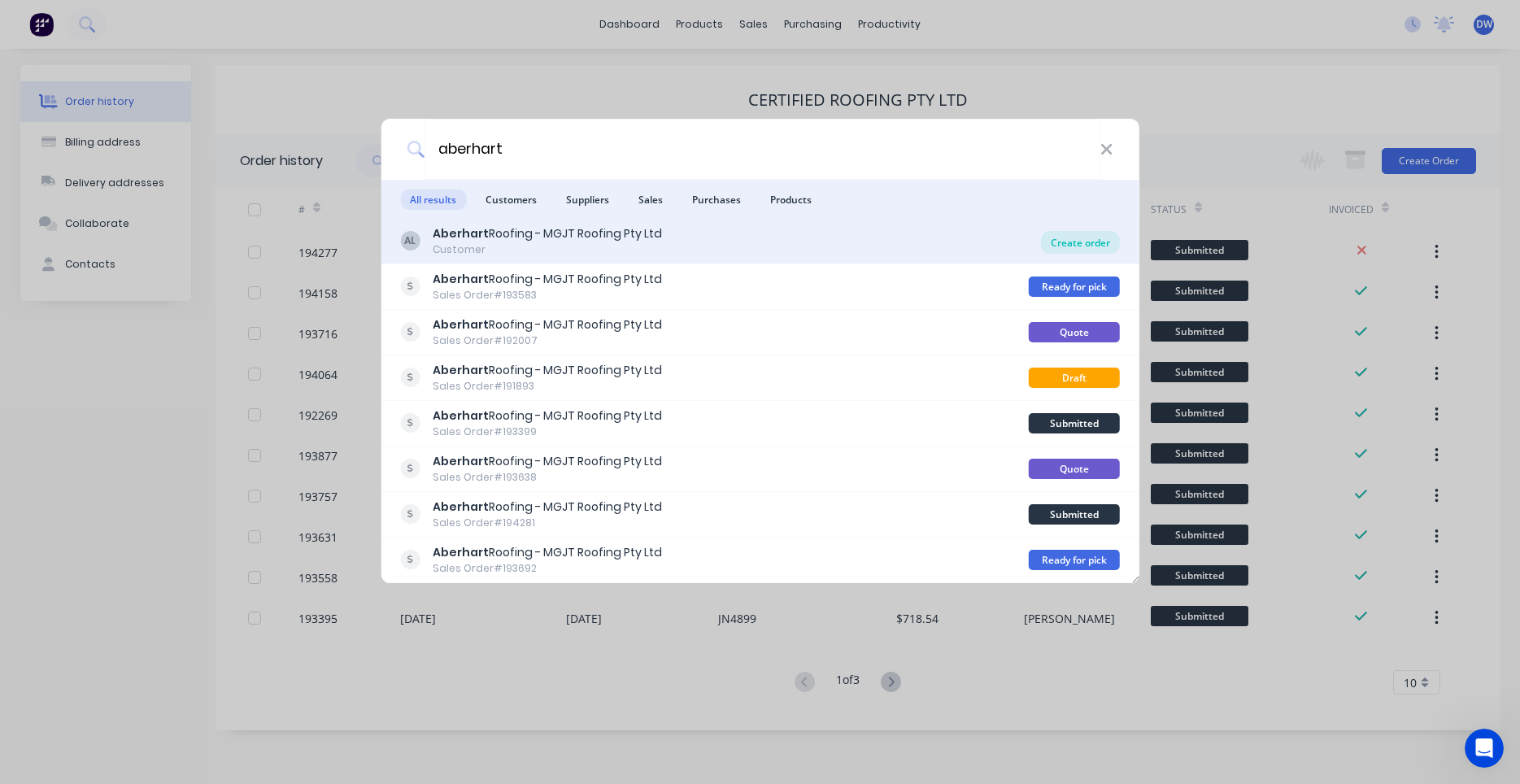
click at [1051, 241] on div "Create order" at bounding box center [1081, 242] width 79 height 23
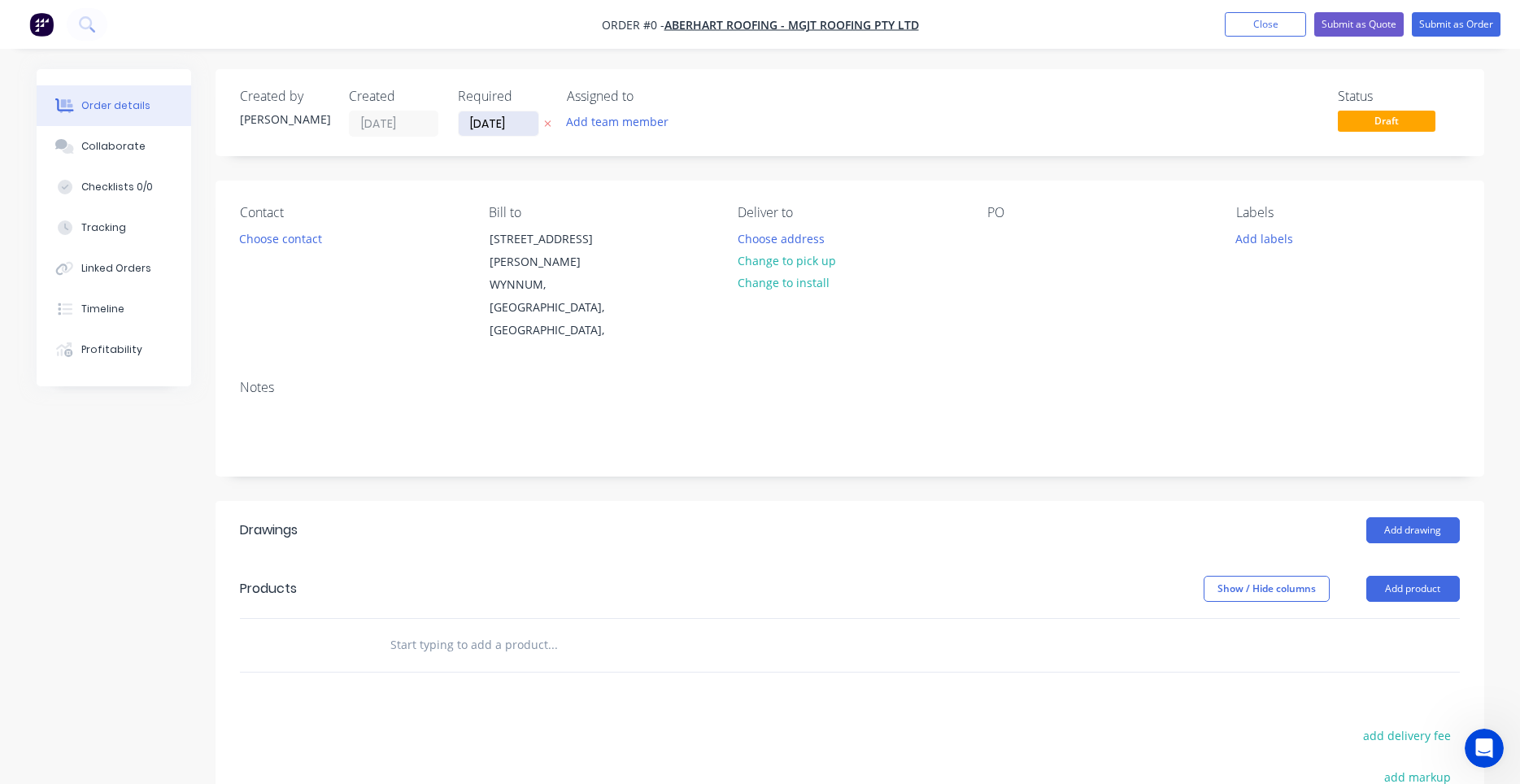
click at [489, 130] on input "[DATE]" at bounding box center [498, 124] width 80 height 25
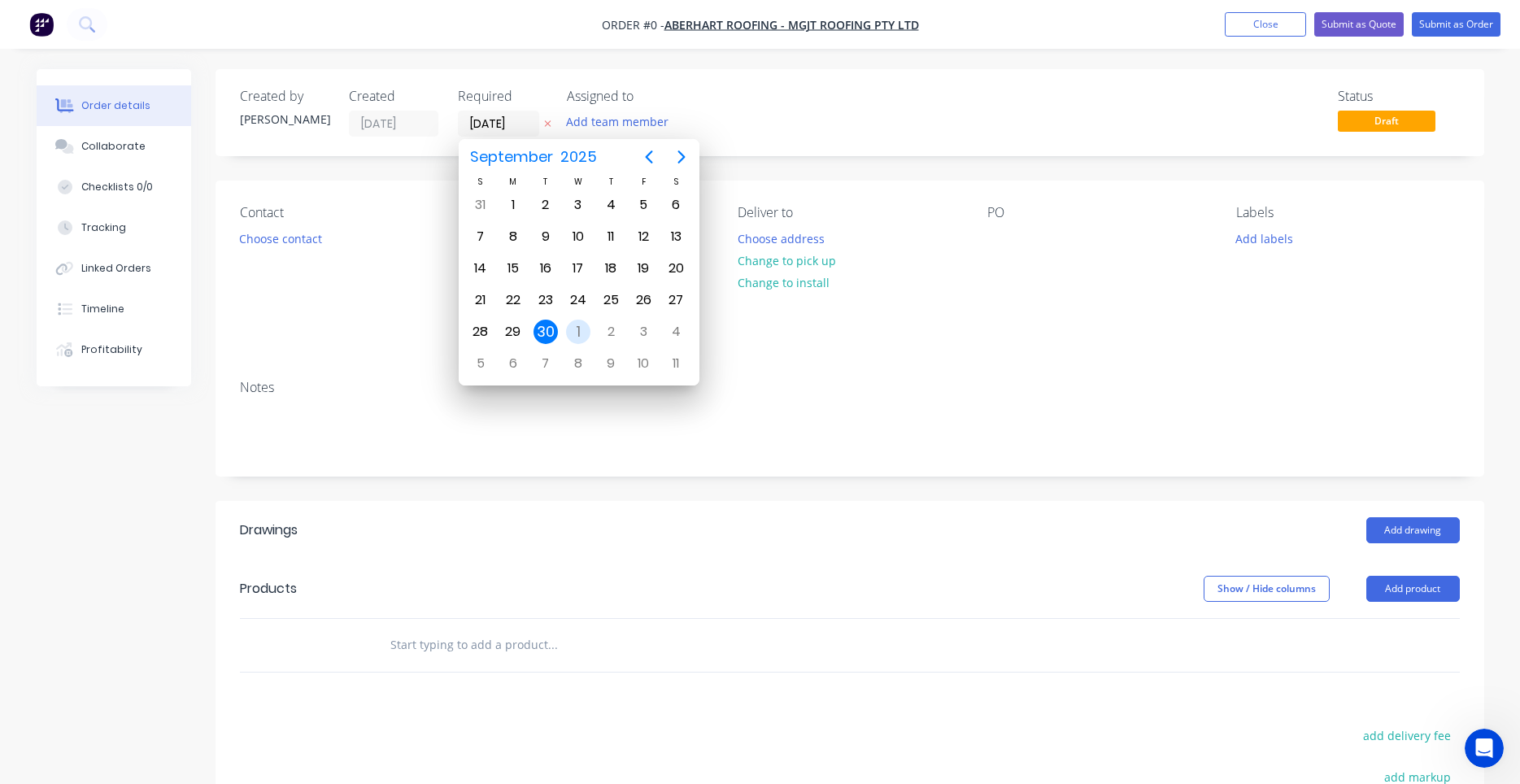
click at [574, 330] on div "1" at bounding box center [578, 331] width 25 height 25
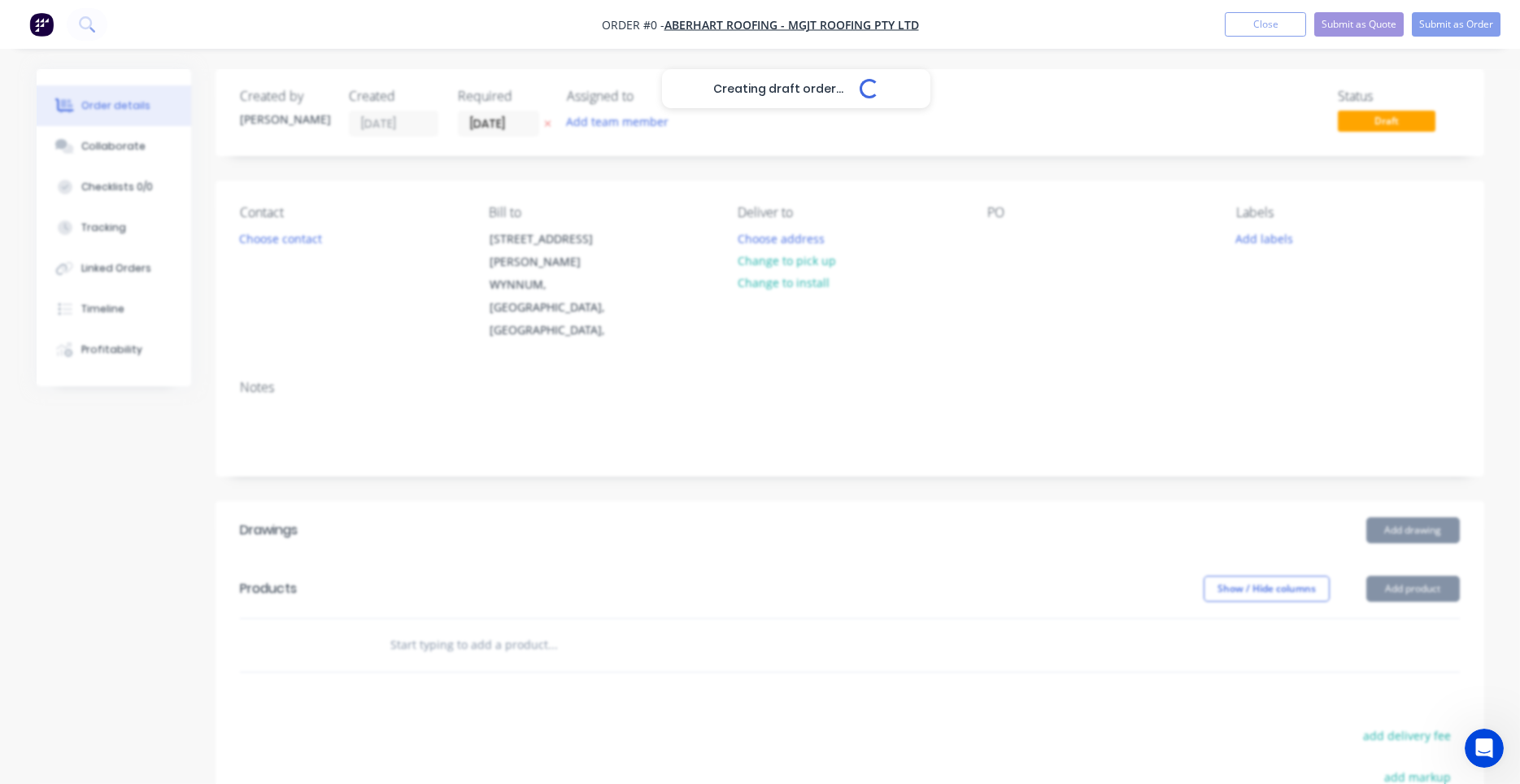
type input "[DATE]"
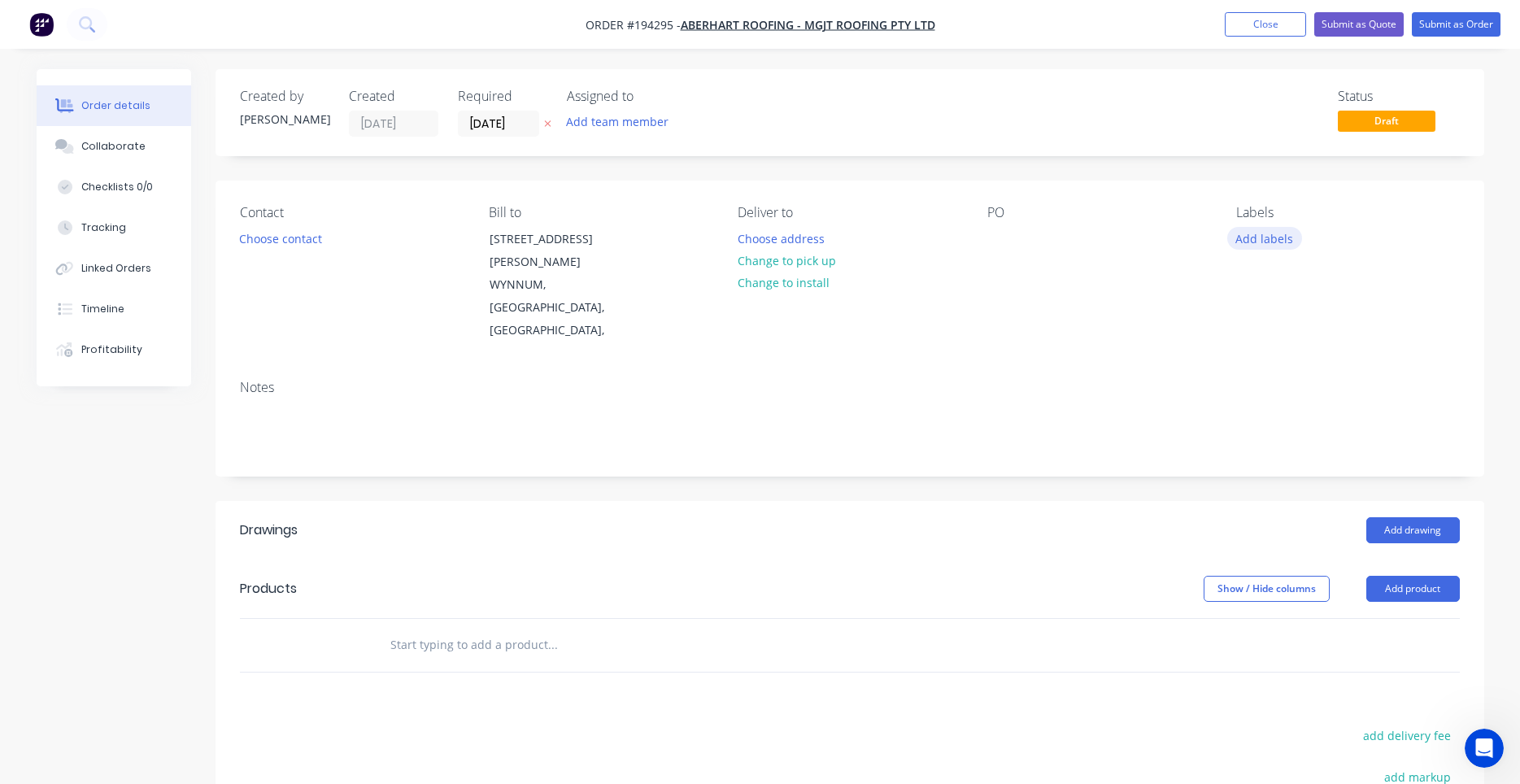
click at [1240, 229] on button "Add labels" at bounding box center [1264, 238] width 75 height 22
click at [1242, 234] on button "Add labels" at bounding box center [1264, 238] width 75 height 22
click at [1242, 237] on button "Add labels" at bounding box center [1264, 238] width 75 height 22
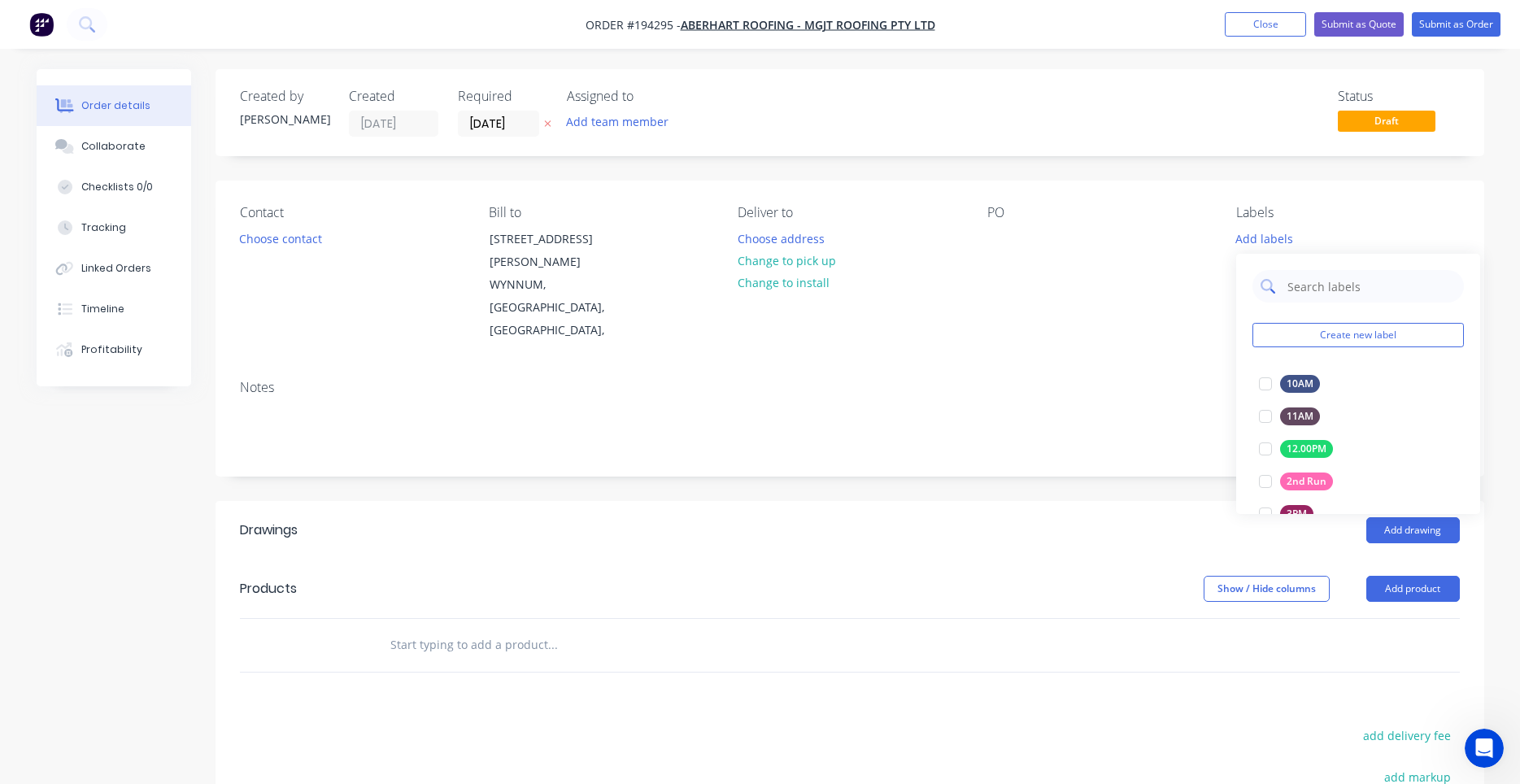
click at [1308, 300] on input "text" at bounding box center [1371, 286] width 170 height 32
type input "8"
click at [1264, 419] on div at bounding box center [1265, 416] width 32 height 32
click at [839, 151] on div "Created by [PERSON_NAME] Created [DATE] Required [DATE] Assigned to Add team me…" at bounding box center [850, 112] width 1269 height 87
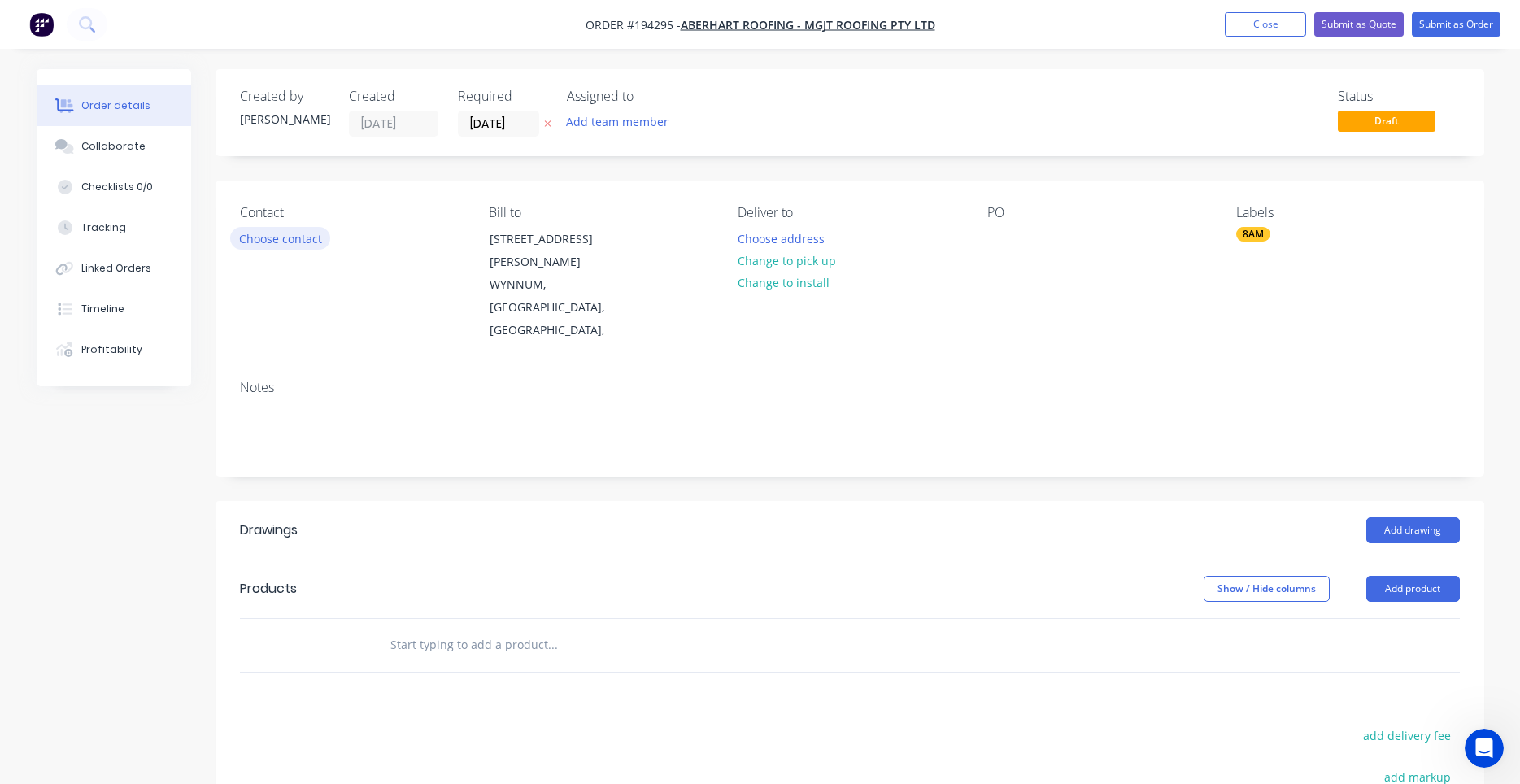
click at [319, 228] on button "Choose contact" at bounding box center [280, 238] width 100 height 22
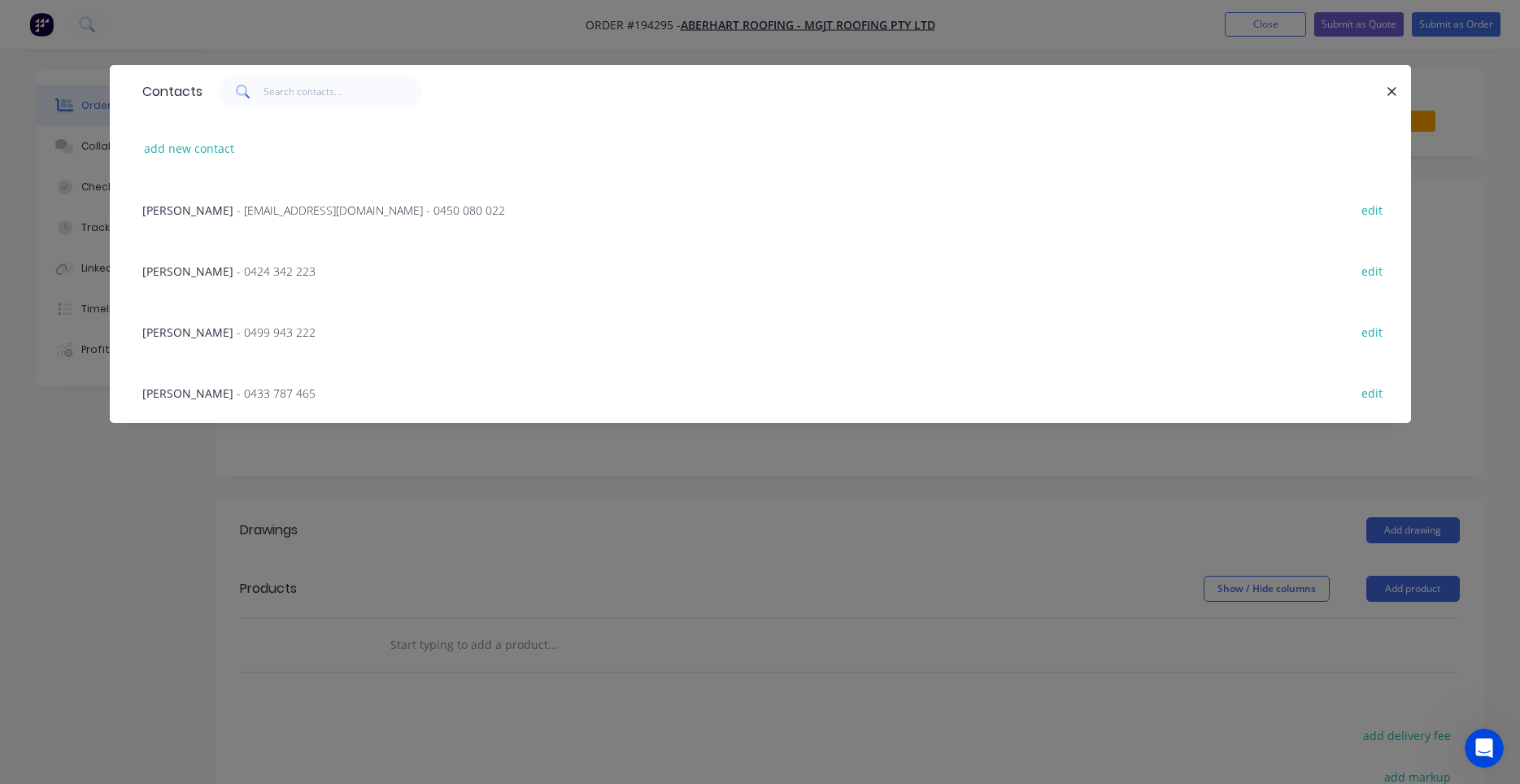
click at [318, 210] on span "- [EMAIL_ADDRESS][DOMAIN_NAME] - 0450 080 022" at bounding box center [371, 210] width 268 height 16
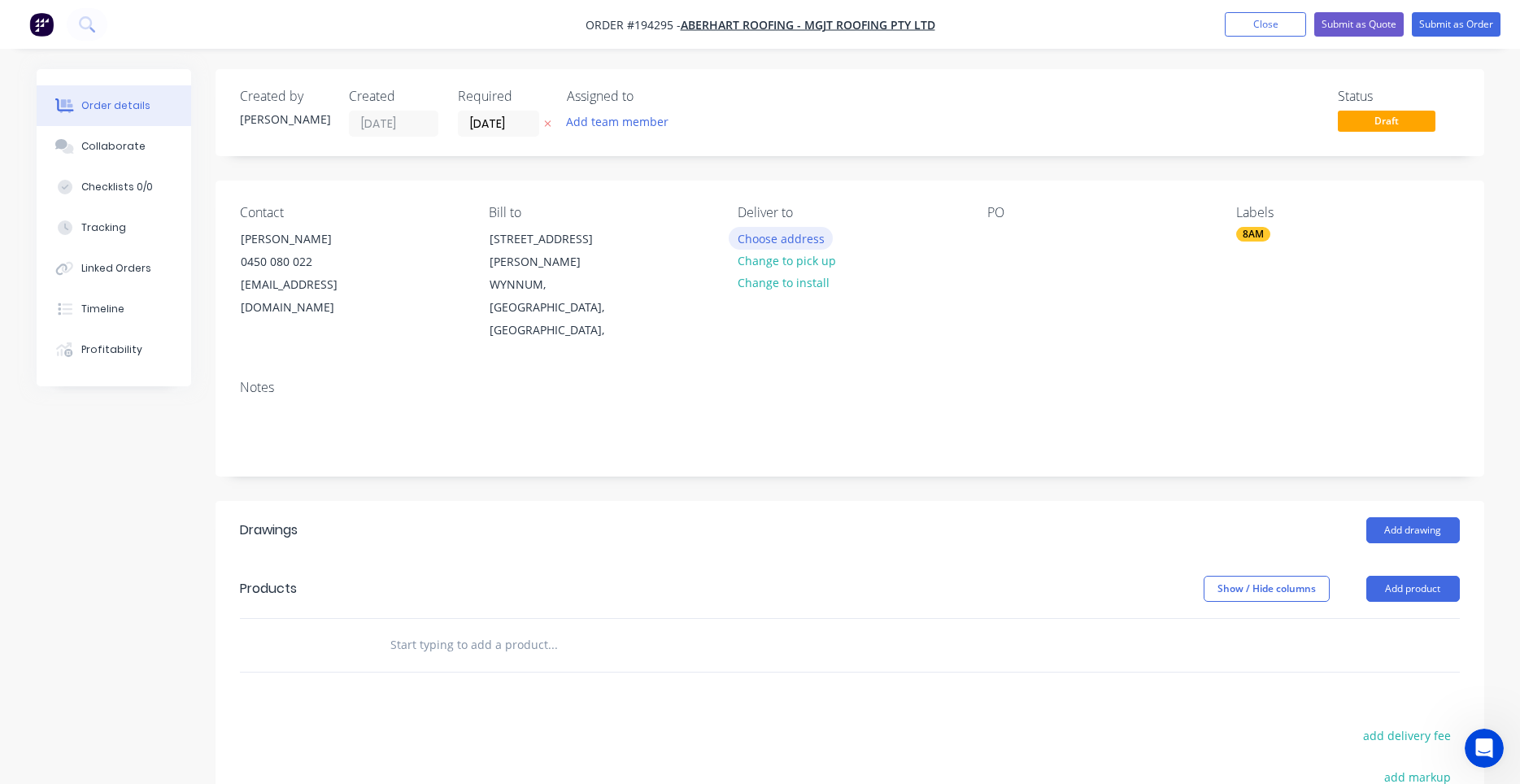
click at [755, 239] on button "Choose address" at bounding box center [781, 238] width 104 height 22
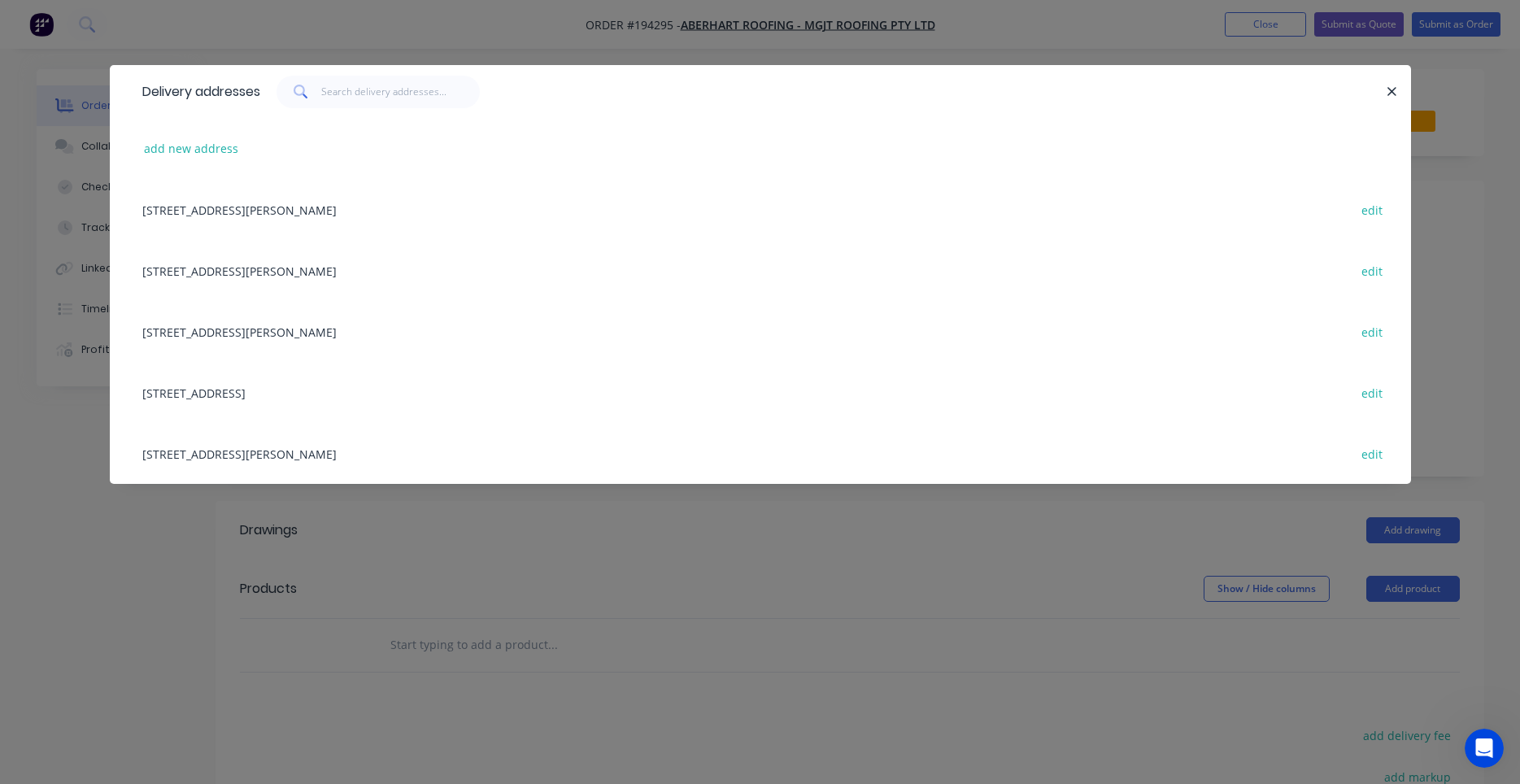
scroll to position [1, 0]
click at [226, 151] on button "add new address" at bounding box center [191, 148] width 111 height 22
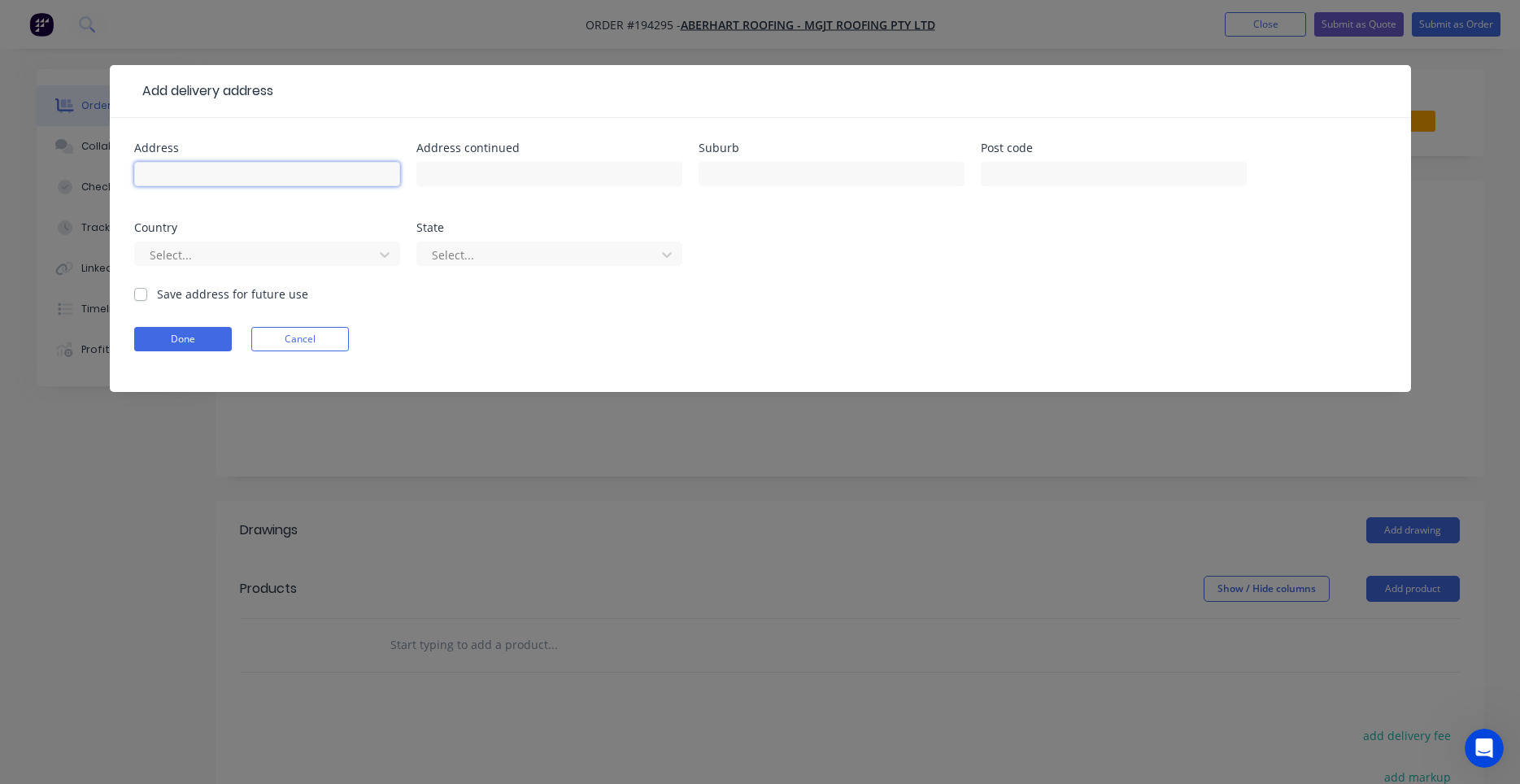
click at [289, 168] on input "text" at bounding box center [267, 175] width 266 height 25
type input "89 Days Road"
type input "GRANGE"
click at [1021, 174] on input "text" at bounding box center [1113, 175] width 266 height 25
type input "a"
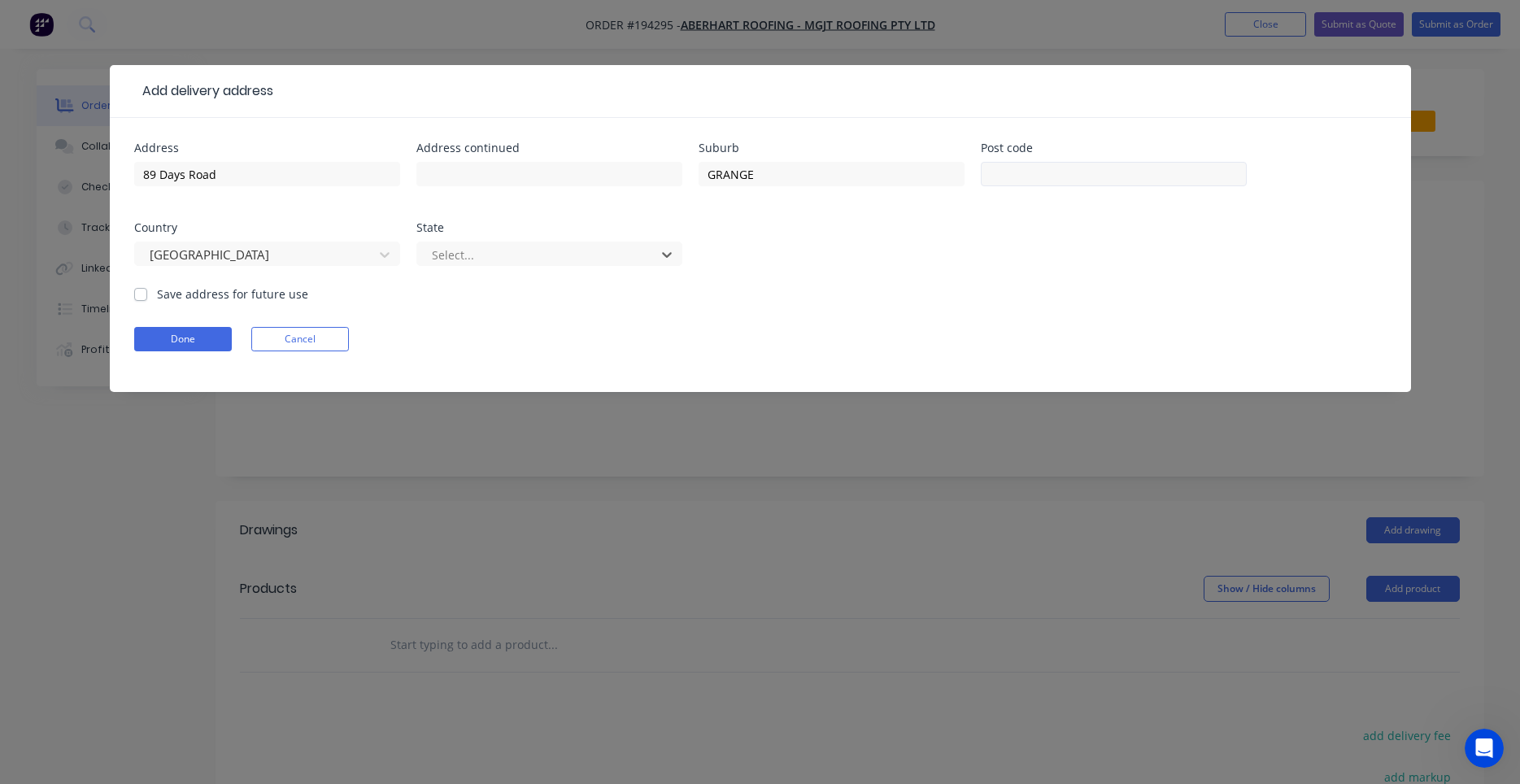
type input "q"
click at [219, 331] on button "Done" at bounding box center [182, 339] width 97 height 25
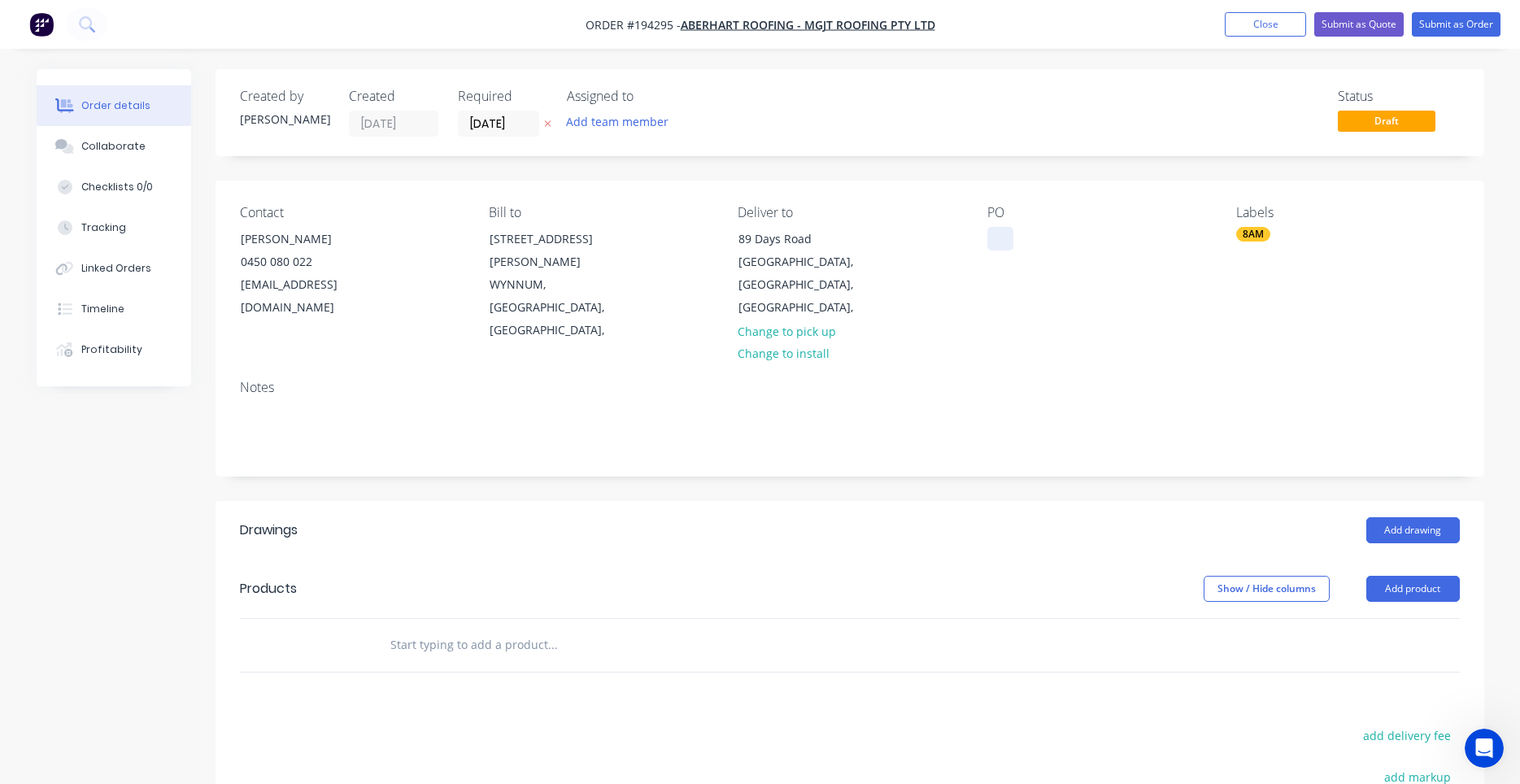
click at [992, 246] on div at bounding box center [1001, 239] width 26 height 24
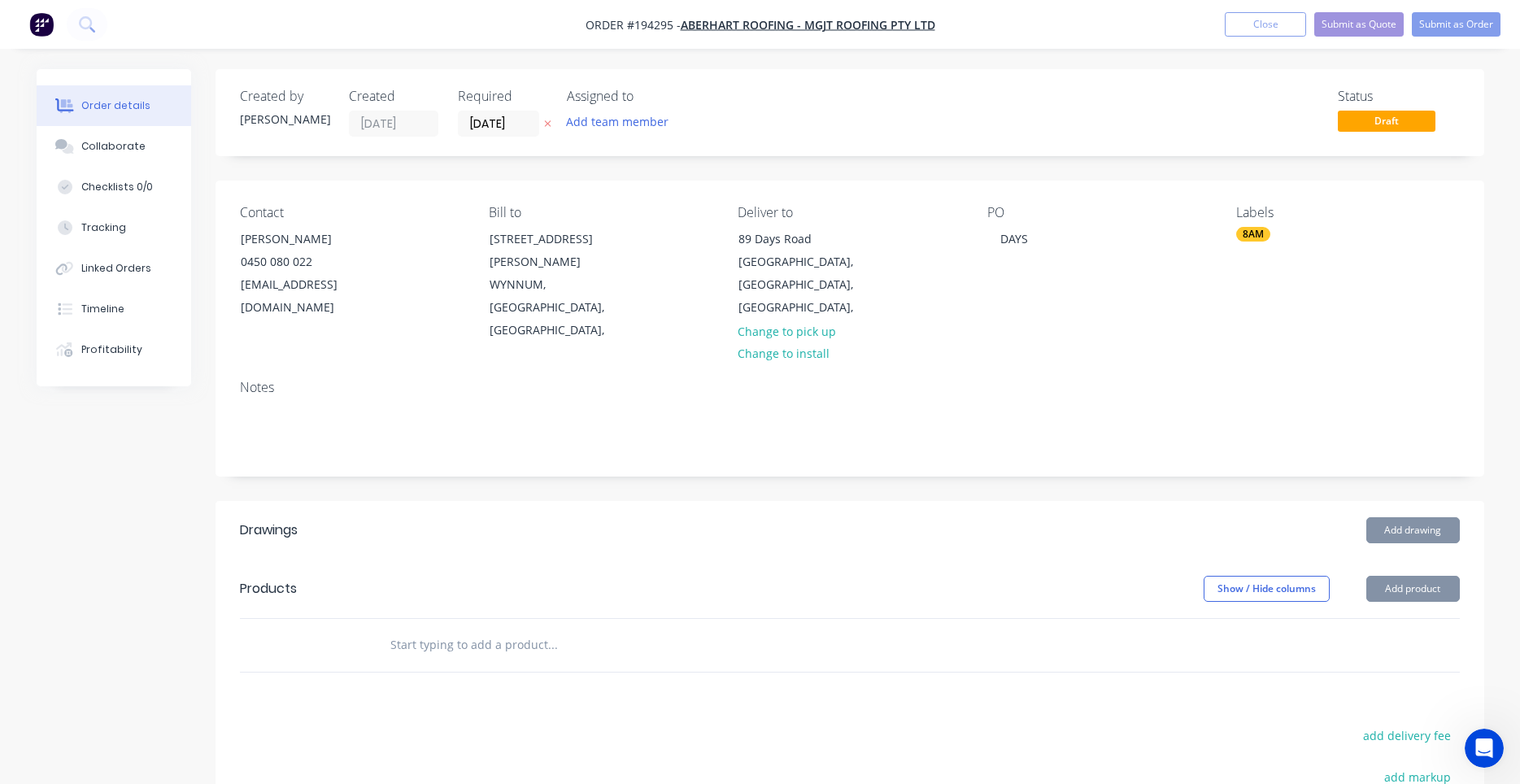
click at [469, 629] on input "text" at bounding box center [552, 645] width 325 height 32
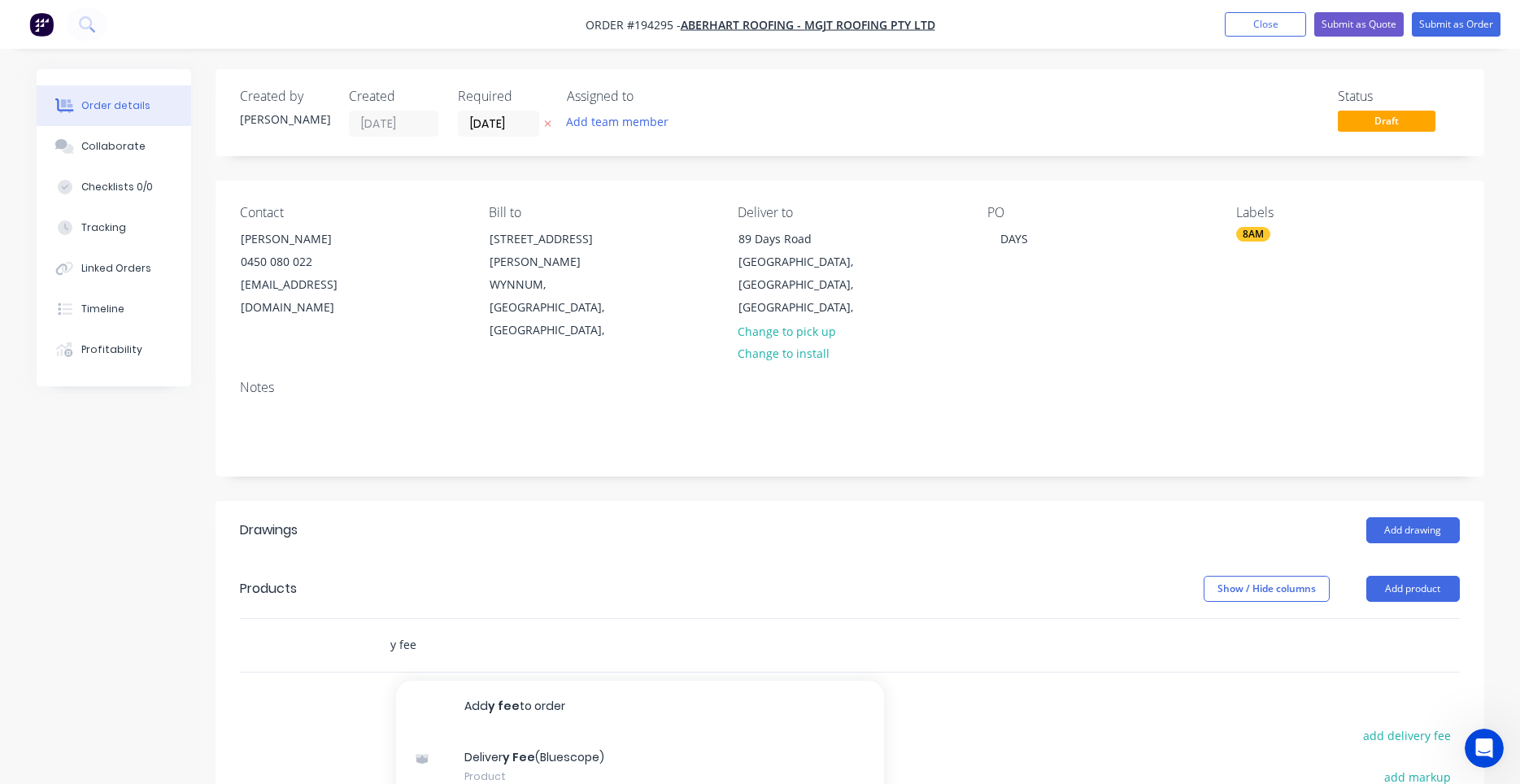
type input "y fee"
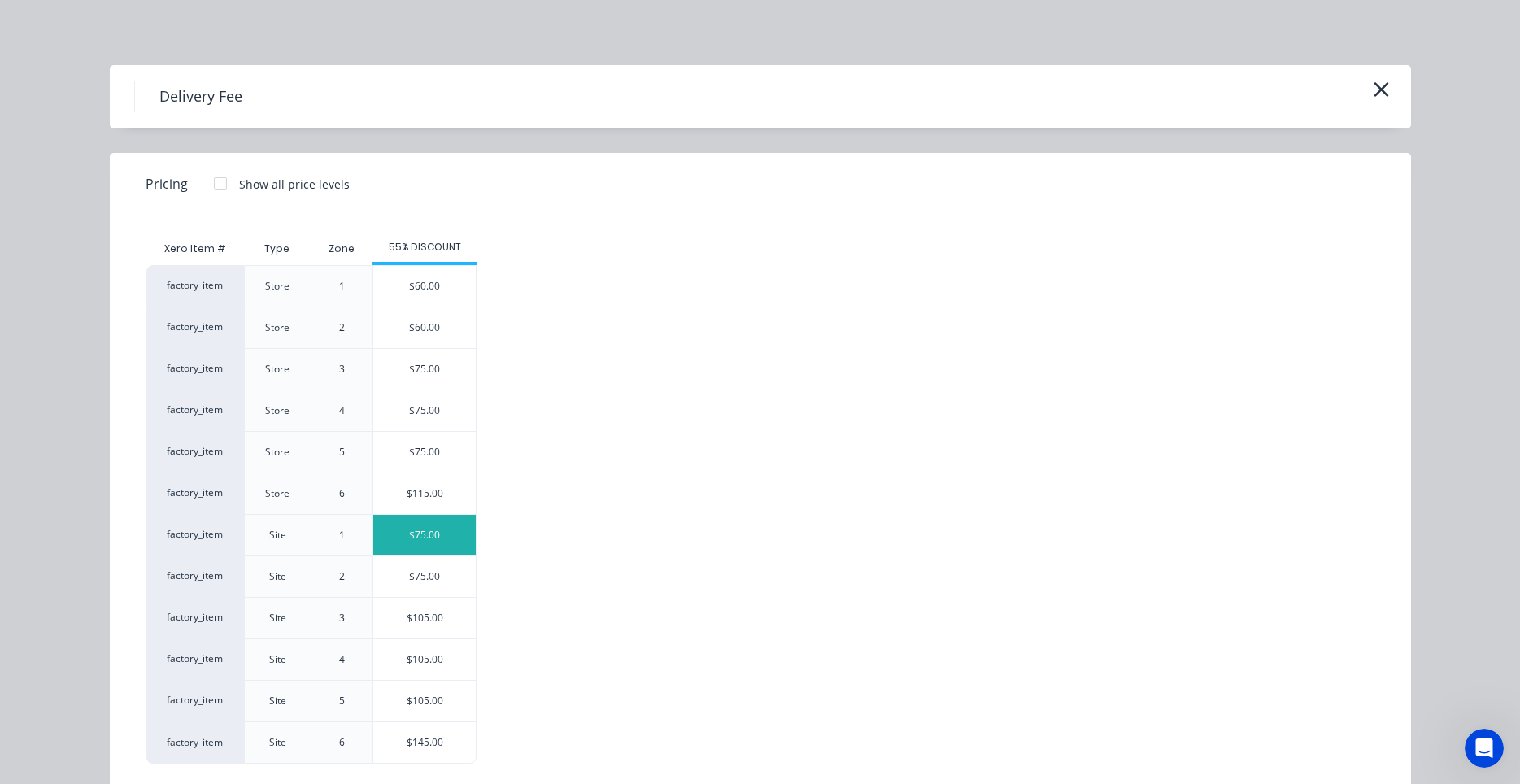
click at [433, 531] on div "$75.00" at bounding box center [425, 535] width 103 height 40
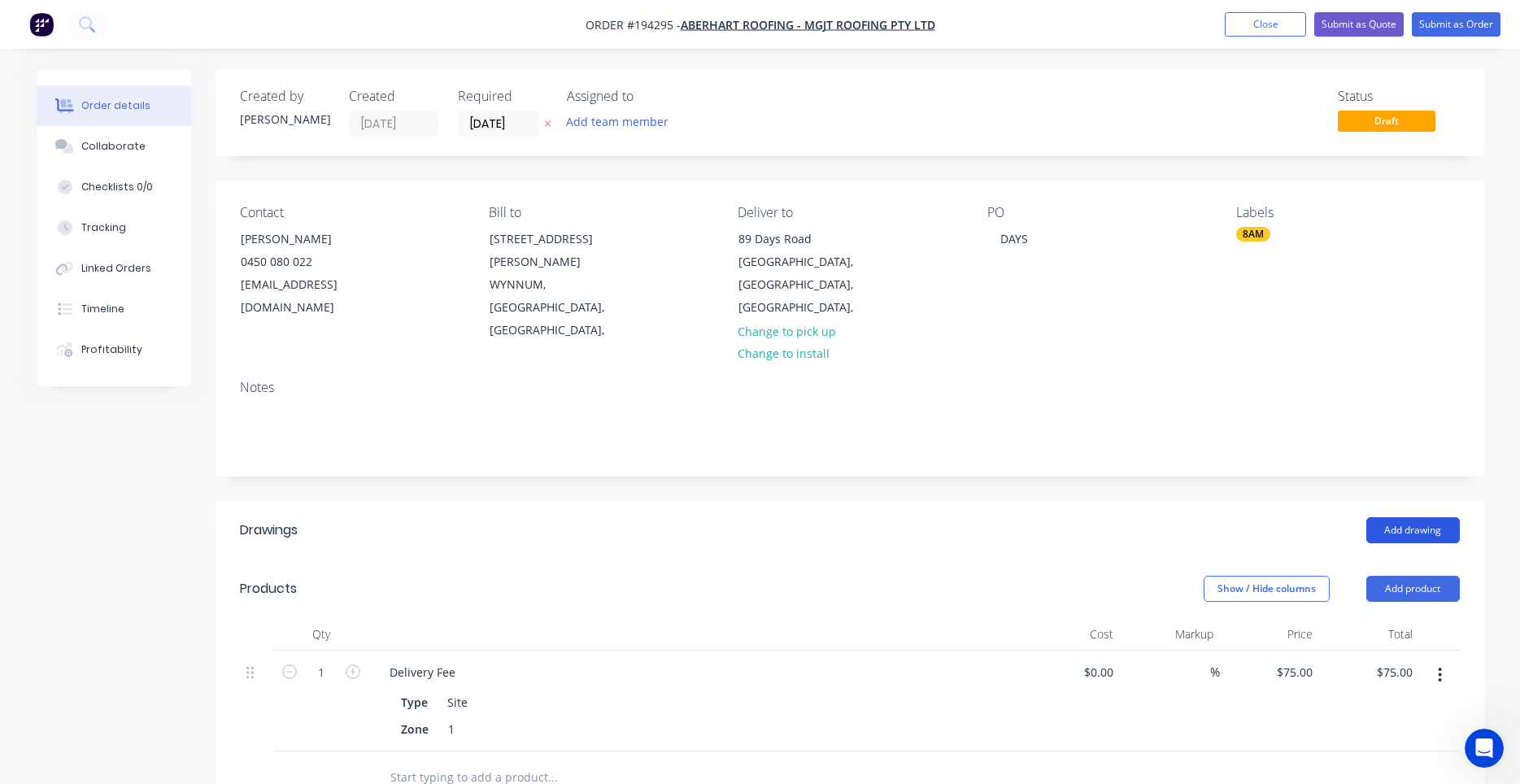
click at [1402, 517] on button "Add drawing" at bounding box center [1413, 531] width 94 height 26
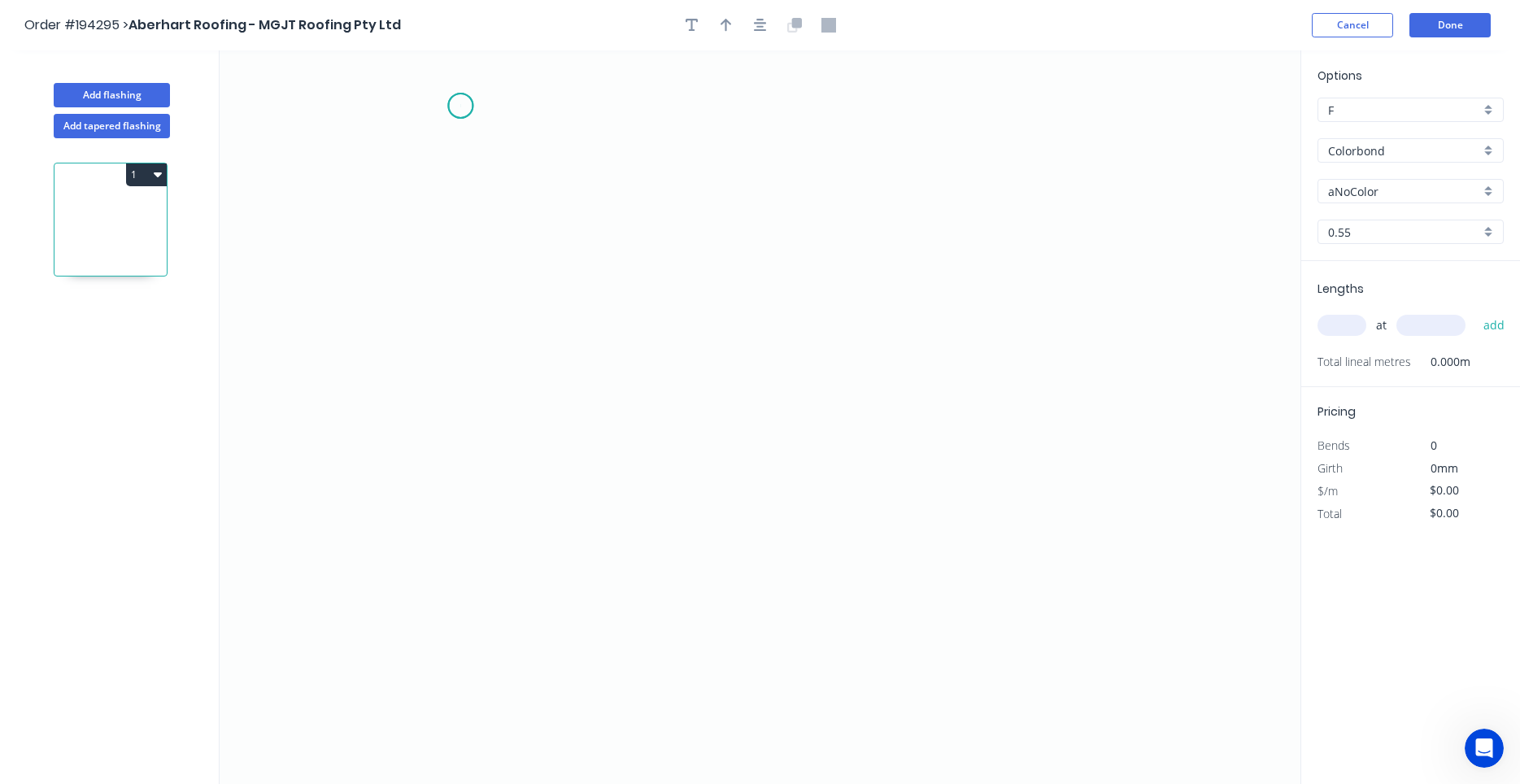
click at [460, 106] on icon "0" at bounding box center [760, 417] width 1081 height 733
click at [452, 430] on icon "0" at bounding box center [760, 417] width 1081 height 733
click at [707, 421] on icon "0 ?" at bounding box center [760, 417] width 1081 height 733
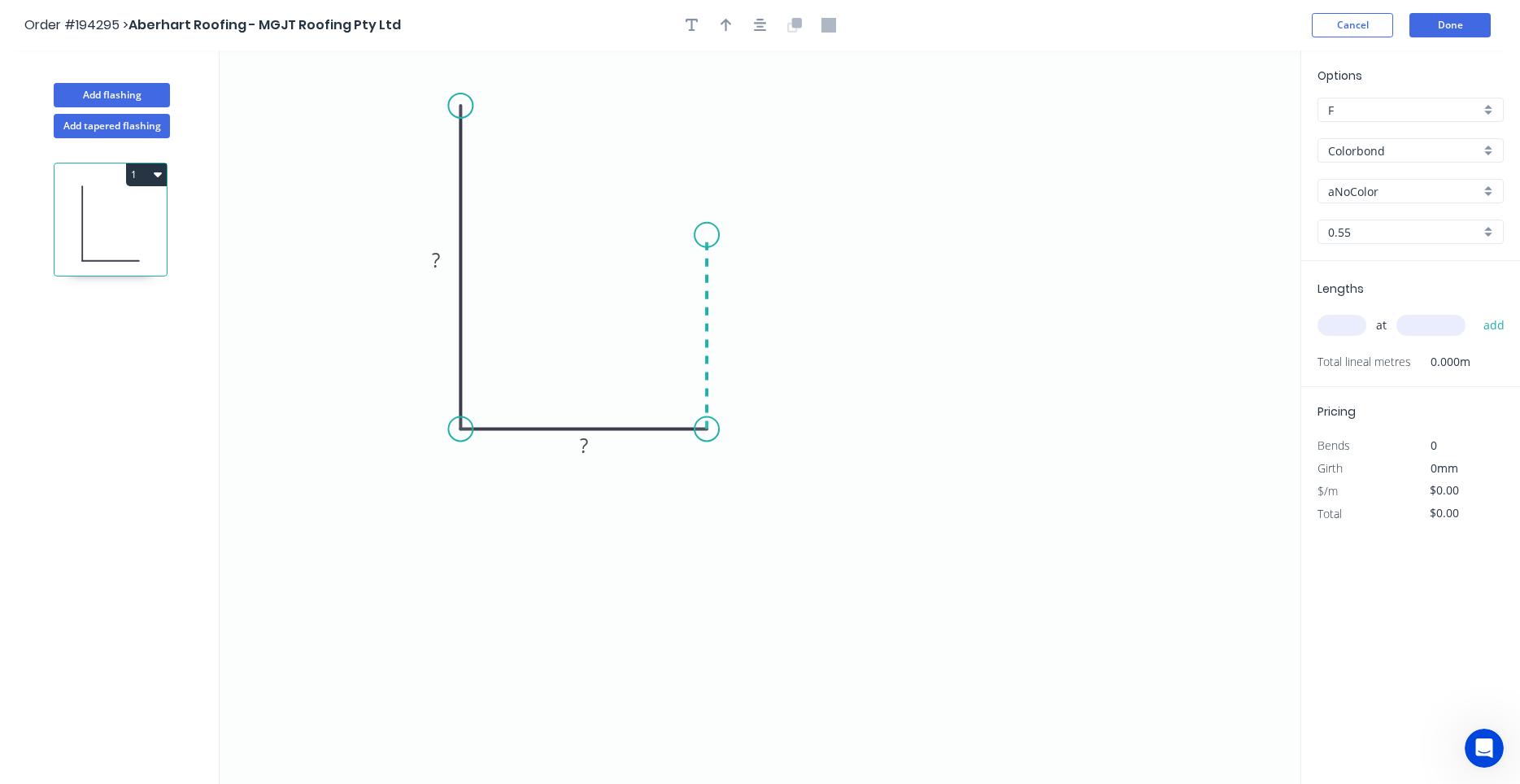
click at [703, 235] on icon "0 ? ?" at bounding box center [760, 417] width 1081 height 733
click at [660, 237] on icon "0 ? ? ?" at bounding box center [760, 417] width 1081 height 733
drag, startPoint x: 689, startPoint y: 233, endPoint x: 689, endPoint y: 98, distance: 135.0
click at [689, 98] on icon "0 ? ? ? ?" at bounding box center [760, 417] width 1081 height 733
click at [1372, 187] on input "aNoColor" at bounding box center [1403, 191] width 152 height 17
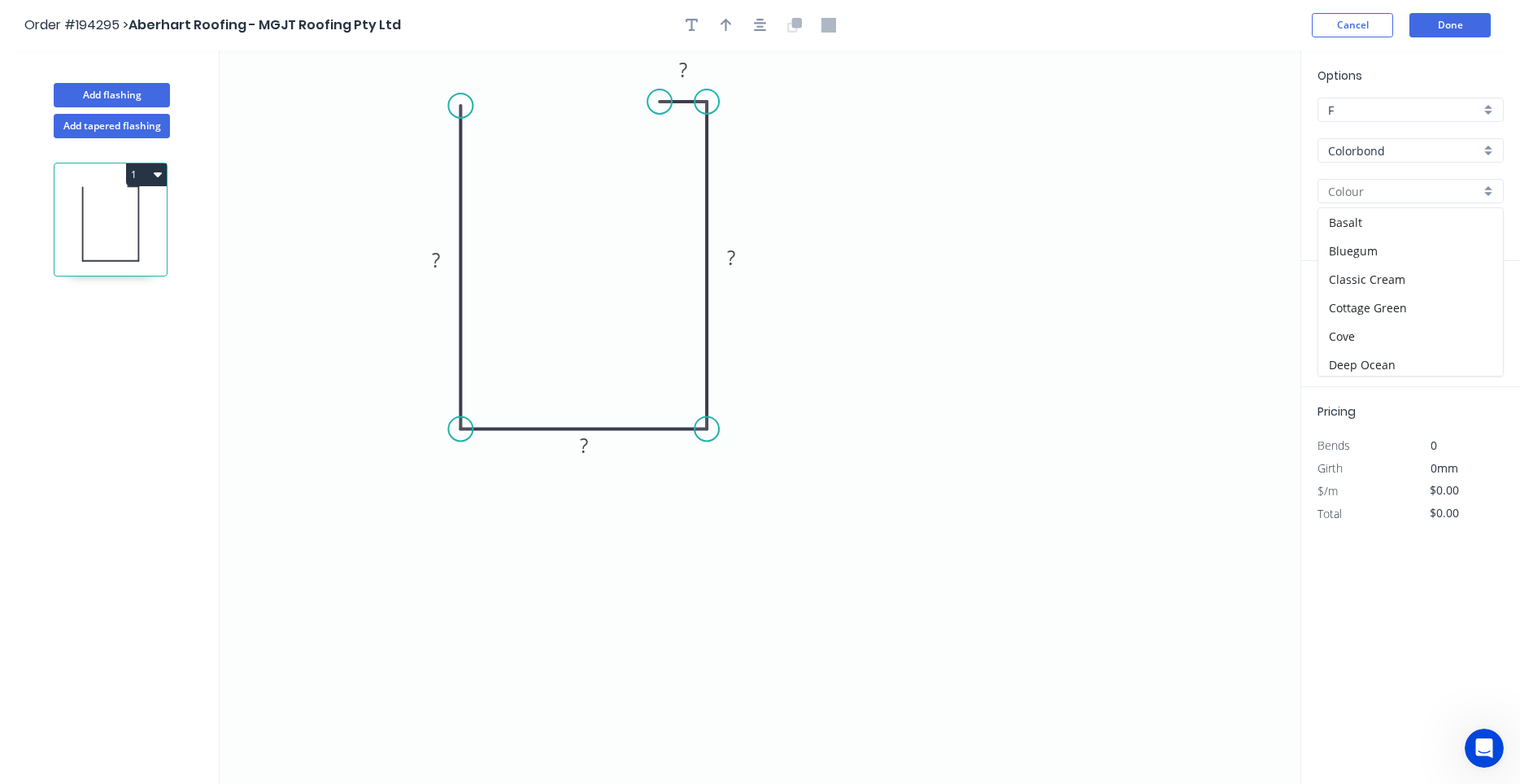
click at [1377, 153] on input "Colorbond" at bounding box center [1403, 150] width 152 height 17
type input "aNoColor"
click at [1379, 179] on div "Zincalume" at bounding box center [1410, 182] width 184 height 28
type input "Zincalume"
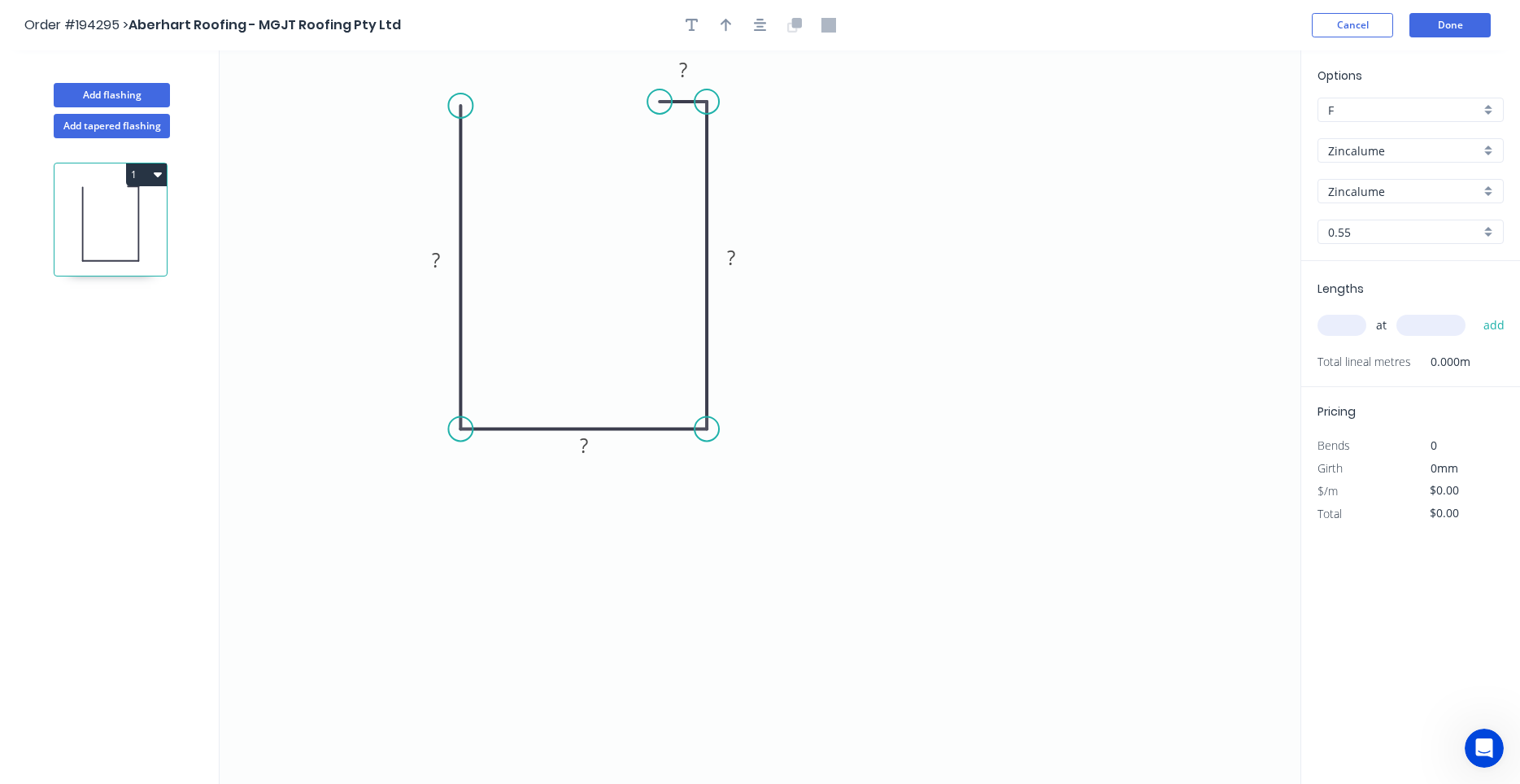
click at [1345, 326] on input "text" at bounding box center [1342, 325] width 49 height 21
type input "2"
type input "3700"
click at [763, 25] on icon "button" at bounding box center [760, 25] width 13 height 15
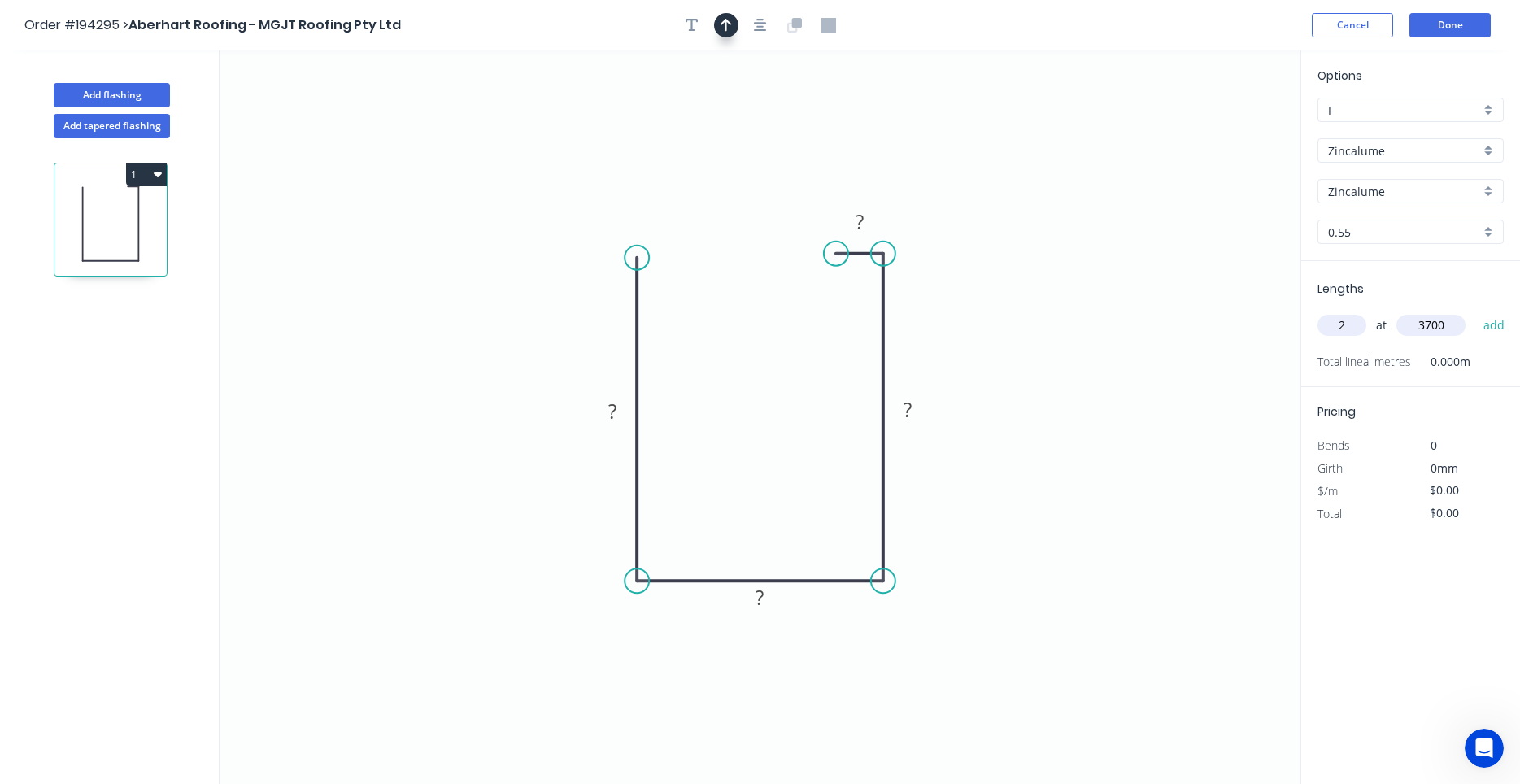
click at [731, 26] on icon "button" at bounding box center [726, 25] width 11 height 15
drag, startPoint x: 1222, startPoint y: 127, endPoint x: 755, endPoint y: 197, distance: 472.2
click at [755, 197] on icon at bounding box center [754, 178] width 15 height 52
click at [617, 408] on tspan "?" at bounding box center [612, 410] width 8 height 27
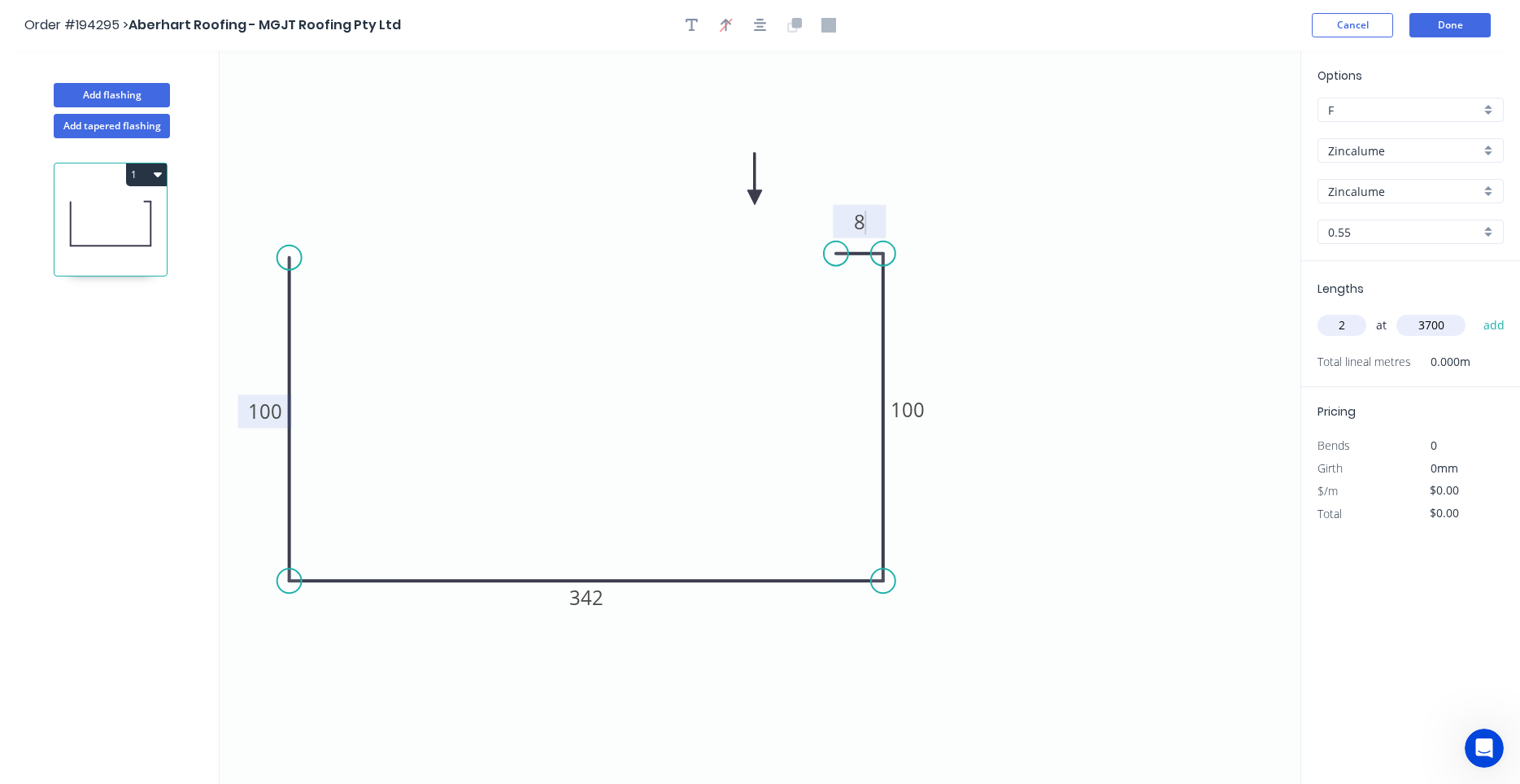
drag, startPoint x: 638, startPoint y: 438, endPoint x: 287, endPoint y: 439, distance: 351.0
click at [287, 439] on icon "0 100 342 100 8" at bounding box center [760, 417] width 1081 height 733
type input "$16.08"
click at [761, 30] on icon "button" at bounding box center [760, 25] width 13 height 13
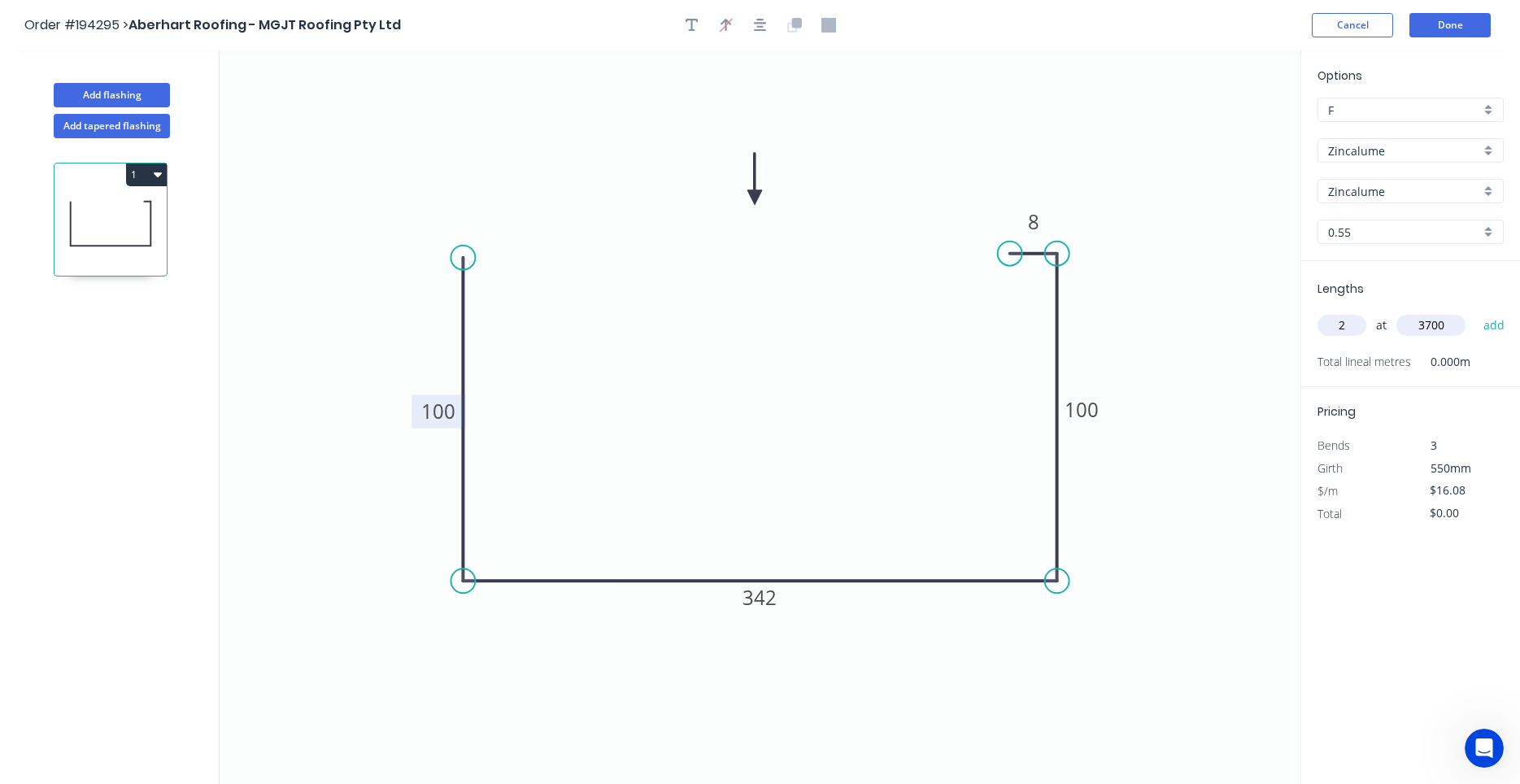
click at [1436, 330] on input "3700" at bounding box center [1431, 325] width 69 height 21
click at [1475, 311] on button "add" at bounding box center [1495, 325] width 39 height 28
type input "$118.99"
click at [148, 86] on button "Add flashing" at bounding box center [111, 96] width 117 height 25
type input "$0.00"
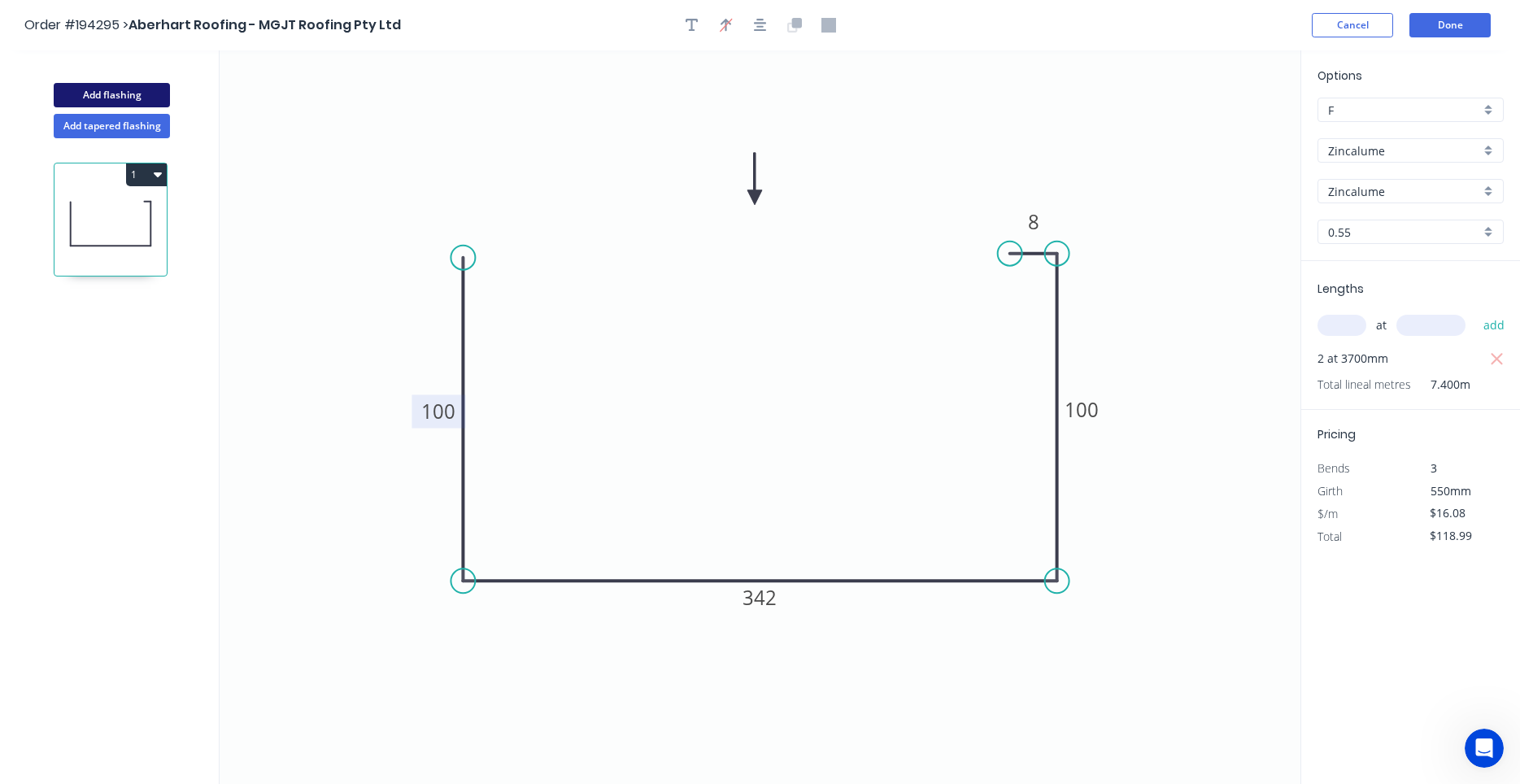
type input "$0.00"
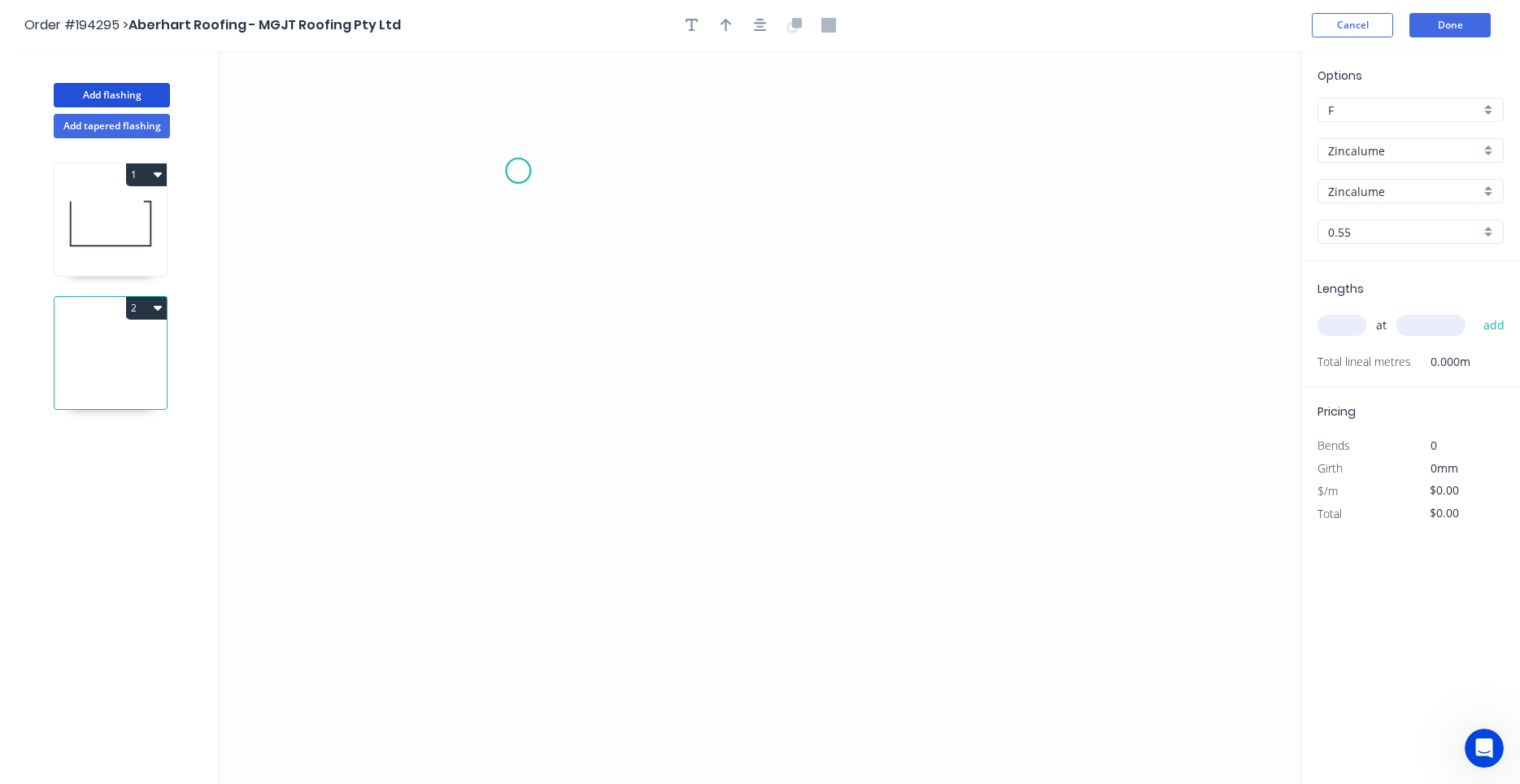
click at [518, 171] on icon "0" at bounding box center [760, 417] width 1081 height 733
click at [529, 505] on icon "0" at bounding box center [760, 417] width 1081 height 733
click at [945, 487] on icon "0 ?" at bounding box center [760, 417] width 1081 height 733
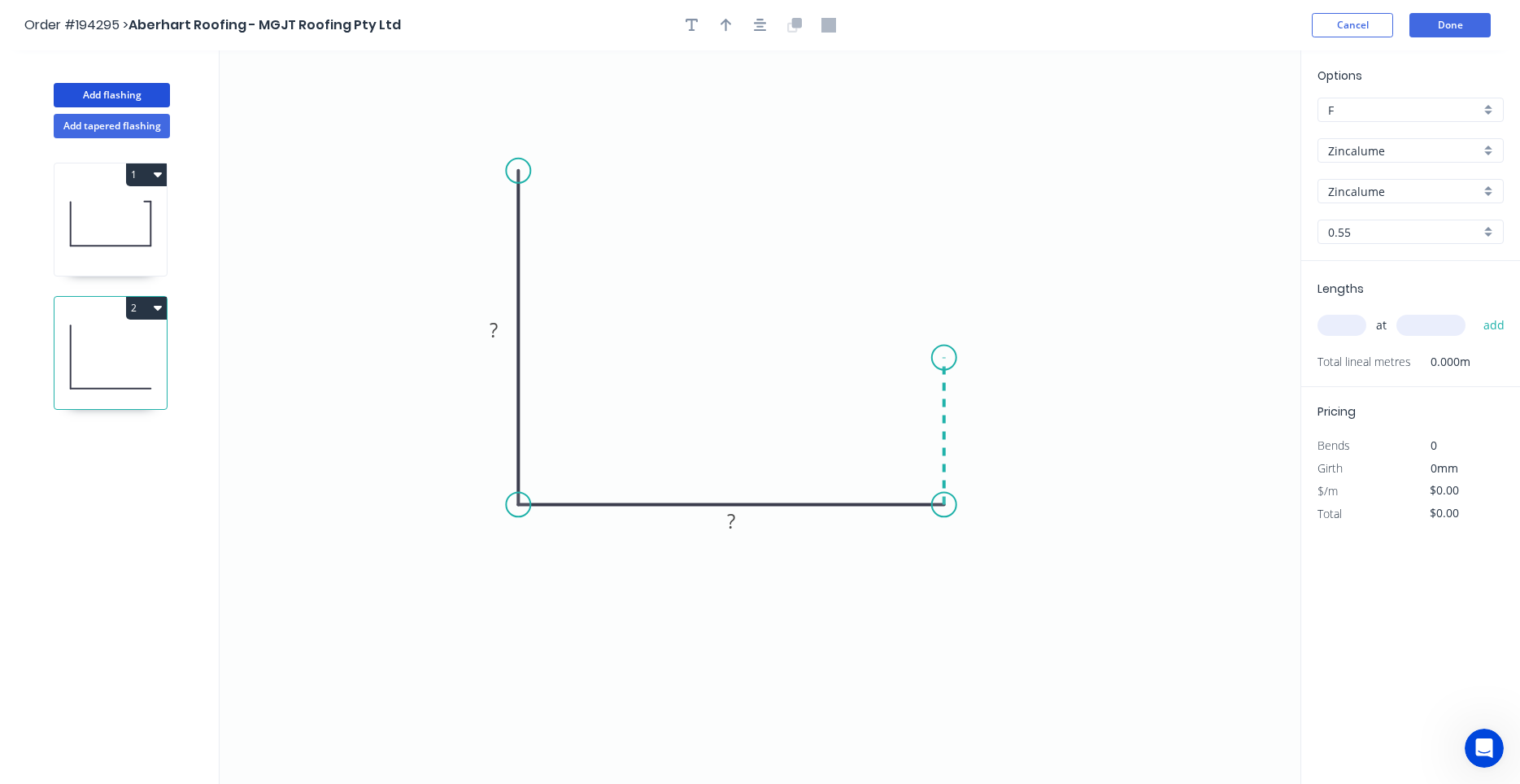
click at [945, 358] on icon at bounding box center [945, 431] width 0 height 147
click at [1008, 357] on icon "0 ? ? ?" at bounding box center [760, 417] width 1081 height 733
click at [1006, 408] on icon "0 ? ? ? ?" at bounding box center [760, 417] width 1081 height 733
click at [1006, 408] on circle at bounding box center [1008, 408] width 25 height 25
click at [500, 327] on rect at bounding box center [493, 331] width 32 height 23
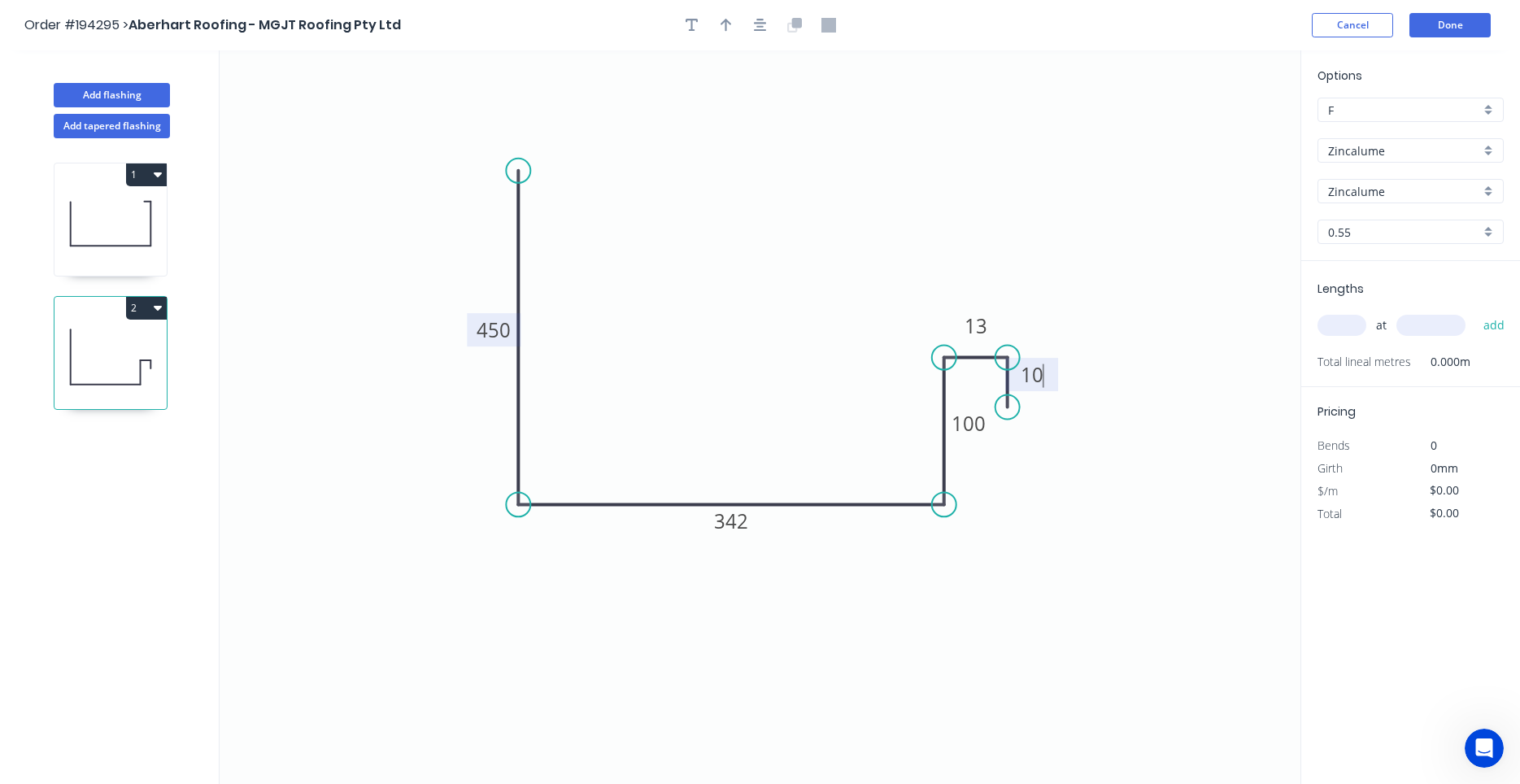
type input "$24.19"
drag, startPoint x: 989, startPoint y: 427, endPoint x: 912, endPoint y: 425, distance: 77.0
click at [912, 425] on rect at bounding box center [892, 422] width 54 height 33
click at [1459, 23] on button "Done" at bounding box center [1450, 25] width 82 height 25
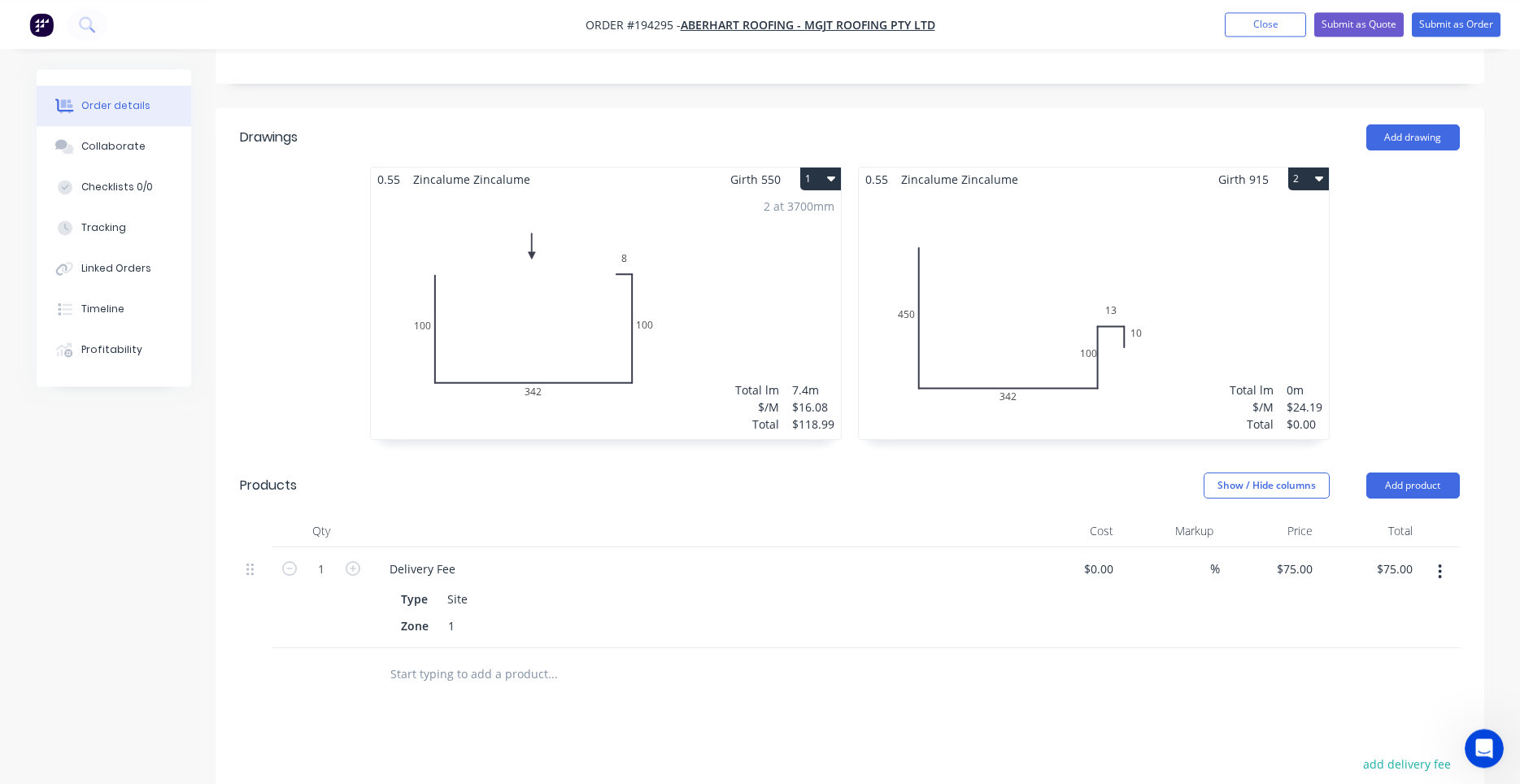
scroll to position [553, 0]
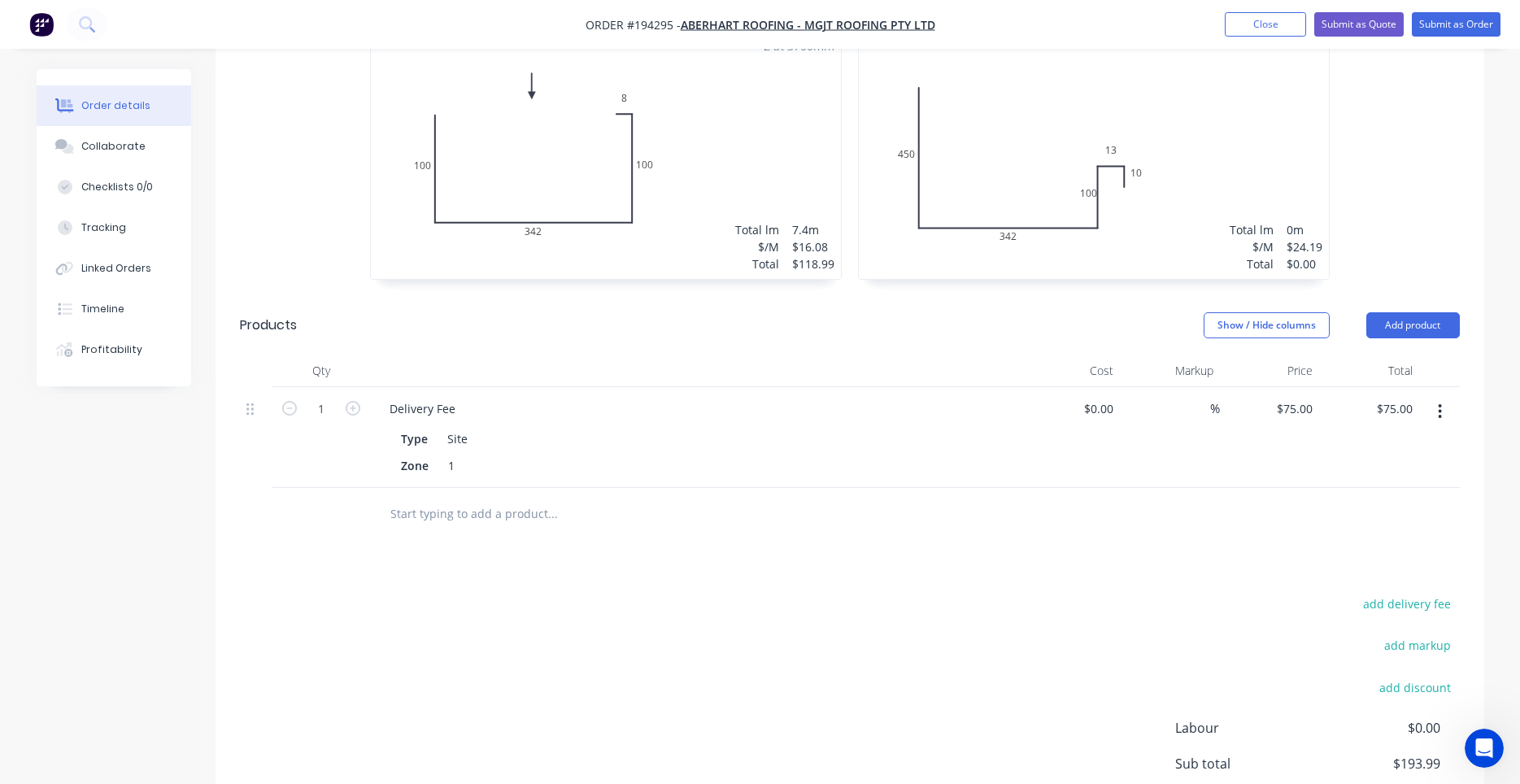
click at [1083, 155] on div "Total lm $/M Total 0m $24.19 $0.00" at bounding box center [1094, 154] width 470 height 248
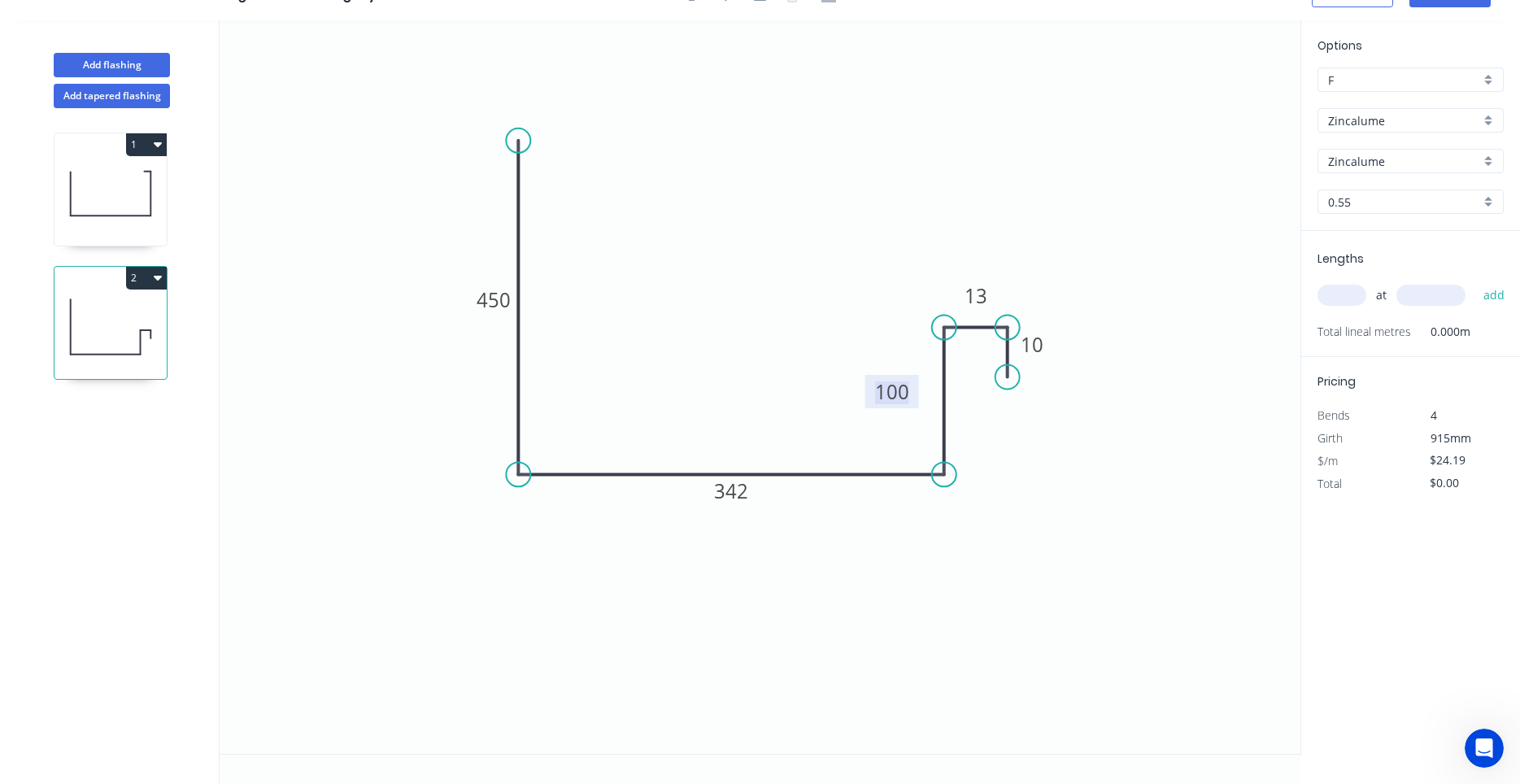
click at [895, 388] on tspan "100" at bounding box center [892, 391] width 34 height 27
drag, startPoint x: 873, startPoint y: 388, endPoint x: 853, endPoint y: 387, distance: 20.0
click at [854, 387] on rect at bounding box center [874, 390] width 54 height 33
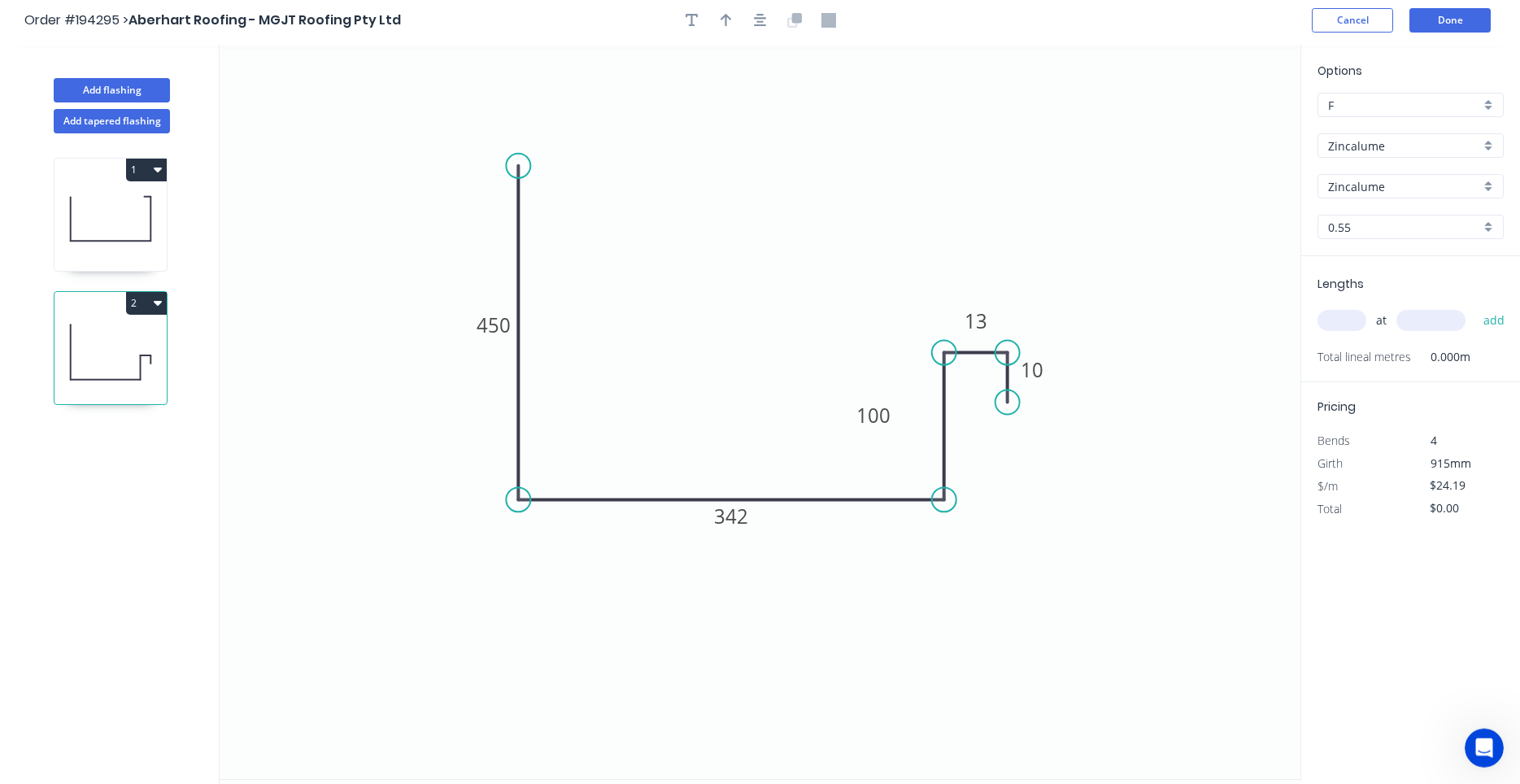
scroll to position [0, 0]
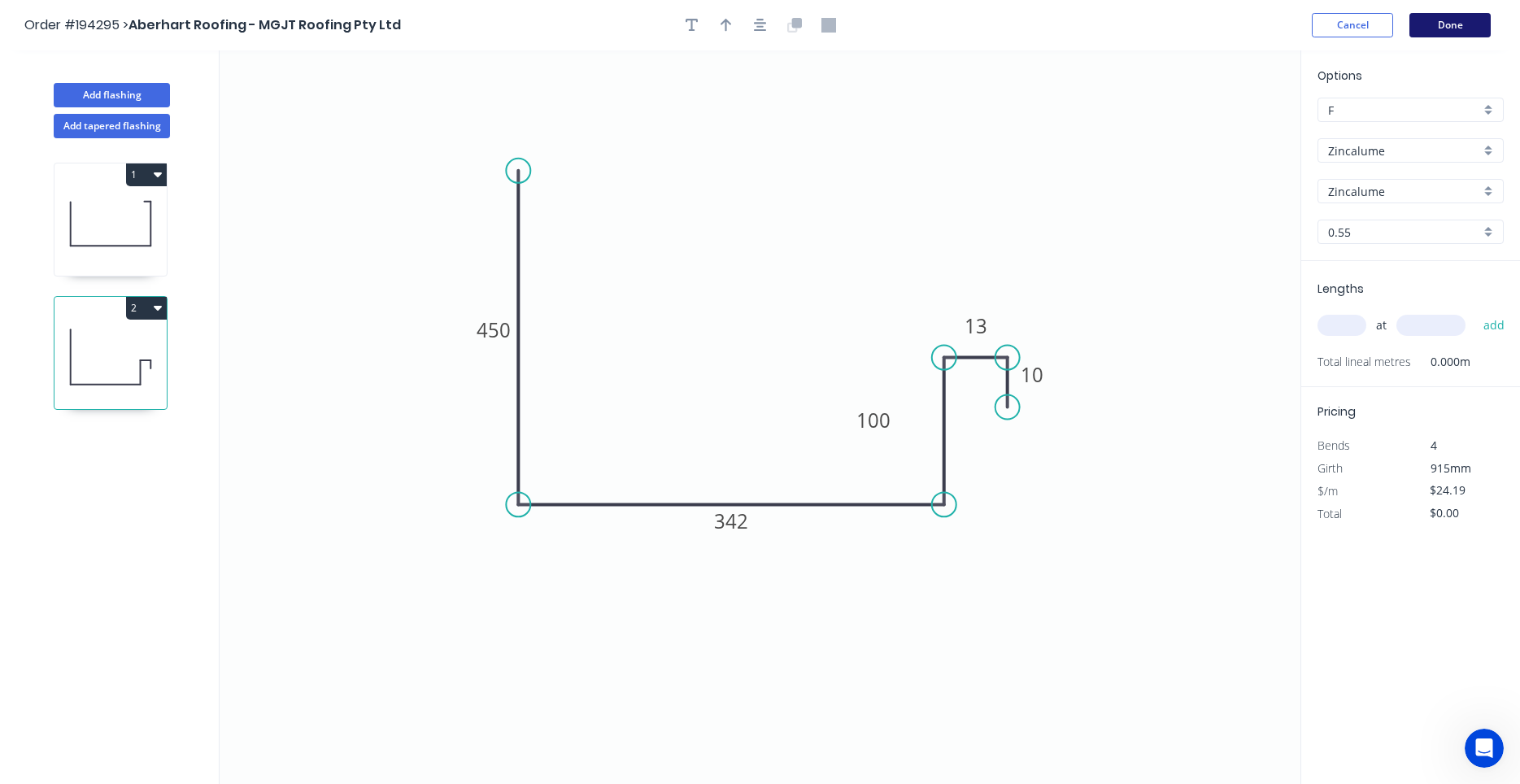
click at [1459, 30] on button "Done" at bounding box center [1450, 25] width 82 height 25
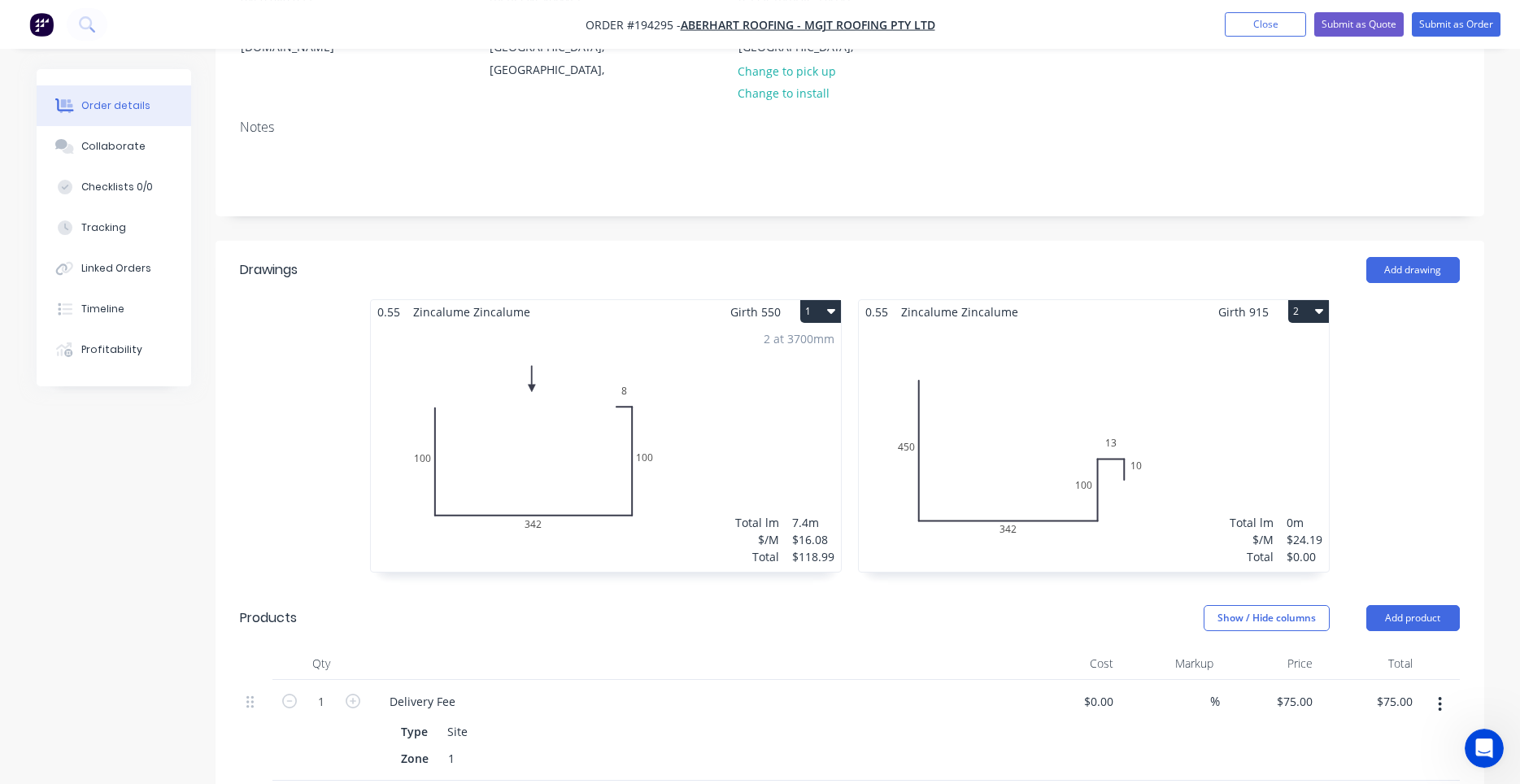
scroll to position [276, 0]
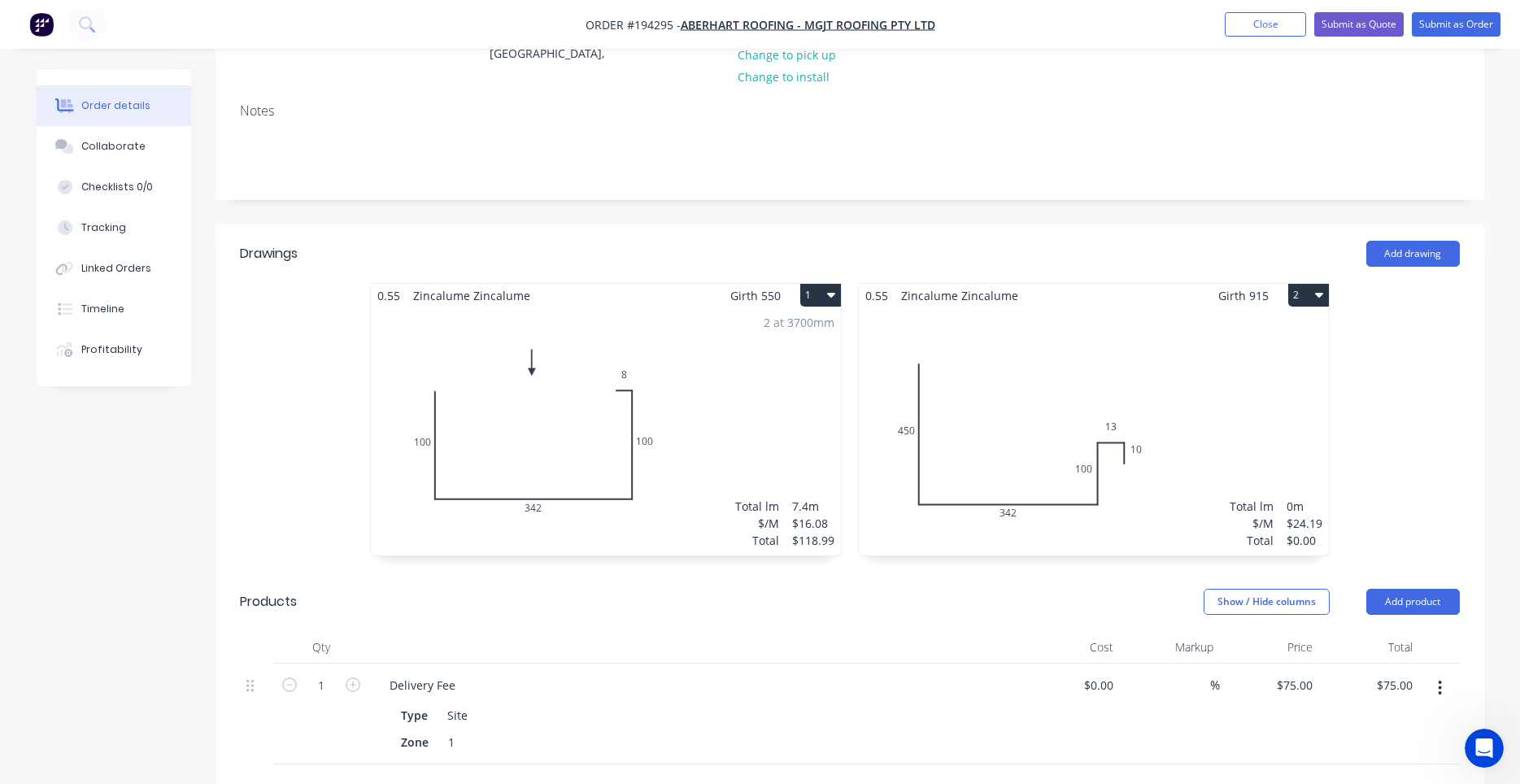
click at [1149, 410] on div "Total lm $/M Total 0m $24.19 $0.00" at bounding box center [1094, 431] width 470 height 248
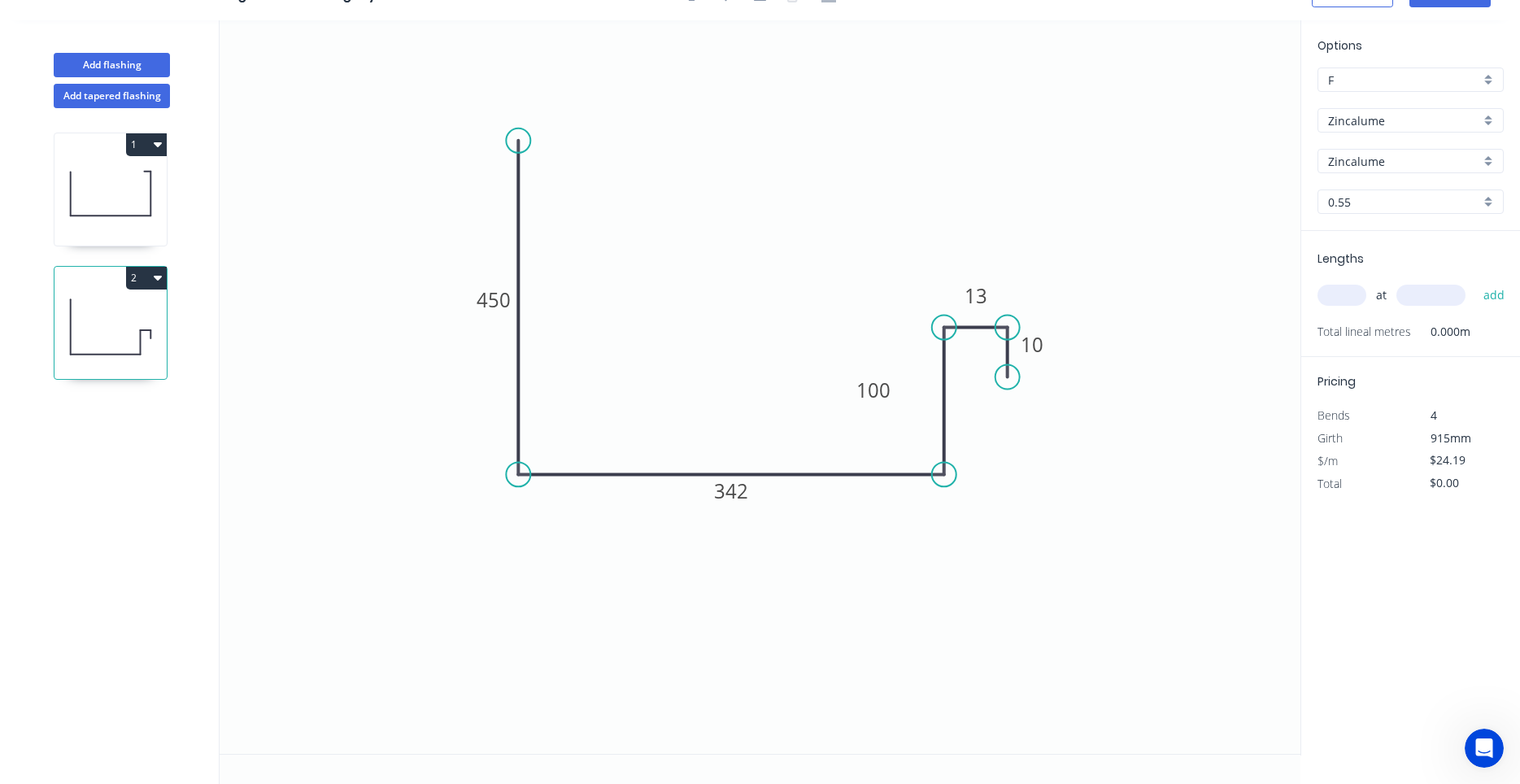
click at [1355, 297] on input "text" at bounding box center [1342, 296] width 49 height 21
type input "2"
type input "3700"
click at [1475, 282] on button "add" at bounding box center [1495, 296] width 39 height 28
type input "$179.01"
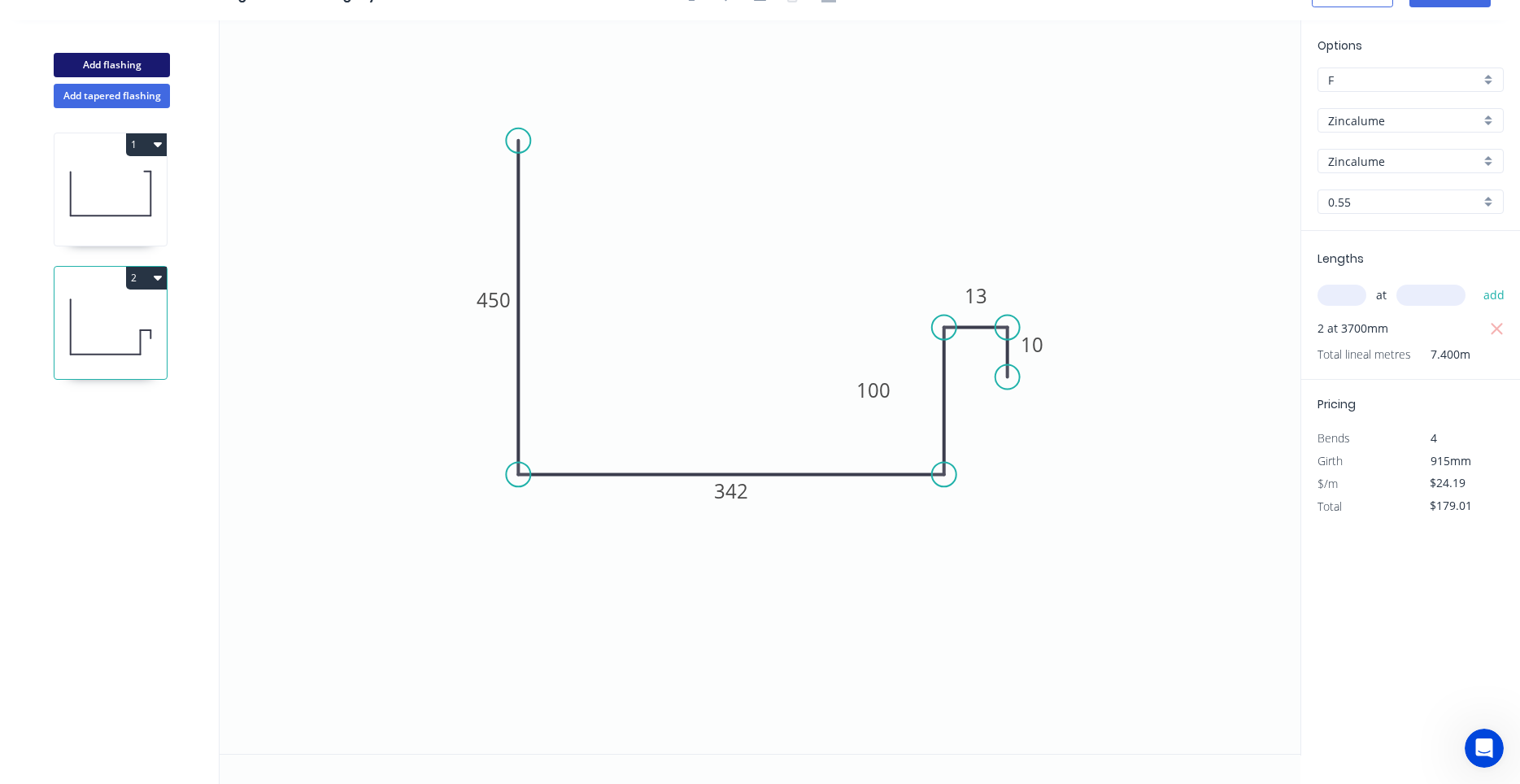
click at [154, 73] on button "Add flashing" at bounding box center [111, 65] width 117 height 25
type input "$0.00"
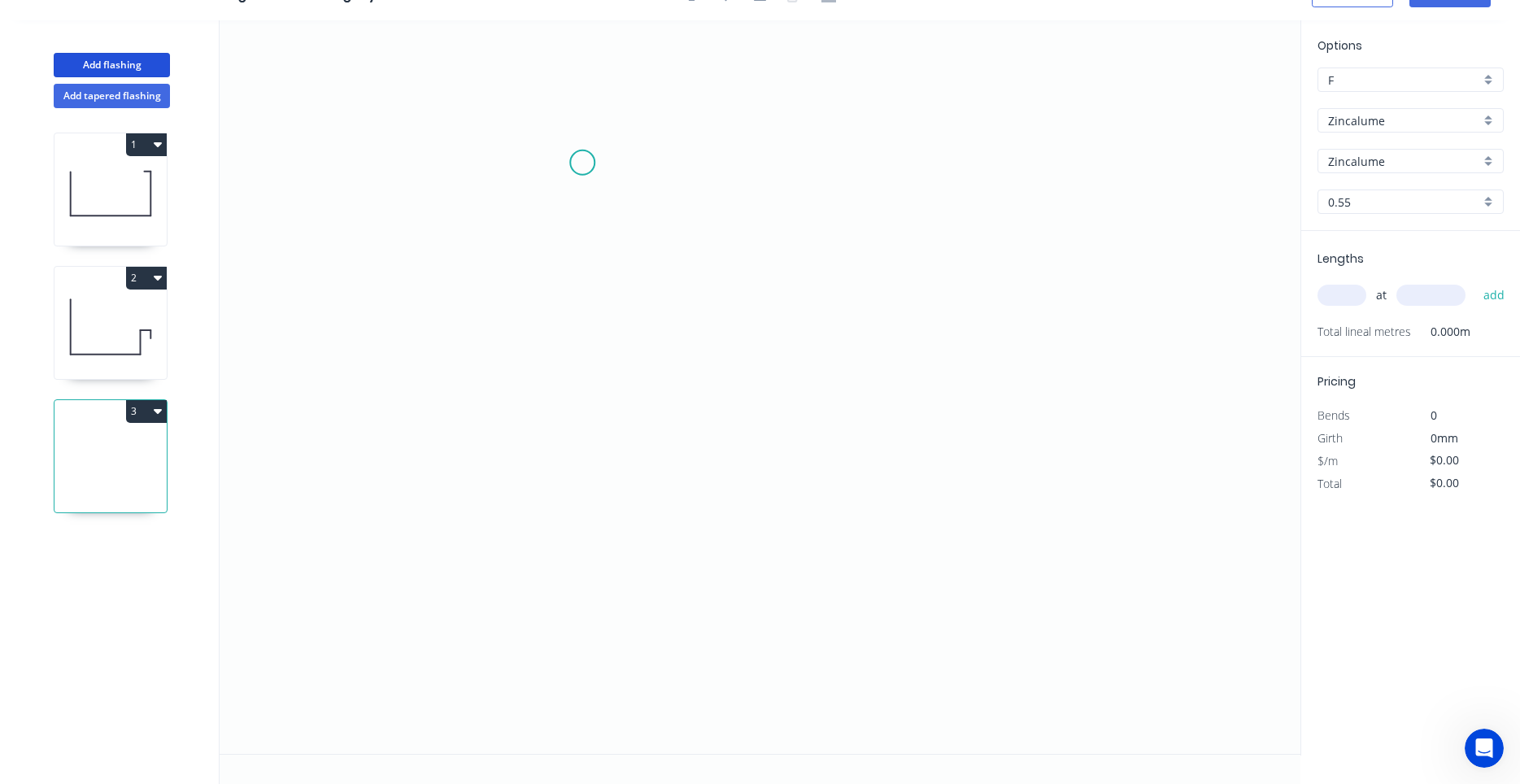
click at [582, 162] on icon "0" at bounding box center [760, 387] width 1081 height 733
click at [577, 475] on icon "0" at bounding box center [760, 387] width 1081 height 733
click at [756, 504] on icon "0 ?" at bounding box center [760, 387] width 1081 height 733
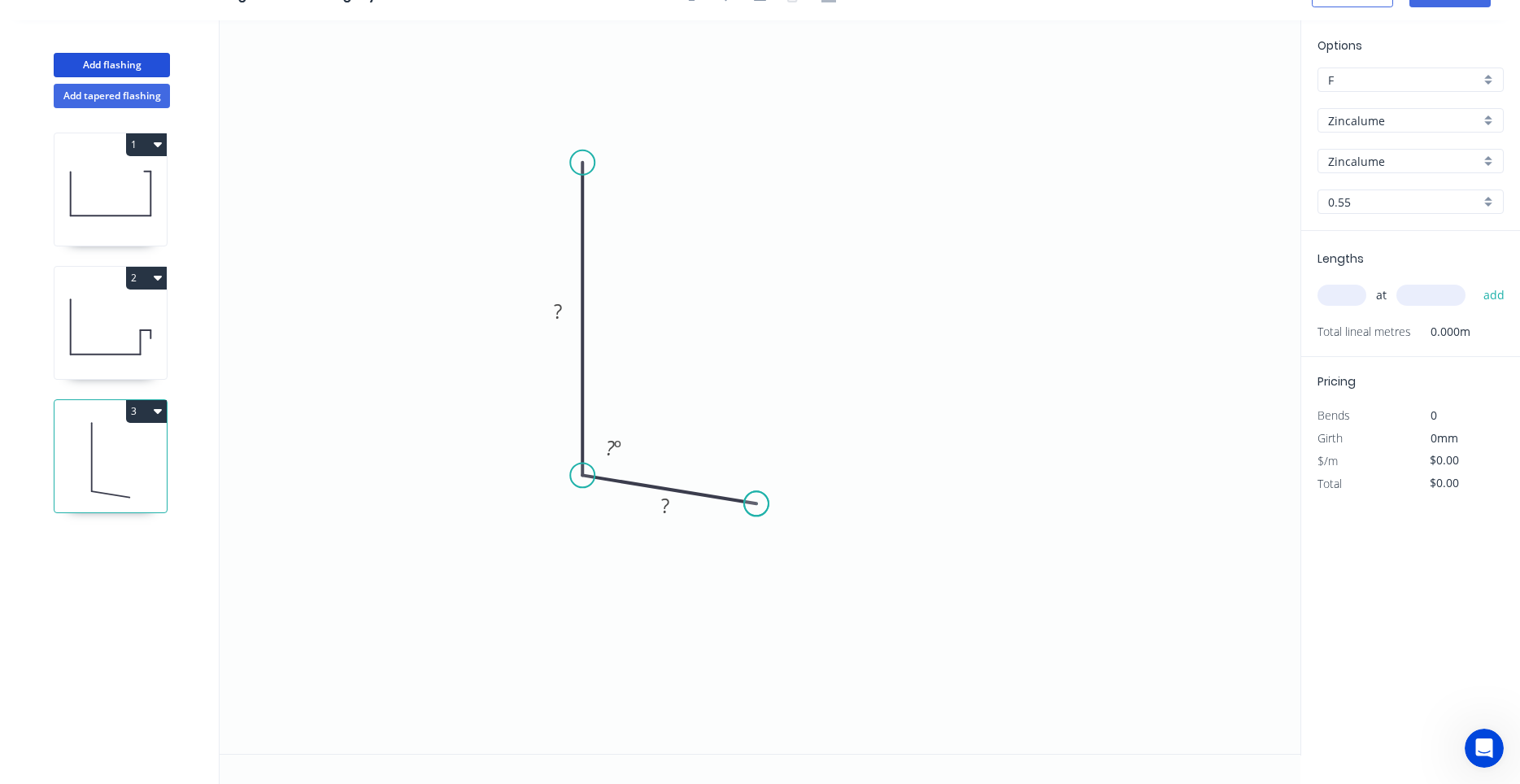
click at [756, 504] on circle at bounding box center [756, 503] width 25 height 25
click at [553, 322] on rect at bounding box center [558, 312] width 32 height 23
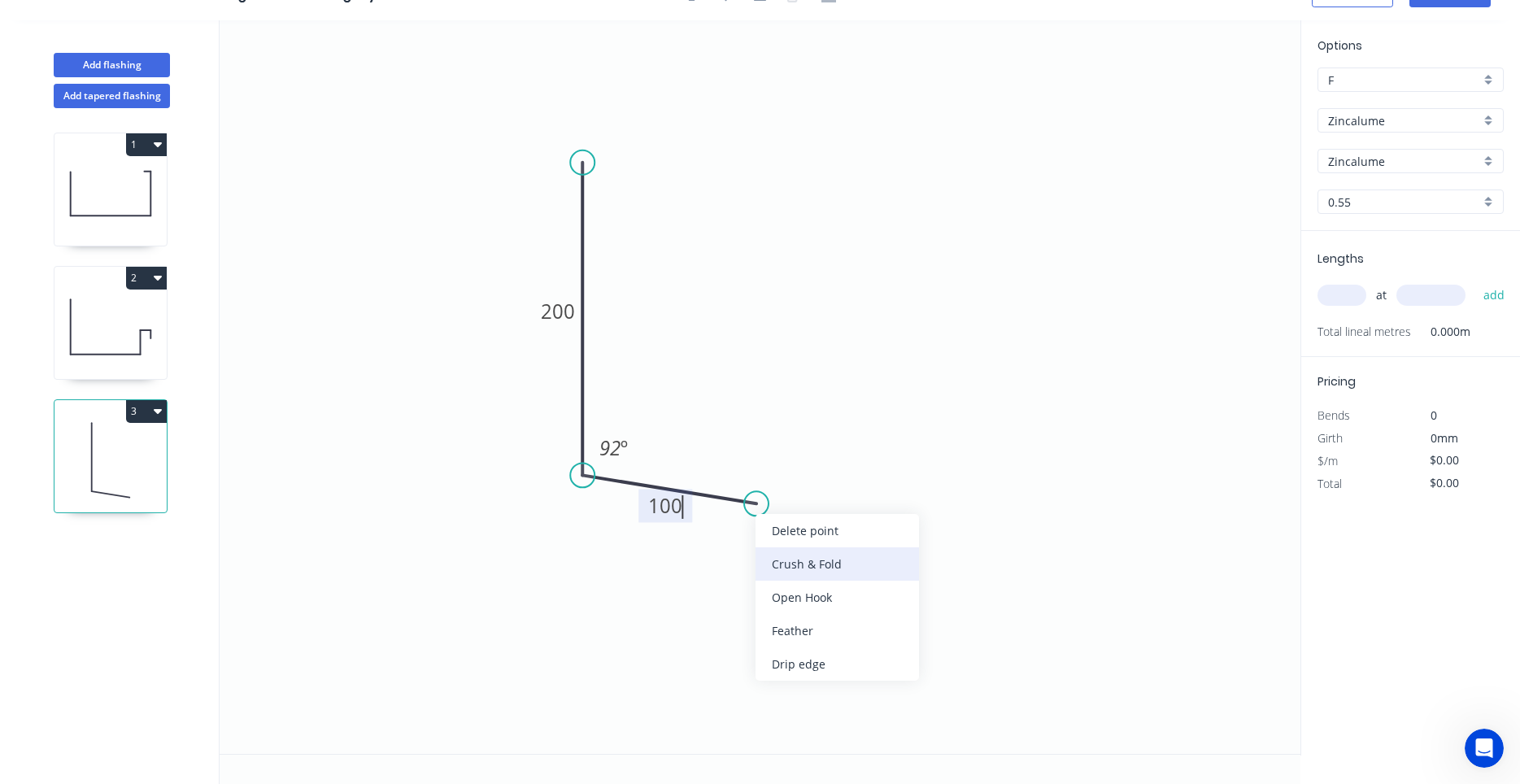
click at [789, 567] on div "Crush & Fold" at bounding box center [837, 564] width 163 height 33
type input "$12.43"
click at [773, 552] on div "Flip bend" at bounding box center [838, 552] width 163 height 33
click at [752, 462] on tspan "10" at bounding box center [752, 458] width 23 height 27
click at [1344, 295] on input "text" at bounding box center [1342, 296] width 49 height 21
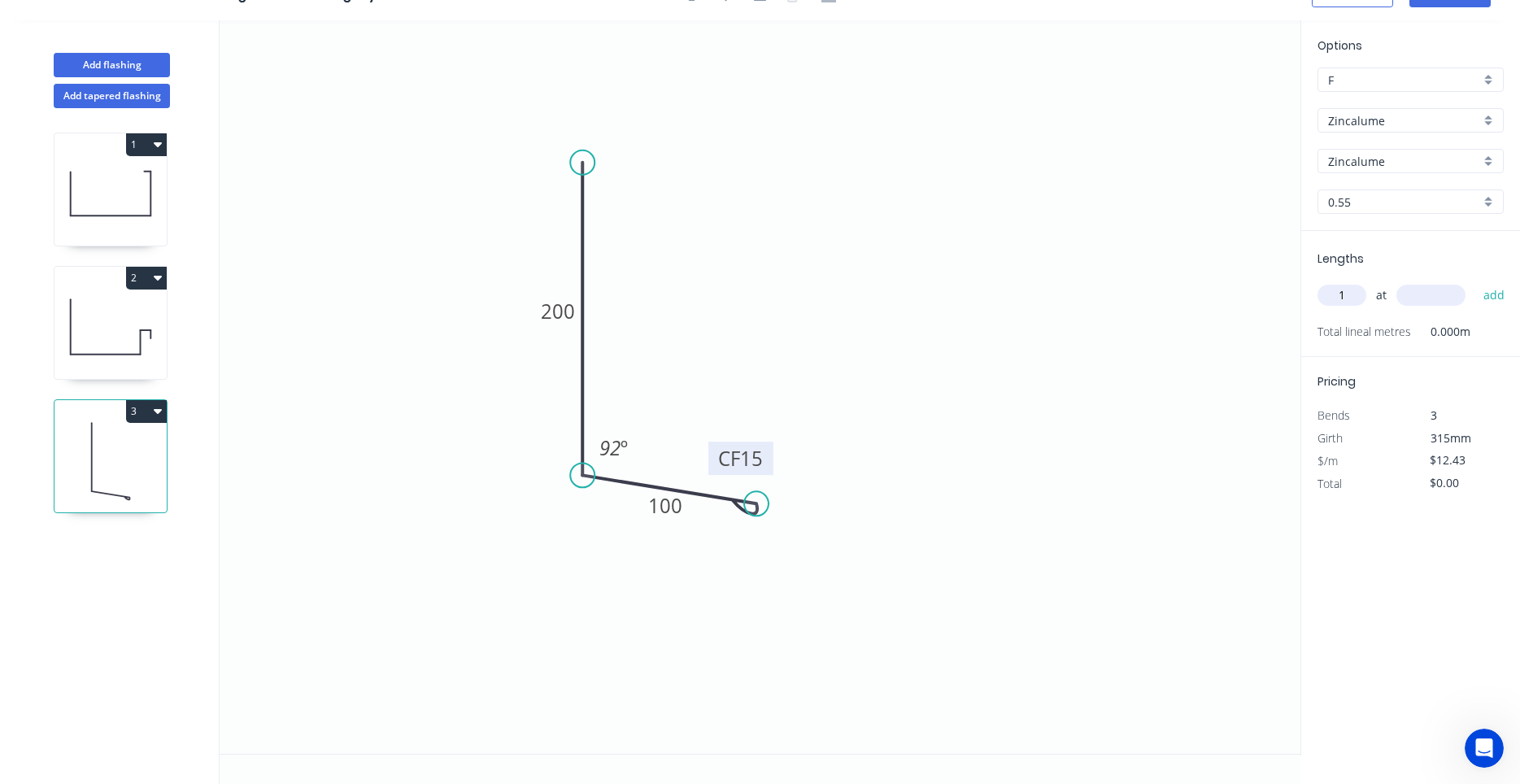
type input "1"
type input "750"
click at [1475, 282] on button "add" at bounding box center [1495, 296] width 39 height 28
type input "$12.43"
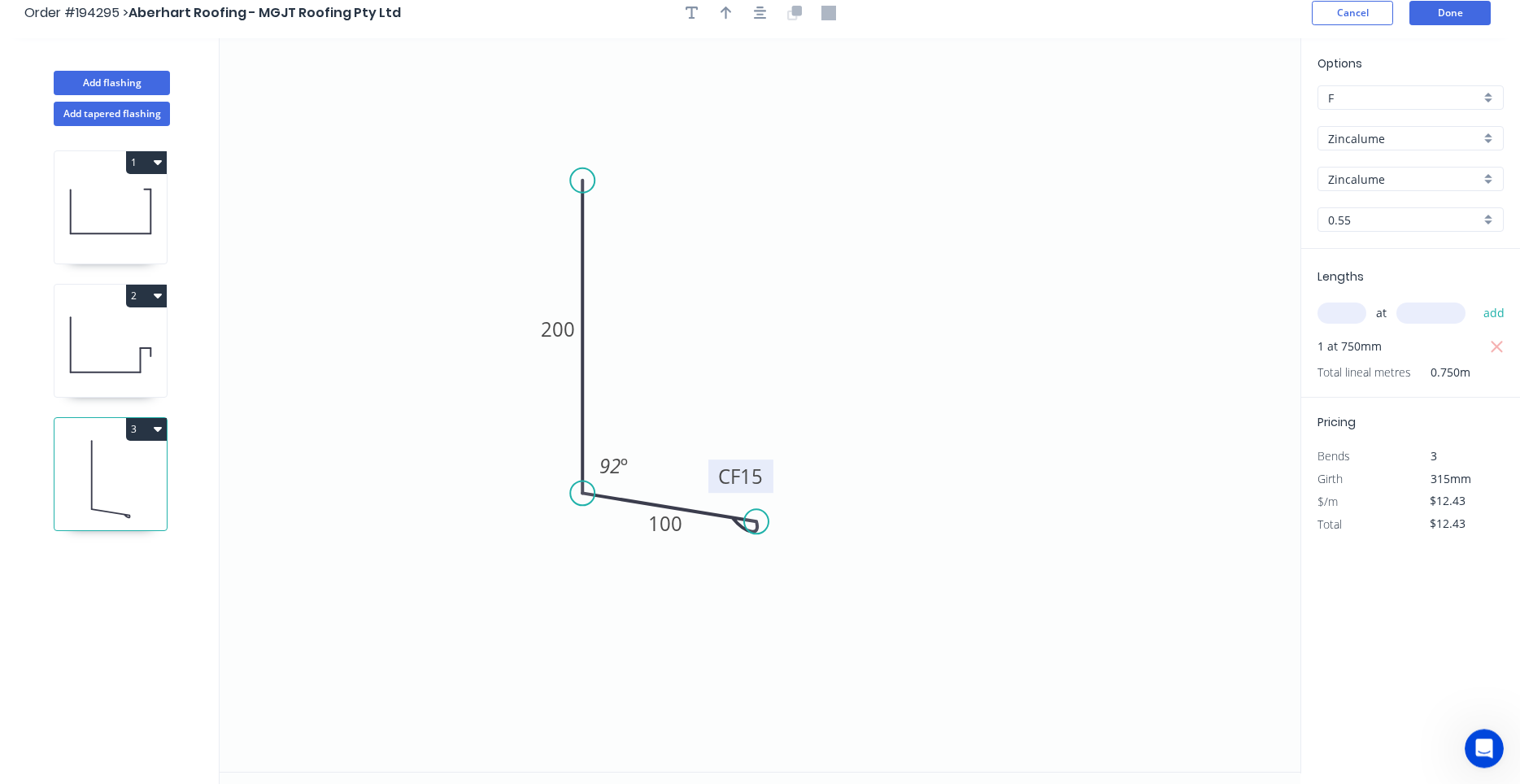
scroll to position [0, 0]
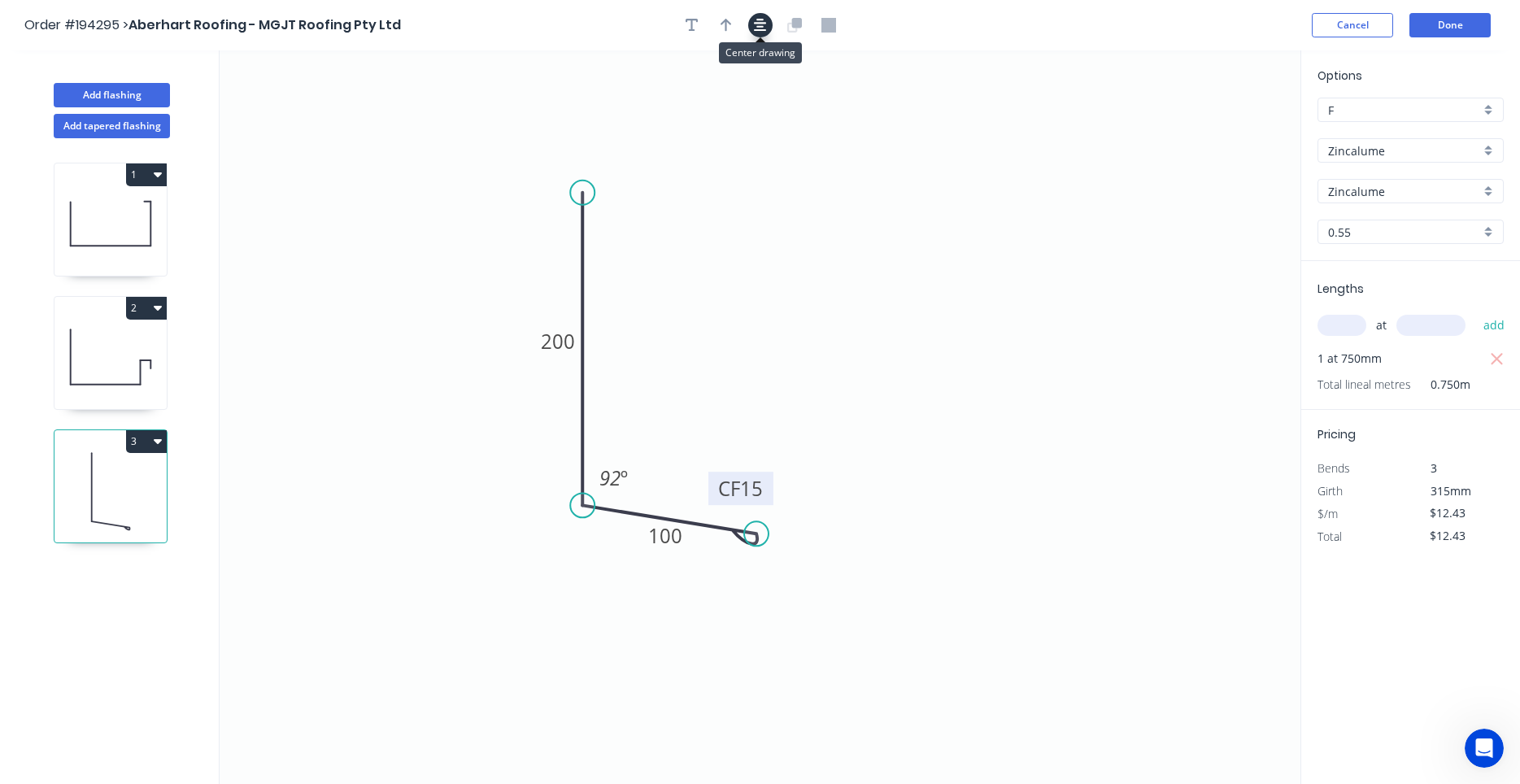
click at [758, 28] on icon "button" at bounding box center [760, 25] width 13 height 15
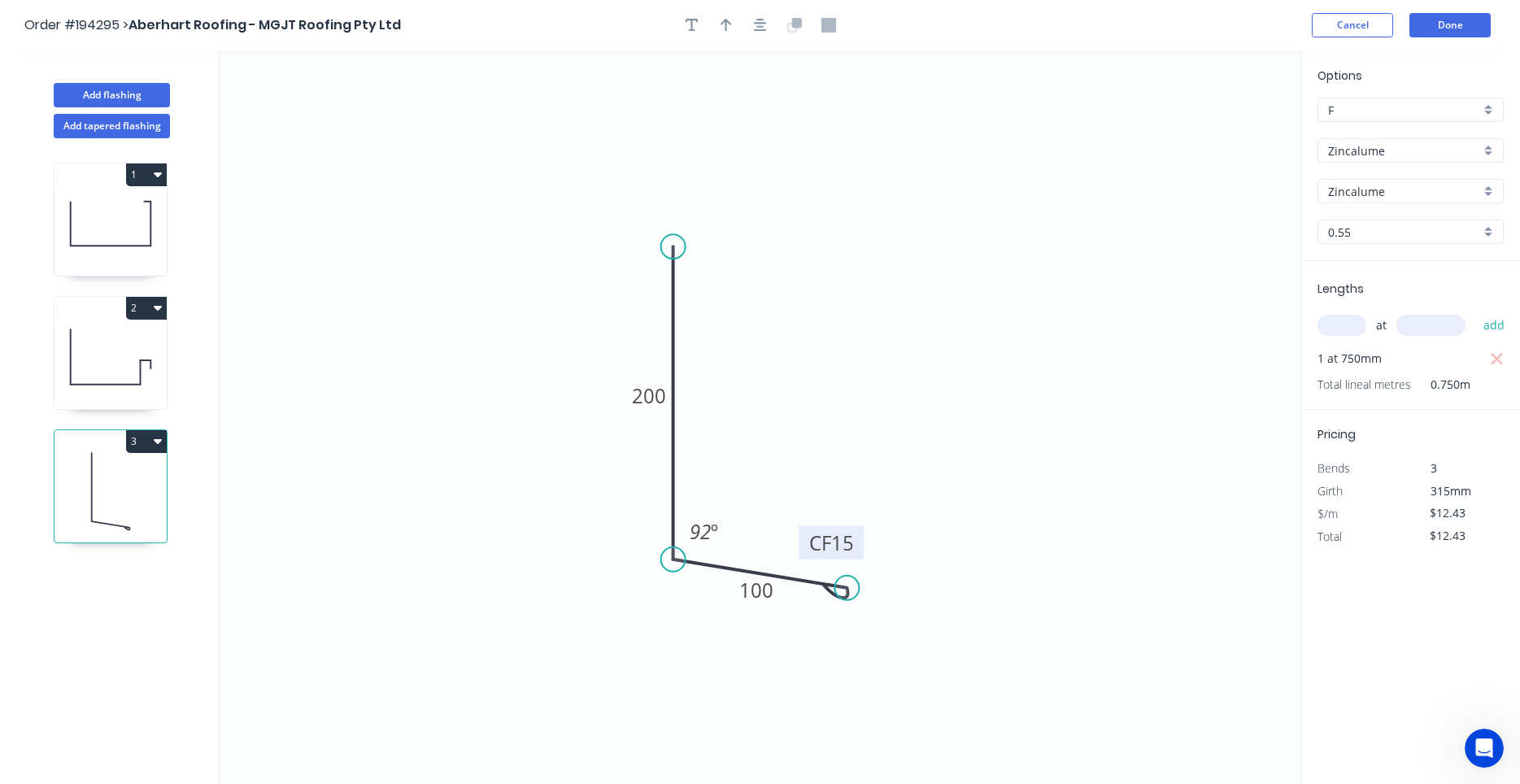
click at [86, 355] on icon at bounding box center [111, 357] width 112 height 104
type input "$24.19"
type input "$179.01"
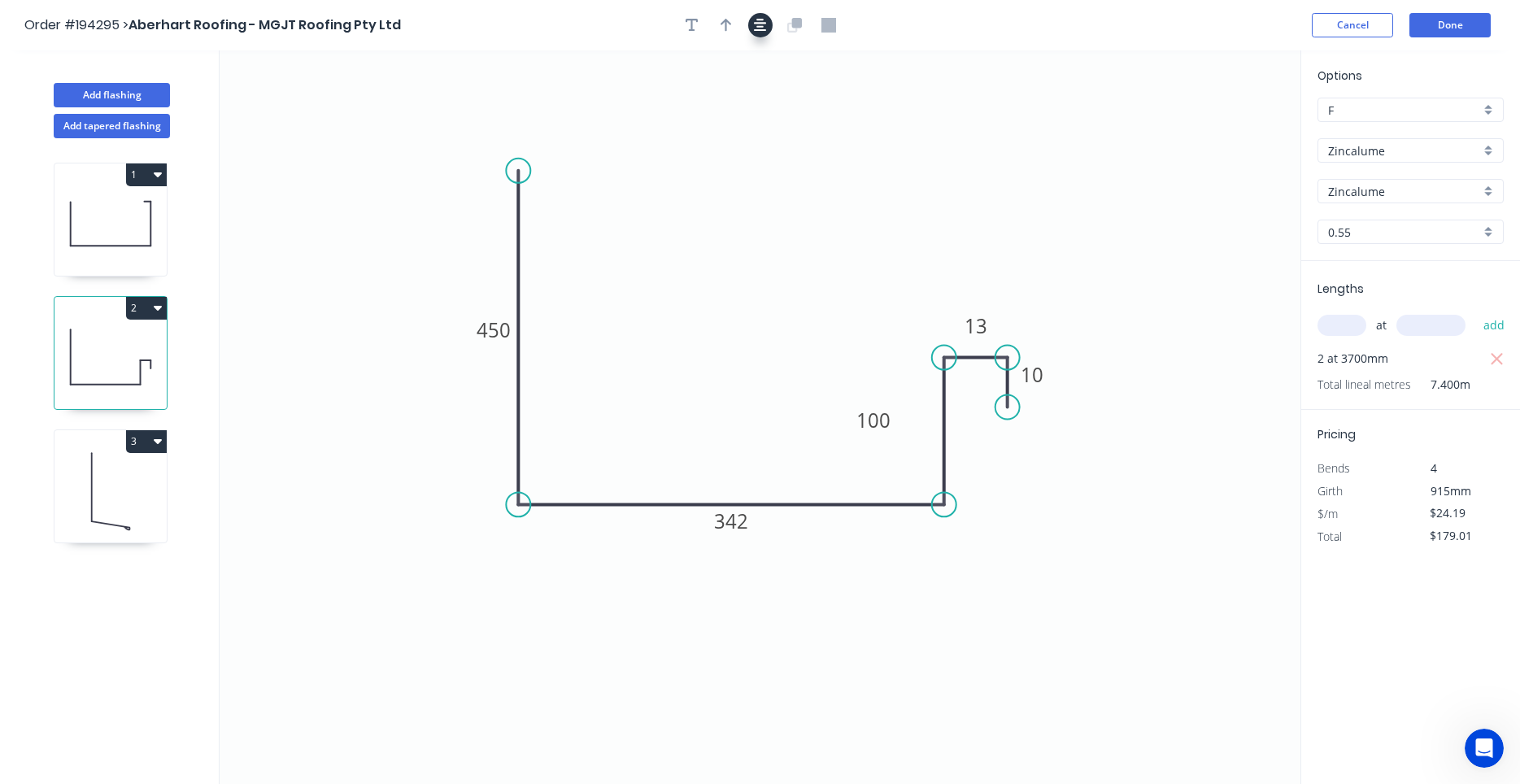
click at [766, 31] on icon "button" at bounding box center [760, 25] width 13 height 13
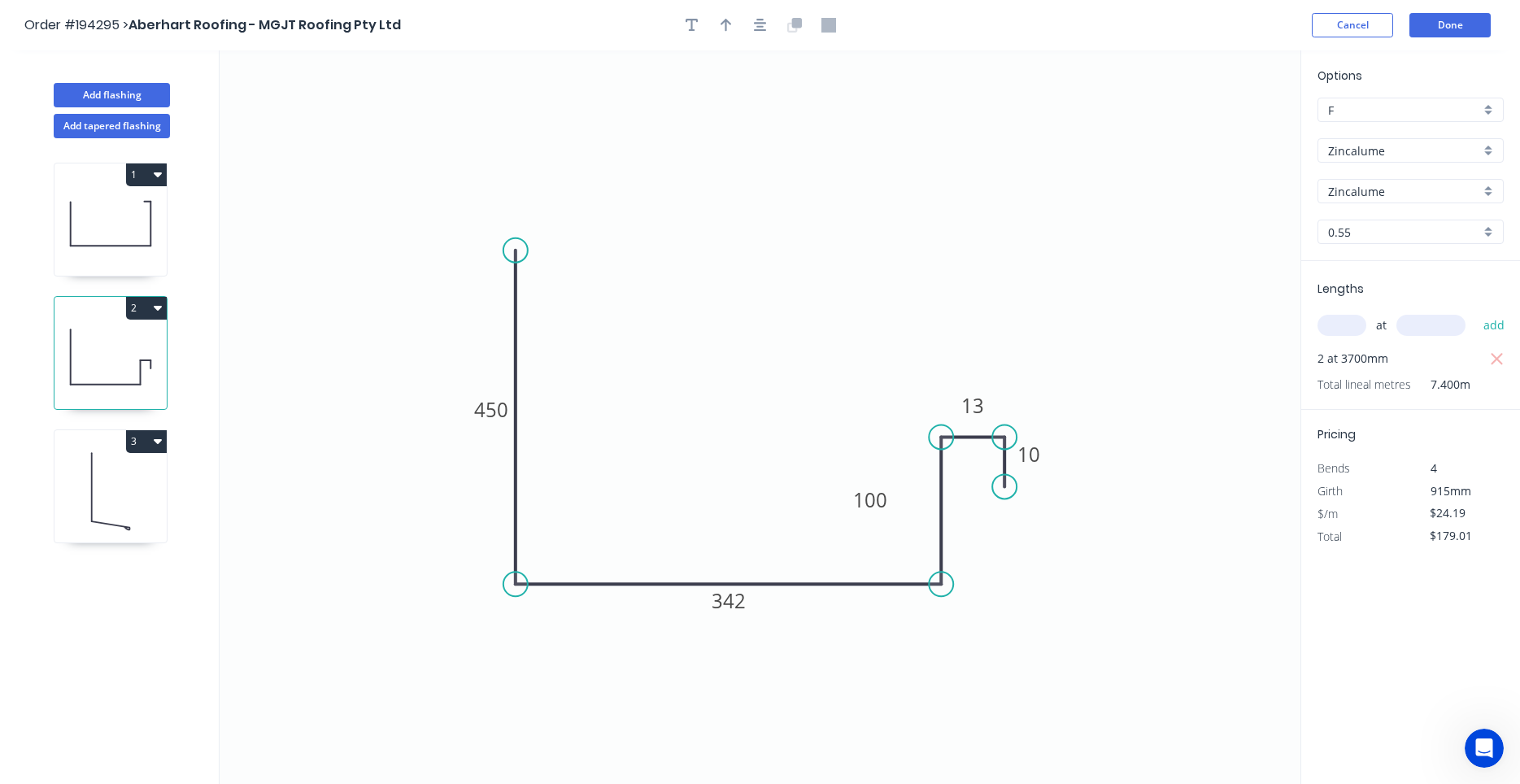
click at [101, 223] on icon at bounding box center [111, 224] width 112 height 104
type input "$16.08"
type input "$118.99"
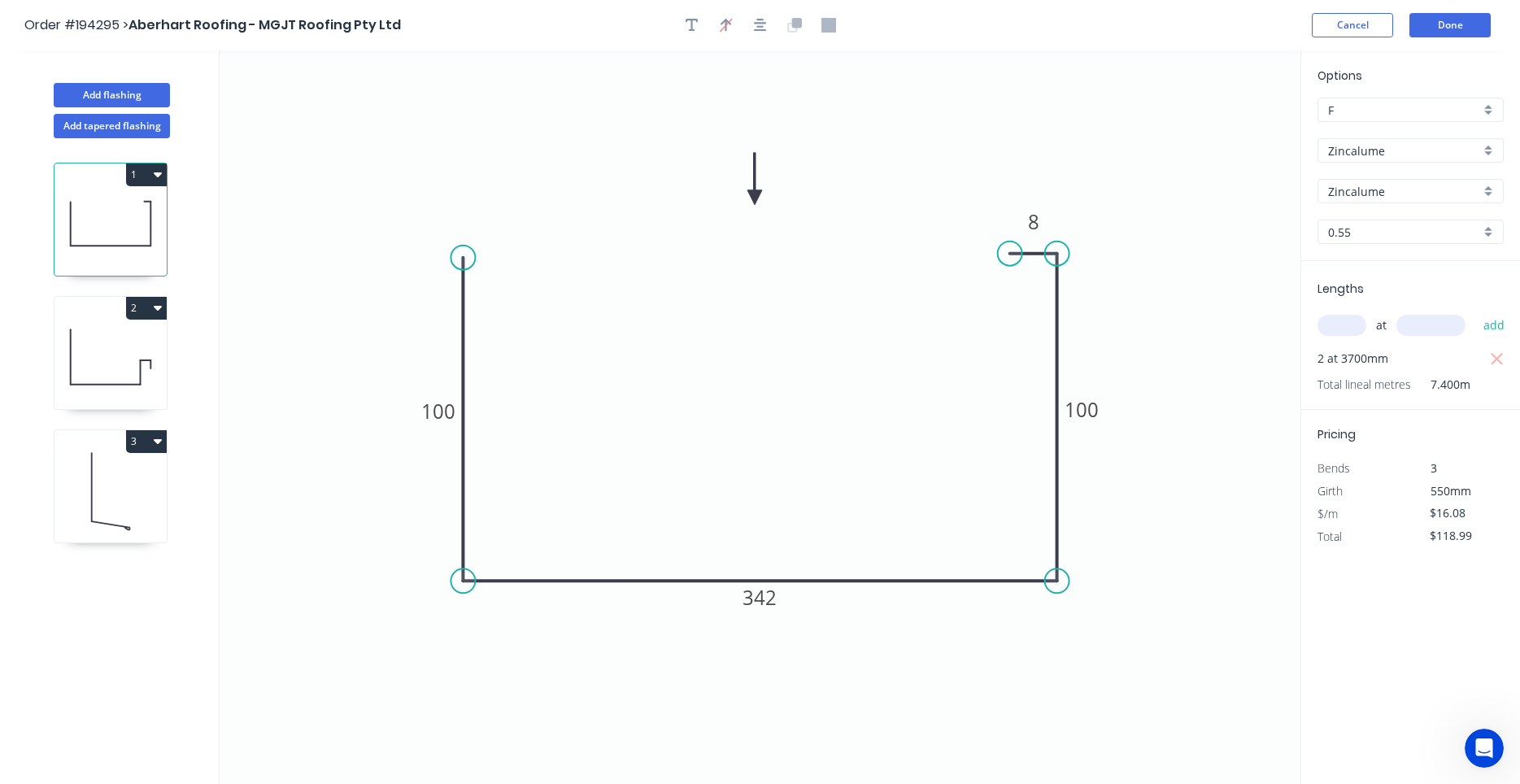
click at [151, 356] on icon at bounding box center [111, 357] width 112 height 104
type input "$24.19"
type input "$179.01"
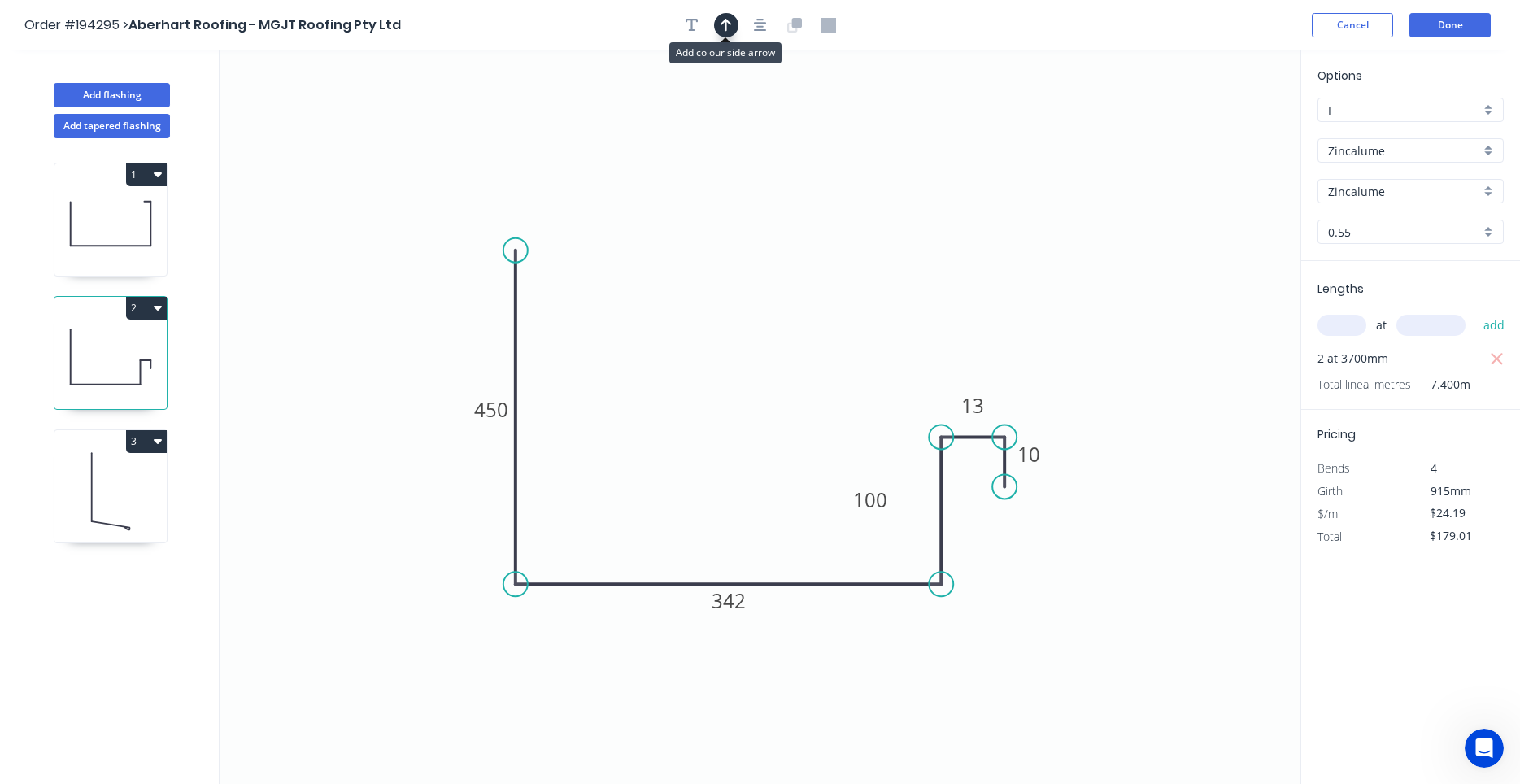
click at [724, 26] on icon "button" at bounding box center [726, 25] width 11 height 15
click at [1221, 125] on icon at bounding box center [1220, 105] width 15 height 52
drag, startPoint x: 1221, startPoint y: 125, endPoint x: 746, endPoint y: 311, distance: 510.1
click at [821, 291] on icon at bounding box center [845, 267] width 47 height 47
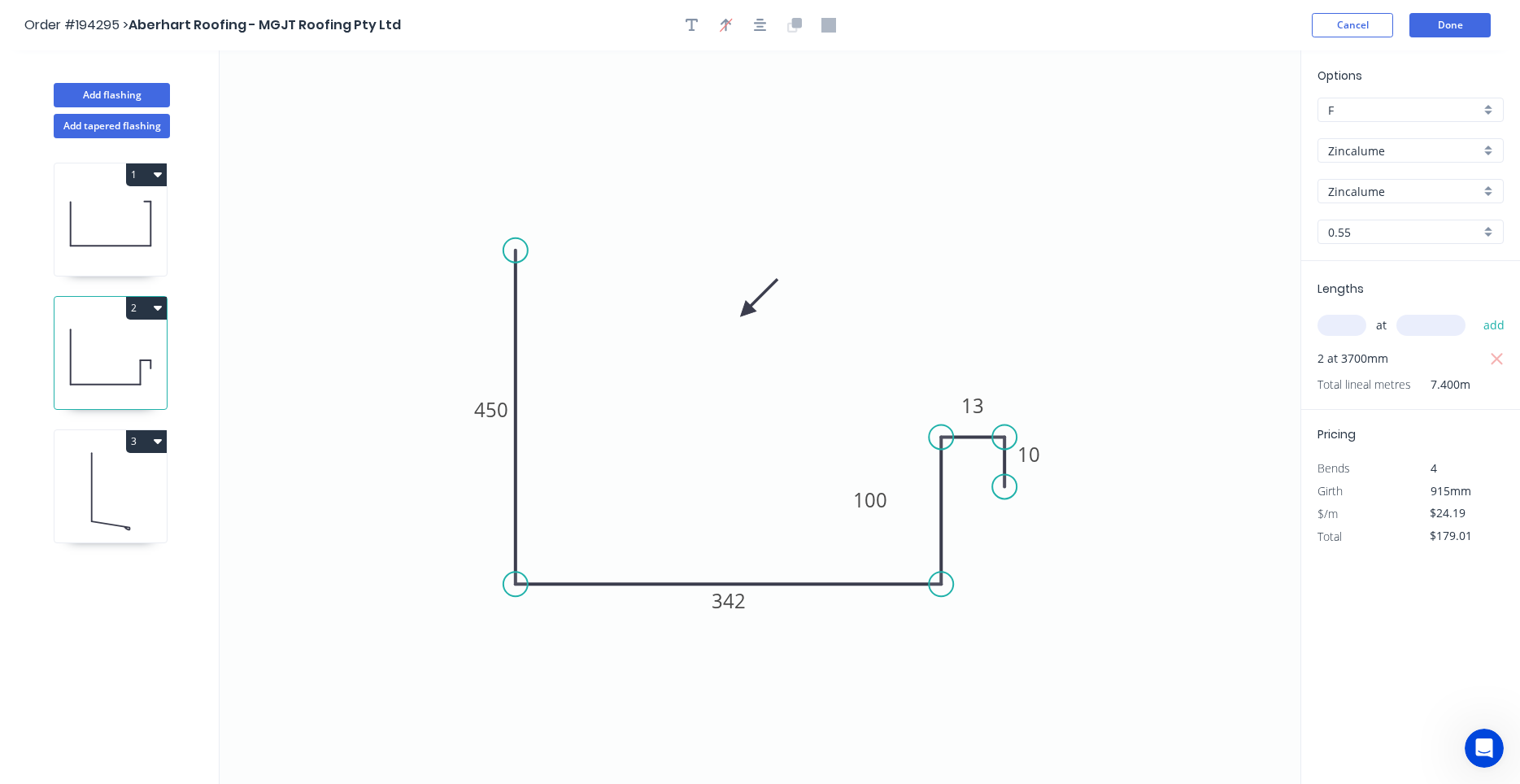
click at [140, 485] on icon at bounding box center [111, 490] width 112 height 104
type input "$12.43"
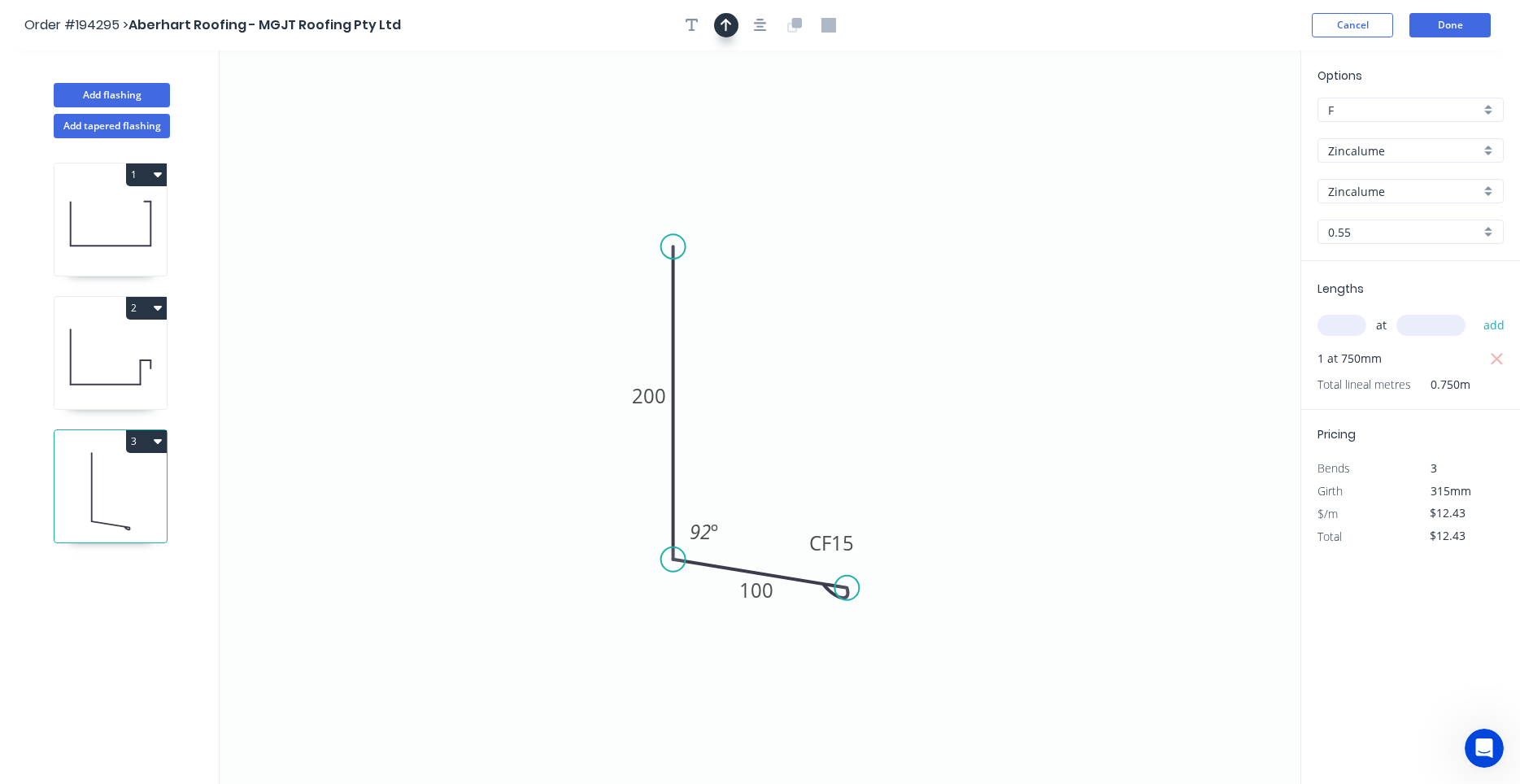
click at [724, 28] on icon "button" at bounding box center [726, 25] width 11 height 15
click at [758, 26] on icon "button" at bounding box center [760, 25] width 13 height 15
click at [1223, 128] on icon at bounding box center [1218, 112] width 15 height 52
drag, startPoint x: 1223, startPoint y: 128, endPoint x: 892, endPoint y: 347, distance: 396.9
click at [894, 347] on icon at bounding box center [917, 324] width 47 height 47
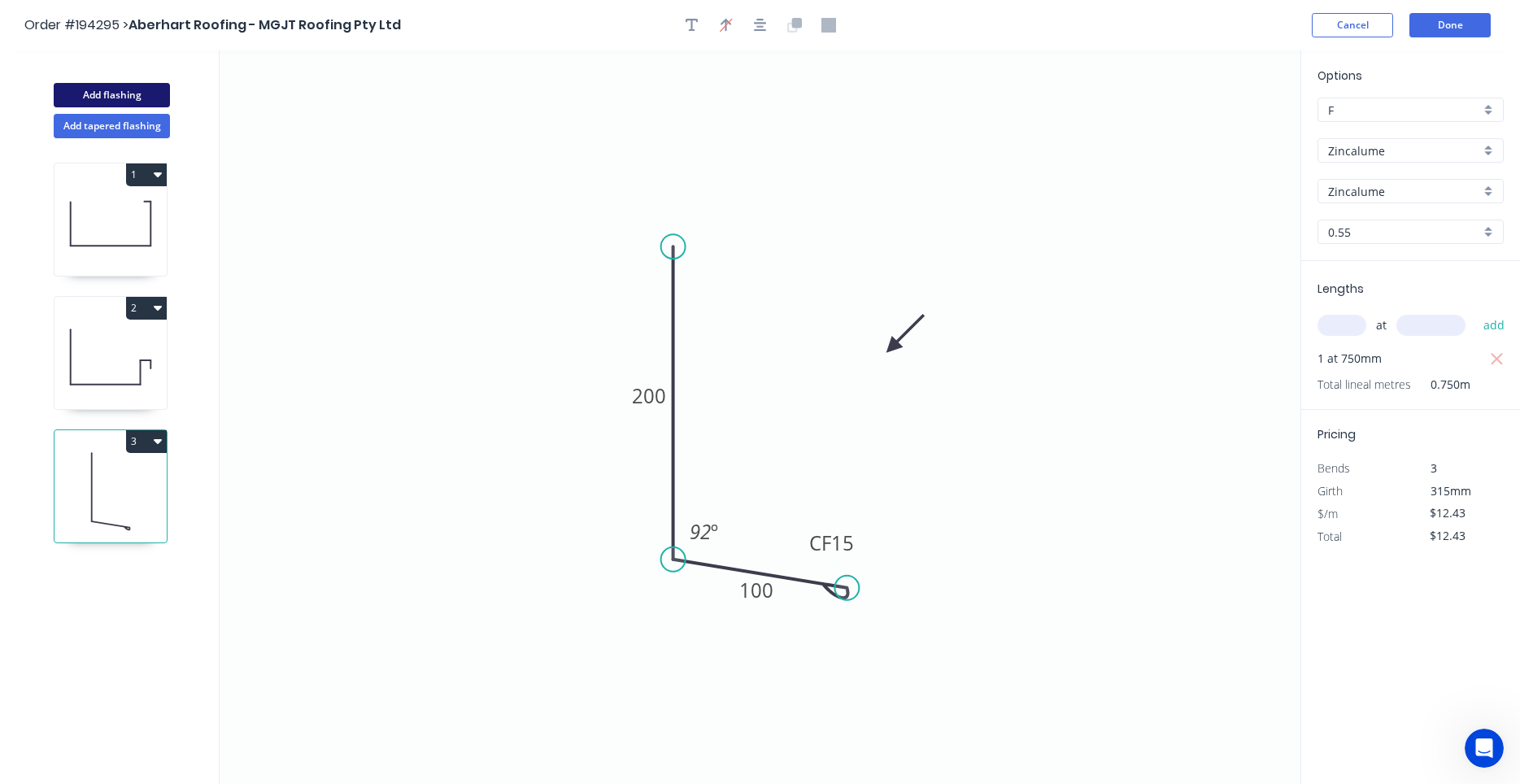
click at [139, 99] on button "Add flashing" at bounding box center [111, 96] width 117 height 25
type input "$0.00"
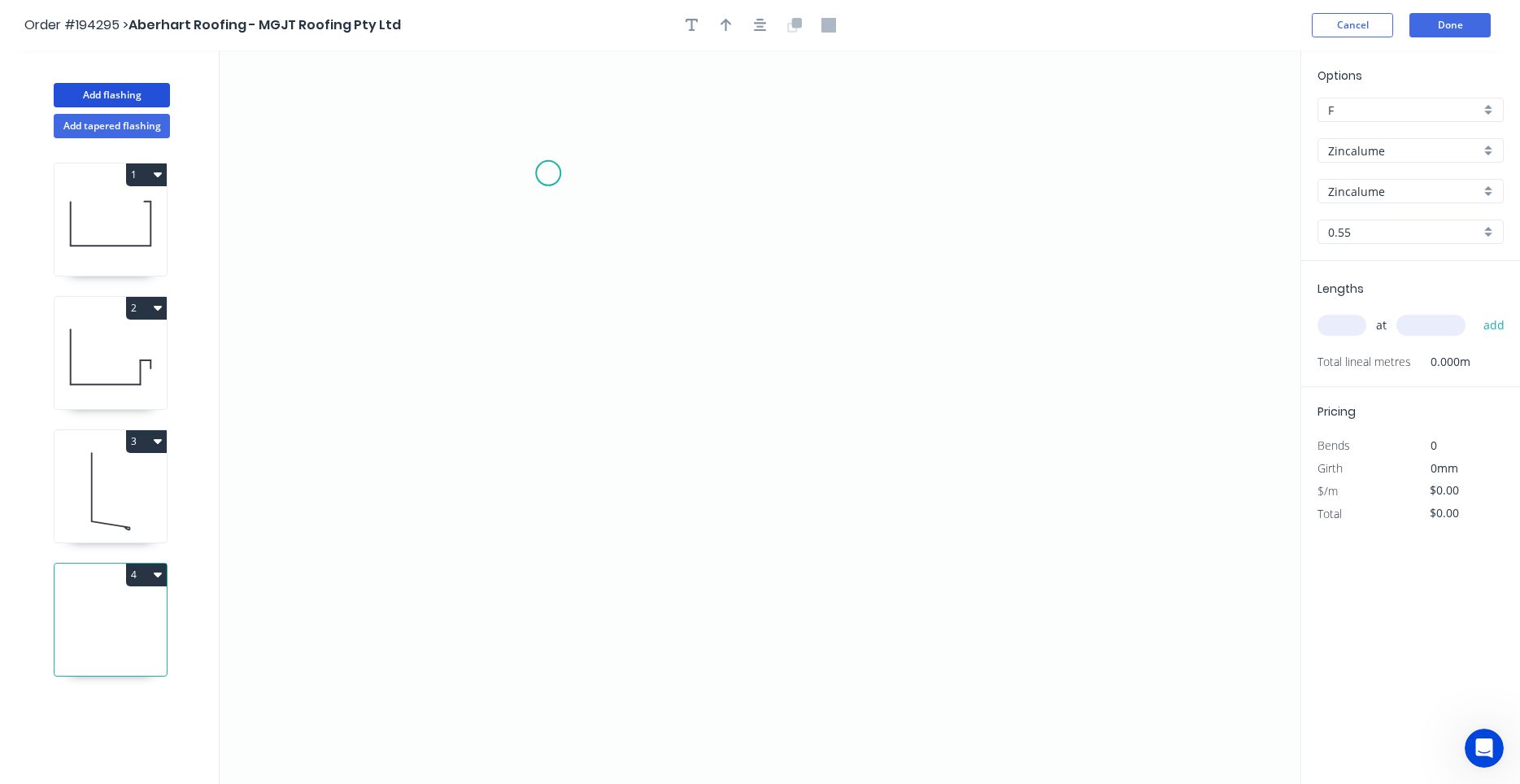
click at [544, 155] on icon "0" at bounding box center [760, 417] width 1081 height 733
click at [551, 361] on icon "0" at bounding box center [760, 417] width 1081 height 733
click at [776, 388] on icon "0 ?" at bounding box center [760, 417] width 1081 height 733
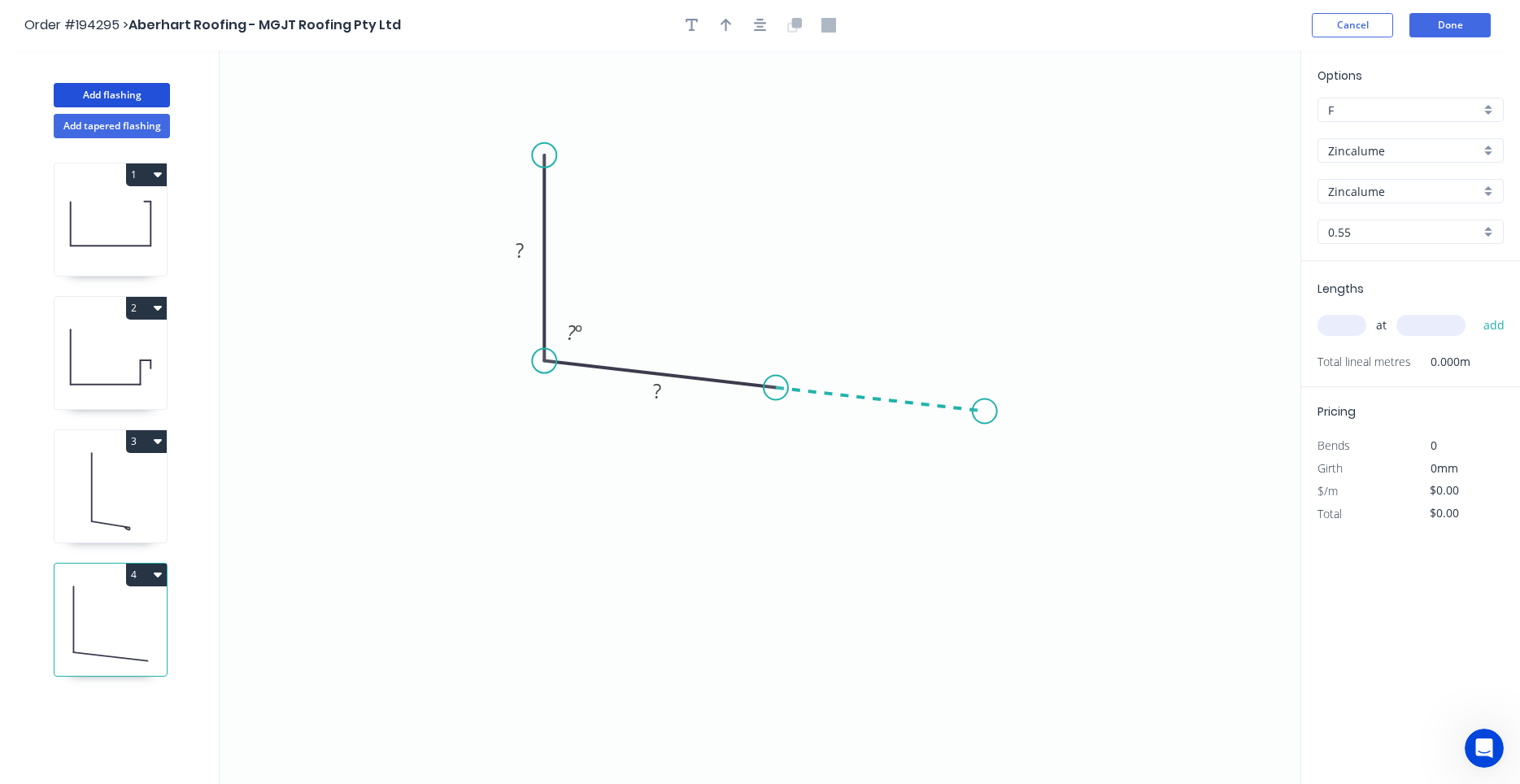
drag, startPoint x: 776, startPoint y: 388, endPoint x: 951, endPoint y: 411, distance: 176.5
click at [985, 412] on icon "0 ? ? ? º" at bounding box center [760, 417] width 1081 height 733
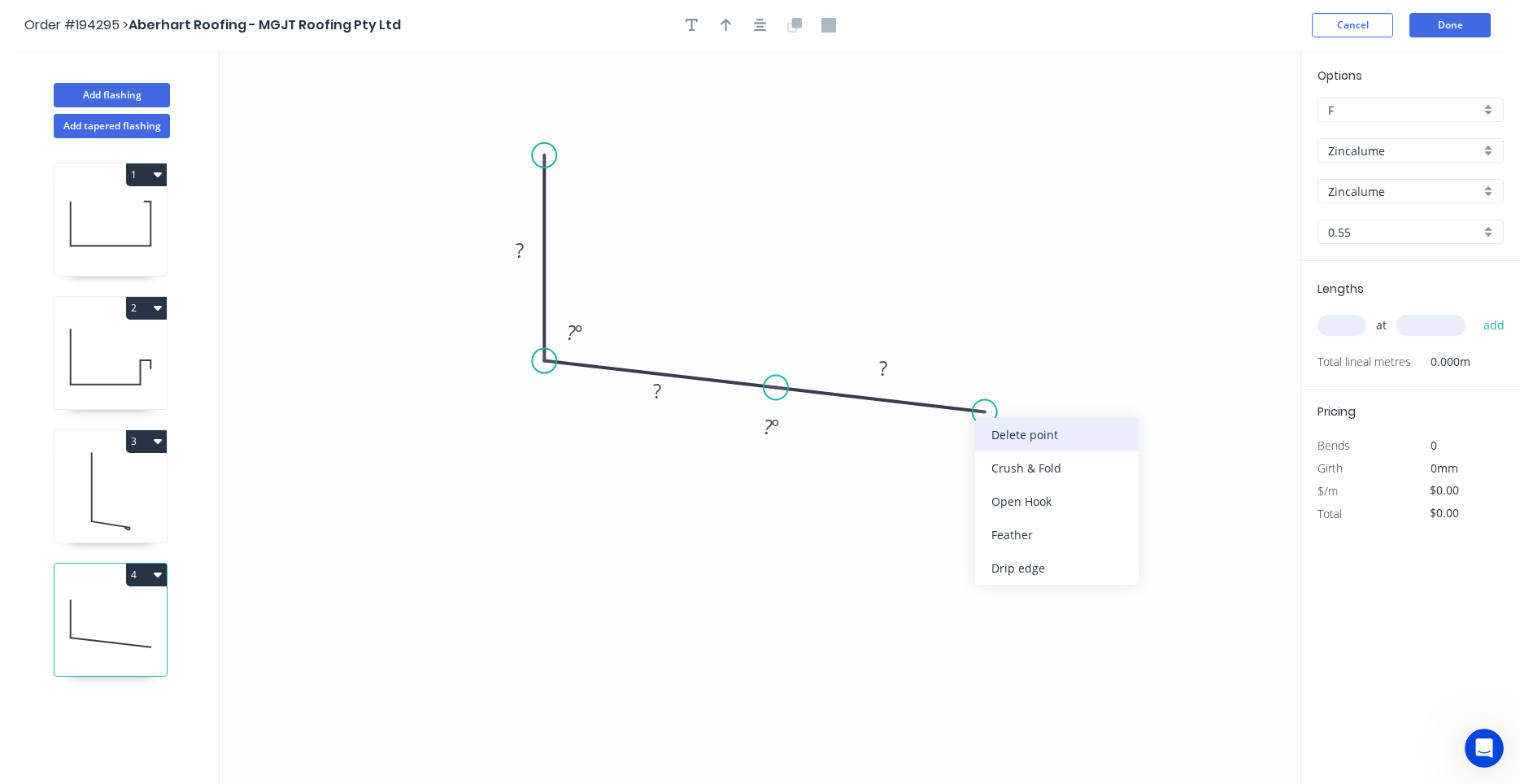
click at [994, 429] on div "Delete point" at bounding box center [1057, 435] width 163 height 33
drag, startPoint x: 769, startPoint y: 386, endPoint x: 1022, endPoint y: 417, distance: 254.9
click at [1022, 417] on circle at bounding box center [1022, 417] width 25 height 25
click at [1018, 421] on circle at bounding box center [1022, 417] width 25 height 25
click at [1018, 531] on icon "0 ? ? ? º" at bounding box center [760, 417] width 1081 height 733
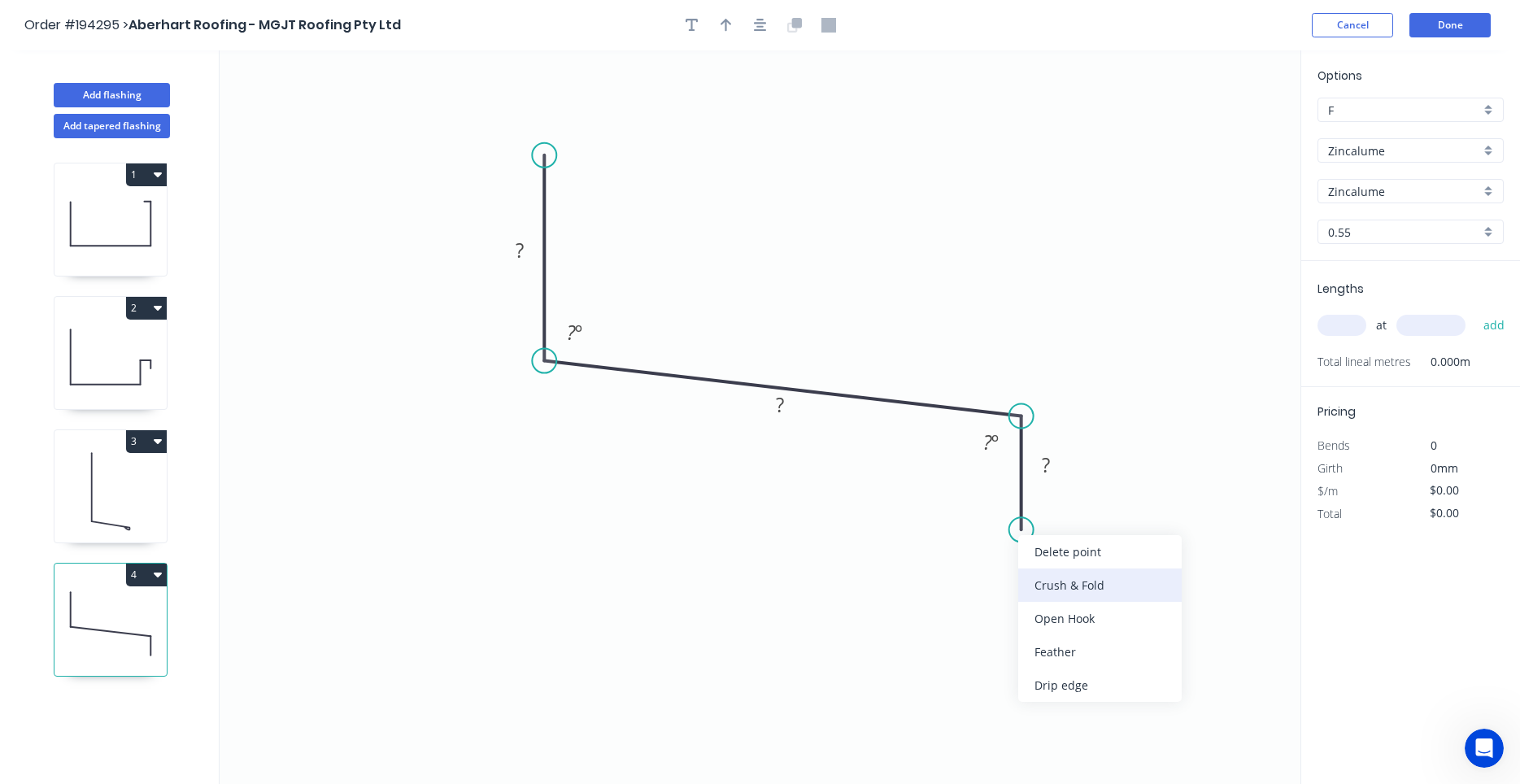
click at [1035, 579] on div "Crush & Fold" at bounding box center [1100, 585] width 163 height 33
click at [992, 438] on tspan "º" at bounding box center [995, 442] width 7 height 27
click at [1048, 576] on div "Delete point Flip bend Delete bend" at bounding box center [1106, 587] width 163 height 100
click at [1043, 576] on div "Flip bend" at bounding box center [1110, 581] width 163 height 33
drag, startPoint x: 1088, startPoint y: 510, endPoint x: 1081, endPoint y: 581, distance: 71.3
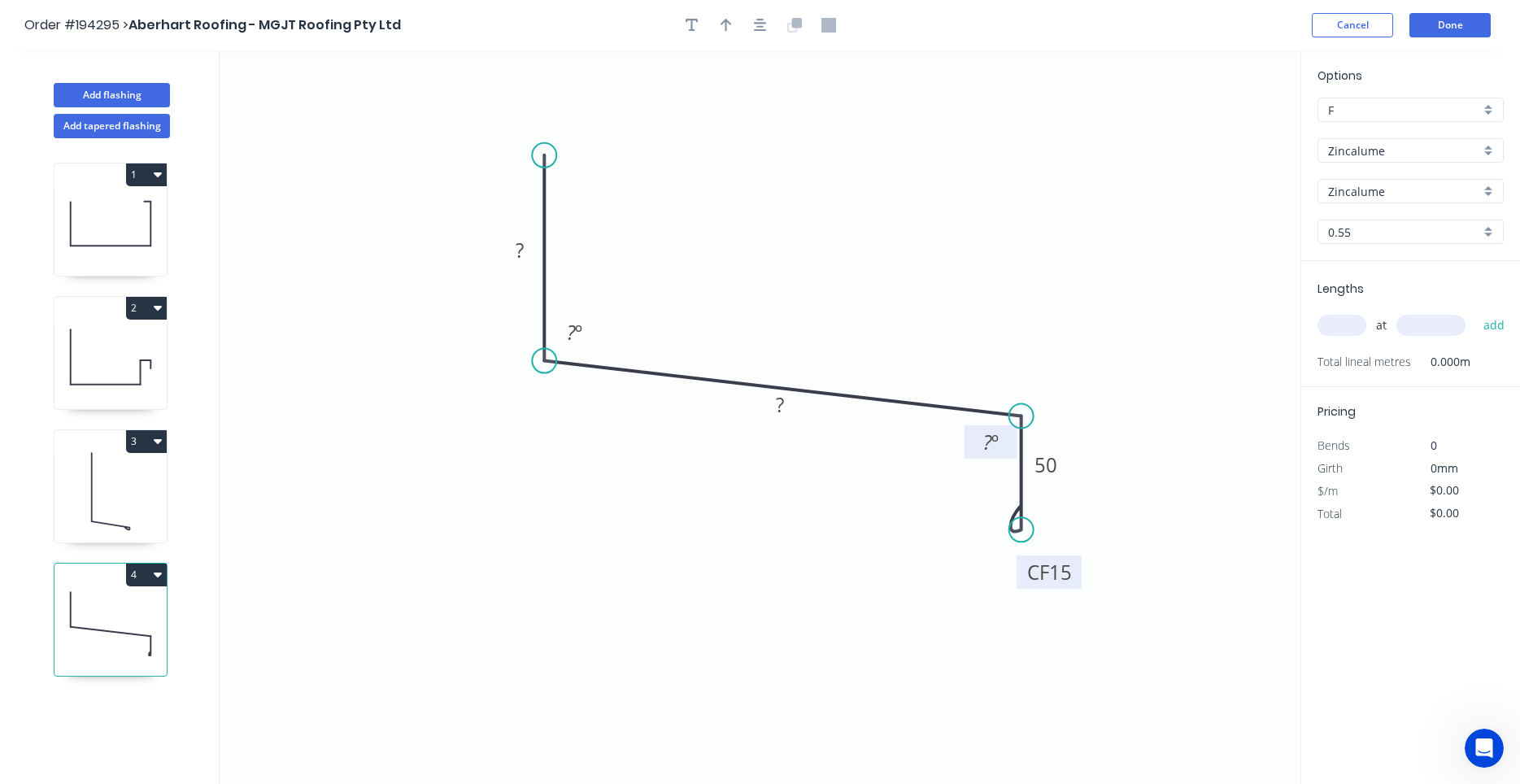
click at [1081, 581] on rect at bounding box center [1049, 572] width 65 height 33
click at [991, 447] on tspan "º" at bounding box center [995, 442] width 7 height 27
type input "$16.89"
click at [1350, 324] on input "text" at bounding box center [1342, 325] width 49 height 21
type input "1"
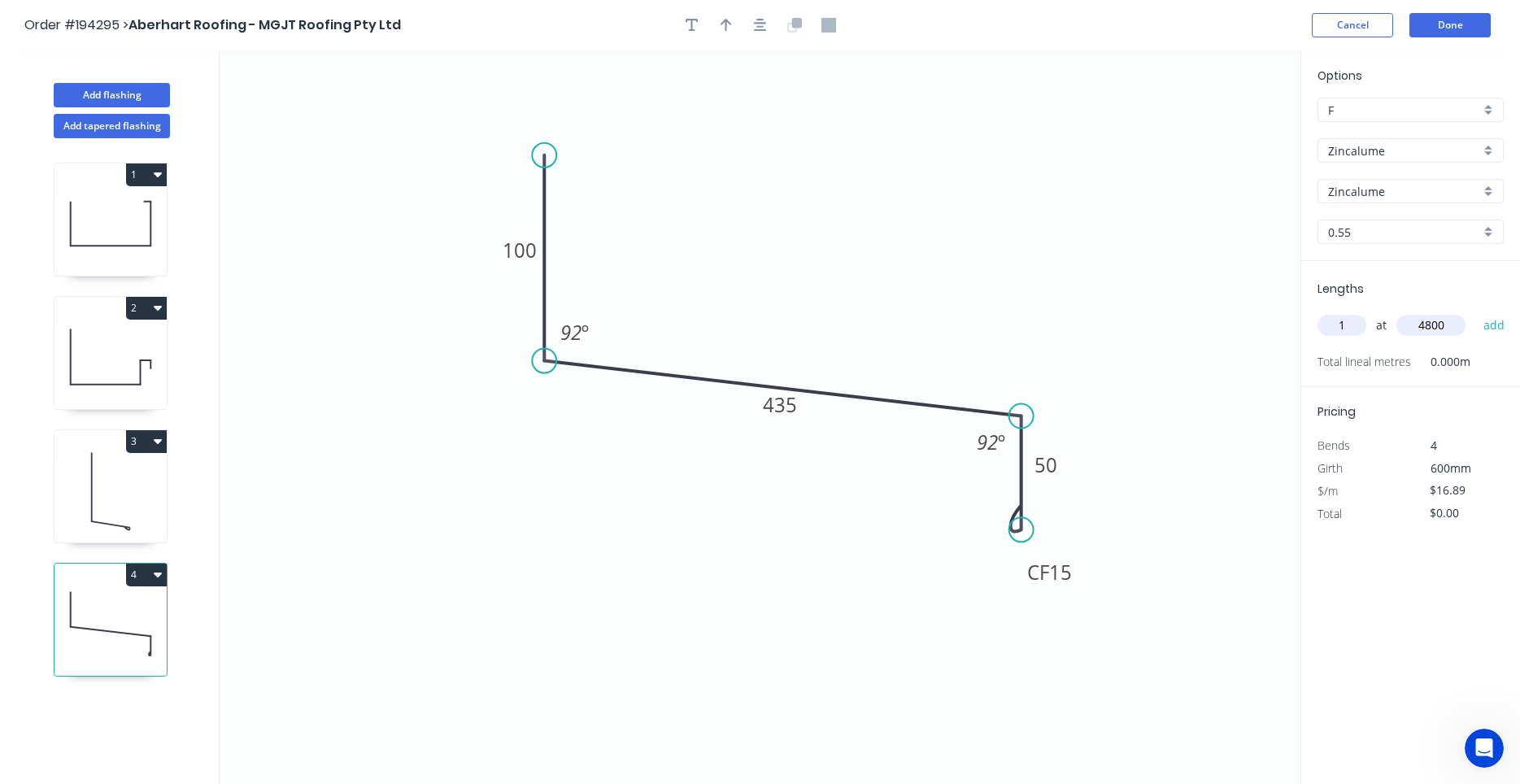
type input "4800"
click at [1475, 311] on button "add" at bounding box center [1495, 325] width 39 height 28
type input "$81.07"
click at [756, 33] on button "button" at bounding box center [760, 25] width 25 height 25
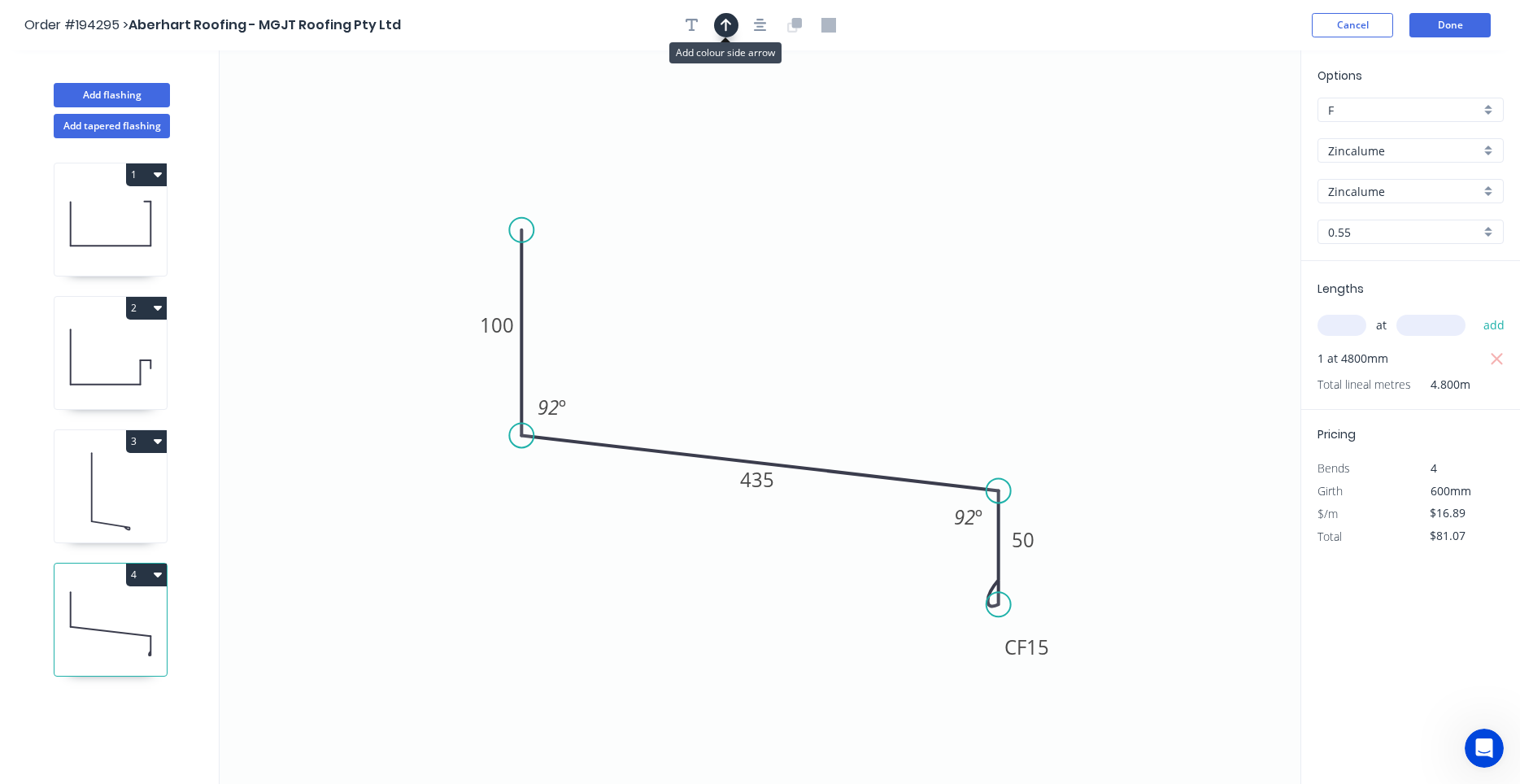
click at [732, 25] on button "button" at bounding box center [726, 25] width 25 height 25
click at [1216, 129] on icon at bounding box center [1218, 112] width 15 height 52
drag, startPoint x: 1216, startPoint y: 129, endPoint x: 865, endPoint y: 282, distance: 382.9
click at [865, 282] on icon at bounding box center [880, 267] width 47 height 47
click at [74, 90] on button "Add flashing" at bounding box center [111, 96] width 117 height 25
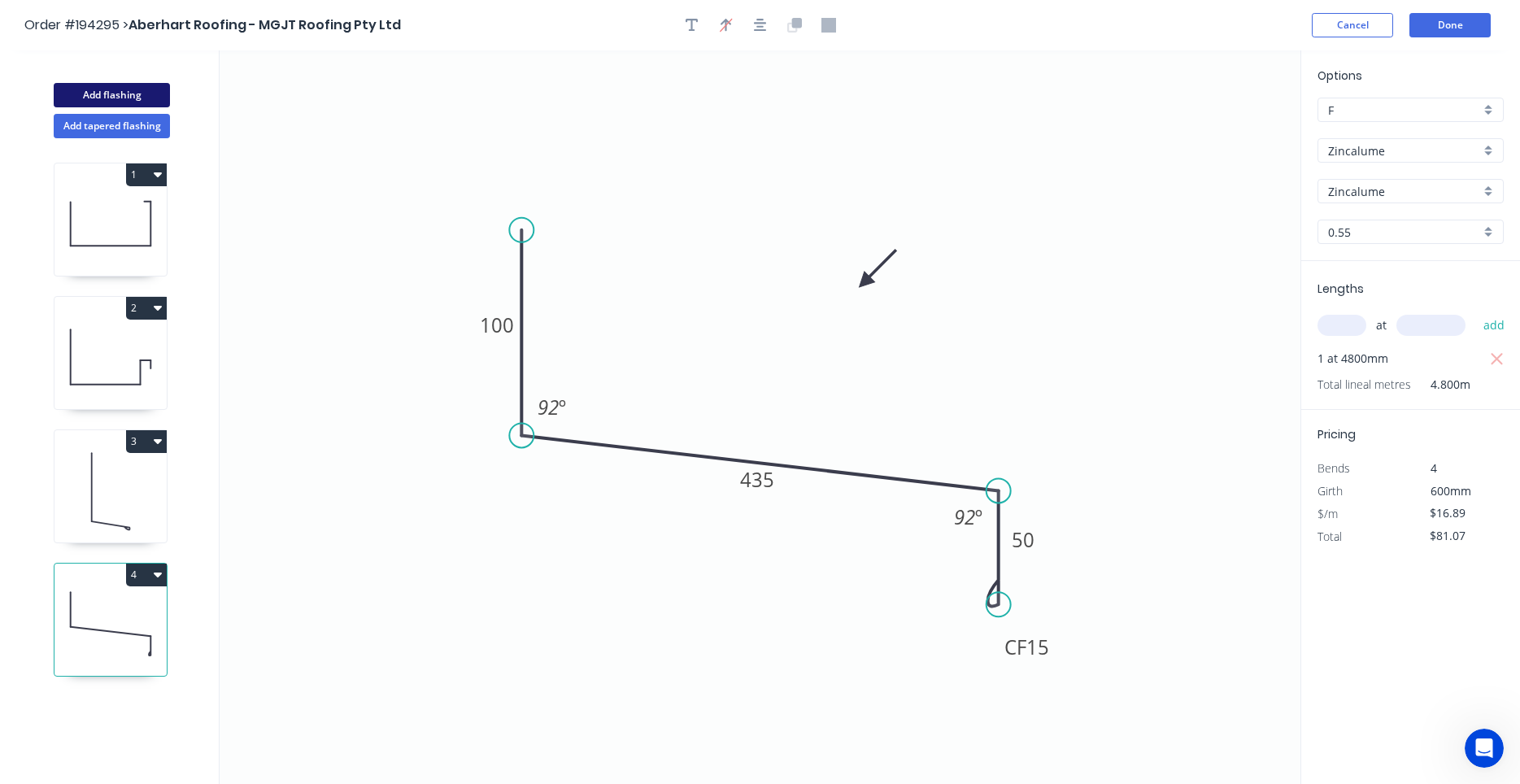
type input "$0.00"
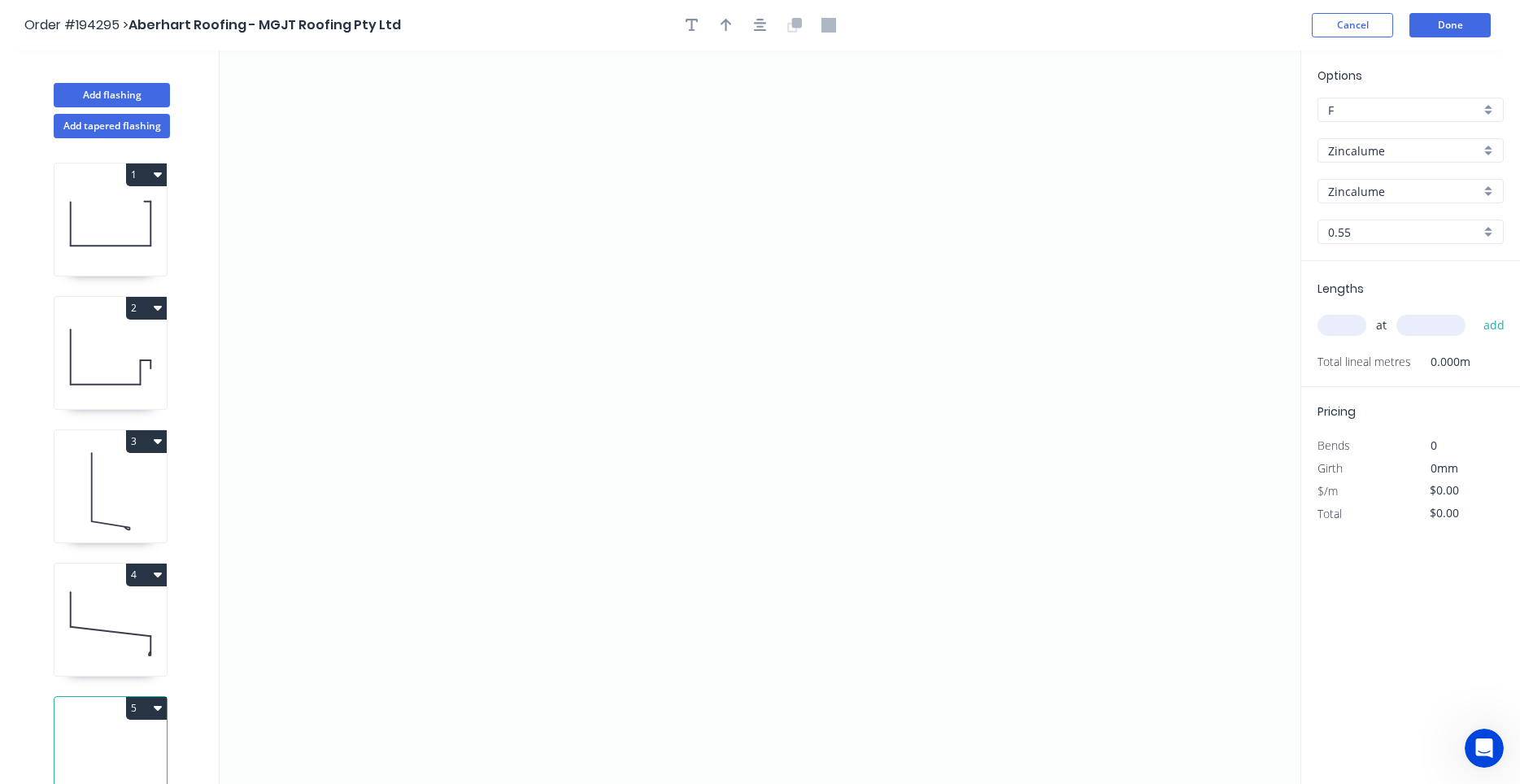
click at [1354, 324] on input "text" at bounding box center [1342, 325] width 49 height 21
type input "5"
type input "4500"
click at [1475, 311] on button "add" at bounding box center [1495, 325] width 39 height 28
type input "1"
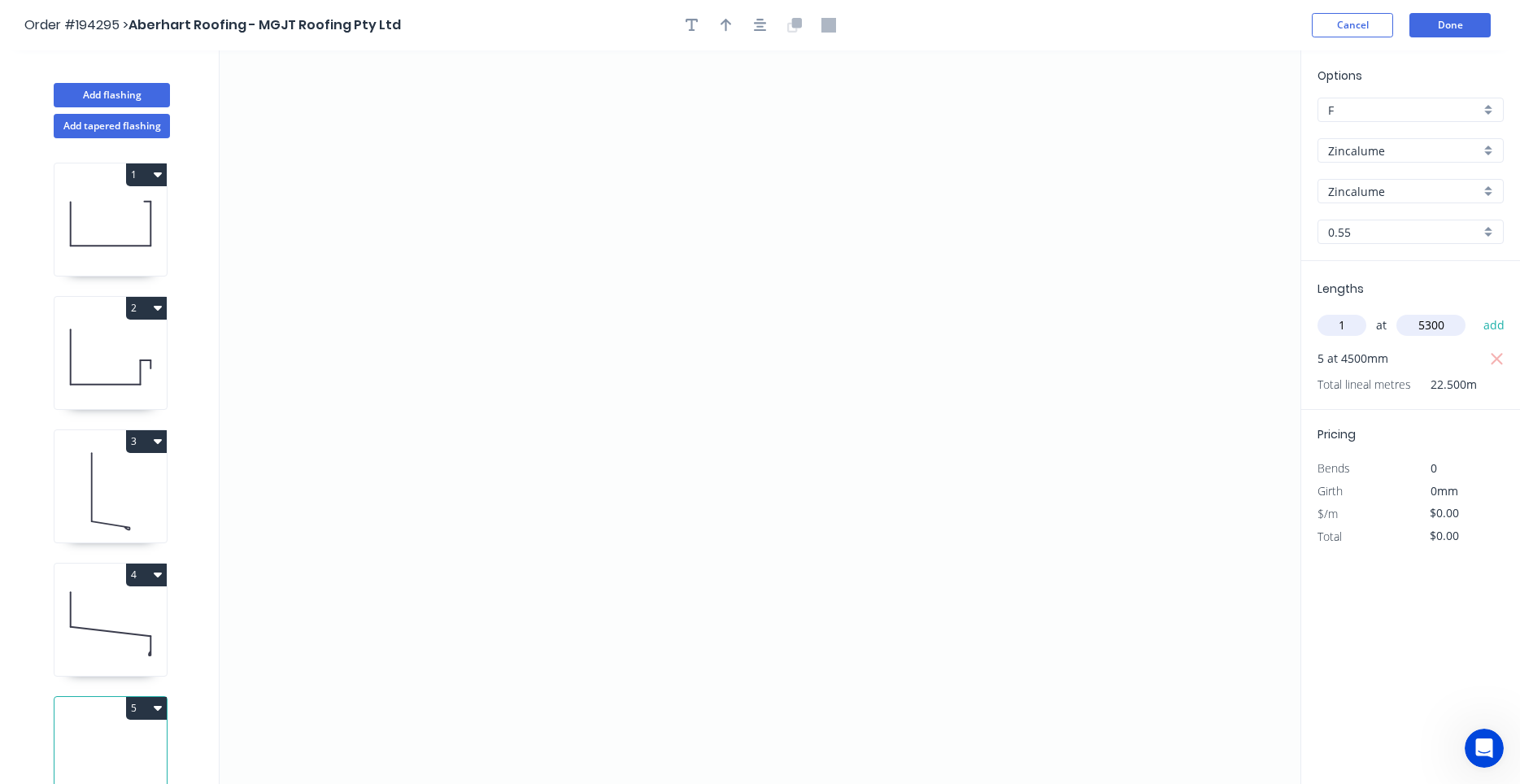
type input "5300"
click at [1475, 311] on button "add" at bounding box center [1495, 325] width 39 height 28
click at [454, 393] on icon "0" at bounding box center [760, 417] width 1081 height 733
click at [667, 396] on icon "0" at bounding box center [760, 417] width 1081 height 733
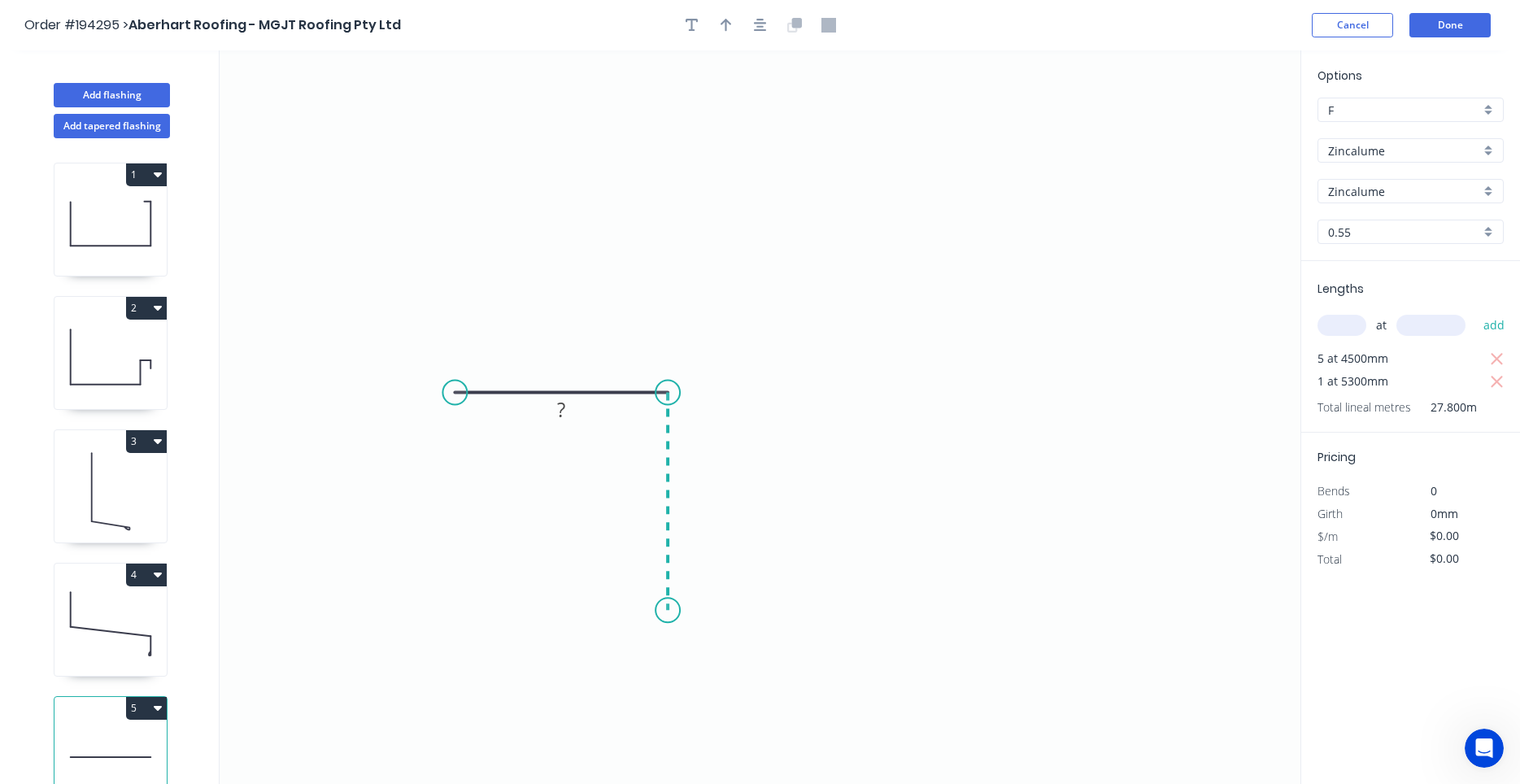
click at [664, 610] on icon "0 ?" at bounding box center [760, 417] width 1081 height 733
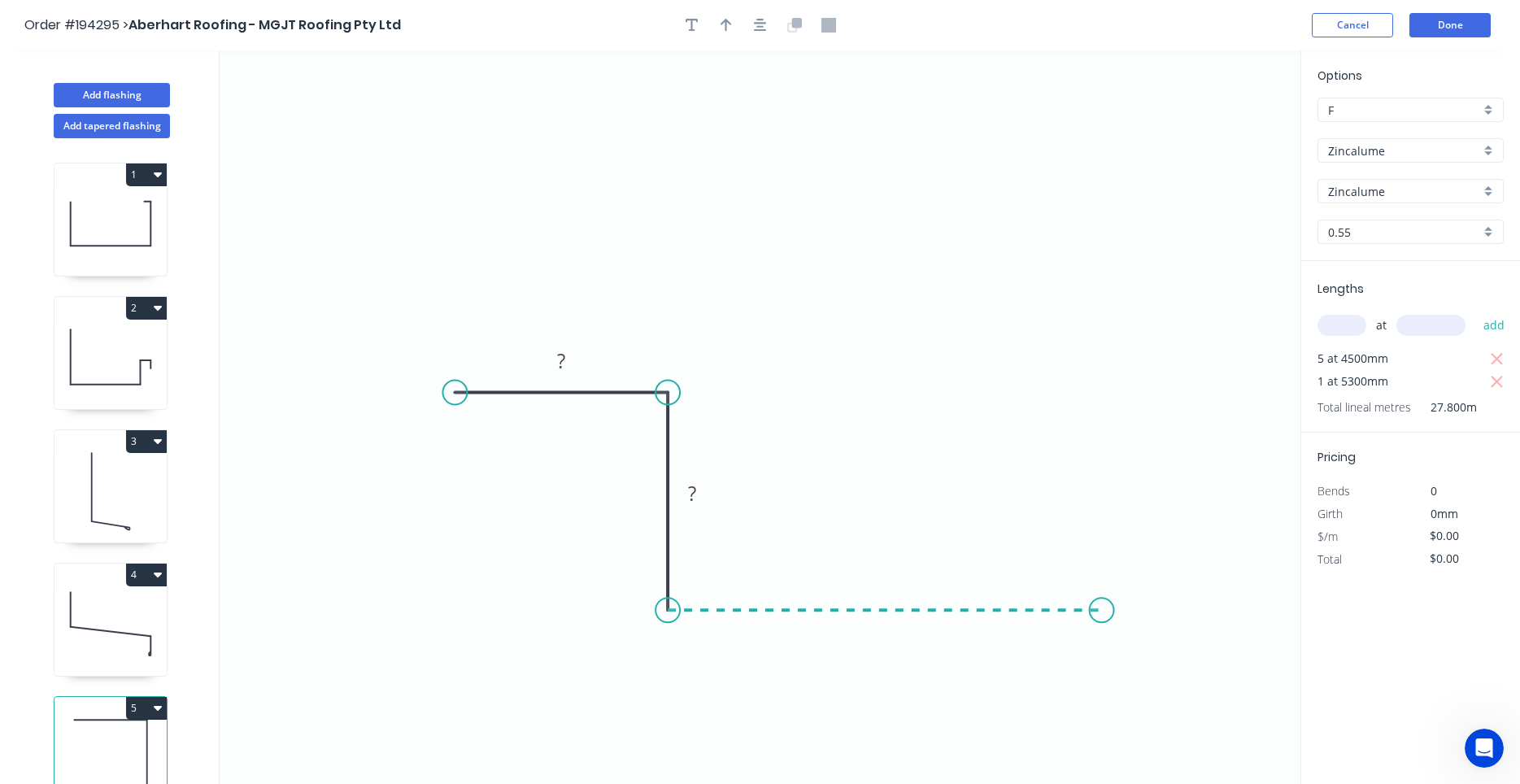
click at [1103, 627] on icon "0 ? ?" at bounding box center [760, 417] width 1081 height 733
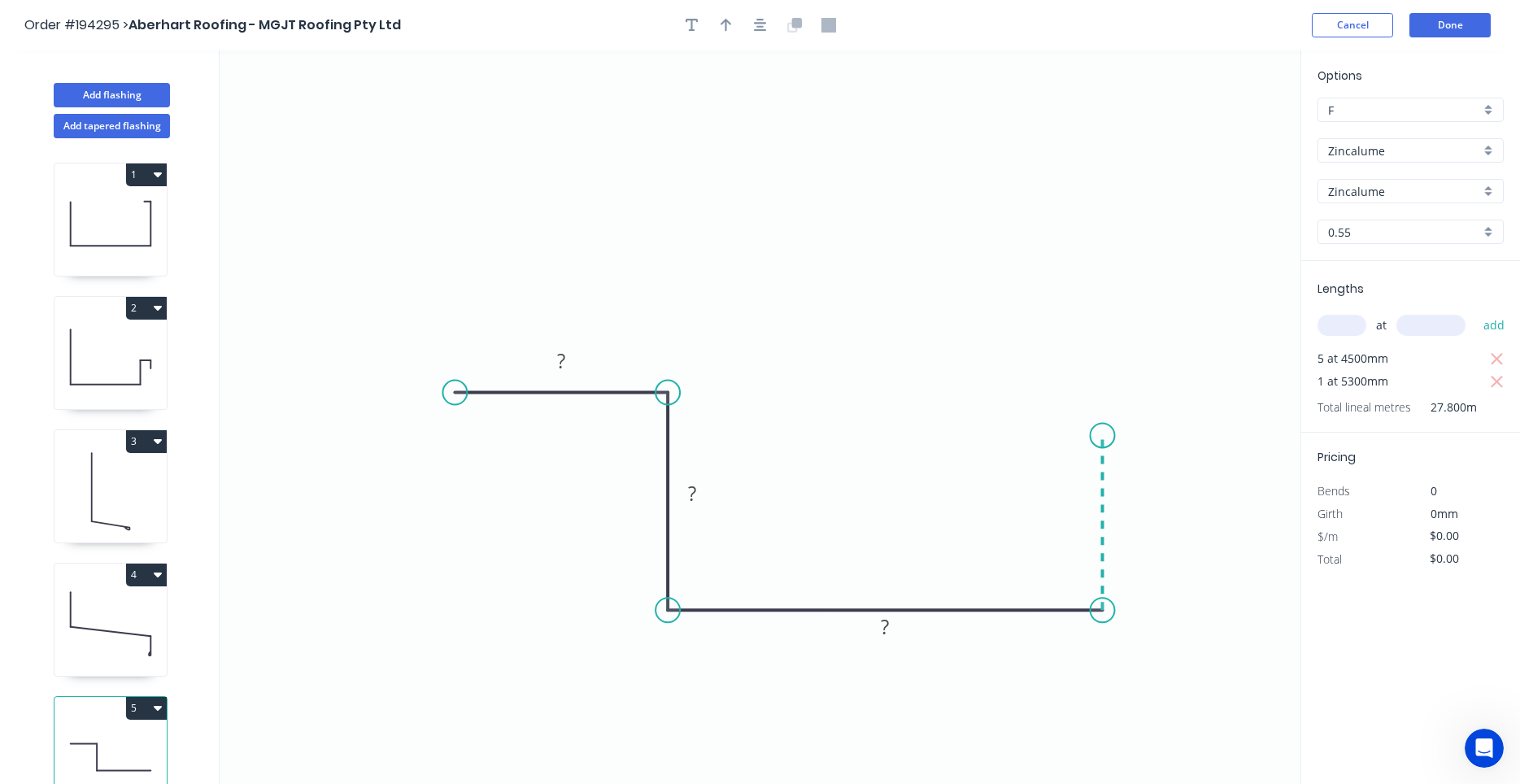
click at [1103, 436] on icon "0 ? ? ?" at bounding box center [760, 417] width 1081 height 733
click at [830, 444] on icon "0 ? ? ? ?" at bounding box center [760, 417] width 1081 height 733
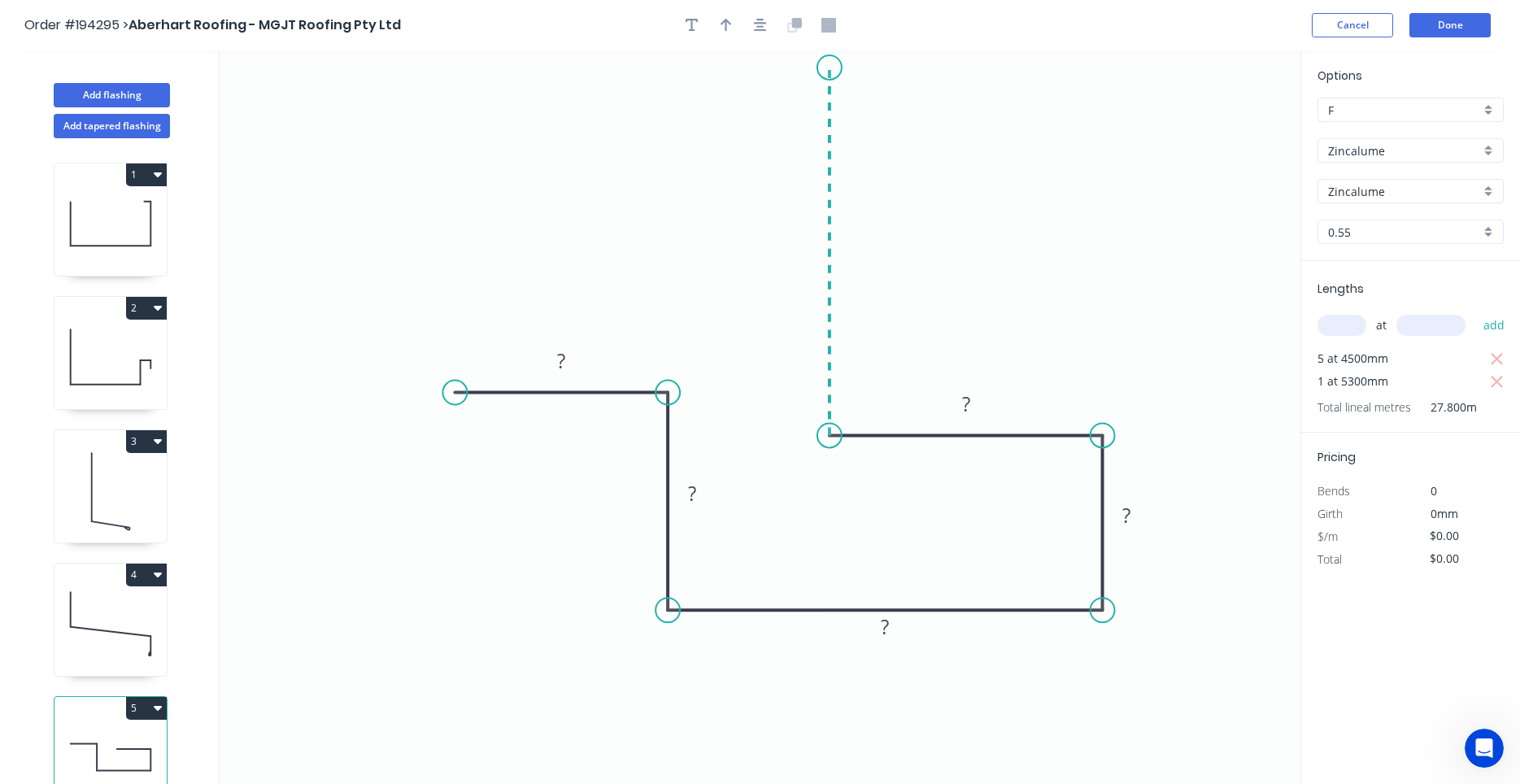
click at [830, 68] on icon "0 ? ? ? ? ?" at bounding box center [760, 417] width 1081 height 733
click at [762, 28] on icon "button" at bounding box center [760, 25] width 13 height 15
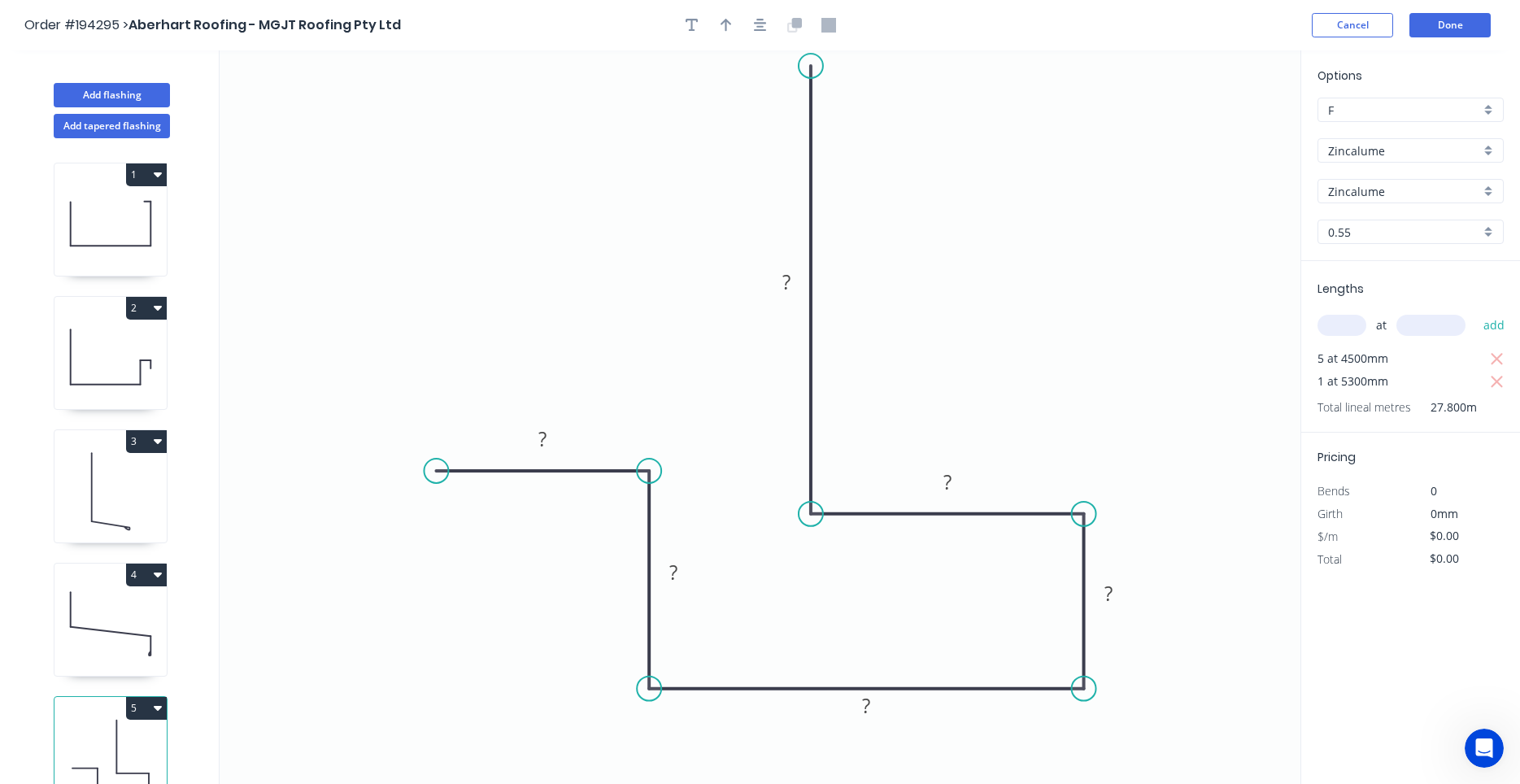
drag, startPoint x: 808, startPoint y: 146, endPoint x: 799, endPoint y: 66, distance: 80.5
click at [799, 66] on circle at bounding box center [811, 66] width 25 height 25
click at [769, 28] on button "button" at bounding box center [760, 25] width 25 height 25
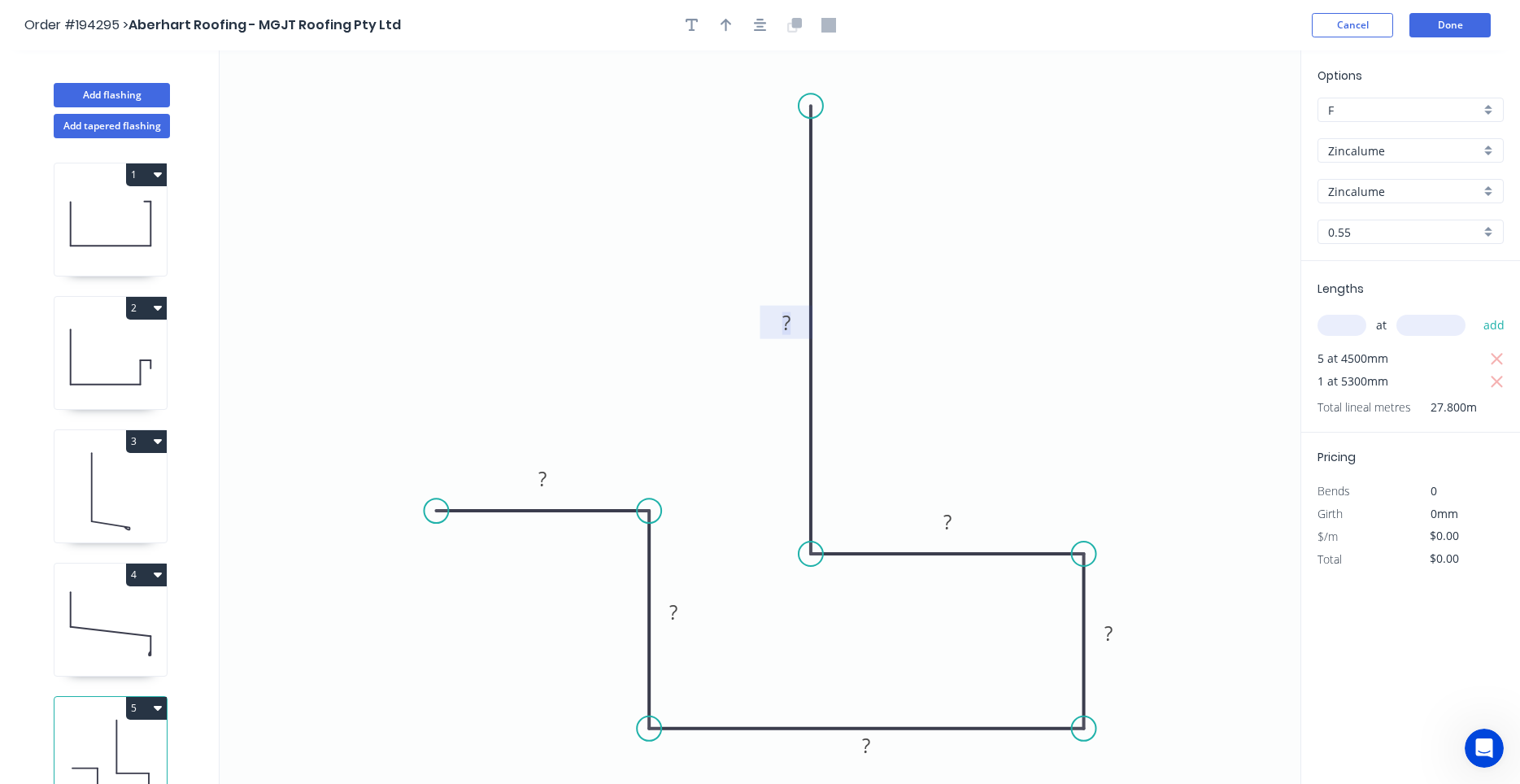
click at [782, 318] on tspan "?" at bounding box center [786, 322] width 8 height 27
type input "$25.00"
type input "$695.00"
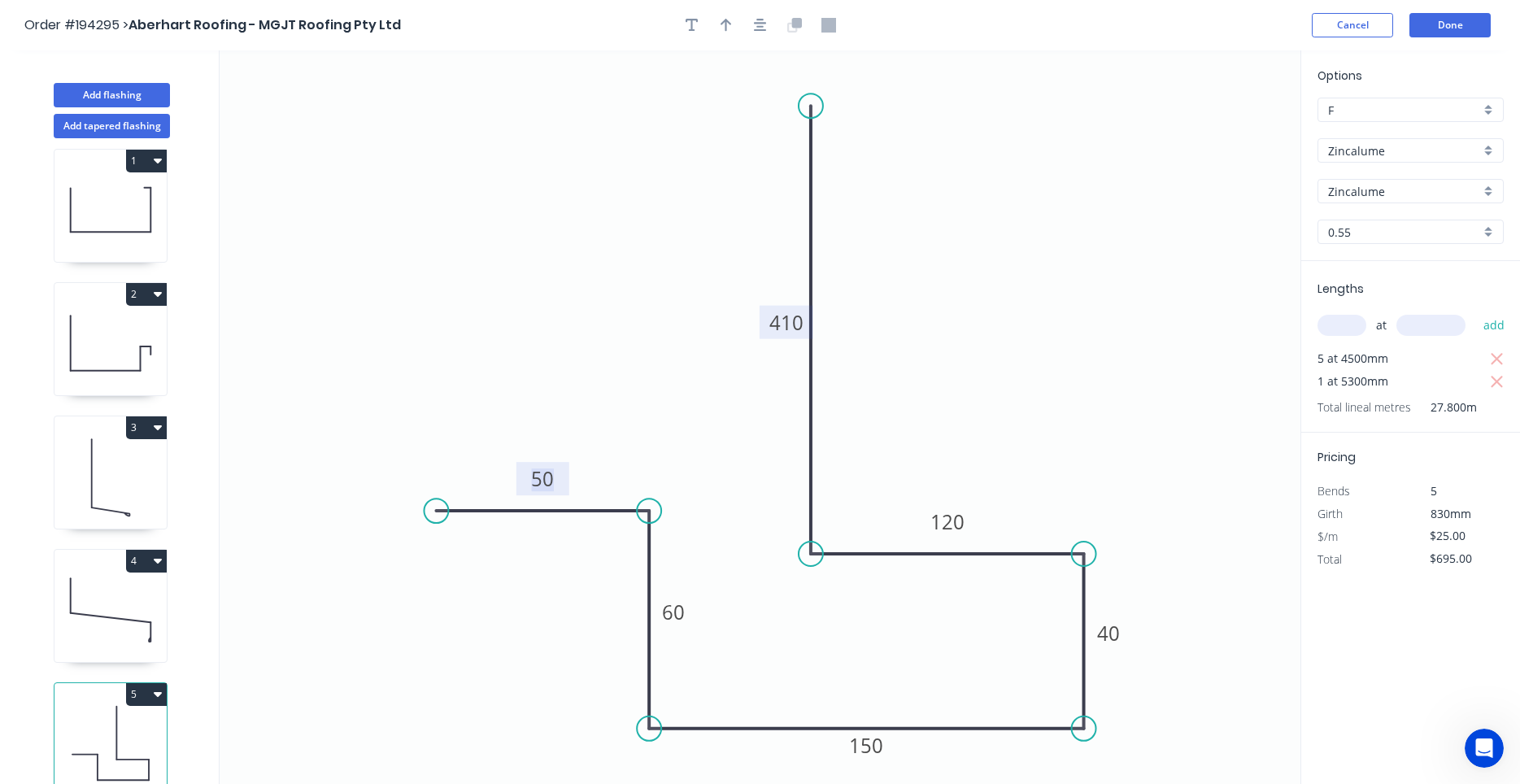
scroll to position [16, 0]
click at [1458, 34] on button "Done" at bounding box center [1450, 25] width 82 height 25
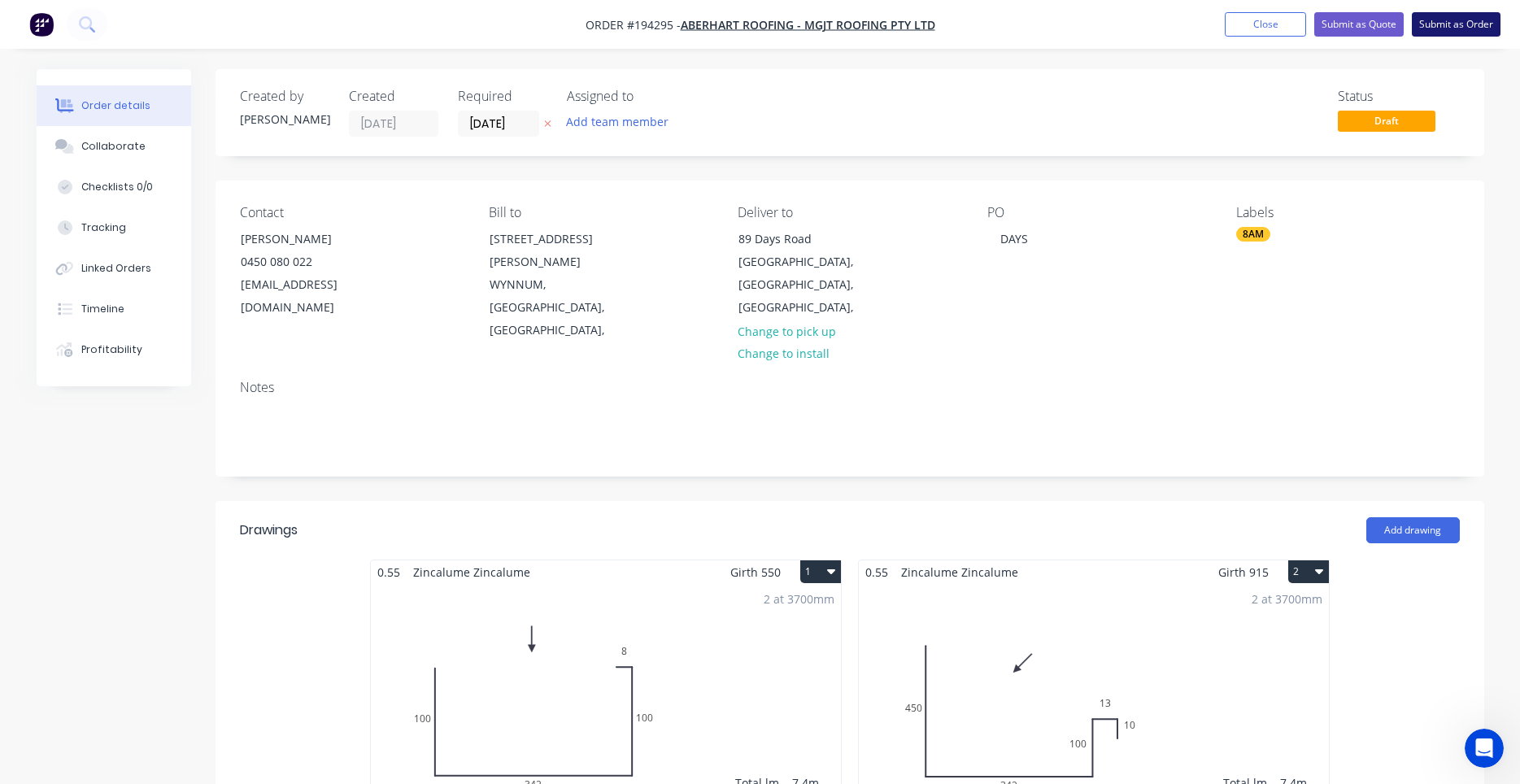
click at [1449, 33] on button "Submit as Order" at bounding box center [1456, 25] width 89 height 25
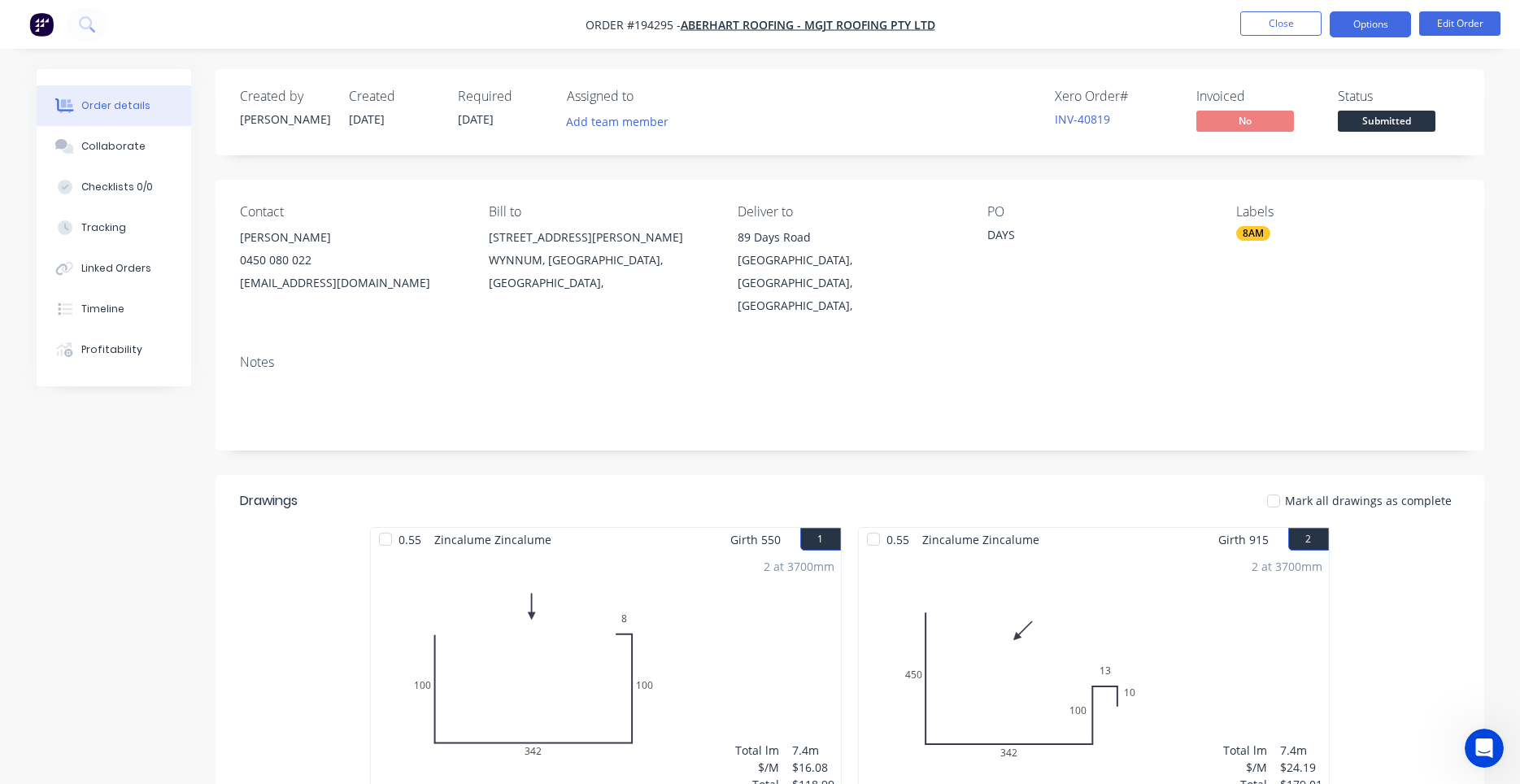
click at [1395, 28] on button "Options" at bounding box center [1370, 25] width 82 height 26
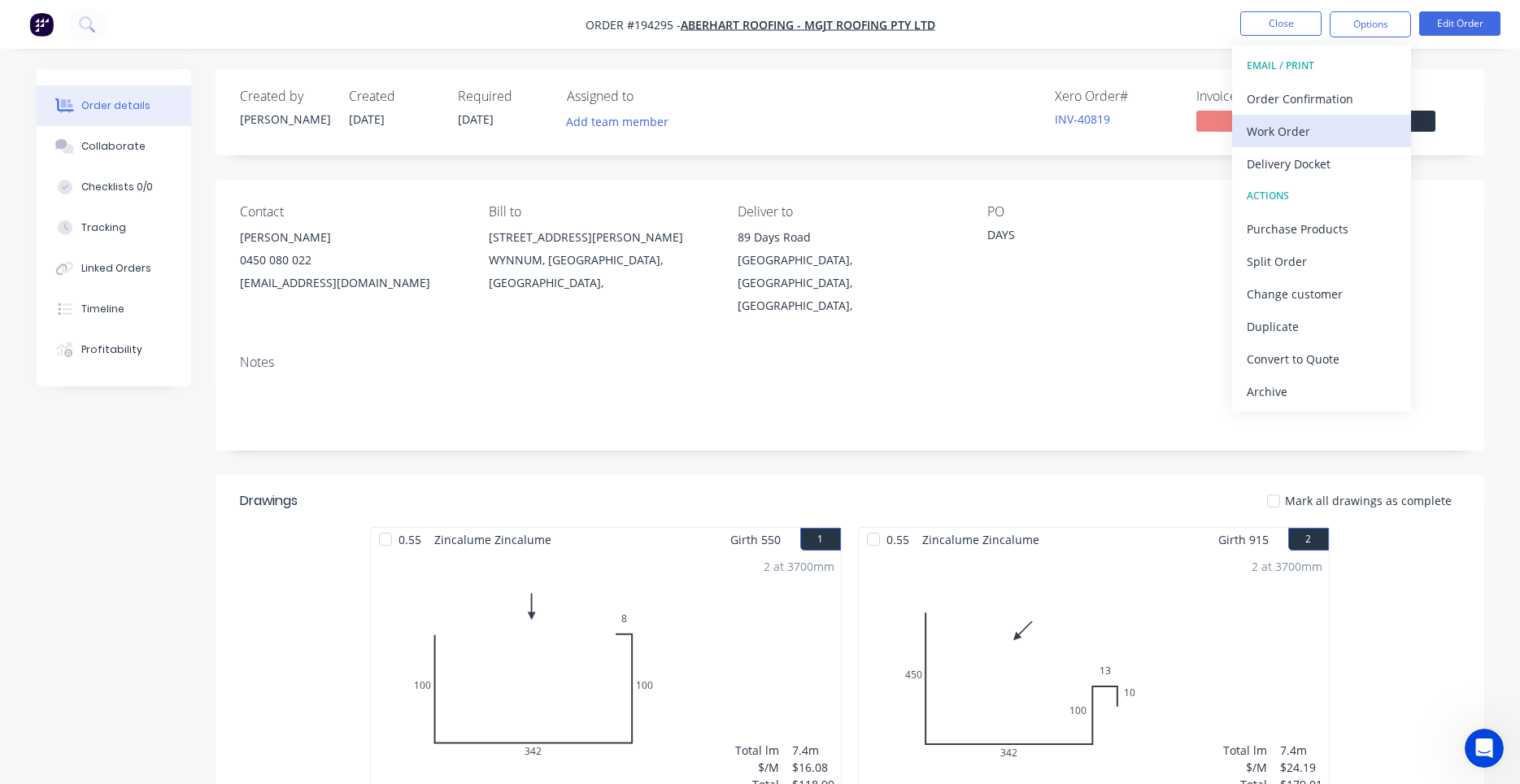
click at [1347, 128] on div "Work Order" at bounding box center [1321, 131] width 150 height 24
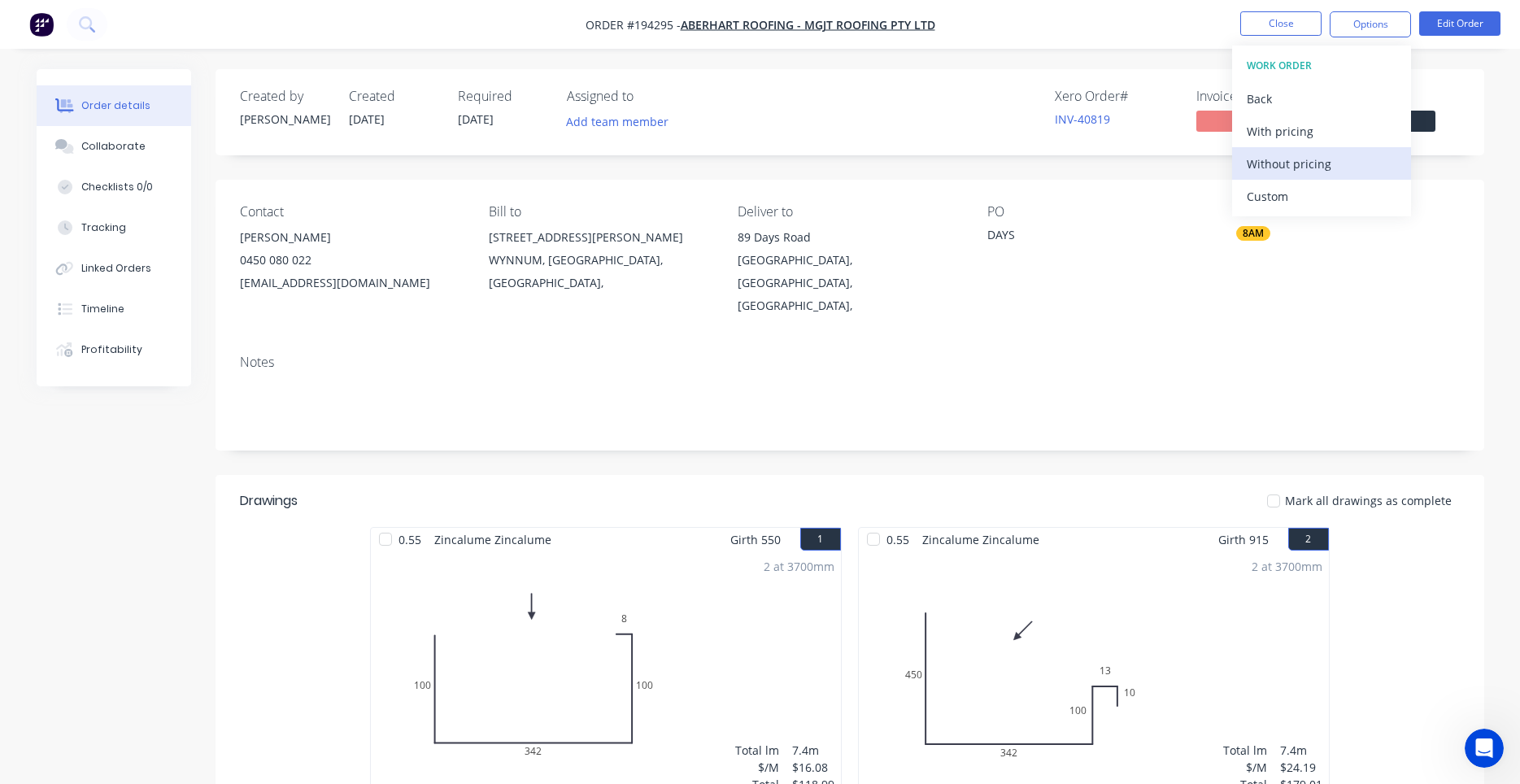
click at [1322, 172] on div "Without pricing" at bounding box center [1321, 163] width 150 height 24
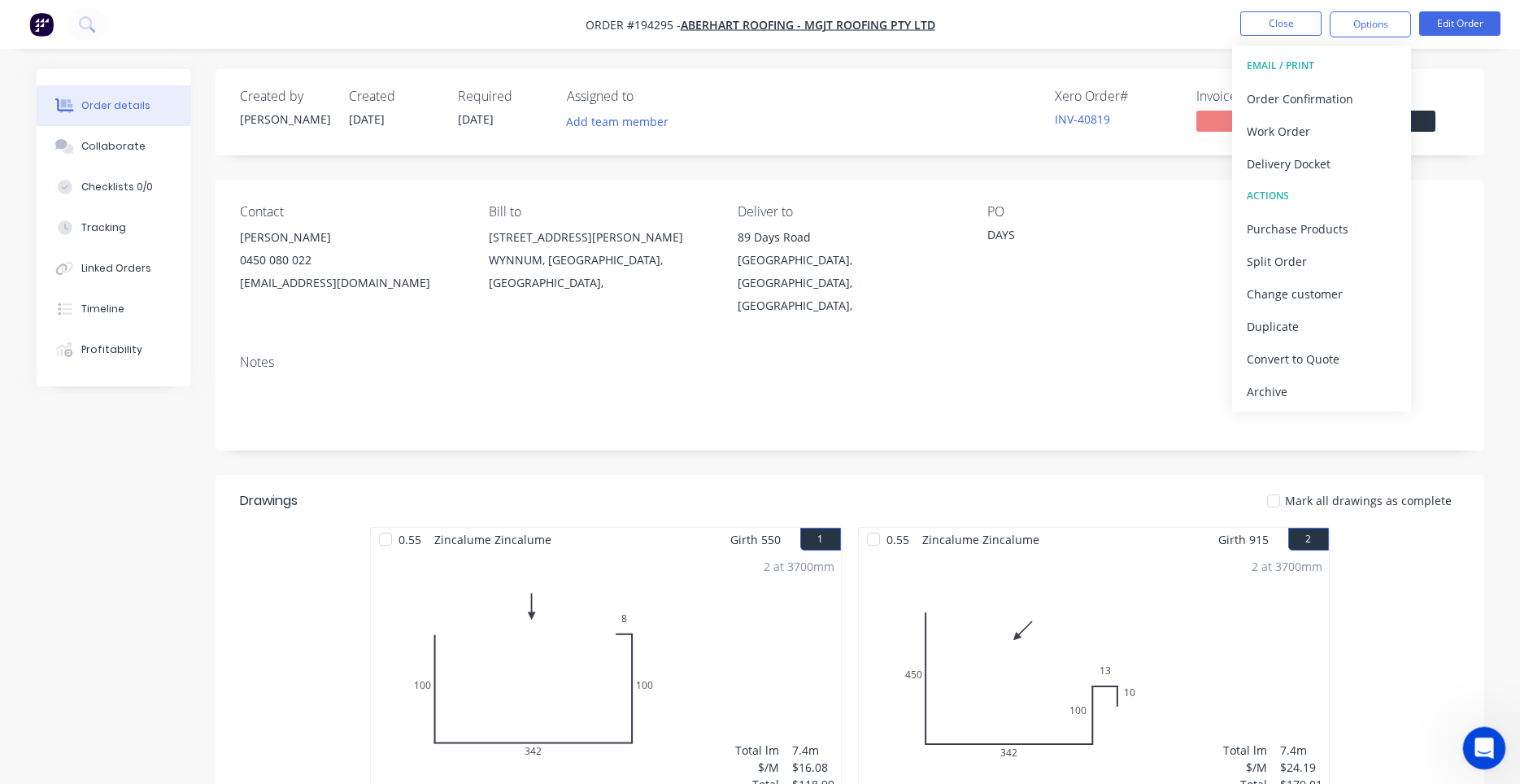
click at [1485, 735] on div "Open Intercom Messenger" at bounding box center [1481, 745] width 54 height 53
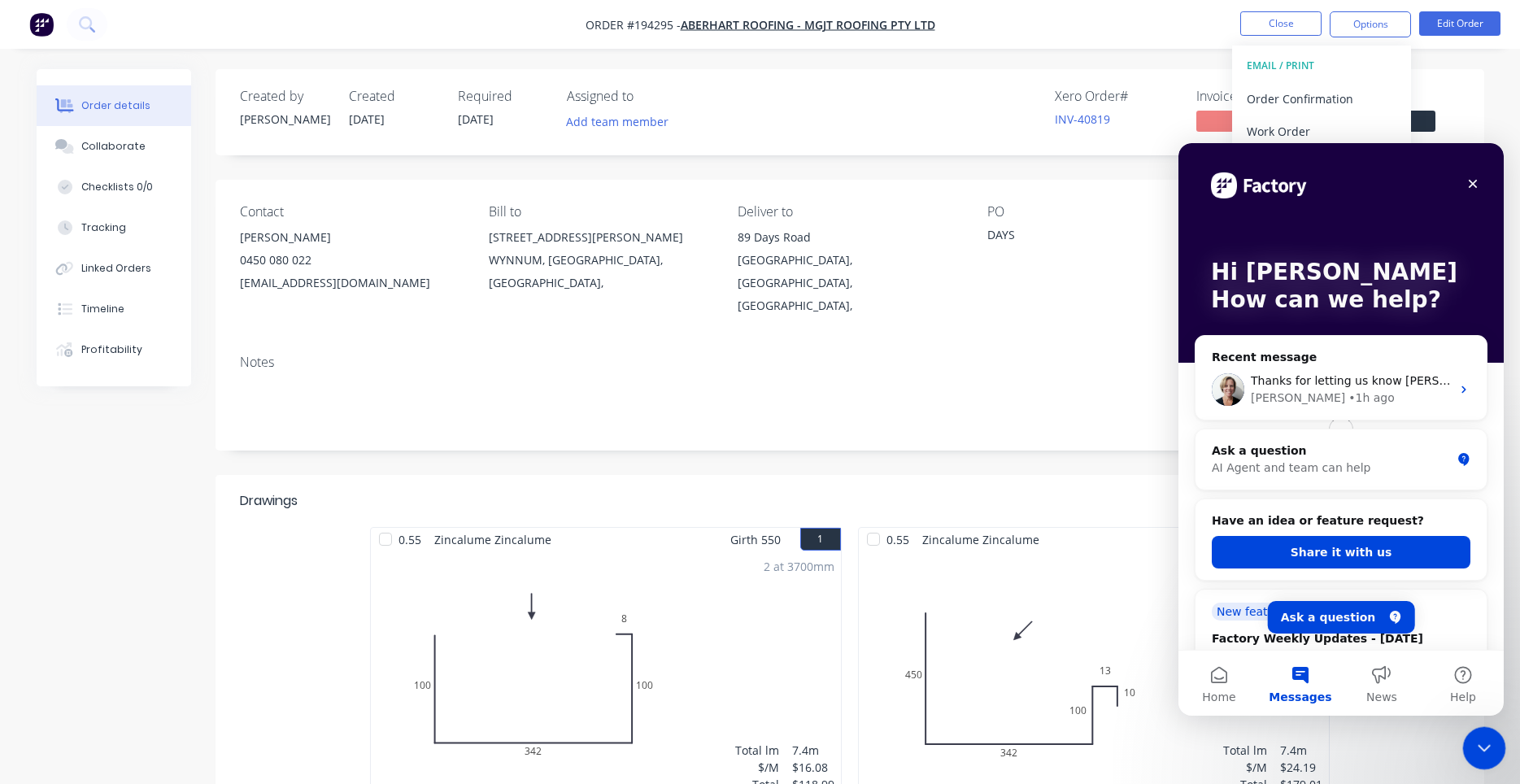
click at [1314, 680] on button "Messages" at bounding box center [1300, 683] width 82 height 65
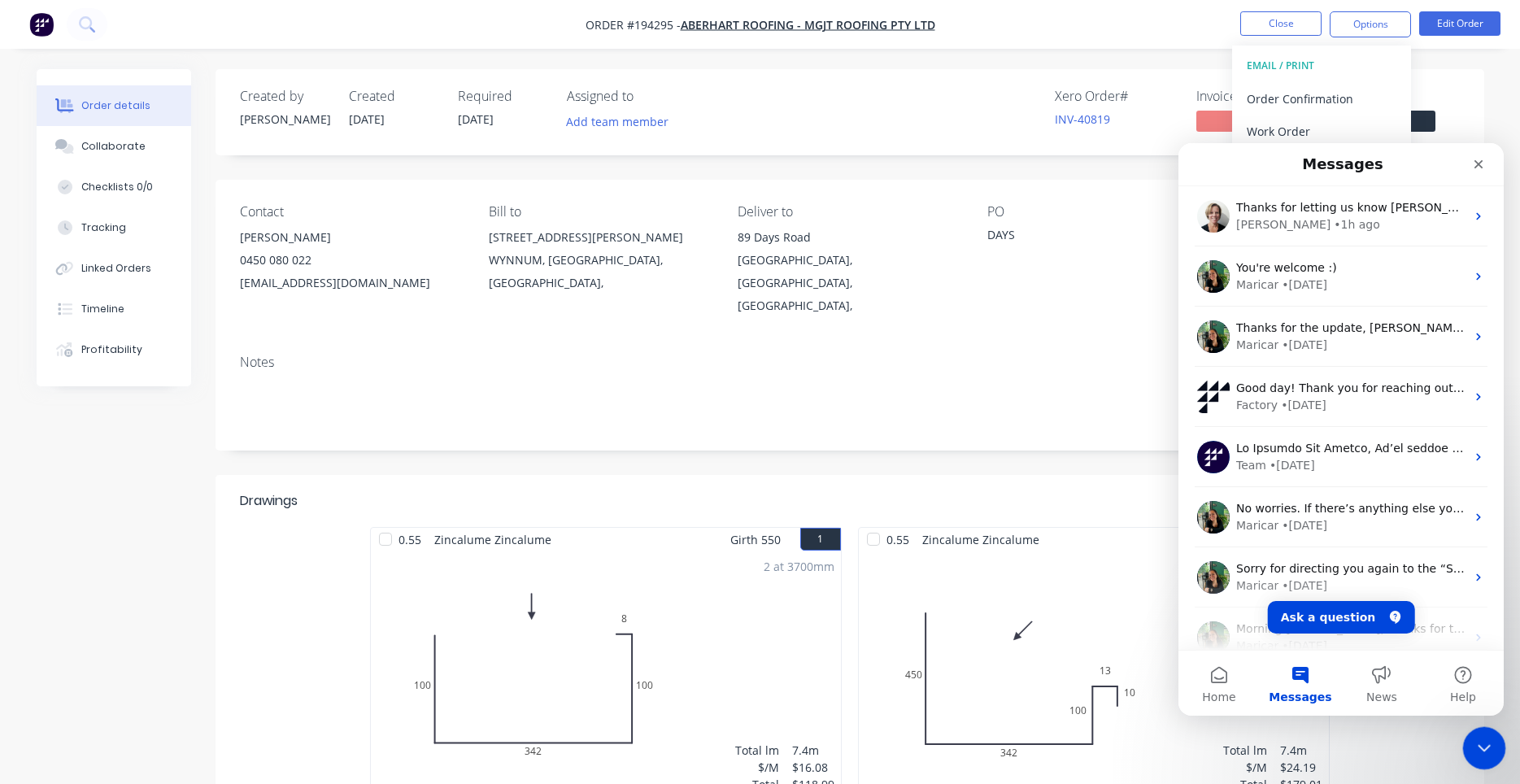
drag, startPoint x: 1741, startPoint y: 1293, endPoint x: 1470, endPoint y: 742, distance: 614.0
click at [1470, 742] on div "Close Intercom Messenger" at bounding box center [1481, 745] width 39 height 39
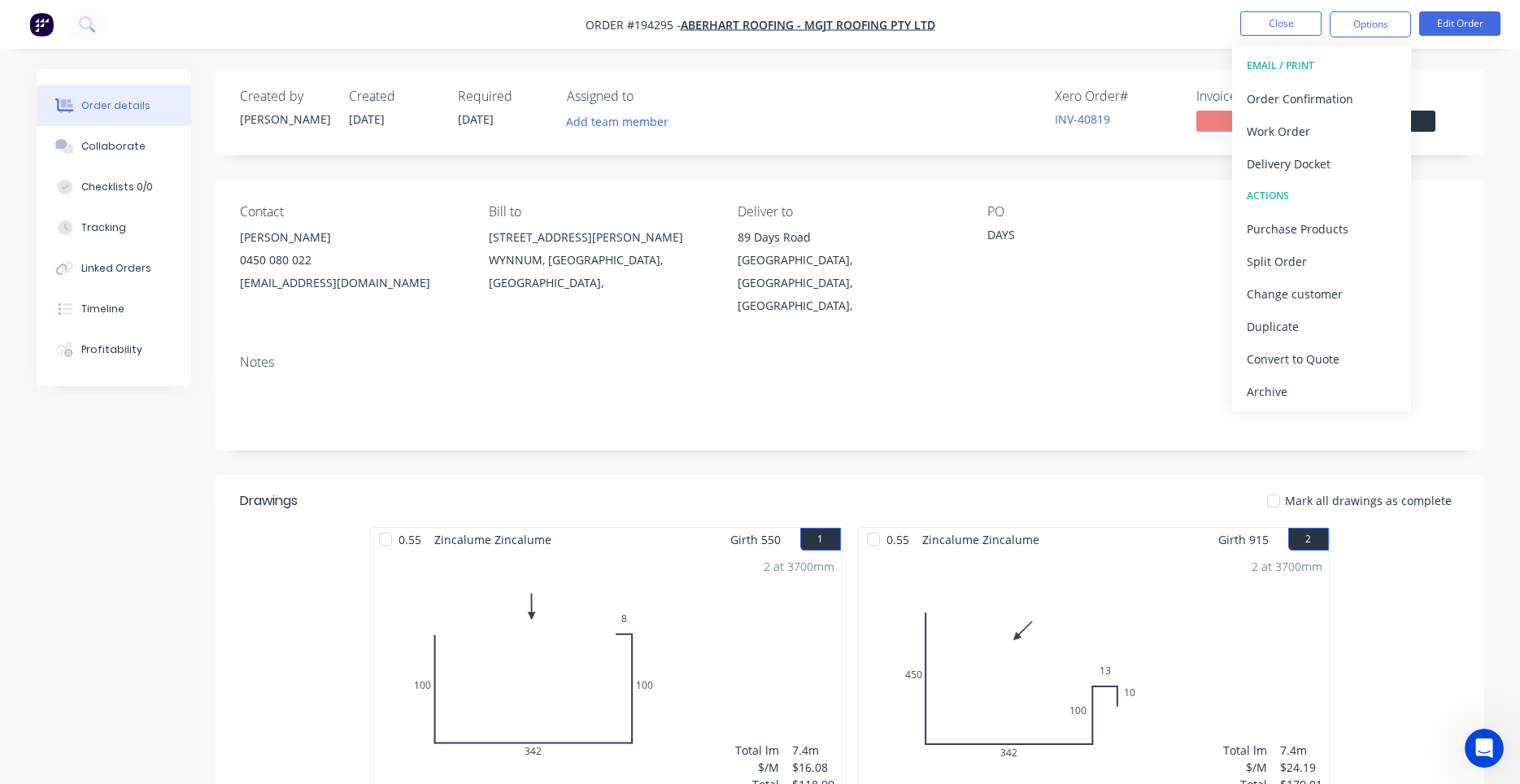
click at [1136, 354] on div "Notes" at bounding box center [850, 362] width 1220 height 16
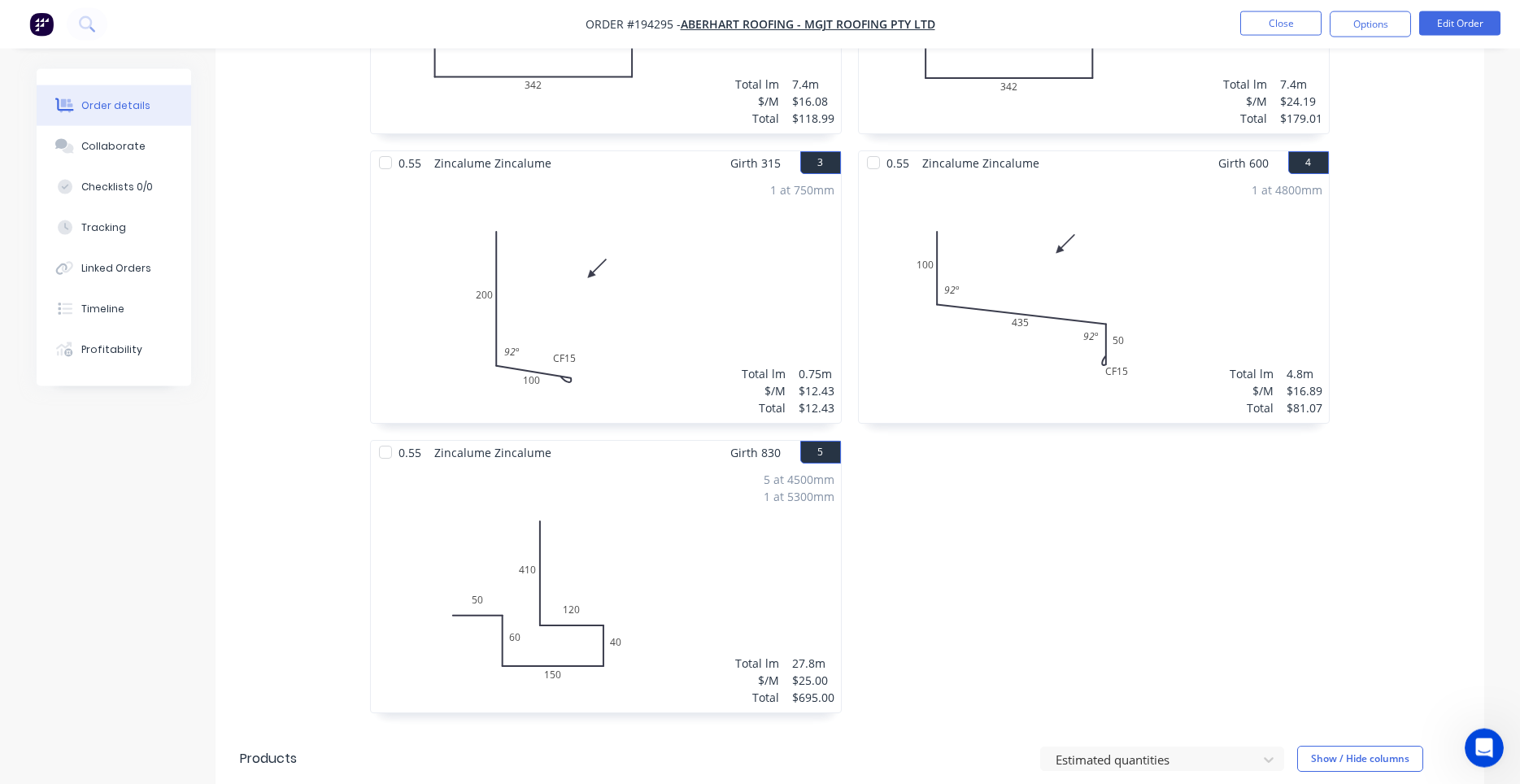
scroll to position [649, 0]
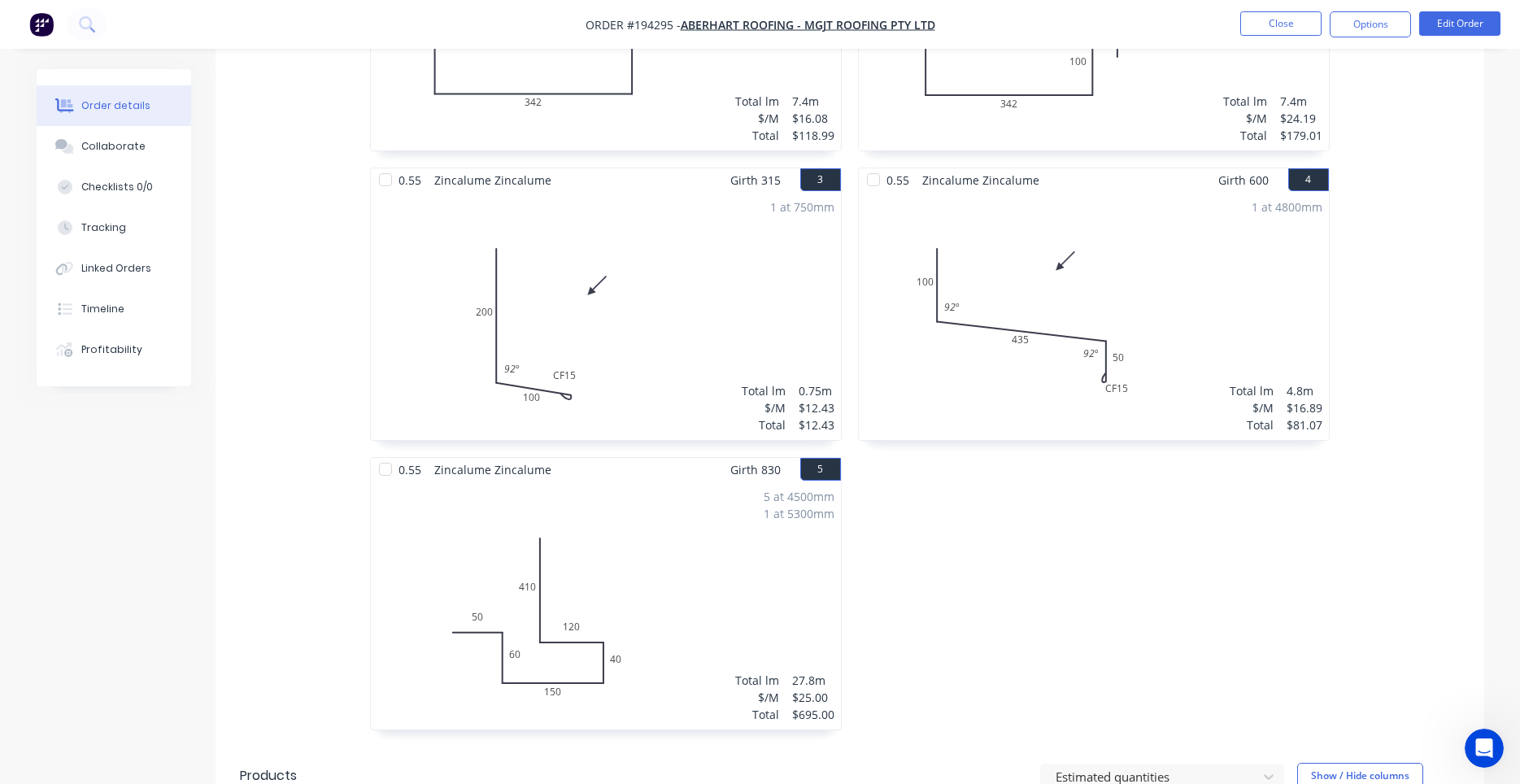
click at [698, 624] on div "5 at 4500mm 1 at 5300mm Total lm $/M Total 27.8m $25.00 $695.00" at bounding box center [606, 605] width 470 height 248
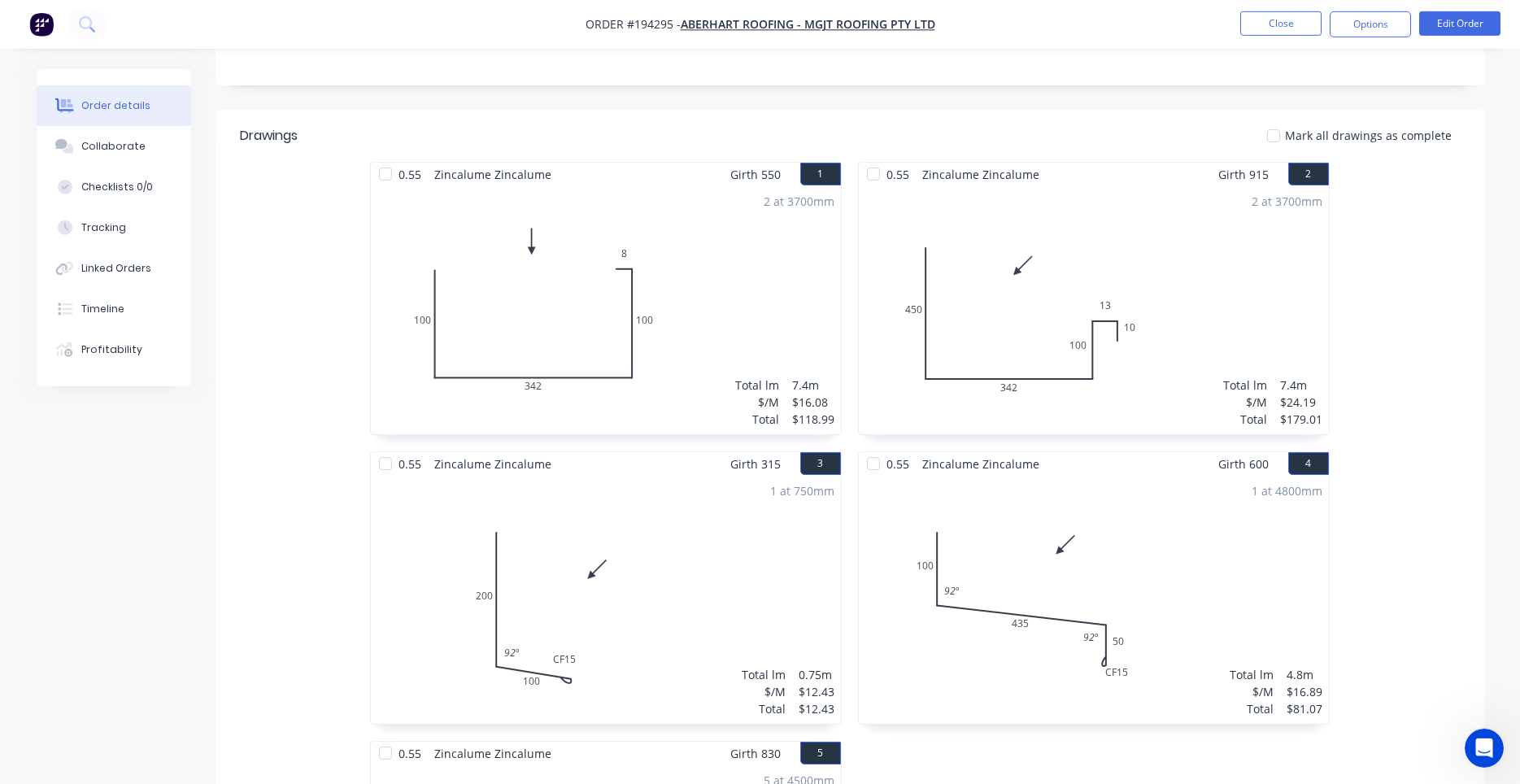
scroll to position [234, 0]
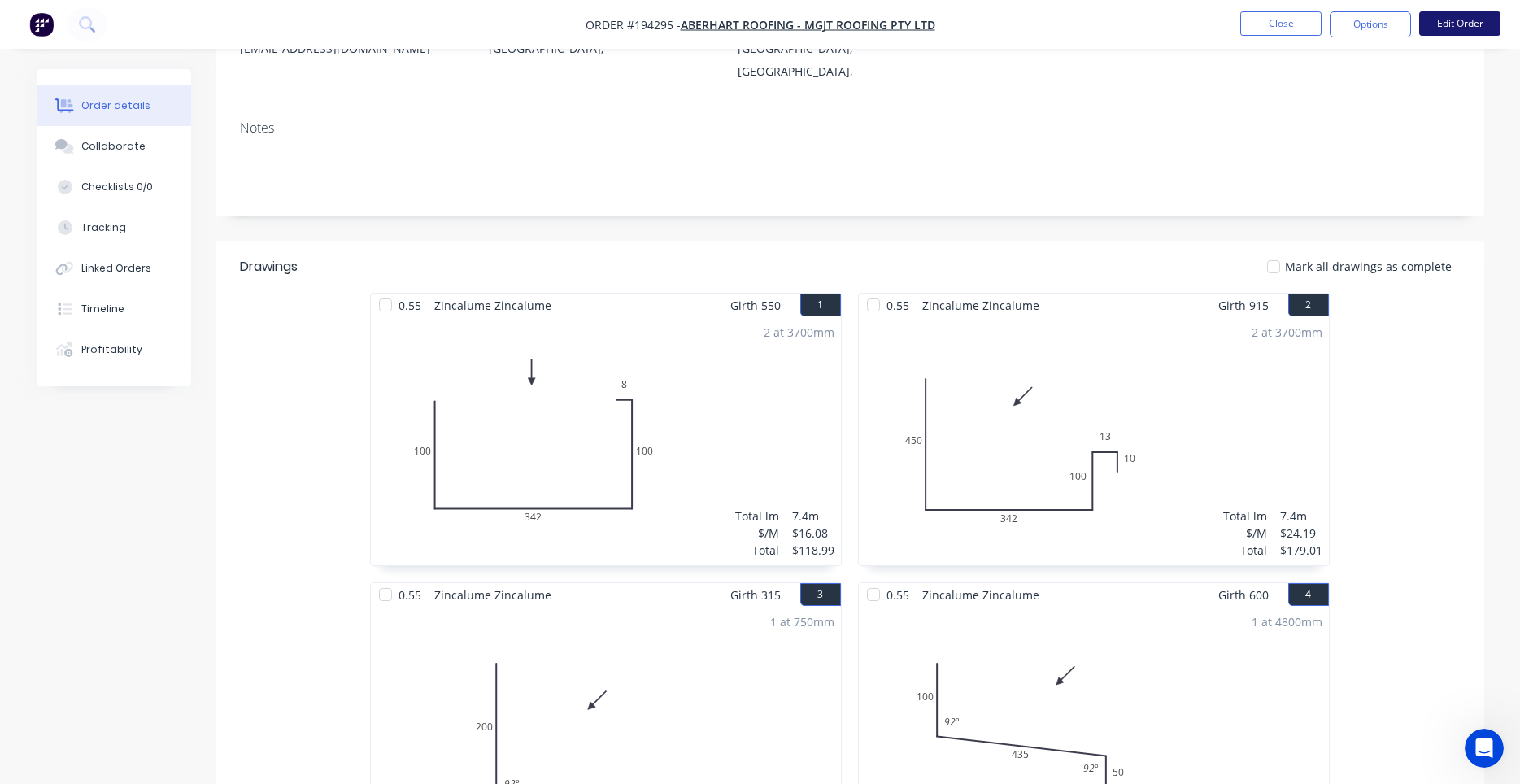
click at [1462, 25] on button "Edit Order" at bounding box center [1459, 24] width 82 height 25
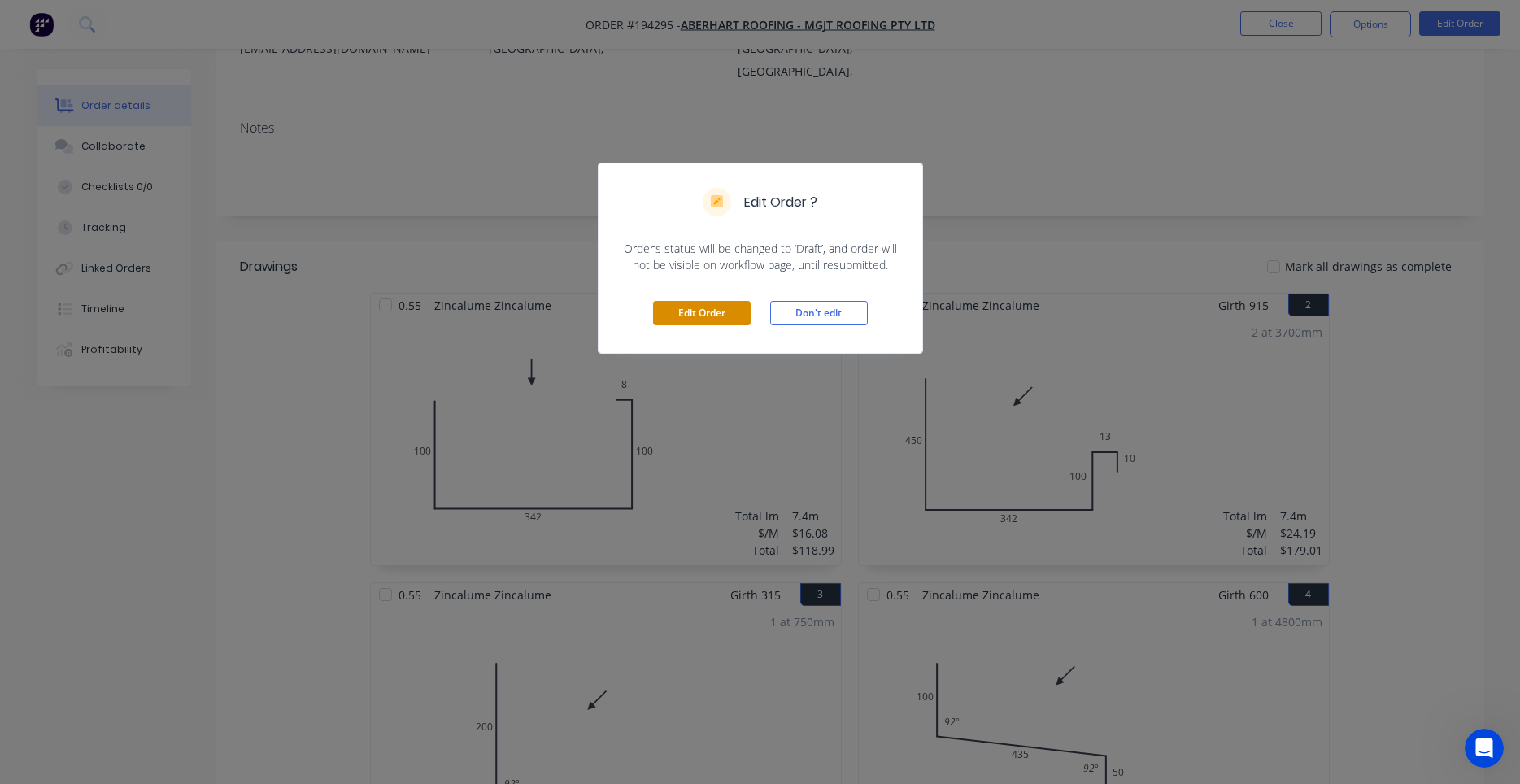
click at [727, 304] on button "Edit Order" at bounding box center [702, 313] width 97 height 25
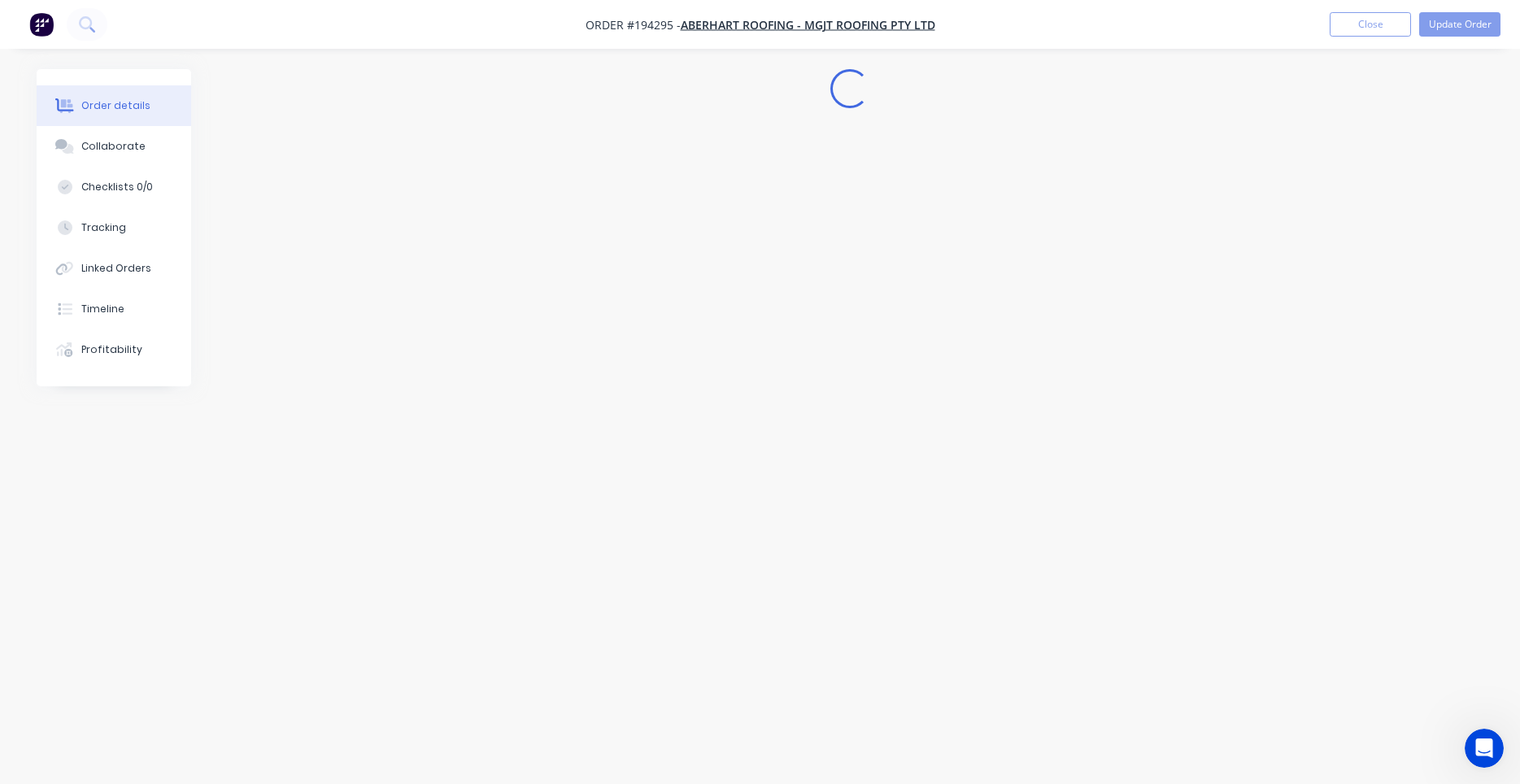
scroll to position [0, 0]
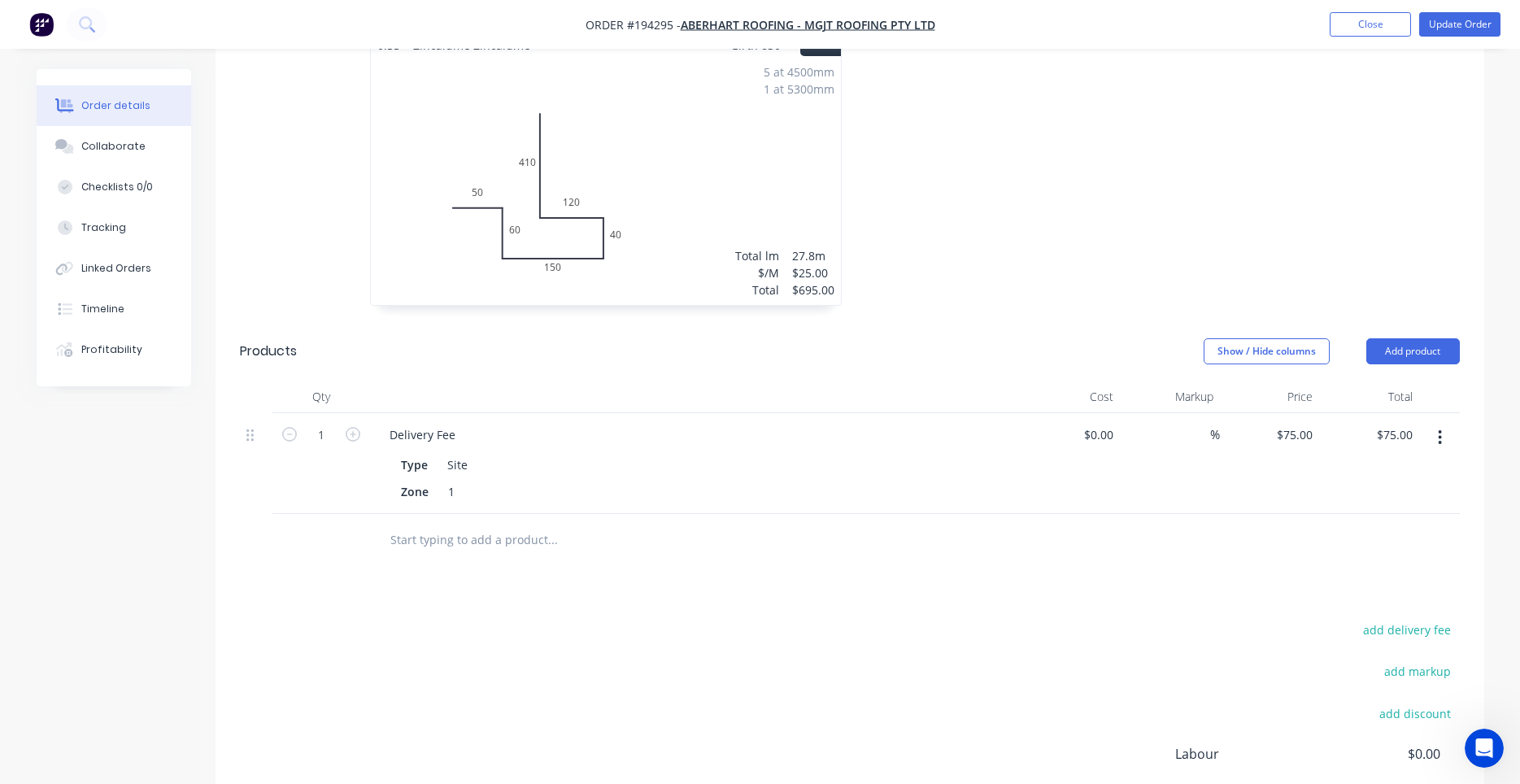
click at [723, 217] on div "5 at 4500mm 1 at 5300mm Total lm $/M Total 27.8m $25.00 $695.00" at bounding box center [606, 181] width 470 height 248
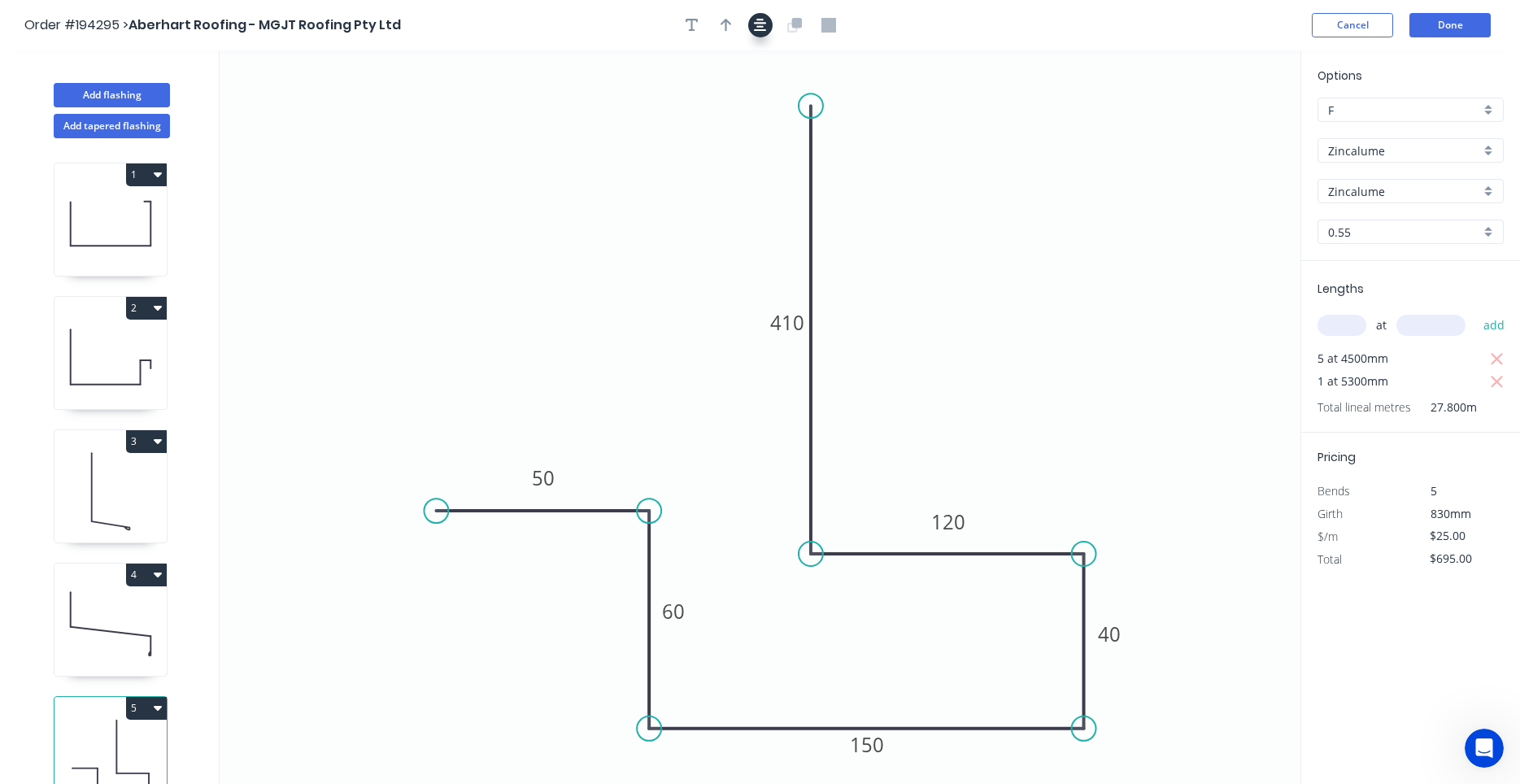
click at [771, 20] on button "button" at bounding box center [760, 25] width 25 height 25
click at [732, 25] on button "button" at bounding box center [726, 25] width 25 height 25
click at [1221, 125] on icon at bounding box center [1218, 112] width 15 height 52
click at [1220, 125] on icon at bounding box center [1220, 105] width 15 height 52
drag, startPoint x: 1220, startPoint y: 125, endPoint x: 980, endPoint y: 374, distance: 345.8
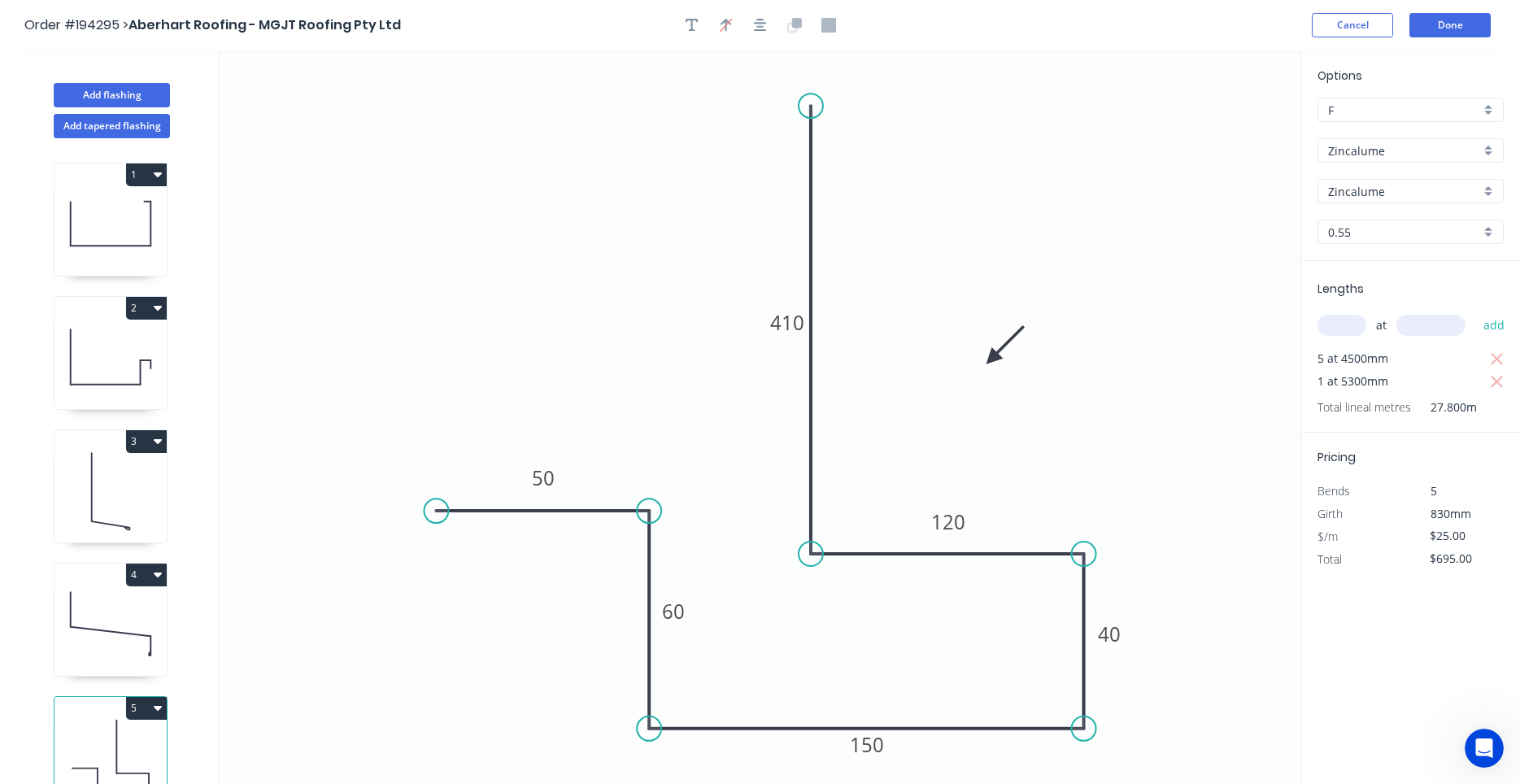
click at [981, 368] on icon at bounding box center [1005, 345] width 47 height 47
click at [1460, 32] on button "Done" at bounding box center [1450, 25] width 82 height 25
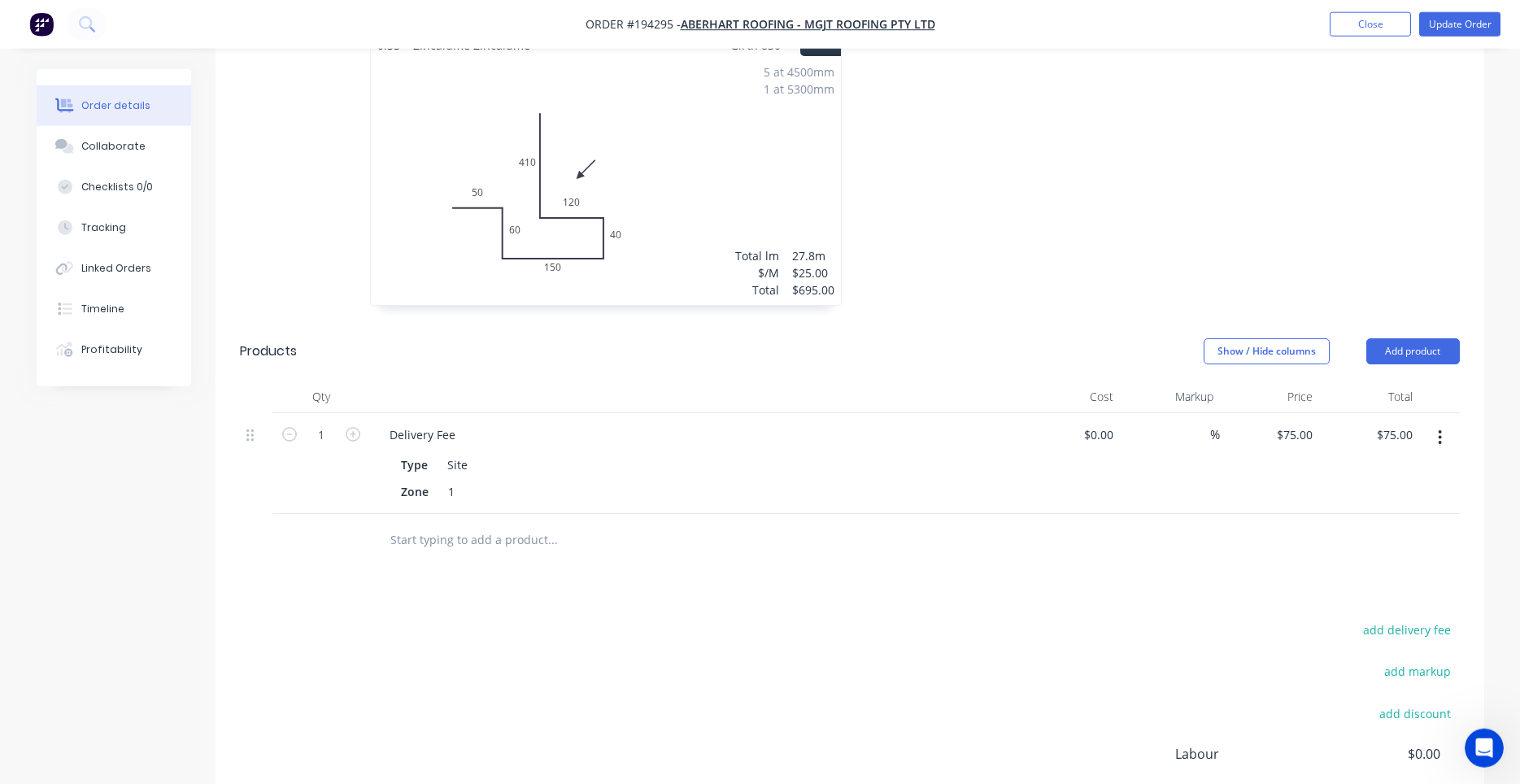
scroll to position [967, 0]
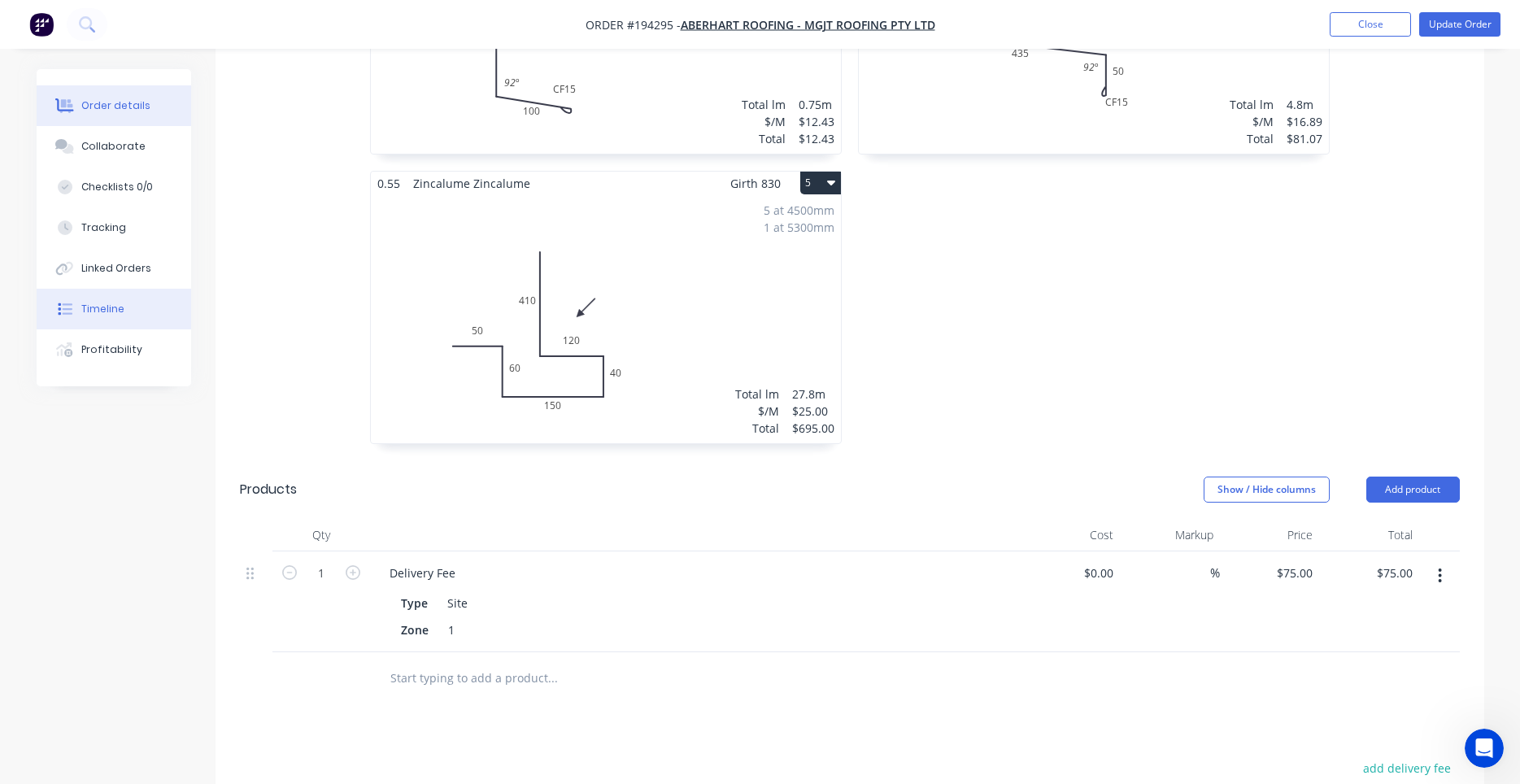
click at [89, 315] on div "Timeline" at bounding box center [103, 309] width 43 height 15
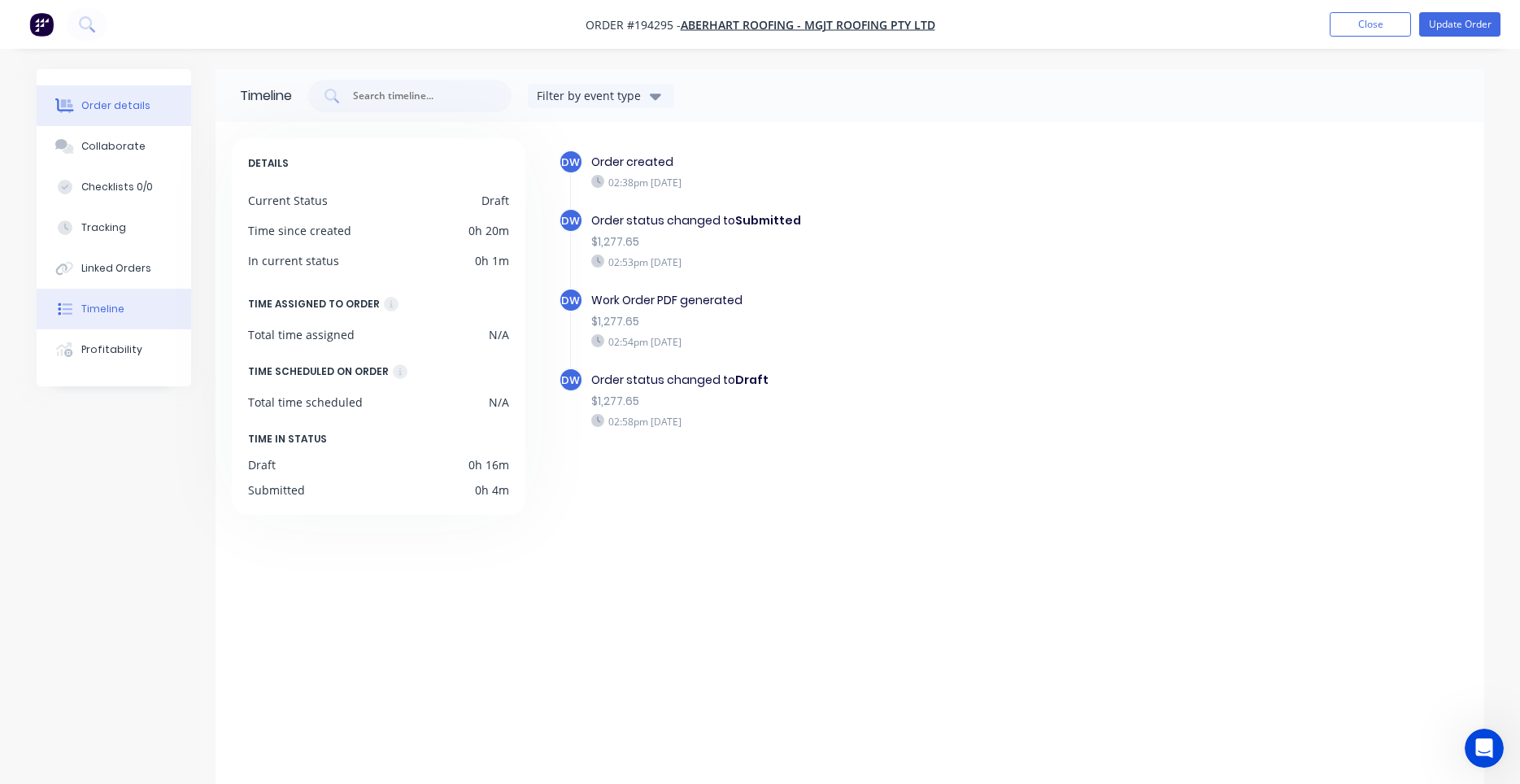
click at [171, 110] on button "Order details" at bounding box center [114, 105] width 154 height 40
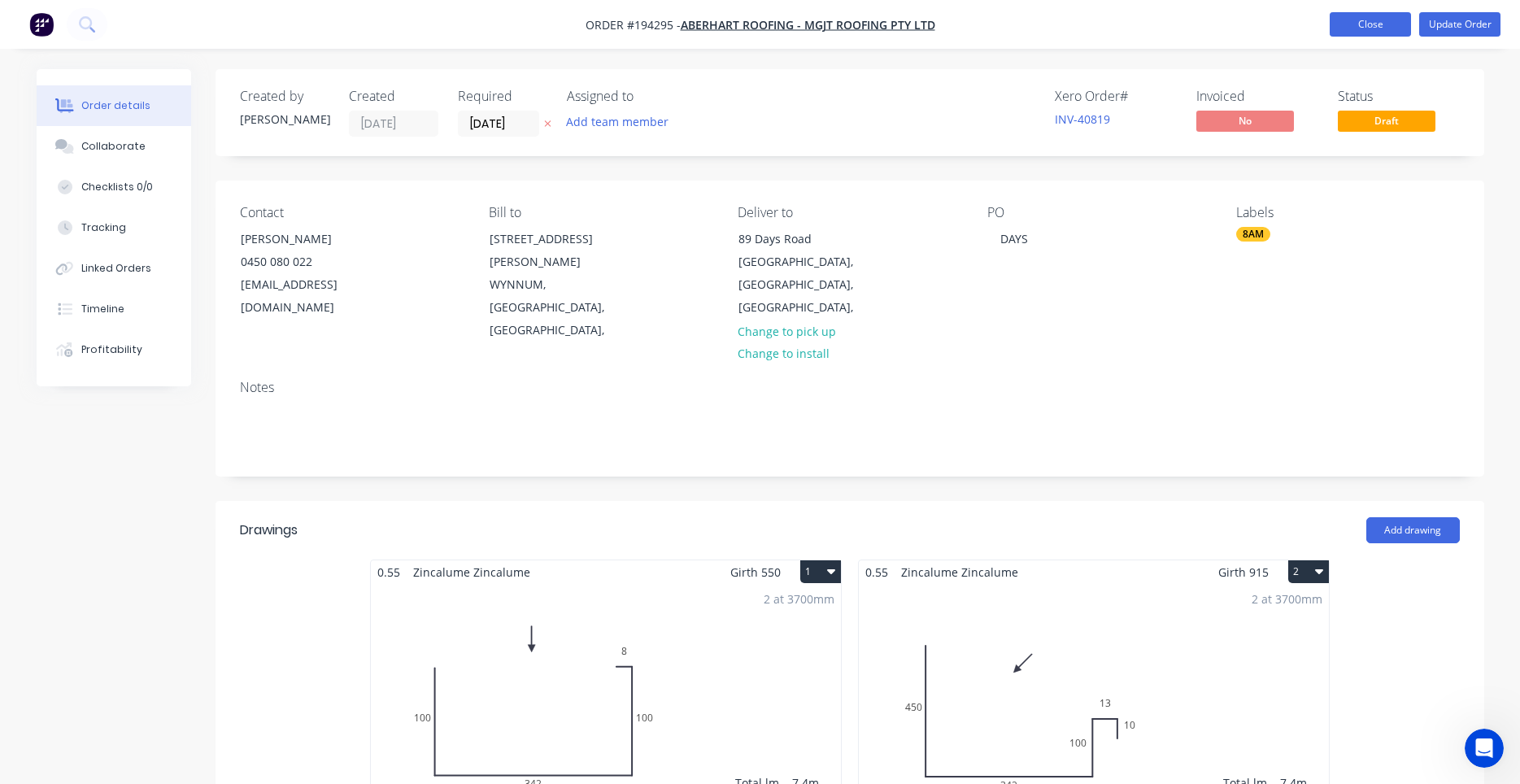
click at [1389, 28] on button "Close" at bounding box center [1370, 25] width 82 height 25
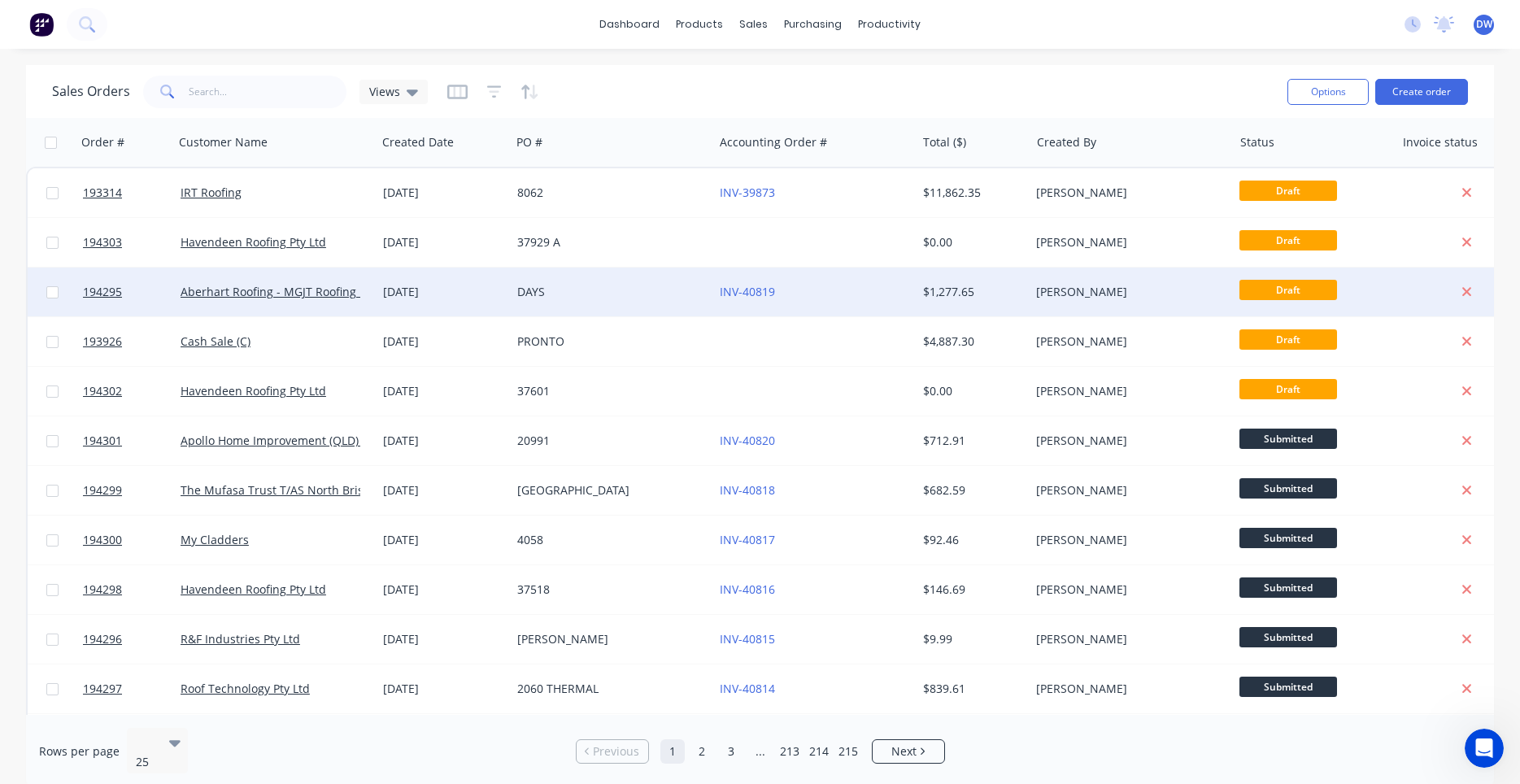
click at [1016, 289] on div "$1,277.65" at bounding box center [970, 292] width 95 height 17
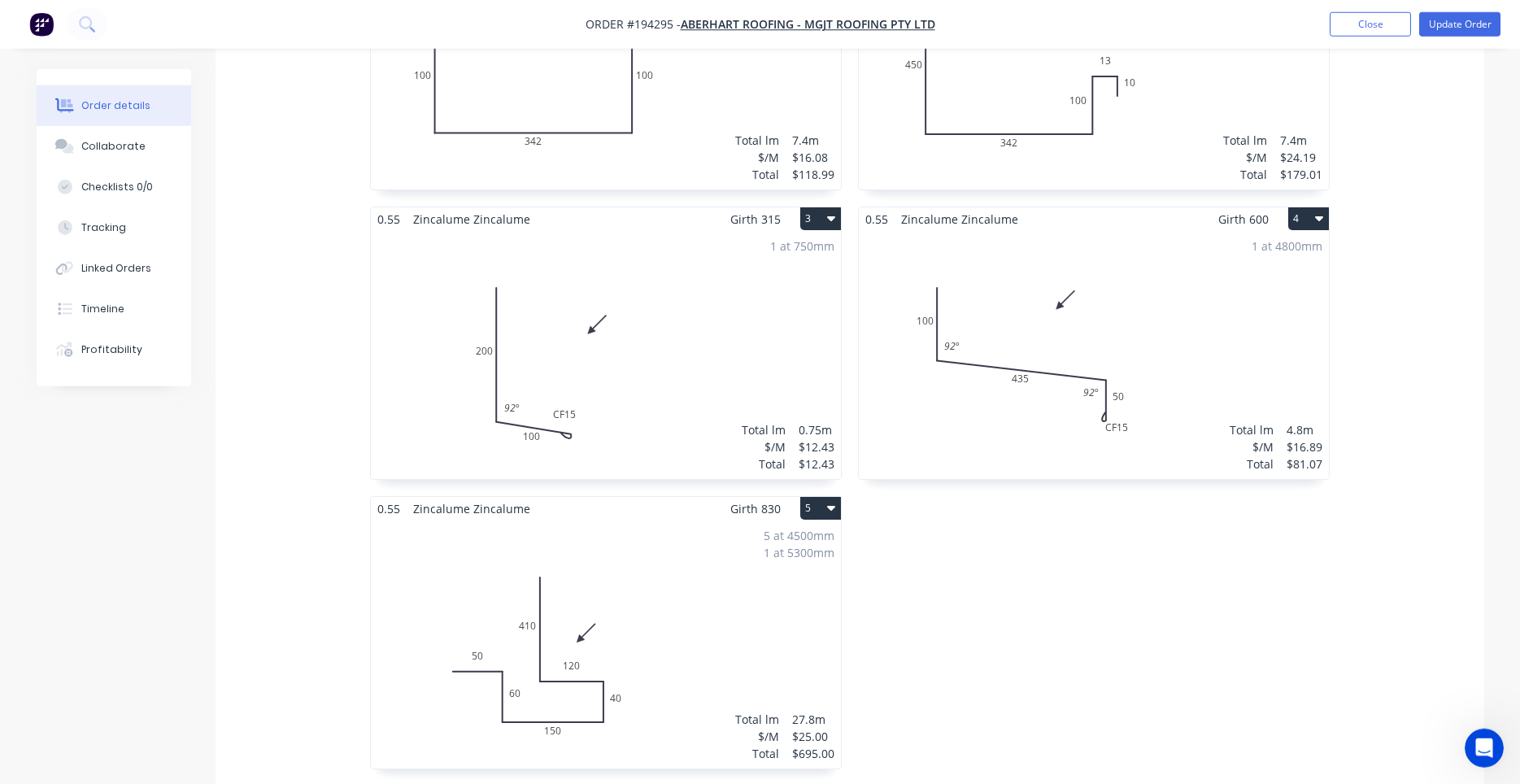
scroll to position [691, 0]
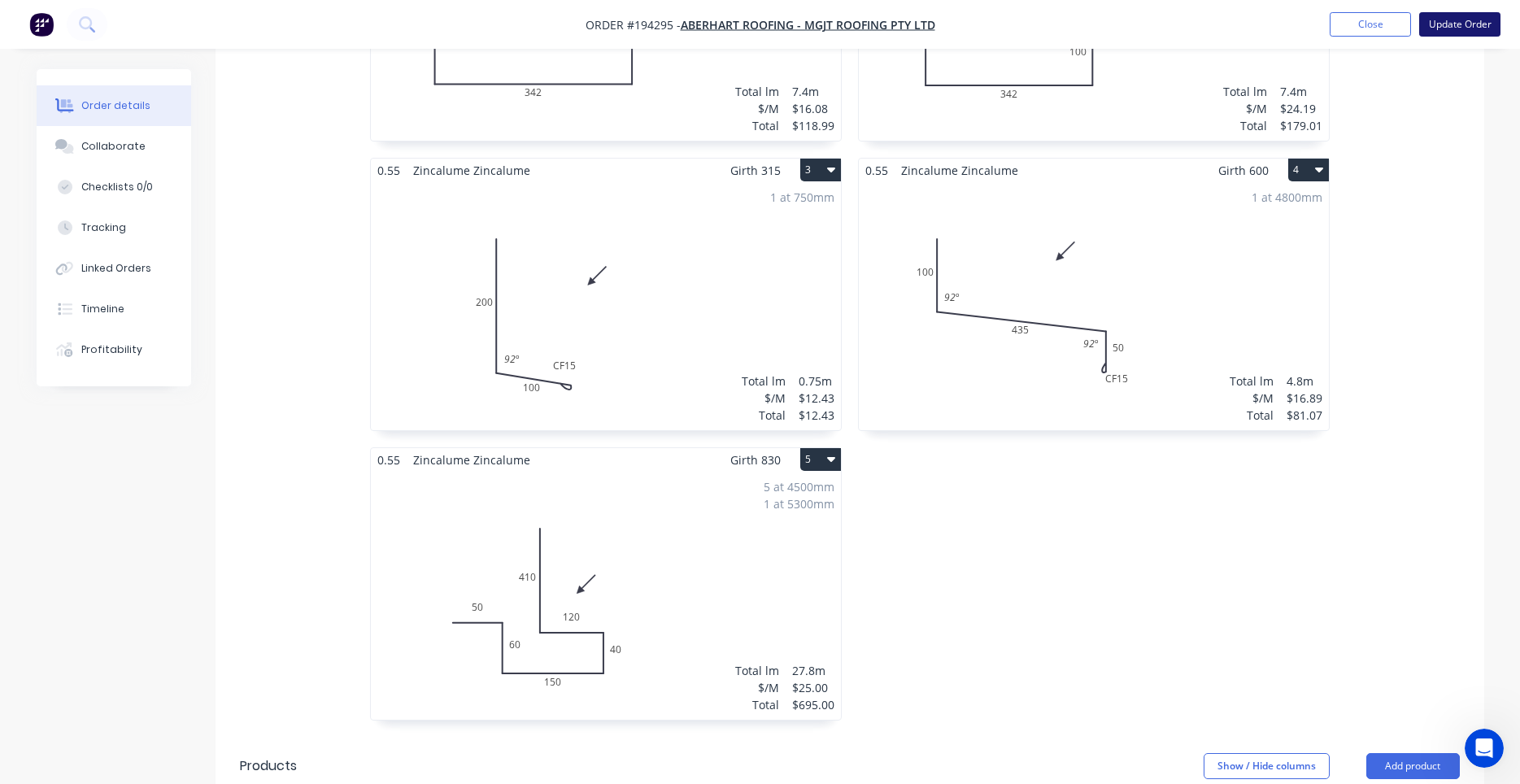
click at [1464, 28] on button "Update Order" at bounding box center [1459, 25] width 82 height 25
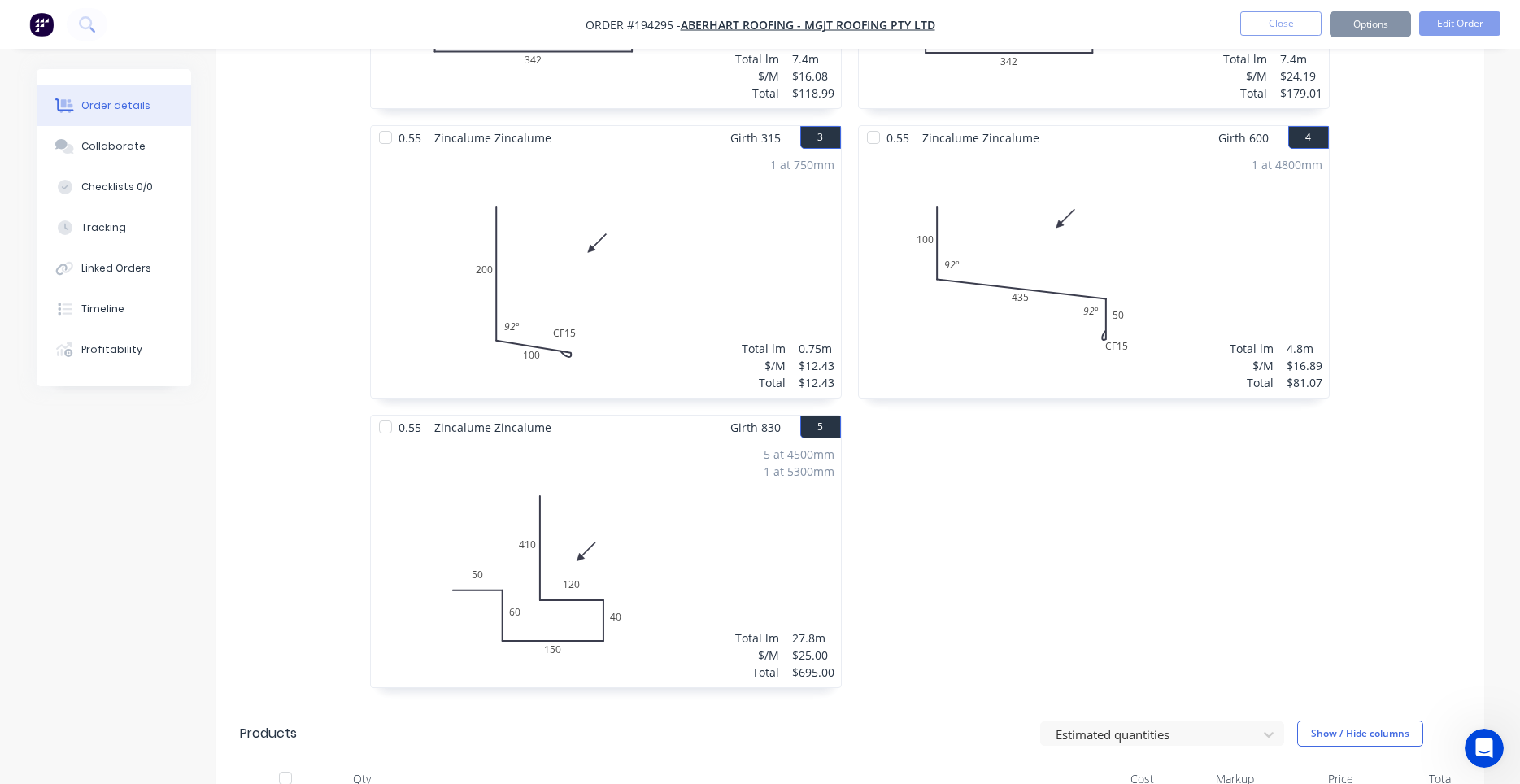
scroll to position [0, 0]
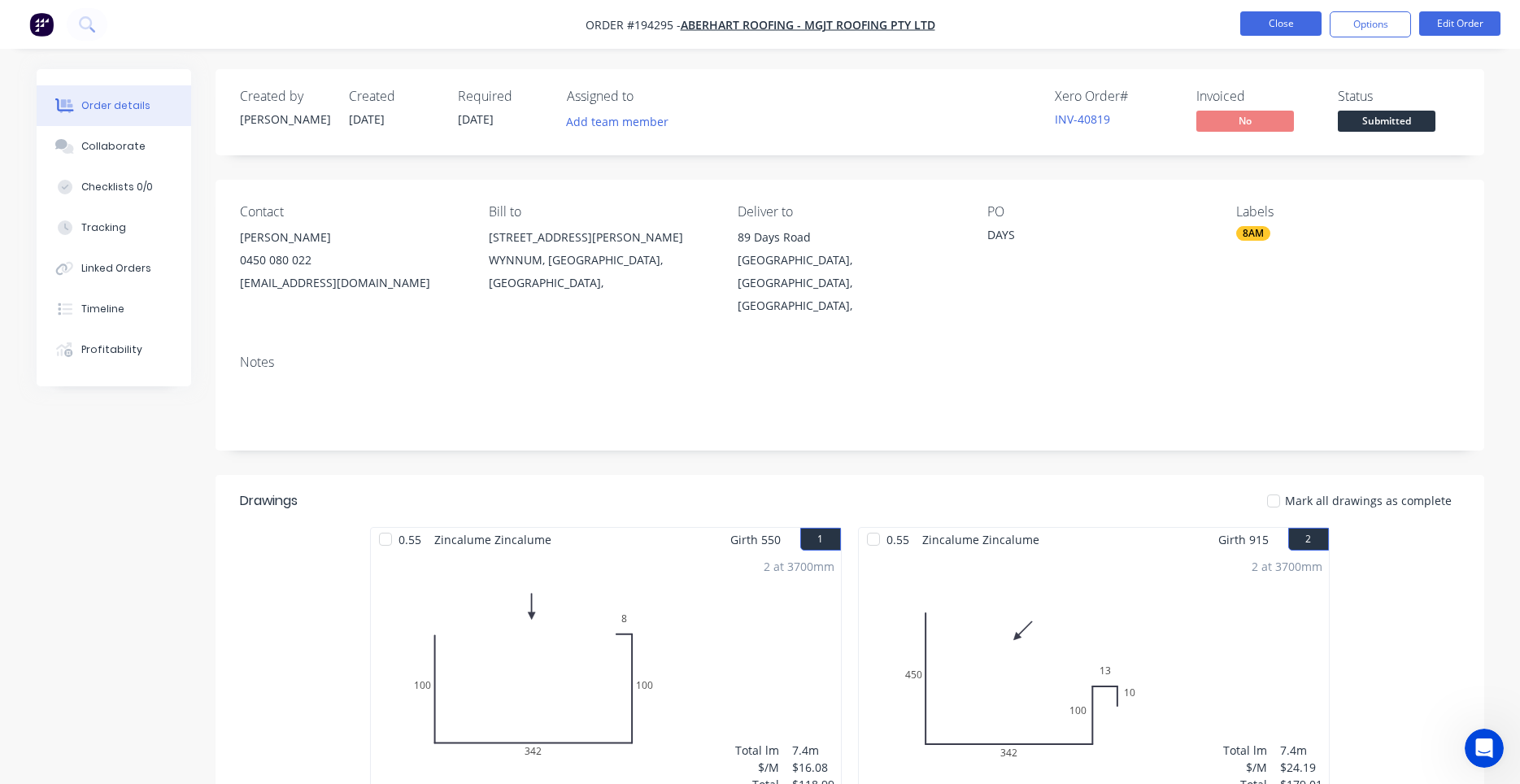
click at [1288, 27] on button "Close" at bounding box center [1281, 24] width 82 height 25
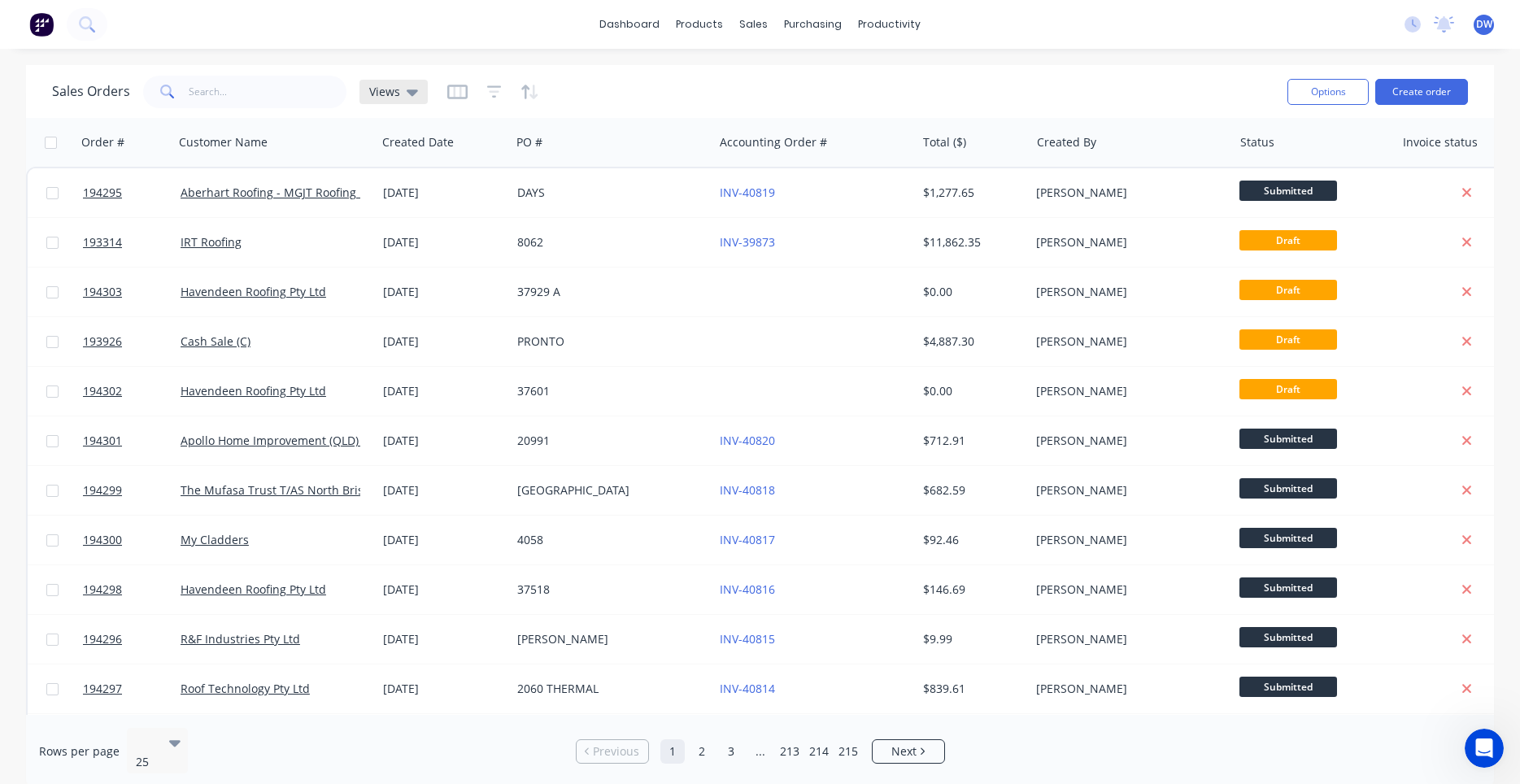
click at [417, 84] on div "Views" at bounding box center [394, 92] width 68 height 25
click at [1482, 745] on icon "Open Intercom Messenger" at bounding box center [1482, 745] width 27 height 27
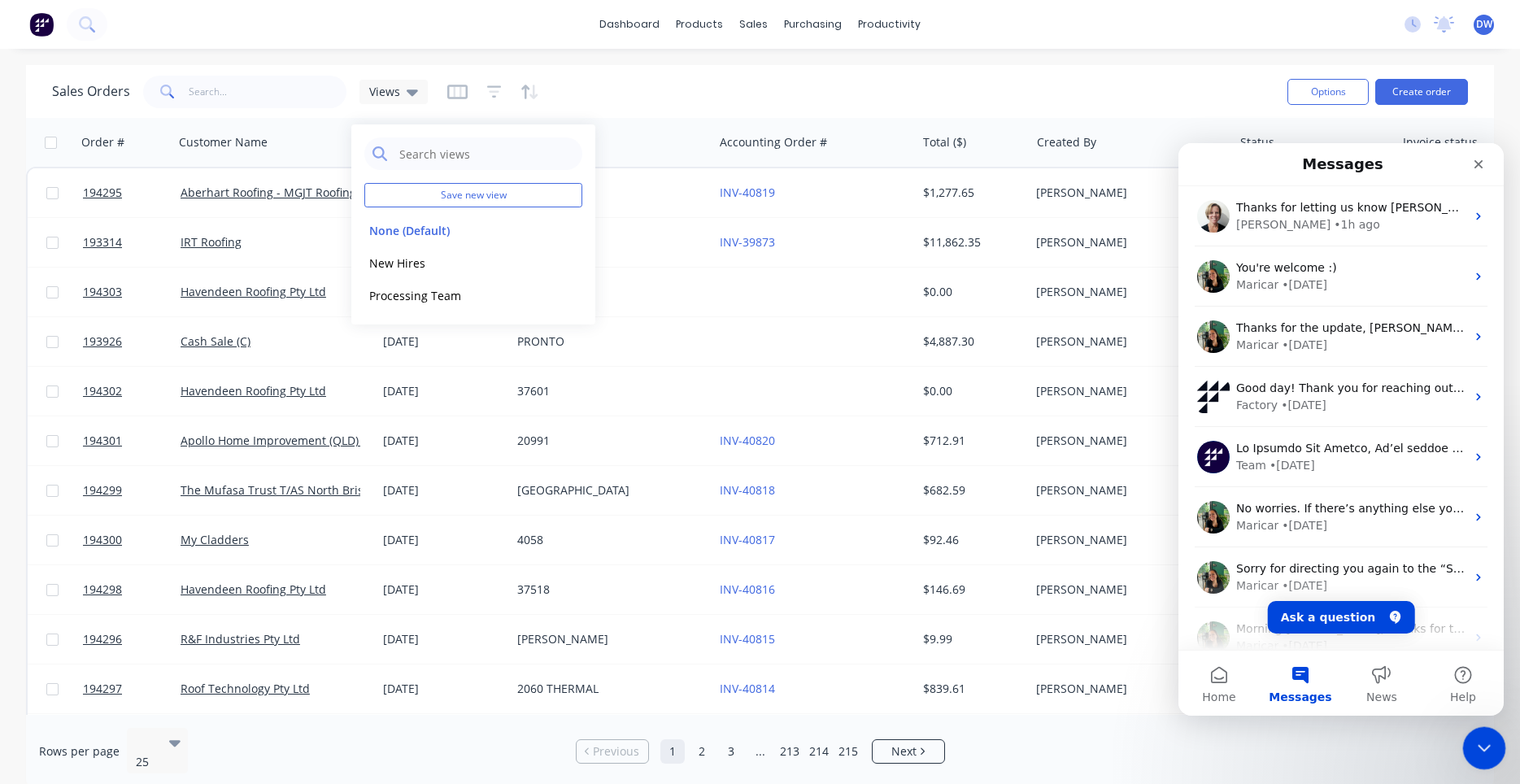
click at [1482, 745] on icon "Close Intercom Messenger" at bounding box center [1481, 745] width 19 height 19
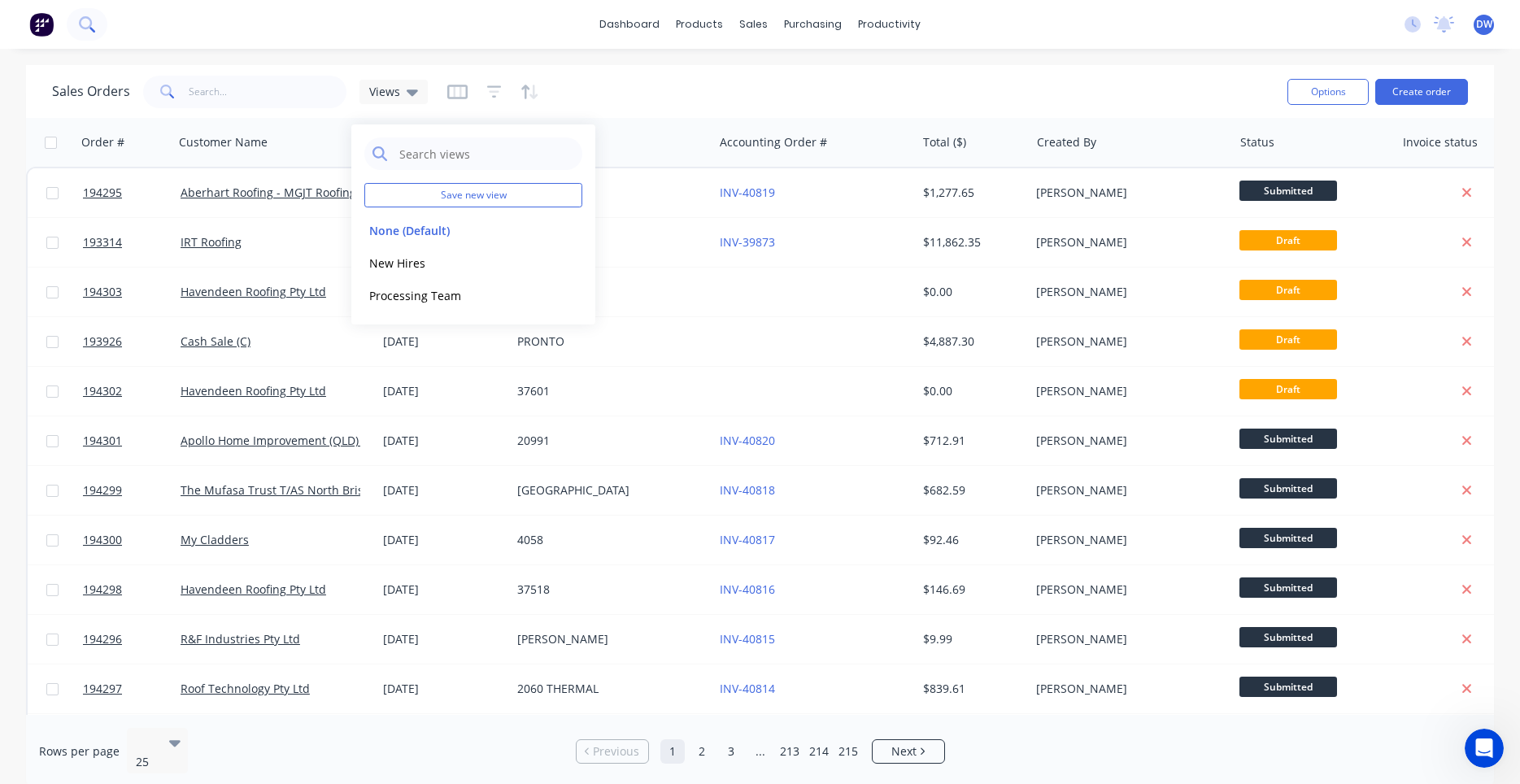
click at [83, 25] on icon at bounding box center [87, 25] width 16 height 16
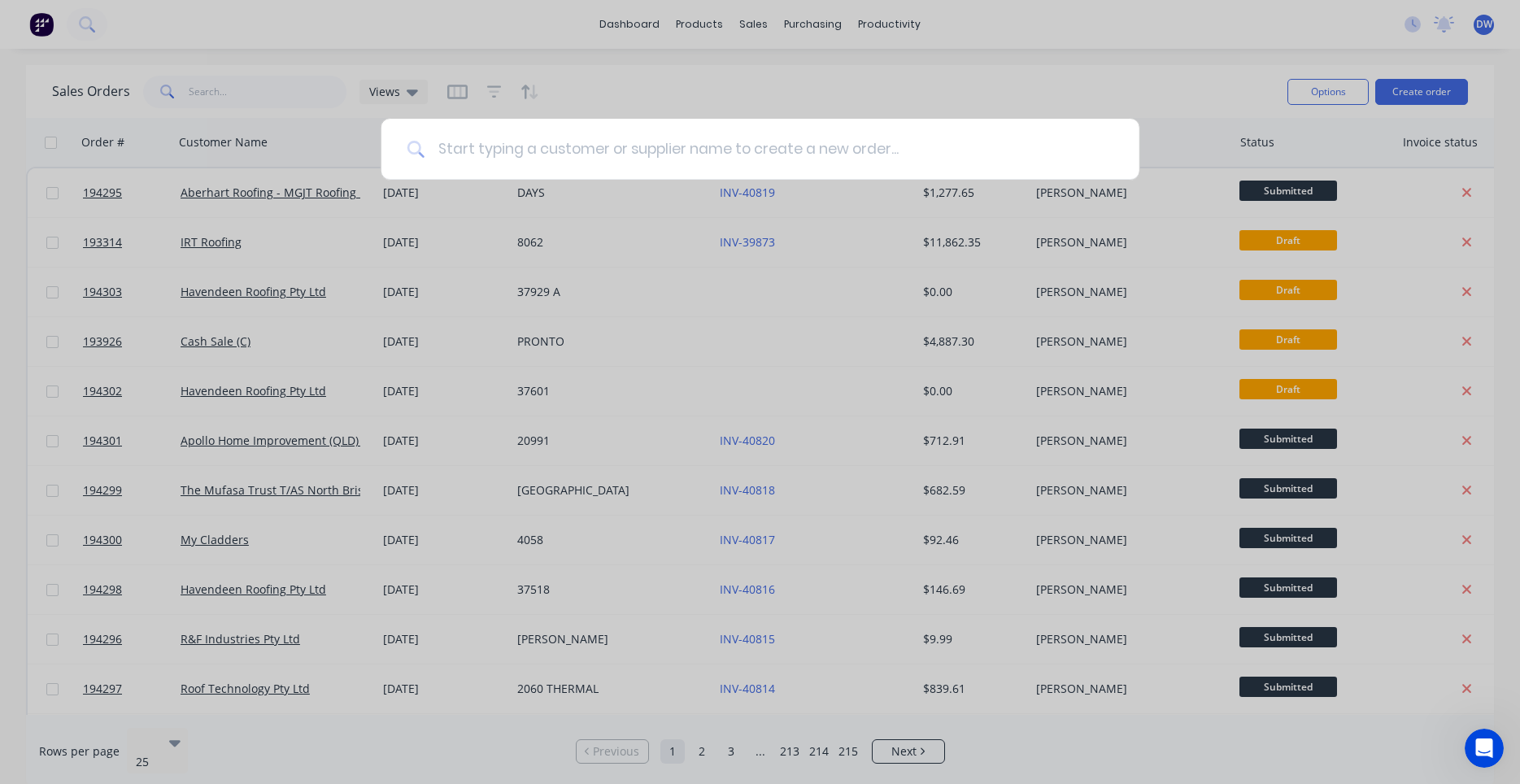
click at [472, 153] on input at bounding box center [768, 149] width 689 height 61
type input "maintek"
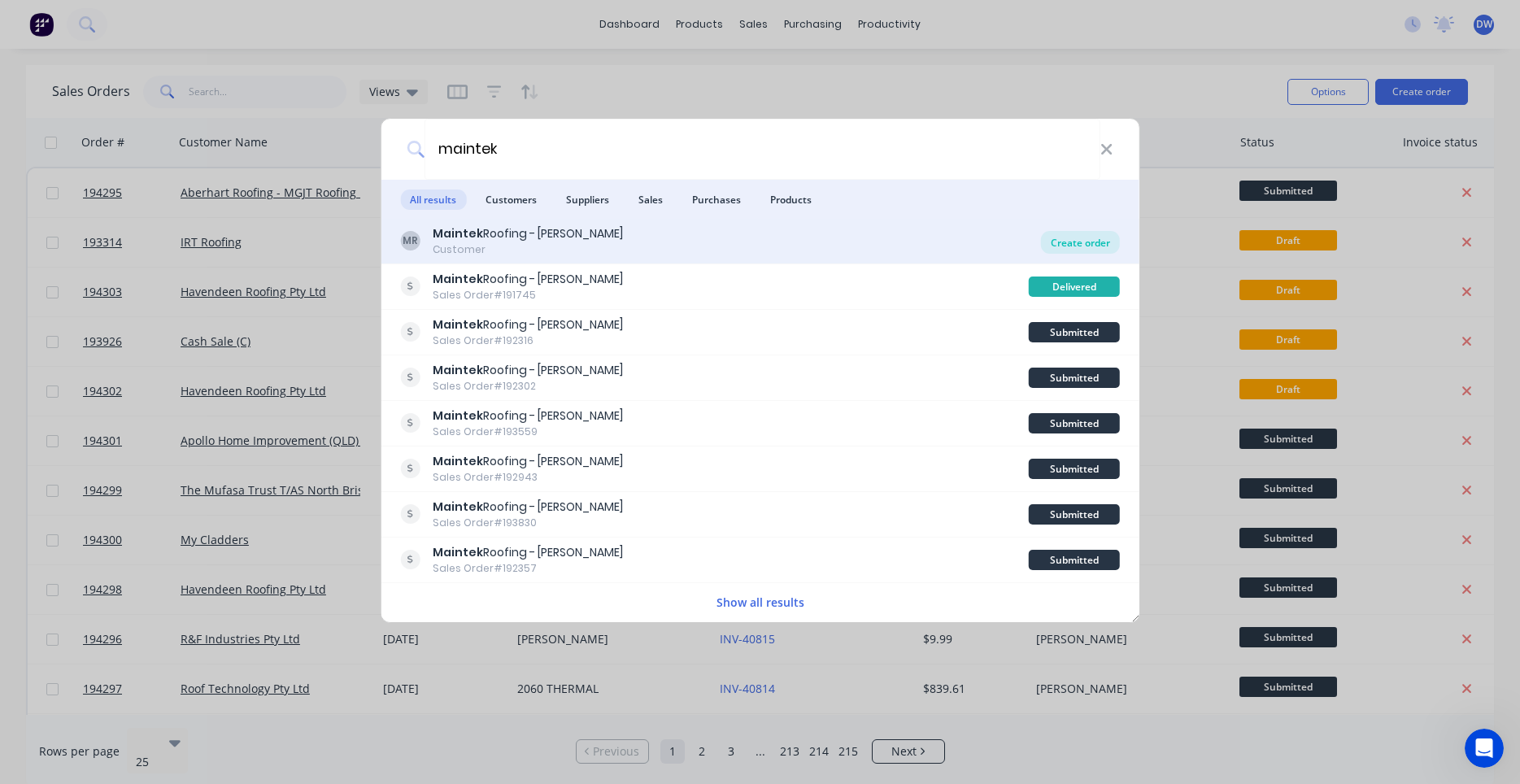
click at [1061, 237] on div "Create order" at bounding box center [1081, 242] width 79 height 23
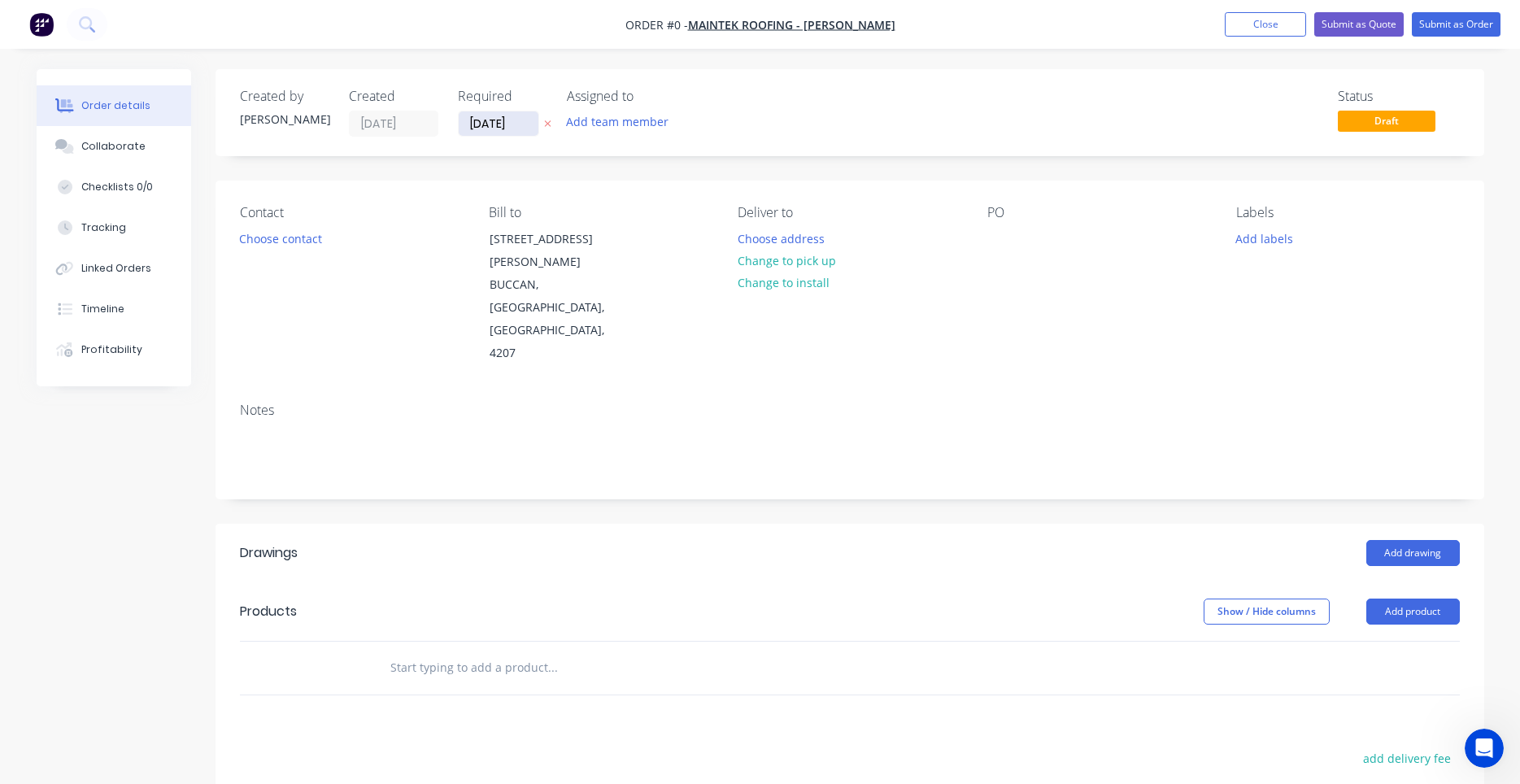
click at [530, 130] on input "30/09/25" at bounding box center [498, 124] width 80 height 25
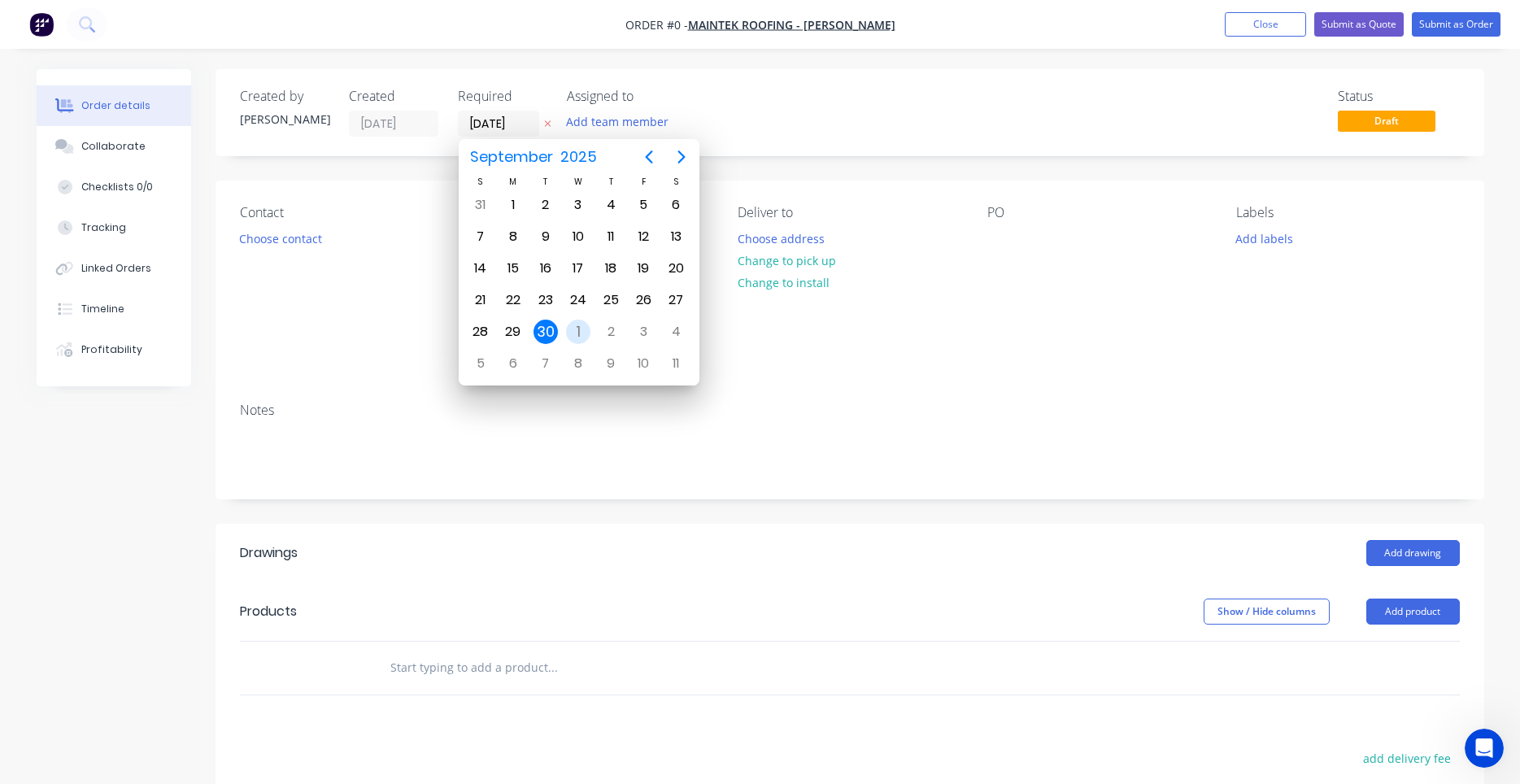
click at [581, 330] on div "1" at bounding box center [578, 331] width 25 height 25
type input "01/10/25"
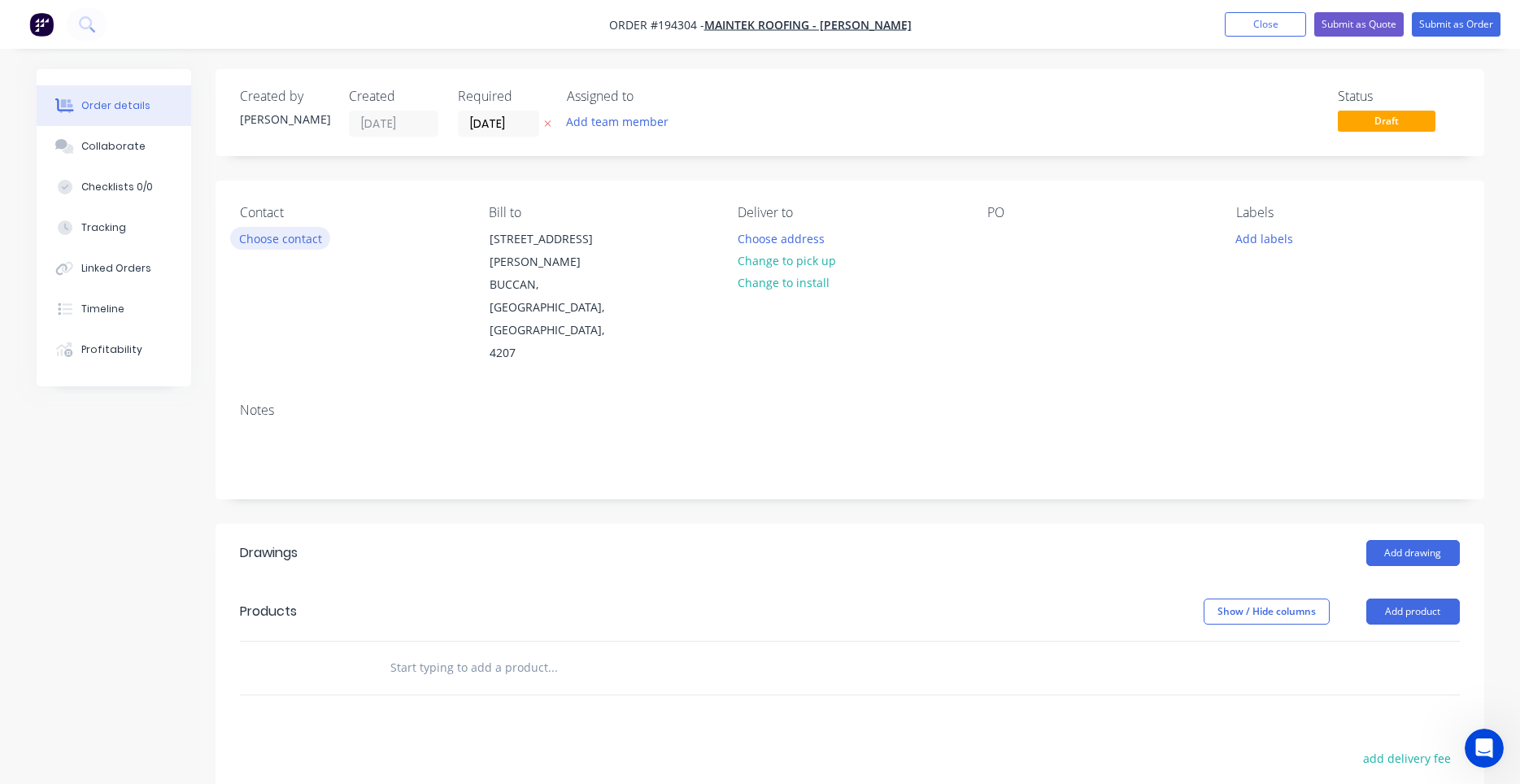
click at [306, 240] on button "Choose contact" at bounding box center [280, 238] width 100 height 22
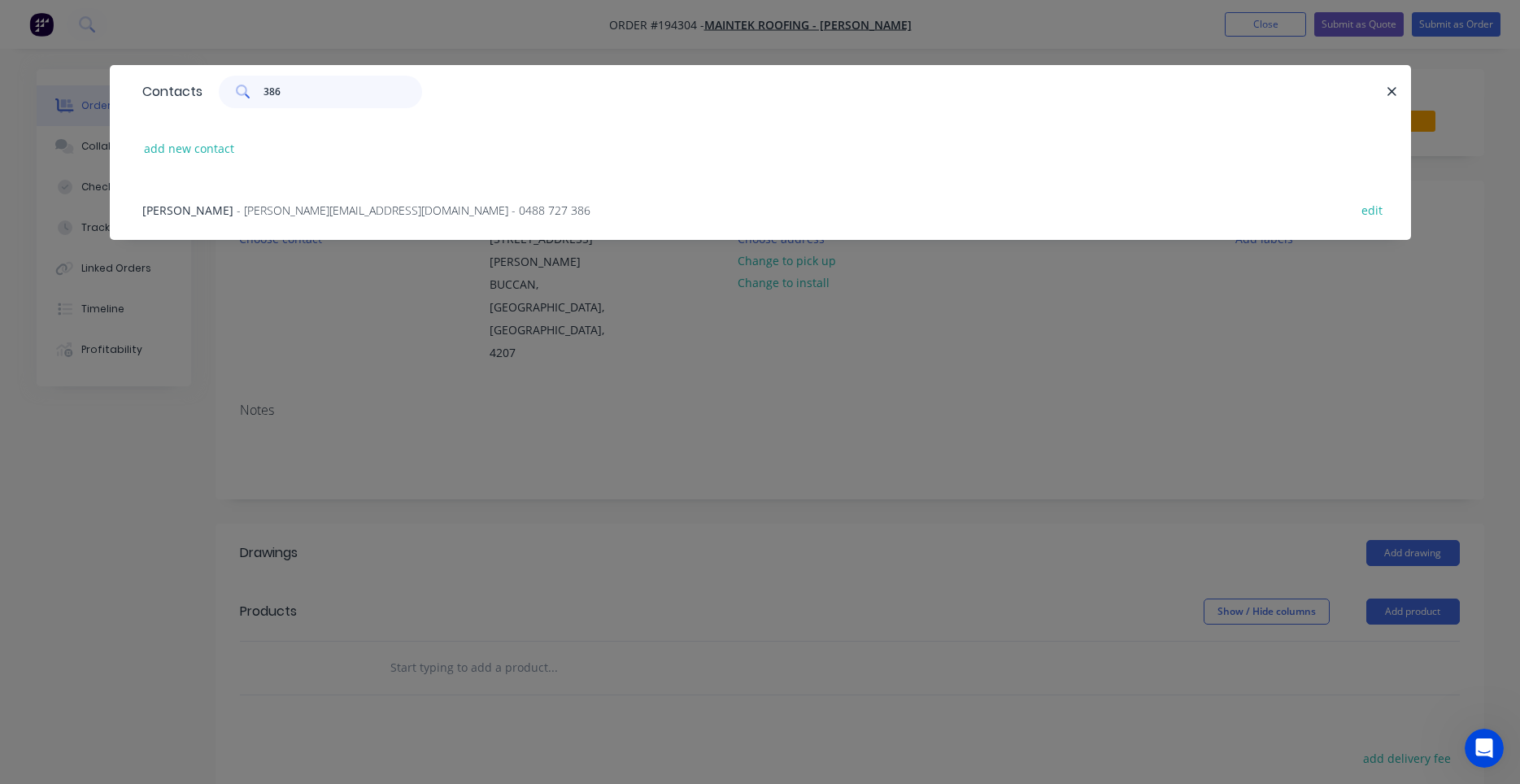
type input "386"
click at [343, 216] on span "- corey@maintekroofing.com.au - 0488 727 386" at bounding box center [413, 210] width 353 height 16
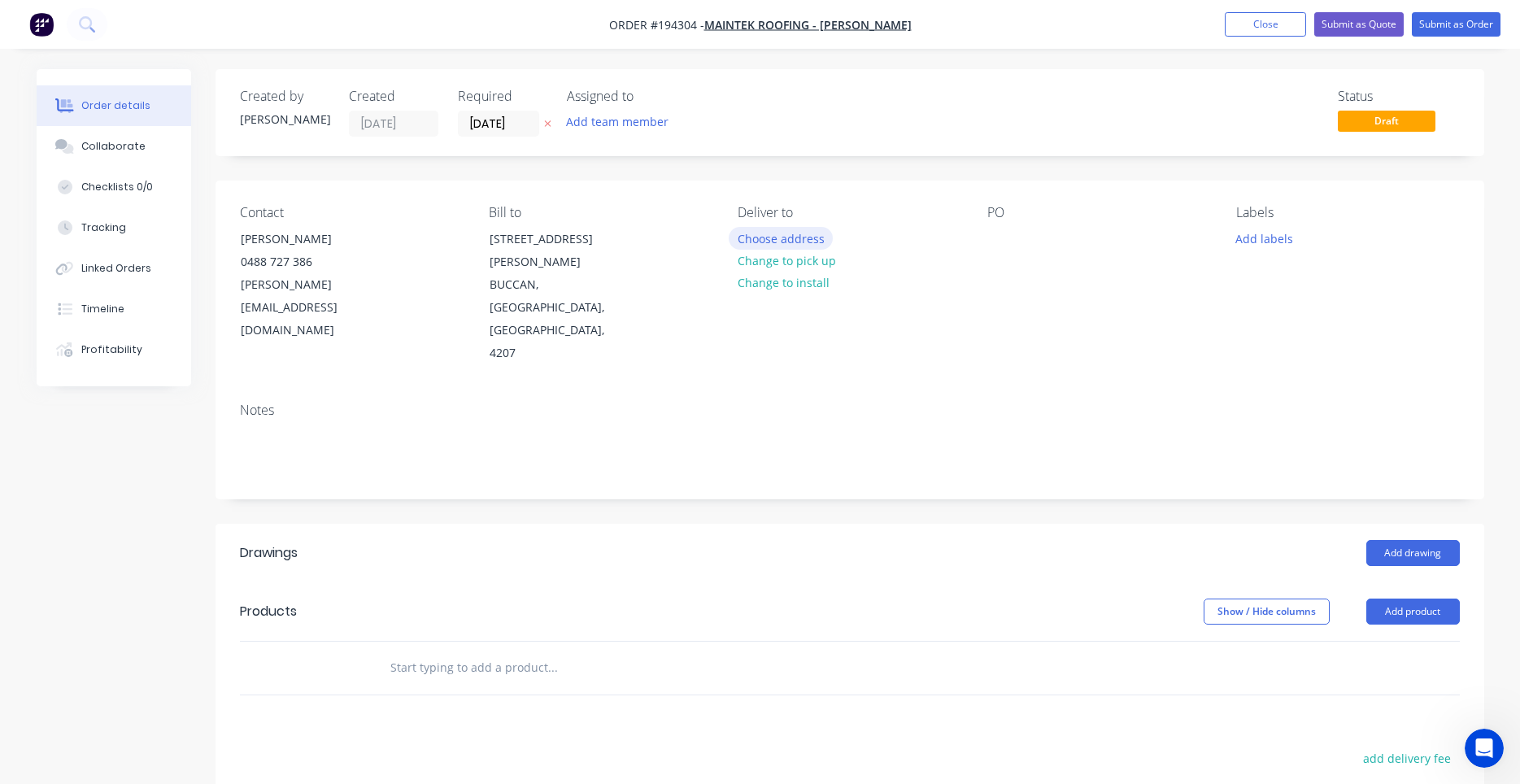
click at [764, 242] on button "Choose address" at bounding box center [781, 238] width 104 height 22
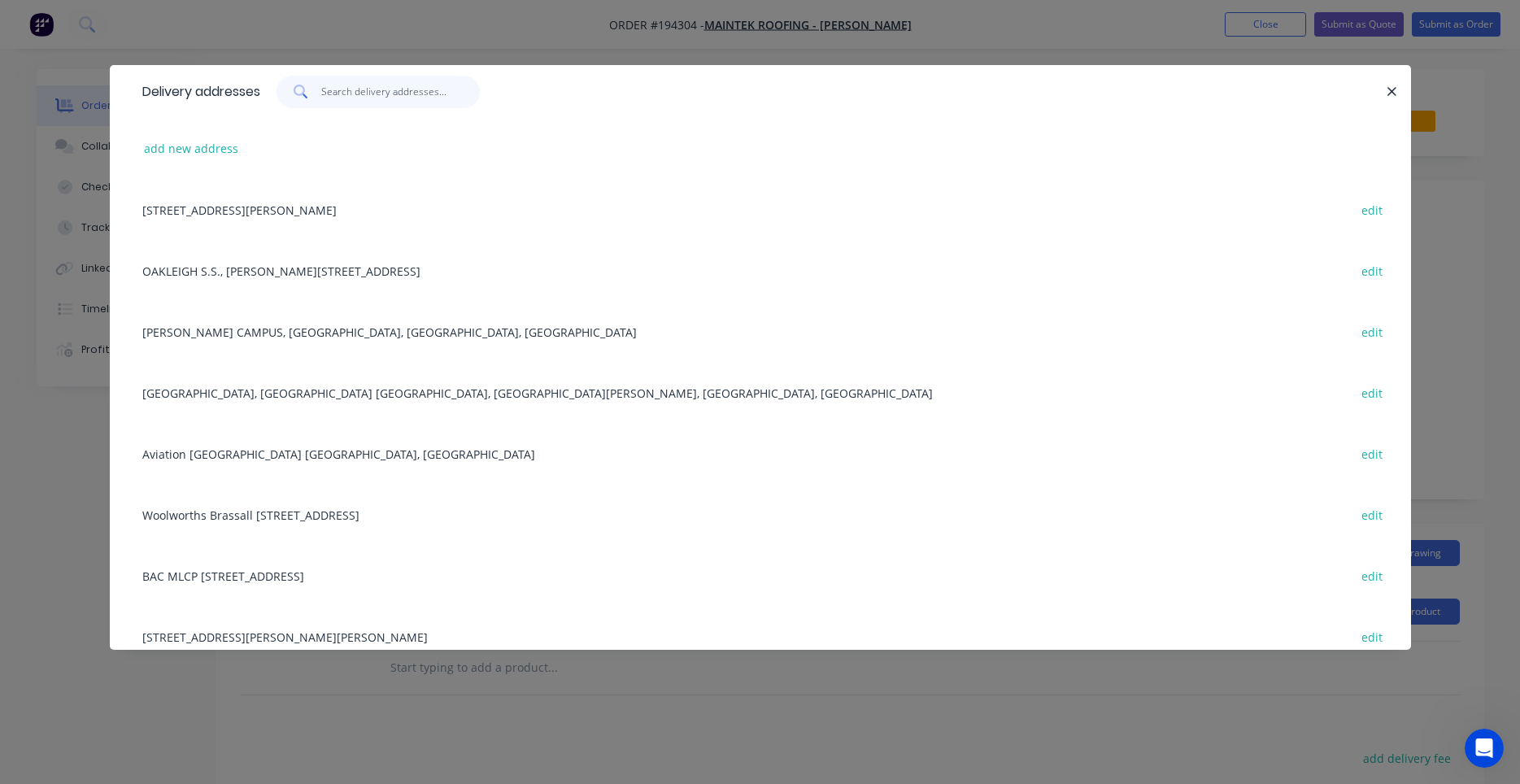
click at [361, 98] on input "text" at bounding box center [400, 91] width 159 height 32
click at [407, 104] on input "text" at bounding box center [400, 91] width 159 height 32
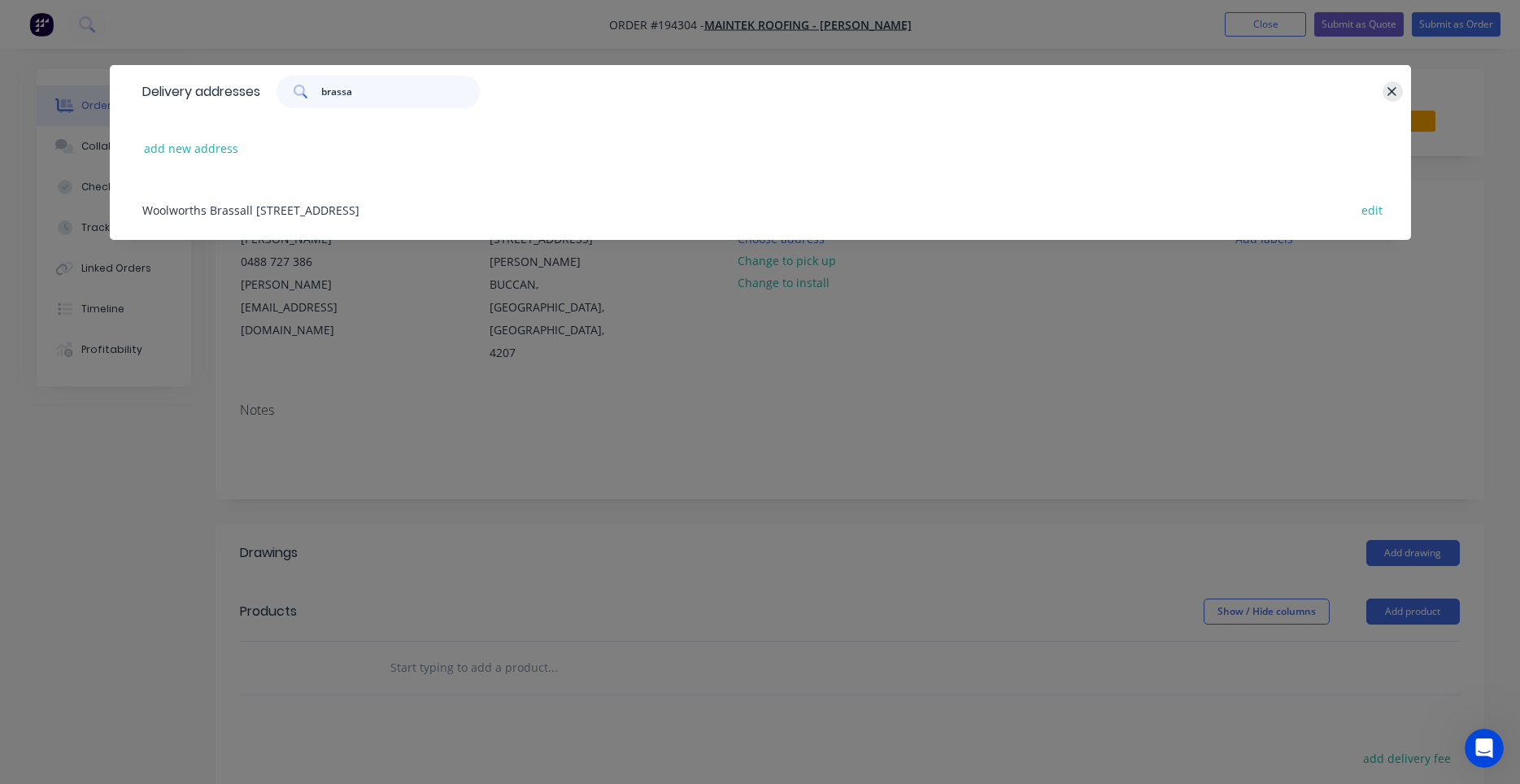
type input "brassa"
click at [1395, 84] on button "button" at bounding box center [1392, 91] width 20 height 20
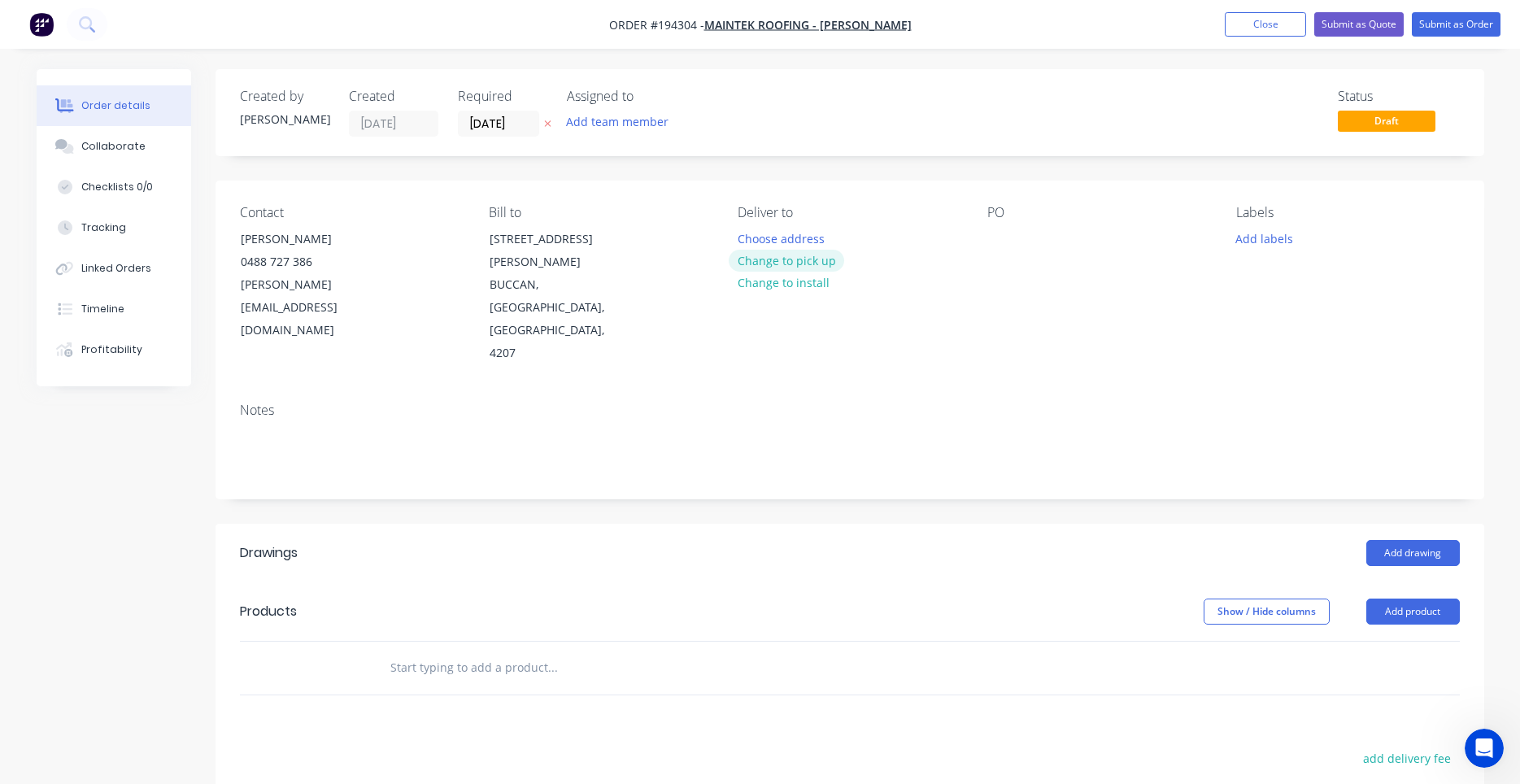
click at [772, 257] on button "Change to pick up" at bounding box center [787, 260] width 116 height 22
click at [756, 232] on div at bounding box center [751, 239] width 26 height 24
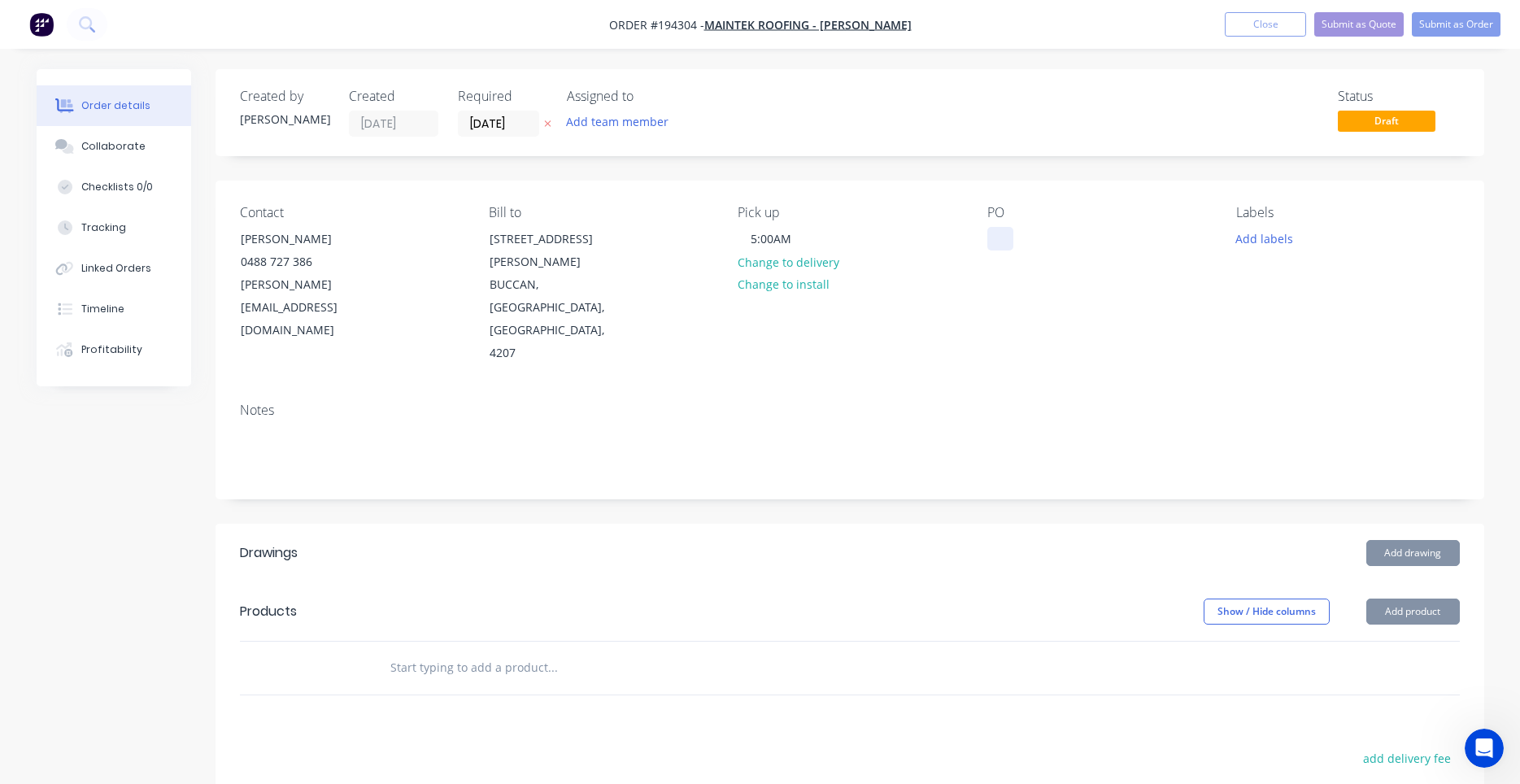
drag, startPoint x: 995, startPoint y: 222, endPoint x: 992, endPoint y: 234, distance: 12.4
click at [994, 225] on div "PO" at bounding box center [1099, 285] width 223 height 160
click at [990, 240] on div at bounding box center [1001, 239] width 26 height 24
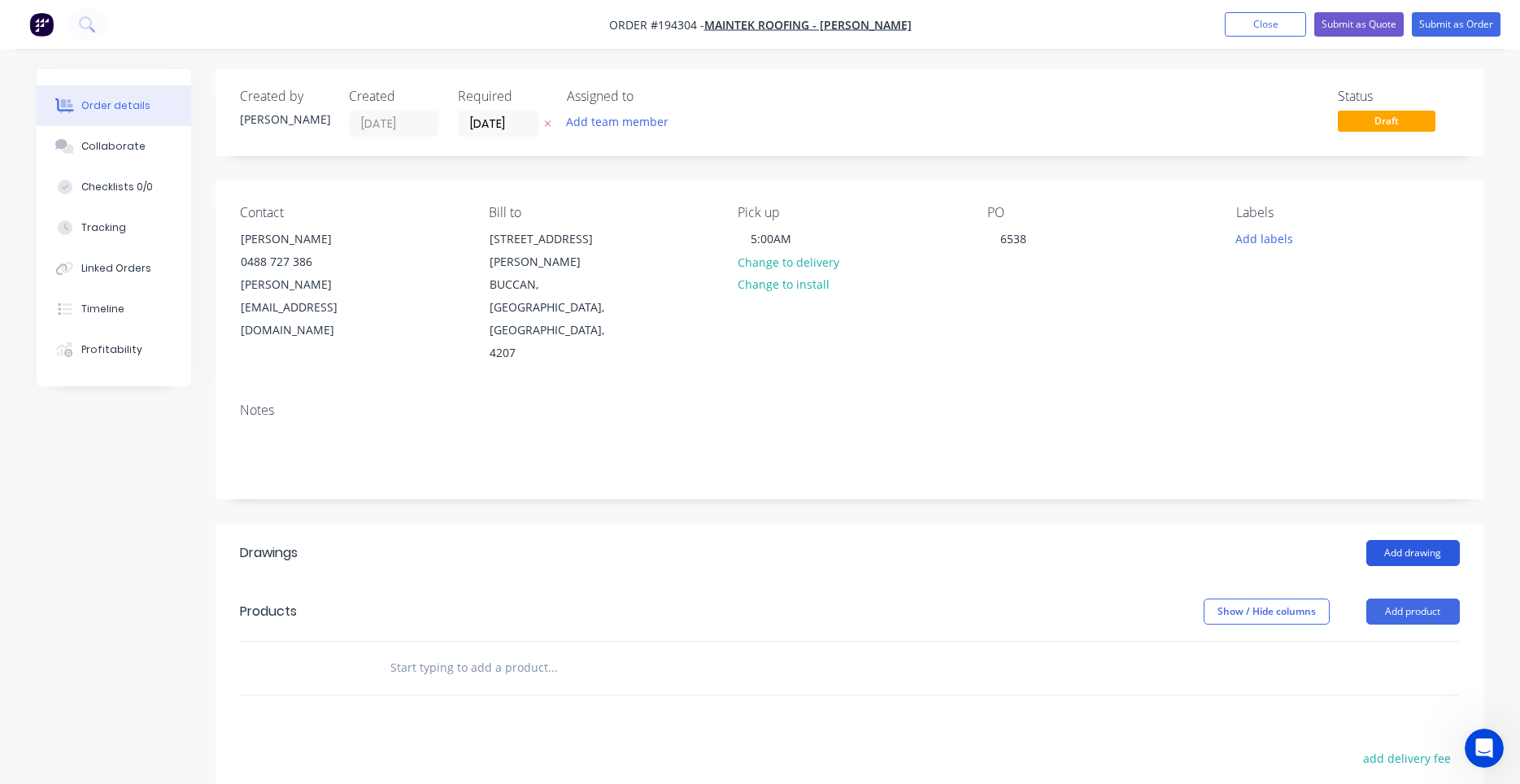
click at [1389, 540] on button "Add drawing" at bounding box center [1413, 553] width 94 height 26
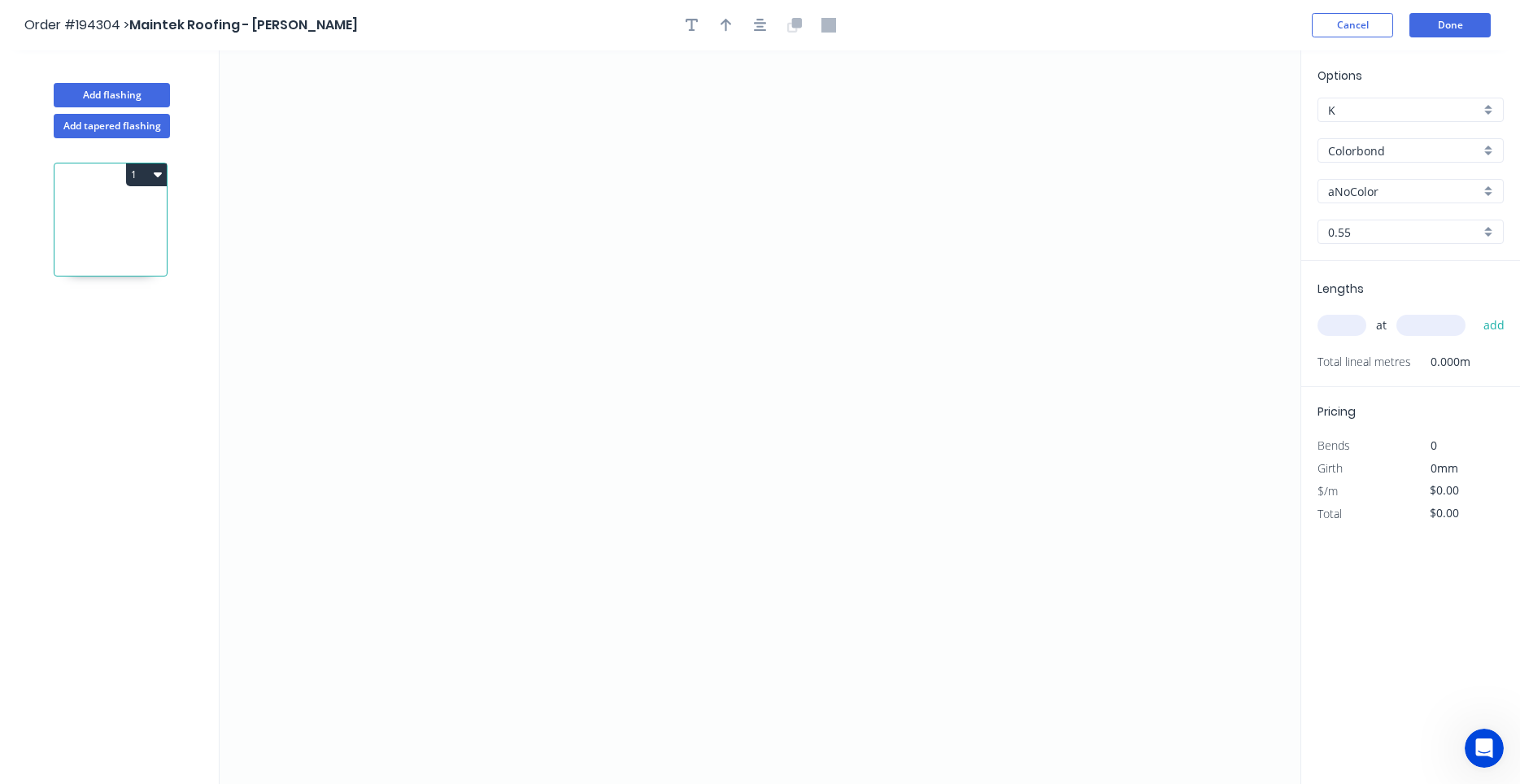
click at [1327, 322] on input "text" at bounding box center [1342, 325] width 49 height 21
type input "2"
type input "1200"
click at [1475, 311] on button "add" at bounding box center [1495, 325] width 39 height 28
click at [403, 442] on icon "0" at bounding box center [760, 417] width 1081 height 733
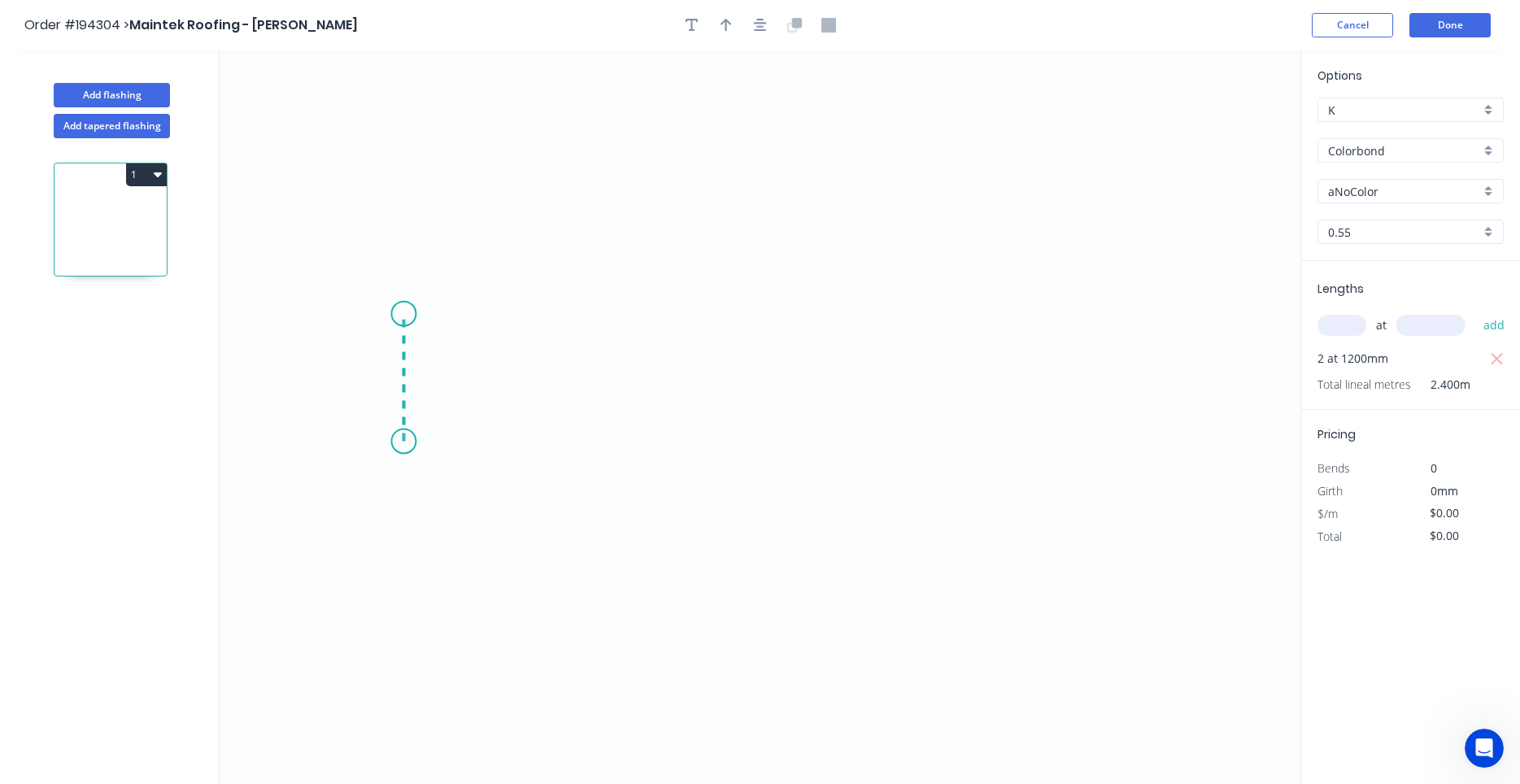
click at [410, 314] on icon "0" at bounding box center [760, 417] width 1081 height 733
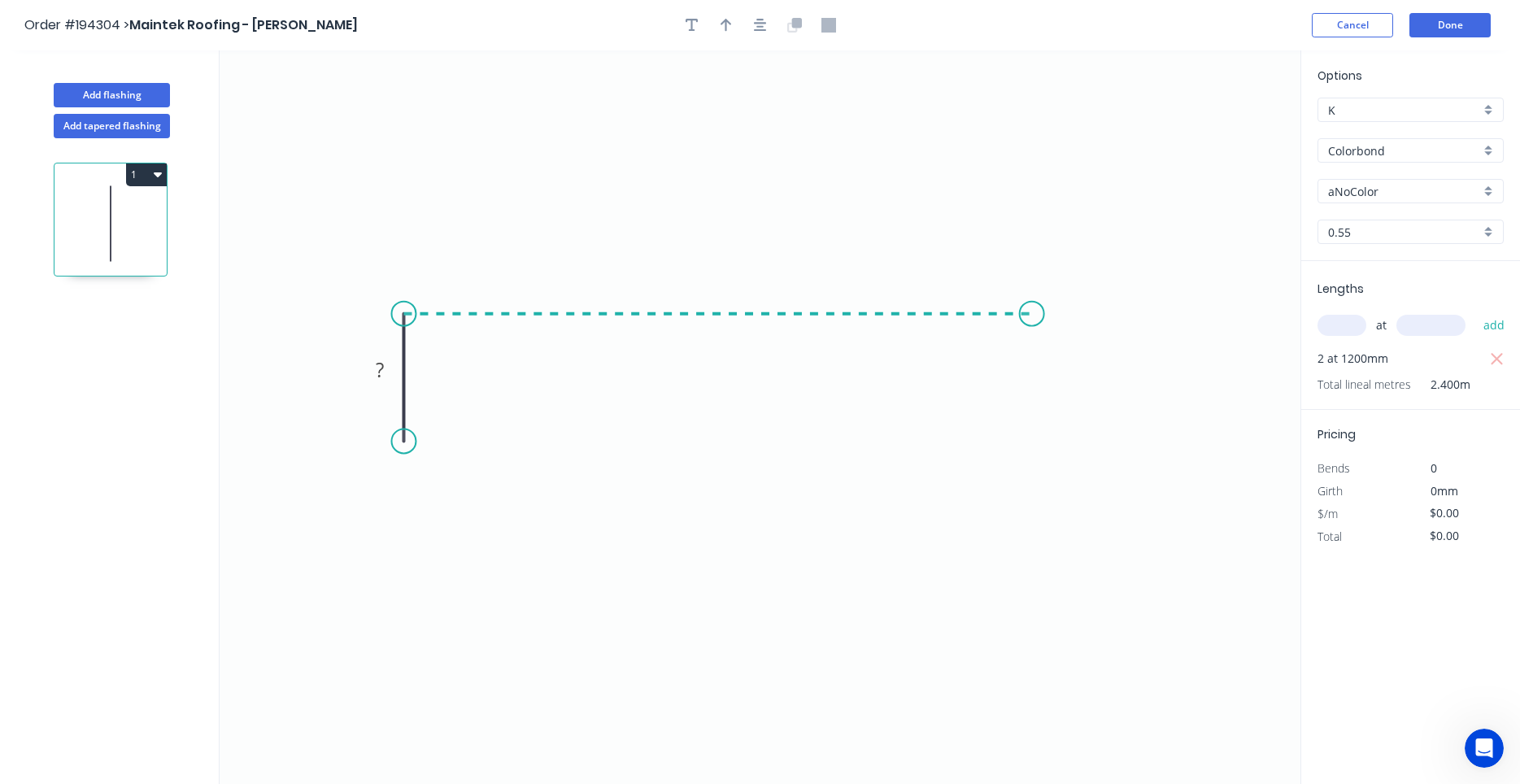
click at [1032, 302] on icon "0 ?" at bounding box center [760, 417] width 1081 height 733
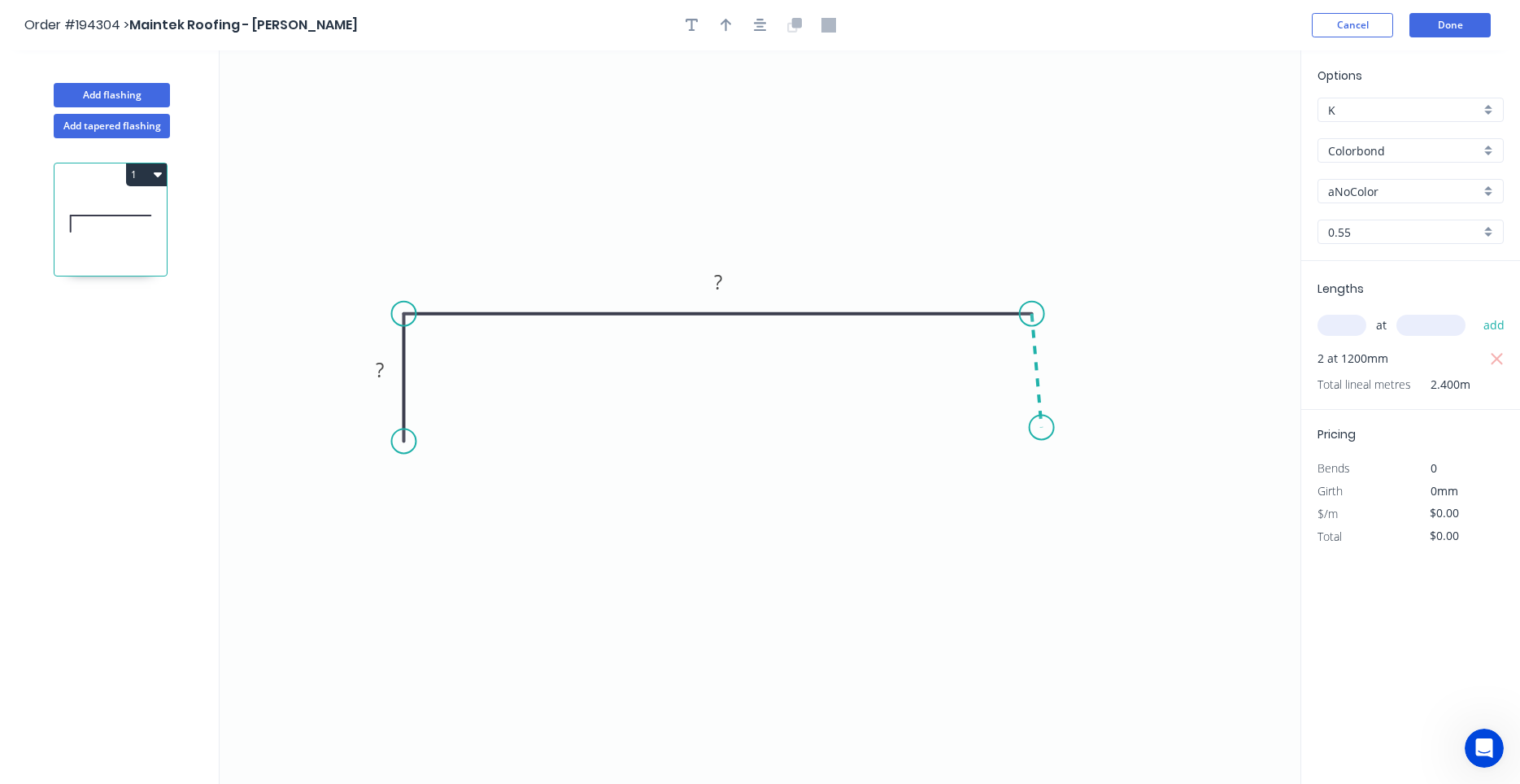
click at [1042, 428] on icon "0 ? ?" at bounding box center [760, 417] width 1081 height 733
click at [1042, 428] on circle at bounding box center [1042, 428] width 25 height 25
drag, startPoint x: 1042, startPoint y: 428, endPoint x: 1034, endPoint y: 427, distance: 8.1
click at [1034, 427] on circle at bounding box center [1032, 427] width 25 height 25
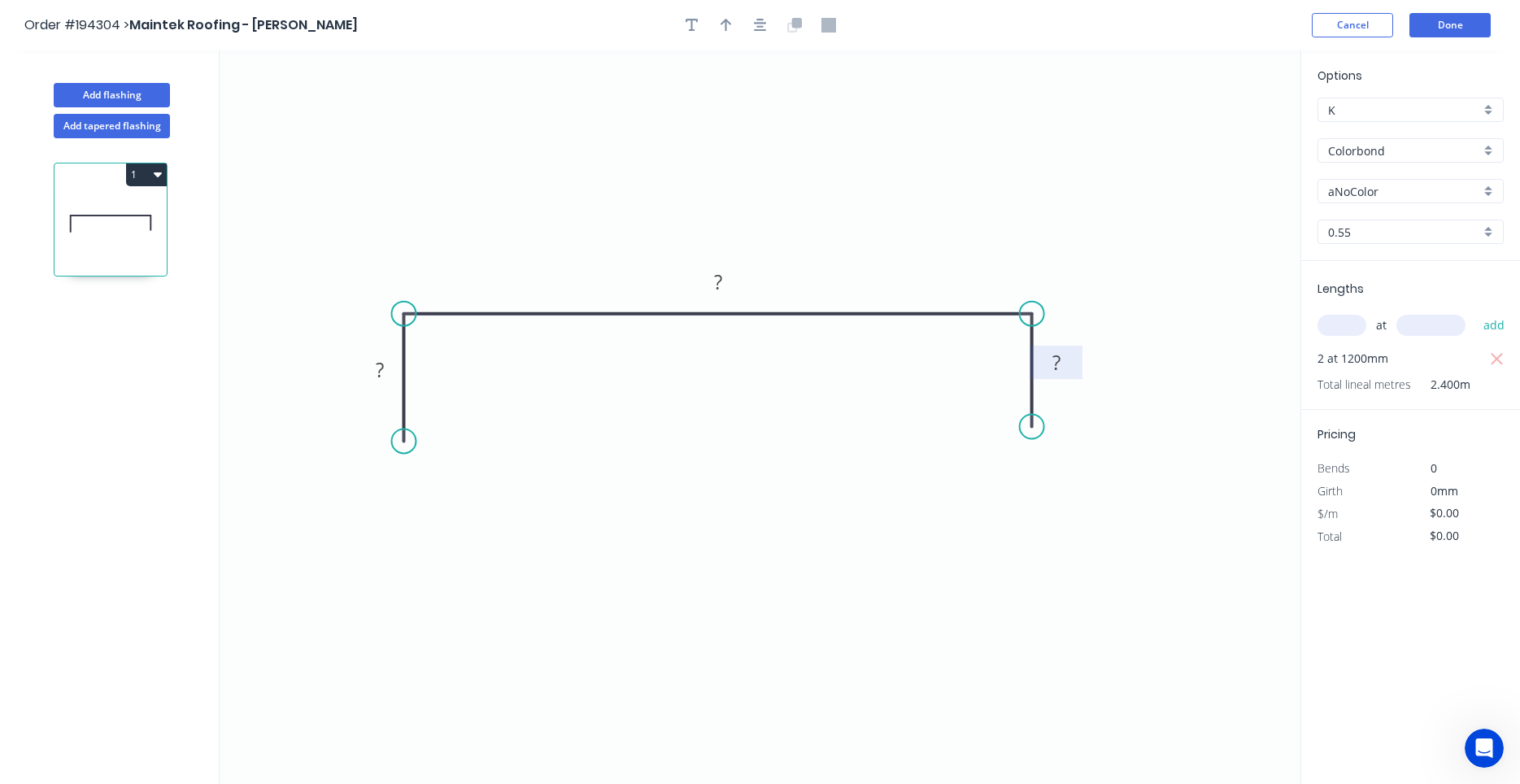
click at [1056, 377] on rect at bounding box center [1056, 362] width 53 height 33
click at [1056, 365] on tspan "?" at bounding box center [1056, 362] width 8 height 27
click at [765, 25] on icon "button" at bounding box center [760, 25] width 13 height 15
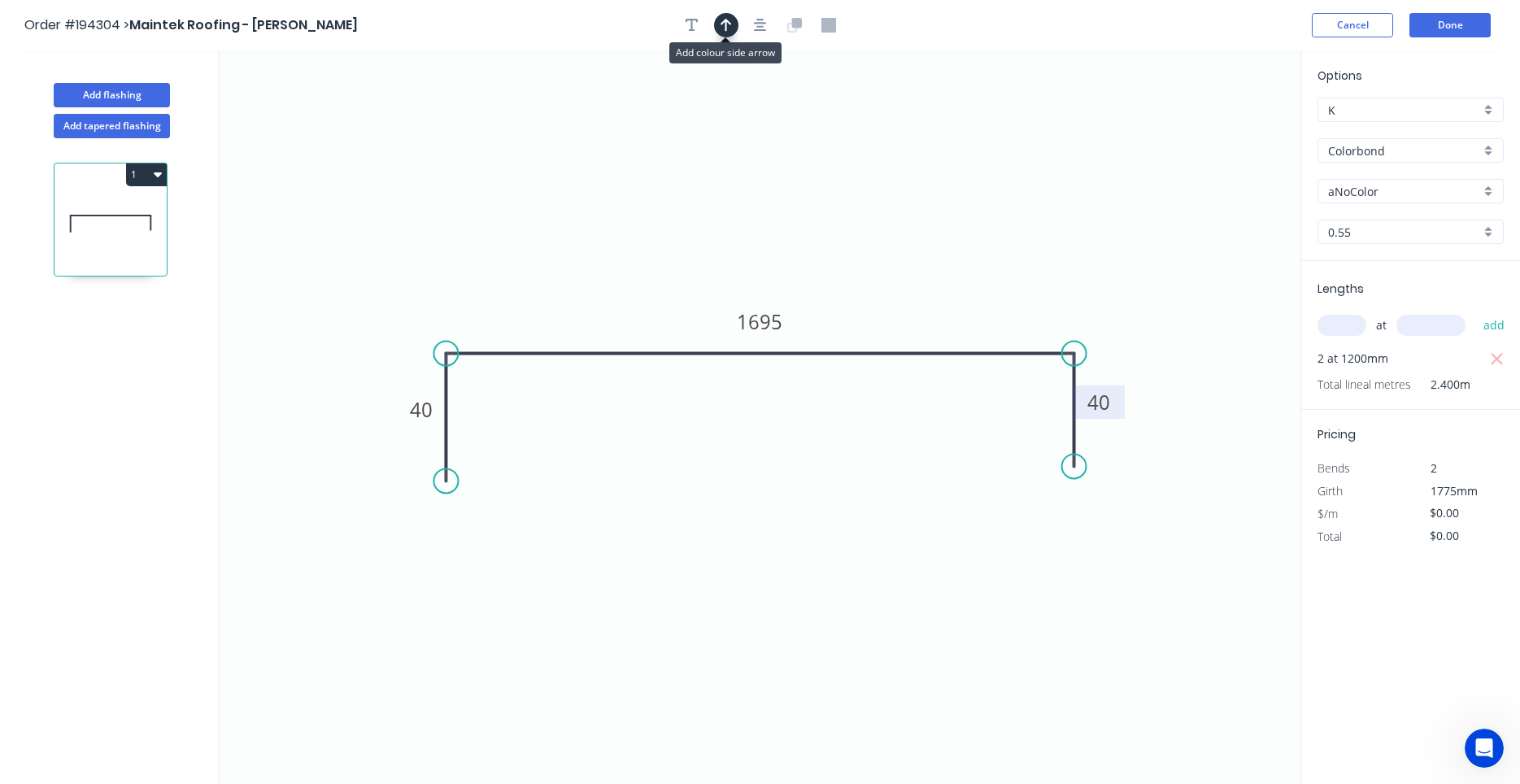
click at [729, 22] on icon "button" at bounding box center [726, 25] width 11 height 13
drag, startPoint x: 1217, startPoint y: 128, endPoint x: 899, endPoint y: 265, distance: 346.3
click at [899, 265] on icon at bounding box center [898, 246] width 15 height 52
click at [1432, 23] on button "Done" at bounding box center [1450, 25] width 82 height 25
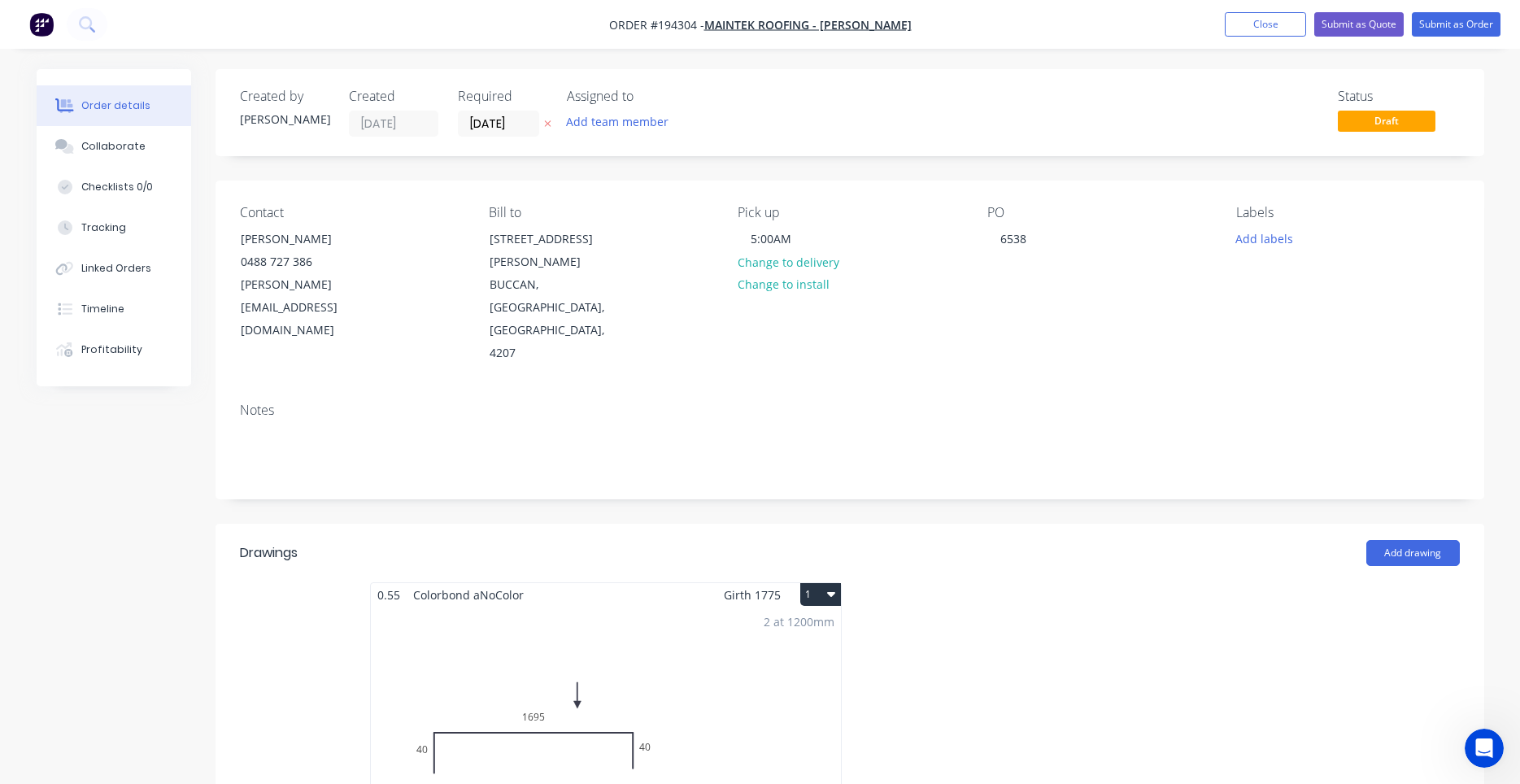
click at [835, 587] on icon "button" at bounding box center [831, 593] width 8 height 13
click at [808, 622] on div "Use larger box size" at bounding box center [763, 633] width 125 height 24
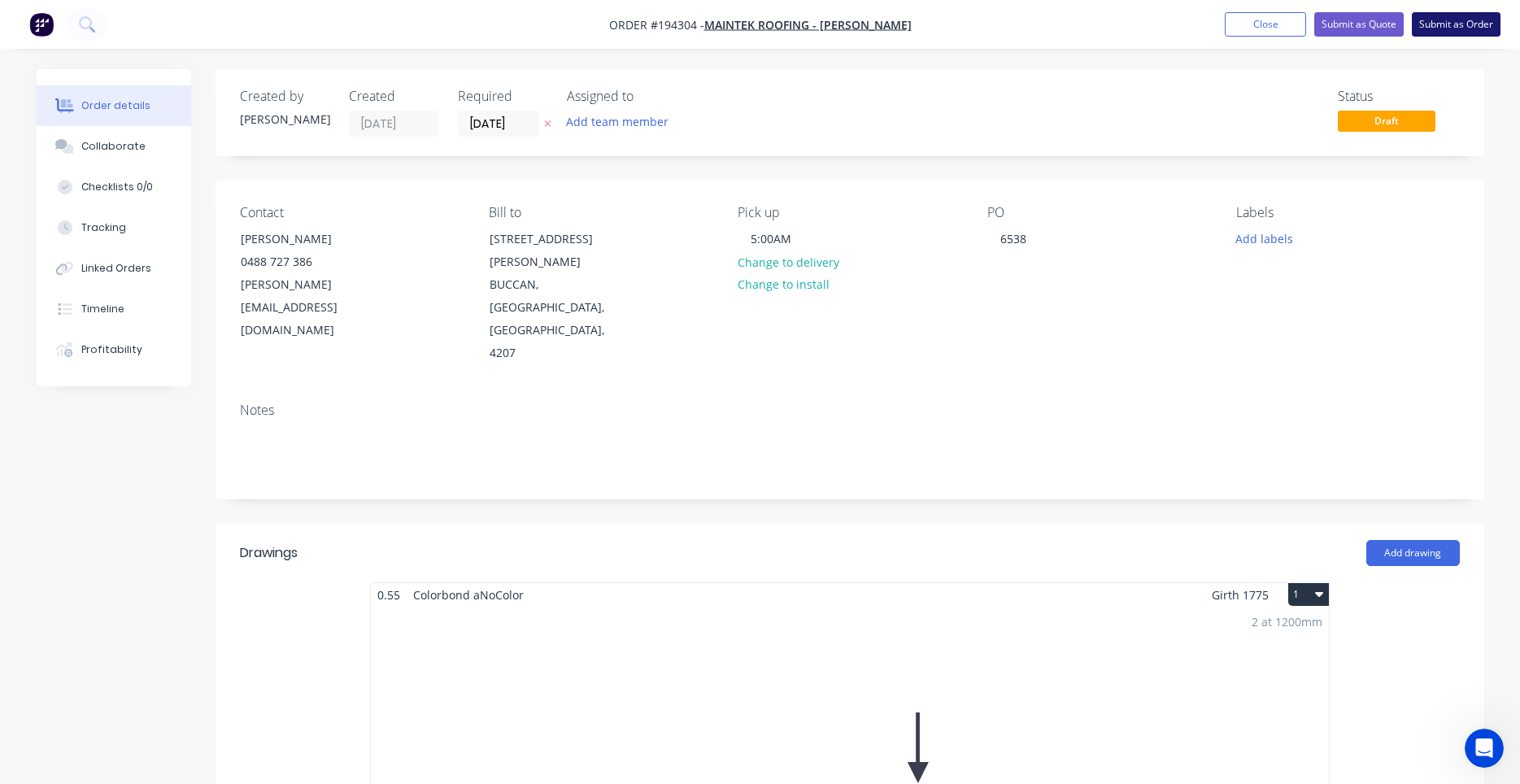
click at [1449, 31] on button "Submit as Order" at bounding box center [1456, 25] width 89 height 25
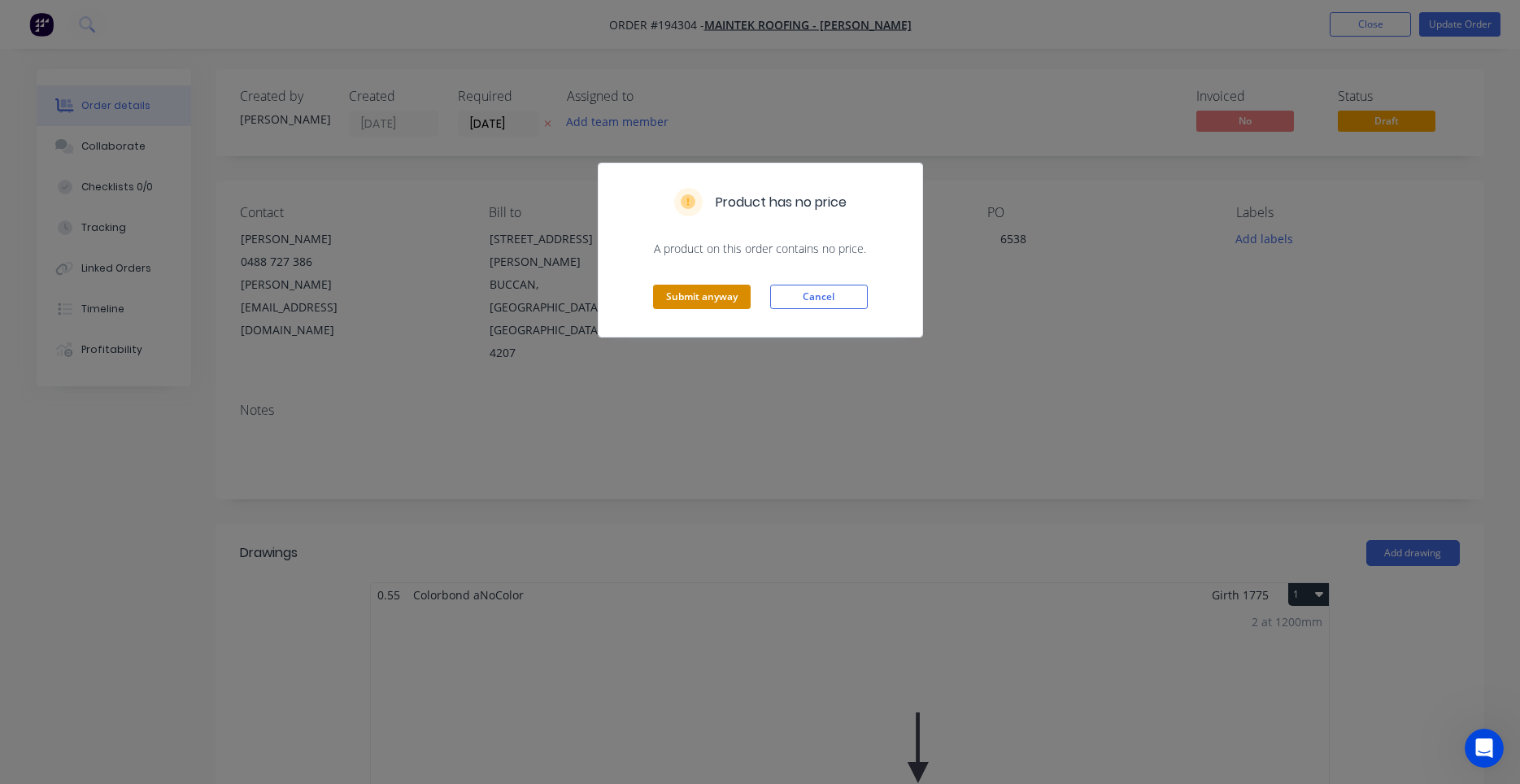
click at [715, 290] on button "Submit anyway" at bounding box center [702, 297] width 97 height 25
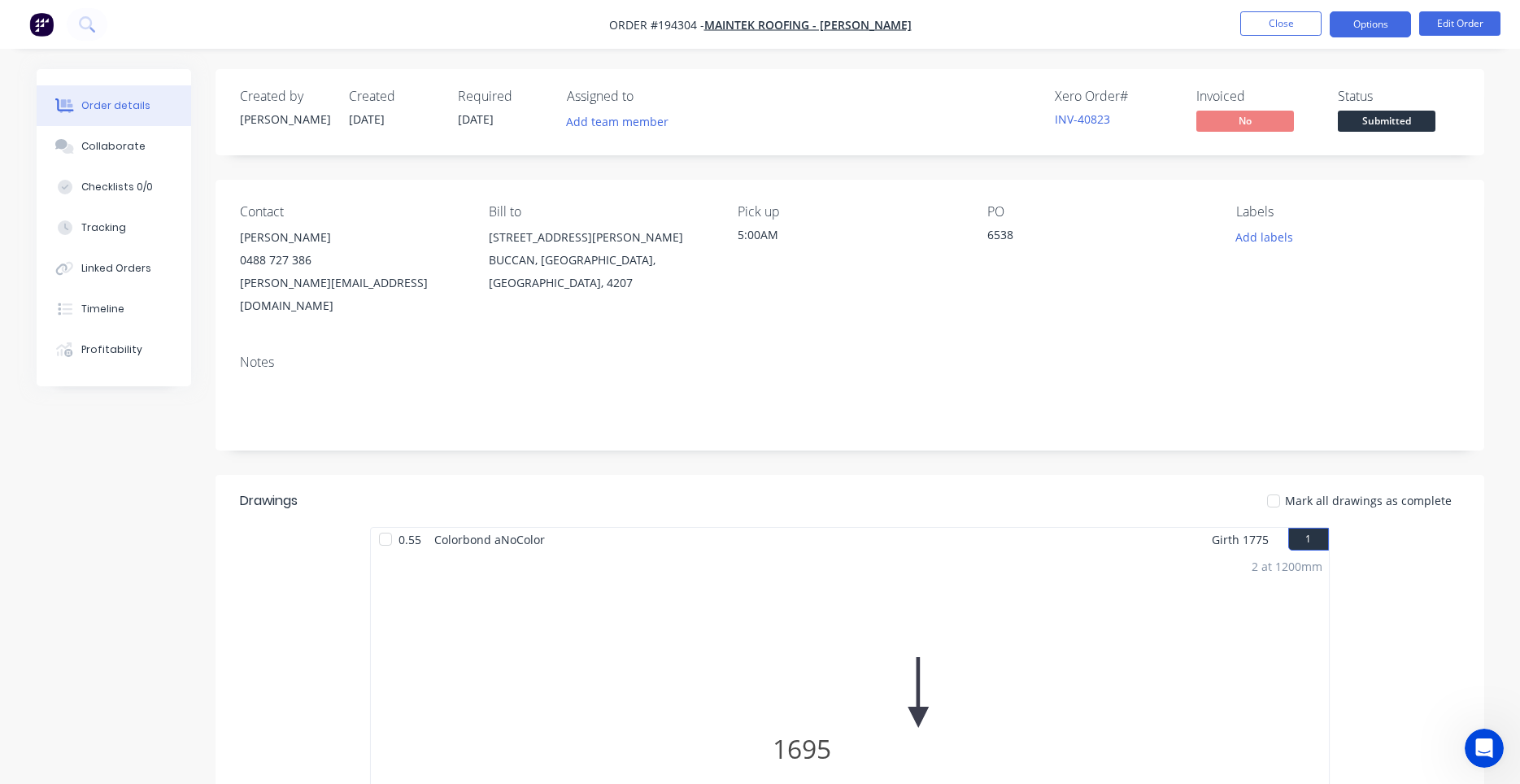
click at [1370, 22] on button "Options" at bounding box center [1370, 25] width 82 height 26
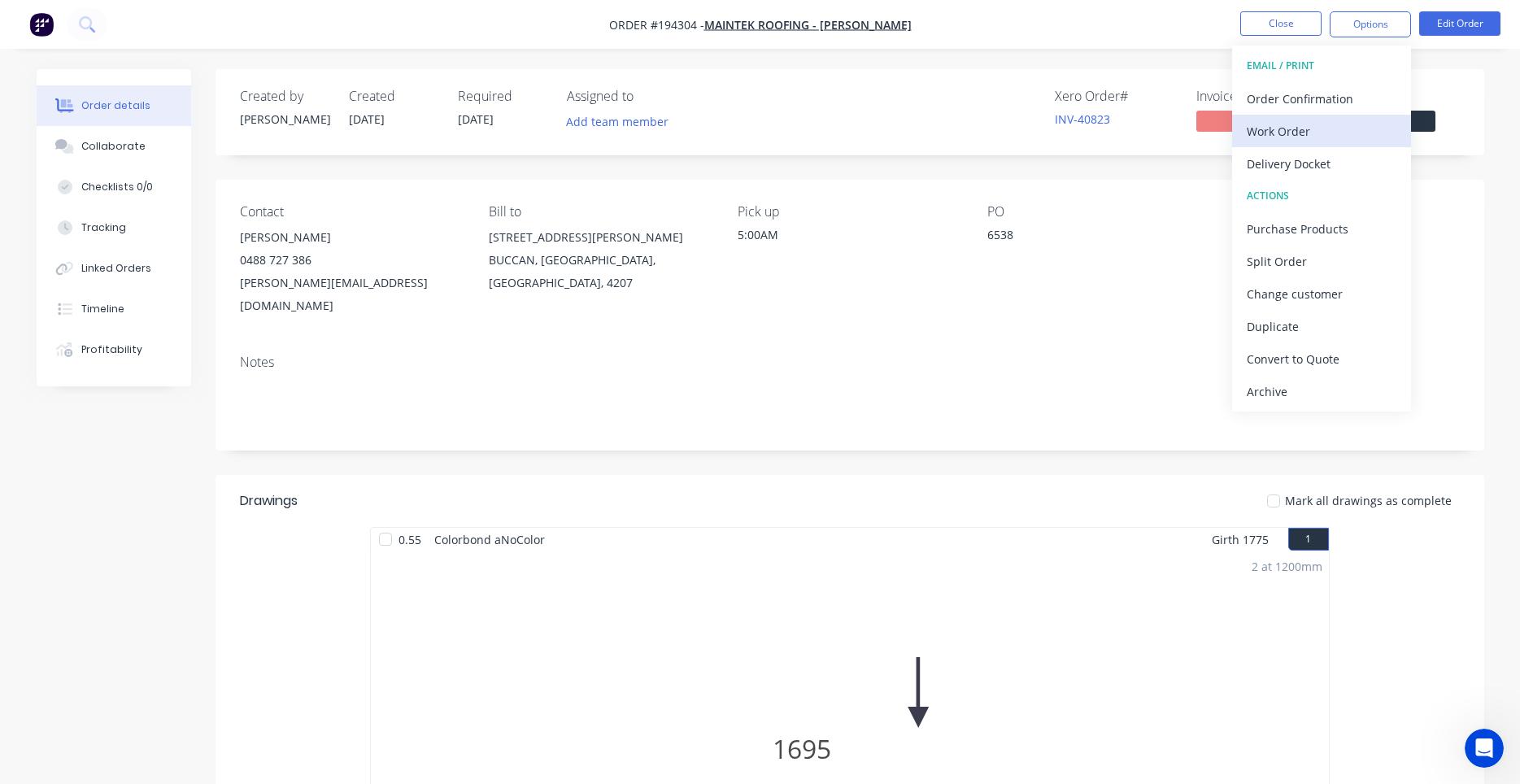
click at [1305, 117] on button "Work Order" at bounding box center [1322, 131] width 179 height 32
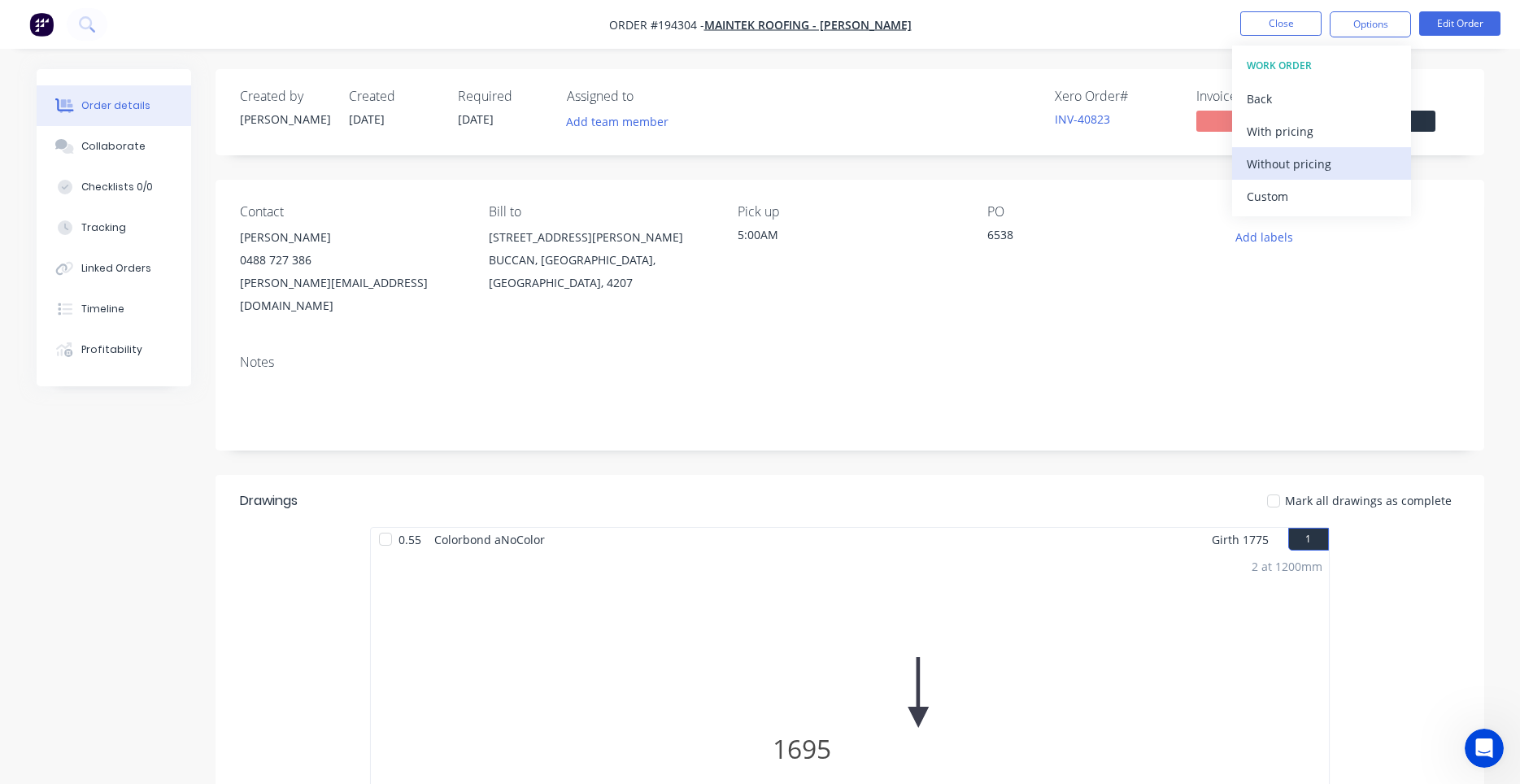
click at [1295, 151] on button "Without pricing" at bounding box center [1322, 163] width 179 height 32
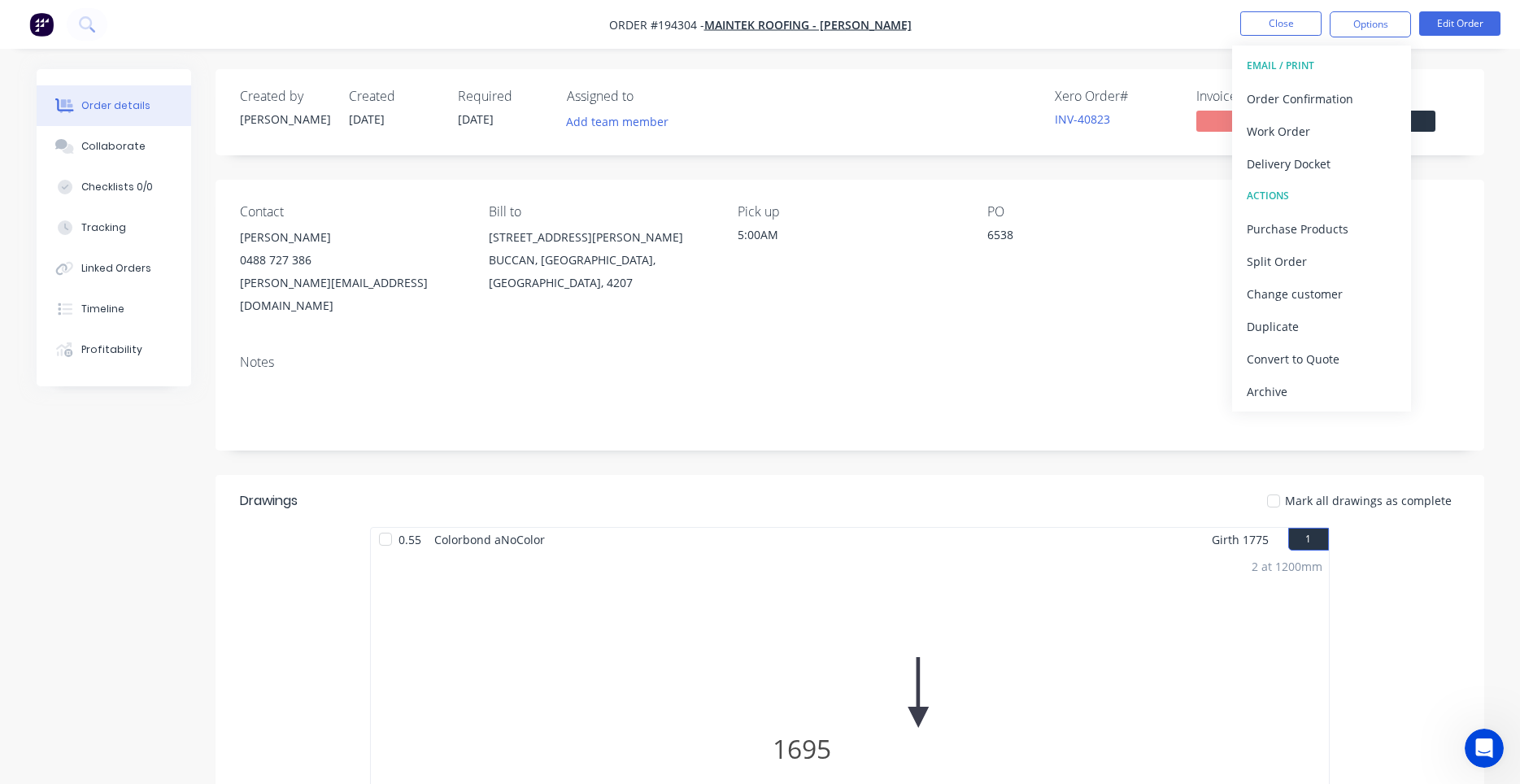
click at [1014, 291] on div "PO 6538" at bounding box center [1099, 260] width 223 height 113
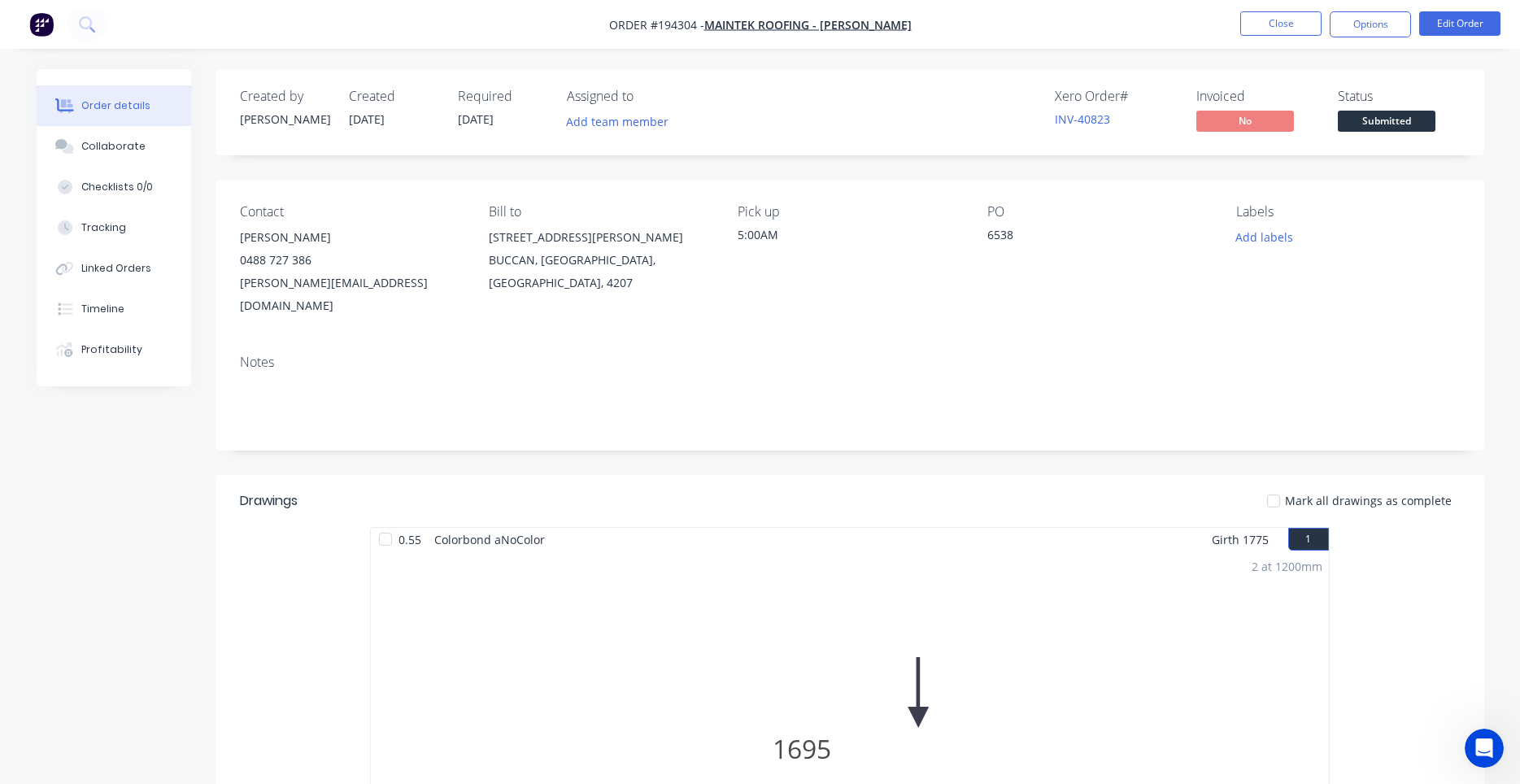
click at [867, 557] on div "2 at 1200mm Total lm $/M Total 2.4m $0.00 $0.00" at bounding box center [850, 800] width 958 height 496
click at [1441, 32] on button "Edit Order" at bounding box center [1459, 24] width 82 height 25
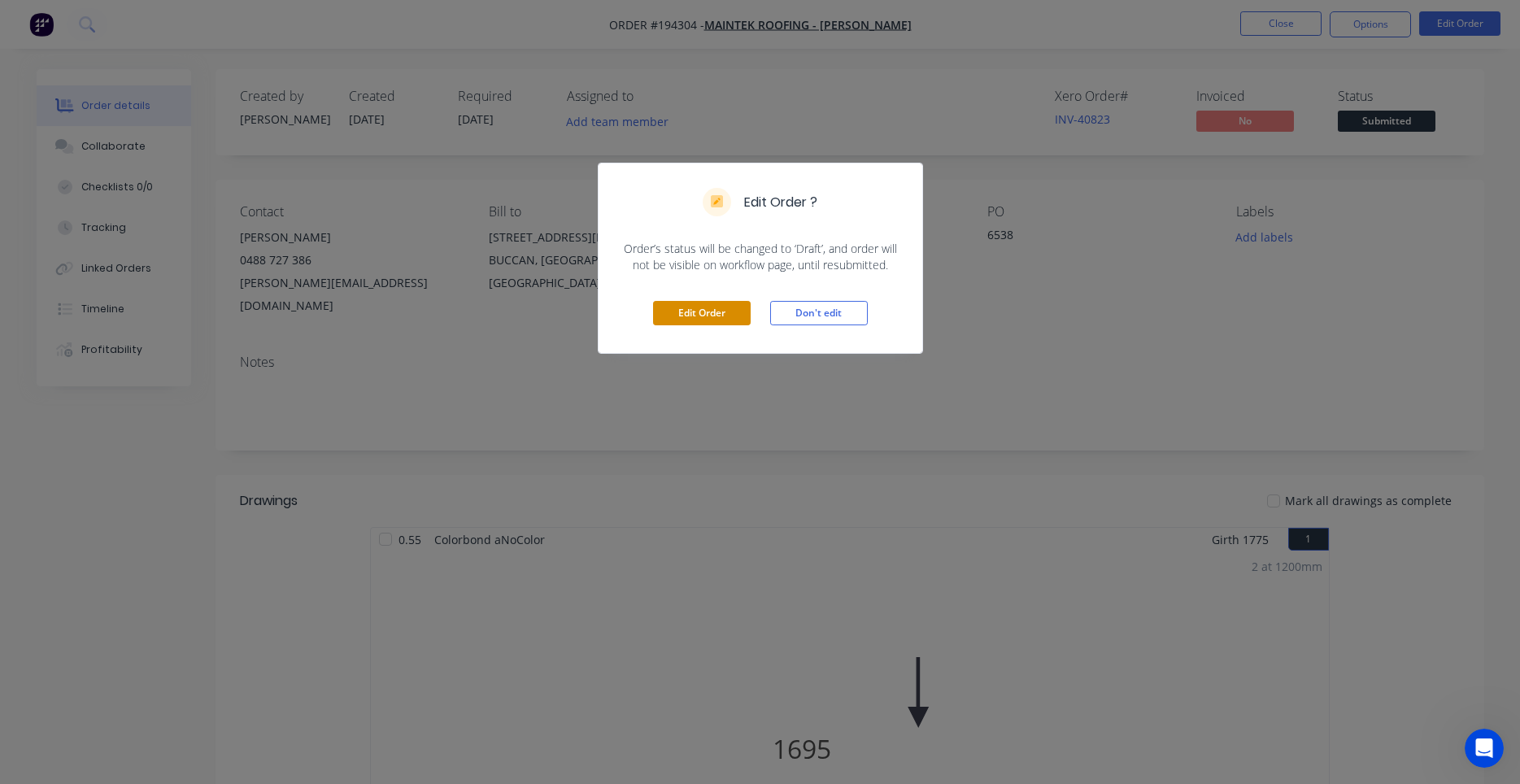
click at [719, 324] on button "Edit Order" at bounding box center [702, 313] width 97 height 25
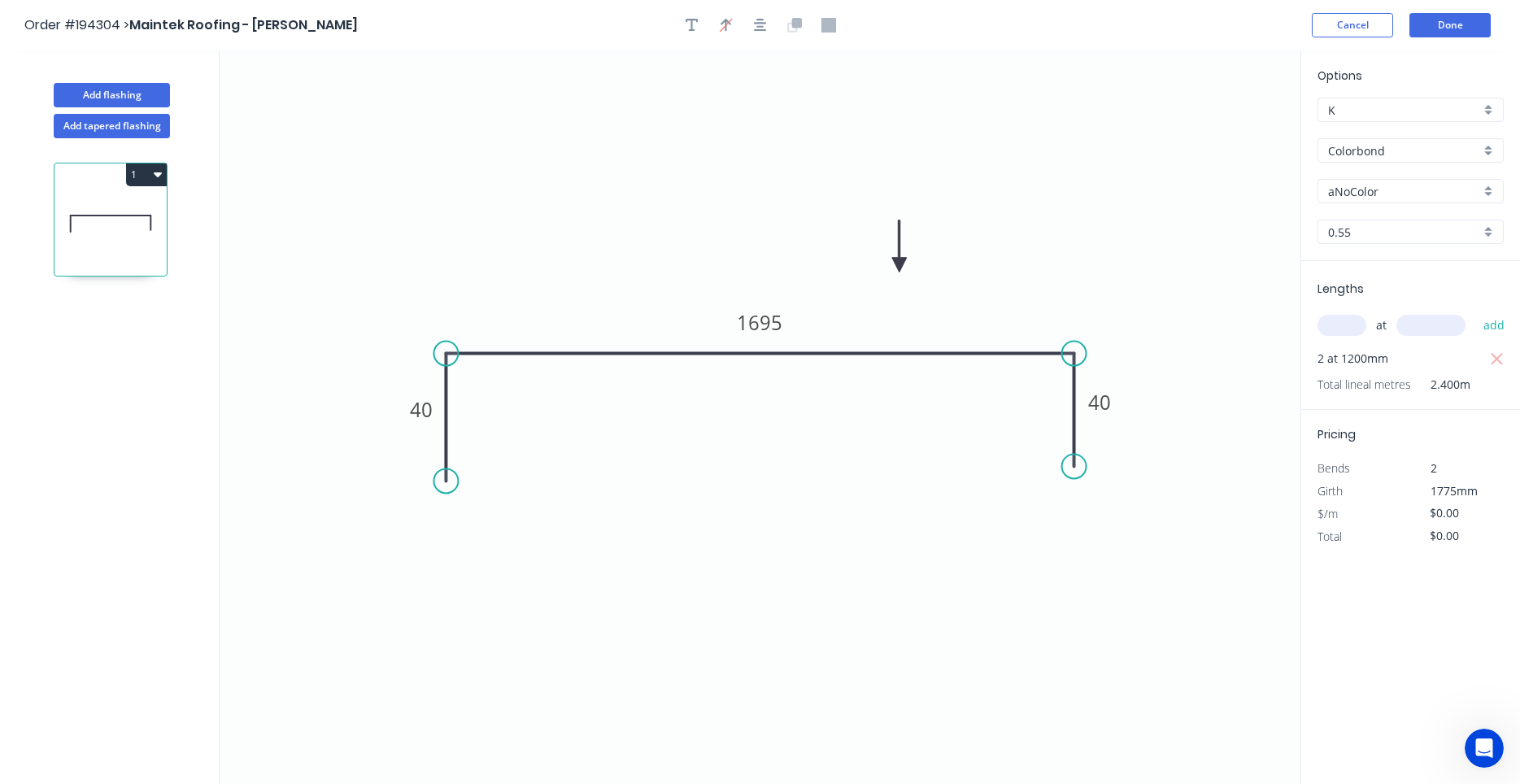
click at [1398, 192] on input "aNoColor" at bounding box center [1403, 191] width 152 height 17
click at [1386, 227] on div "Surfmist" at bounding box center [1410, 222] width 184 height 28
type input "Surfmist"
click at [1456, 32] on button "Done" at bounding box center [1450, 25] width 82 height 25
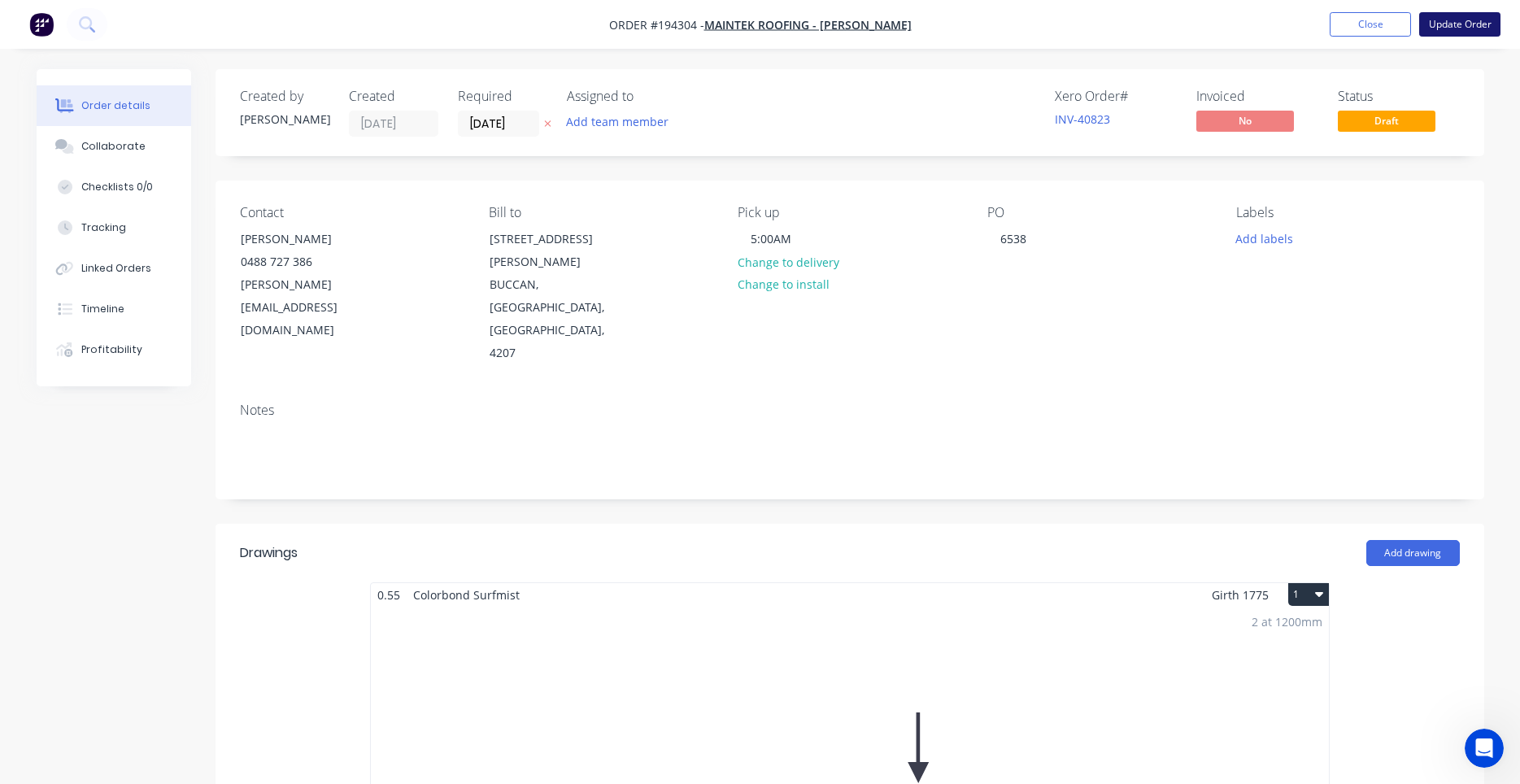
click at [1426, 14] on button "Update Order" at bounding box center [1459, 25] width 82 height 25
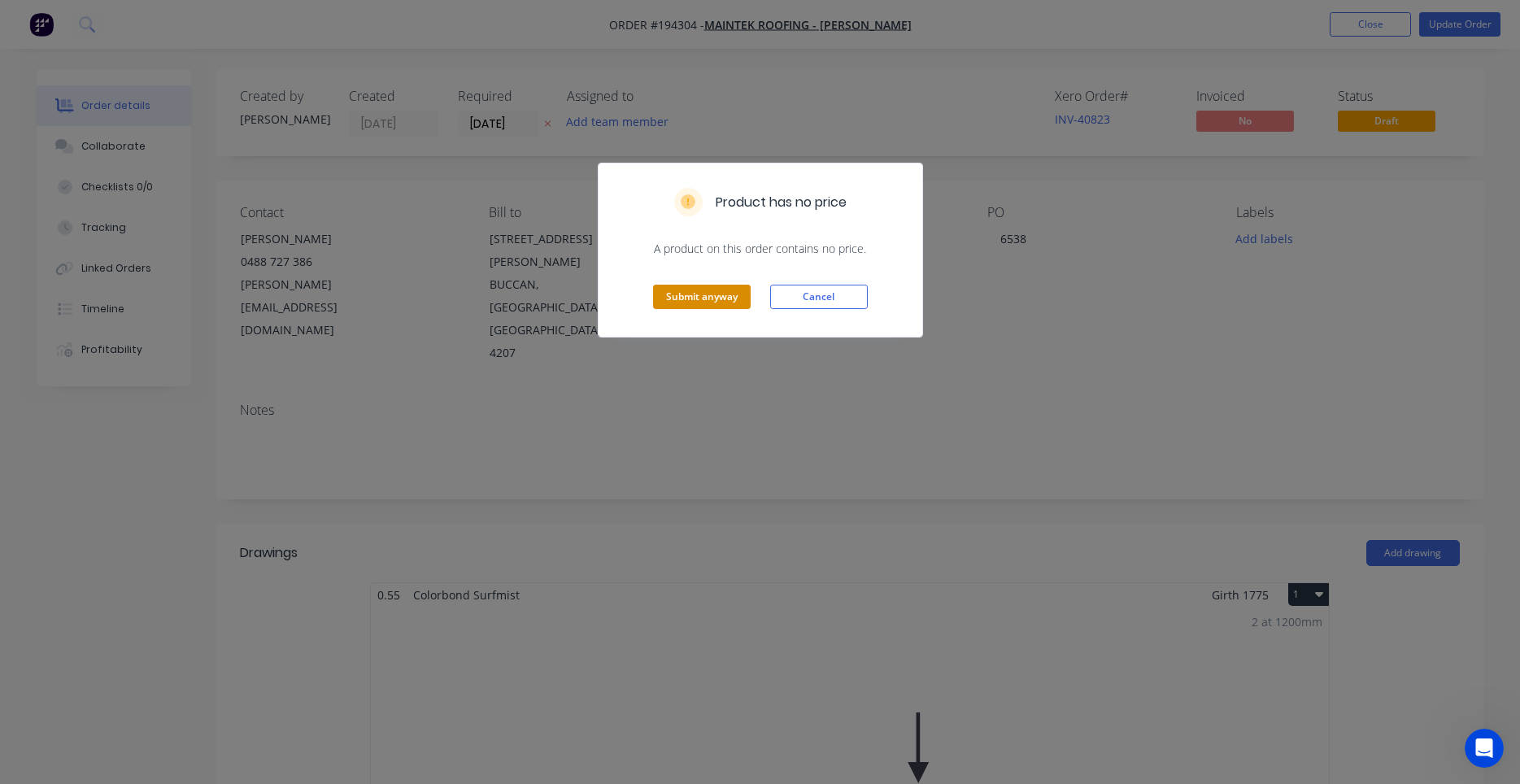
click at [724, 290] on button "Submit anyway" at bounding box center [702, 297] width 97 height 25
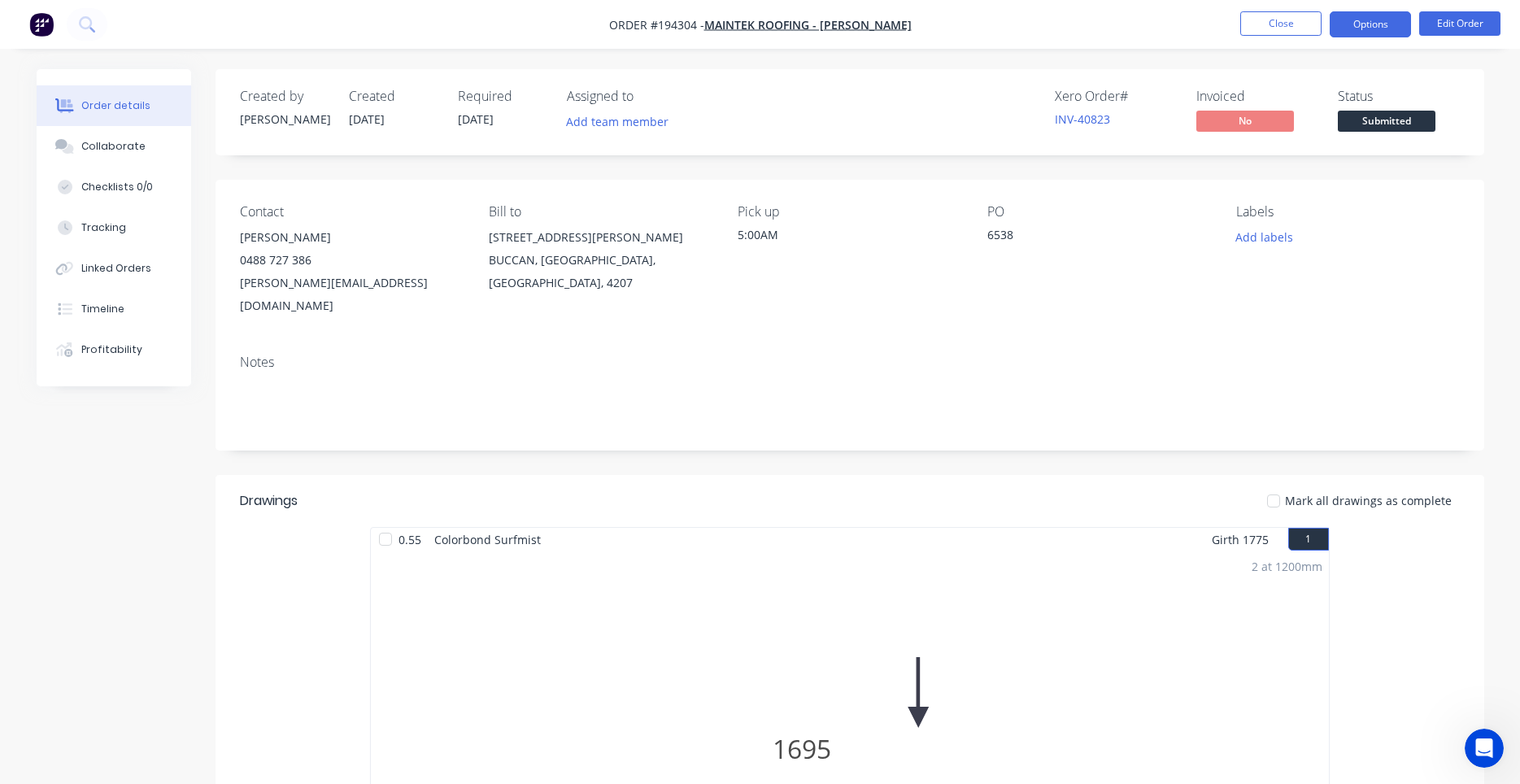
click at [1393, 24] on button "Options" at bounding box center [1370, 25] width 82 height 26
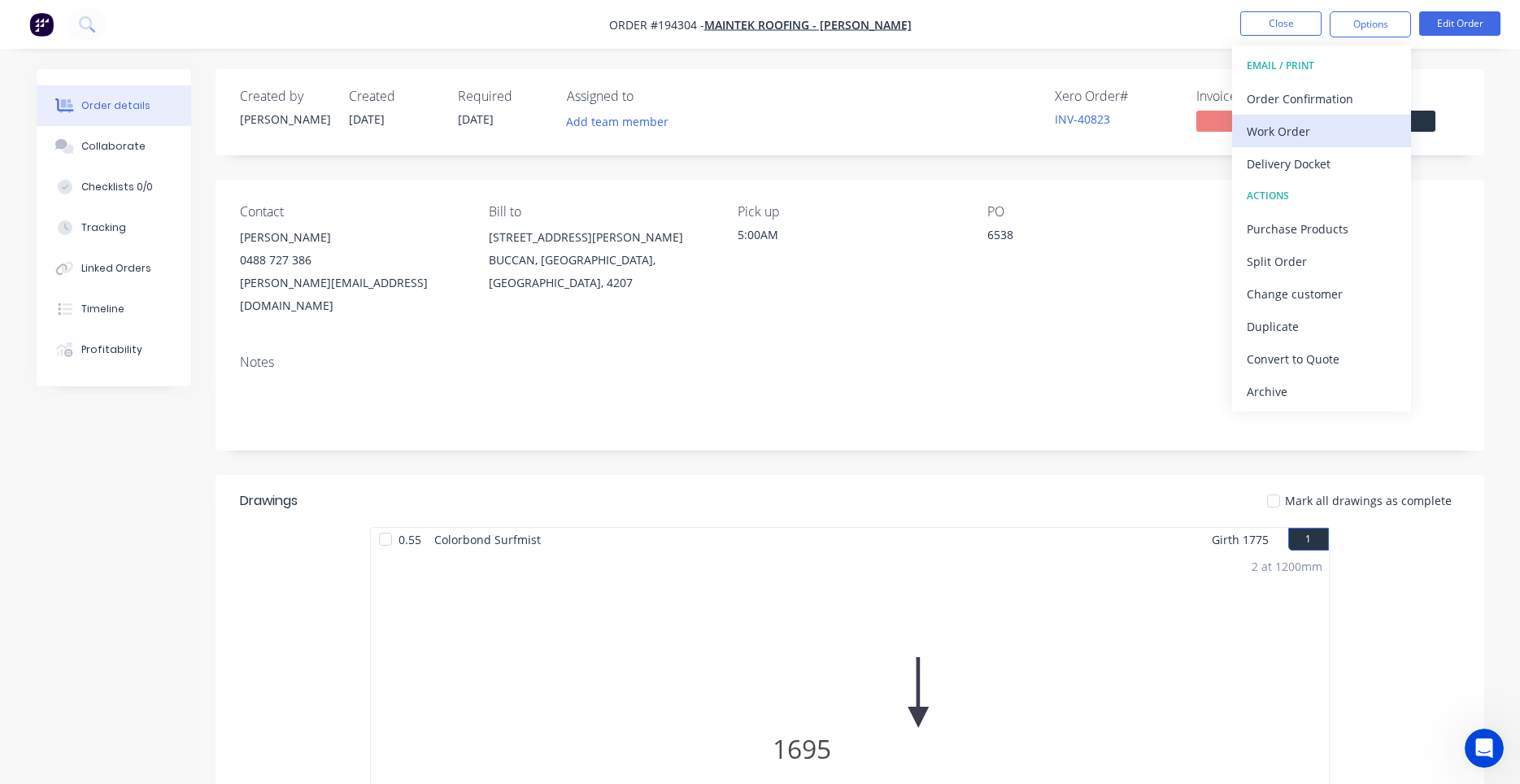
click at [1318, 119] on div "Work Order" at bounding box center [1321, 131] width 150 height 24
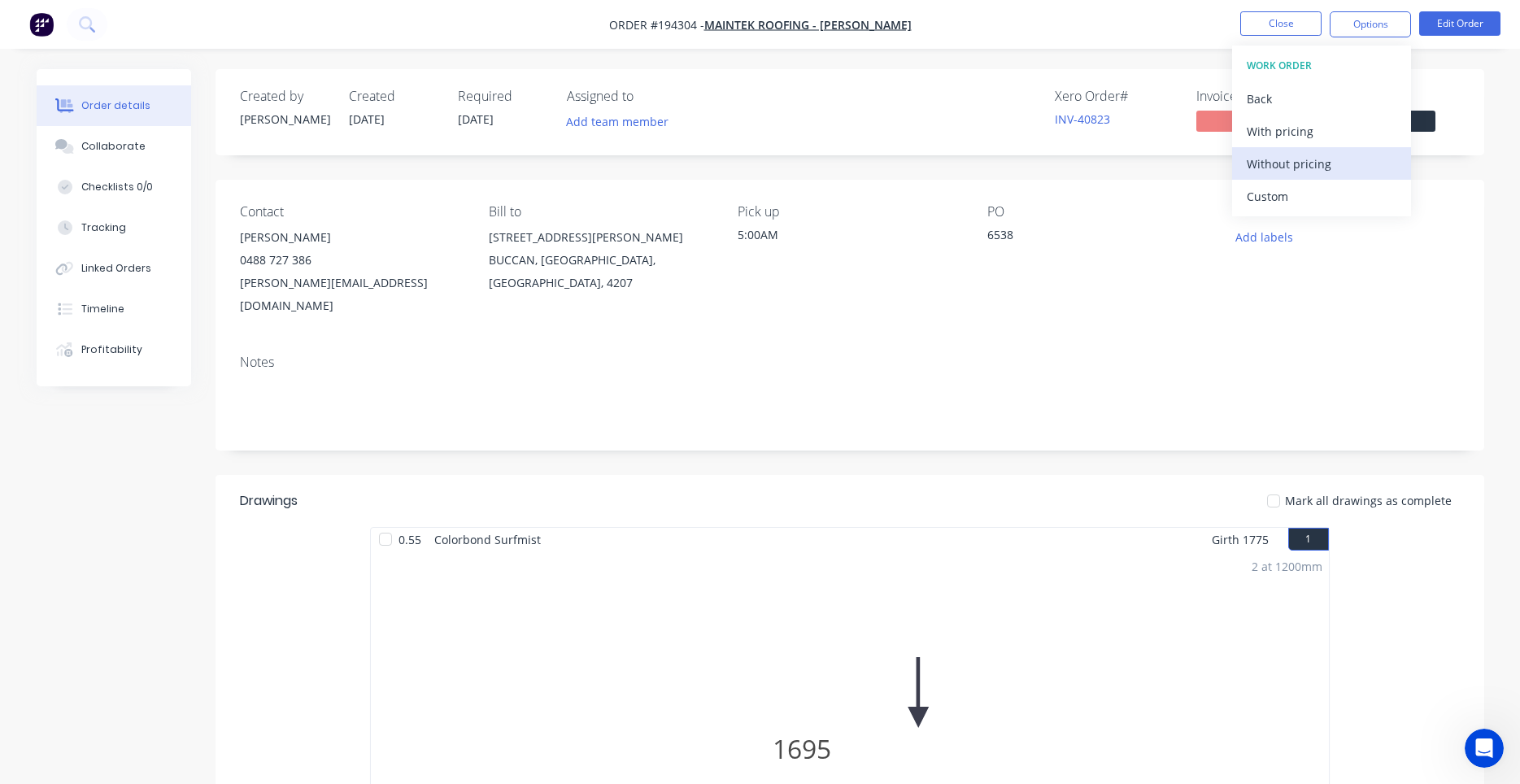
click at [1299, 151] on button "Without pricing" at bounding box center [1322, 163] width 179 height 32
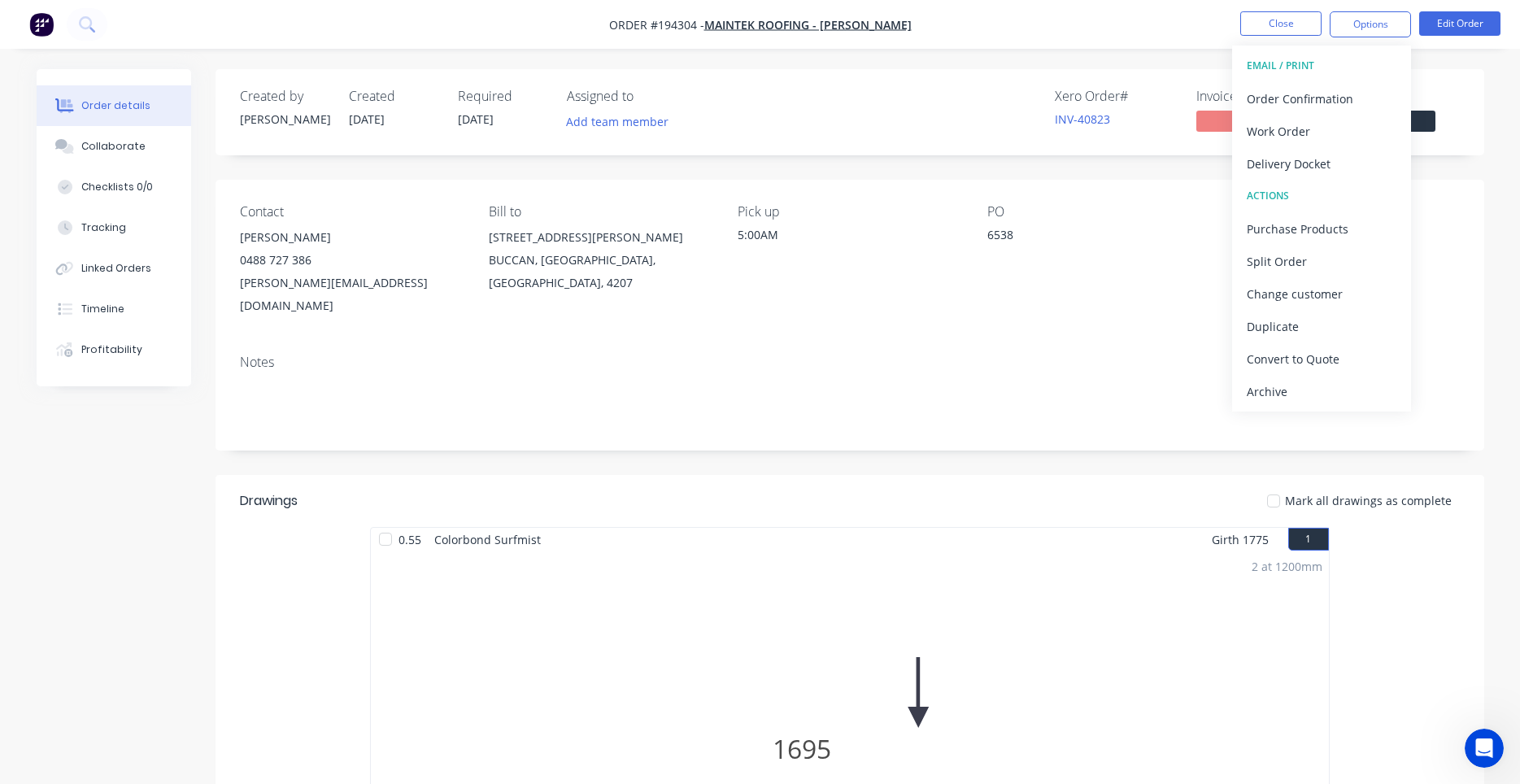
click at [970, 304] on div "Contact COREY BUDD 0488 727 386 corey@maintekroofing.com.au Bill to 247-251 Wil…" at bounding box center [850, 260] width 1269 height 162
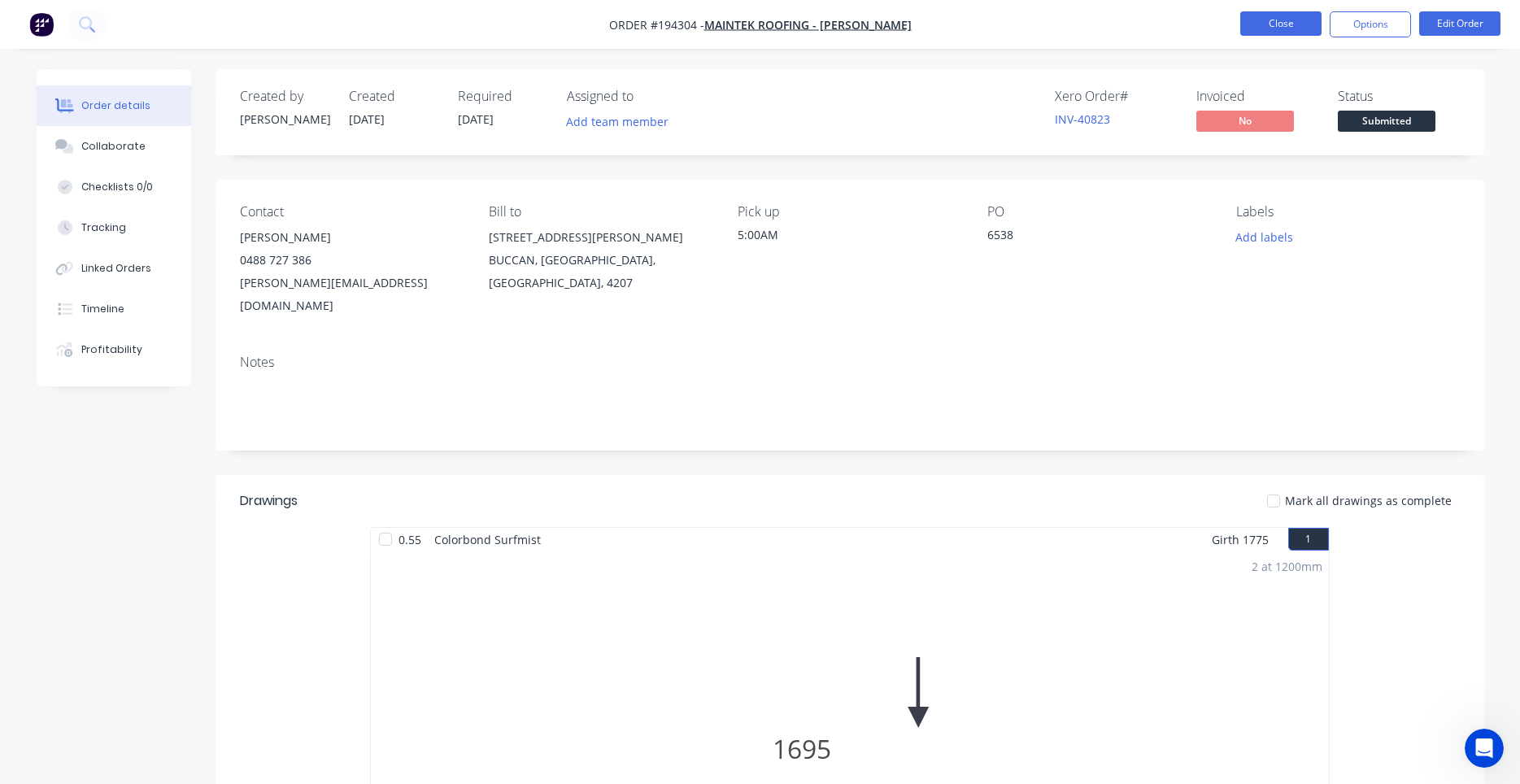
click at [1291, 24] on button "Close" at bounding box center [1281, 24] width 82 height 25
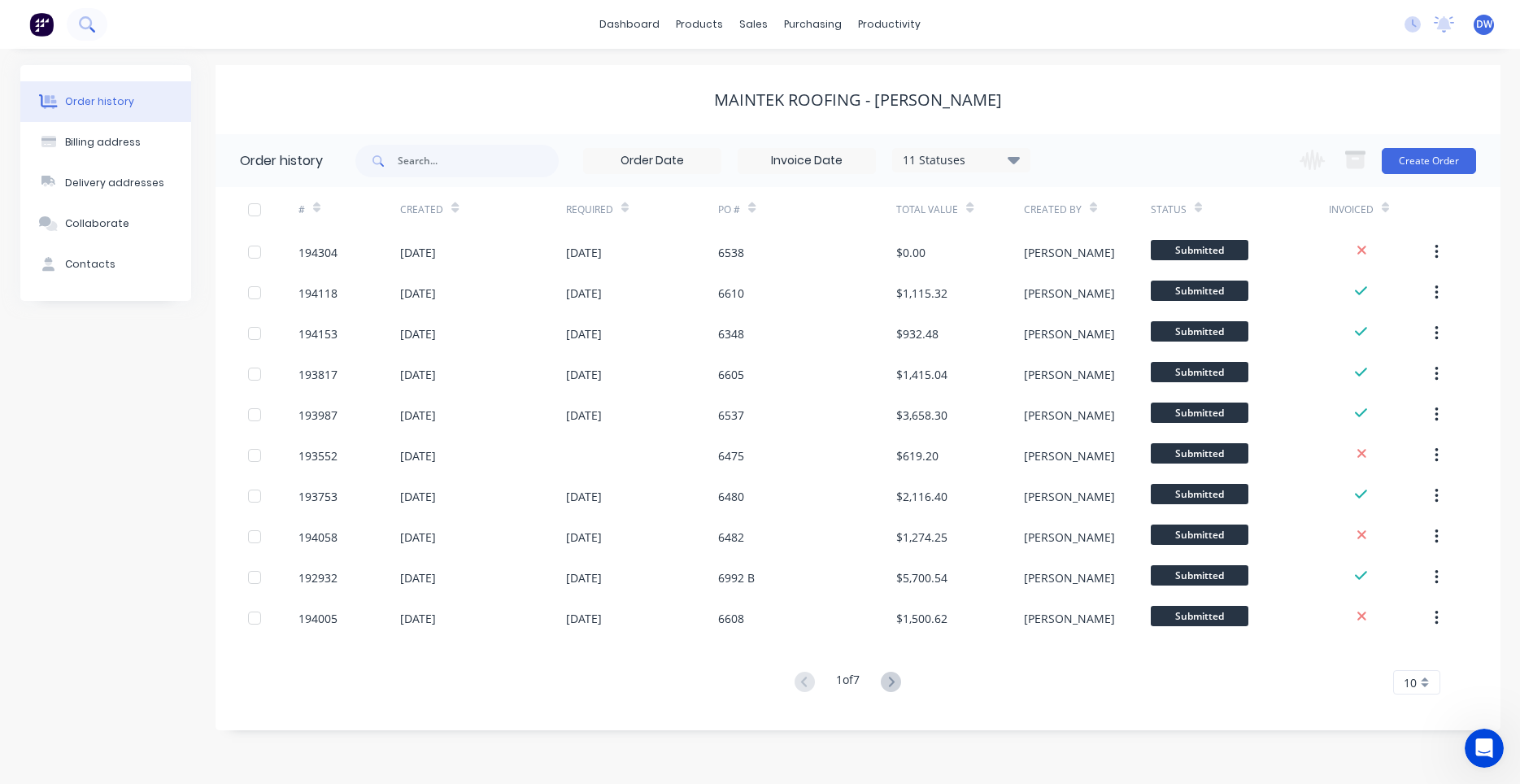
click at [101, 19] on button at bounding box center [87, 24] width 40 height 32
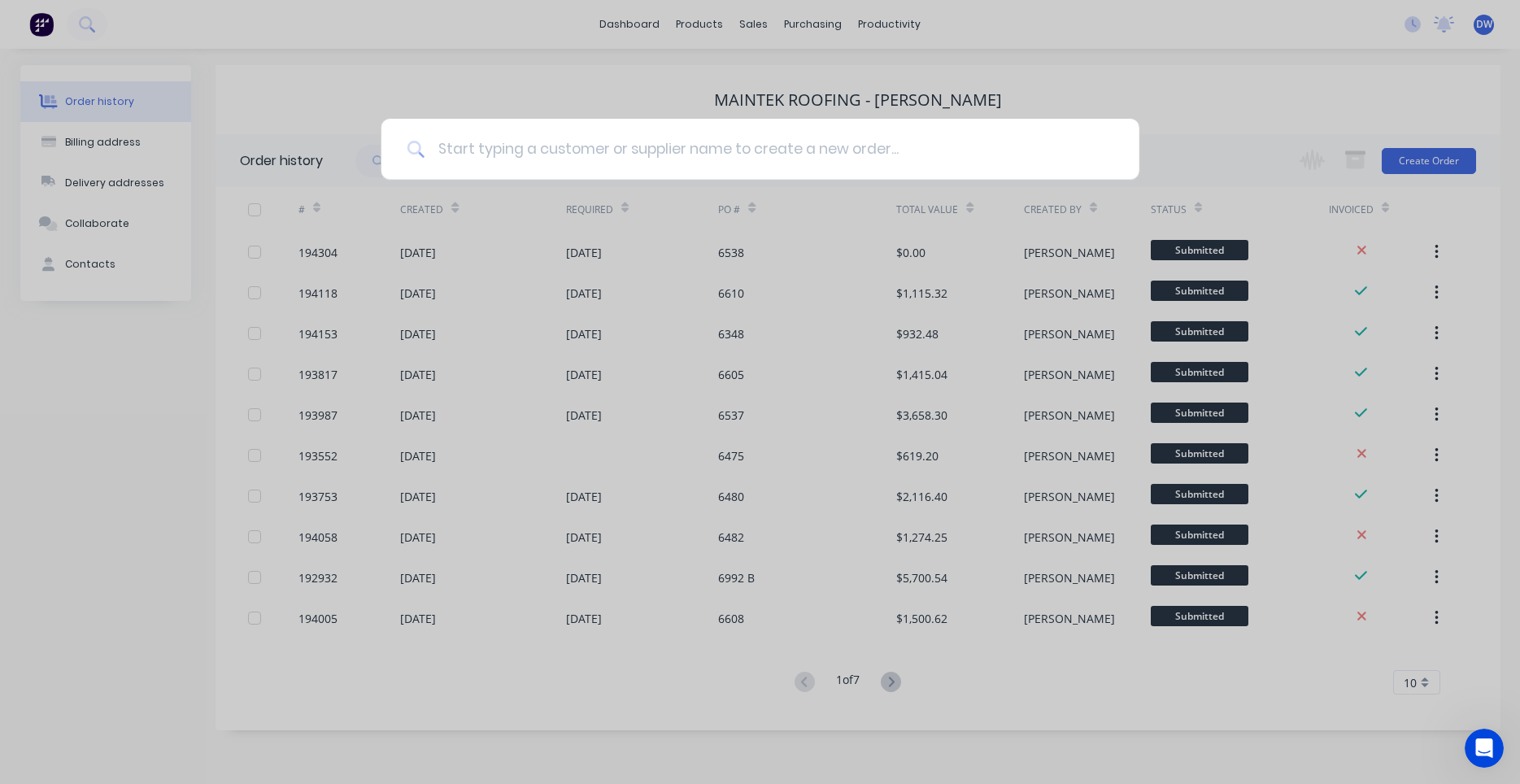
click at [548, 160] on input at bounding box center [768, 149] width 689 height 61
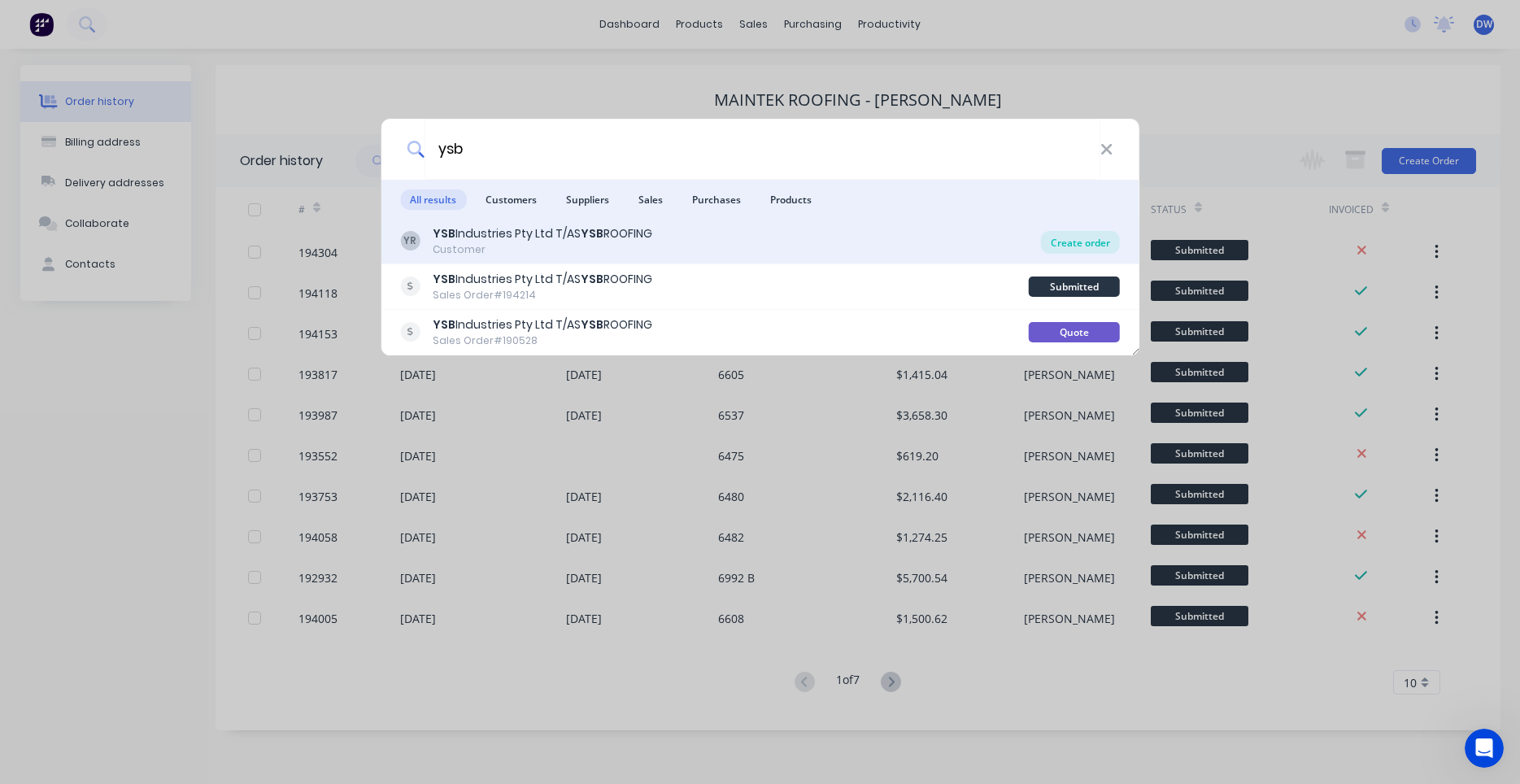
type input "ysb"
click at [1056, 247] on div "Create order" at bounding box center [1081, 242] width 79 height 23
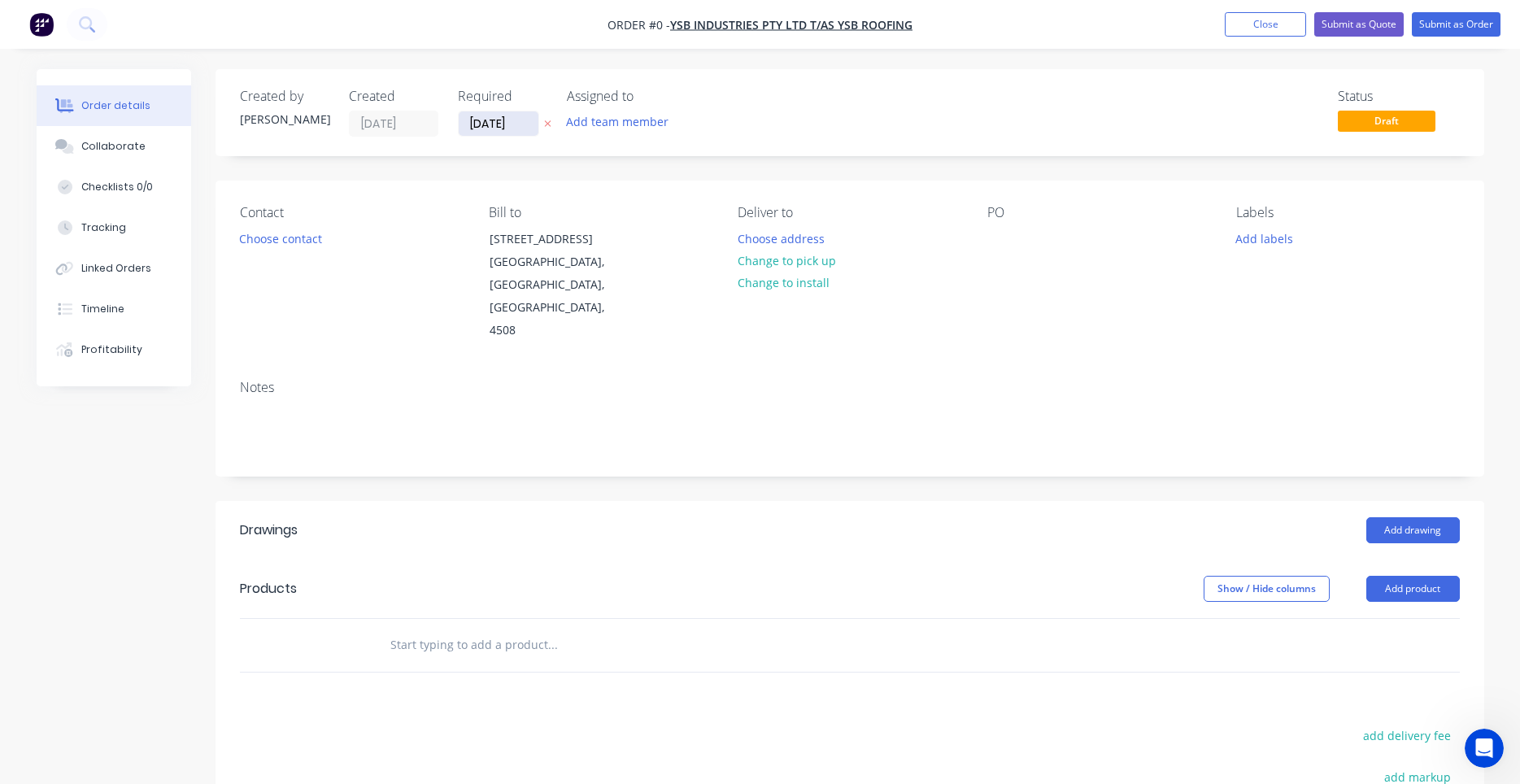
click at [515, 125] on input "30/09/25" at bounding box center [498, 124] width 80 height 25
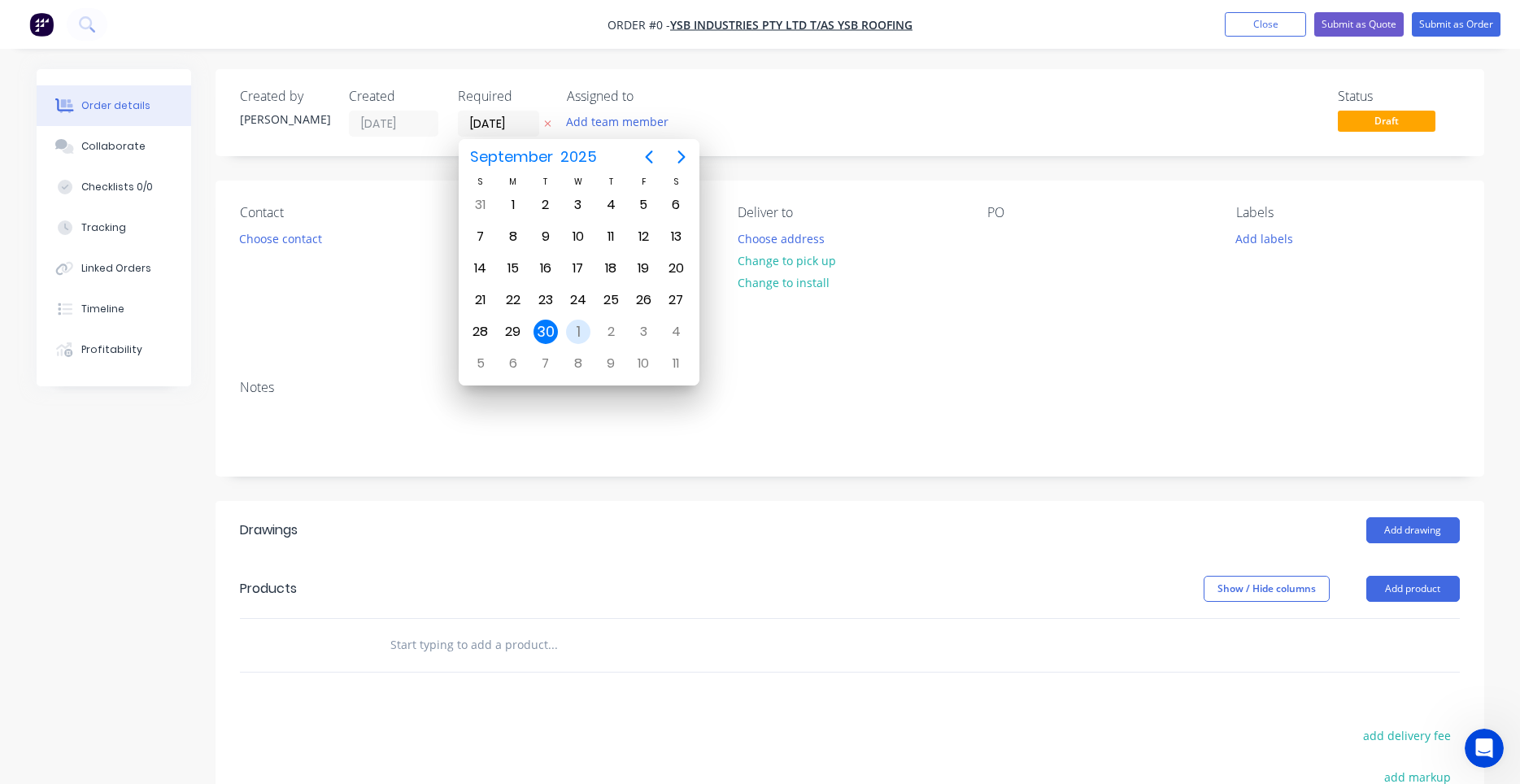
click at [574, 325] on div "1" at bounding box center [578, 331] width 25 height 25
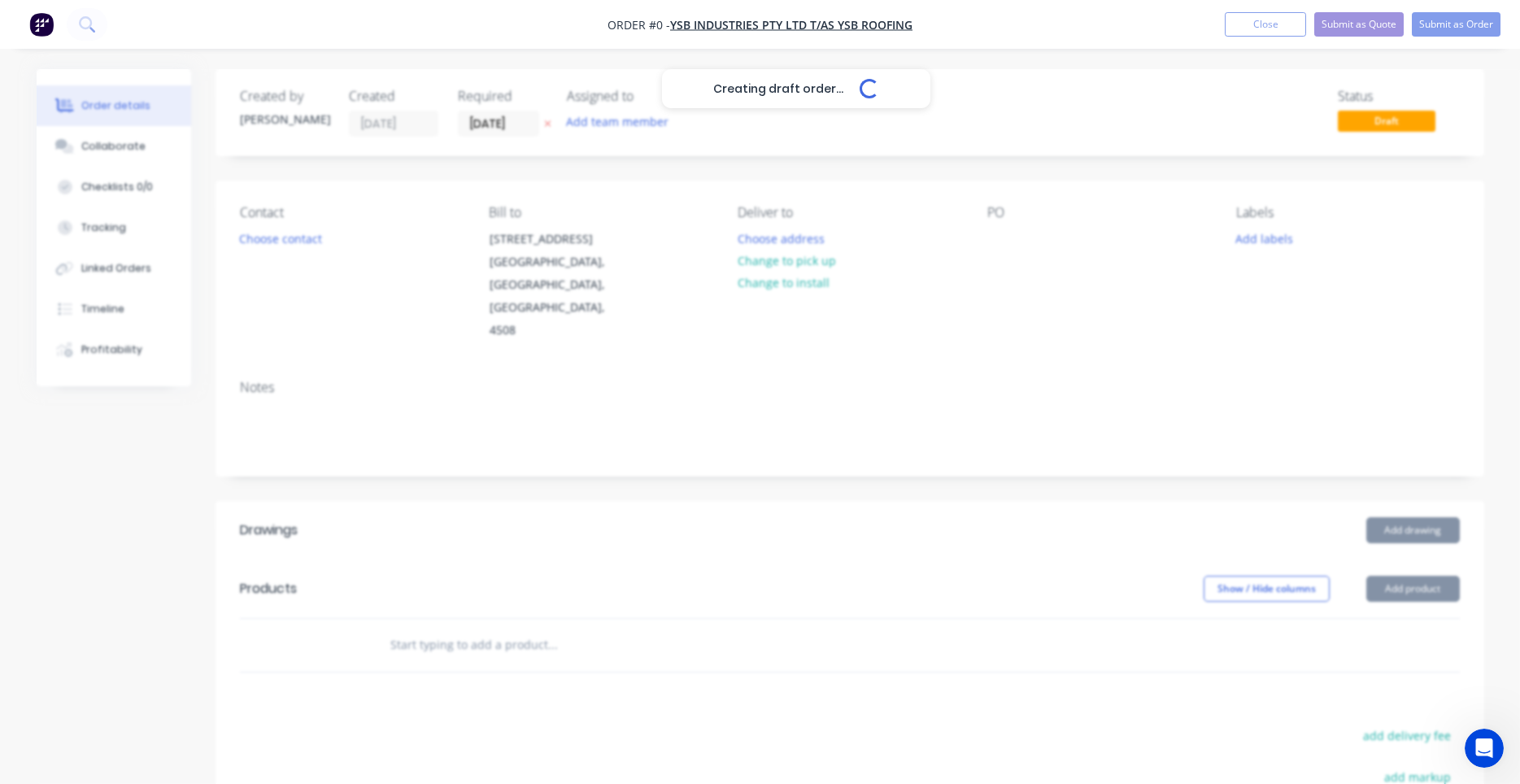
type input "01/10/25"
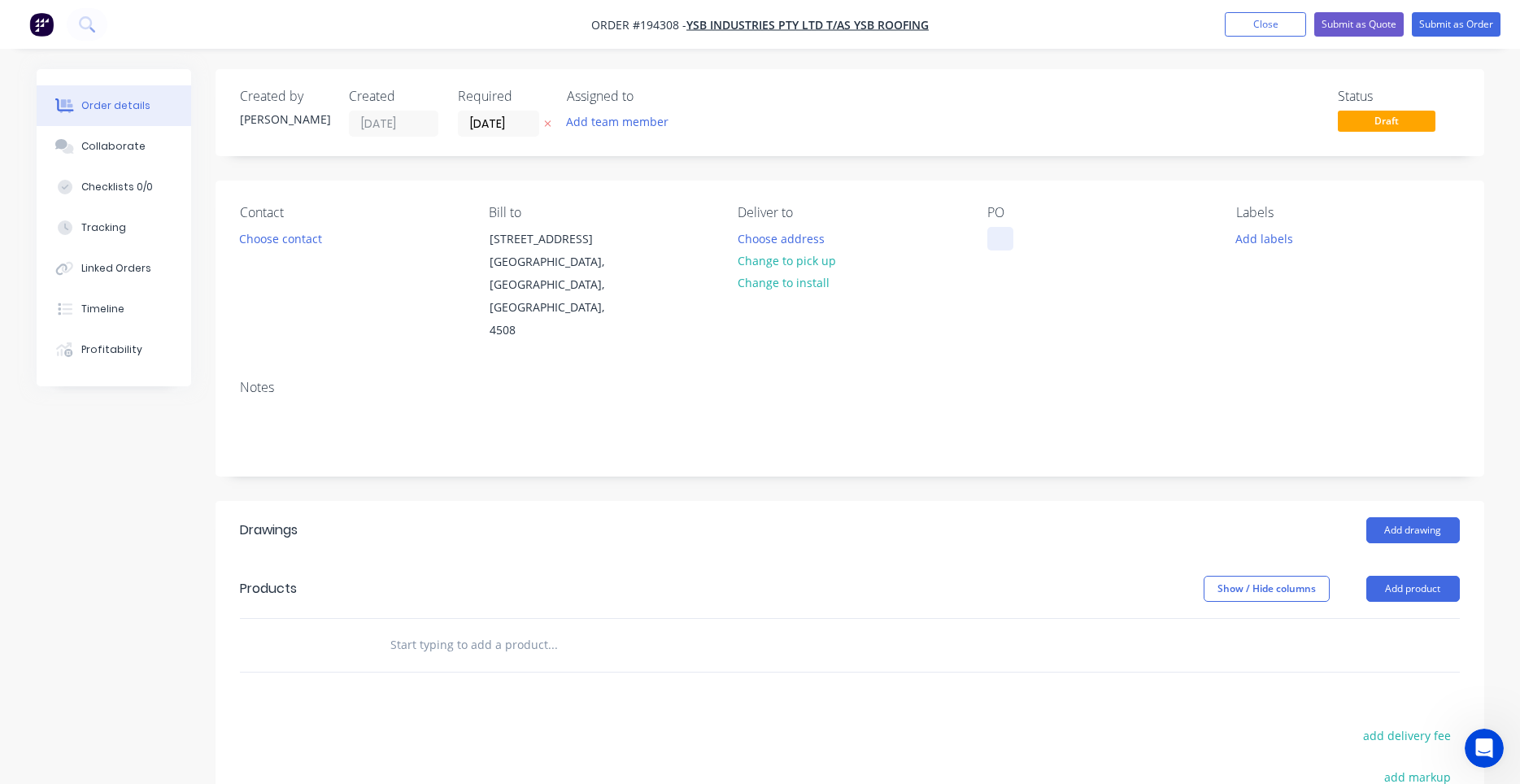
click at [989, 238] on div at bounding box center [1001, 239] width 26 height 24
click at [1275, 232] on button "Add labels" at bounding box center [1264, 238] width 75 height 22
click at [1314, 271] on input "text" at bounding box center [1371, 286] width 170 height 32
type input "6:30"
drag, startPoint x: 1302, startPoint y: 285, endPoint x: 1375, endPoint y: 292, distance: 73.3
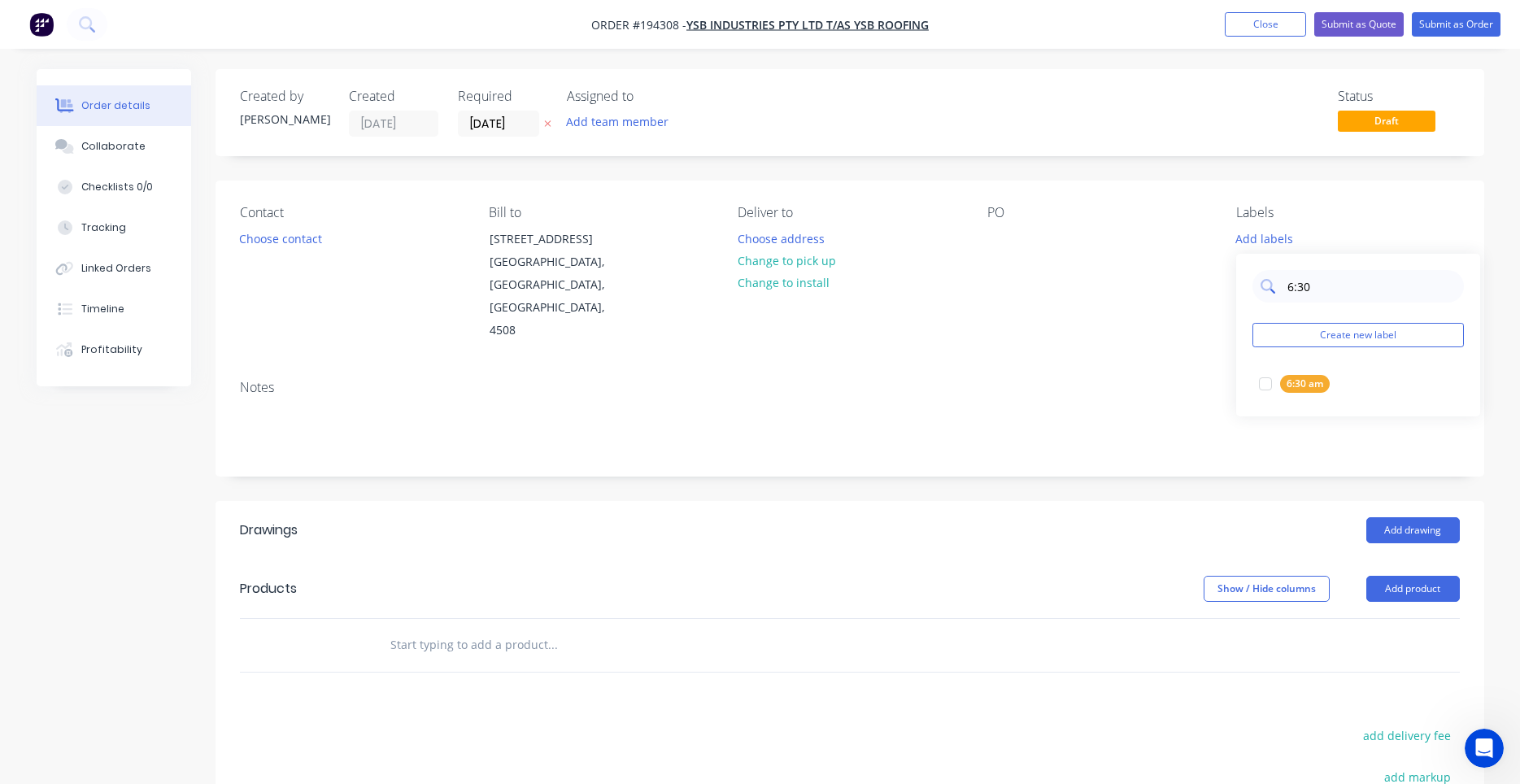
click at [1375, 292] on input "6:30" at bounding box center [1371, 286] width 170 height 32
click at [1274, 376] on div at bounding box center [1265, 383] width 32 height 32
click at [1210, 297] on div "PO" at bounding box center [1099, 274] width 223 height 138
click at [1056, 244] on div "PO" at bounding box center [1099, 274] width 223 height 138
click at [1026, 244] on div "PO" at bounding box center [1099, 274] width 223 height 138
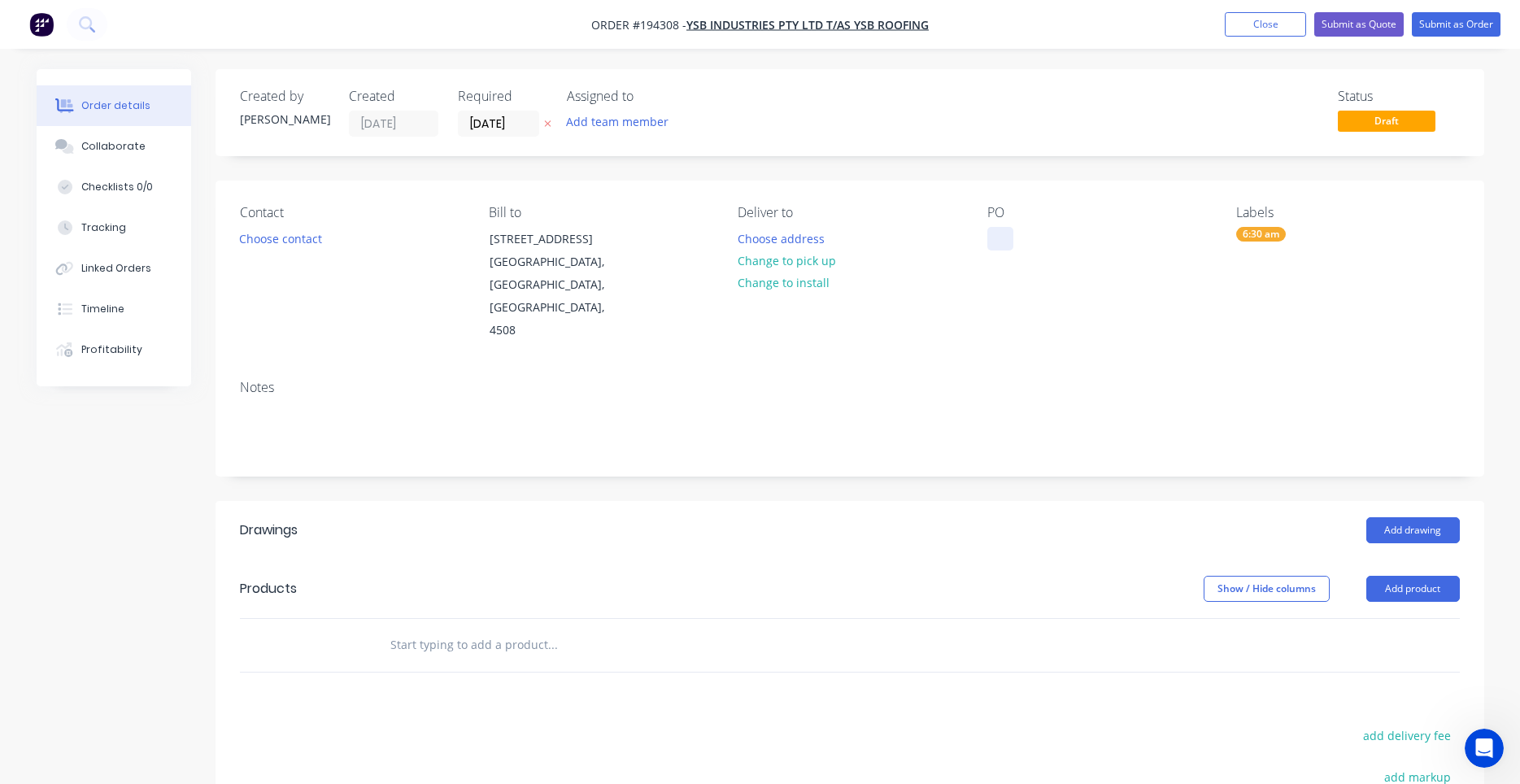
click at [1005, 240] on div at bounding box center [1001, 239] width 26 height 24
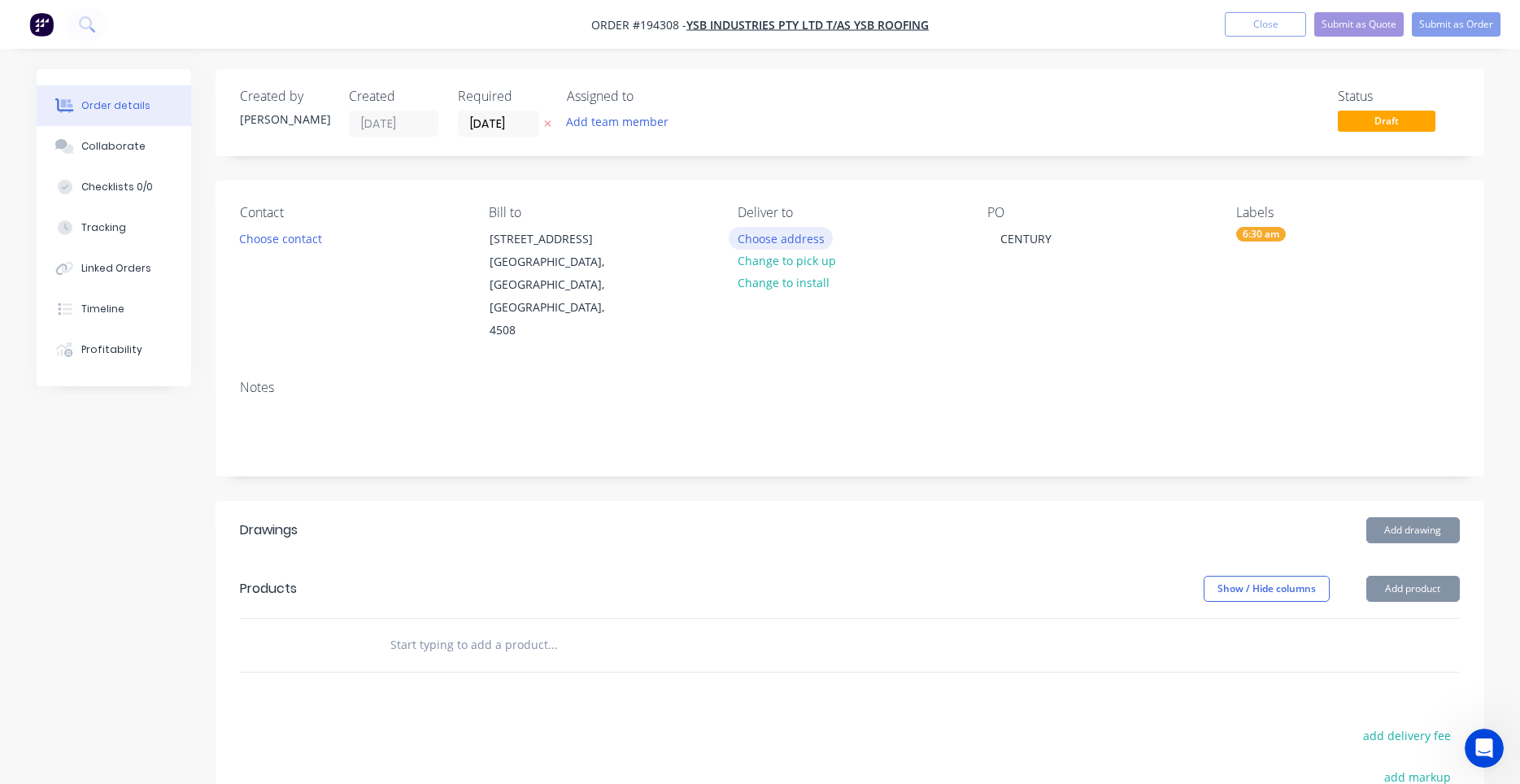
click at [807, 238] on button "Choose address" at bounding box center [781, 238] width 104 height 22
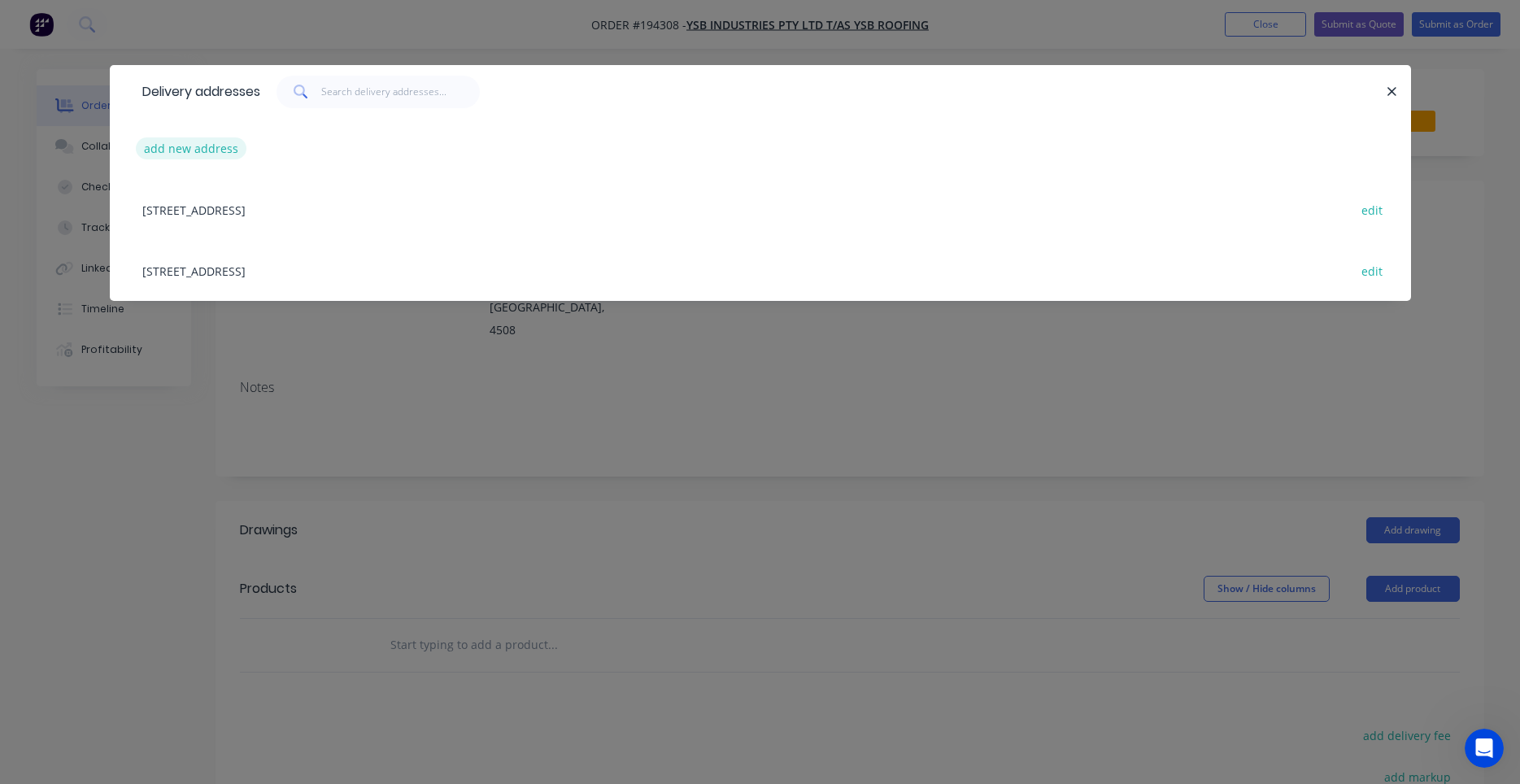
click at [207, 143] on button "add new address" at bounding box center [191, 148] width 111 height 22
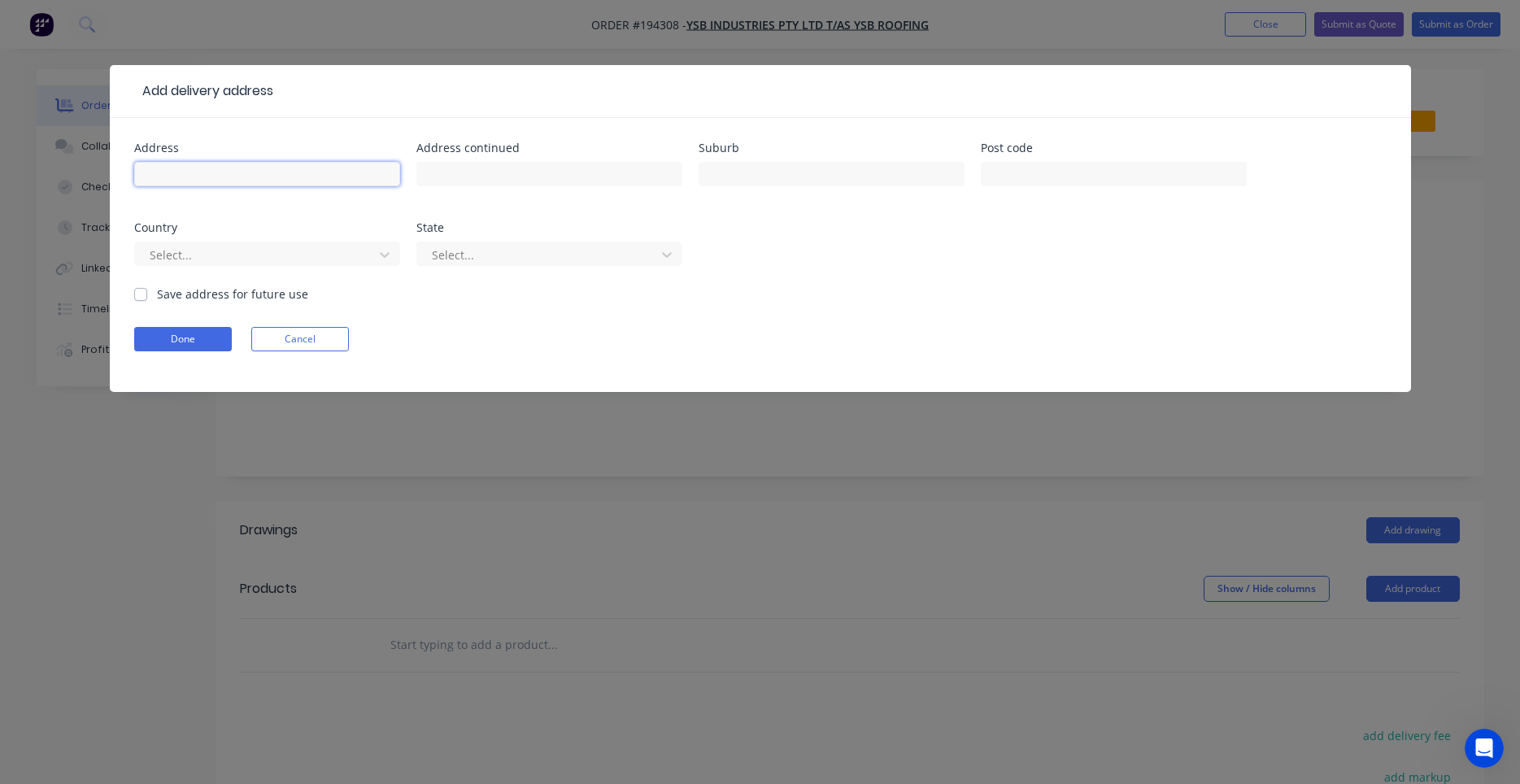
click at [205, 168] on input "text" at bounding box center [267, 175] width 266 height 25
type input "49 Cobalt St"
type input "CAROLE PARK"
type input "a"
type input "q"
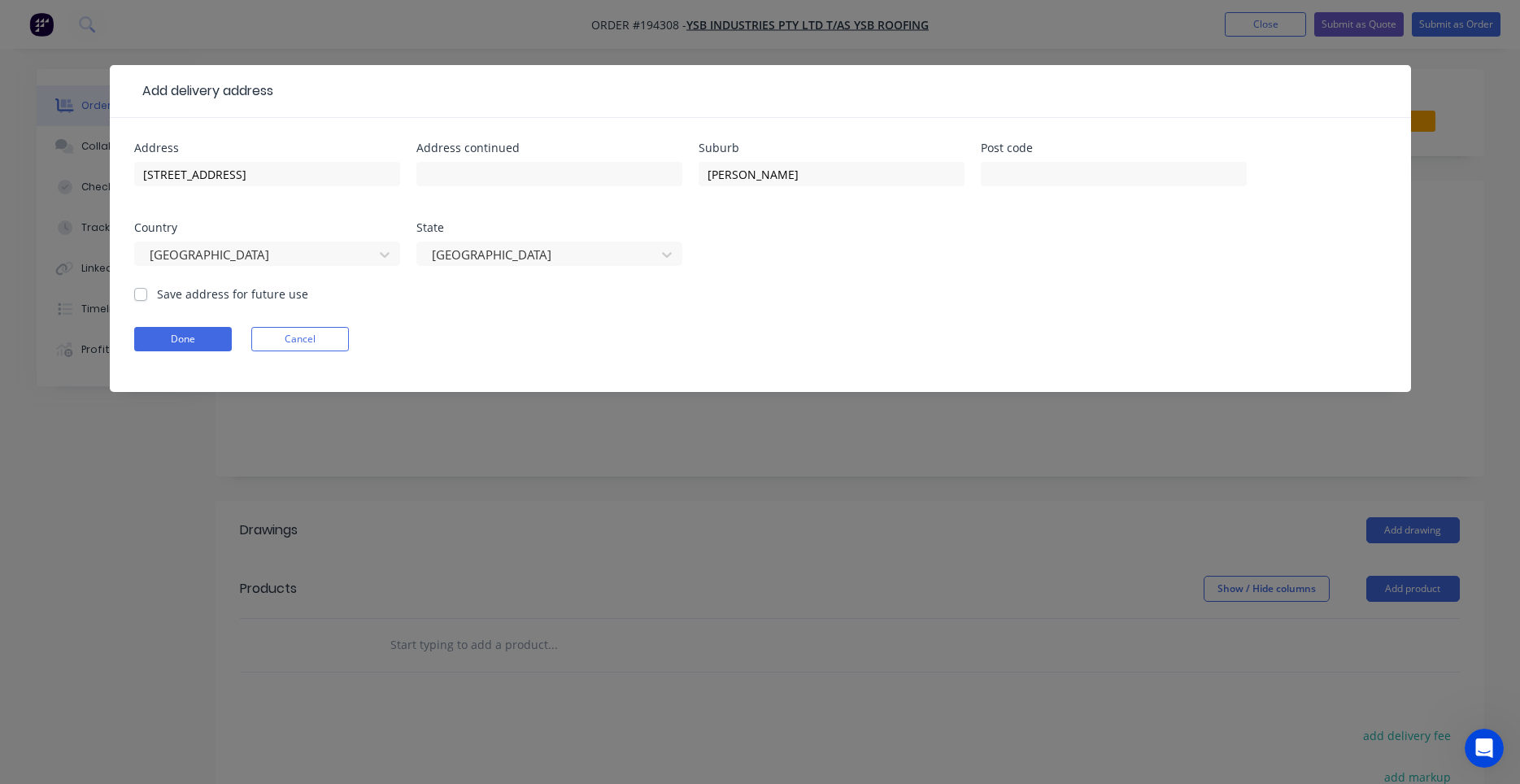
click at [230, 303] on form "Address 49 Cobalt St Address continued Suburb CAROLE PARK Post code Country Aus…" at bounding box center [760, 267] width 1252 height 250
click at [230, 293] on label "Save address for future use" at bounding box center [232, 293] width 151 height 17
click at [147, 293] on input "Save address for future use" at bounding box center [140, 293] width 13 height 16
checkbox input "true"
click at [207, 338] on button "Done" at bounding box center [182, 339] width 97 height 25
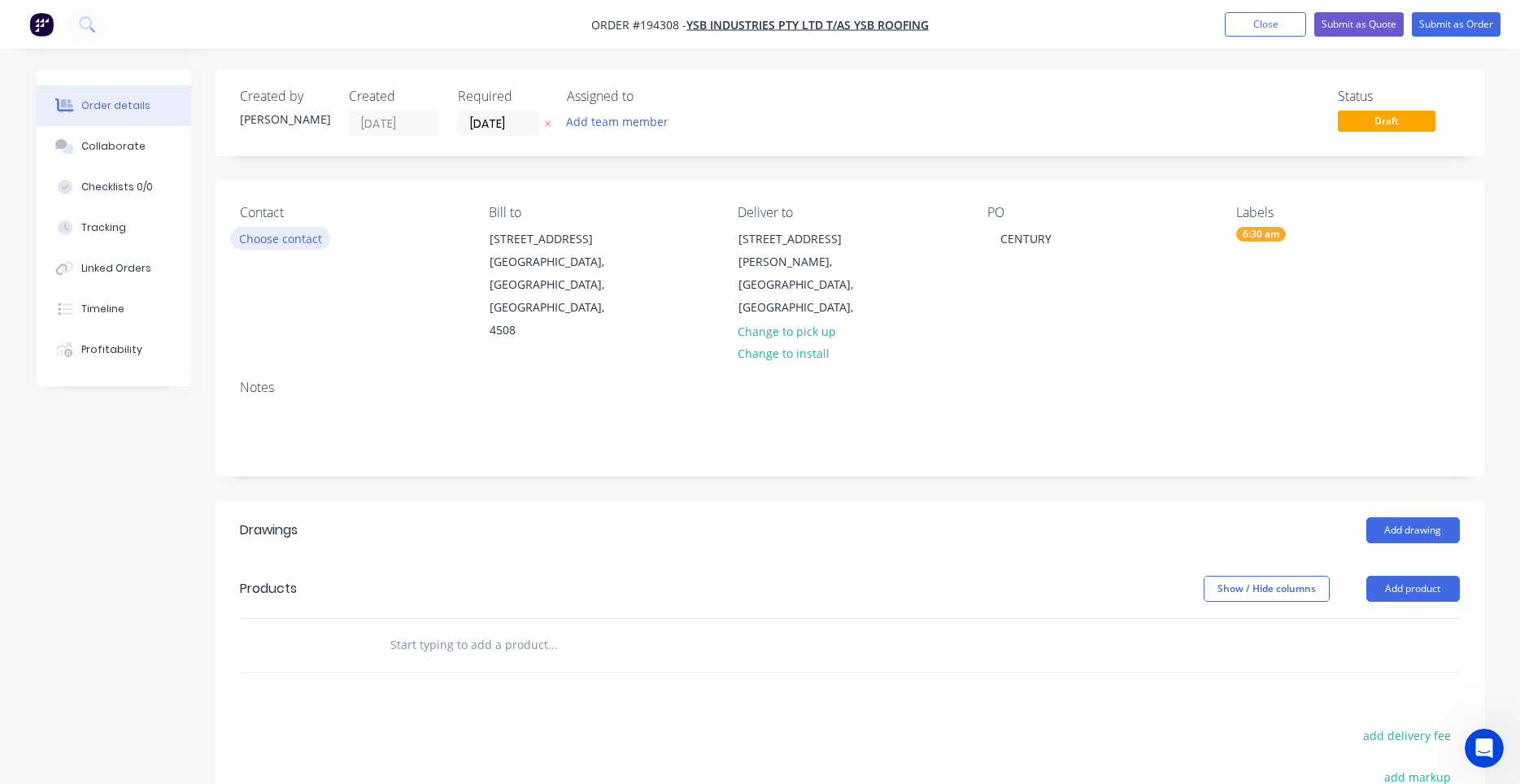
click at [318, 240] on button "Choose contact" at bounding box center [280, 238] width 100 height 22
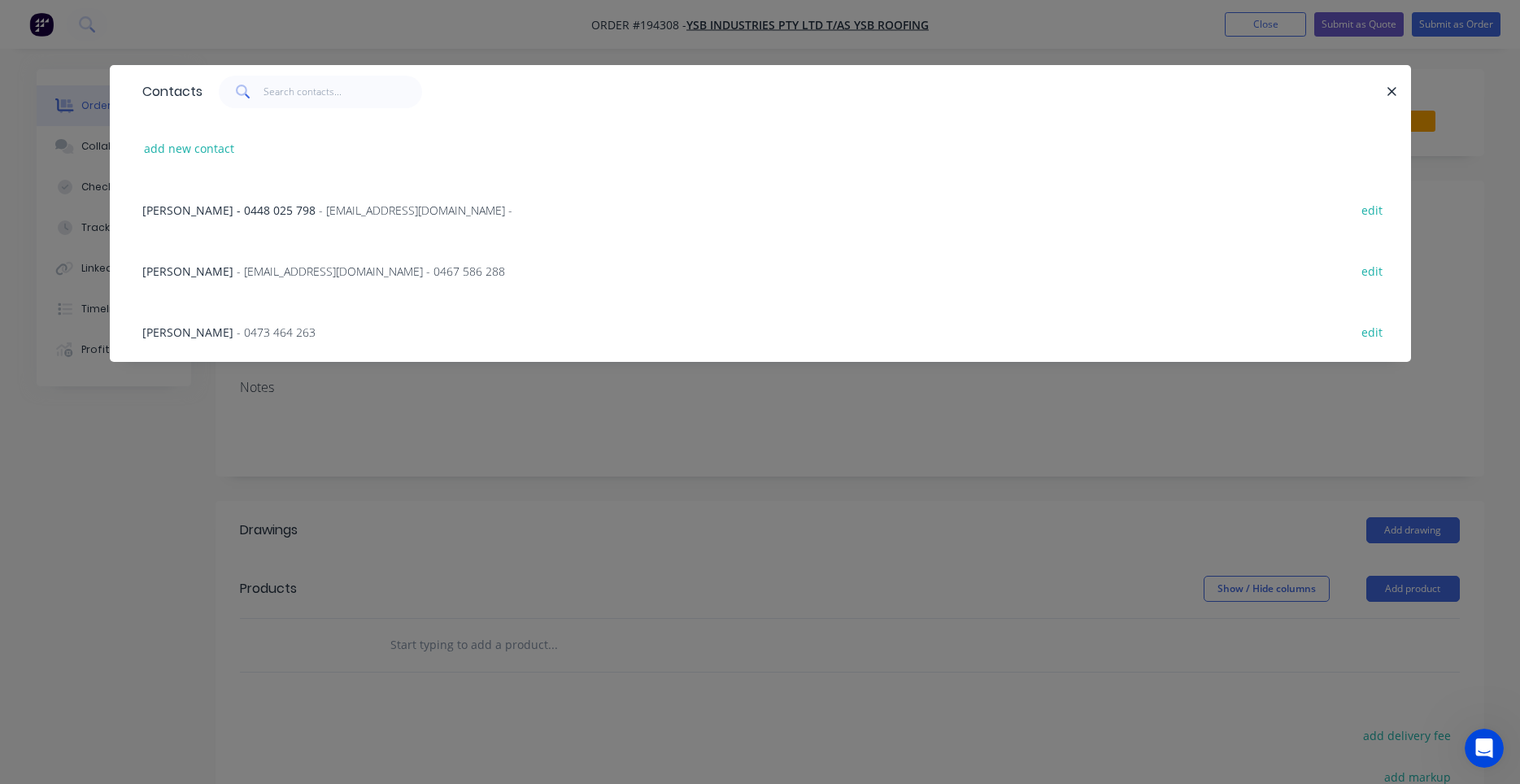
click at [308, 281] on div "YANN BARRERA - ysbroofing@live.com - 0467 586 288 edit" at bounding box center [760, 271] width 1252 height 61
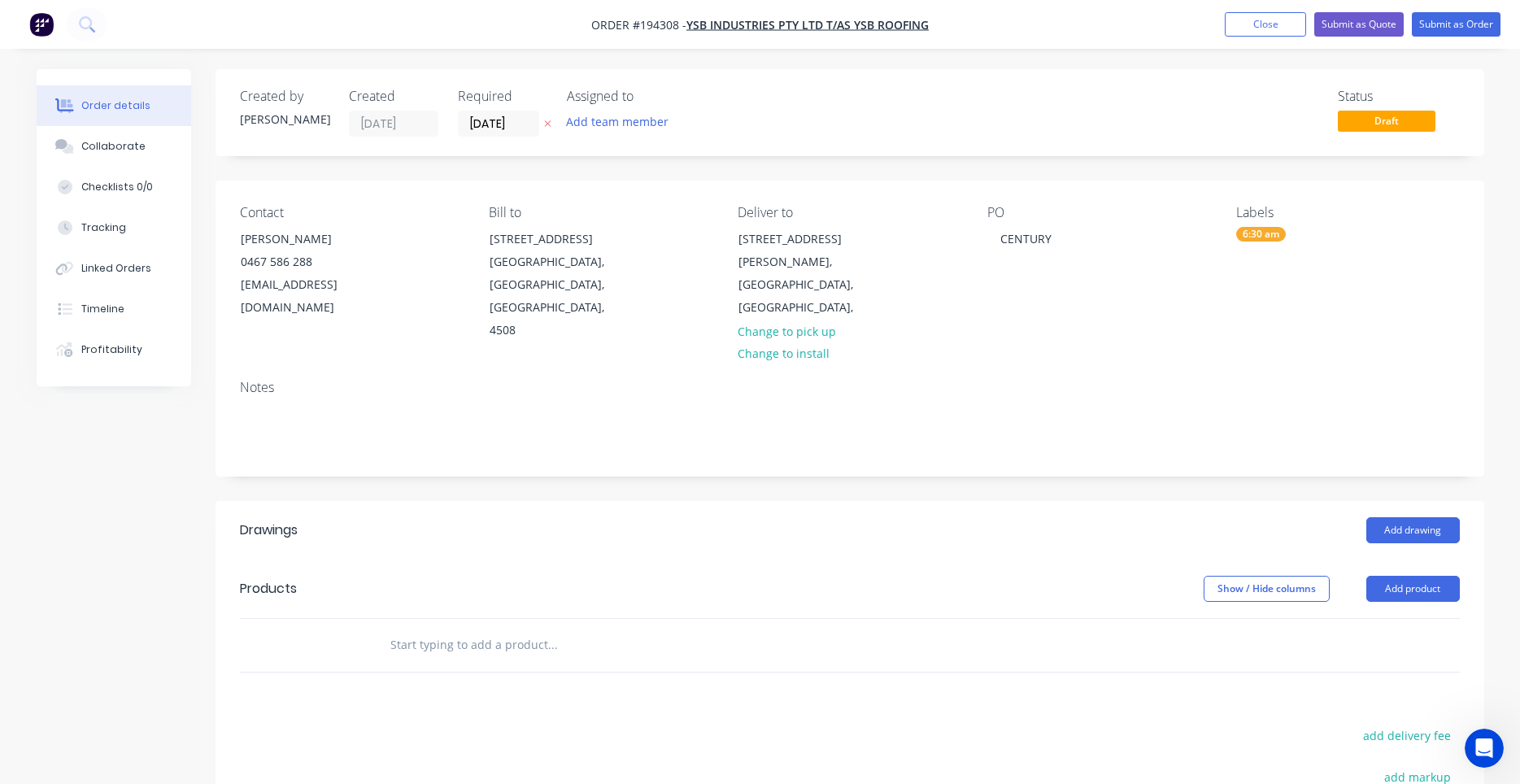
click at [502, 629] on input "text" at bounding box center [552, 645] width 325 height 32
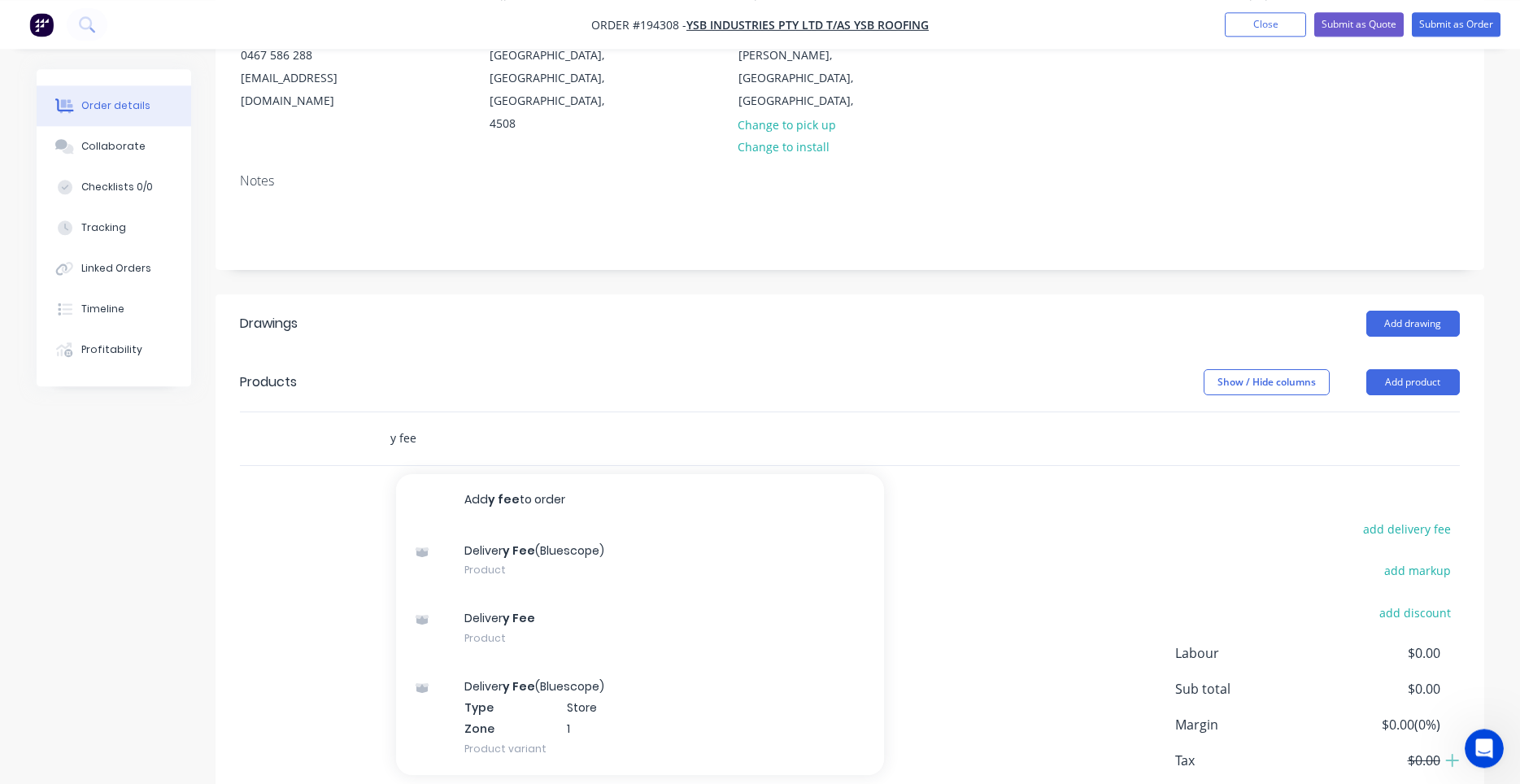
scroll to position [276, 0]
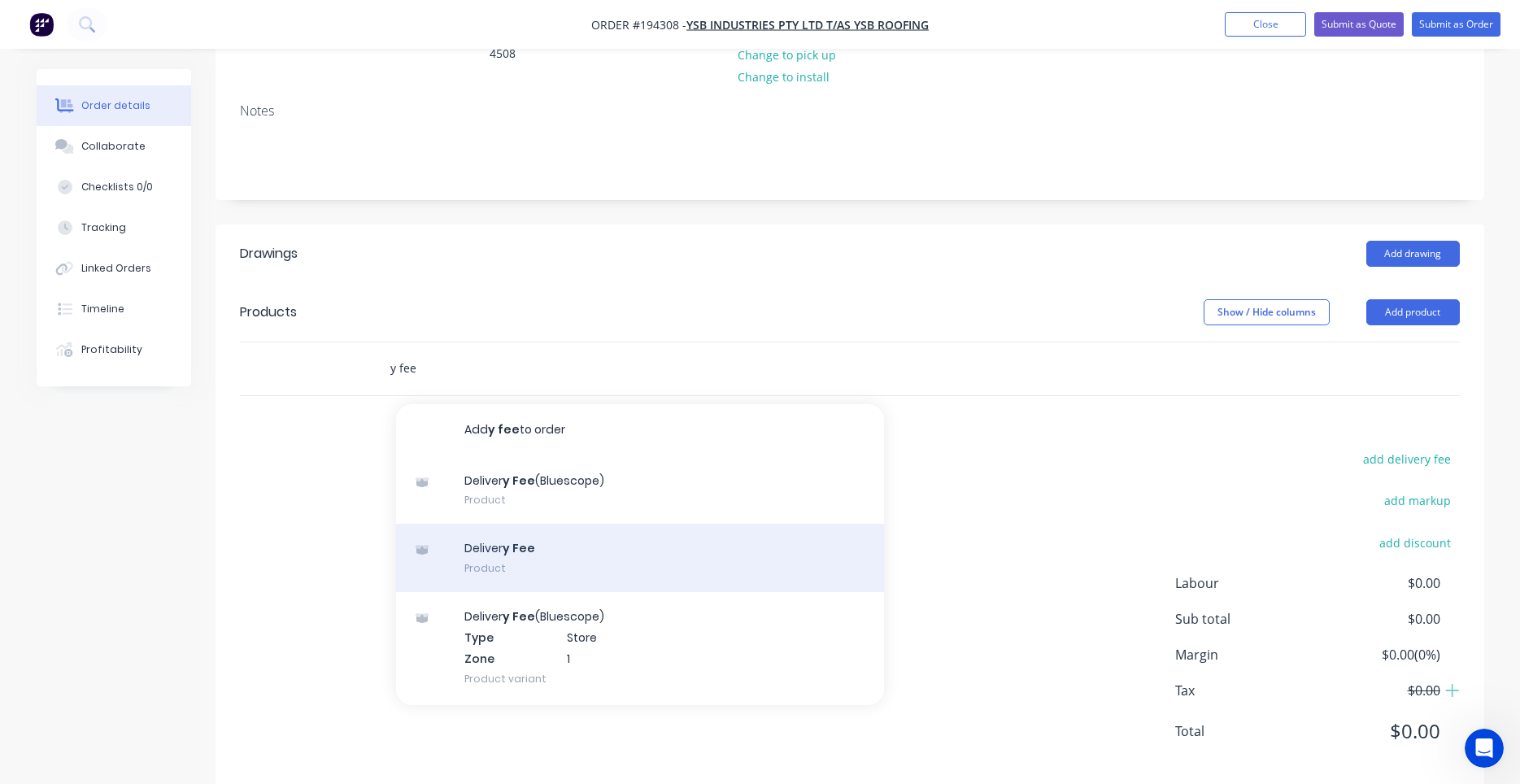
type input "y fee"
click at [663, 524] on div "Deliver y Fee Product" at bounding box center [640, 558] width 488 height 68
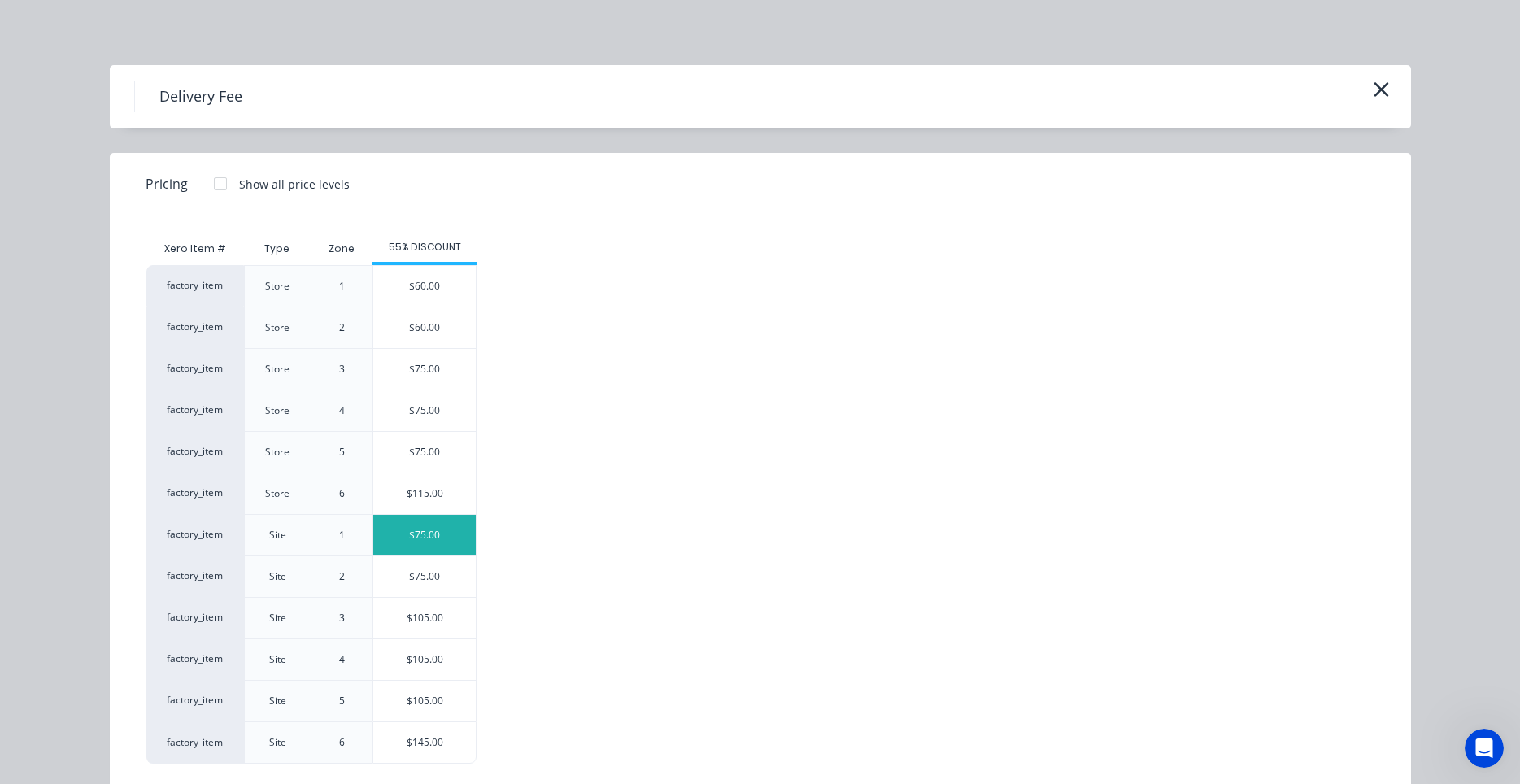
click at [419, 528] on div "$75.00" at bounding box center [425, 535] width 103 height 40
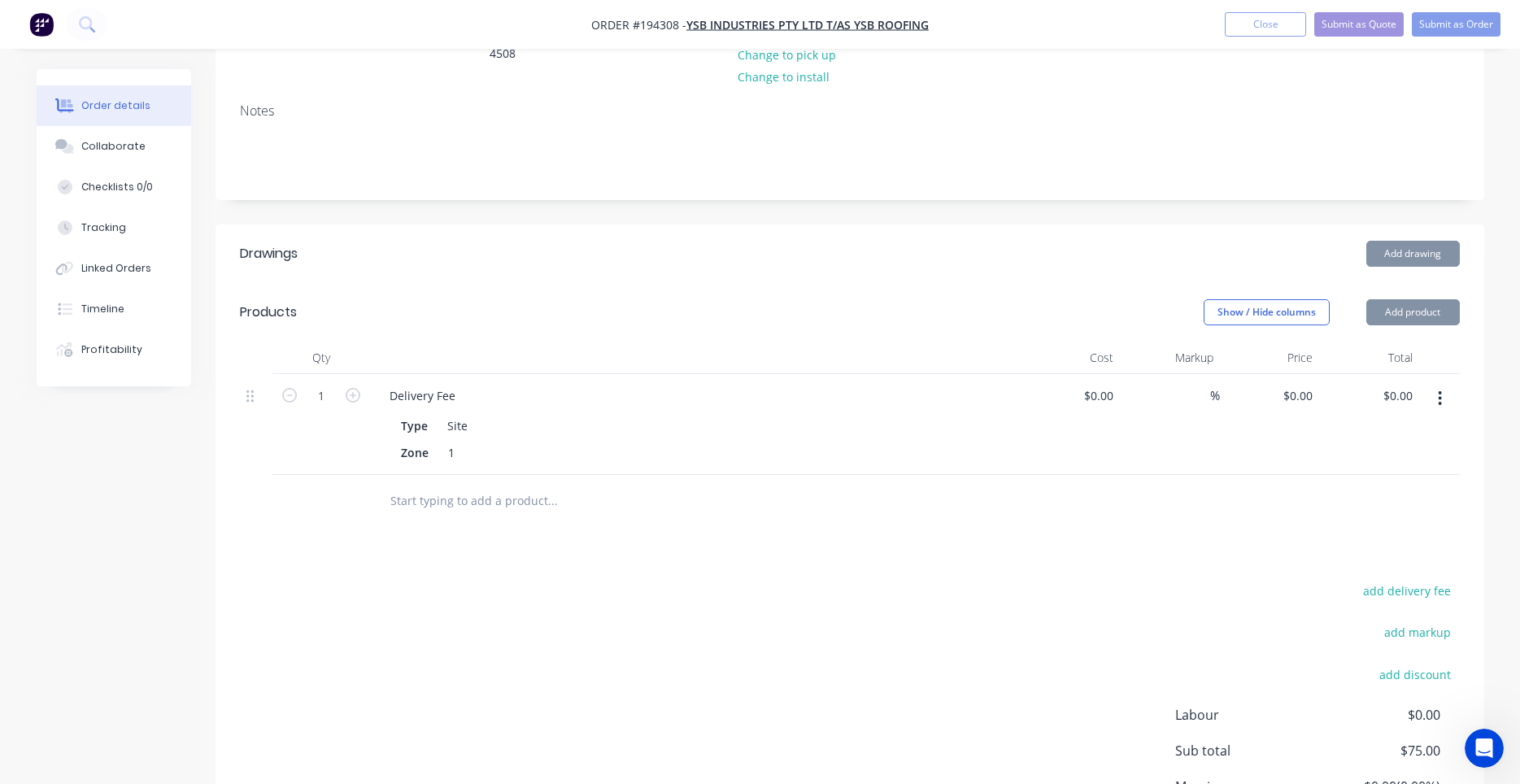
type input "$75.00"
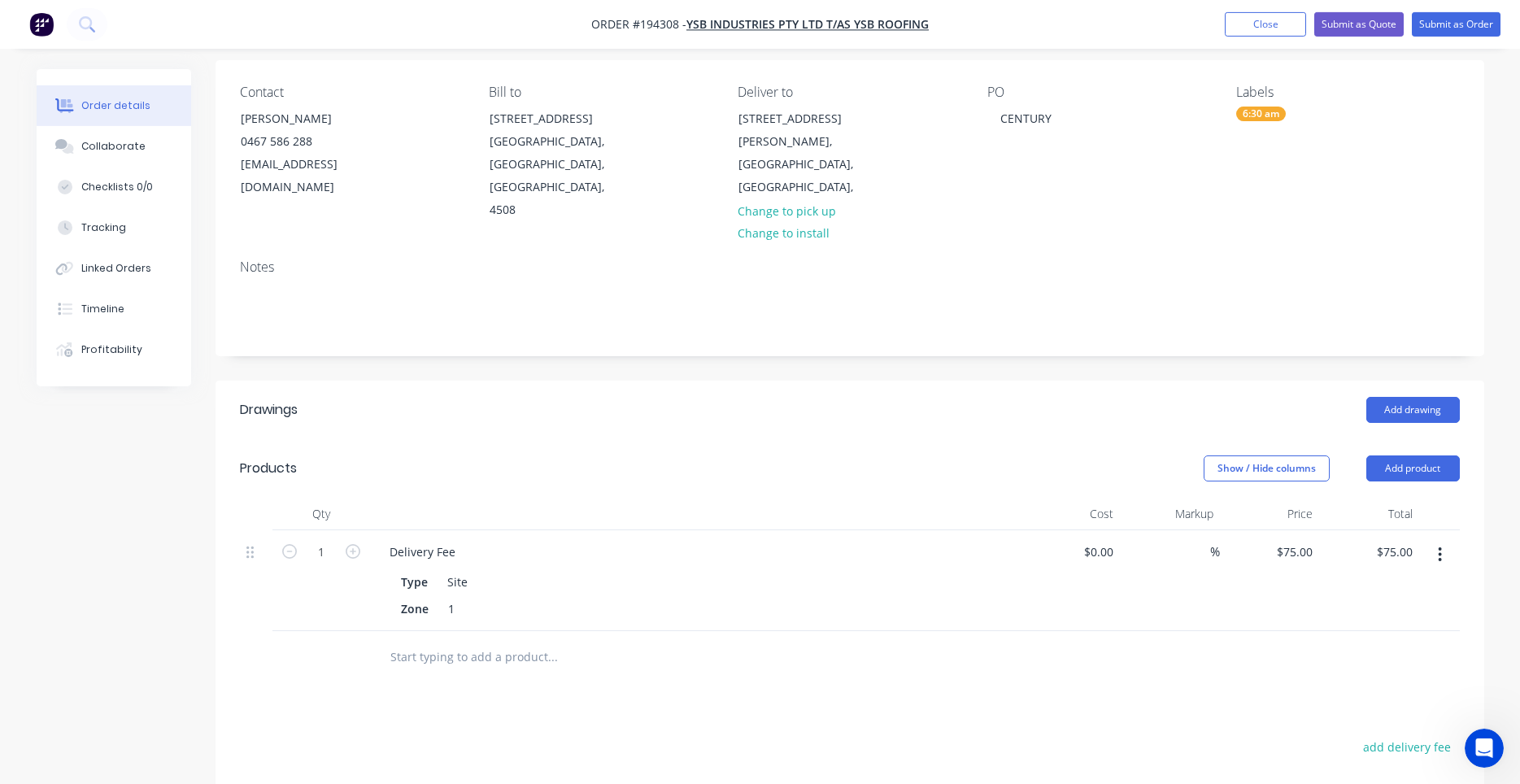
scroll to position [0, 0]
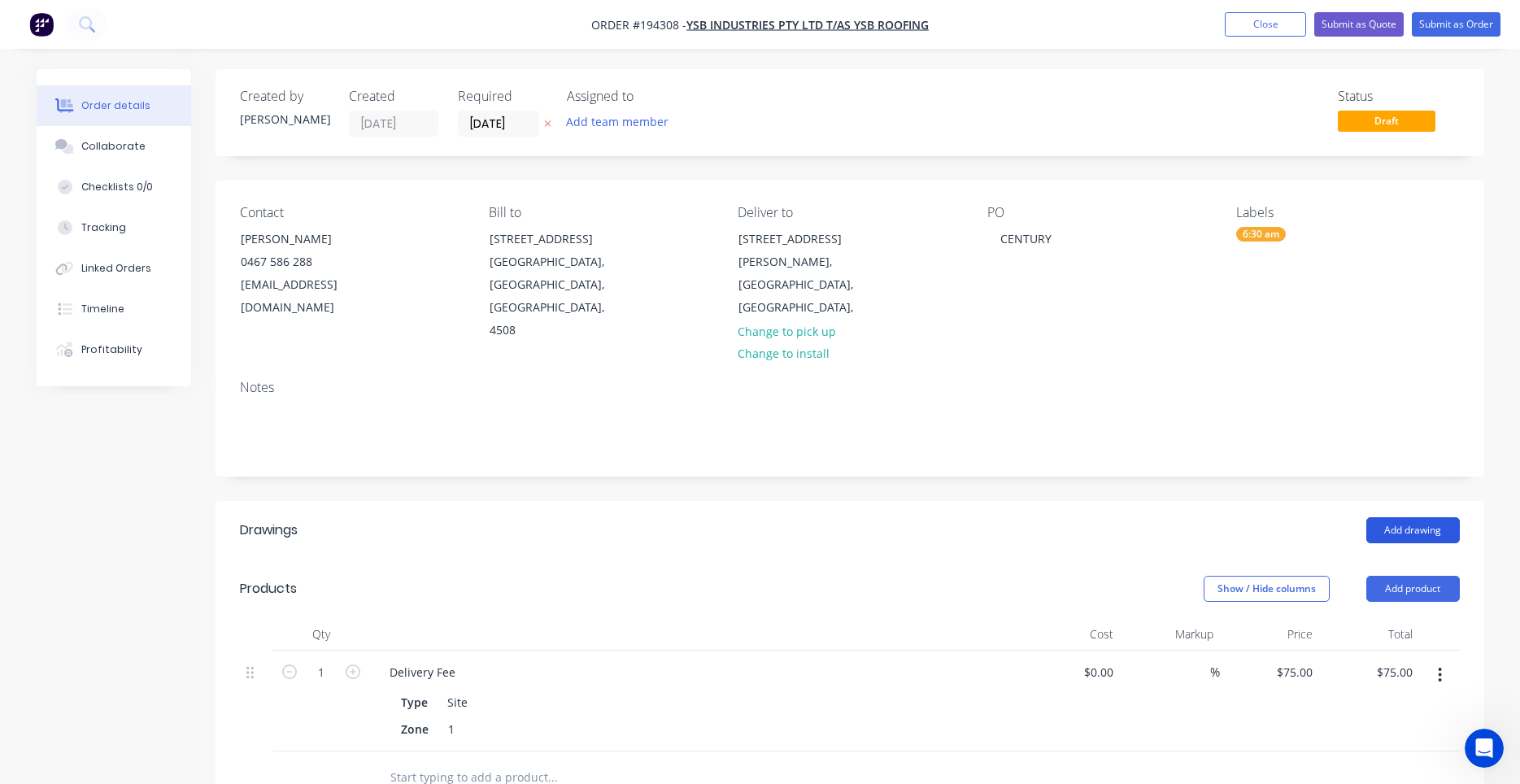
click at [1405, 517] on button "Add drawing" at bounding box center [1413, 531] width 94 height 26
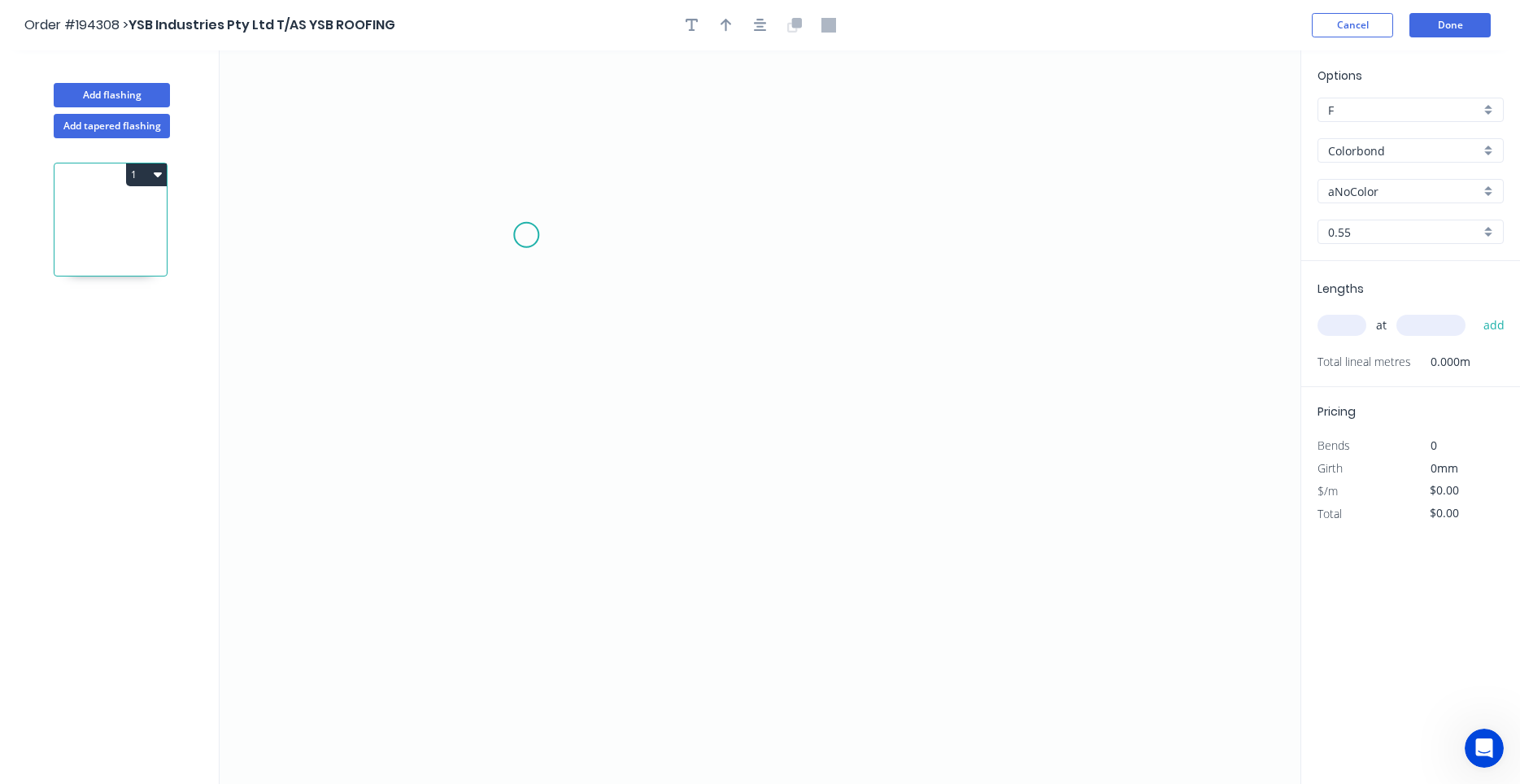
click at [526, 235] on icon "0" at bounding box center [760, 417] width 1081 height 733
click at [525, 449] on icon "0" at bounding box center [760, 417] width 1081 height 733
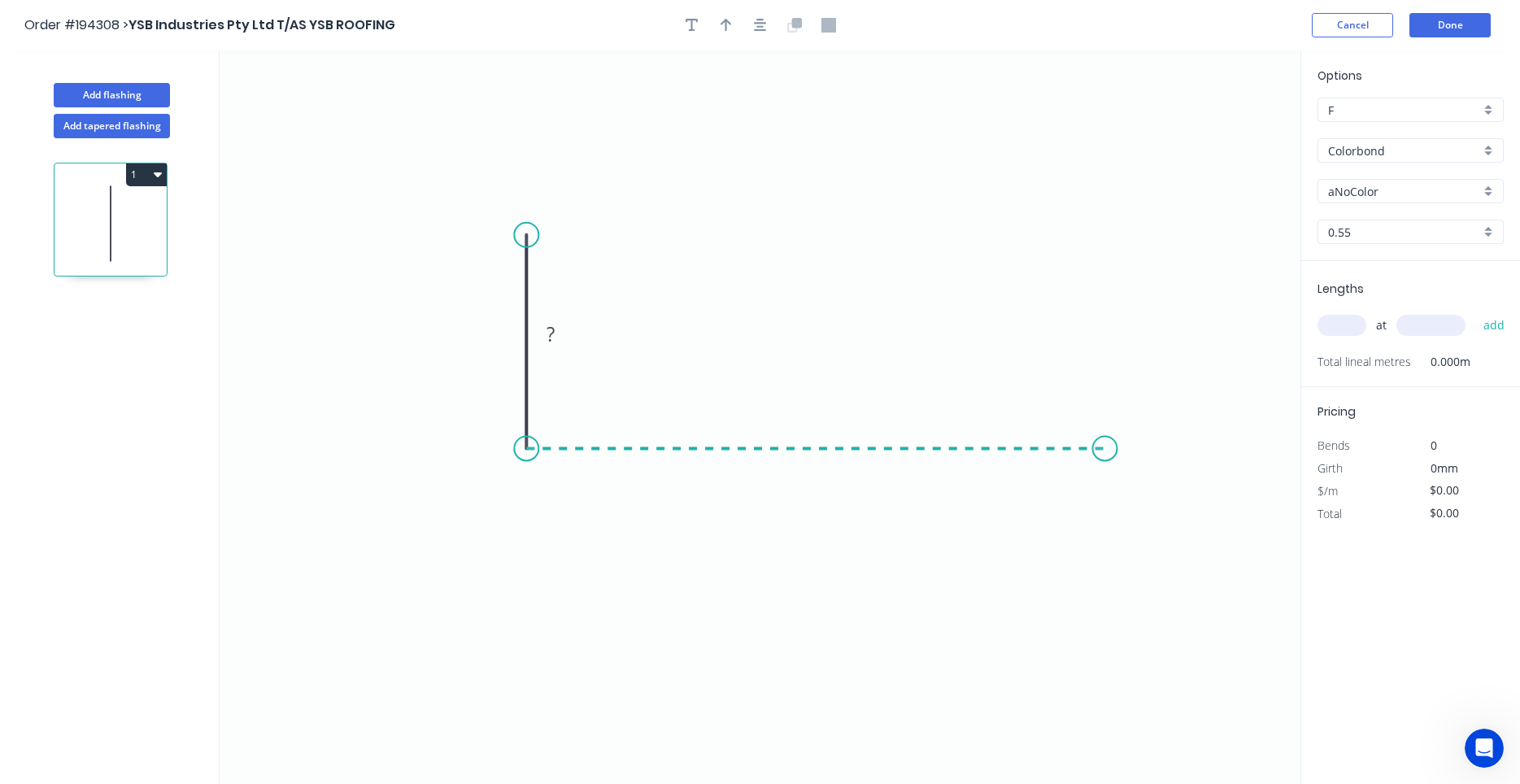
click at [1105, 419] on icon "0 ?" at bounding box center [760, 417] width 1081 height 733
click at [1175, 528] on icon "0 ? ?" at bounding box center [760, 417] width 1081 height 733
click at [1175, 528] on circle at bounding box center [1174, 518] width 25 height 25
click at [1159, 467] on tspan "?" at bounding box center [1157, 458] width 8 height 27
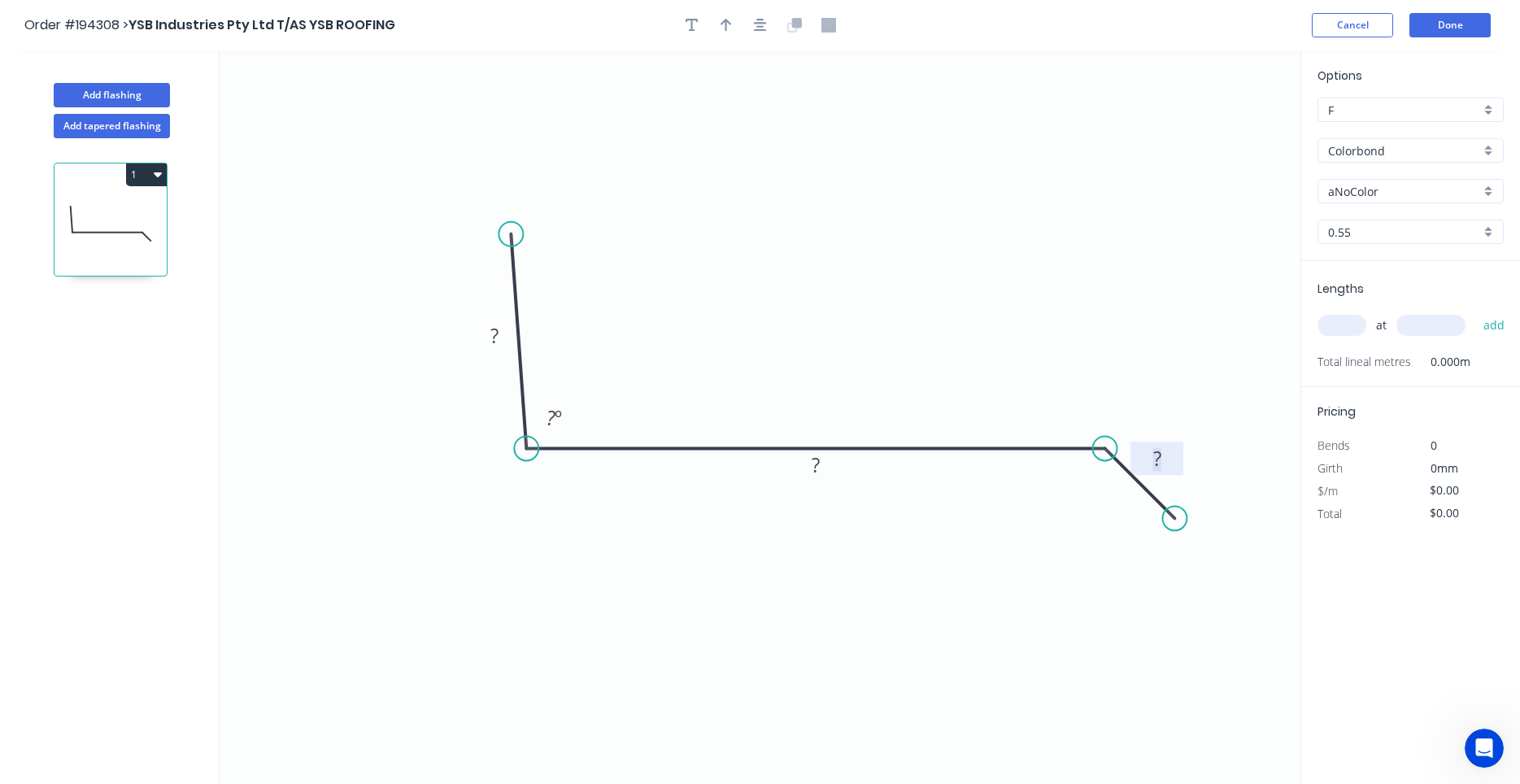
drag, startPoint x: 532, startPoint y: 235, endPoint x: 510, endPoint y: 234, distance: 22.0
click at [510, 234] on circle at bounding box center [510, 234] width 25 height 25
click at [507, 334] on rect at bounding box center [494, 337] width 32 height 23
click at [1336, 196] on input "aNoColor" at bounding box center [1403, 191] width 152 height 17
type input "$16.77"
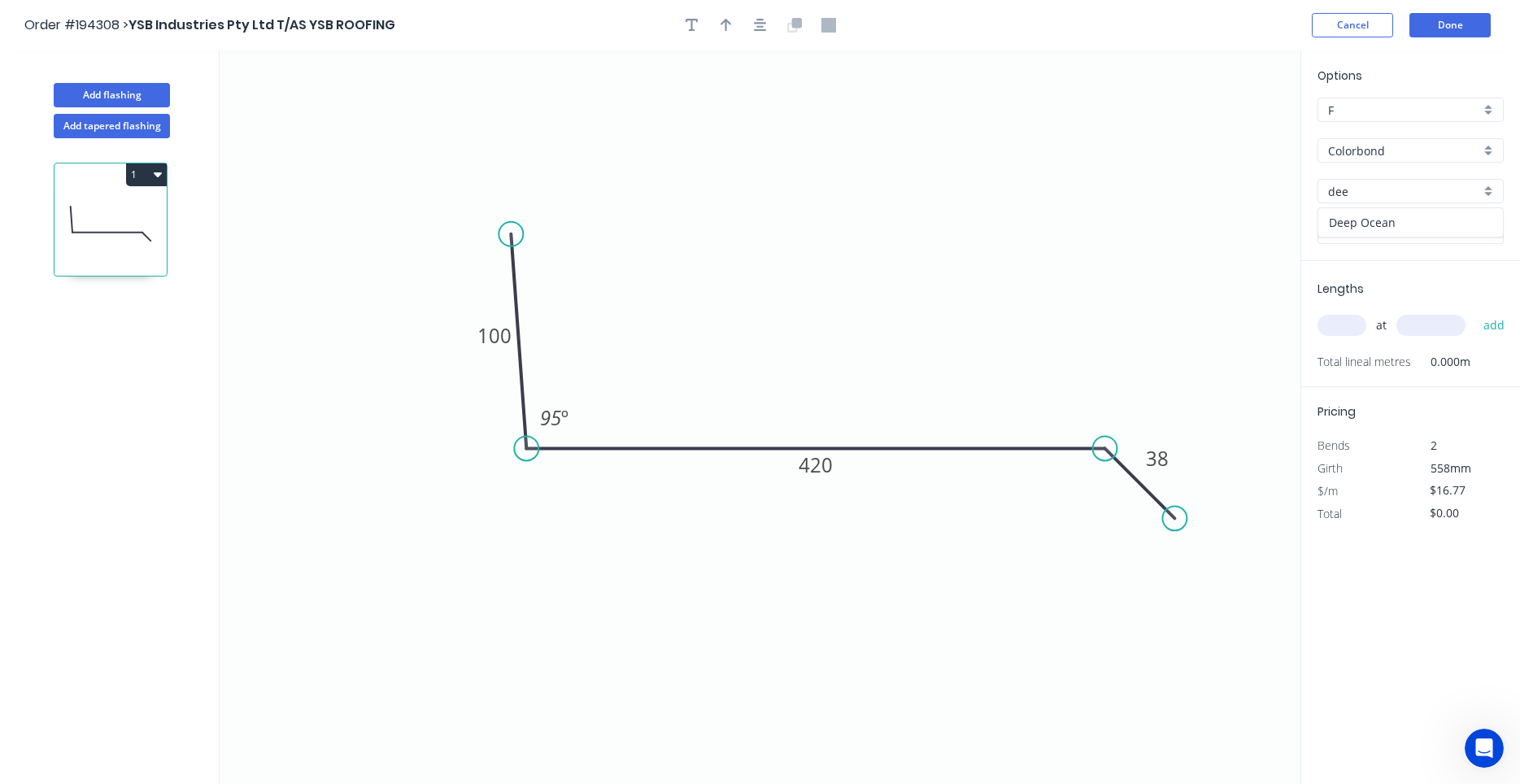
click at [1332, 214] on div "Deep Ocean" at bounding box center [1410, 222] width 184 height 28
type input "Deep Ocean"
click at [1334, 318] on input "text" at bounding box center [1342, 325] width 49 height 21
type input "1"
type input "2400"
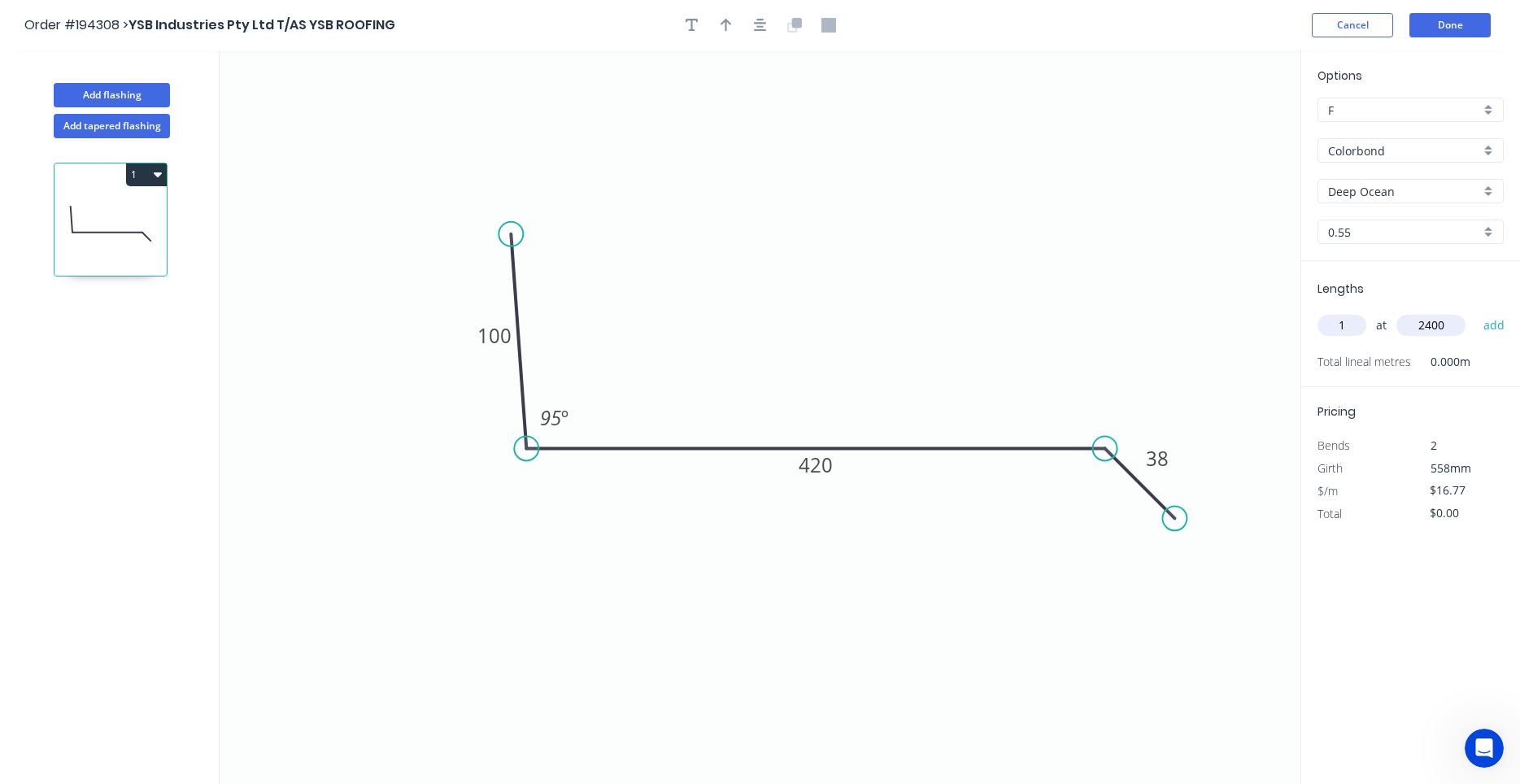
click at [1475, 311] on button "add" at bounding box center [1495, 325] width 39 height 28
type input "$40.25"
click at [760, 26] on icon "button" at bounding box center [760, 25] width 13 height 15
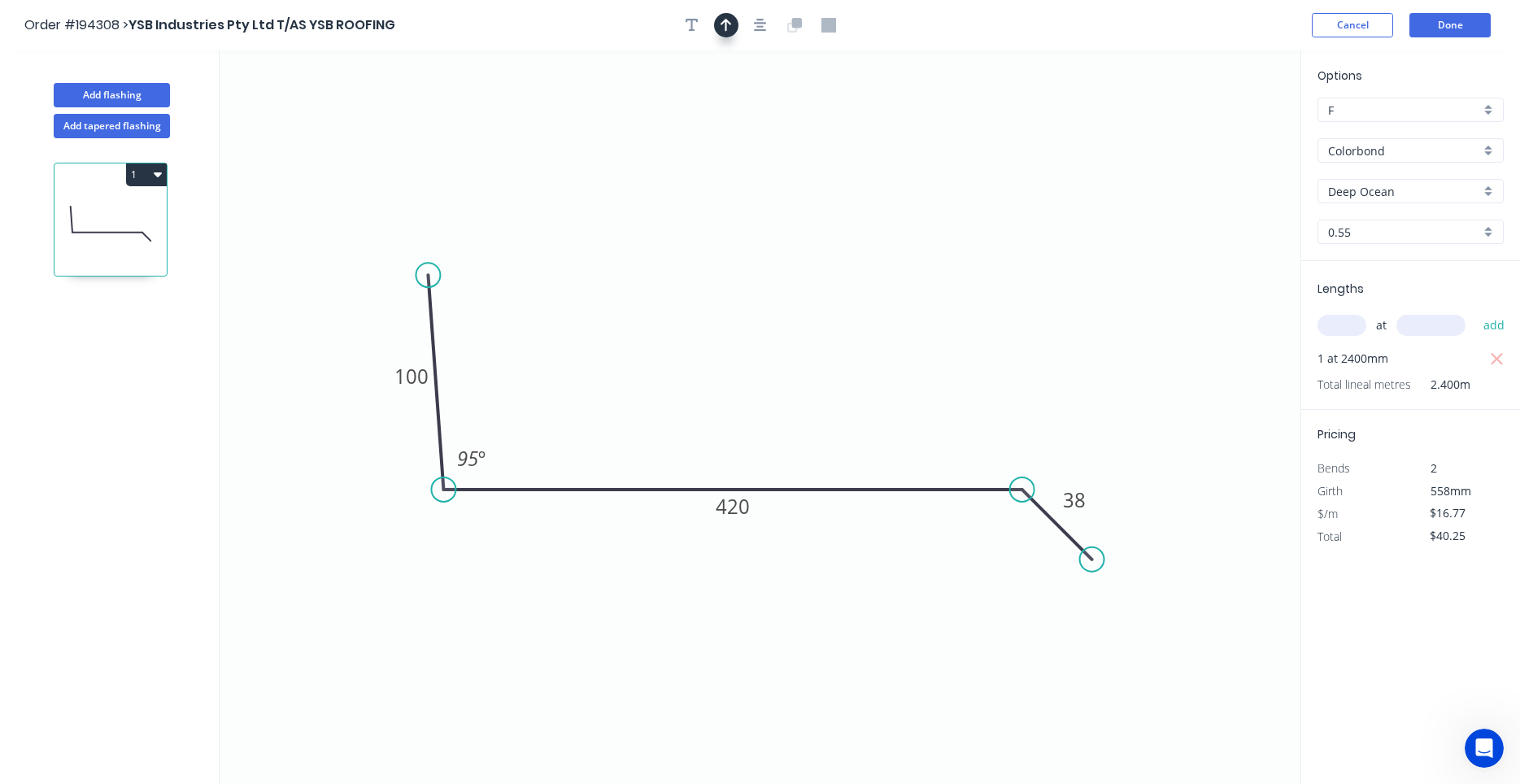
click at [735, 25] on button "button" at bounding box center [726, 25] width 25 height 25
click at [1213, 124] on icon "0 100 420 38 95 º" at bounding box center [760, 417] width 1081 height 733
click at [1214, 126] on icon at bounding box center [1218, 112] width 15 height 52
drag, startPoint x: 1214, startPoint y: 127, endPoint x: 1197, endPoint y: 156, distance: 33.6
click at [1197, 156] on icon "0 100 420 38 95 º" at bounding box center [760, 417] width 1081 height 733
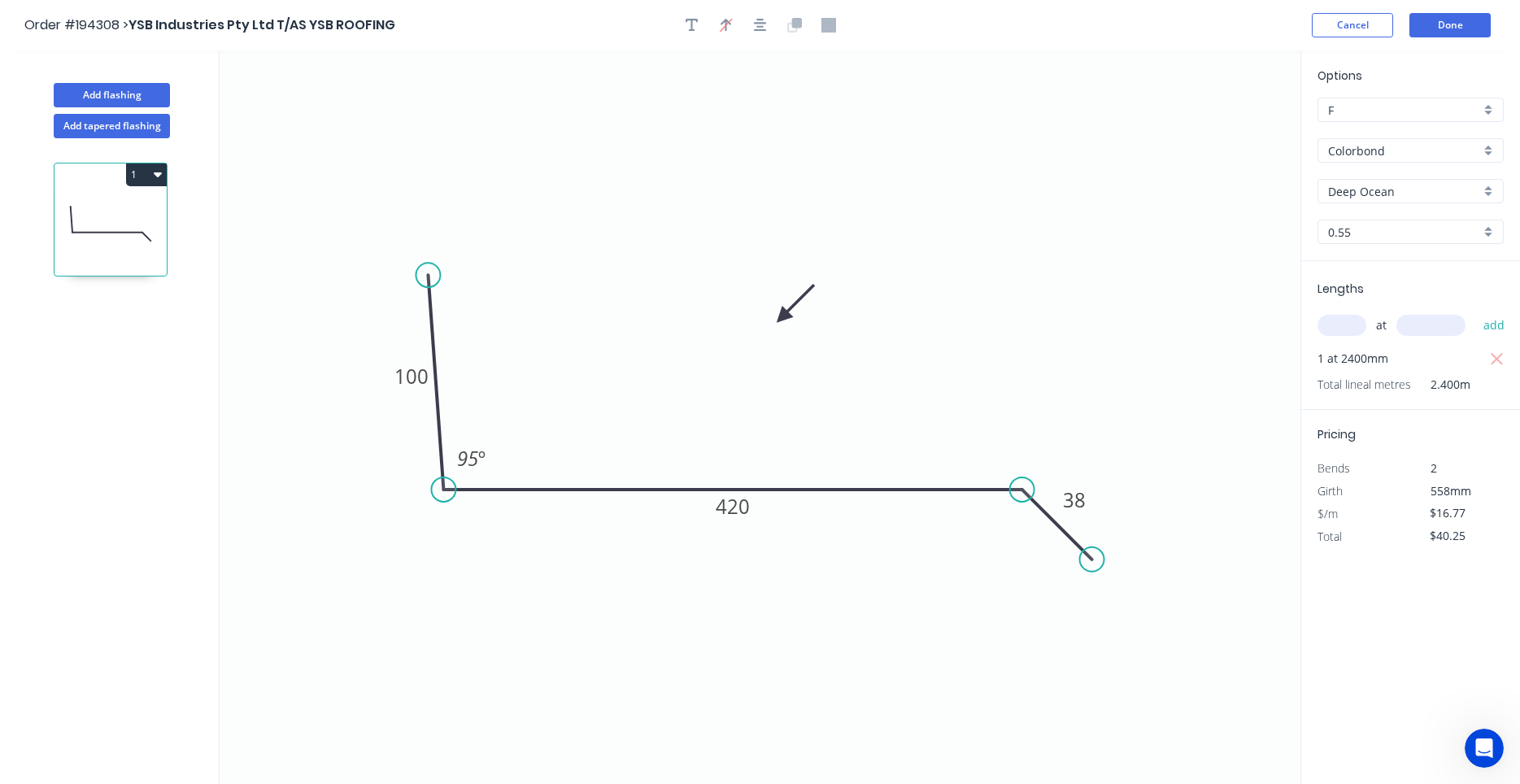
drag, startPoint x: 1217, startPoint y: 130, endPoint x: 782, endPoint y: 317, distance: 473.5
click at [782, 317] on icon at bounding box center [796, 303] width 47 height 47
click at [146, 95] on button "Add flashing" at bounding box center [111, 96] width 117 height 25
type input "$0.00"
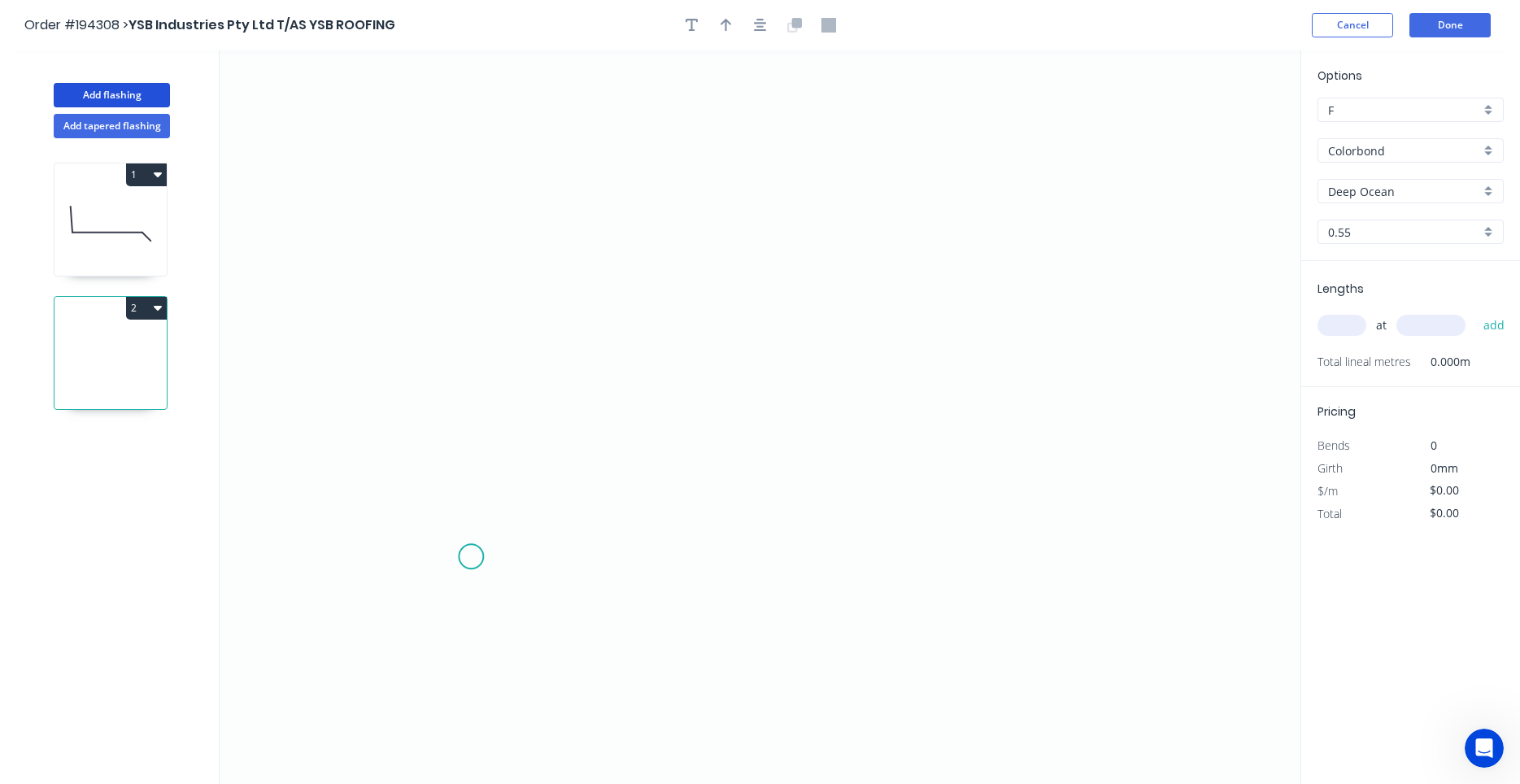
click at [471, 557] on icon "0" at bounding box center [760, 417] width 1081 height 733
click at [387, 466] on icon "0" at bounding box center [760, 417] width 1081 height 733
click at [453, 403] on icon "0 ?" at bounding box center [760, 417] width 1081 height 733
click at [453, 407] on circle at bounding box center [453, 409] width 25 height 25
click at [445, 119] on icon "0 ? ?" at bounding box center [760, 417] width 1081 height 733
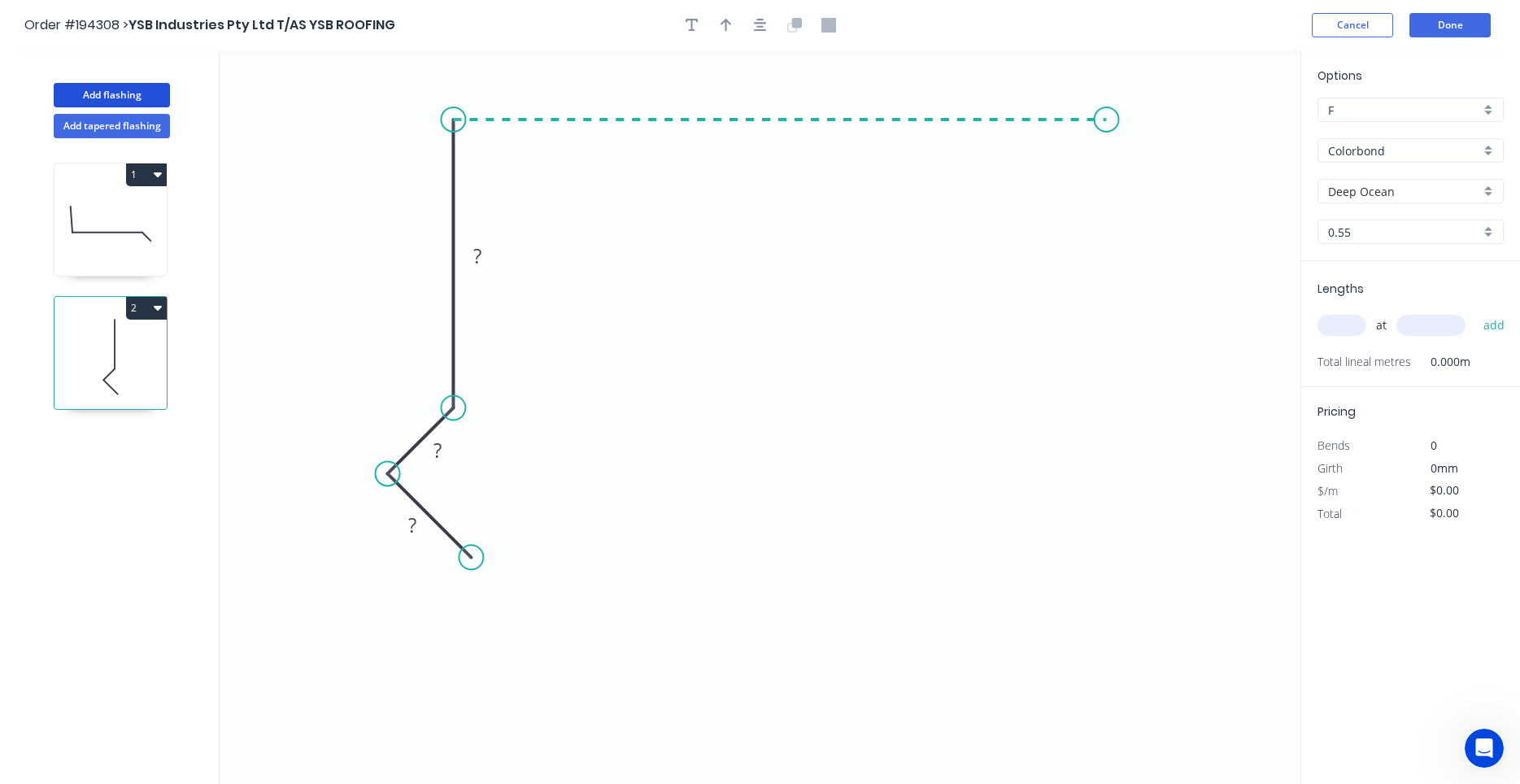
click at [1107, 125] on icon "0 ? ? ?" at bounding box center [760, 417] width 1081 height 733
click at [1203, 221] on icon "0 ? ? ? ?" at bounding box center [760, 417] width 1081 height 733
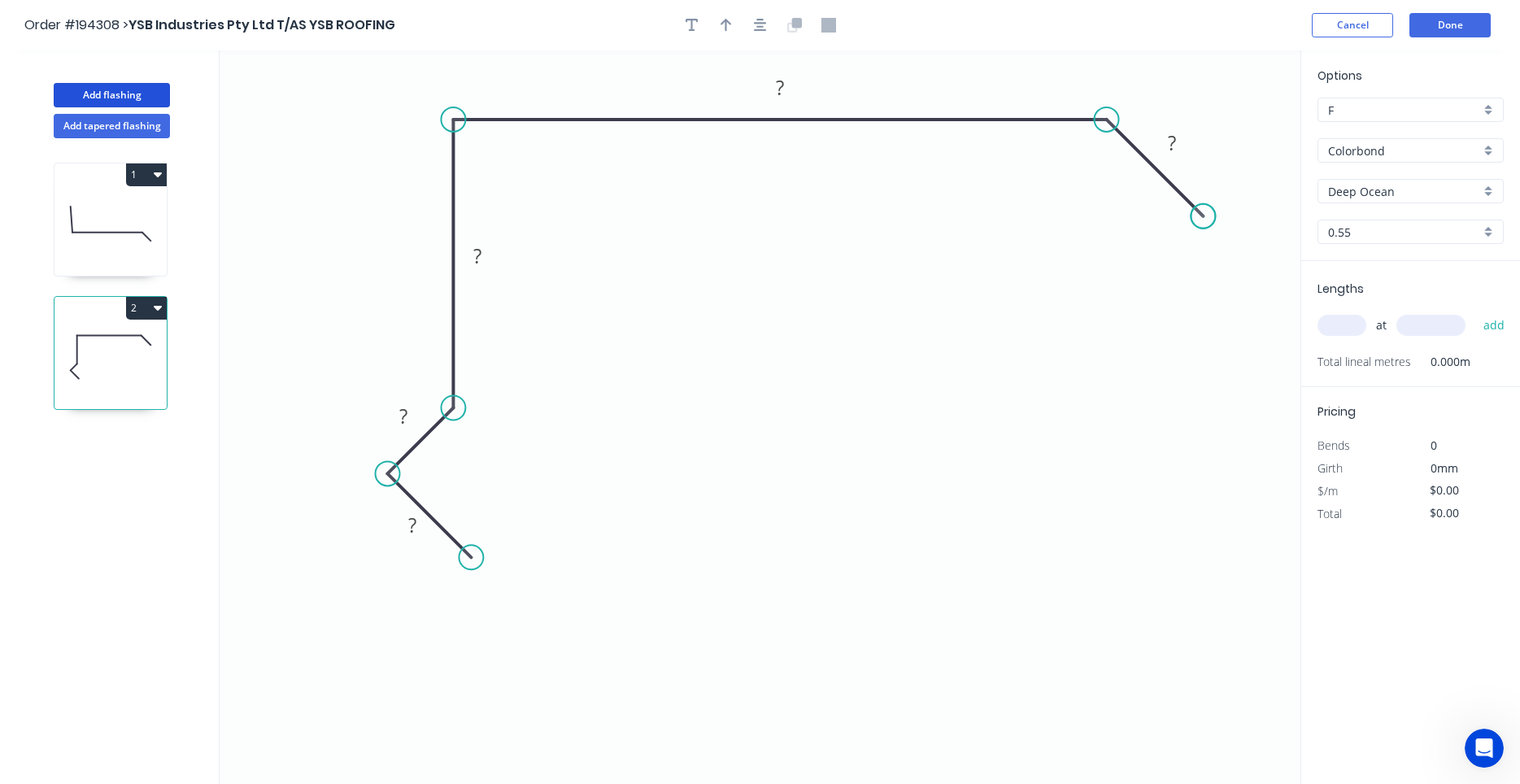
click at [1203, 221] on circle at bounding box center [1203, 217] width 25 height 25
click at [1179, 143] on rect at bounding box center [1172, 144] width 32 height 23
type input "$22.54"
click at [1346, 324] on input "text" at bounding box center [1342, 325] width 49 height 21
type input "1"
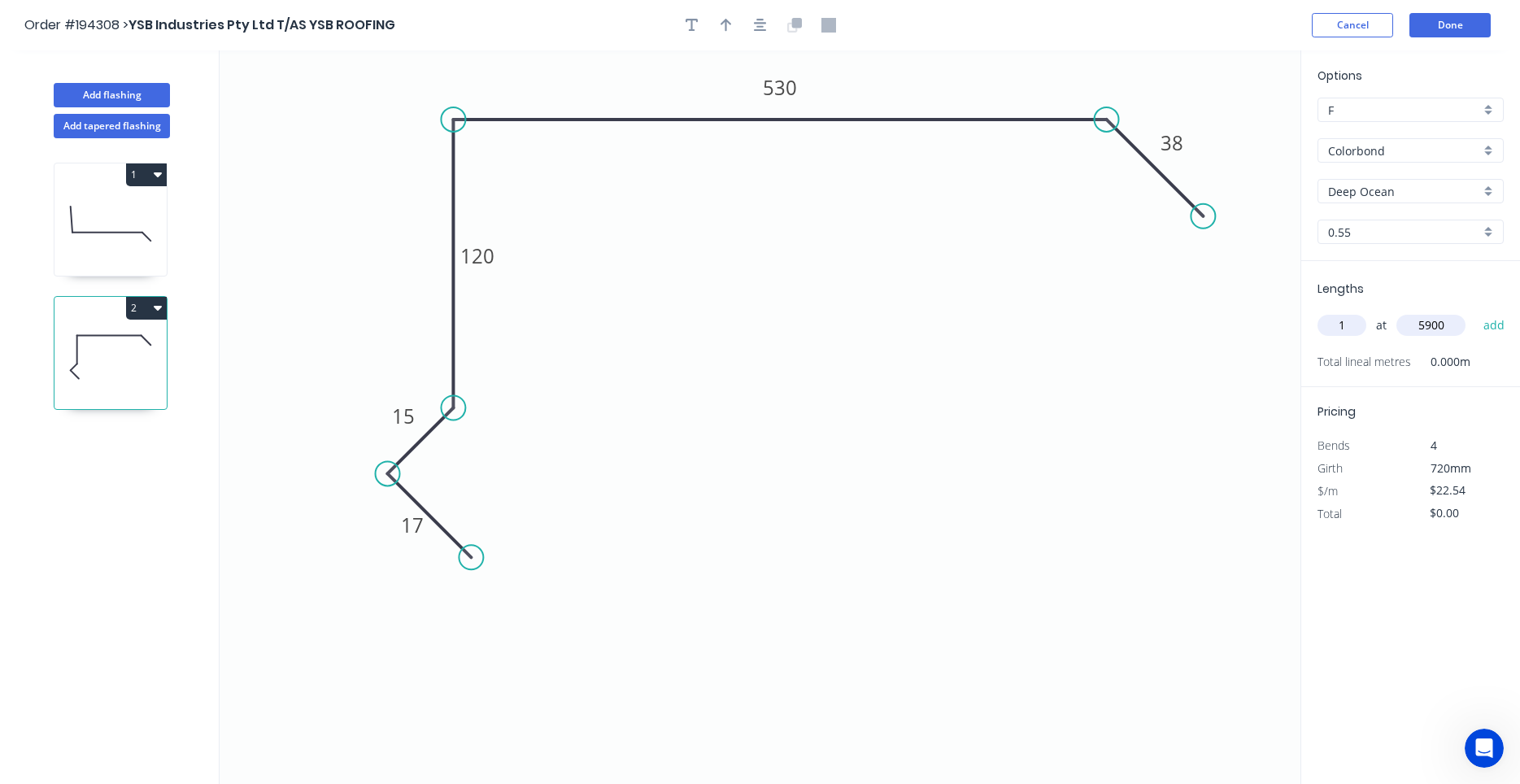
type input "5900"
click at [1475, 311] on button "add" at bounding box center [1495, 325] width 39 height 28
type input "$132.99"
click at [747, 22] on div at bounding box center [760, 25] width 171 height 25
click at [747, 29] on div at bounding box center [760, 25] width 171 height 25
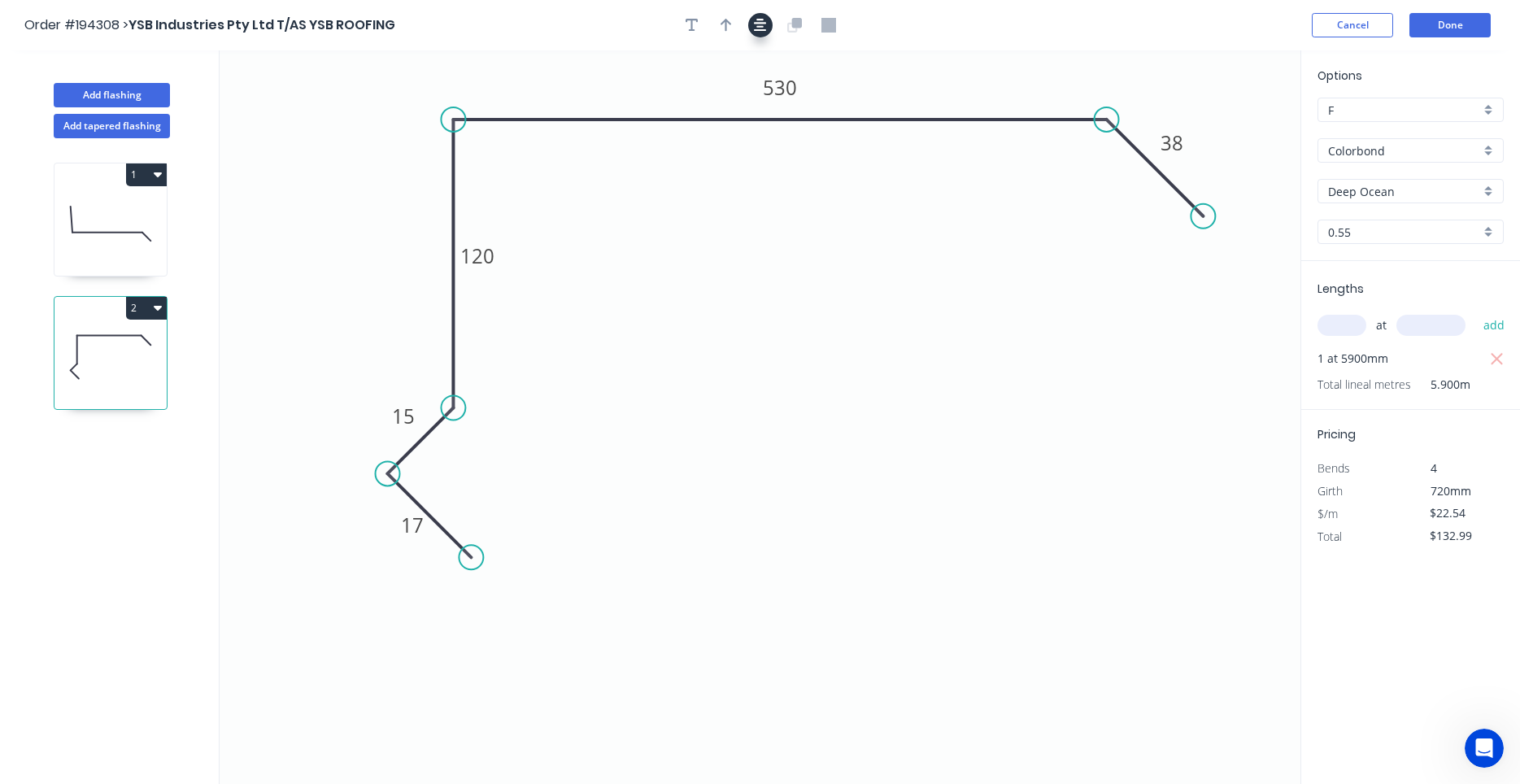
click at [758, 23] on icon "button" at bounding box center [760, 25] width 13 height 13
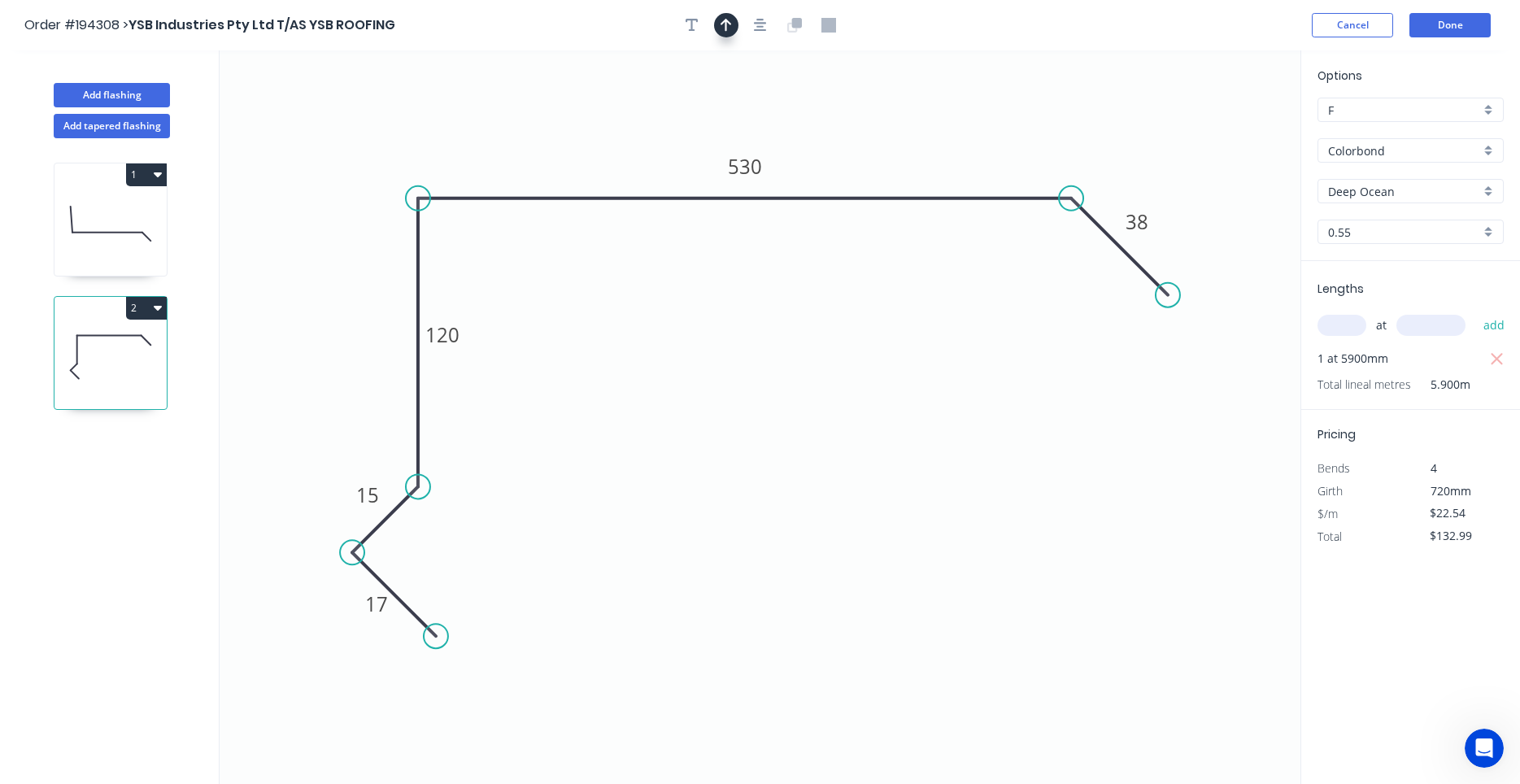
click at [733, 18] on button "button" at bounding box center [726, 25] width 25 height 25
click at [1221, 121] on icon "0 17 15 120 530 38" at bounding box center [760, 417] width 1081 height 733
drag, startPoint x: 1217, startPoint y: 129, endPoint x: 467, endPoint y: 123, distance: 750.0
click at [467, 123] on icon at bounding box center [454, 110] width 47 height 47
click at [151, 99] on button "Add flashing" at bounding box center [111, 96] width 117 height 25
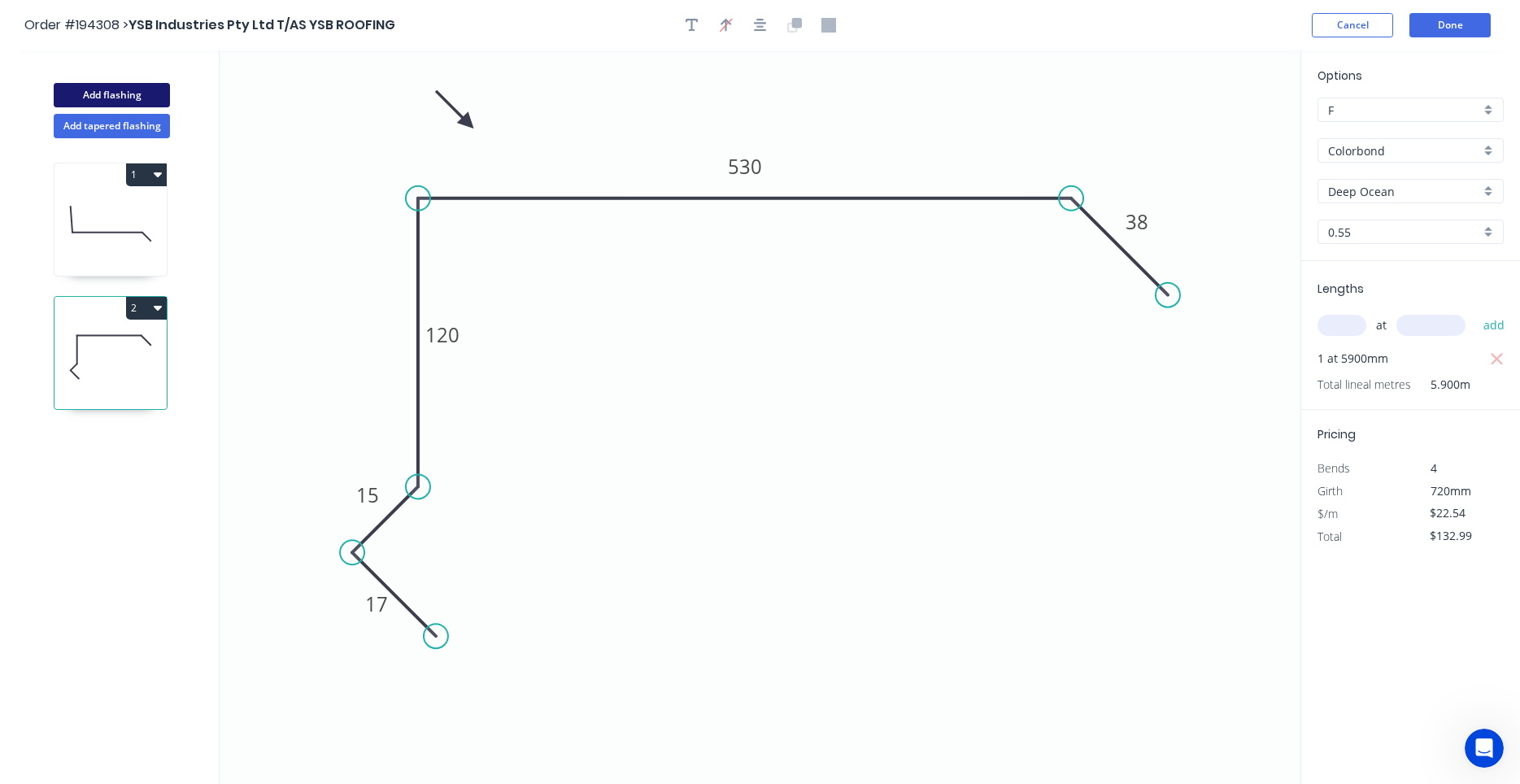
type input "$0.00"
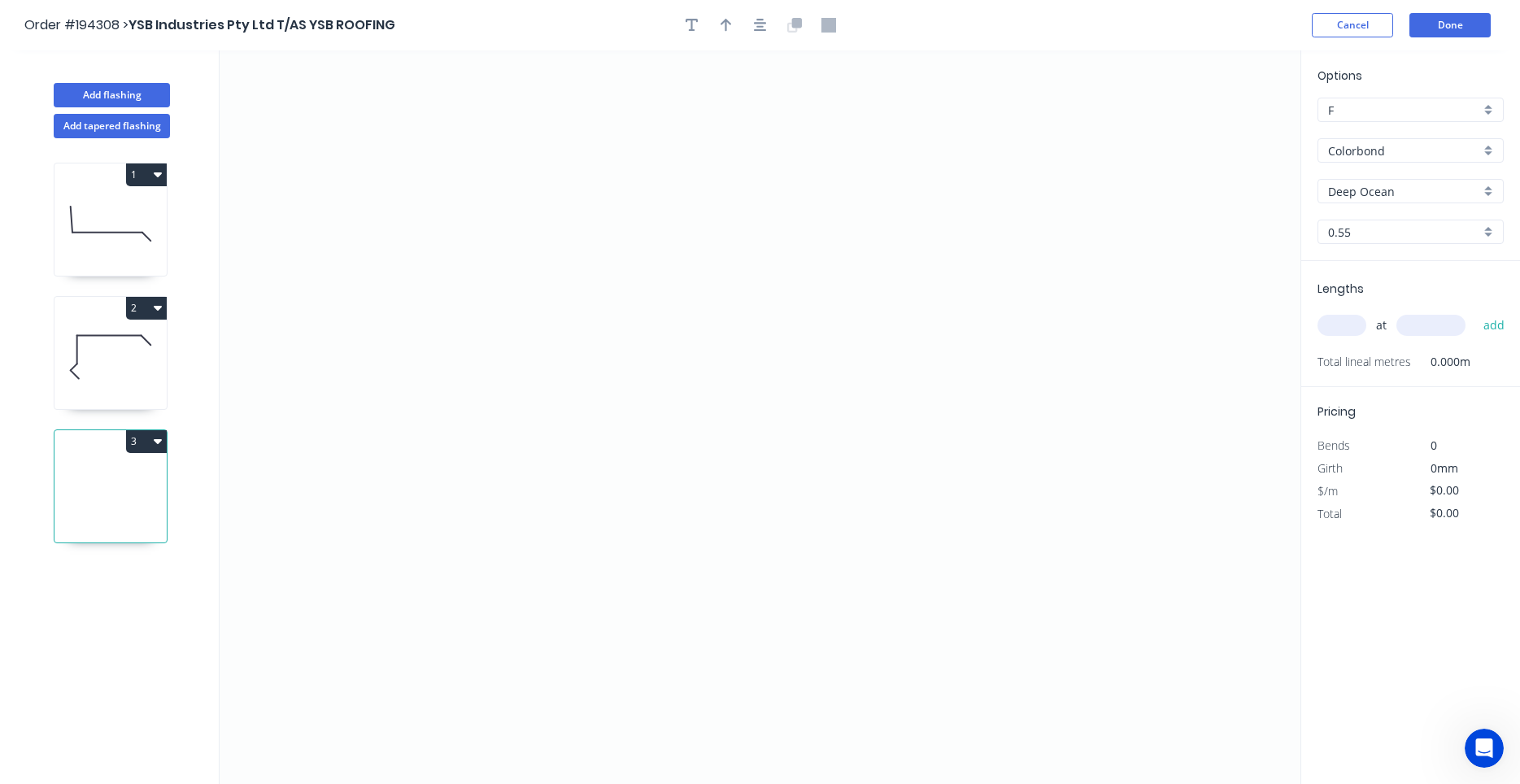
click at [135, 386] on icon at bounding box center [111, 357] width 112 height 104
type input "$22.54"
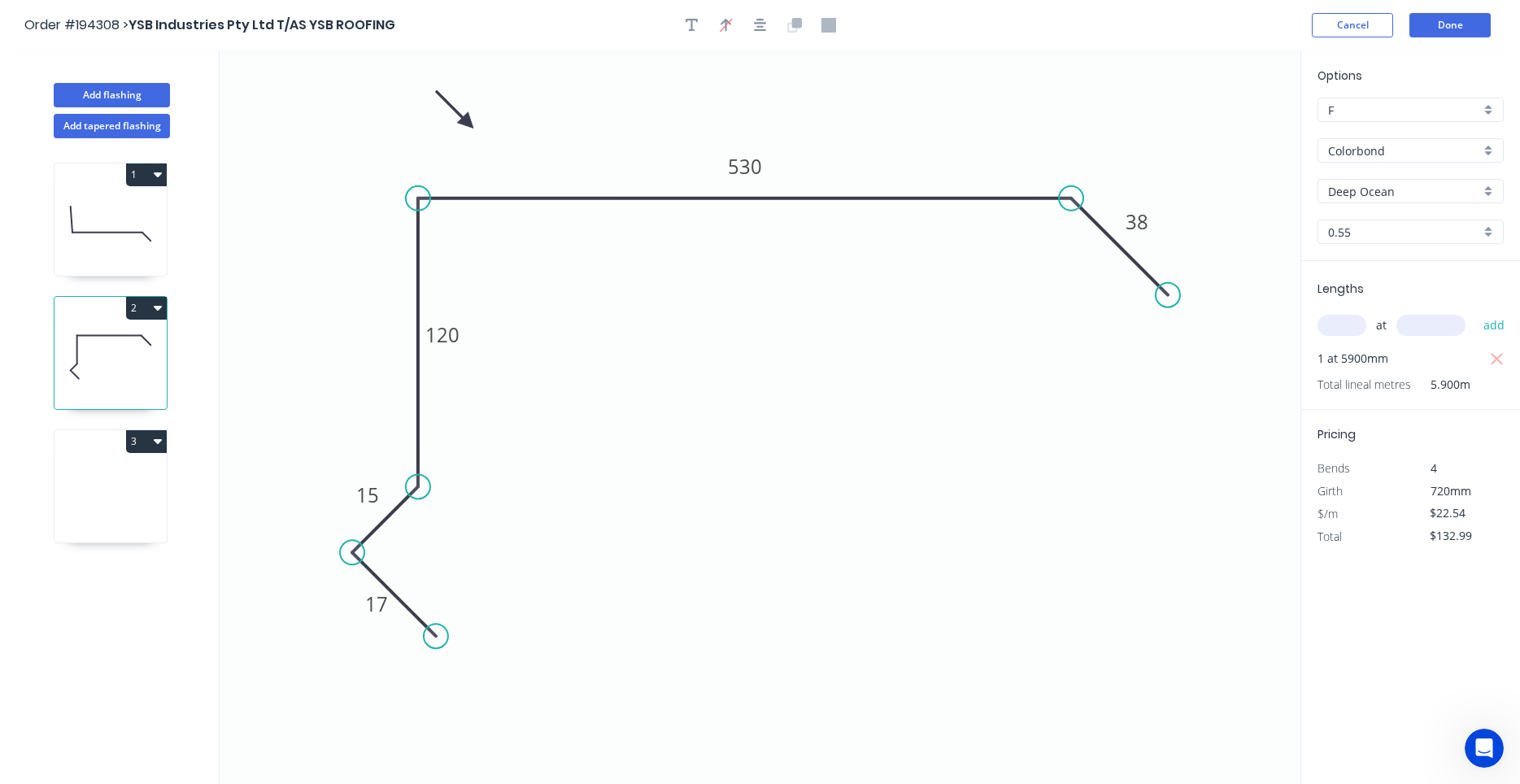
click at [162, 436] on button "3" at bounding box center [146, 442] width 40 height 23
click at [120, 509] on div "Delete" at bounding box center [89, 514] width 125 height 24
click at [158, 301] on icon "button" at bounding box center [157, 307] width 8 height 13
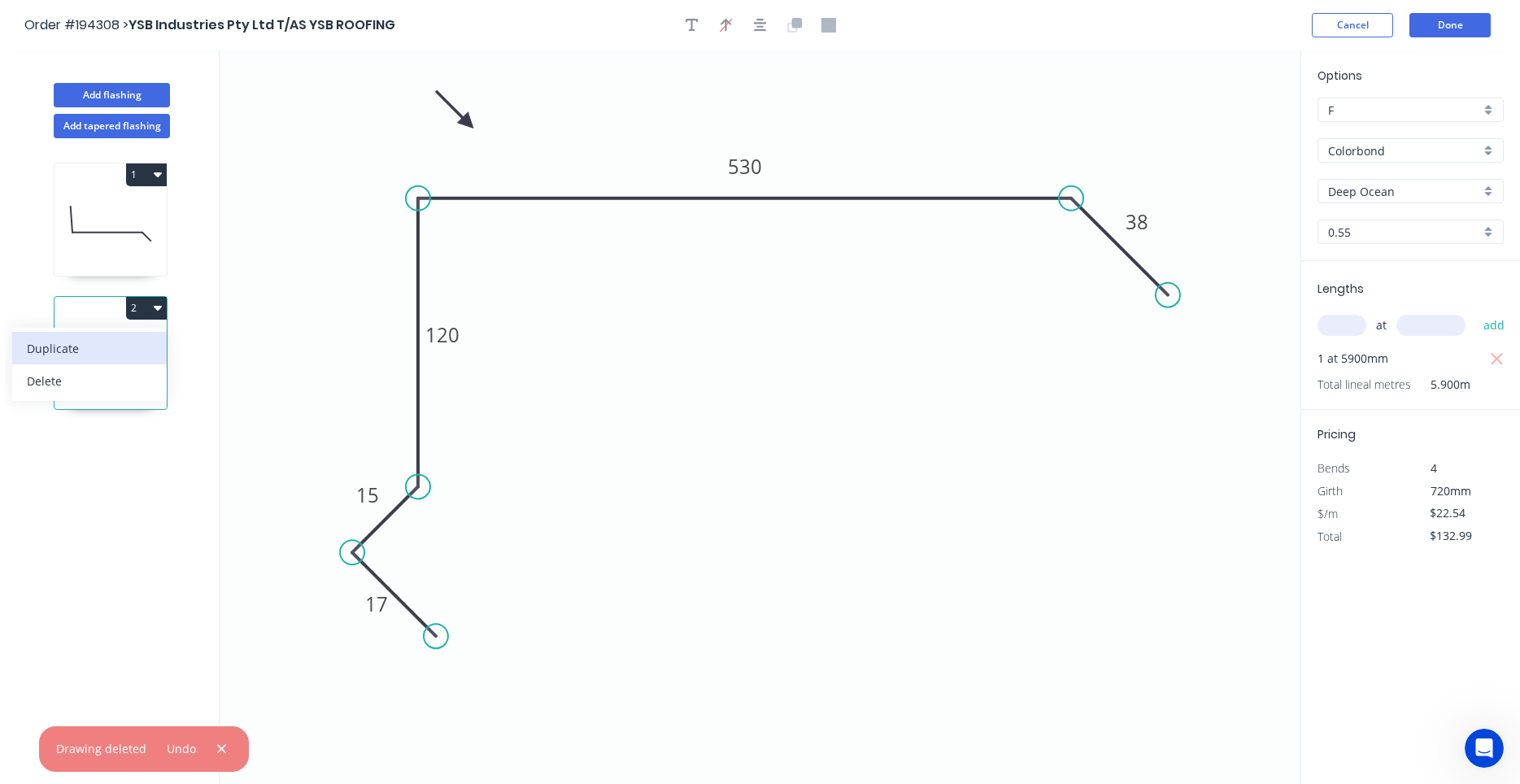
click at [137, 347] on div "Duplicate" at bounding box center [89, 348] width 125 height 24
type input "$0.00"
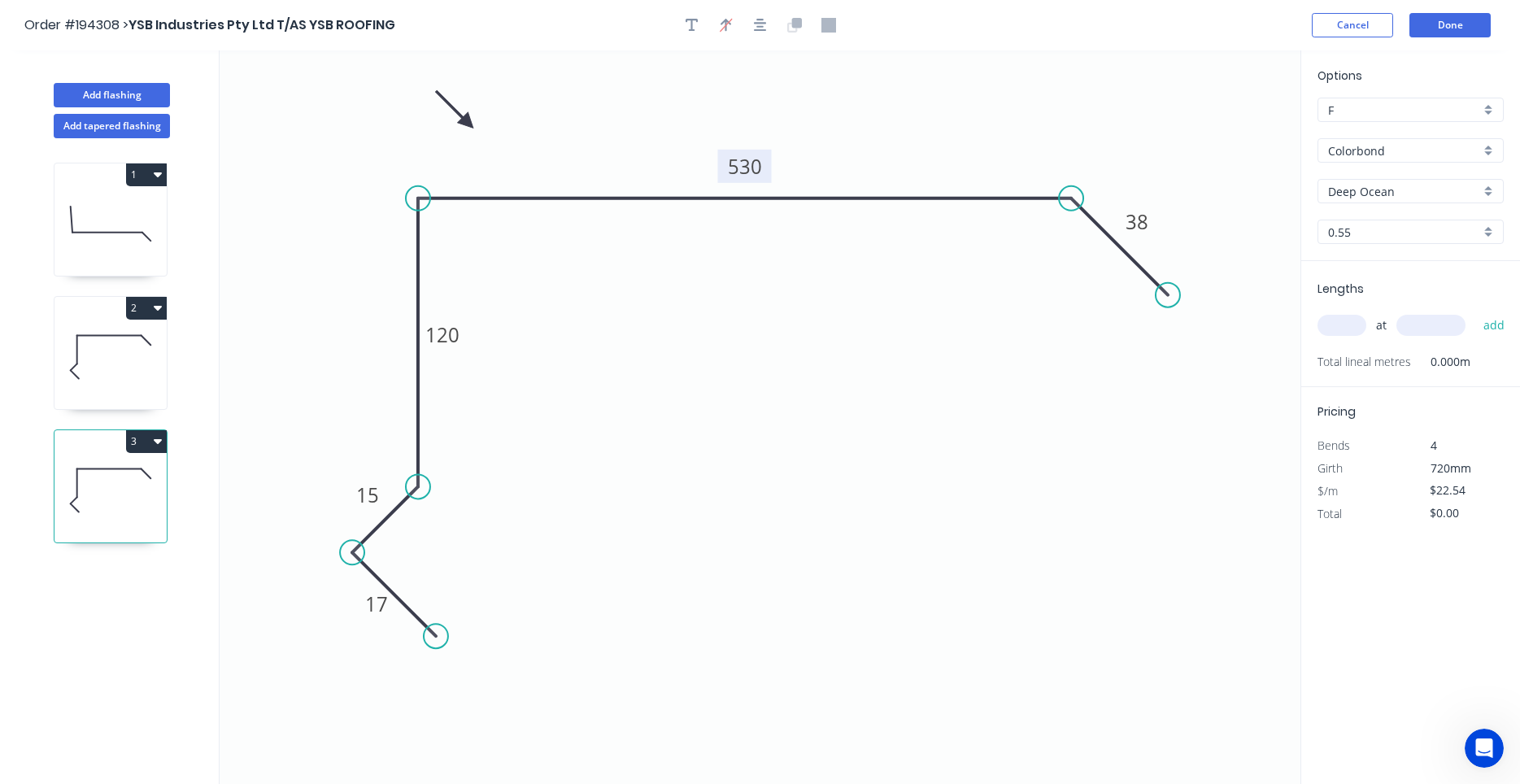
click at [744, 175] on tspan "530" at bounding box center [745, 166] width 34 height 27
type input "$16.32"
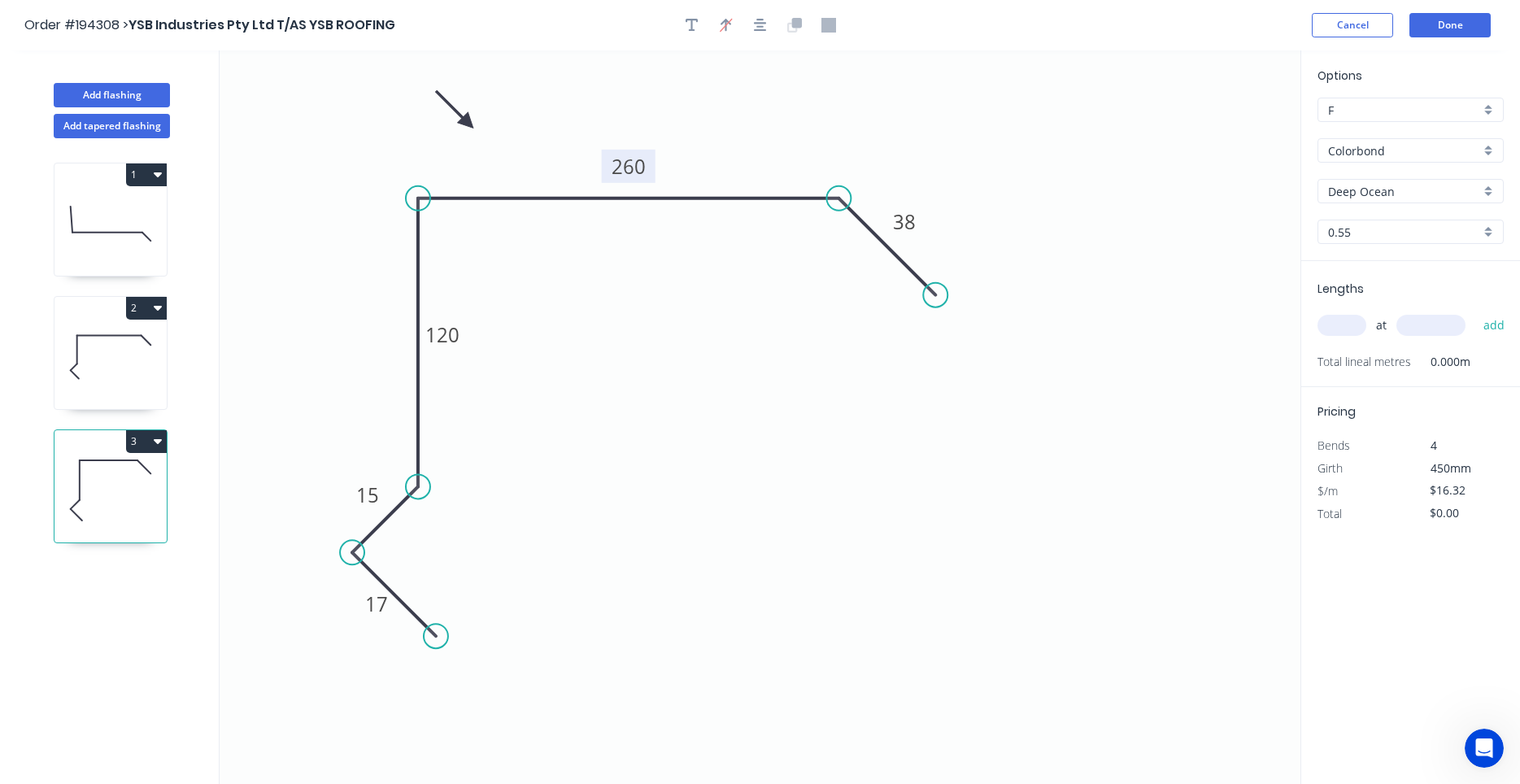
drag, startPoint x: 1100, startPoint y: 228, endPoint x: 866, endPoint y: 228, distance: 234.0
click at [866, 228] on icon "0 17 15 120 260 38" at bounding box center [760, 417] width 1081 height 733
click at [1355, 322] on input "text" at bounding box center [1342, 325] width 49 height 21
type input "1"
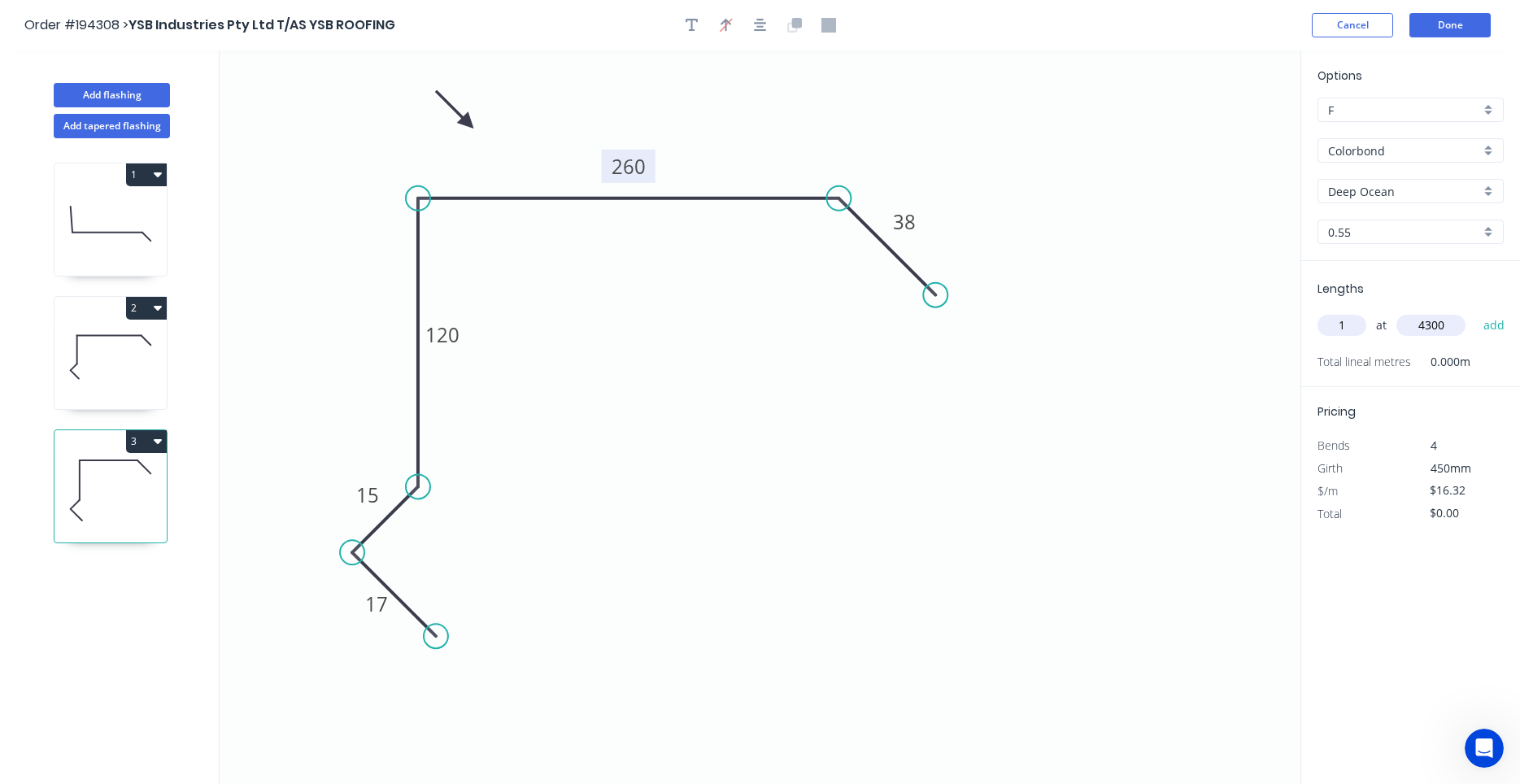
type input "4300"
click at [1475, 311] on button "add" at bounding box center [1495, 325] width 39 height 28
type input "$70.18"
click at [153, 373] on icon at bounding box center [111, 357] width 112 height 104
type input "$22.54"
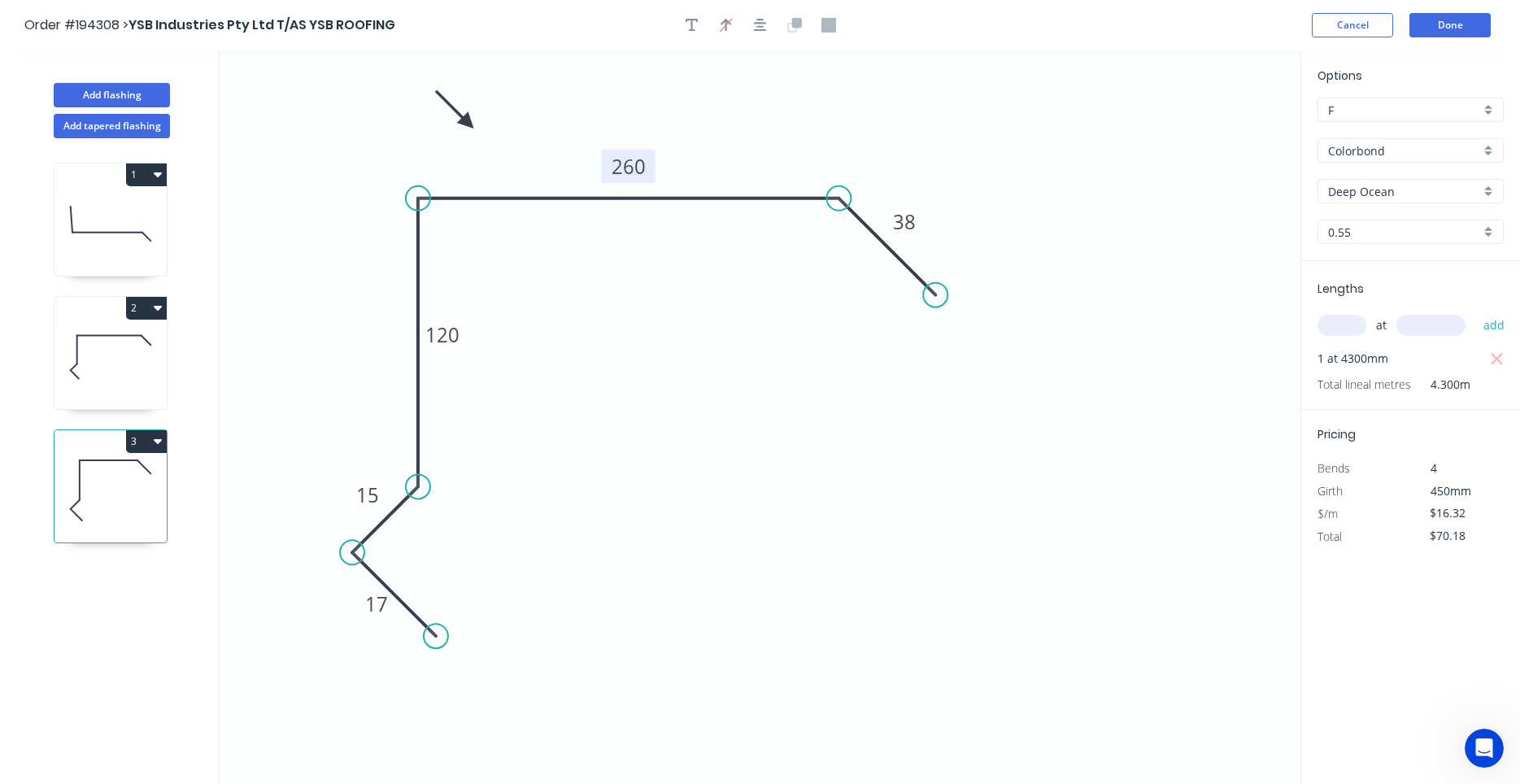
type input "$132.99"
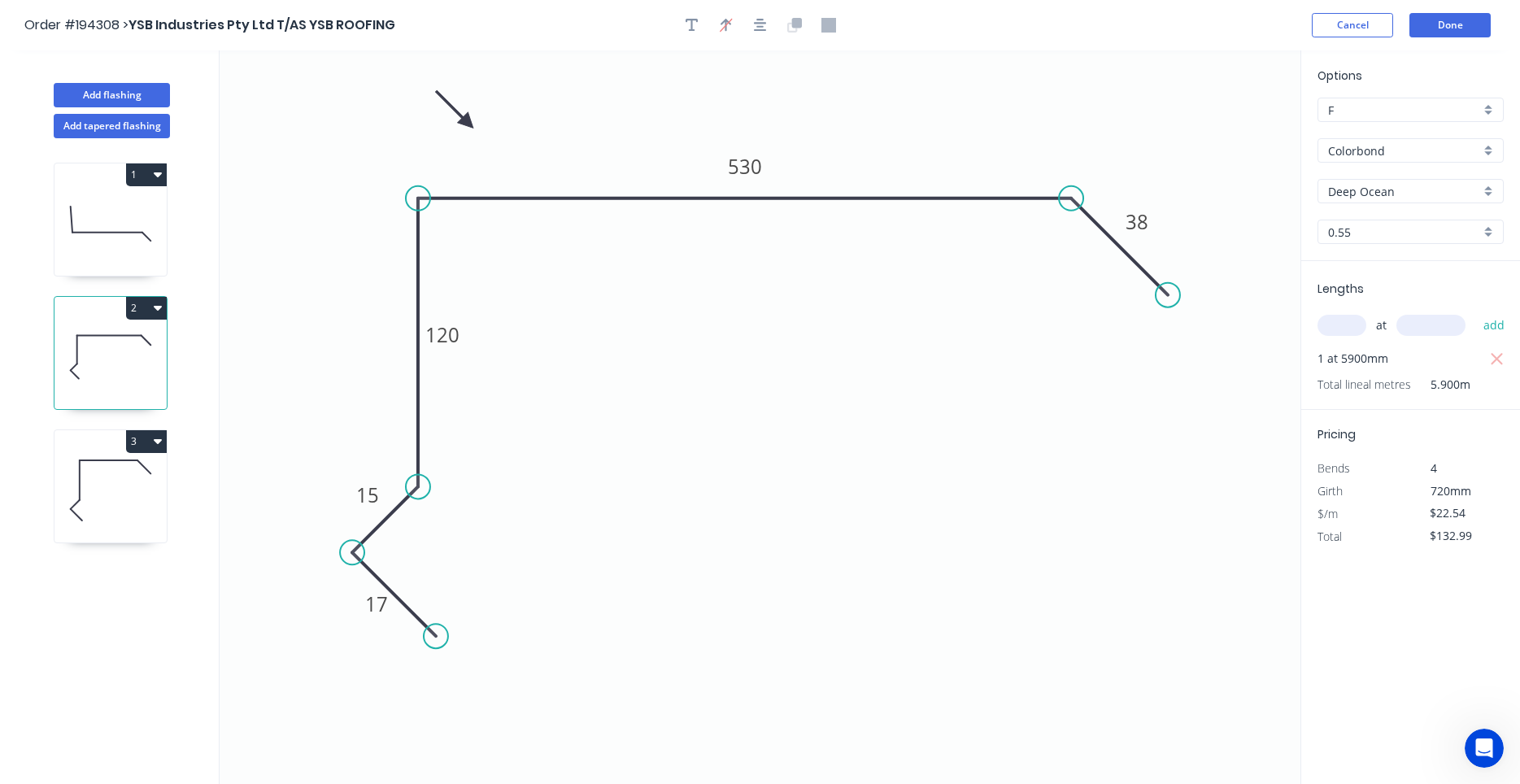
click at [118, 228] on icon at bounding box center [111, 224] width 112 height 104
type input "$16.77"
type input "$40.25"
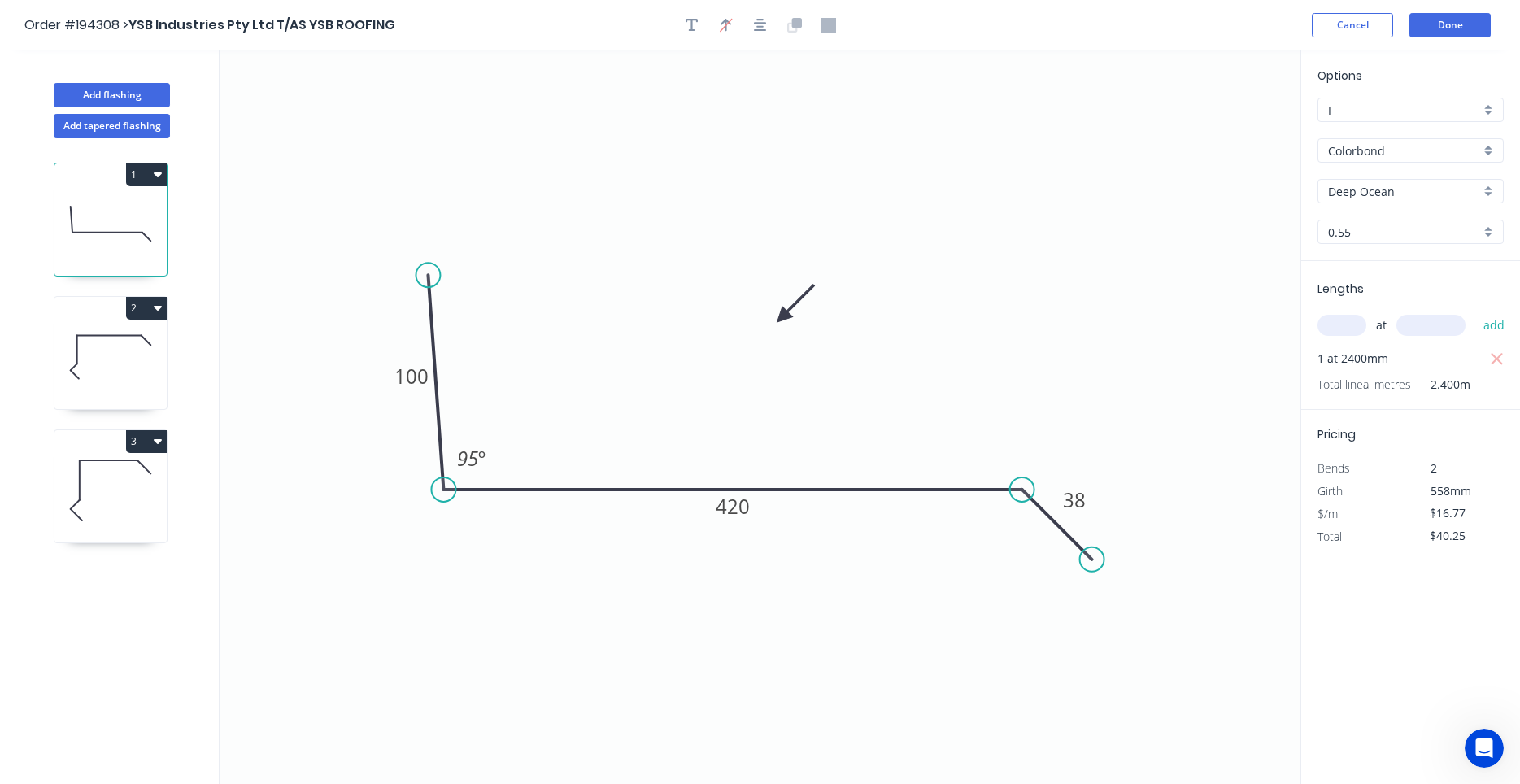
click at [113, 476] on icon at bounding box center [111, 490] width 112 height 104
type input "$16.32"
type input "$70.18"
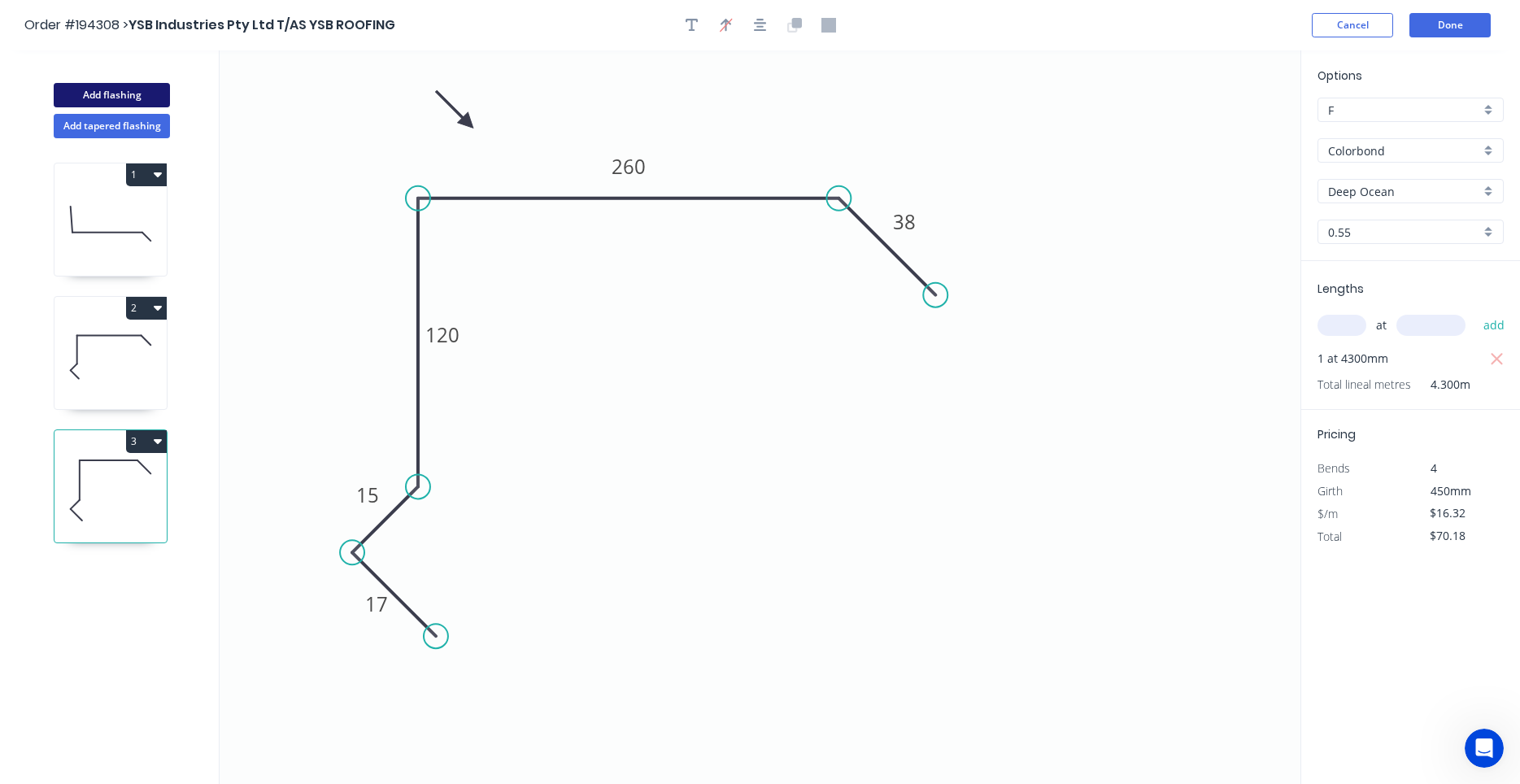
click at [153, 96] on button "Add flashing" at bounding box center [111, 96] width 117 height 25
type input "$0.00"
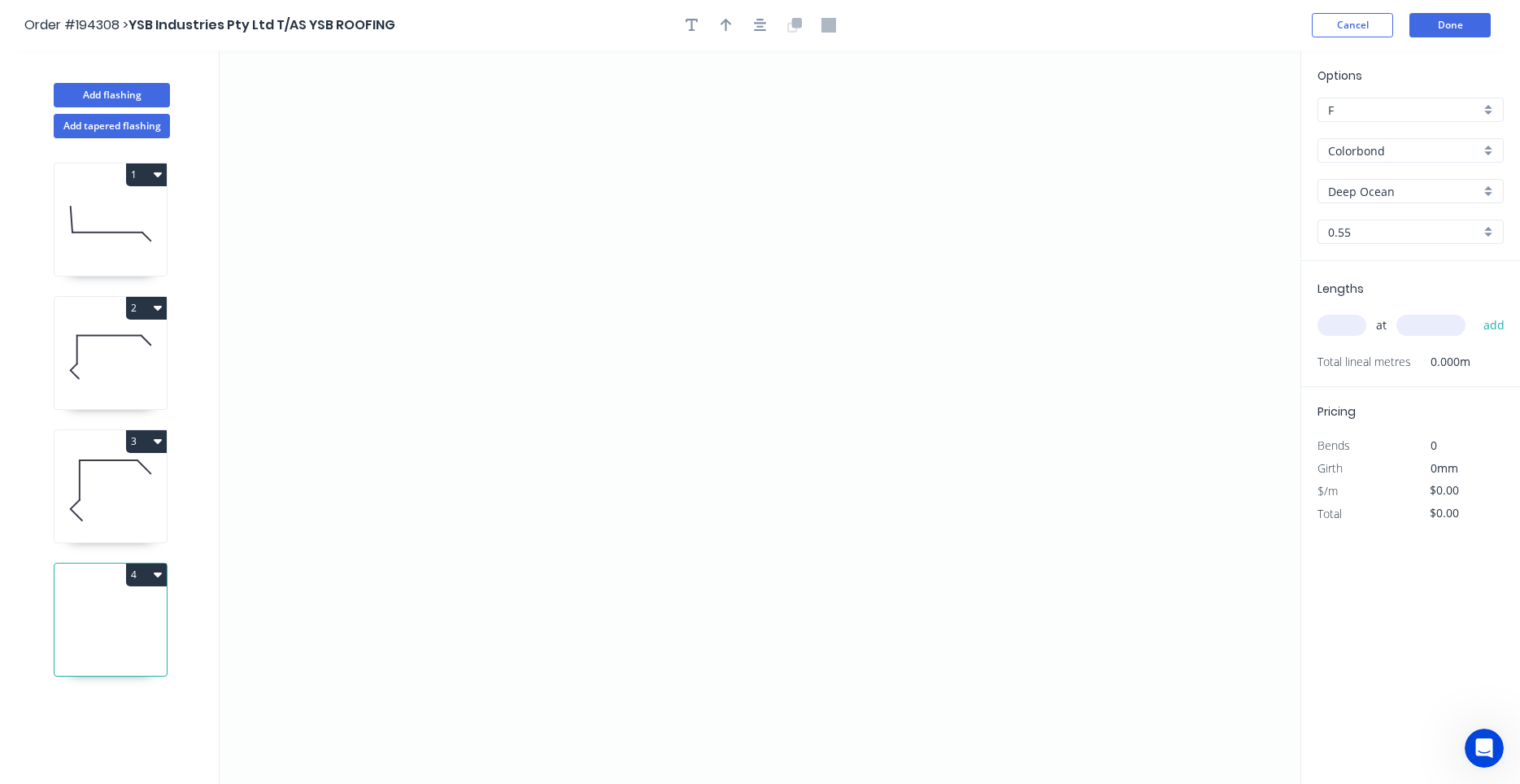
click at [1340, 198] on input "Deep Ocean" at bounding box center [1403, 191] width 152 height 17
click at [1364, 234] on div "Surfmist" at bounding box center [1410, 222] width 184 height 28
type input "Surfmist"
click at [1356, 331] on input "text" at bounding box center [1342, 325] width 49 height 21
type input "1"
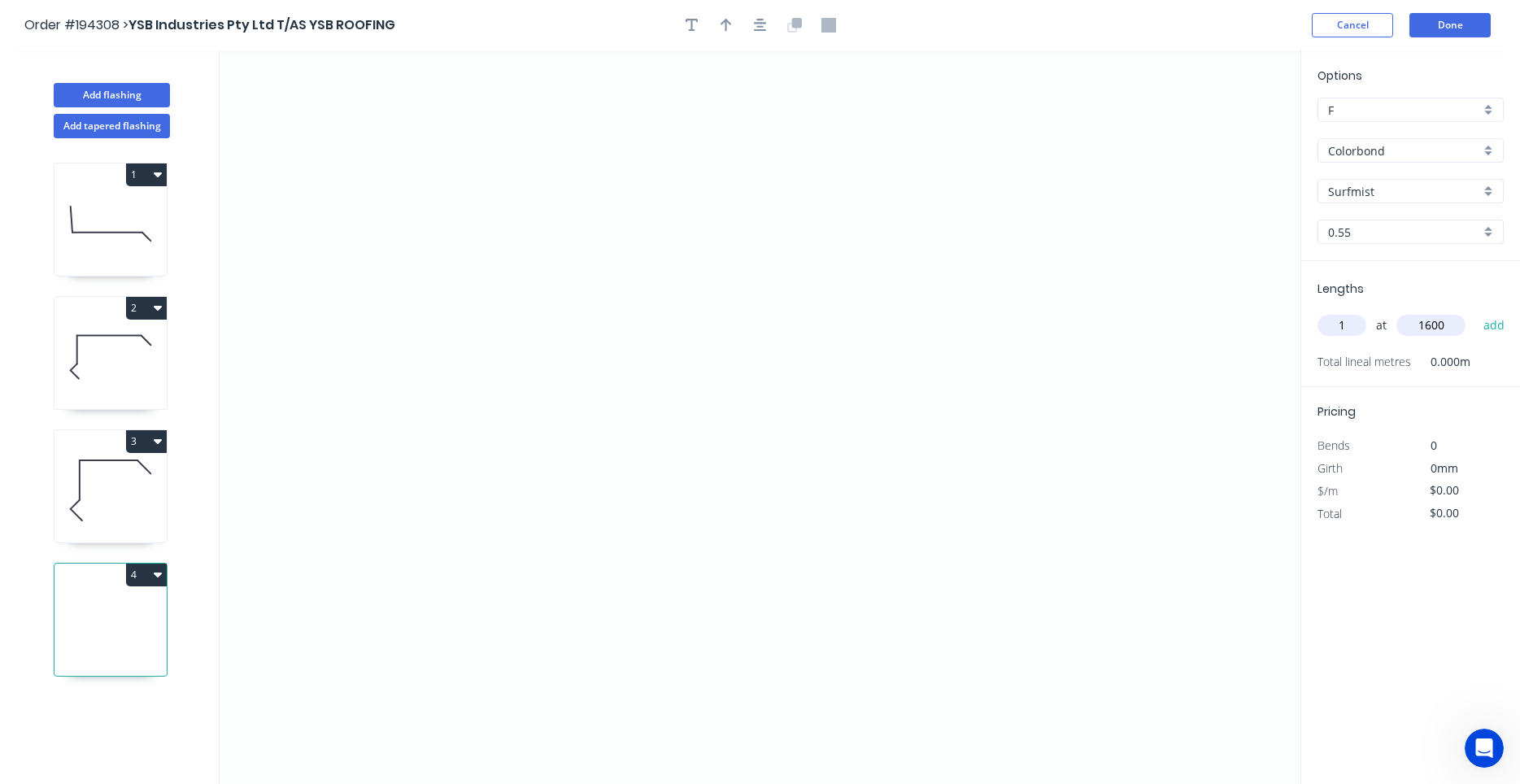
type input "1600"
click at [1475, 311] on button "add" at bounding box center [1495, 325] width 39 height 28
type input "1"
type input "5200"
click at [1475, 311] on button "add" at bounding box center [1495, 325] width 39 height 28
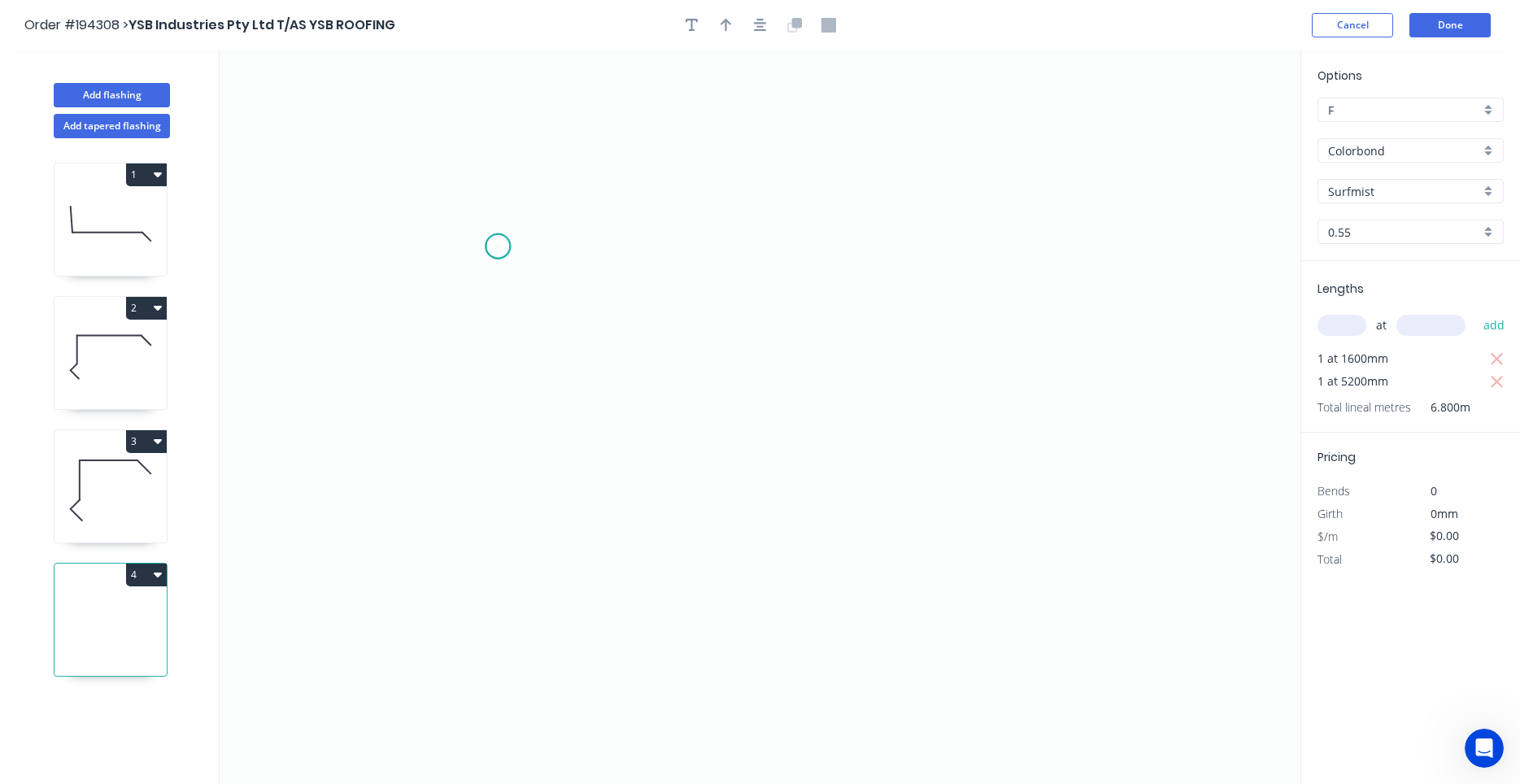
click at [497, 246] on icon "0" at bounding box center [760, 417] width 1081 height 733
click at [499, 470] on icon "0" at bounding box center [760, 417] width 1081 height 733
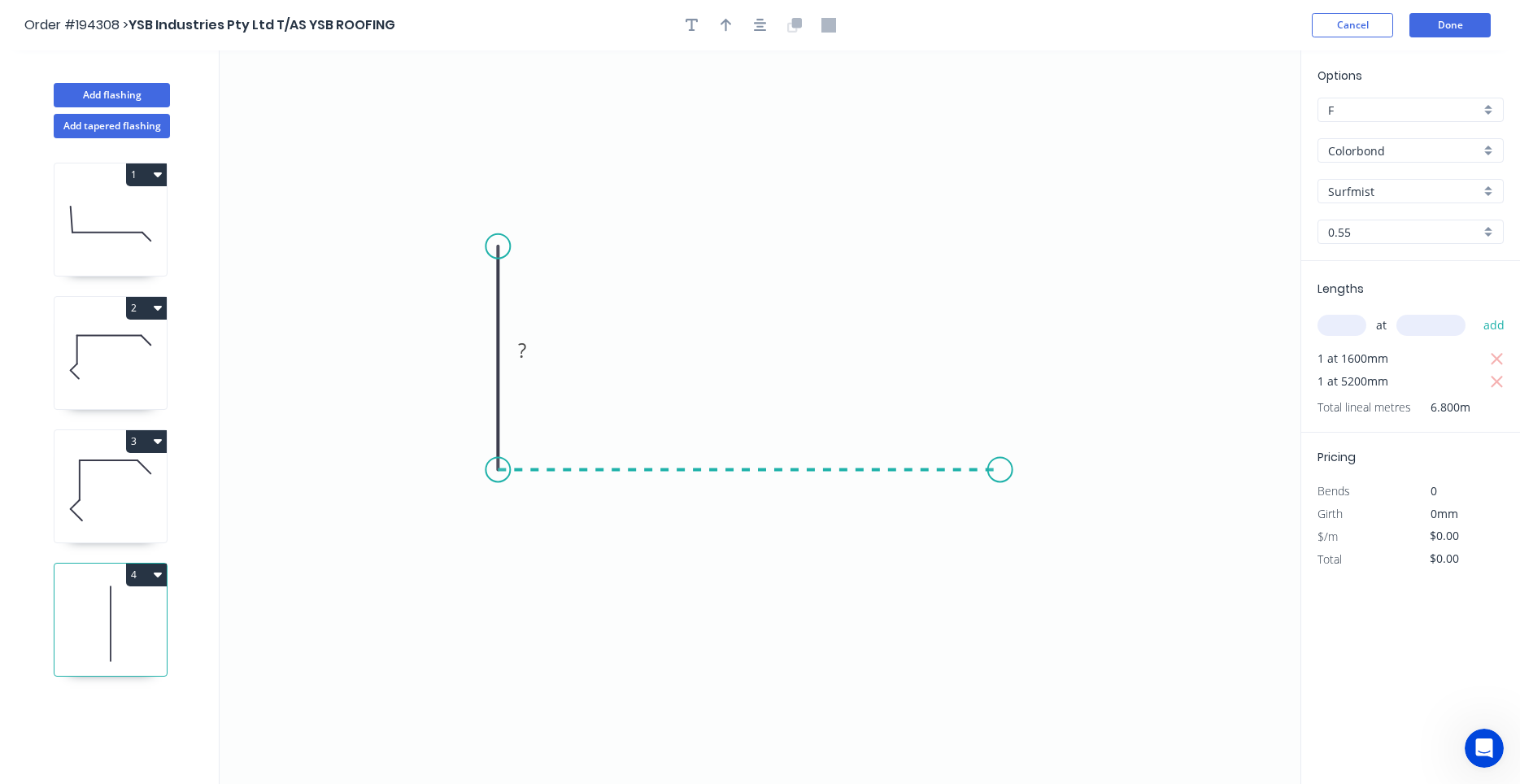
click at [1001, 463] on icon "0 ?" at bounding box center [760, 417] width 1081 height 733
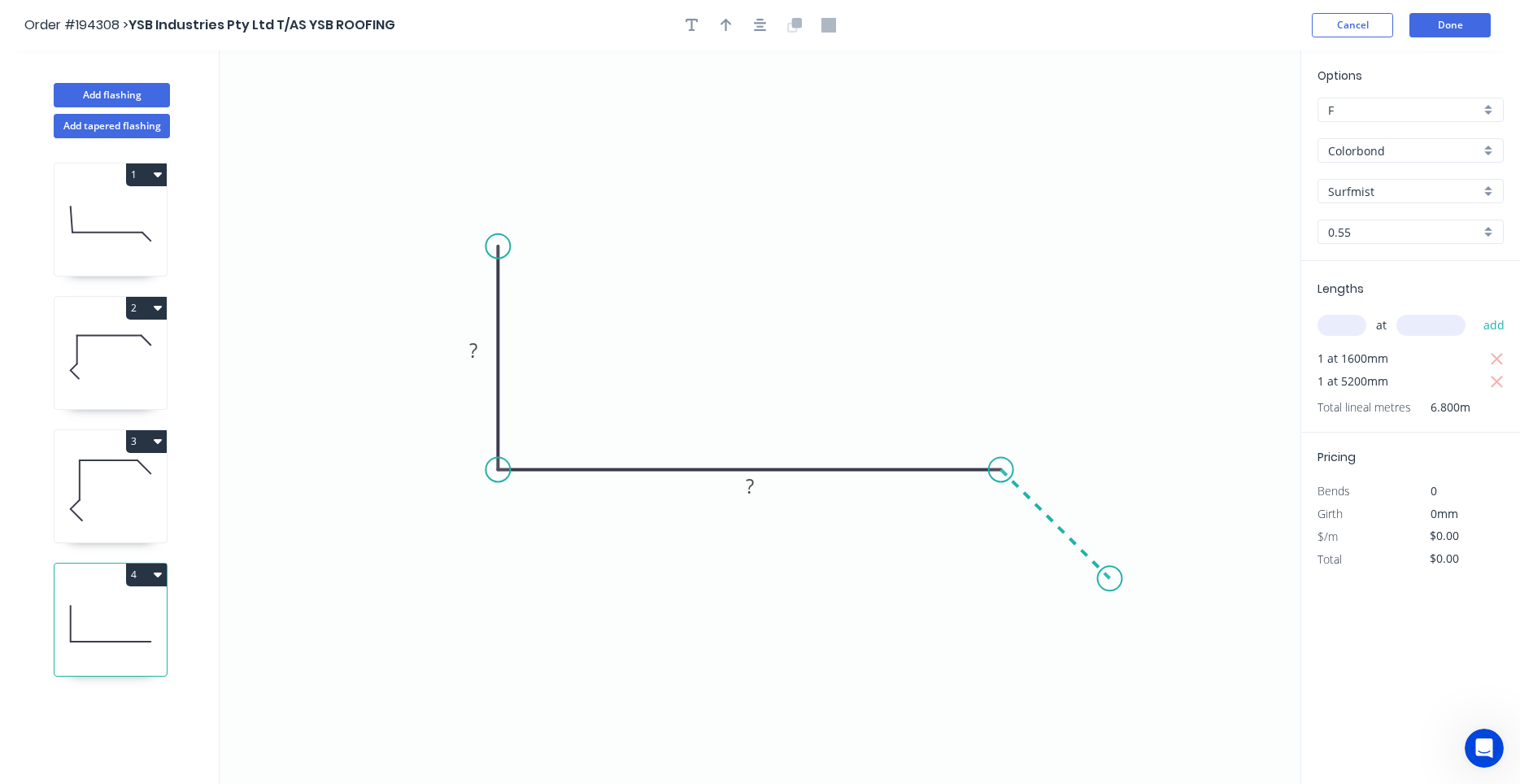
click at [1110, 568] on icon "0 ? ?" at bounding box center [760, 417] width 1081 height 733
click at [1110, 568] on circle at bounding box center [1110, 578] width 25 height 25
click at [1077, 495] on tspan "?" at bounding box center [1072, 499] width 8 height 27
type input "$14.69"
click at [760, 19] on icon "button" at bounding box center [760, 25] width 13 height 13
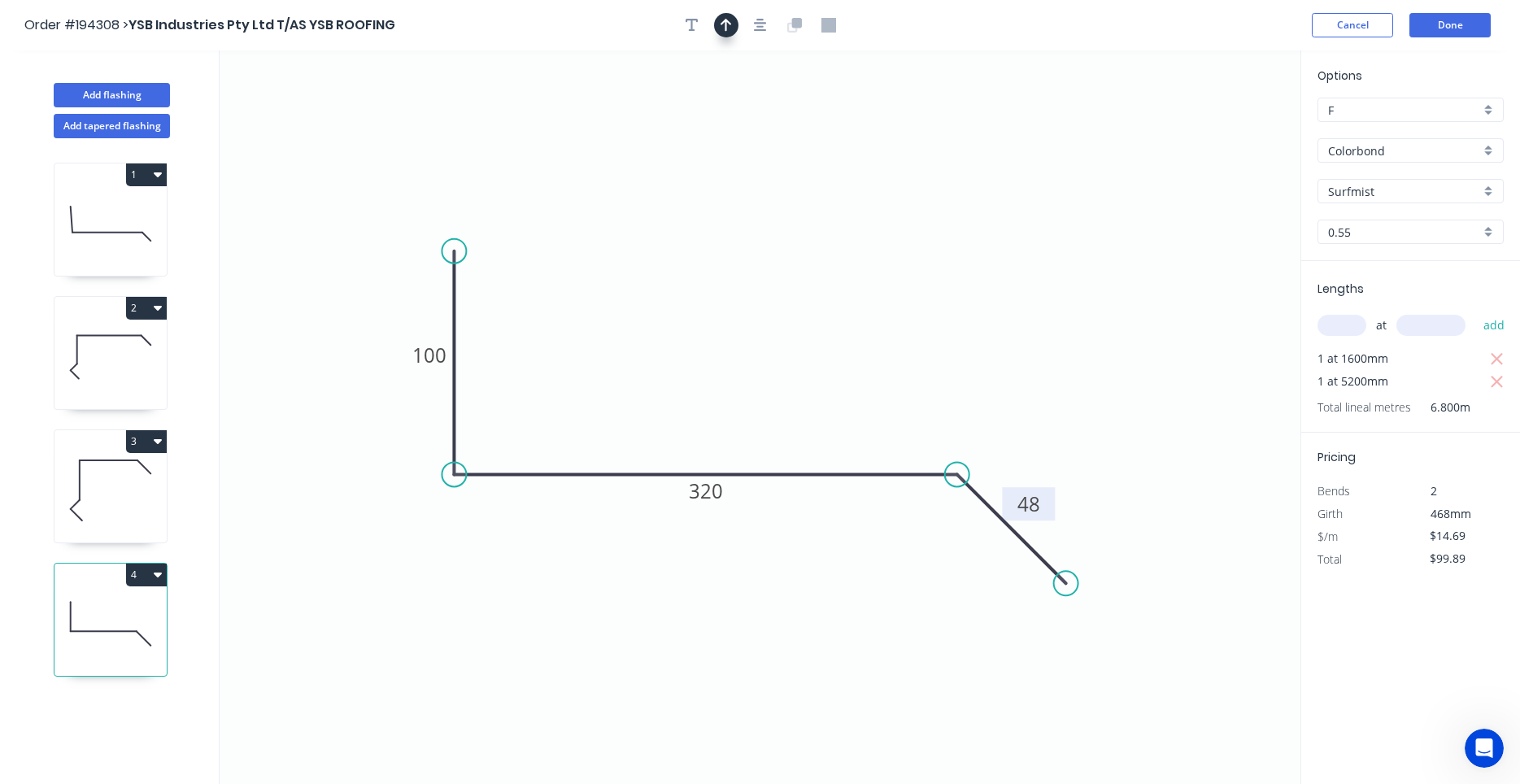
click at [729, 25] on icon "button" at bounding box center [726, 25] width 11 height 15
drag, startPoint x: 1217, startPoint y: 129, endPoint x: 764, endPoint y: 280, distance: 477.5
click at [764, 280] on icon at bounding box center [764, 260] width 15 height 52
click at [764, 280] on icon at bounding box center [763, 260] width 15 height 52
drag, startPoint x: 764, startPoint y: 280, endPoint x: 742, endPoint y: 308, distance: 35.6
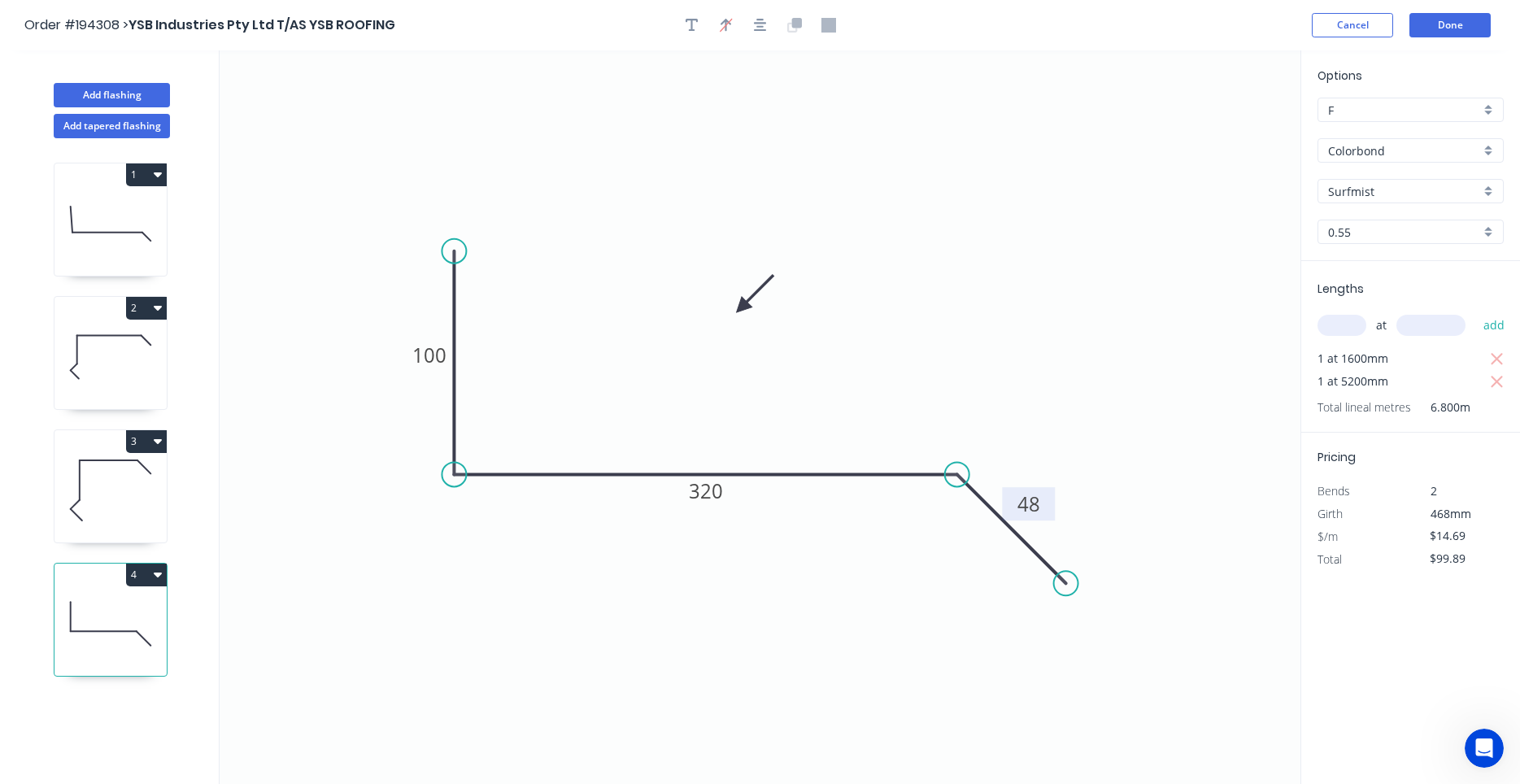
click at [742, 308] on icon at bounding box center [755, 294] width 47 height 47
click at [163, 576] on button "4" at bounding box center [146, 575] width 40 height 23
click at [156, 607] on button "Duplicate" at bounding box center [89, 614] width 154 height 32
type input "$0.00"
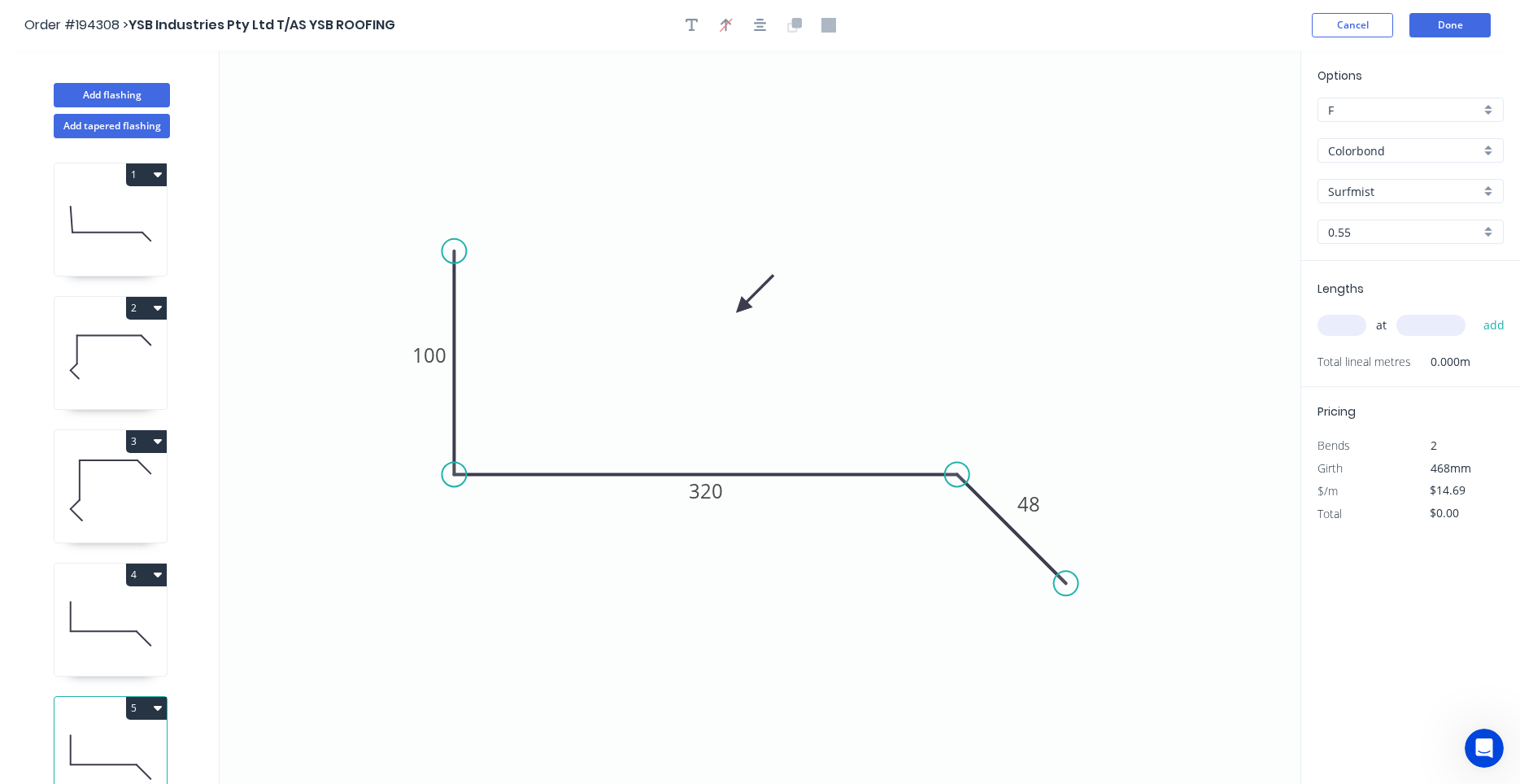
scroll to position [16, 0]
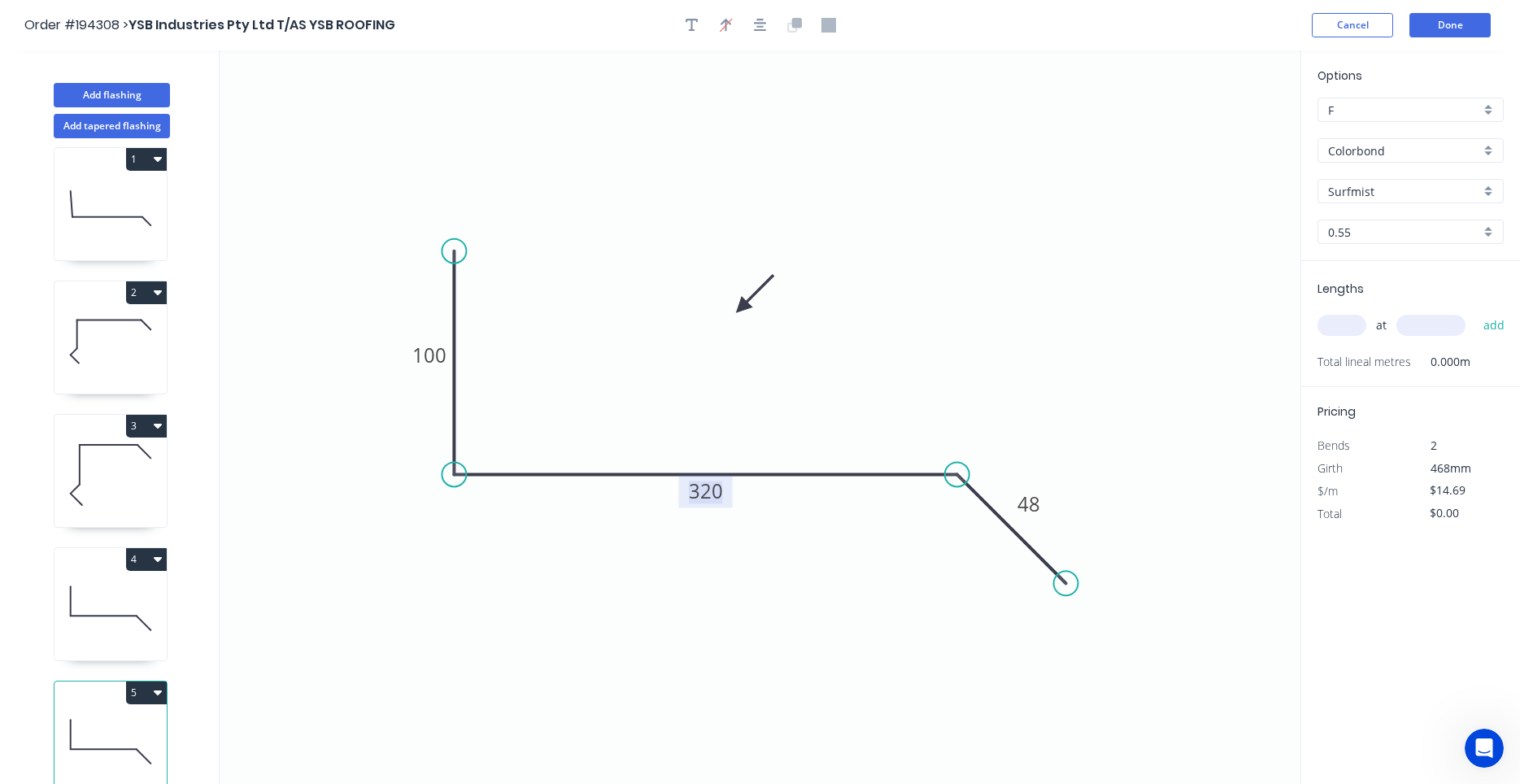
click at [724, 495] on g "320" at bounding box center [705, 491] width 54 height 33
click at [1343, 331] on input "text" at bounding box center [1342, 325] width 49 height 21
type input "1"
type input "4900"
click at [1475, 311] on button "add" at bounding box center [1495, 325] width 39 height 28
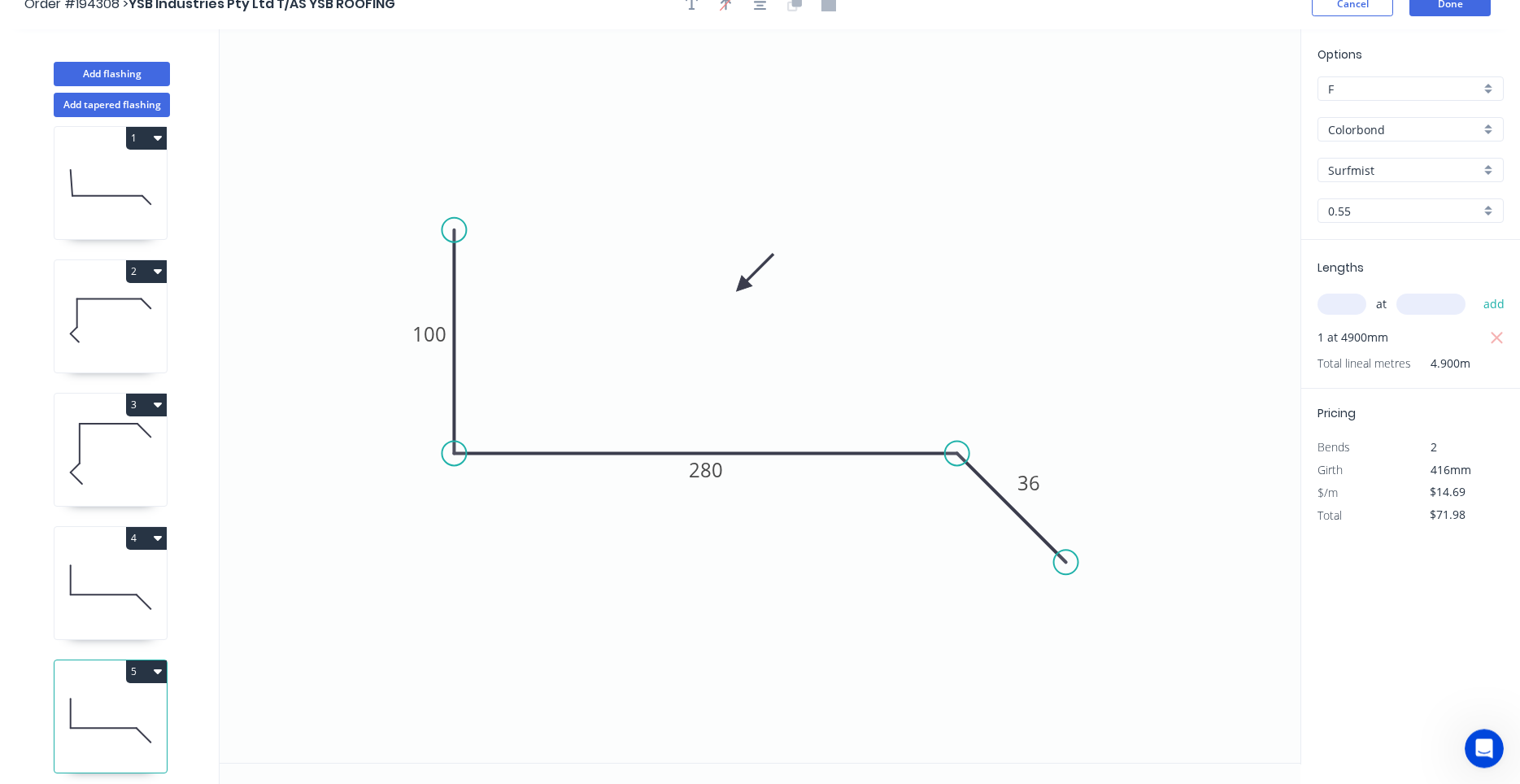
scroll to position [30, 0]
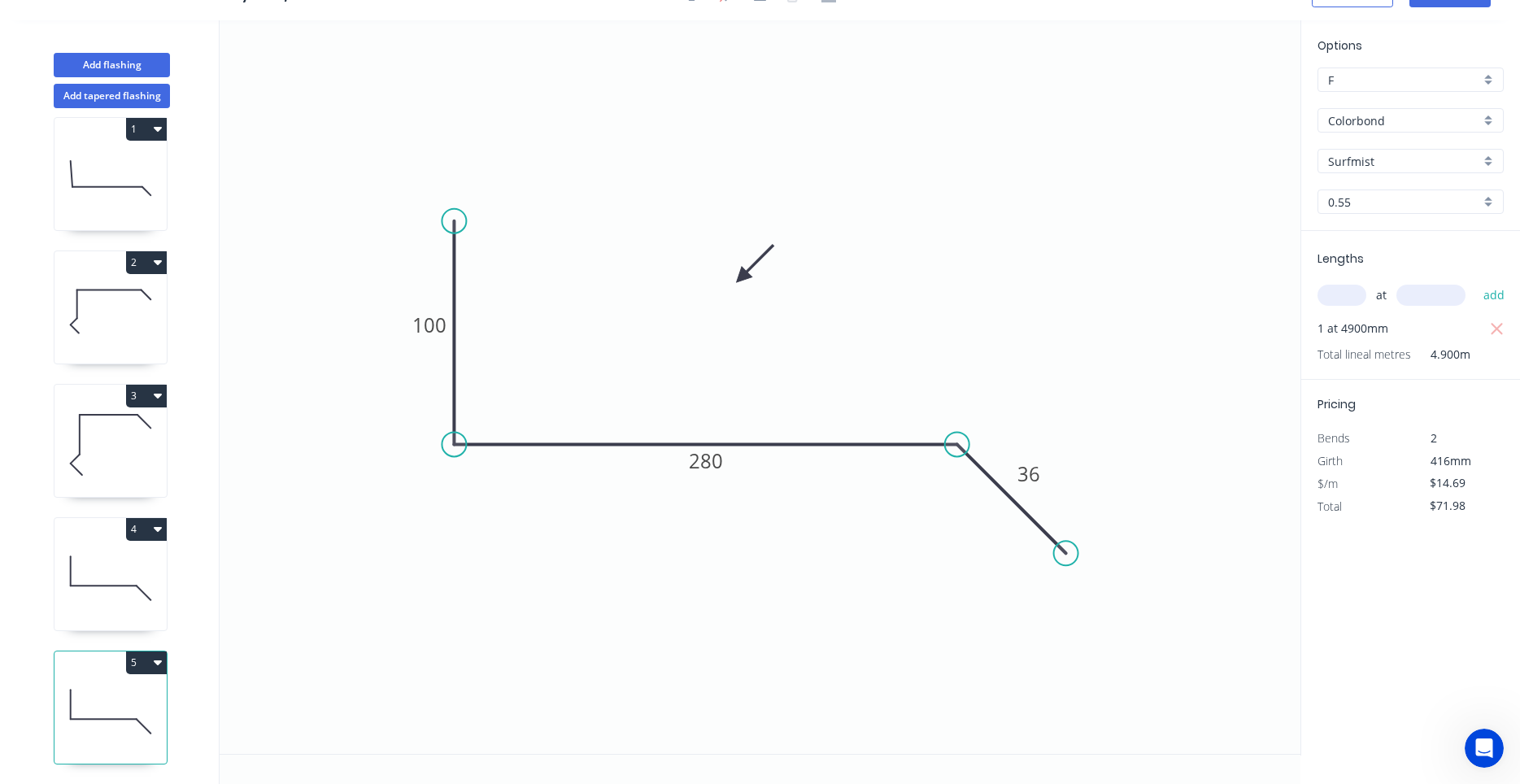
click at [145, 565] on icon at bounding box center [111, 578] width 112 height 104
click at [157, 528] on icon "button" at bounding box center [157, 530] width 8 height 5
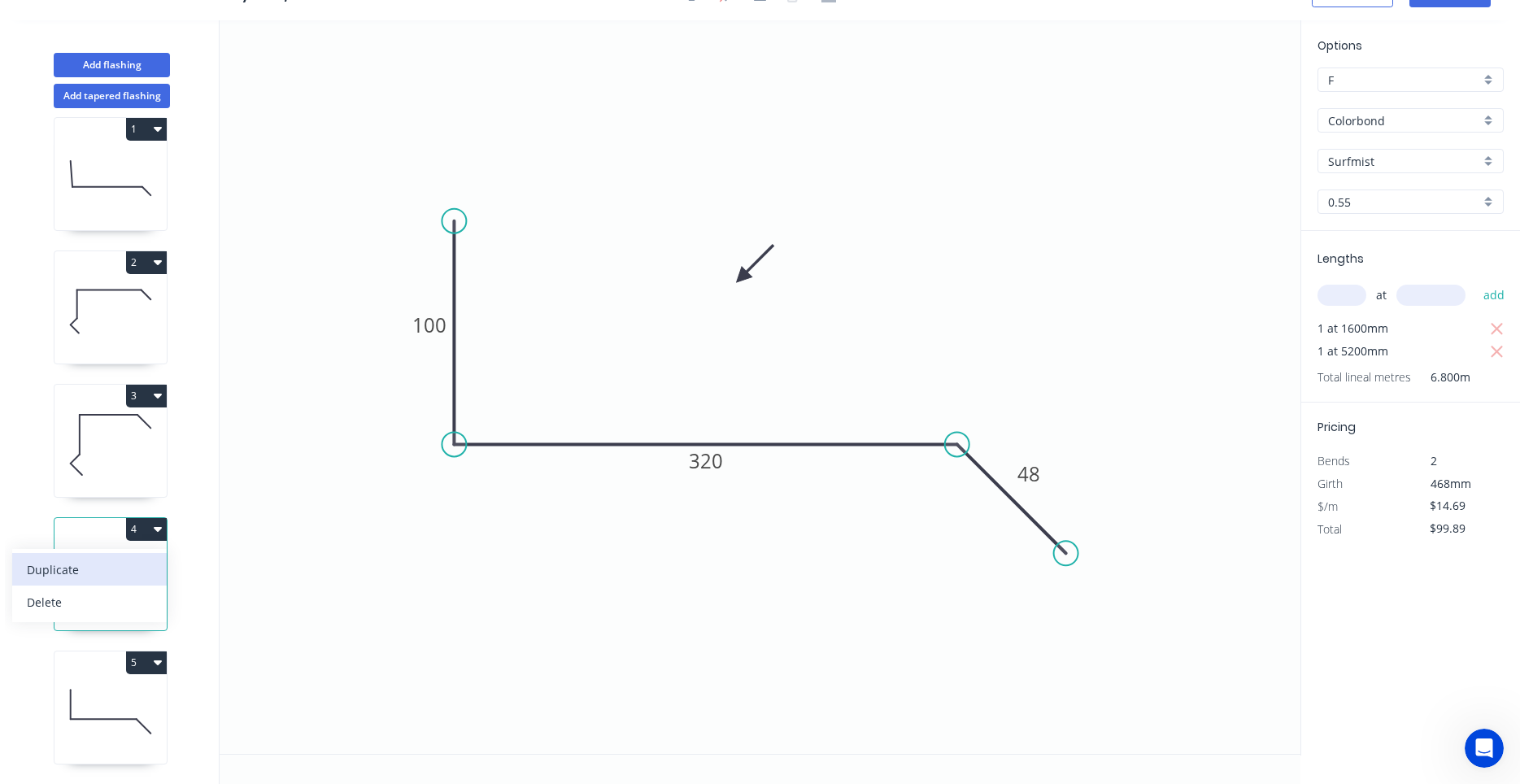
click at [140, 564] on div "Duplicate" at bounding box center [89, 569] width 125 height 24
type input "$0.00"
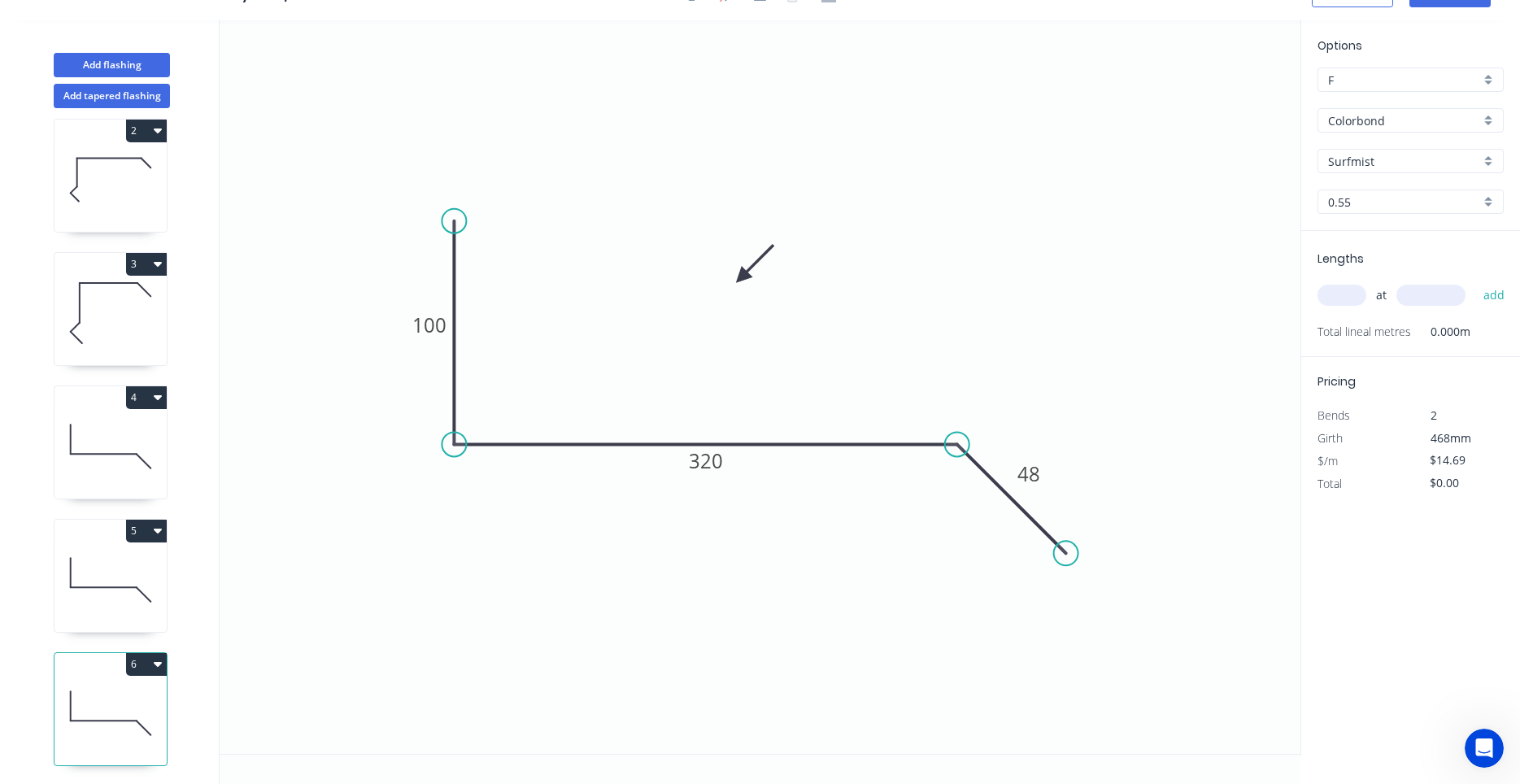
scroll to position [149, 0]
click at [132, 706] on icon at bounding box center [111, 711] width 112 height 104
click at [709, 468] on tspan "320" at bounding box center [705, 460] width 34 height 27
click at [1356, 290] on input "text" at bounding box center [1342, 296] width 49 height 21
type input "$12.62"
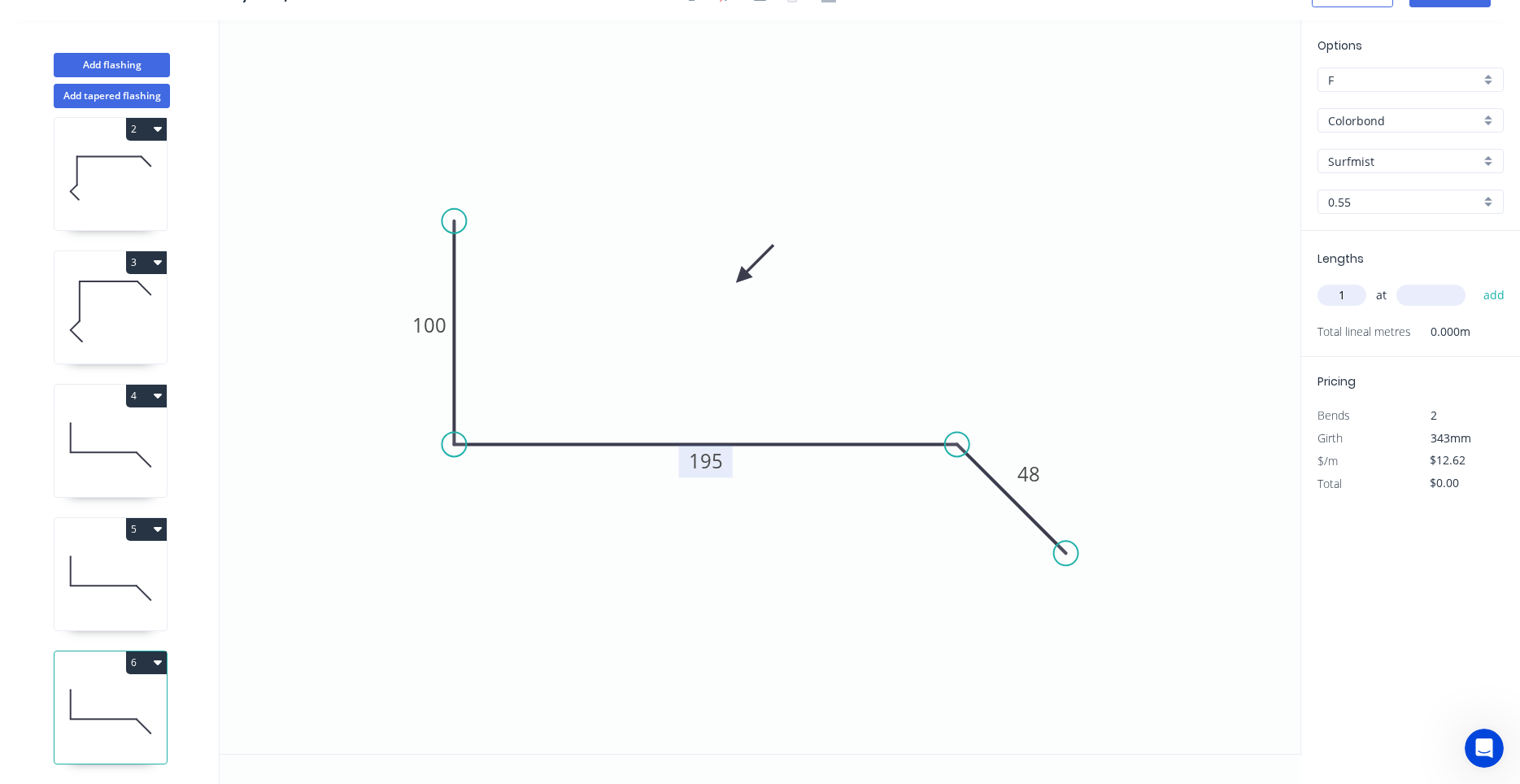
type input "1"
type input "4000"
click at [1475, 282] on button "add" at bounding box center [1495, 296] width 39 height 28
type input "$50.48"
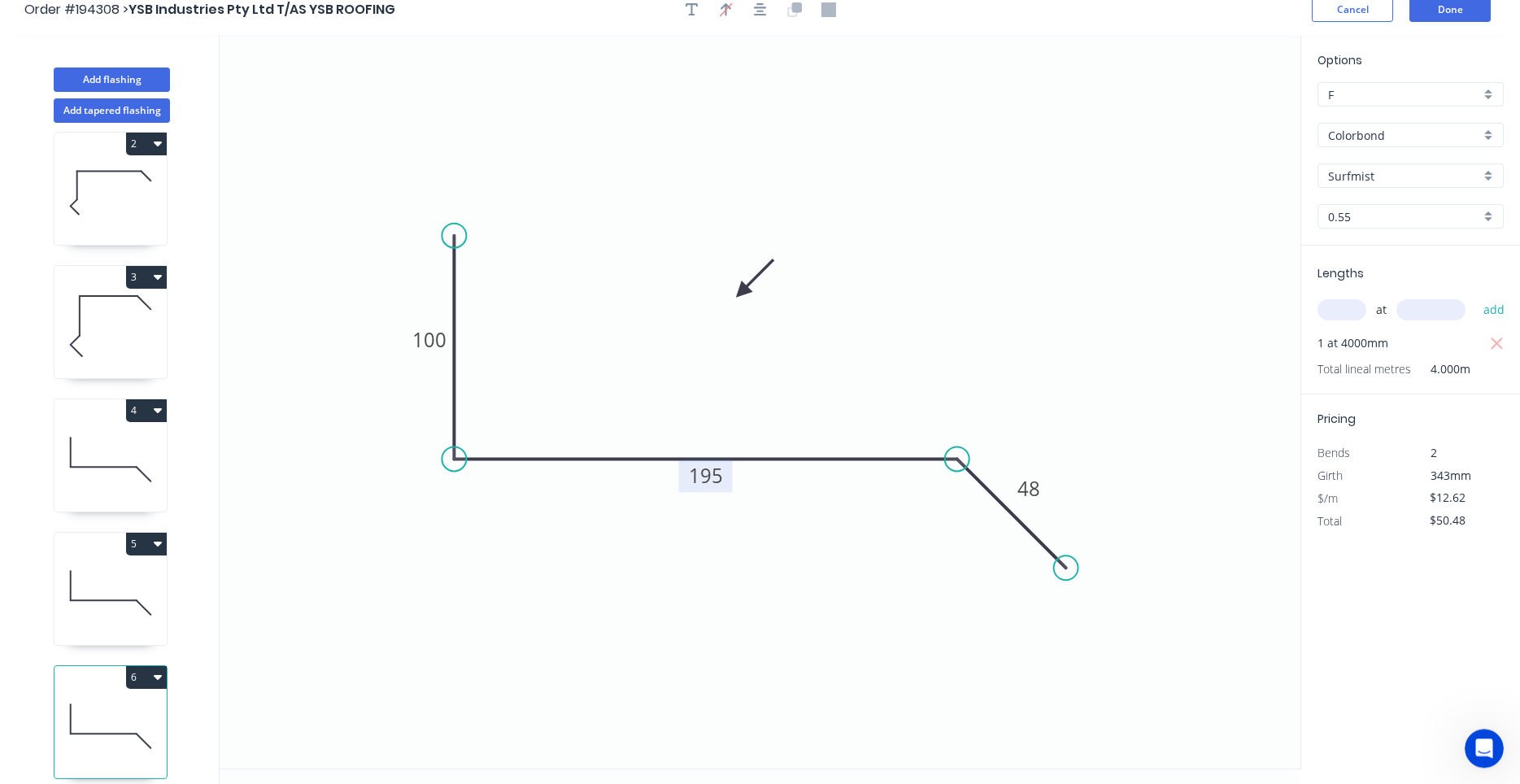
scroll to position [0, 0]
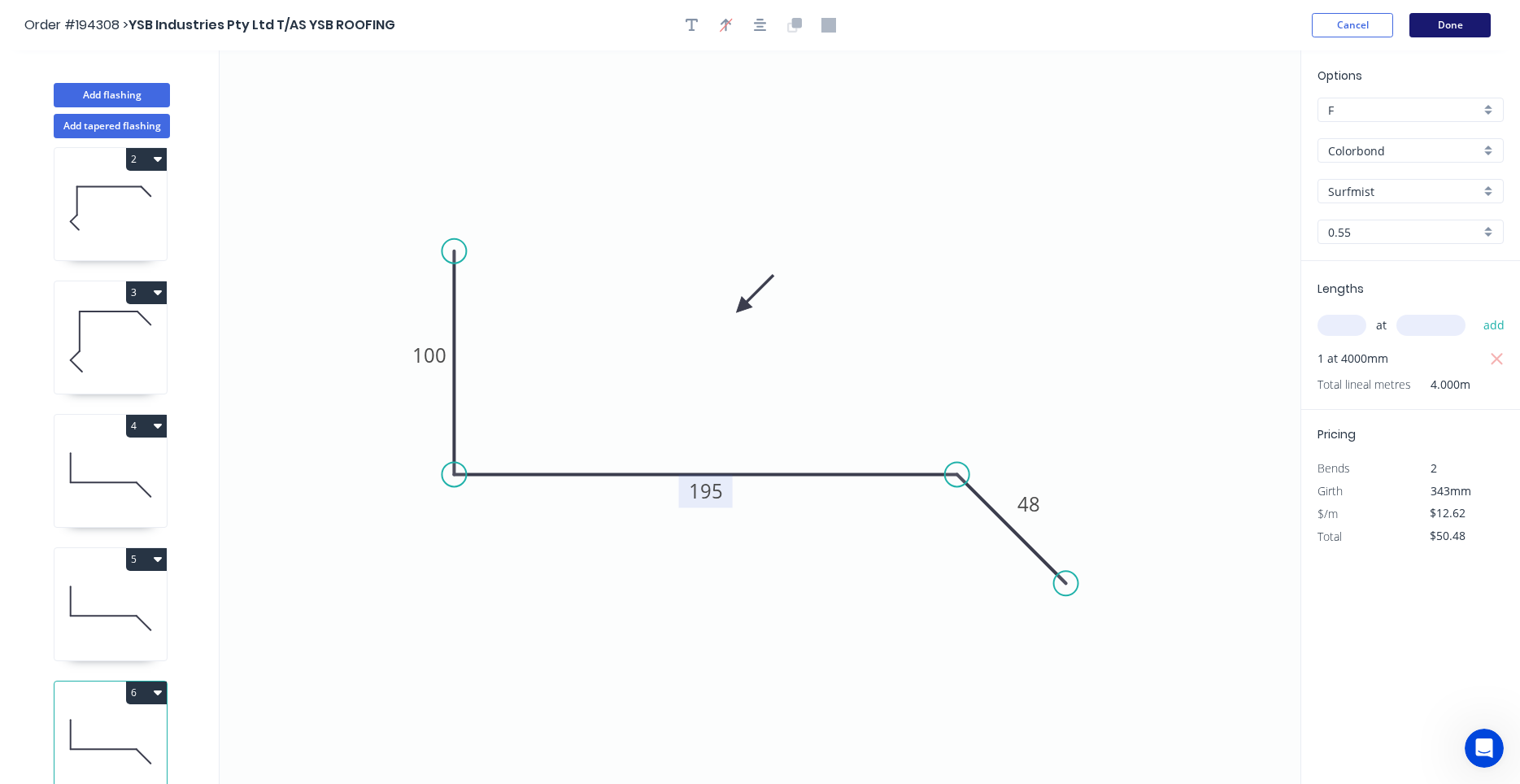
click at [1474, 28] on button "Done" at bounding box center [1450, 25] width 82 height 25
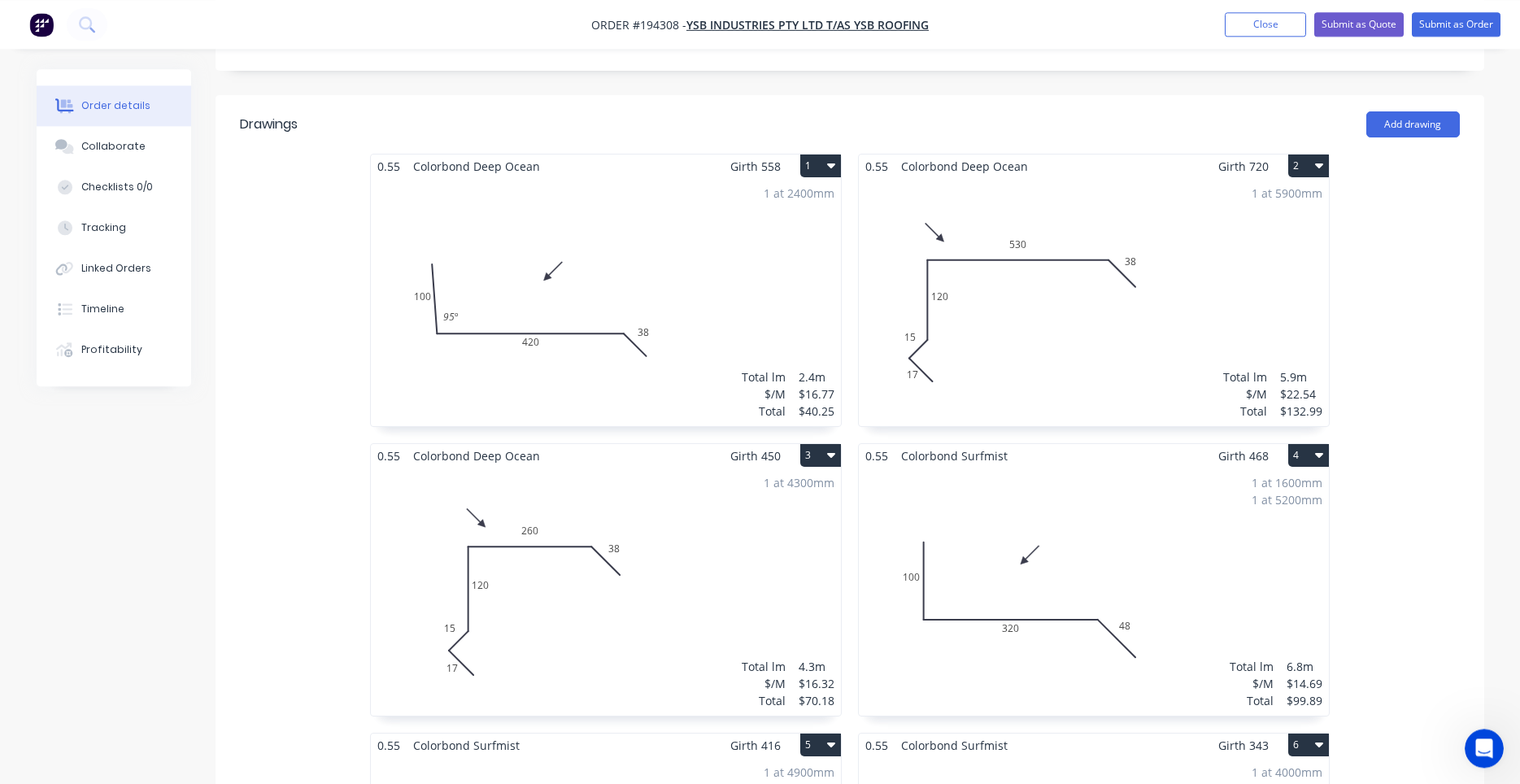
scroll to position [830, 0]
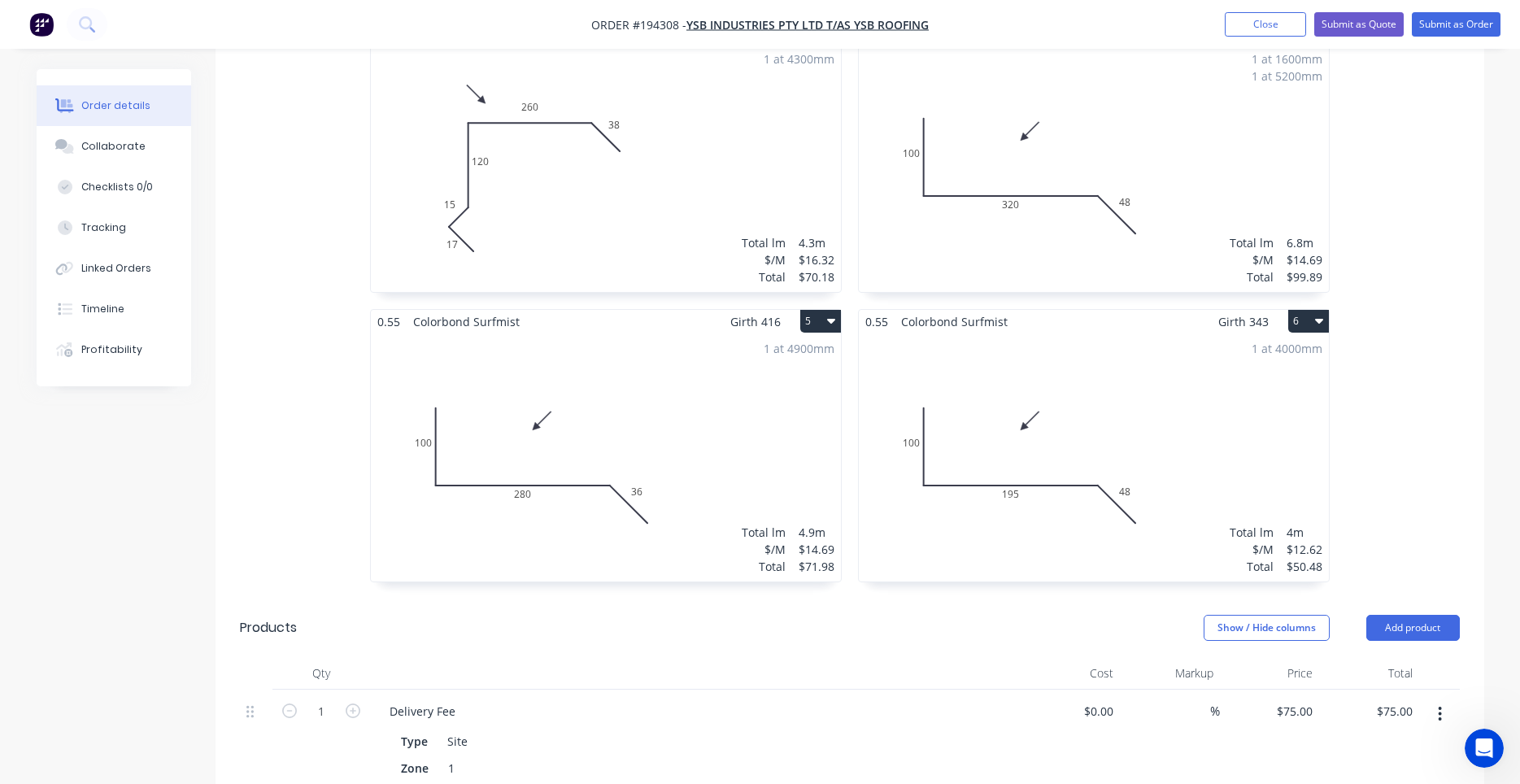
click at [1134, 435] on div "1 at 4000mm Total lm $/M Total 4m $12.62 $50.48" at bounding box center [1094, 457] width 470 height 248
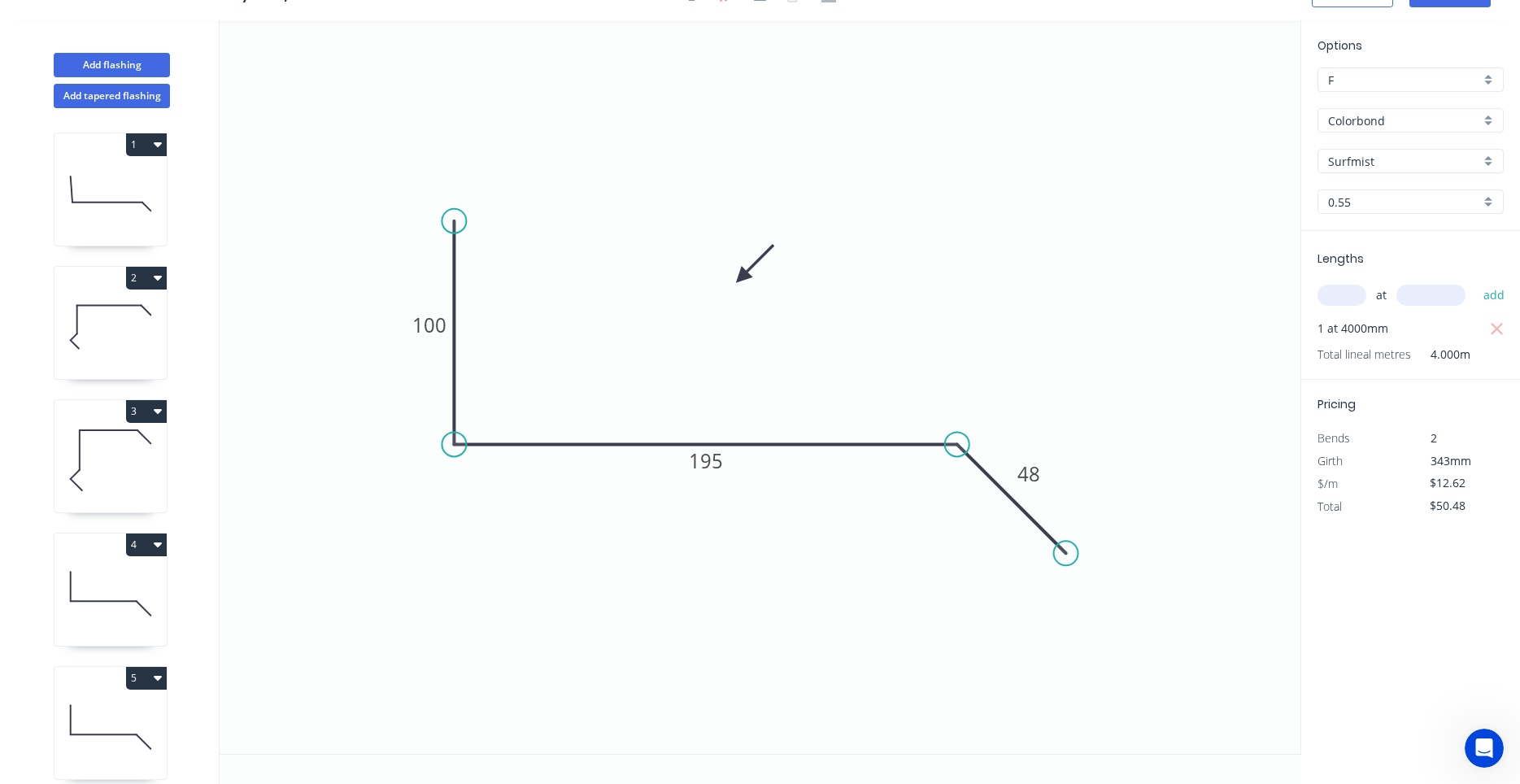
scroll to position [149, 0]
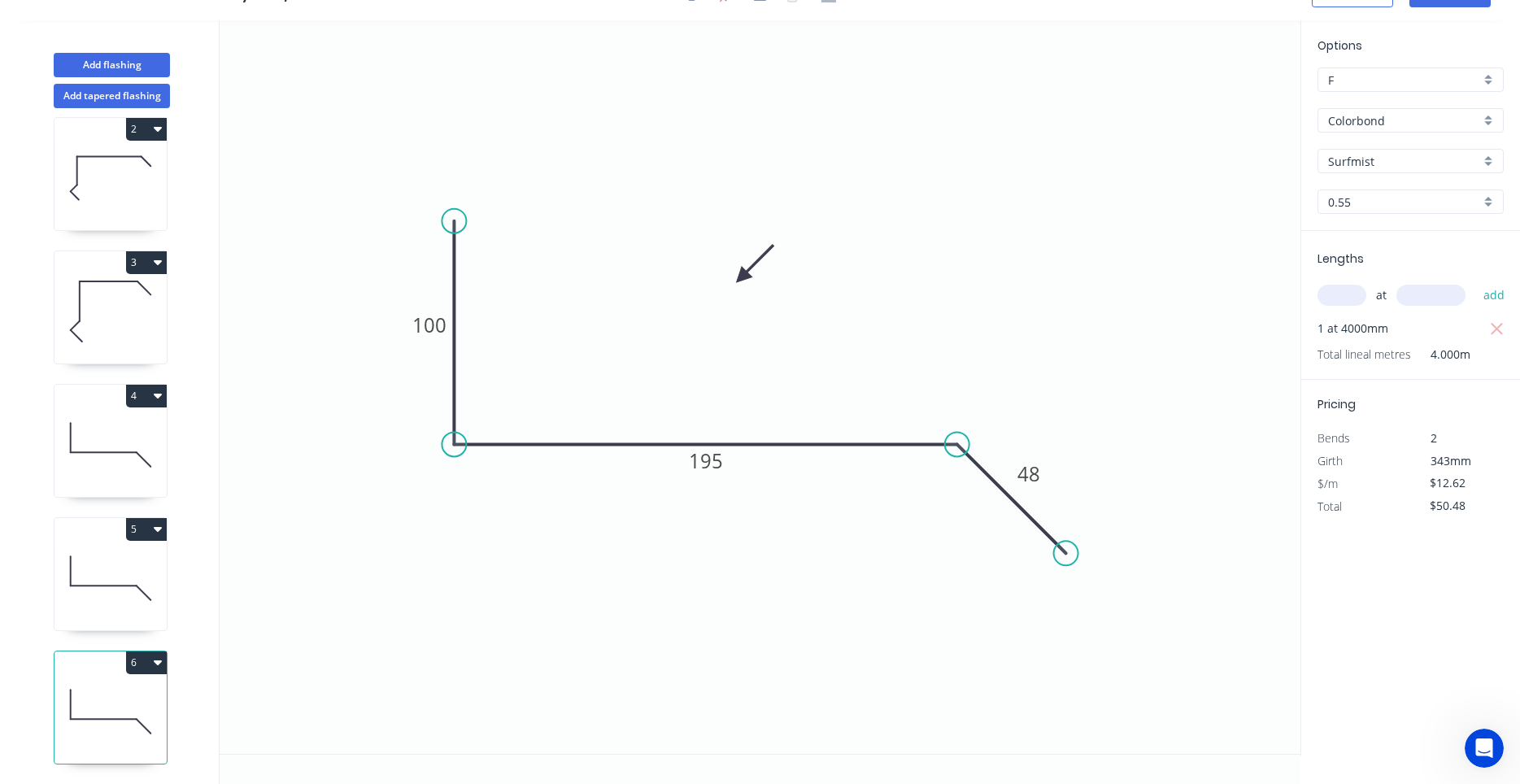
click at [162, 666] on button "6" at bounding box center [146, 663] width 40 height 23
click at [150, 691] on div "Duplicate" at bounding box center [89, 702] width 125 height 24
type input "$0.00"
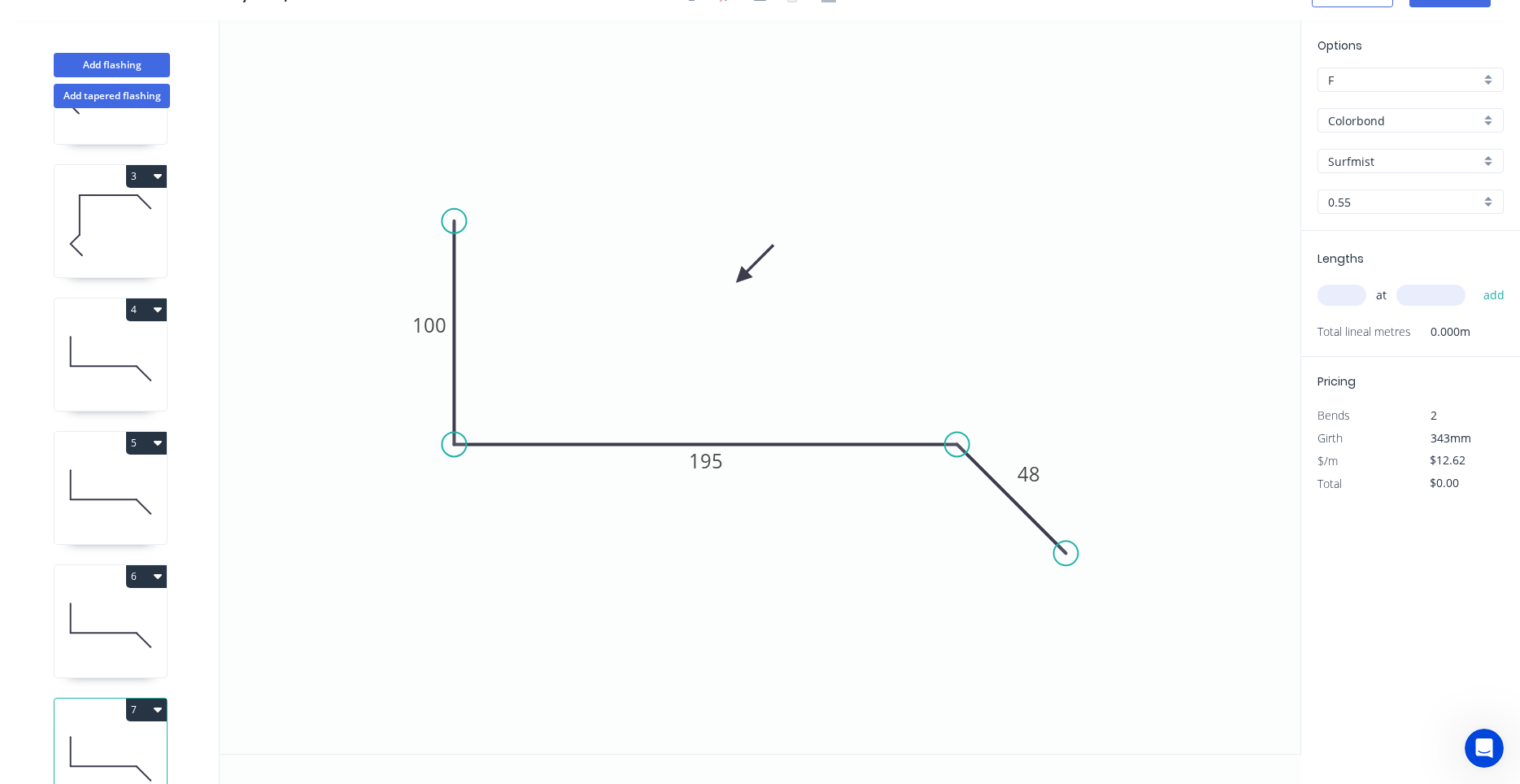
scroll to position [282, 0]
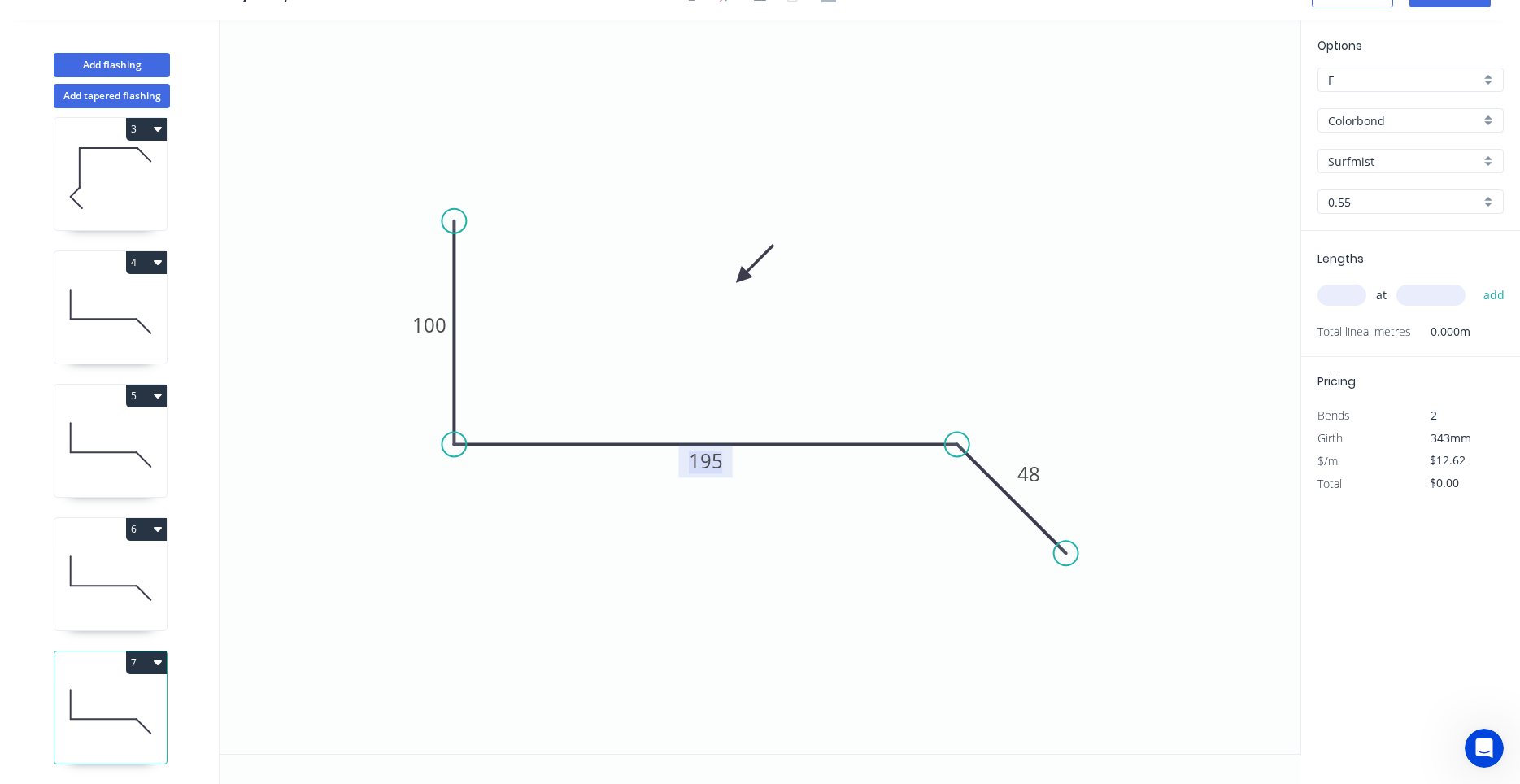
click at [722, 461] on tspan "195" at bounding box center [705, 460] width 34 height 27
drag, startPoint x: 710, startPoint y: 462, endPoint x: 688, endPoint y: 462, distance: 22.0
click at [688, 462] on g "195" at bounding box center [705, 460] width 54 height 33
click at [699, 464] on tspan "195" at bounding box center [705, 460] width 34 height 27
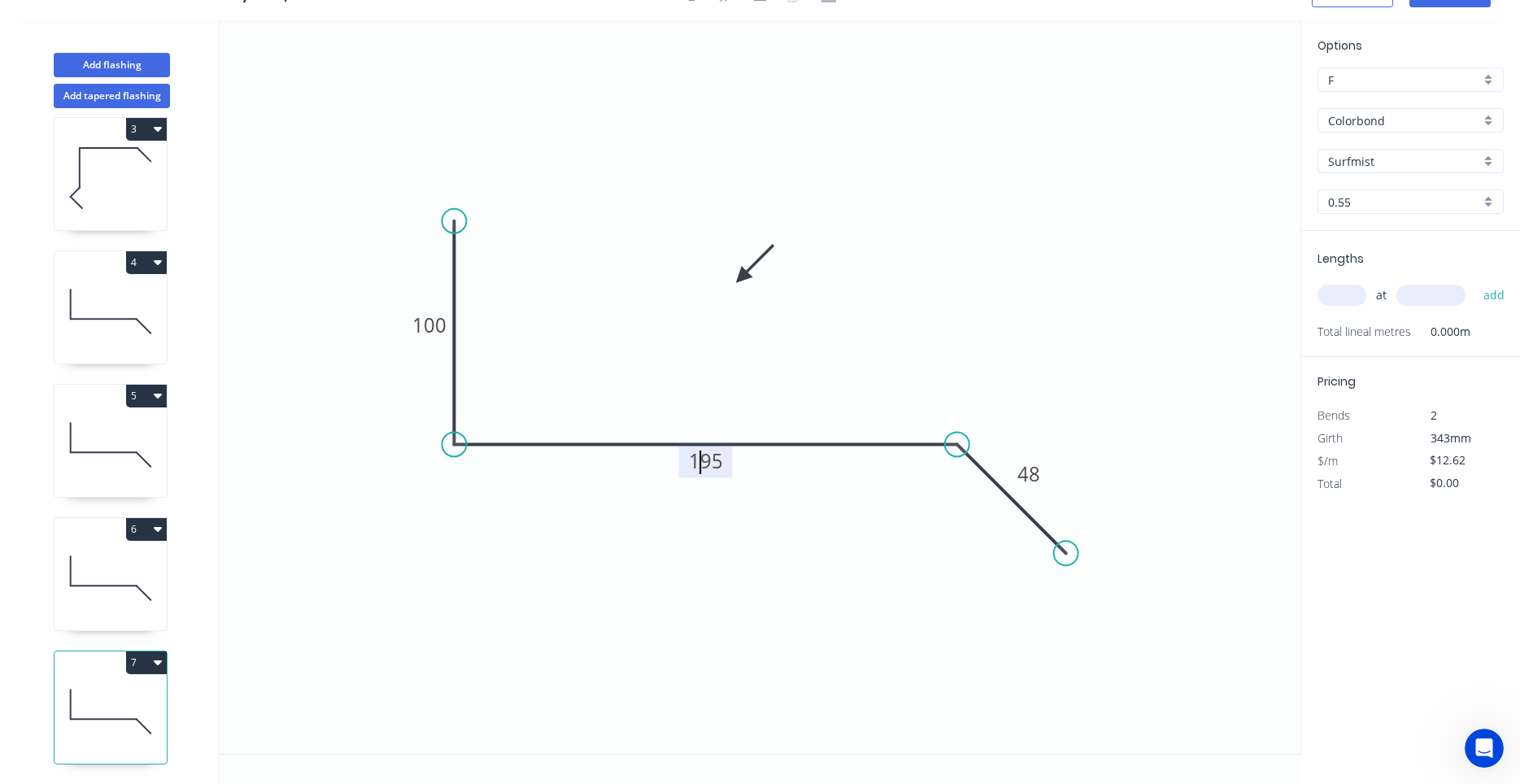
click at [699, 464] on tspan "195" at bounding box center [705, 460] width 34 height 27
click at [422, 330] on tspan "100" at bounding box center [429, 324] width 34 height 27
click at [1328, 285] on div "at add" at bounding box center [1412, 296] width 189 height 28
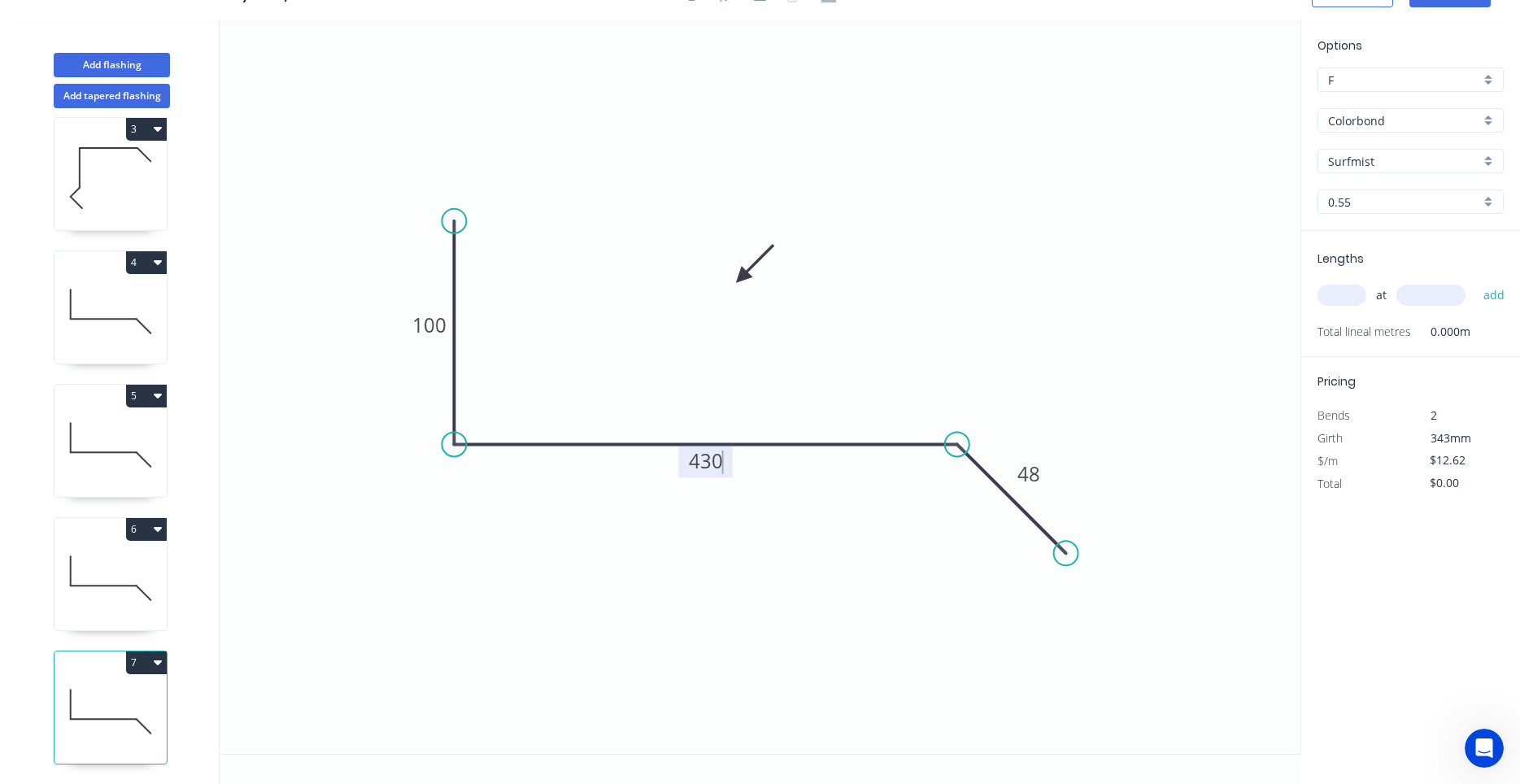
type input "$16.77"
click at [1334, 291] on input "text" at bounding box center [1342, 296] width 49 height 21
type input "1"
type input "3"
type input "2000"
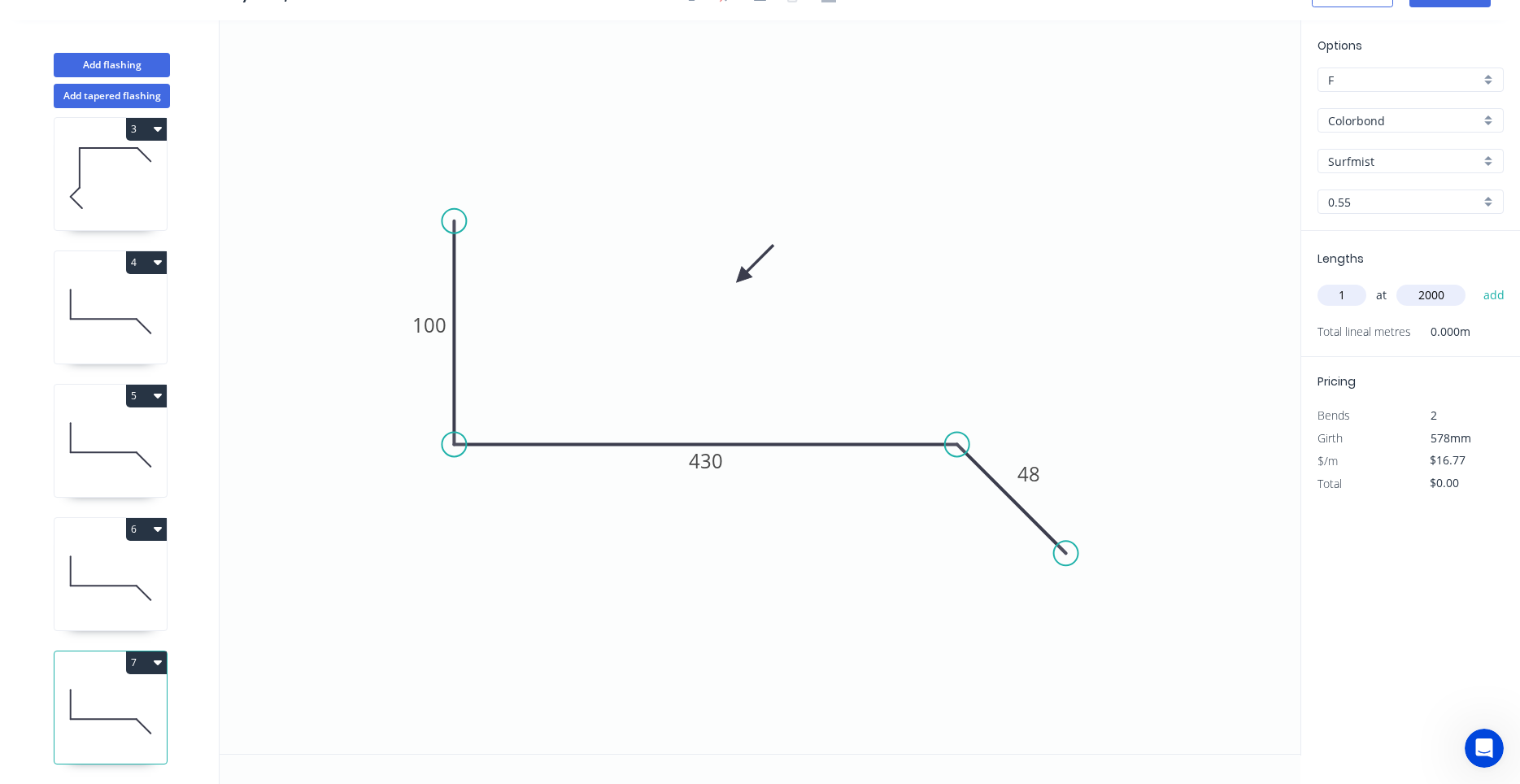
click at [1475, 282] on button "add" at bounding box center [1495, 296] width 39 height 28
type input "$33.54"
click at [98, 59] on button "Add flashing" at bounding box center [111, 65] width 117 height 25
type input "$0.00"
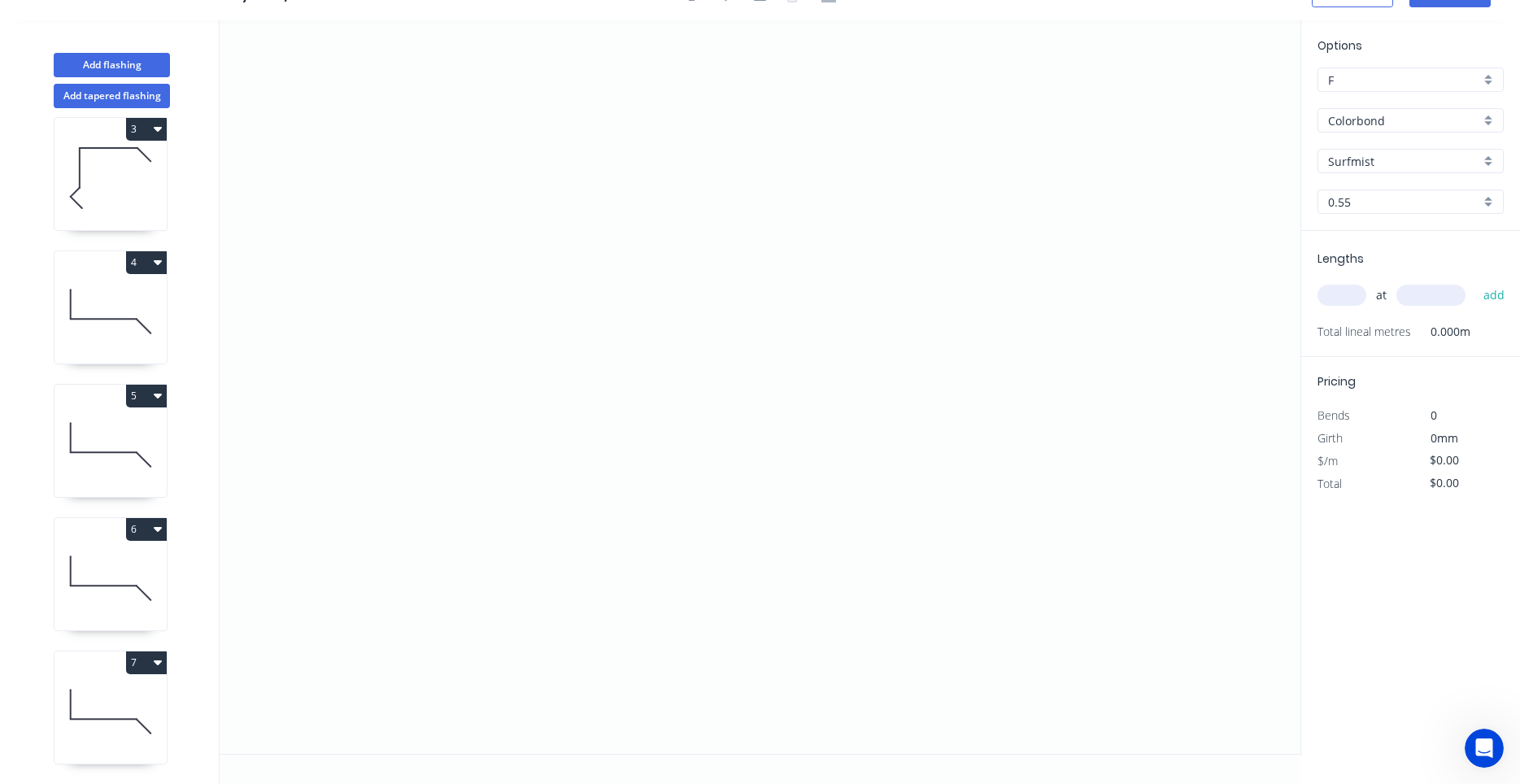
click at [1360, 166] on input "Surfmist" at bounding box center [1403, 160] width 152 height 17
click at [1397, 196] on div "Deep Ocean" at bounding box center [1410, 192] width 184 height 28
click at [161, 665] on icon "button" at bounding box center [157, 661] width 8 height 13
click at [145, 723] on div "Delete" at bounding box center [89, 735] width 125 height 24
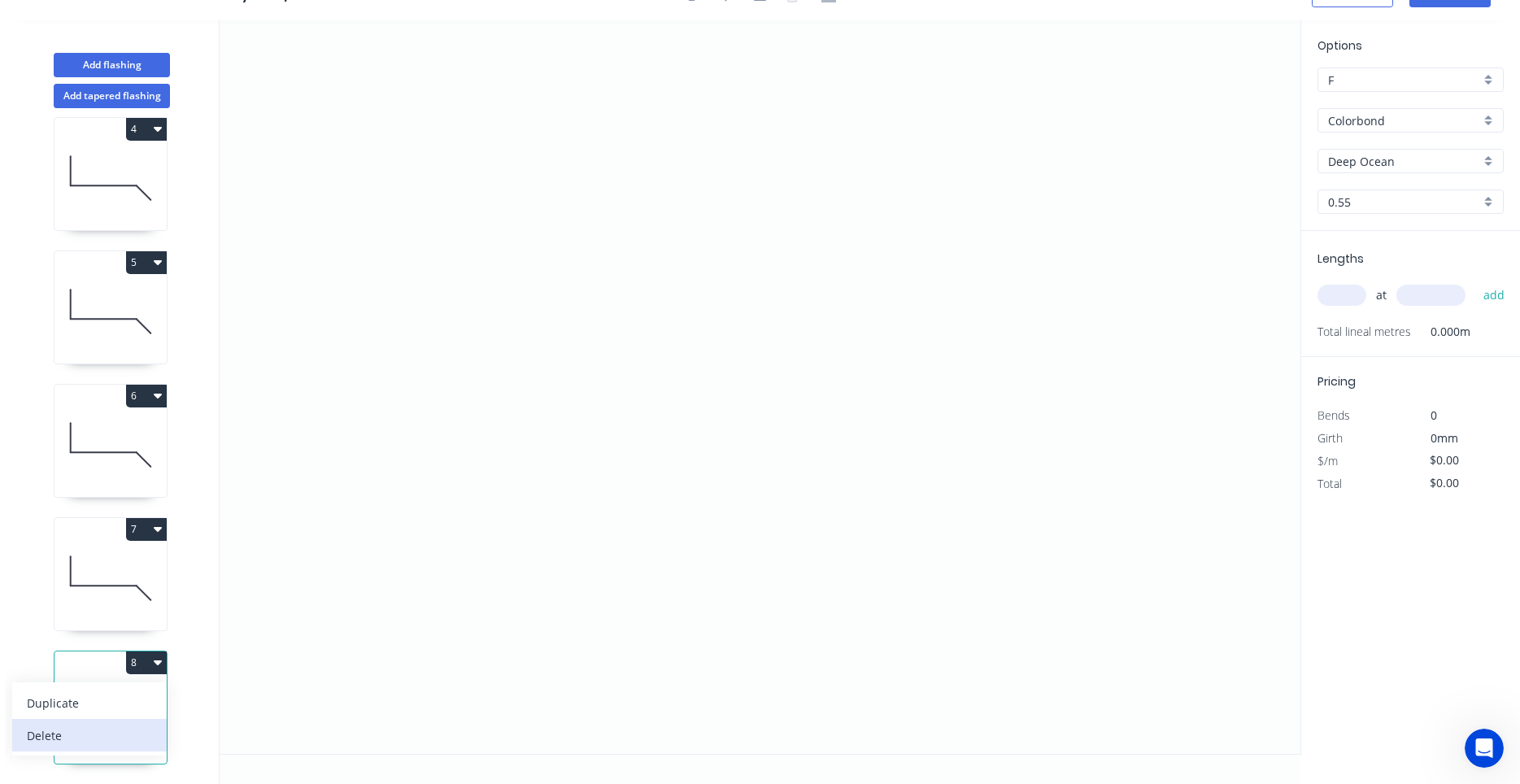
type input "Surfmist"
type input "$16.77"
type input "$33.54"
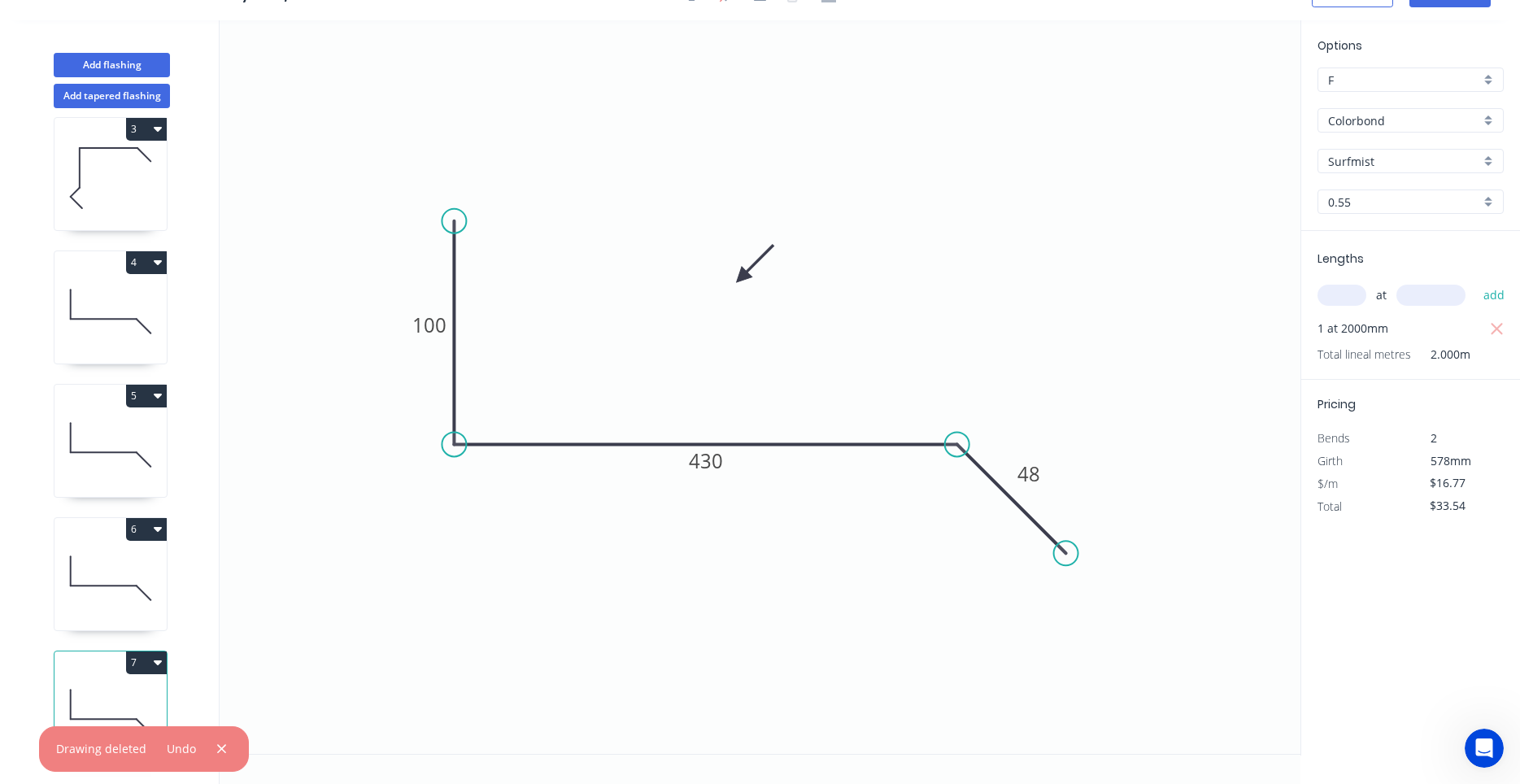
scroll to position [0, 0]
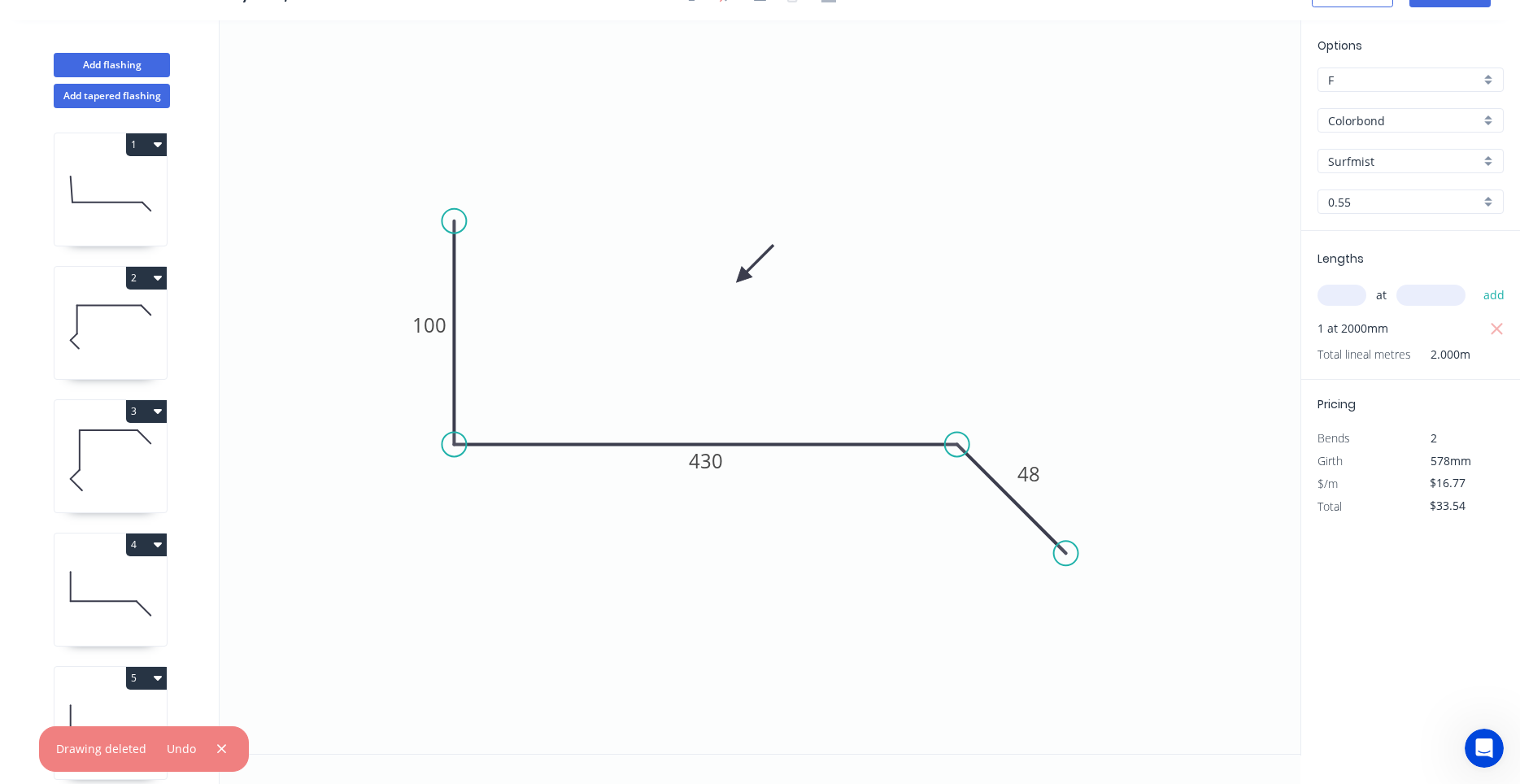
click at [132, 483] on icon at bounding box center [111, 460] width 112 height 104
type input "Deep Ocean"
type input "$16.32"
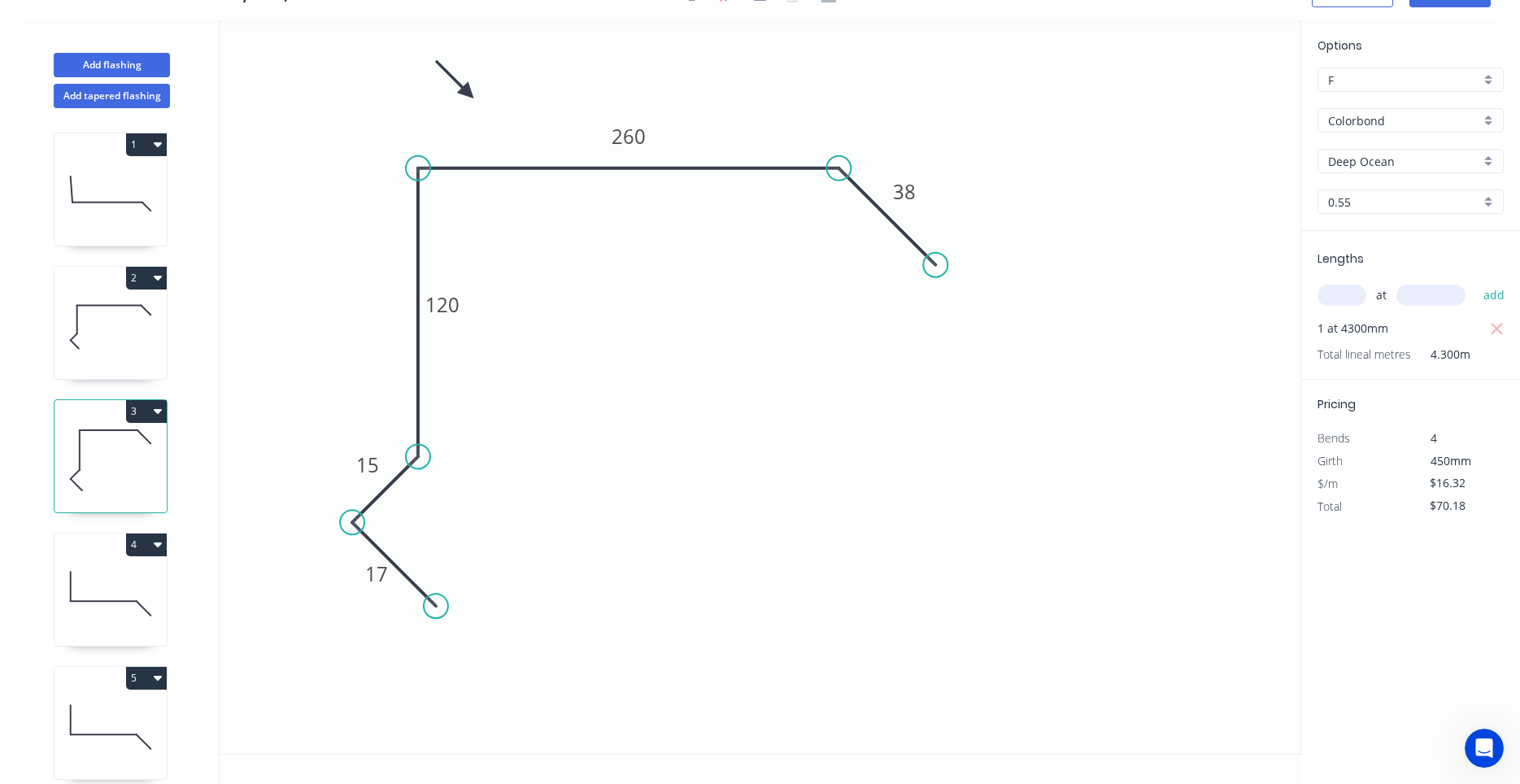
click at [158, 410] on icon "button" at bounding box center [157, 411] width 8 height 5
click at [132, 440] on div "Duplicate" at bounding box center [89, 452] width 125 height 24
type input "$0.00"
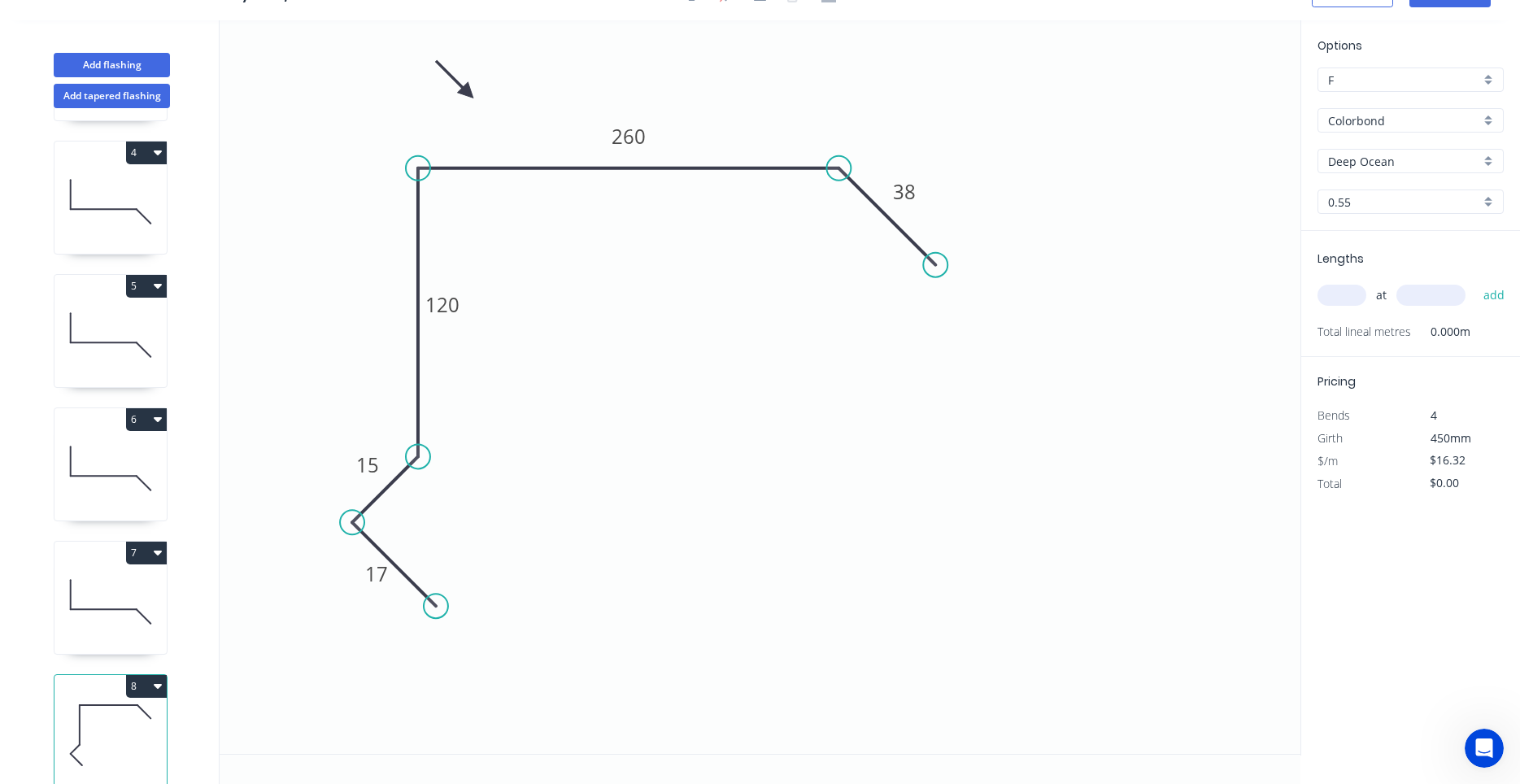
scroll to position [416, 0]
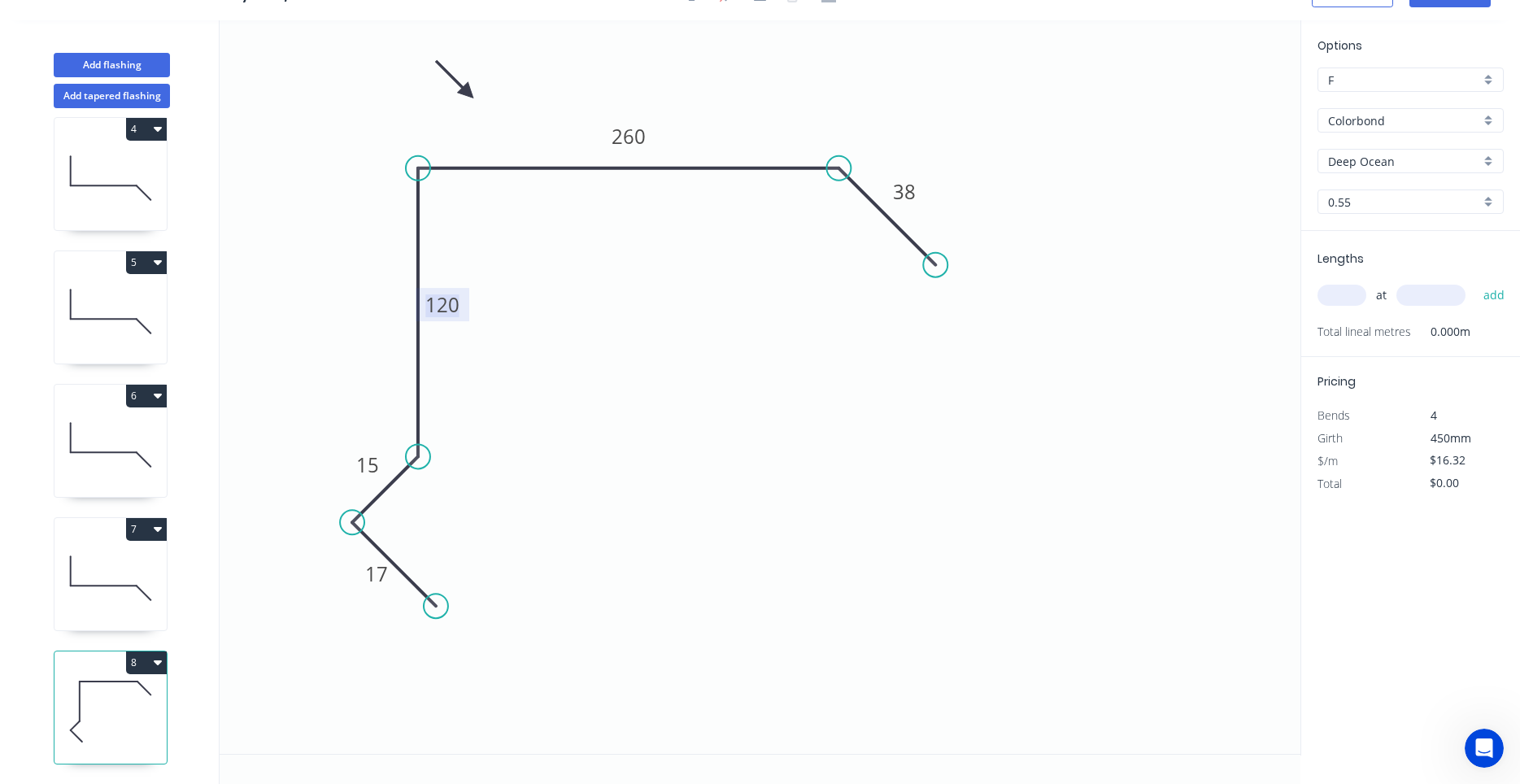
click at [448, 310] on tspan "120" at bounding box center [442, 304] width 34 height 27
click at [629, 128] on tspan "260" at bounding box center [628, 136] width 34 height 27
type input "$18.39"
click at [1355, 296] on input "text" at bounding box center [1342, 296] width 49 height 21
type input "1"
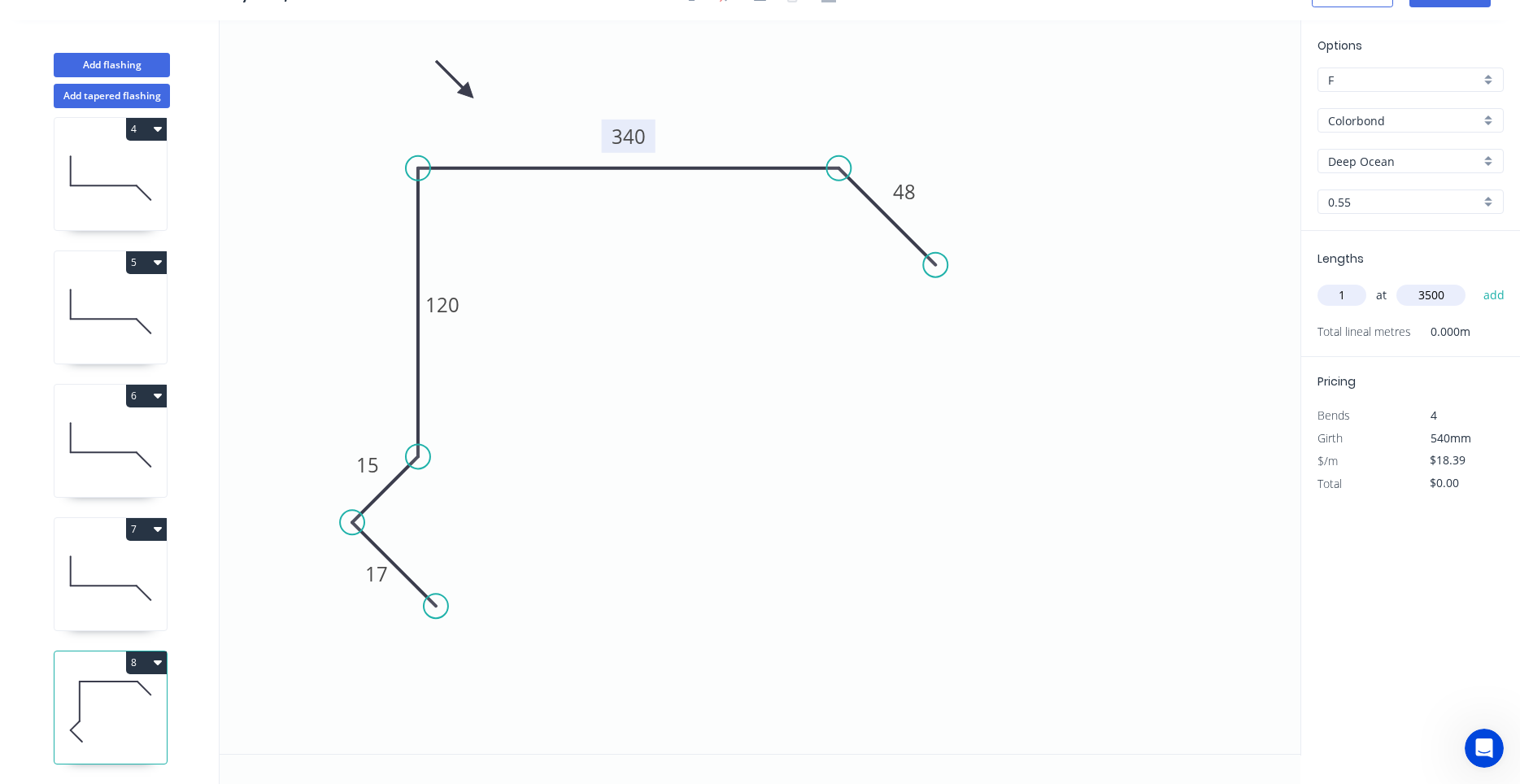
type input "3500"
click at [1475, 282] on button "add" at bounding box center [1495, 296] width 39 height 28
click at [162, 657] on button "8" at bounding box center [146, 663] width 40 height 23
click at [155, 688] on button "Duplicate" at bounding box center [89, 702] width 154 height 32
type input "$0.00"
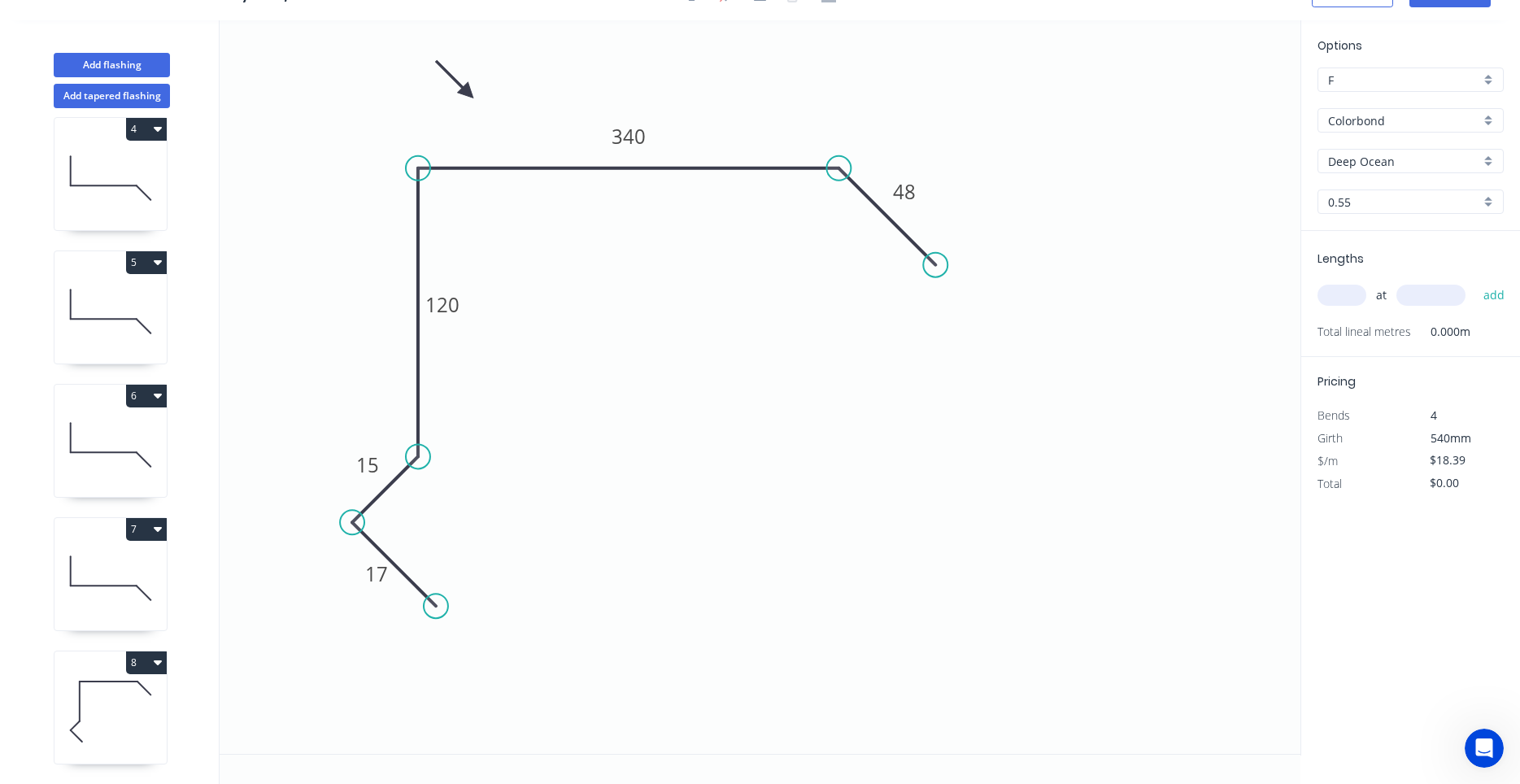
scroll to position [549, 0]
click at [146, 710] on icon at bounding box center [111, 711] width 112 height 104
click at [637, 144] on tspan "340" at bounding box center [628, 136] width 34 height 27
click at [1352, 296] on input "text" at bounding box center [1342, 296] width 49 height 21
type input "2"
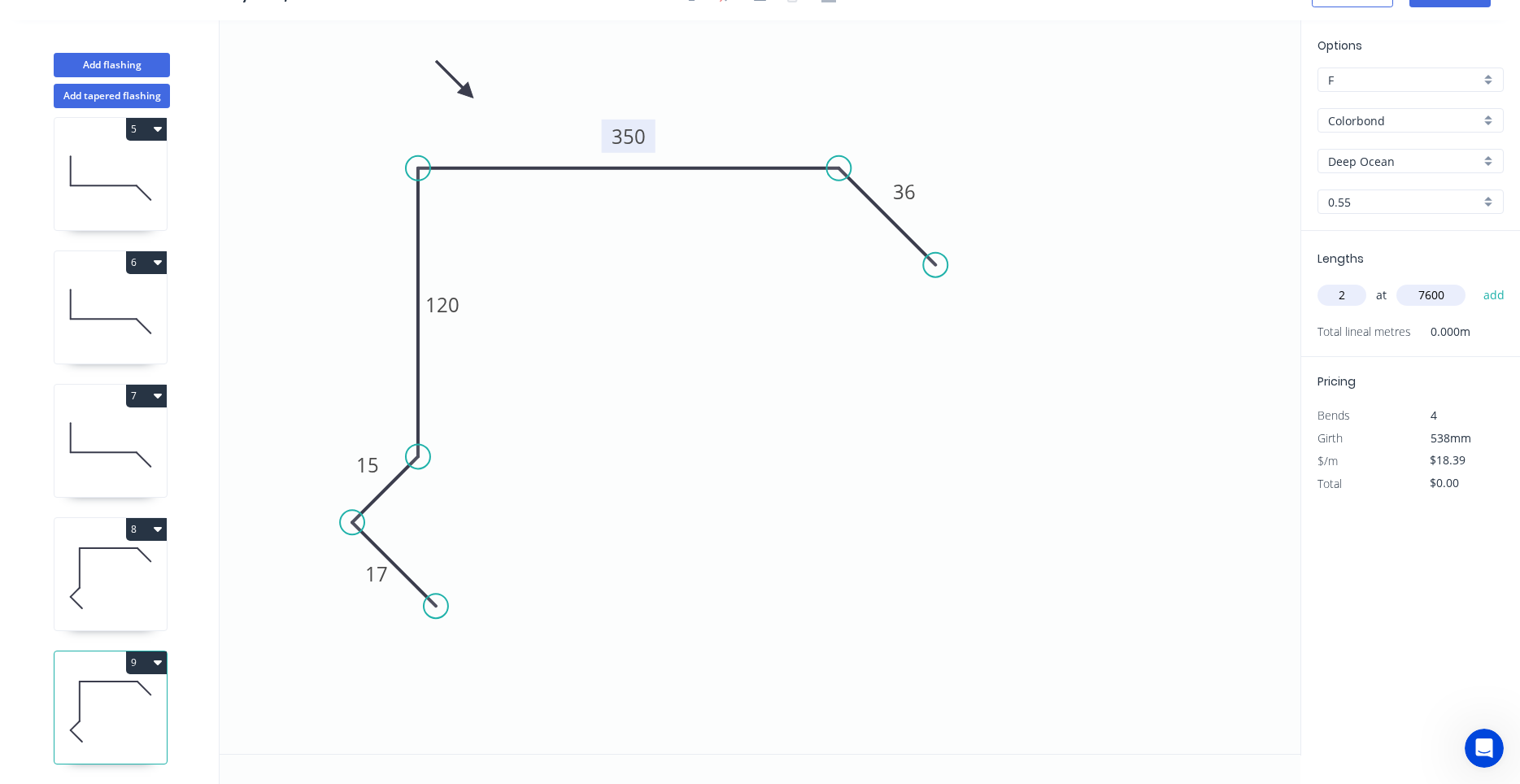
type input "7600"
click at [1475, 282] on button "add" at bounding box center [1495, 296] width 39 height 28
click at [129, 584] on icon at bounding box center [111, 578] width 112 height 104
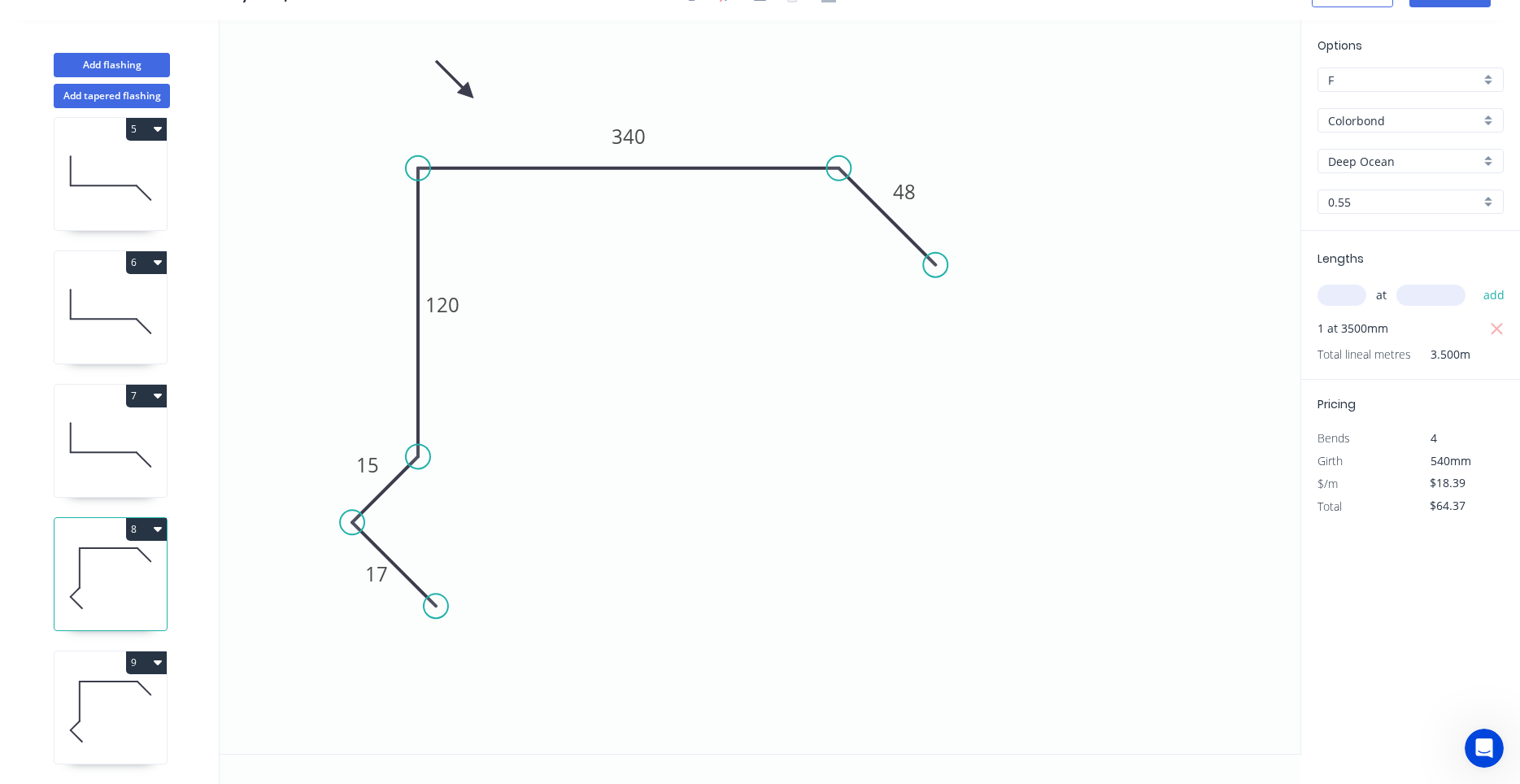
click at [158, 524] on icon "button" at bounding box center [157, 528] width 8 height 13
click at [137, 559] on div "Duplicate" at bounding box center [89, 569] width 125 height 24
type input "$0.00"
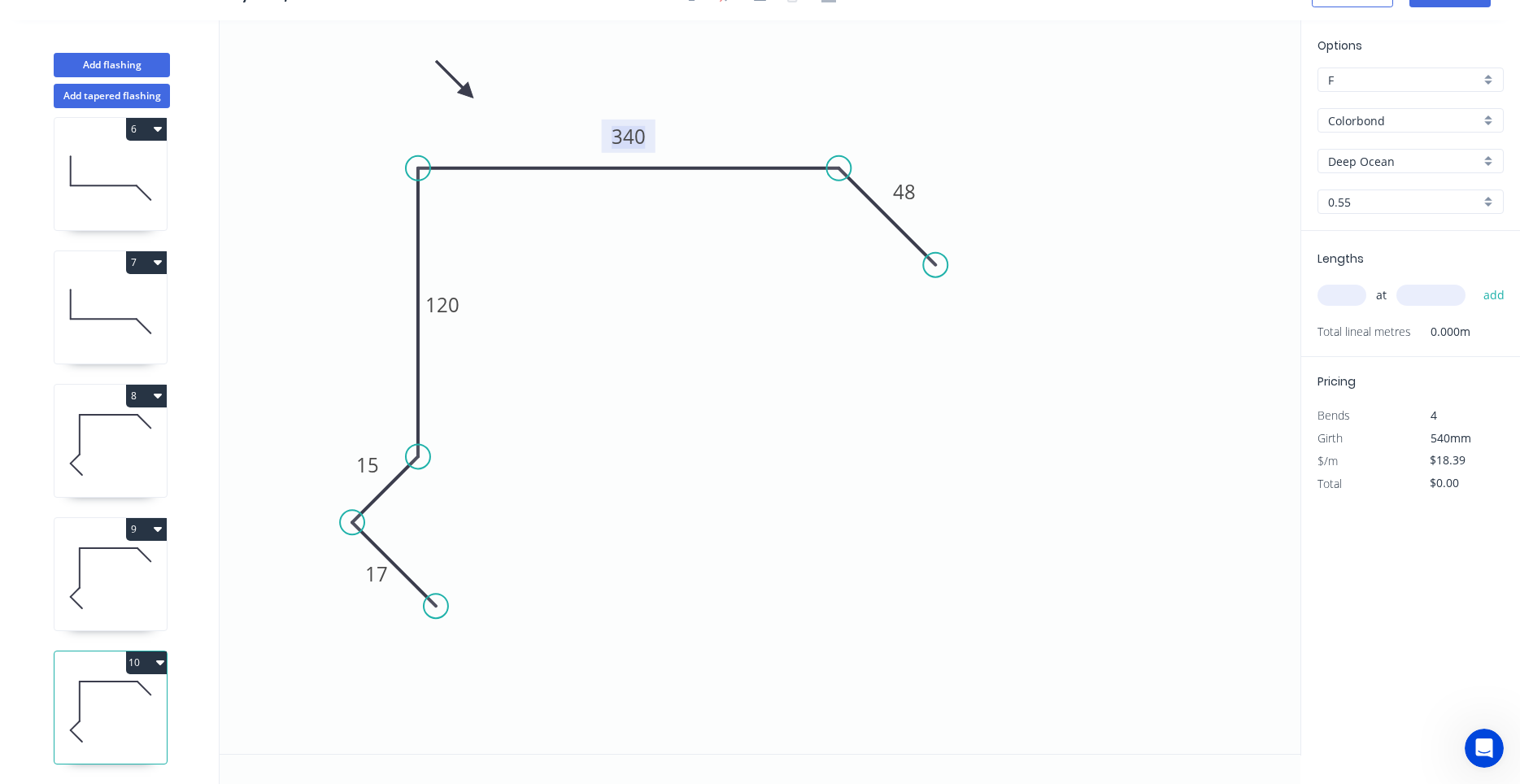
click at [642, 139] on tspan "340" at bounding box center [628, 136] width 34 height 27
type input "$22.54"
click at [1325, 300] on input "text" at bounding box center [1342, 296] width 49 height 21
type input "1"
type input "1800"
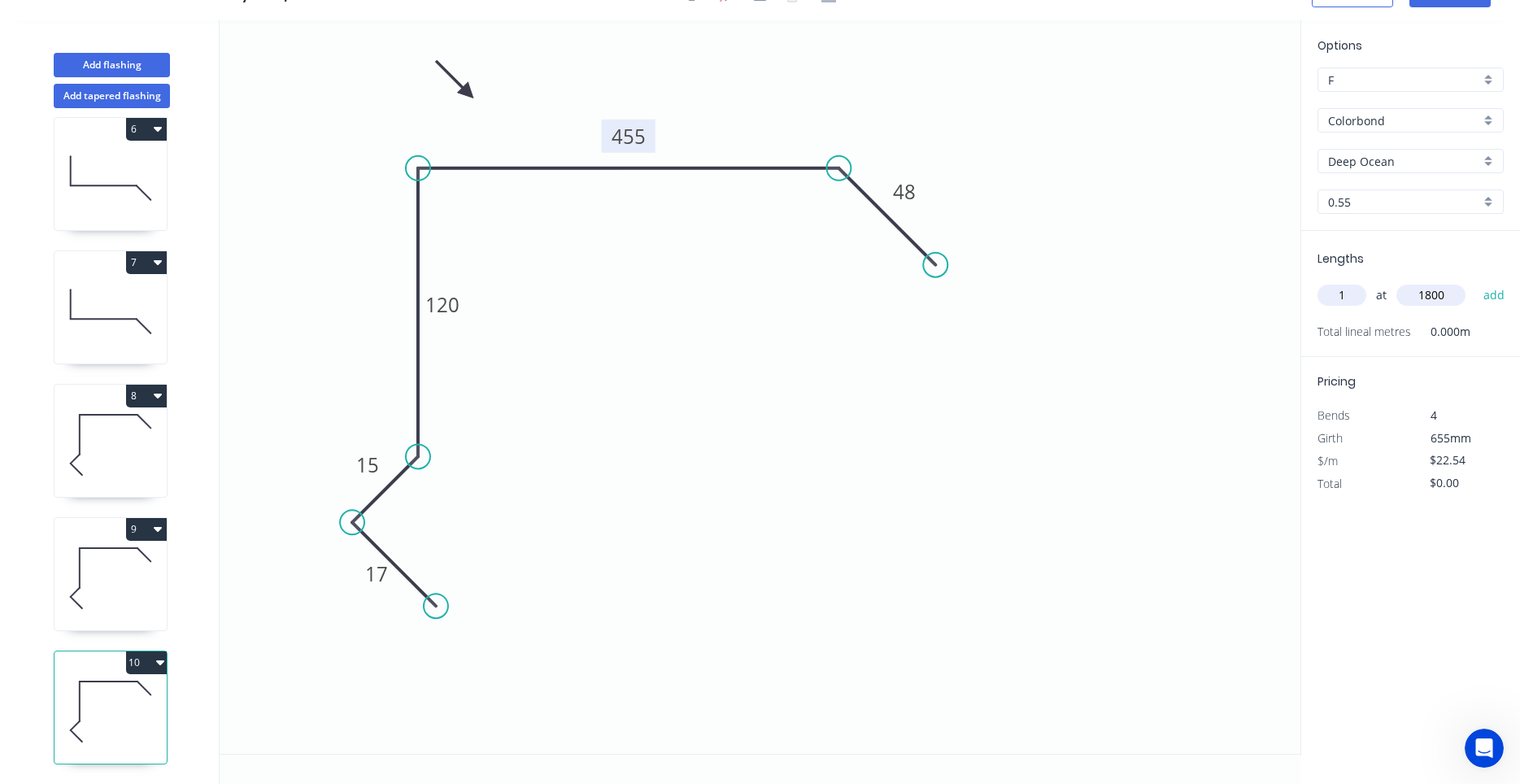
click at [1475, 282] on button "add" at bounding box center [1495, 296] width 39 height 28
type input "$40.57"
click at [148, 70] on button "Add flashing" at bounding box center [111, 65] width 117 height 25
type input "$0.00"
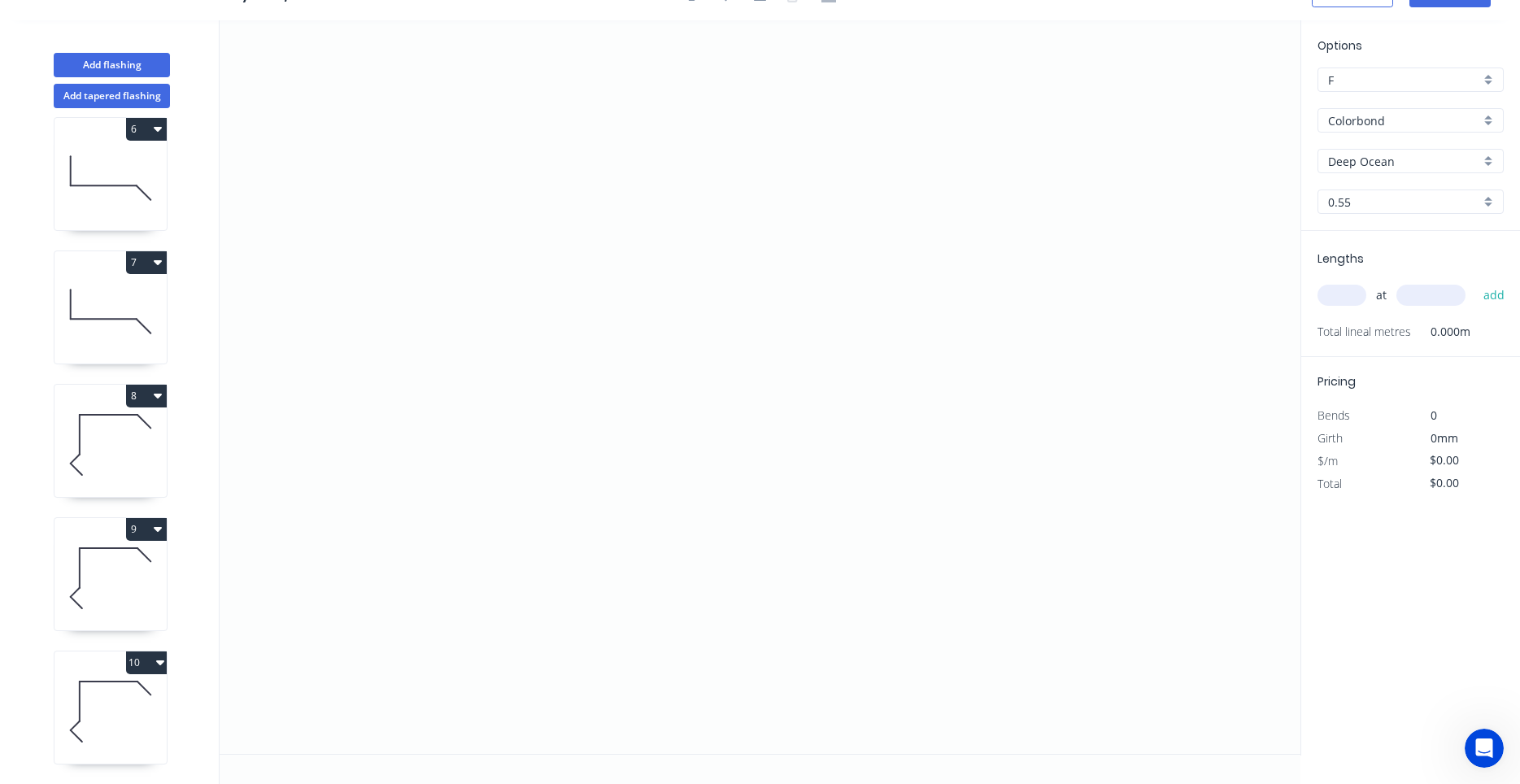
click at [1392, 164] on input "Deep Ocean" at bounding box center [1403, 160] width 152 height 17
click at [1445, 182] on div "Surfmist" at bounding box center [1410, 192] width 184 height 28
type input "Surfmist"
drag, startPoint x: 354, startPoint y: 441, endPoint x: 392, endPoint y: 403, distance: 53.7
click at [362, 431] on icon "0" at bounding box center [760, 387] width 1081 height 733
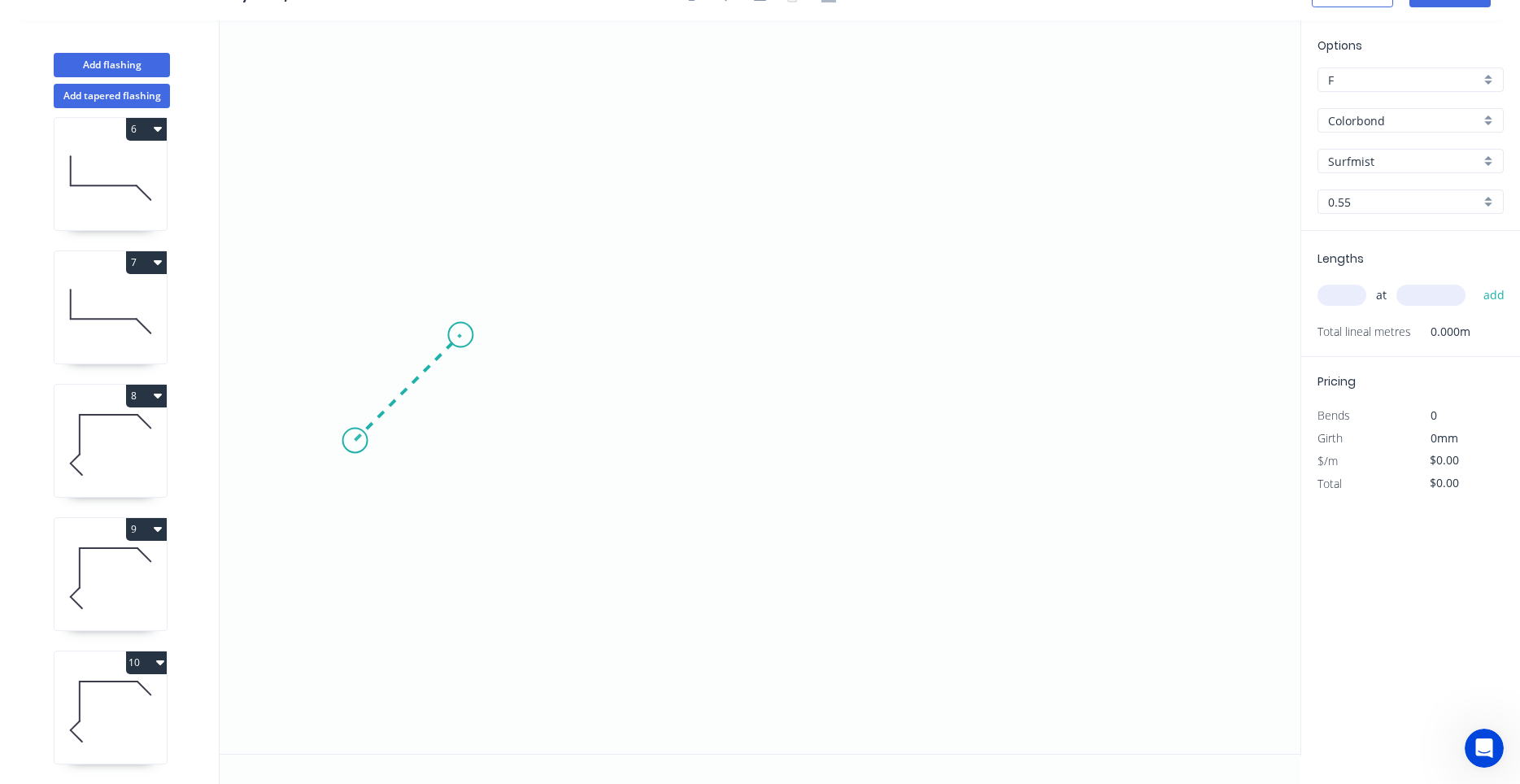
click at [460, 341] on icon "0" at bounding box center [760, 387] width 1081 height 733
click at [1001, 339] on icon "0 ?" at bounding box center [760, 387] width 1081 height 733
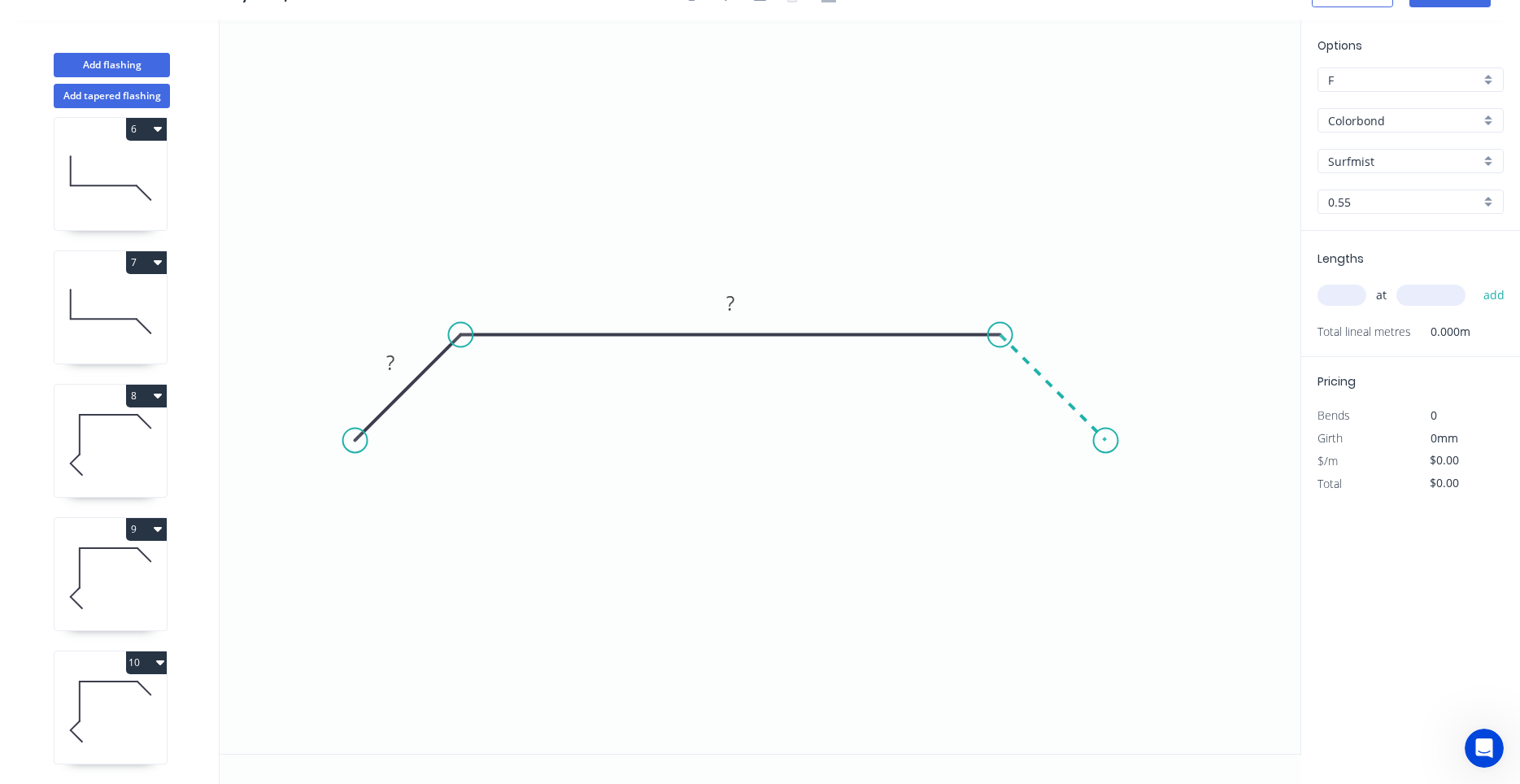
click at [1106, 434] on icon "0 ? ?" at bounding box center [760, 387] width 1081 height 733
click at [1106, 434] on circle at bounding box center [1106, 440] width 25 height 25
click at [389, 359] on tspan "?" at bounding box center [389, 362] width 8 height 27
type input "$14.69"
click at [95, 545] on icon at bounding box center [111, 578] width 112 height 104
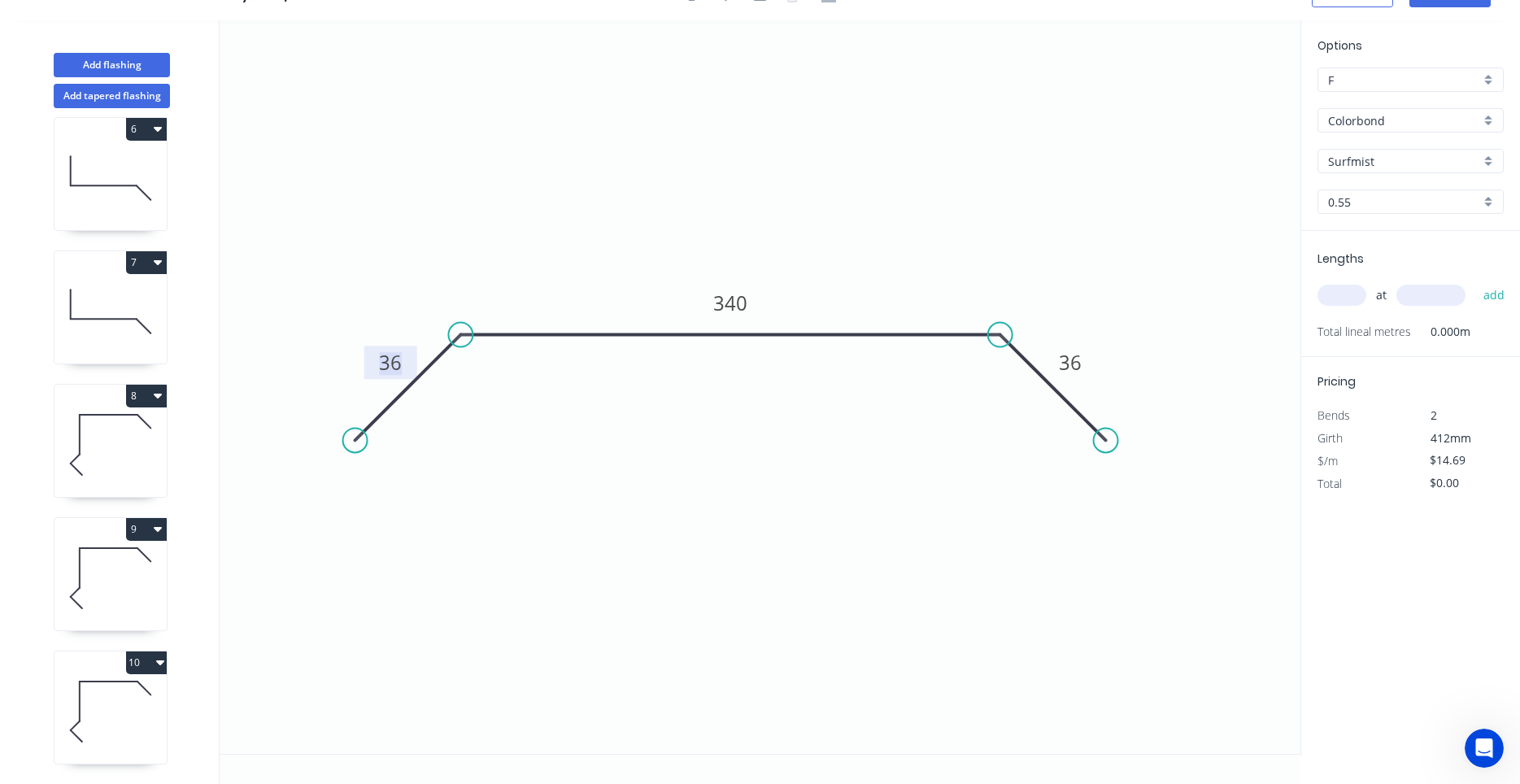
type input "Deep Ocean"
type input "$18.39"
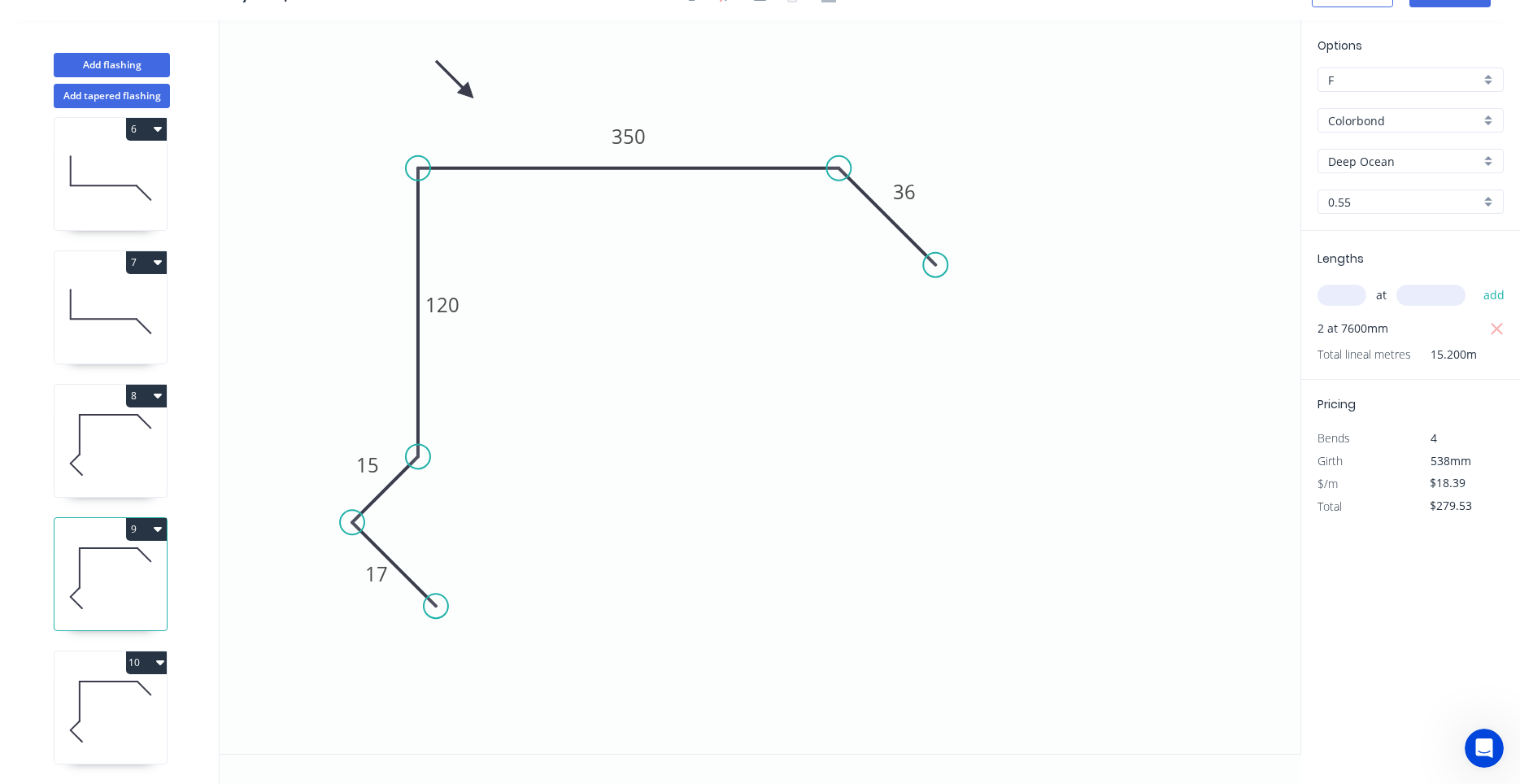
click at [73, 459] on icon at bounding box center [111, 445] width 112 height 104
type input "$64.37"
click at [106, 346] on icon at bounding box center [111, 311] width 112 height 104
type input "Surfmist"
type input "$16.77"
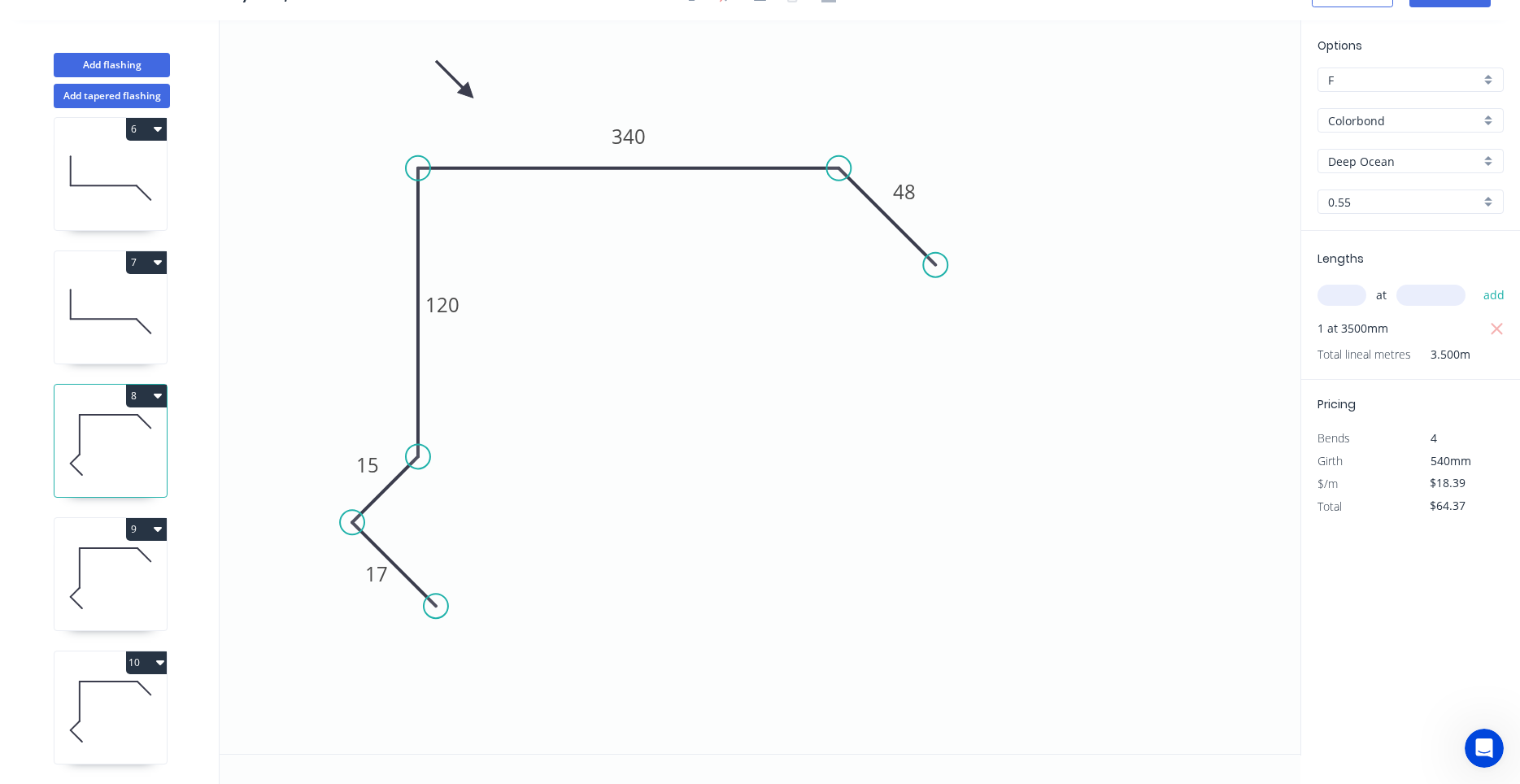
type input "$33.54"
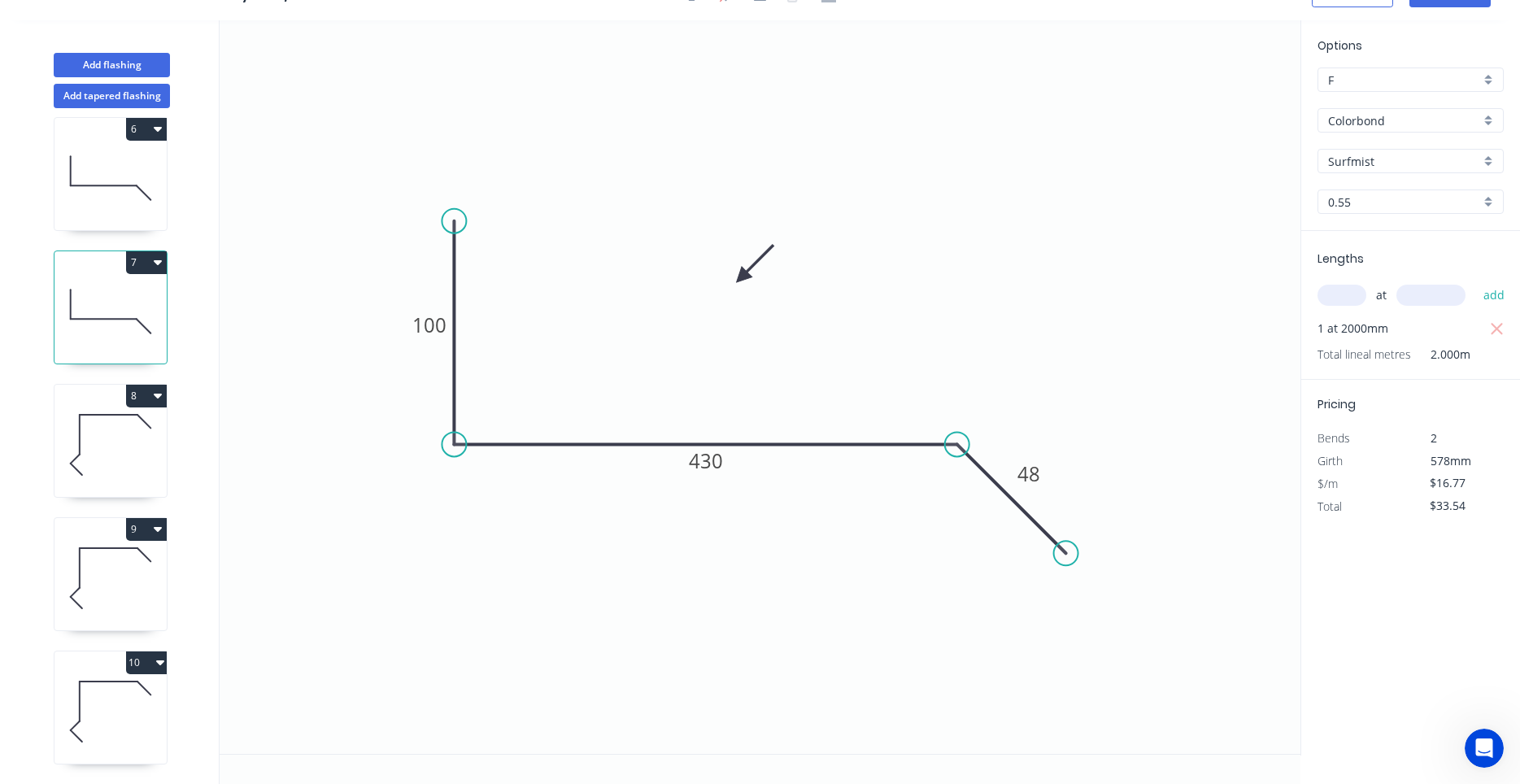
click at [121, 194] on icon at bounding box center [111, 178] width 112 height 104
type input "$12.62"
type input "$50.48"
click at [114, 712] on icon at bounding box center [111, 711] width 112 height 104
type input "Deep Ocean"
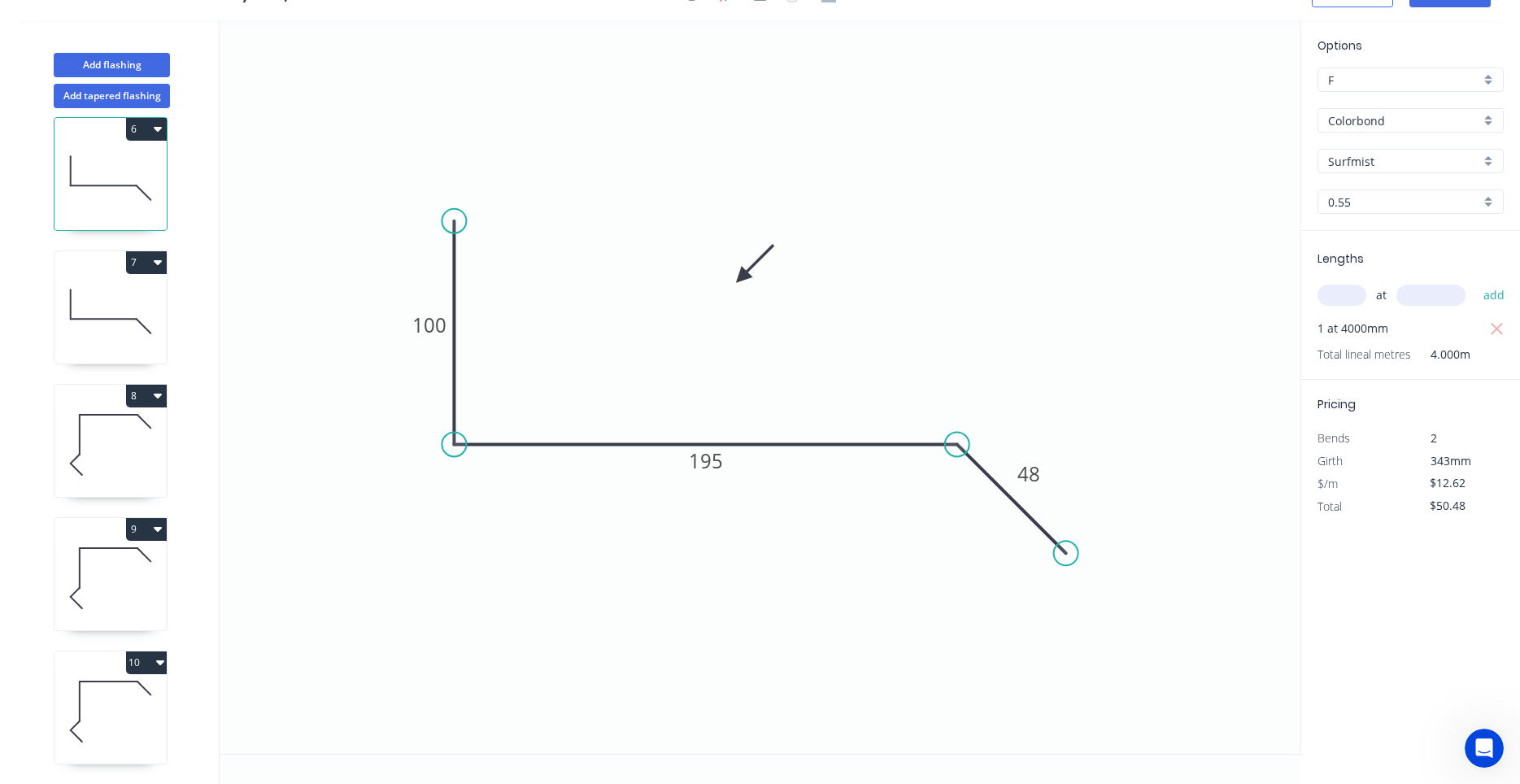
type input "$22.54"
type input "$40.57"
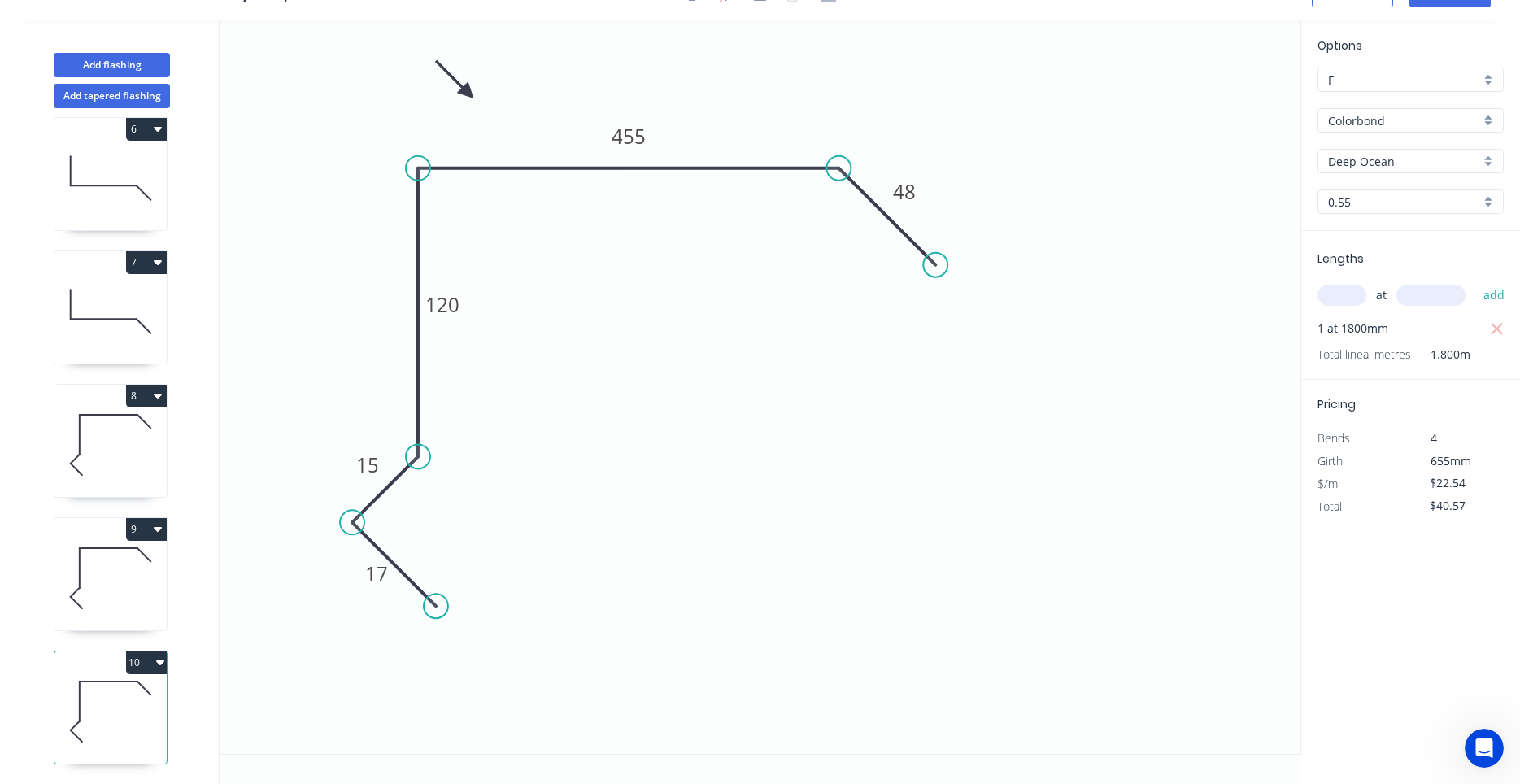
scroll to position [816, 0]
click at [122, 705] on icon at bounding box center [111, 711] width 112 height 104
type input "Surfmist"
type input "$14.69"
type input "$0.00"
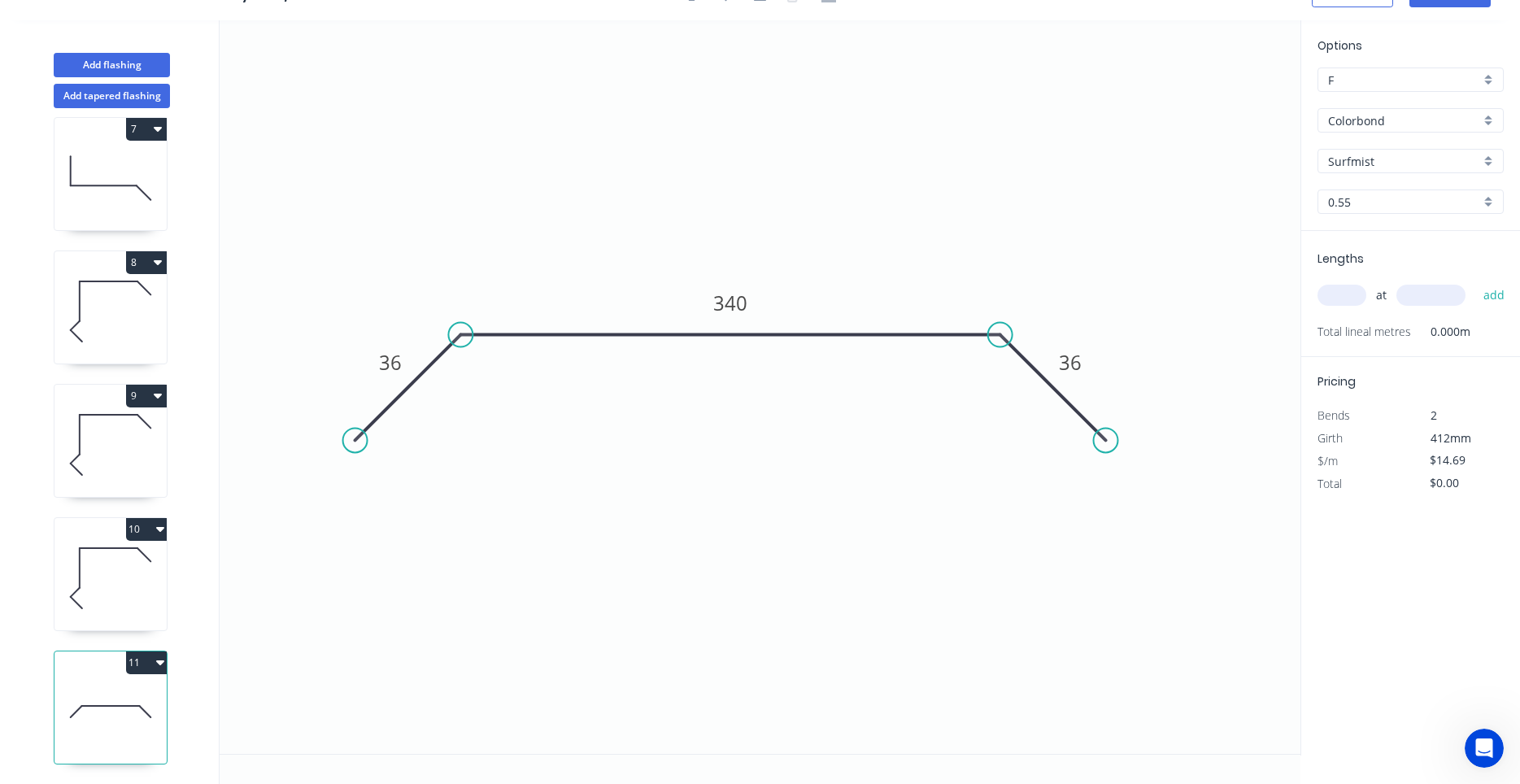
scroll to position [0, 0]
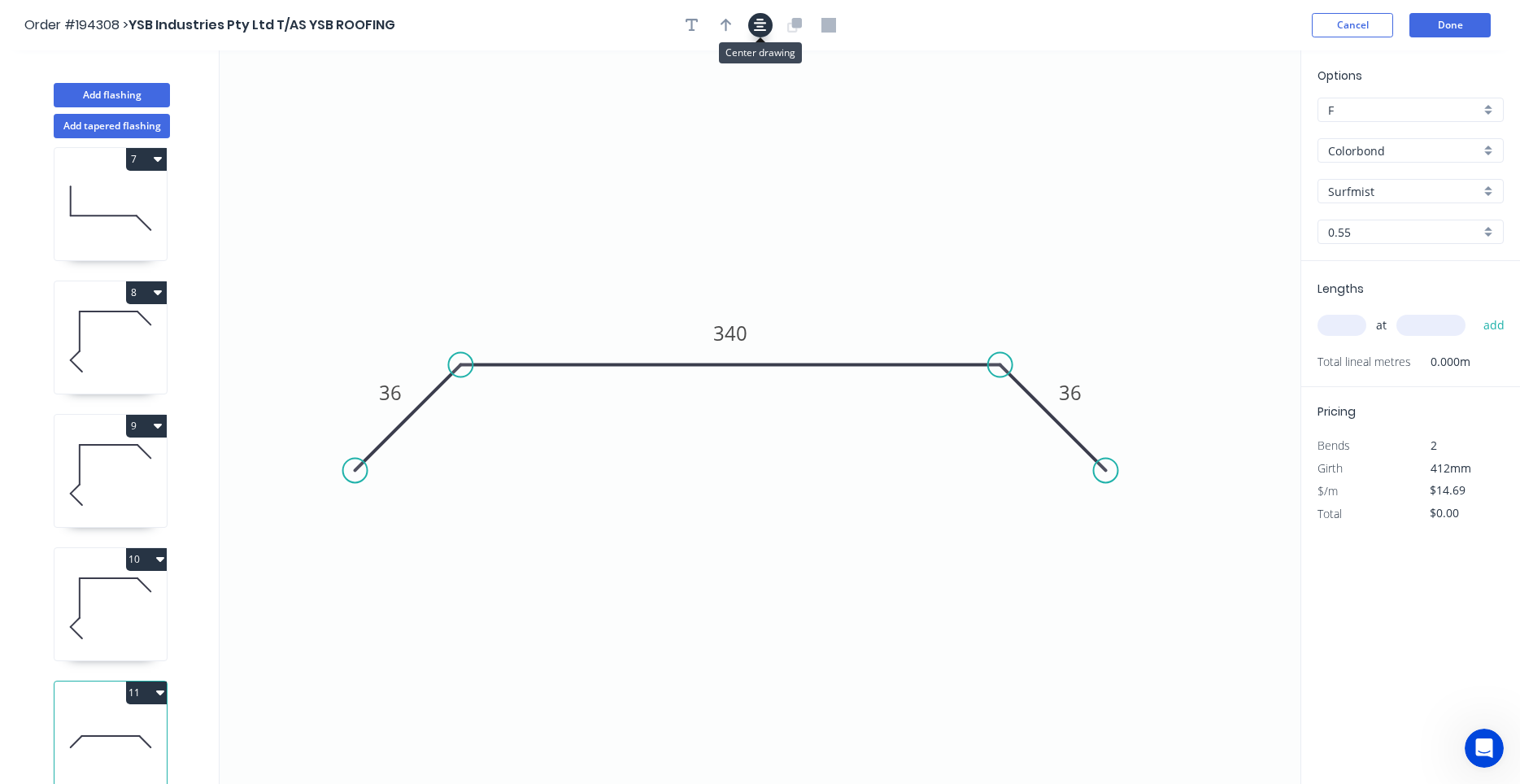
click at [766, 30] on icon "button" at bounding box center [760, 25] width 13 height 13
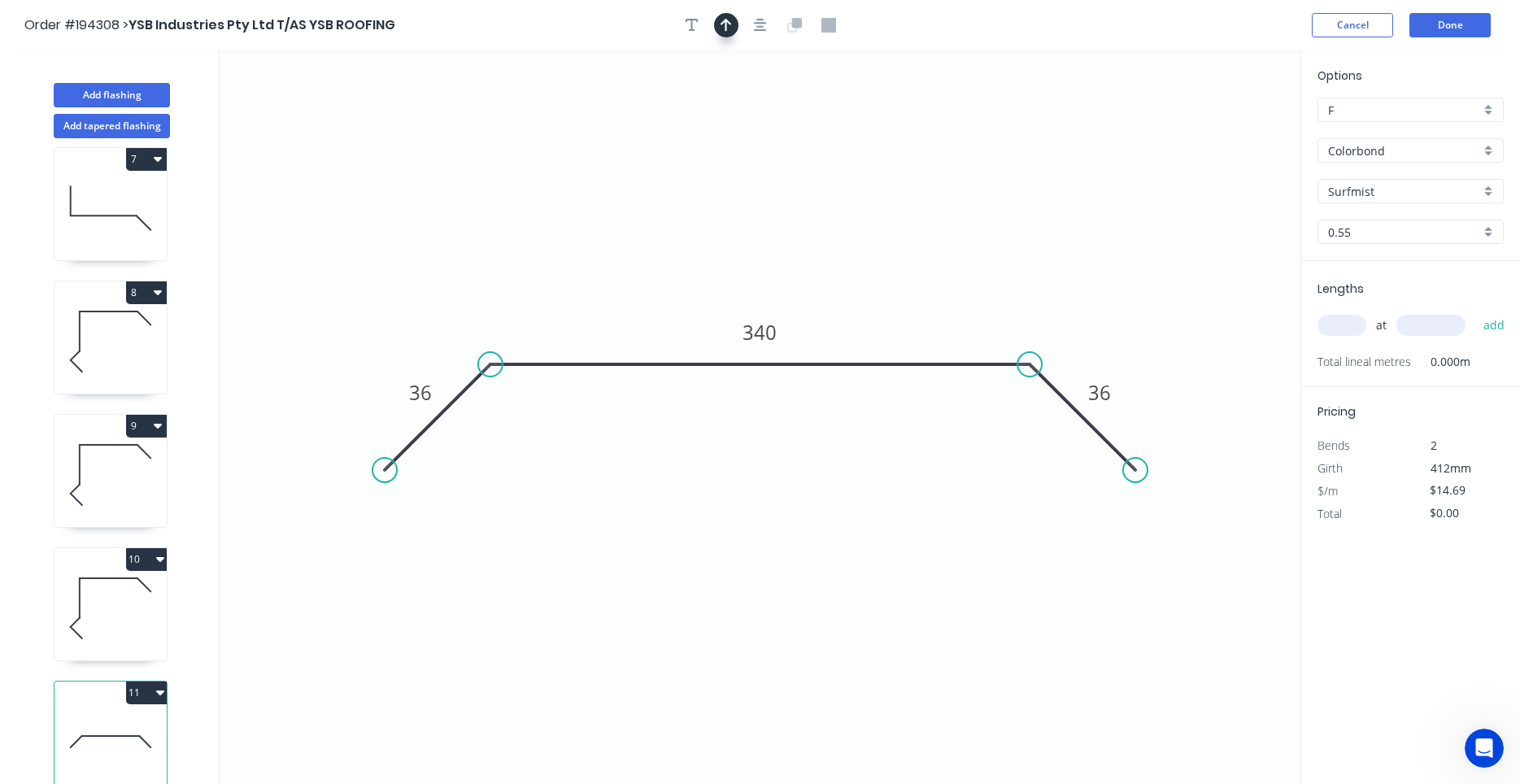
click at [724, 19] on icon "button" at bounding box center [726, 25] width 11 height 15
drag, startPoint x: 1217, startPoint y: 123, endPoint x: 870, endPoint y: 311, distance: 394.7
click at [870, 311] on icon "0 36 340 36" at bounding box center [760, 417] width 1081 height 733
drag, startPoint x: 1221, startPoint y: 126, endPoint x: 903, endPoint y: 261, distance: 345.5
click at [903, 261] on icon at bounding box center [903, 242] width 15 height 52
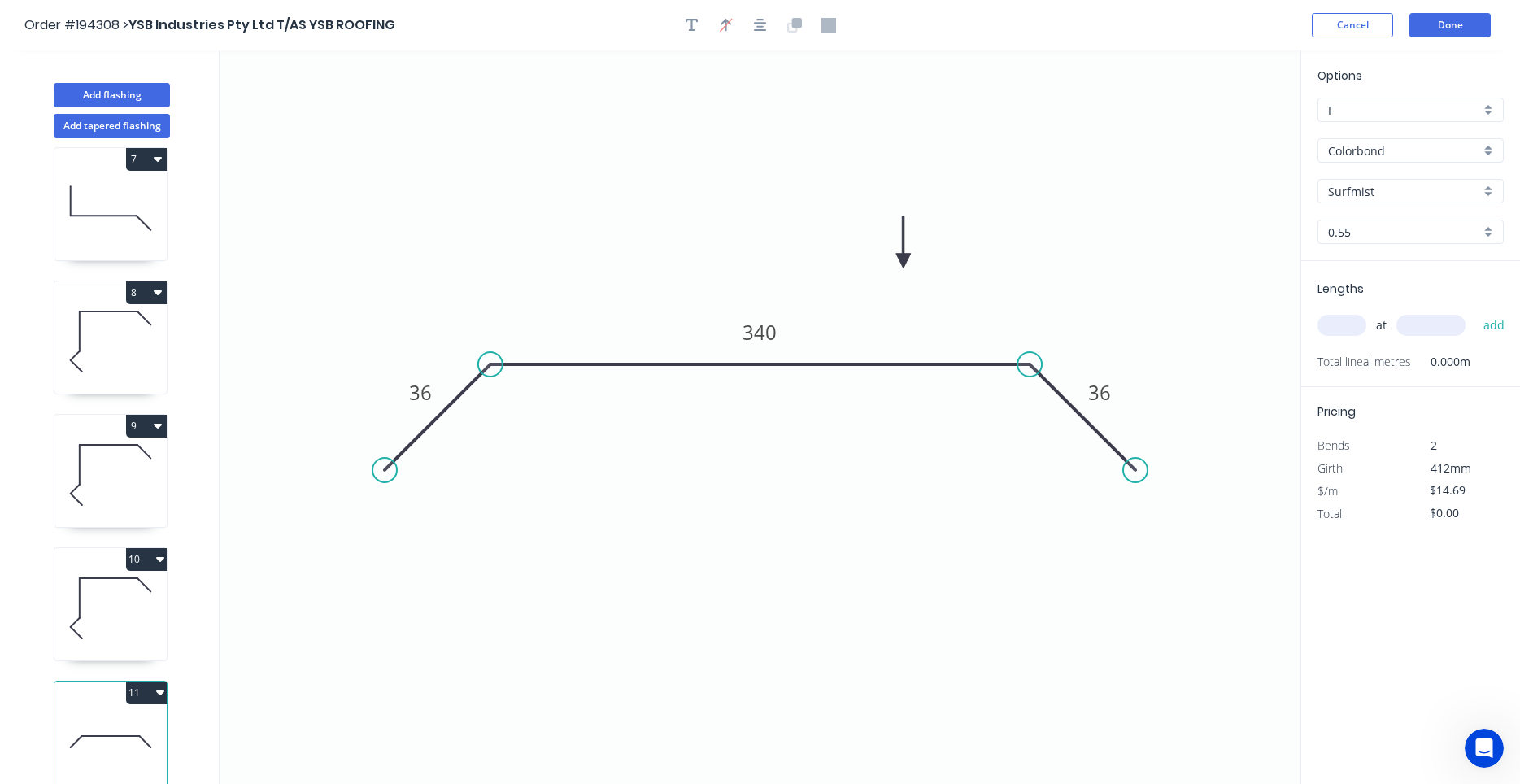
click at [1352, 330] on input "text" at bounding box center [1342, 325] width 49 height 21
type input "2"
type input "7500"
click at [1475, 311] on button "add" at bounding box center [1495, 325] width 39 height 28
click at [1461, 25] on button "Done" at bounding box center [1450, 25] width 82 height 25
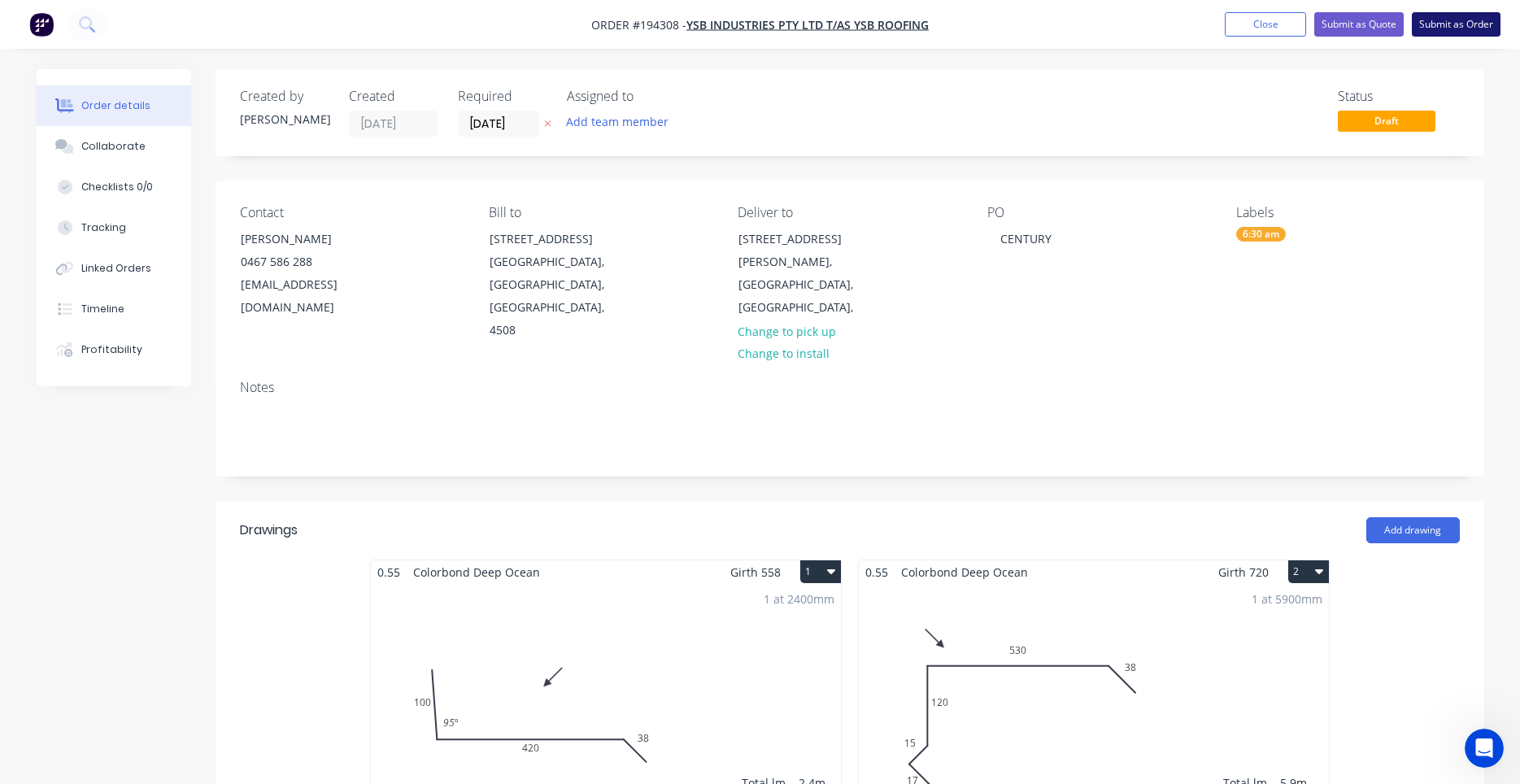
click at [1440, 26] on button "Submit as Order" at bounding box center [1456, 25] width 89 height 25
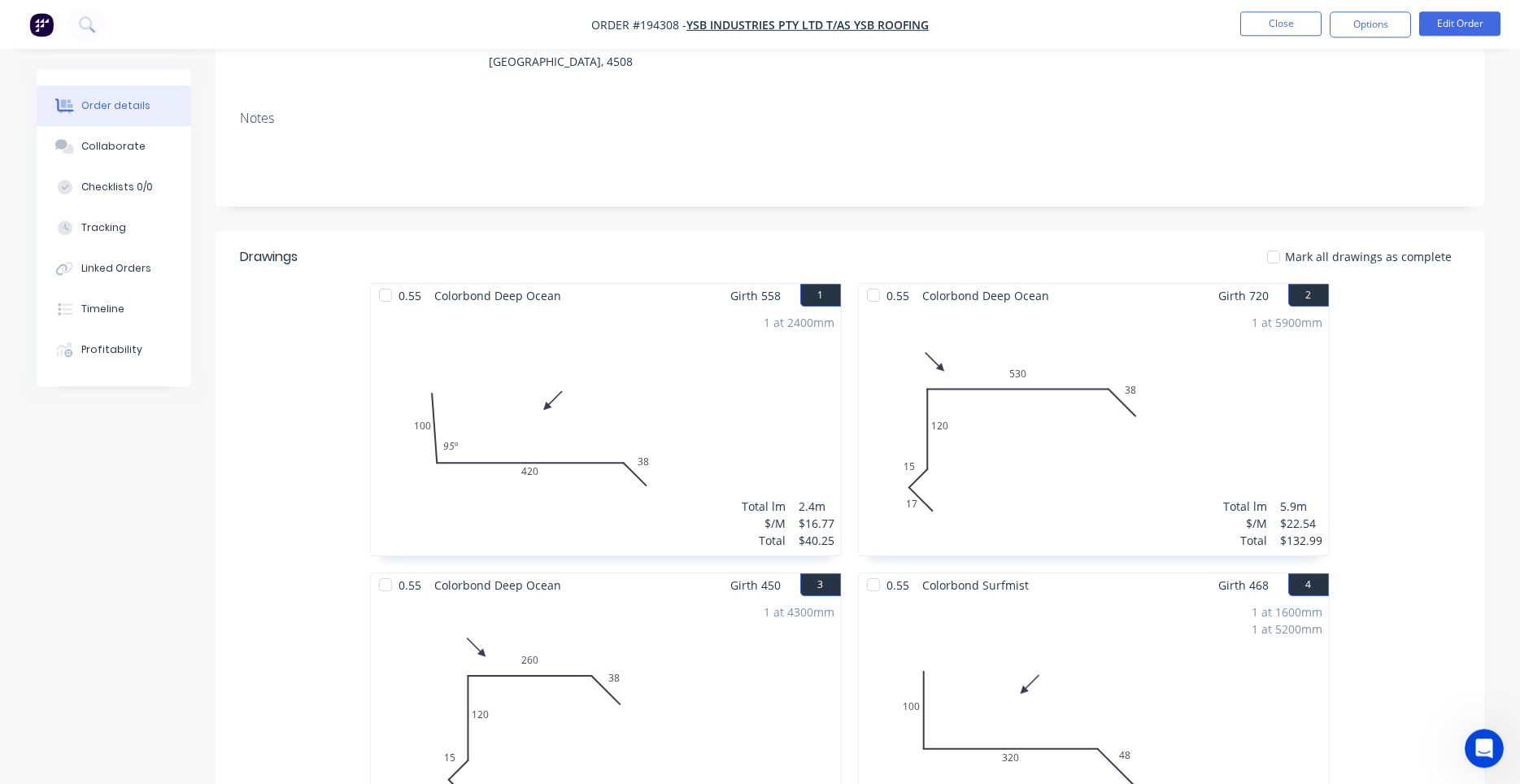
scroll to position [276, 0]
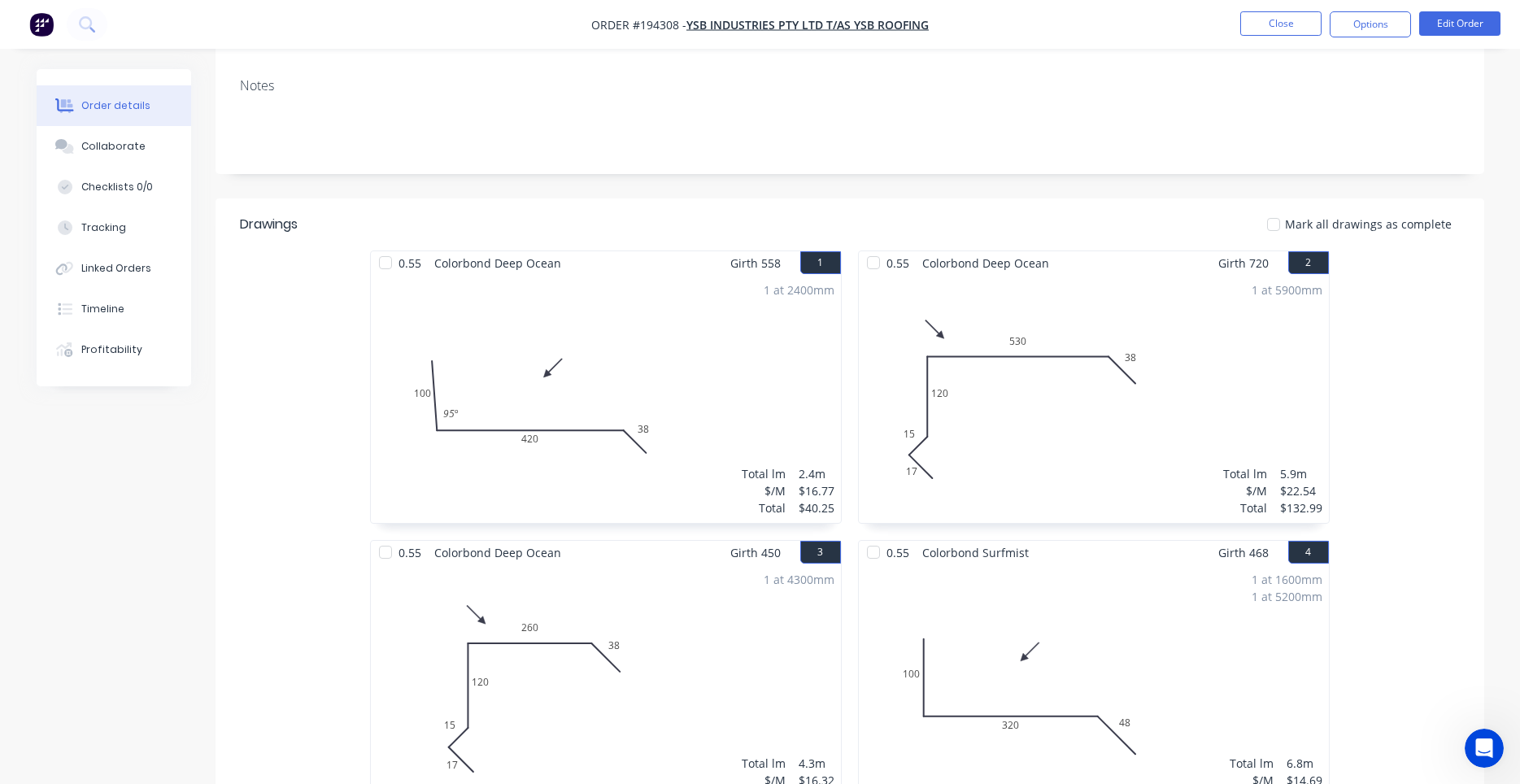
click at [1274, 343] on div "1 at 5900mm Total lm $/M Total 5.9m $22.54 $132.99" at bounding box center [1094, 398] width 470 height 248
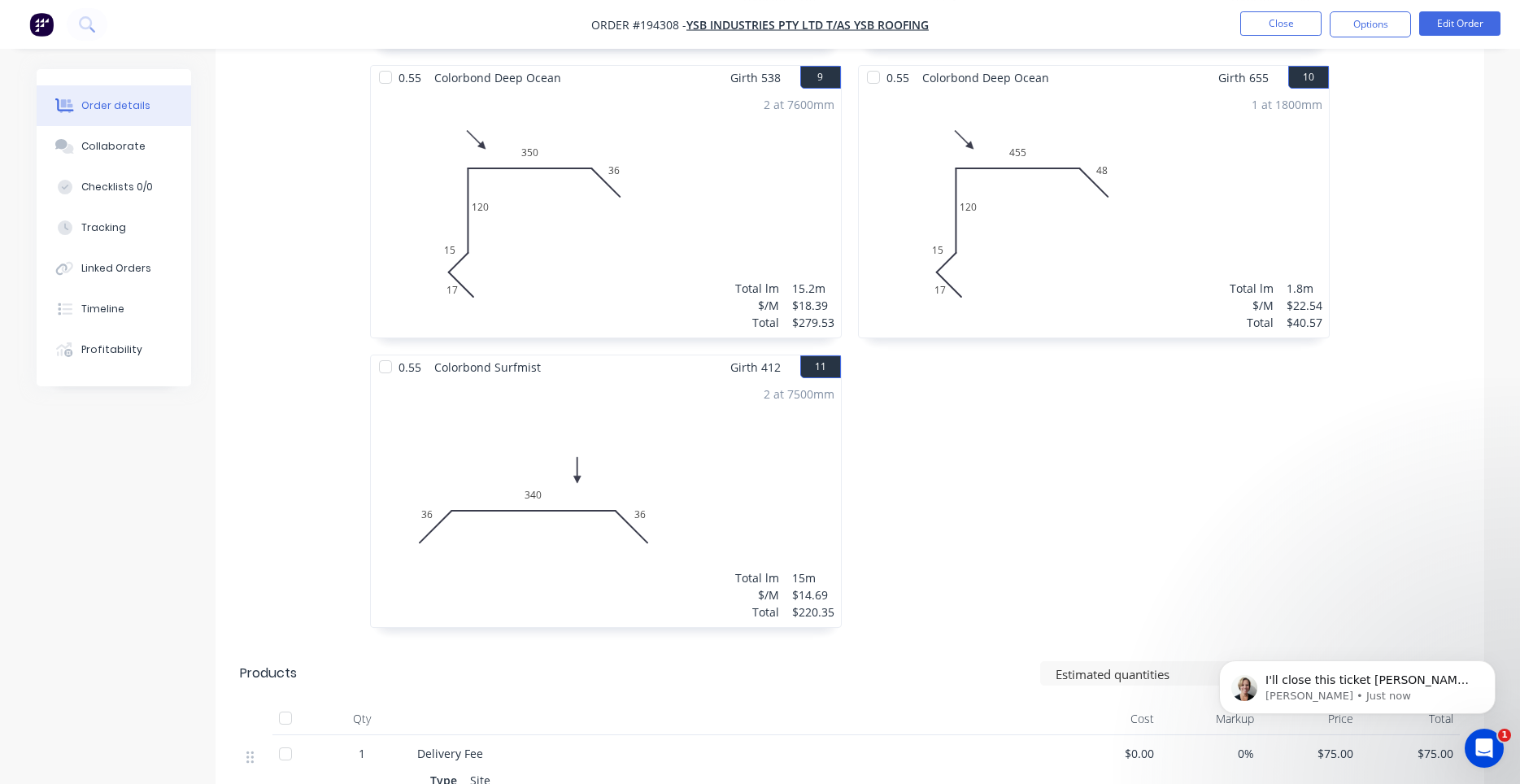
scroll to position [1659, 0]
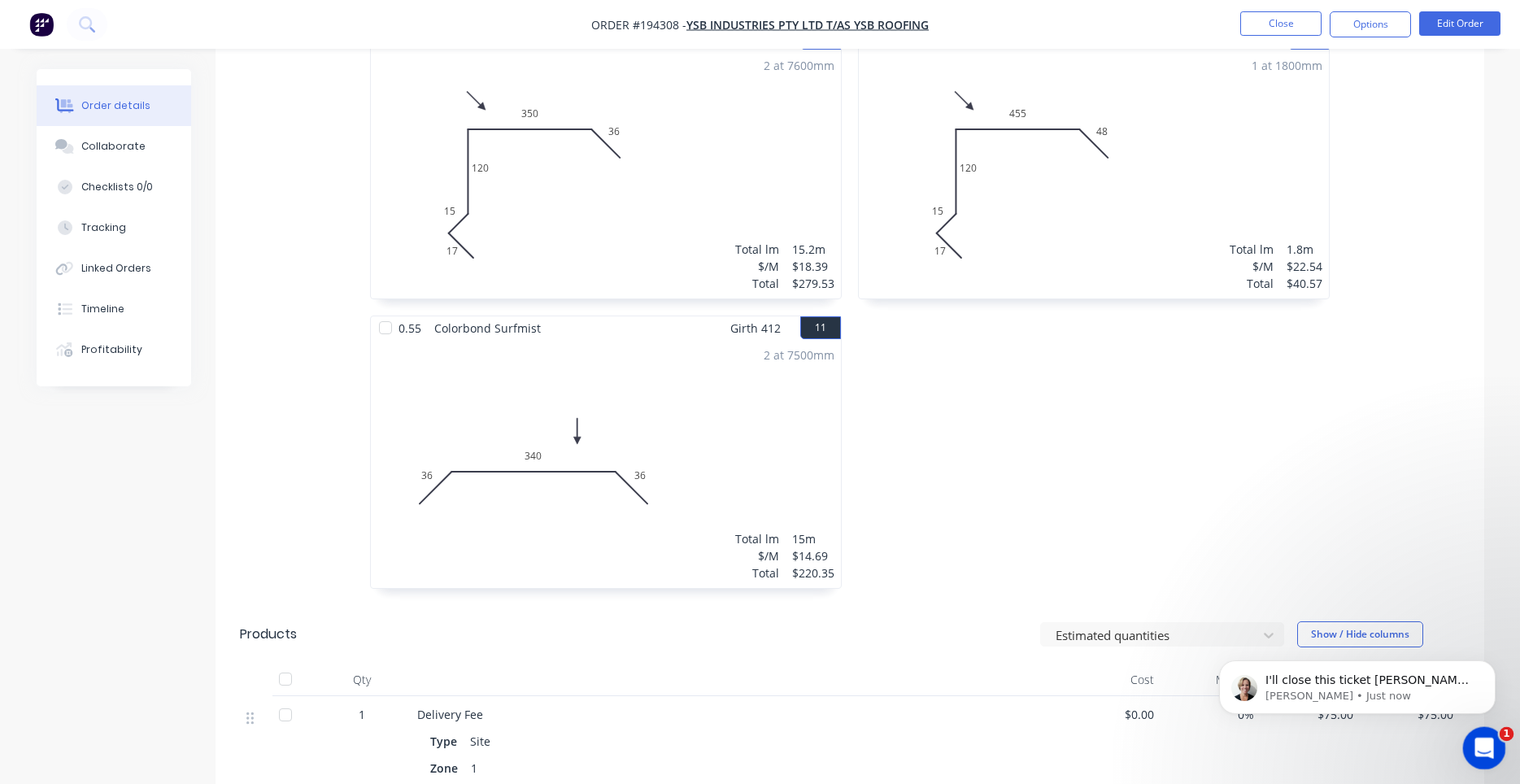
click at [1488, 737] on div "Open Intercom Messenger" at bounding box center [1481, 745] width 54 height 53
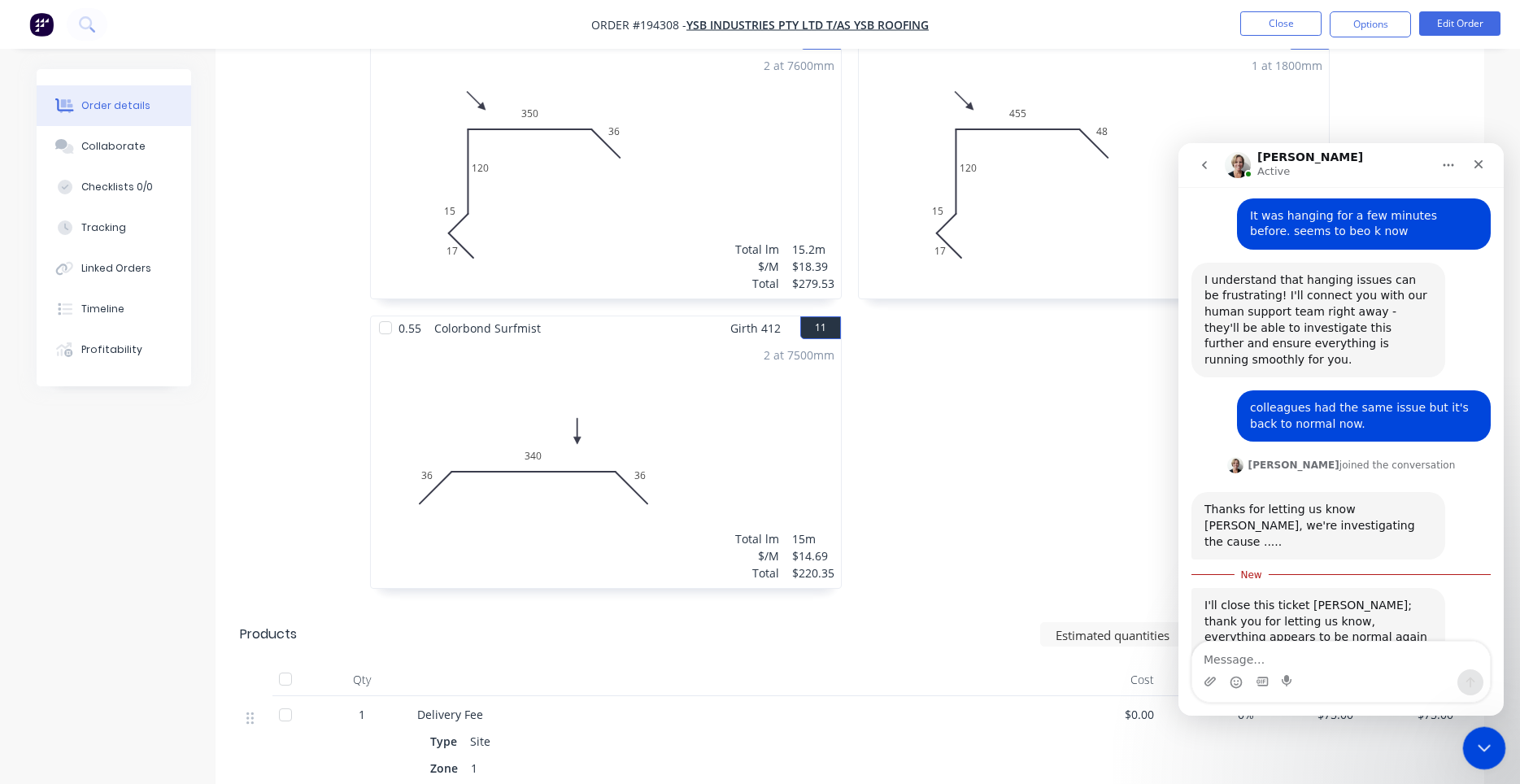
scroll to position [310, 0]
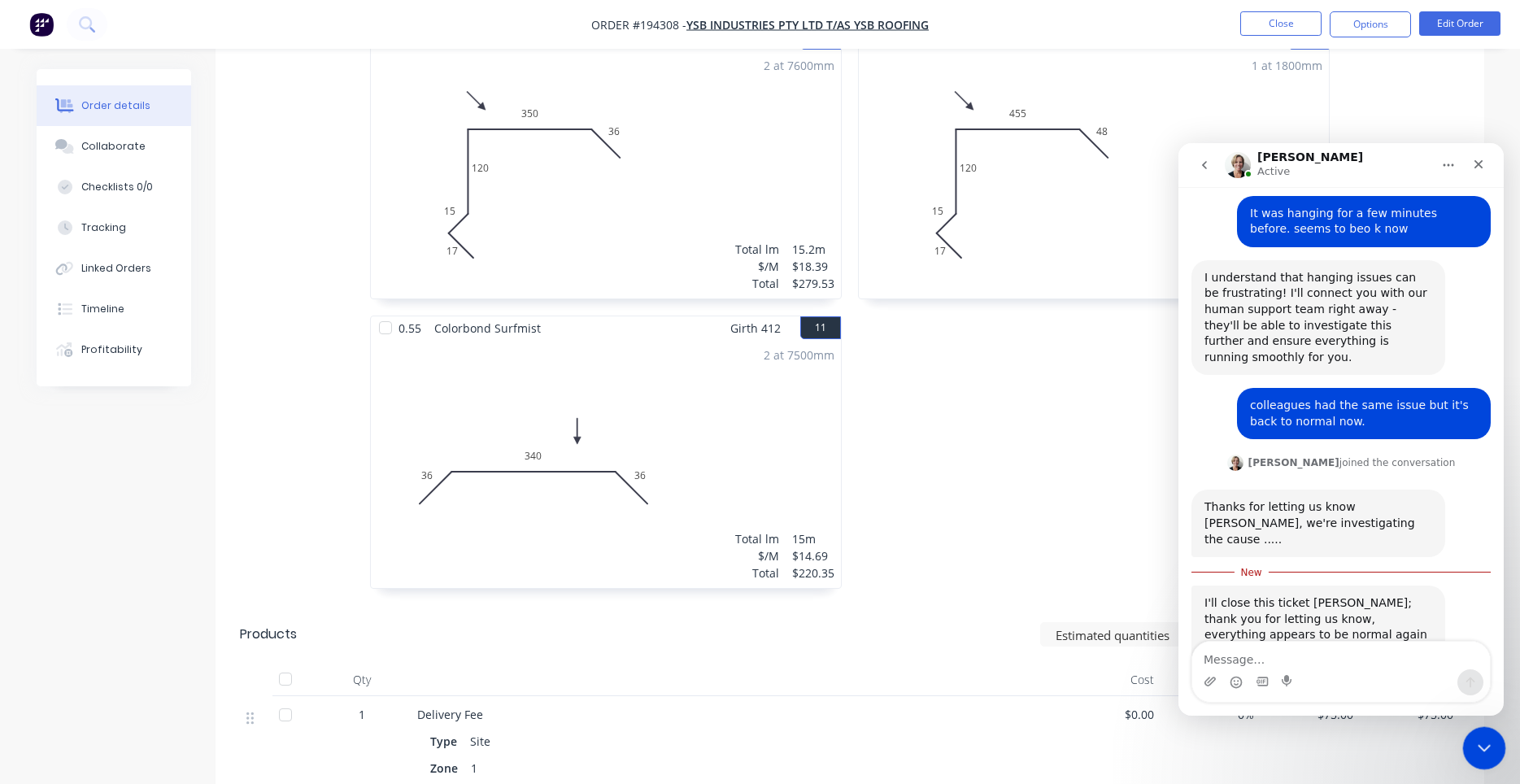
click at [1489, 747] on icon "Close Intercom Messenger" at bounding box center [1481, 745] width 19 height 19
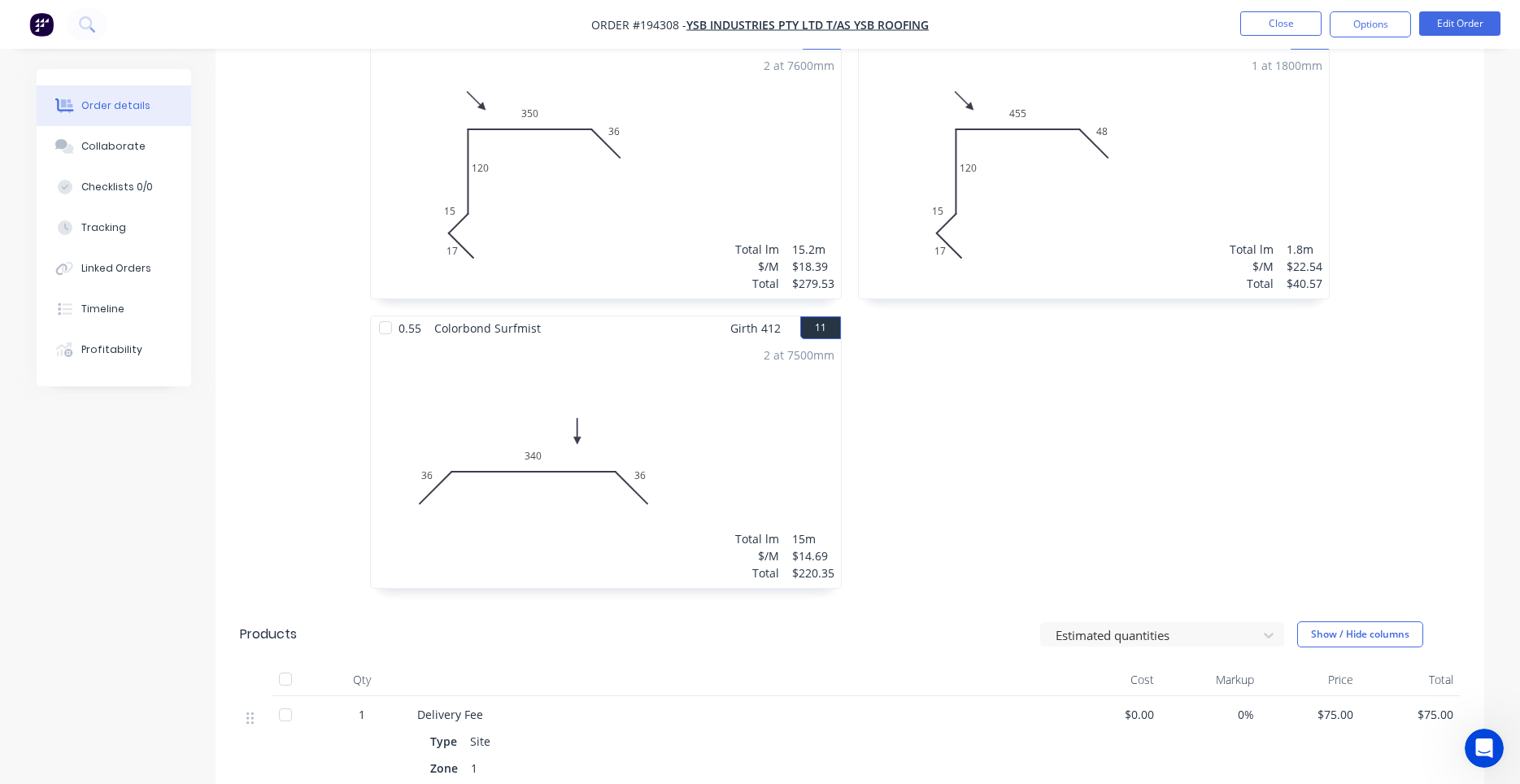
scroll to position [1932, 0]
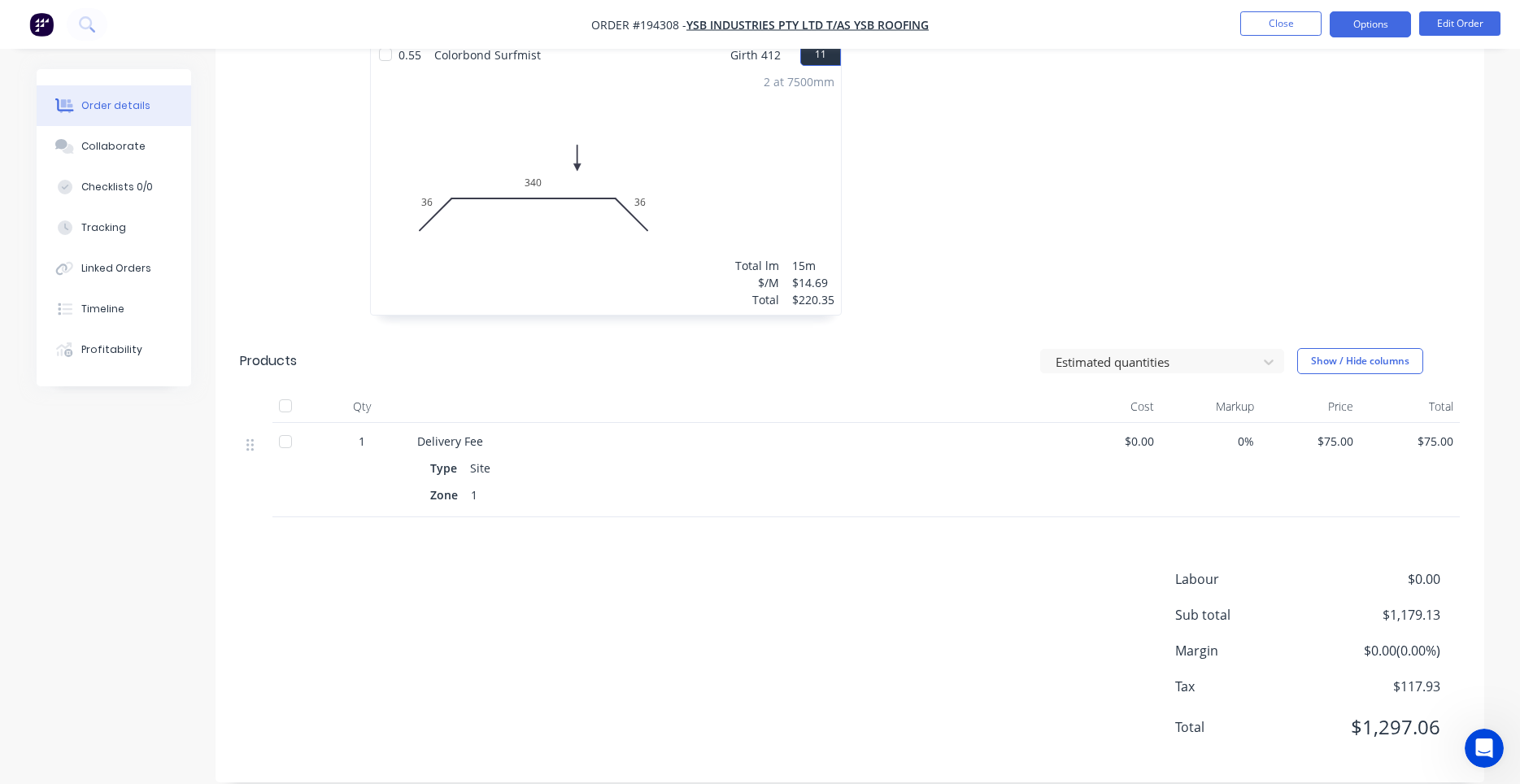
click at [1380, 25] on button "Options" at bounding box center [1370, 25] width 82 height 26
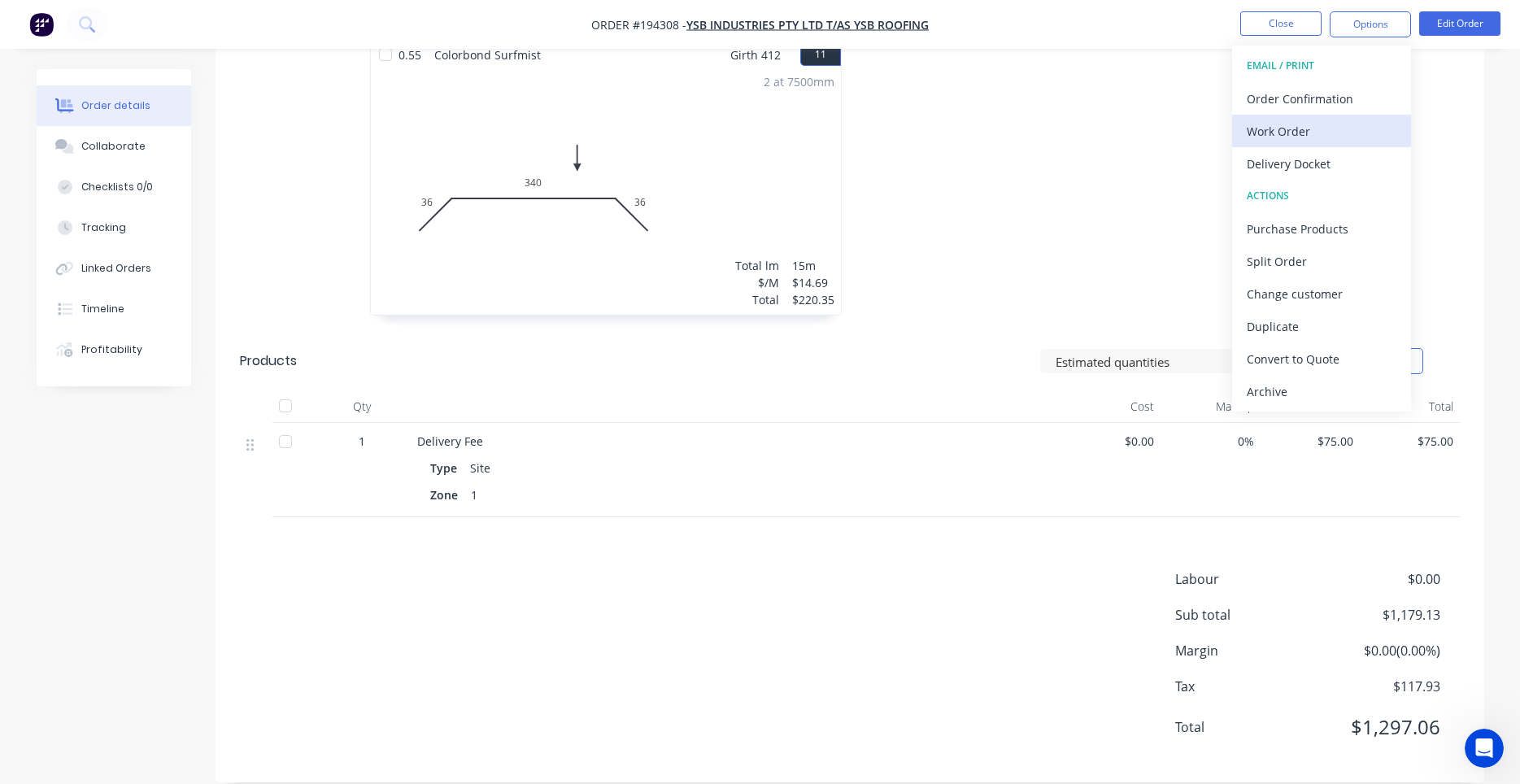
click at [1317, 119] on div "Work Order" at bounding box center [1321, 131] width 150 height 24
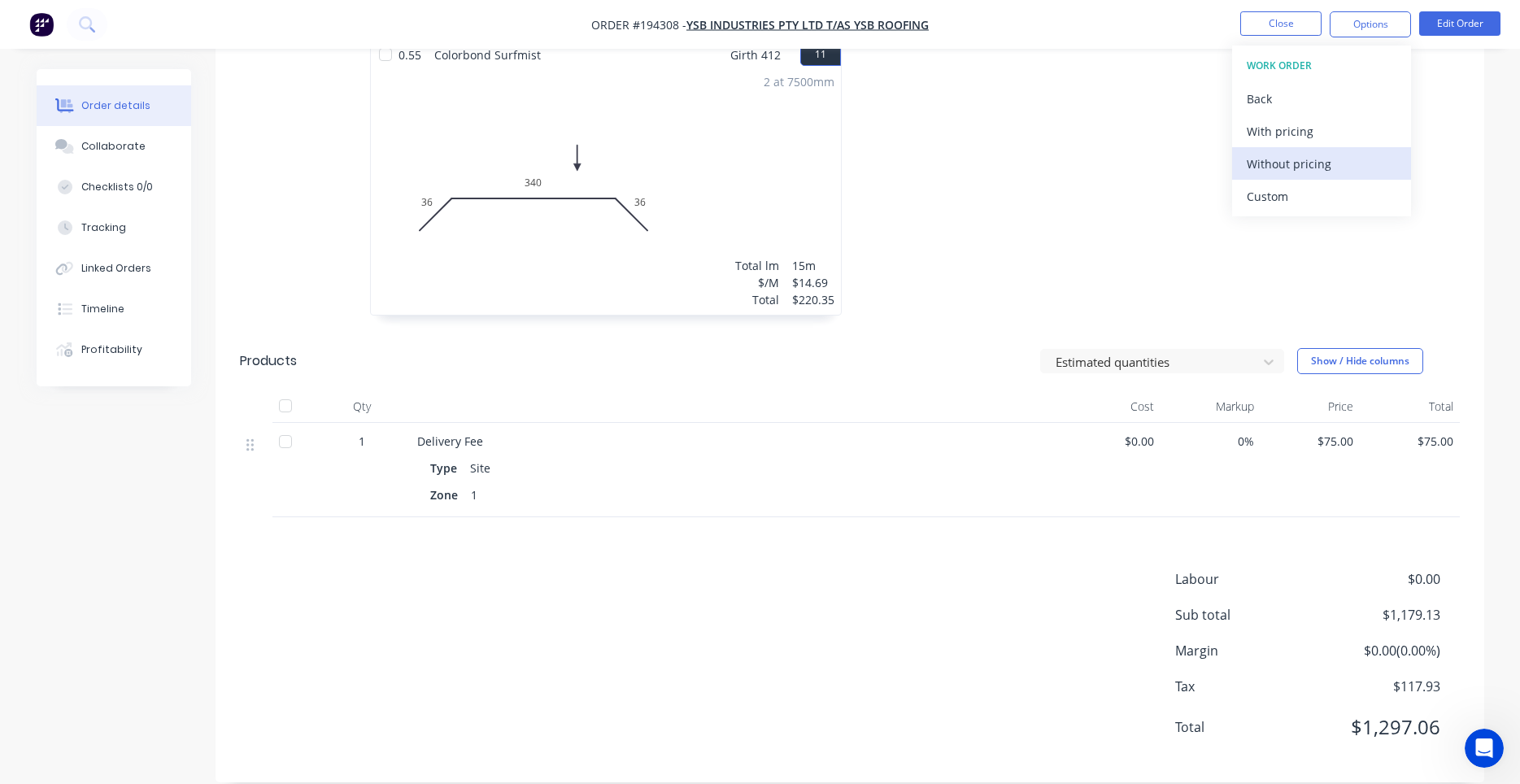
click at [1292, 159] on div "Without pricing" at bounding box center [1321, 163] width 150 height 24
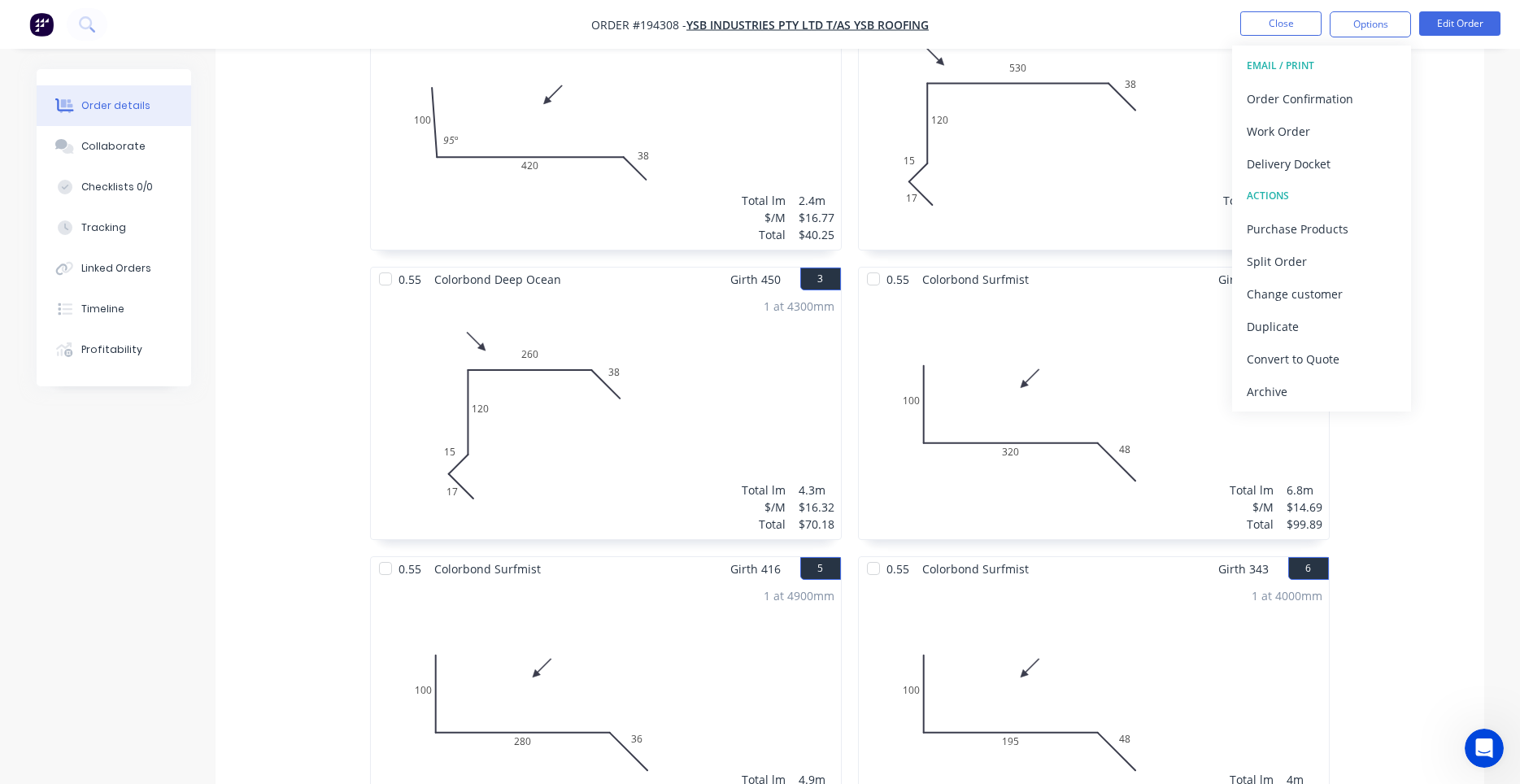
scroll to position [0, 0]
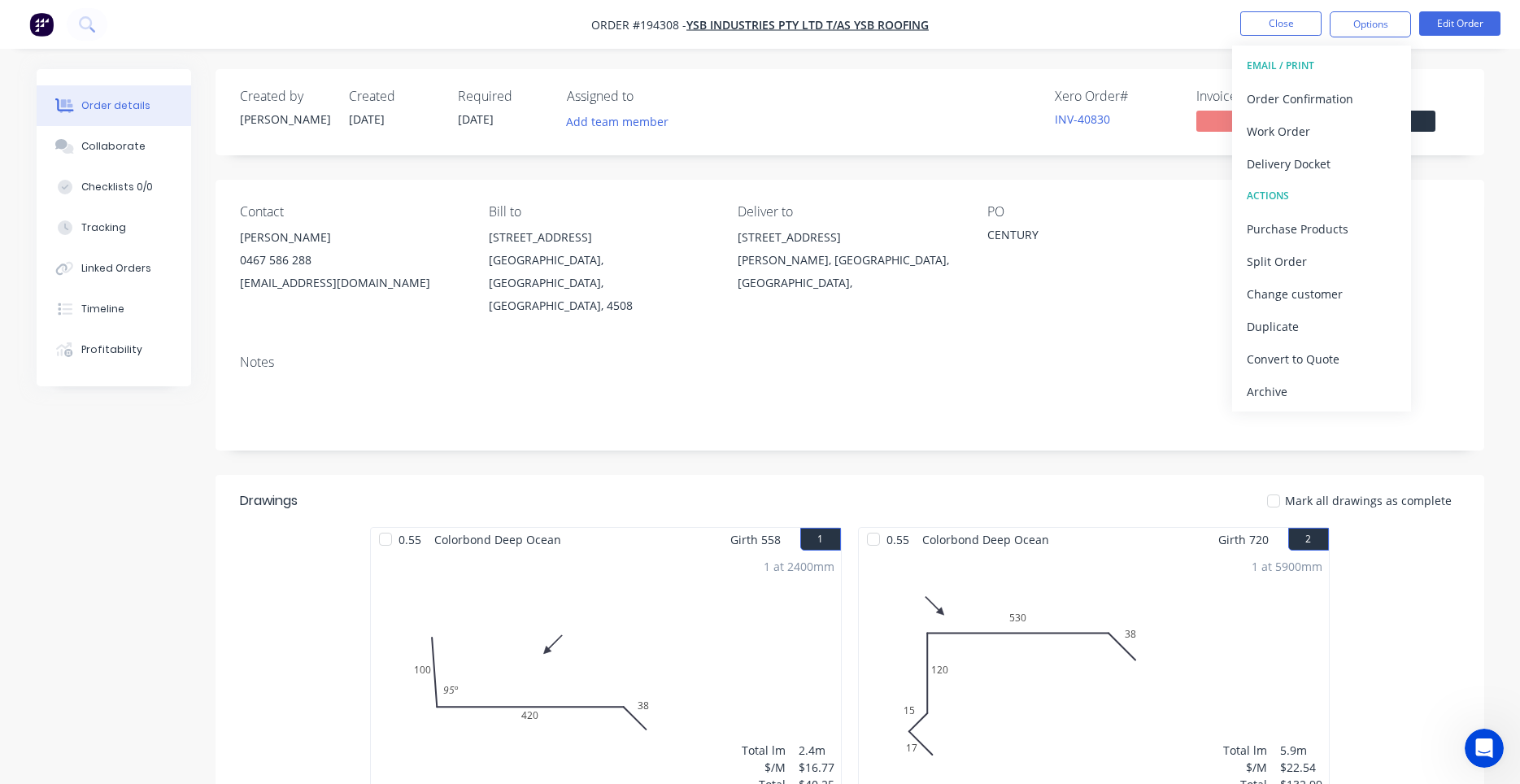
click at [1044, 341] on div "Notes" at bounding box center [850, 396] width 1269 height 109
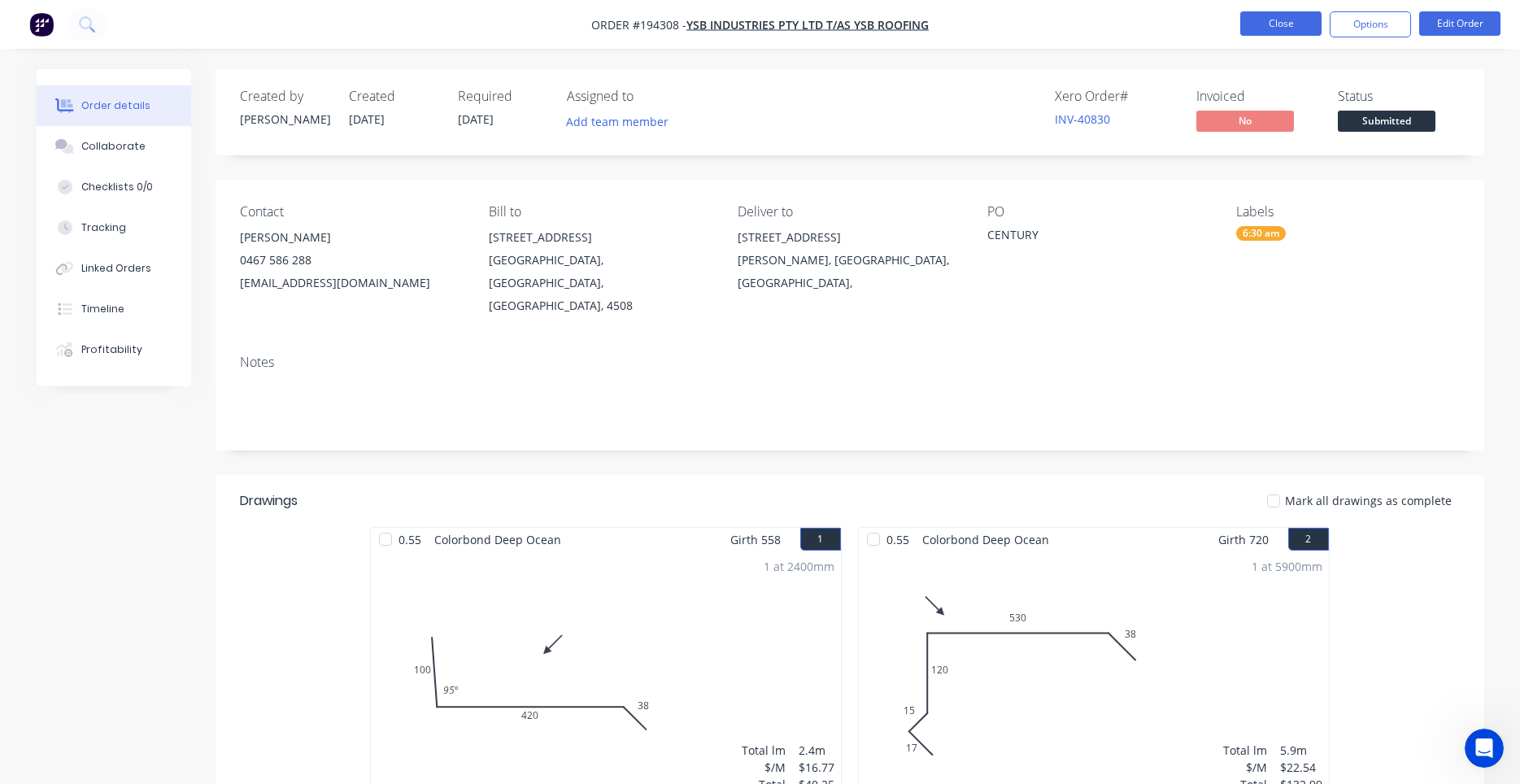
click at [1255, 20] on button "Close" at bounding box center [1281, 24] width 82 height 25
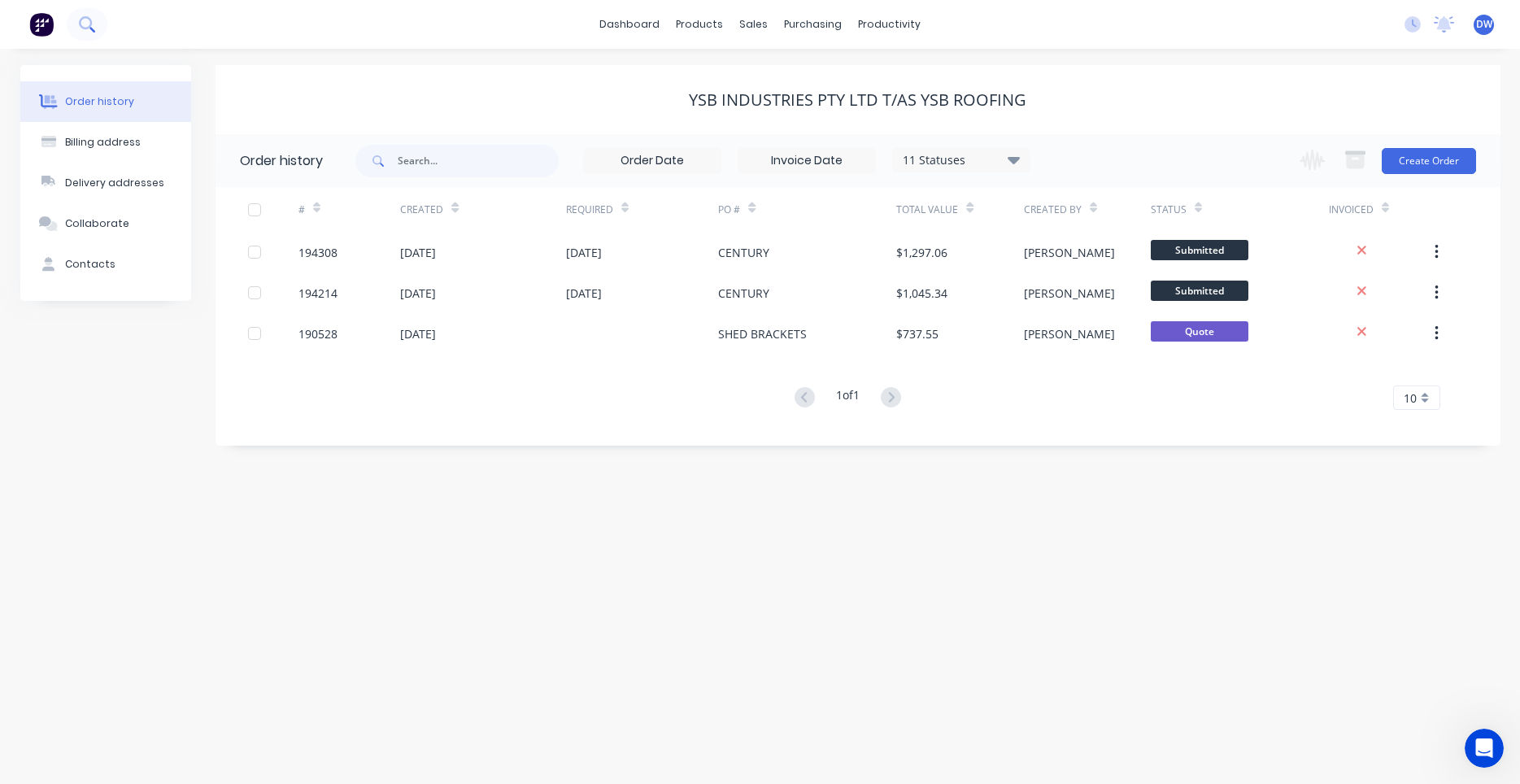
click at [85, 23] on icon at bounding box center [87, 25] width 16 height 16
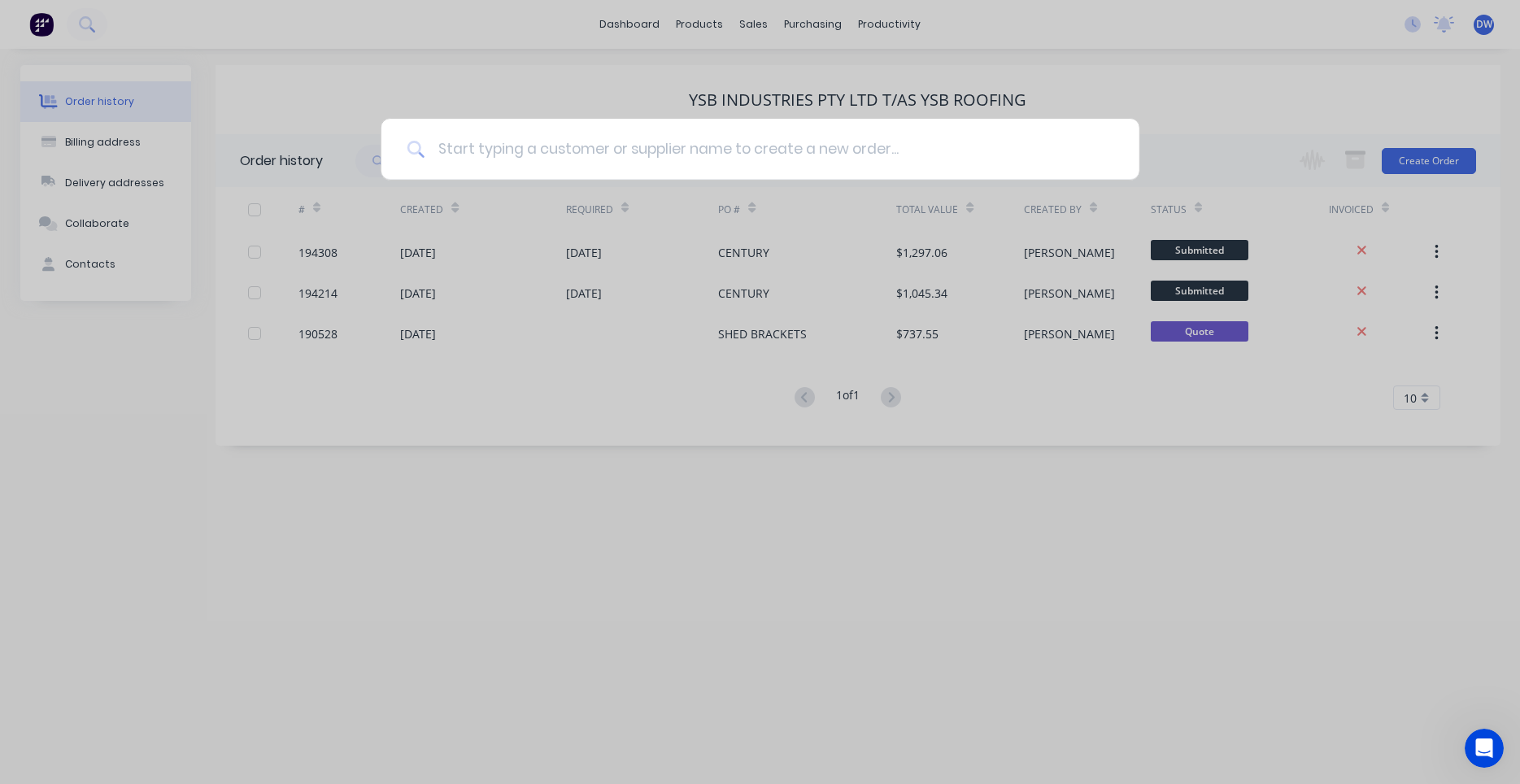
click at [477, 146] on input at bounding box center [768, 149] width 689 height 61
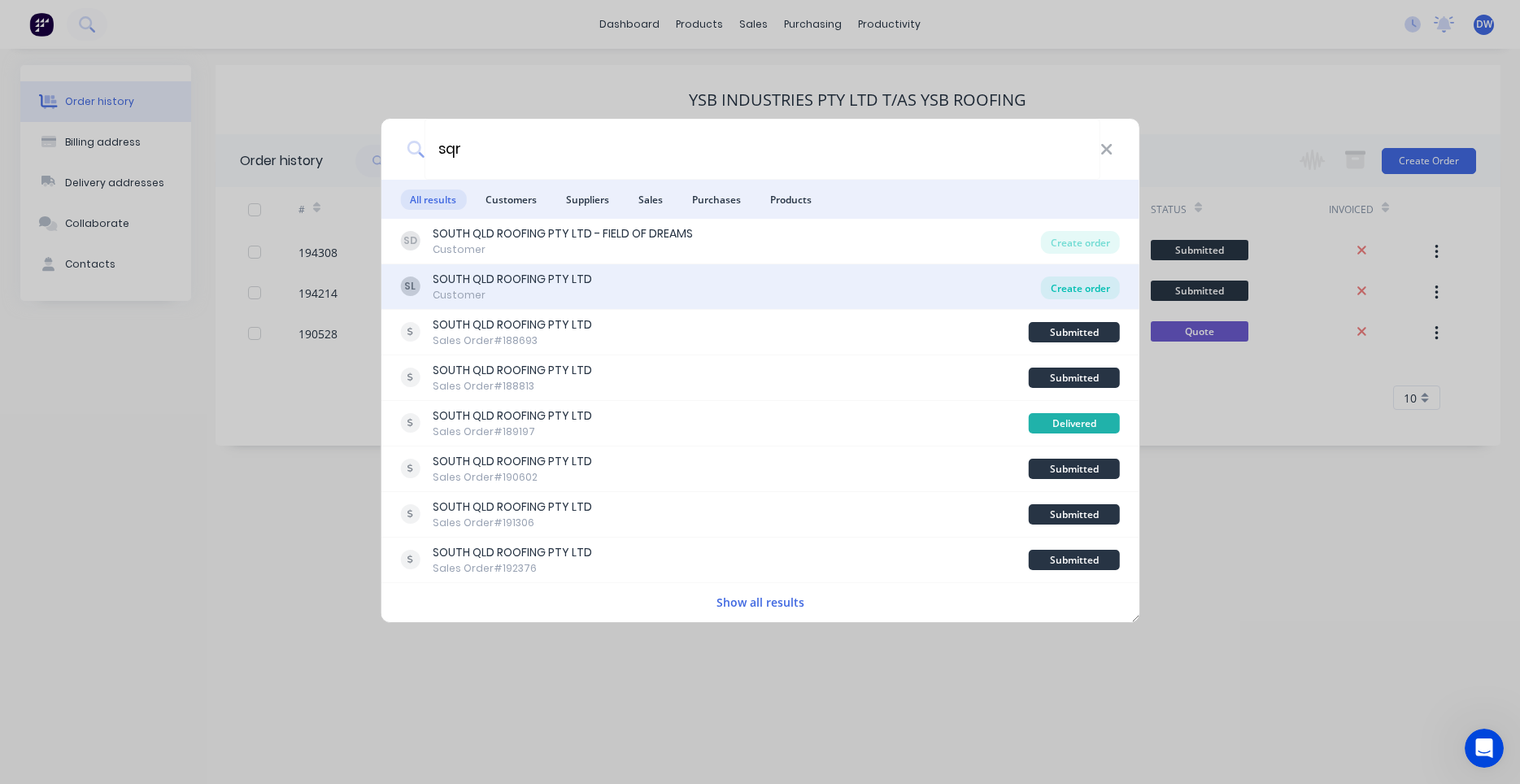
click at [1059, 286] on div "Create order" at bounding box center [1081, 288] width 79 height 23
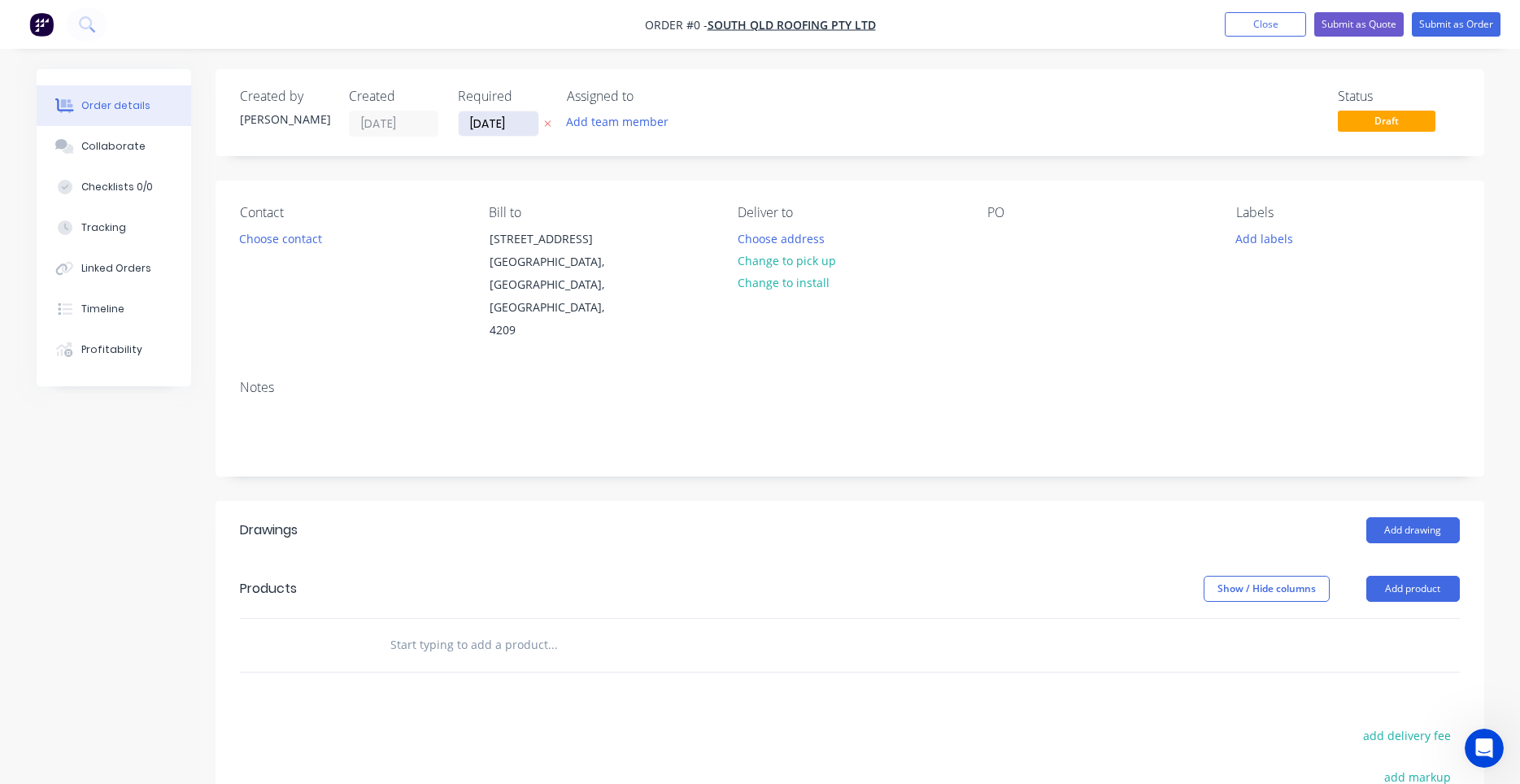
click at [531, 129] on input "30/09/25" at bounding box center [498, 124] width 80 height 25
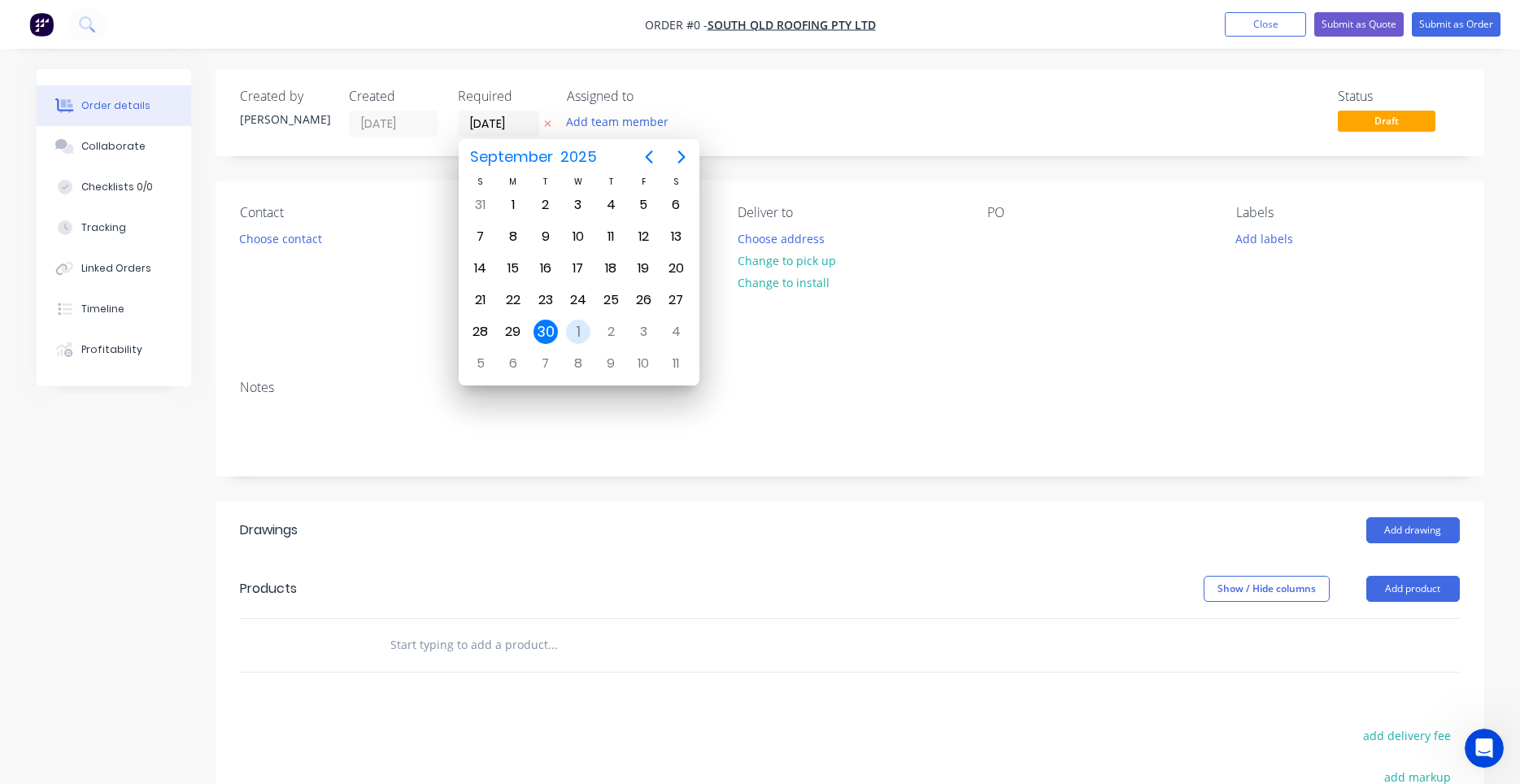
click at [569, 328] on div "1" at bounding box center [578, 331] width 25 height 25
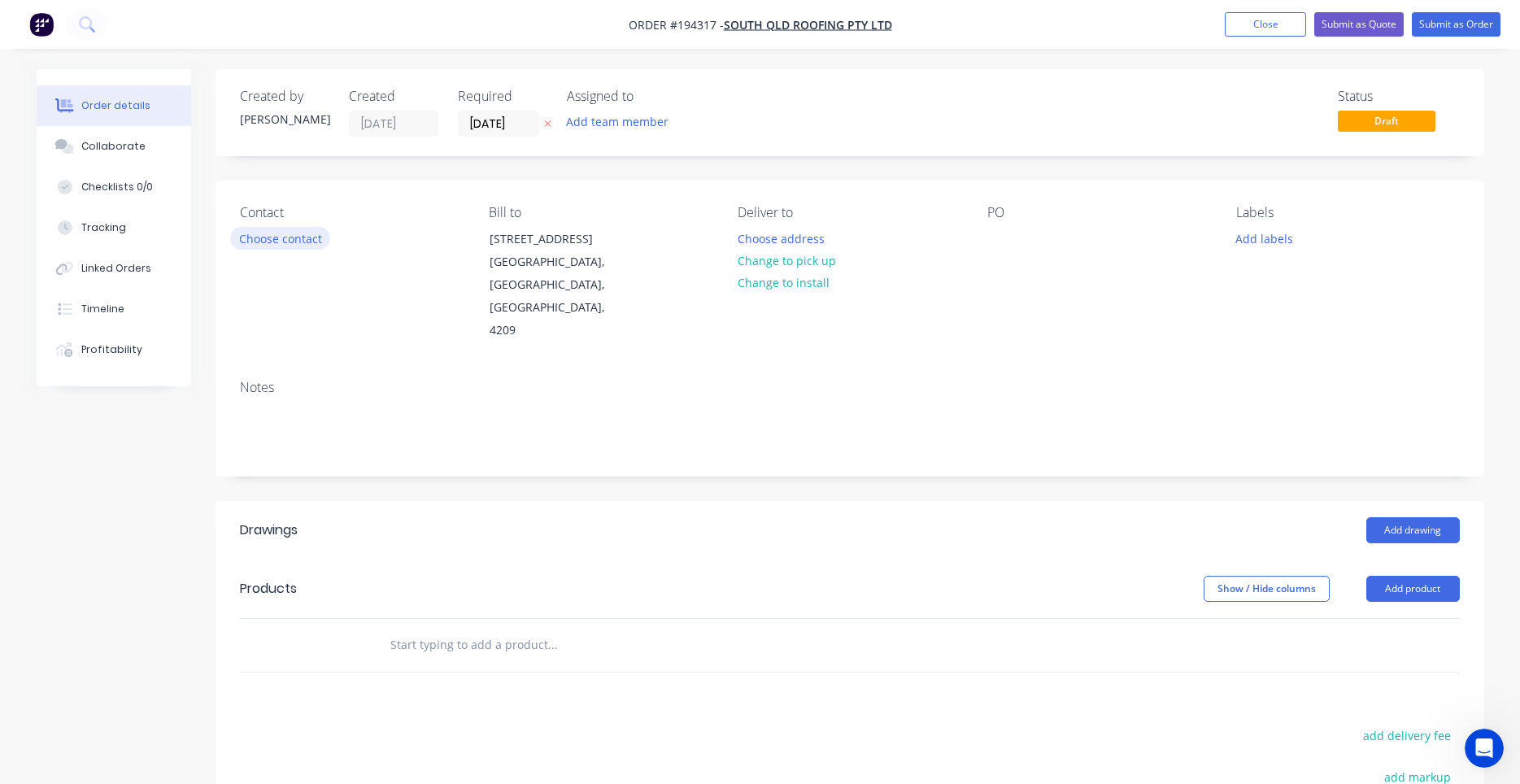
click at [313, 241] on button "Choose contact" at bounding box center [280, 238] width 100 height 22
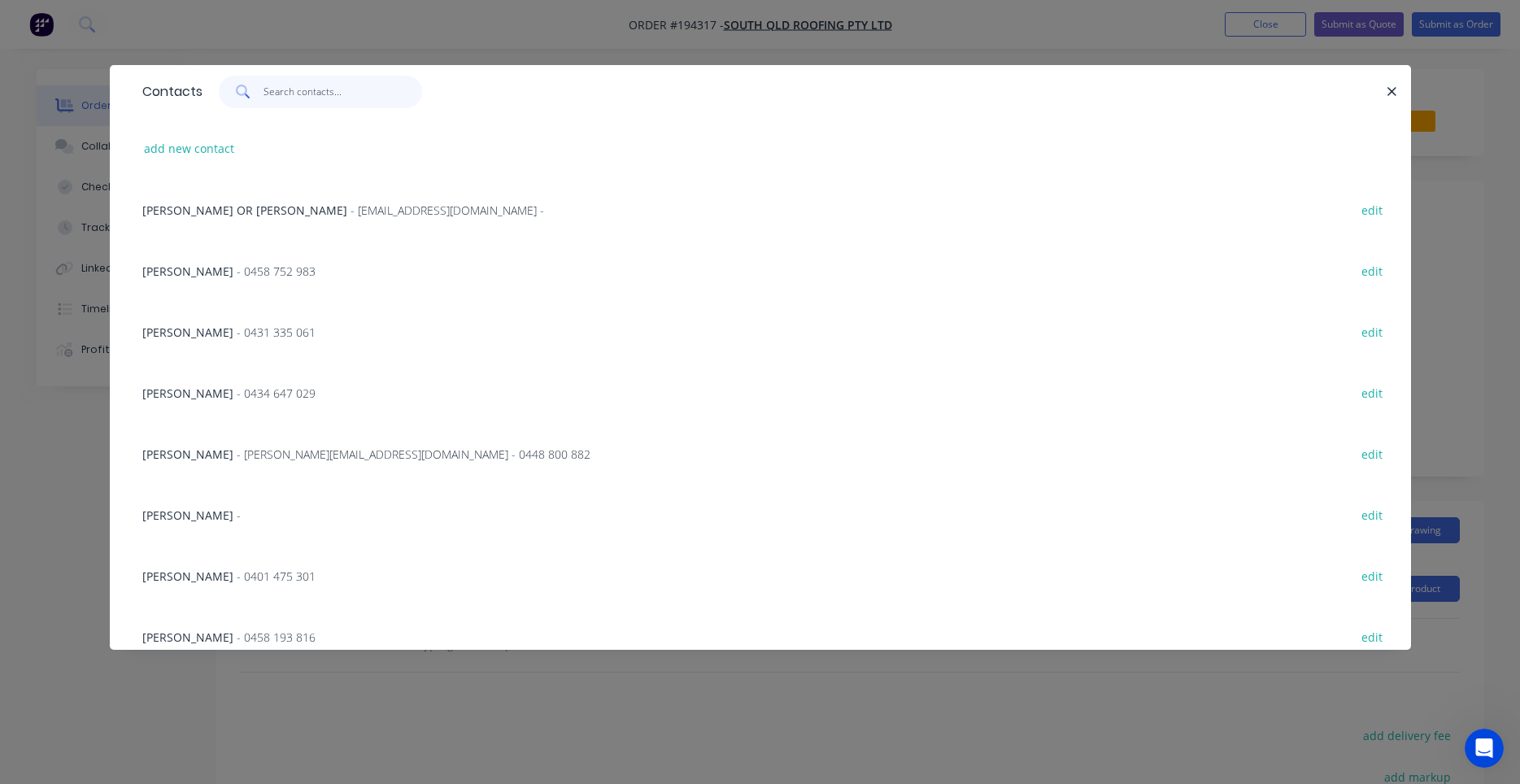
click at [341, 95] on input "text" at bounding box center [342, 91] width 159 height 32
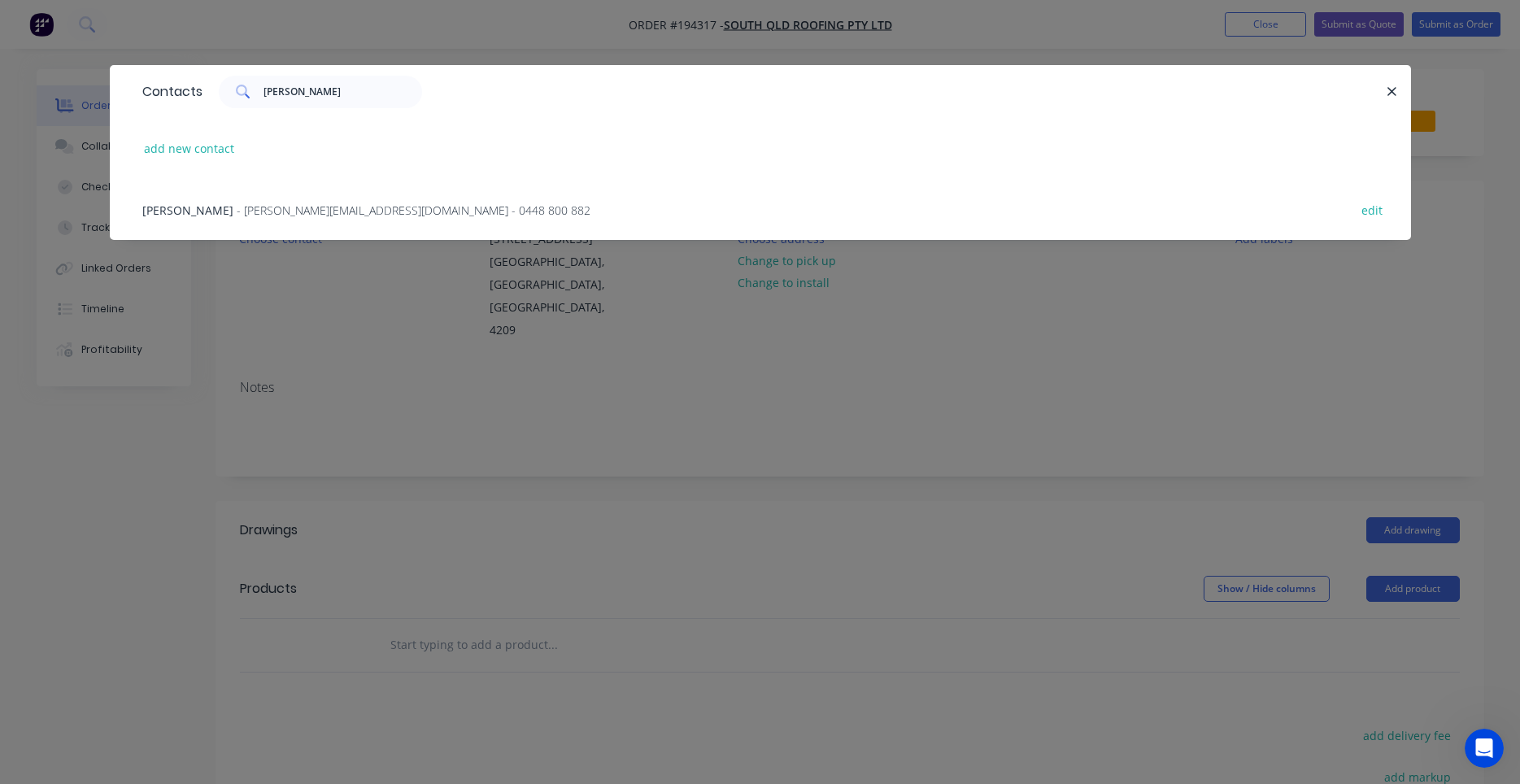
click at [377, 206] on span "- james@sqr.net.au - 0448 800 882" at bounding box center [413, 210] width 353 height 16
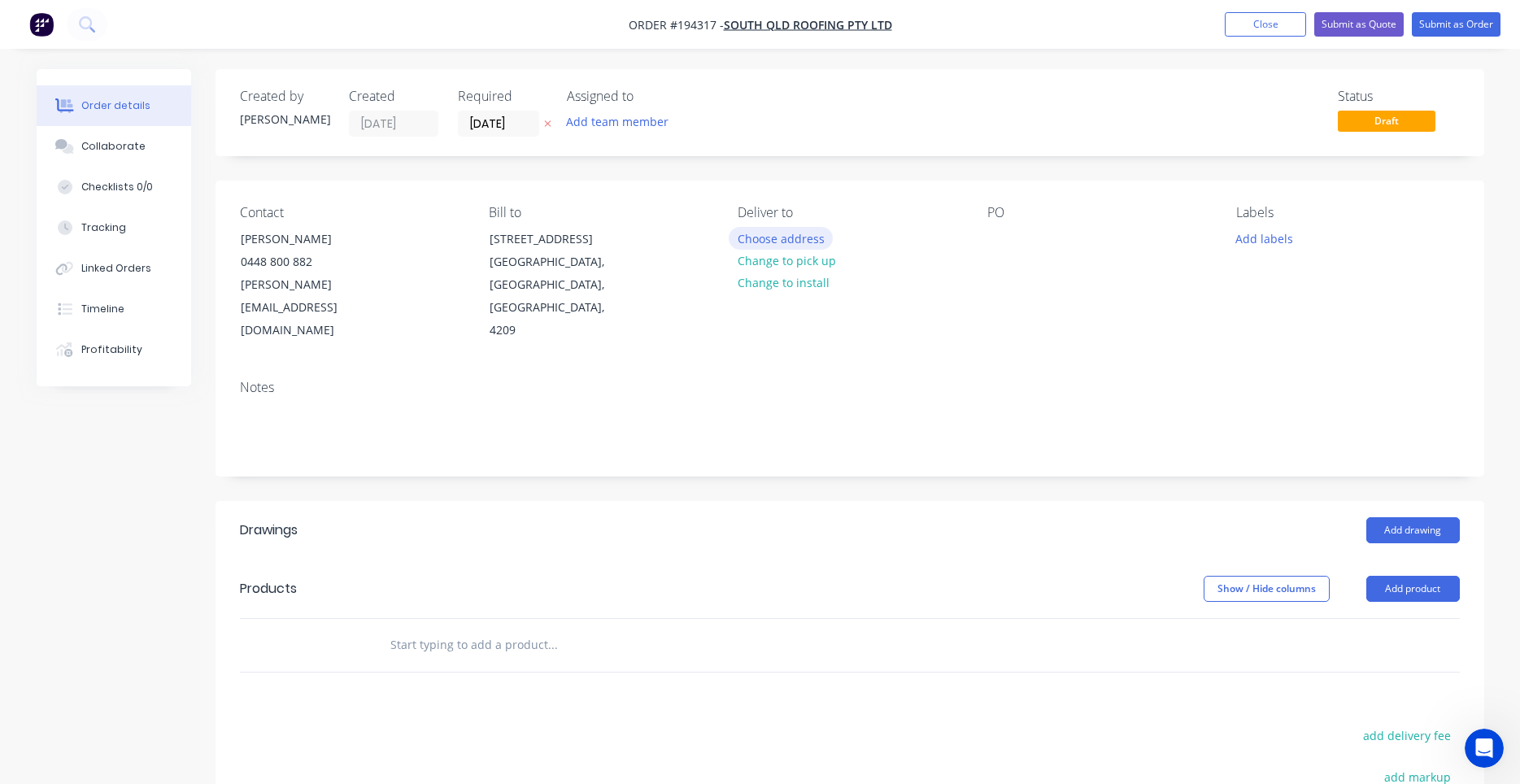
click at [799, 237] on button "Choose address" at bounding box center [781, 238] width 104 height 22
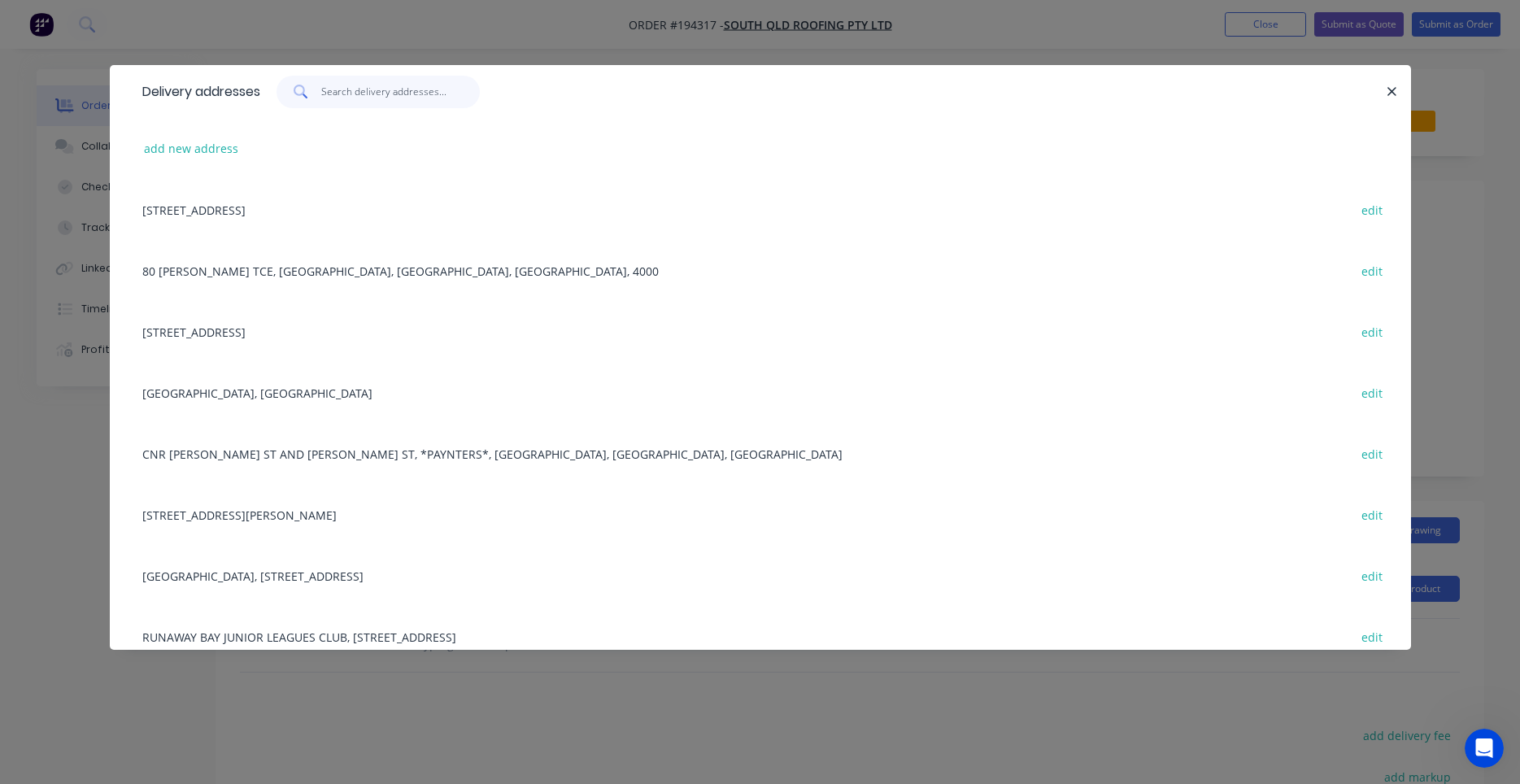
click at [427, 100] on input "text" at bounding box center [400, 91] width 159 height 32
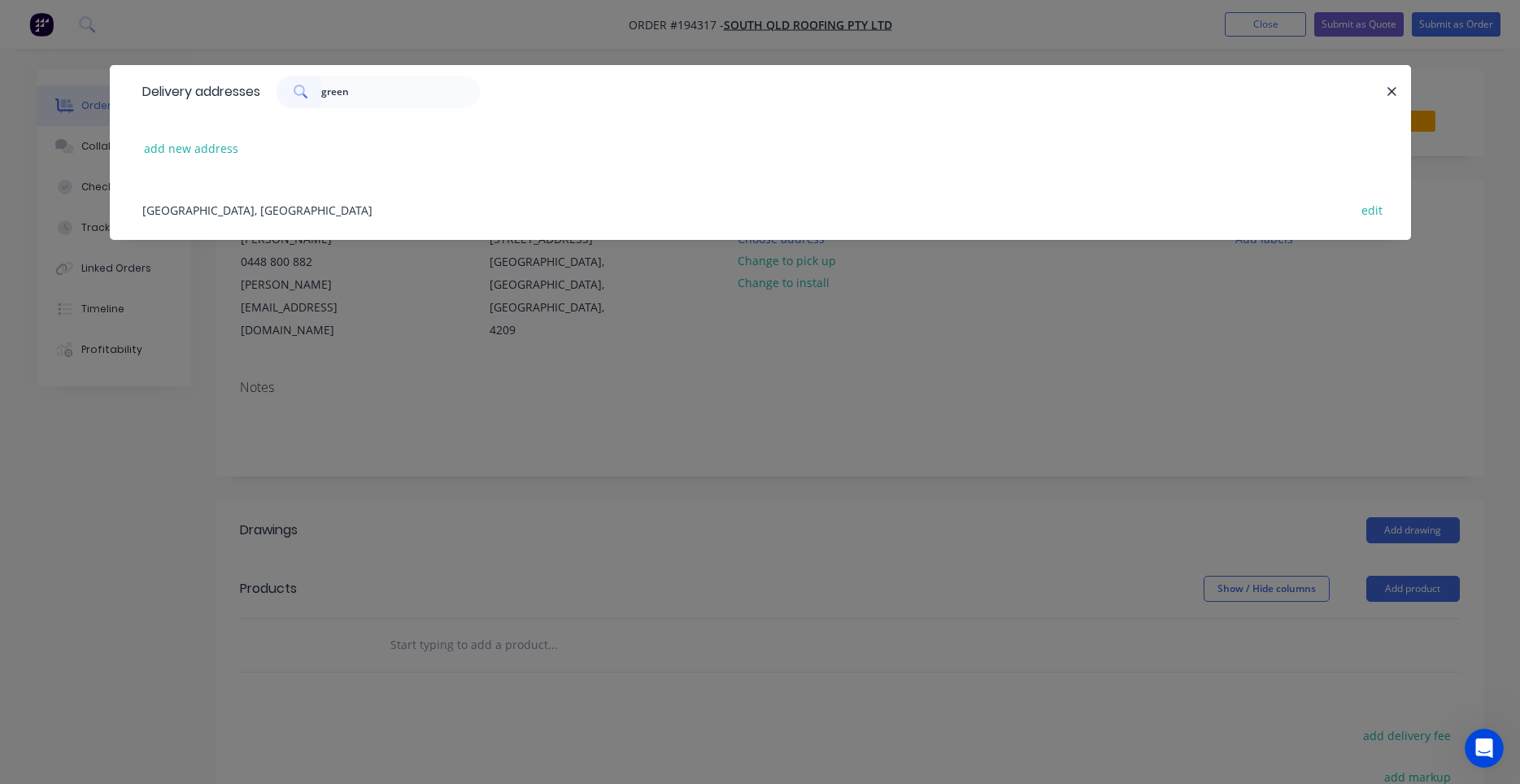
click at [417, 205] on div "Old Pub Lane, GREENBANK, Queensland, Australia edit" at bounding box center [760, 210] width 1252 height 61
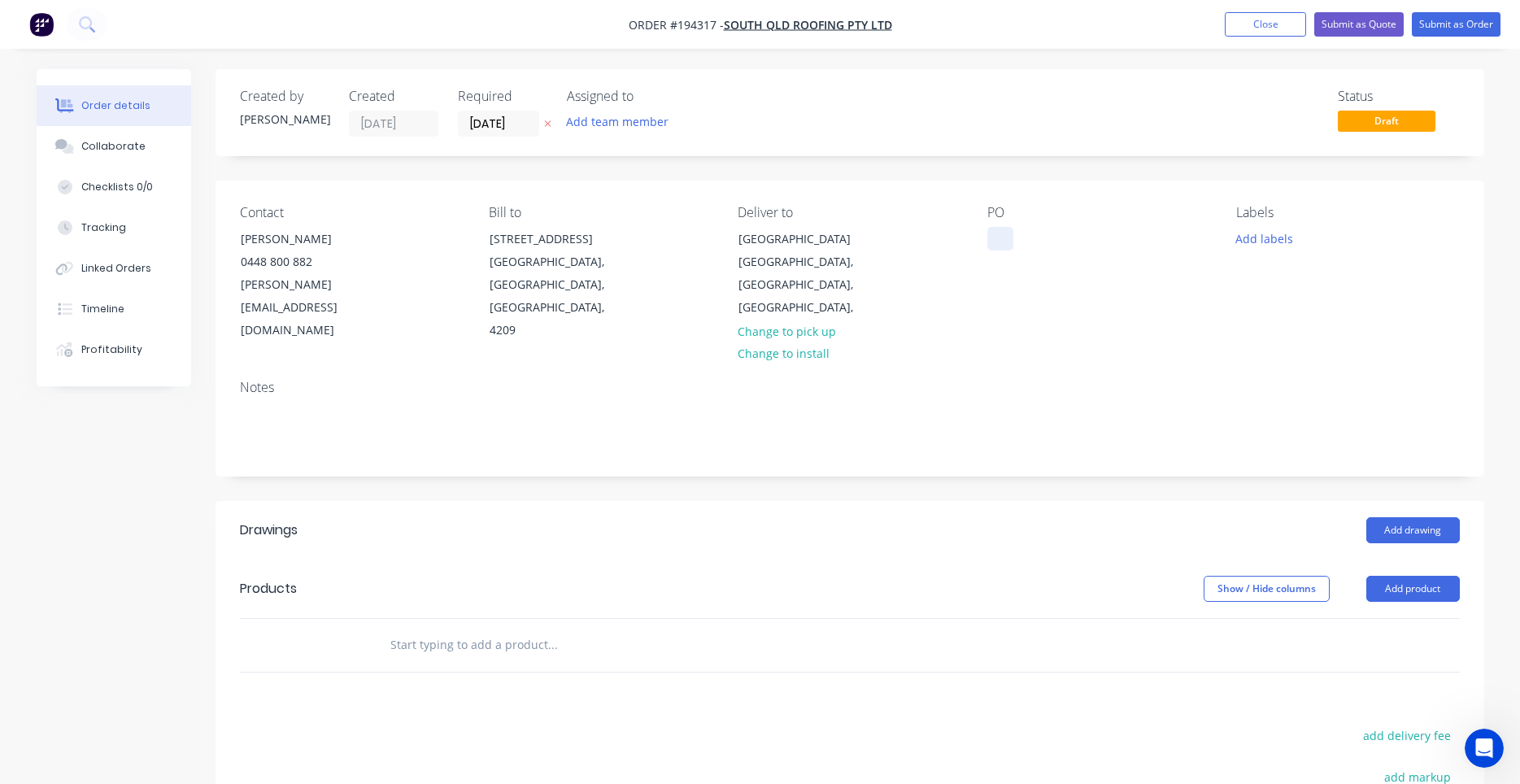
click at [997, 235] on div at bounding box center [1001, 239] width 26 height 24
click at [1252, 246] on button "Add labels" at bounding box center [1264, 238] width 75 height 22
click at [1335, 296] on input "text" at bounding box center [1371, 286] width 170 height 32
click at [1270, 381] on div at bounding box center [1265, 383] width 32 height 32
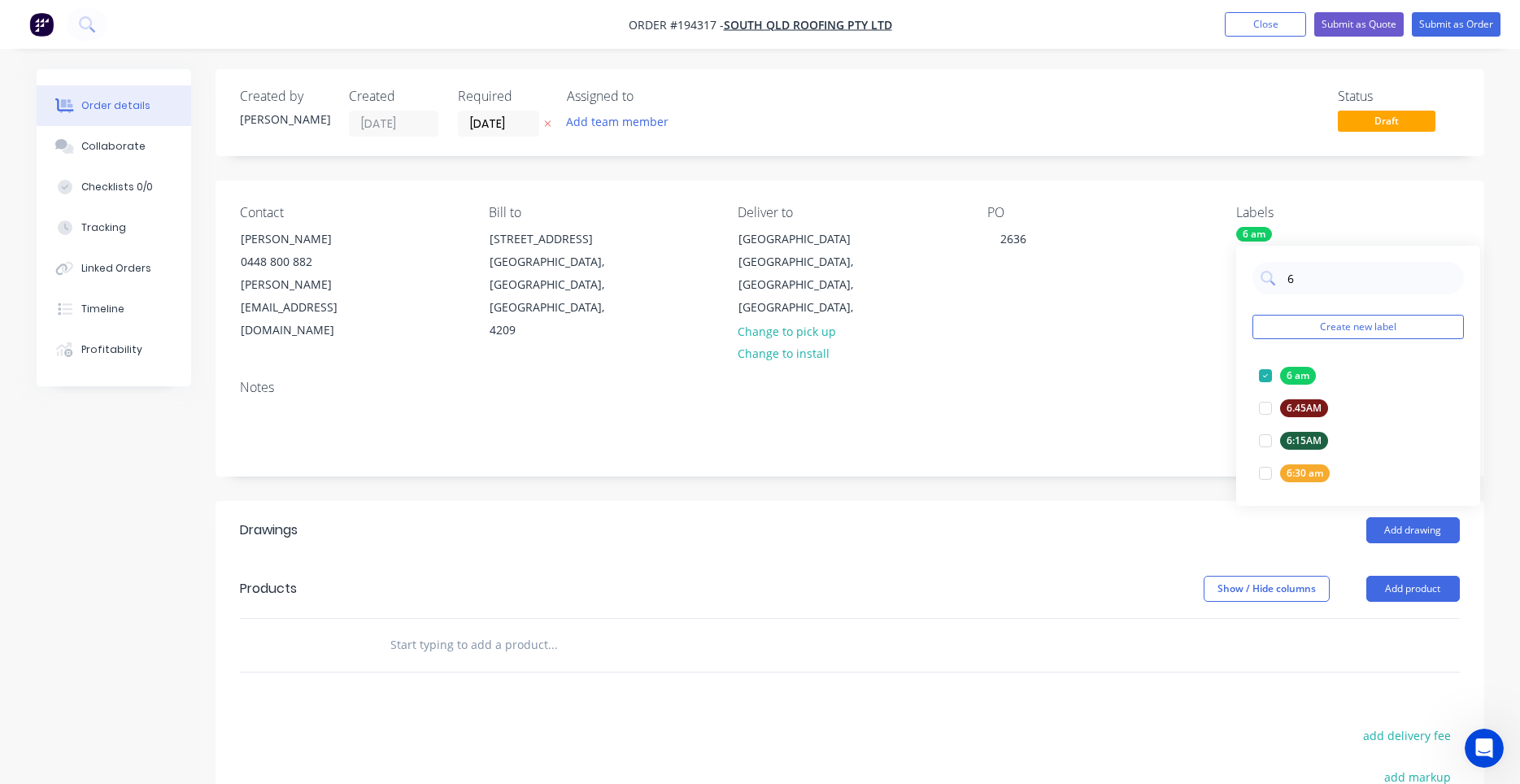
click at [1209, 328] on div "Contact JAMES FULLER 0448 800 882 james@sqr.net.au Bill to 36 PROUDLOCK DRIVE W…" at bounding box center [850, 274] width 1269 height 186
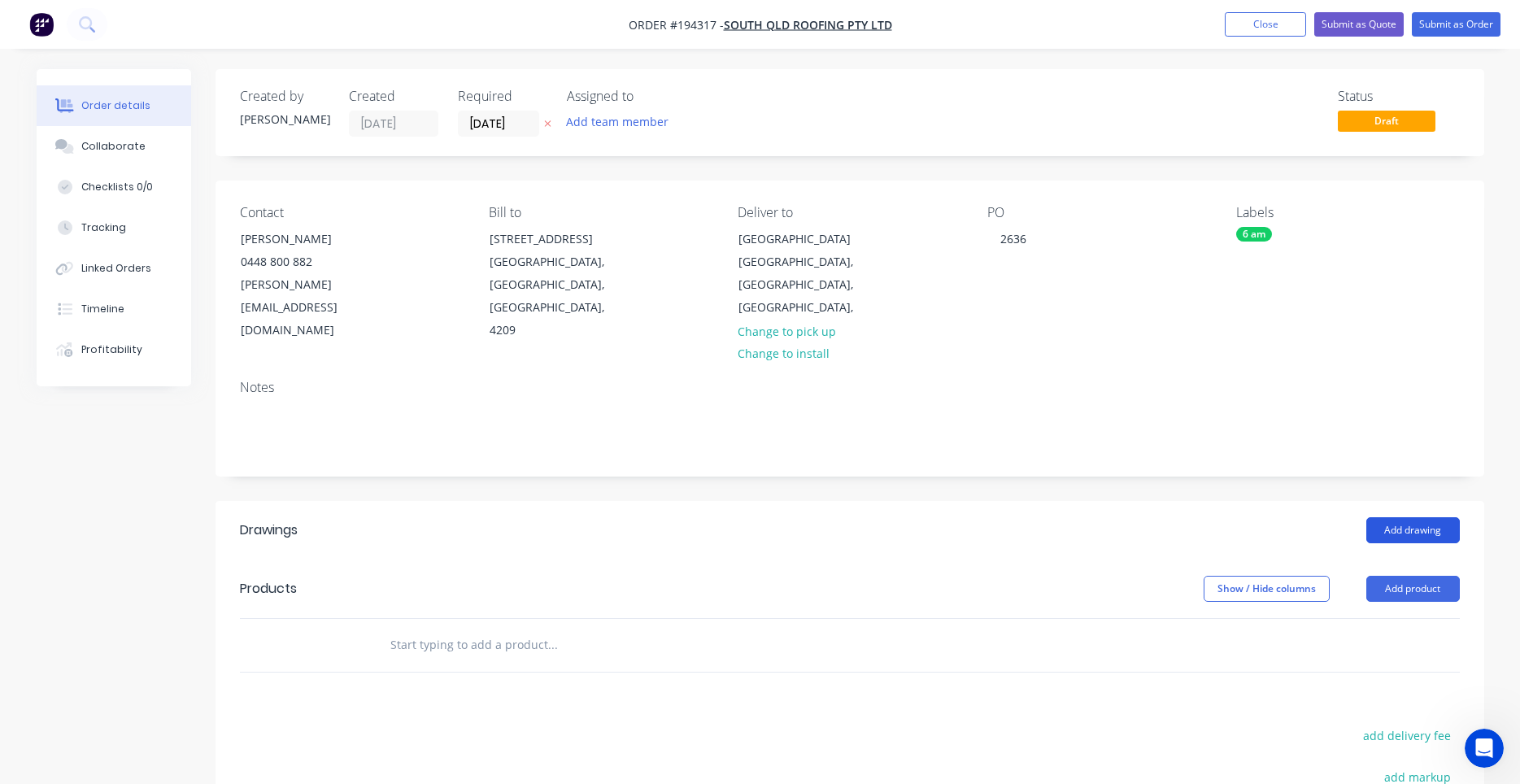
click at [1422, 517] on button "Add drawing" at bounding box center [1413, 531] width 94 height 26
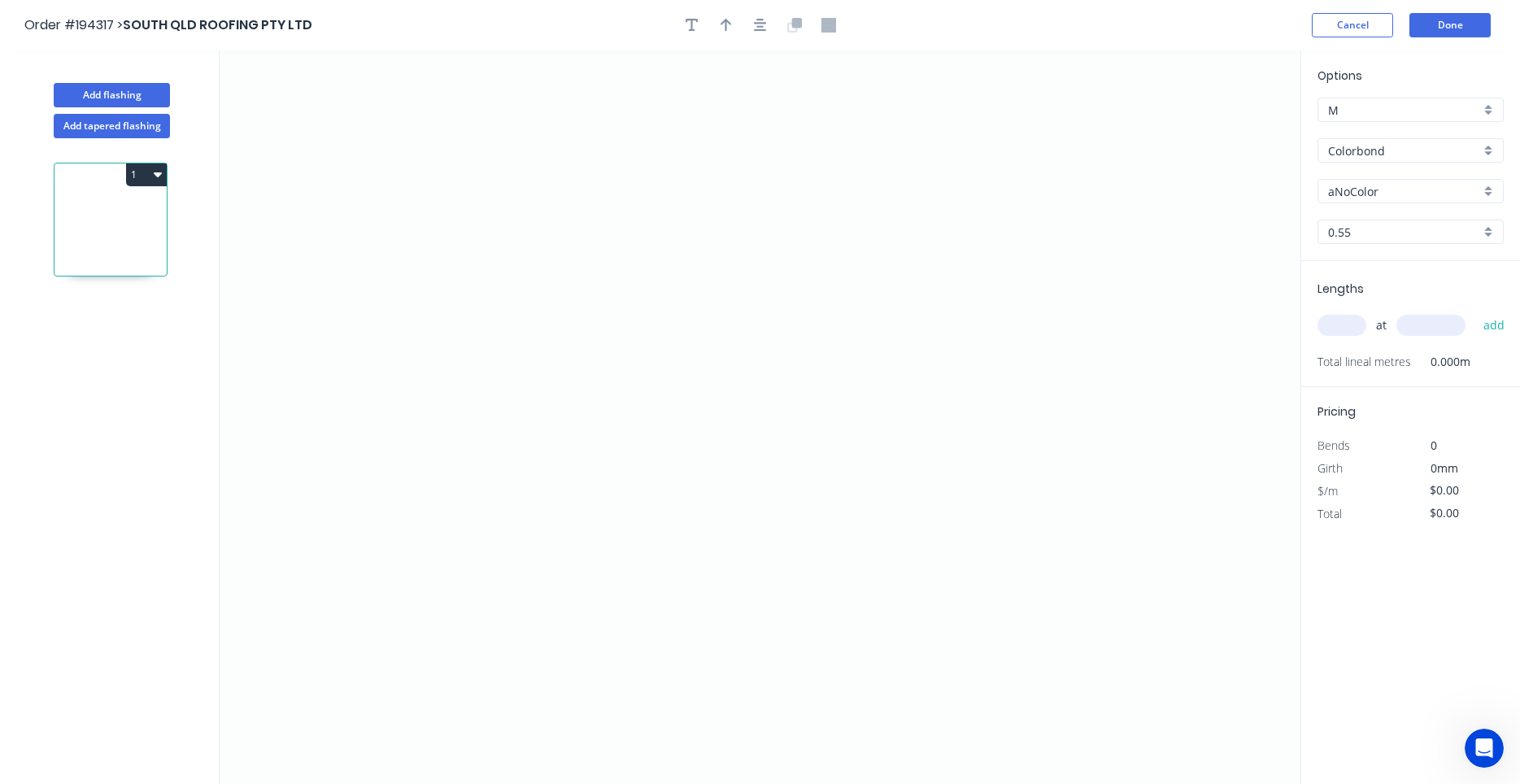
click at [1352, 184] on input "aNoColor" at bounding box center [1403, 191] width 152 height 17
click at [1367, 217] on div "Surfmist" at bounding box center [1410, 222] width 184 height 28
click at [1338, 324] on input "text" at bounding box center [1342, 325] width 49 height 21
click at [1475, 311] on button "add" at bounding box center [1495, 325] width 39 height 28
click at [429, 374] on icon "0" at bounding box center [760, 417] width 1081 height 733
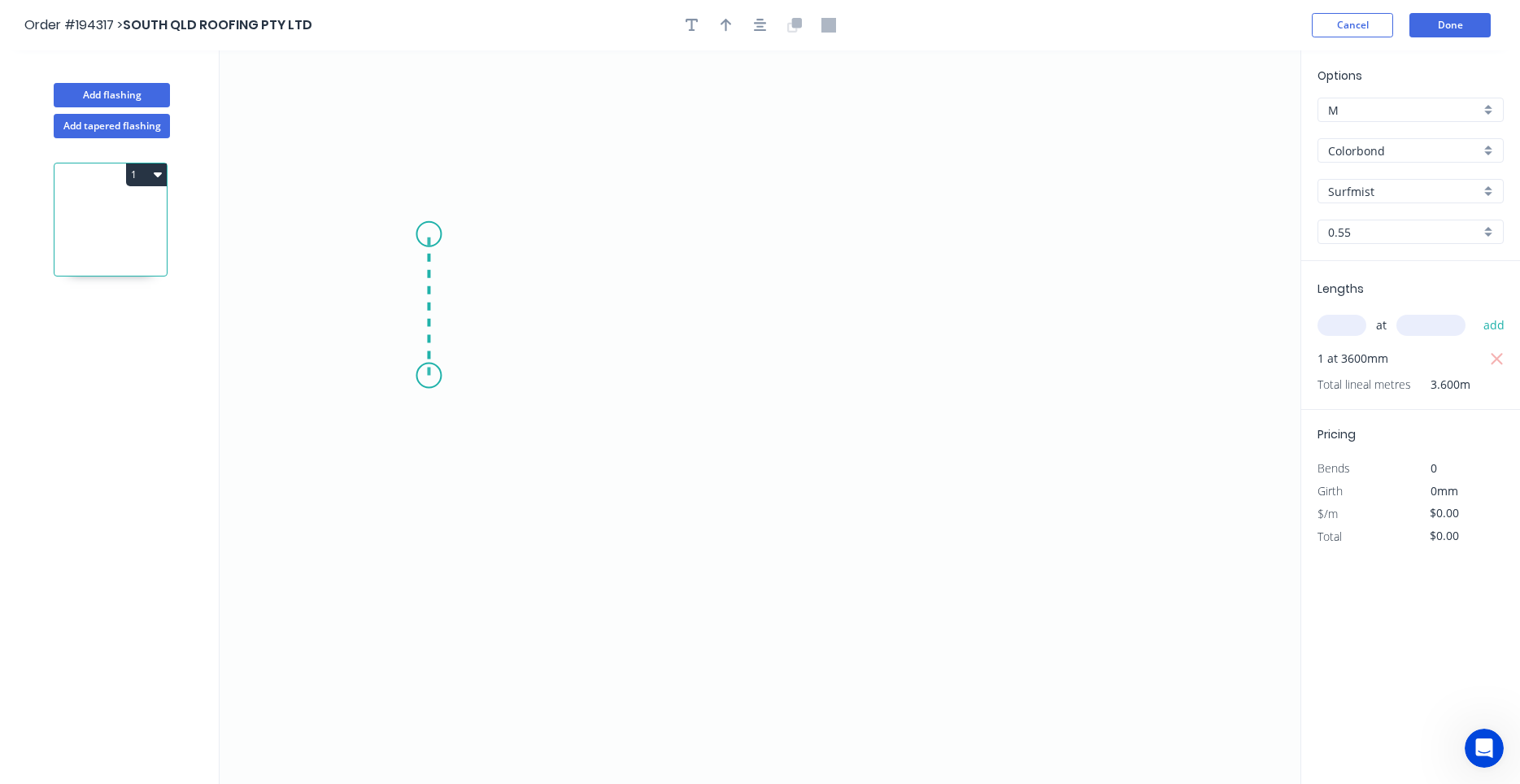
click at [433, 234] on icon "0" at bounding box center [760, 417] width 1081 height 733
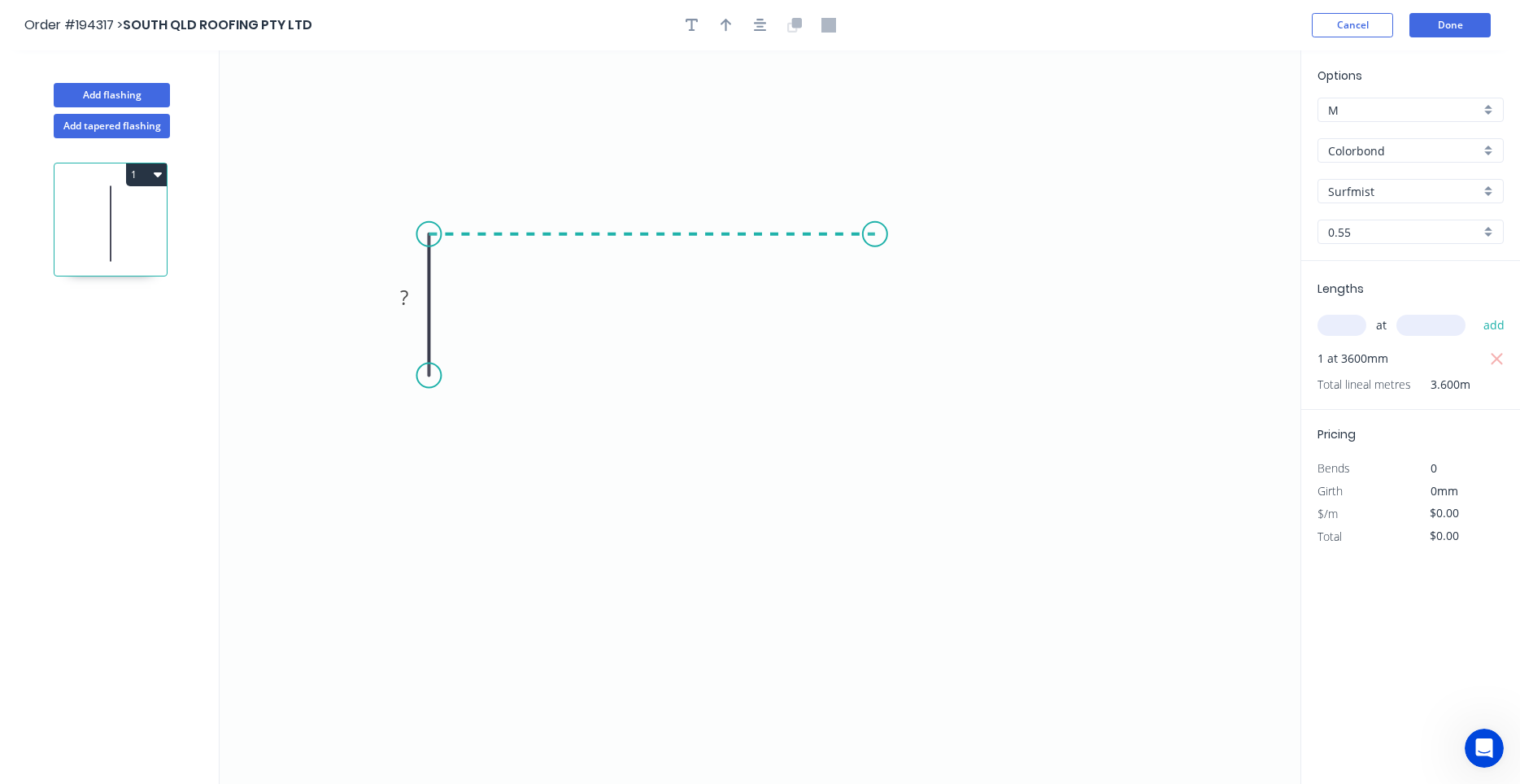
click at [875, 248] on icon "0 ?" at bounding box center [760, 417] width 1081 height 733
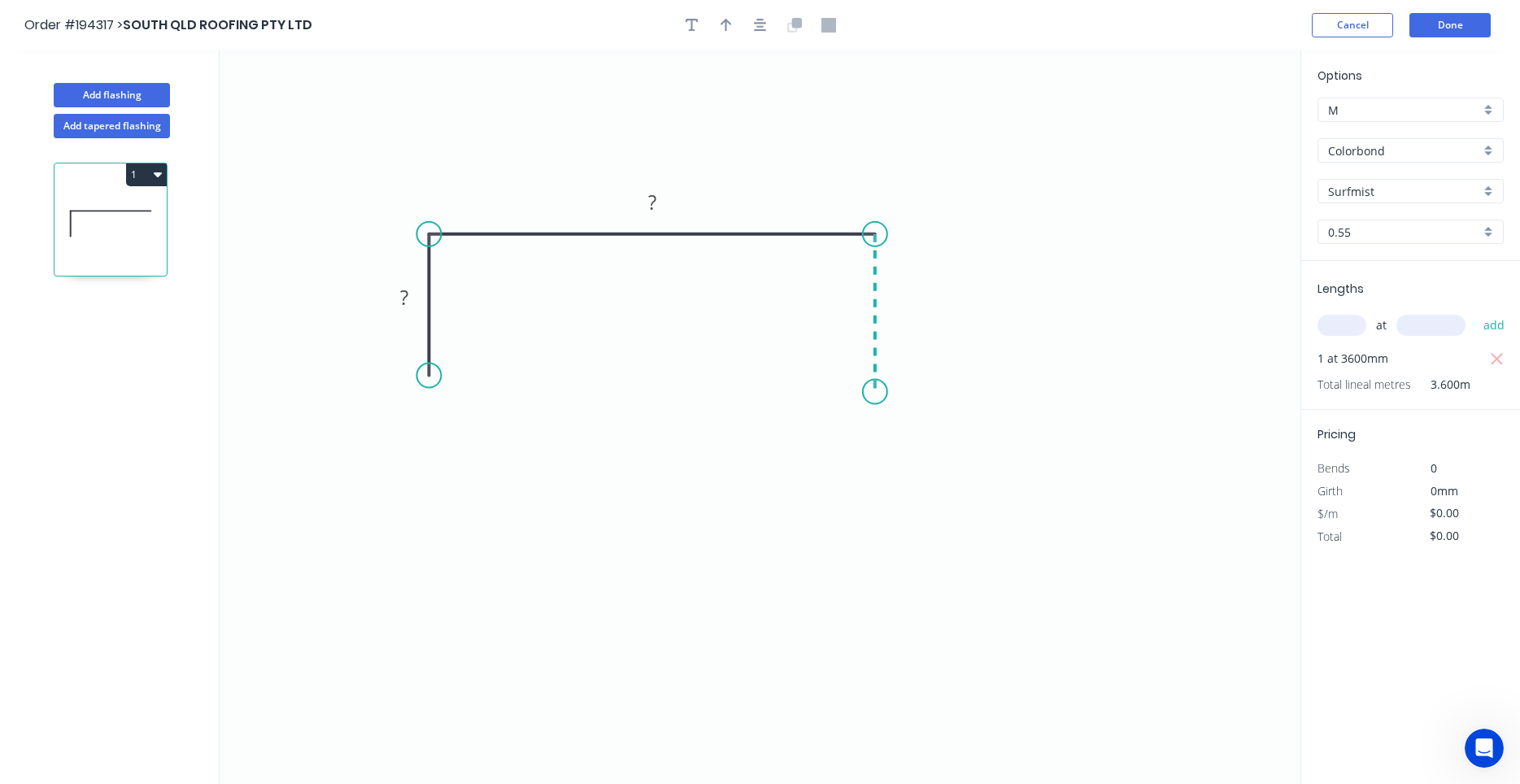
click at [871, 392] on icon "0 ? ?" at bounding box center [760, 417] width 1081 height 733
click at [979, 383] on icon "0 ? ? ?" at bounding box center [760, 417] width 1081 height 733
drag, startPoint x: 975, startPoint y: 379, endPoint x: 981, endPoint y: 396, distance: 18.0
click at [981, 396] on circle at bounding box center [981, 392] width 25 height 25
click at [420, 296] on rect at bounding box center [404, 298] width 32 height 23
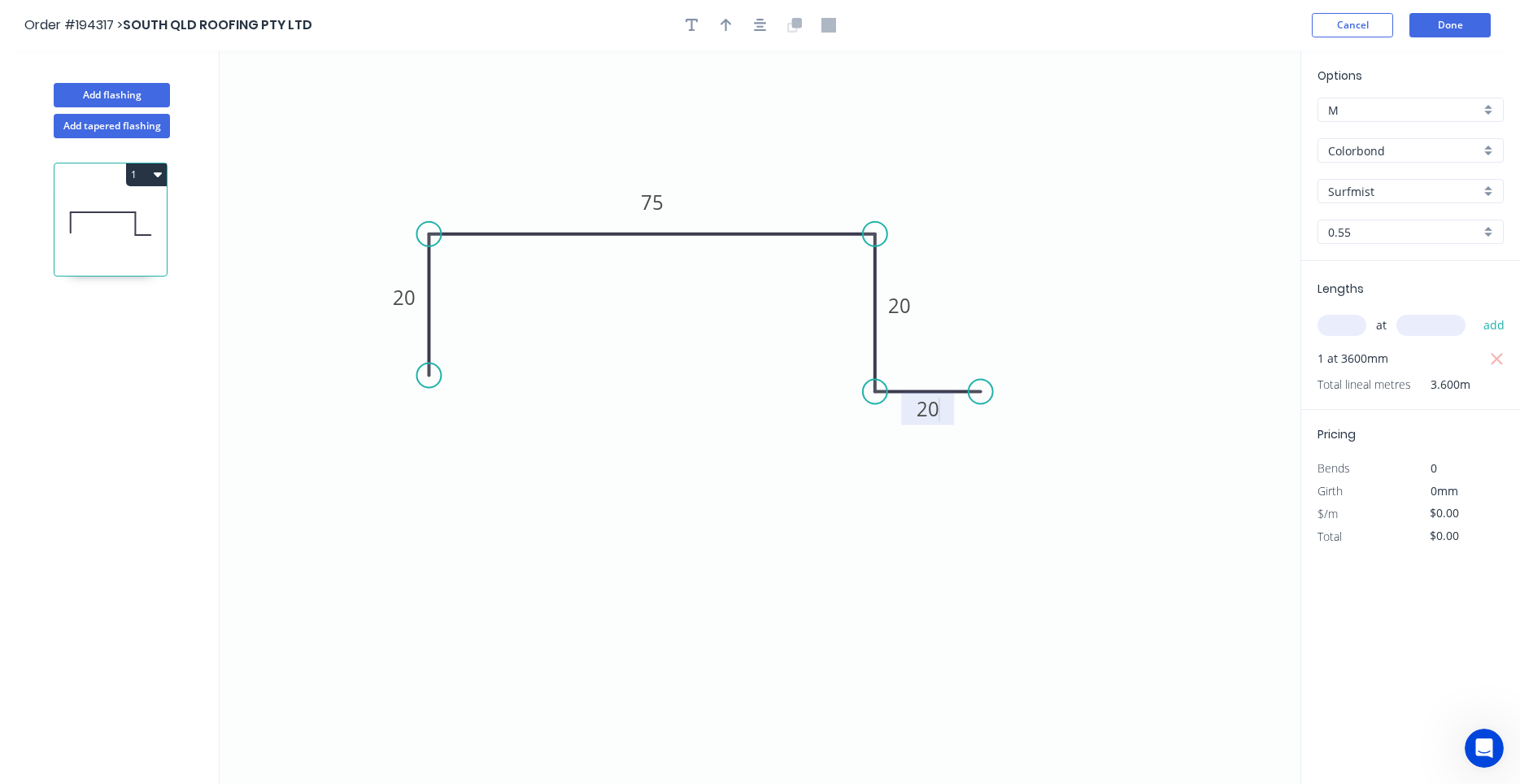
click at [1347, 324] on input "text" at bounding box center [1342, 325] width 49 height 21
click at [147, 95] on button "Add flashing" at bounding box center [111, 96] width 117 height 25
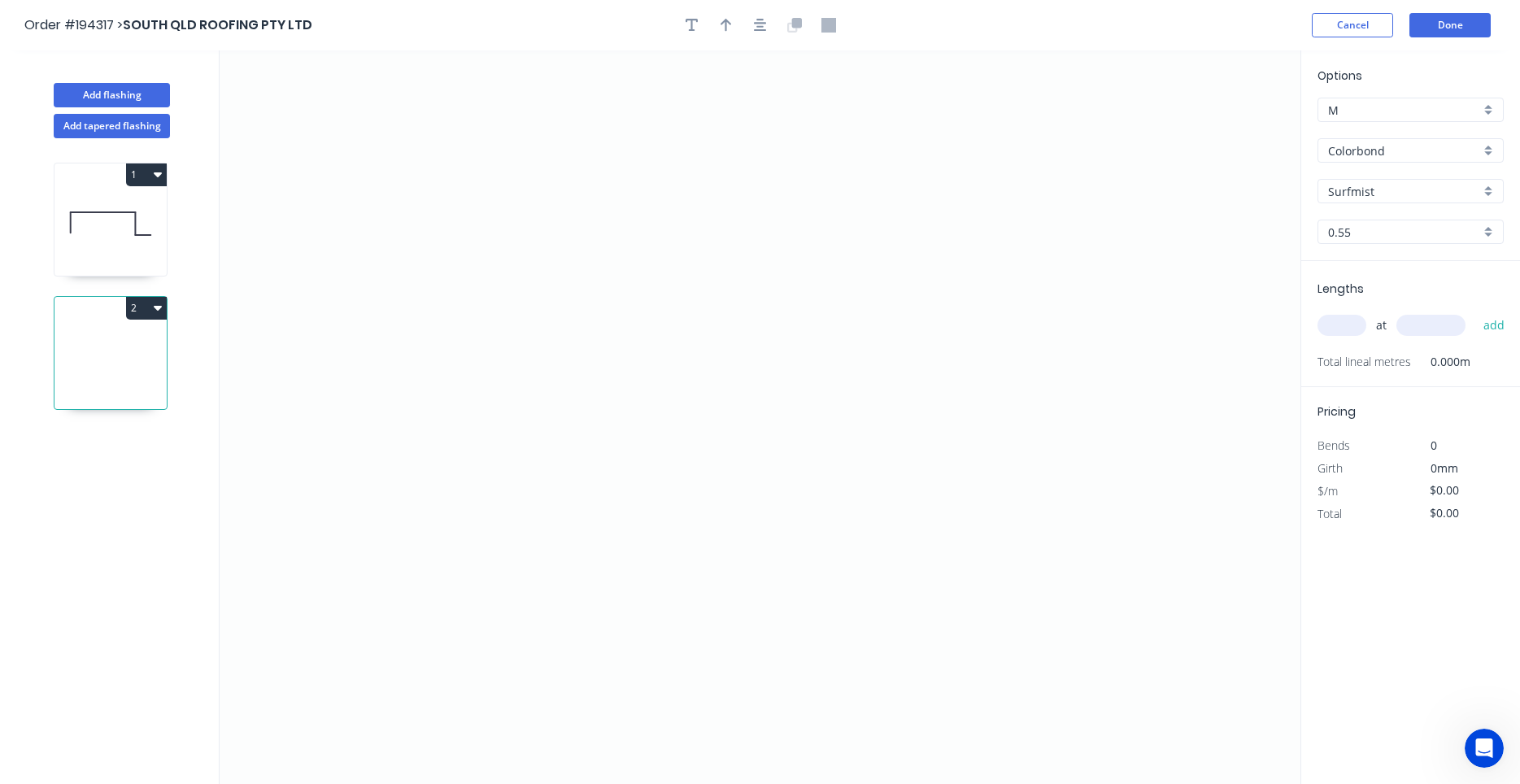
click at [1358, 320] on input "text" at bounding box center [1342, 325] width 49 height 21
click at [1475, 311] on button "add" at bounding box center [1495, 325] width 39 height 28
click at [110, 227] on icon at bounding box center [111, 224] width 112 height 104
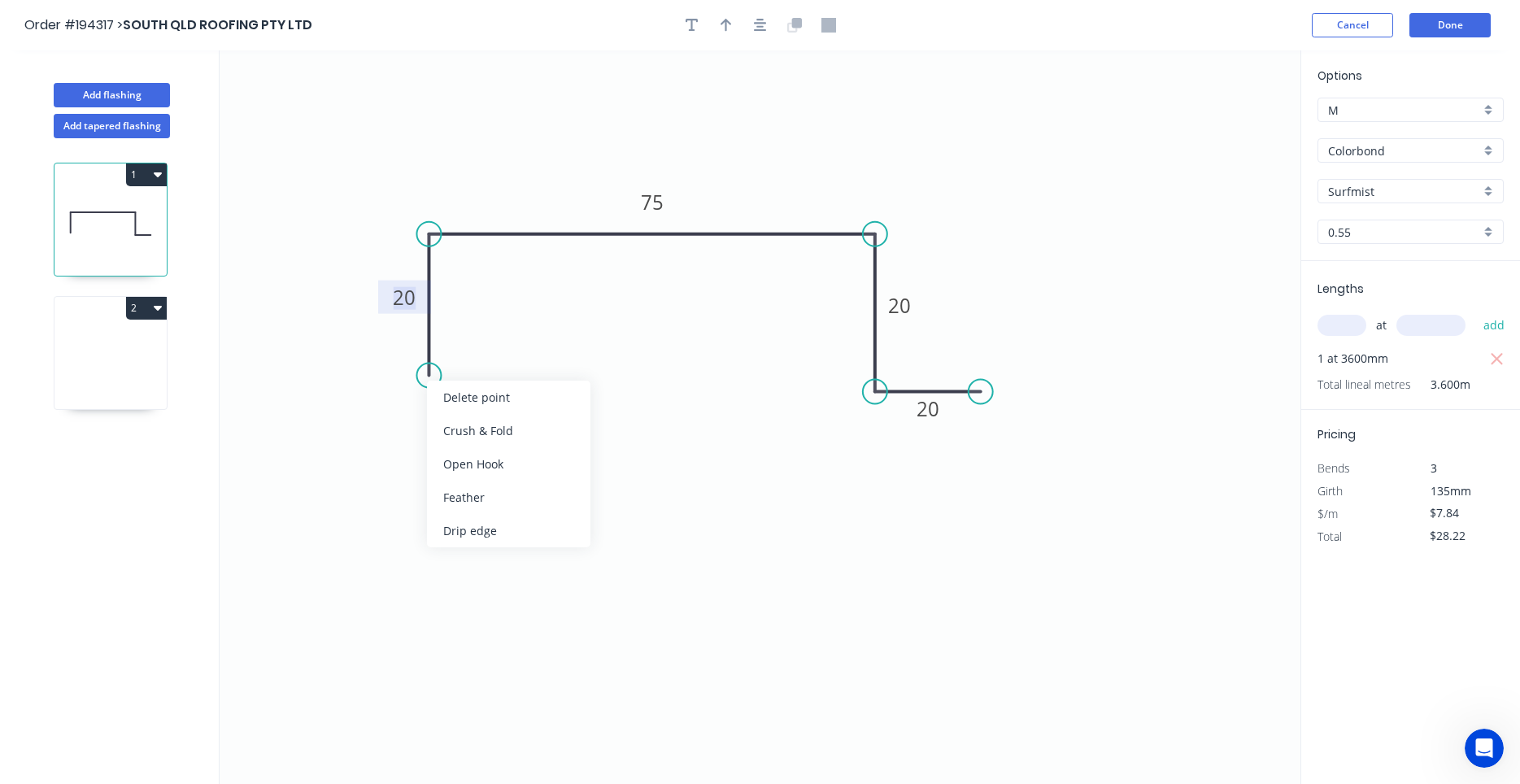
click at [405, 304] on tspan "20" at bounding box center [404, 297] width 23 height 27
click at [1010, 510] on div "Feather" at bounding box center [1063, 514] width 163 height 33
drag, startPoint x: 976, startPoint y: 423, endPoint x: 981, endPoint y: 434, distance: 12.1
click at [981, 434] on g "FE 15" at bounding box center [959, 418] width 63 height 33
click at [978, 430] on tspan "15" at bounding box center [969, 418] width 23 height 27
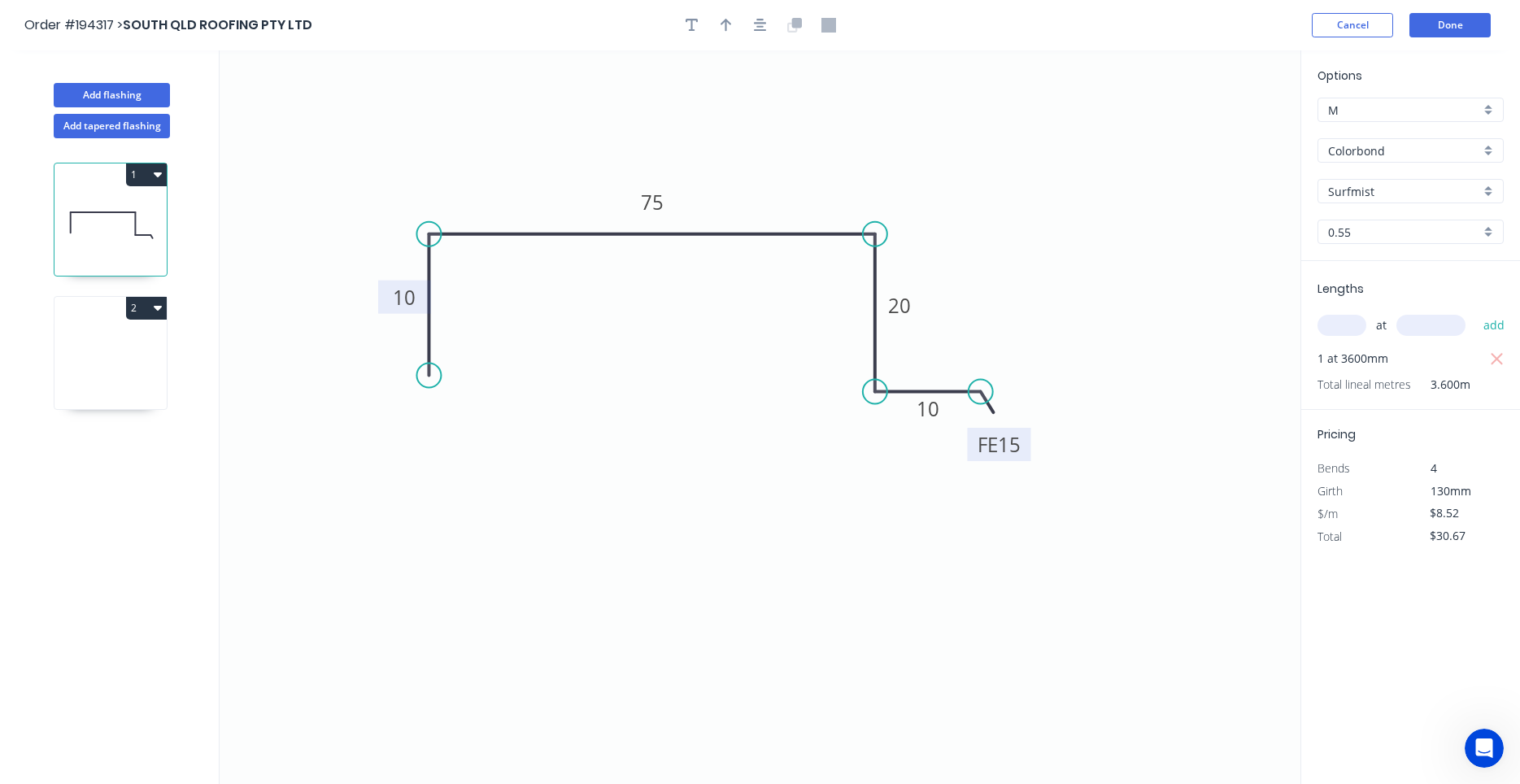
drag, startPoint x: 984, startPoint y: 431, endPoint x: 1038, endPoint y: 460, distance: 61.3
click at [1031, 460] on rect at bounding box center [999, 445] width 63 height 33
click at [1031, 447] on tspan "15" at bounding box center [1024, 445] width 23 height 27
click at [460, 479] on div "Feather" at bounding box center [510, 487] width 163 height 33
click at [460, 438] on div "Flip bend" at bounding box center [510, 431] width 163 height 33
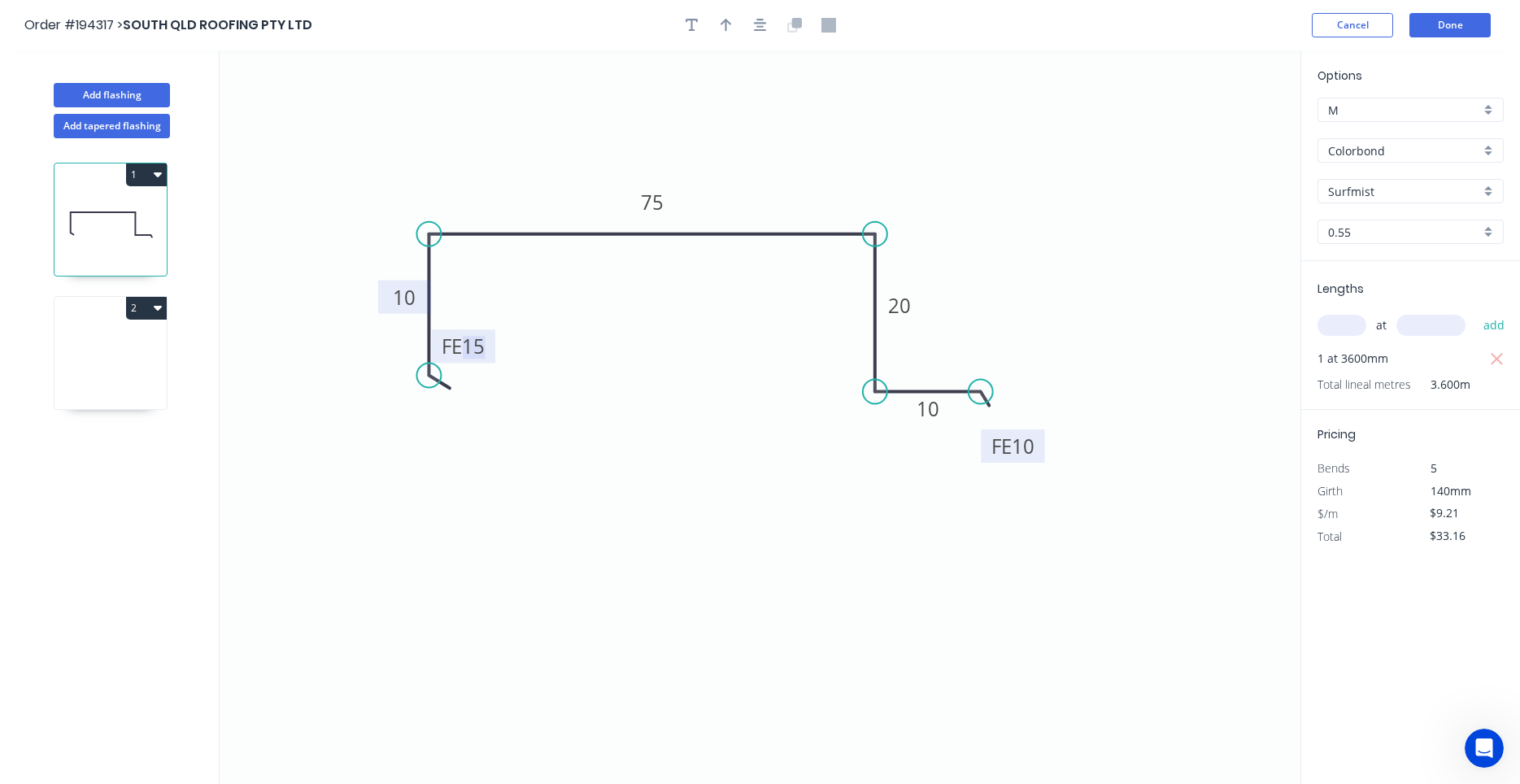
click at [469, 357] on tspan "15" at bounding box center [474, 346] width 23 height 27
drag, startPoint x: 488, startPoint y: 351, endPoint x: 497, endPoint y: 434, distance: 83.5
click at [497, 434] on rect at bounding box center [473, 430] width 63 height 33
click at [1458, 26] on button "Done" at bounding box center [1450, 25] width 82 height 25
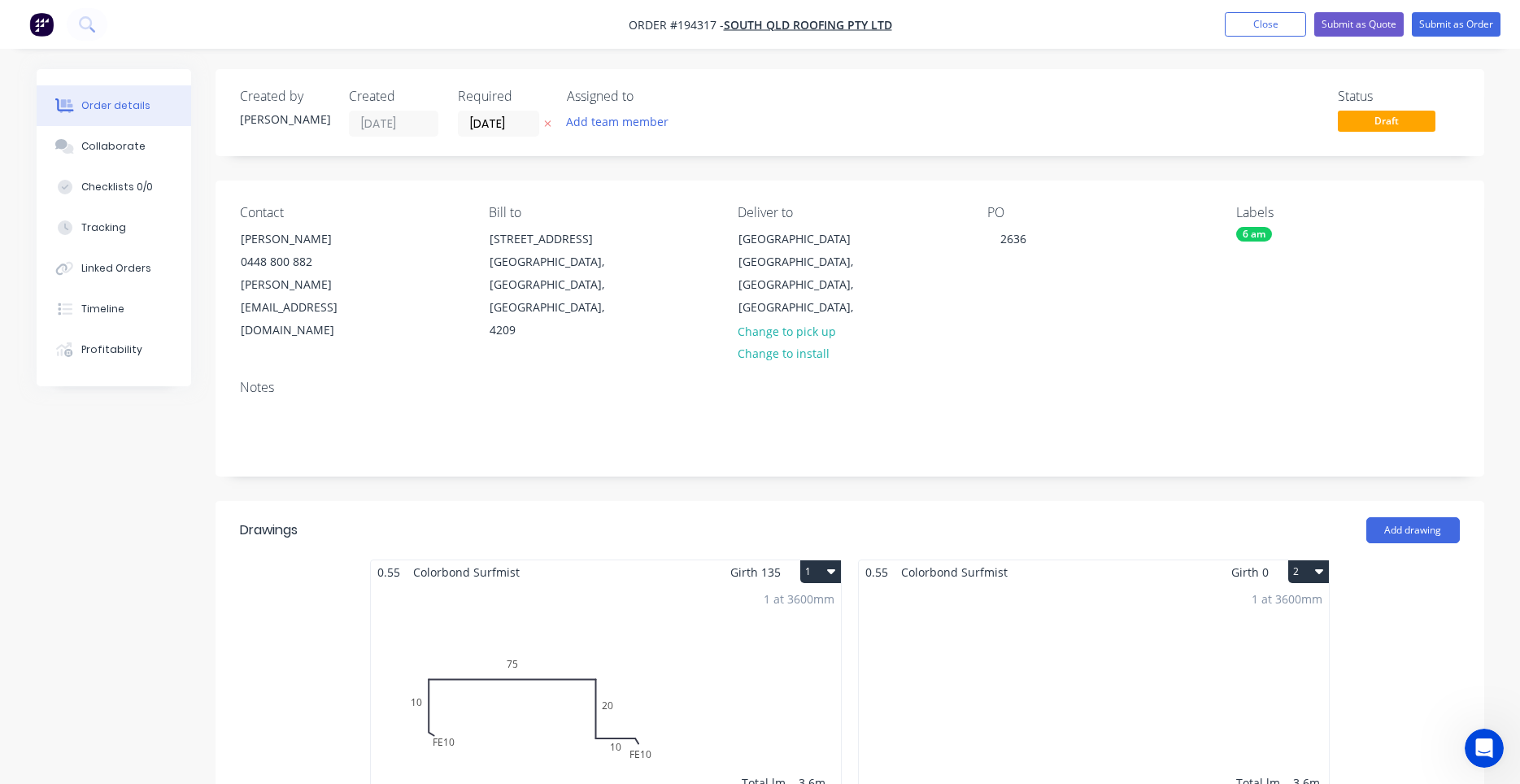
scroll to position [415, 0]
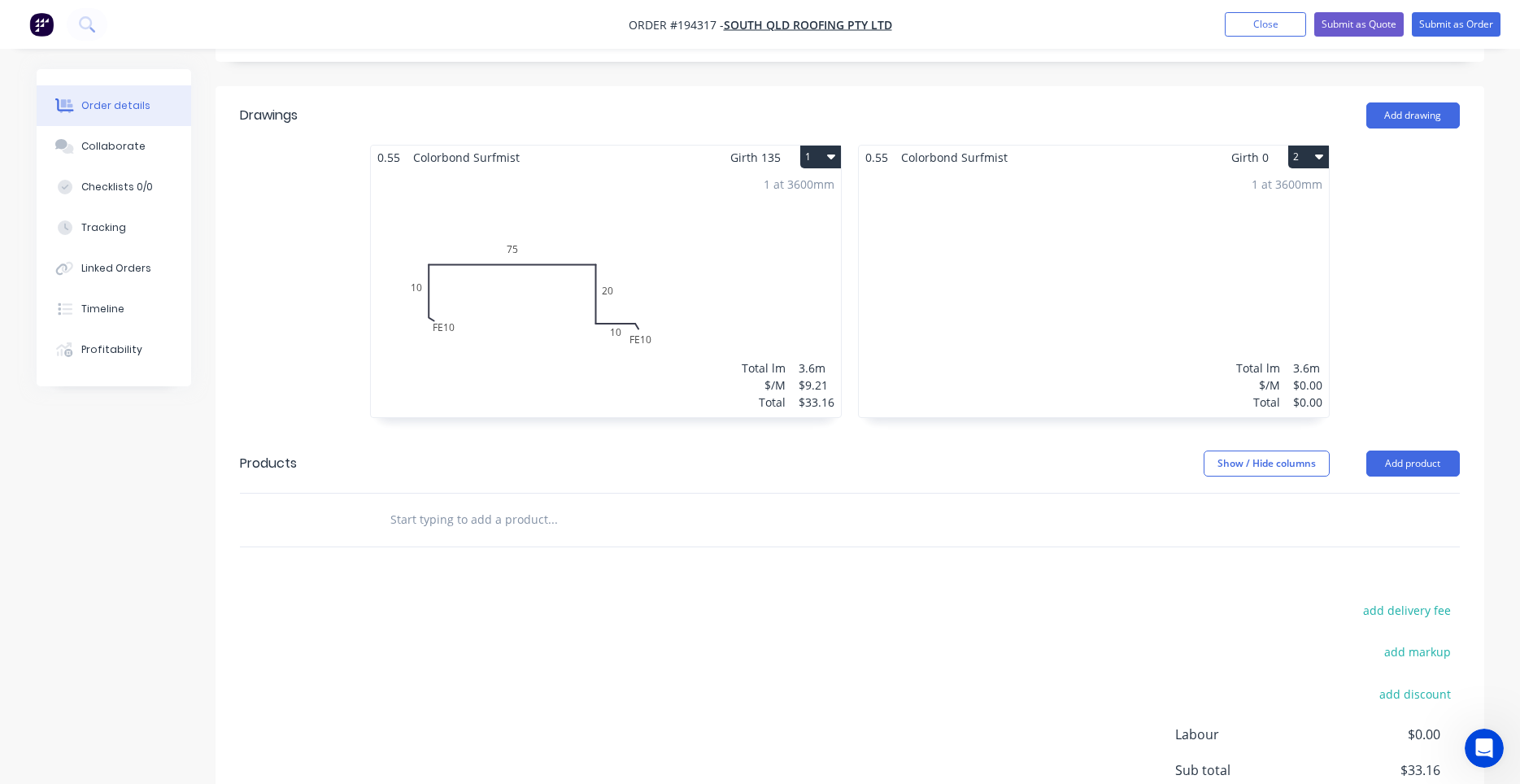
click at [676, 317] on div "1 at 3600mm Total lm $/M Total 3.6m $9.21 $33.16" at bounding box center [606, 293] width 470 height 248
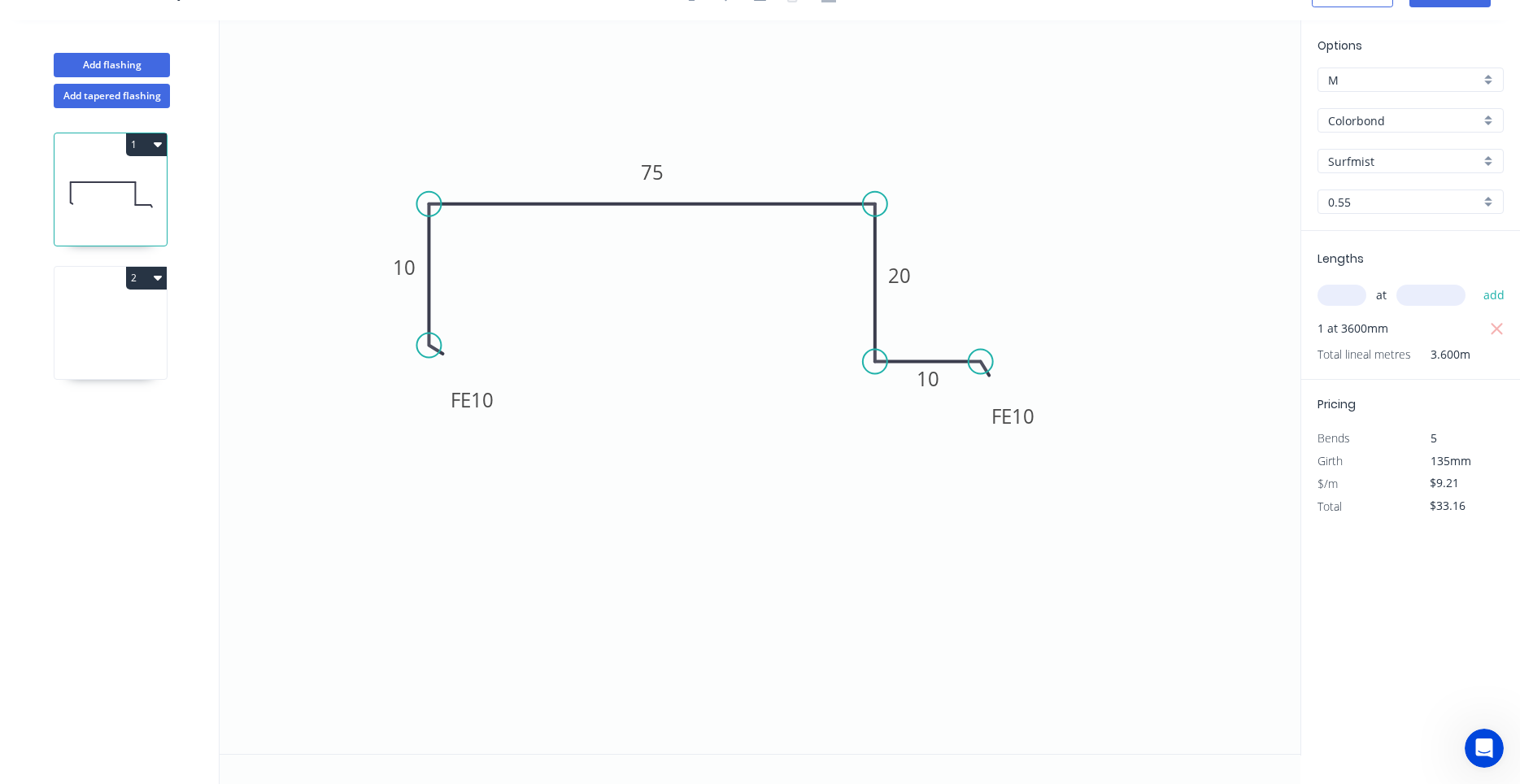
scroll to position [30, 0]
drag, startPoint x: 177, startPoint y: 329, endPoint x: 169, endPoint y: 327, distance: 8.2
click at [173, 327] on div "1 2" at bounding box center [112, 445] width 214 height 676
click at [168, 326] on div "1 2" at bounding box center [112, 445] width 214 height 676
click at [161, 324] on icon at bounding box center [111, 326] width 112 height 104
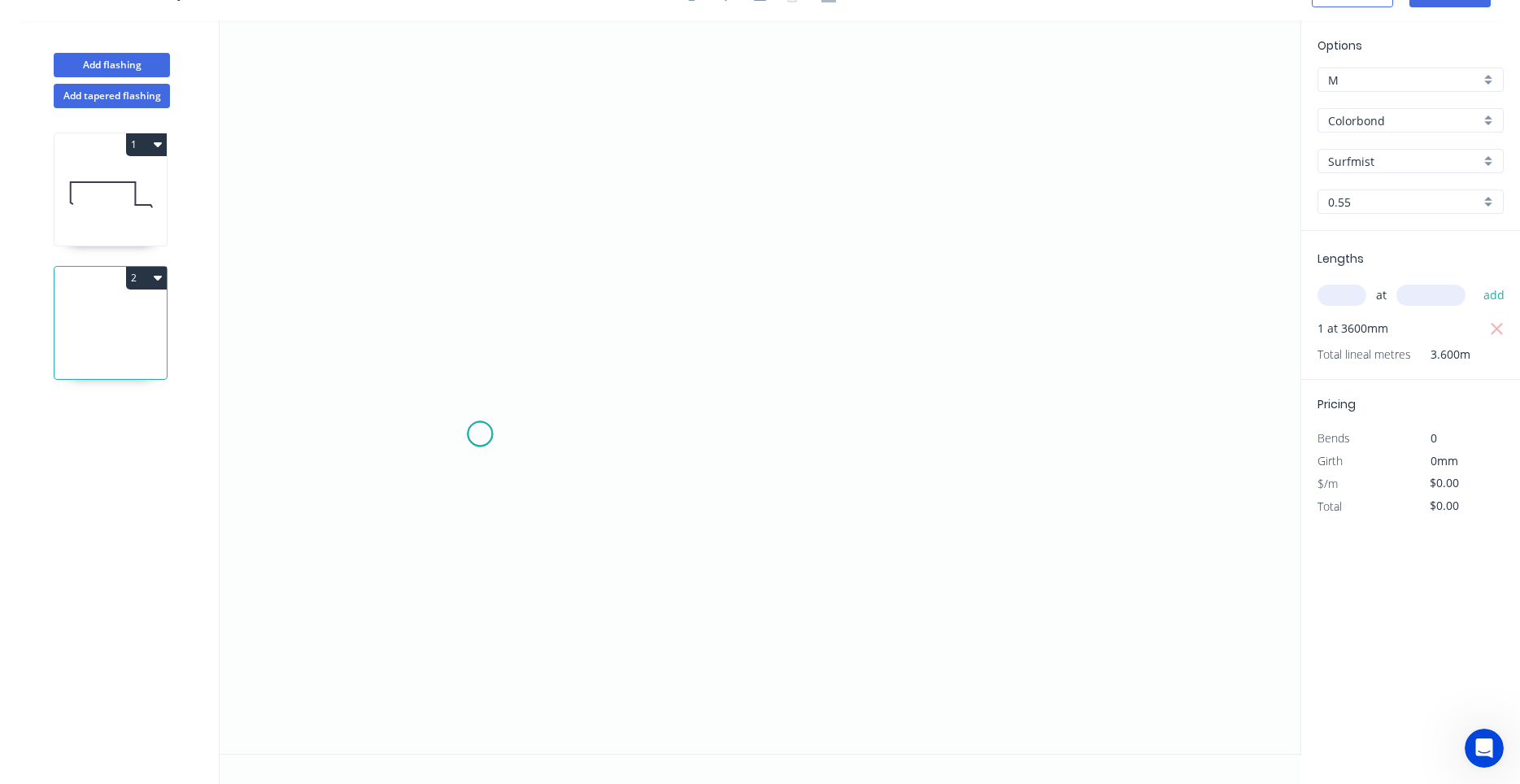
drag, startPoint x: 480, startPoint y: 434, endPoint x: 482, endPoint y: 363, distance: 71.0
click at [480, 433] on icon "0" at bounding box center [760, 387] width 1081 height 733
click at [495, 247] on icon "0" at bounding box center [760, 387] width 1081 height 733
click at [1003, 226] on icon "0 ?" at bounding box center [760, 387] width 1081 height 733
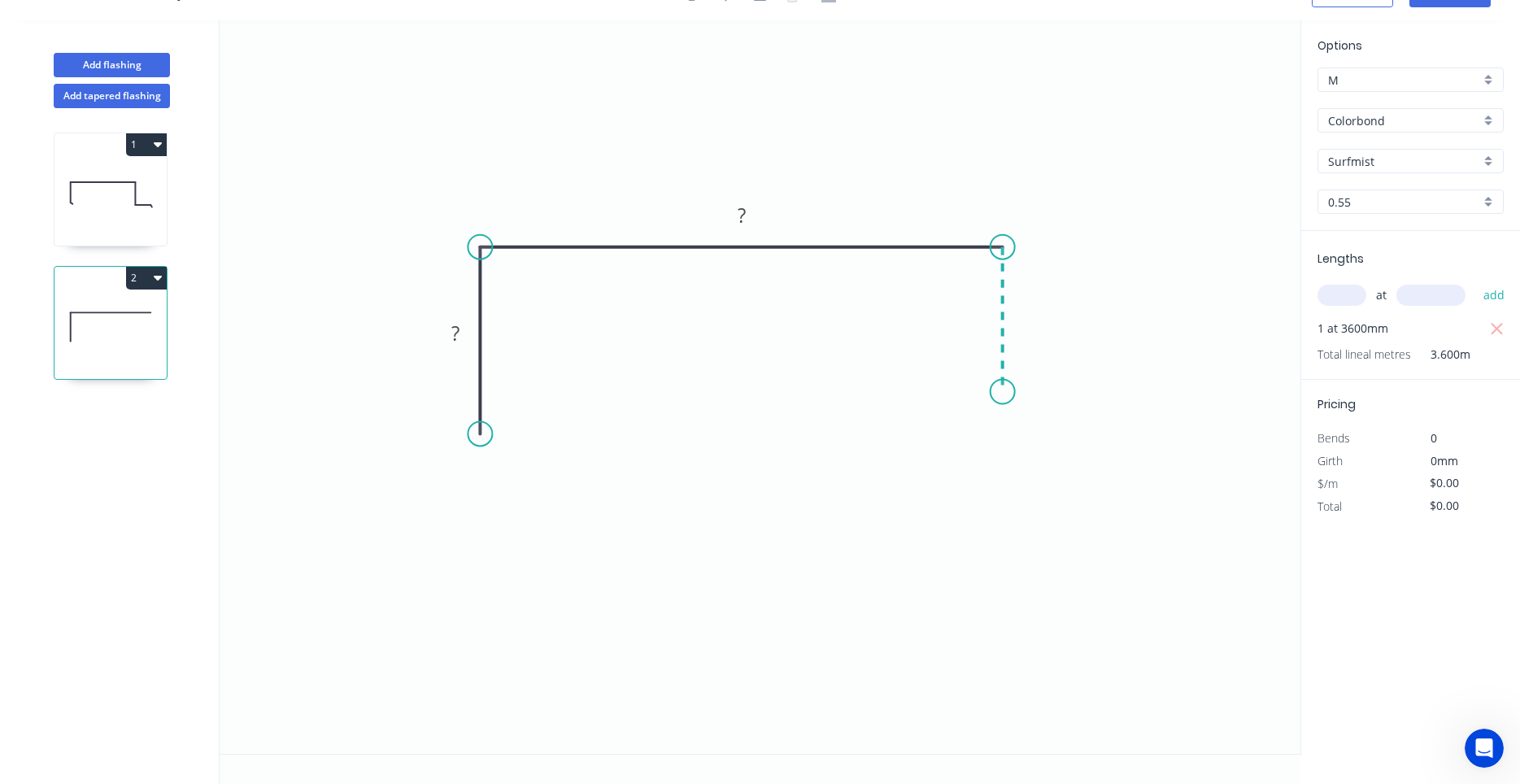
click at [1003, 392] on icon "0 ? ?" at bounding box center [760, 387] width 1081 height 733
click at [1158, 395] on icon "0 ? ? ?" at bounding box center [760, 387] width 1081 height 733
click at [1158, 395] on circle at bounding box center [1158, 392] width 25 height 25
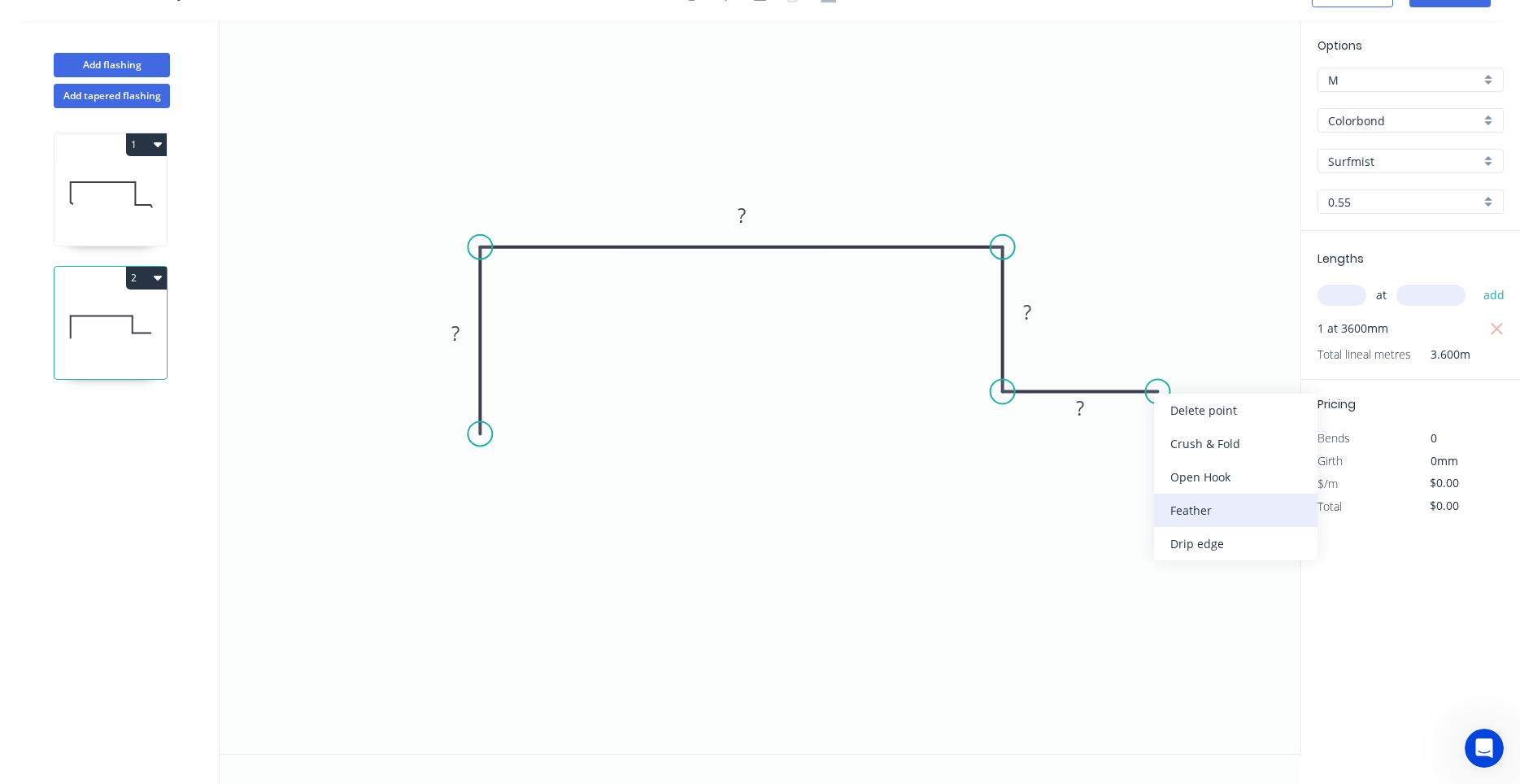
click at [1193, 502] on div "Feather" at bounding box center [1236, 510] width 163 height 33
click at [1158, 425] on tspan "15" at bounding box center [1146, 418] width 23 height 27
drag, startPoint x: 1110, startPoint y: 424, endPoint x: 1152, endPoint y: 473, distance: 64.5
click at [1152, 473] on rect at bounding box center [1177, 467] width 63 height 33
click at [1188, 467] on tspan "15" at bounding box center [1188, 467] width 23 height 27
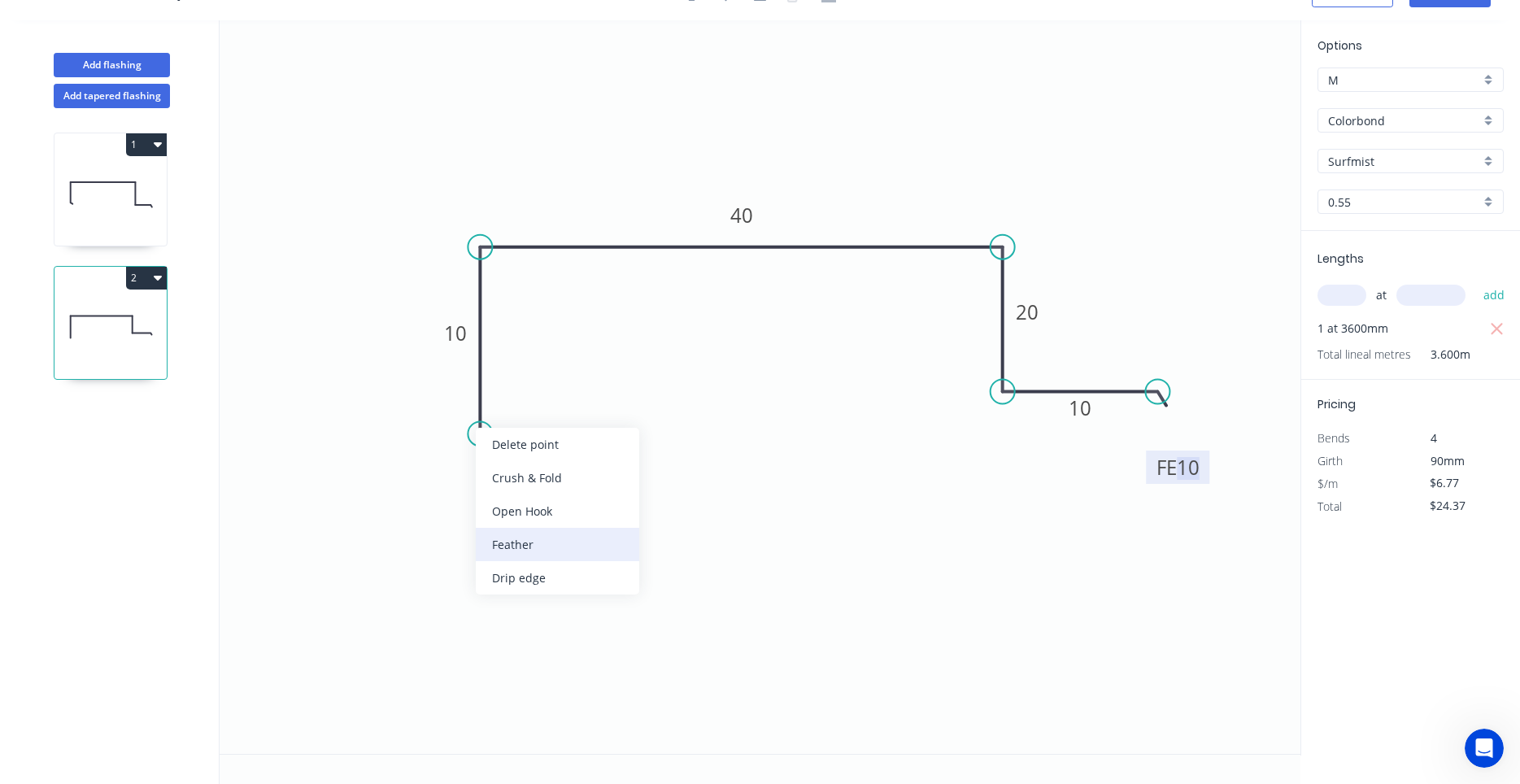
click at [512, 541] on div "Feather" at bounding box center [557, 545] width 163 height 33
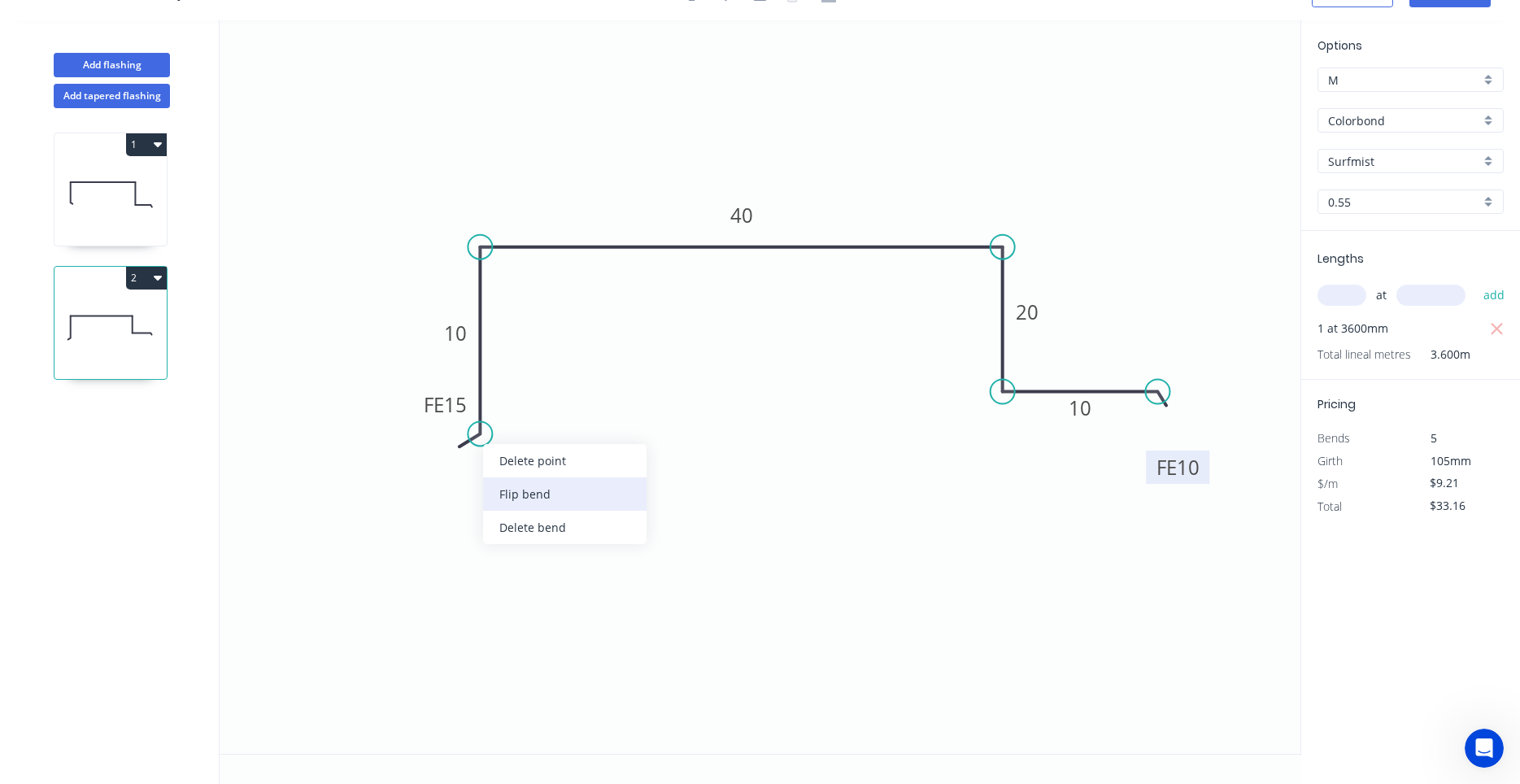
click at [500, 488] on div "Flip bend" at bounding box center [565, 494] width 163 height 33
drag, startPoint x: 527, startPoint y: 410, endPoint x: 546, endPoint y: 453, distance: 47.0
click at [546, 453] on icon "0 FE 15 10 40 20 FE 10 10" at bounding box center [760, 387] width 1081 height 733
drag, startPoint x: 542, startPoint y: 417, endPoint x: 541, endPoint y: 490, distance: 73.0
click at [541, 489] on rect at bounding box center [513, 473] width 63 height 33
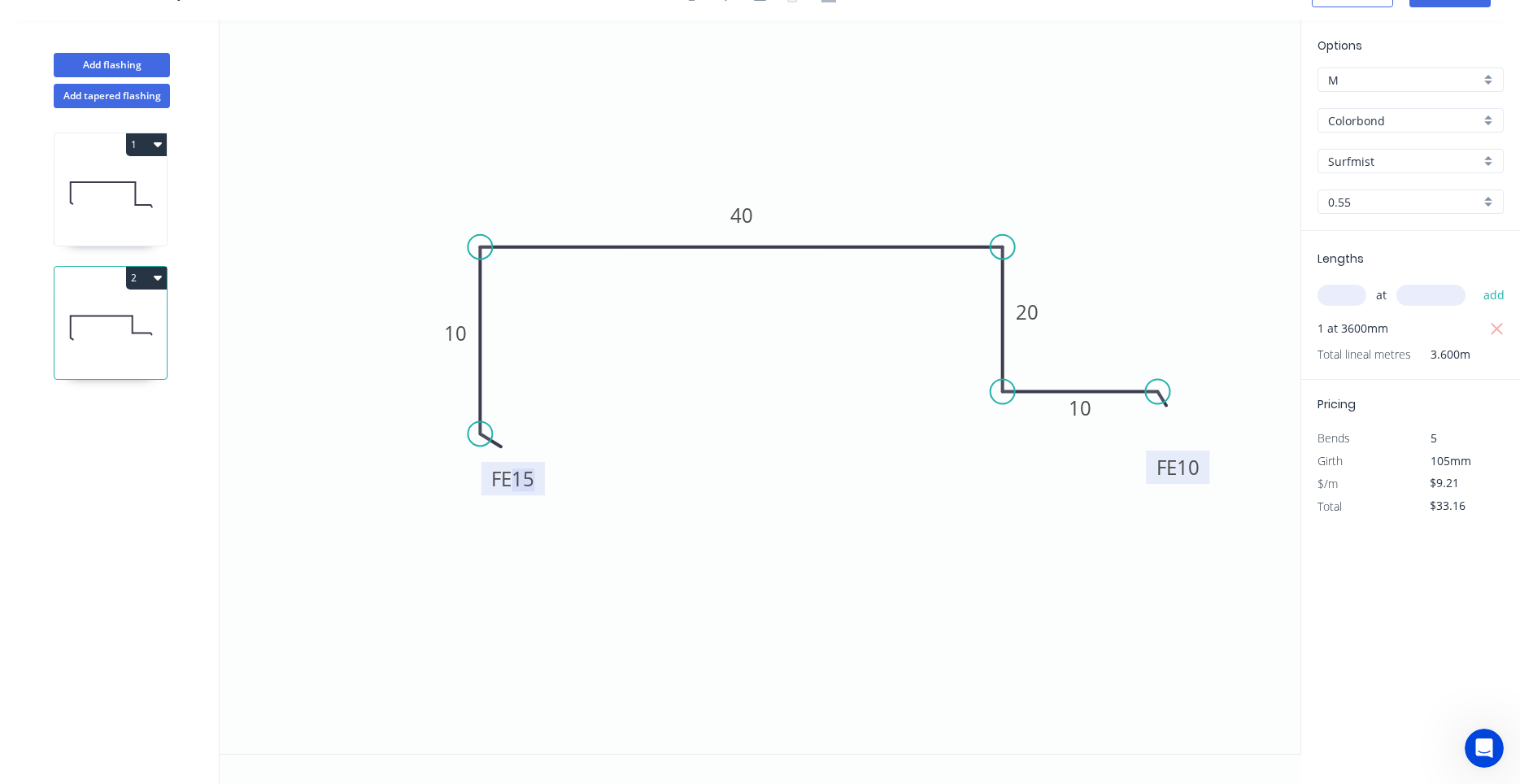
click at [532, 476] on tspan "15" at bounding box center [523, 478] width 23 height 27
click at [1348, 296] on input "text" at bounding box center [1342, 296] width 49 height 21
click at [152, 60] on button "Add flashing" at bounding box center [111, 65] width 117 height 25
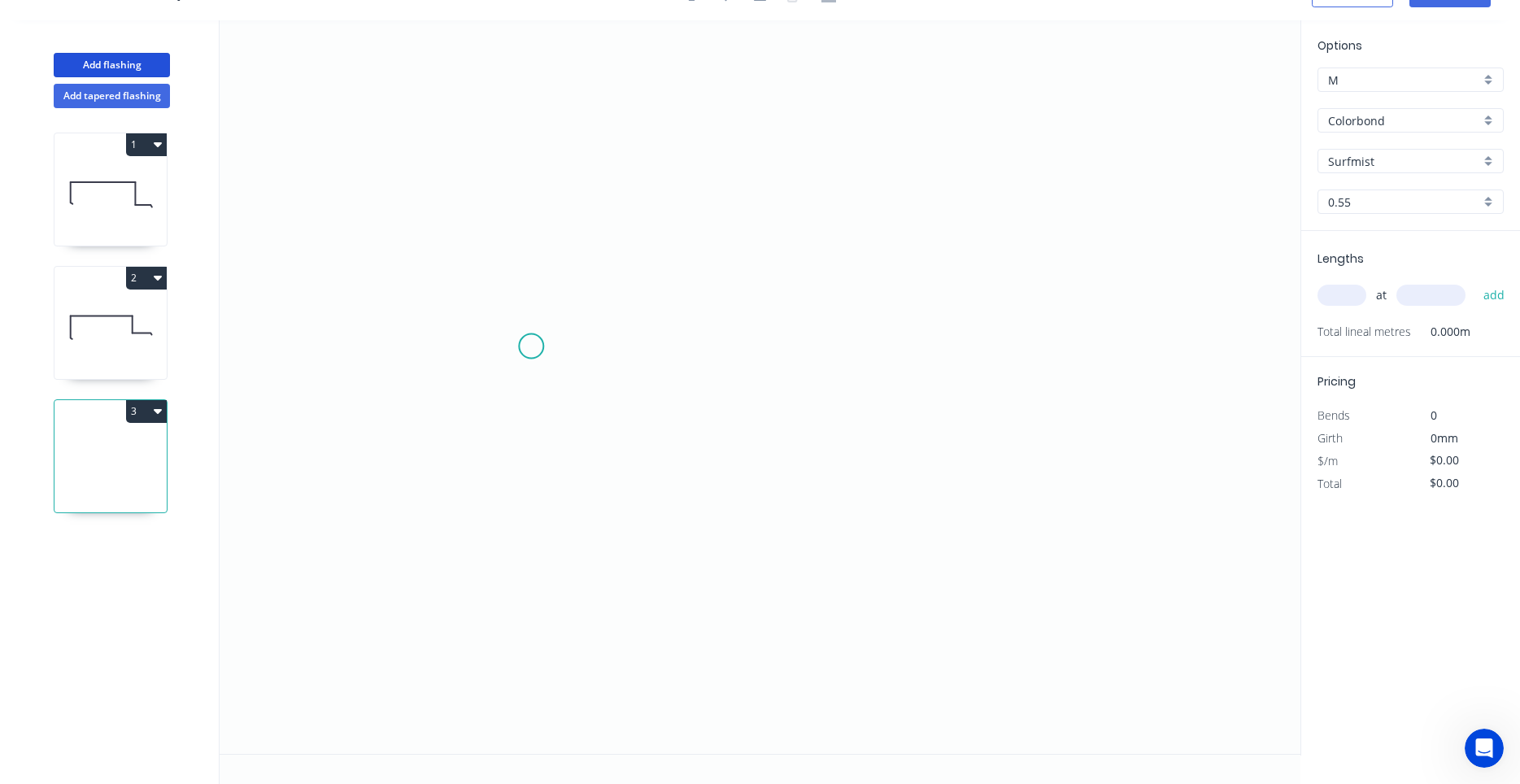
click at [532, 346] on icon "0" at bounding box center [760, 387] width 1081 height 733
click at [650, 344] on icon "0" at bounding box center [760, 387] width 1081 height 733
click at [646, 204] on icon "0 ?" at bounding box center [760, 387] width 1081 height 733
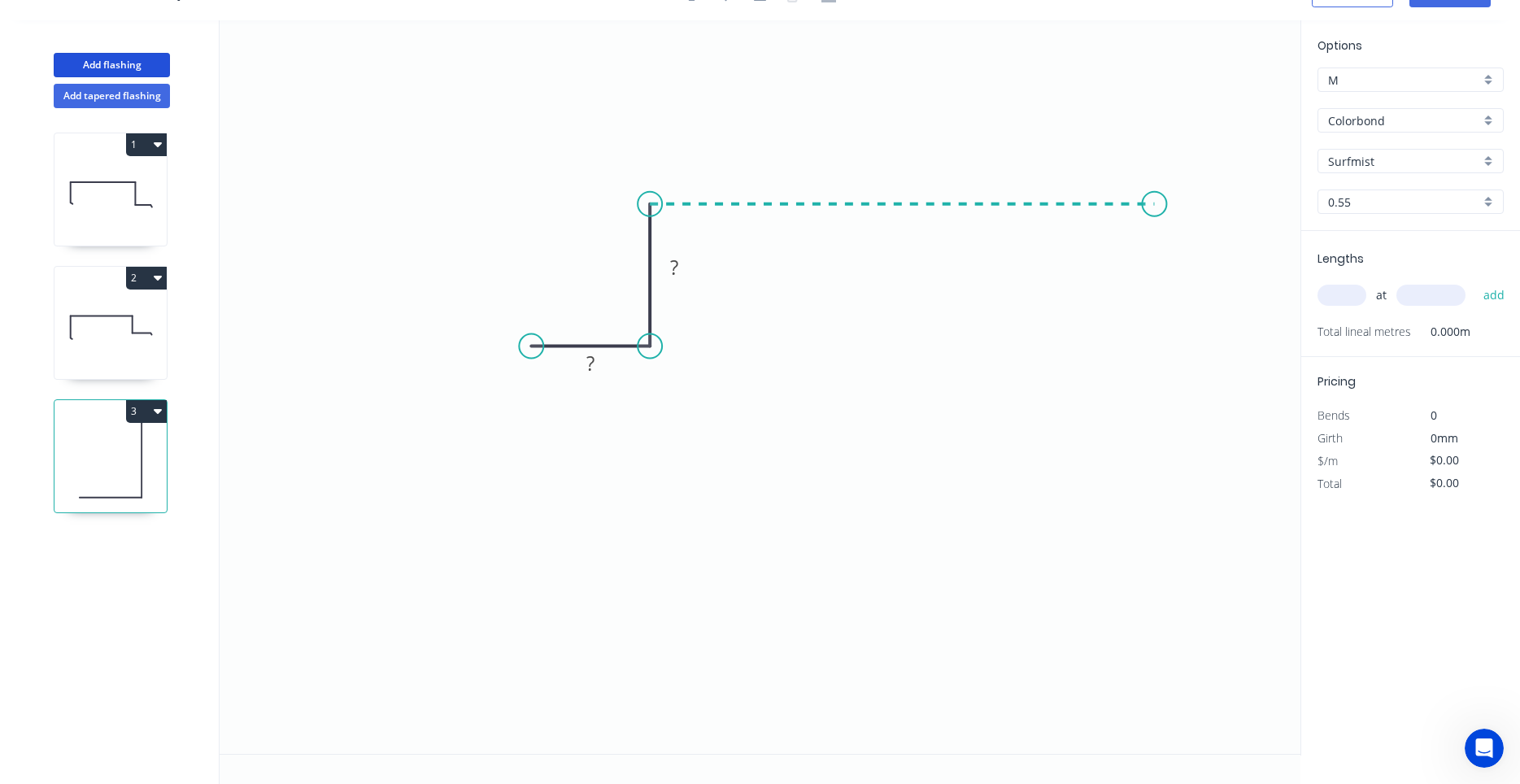
click at [1157, 221] on icon "0 ? ?" at bounding box center [760, 387] width 1081 height 733
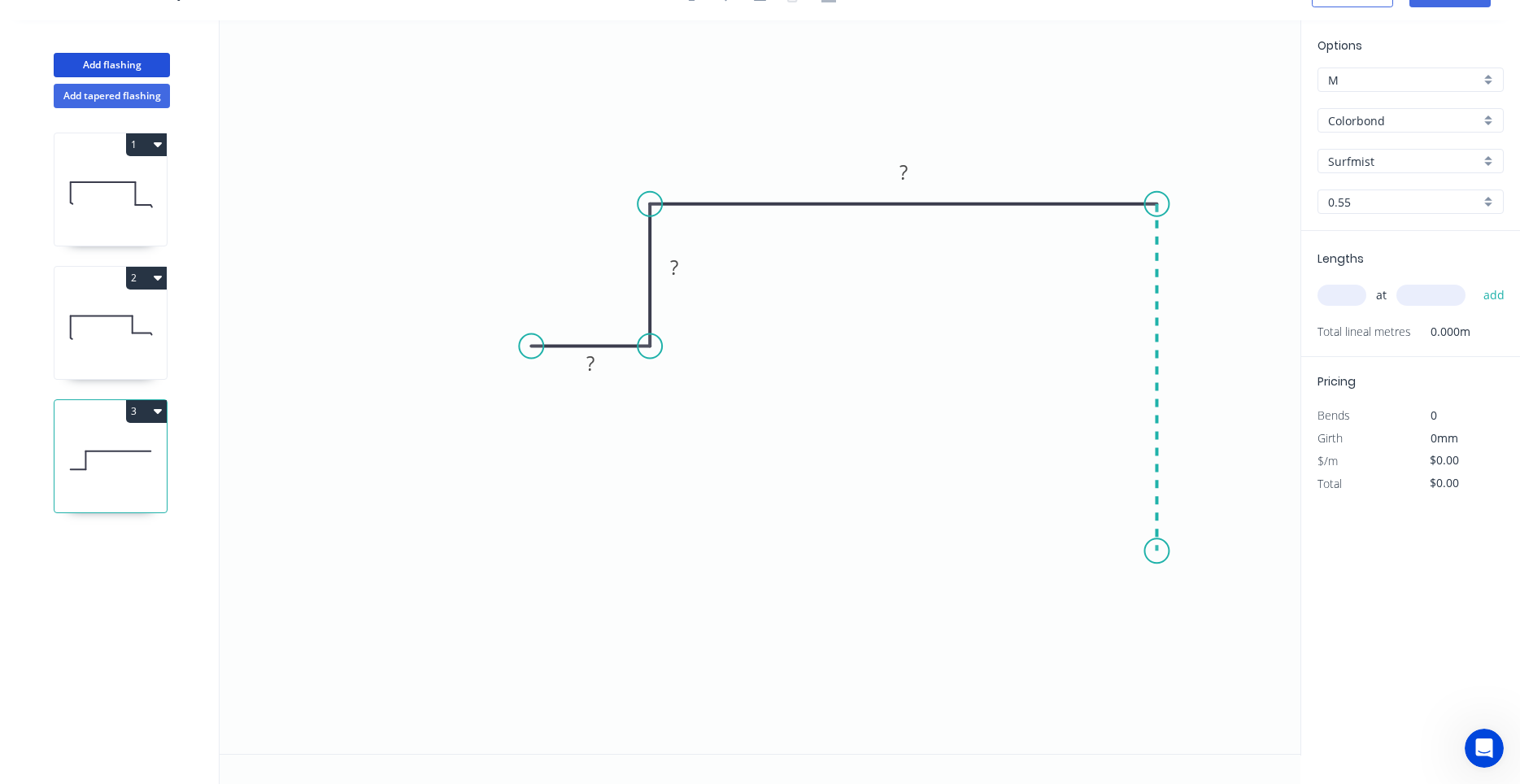
click at [1149, 552] on icon "0 ? ? ?" at bounding box center [760, 387] width 1081 height 733
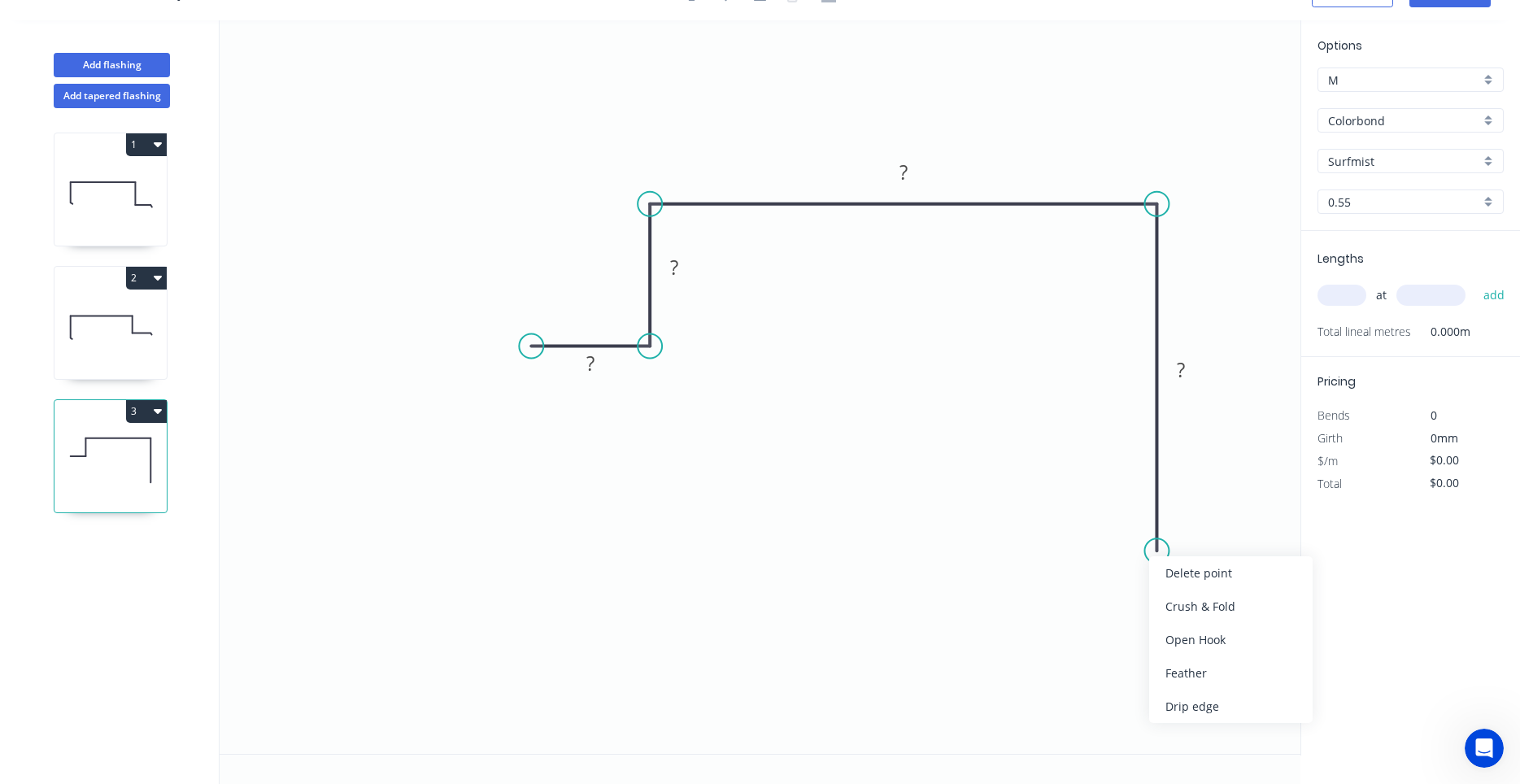
click at [1176, 607] on div "Crush & Fold" at bounding box center [1231, 606] width 163 height 33
click at [1174, 594] on div "Flip bend" at bounding box center [1236, 605] width 163 height 33
drag, startPoint x: 1219, startPoint y: 531, endPoint x: 1199, endPoint y: 606, distance: 77.6
click at [1199, 606] on rect at bounding box center [1171, 590] width 65 height 33
click at [1188, 587] on tspan "10" at bounding box center [1181, 595] width 23 height 27
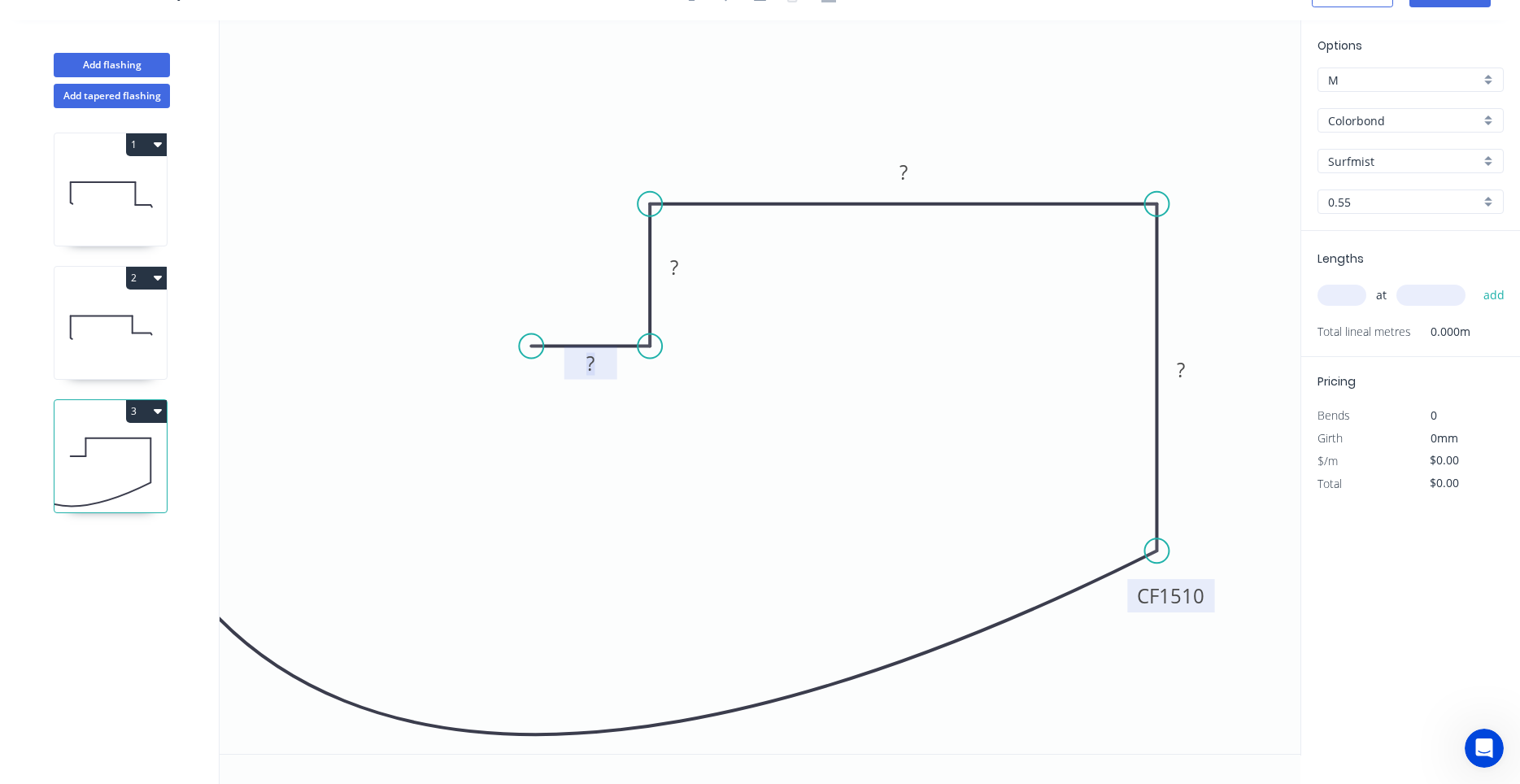
click at [1183, 594] on tspan "1510" at bounding box center [1181, 595] width 46 height 27
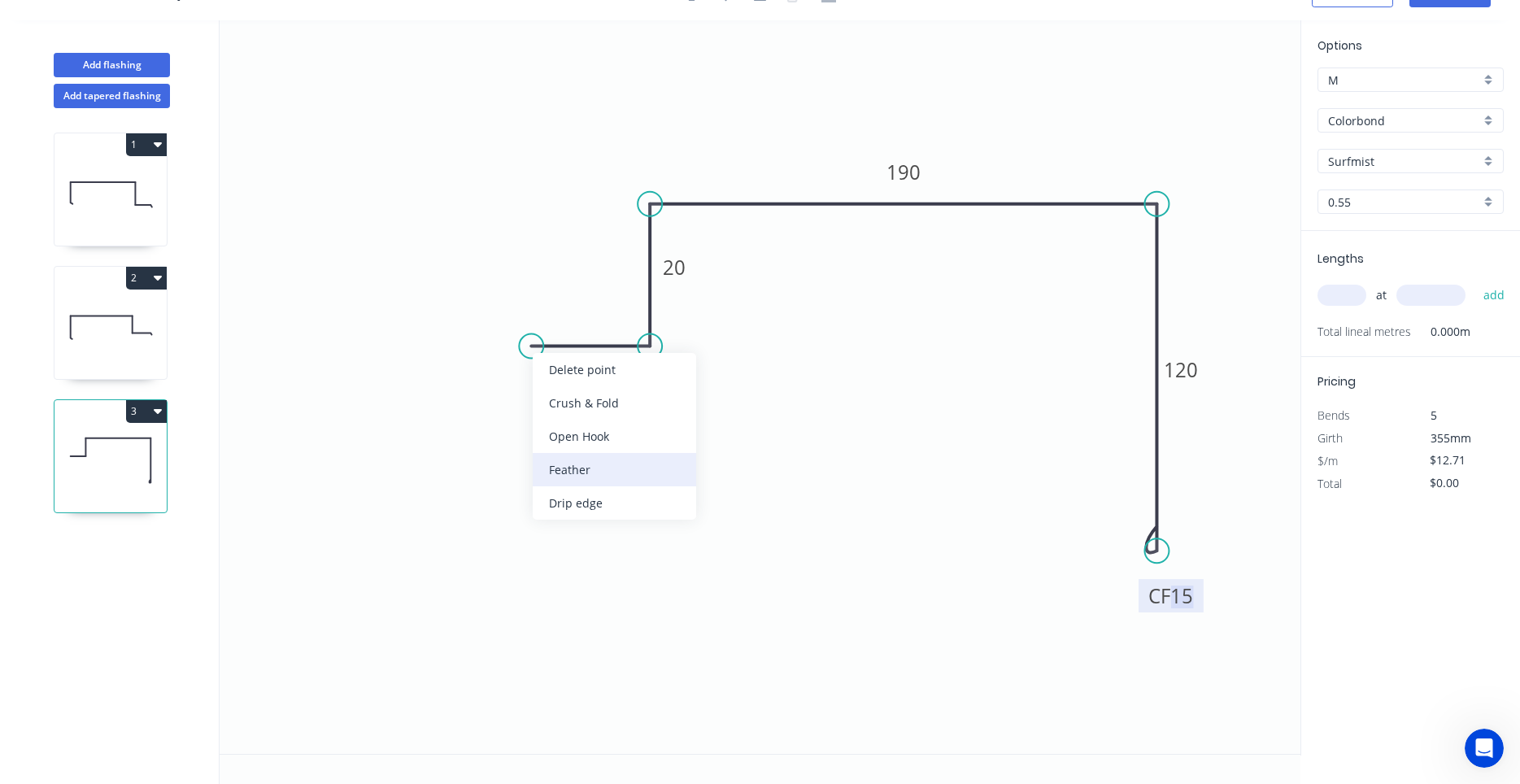
click at [563, 469] on div "Feather" at bounding box center [614, 469] width 163 height 33
click at [553, 394] on div "Flip bend" at bounding box center [618, 399] width 163 height 33
click at [576, 379] on rect at bounding box center [591, 363] width 53 height 33
drag, startPoint x: 532, startPoint y: 388, endPoint x: 486, endPoint y: 434, distance: 65.1
click at [492, 424] on rect at bounding box center [524, 407] width 63 height 33
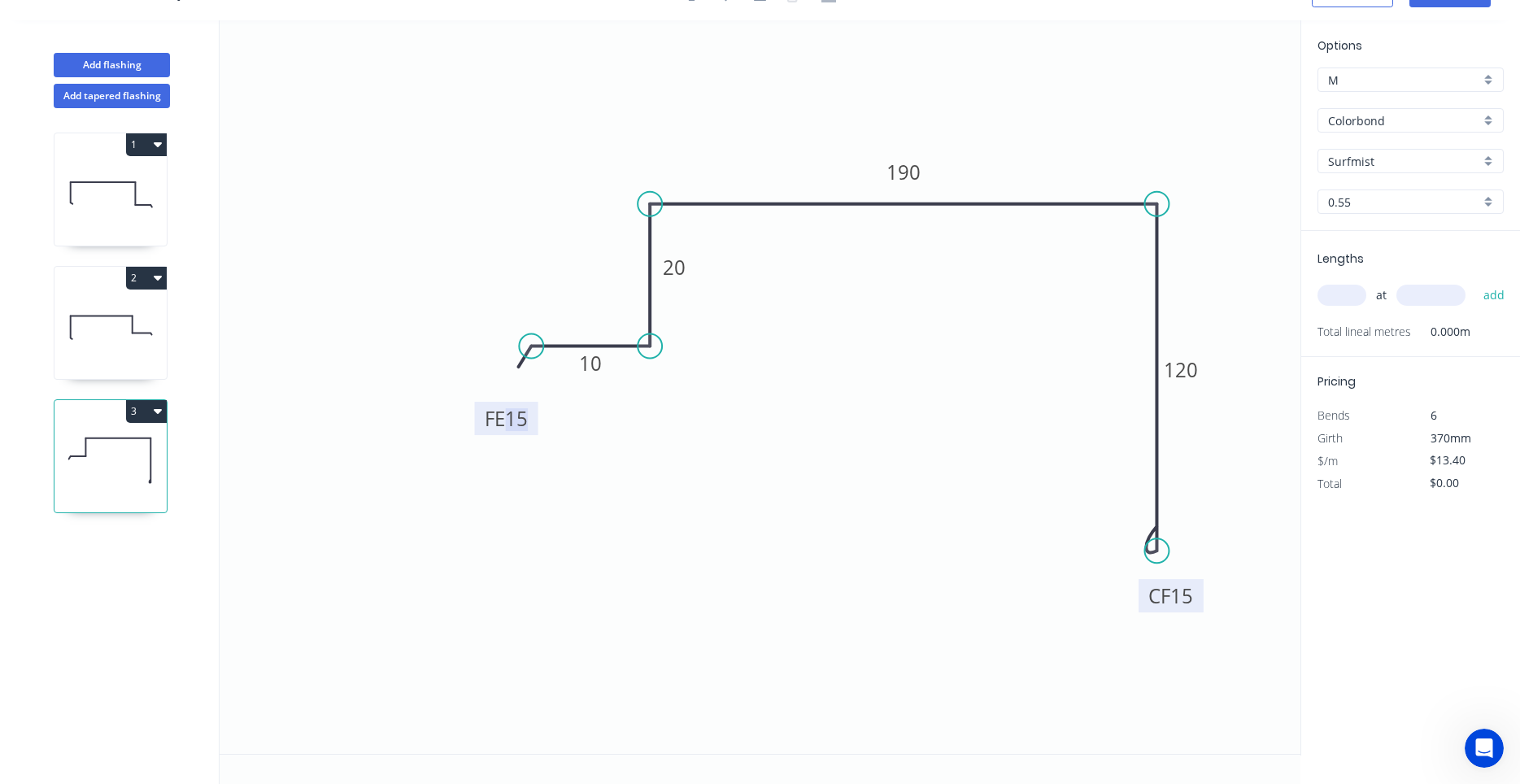
click at [515, 421] on tspan "15" at bounding box center [517, 418] width 23 height 27
click at [1338, 299] on input "text" at bounding box center [1342, 296] width 49 height 21
click at [1475, 282] on button "add" at bounding box center [1495, 296] width 39 height 28
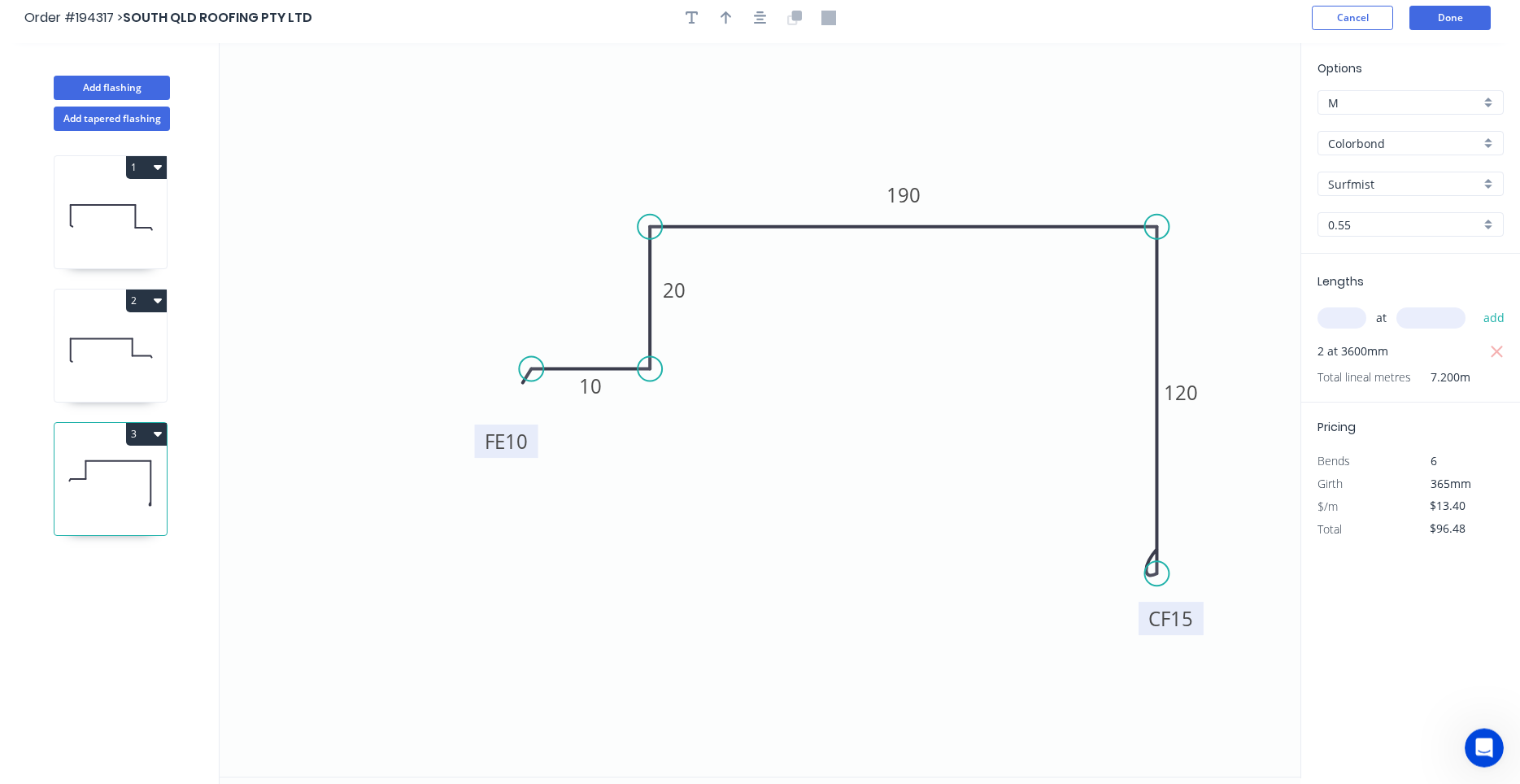
scroll to position [0, 0]
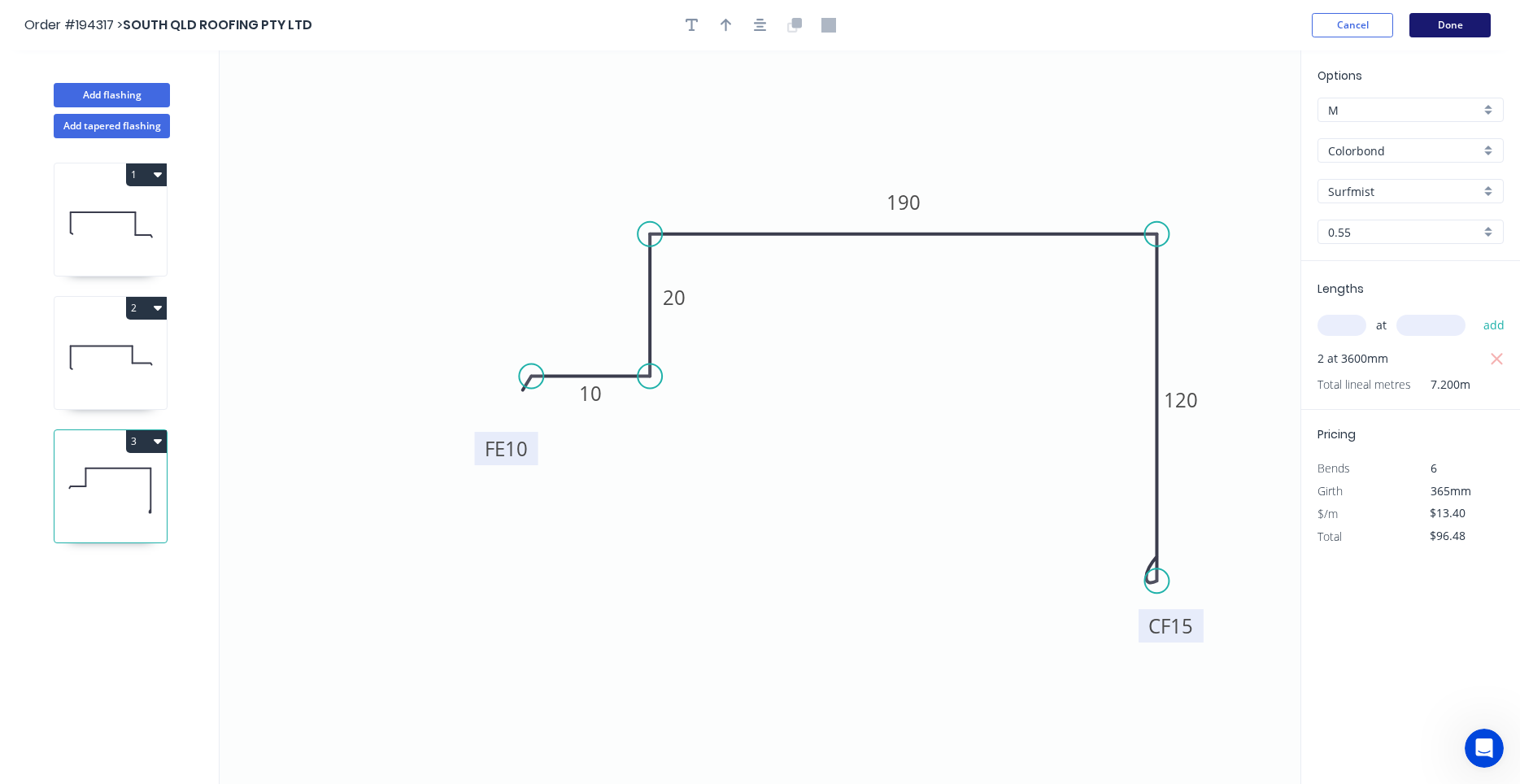
click at [1454, 35] on button "Done" at bounding box center [1450, 25] width 82 height 25
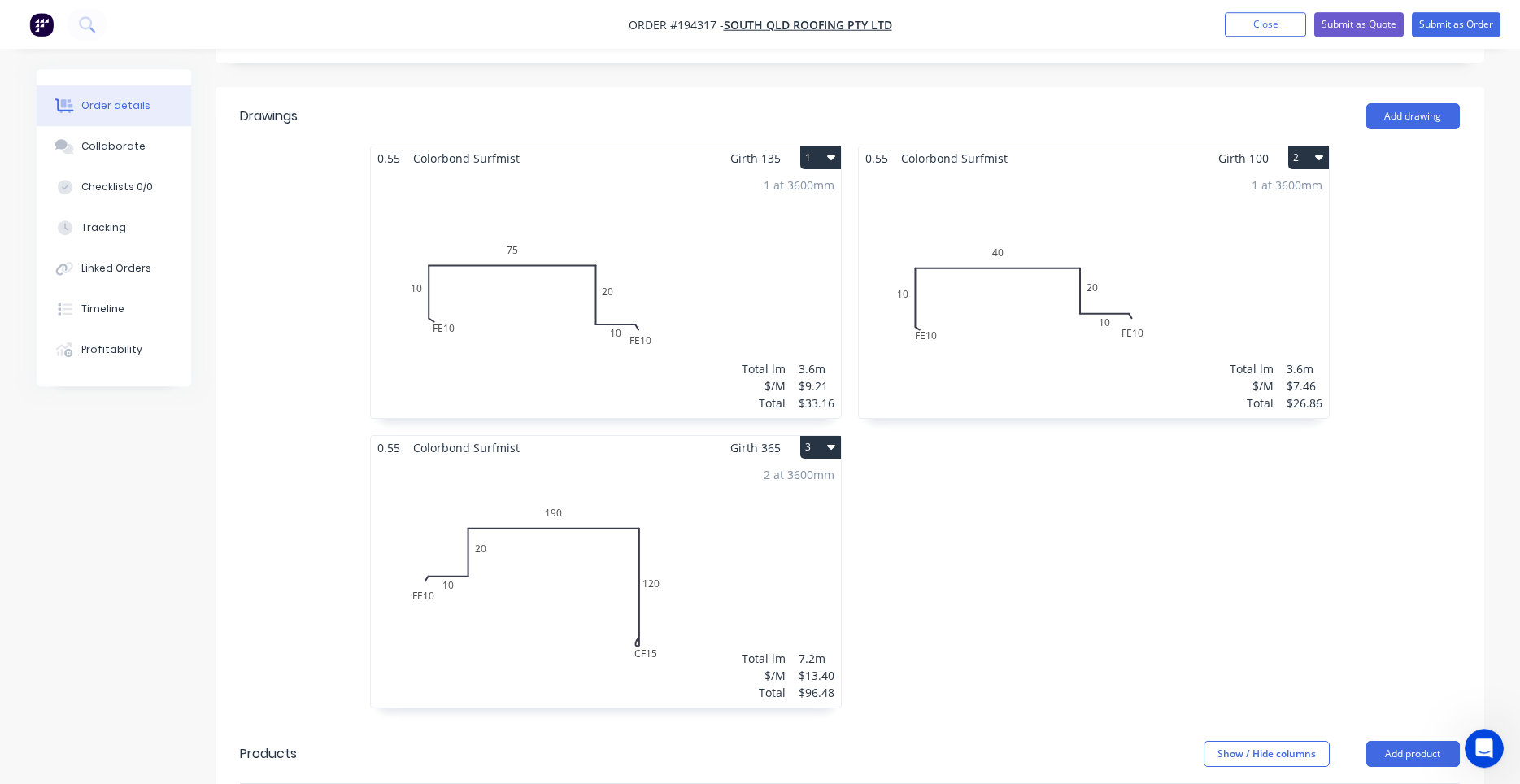
scroll to position [415, 0]
click at [1025, 304] on div "1 at 3600mm Total lm $/M Total 3.6m $7.46 $26.86" at bounding box center [1094, 293] width 470 height 248
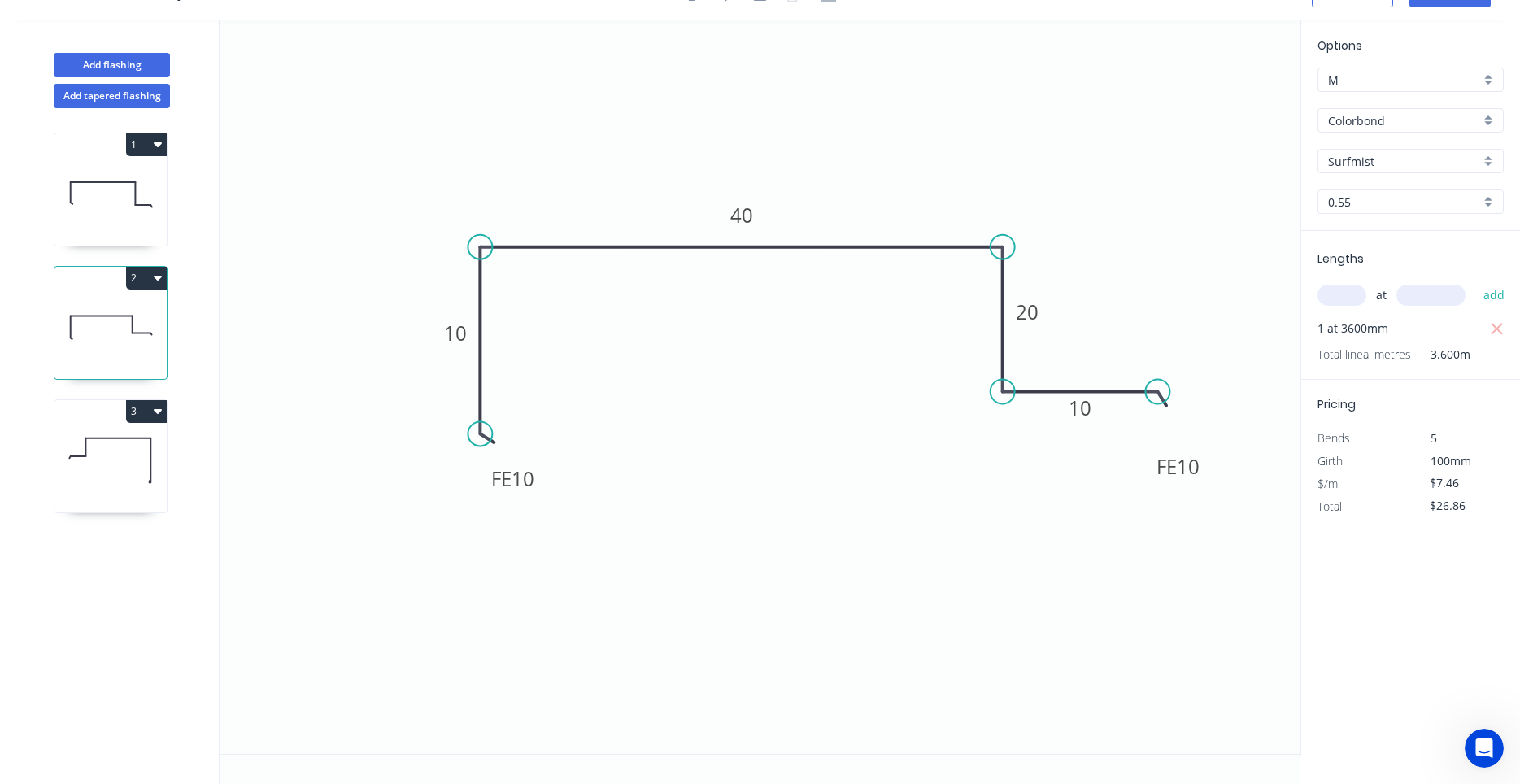
scroll to position [30, 0]
drag, startPoint x: 544, startPoint y: 481, endPoint x: 546, endPoint y: 506, distance: 25.1
click at [546, 506] on rect at bounding box center [514, 502] width 63 height 33
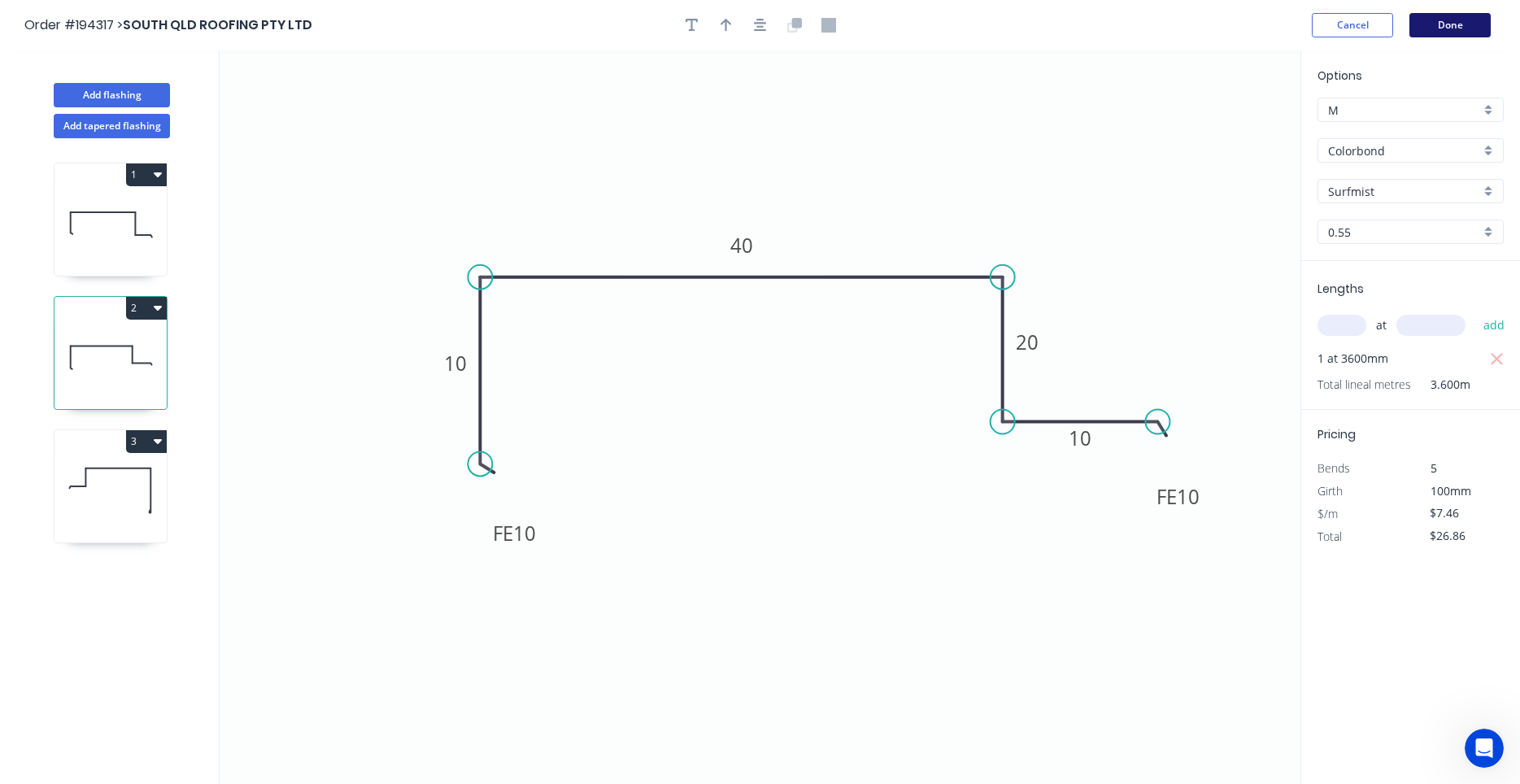
click at [1474, 14] on button "Done" at bounding box center [1450, 25] width 82 height 25
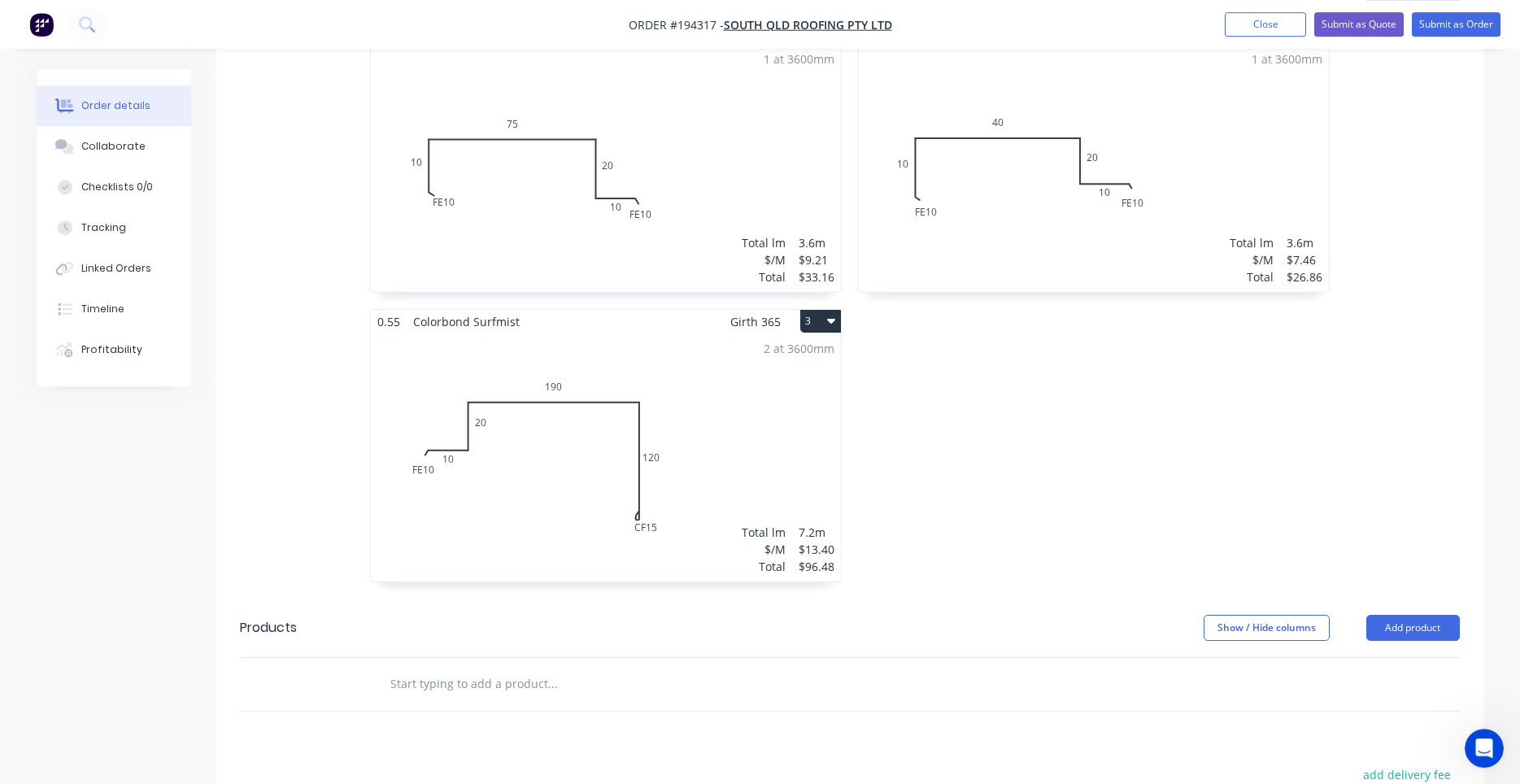
scroll to position [553, 0]
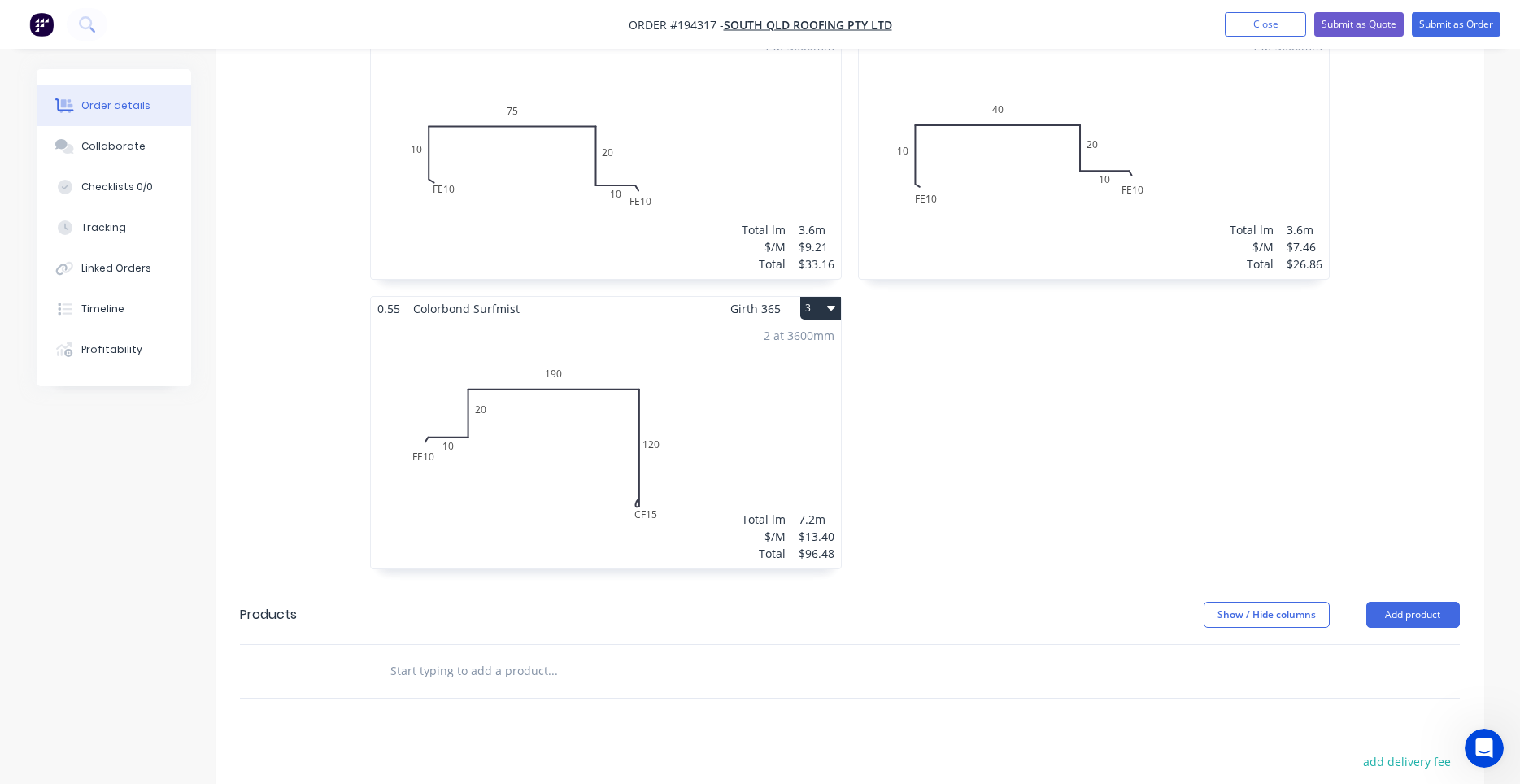
click at [612, 118] on div "1 at 3600mm Total lm $/M Total 3.6m $9.21 $33.16" at bounding box center [606, 154] width 470 height 248
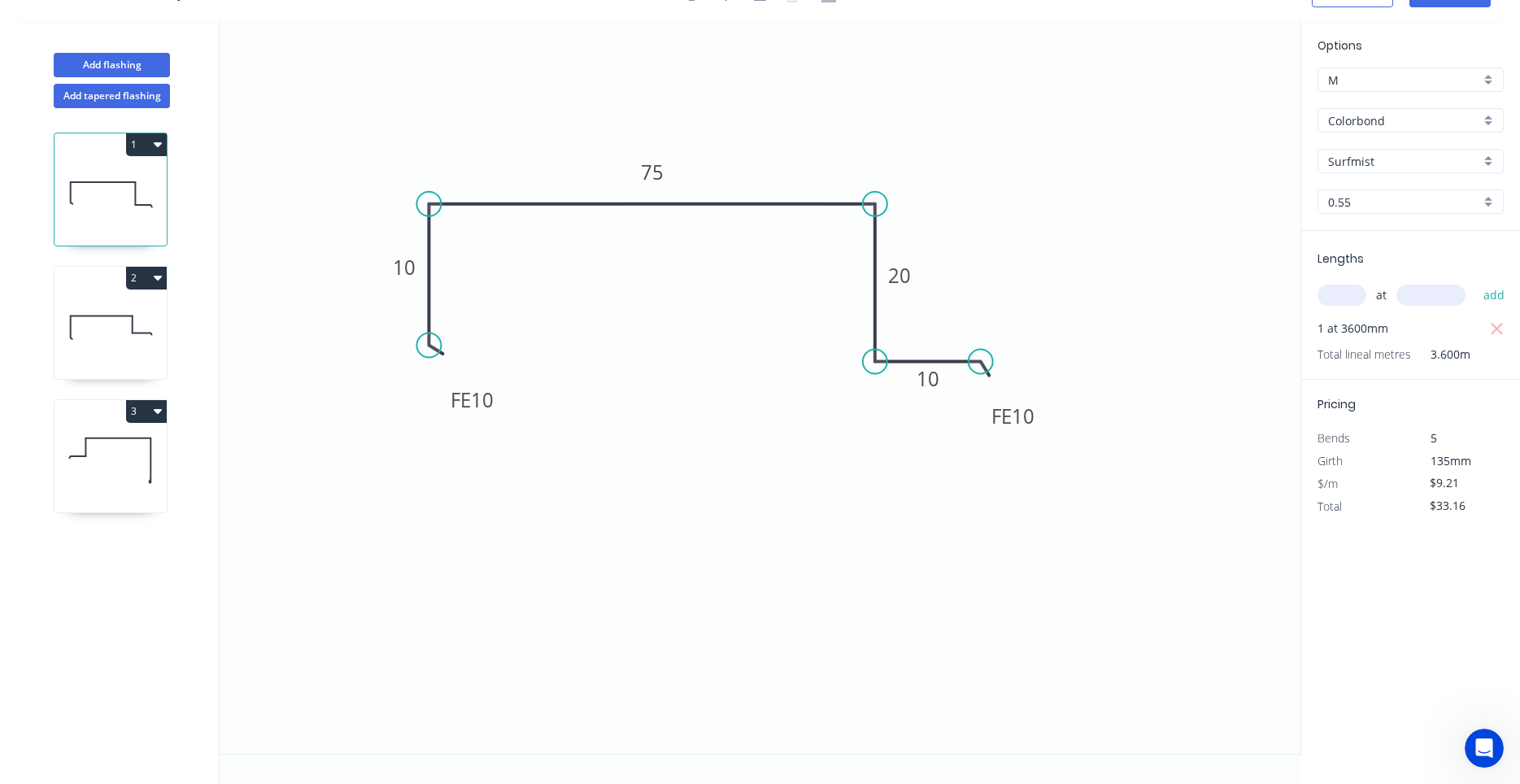
scroll to position [30, 0]
drag, startPoint x: 496, startPoint y: 408, endPoint x: 502, endPoint y: 442, distance: 34.5
click at [502, 442] on rect at bounding box center [478, 432] width 63 height 33
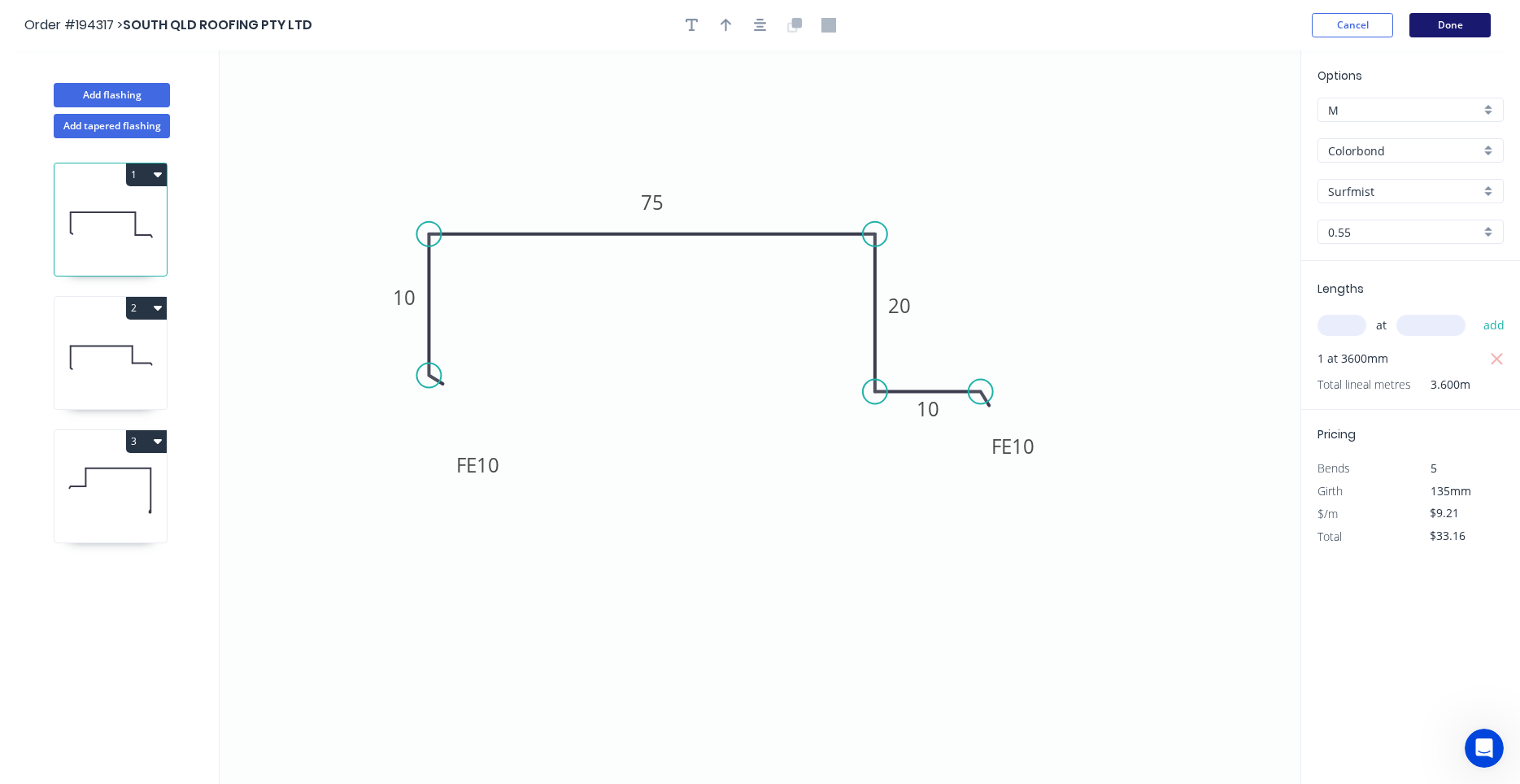
click at [1449, 23] on button "Done" at bounding box center [1450, 25] width 82 height 25
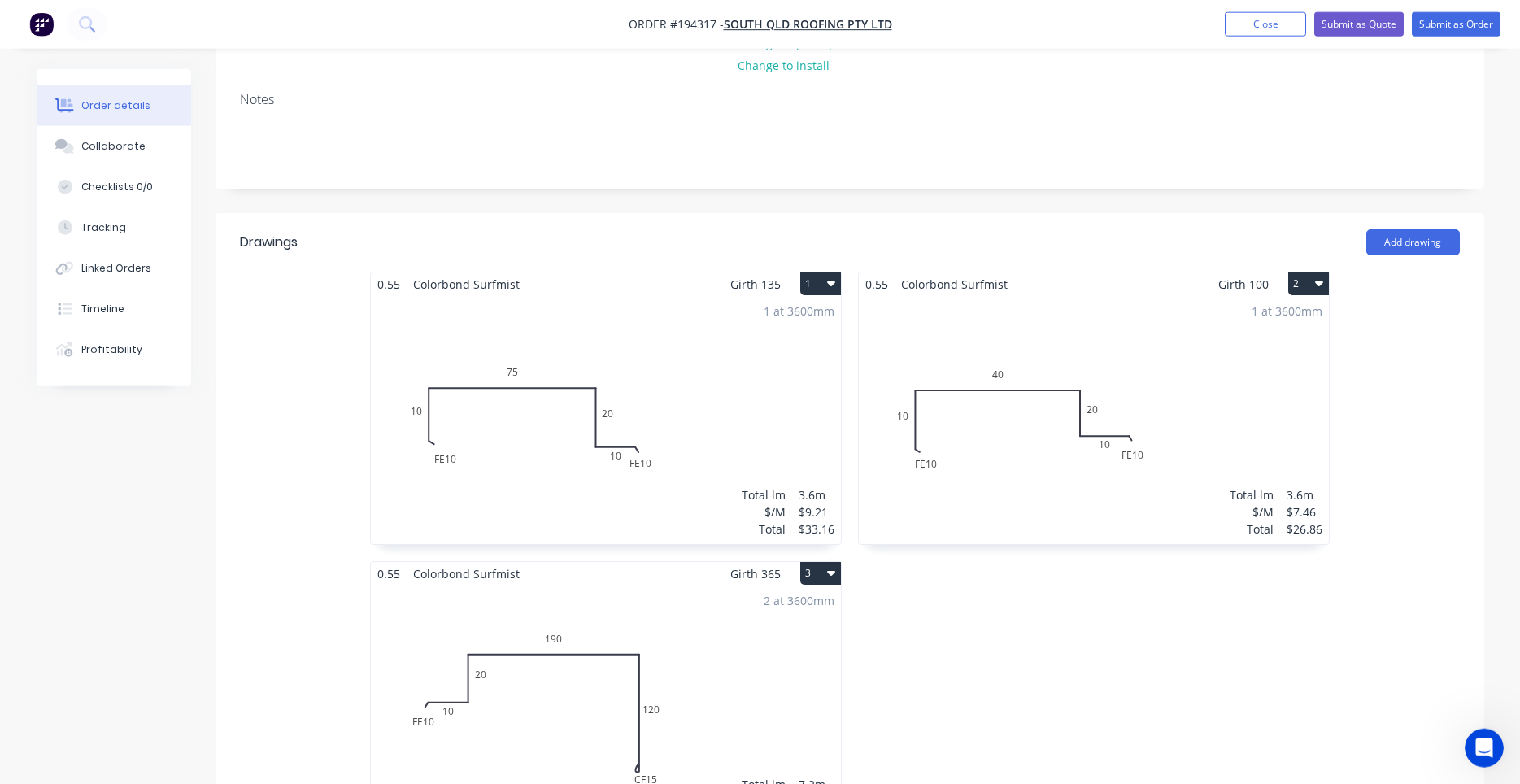
scroll to position [415, 0]
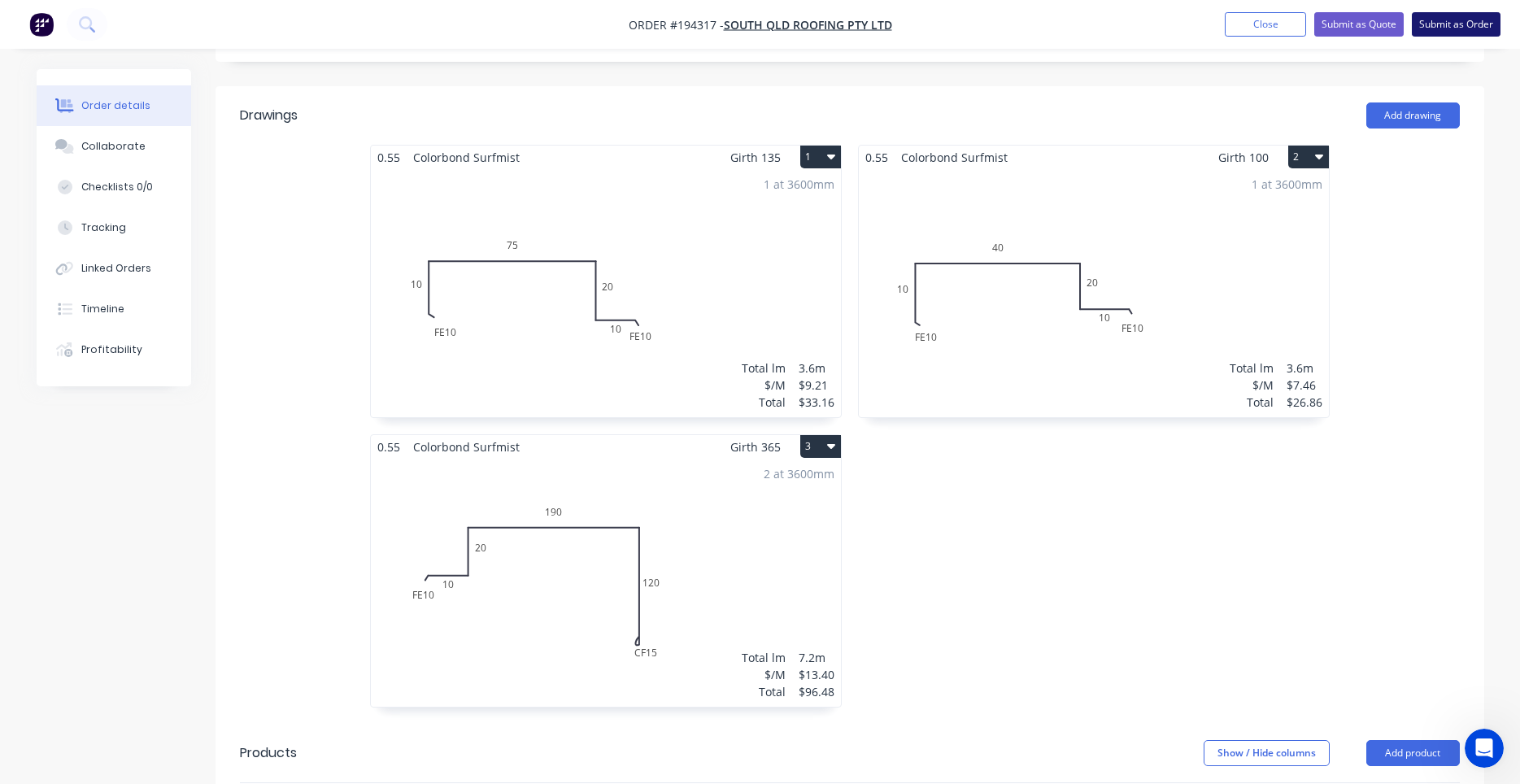
click at [1463, 16] on button "Submit as Order" at bounding box center [1456, 25] width 89 height 25
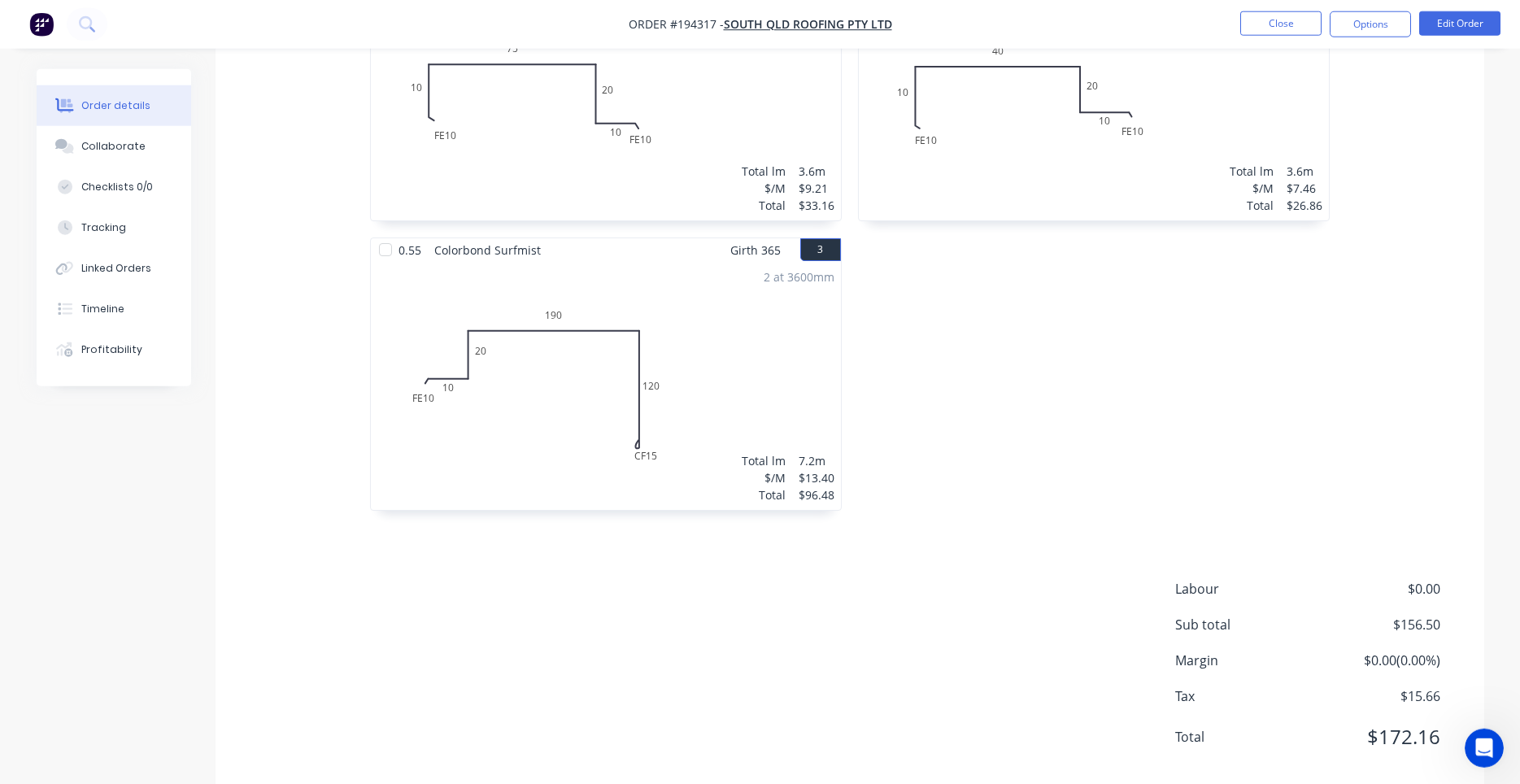
scroll to position [588, 0]
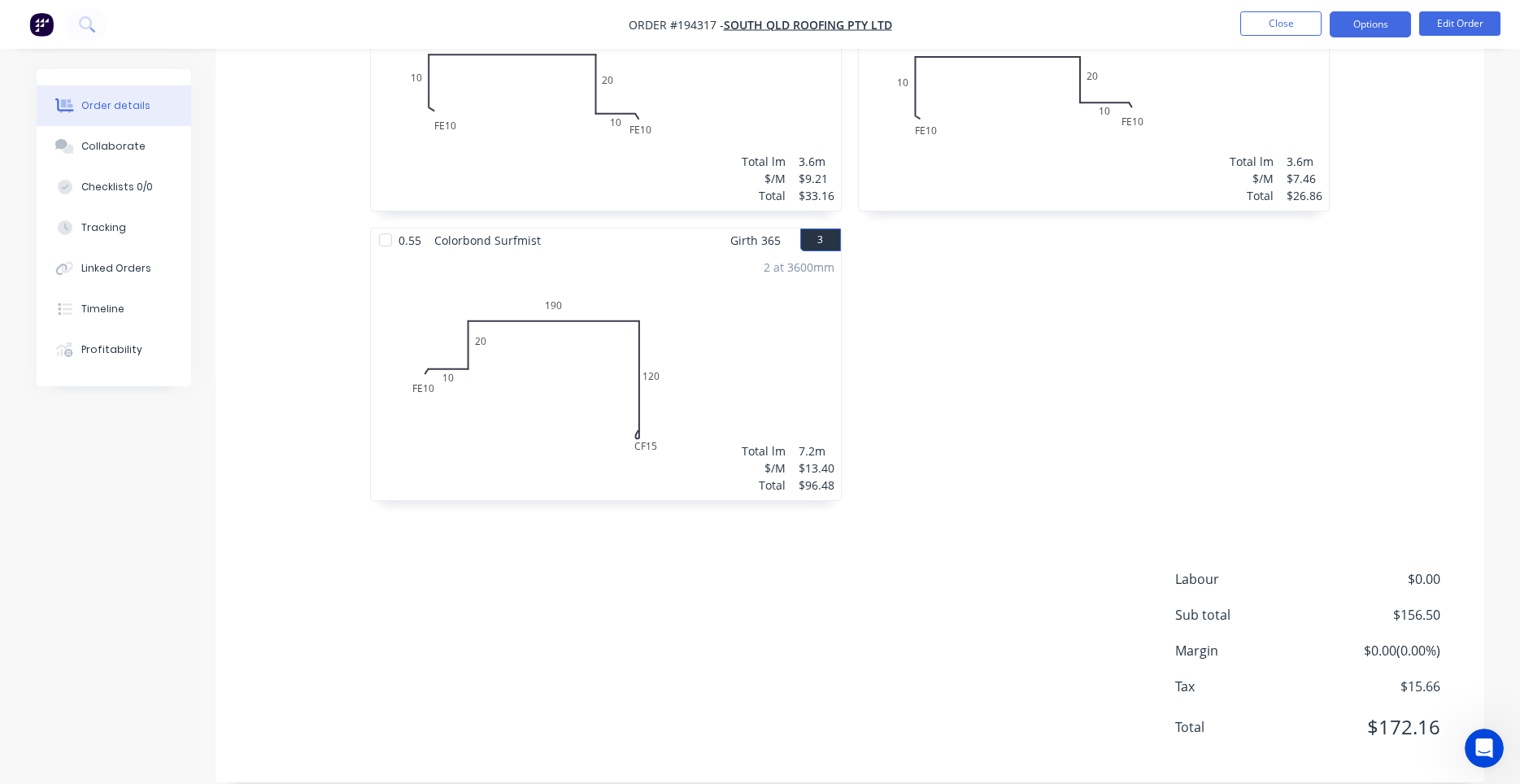
click at [1379, 23] on button "Options" at bounding box center [1370, 25] width 82 height 26
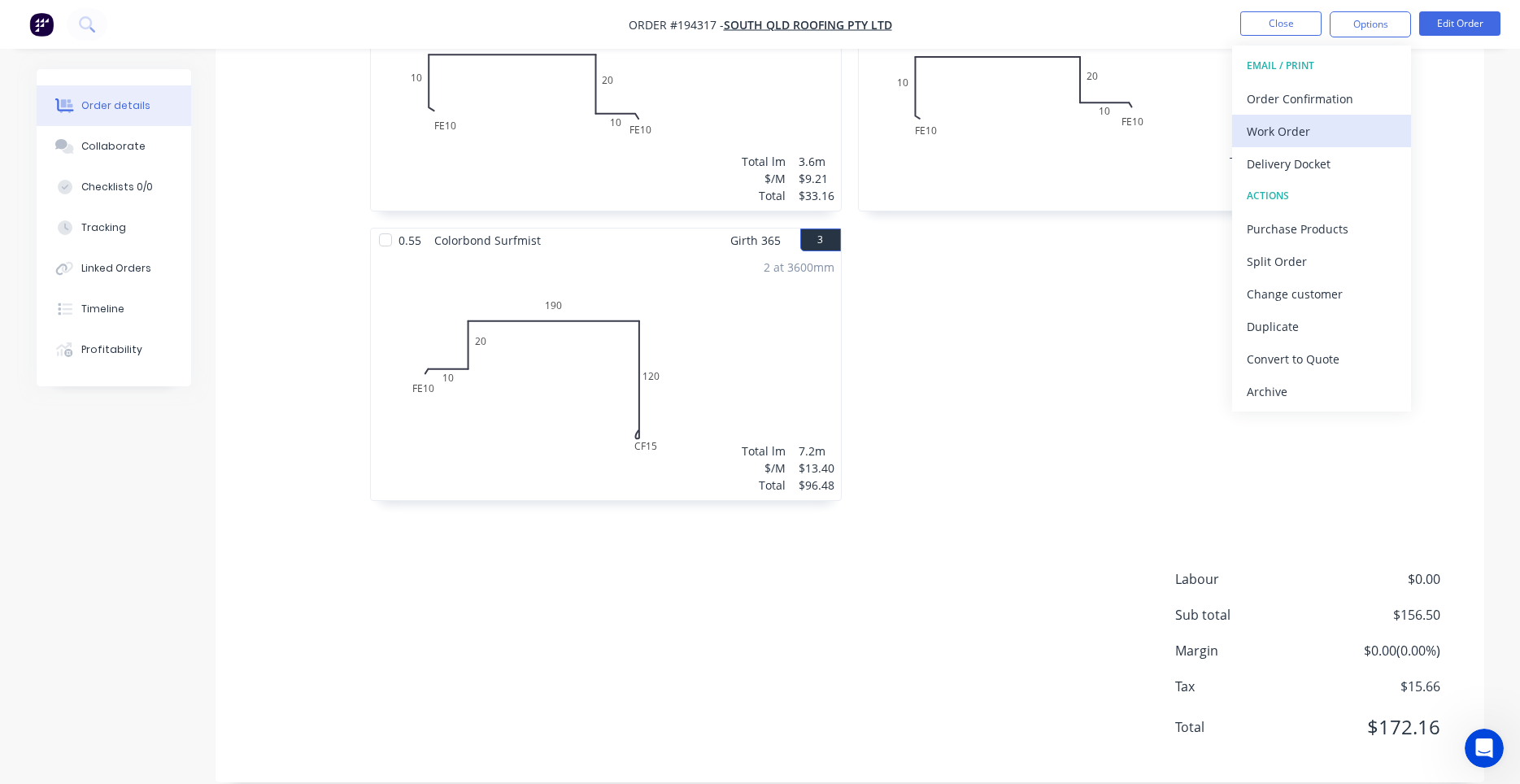
click at [1304, 125] on div "Work Order" at bounding box center [1321, 131] width 150 height 24
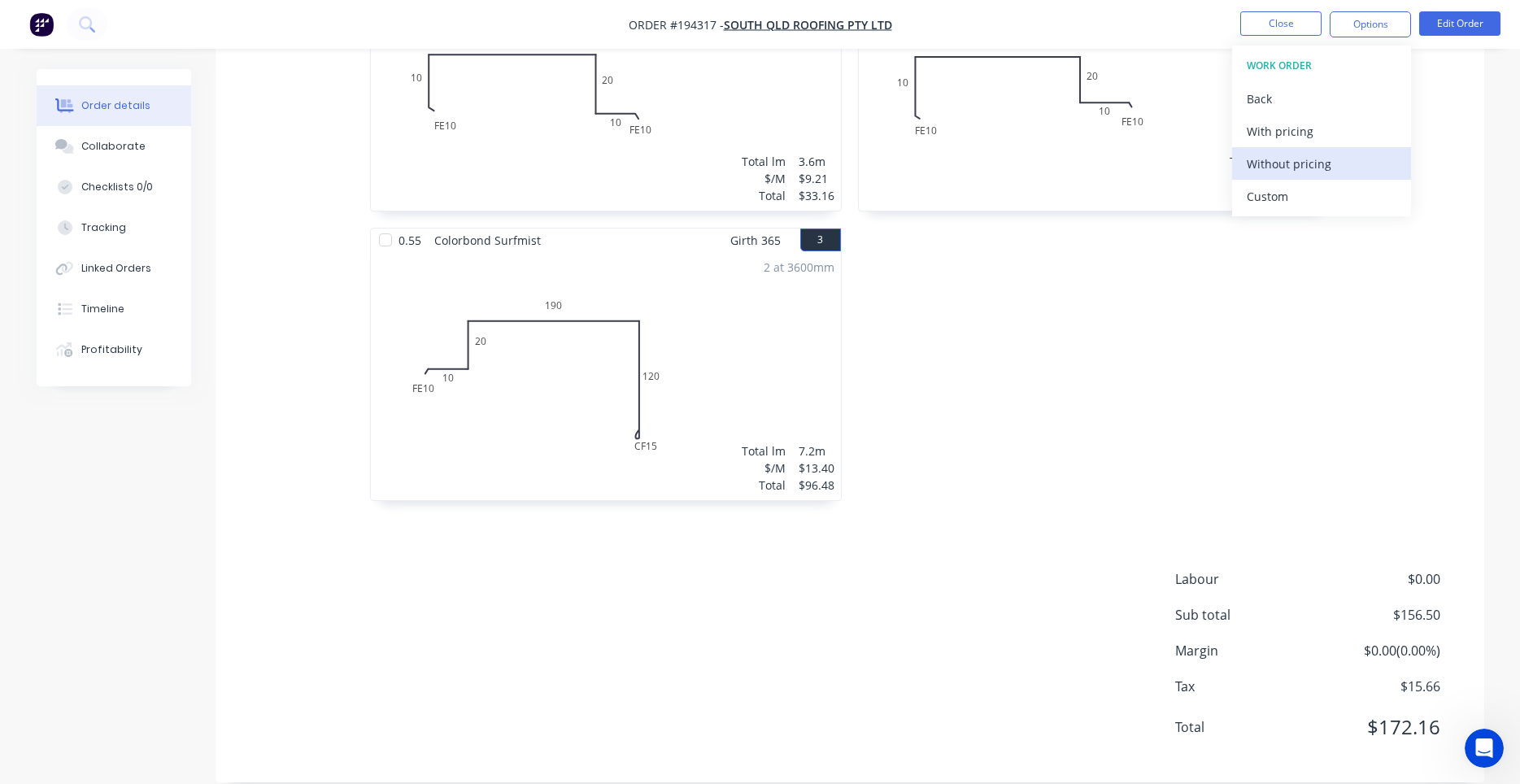
click at [1302, 156] on div "Without pricing" at bounding box center [1321, 163] width 150 height 24
click at [984, 312] on div "0.55 Colorbond Surfmist Girth 100 2 0 FE 10 10 40 20 FE 10 10 0 FE 10 10 40 20 …" at bounding box center [1094, 228] width 488 height 579
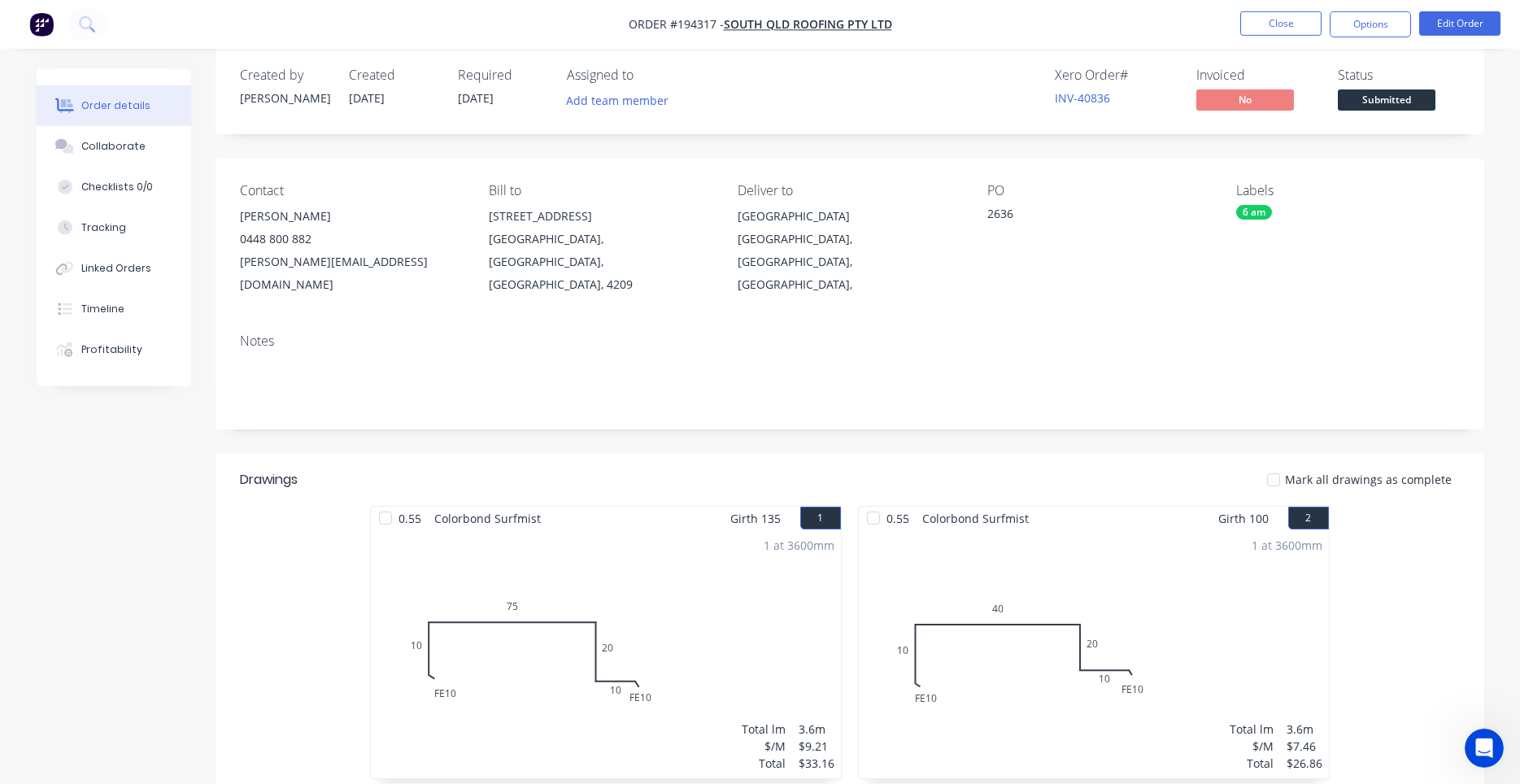
scroll to position [0, 0]
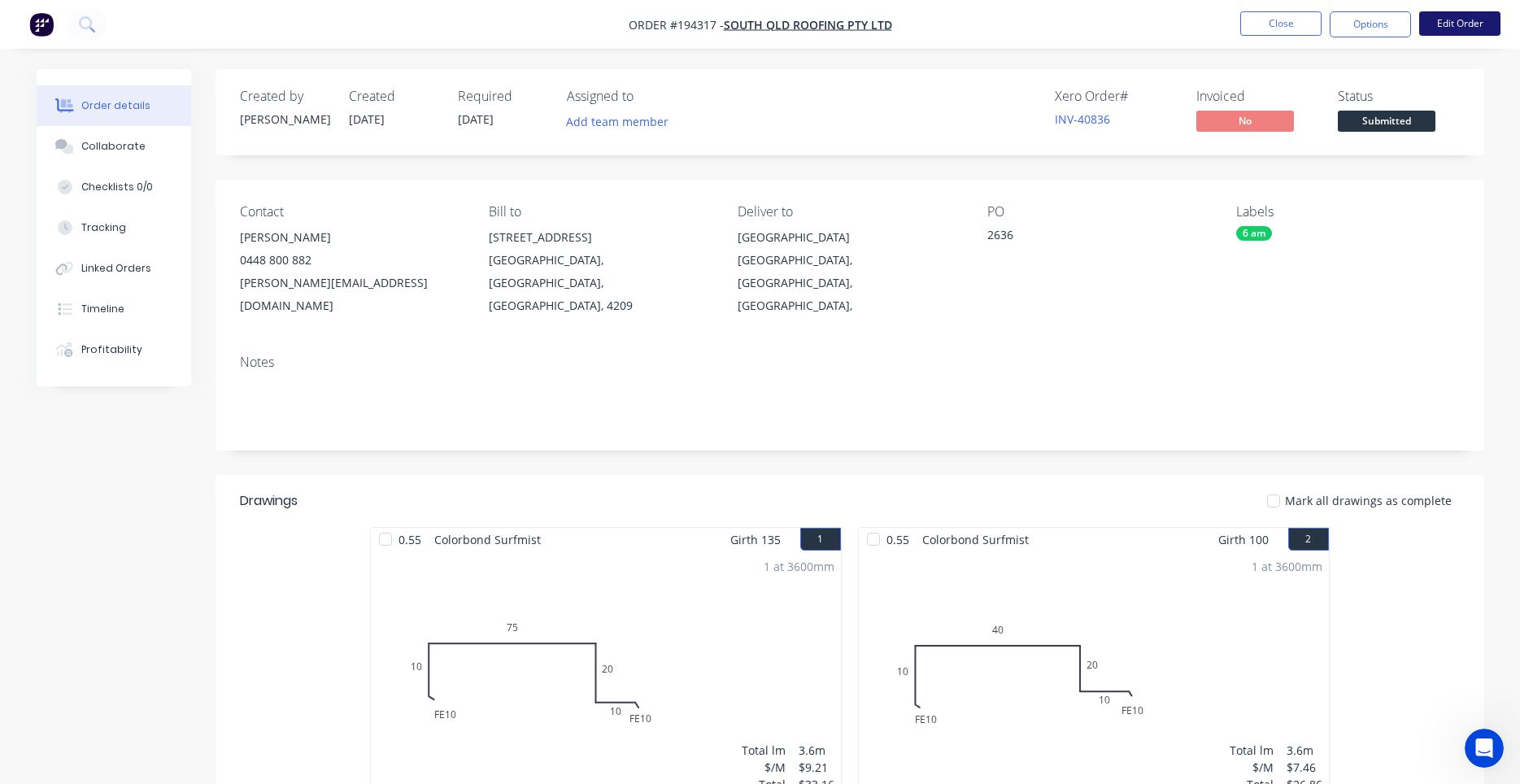
click at [1459, 21] on button "Edit Order" at bounding box center [1459, 24] width 82 height 25
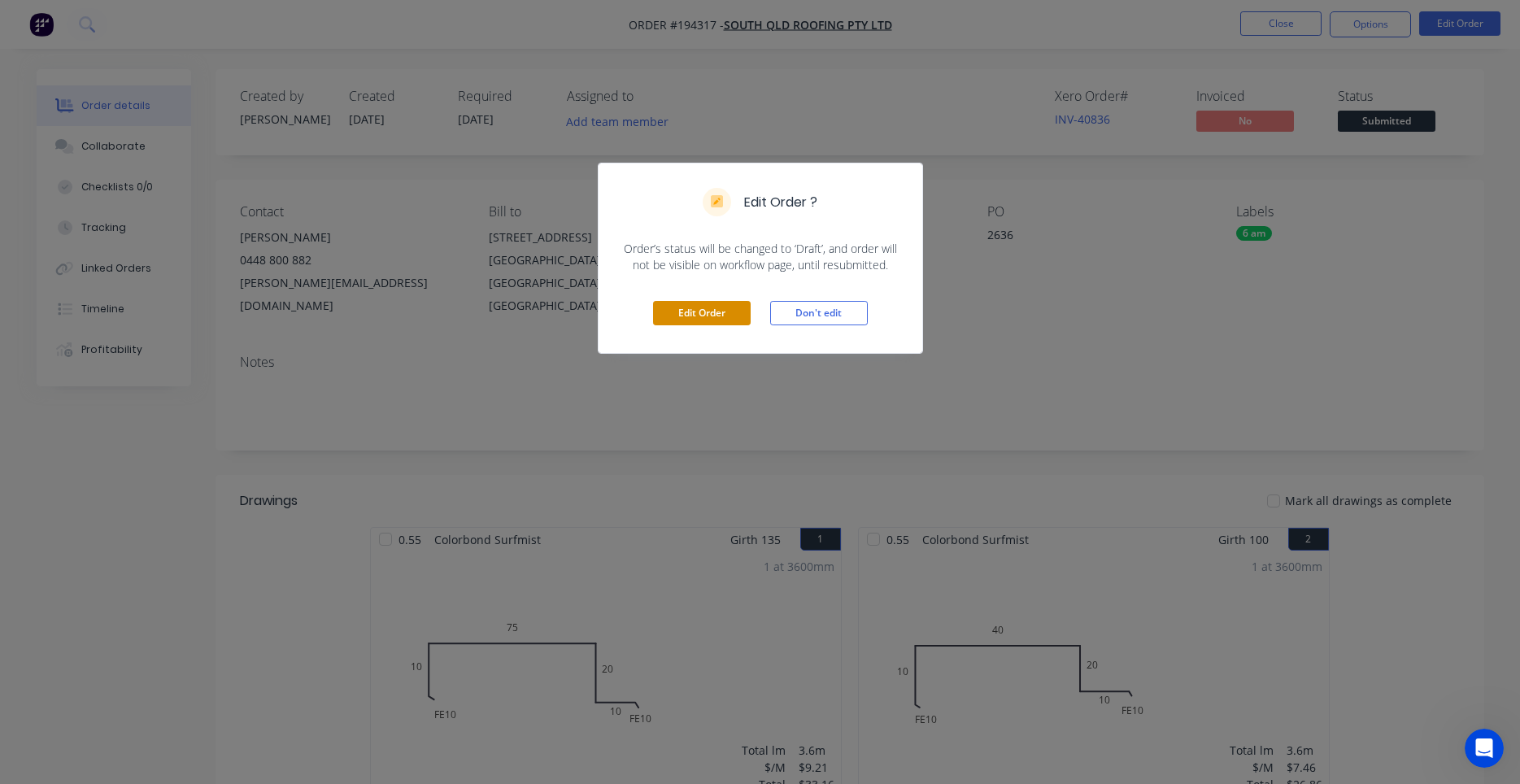
click at [698, 322] on button "Edit Order" at bounding box center [702, 313] width 97 height 25
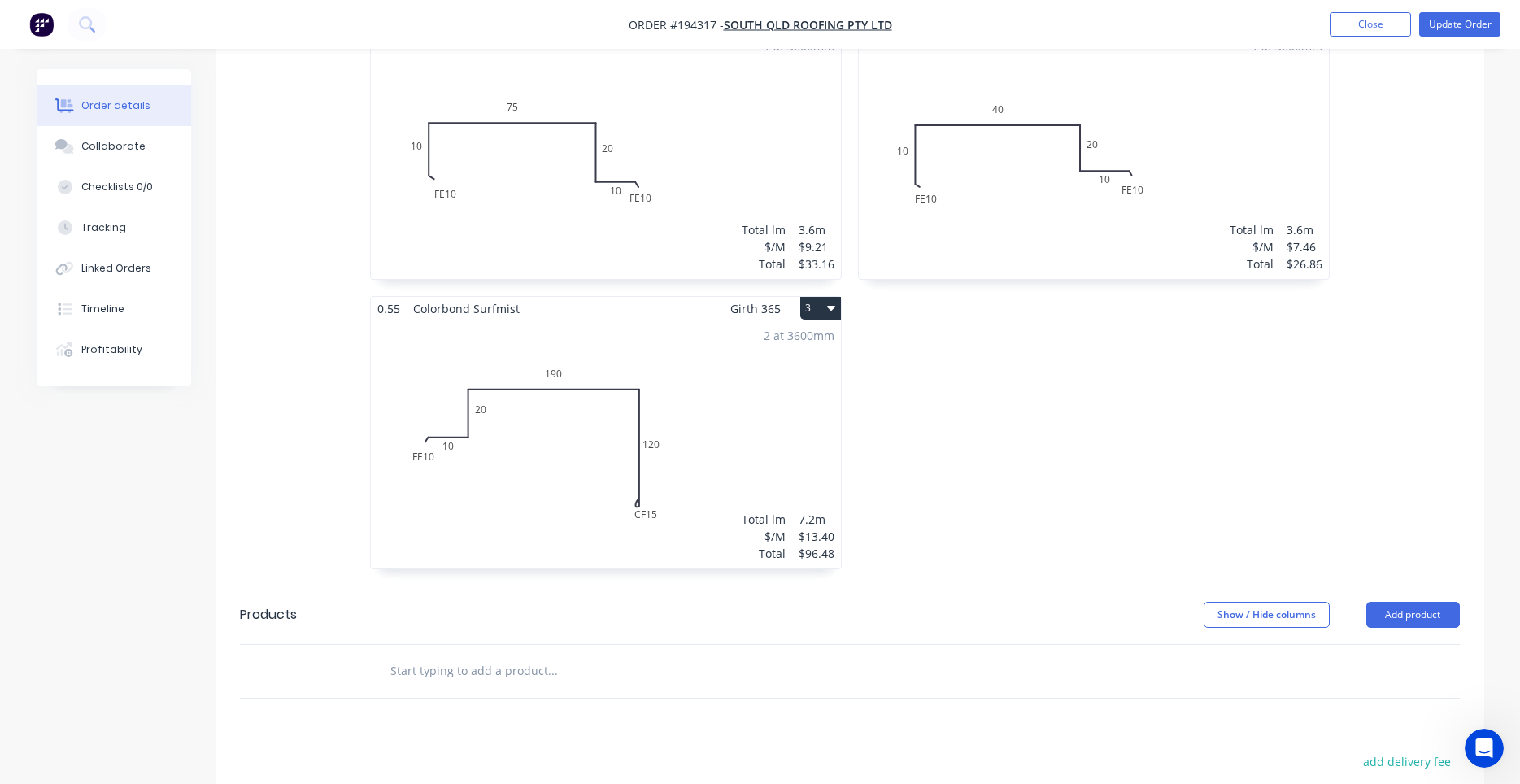
click at [716, 239] on div "1 at 3600mm Total lm $/M Total 3.6m $9.21 $33.16" at bounding box center [606, 154] width 470 height 248
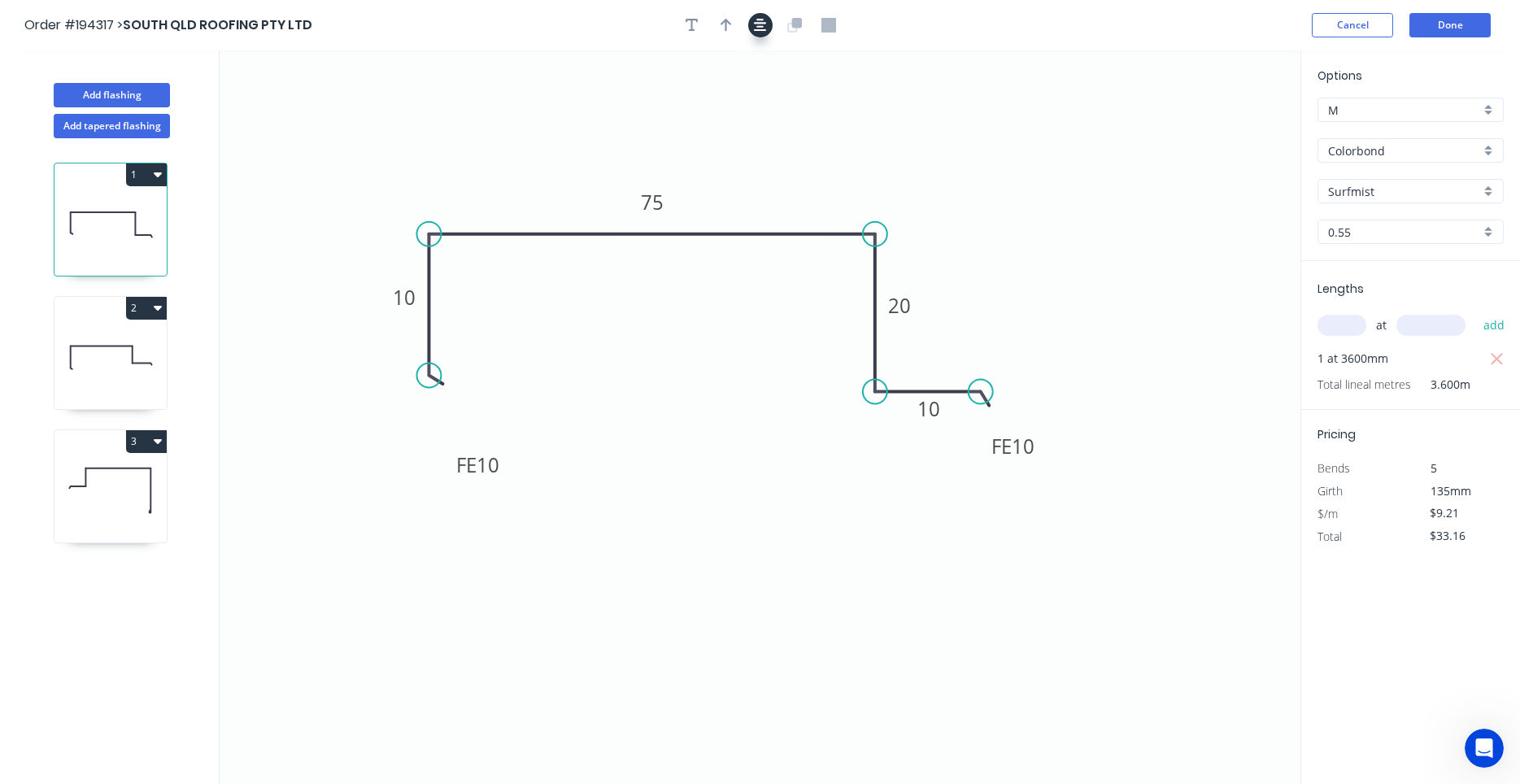
click at [766, 18] on icon "button" at bounding box center [760, 25] width 13 height 15
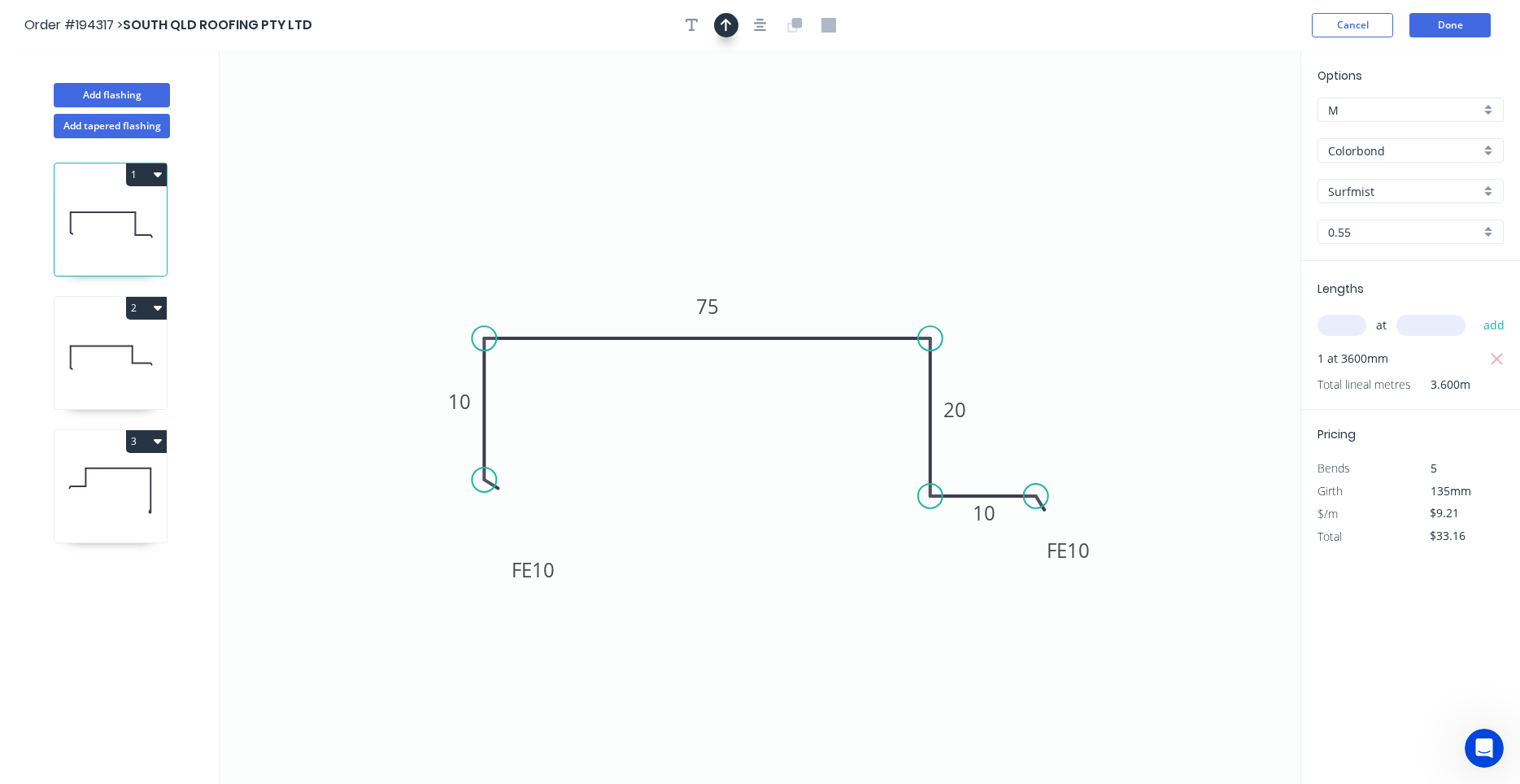
click at [729, 25] on icon "button" at bounding box center [726, 25] width 11 height 15
click at [1220, 126] on icon at bounding box center [1218, 112] width 15 height 52
drag, startPoint x: 1220, startPoint y: 126, endPoint x: 923, endPoint y: 218, distance: 310.9
click at [923, 218] on icon at bounding box center [935, 206] width 47 height 47
click at [95, 360] on icon at bounding box center [111, 357] width 112 height 104
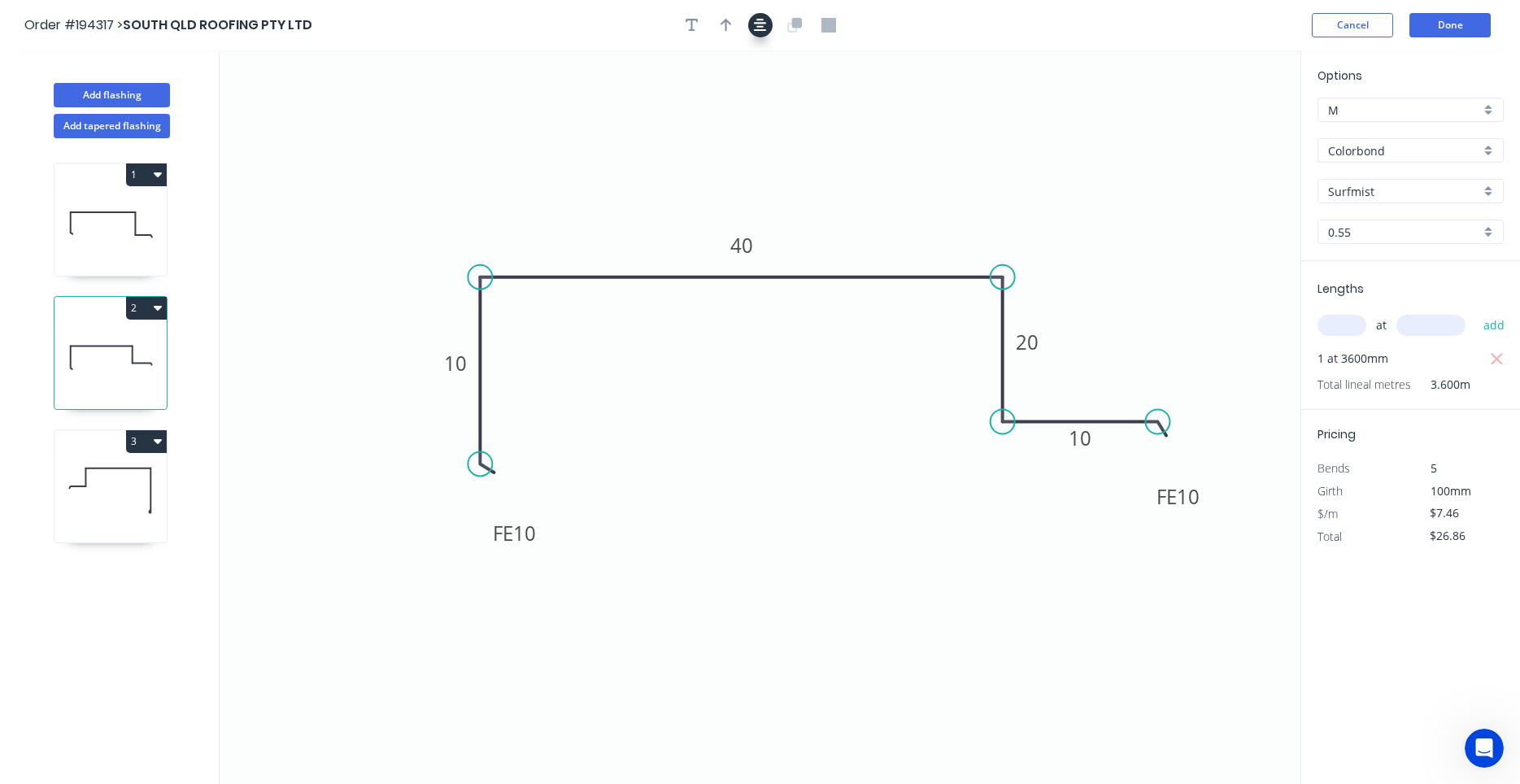
click at [759, 31] on icon "button" at bounding box center [760, 25] width 13 height 15
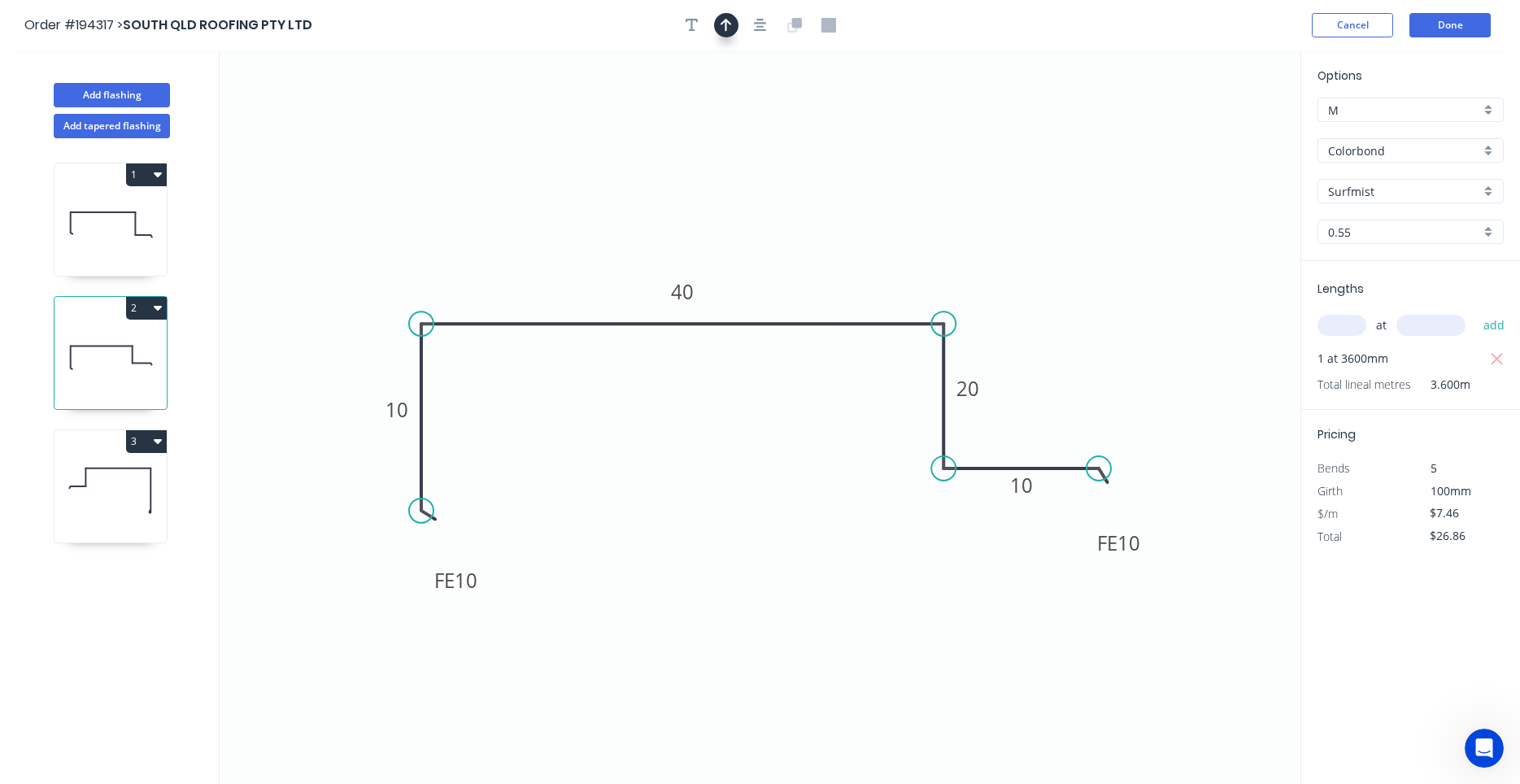
click at [732, 30] on button "button" at bounding box center [726, 25] width 25 height 25
click at [1226, 123] on icon "0 FE 10 10 40 20 FE 10 10" at bounding box center [760, 417] width 1081 height 733
click at [1218, 130] on icon at bounding box center [1218, 112] width 15 height 52
drag, startPoint x: 1218, startPoint y: 130, endPoint x: 945, endPoint y: 227, distance: 289.7
click at [988, 208] on icon at bounding box center [1005, 191] width 47 height 47
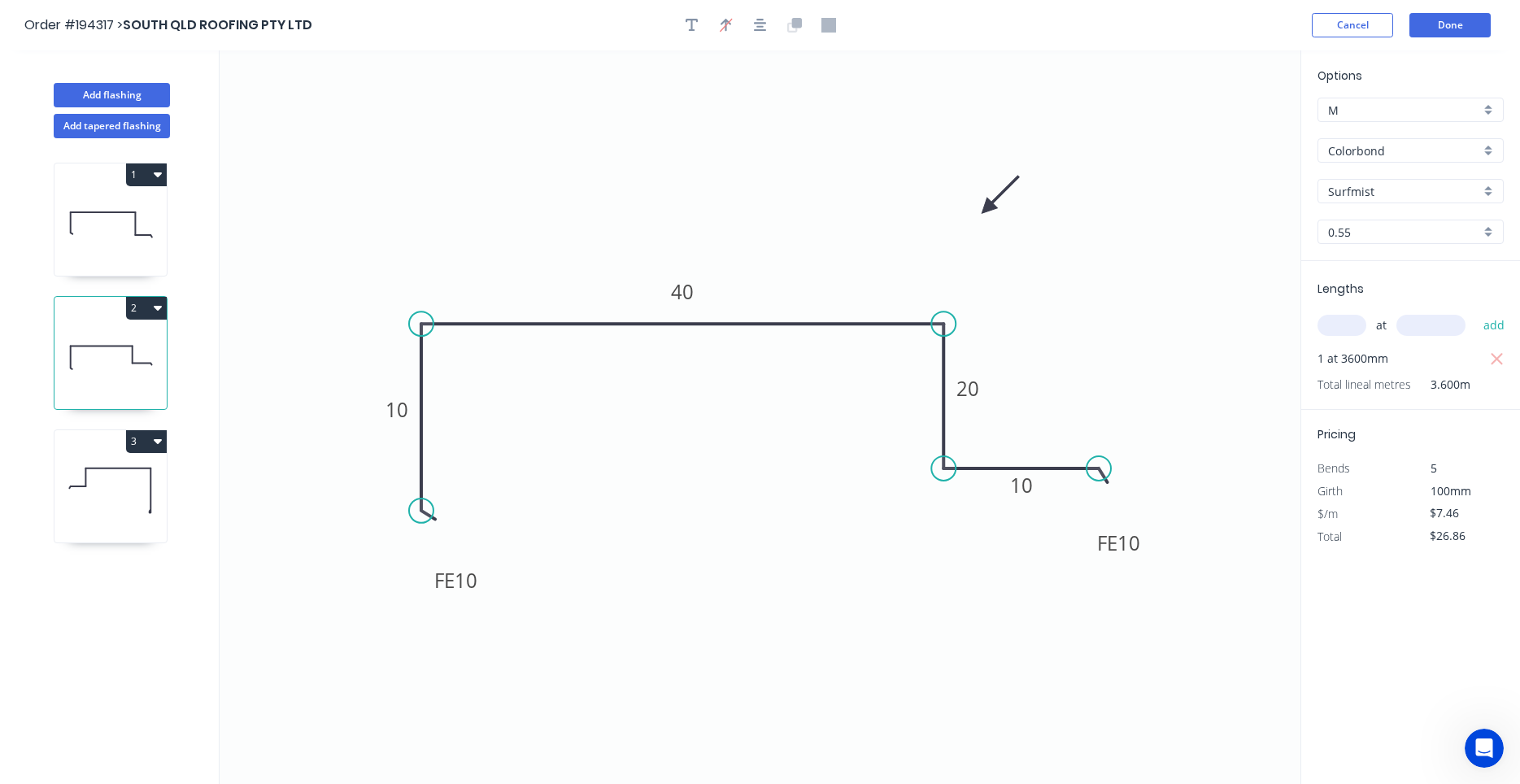
click at [108, 478] on icon at bounding box center [111, 490] width 112 height 104
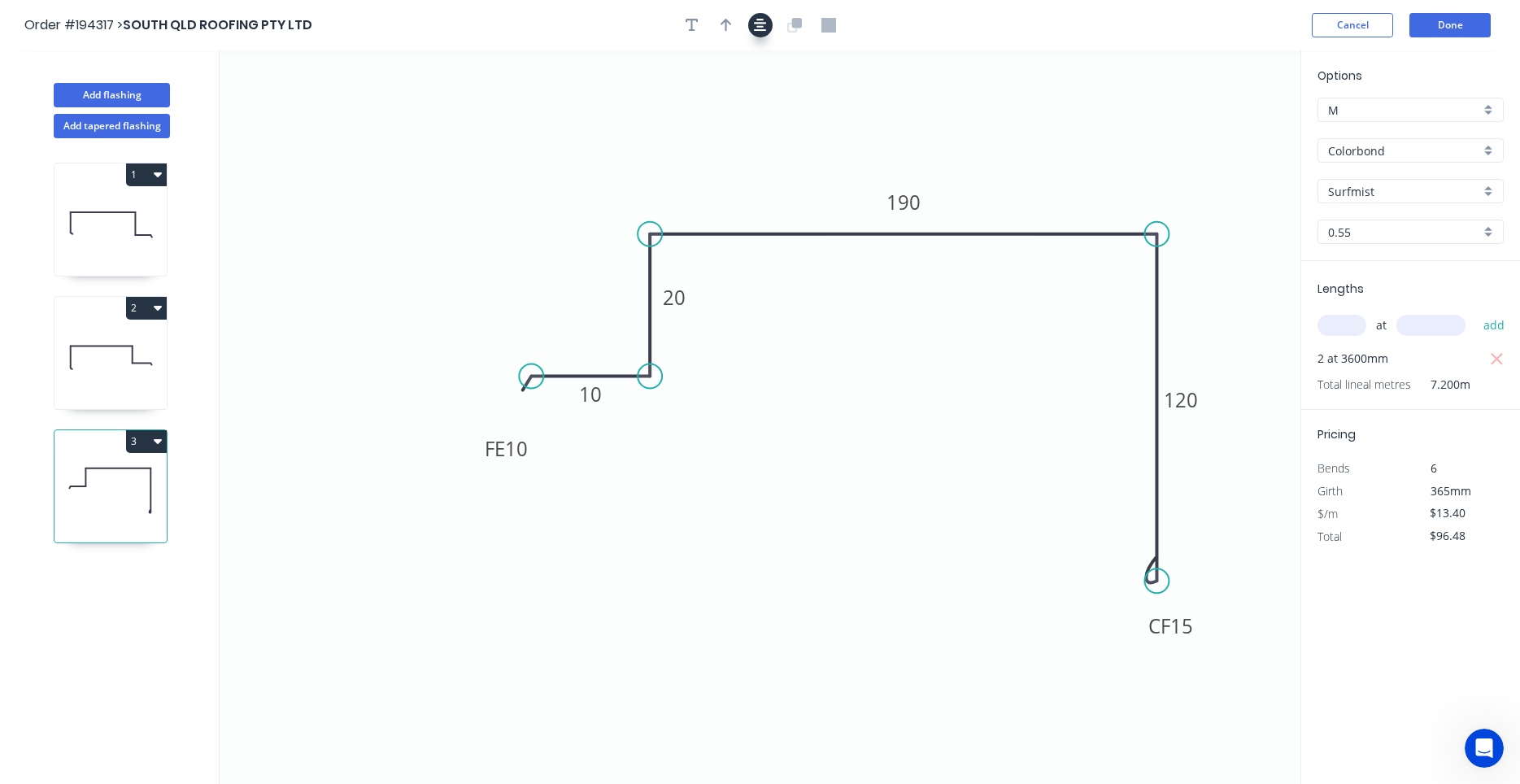
click at [755, 27] on icon "button" at bounding box center [760, 25] width 13 height 15
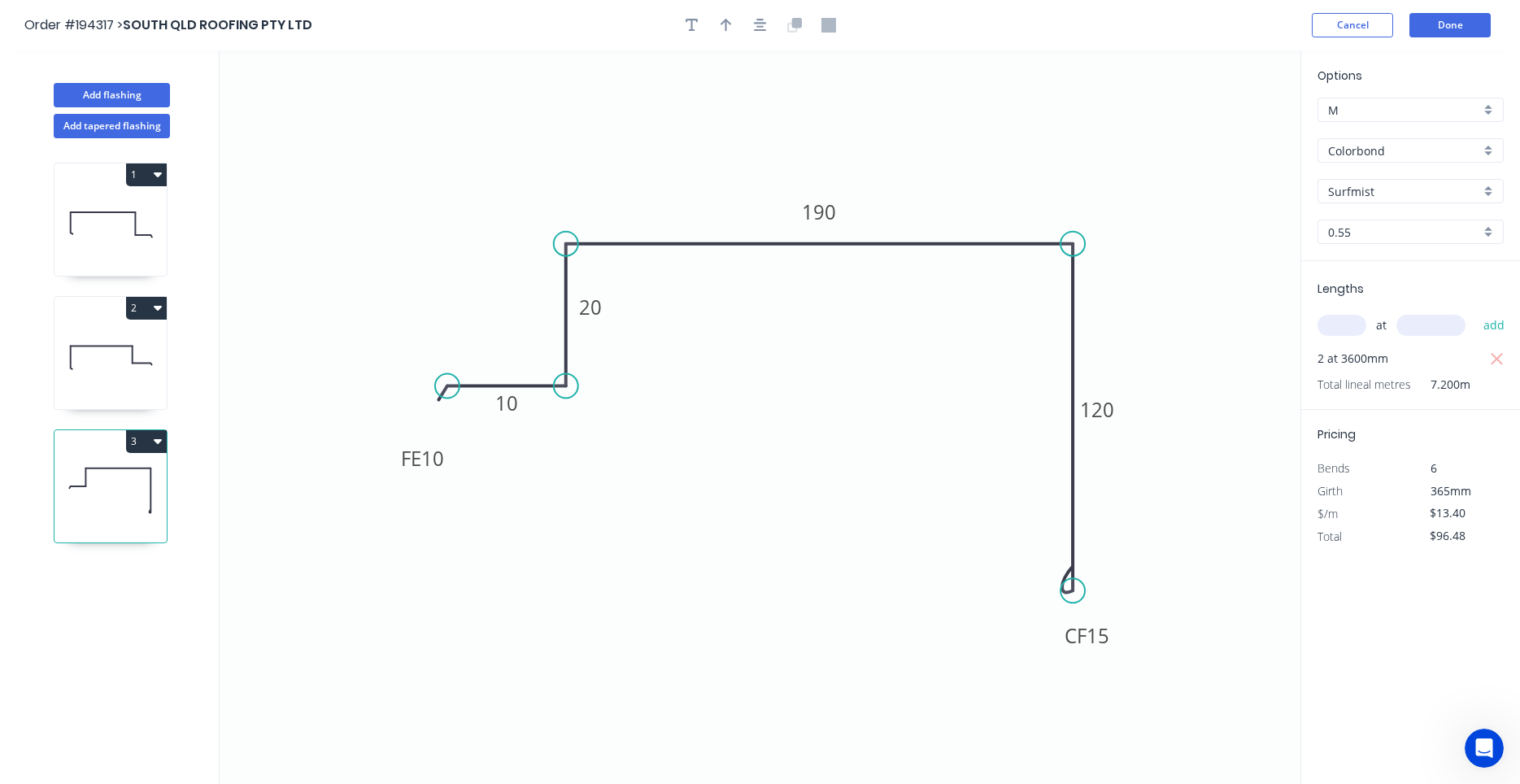
click at [731, 39] on header "Order #194317 > SOUTH QLD ROOFING PTY LTD Cancel Done" at bounding box center [760, 25] width 1520 height 50
click at [732, 27] on button "button" at bounding box center [726, 25] width 25 height 25
click at [1224, 131] on icon at bounding box center [1218, 111] width 15 height 52
click at [1224, 131] on icon at bounding box center [1222, 111] width 15 height 52
drag, startPoint x: 1224, startPoint y: 129, endPoint x: 1007, endPoint y: 157, distance: 218.8
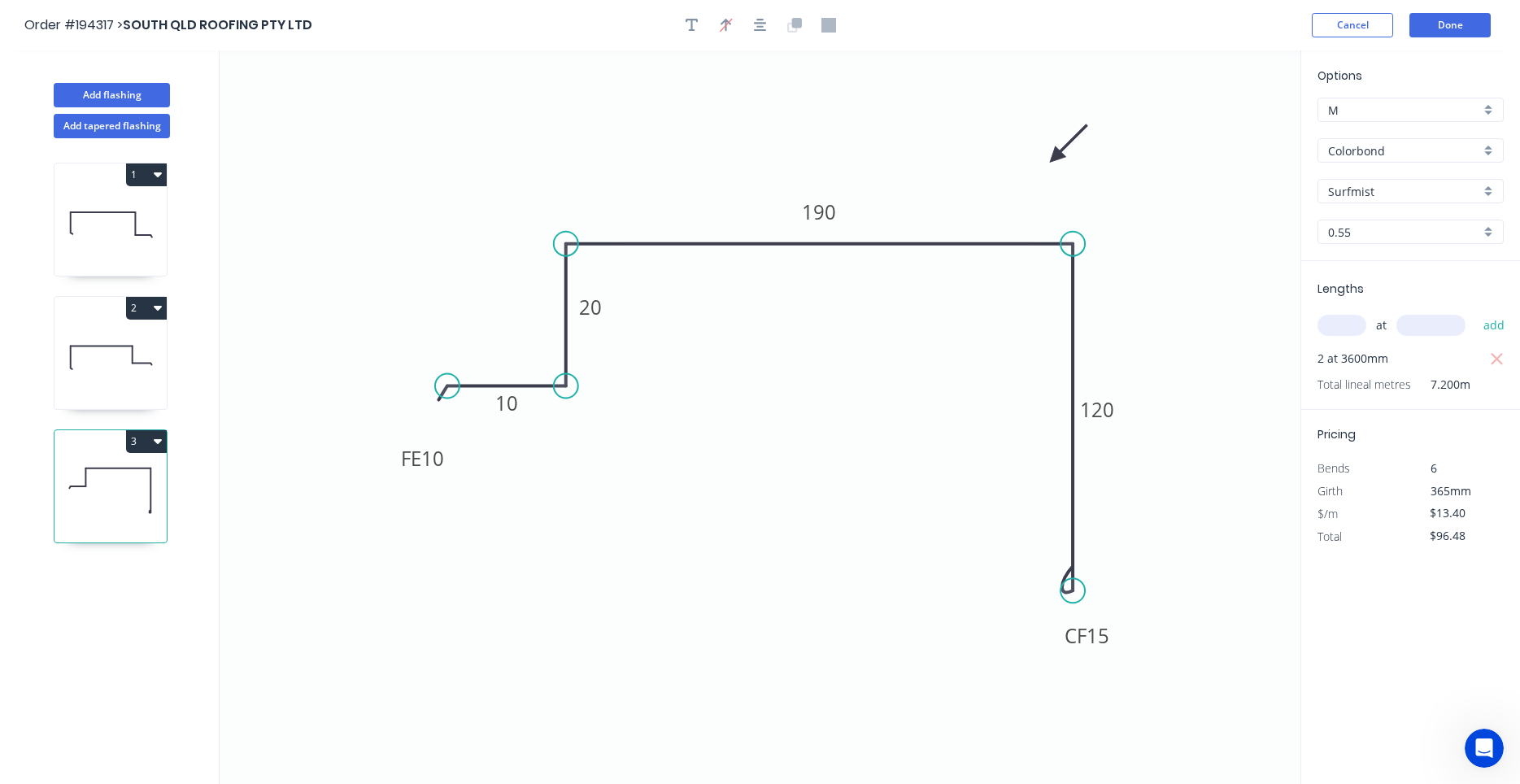
click at [1045, 157] on icon at bounding box center [1069, 144] width 47 height 47
click at [1459, 22] on button "Done" at bounding box center [1450, 25] width 82 height 25
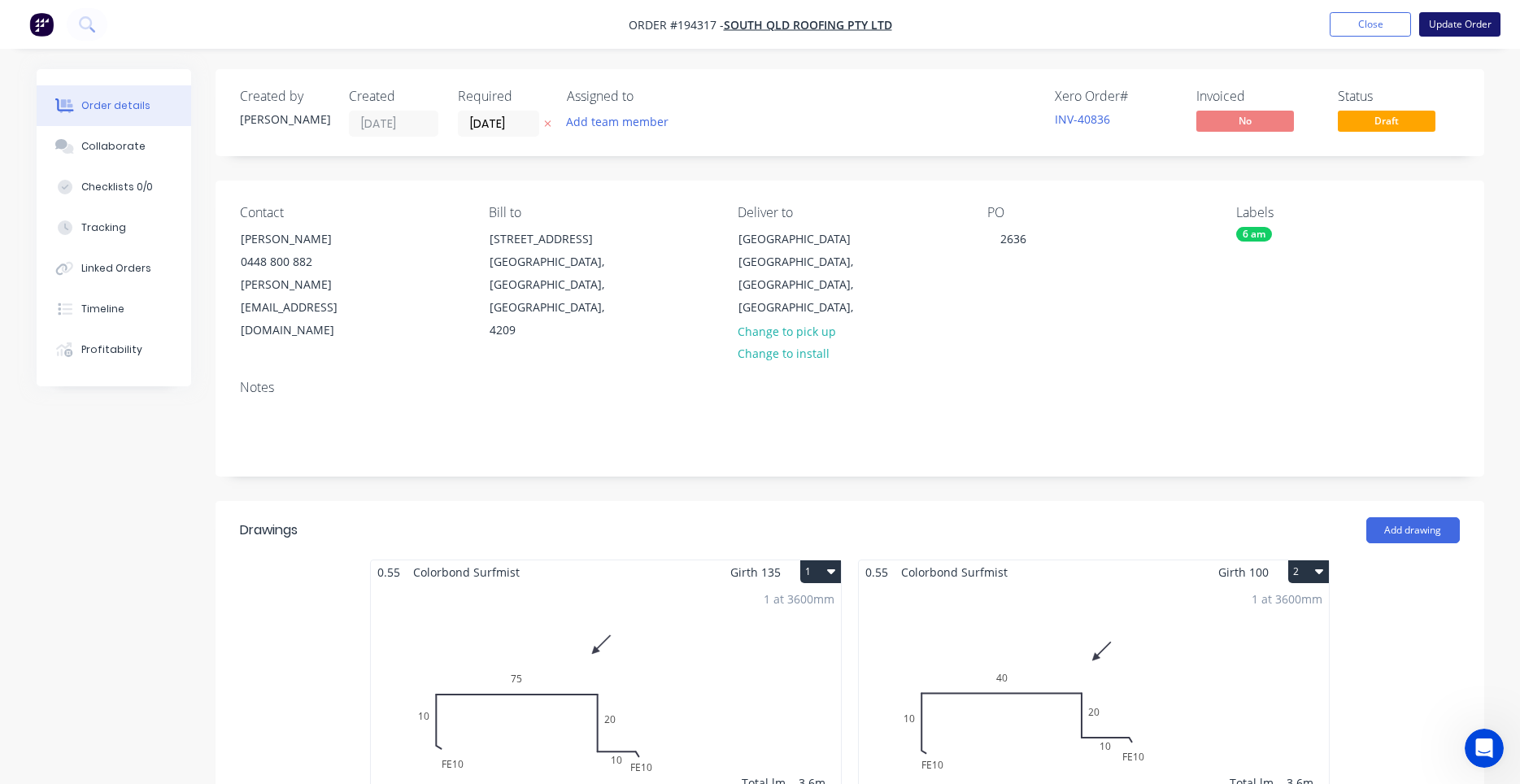
click at [1462, 31] on button "Update Order" at bounding box center [1459, 25] width 82 height 25
